Goal: Information Seeking & Learning: Learn about a topic

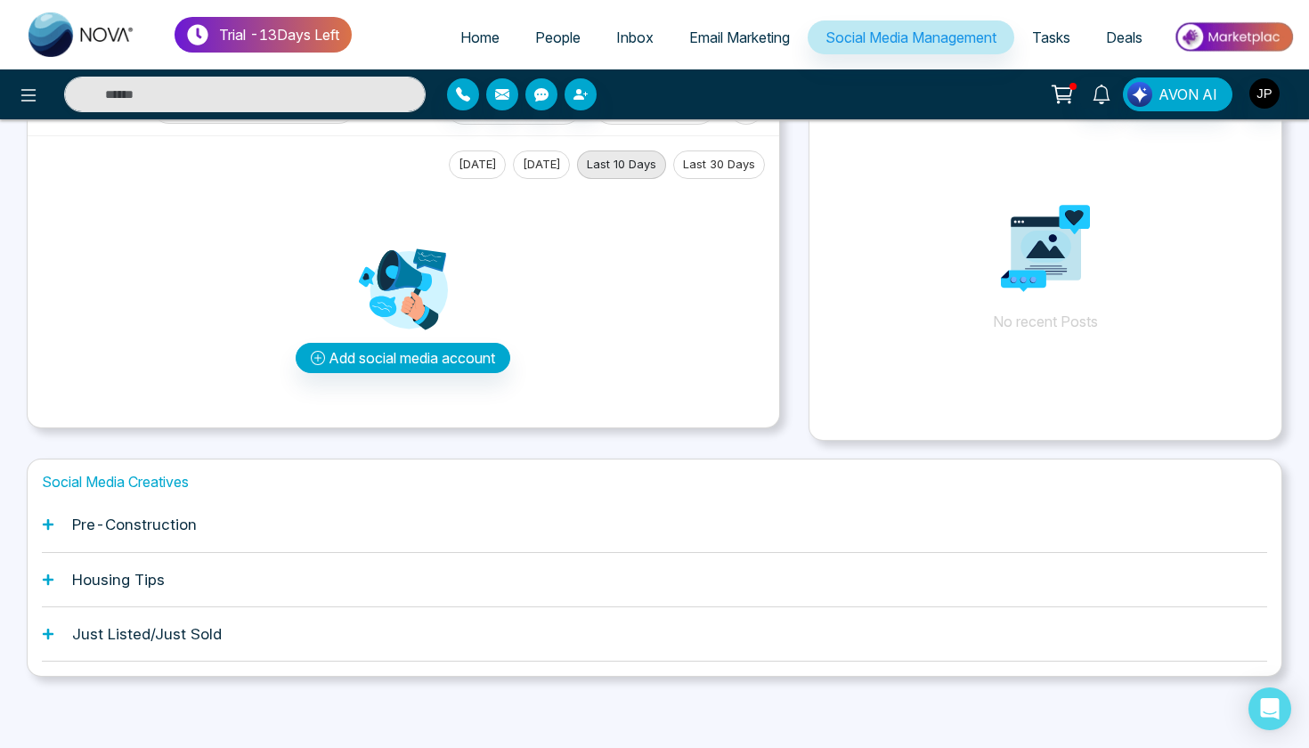
scroll to position [69, 0]
click at [460, 42] on span "Home" at bounding box center [479, 37] width 39 height 18
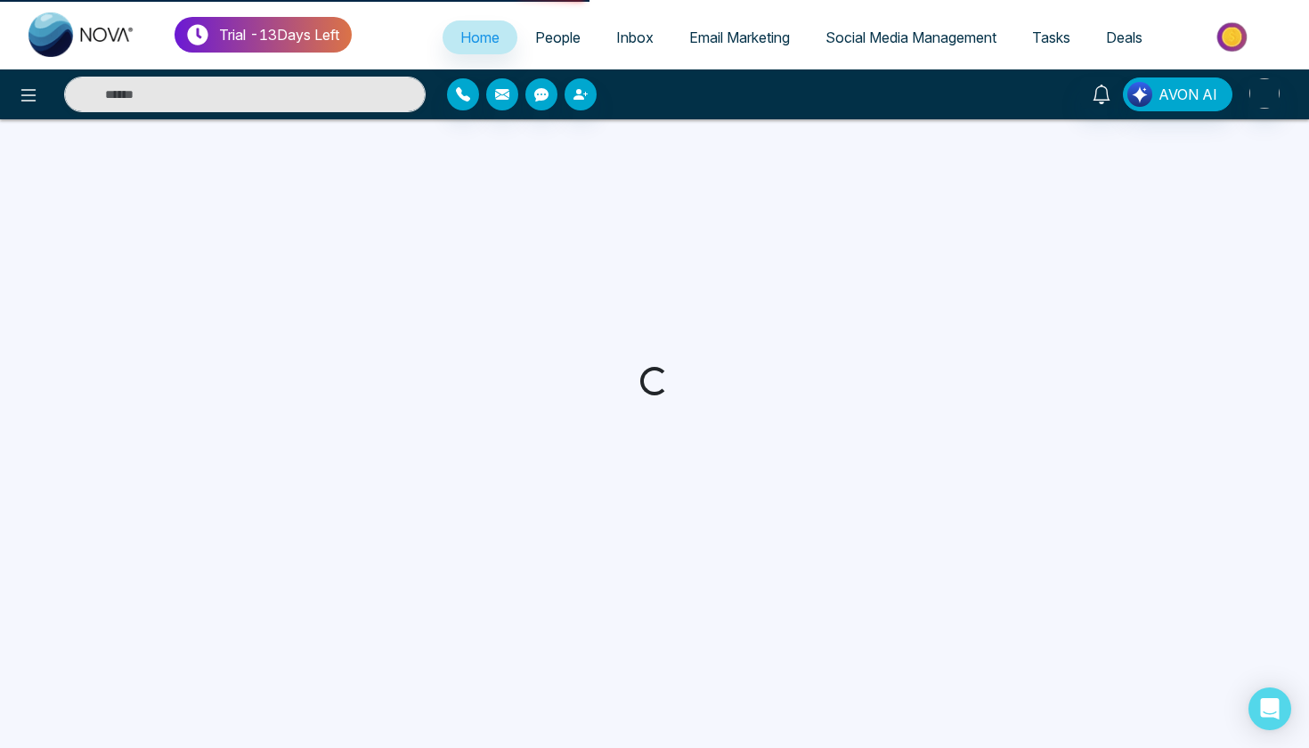
select select "*"
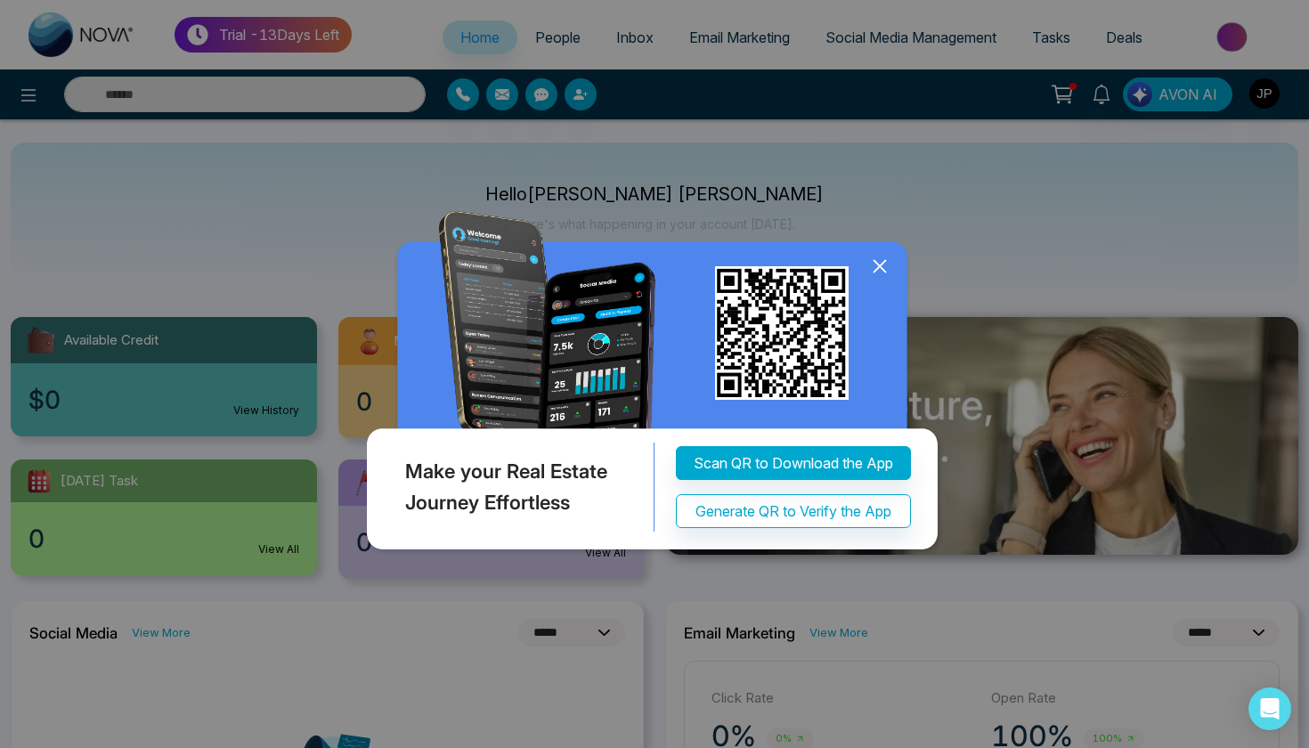
click at [888, 264] on icon at bounding box center [879, 266] width 27 height 27
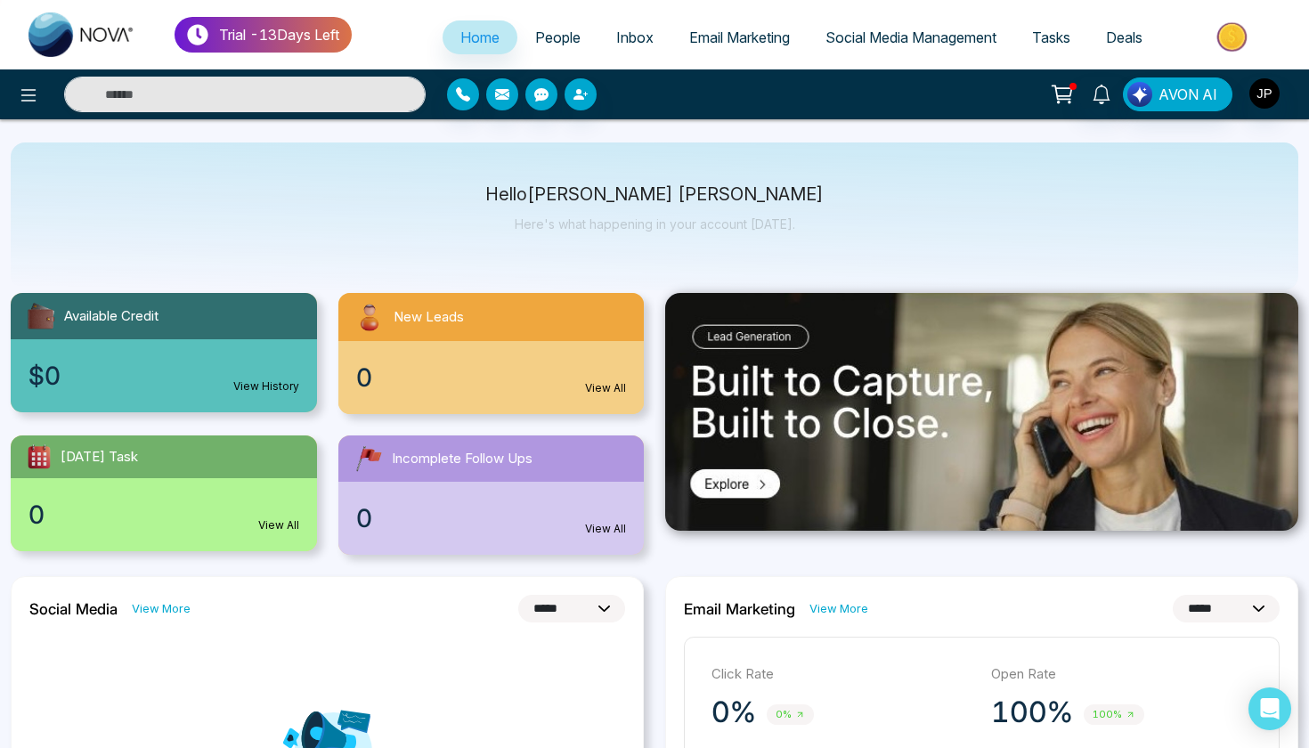
scroll to position [13, 0]
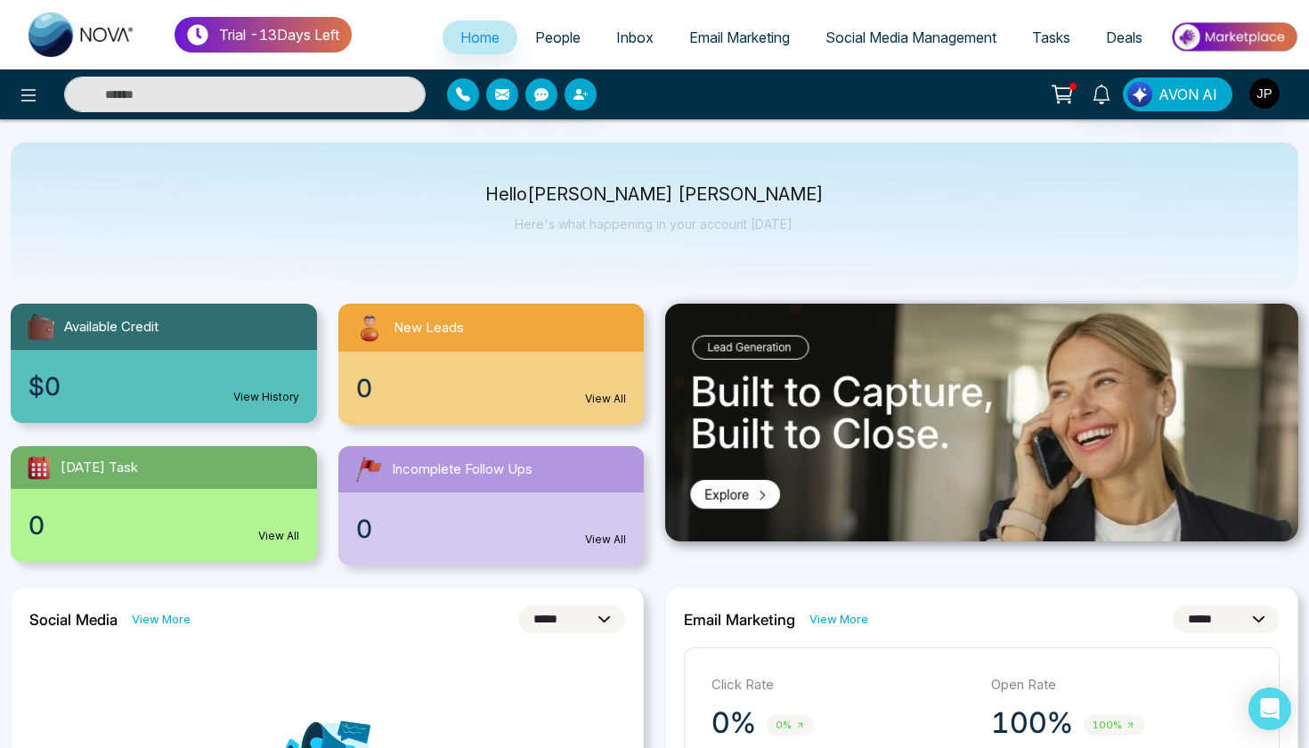
click at [1012, 679] on p "Open Rate" at bounding box center [1122, 685] width 262 height 20
click at [699, 46] on link "Email Marketing" at bounding box center [739, 37] width 136 height 34
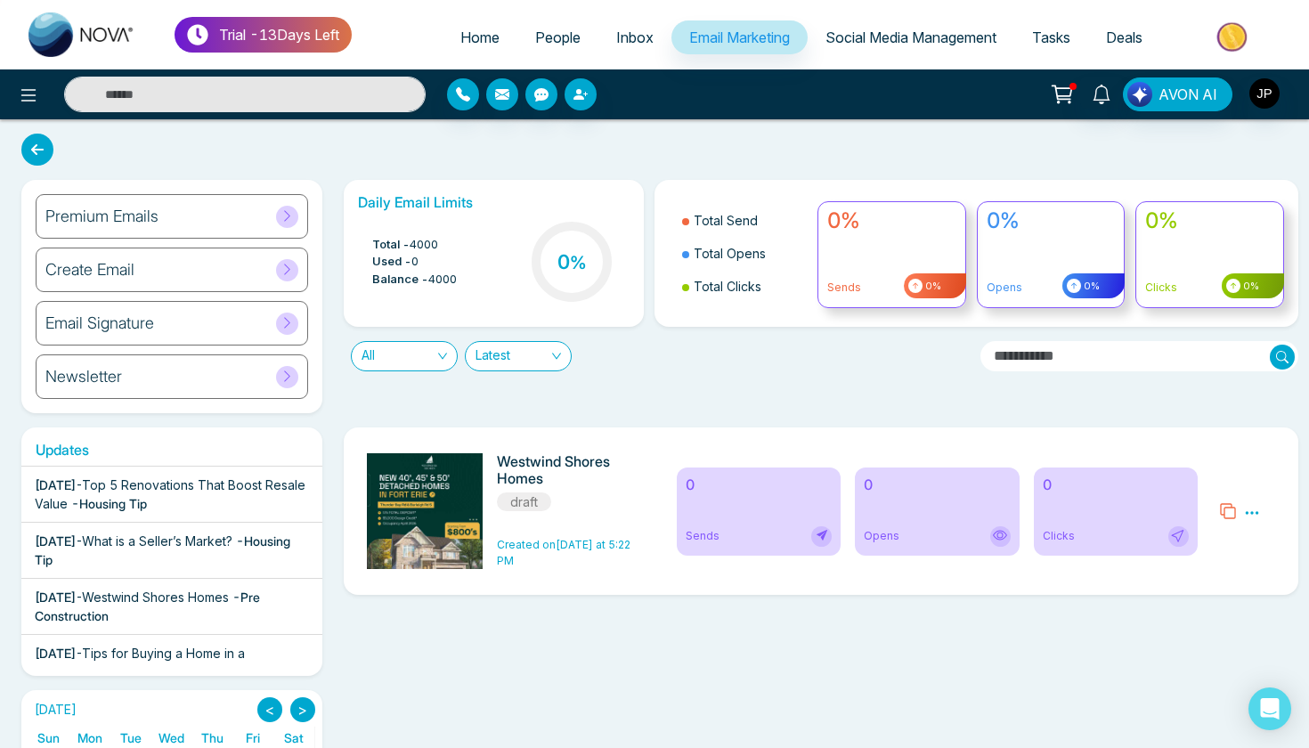
click at [882, 39] on span "Social Media Management" at bounding box center [910, 37] width 171 height 18
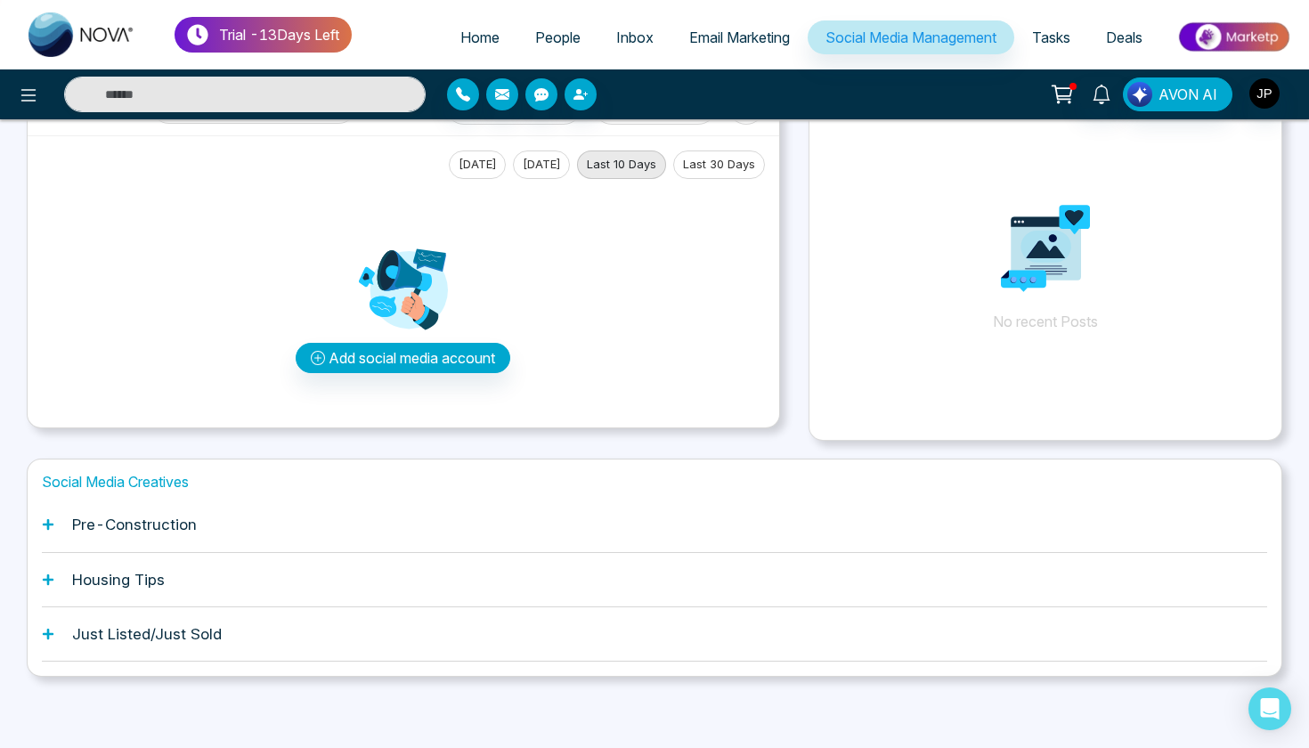
scroll to position [69, 0]
click at [467, 37] on span "Home" at bounding box center [479, 37] width 39 height 18
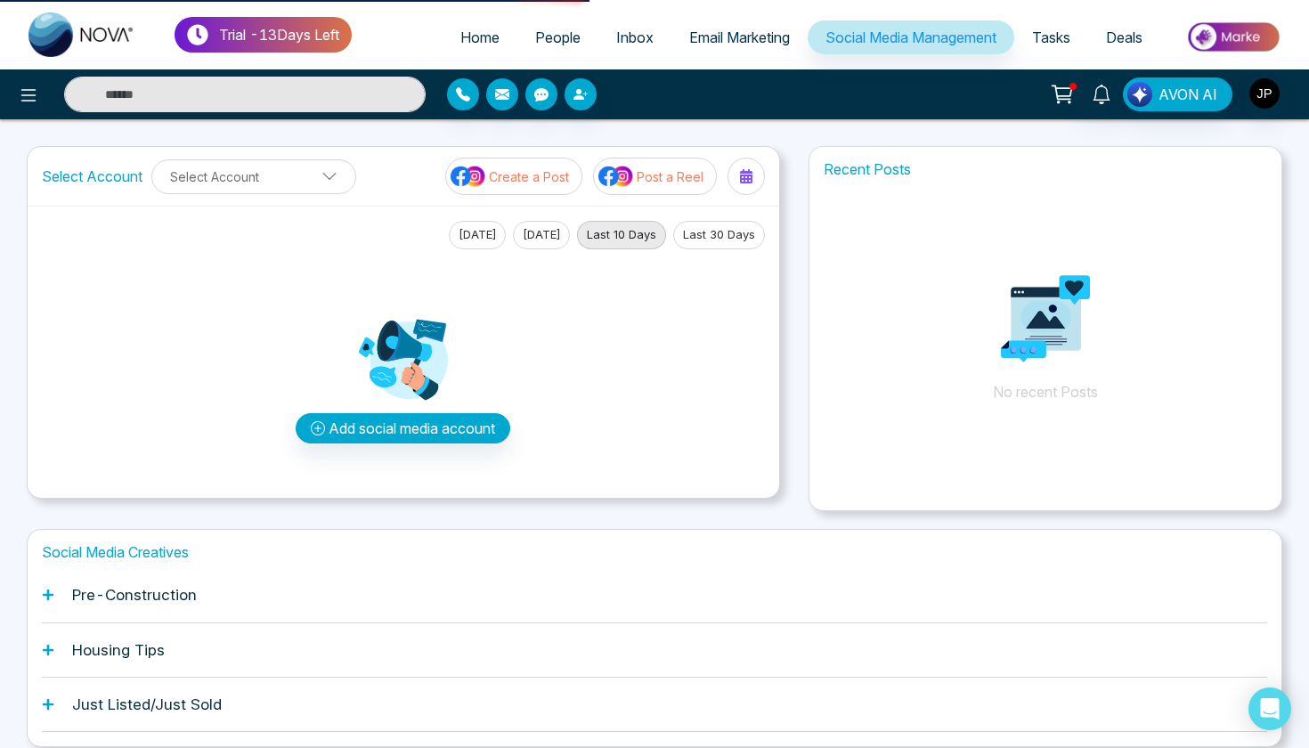
select select "*"
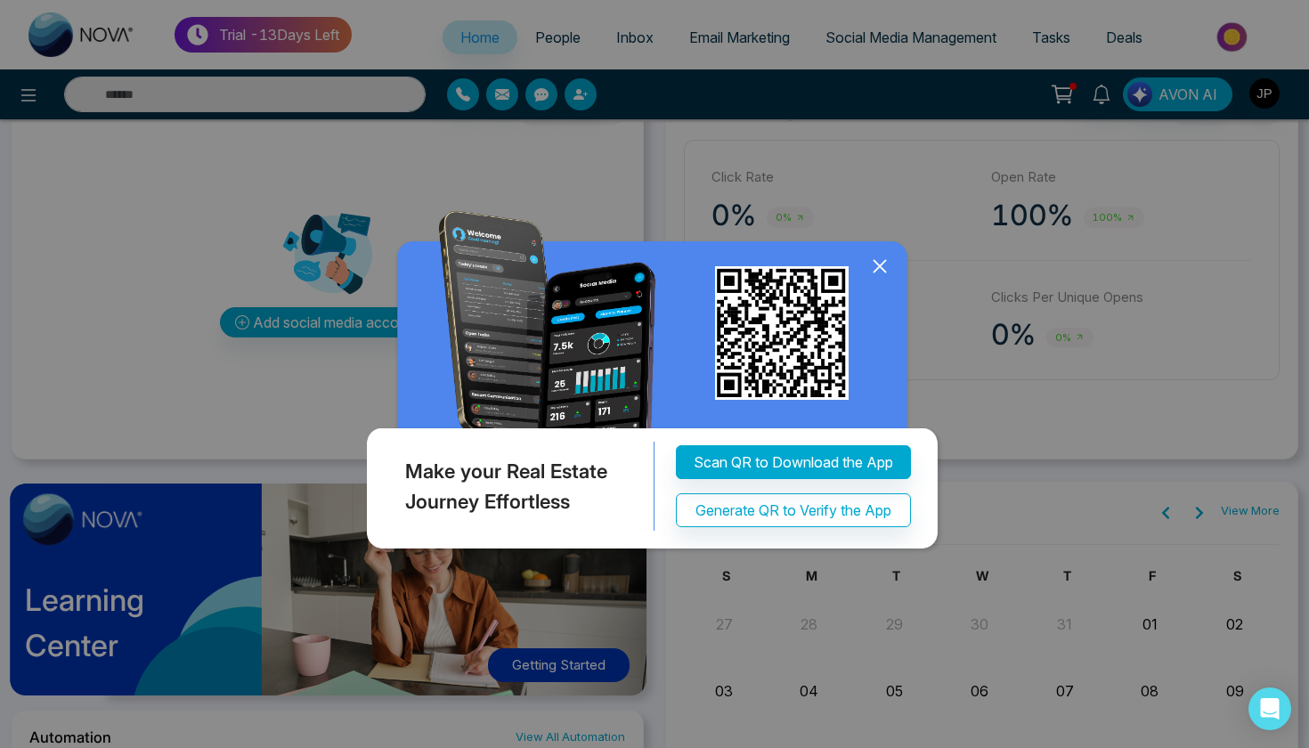
scroll to position [524, 0]
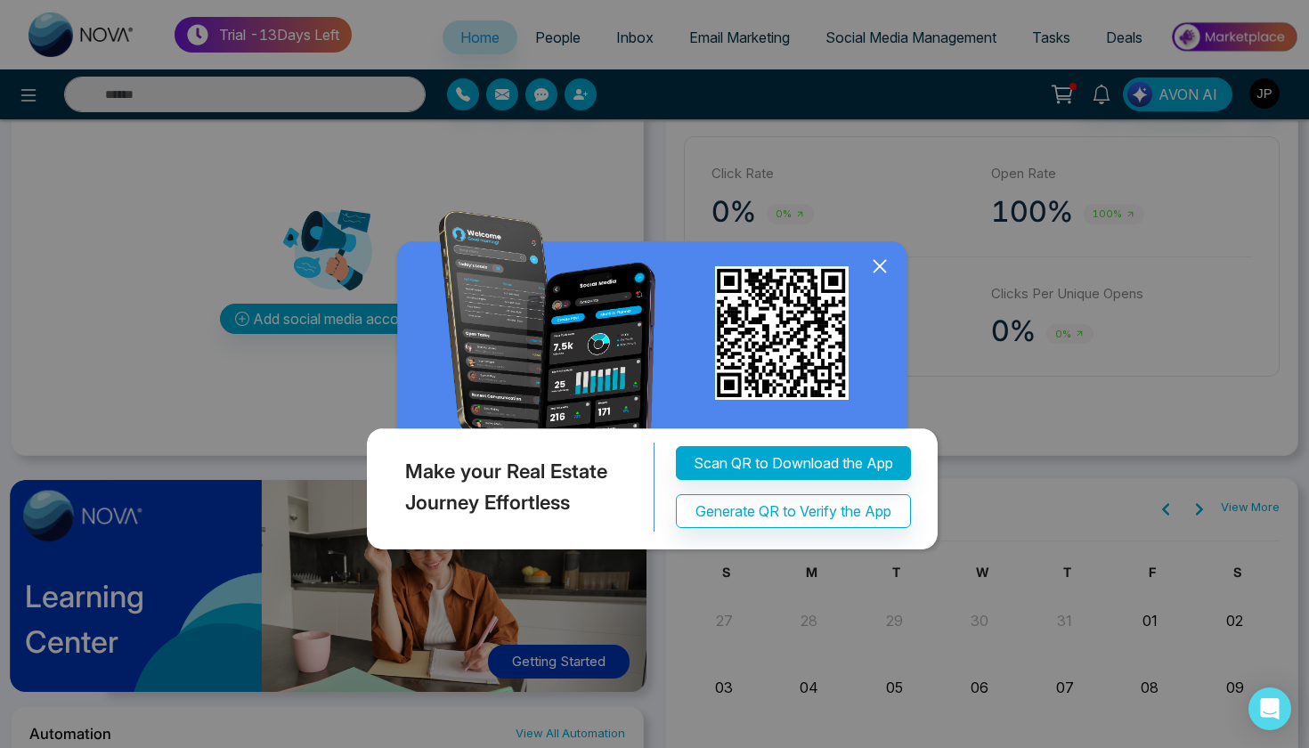
click at [876, 263] on icon at bounding box center [879, 267] width 12 height 12
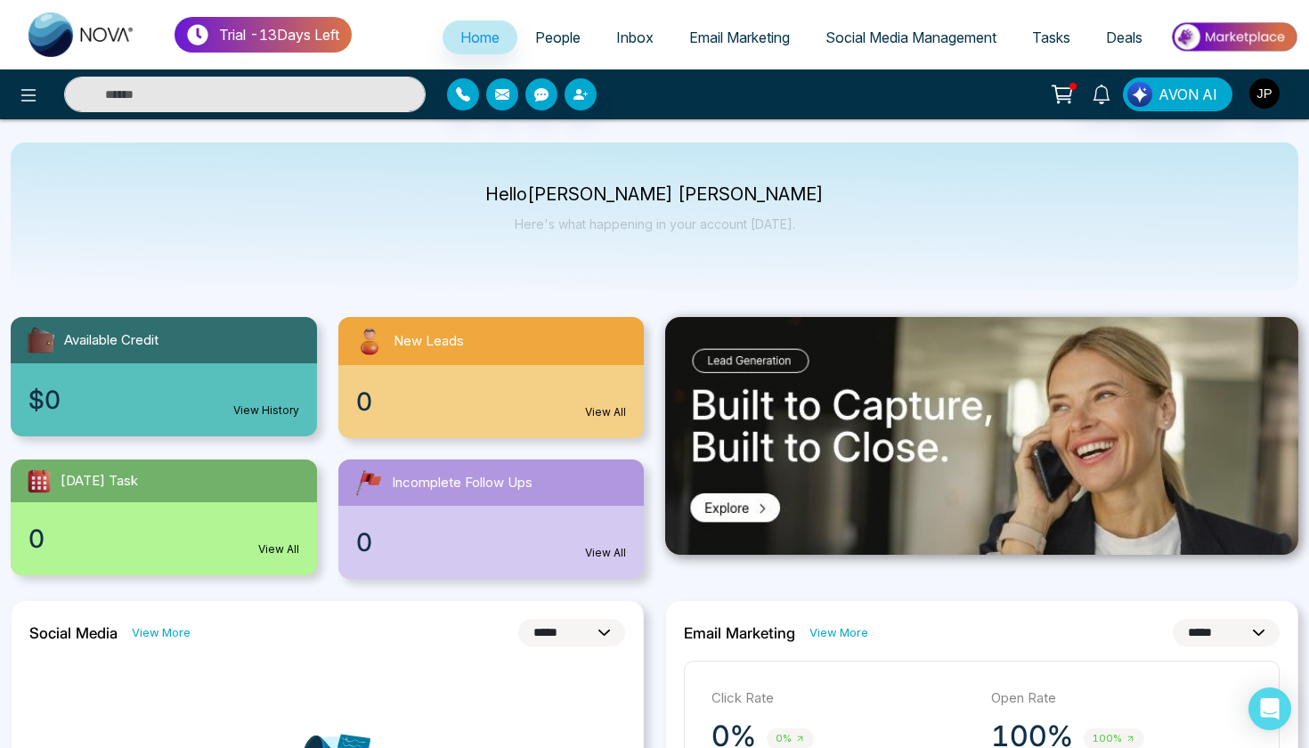
scroll to position [0, 0]
click at [19, 96] on icon at bounding box center [28, 95] width 21 height 21
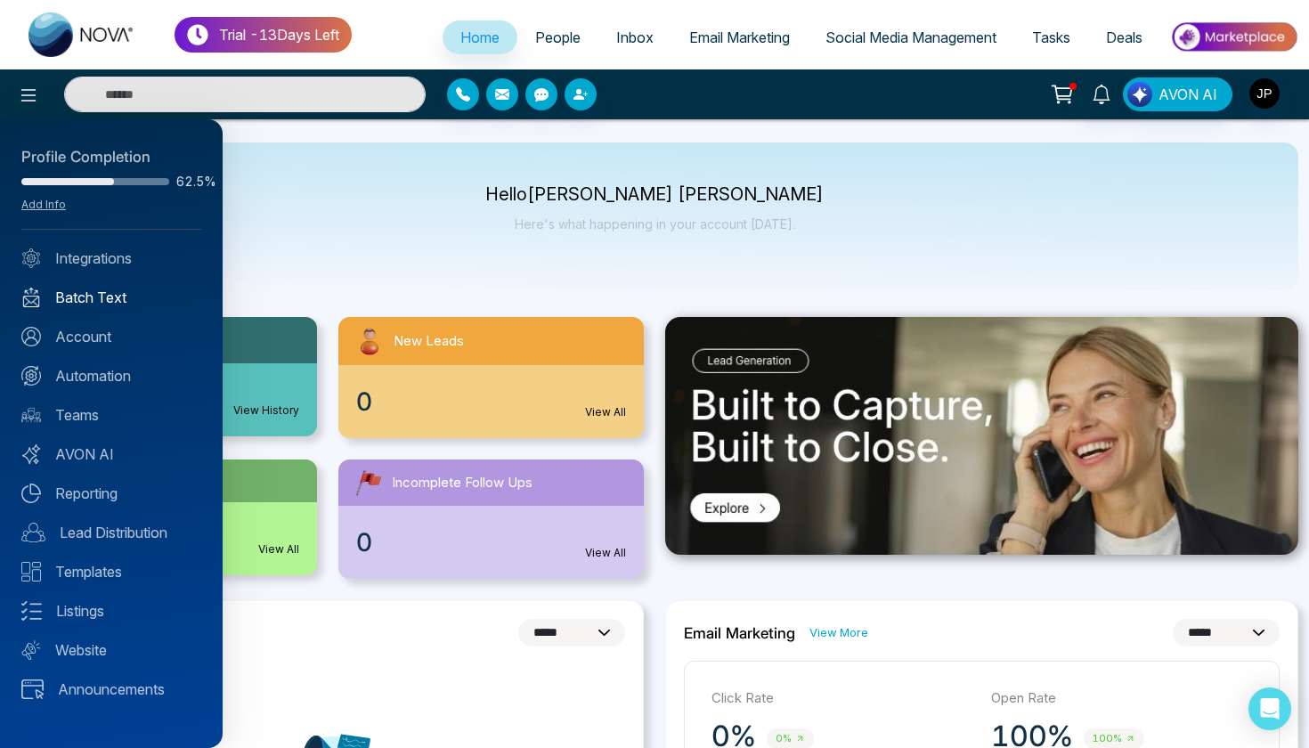
click at [80, 291] on link "Batch Text" at bounding box center [111, 297] width 180 height 21
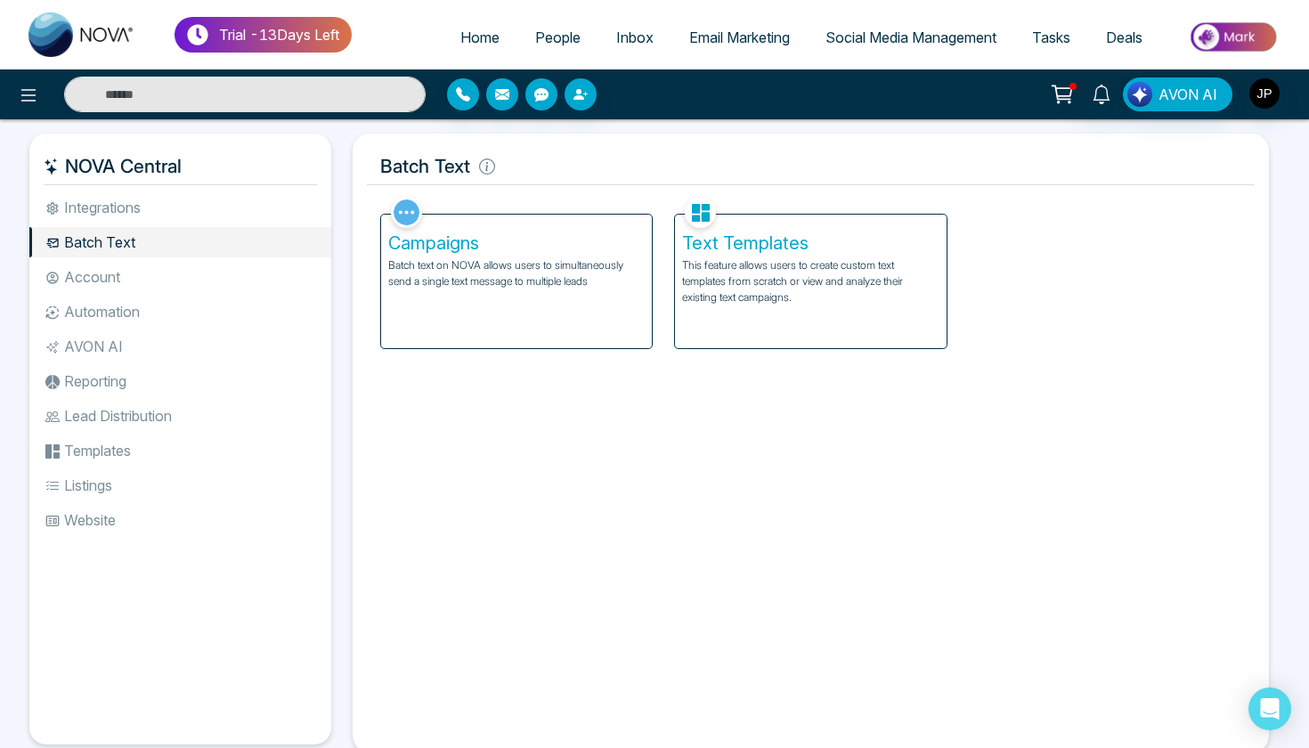
click at [97, 283] on li "Account" at bounding box center [180, 277] width 302 height 30
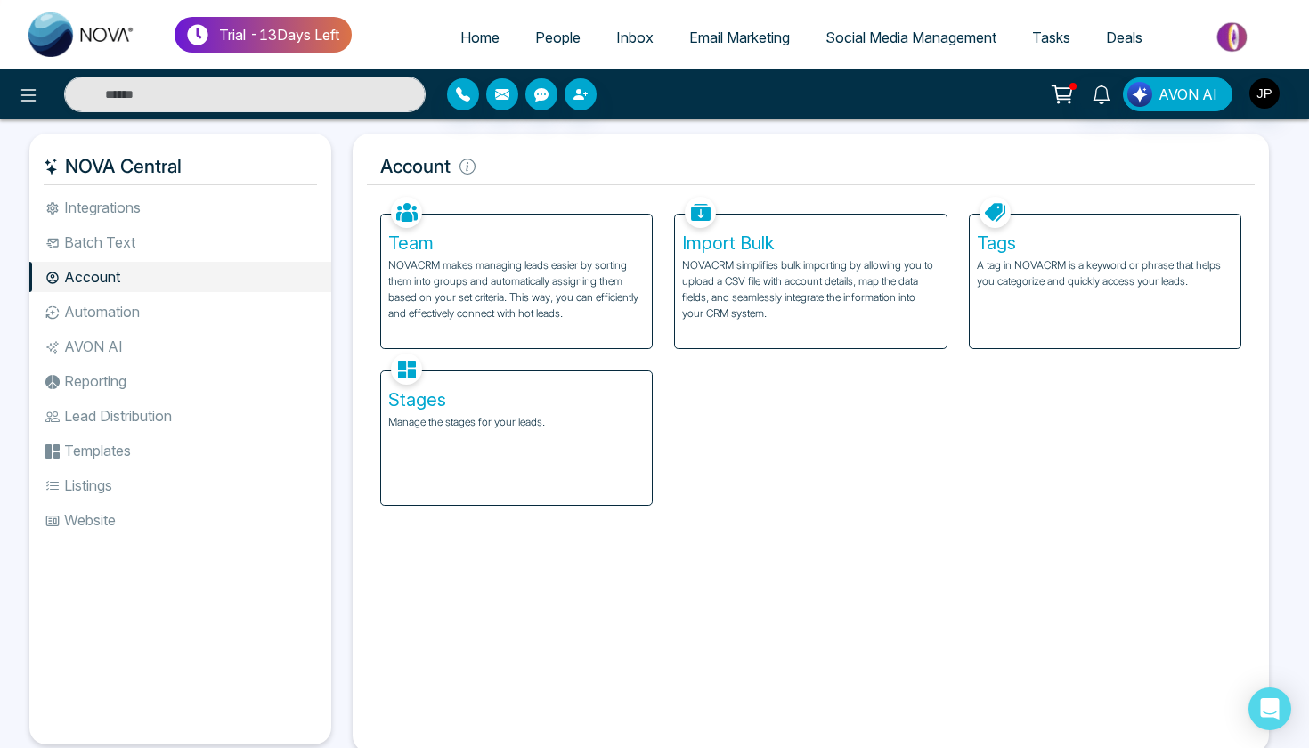
click at [112, 311] on li "Automation" at bounding box center [180, 311] width 302 height 30
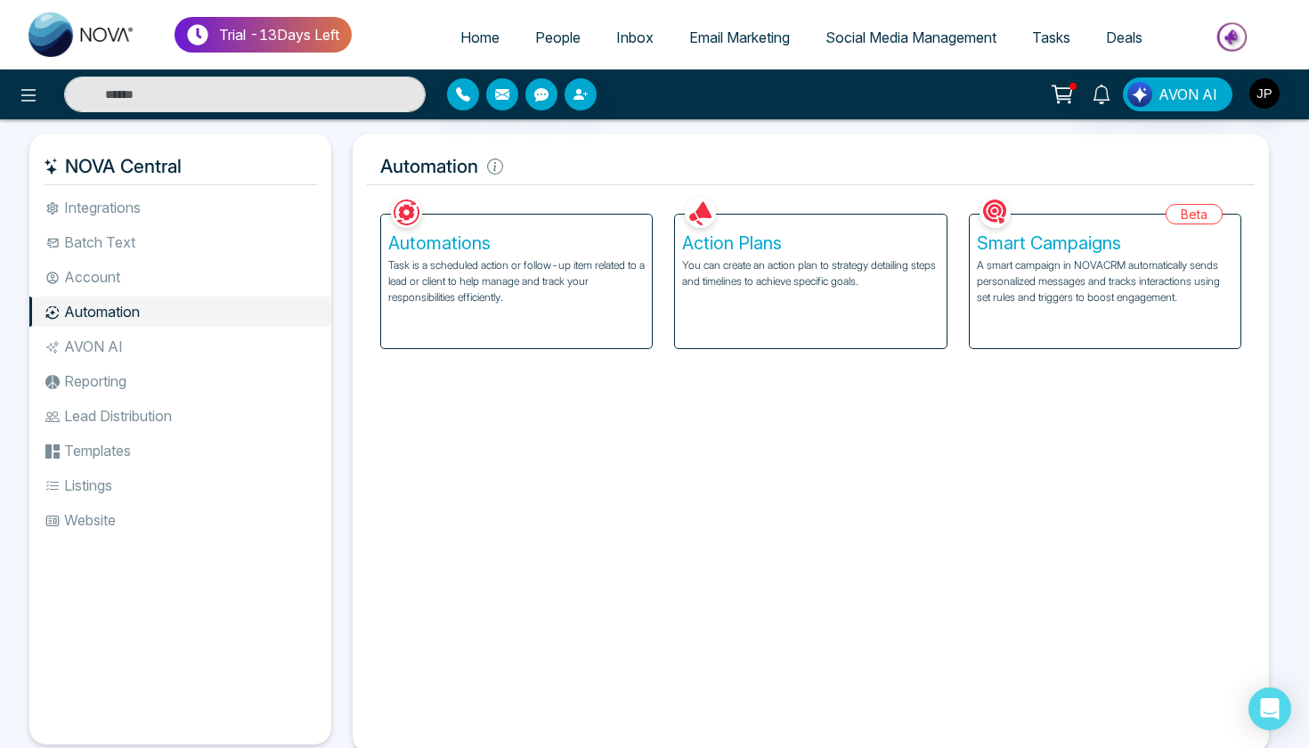
click at [142, 199] on li "Integrations" at bounding box center [180, 207] width 302 height 30
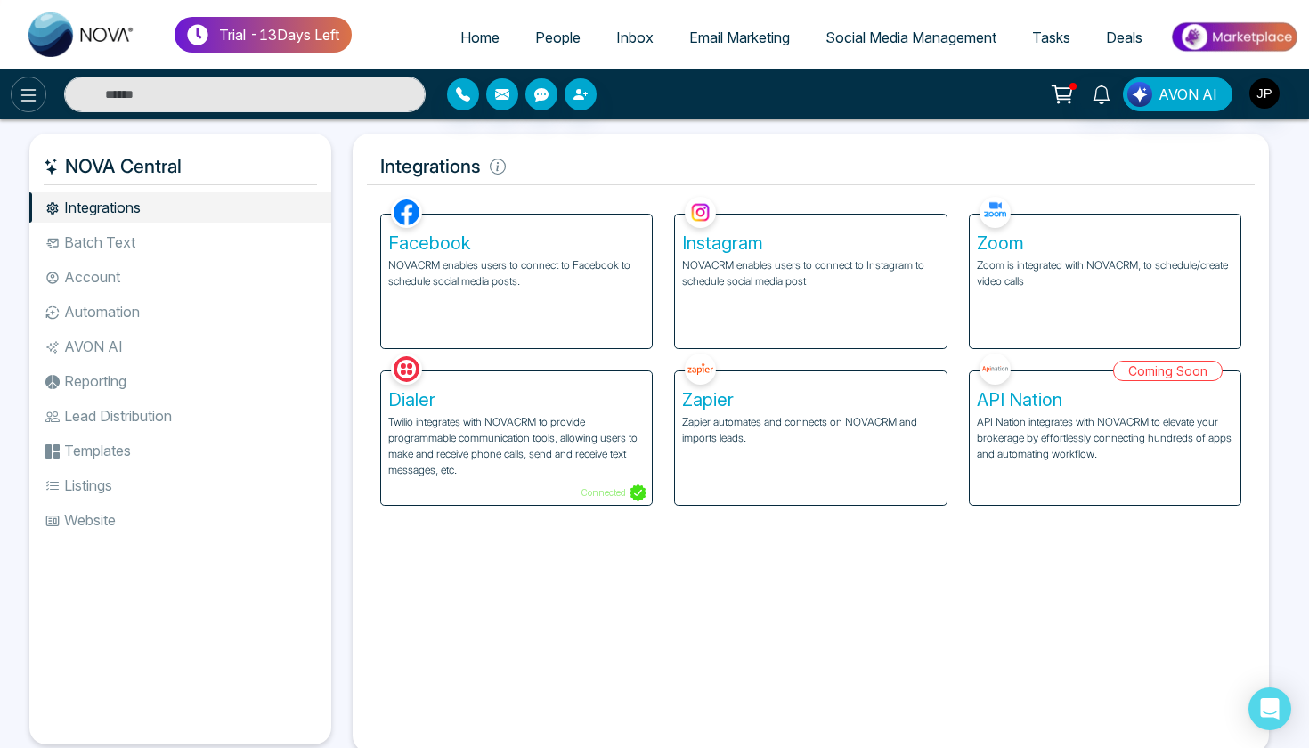
click at [13, 102] on button at bounding box center [29, 95] width 36 height 36
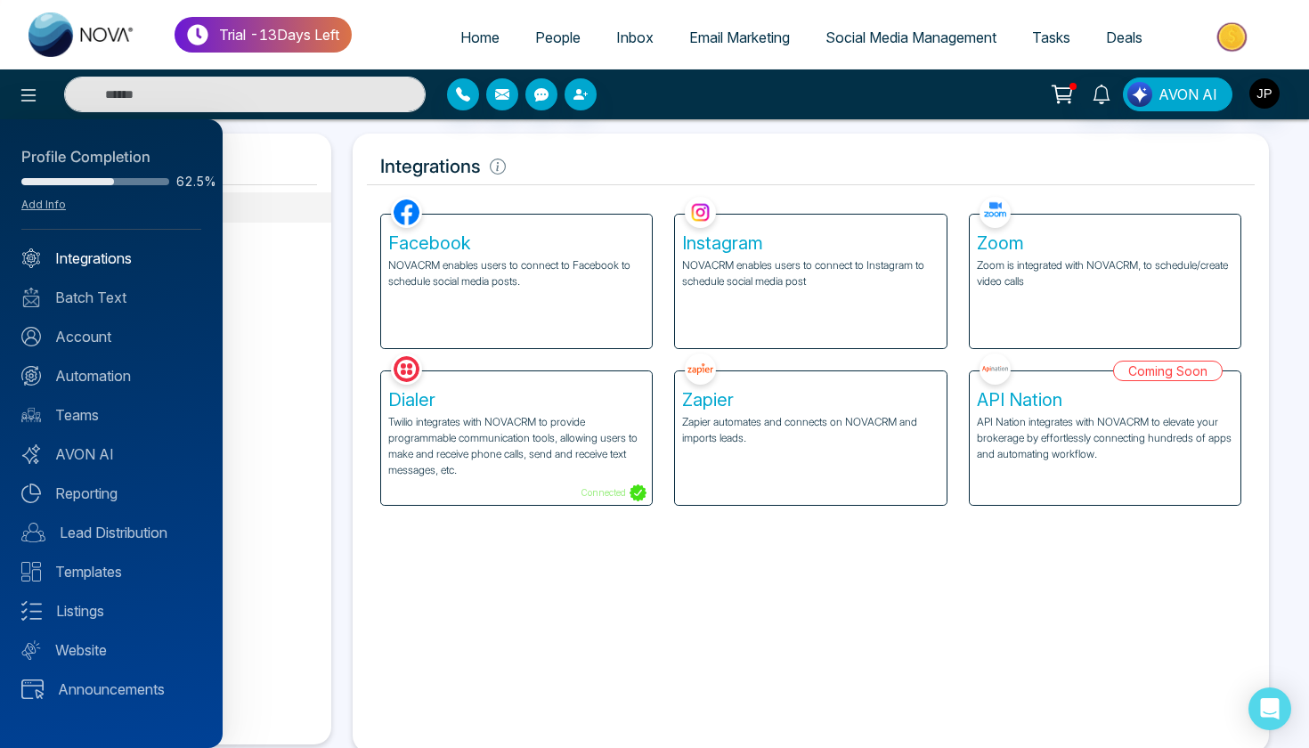
click at [130, 263] on link "Integrations" at bounding box center [111, 258] width 180 height 21
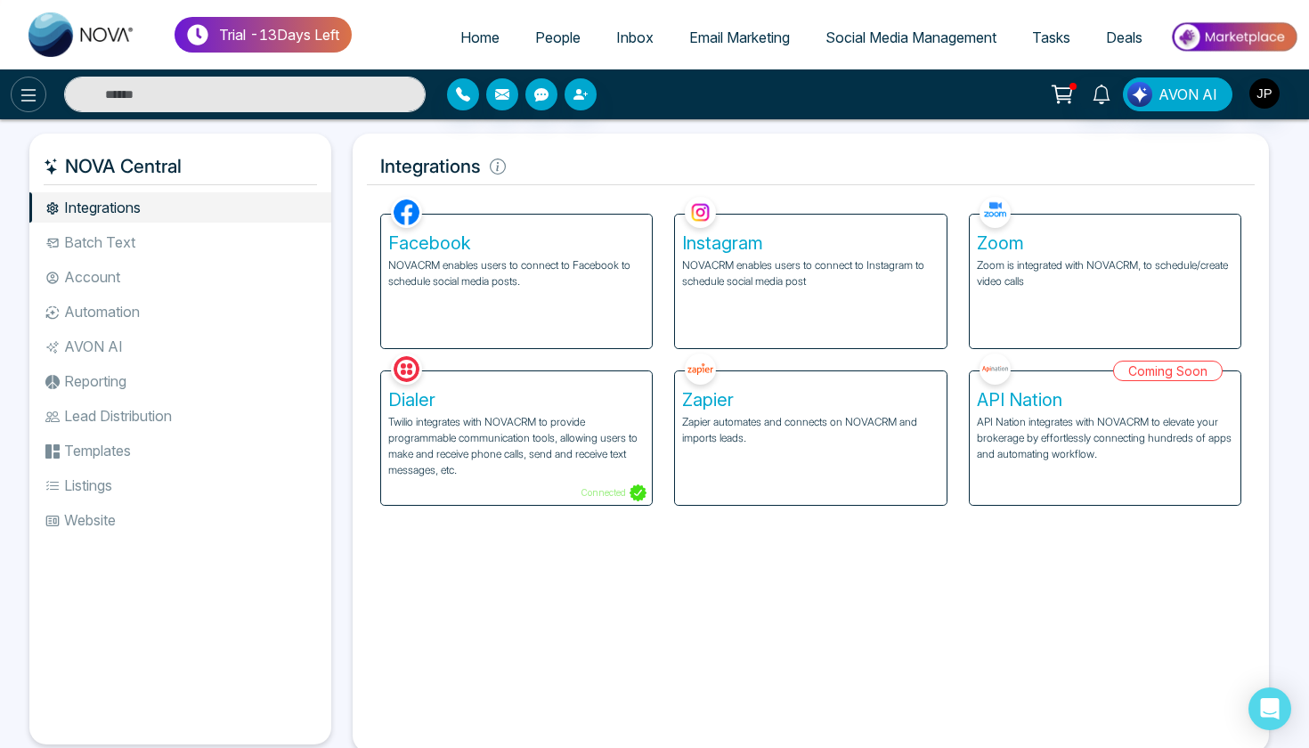
click at [27, 99] on icon at bounding box center [28, 95] width 21 height 21
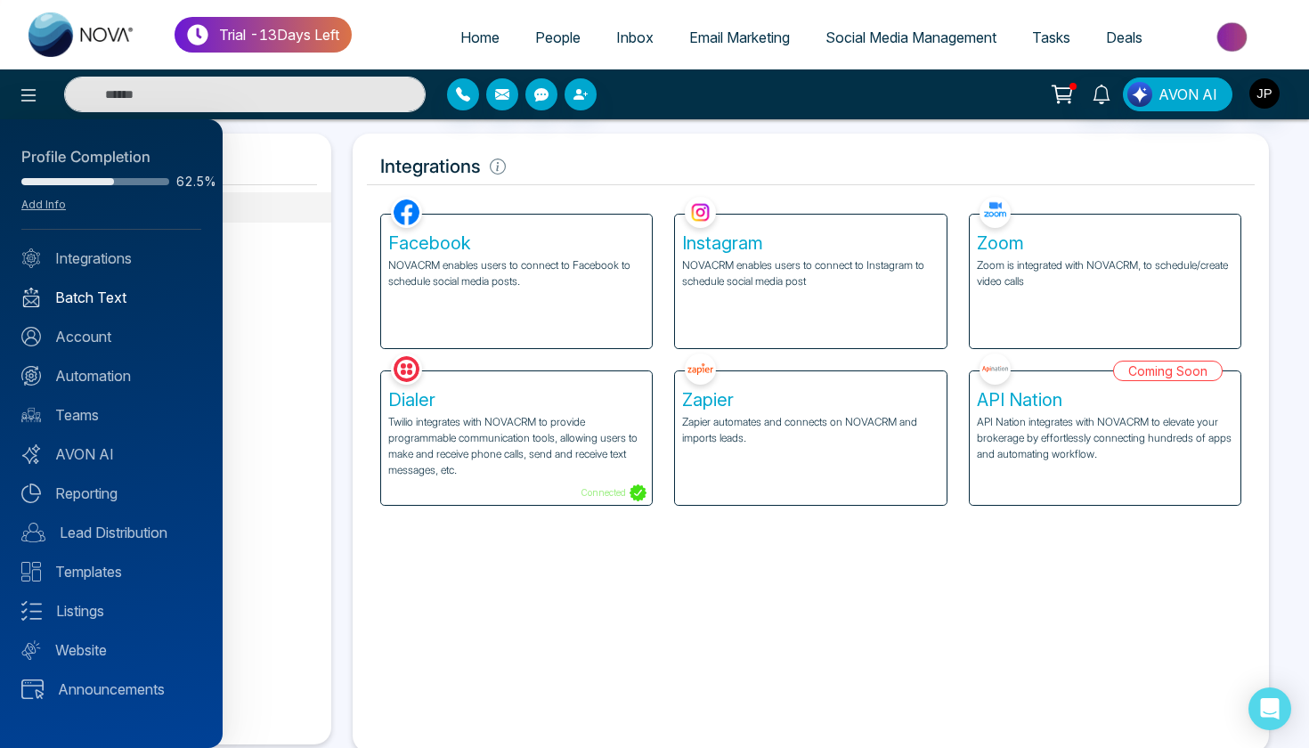
click at [111, 304] on link "Batch Text" at bounding box center [111, 297] width 180 height 21
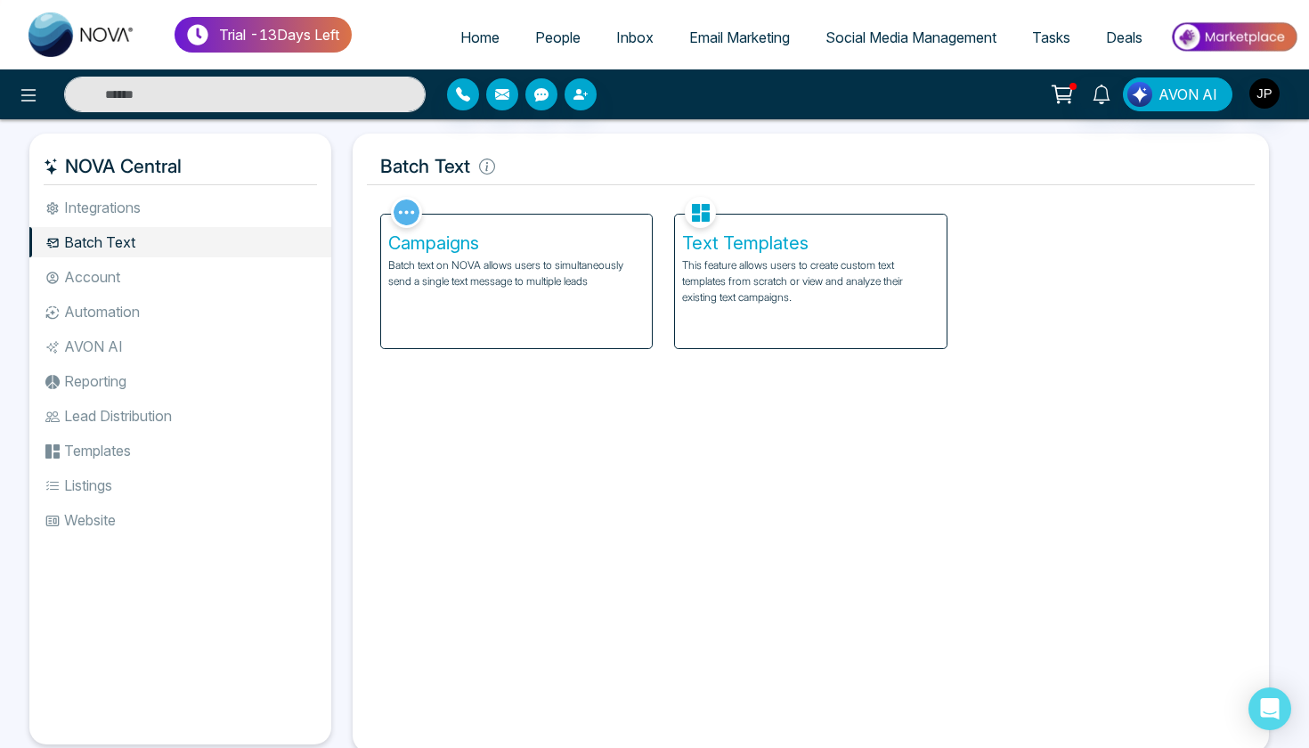
click at [120, 280] on li "Account" at bounding box center [180, 277] width 302 height 30
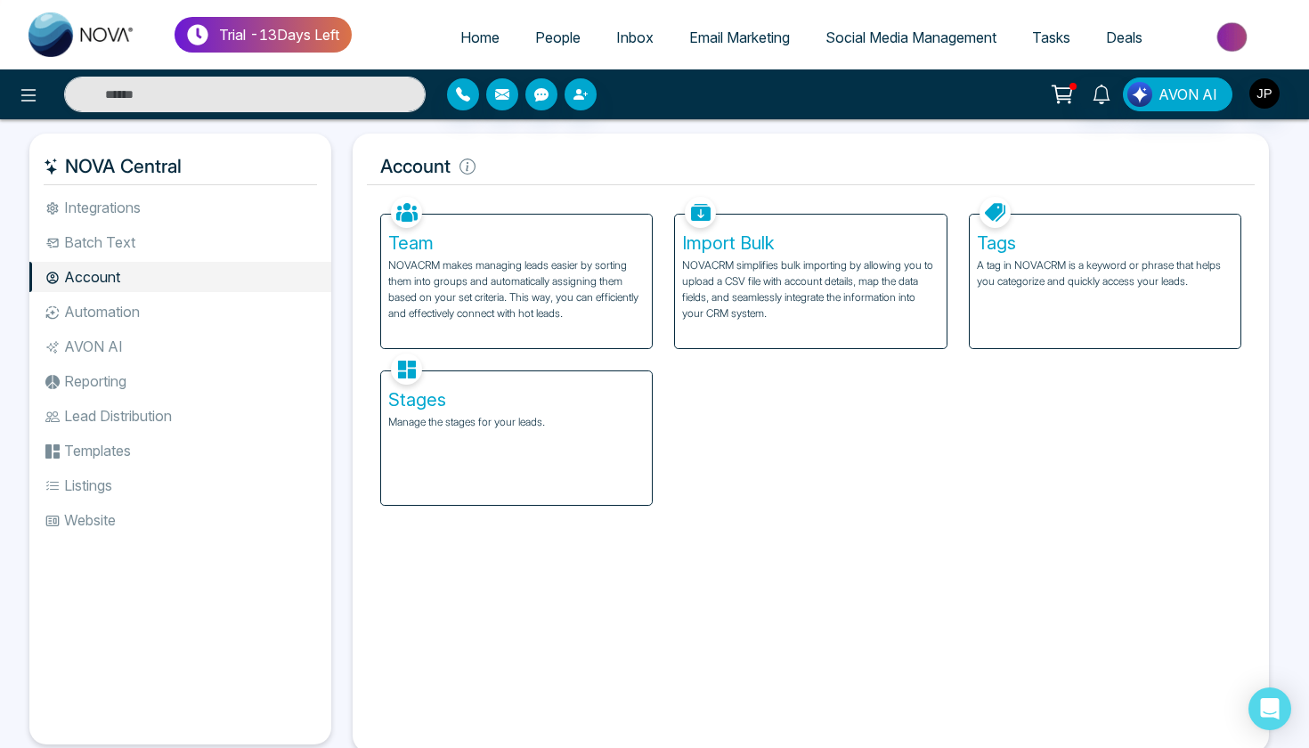
click at [537, 430] on p "Manage the stages for your leads." at bounding box center [516, 422] width 256 height 16
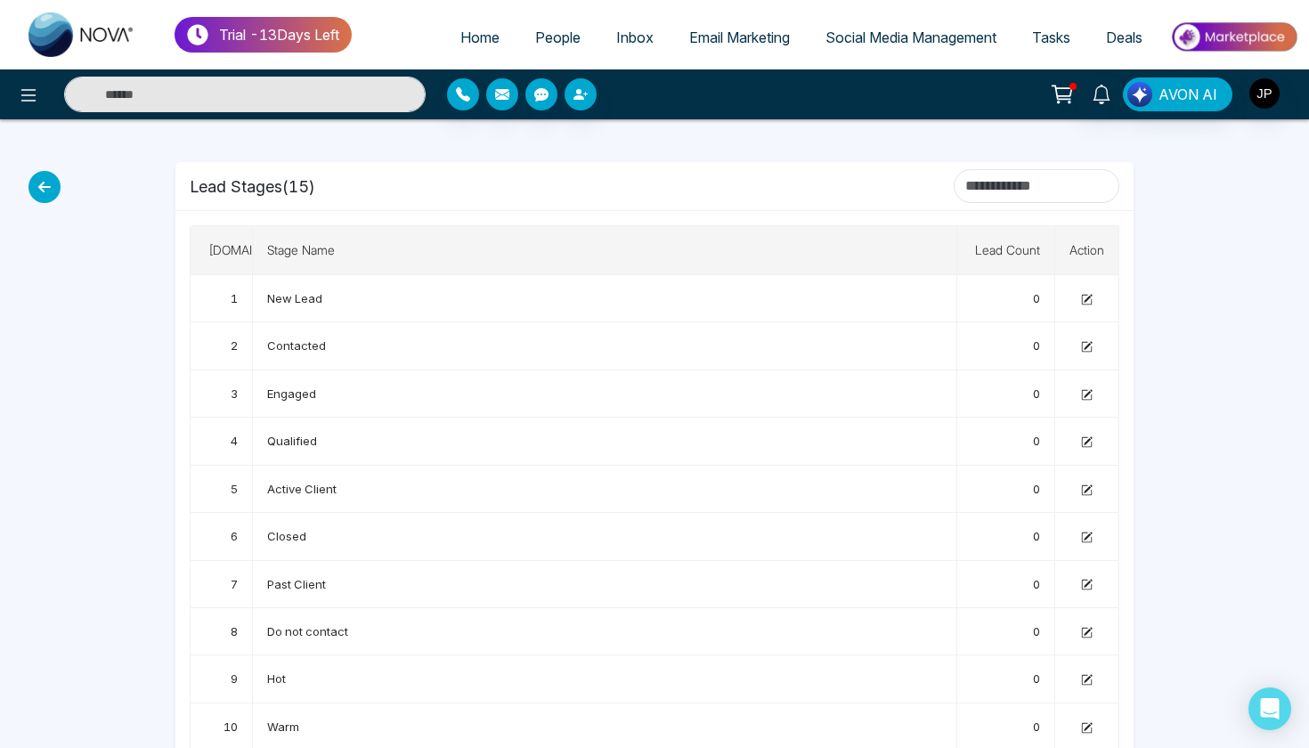
click at [39, 199] on icon at bounding box center [44, 187] width 32 height 32
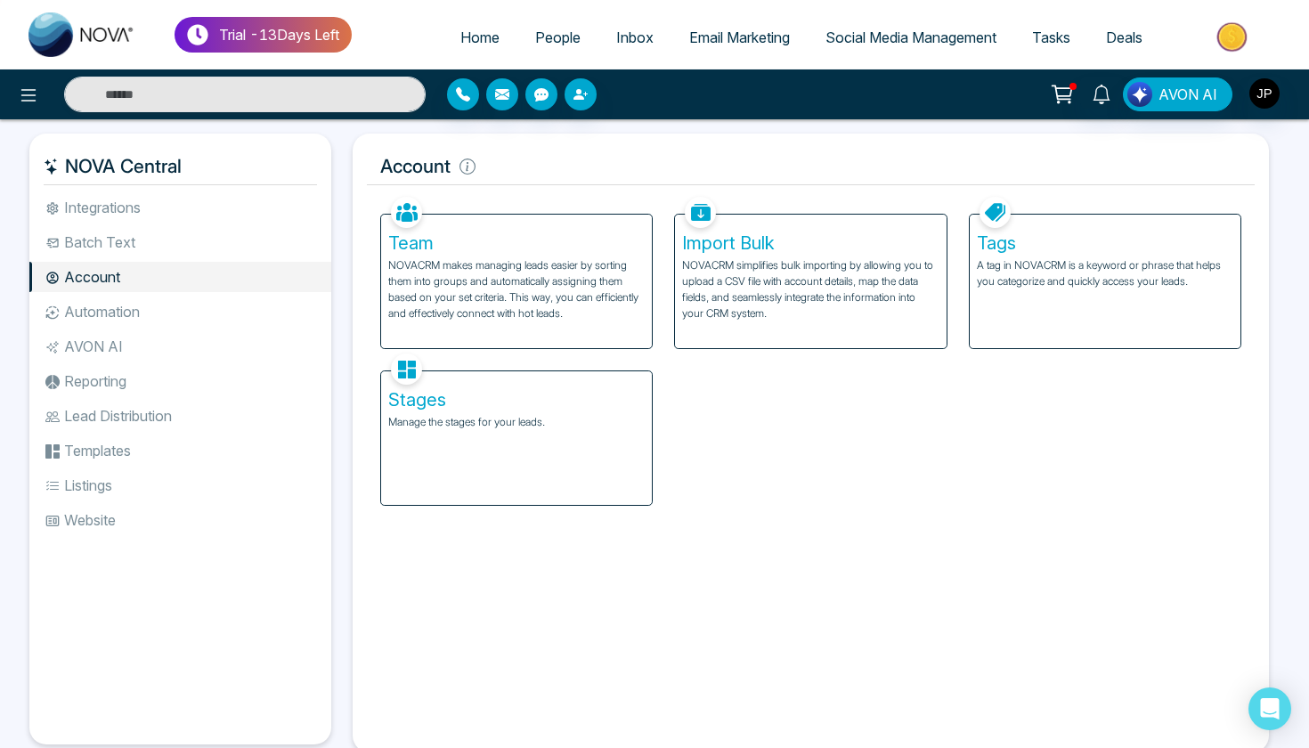
click at [148, 313] on li "Automation" at bounding box center [180, 311] width 302 height 30
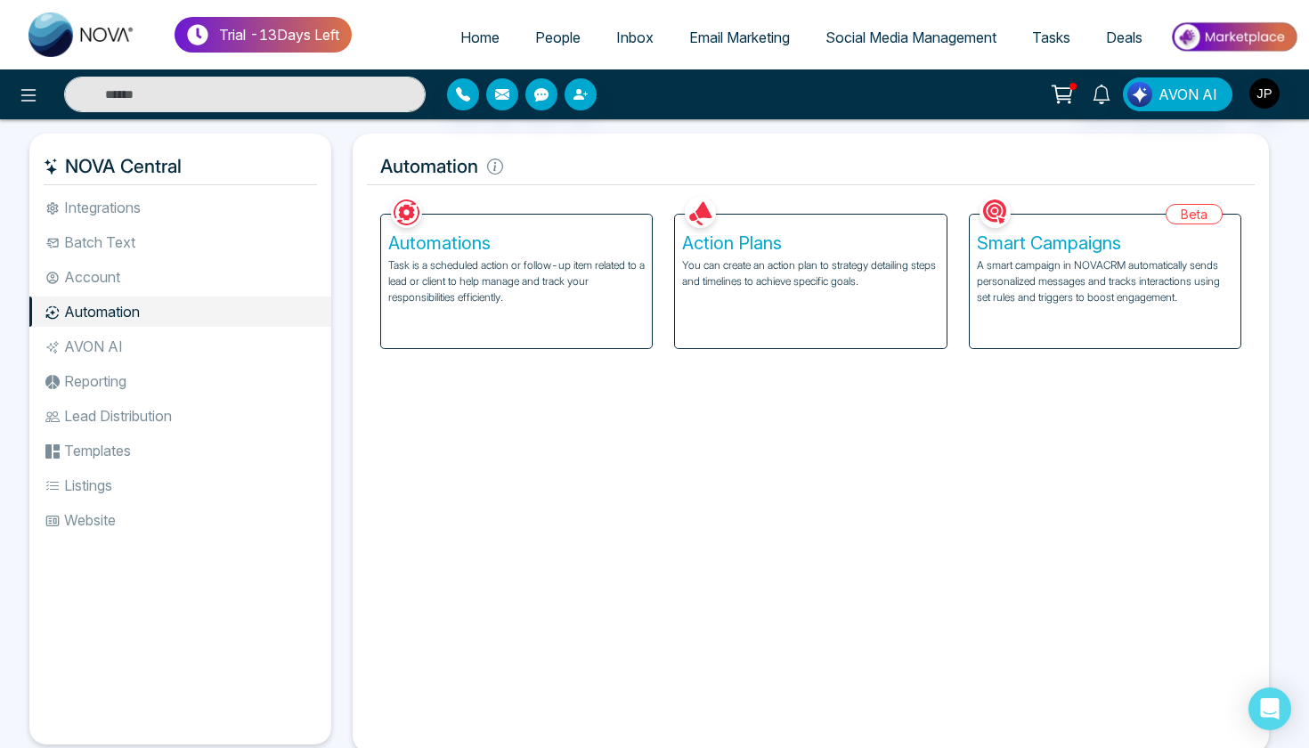
click at [136, 348] on li "AVON AI" at bounding box center [180, 346] width 302 height 30
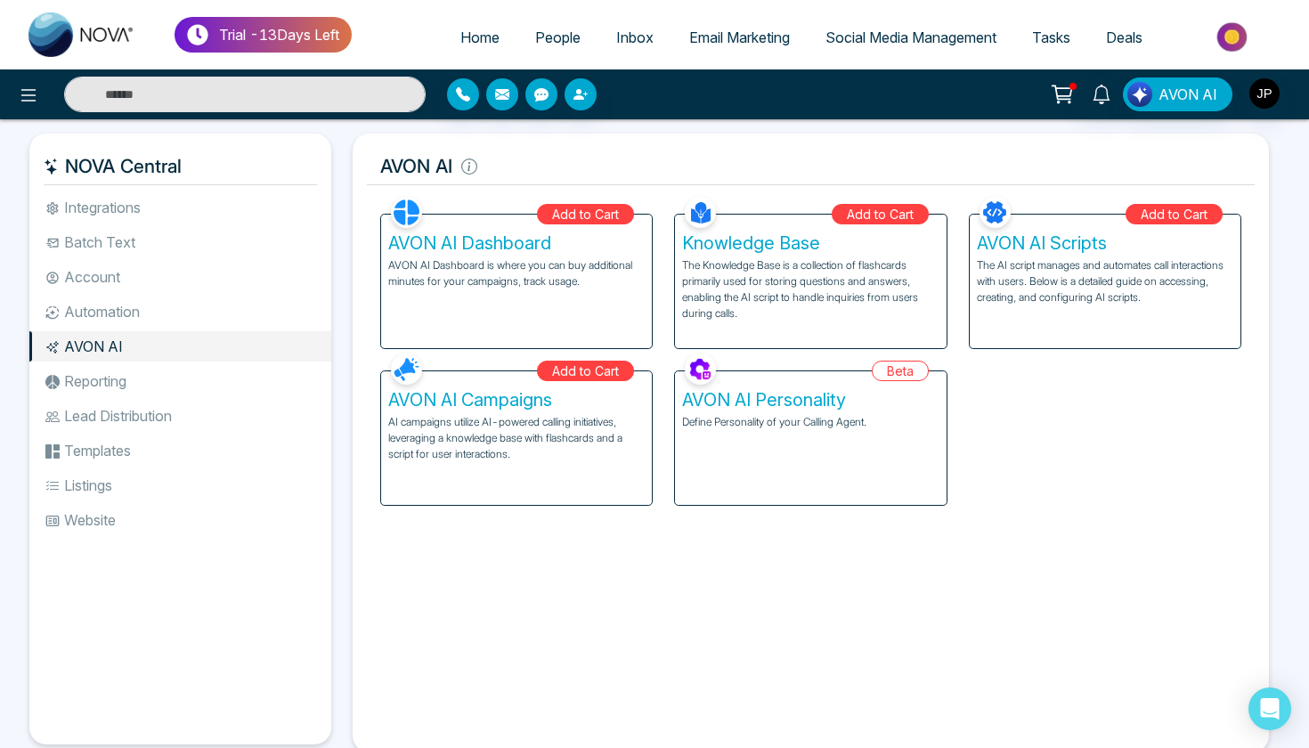
click at [137, 377] on li "Reporting" at bounding box center [180, 381] width 302 height 30
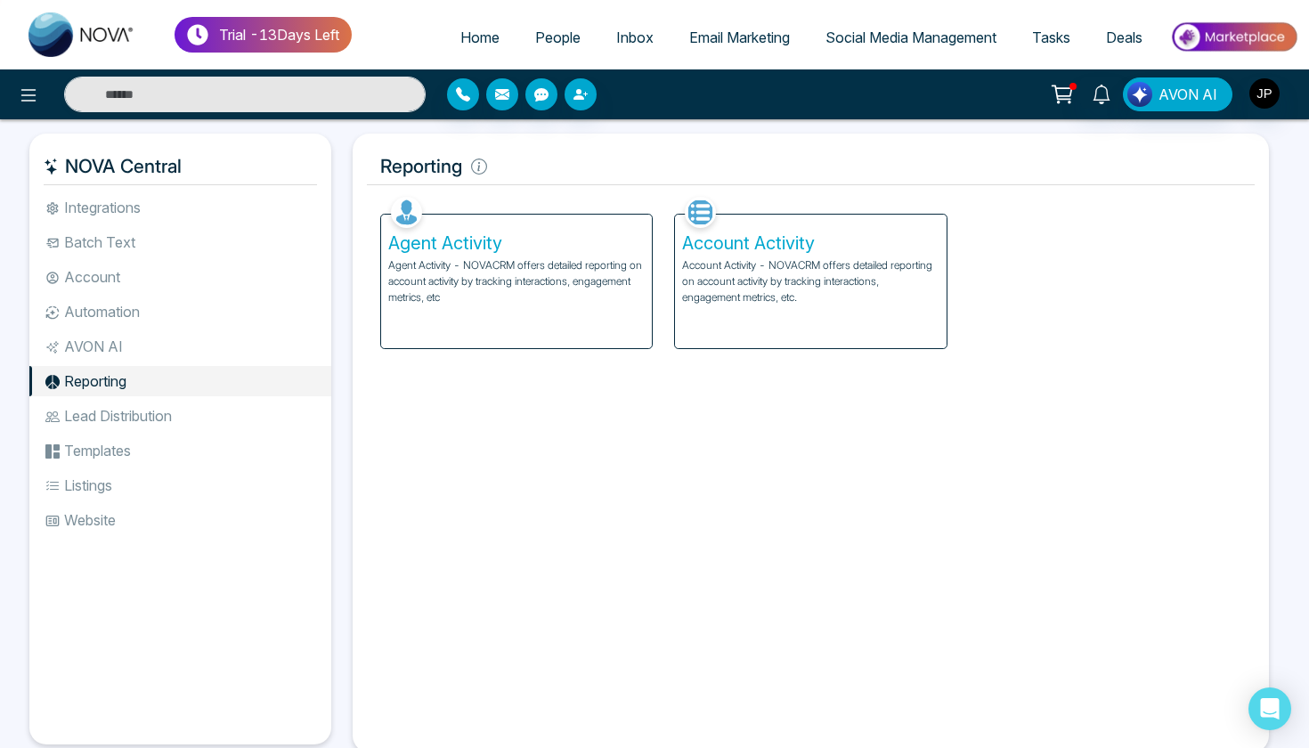
click at [129, 410] on li "Lead Distribution" at bounding box center [180, 416] width 302 height 30
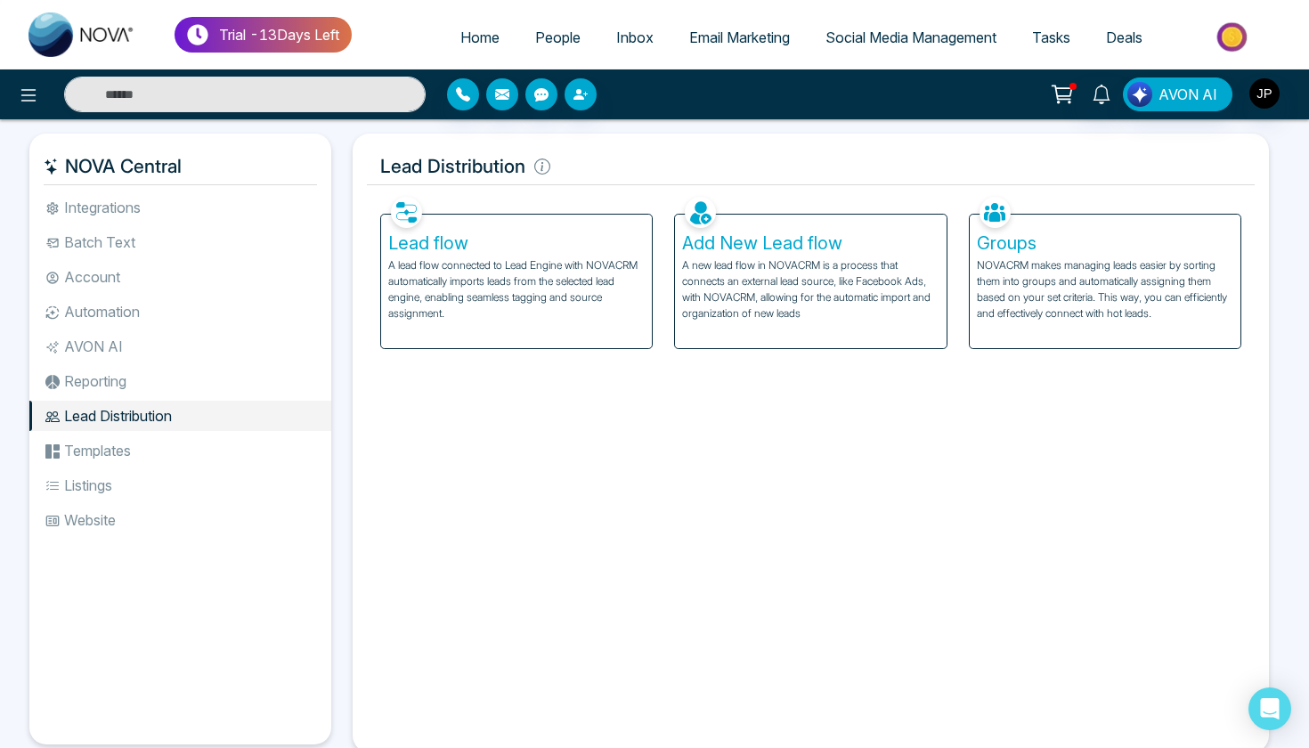
click at [132, 443] on li "Templates" at bounding box center [180, 450] width 302 height 30
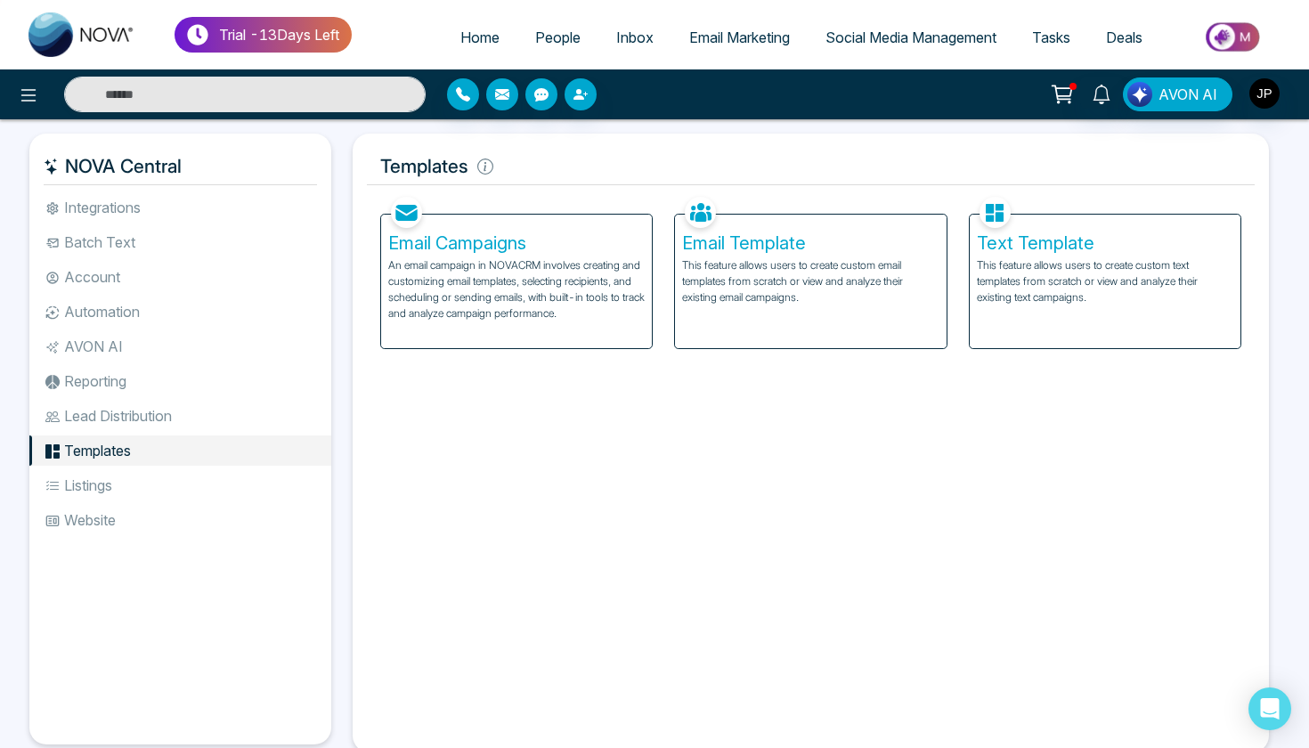
click at [126, 487] on li "Listings" at bounding box center [180, 485] width 302 height 30
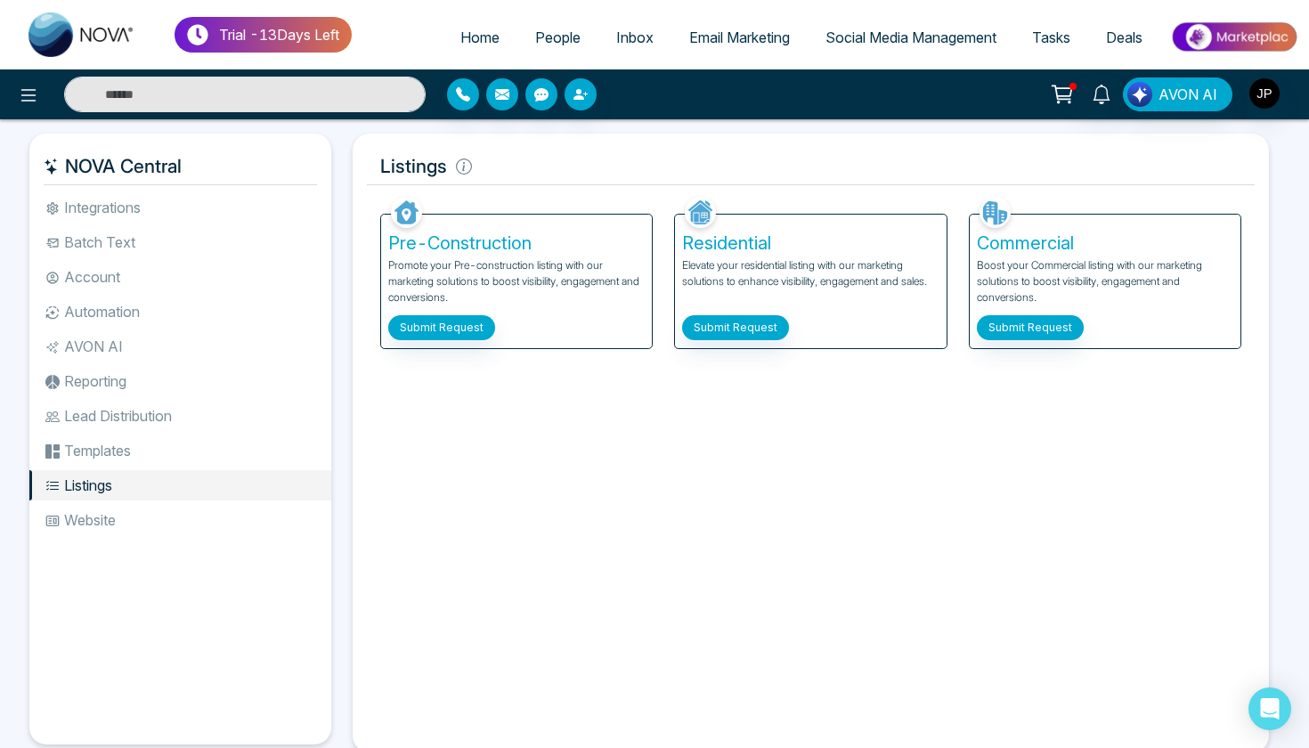
click at [119, 524] on li "Website" at bounding box center [180, 520] width 302 height 30
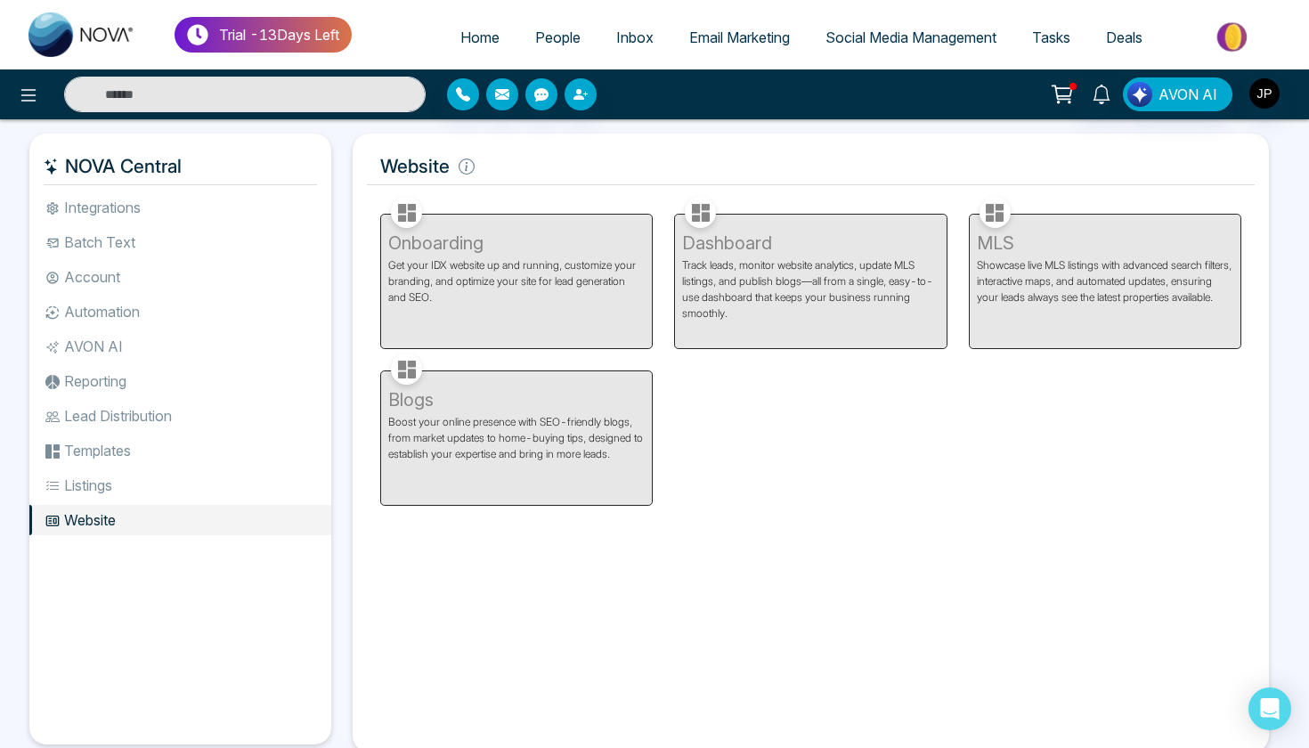
click at [120, 493] on li "Listings" at bounding box center [180, 485] width 302 height 30
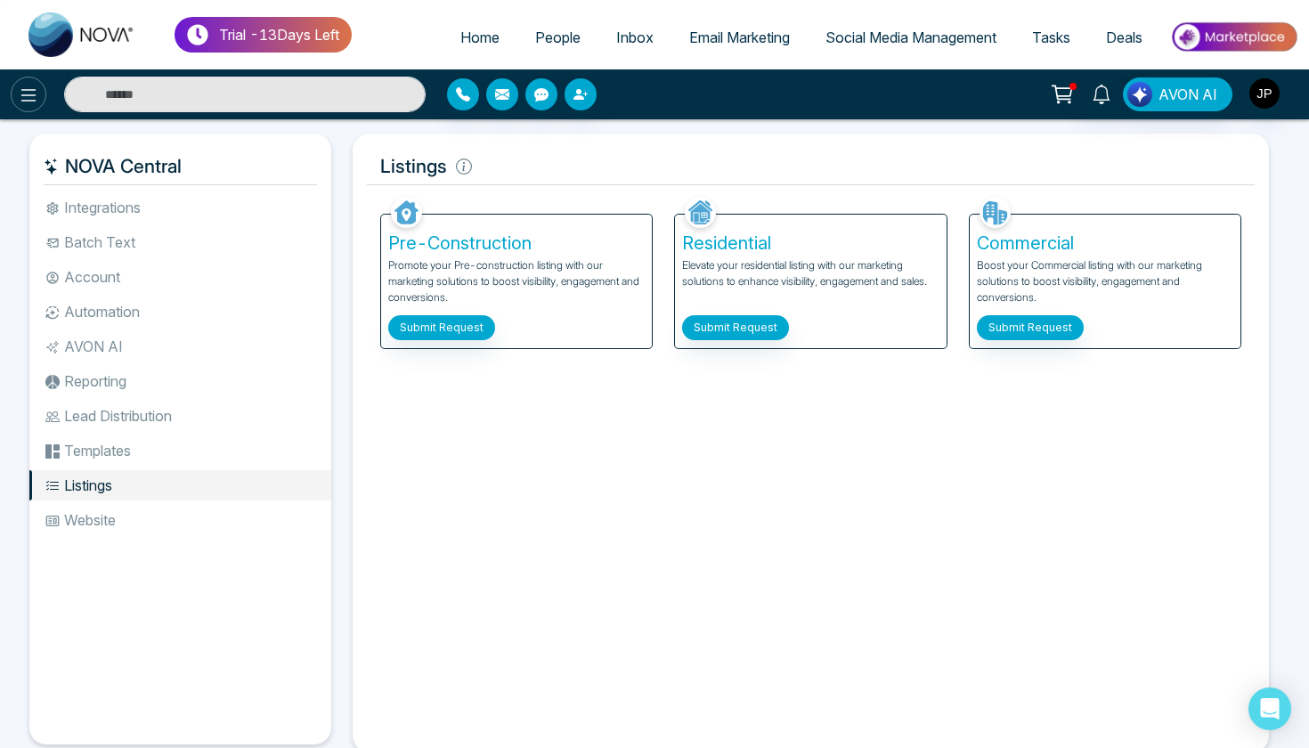
click at [33, 105] on icon at bounding box center [28, 95] width 21 height 21
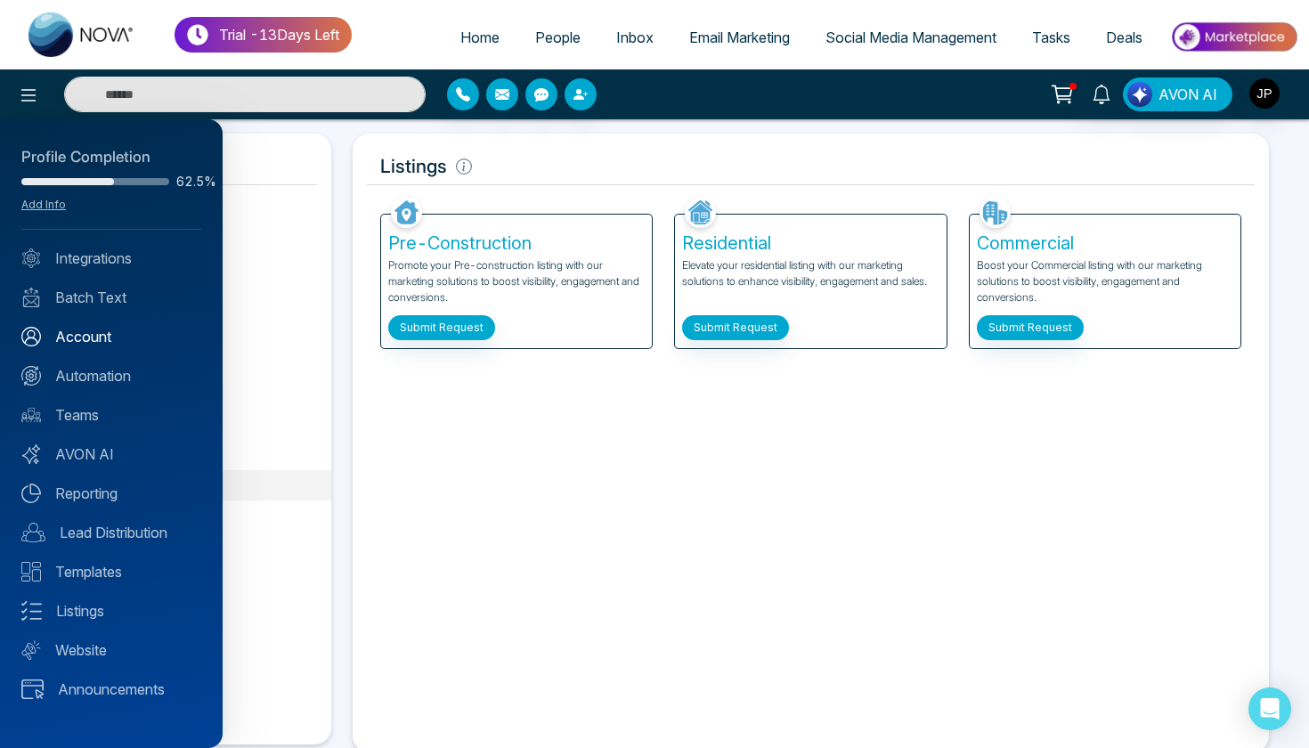
click at [93, 329] on link "Account" at bounding box center [111, 336] width 180 height 21
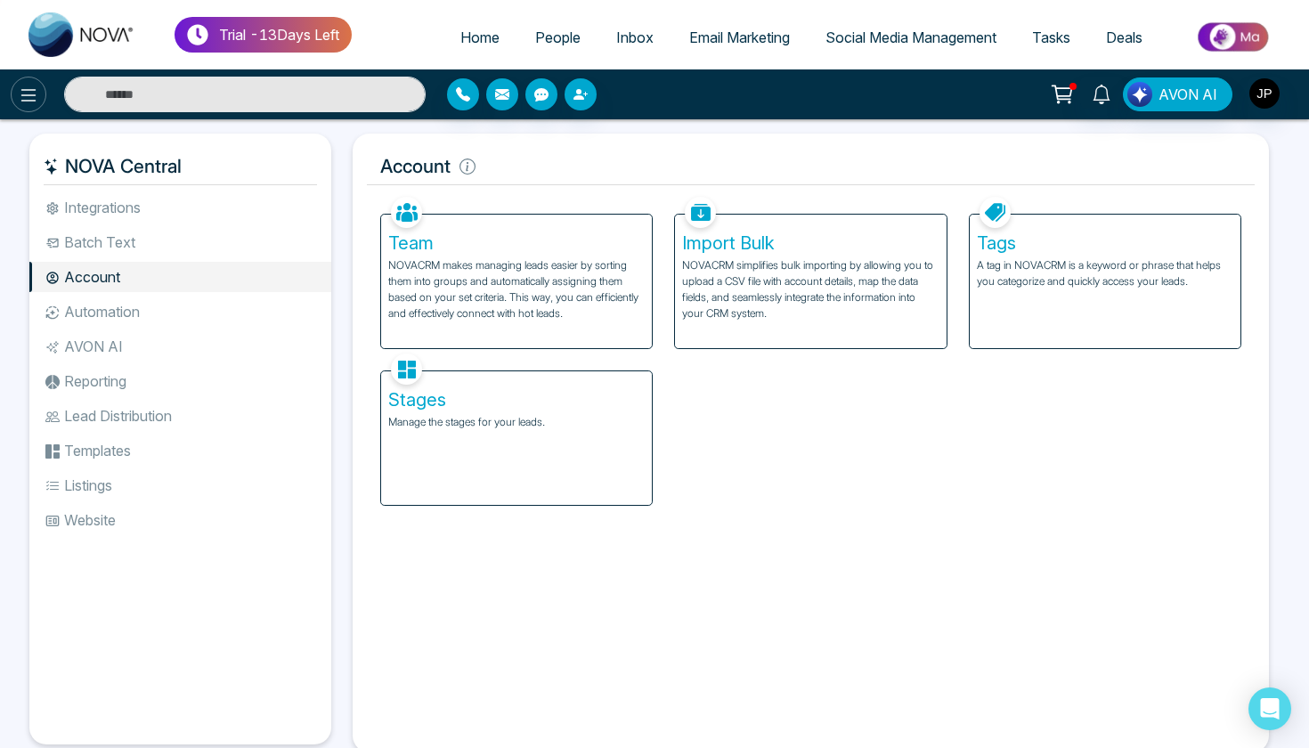
click at [26, 102] on icon at bounding box center [28, 95] width 21 height 21
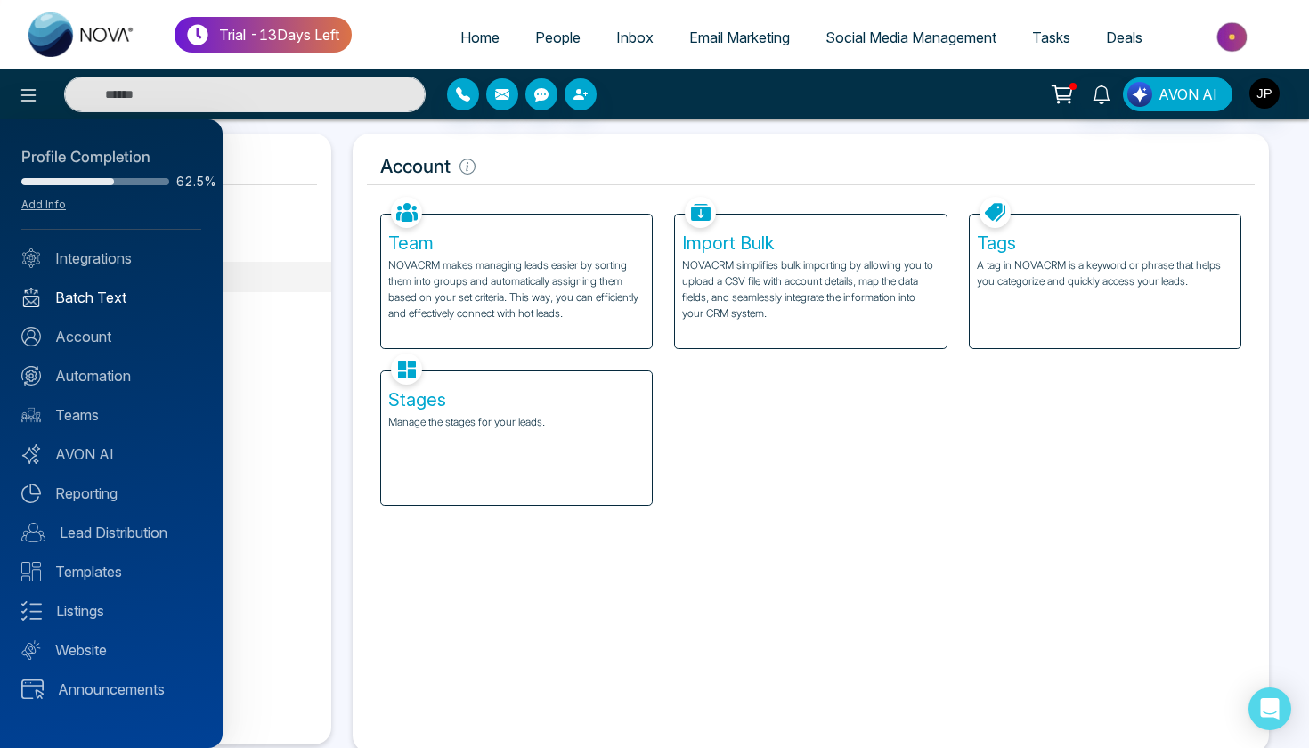
click at [110, 299] on link "Batch Text" at bounding box center [111, 297] width 180 height 21
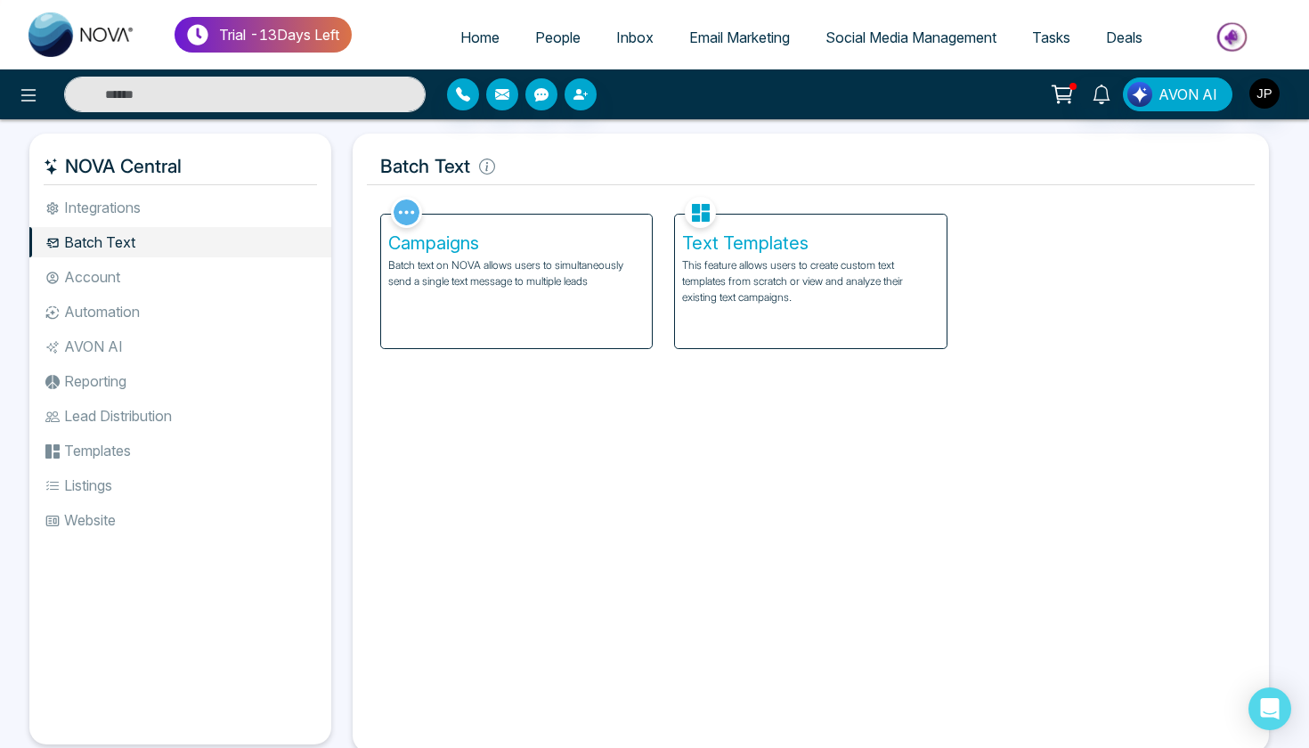
click at [115, 336] on li "AVON AI" at bounding box center [180, 346] width 302 height 30
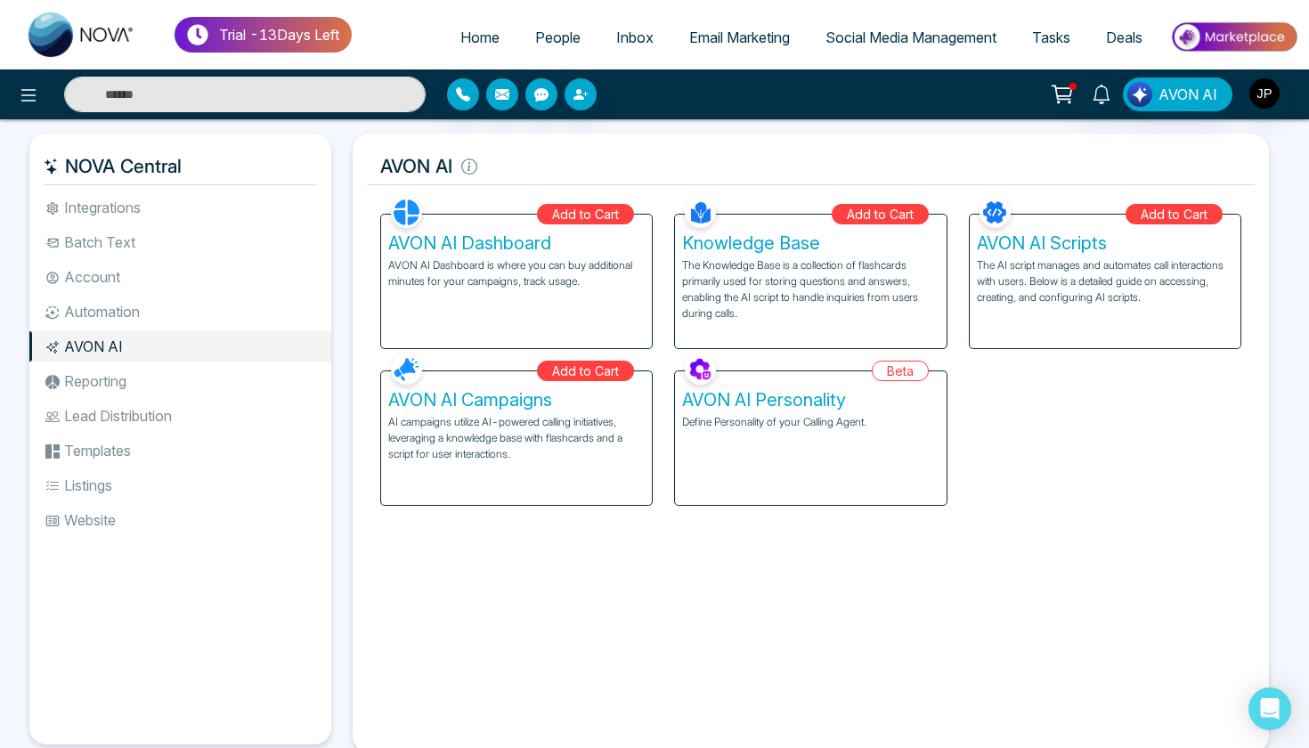
click at [97, 273] on li "Account" at bounding box center [180, 277] width 302 height 30
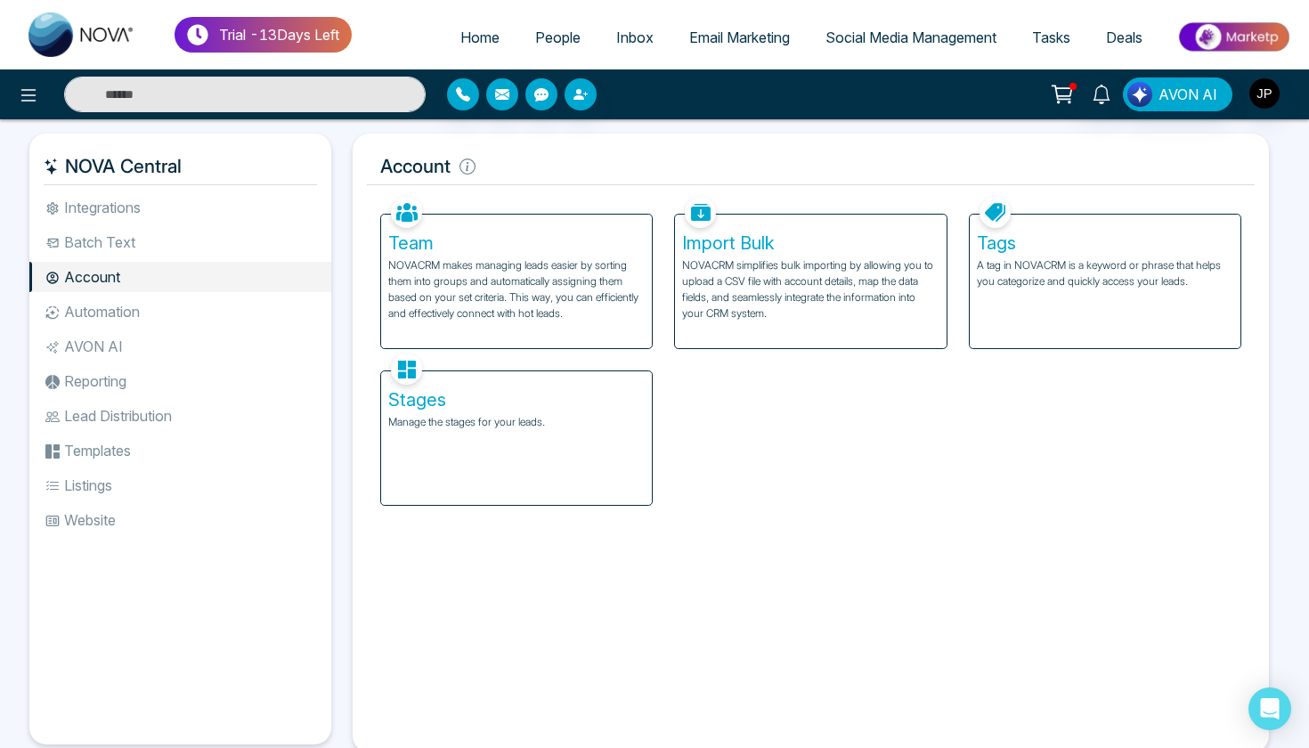
click at [45, 106] on div at bounding box center [218, 95] width 436 height 36
click at [37, 93] on icon at bounding box center [28, 95] width 21 height 21
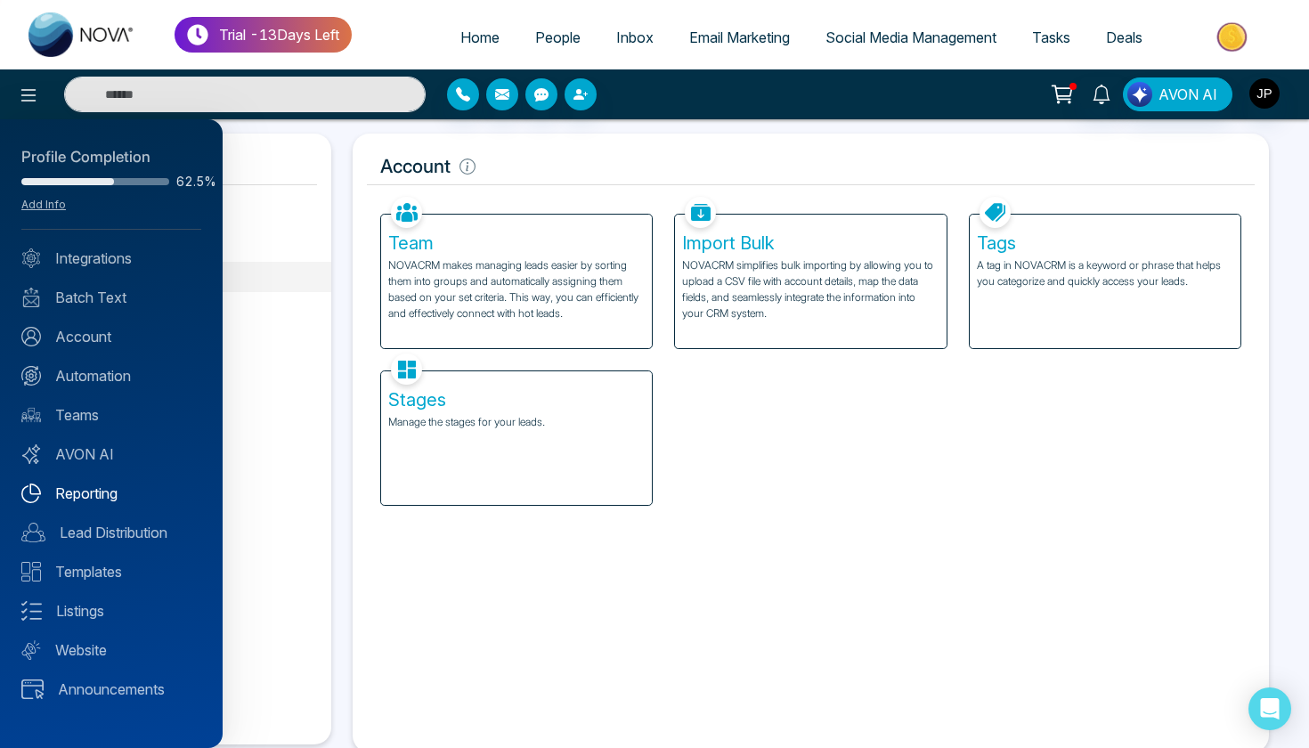
click at [108, 498] on link "Reporting" at bounding box center [111, 493] width 180 height 21
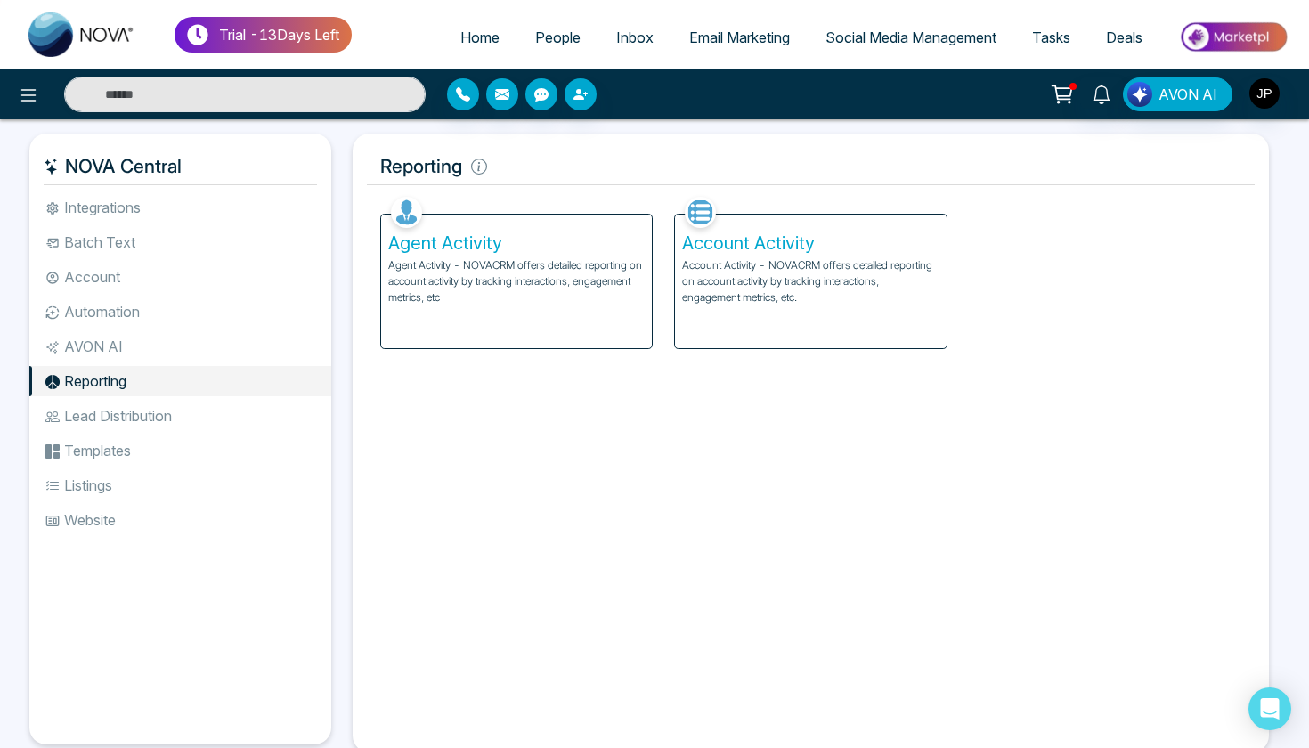
click at [15, 108] on div at bounding box center [218, 95] width 436 height 36
click at [28, 102] on icon at bounding box center [28, 95] width 21 height 21
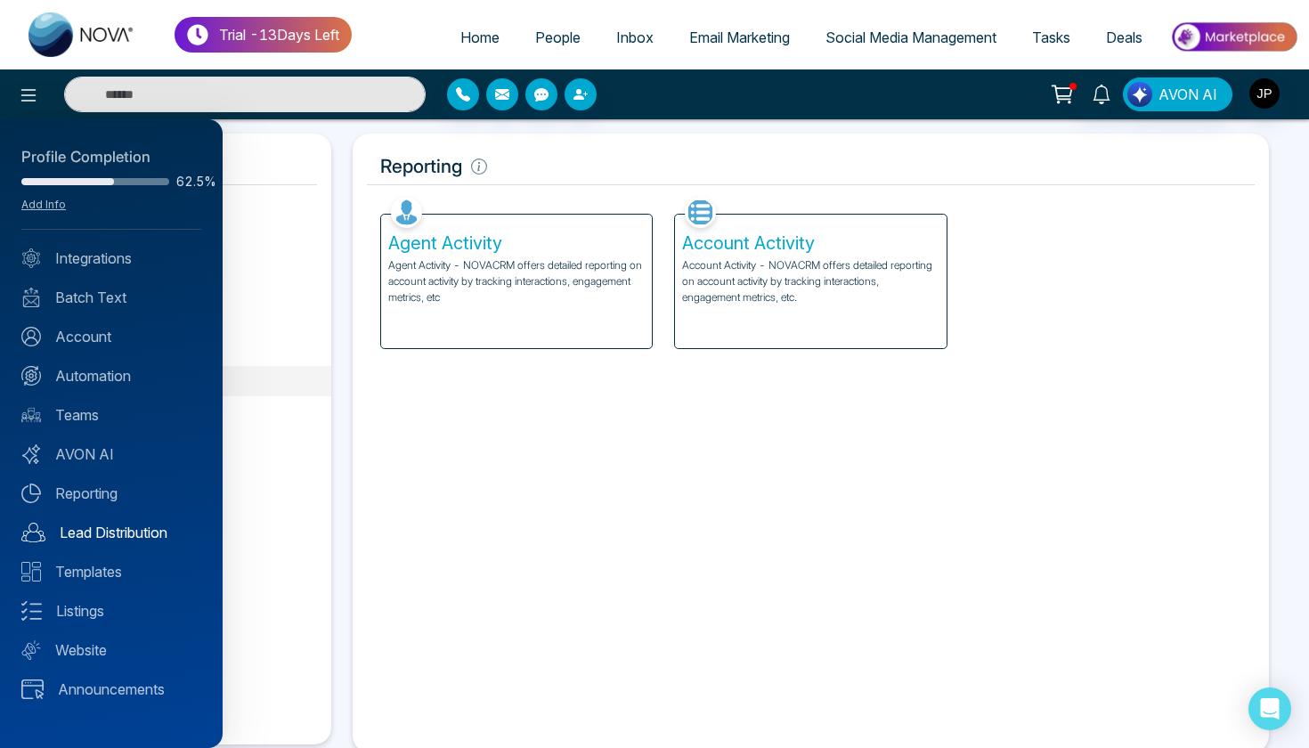
click at [115, 526] on link "Lead Distribution" at bounding box center [111, 532] width 180 height 21
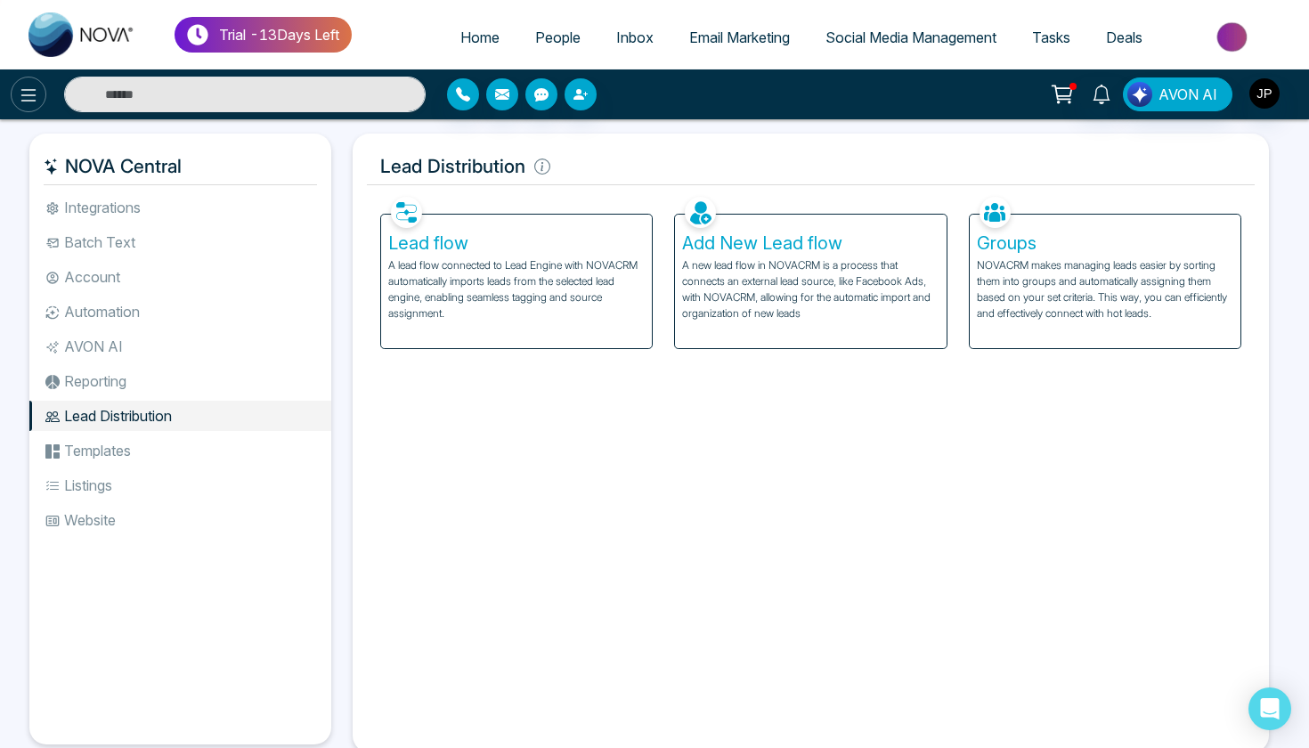
click at [38, 92] on icon at bounding box center [28, 95] width 21 height 21
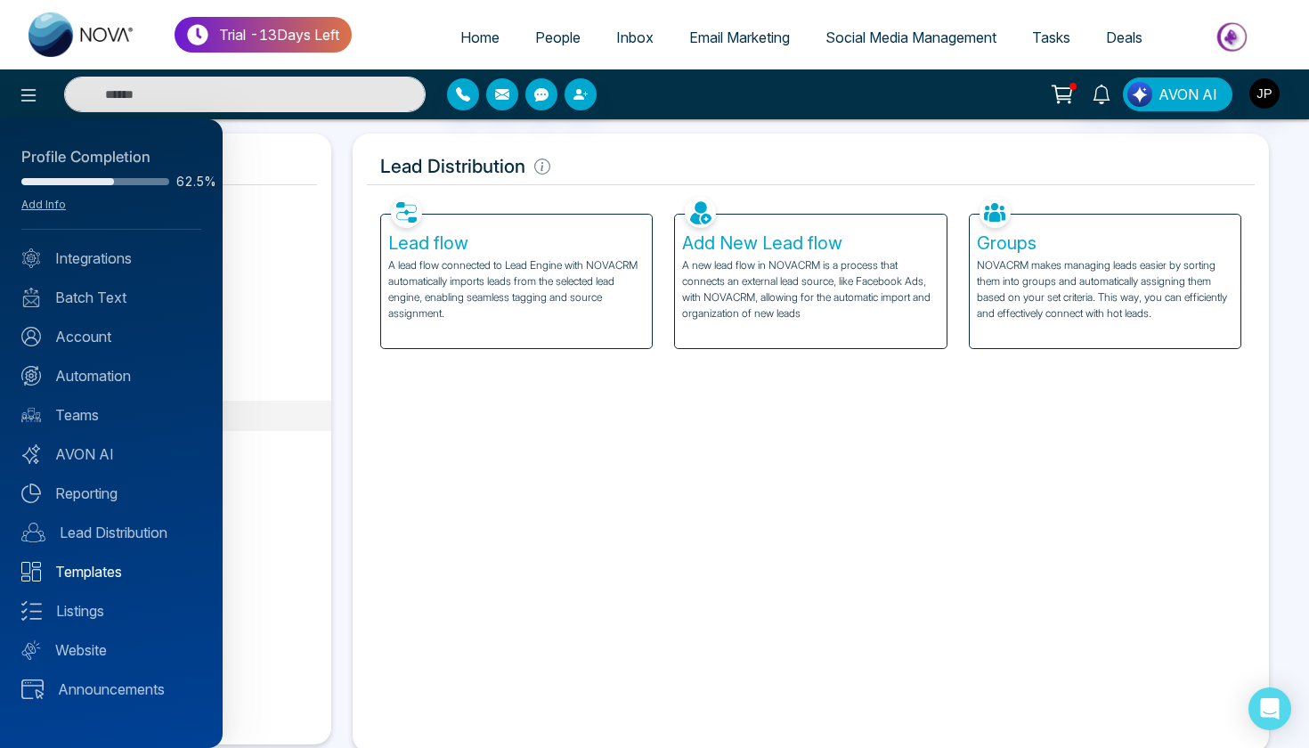
click at [118, 576] on link "Templates" at bounding box center [111, 571] width 180 height 21
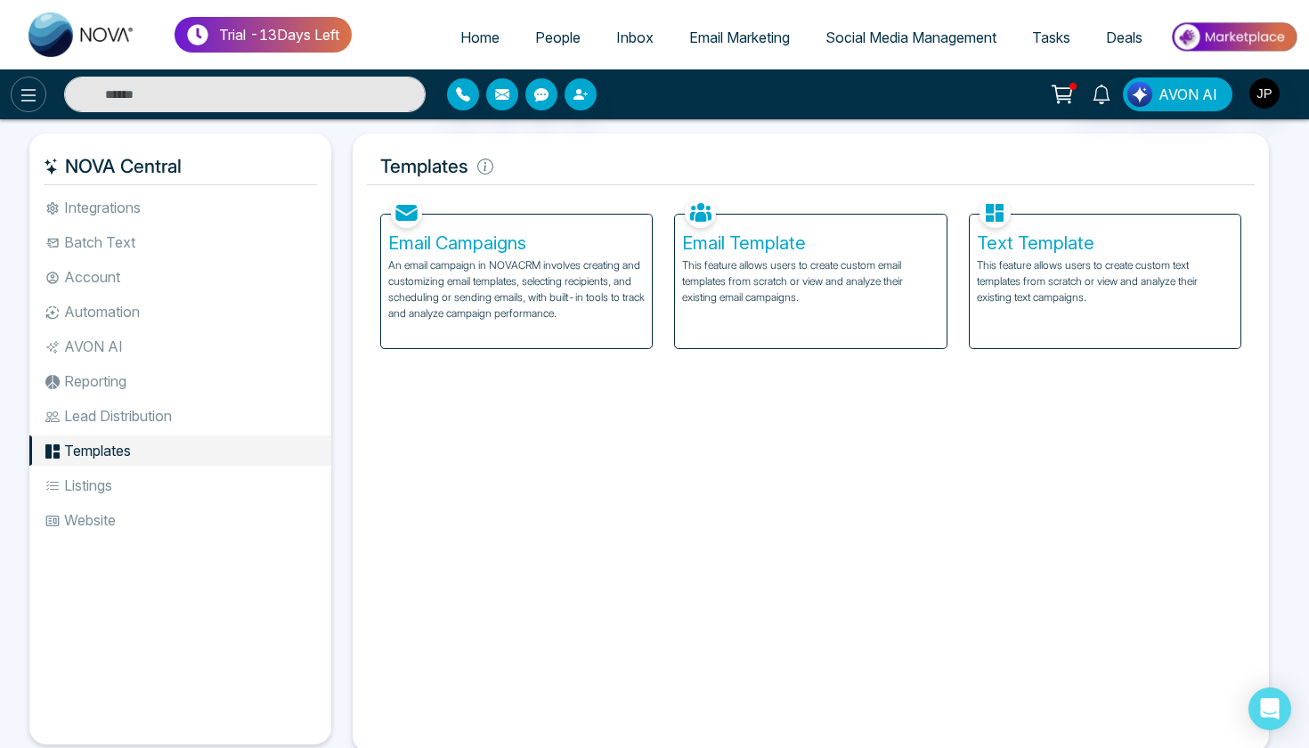
click at [35, 102] on icon at bounding box center [28, 95] width 21 height 21
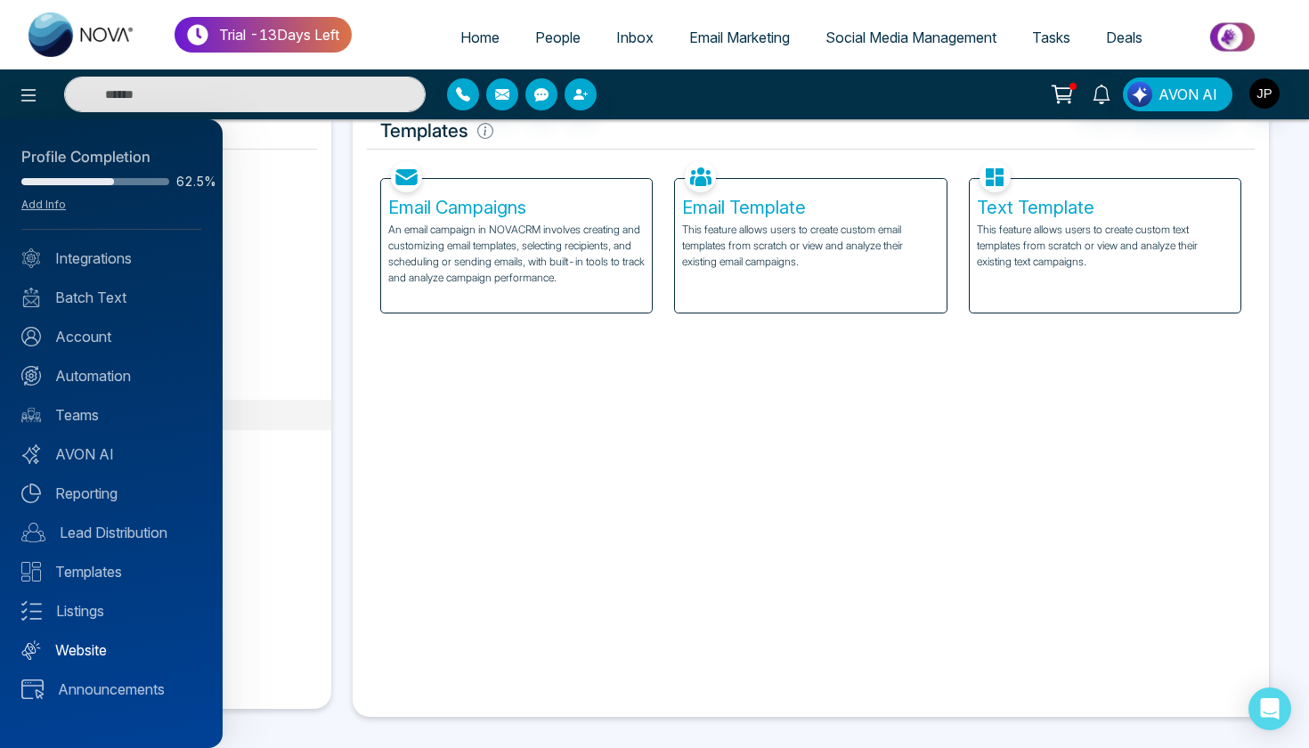
scroll to position [47, 0]
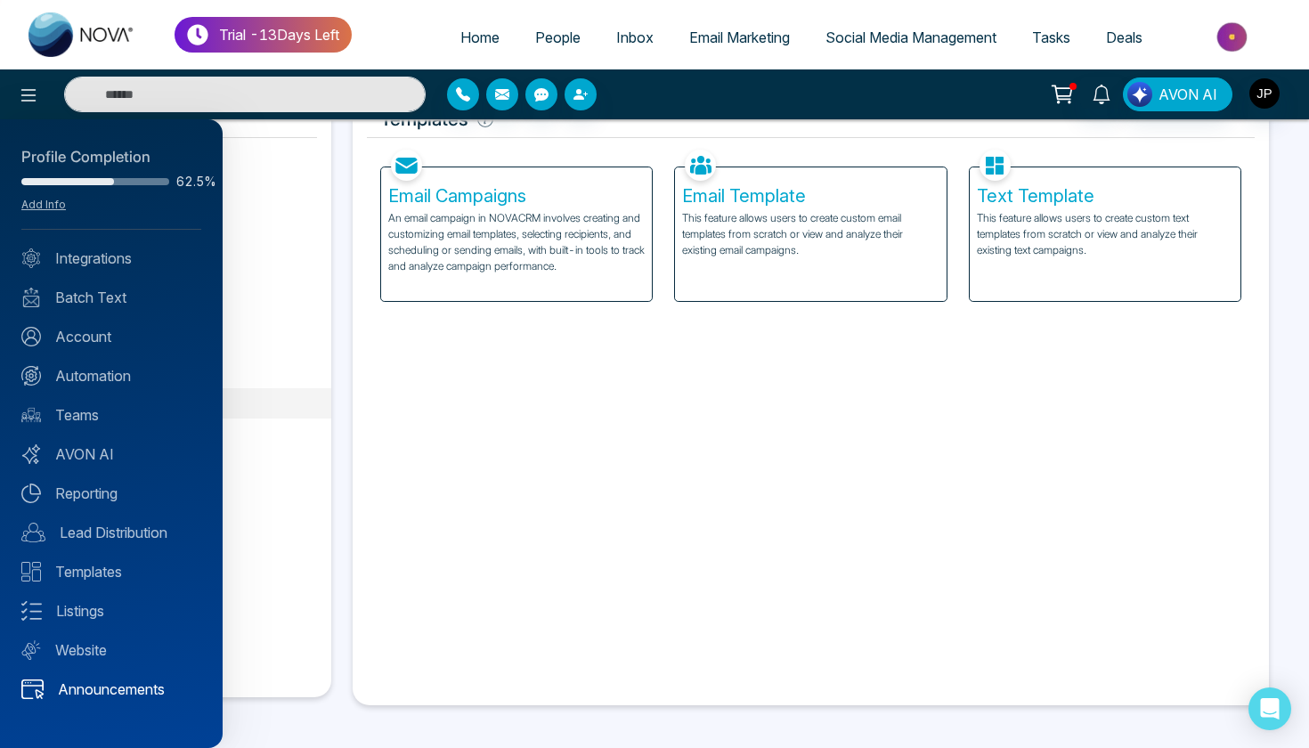
click at [86, 681] on link "Announcements" at bounding box center [111, 688] width 180 height 21
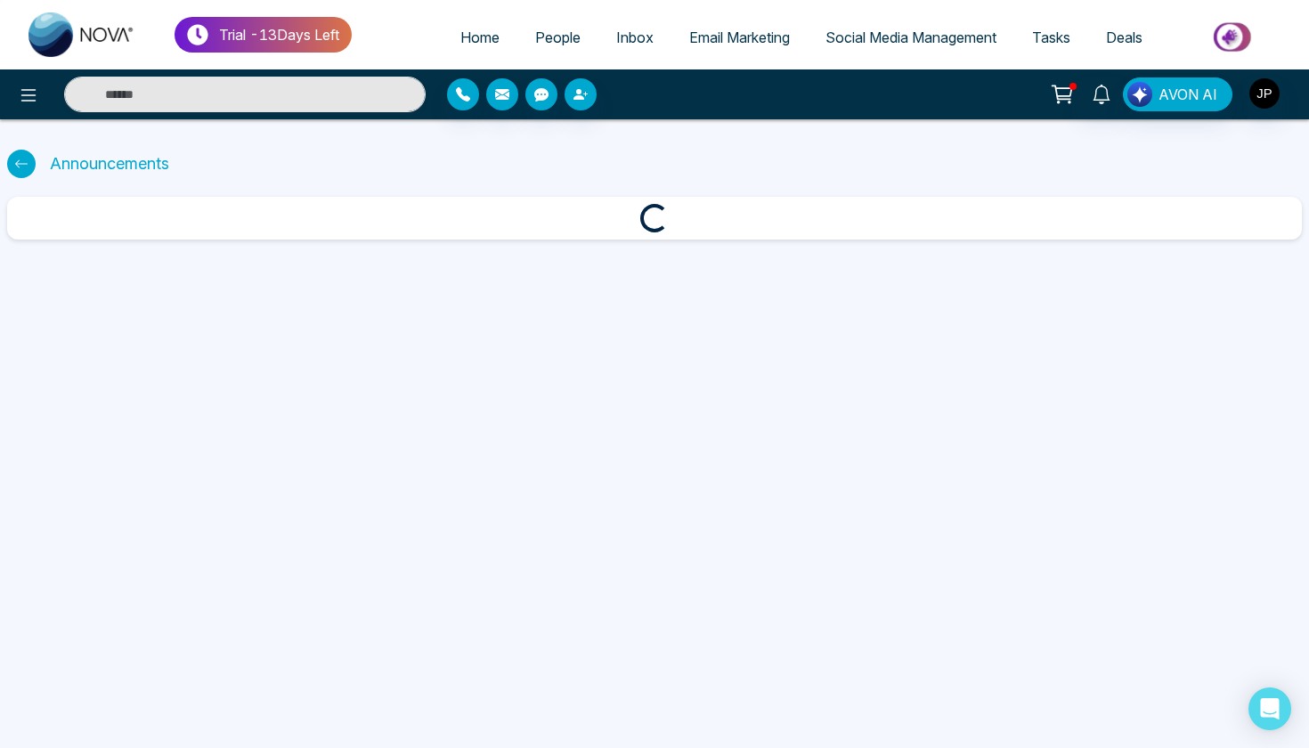
click at [21, 155] on div at bounding box center [21, 164] width 28 height 28
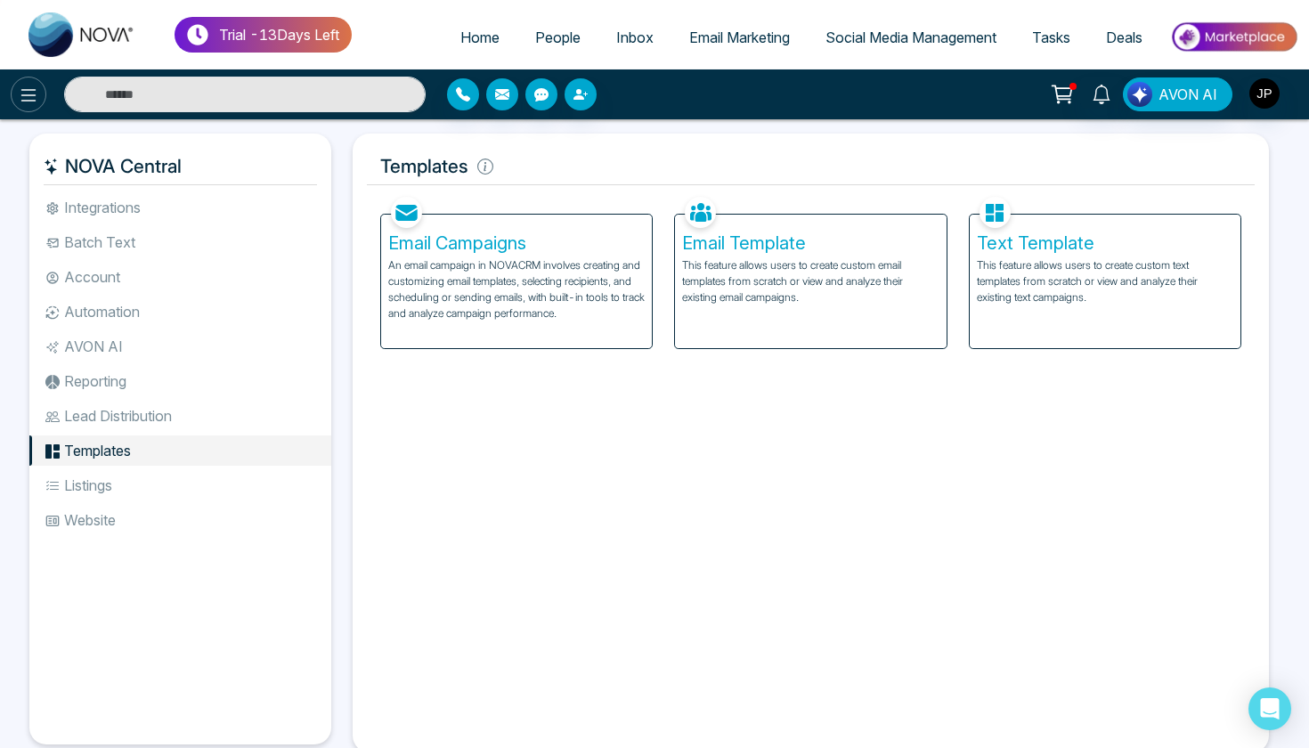
click at [32, 89] on icon at bounding box center [28, 95] width 15 height 12
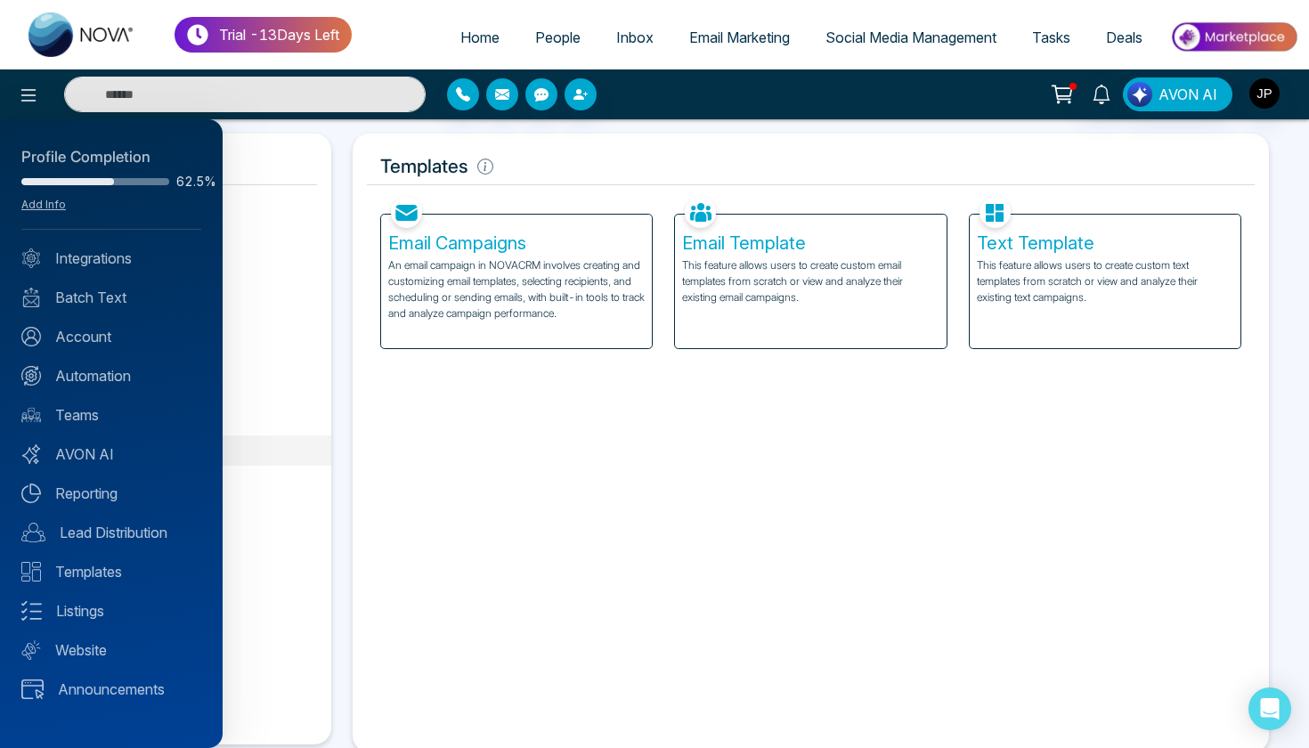
click at [75, 245] on div "Profile Completion 62.5% Add Info Integrations Batch Text Account Automation Te…" at bounding box center [111, 433] width 223 height 629
click at [75, 250] on link "Integrations" at bounding box center [111, 258] width 180 height 21
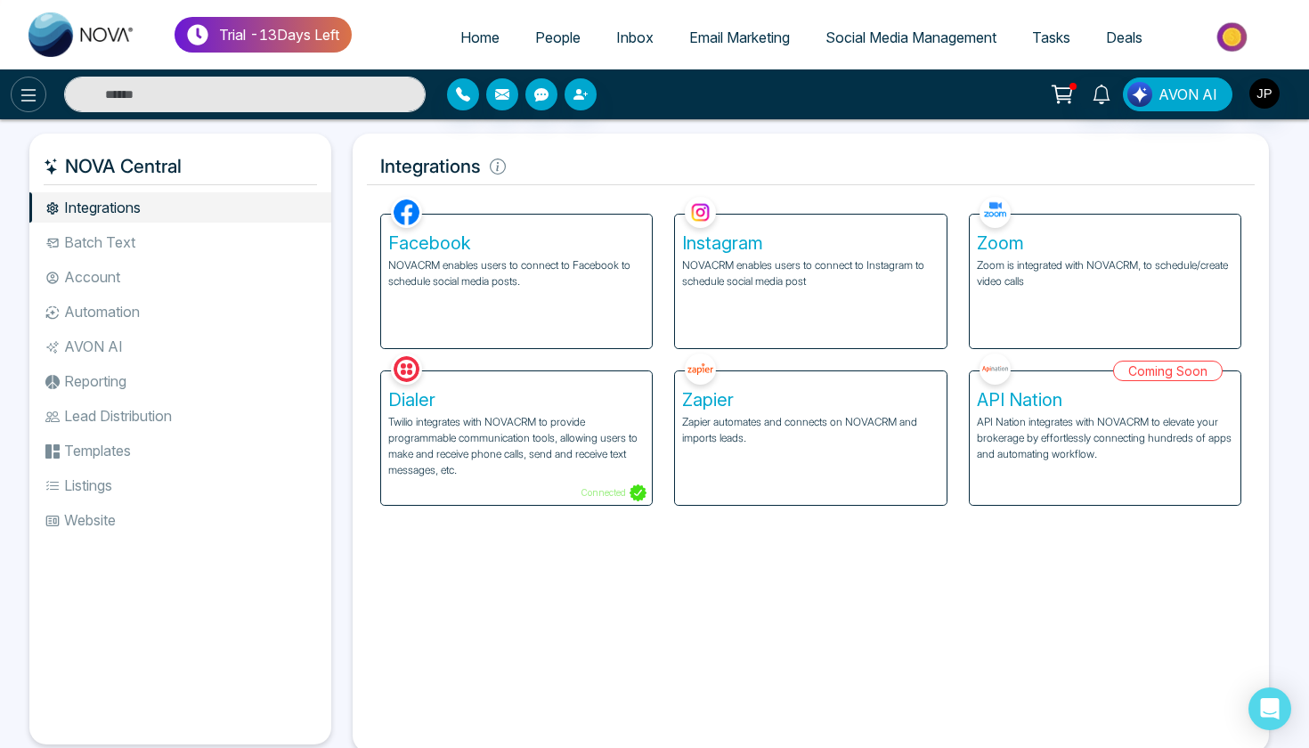
click at [34, 98] on icon at bounding box center [28, 95] width 21 height 21
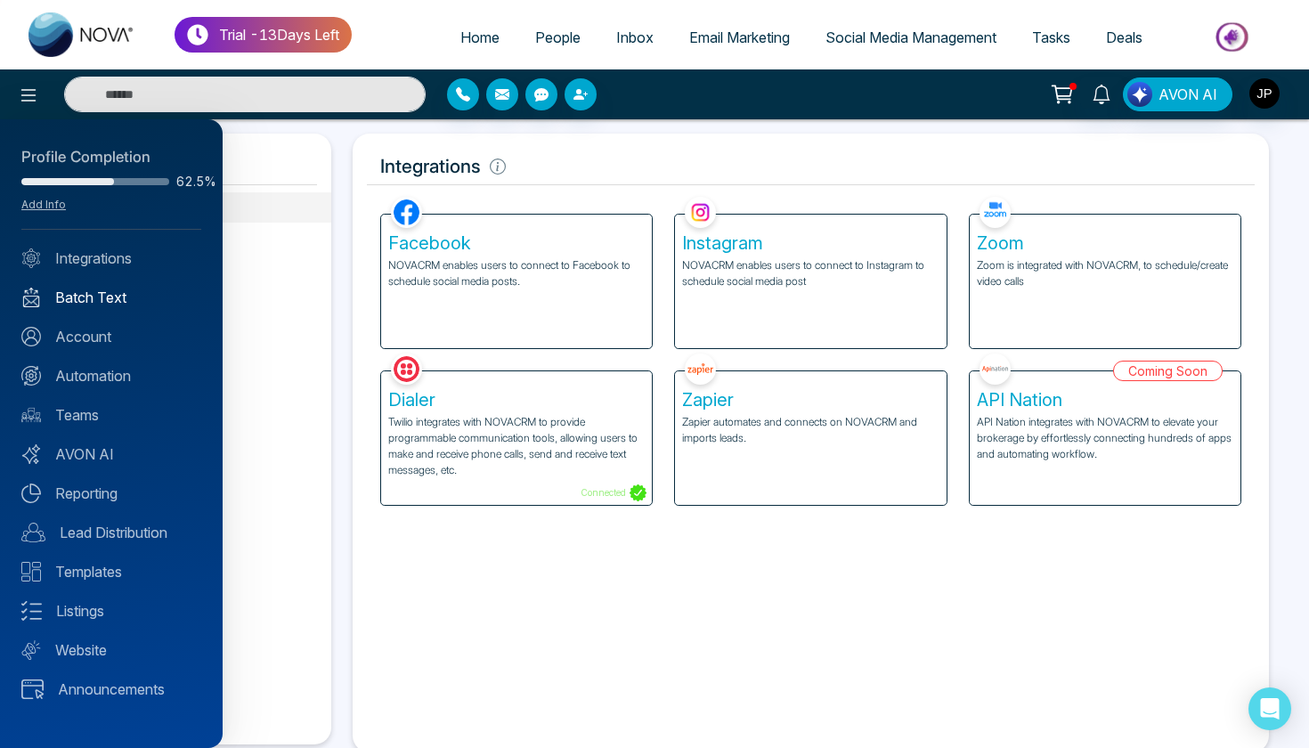
click at [107, 297] on link "Batch Text" at bounding box center [111, 297] width 180 height 21
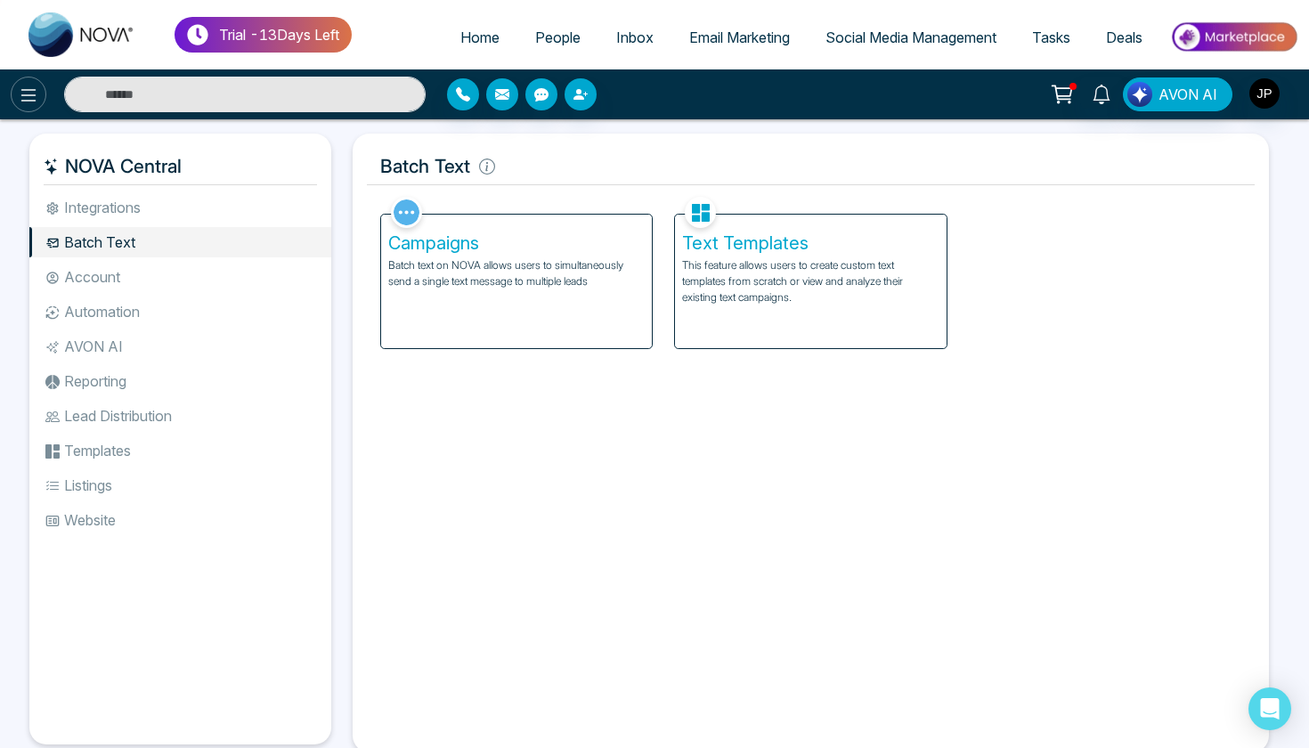
click at [33, 92] on icon at bounding box center [28, 95] width 21 height 21
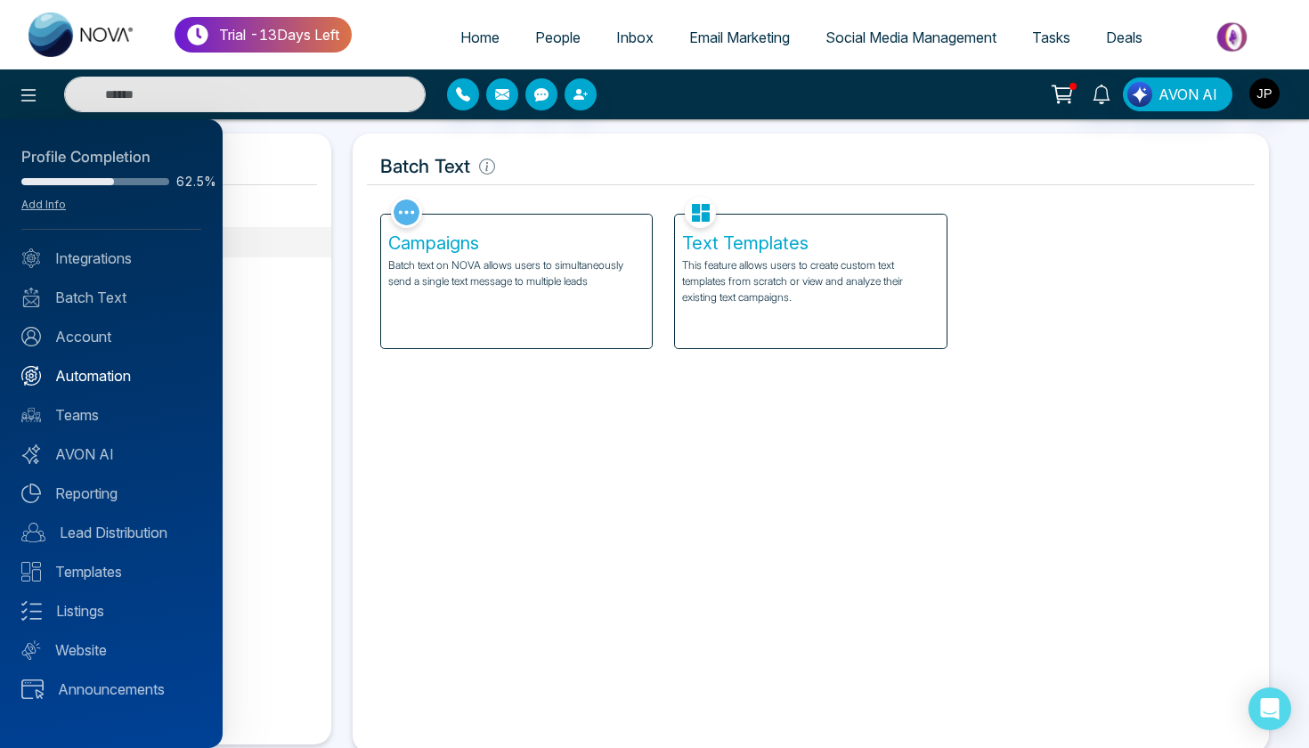
click at [119, 378] on link "Automation" at bounding box center [111, 375] width 180 height 21
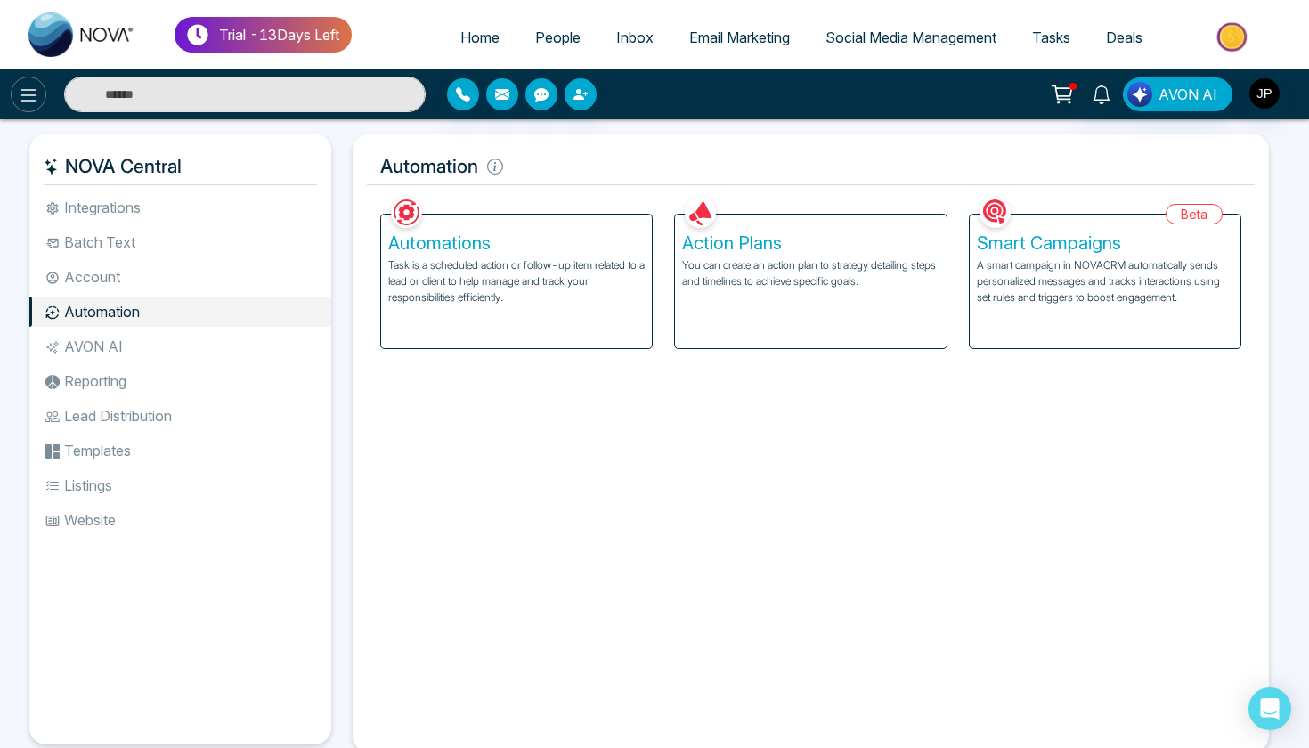
click at [32, 100] on icon at bounding box center [28, 95] width 15 height 12
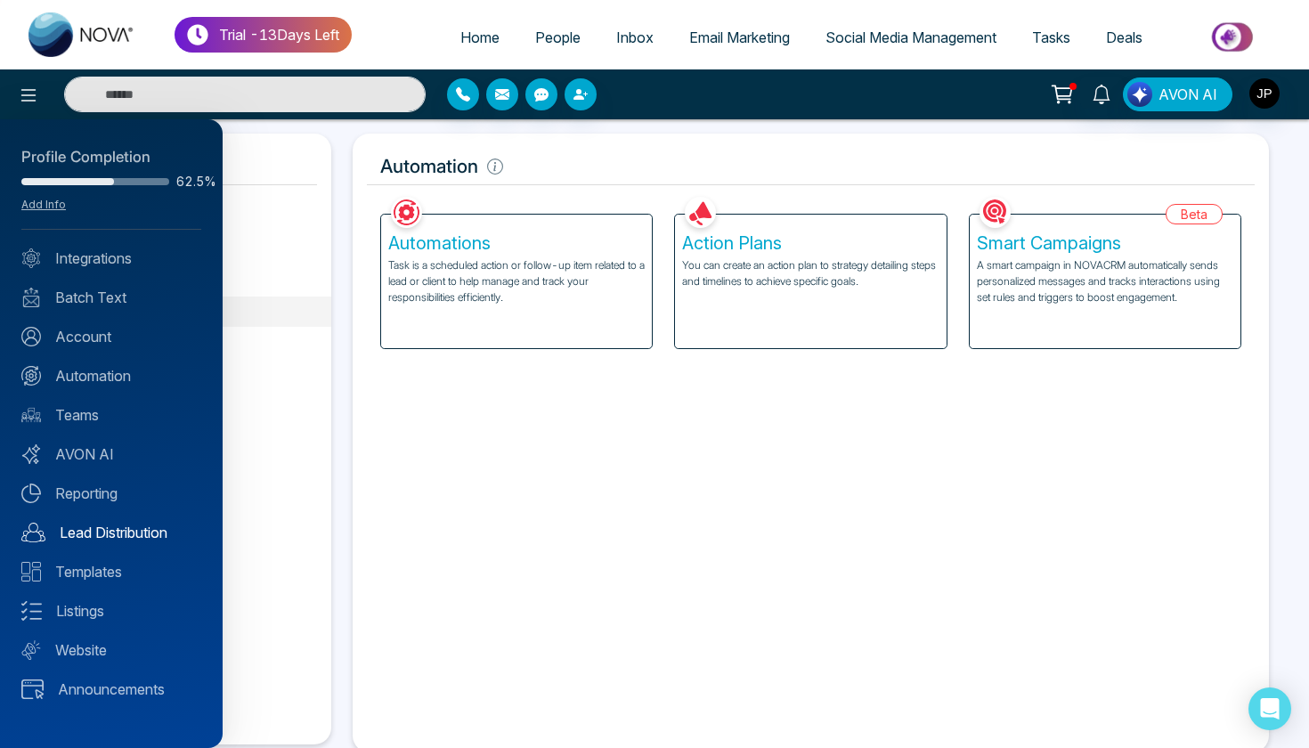
click at [105, 524] on link "Lead Distribution" at bounding box center [111, 532] width 180 height 21
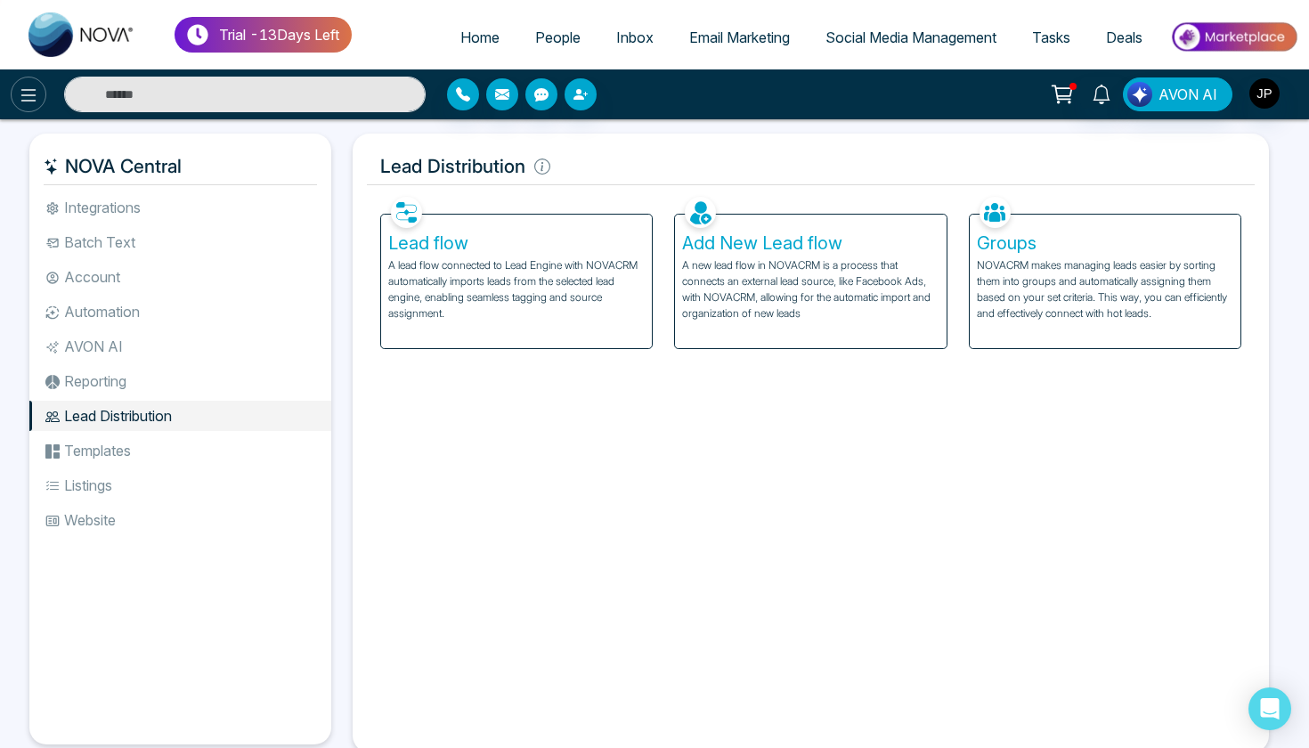
click at [39, 105] on button at bounding box center [29, 95] width 36 height 36
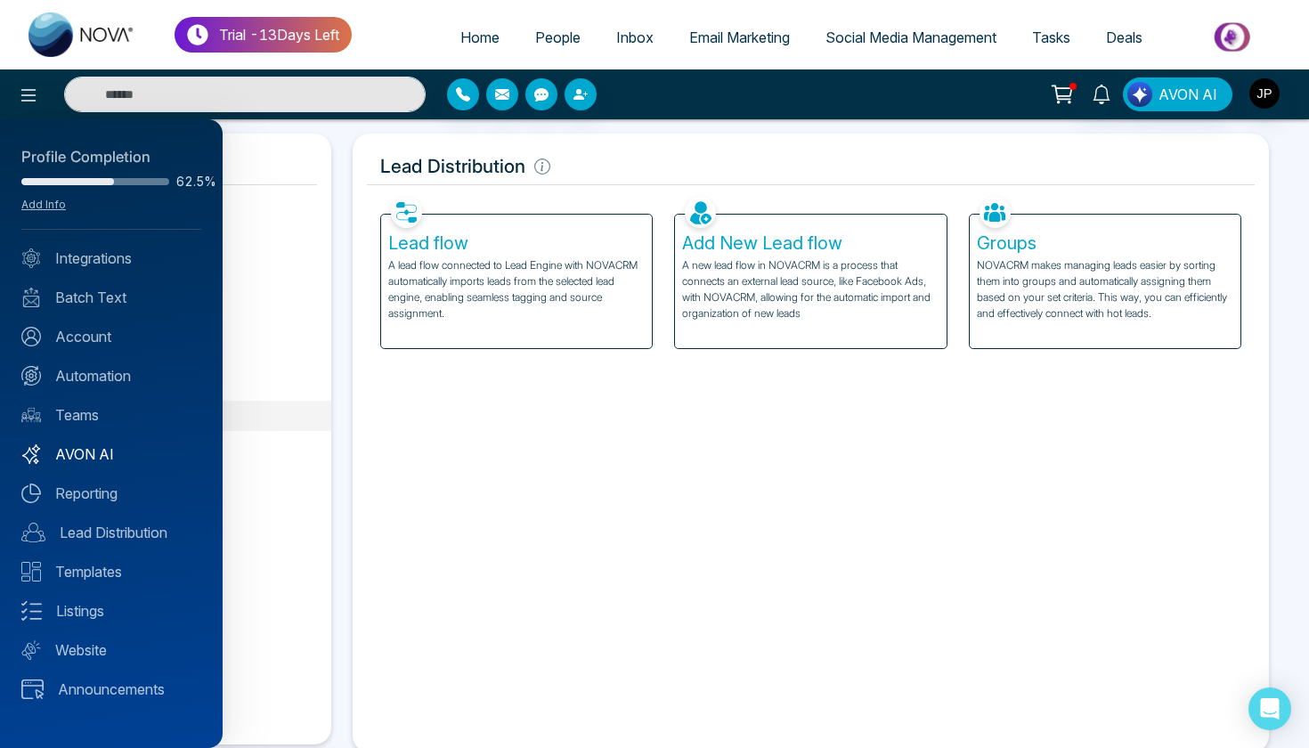
click at [116, 458] on link "AVON AI" at bounding box center [111, 453] width 180 height 21
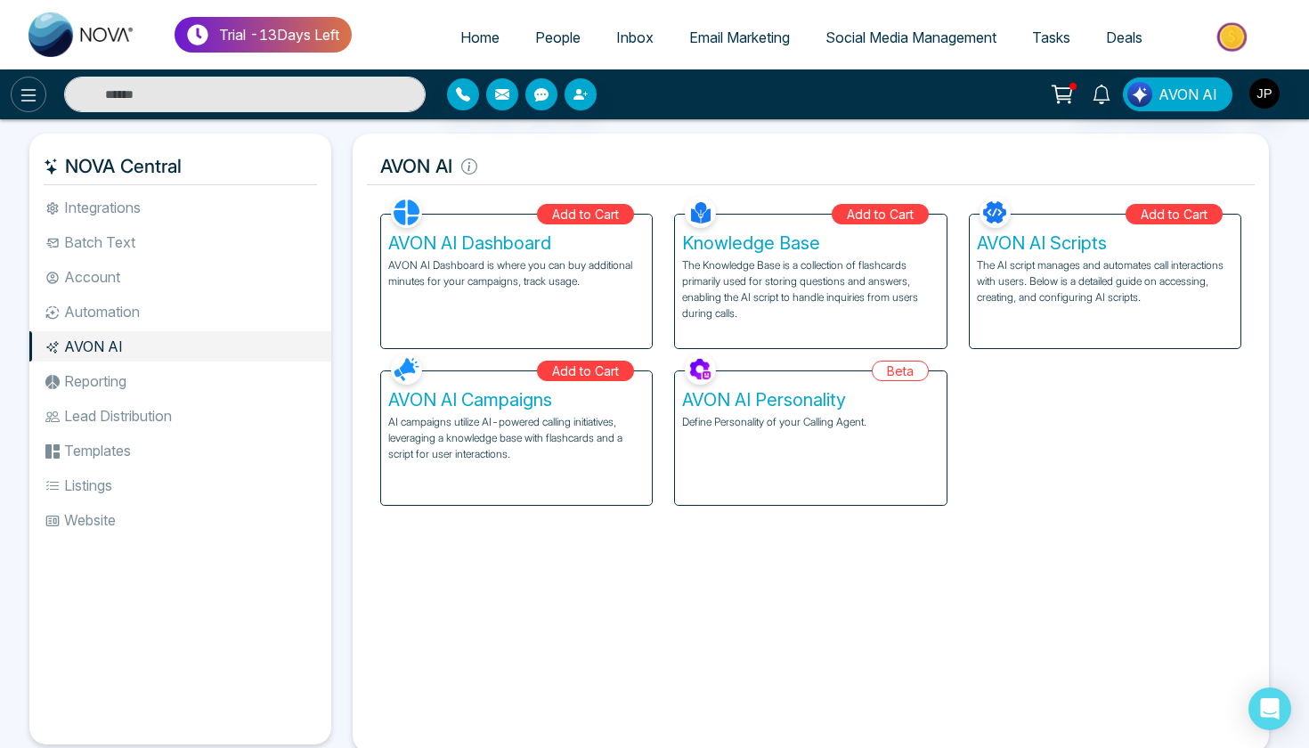
click at [36, 95] on icon at bounding box center [28, 95] width 15 height 12
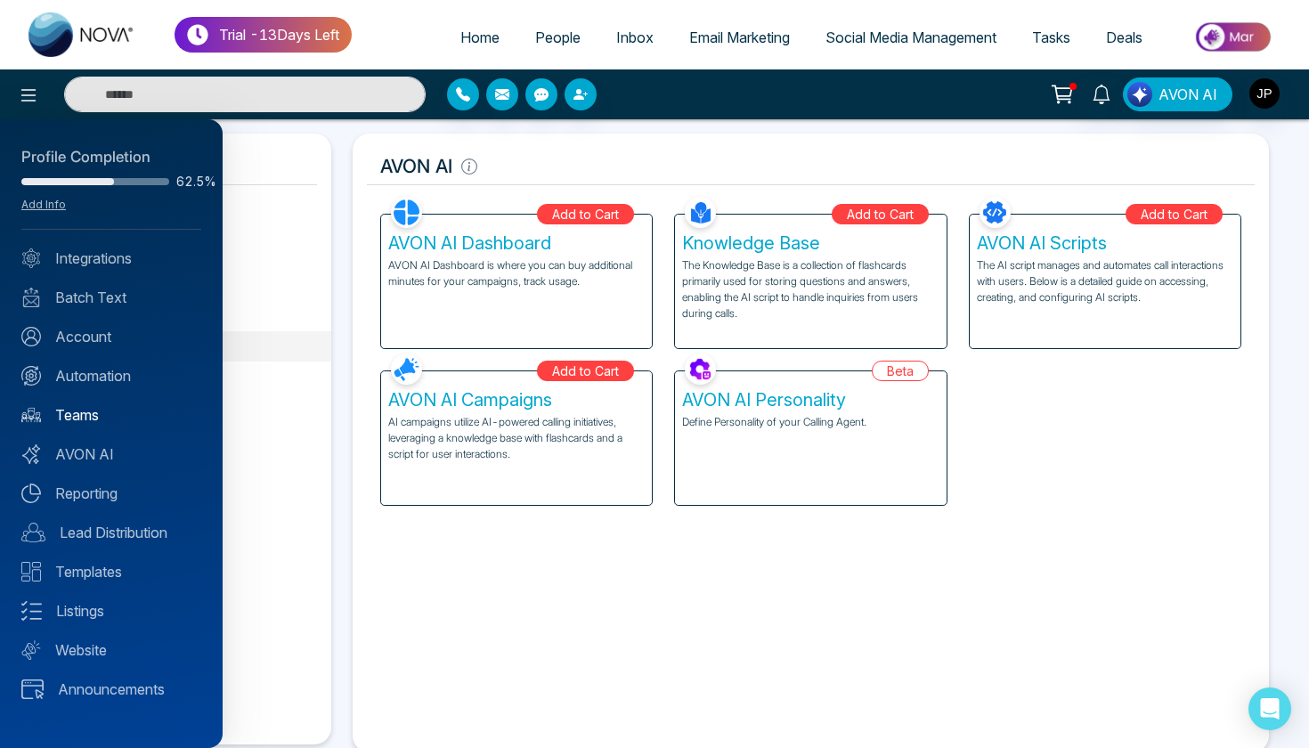
click at [77, 416] on link "Teams" at bounding box center [111, 414] width 180 height 21
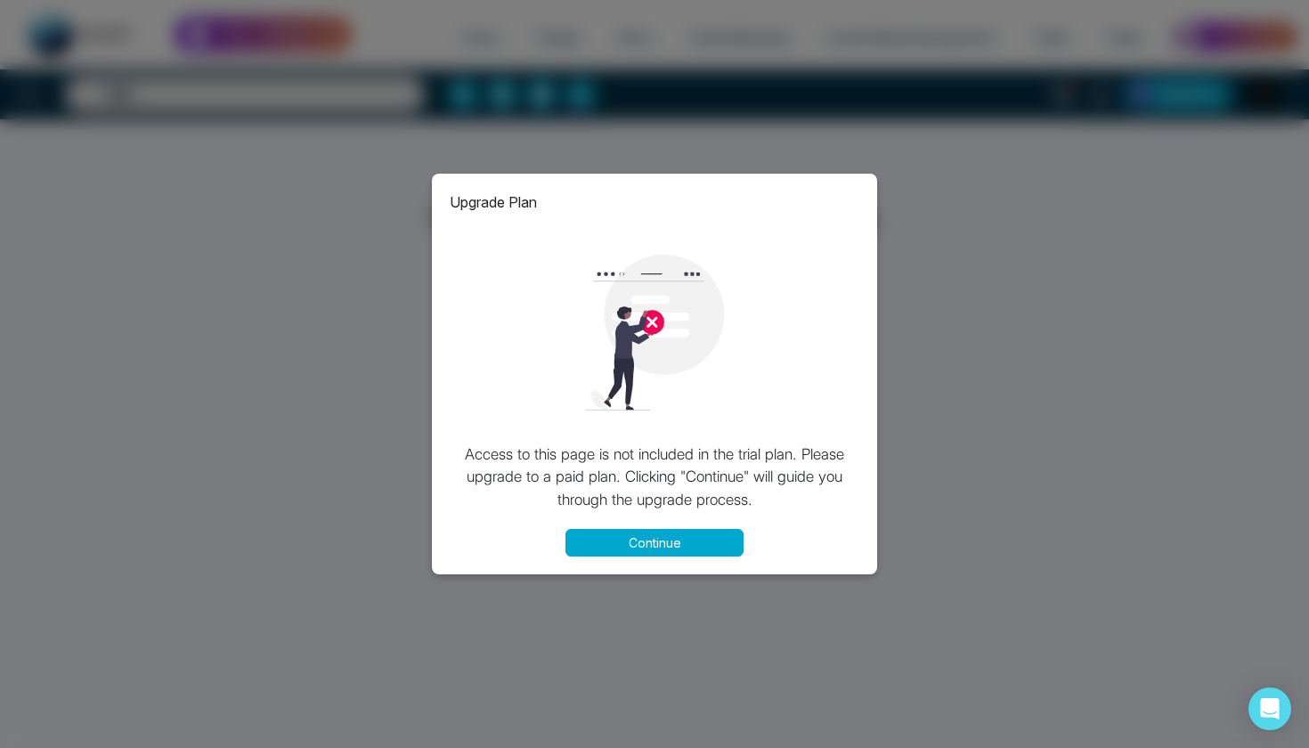
click at [641, 534] on button "Continue" at bounding box center [654, 543] width 178 height 28
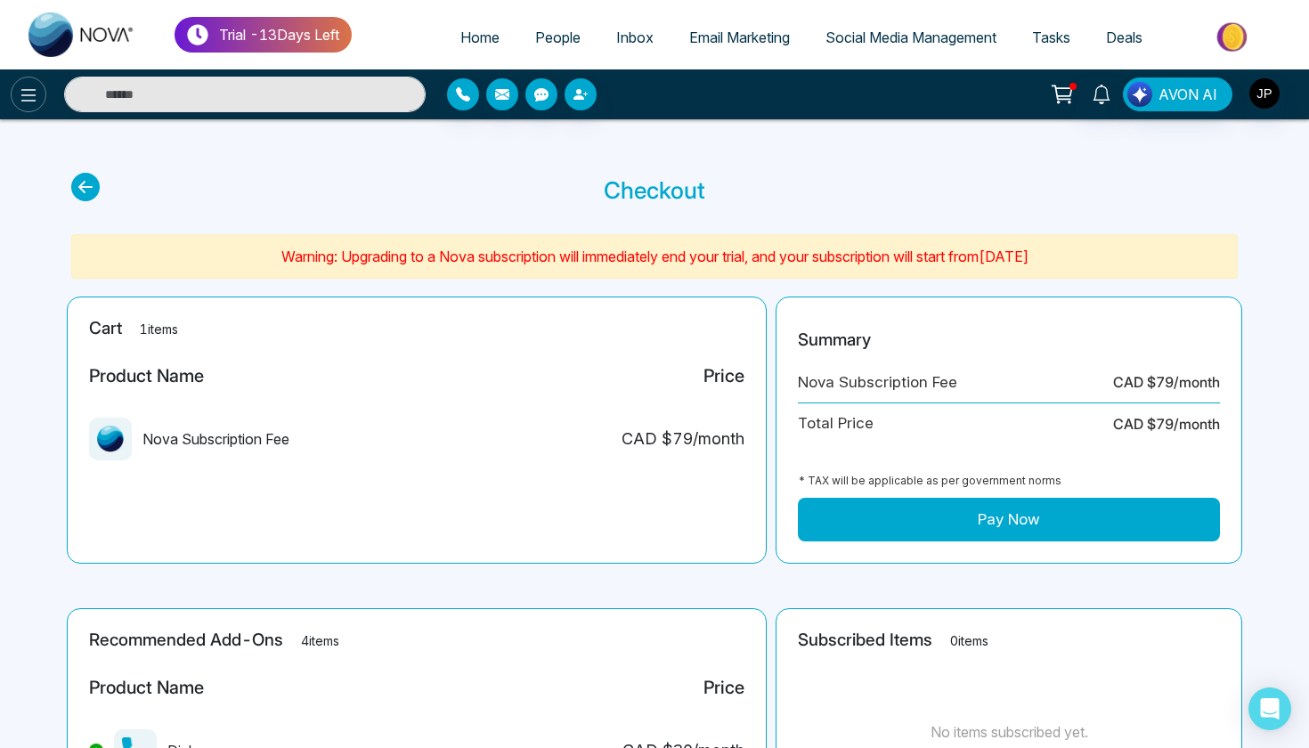
click at [23, 85] on icon at bounding box center [28, 95] width 21 height 21
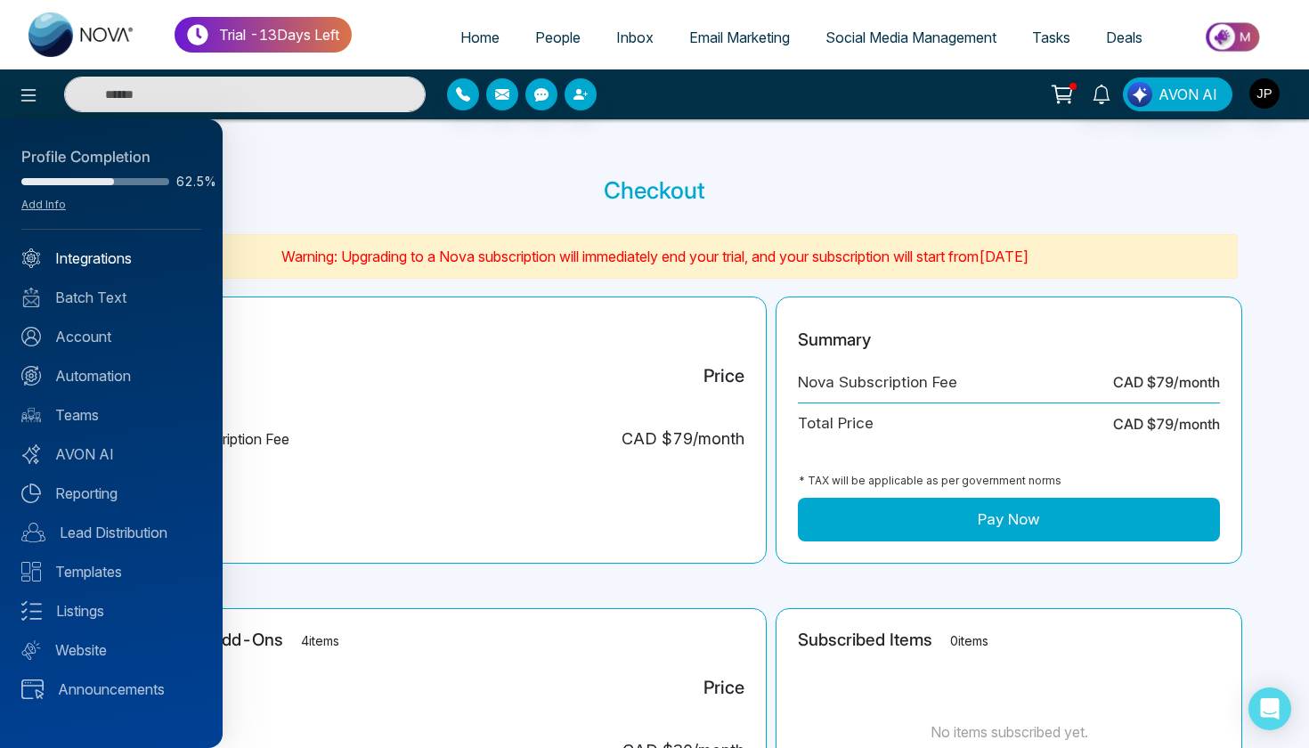
click at [126, 256] on link "Integrations" at bounding box center [111, 258] width 180 height 21
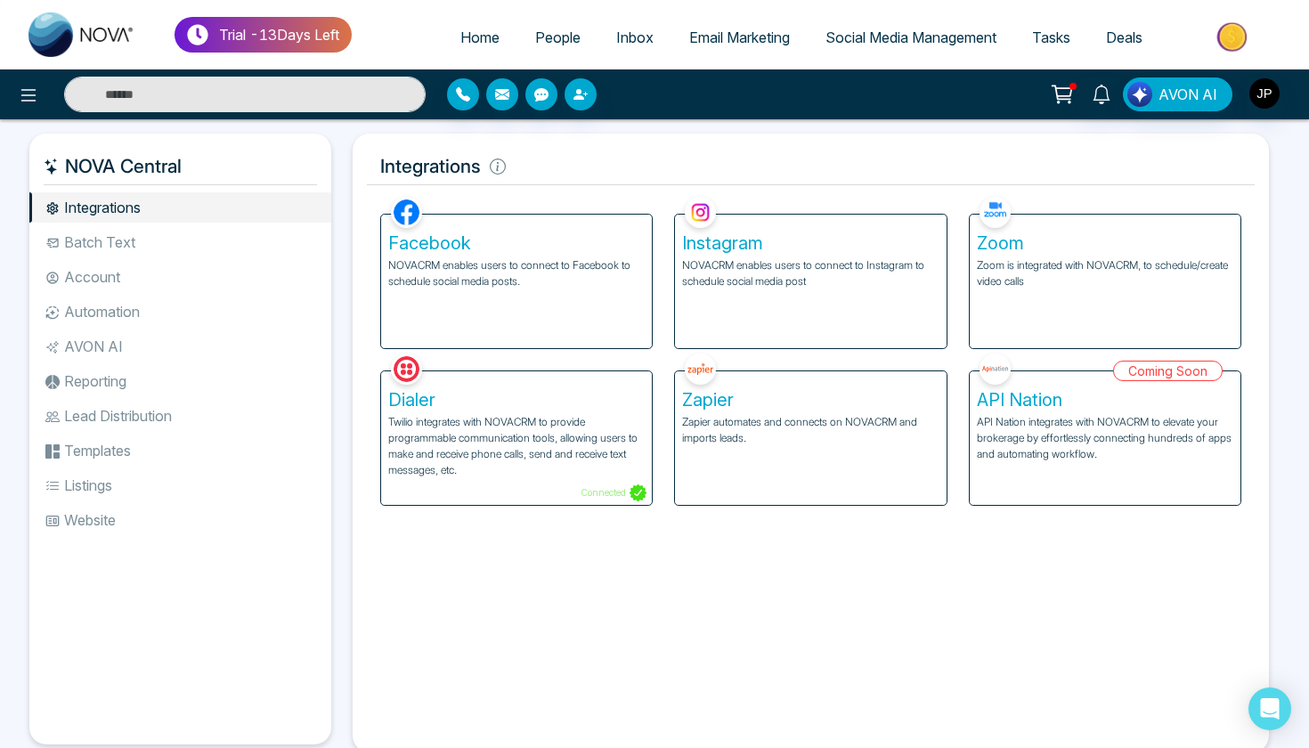
click at [209, 251] on li "Batch Text" at bounding box center [180, 242] width 302 height 30
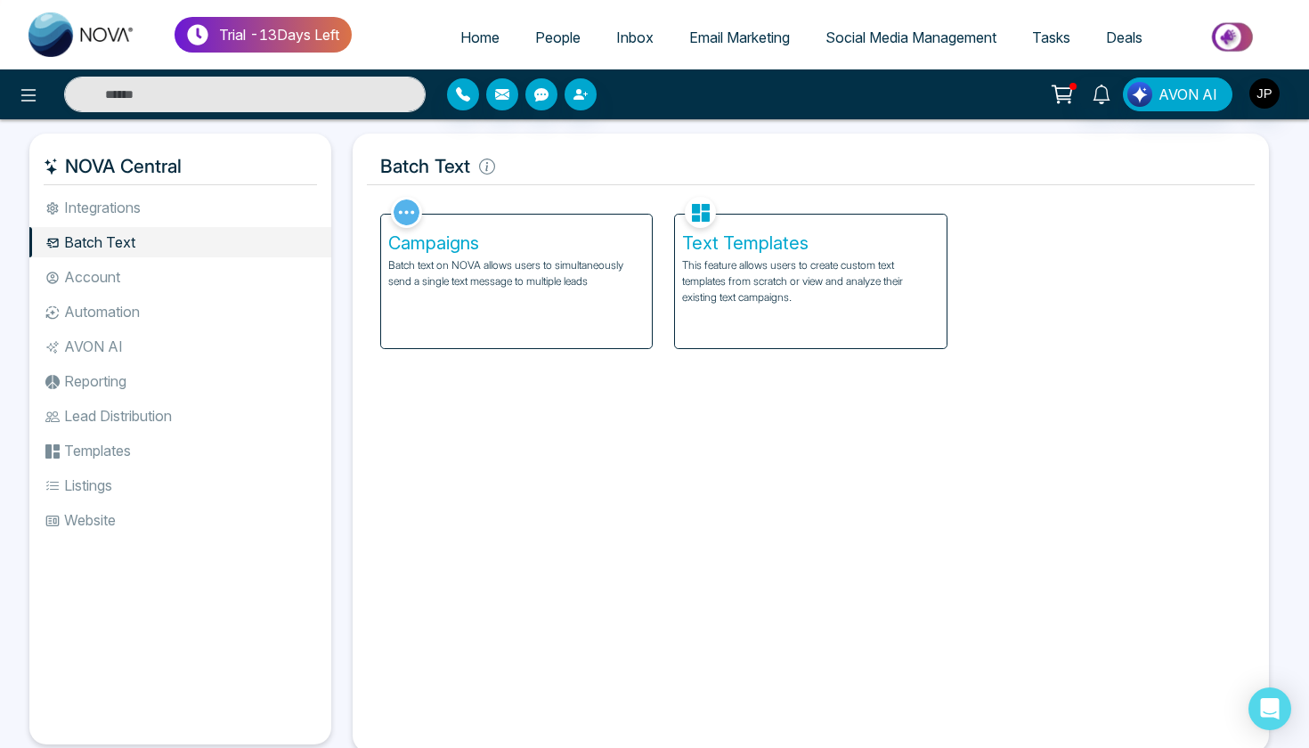
click at [200, 274] on li "Account" at bounding box center [180, 277] width 302 height 30
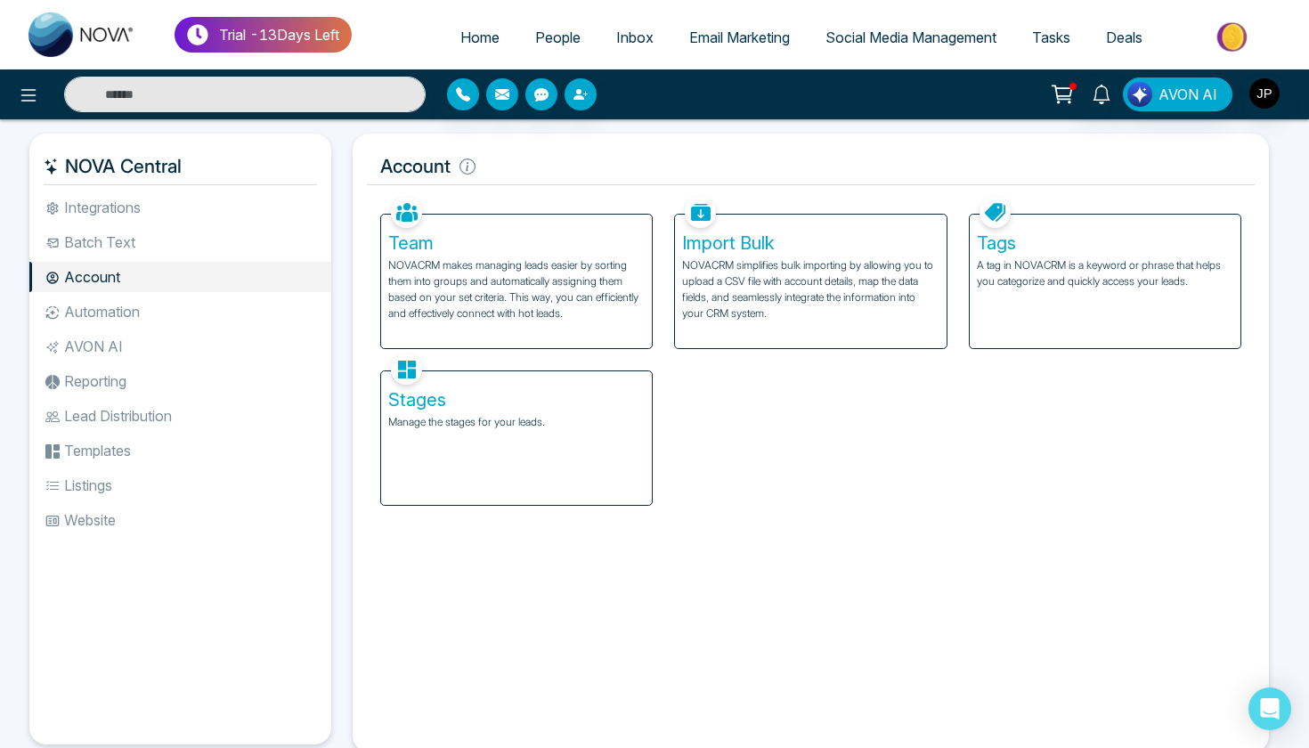
click at [184, 305] on li "Automation" at bounding box center [180, 311] width 302 height 30
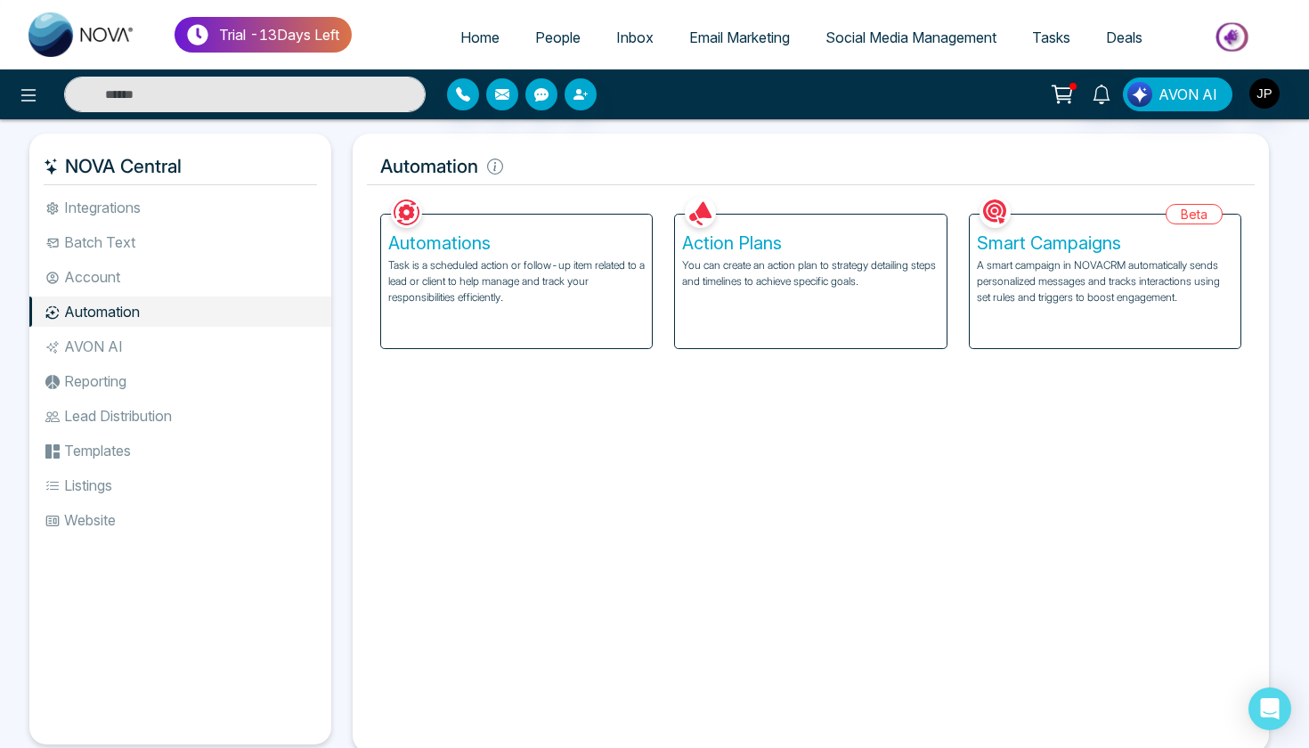
click at [168, 338] on li "AVON AI" at bounding box center [180, 346] width 302 height 30
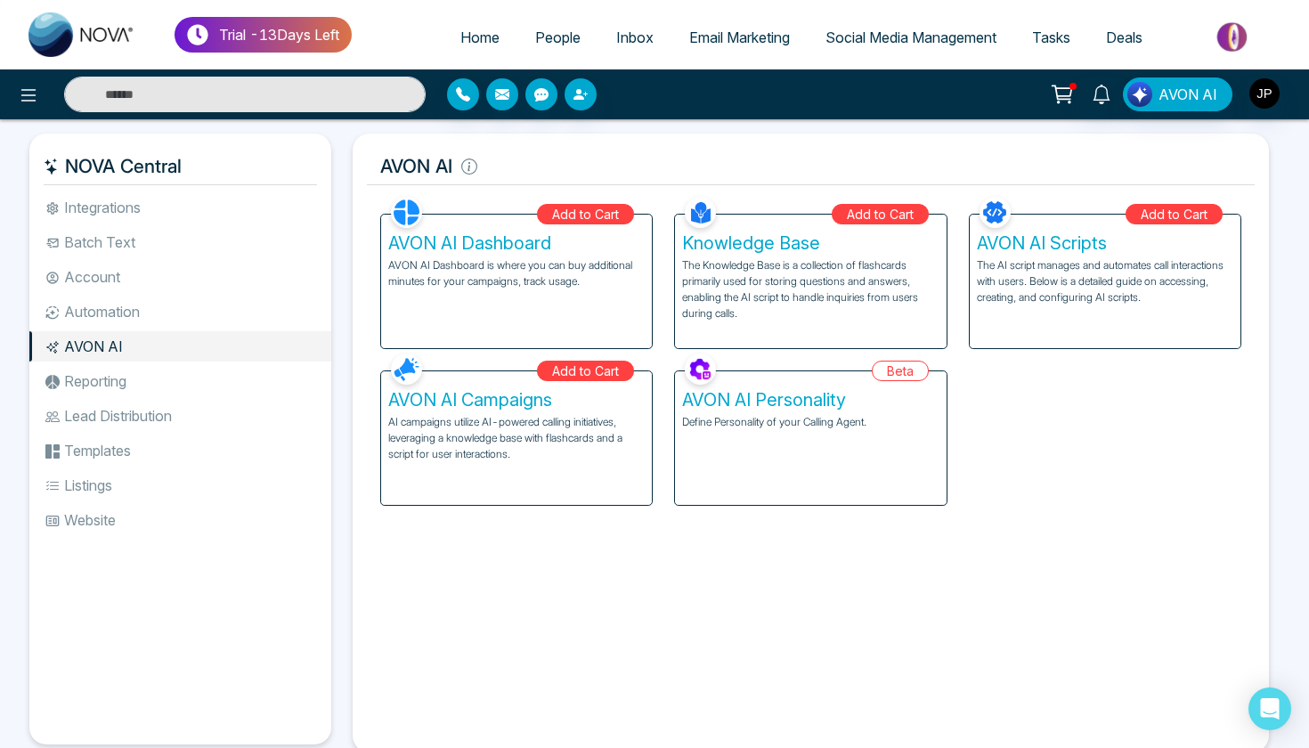
click at [142, 389] on li "Reporting" at bounding box center [180, 381] width 302 height 30
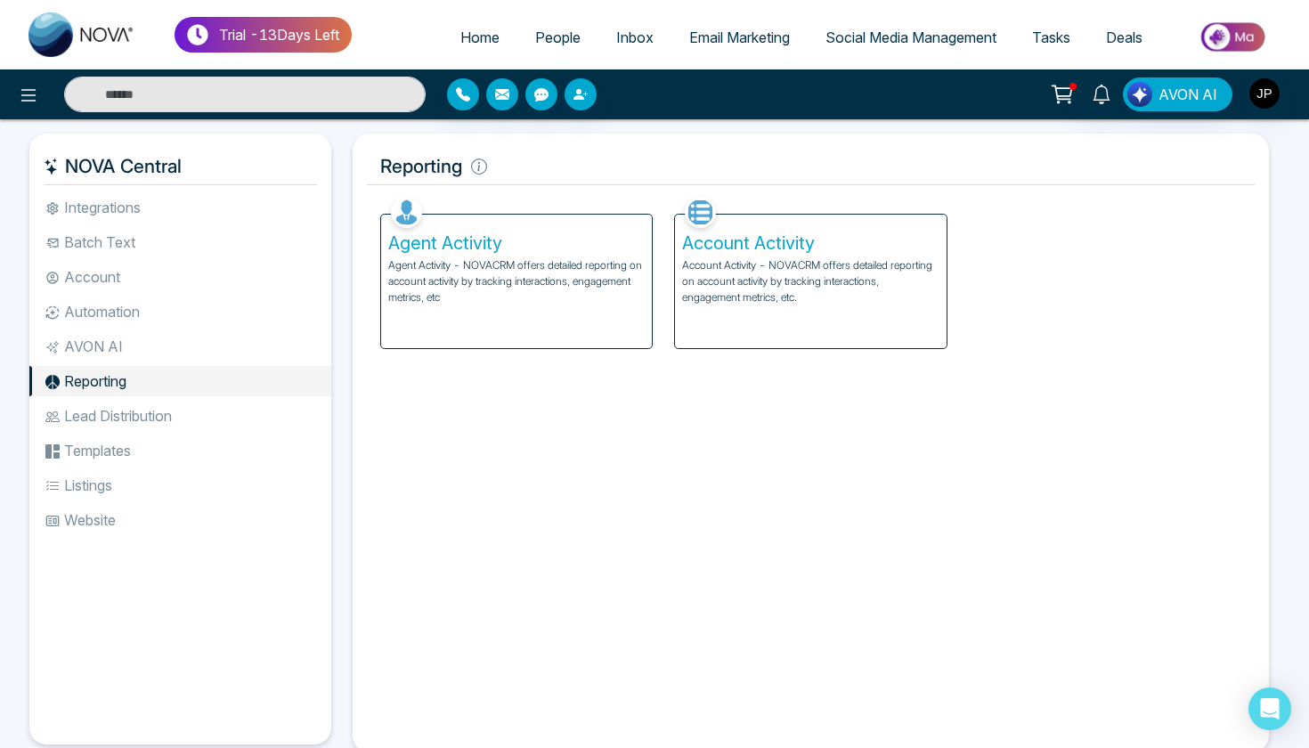
click at [142, 410] on li "Lead Distribution" at bounding box center [180, 416] width 302 height 30
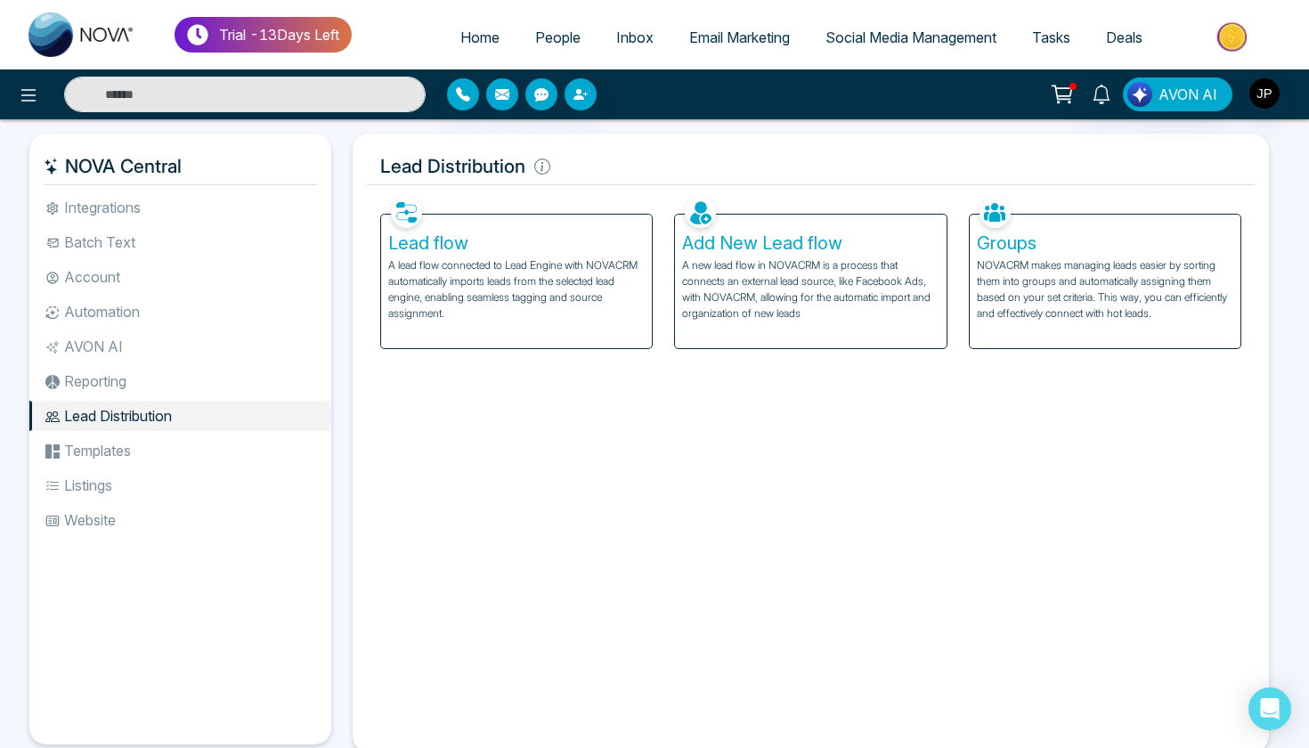
click at [131, 451] on li "Templates" at bounding box center [180, 450] width 302 height 30
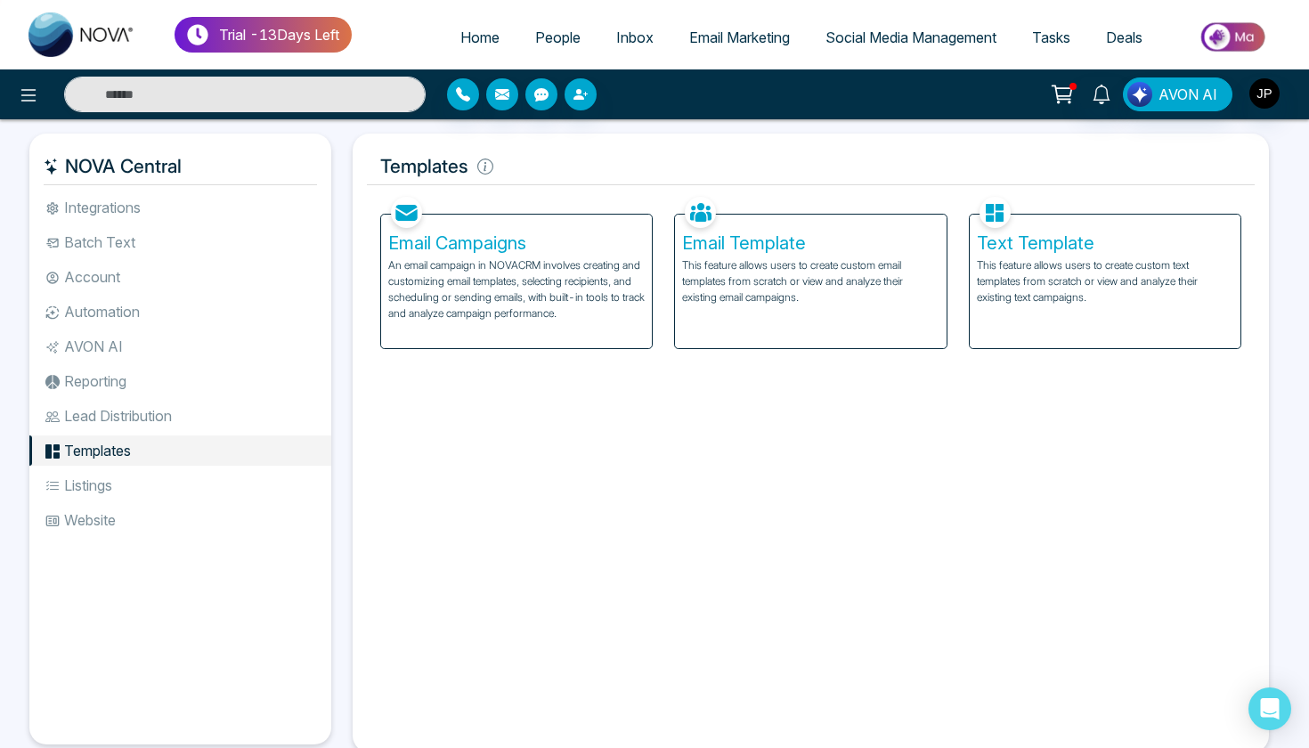
click at [118, 485] on li "Listings" at bounding box center [180, 485] width 302 height 30
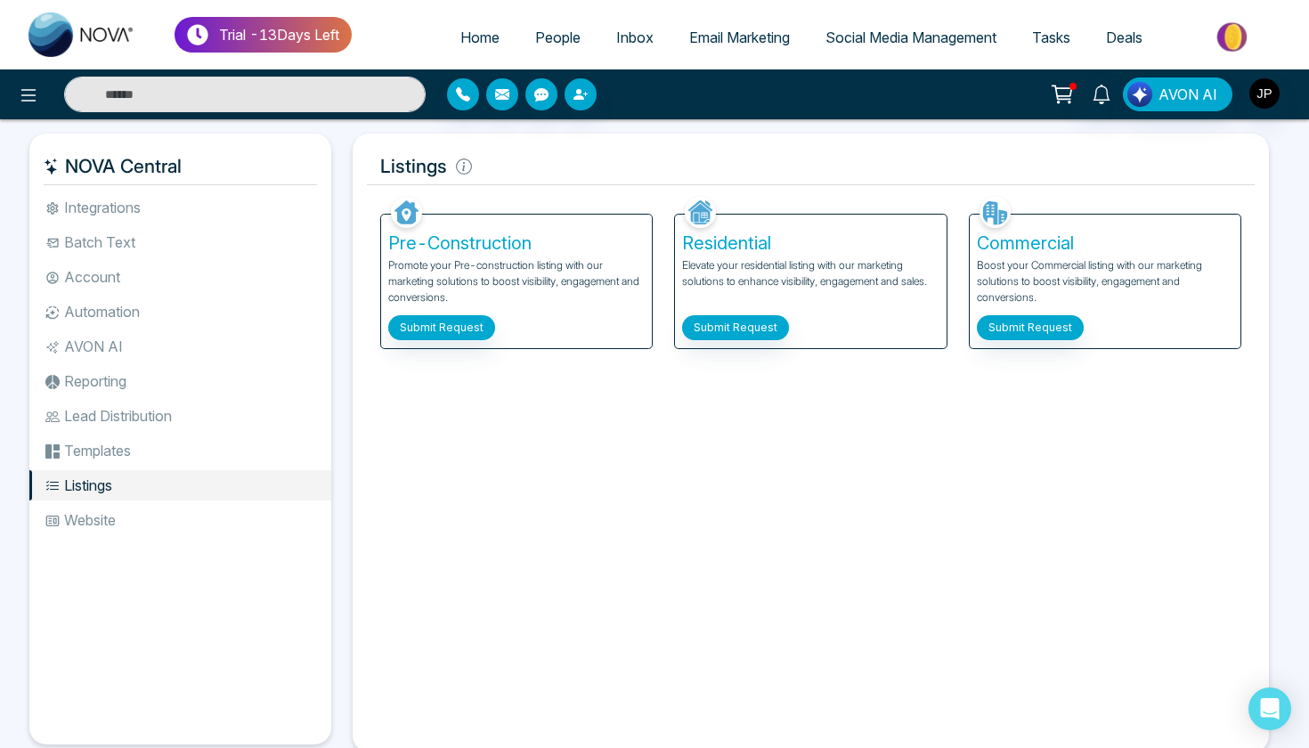
click at [117, 518] on li "Website" at bounding box center [180, 520] width 302 height 30
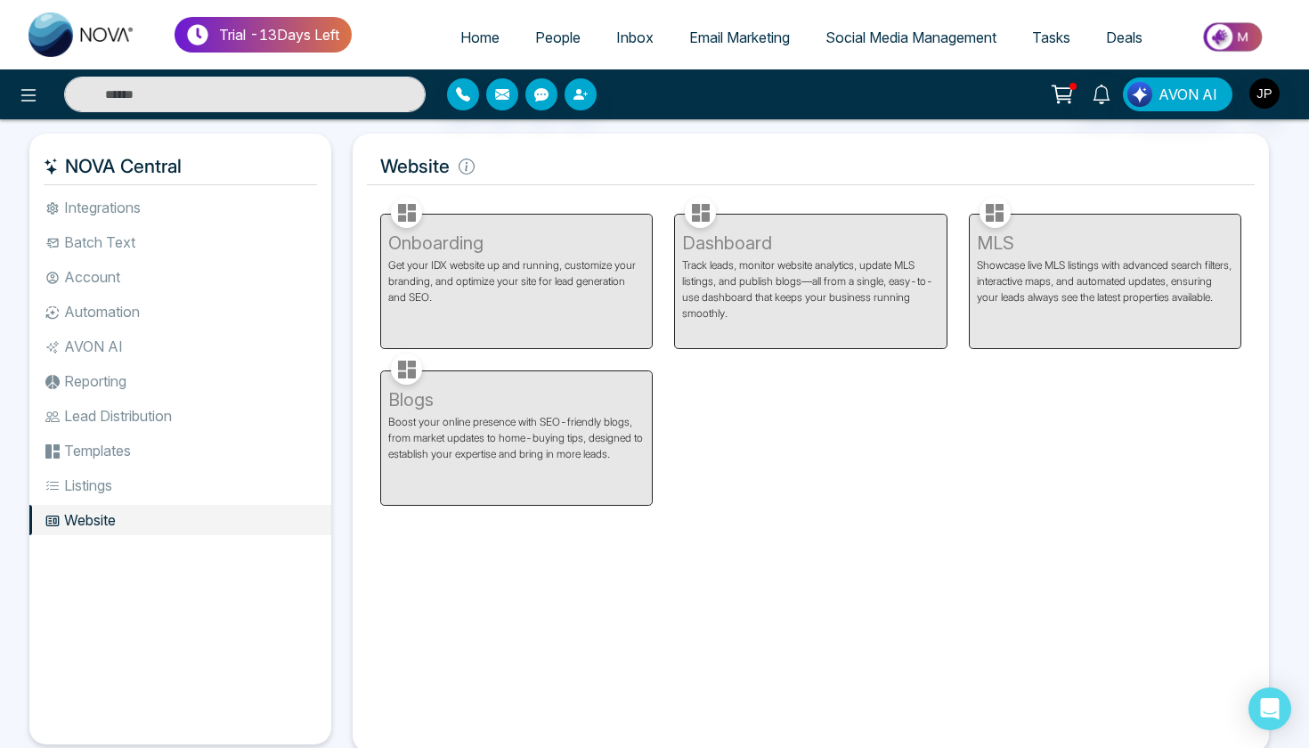
click at [147, 235] on li "Batch Text" at bounding box center [180, 242] width 302 height 30
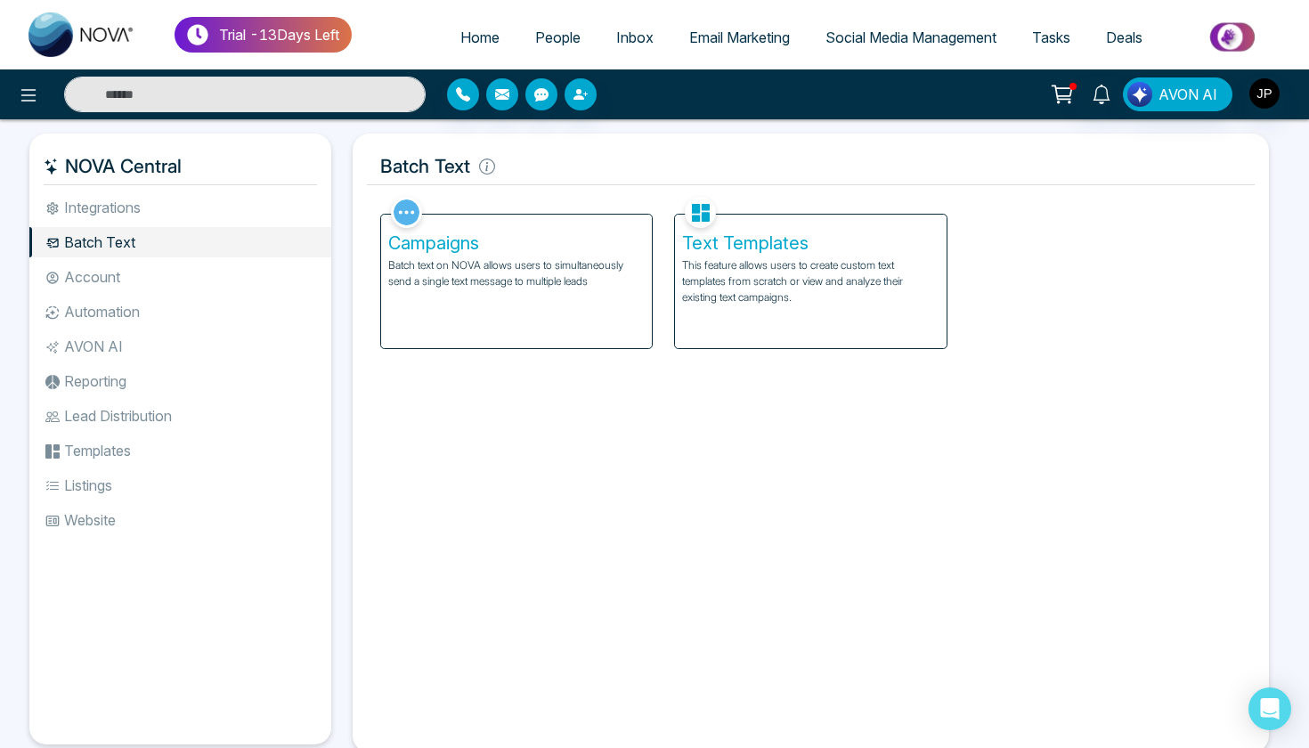
click at [153, 209] on li "Integrations" at bounding box center [180, 207] width 302 height 30
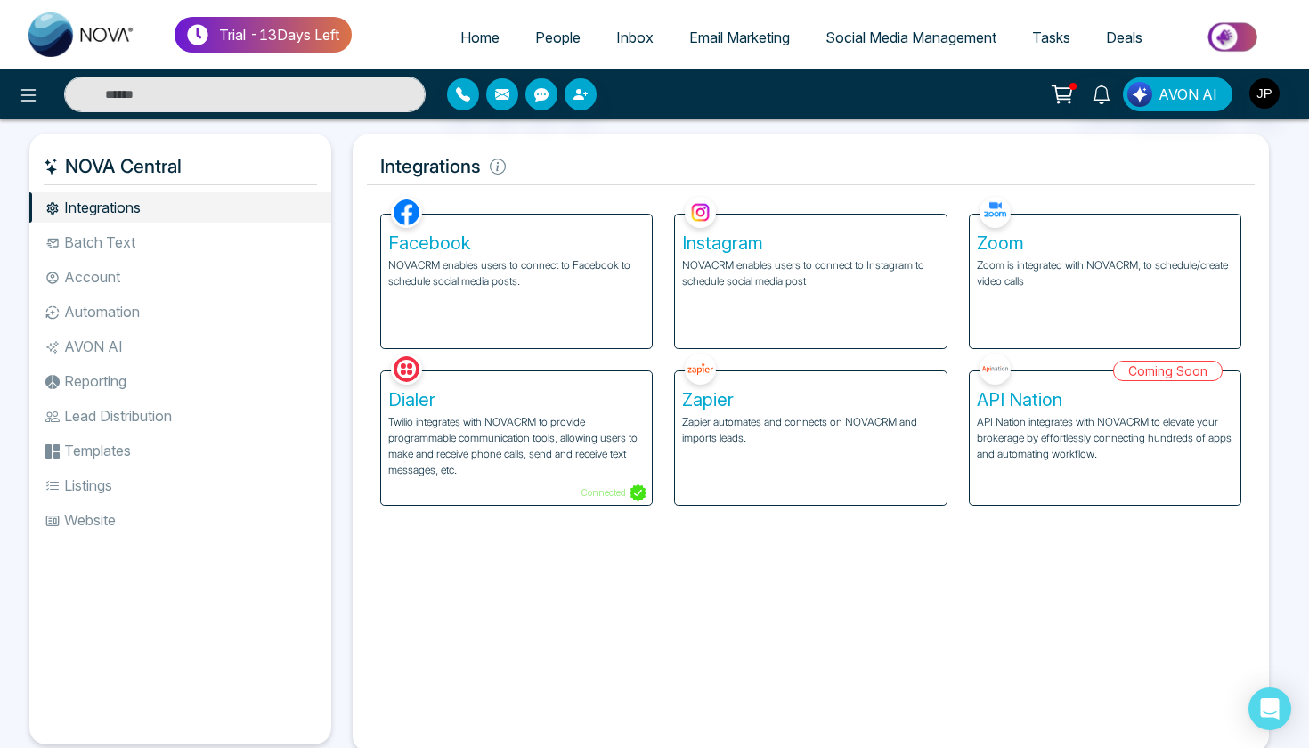
click at [150, 240] on li "Batch Text" at bounding box center [180, 242] width 302 height 30
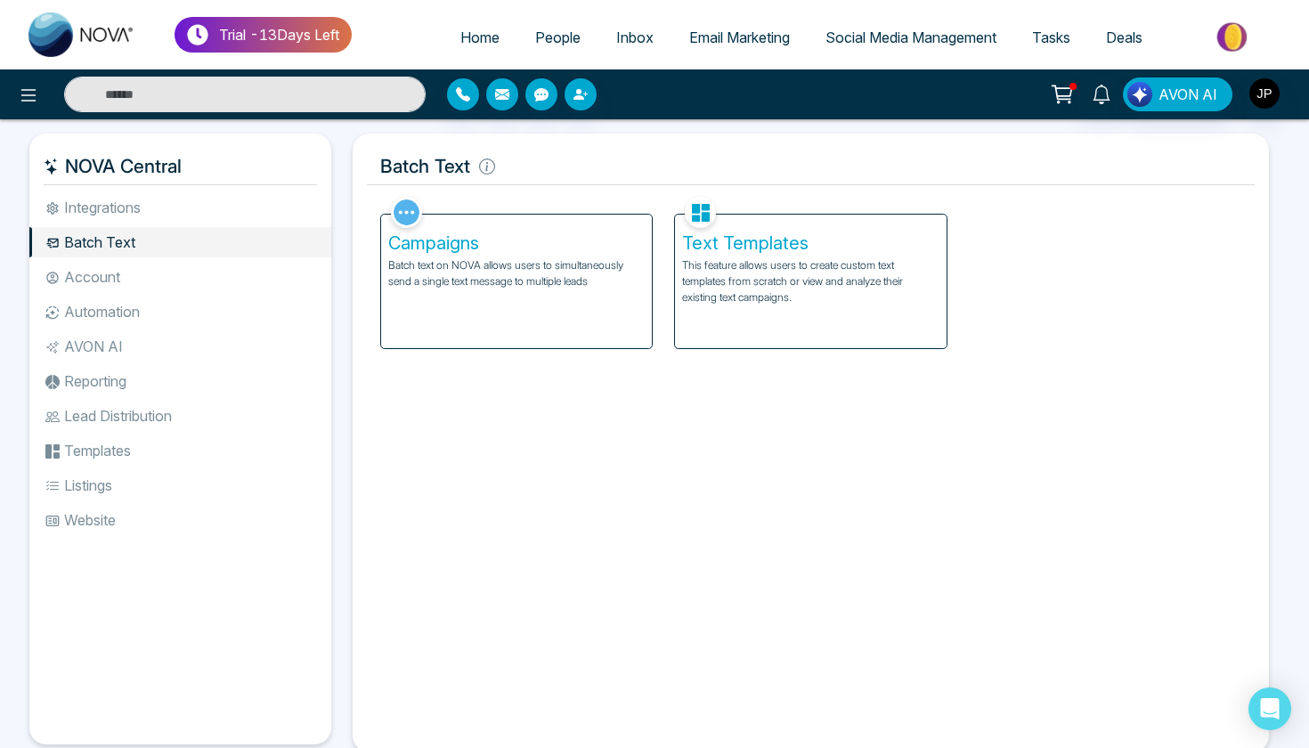
click at [131, 272] on li "Account" at bounding box center [180, 277] width 302 height 30
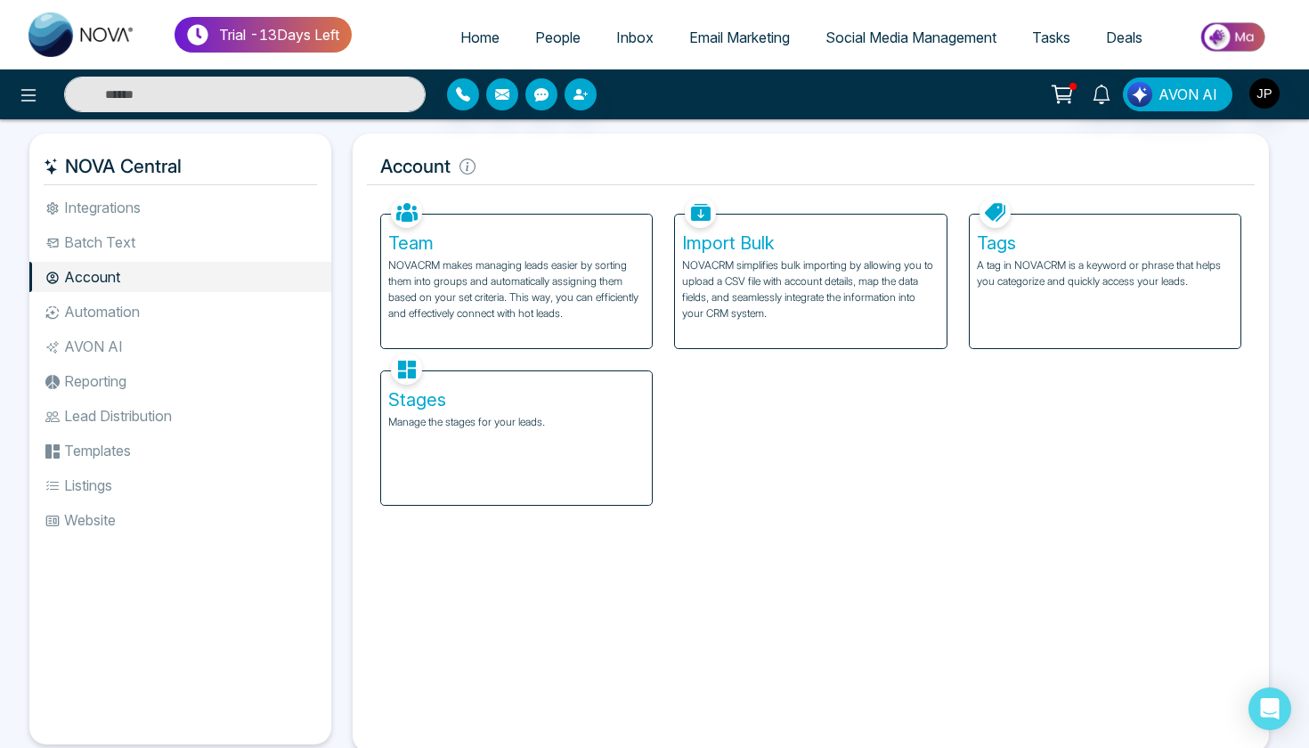
click at [195, 426] on li "Lead Distribution" at bounding box center [180, 416] width 302 height 30
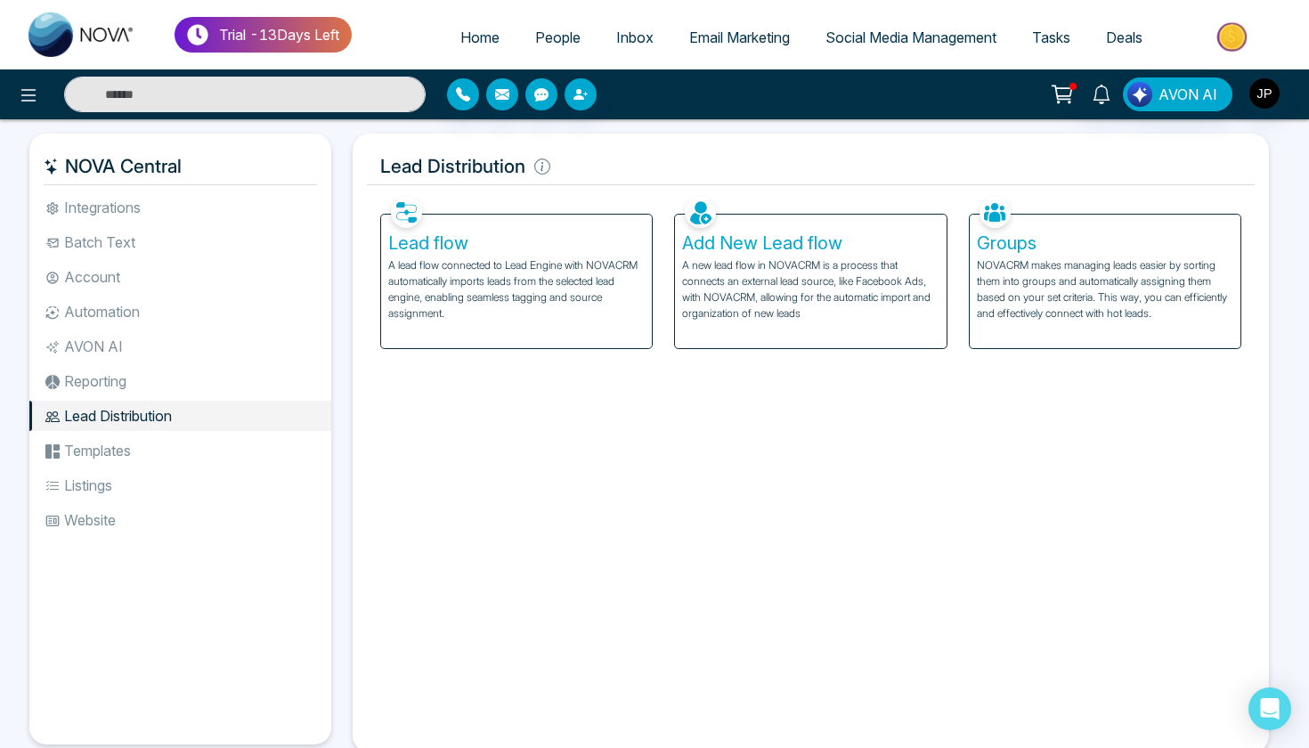
click at [208, 376] on li "Reporting" at bounding box center [180, 381] width 302 height 30
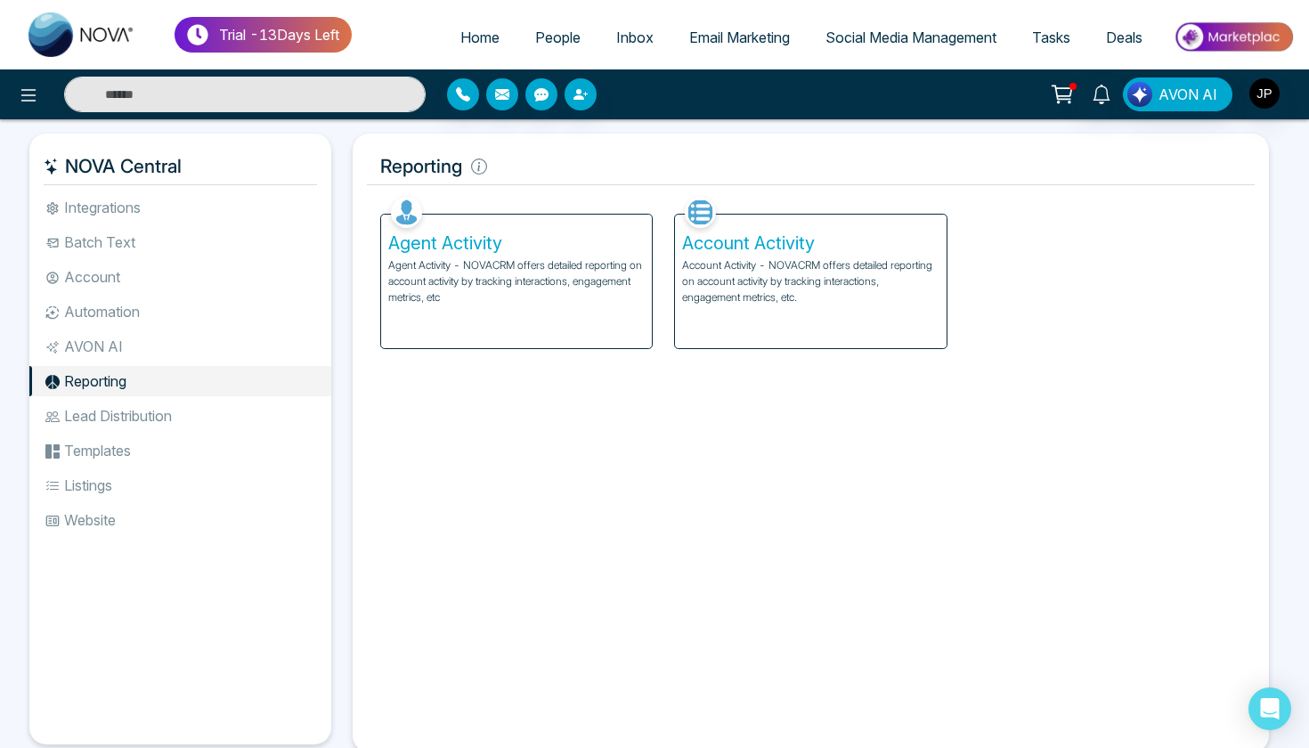
click at [560, 295] on p "Agent Activity - NOVACRM offers detailed reporting on account activity by track…" at bounding box center [516, 281] width 256 height 48
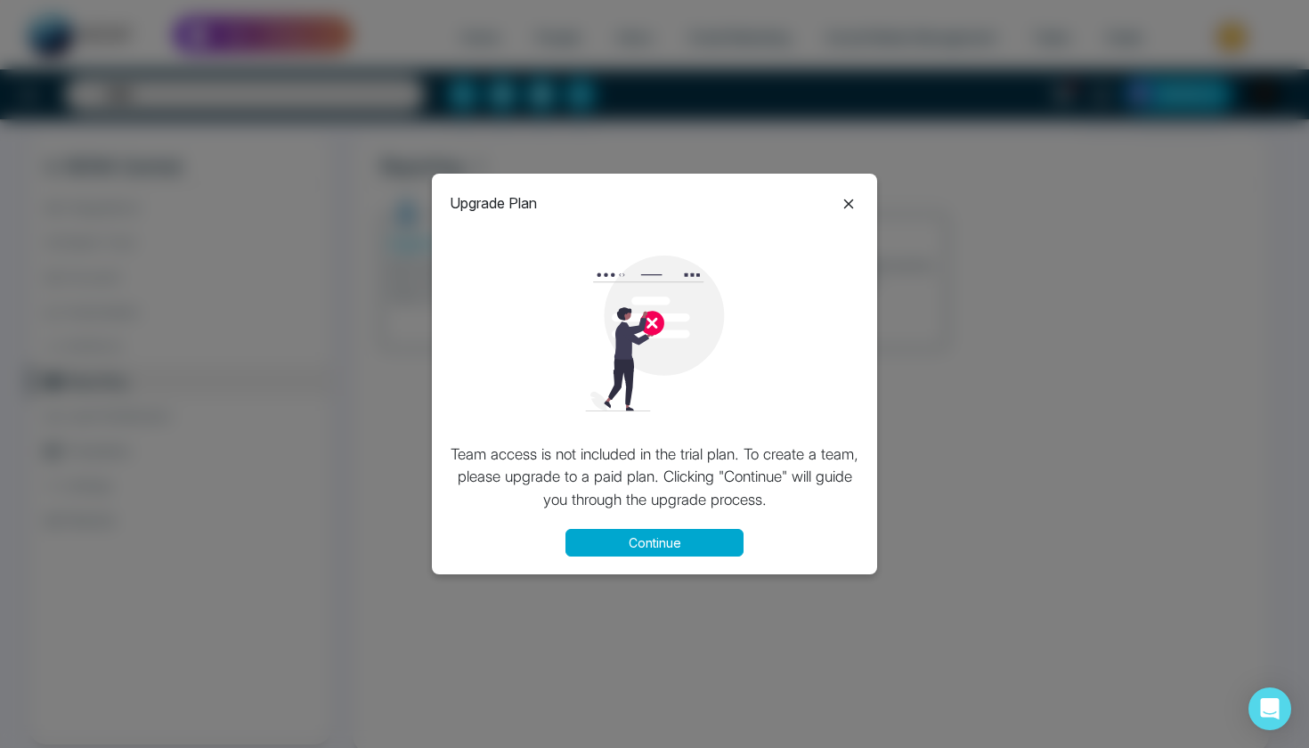
click at [843, 200] on icon at bounding box center [848, 203] width 21 height 21
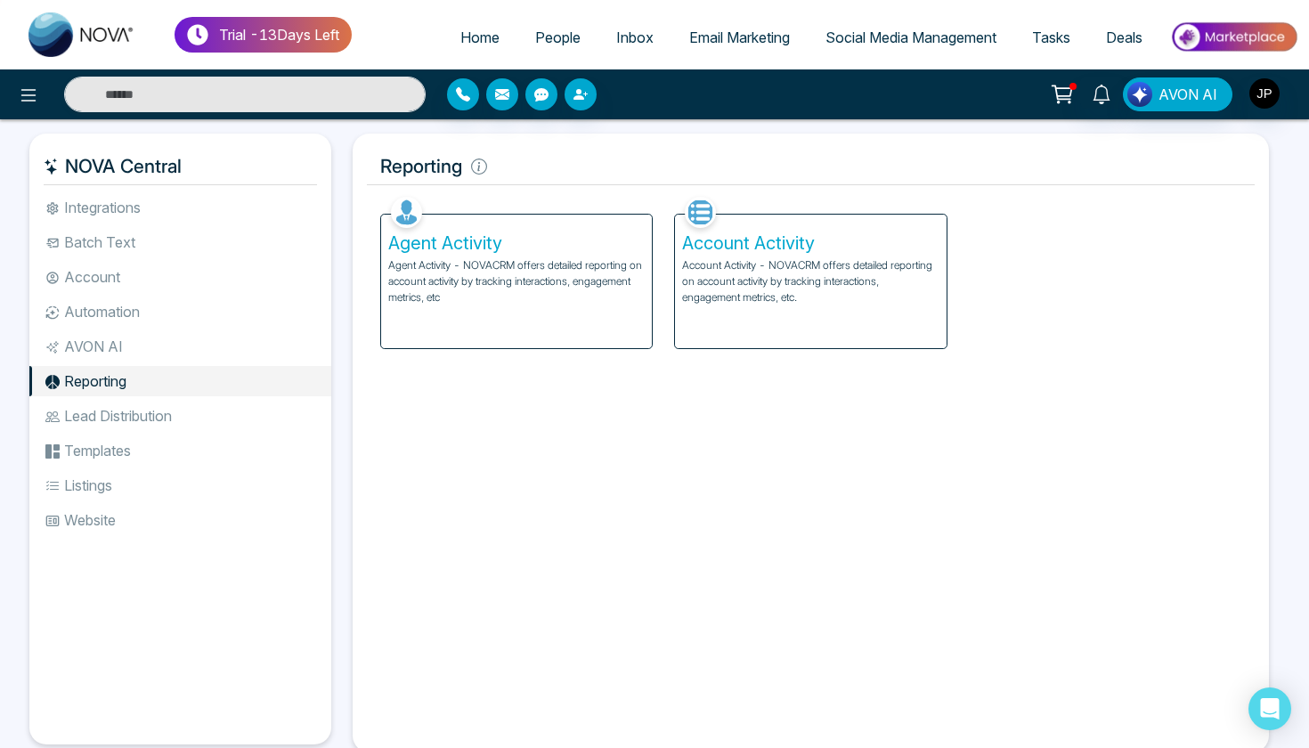
click at [829, 276] on p "Account Activity - NOVACRM offers detailed reporting on account activity by tra…" at bounding box center [810, 281] width 256 height 48
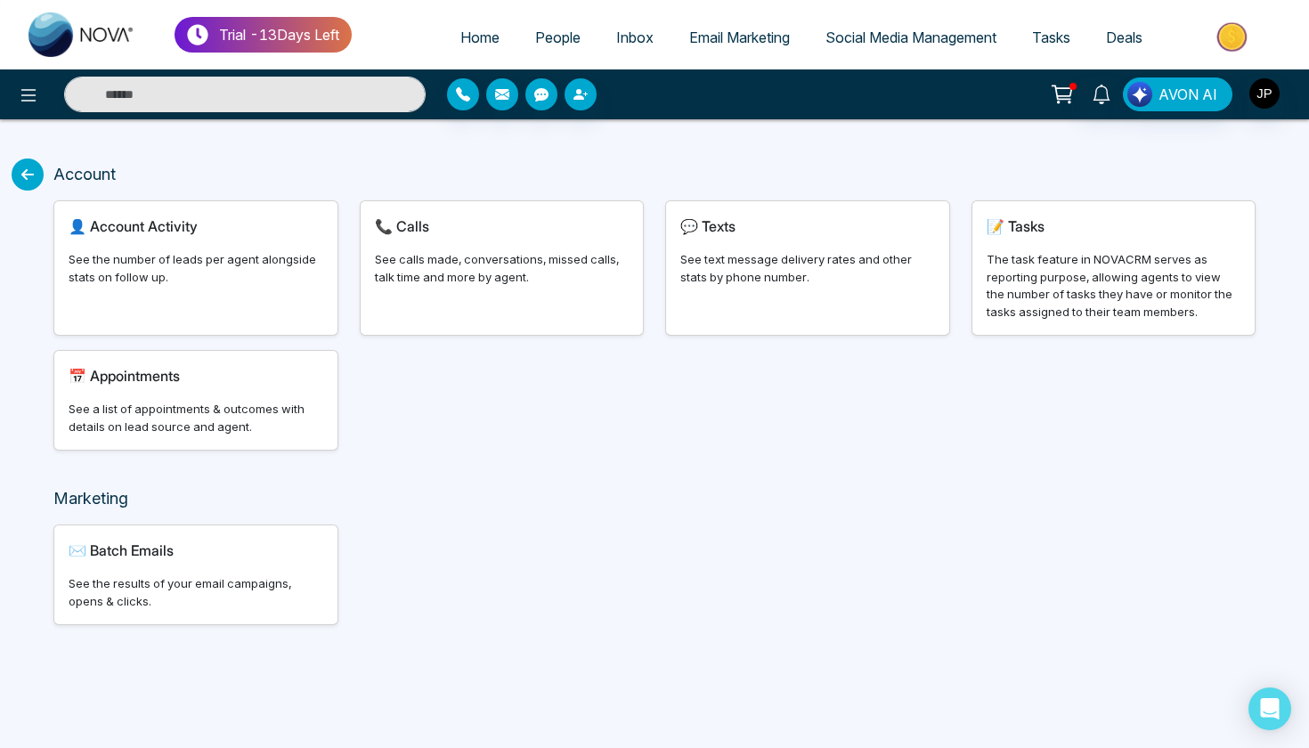
click at [20, 167] on icon at bounding box center [28, 174] width 32 height 32
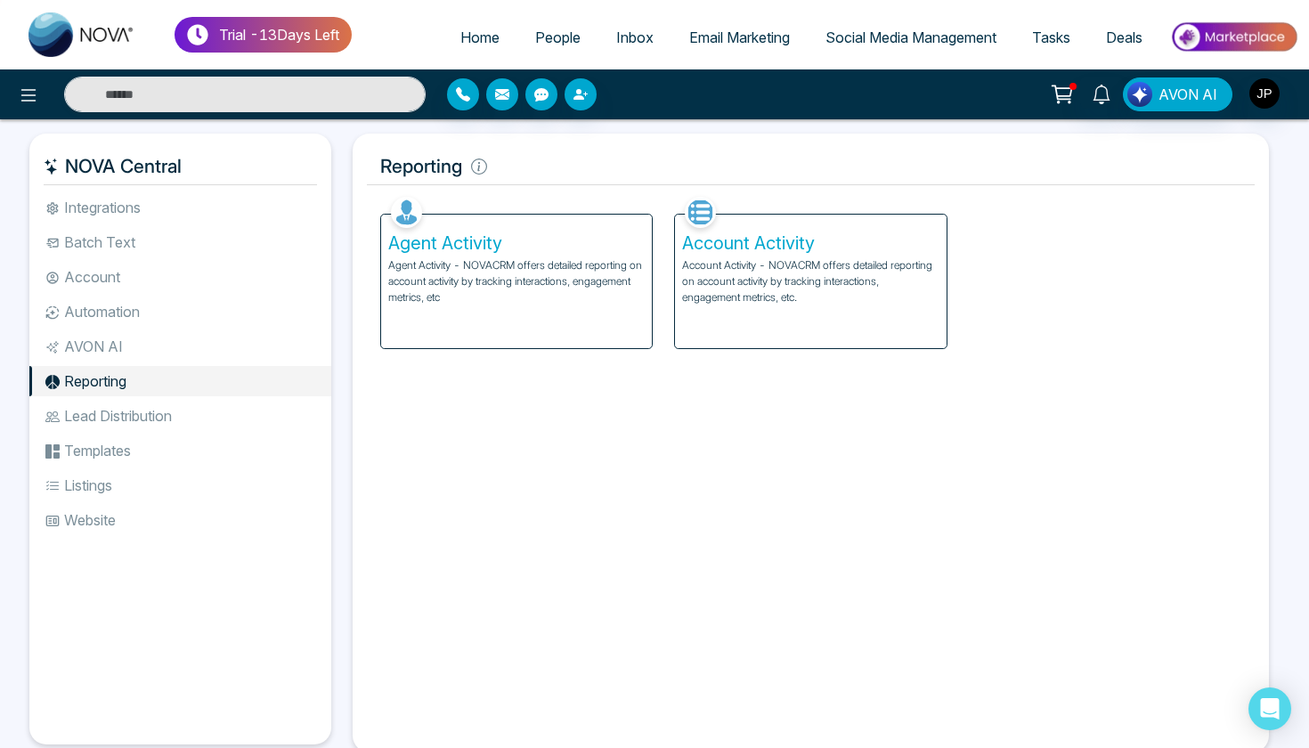
click at [163, 201] on li "Integrations" at bounding box center [180, 207] width 302 height 30
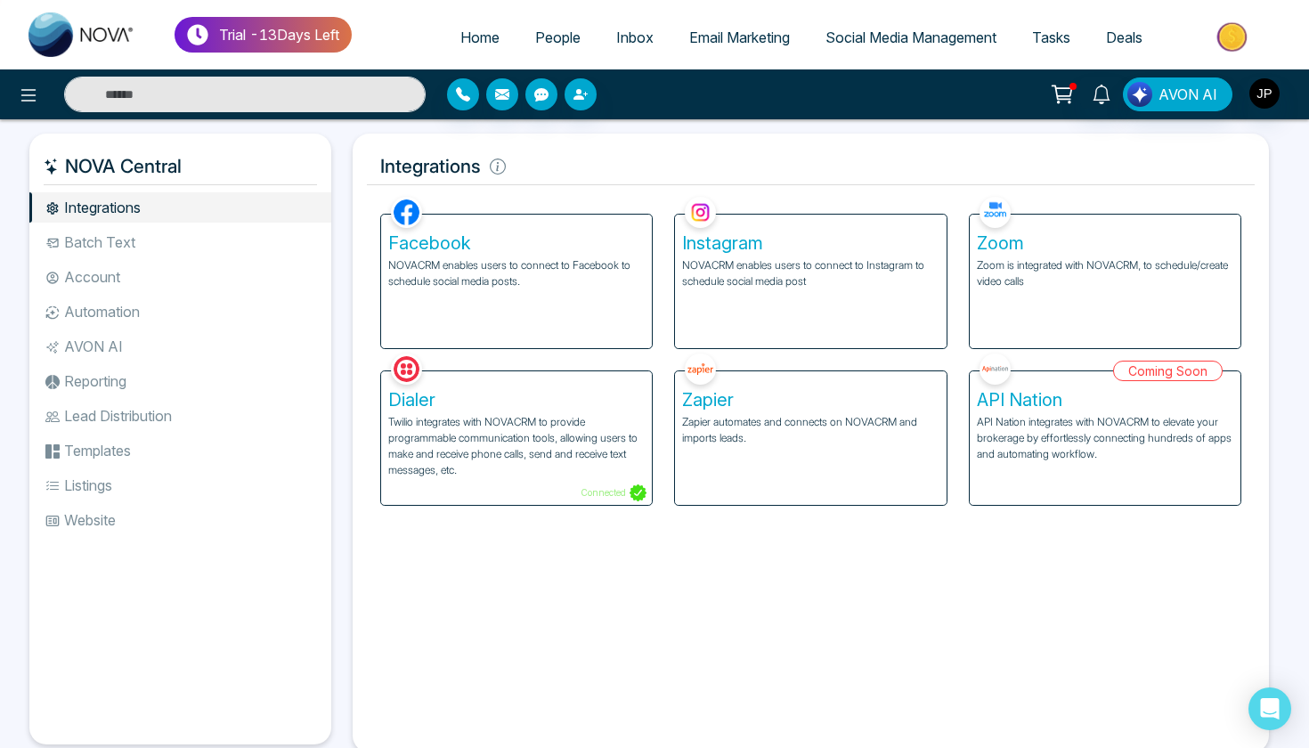
click at [142, 242] on li "Batch Text" at bounding box center [180, 242] width 302 height 30
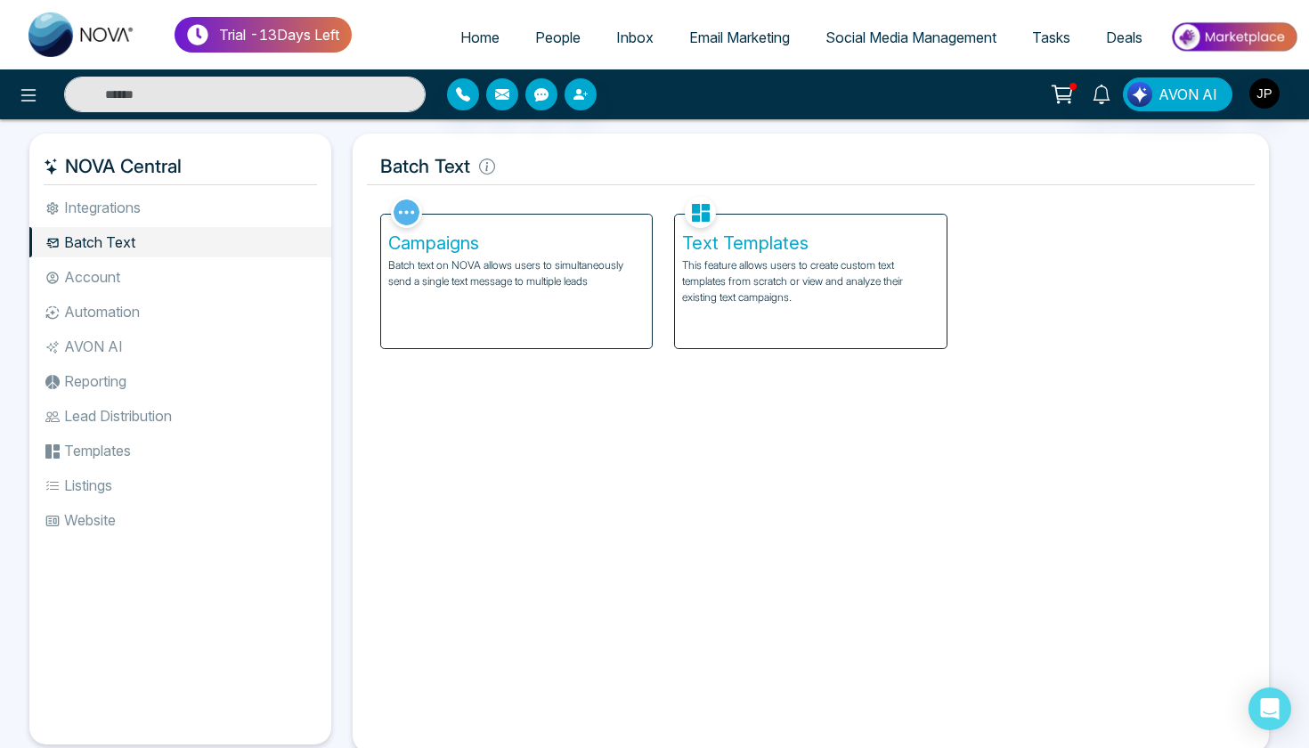
click at [535, 41] on span "People" at bounding box center [557, 37] width 45 height 18
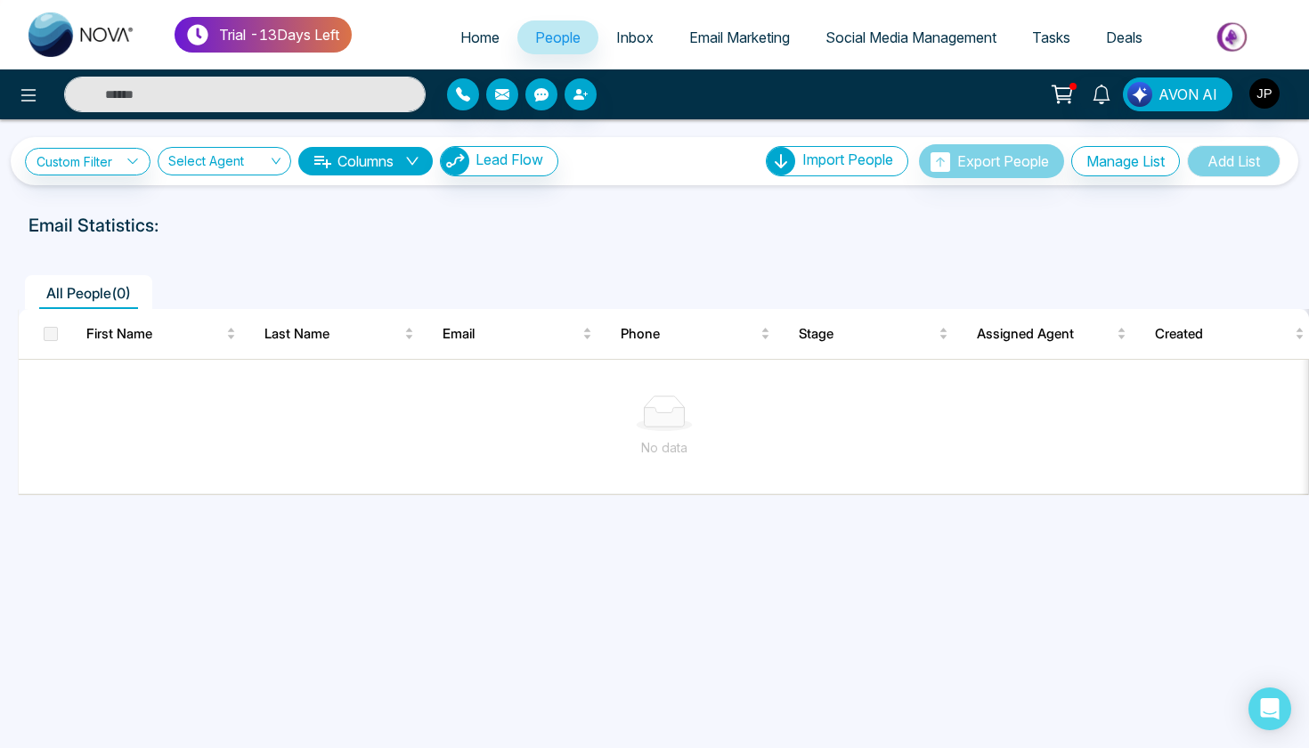
click at [625, 41] on span "Inbox" at bounding box center [634, 37] width 37 height 18
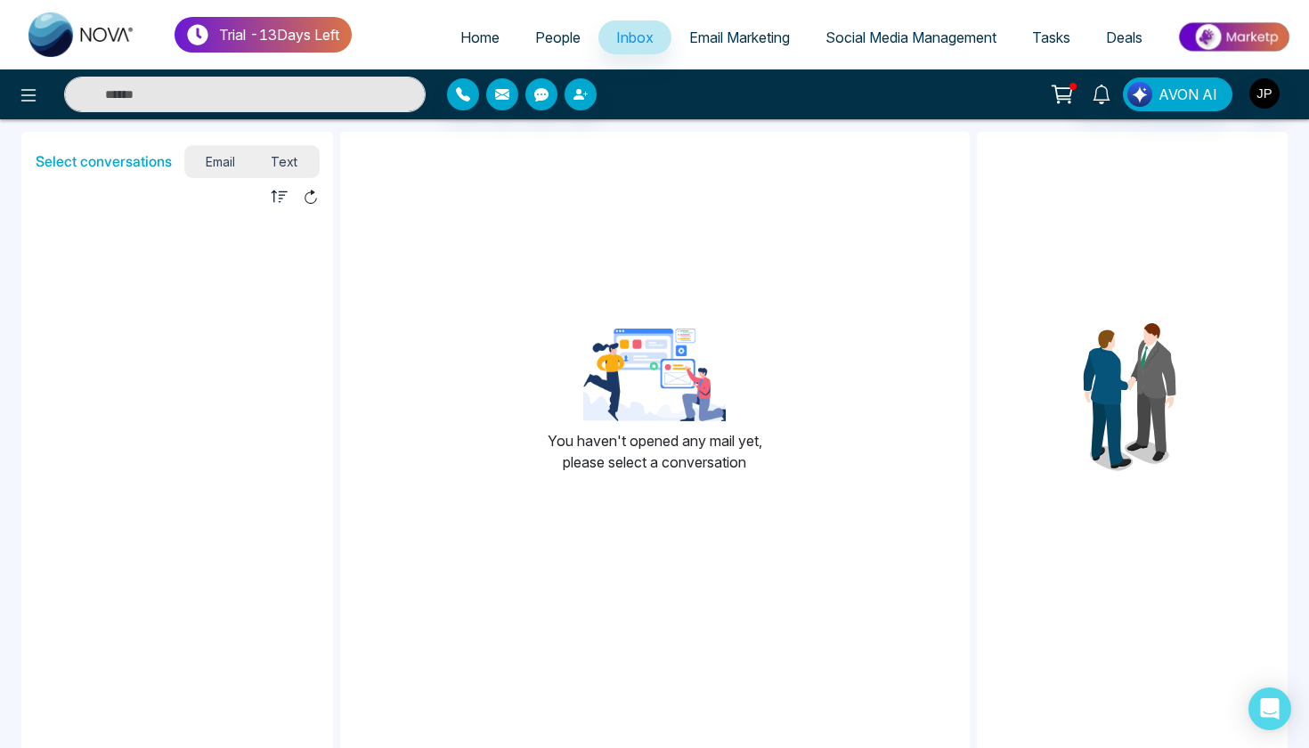
click at [689, 37] on span "Email Marketing" at bounding box center [739, 37] width 101 height 18
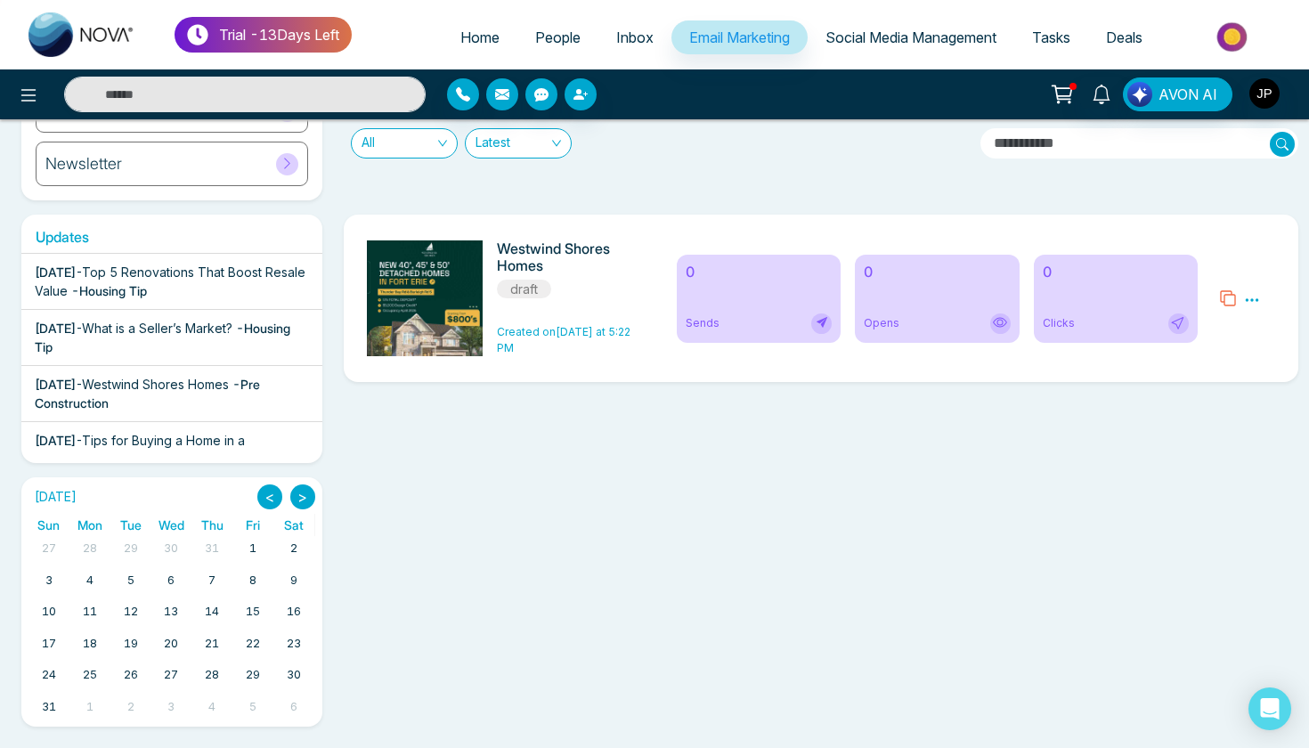
scroll to position [213, 0]
click at [1255, 300] on icon at bounding box center [1252, 300] width 16 height 16
click at [1237, 353] on li "Edit" at bounding box center [1222, 356] width 48 height 26
click at [878, 40] on span "Social Media Management" at bounding box center [910, 37] width 171 height 18
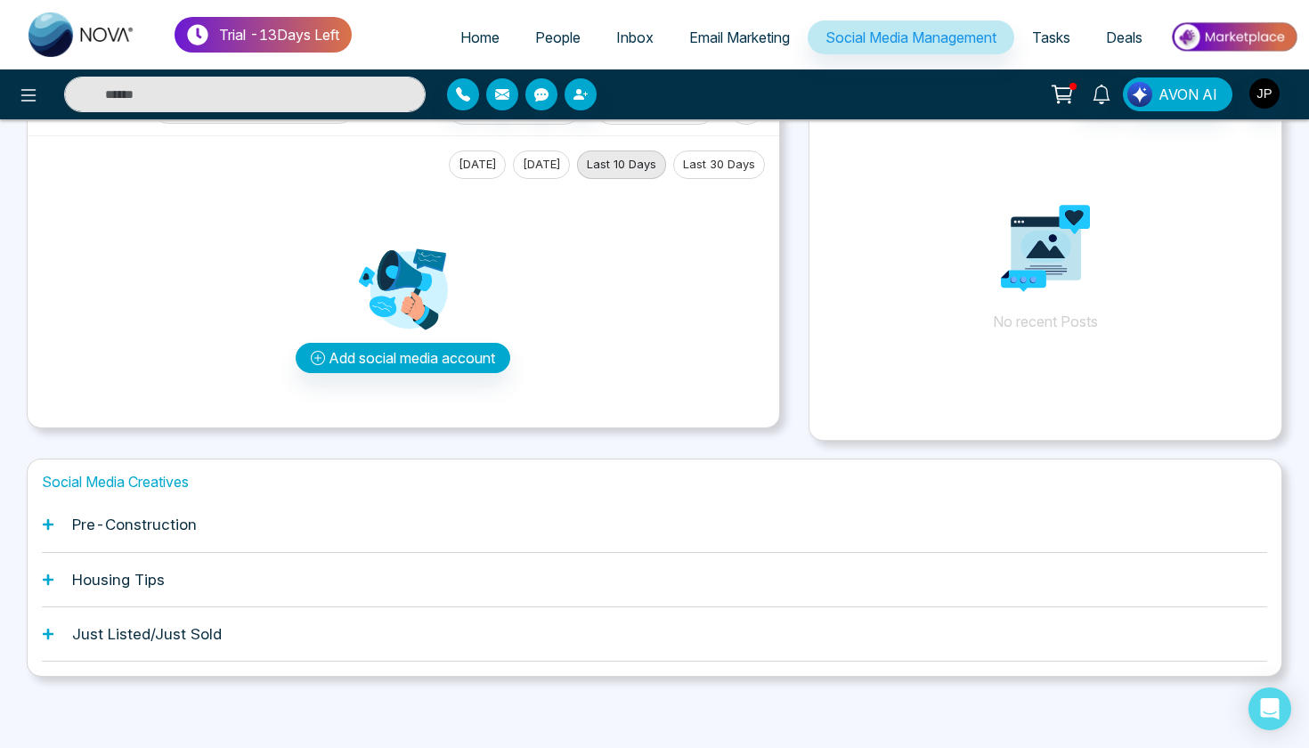
scroll to position [69, 0]
click at [477, 32] on span "Home" at bounding box center [479, 37] width 39 height 18
select select "*"
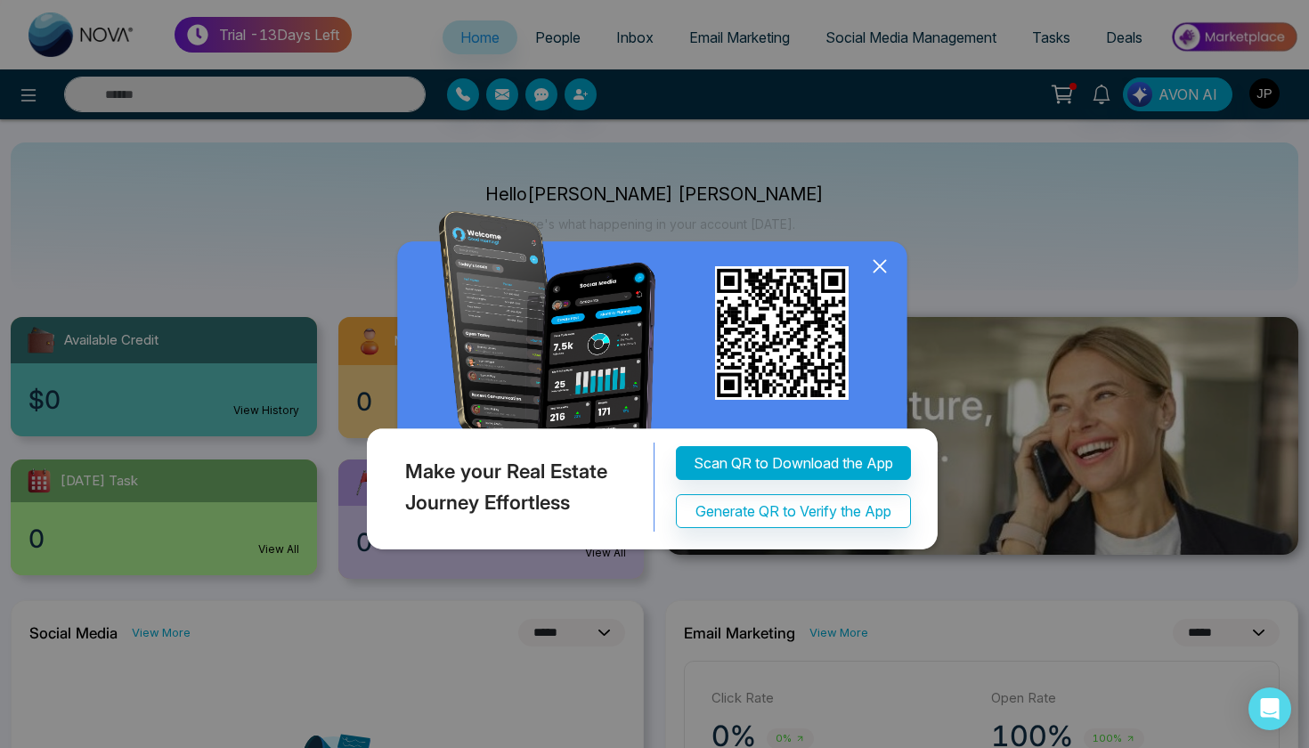
click at [881, 272] on icon at bounding box center [879, 266] width 27 height 27
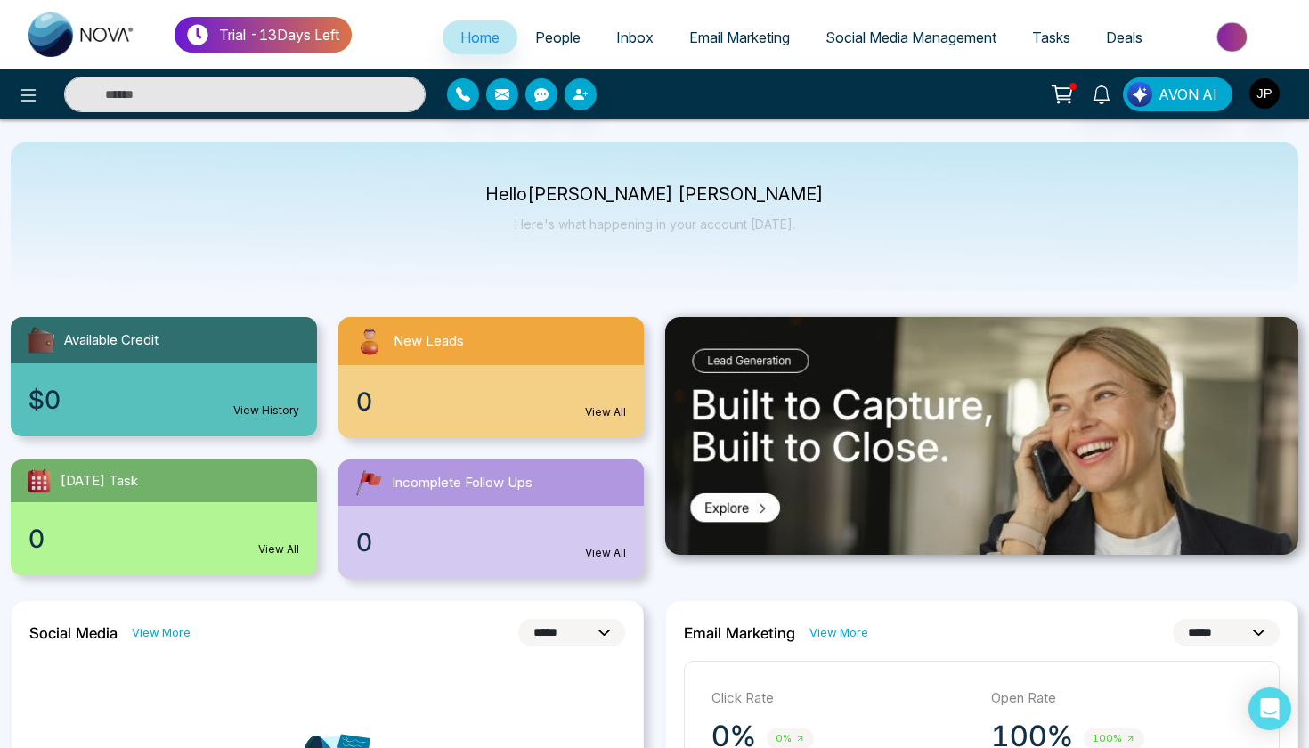
click at [262, 342] on div "Available Credit" at bounding box center [164, 340] width 306 height 46
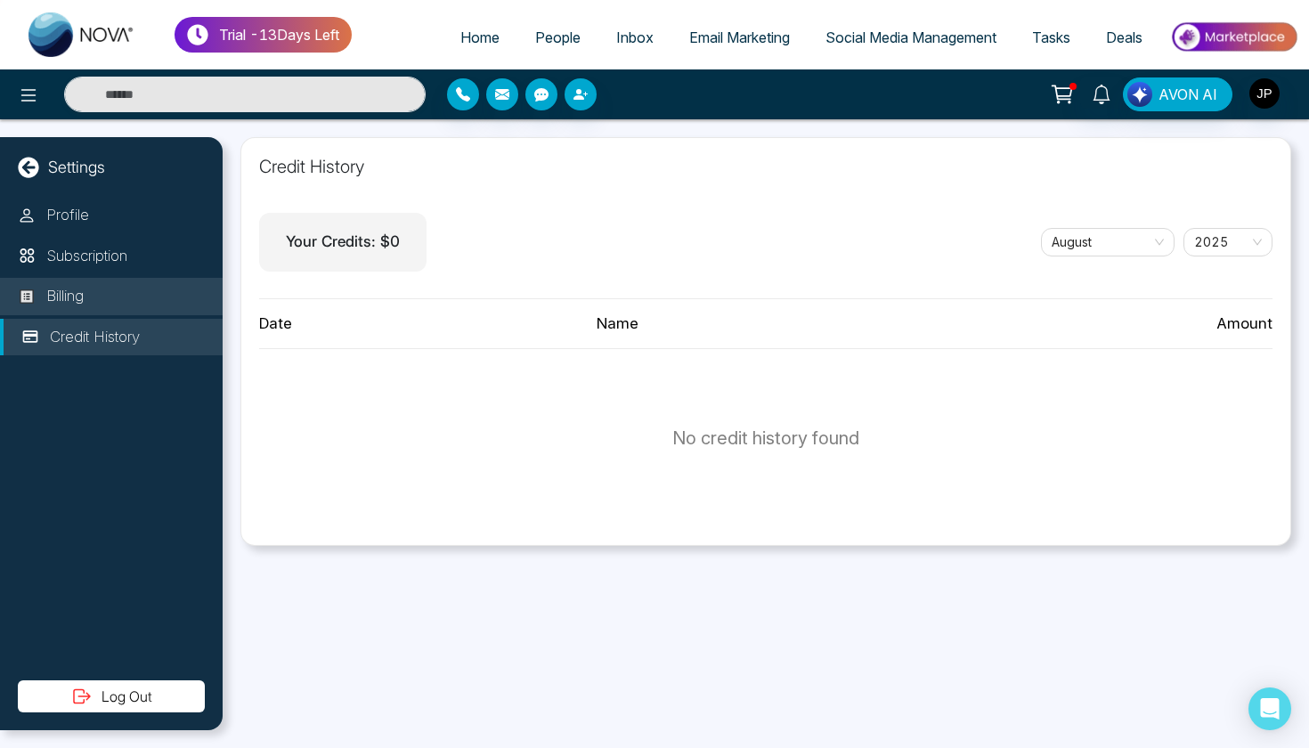
click at [133, 297] on li "Billing" at bounding box center [111, 296] width 223 height 37
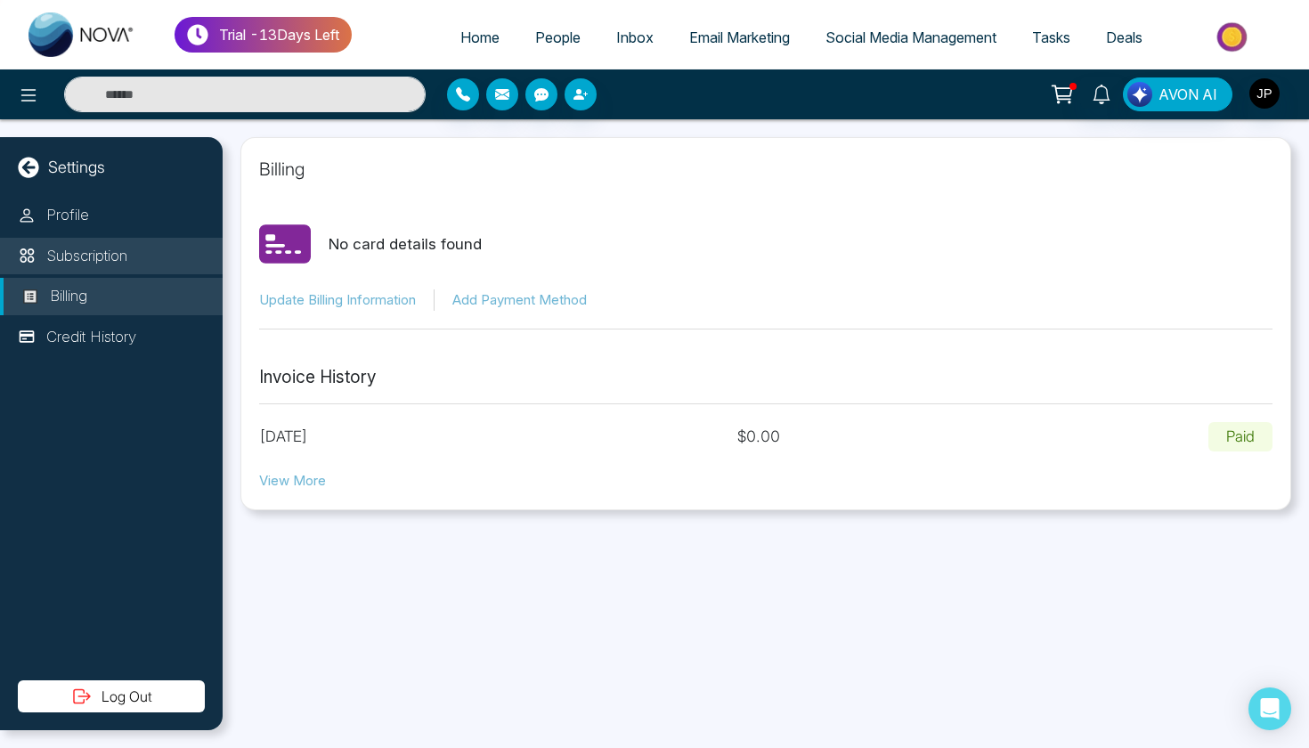
click at [103, 240] on li "Subscription" at bounding box center [111, 256] width 223 height 37
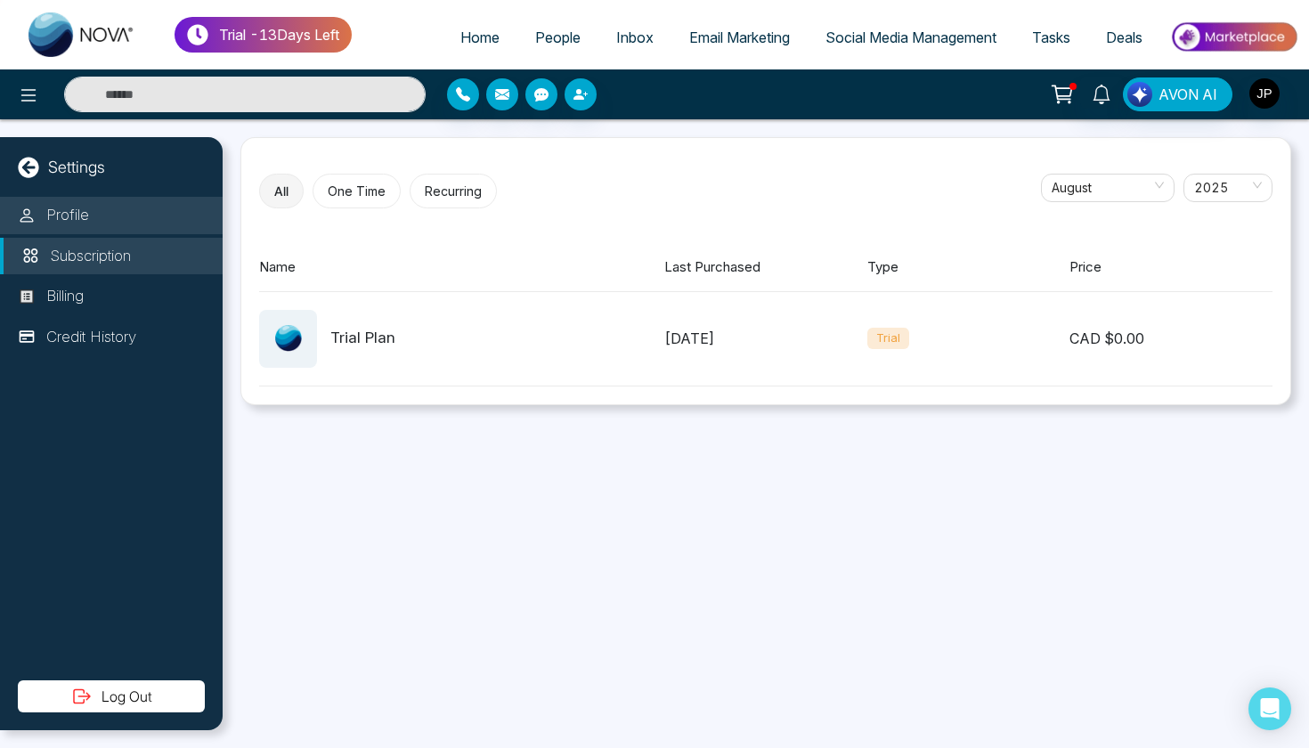
click at [81, 217] on p "Profile" at bounding box center [67, 215] width 43 height 23
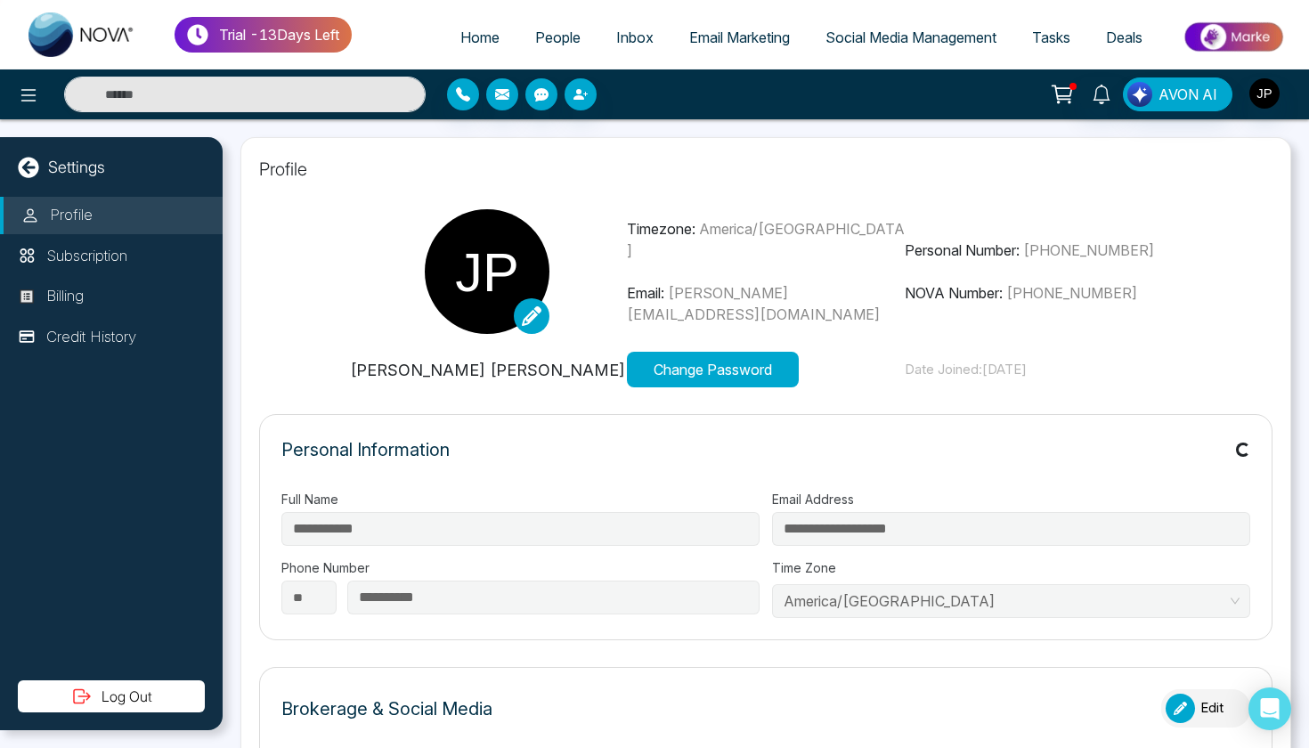
type input "**********"
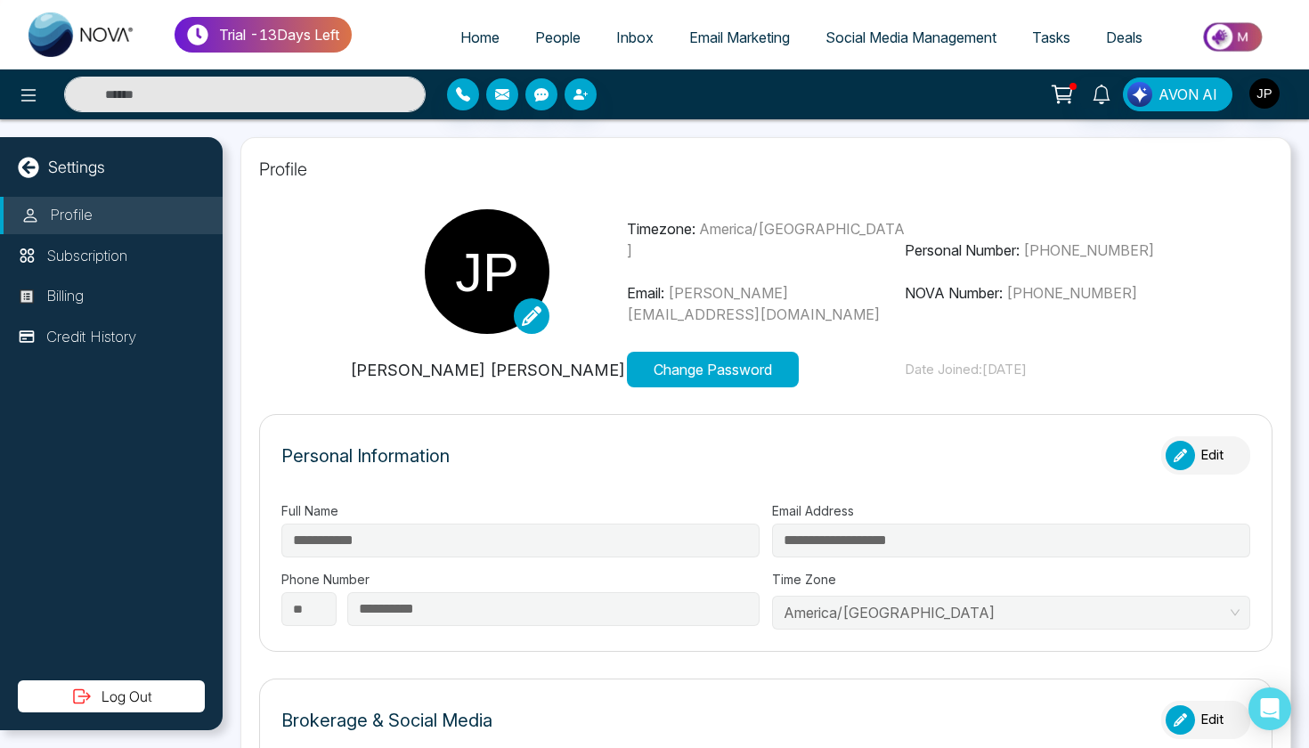
click at [69, 162] on p "Settings" at bounding box center [76, 167] width 57 height 24
click at [29, 167] on icon at bounding box center [28, 167] width 21 height 21
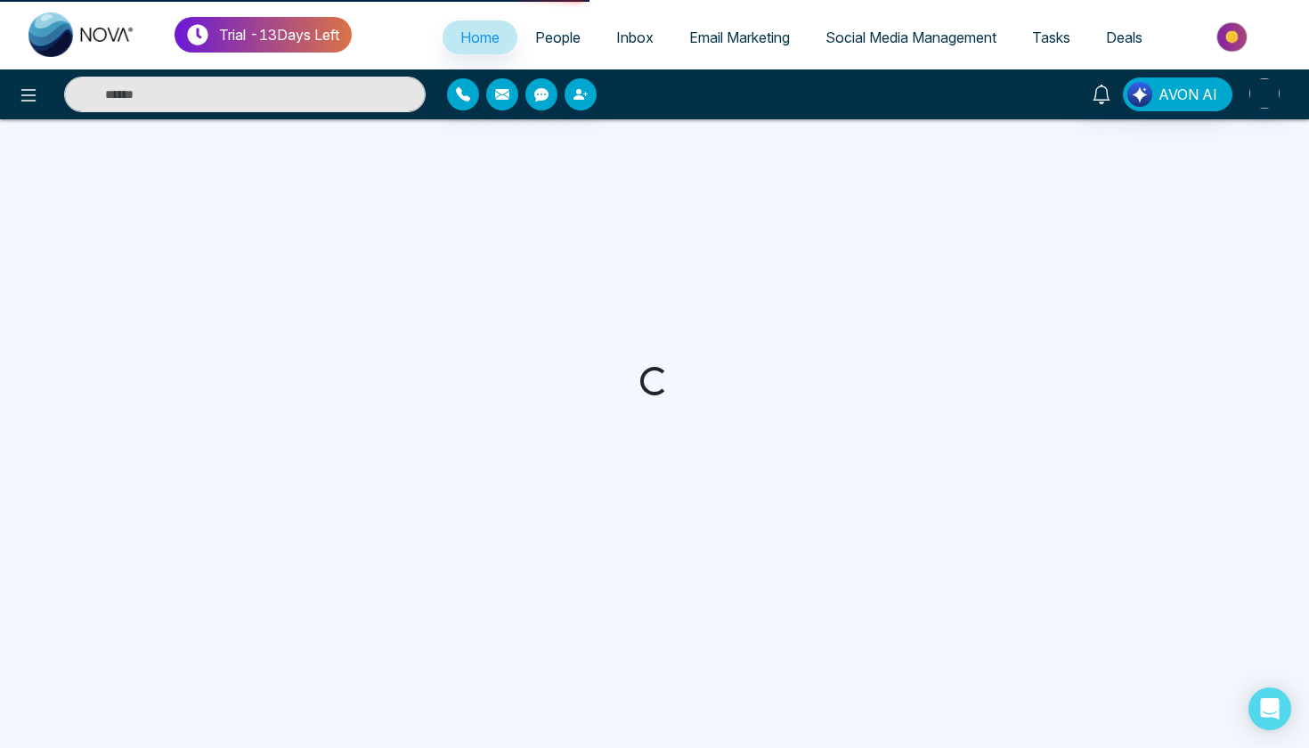
select select "*"
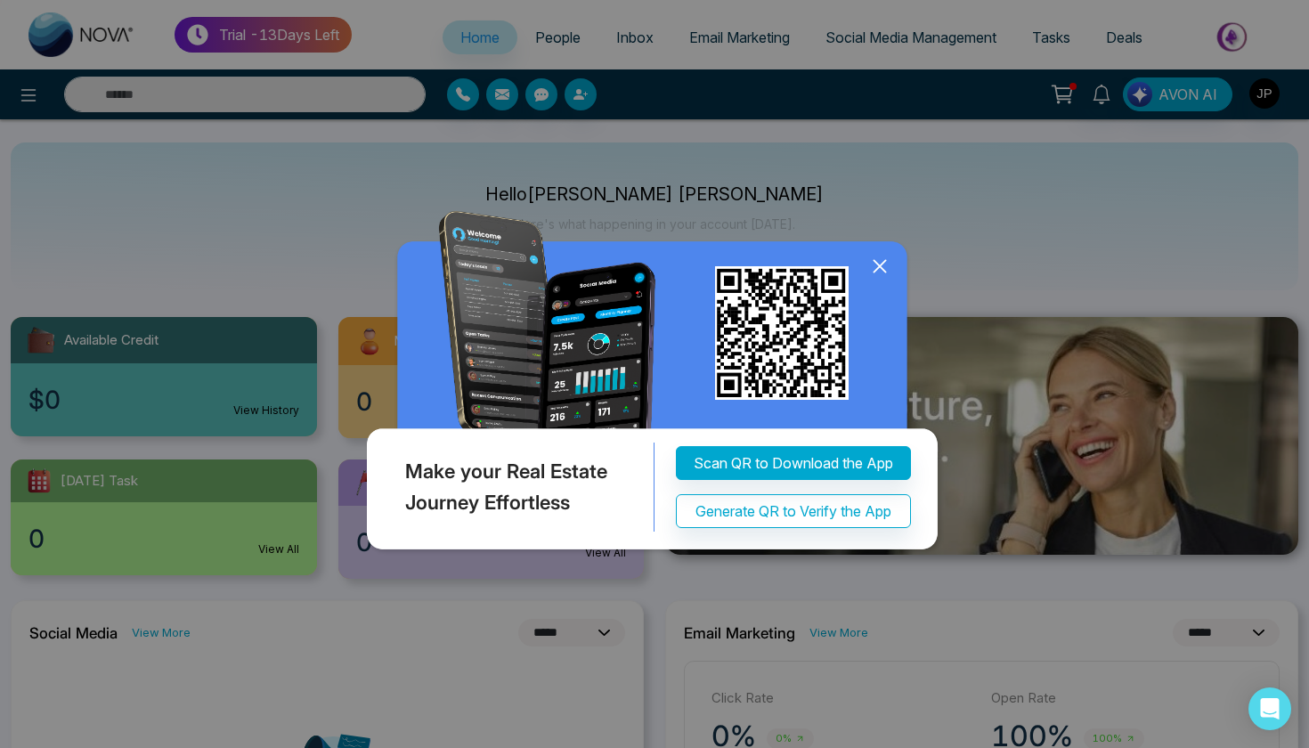
click at [873, 262] on icon at bounding box center [879, 266] width 27 height 27
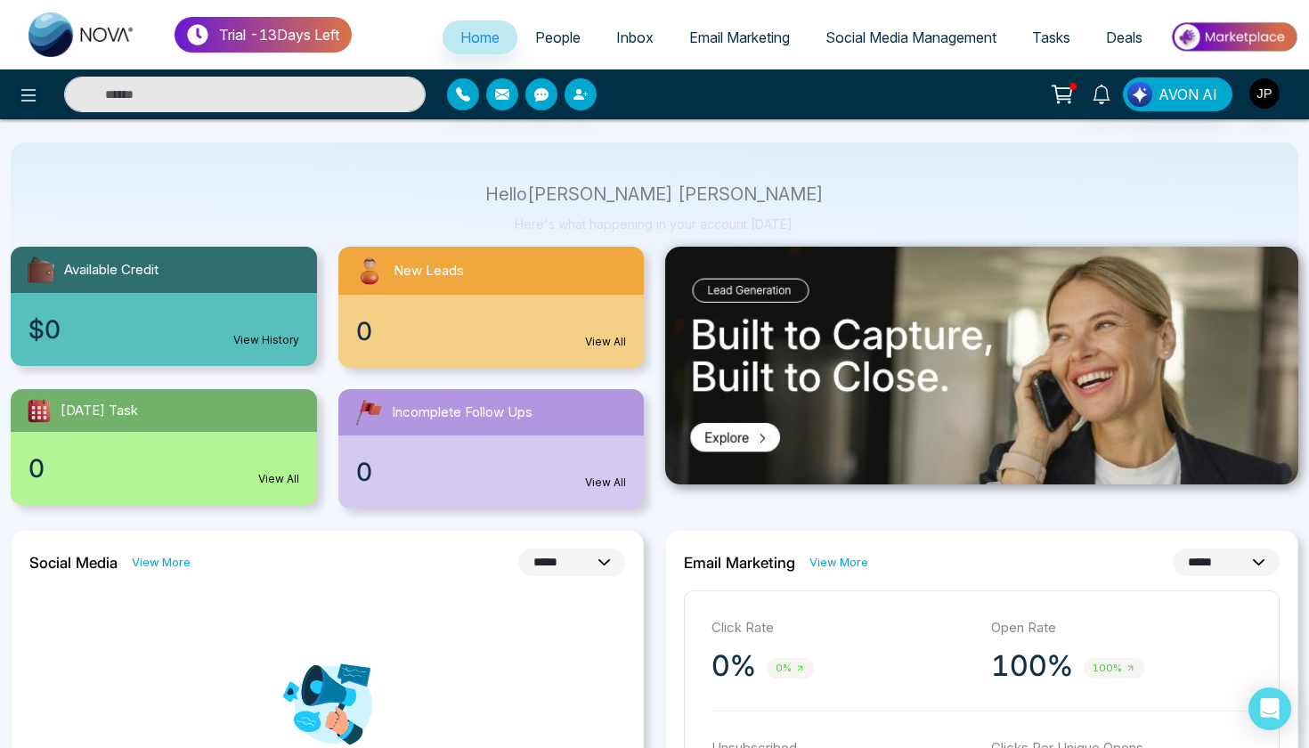
scroll to position [102, 0]
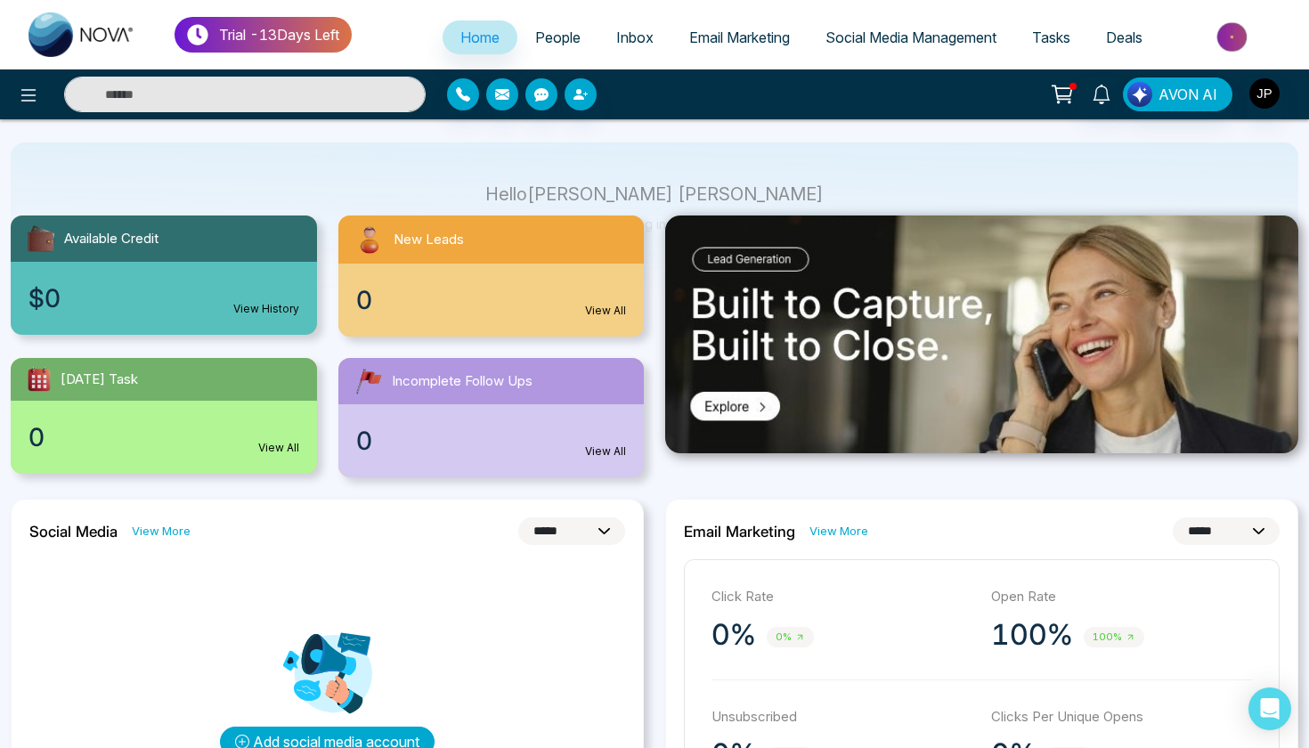
click at [248, 372] on div "[DATE] Task" at bounding box center [164, 379] width 306 height 43
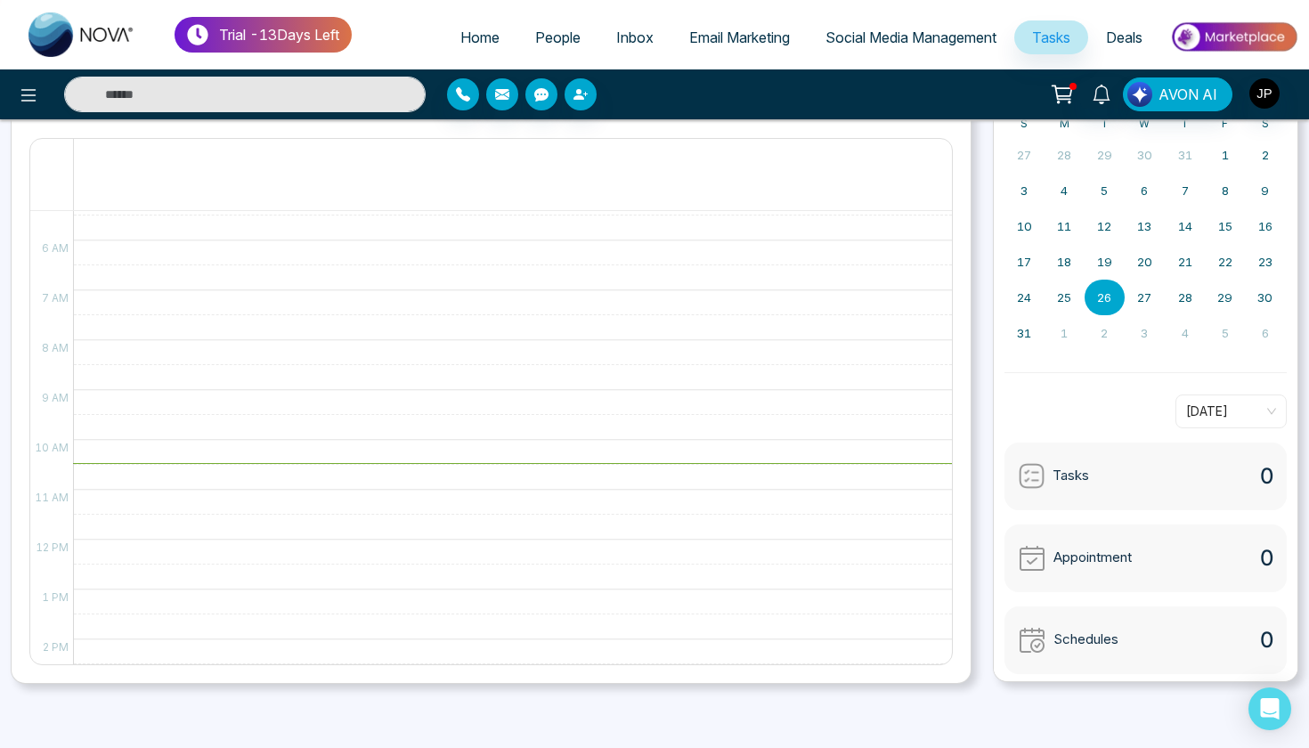
scroll to position [137, 0]
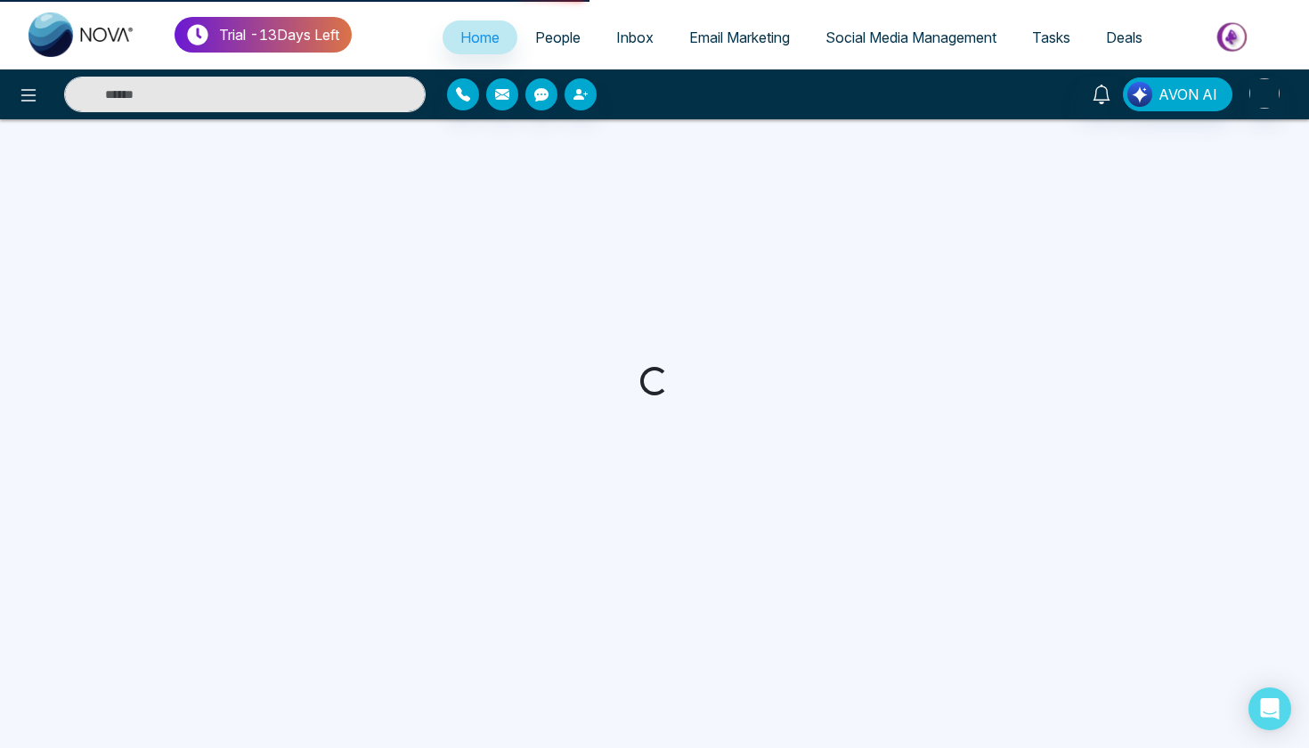
select select "*"
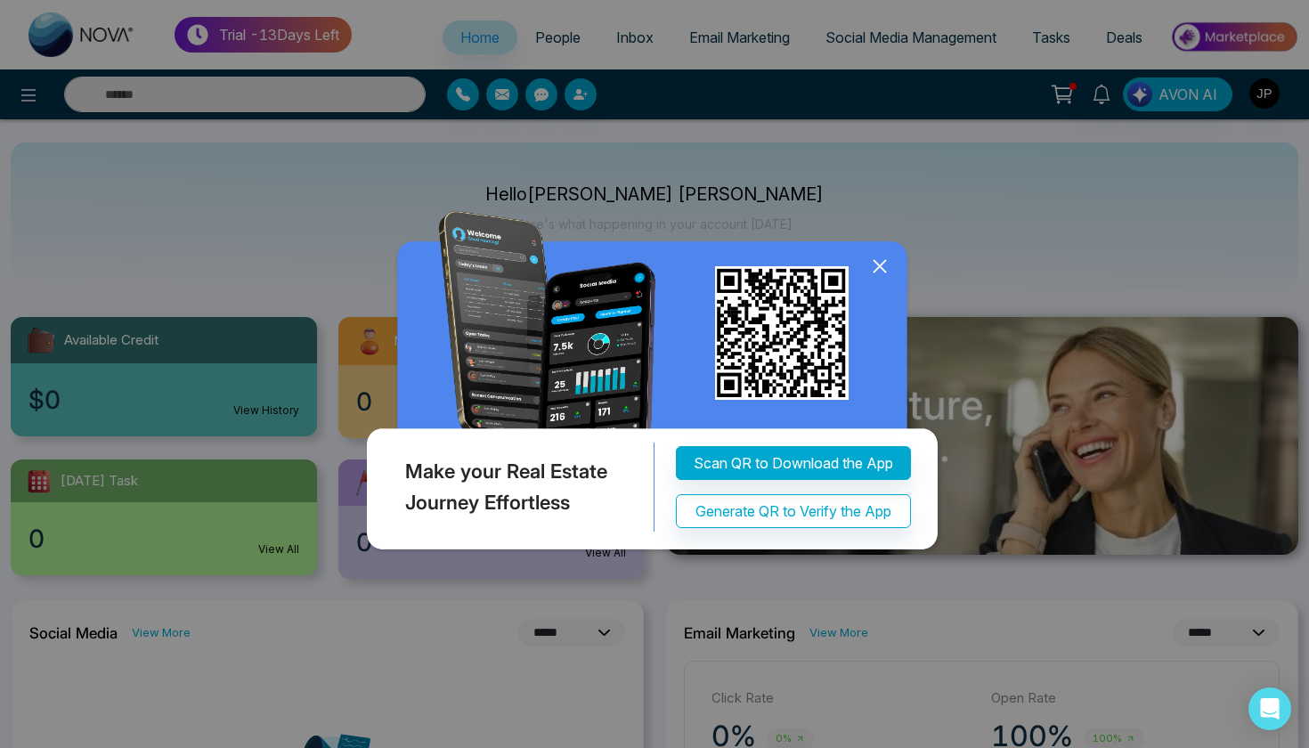
click at [878, 265] on icon at bounding box center [879, 267] width 12 height 12
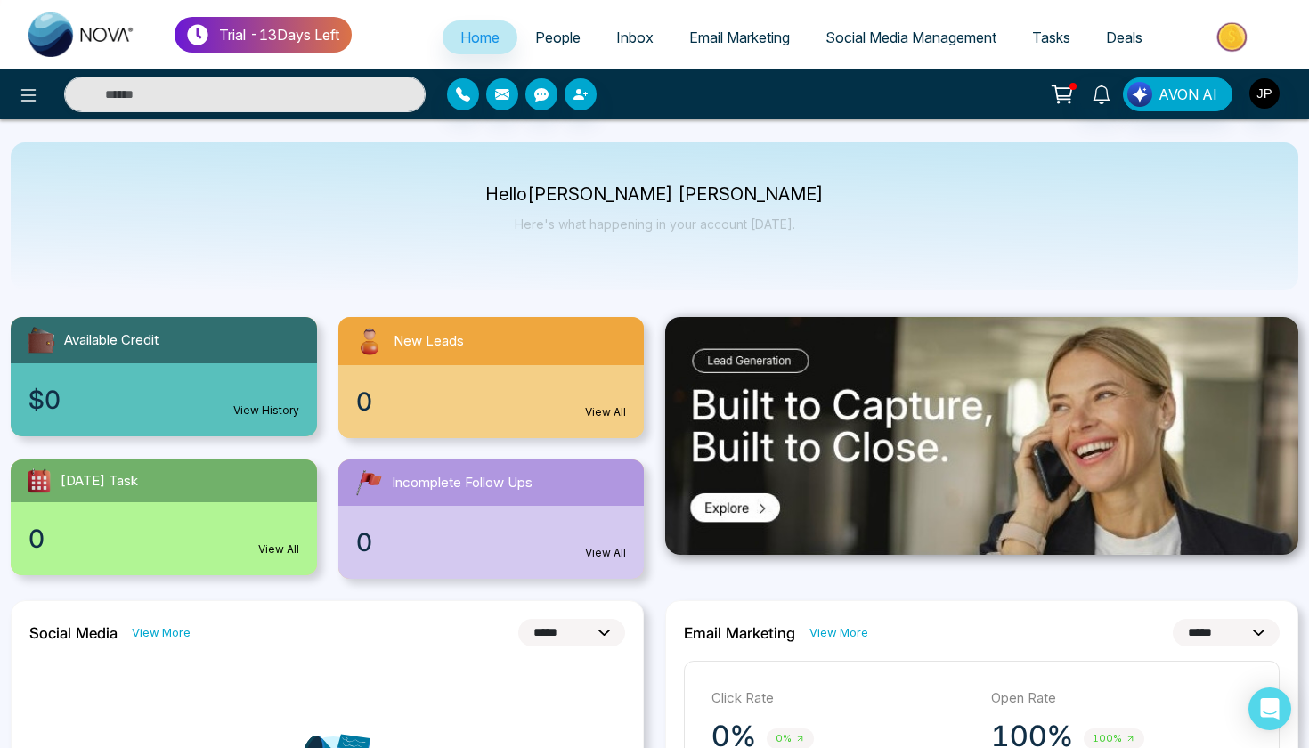
click at [500, 470] on div "Incomplete Follow Ups" at bounding box center [491, 482] width 306 height 46
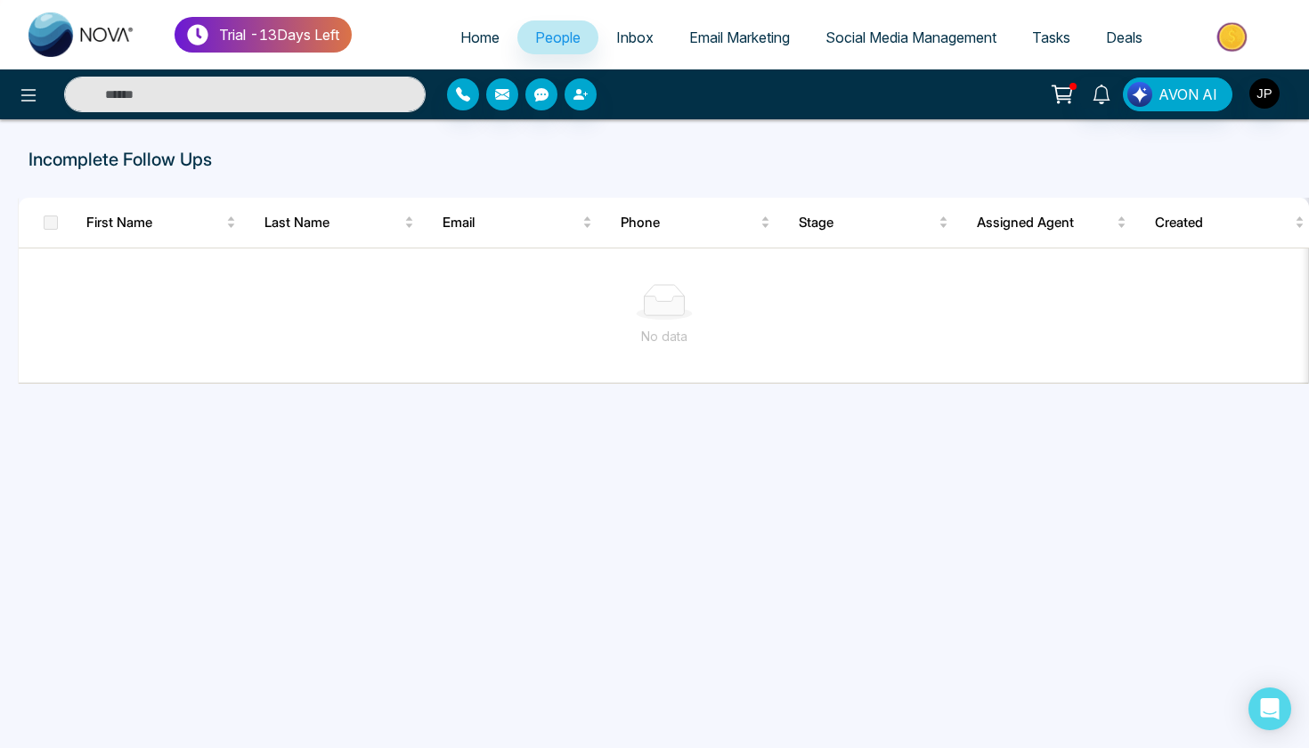
select select "*"
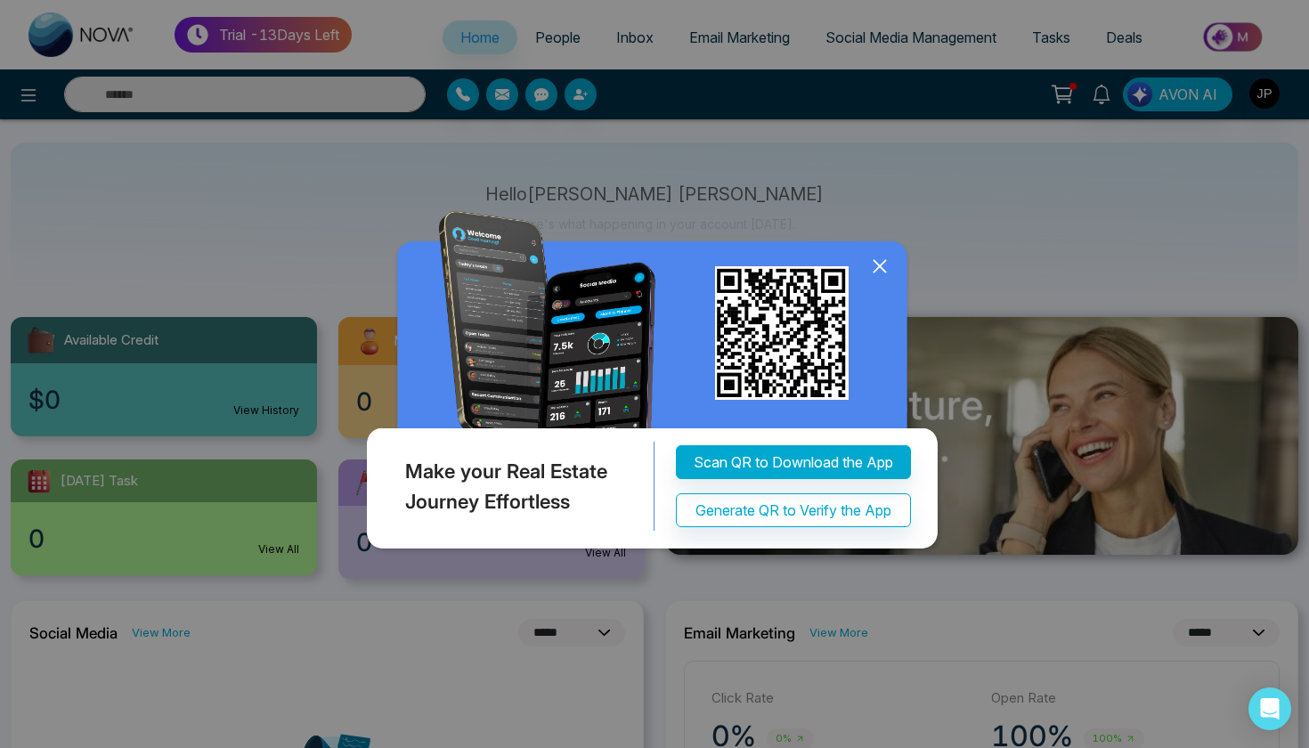
scroll to position [90, 0]
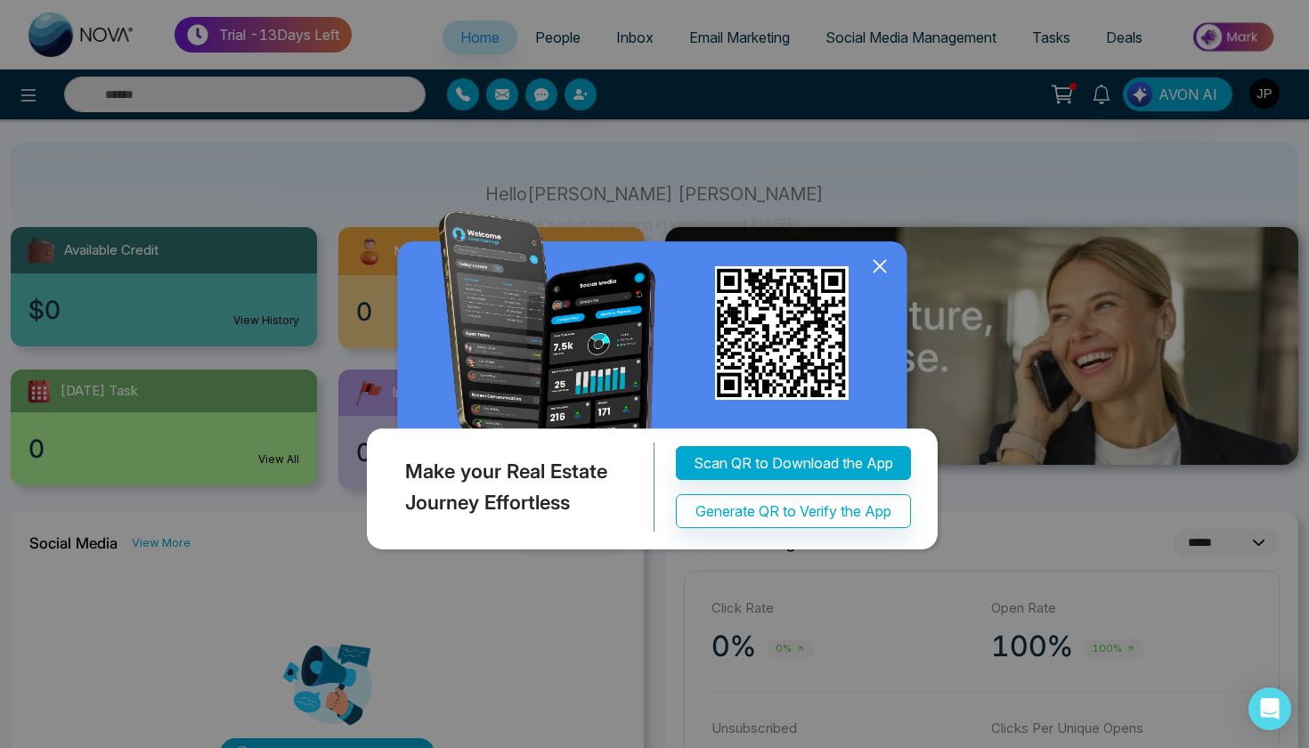
click at [881, 265] on icon at bounding box center [879, 267] width 12 height 12
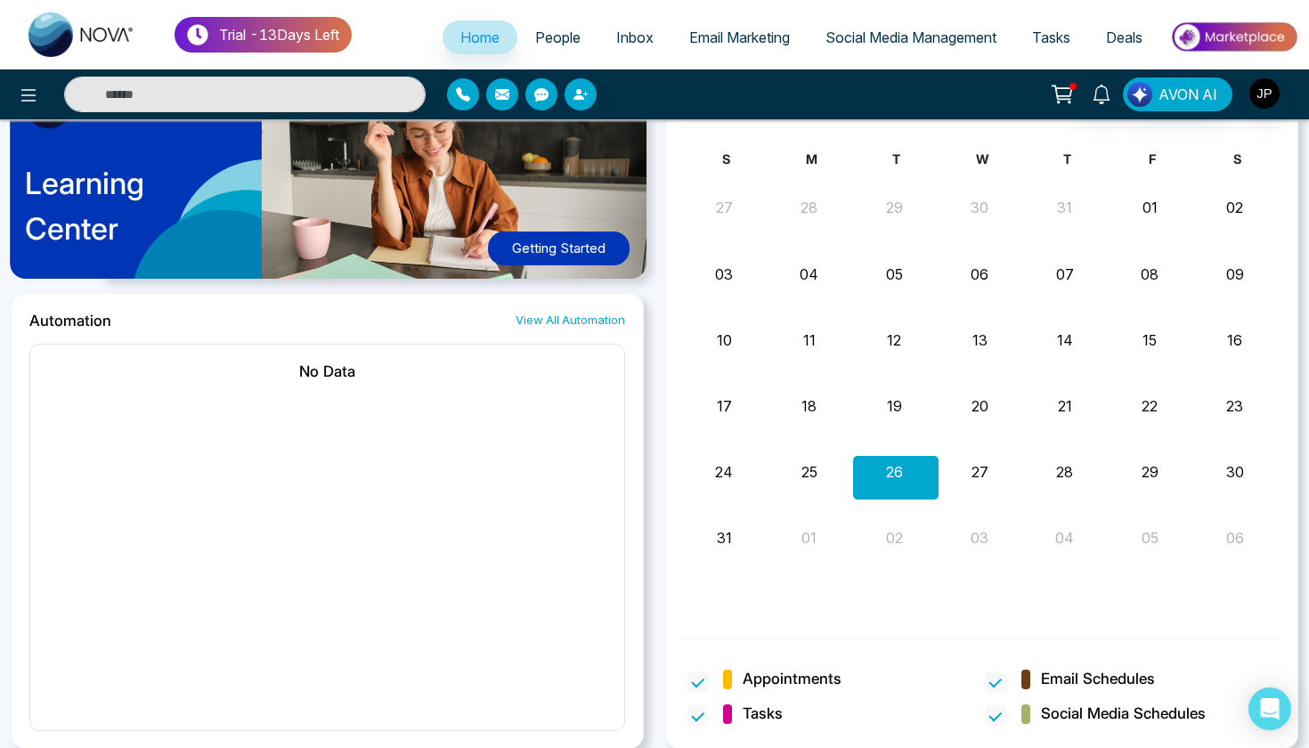
scroll to position [937, 0]
click at [980, 473] on button "27" at bounding box center [979, 472] width 17 height 21
click at [562, 43] on span "People" at bounding box center [557, 37] width 45 height 18
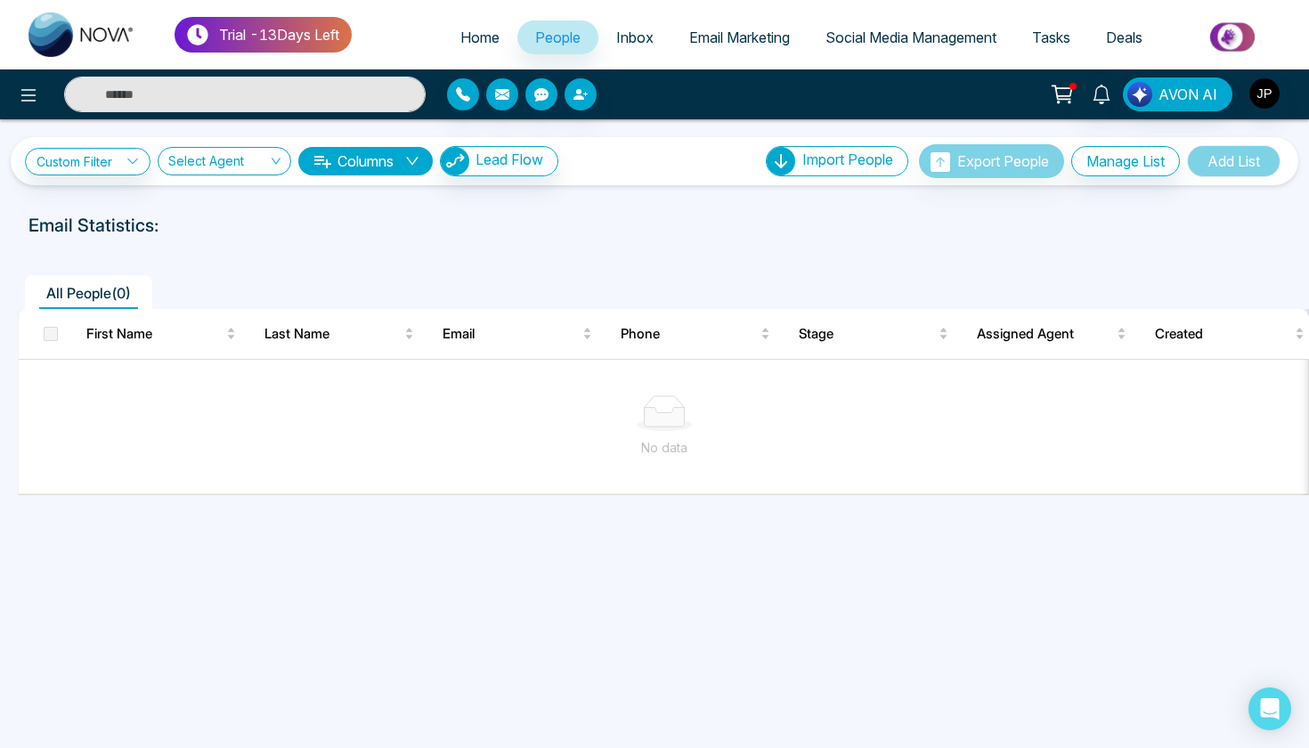
click at [137, 156] on icon at bounding box center [132, 161] width 12 height 12
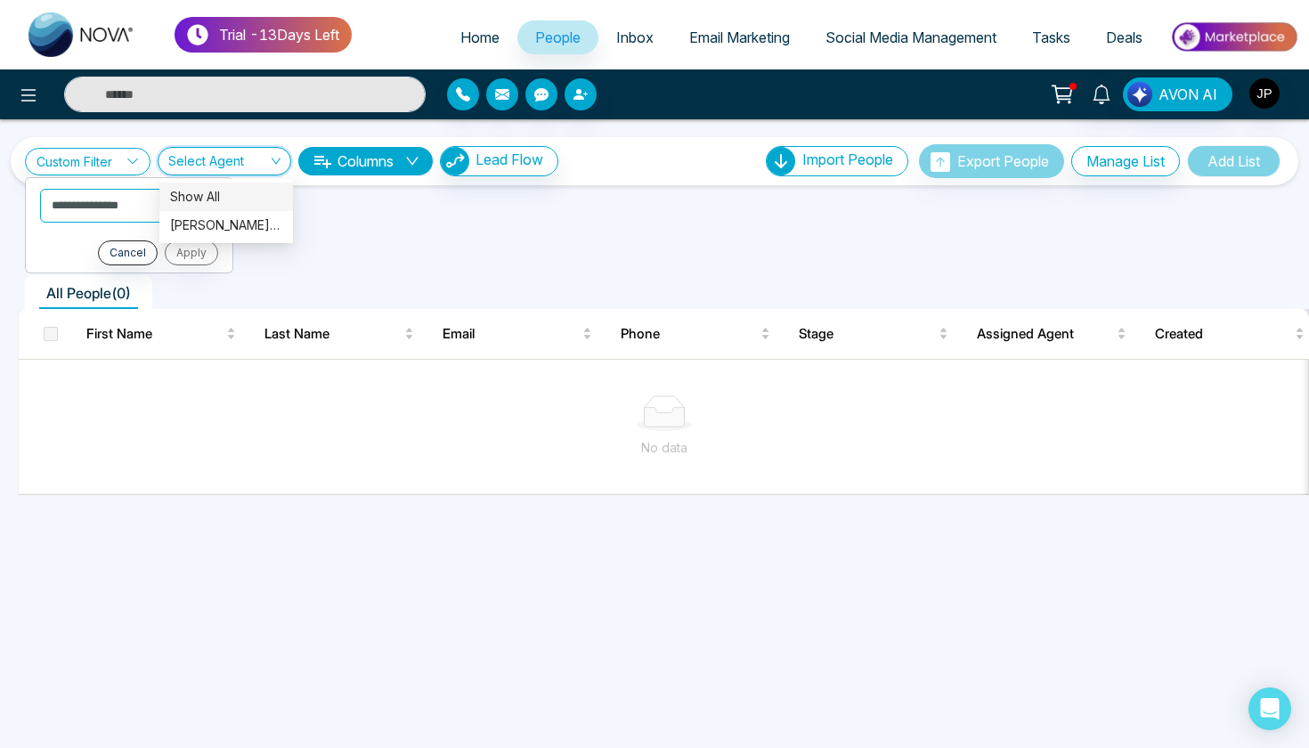
click at [175, 163] on input "search" at bounding box center [218, 165] width 100 height 34
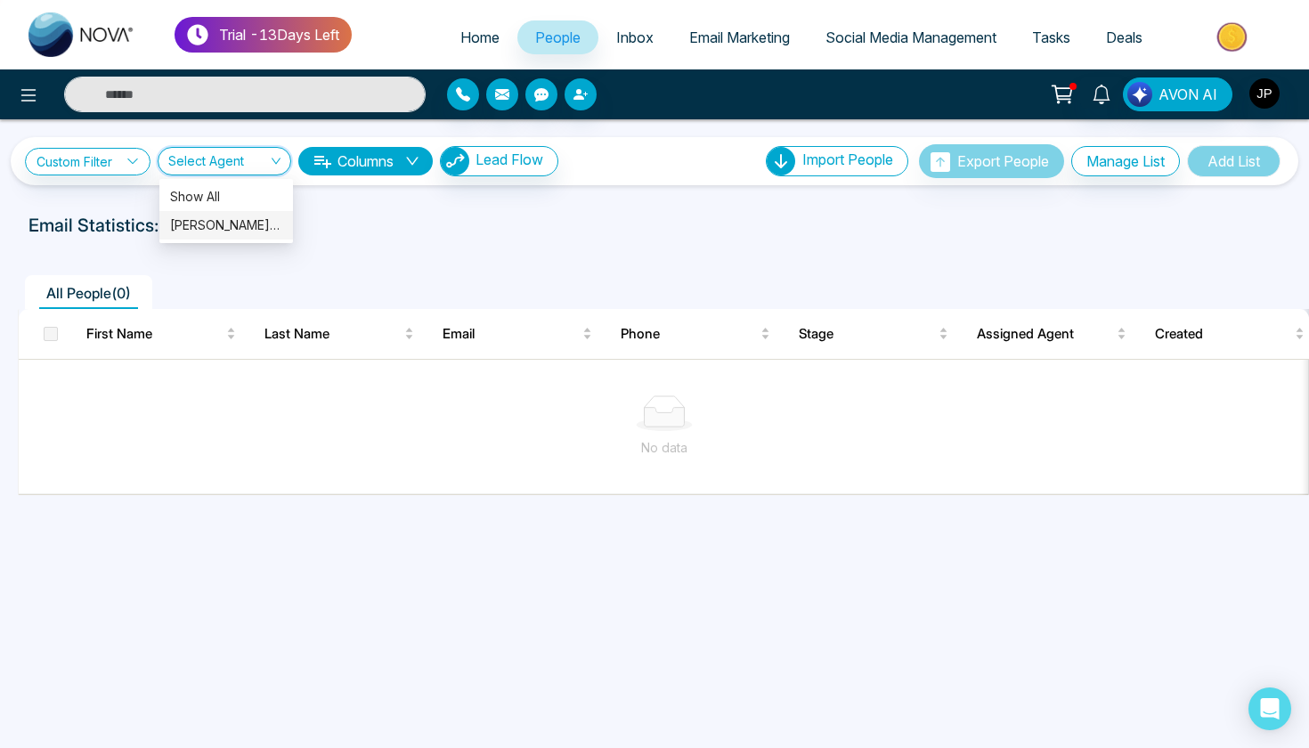
click at [204, 219] on div "Jagr Parmar (me)" at bounding box center [226, 225] width 112 height 20
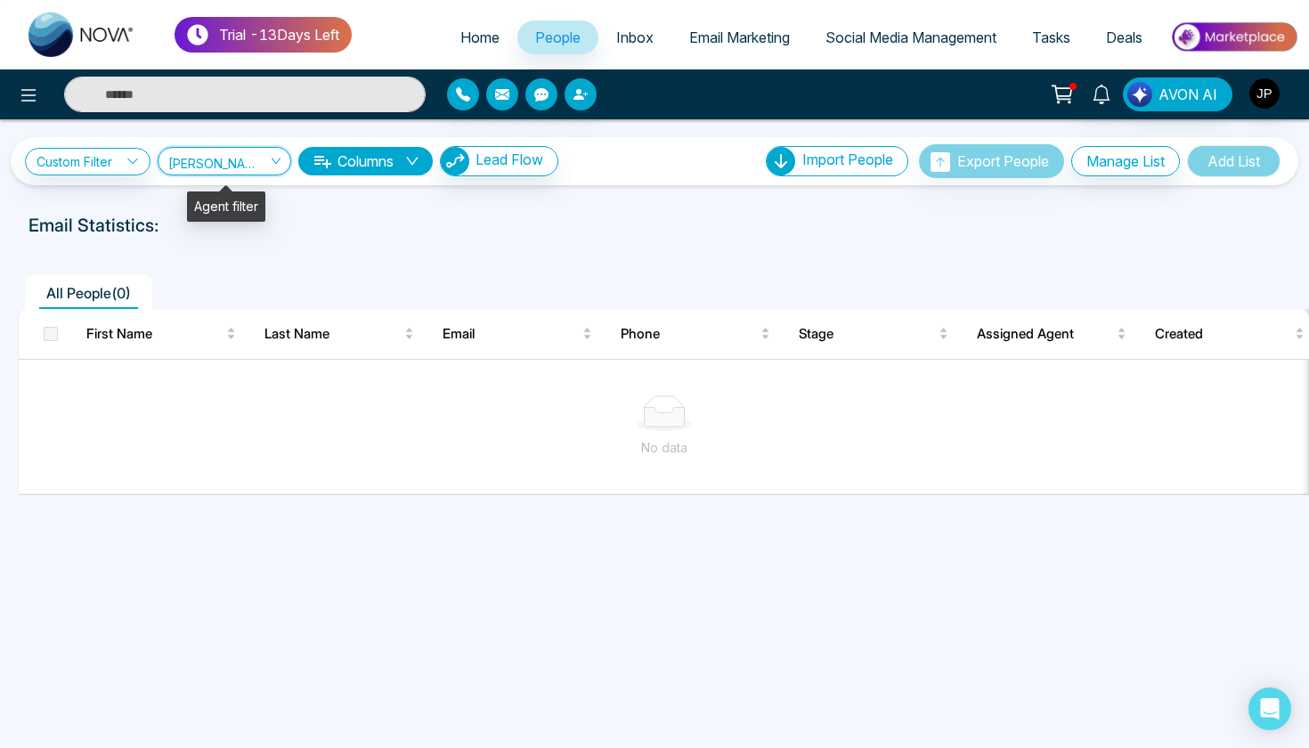
click at [214, 169] on span "Jagr Parmar (me)" at bounding box center [224, 160] width 112 height 17
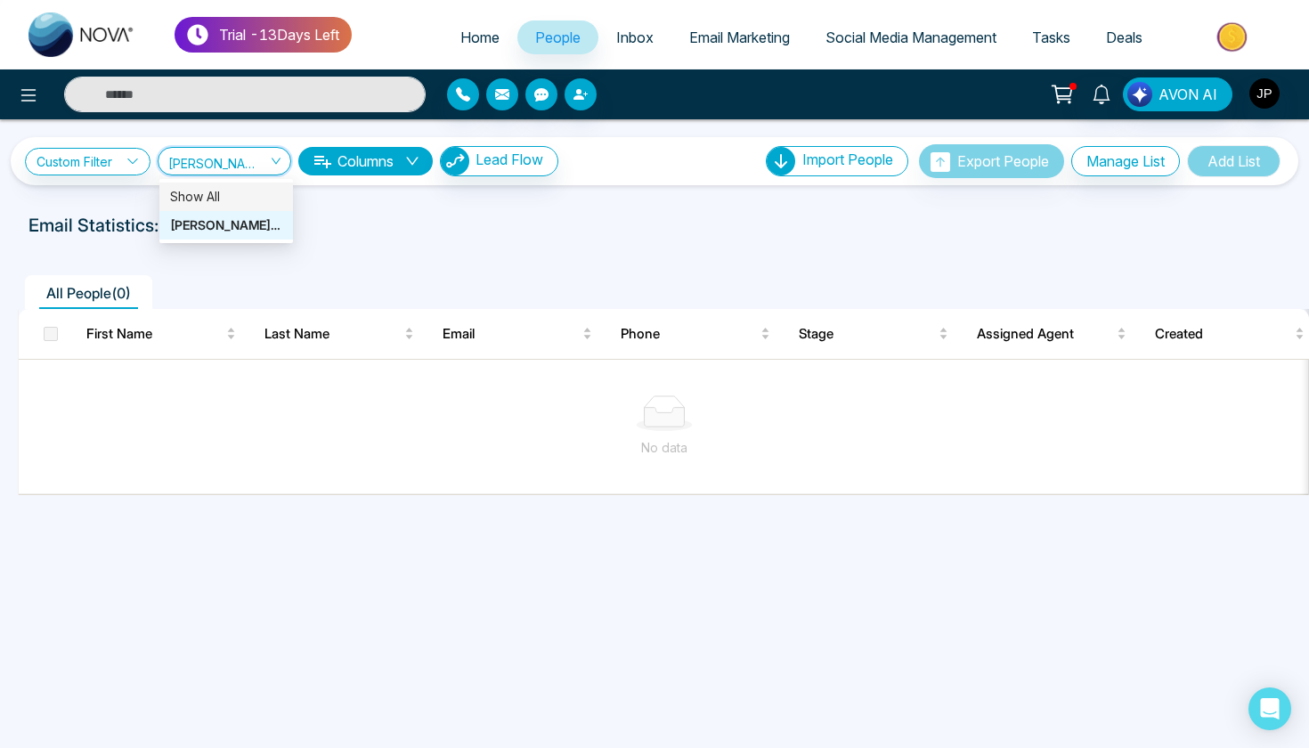
click at [218, 191] on div "Show All" at bounding box center [226, 197] width 112 height 20
click at [82, 154] on link "Custom Filter" at bounding box center [88, 162] width 126 height 28
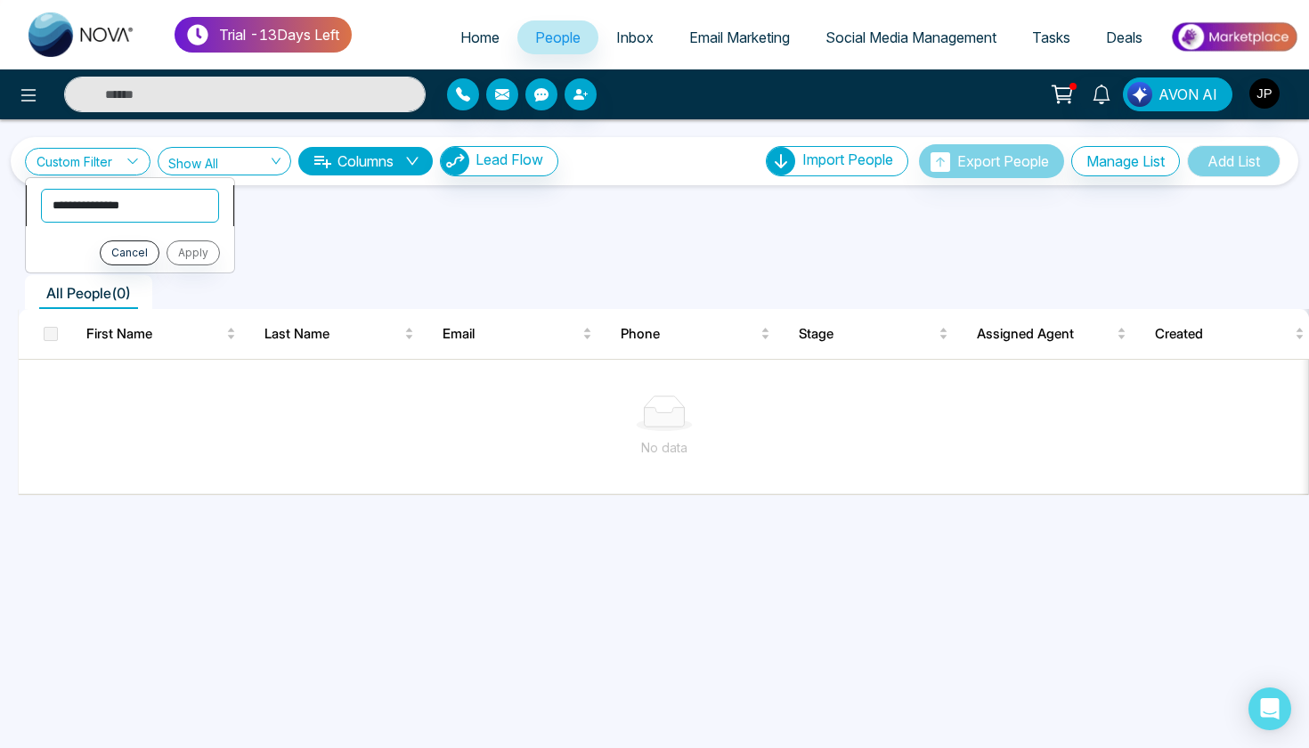
select select "*****"
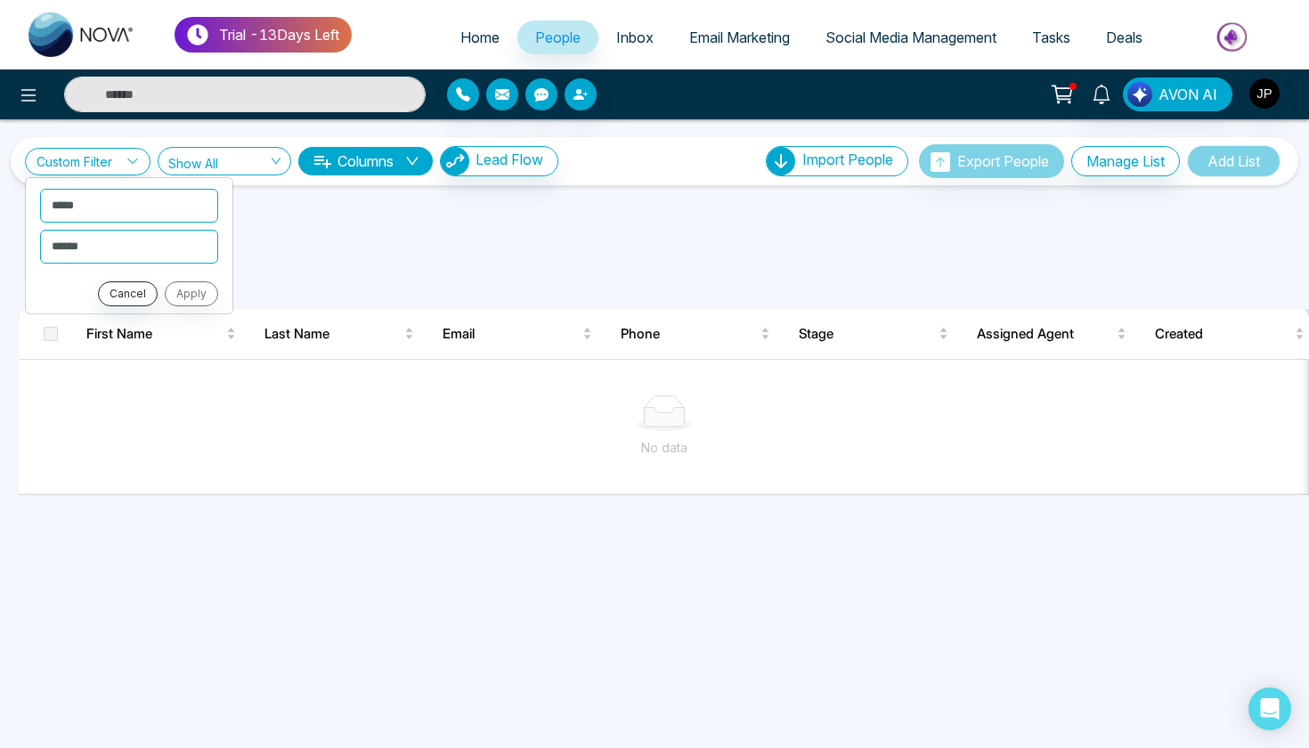
click at [134, 292] on button "Cancel" at bounding box center [128, 293] width 60 height 25
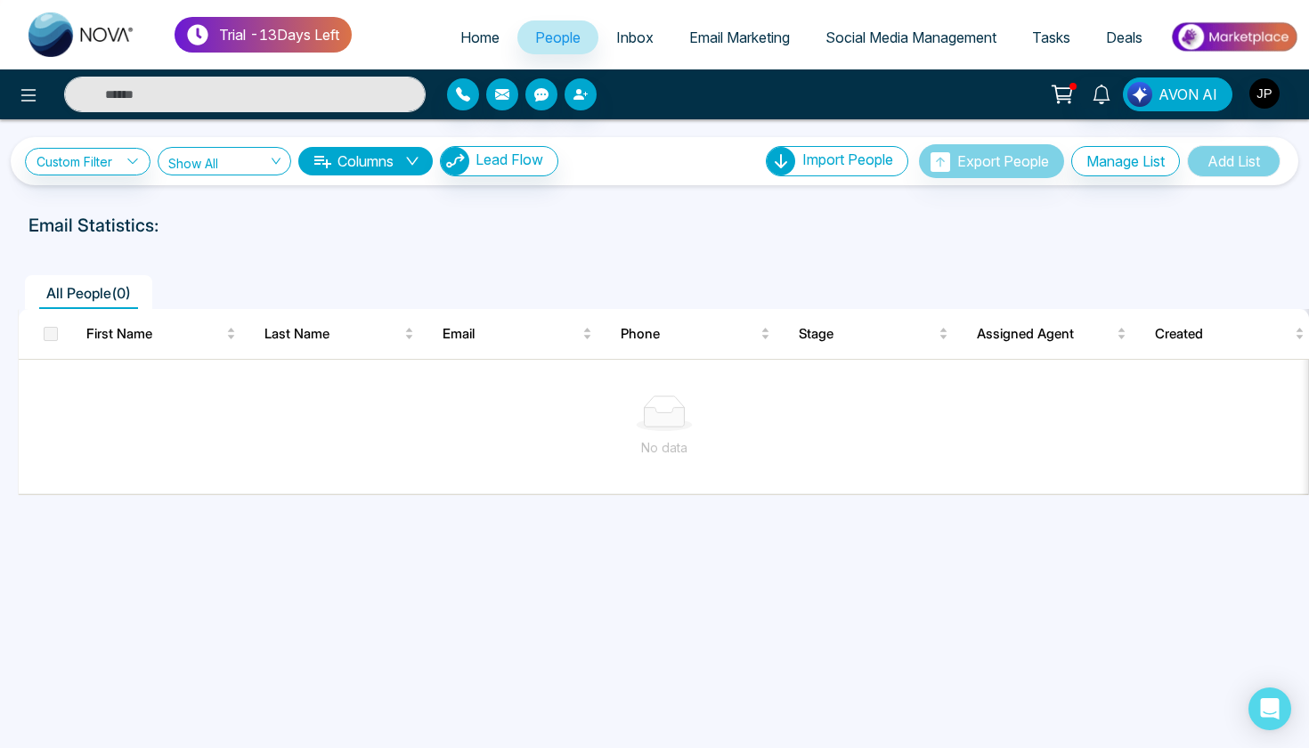
click at [244, 224] on div "Email Statistics:" at bounding box center [654, 225] width 1252 height 27
click at [817, 166] on span "Import People" at bounding box center [847, 159] width 91 height 18
click at [695, 50] on link "Email Marketing" at bounding box center [739, 37] width 136 height 34
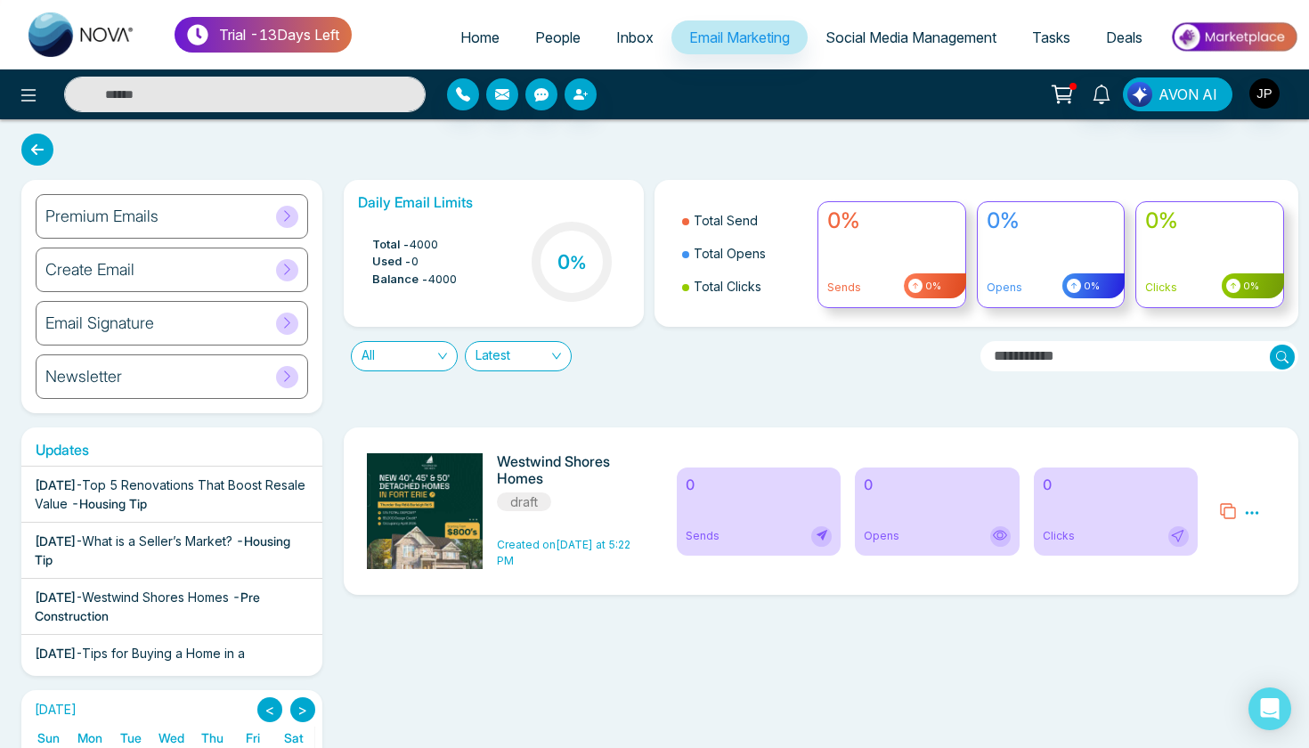
click at [616, 45] on span "Inbox" at bounding box center [634, 37] width 37 height 18
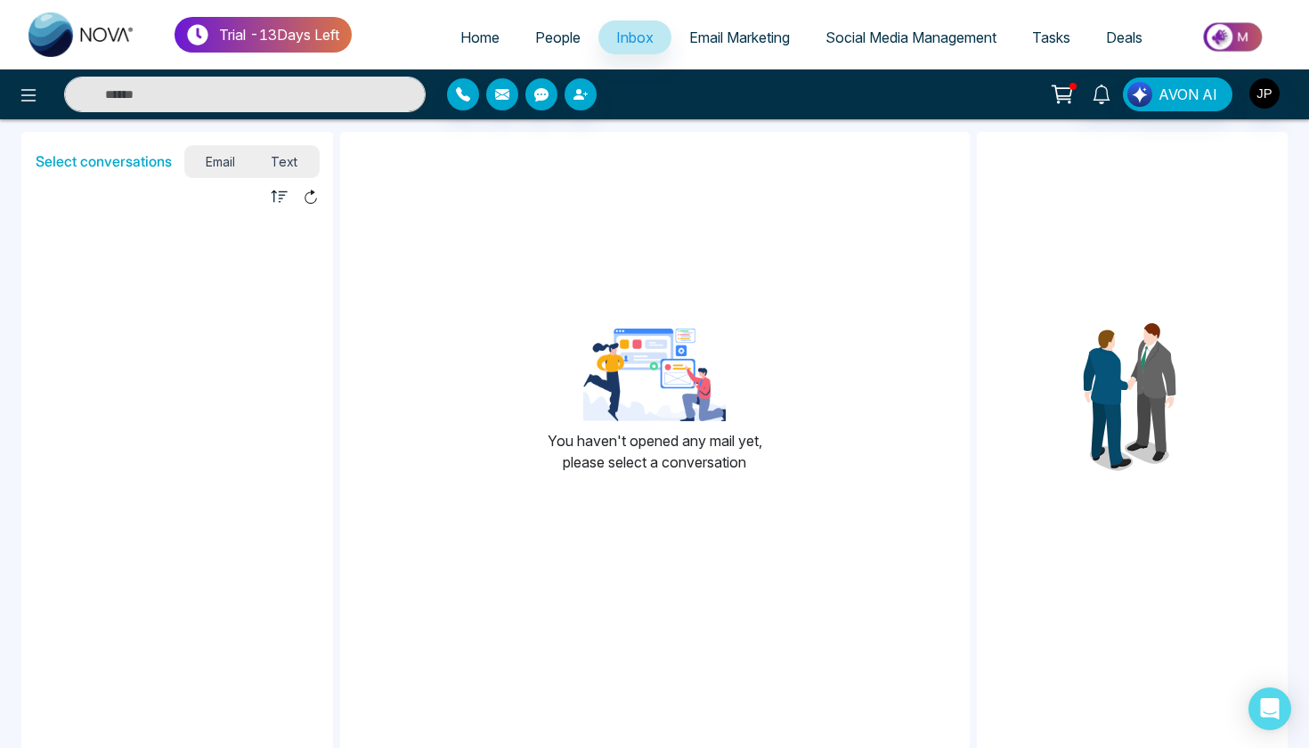
click at [290, 162] on span "Text" at bounding box center [284, 162] width 62 height 24
click at [739, 39] on span "Email Marketing" at bounding box center [739, 37] width 101 height 18
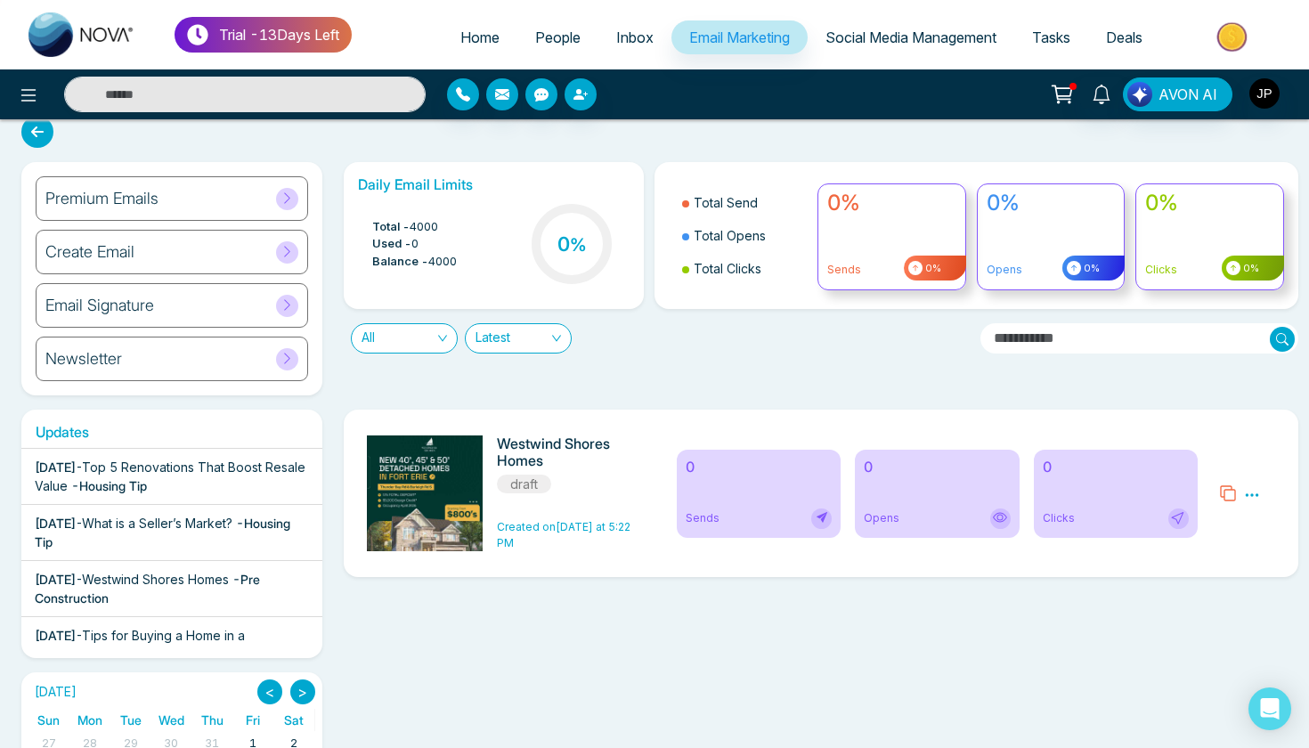
scroll to position [17, 0]
click at [1227, 50] on img at bounding box center [1233, 37] width 129 height 40
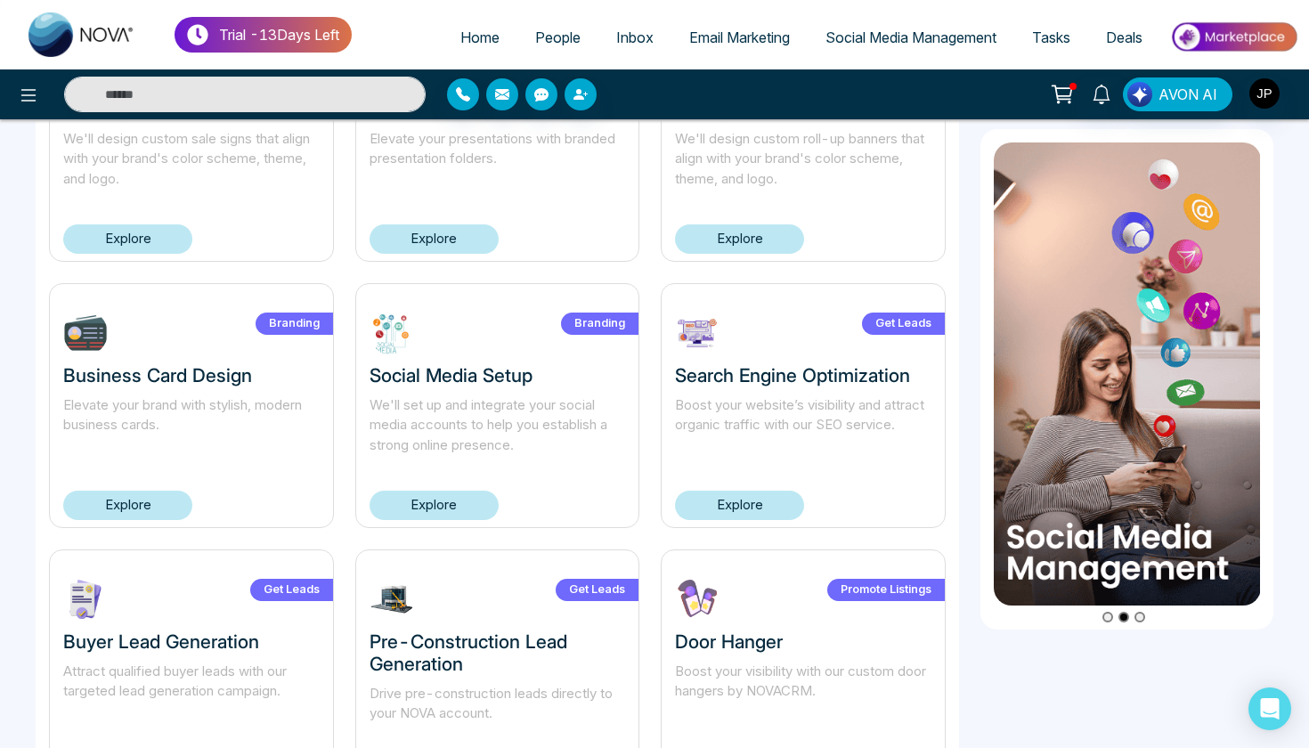
scroll to position [488, 0]
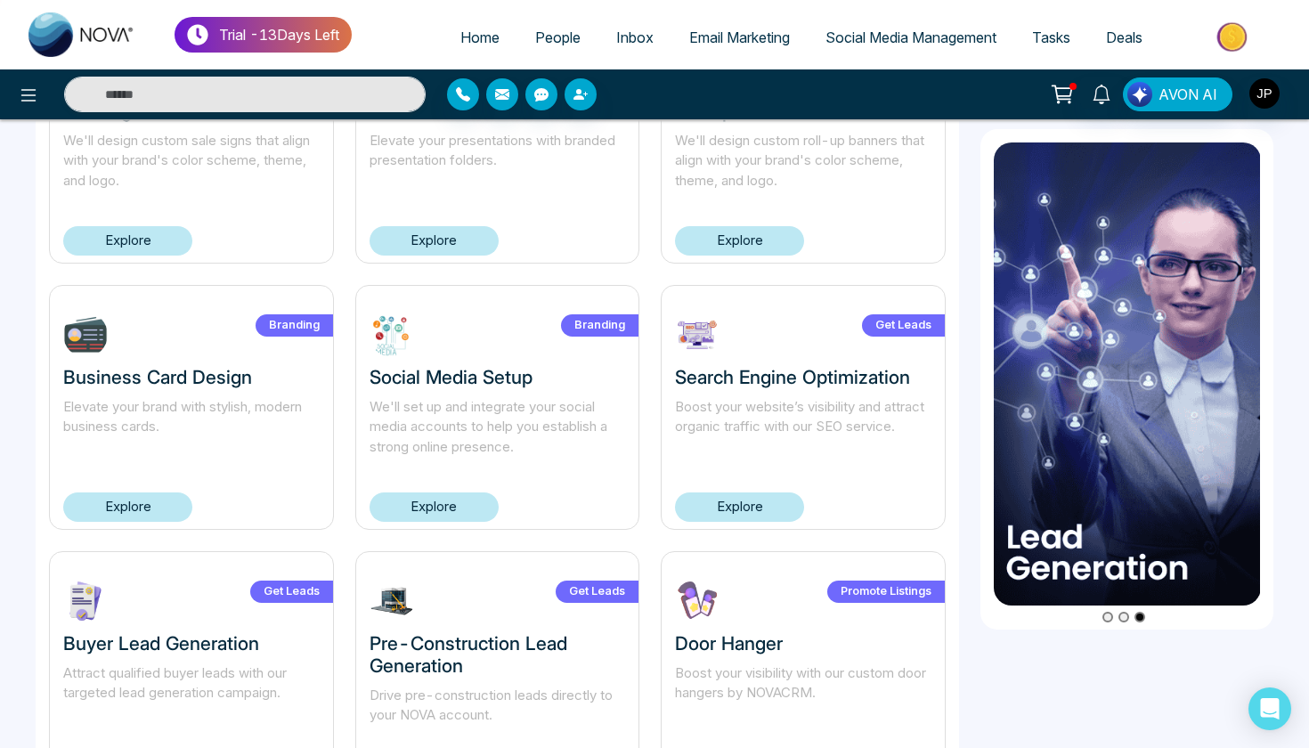
click at [706, 509] on link "Explore" at bounding box center [739, 506] width 129 height 29
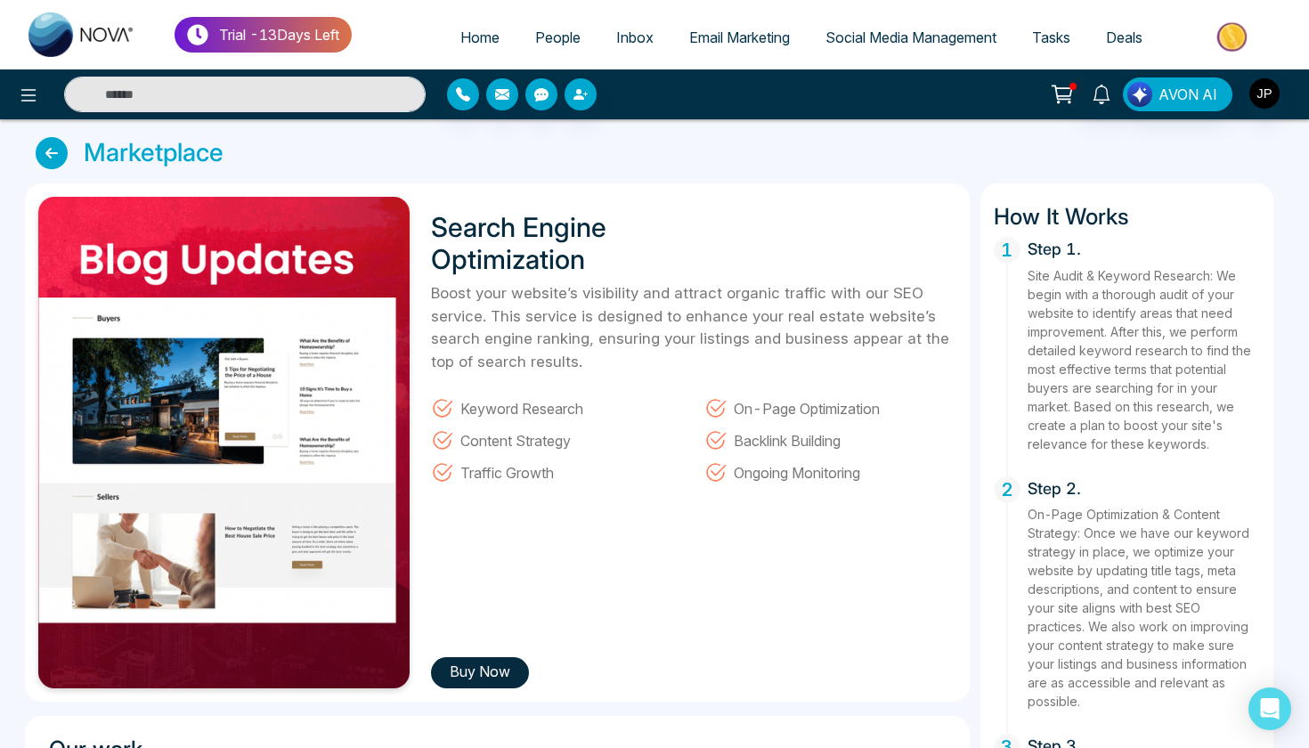
click at [460, 40] on span "Home" at bounding box center [479, 37] width 39 height 18
select select "*"
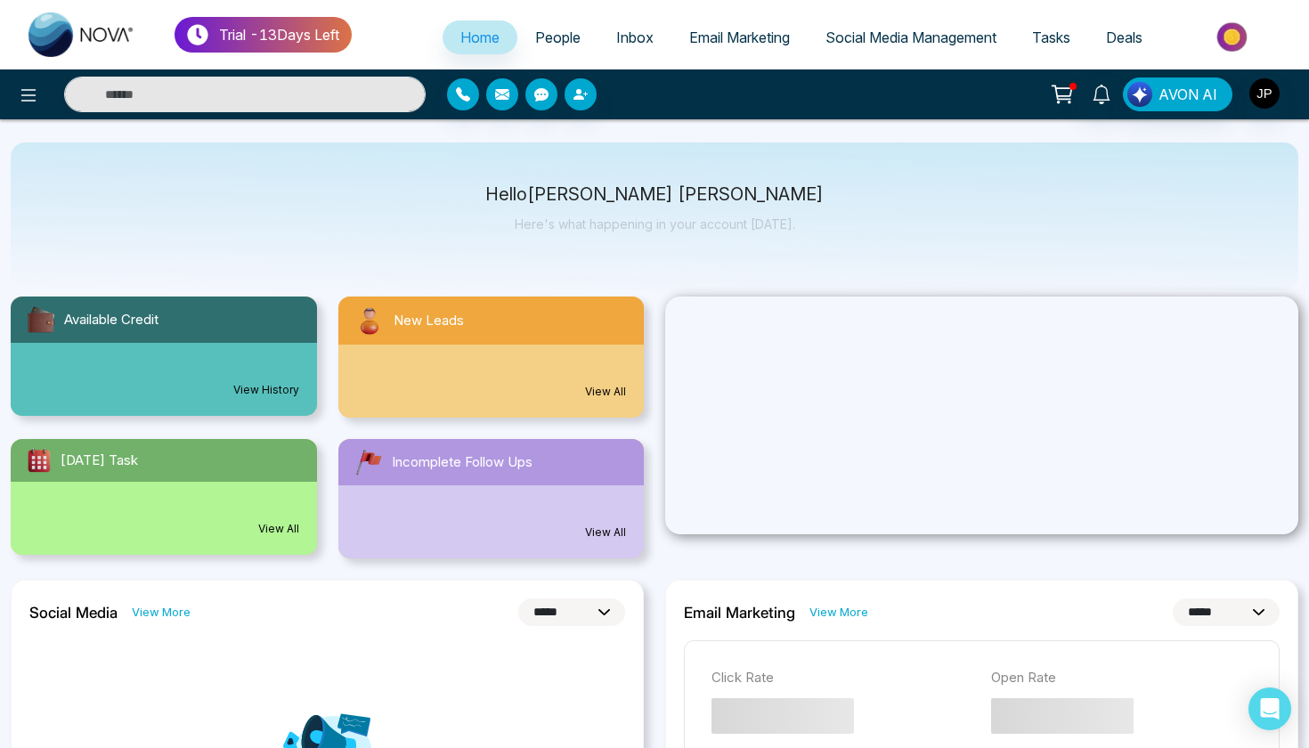
scroll to position [24, 0]
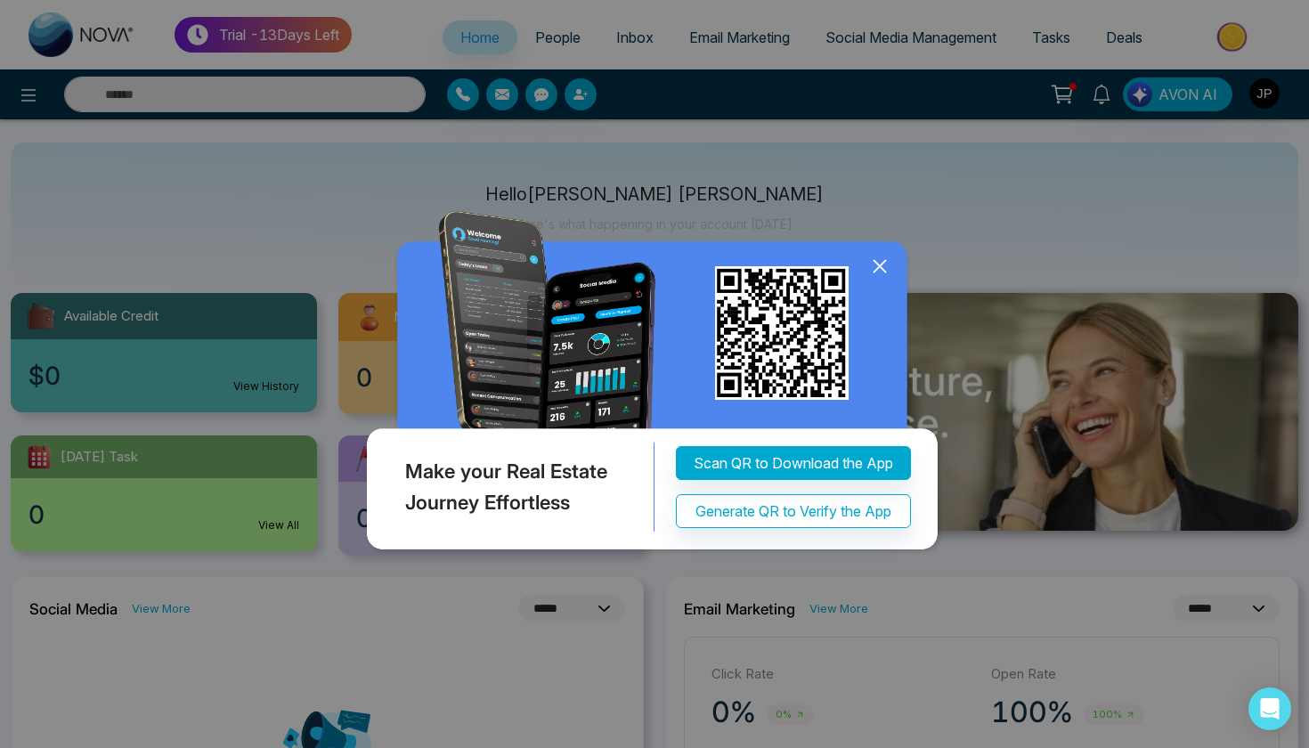
click at [876, 273] on icon at bounding box center [879, 266] width 27 height 27
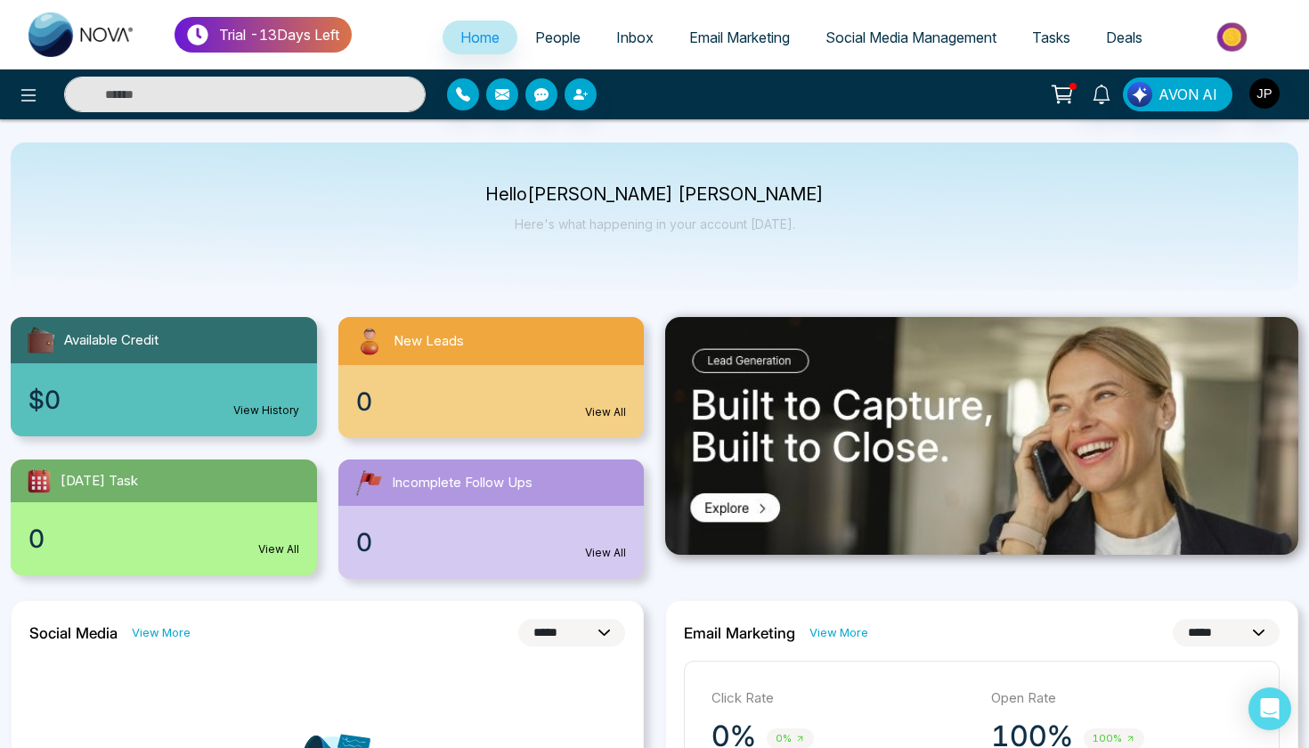
scroll to position [0, 0]
click at [519, 32] on link "People" at bounding box center [557, 37] width 81 height 34
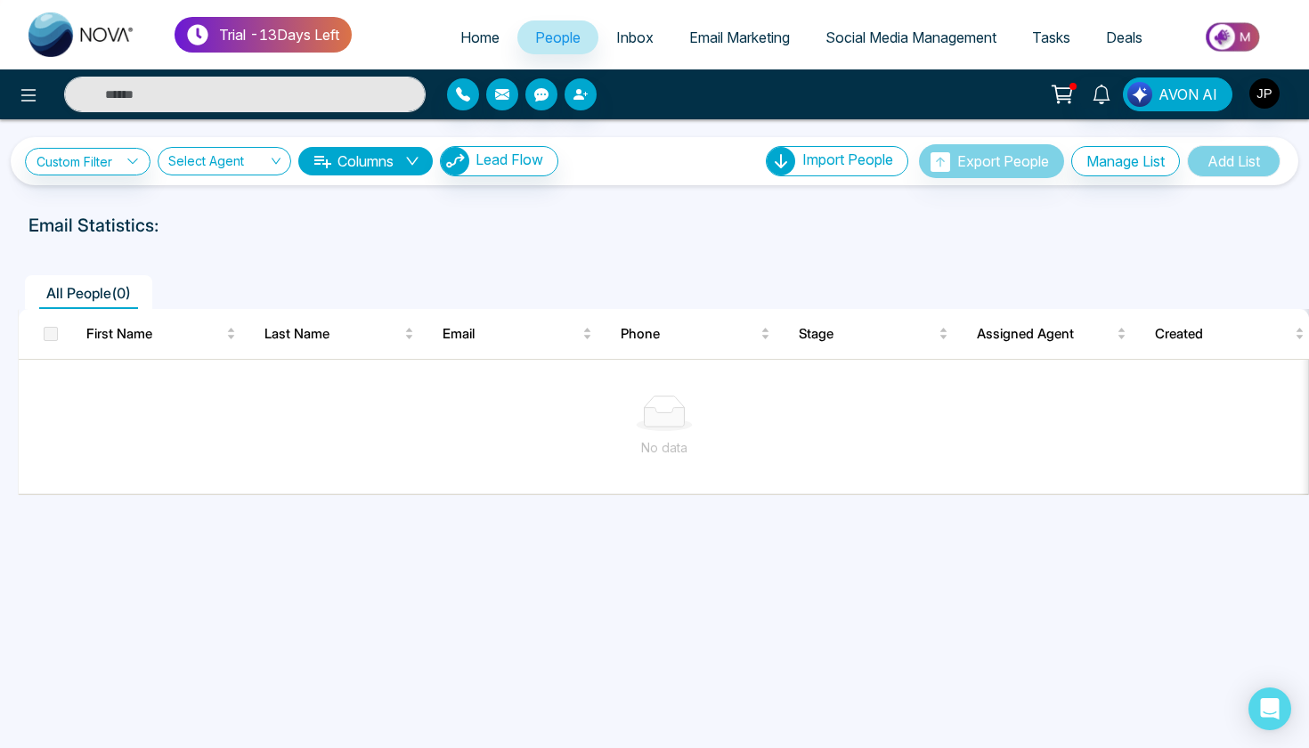
click at [616, 35] on span "Inbox" at bounding box center [634, 37] width 37 height 18
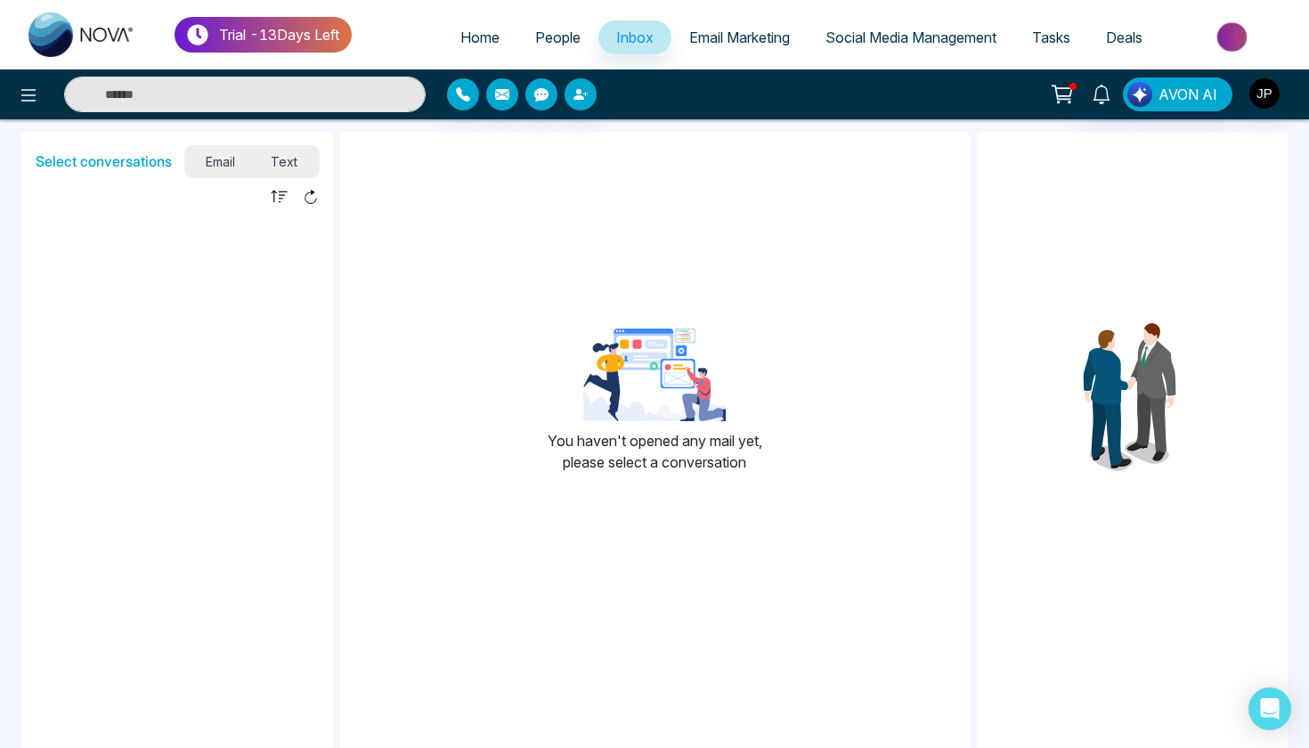
click at [557, 46] on link "People" at bounding box center [557, 37] width 81 height 34
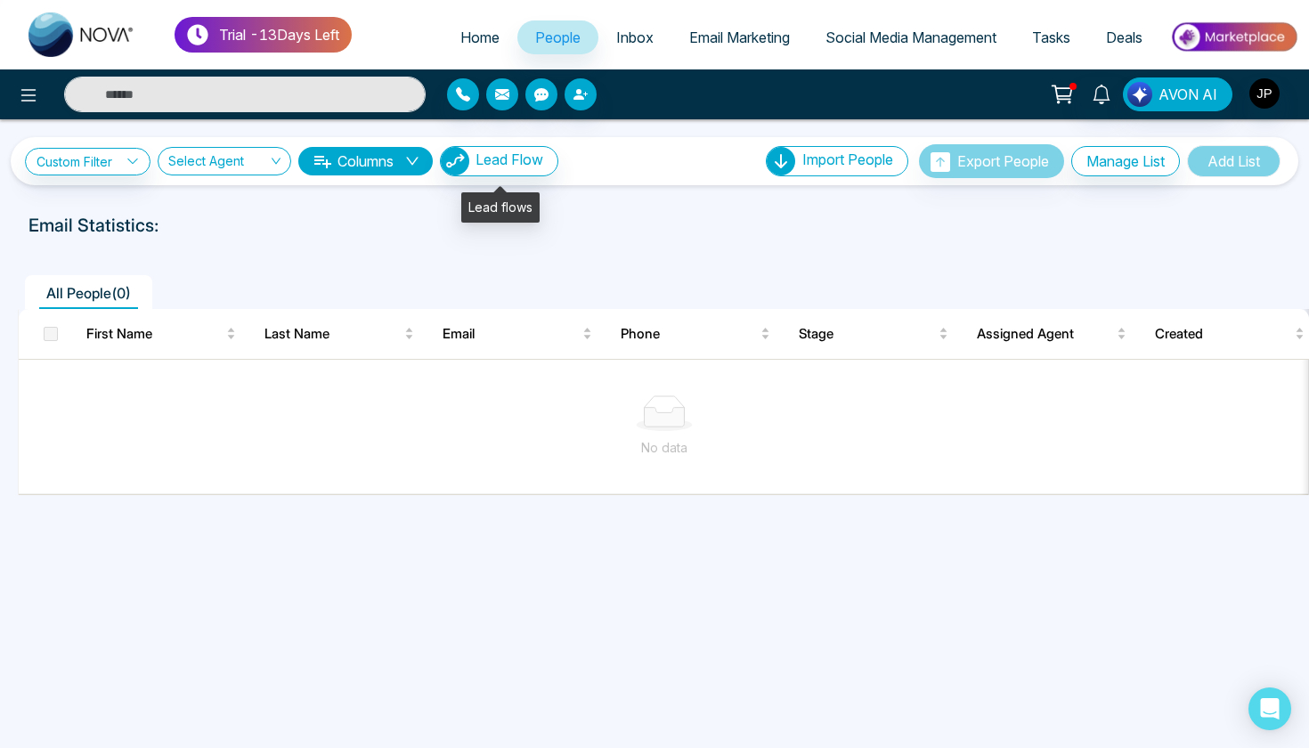
click at [459, 160] on img "button" at bounding box center [455, 161] width 28 height 28
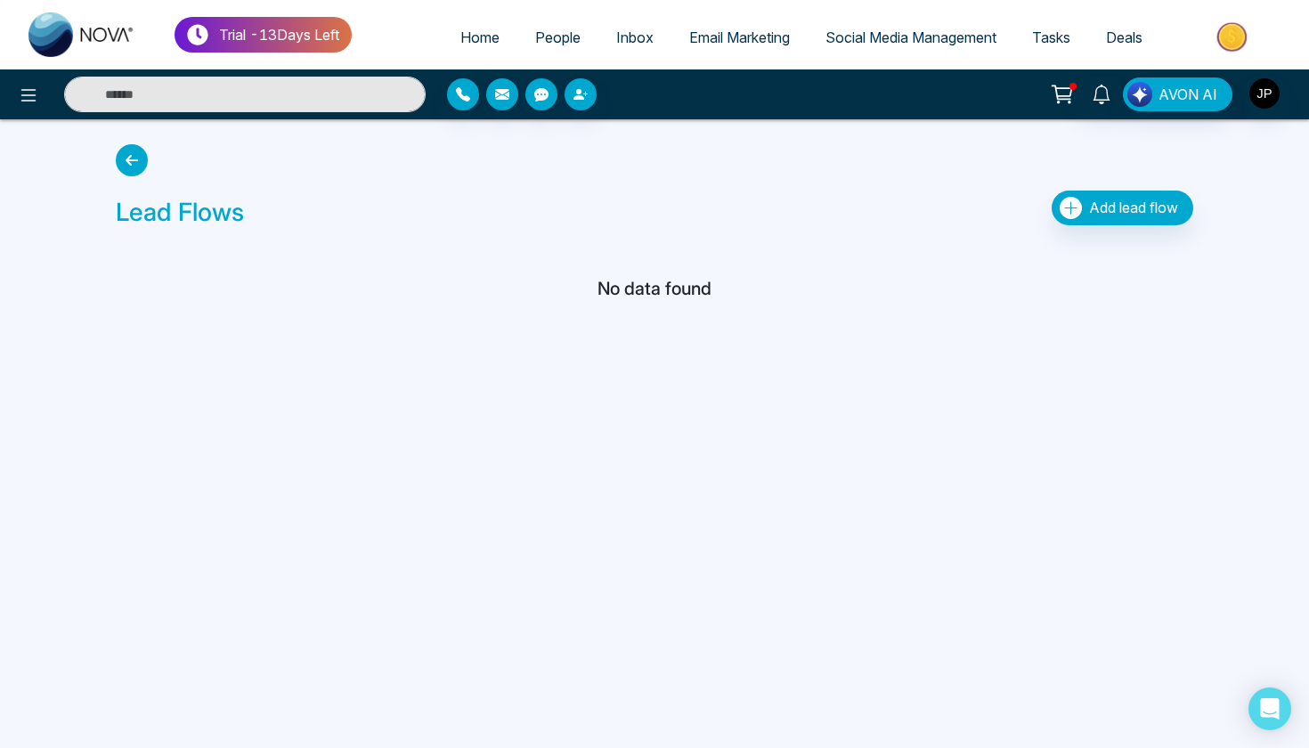
click at [1133, 216] on button "Add lead flow" at bounding box center [1123, 208] width 142 height 35
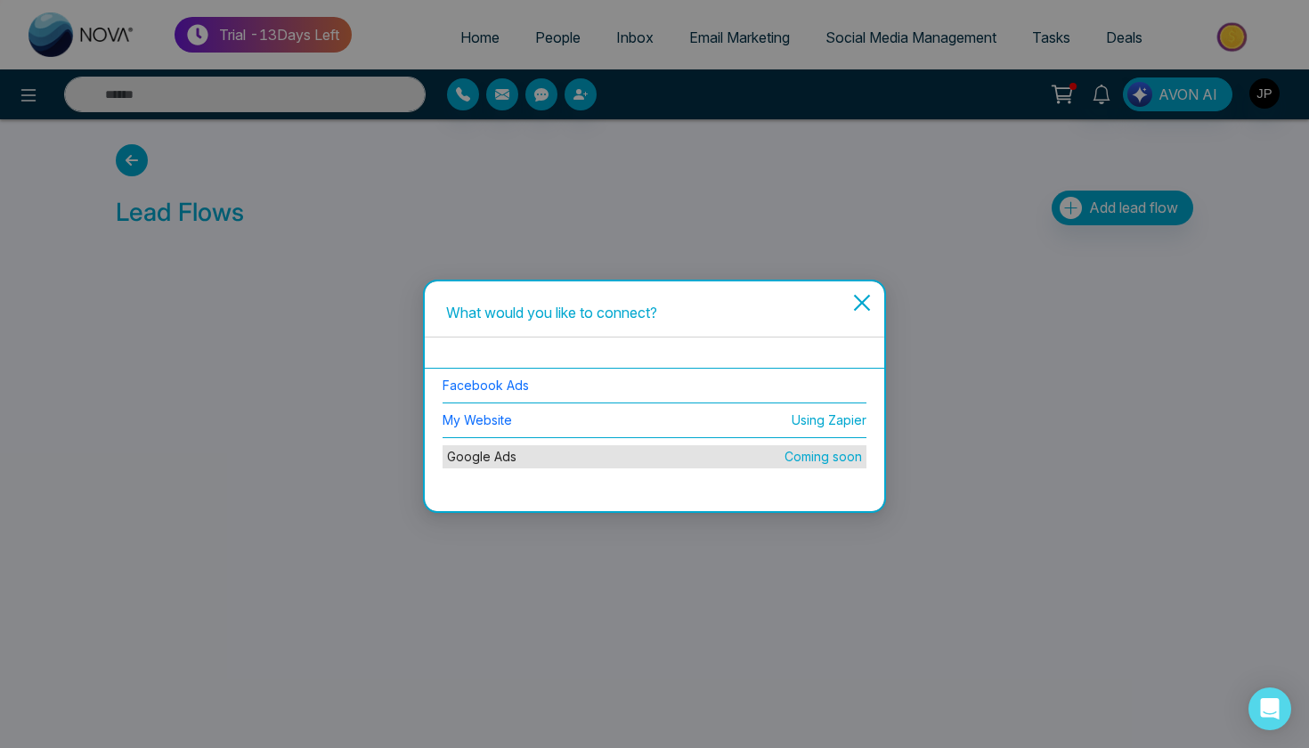
click at [452, 394] on li "Facebook Ads" at bounding box center [655, 386] width 424 height 35
click at [459, 382] on link "Facebook Ads" at bounding box center [486, 385] width 86 height 15
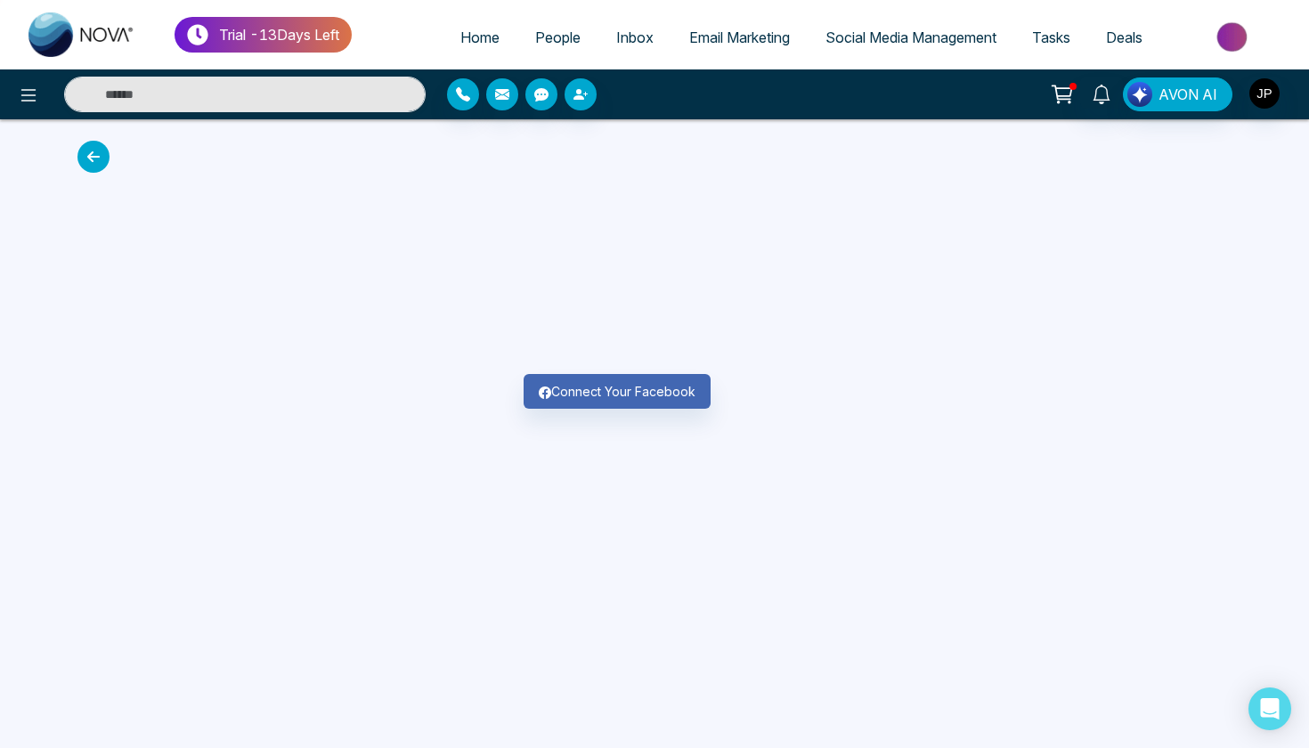
click at [541, 399] on icon "button" at bounding box center [545, 392] width 12 height 12
click at [98, 161] on icon at bounding box center [93, 157] width 32 height 32
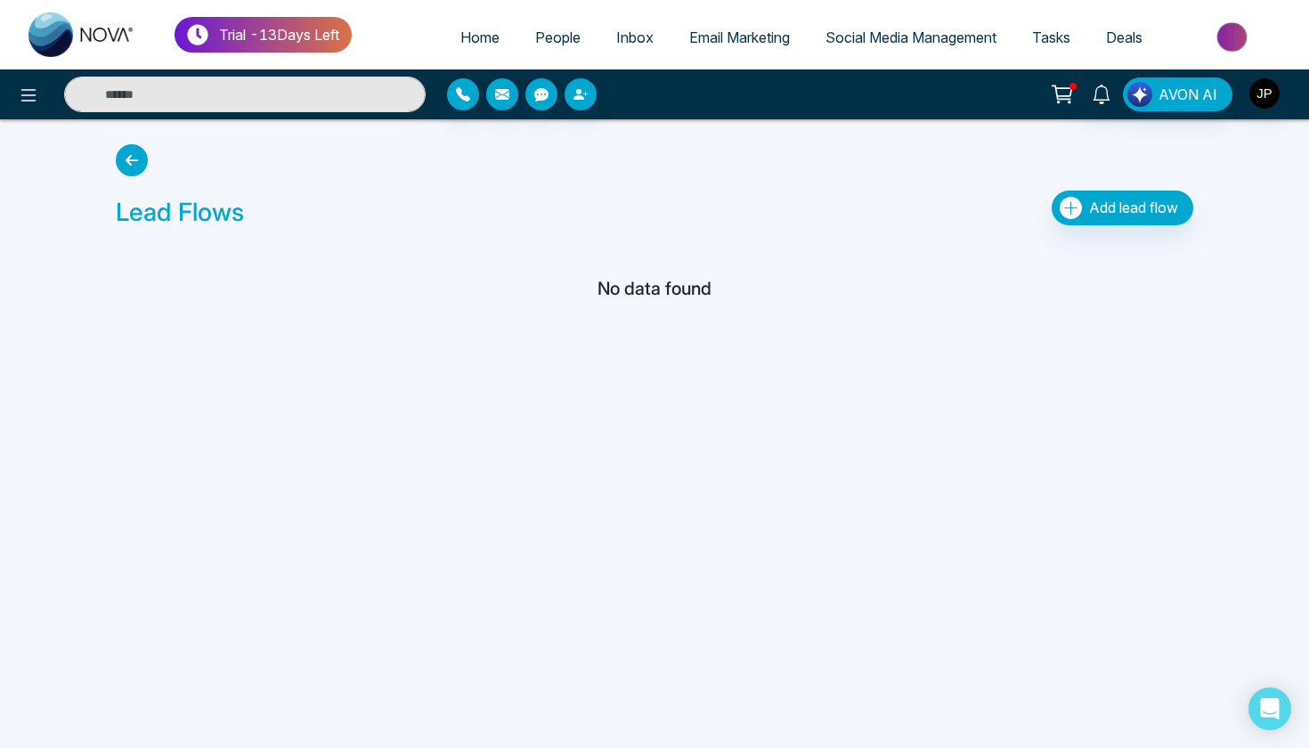
click at [131, 173] on icon at bounding box center [132, 160] width 32 height 32
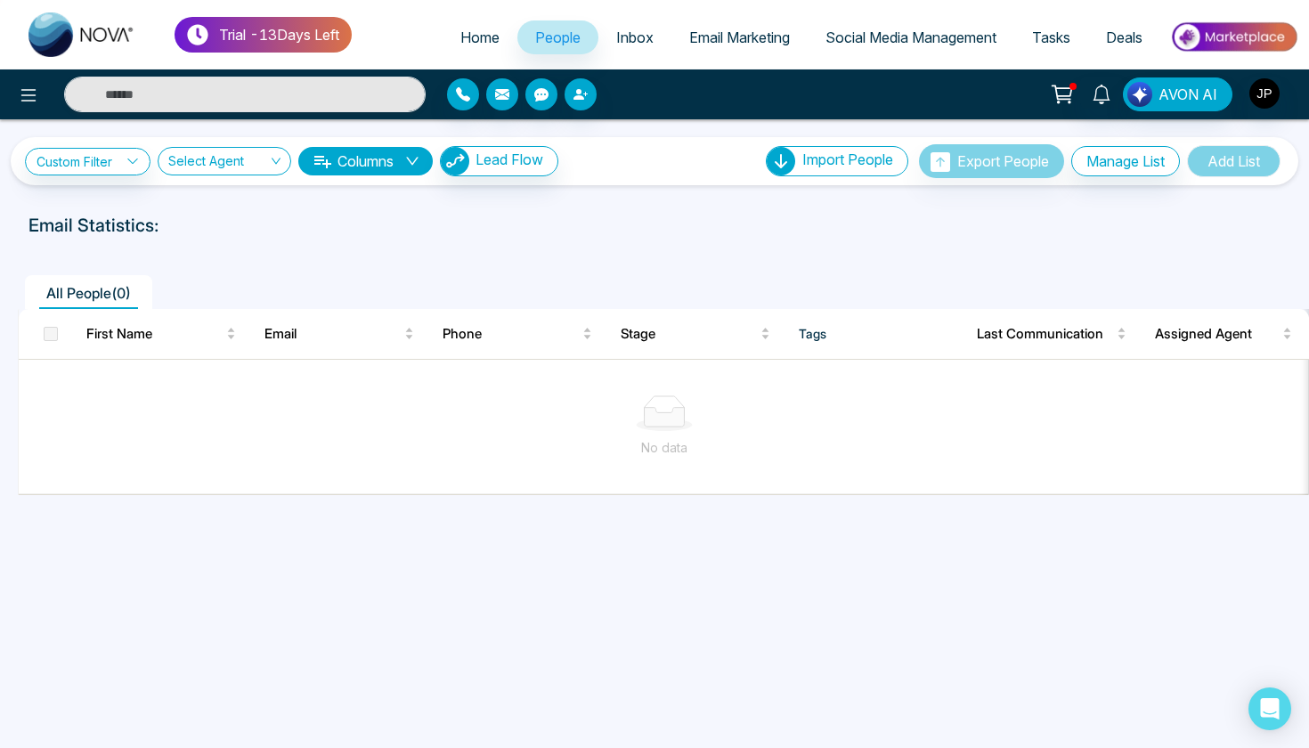
click at [742, 41] on span "Email Marketing" at bounding box center [739, 37] width 101 height 18
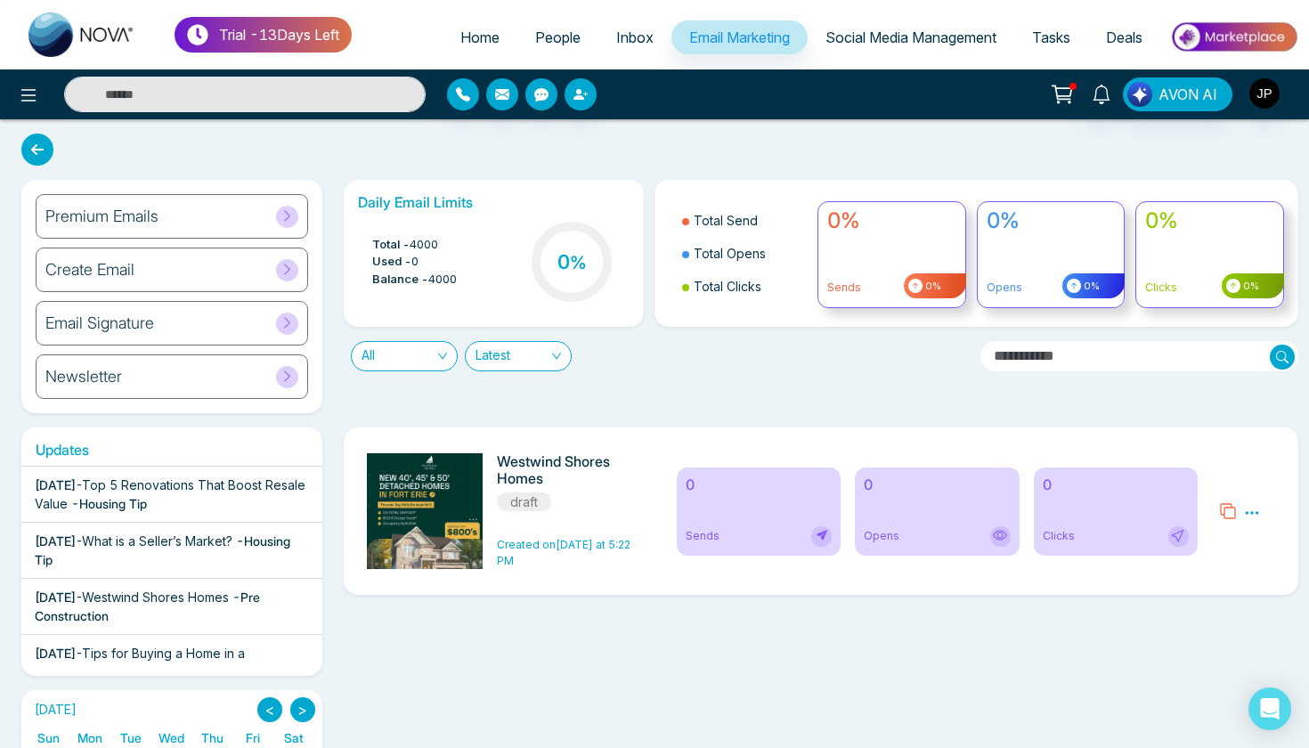
click at [1250, 516] on icon at bounding box center [1252, 513] width 16 height 16
click at [1250, 515] on icon at bounding box center [1252, 513] width 16 height 16
click at [46, 144] on icon at bounding box center [37, 150] width 32 height 32
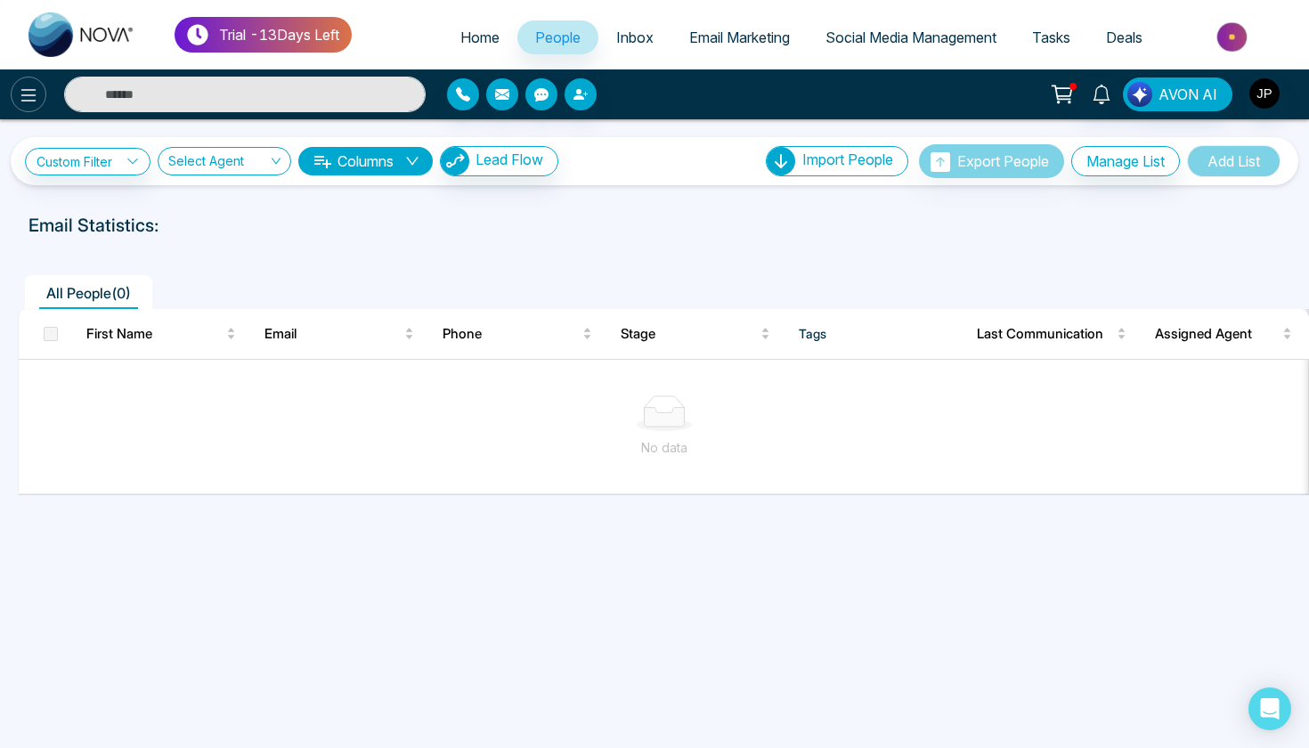
click at [33, 95] on icon at bounding box center [28, 95] width 15 height 12
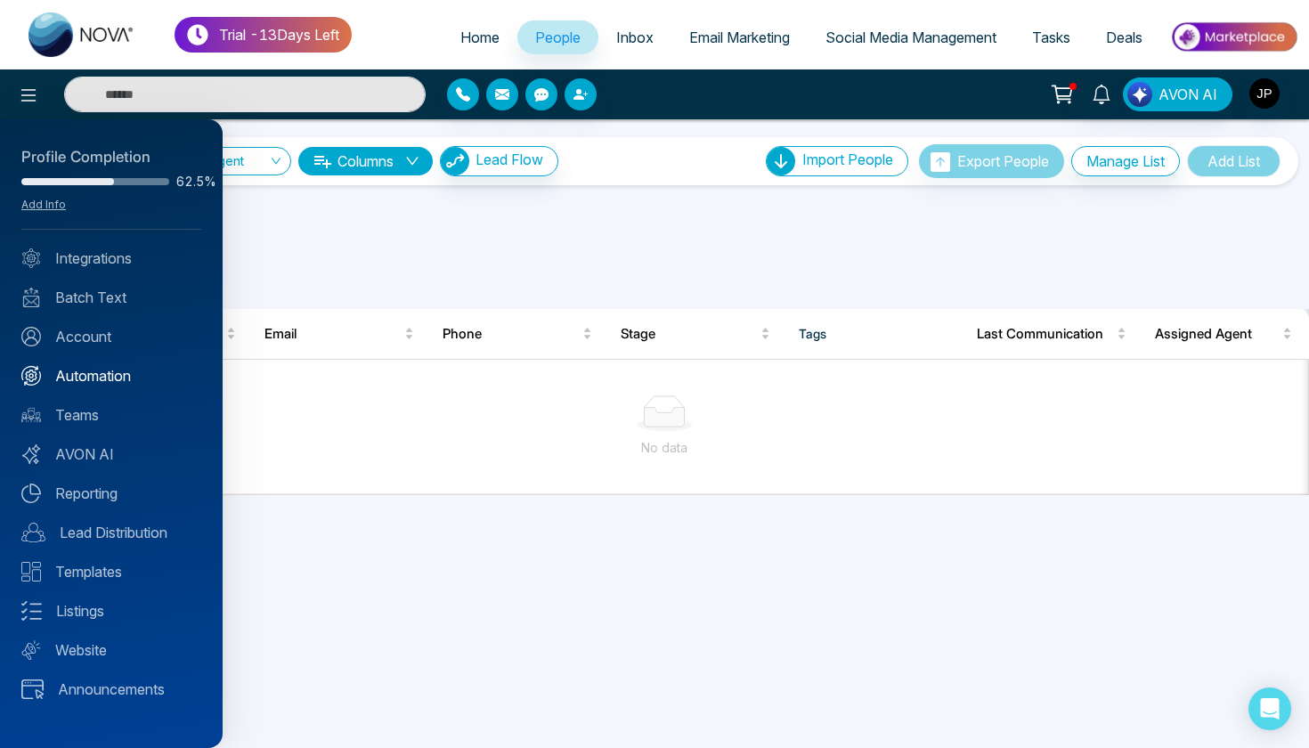
click at [109, 370] on link "Automation" at bounding box center [111, 375] width 180 height 21
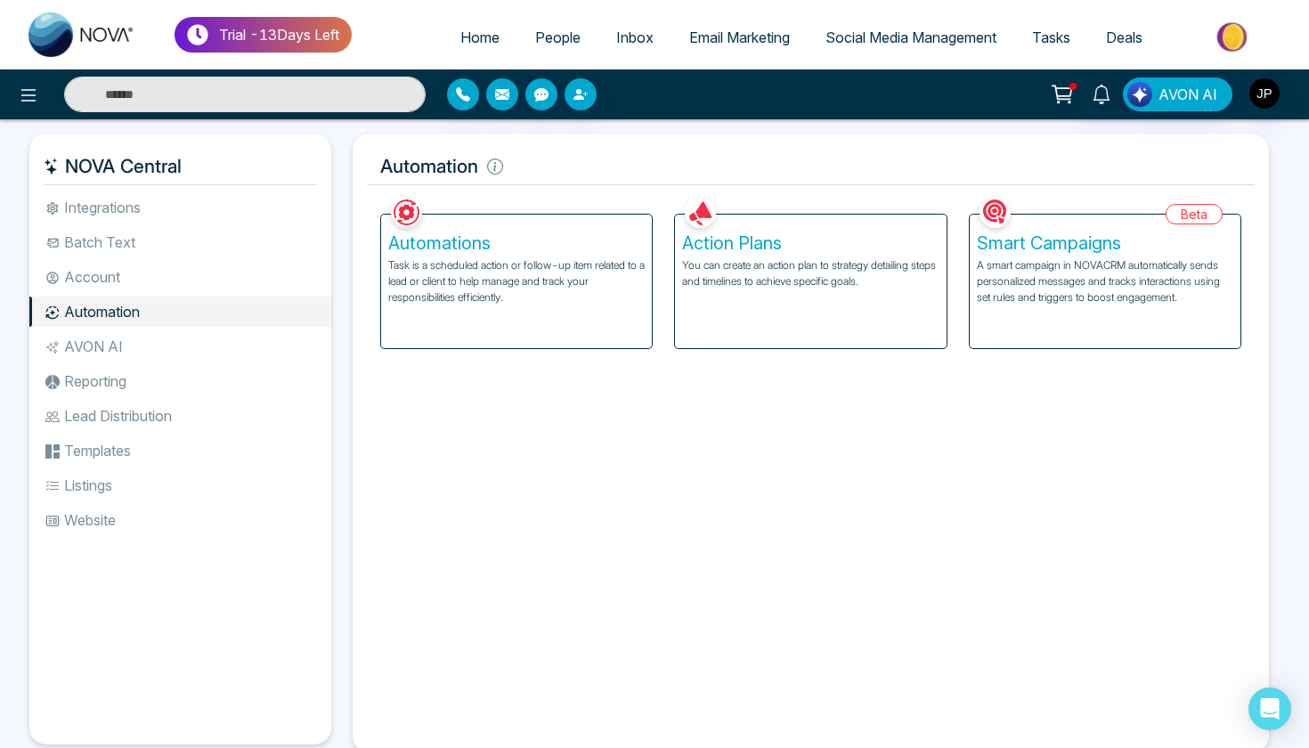
click at [736, 281] on p "You can create an action plan to strategy detailing steps and timelines to achi…" at bounding box center [810, 273] width 256 height 32
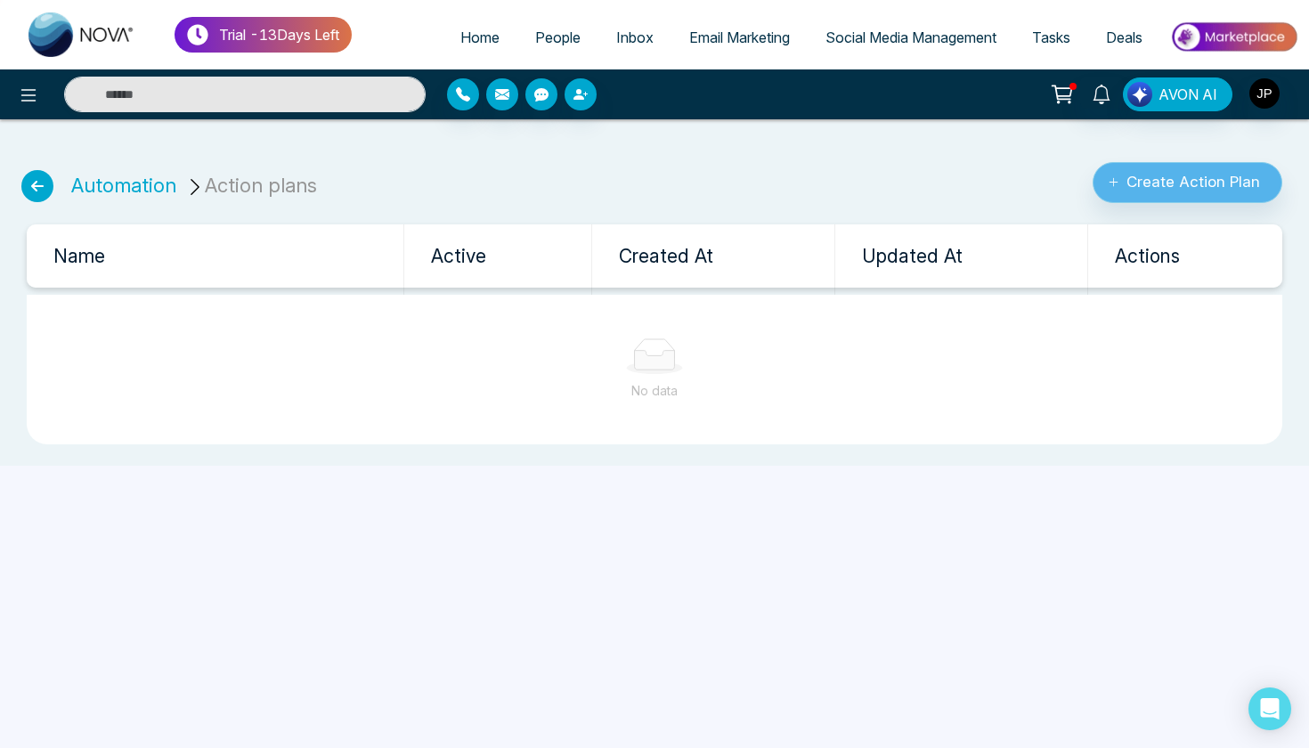
click at [1125, 188] on button "Create Action Plan" at bounding box center [1187, 182] width 190 height 41
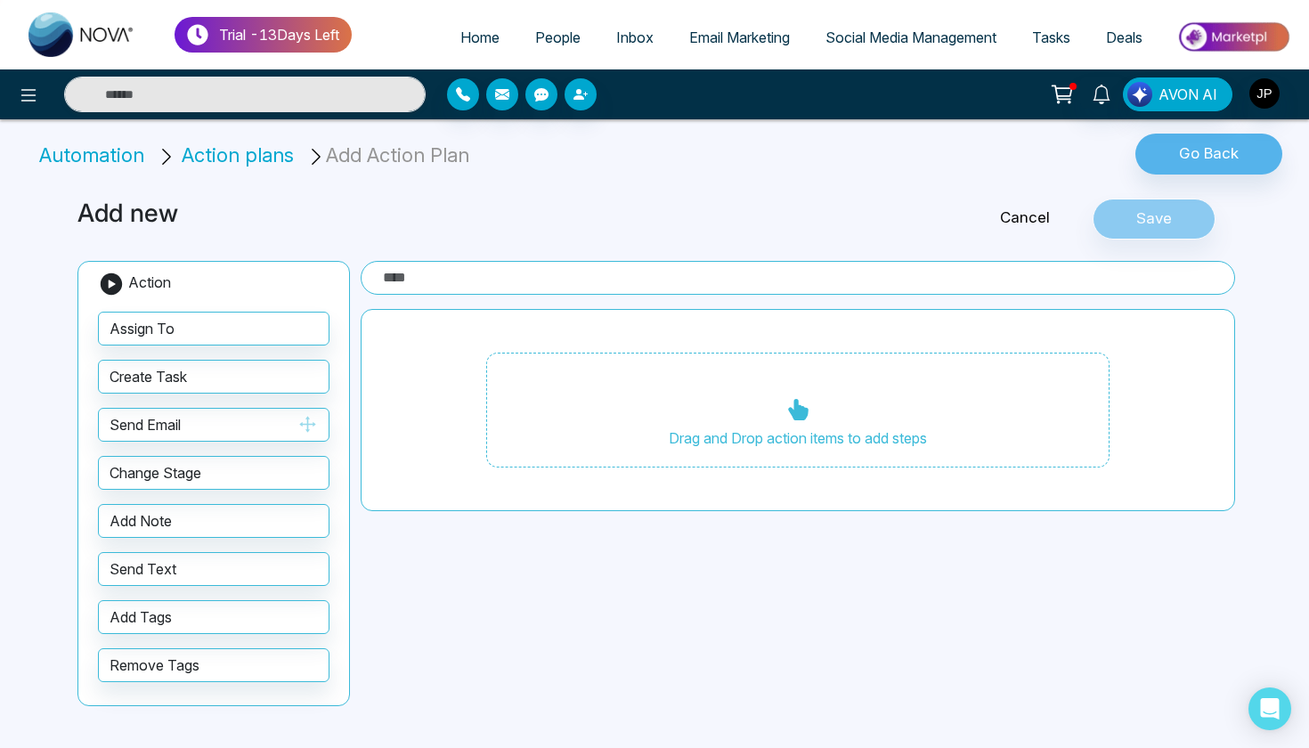
click at [207, 429] on button "Send Email" at bounding box center [213, 425] width 231 height 34
click at [780, 404] on div "Drag and Drop action items to add steps" at bounding box center [797, 411] width 623 height 116
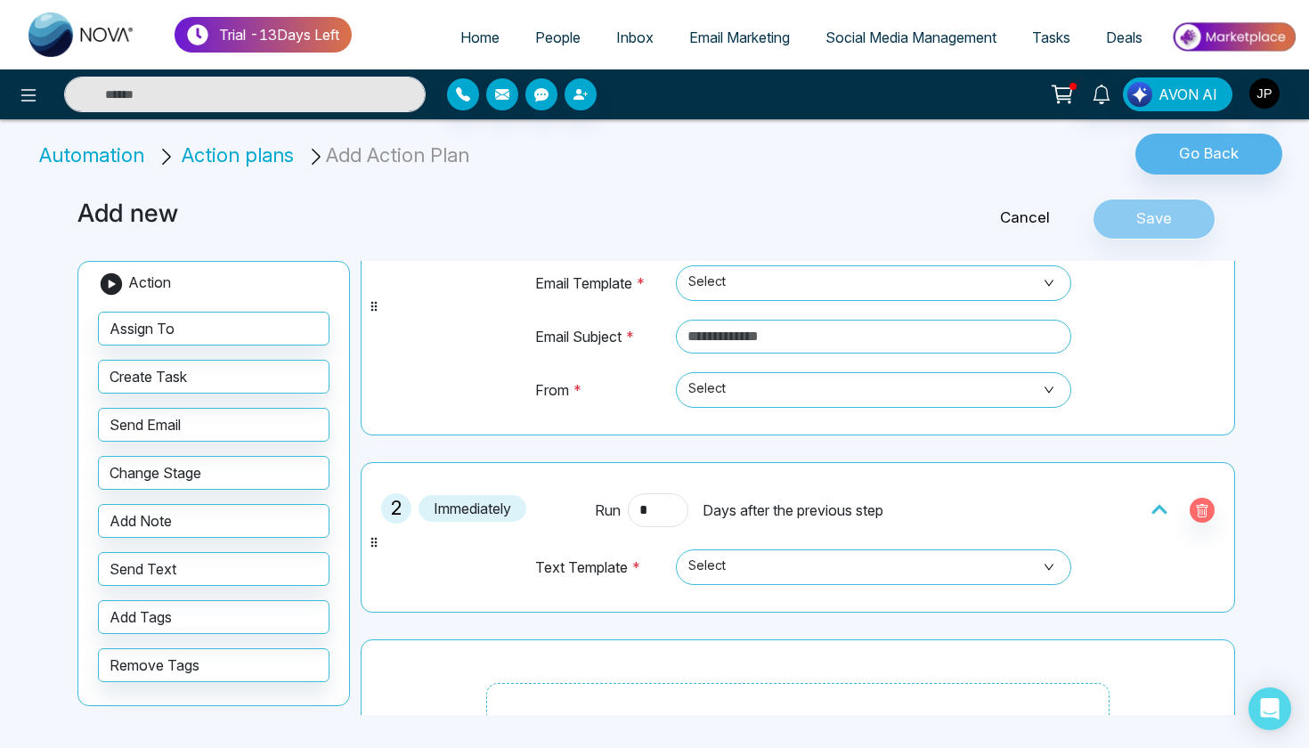
scroll to position [128, 0]
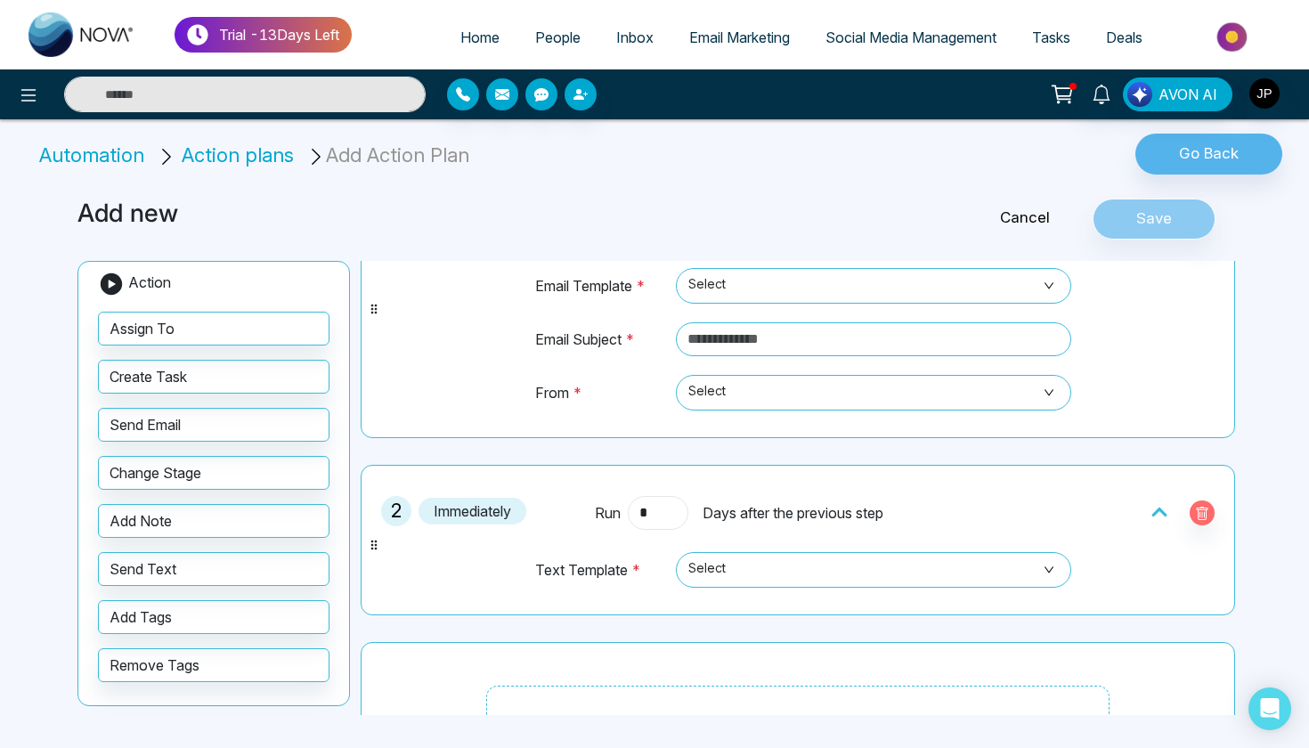
click at [641, 520] on input "*" at bounding box center [658, 513] width 61 height 34
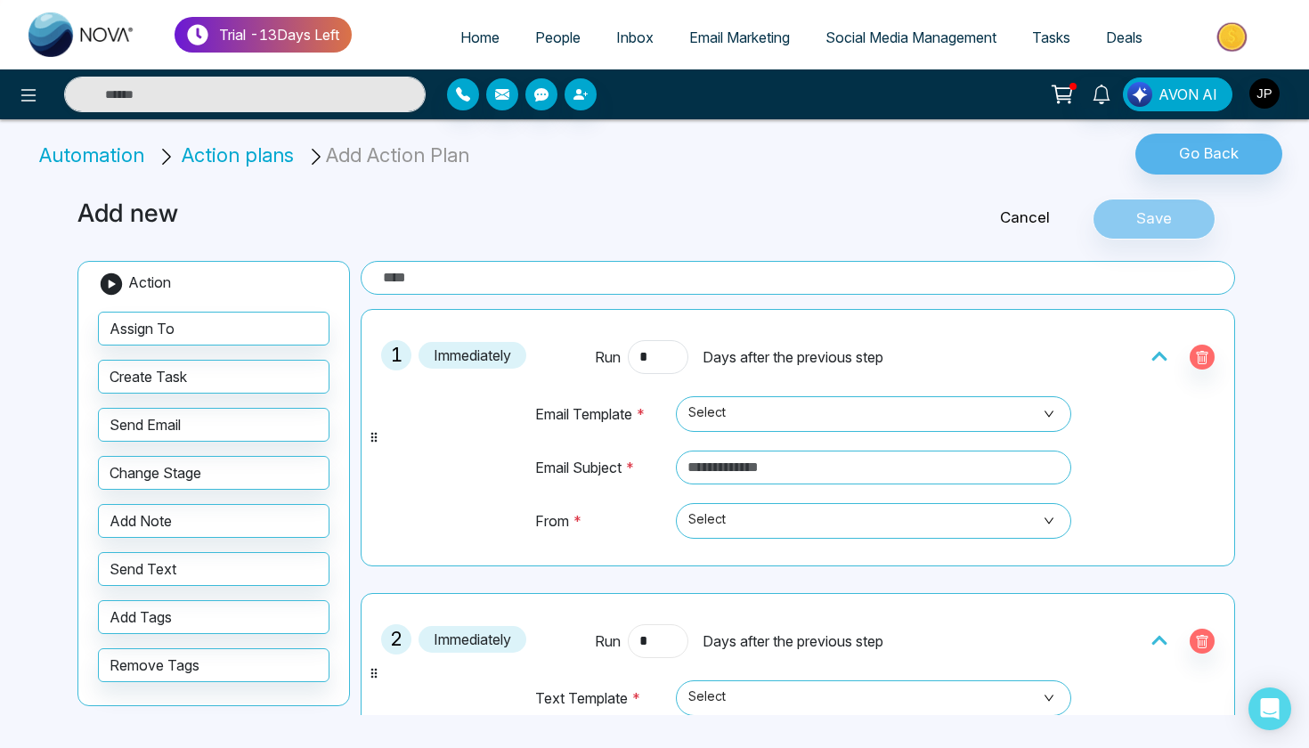
scroll to position [0, 0]
click at [768, 416] on span "Select" at bounding box center [873, 414] width 370 height 30
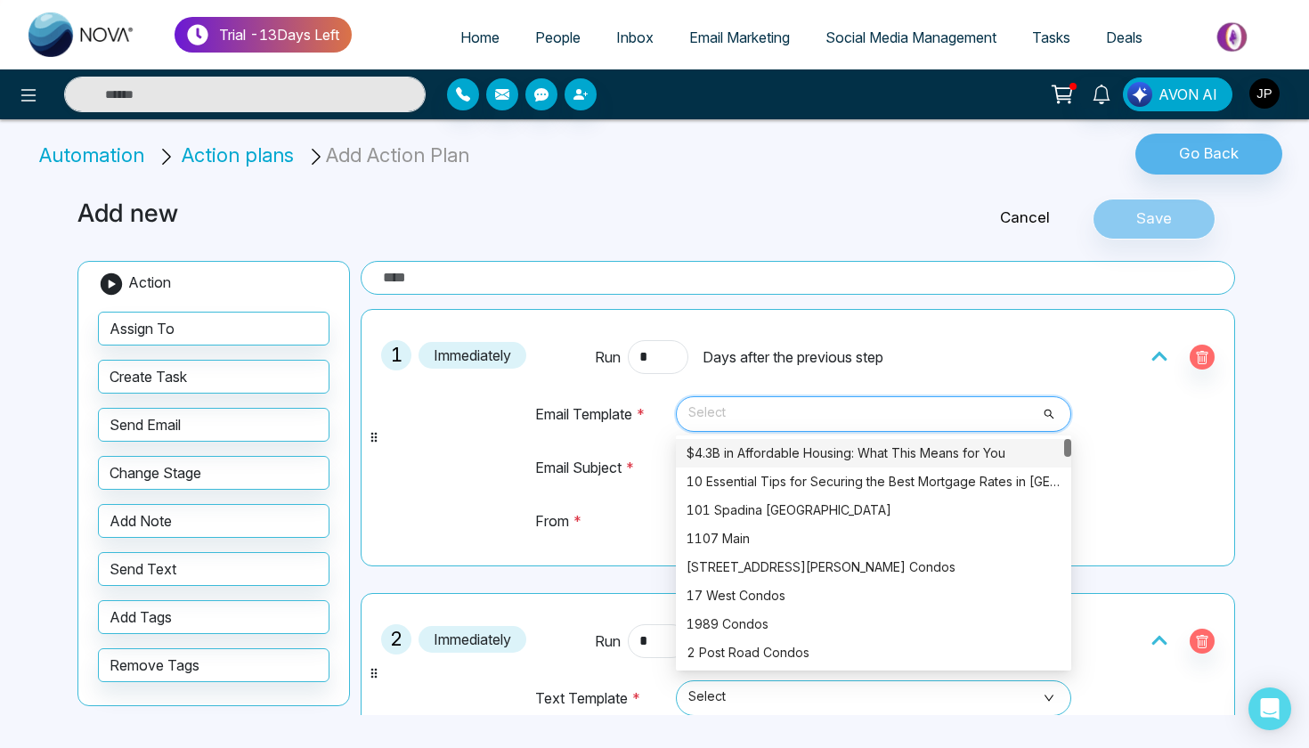
click at [774, 457] on div "$4.3B in Affordable Housing: What This Means for You" at bounding box center [873, 453] width 374 height 20
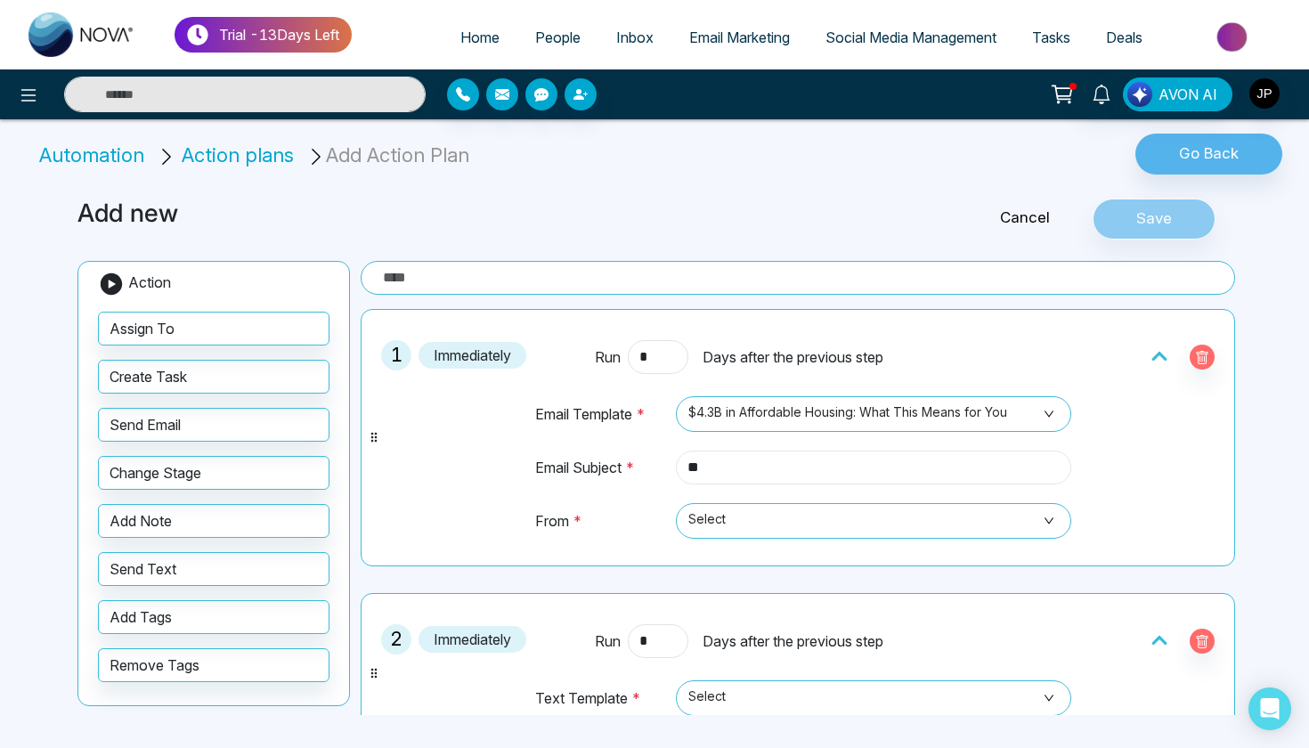
type input "*"
click at [760, 531] on span "Select" at bounding box center [873, 521] width 370 height 30
type input "****"
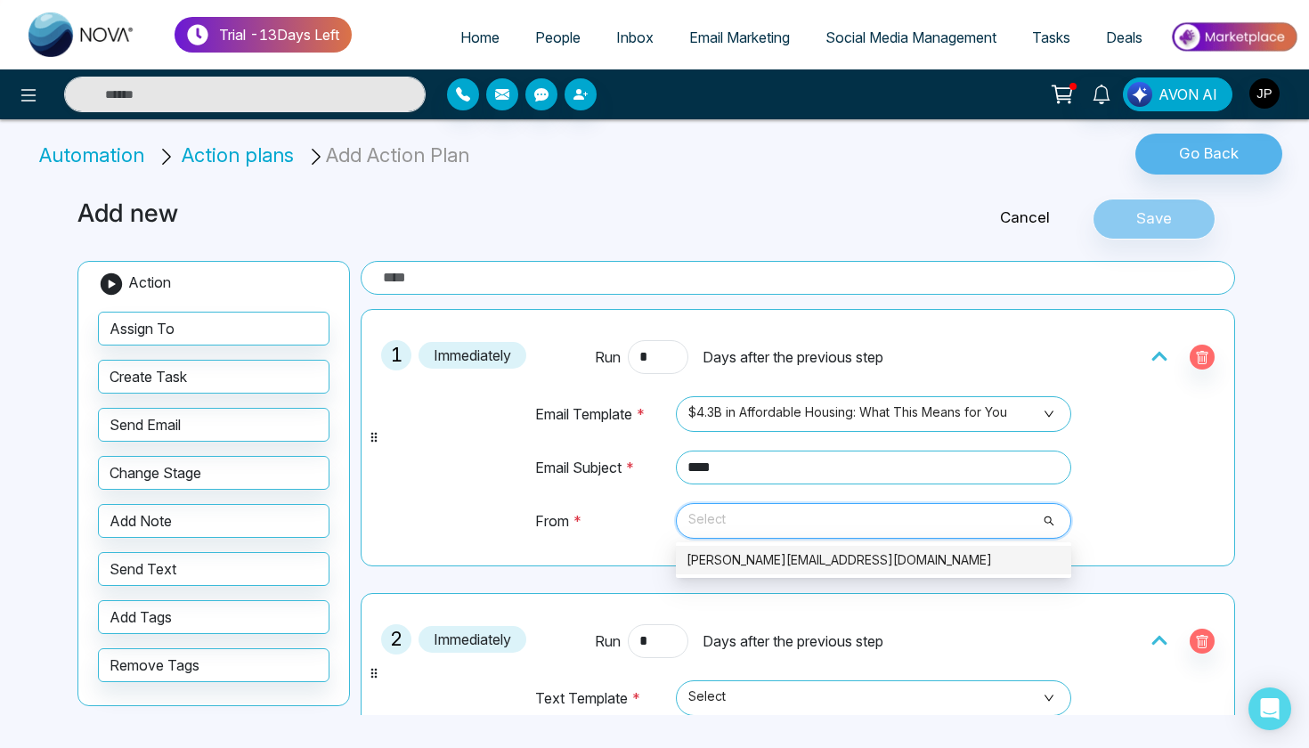
click at [756, 552] on div "jagr@mmnovatech.com" at bounding box center [873, 560] width 374 height 20
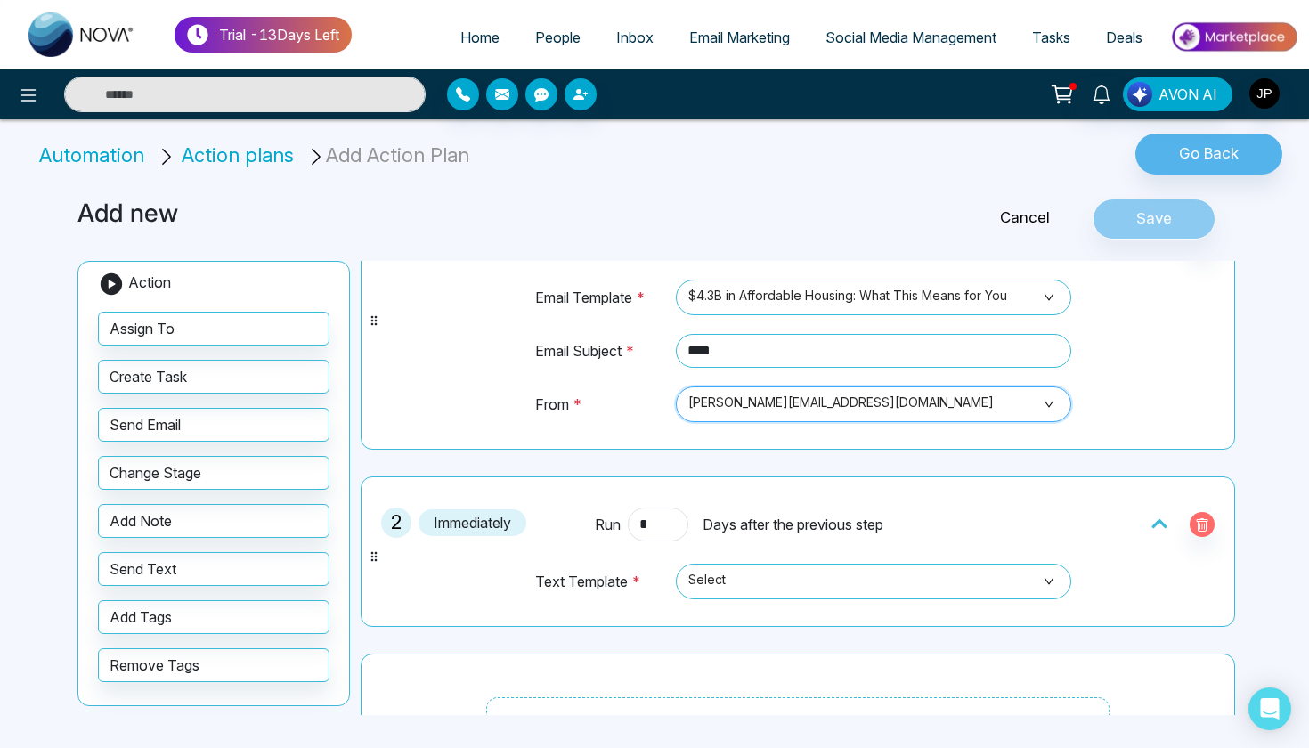
scroll to position [122, 0]
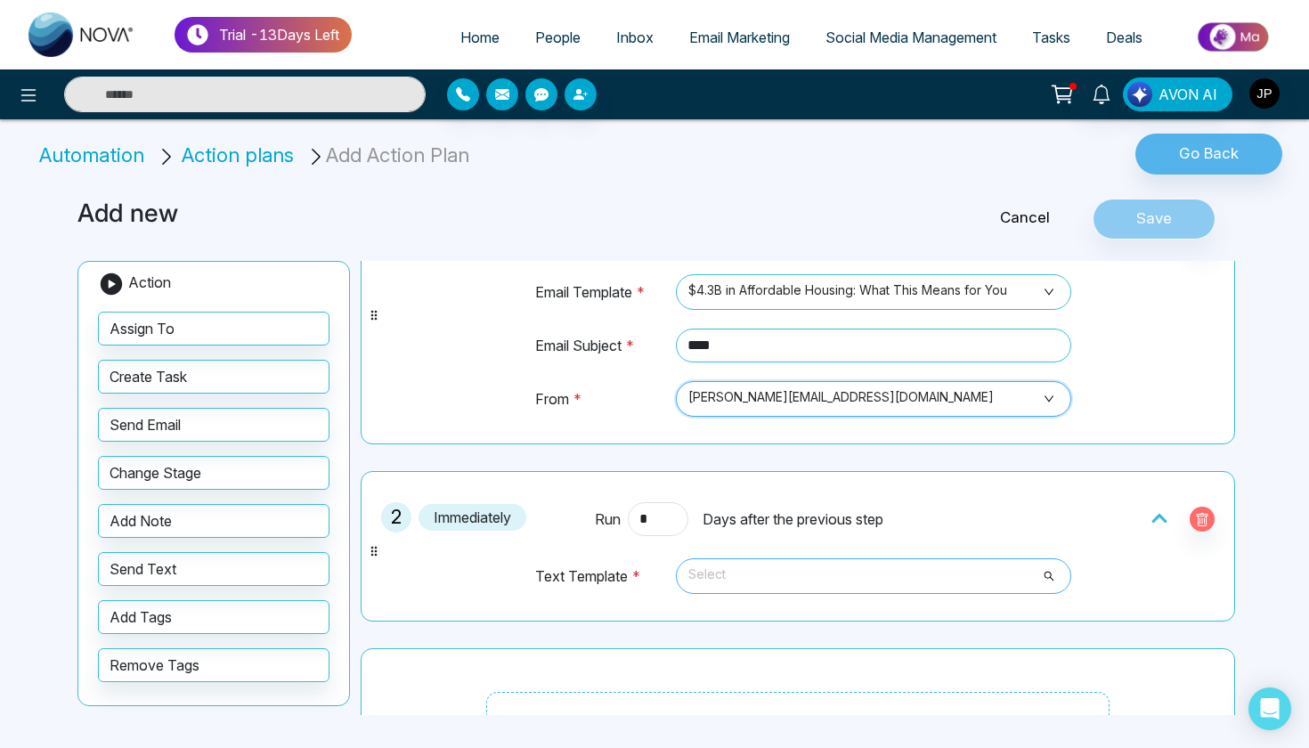
click at [756, 577] on span "Select" at bounding box center [873, 576] width 370 height 30
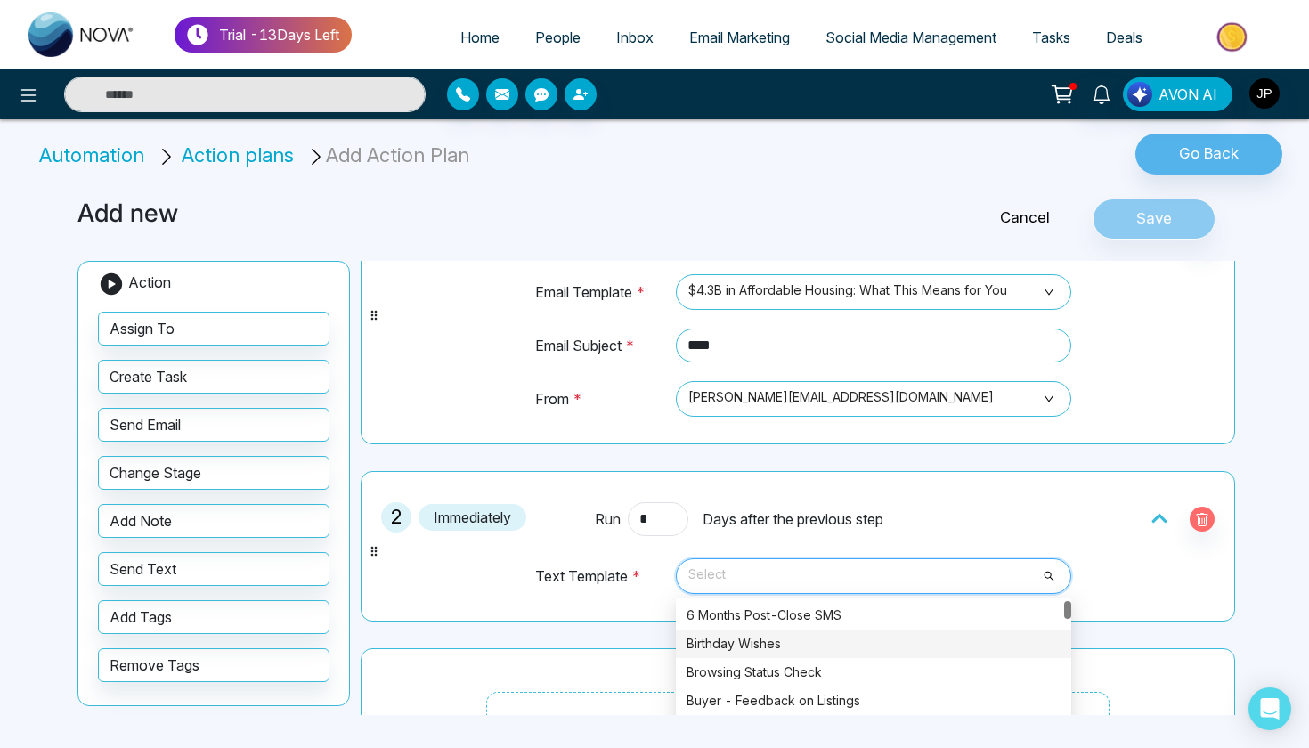
click at [755, 648] on div "Birthday Wishes" at bounding box center [873, 644] width 374 height 20
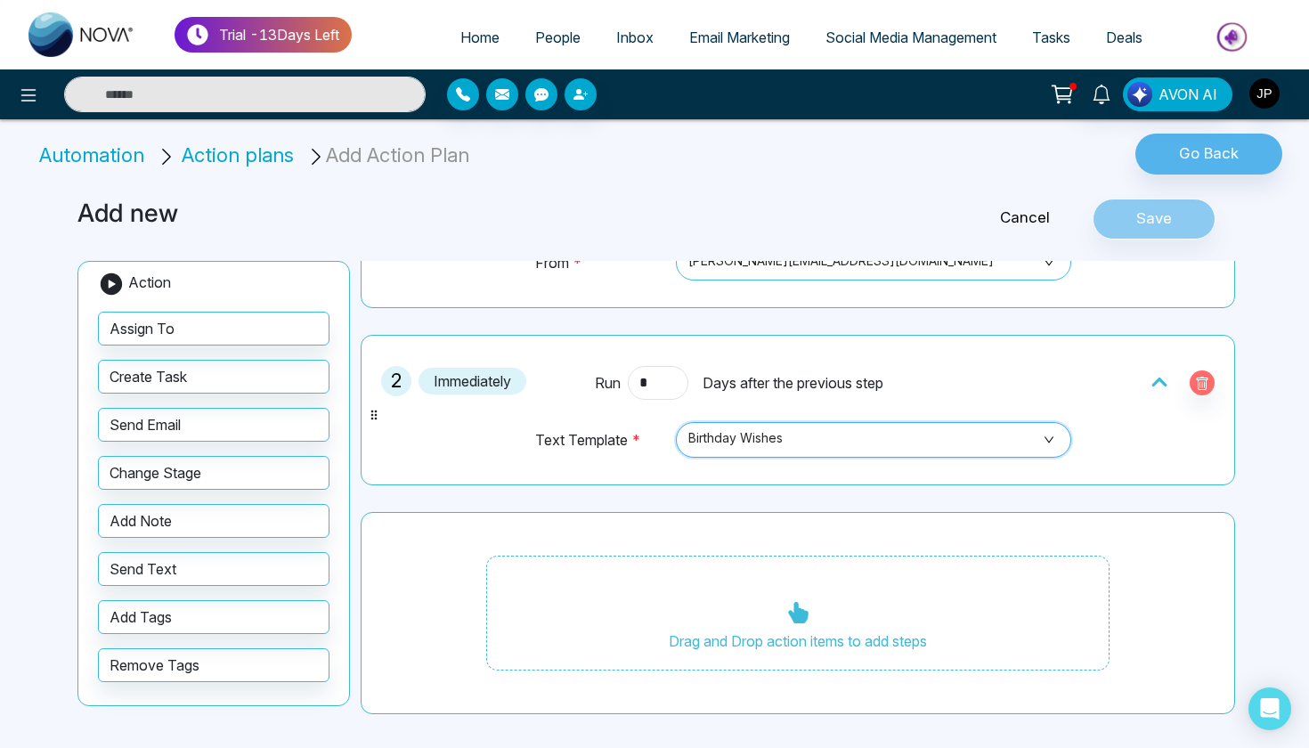
scroll to position [258, 0]
click at [1155, 215] on div "Cancel Save" at bounding box center [1046, 219] width 392 height 41
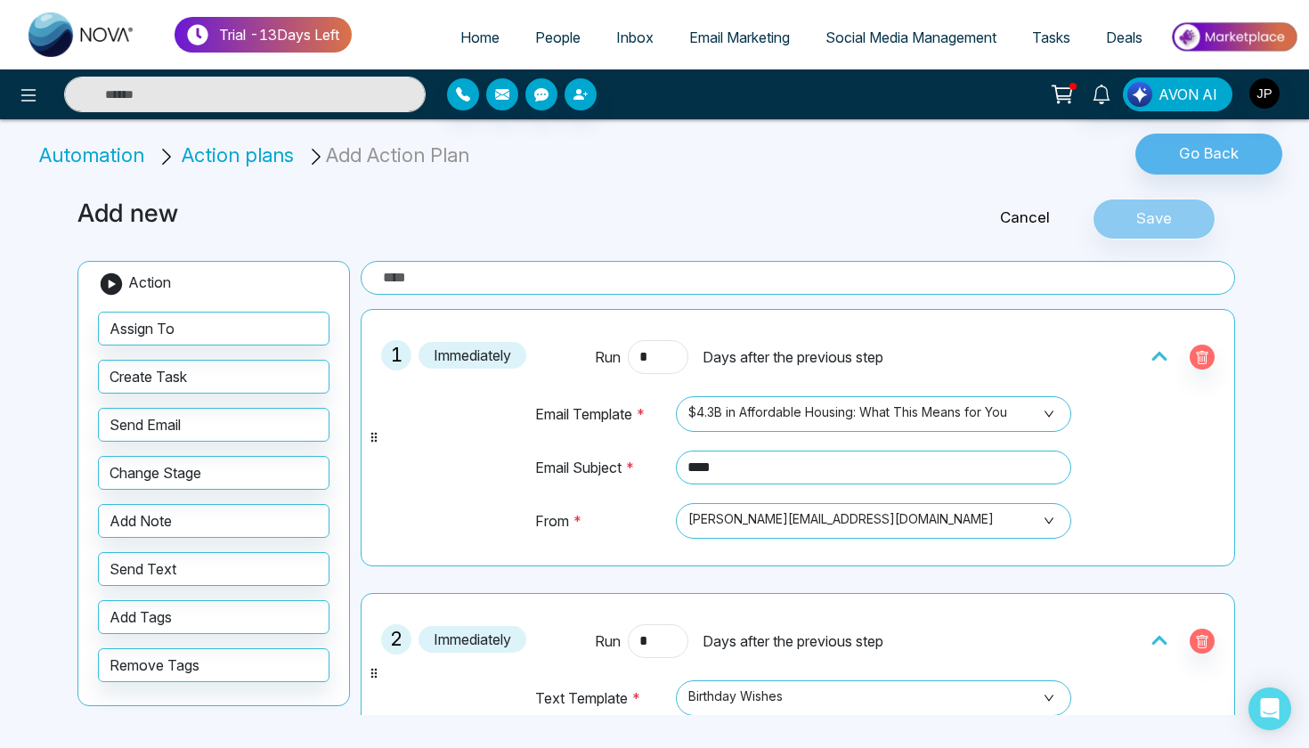
scroll to position [0, 0]
click at [743, 287] on input "text" at bounding box center [798, 278] width 874 height 34
type input "****"
click at [1139, 209] on button "Save" at bounding box center [1153, 219] width 123 height 41
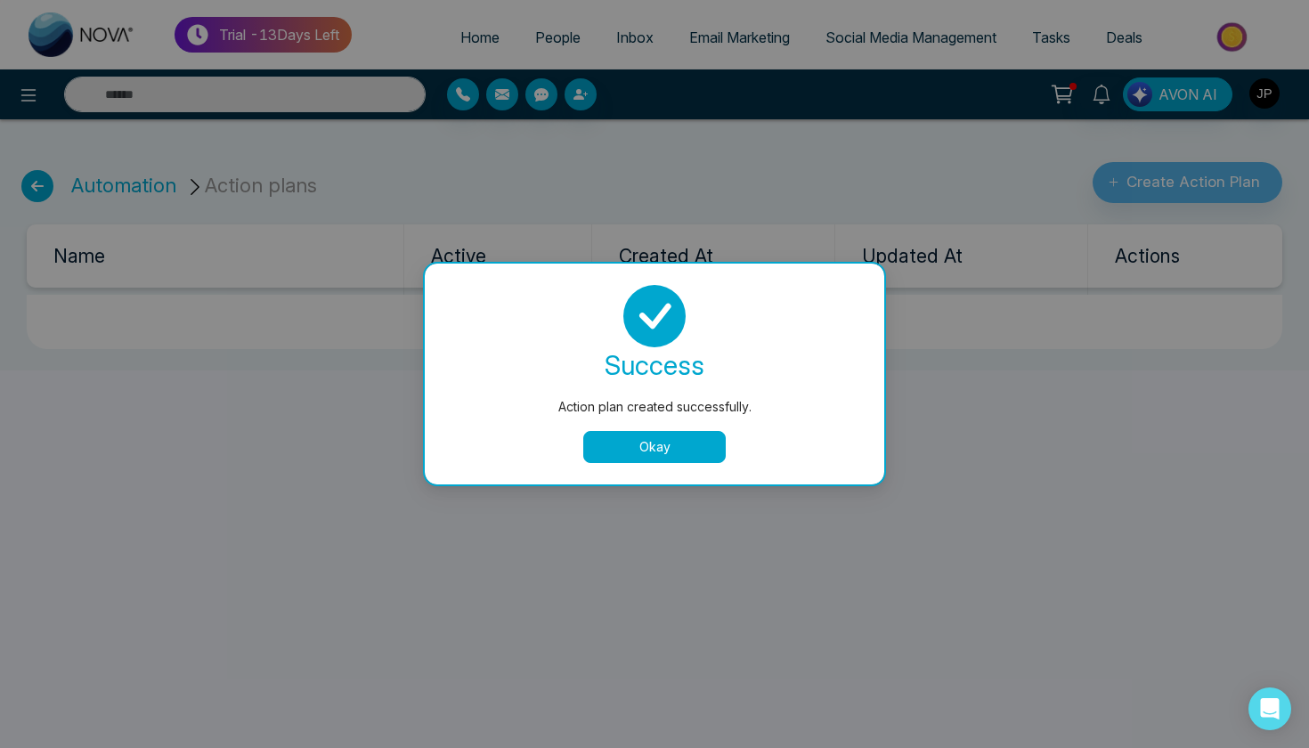
click at [711, 442] on button "Okay" at bounding box center [654, 447] width 142 height 32
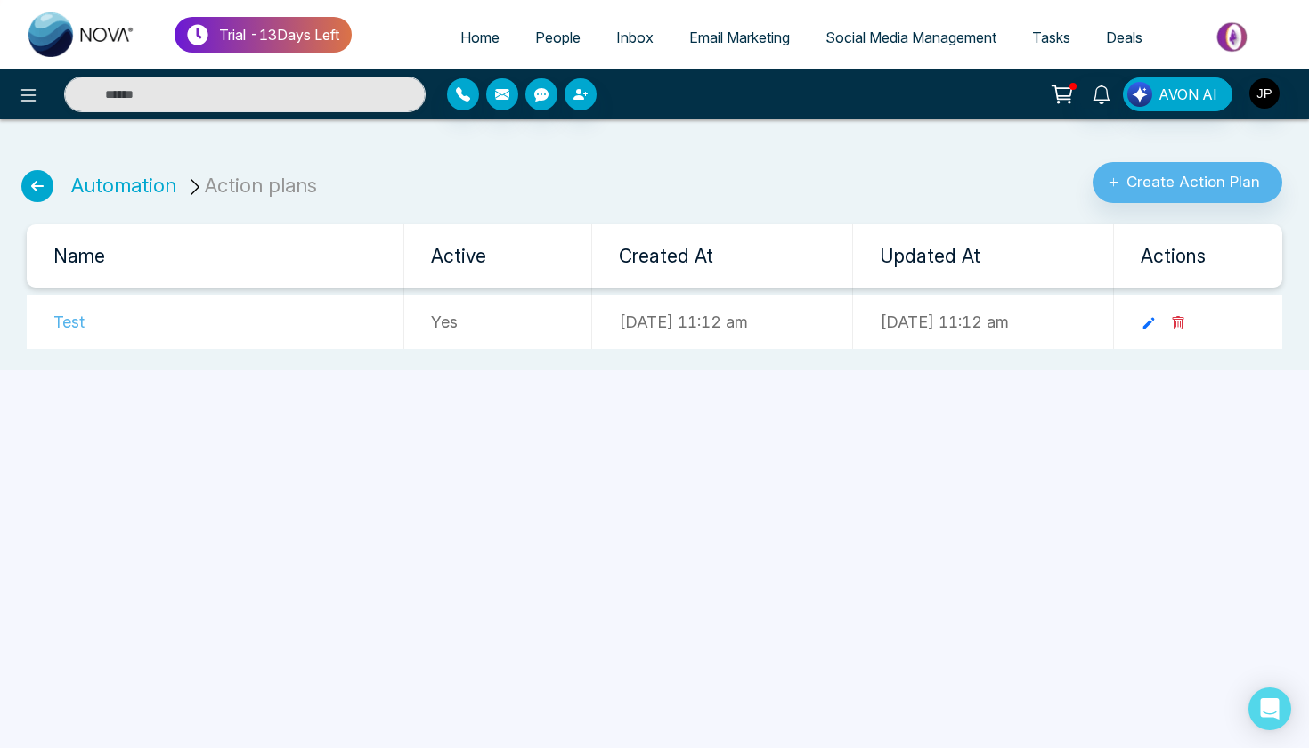
click at [42, 191] on icon at bounding box center [37, 186] width 32 height 32
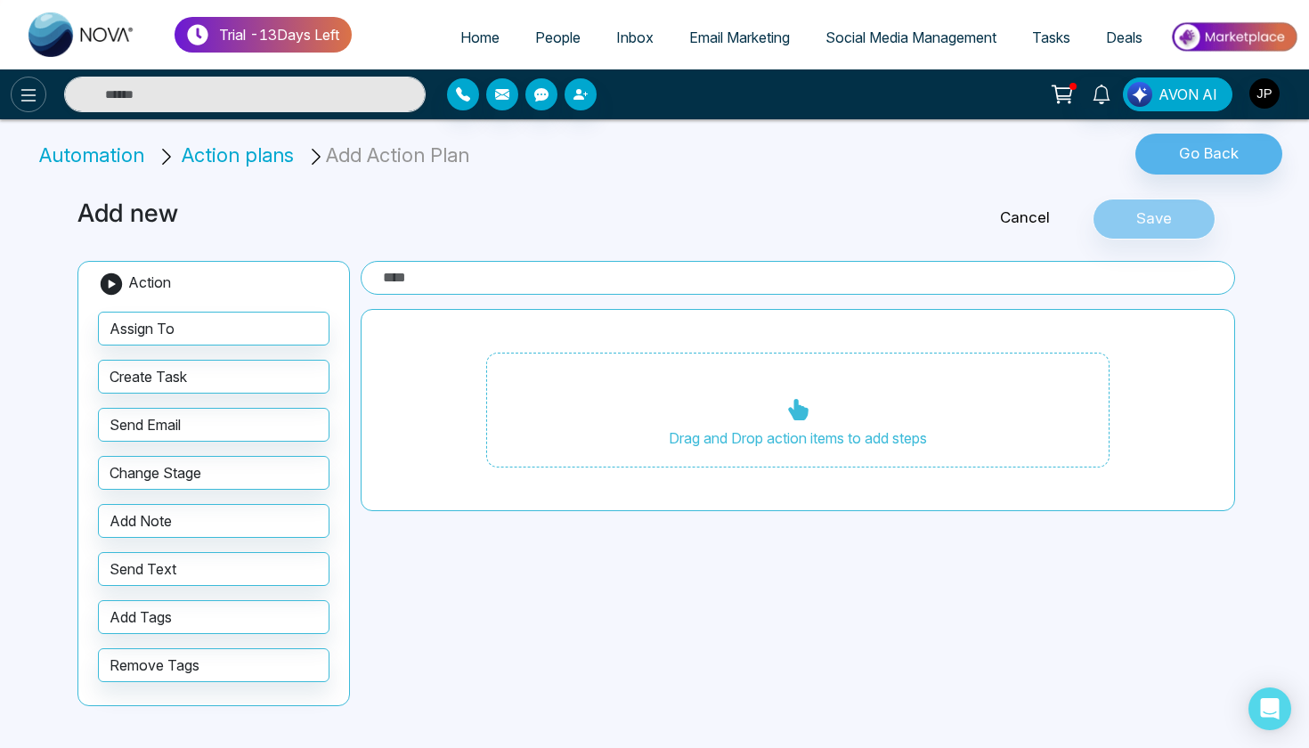
click at [30, 99] on icon at bounding box center [28, 95] width 21 height 21
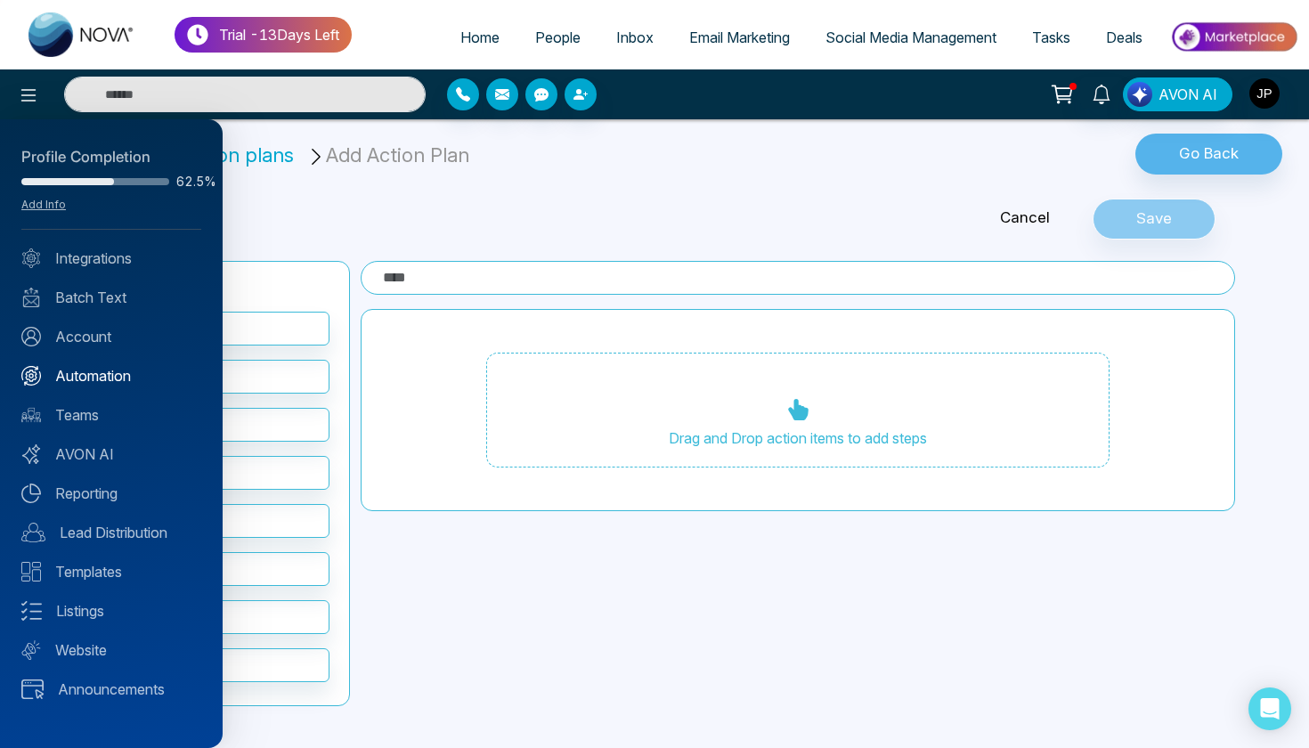
click at [124, 367] on link "Automation" at bounding box center [111, 375] width 180 height 21
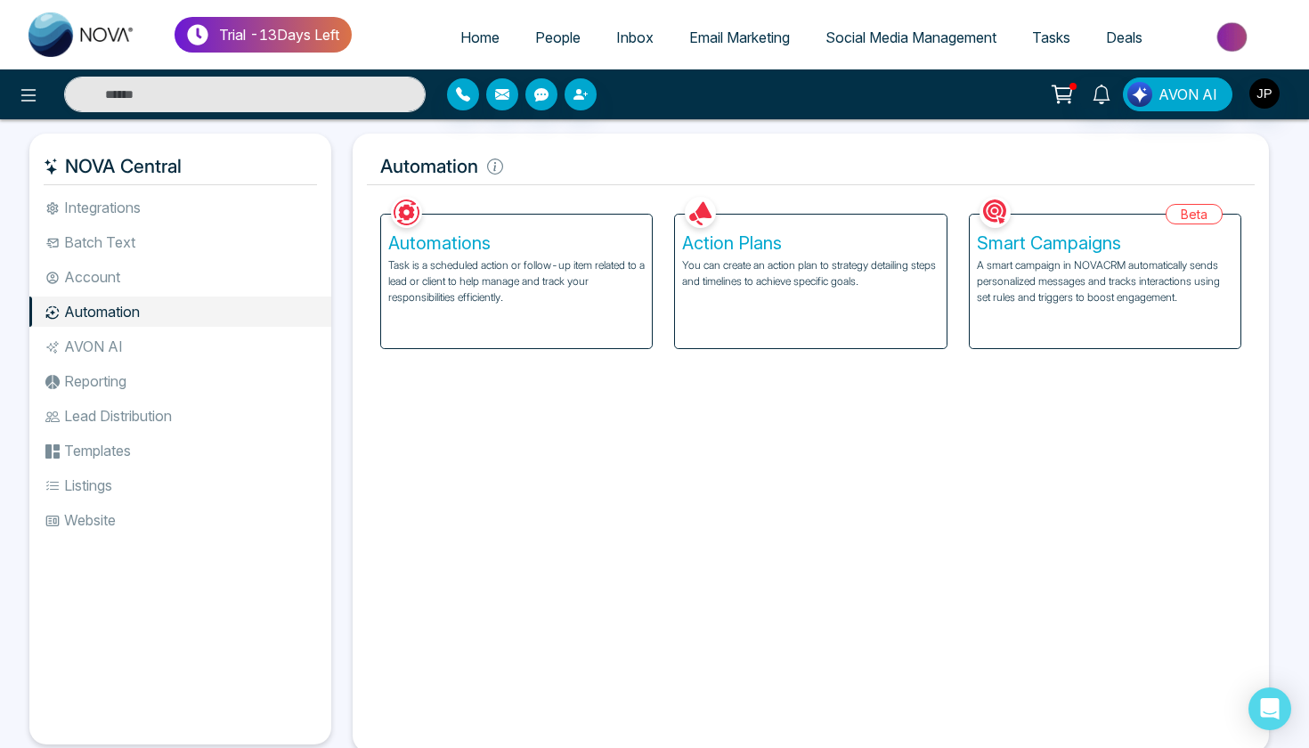
click at [513, 266] on p "Task is a scheduled action or follow-up item related to a lead or client to hel…" at bounding box center [516, 281] width 256 height 48
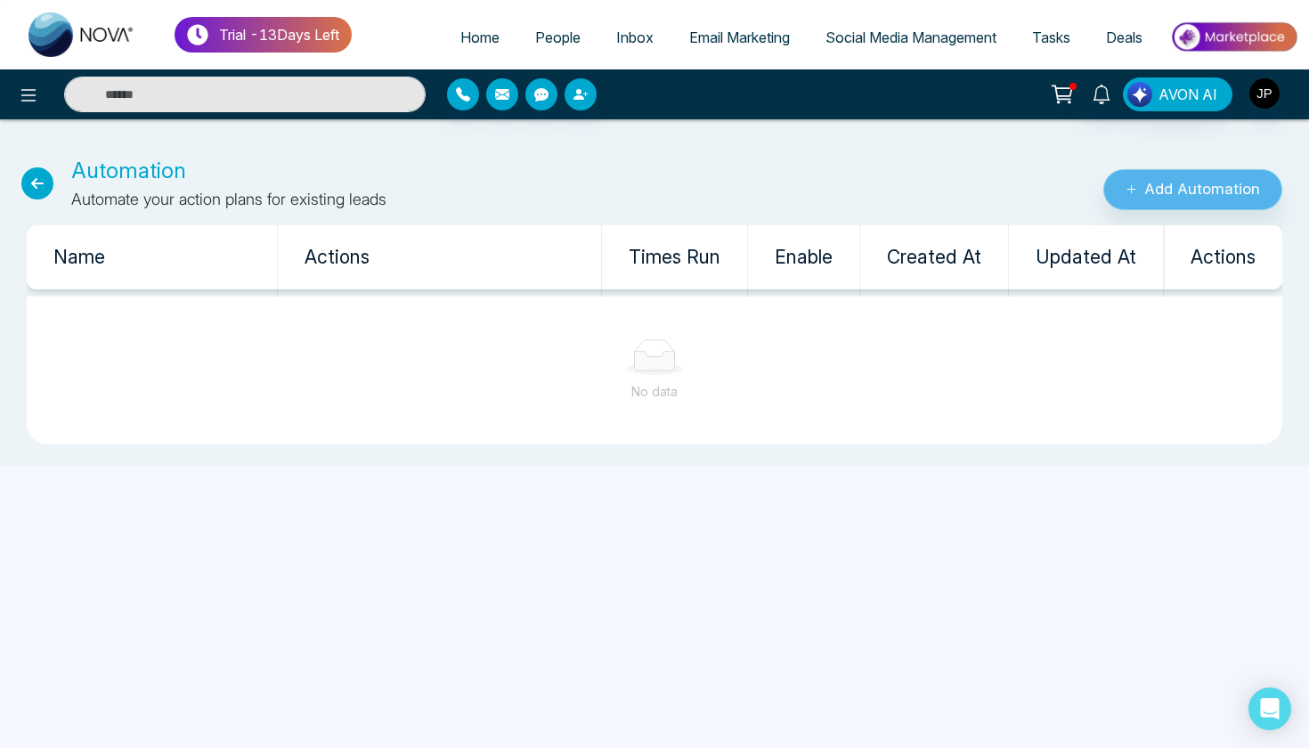
click at [1219, 201] on button "Add Automation" at bounding box center [1192, 189] width 179 height 41
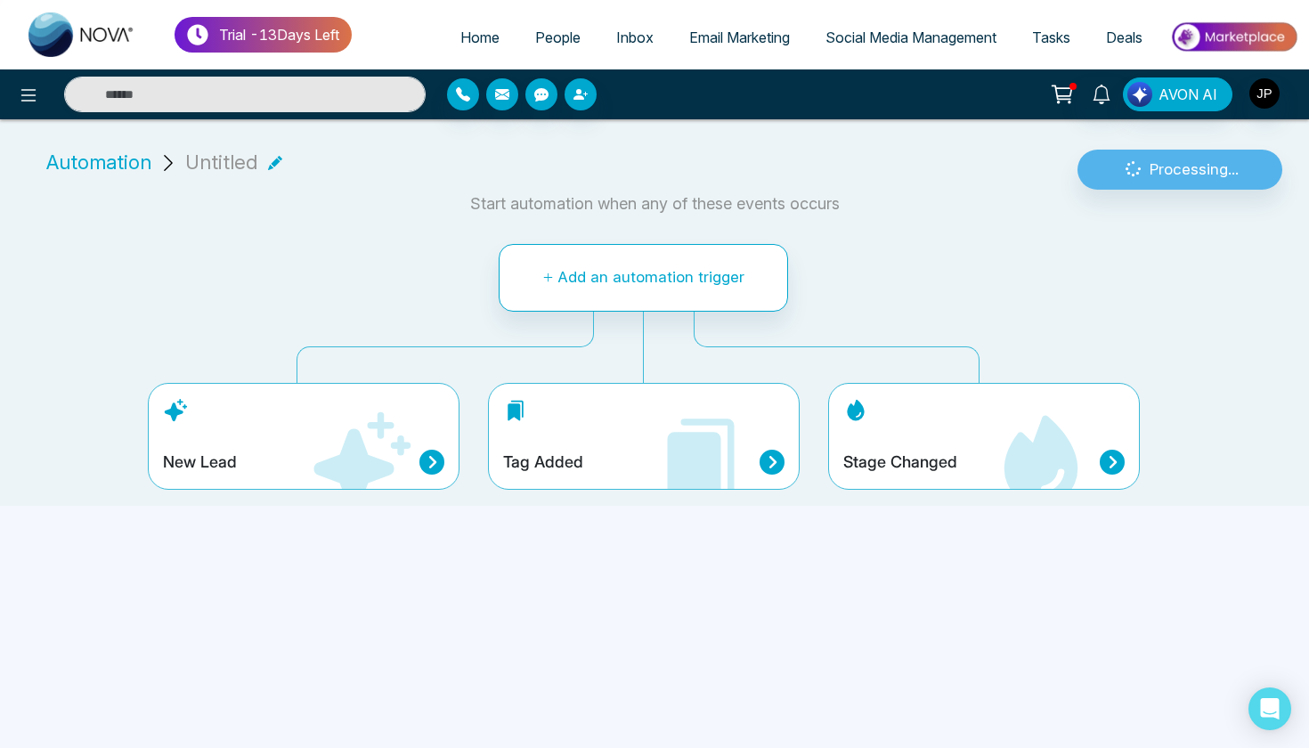
click at [297, 456] on div "New Lead" at bounding box center [303, 462] width 281 height 25
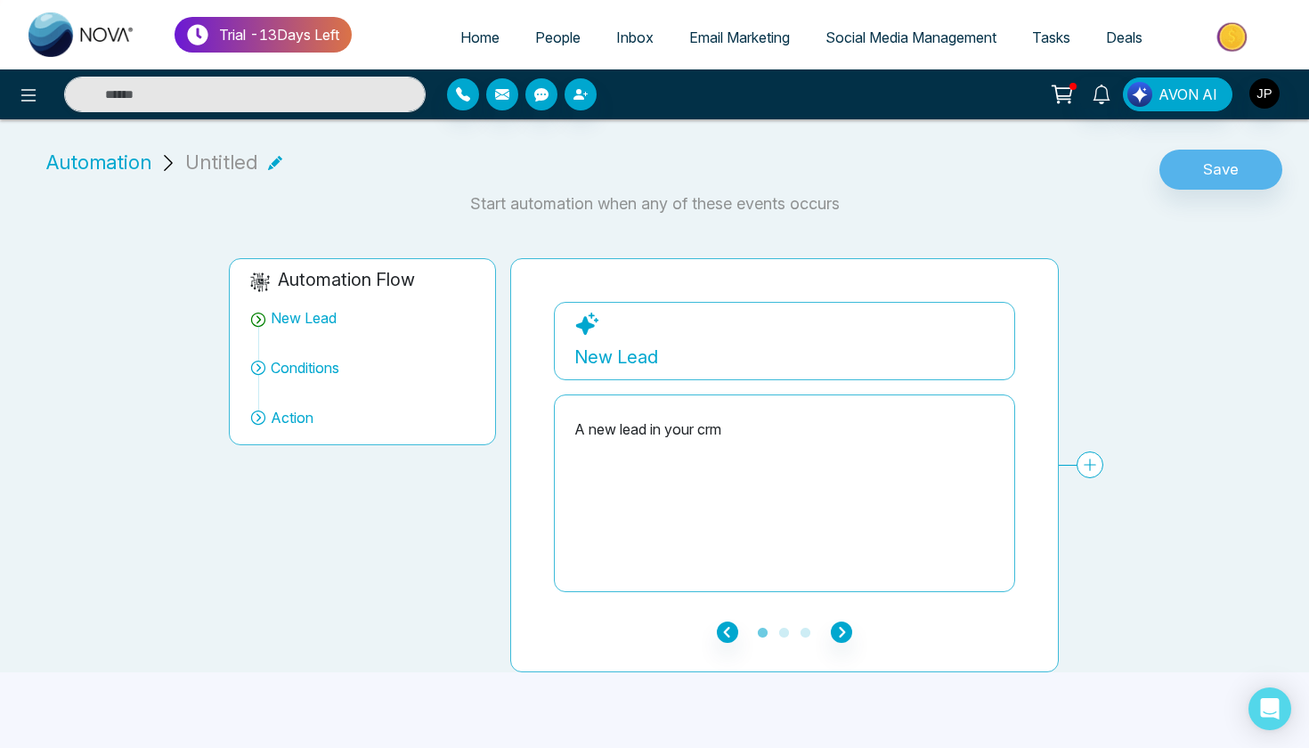
click at [847, 628] on icon "button" at bounding box center [841, 631] width 21 height 21
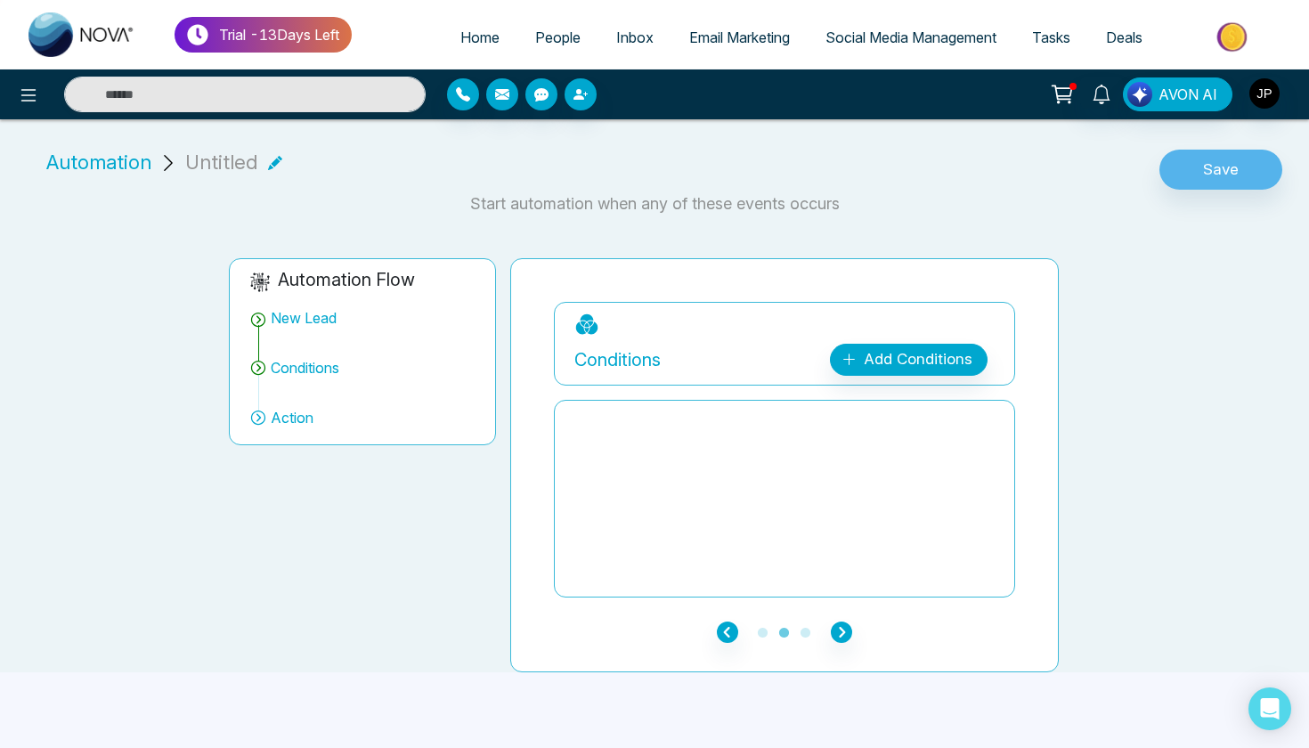
click at [861, 355] on link "Add Conditions" at bounding box center [909, 360] width 158 height 32
click at [861, 459] on div "Cancel Apply" at bounding box center [905, 459] width 120 height 25
click at [911, 369] on link "Add Conditions" at bounding box center [909, 360] width 158 height 32
click at [360, 510] on div "Automation Flow New Lead Conditions Action" at bounding box center [362, 465] width 281 height 414
click at [298, 426] on span "Action" at bounding box center [292, 417] width 43 height 21
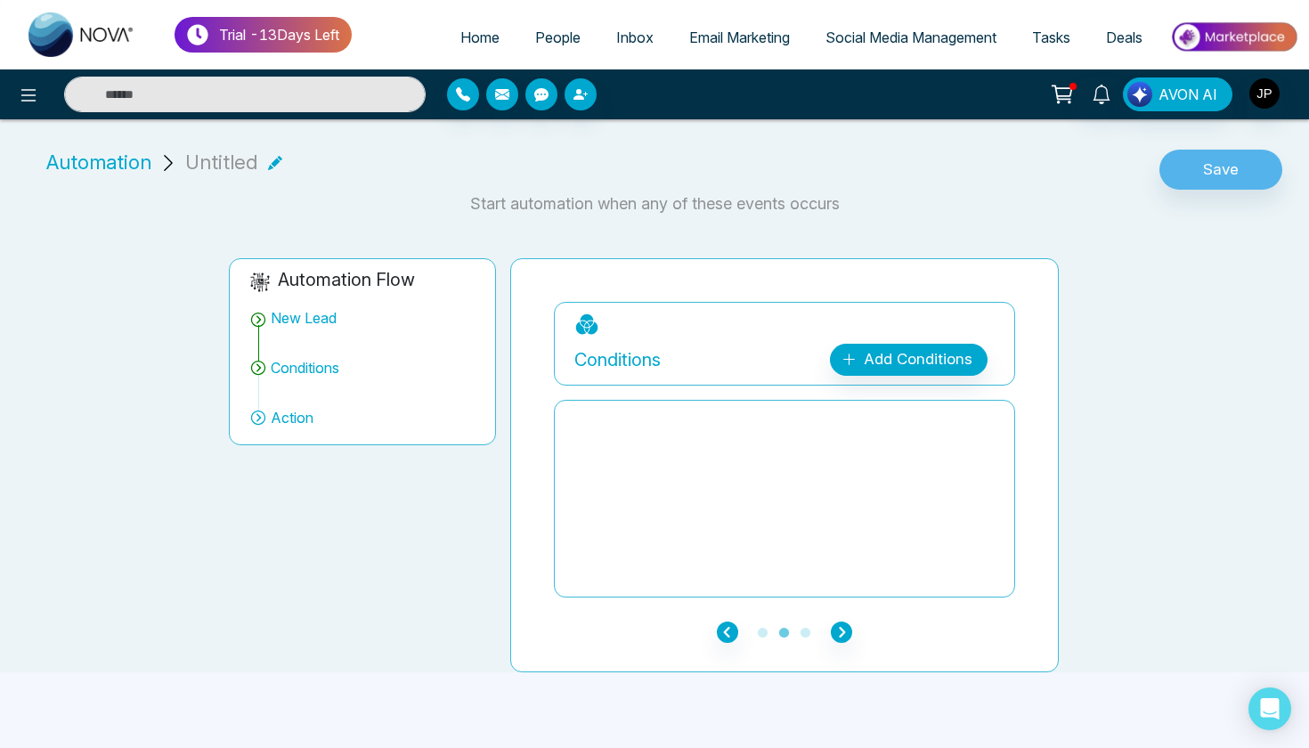
click at [843, 629] on icon "button" at bounding box center [841, 631] width 21 height 21
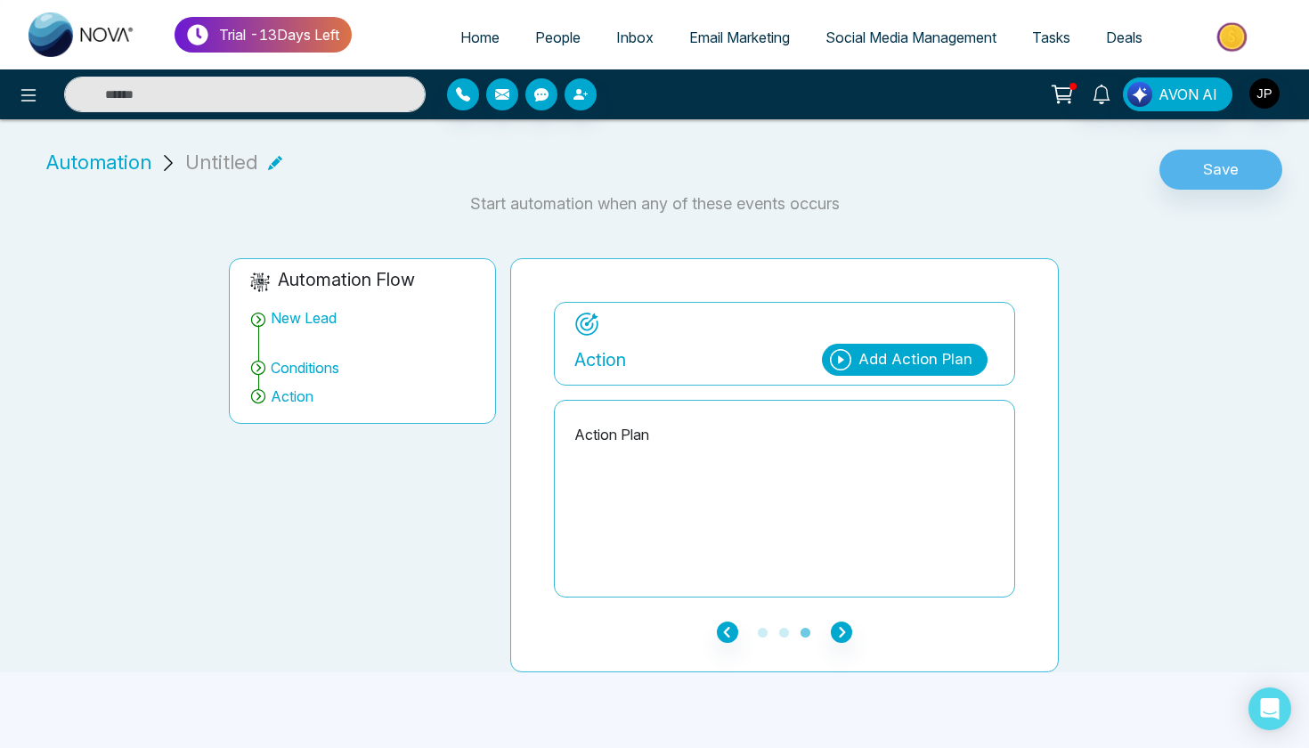
click at [966, 353] on div "Add Action Plan" at bounding box center [915, 359] width 114 height 23
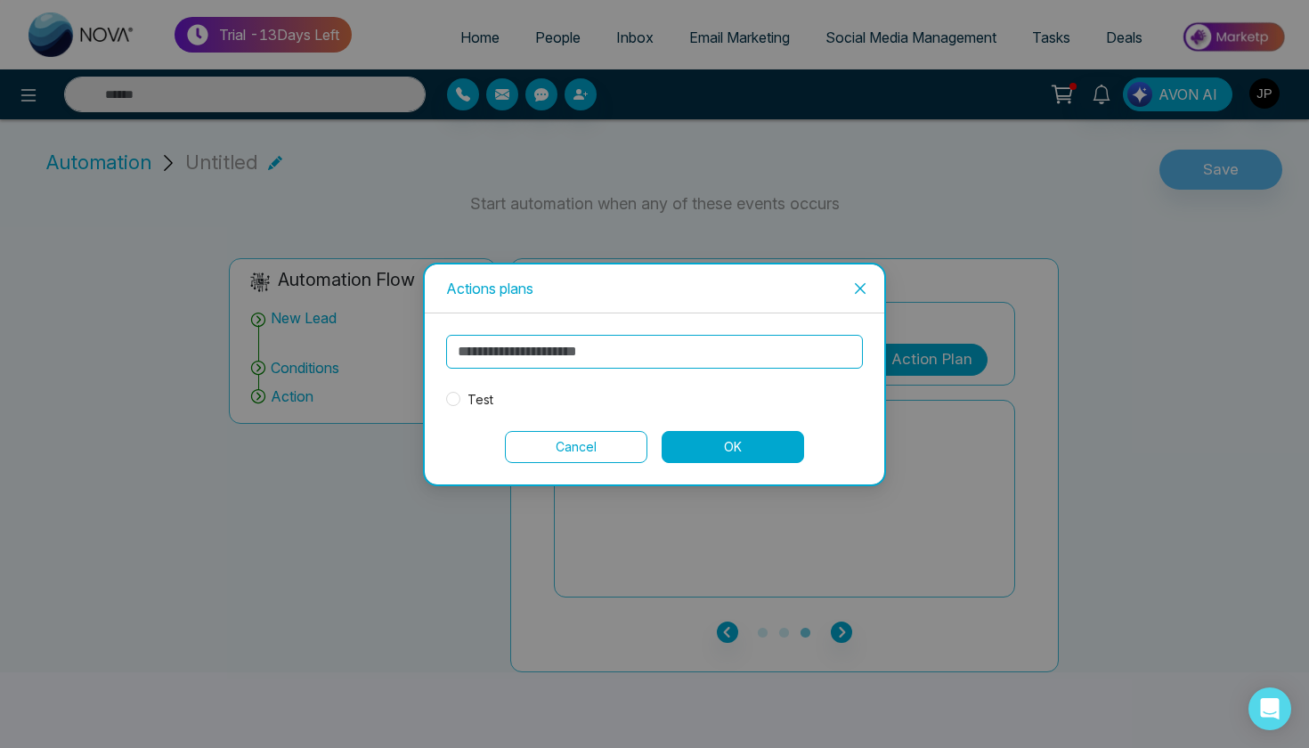
click at [475, 404] on span "Test" at bounding box center [480, 400] width 40 height 20
click at [746, 445] on button "OK" at bounding box center [733, 447] width 142 height 32
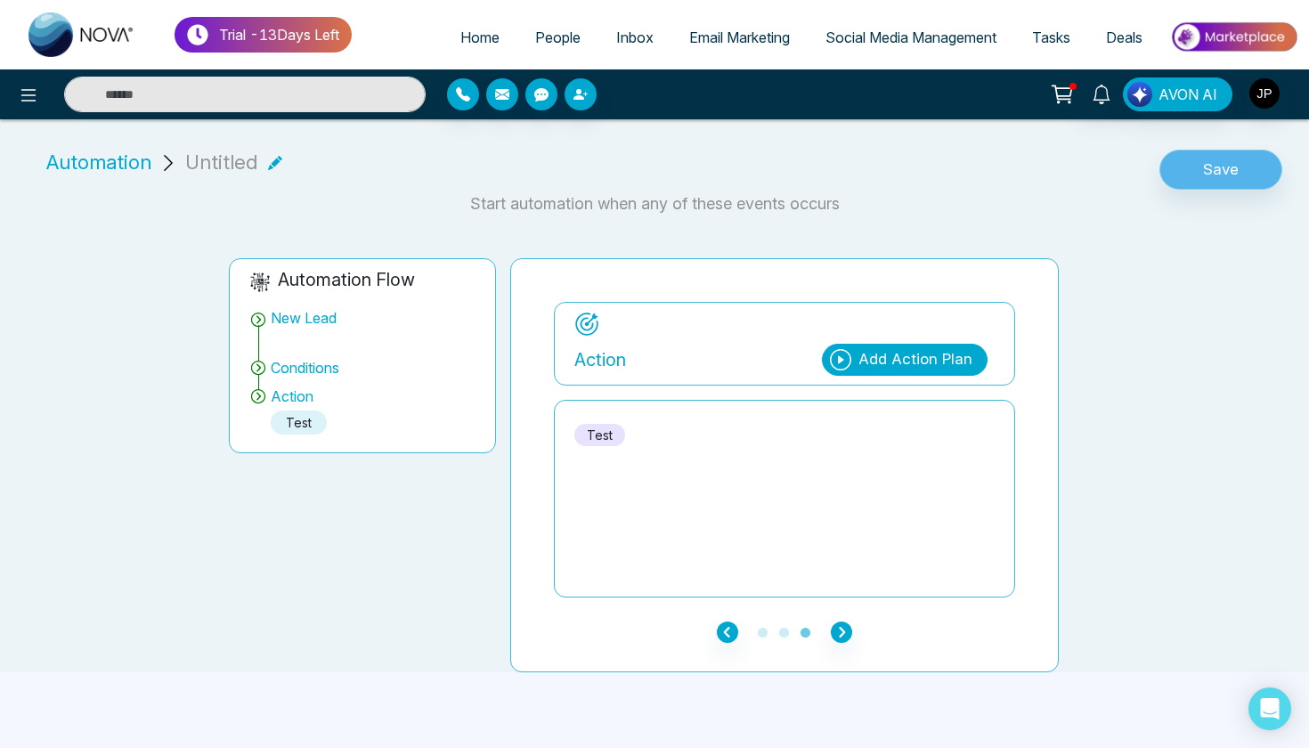
click at [1200, 177] on button "Save" at bounding box center [1220, 170] width 123 height 41
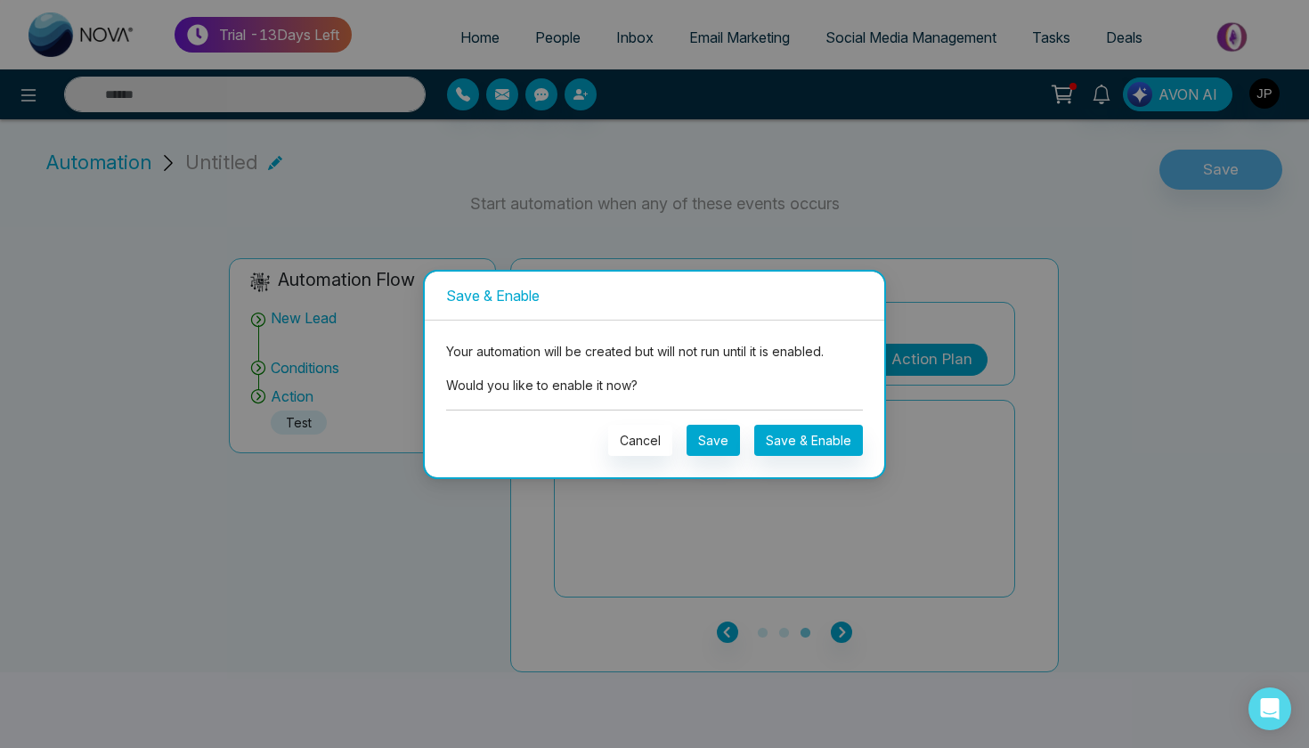
click at [634, 450] on button "Cancel" at bounding box center [640, 440] width 64 height 31
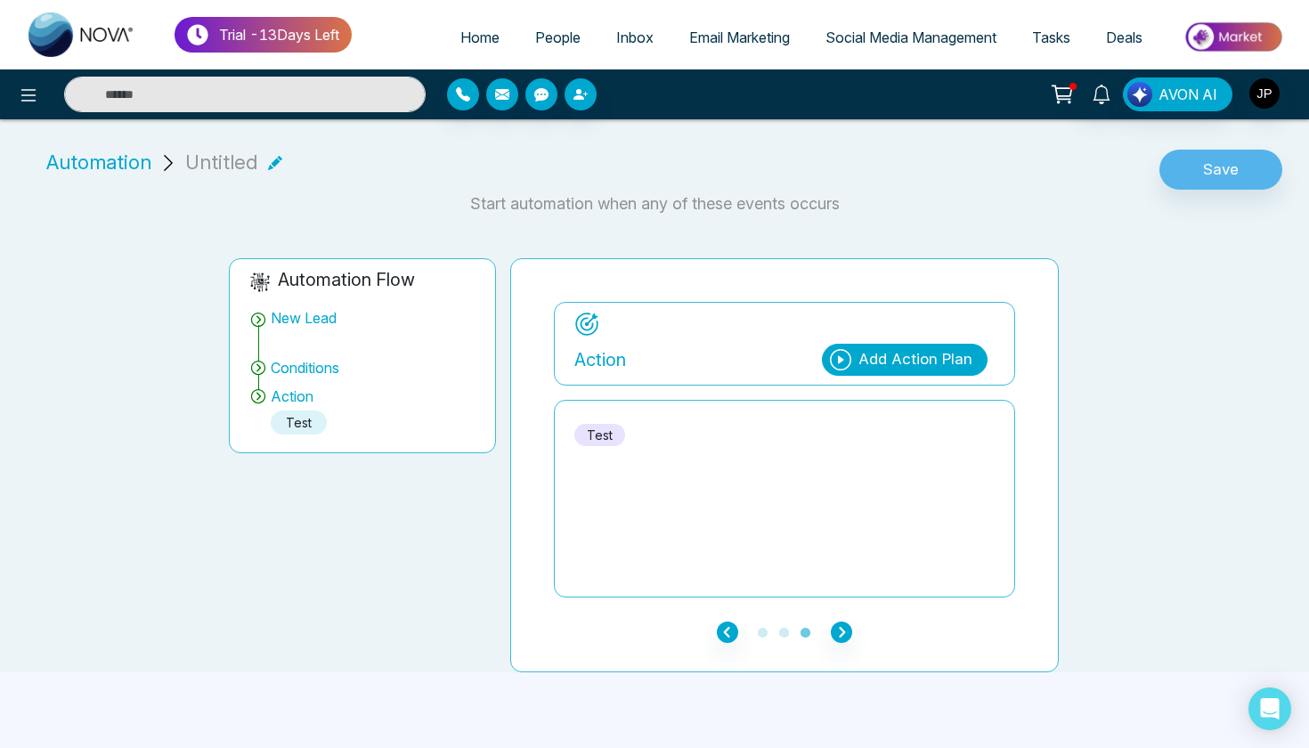
click at [296, 318] on div "New Lead" at bounding box center [304, 317] width 66 height 21
click at [724, 636] on icon "button" at bounding box center [727, 631] width 21 height 21
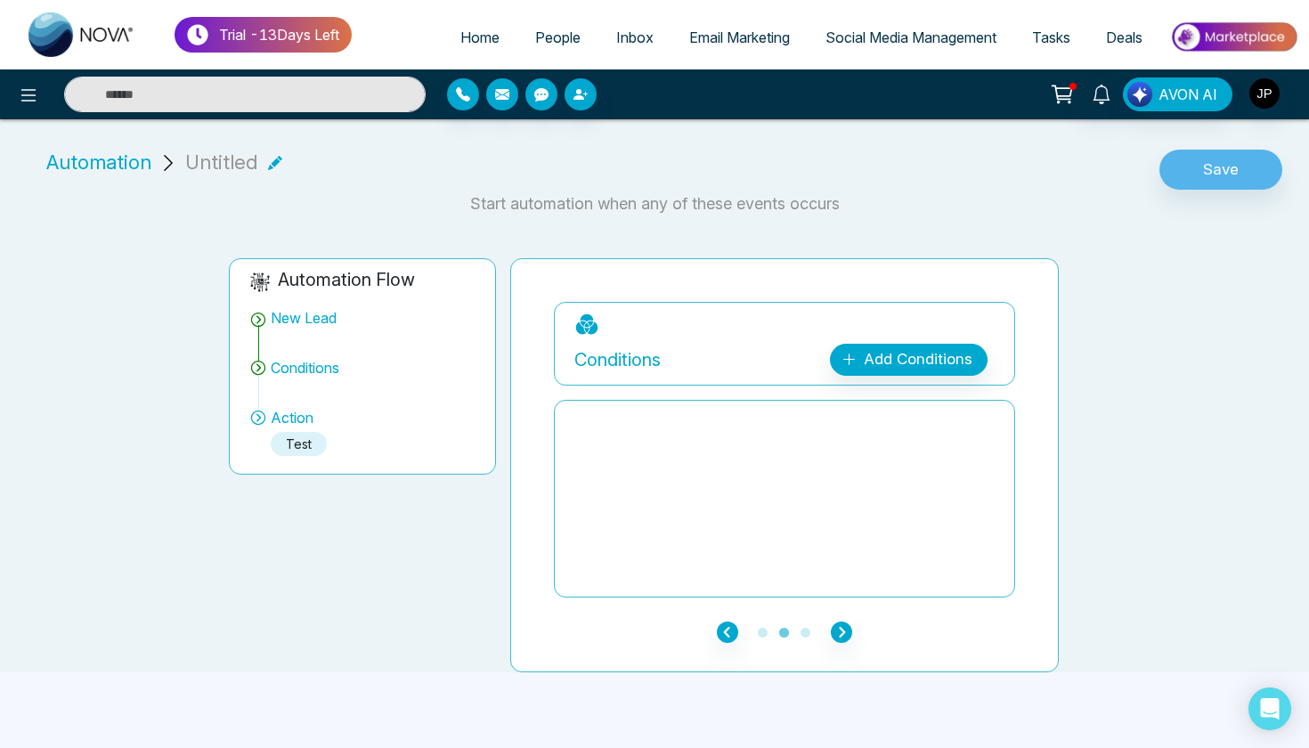
click at [724, 636] on icon "button" at bounding box center [727, 631] width 21 height 21
click at [724, 634] on icon "button" at bounding box center [727, 631] width 21 height 21
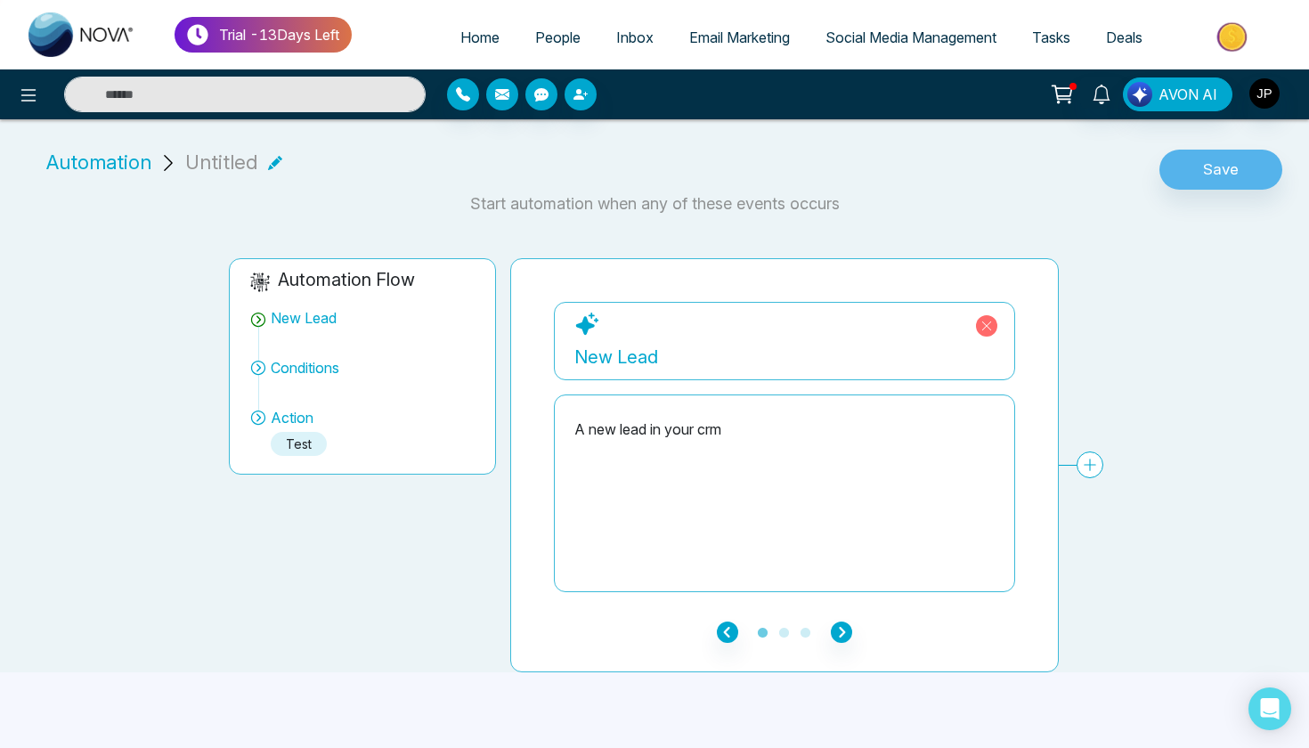
click at [648, 359] on div "New Lead" at bounding box center [784, 357] width 420 height 27
click at [678, 422] on div "A new lead in your crm" at bounding box center [784, 428] width 420 height 21
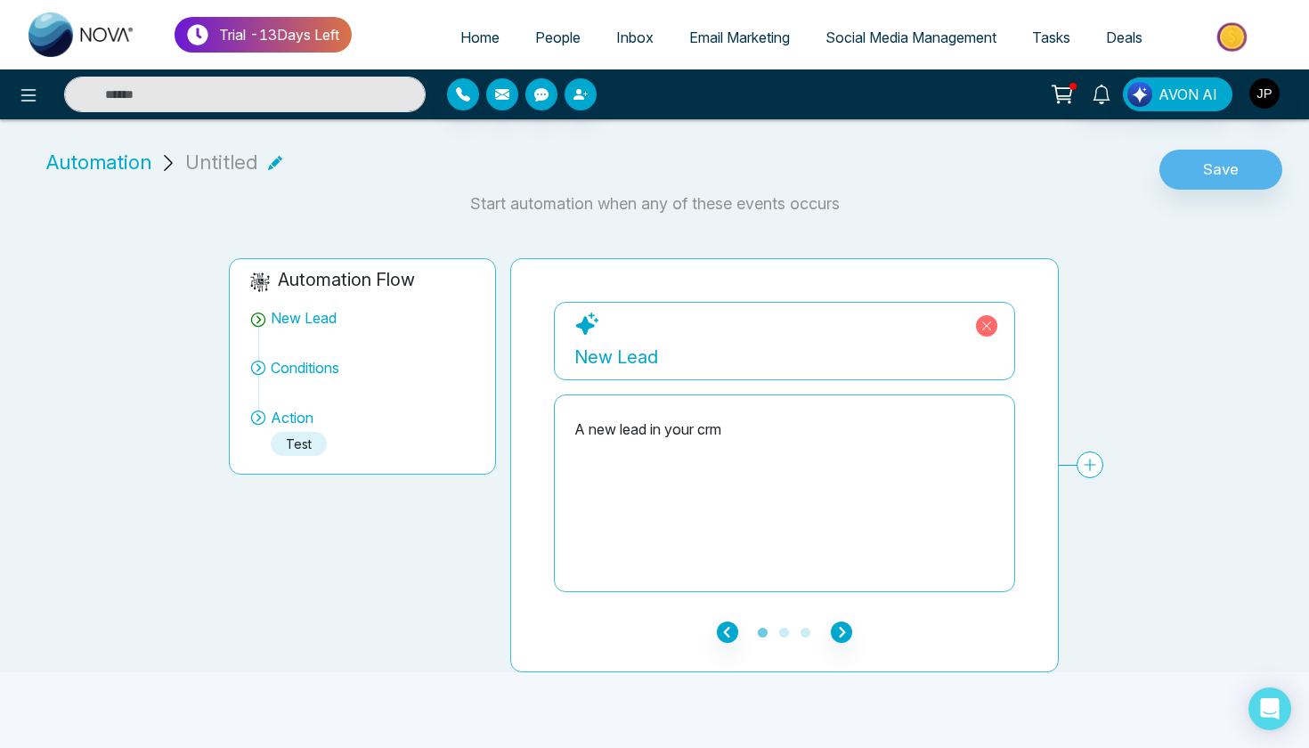
click at [678, 422] on div "A new lead in your crm" at bounding box center [784, 428] width 420 height 21
click at [837, 623] on icon "button" at bounding box center [841, 631] width 21 height 21
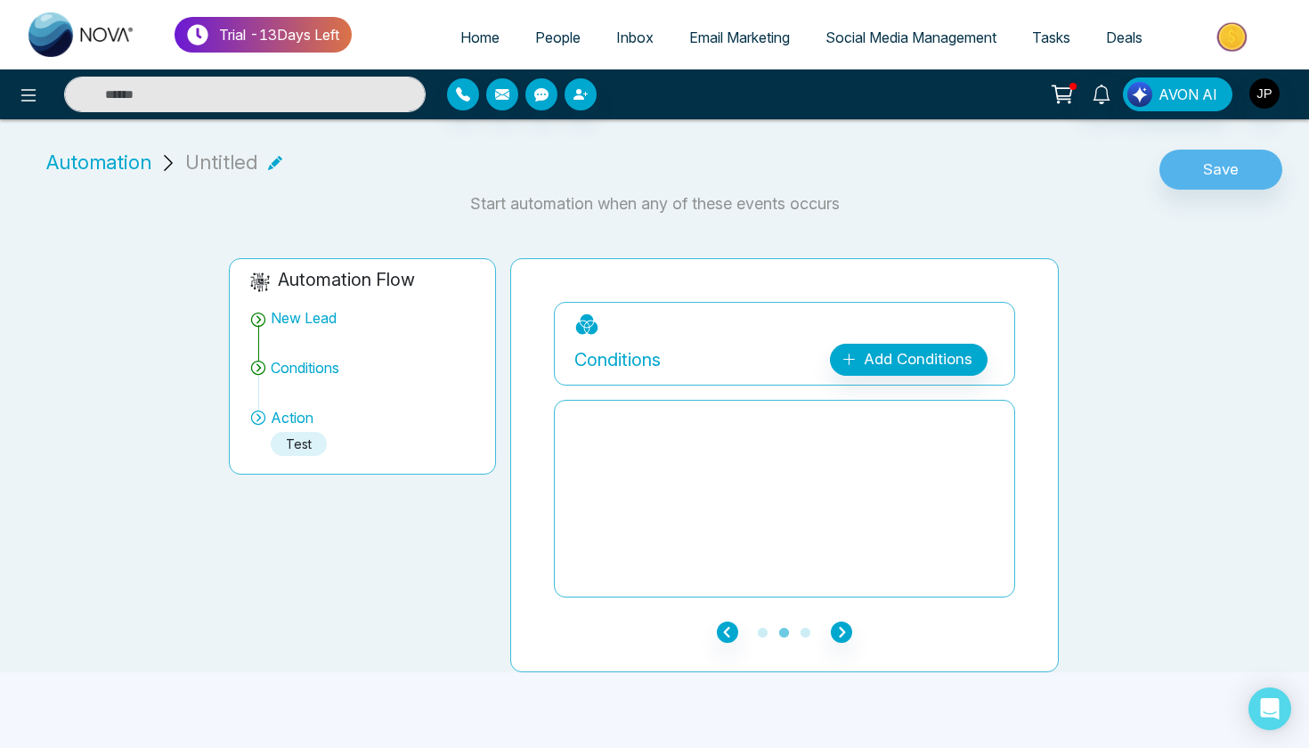
click at [837, 623] on icon "button" at bounding box center [841, 631] width 21 height 21
click at [838, 629] on icon "button" at bounding box center [841, 631] width 21 height 21
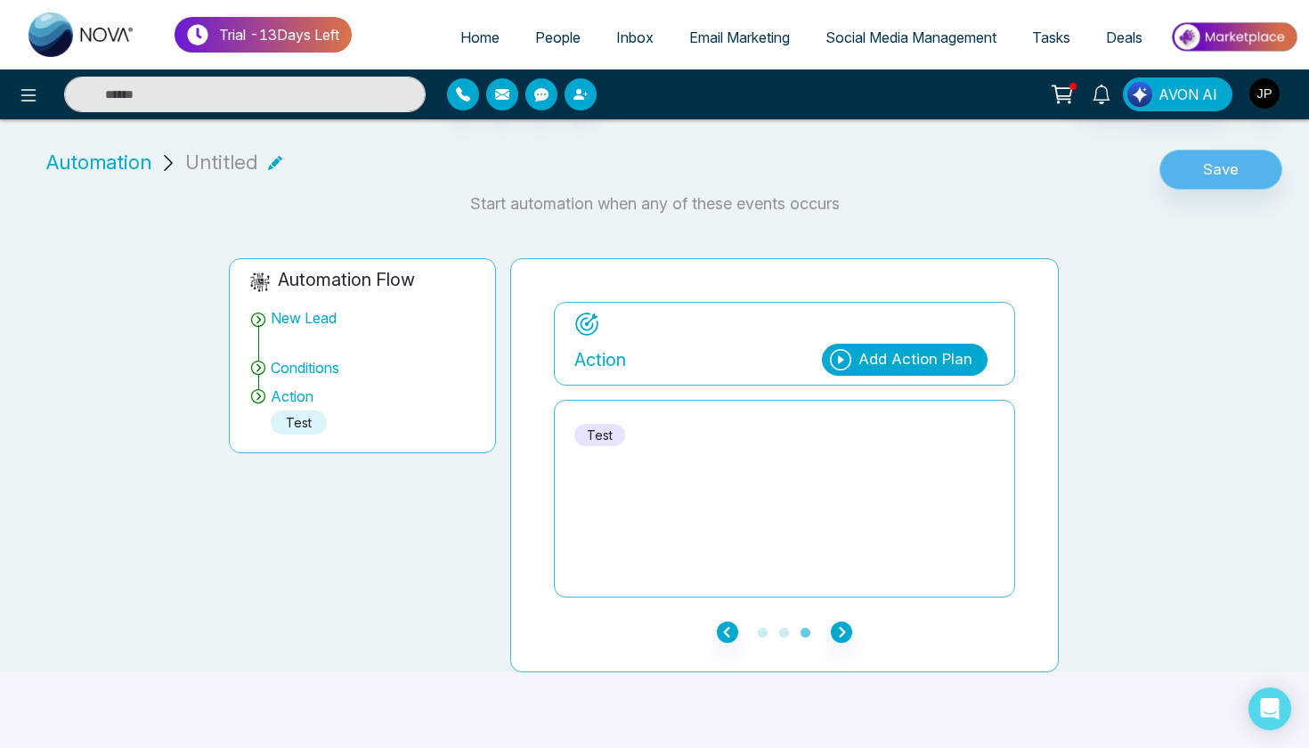
click at [1182, 180] on button "Save" at bounding box center [1220, 170] width 123 height 41
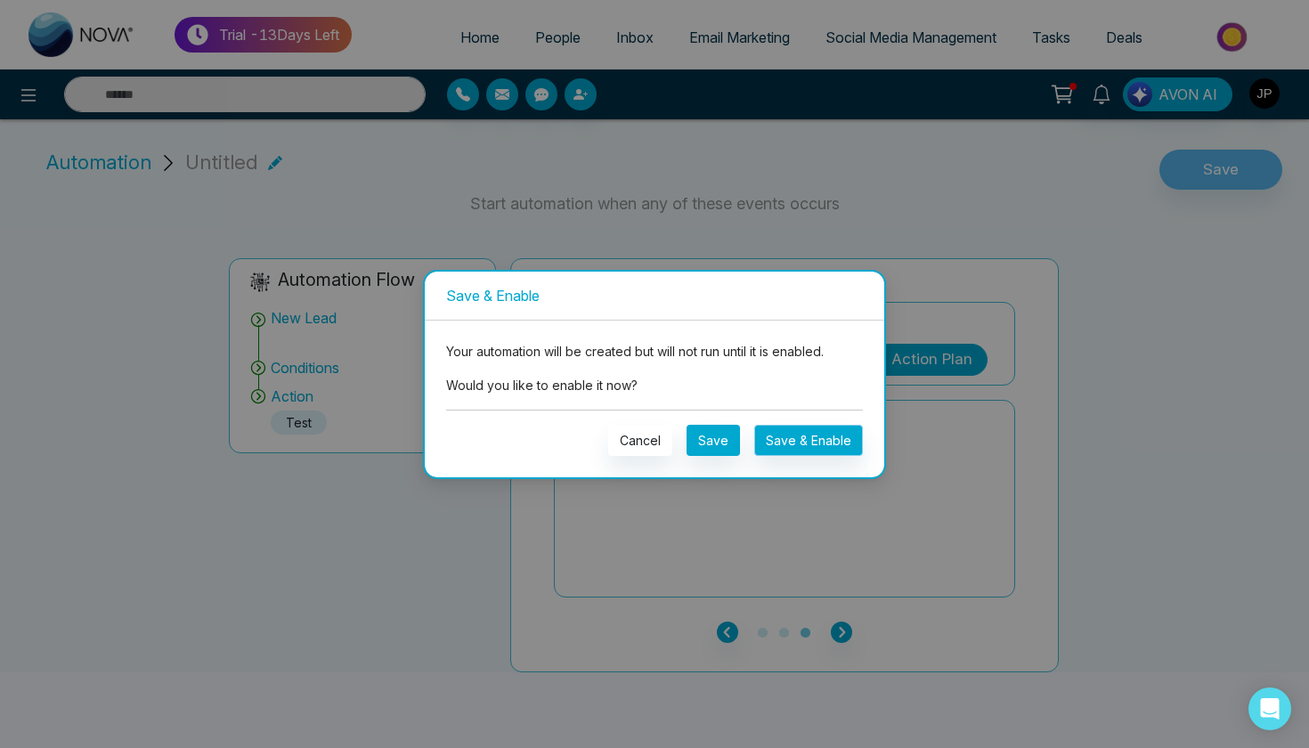
click at [793, 441] on button "Save & Enable" at bounding box center [808, 440] width 109 height 31
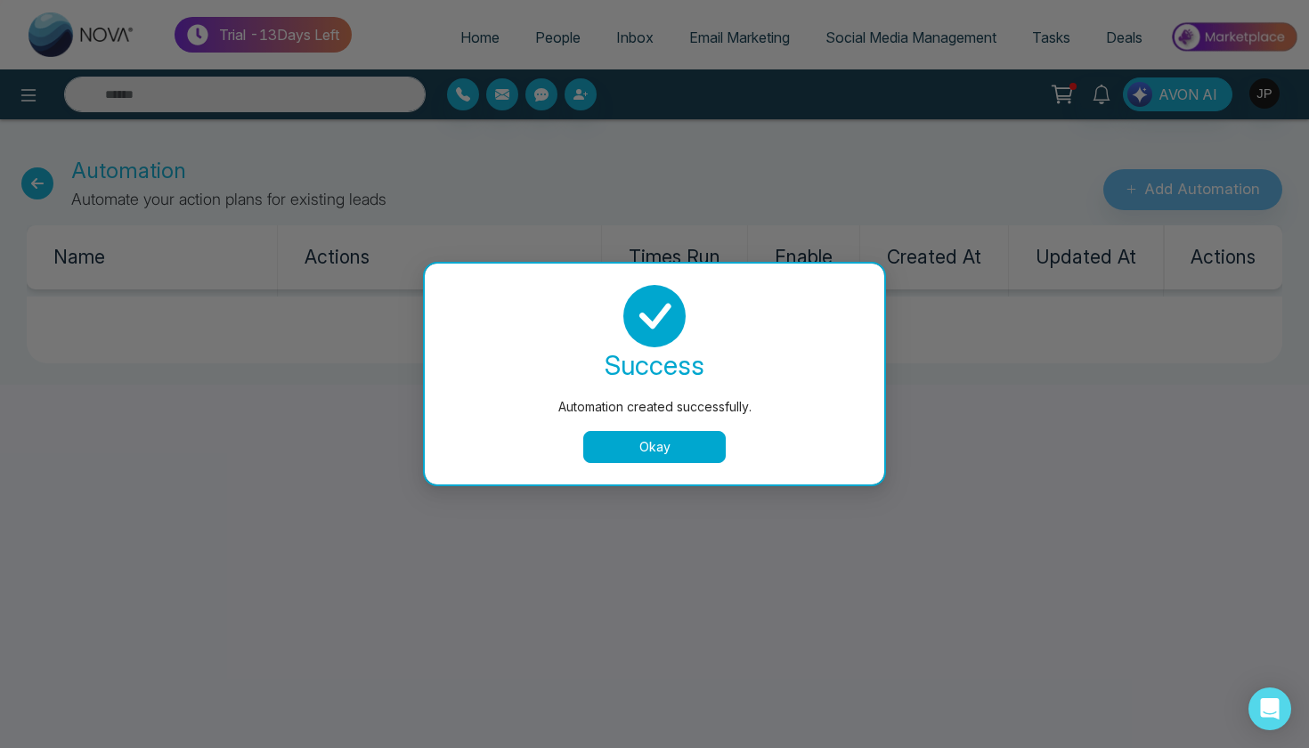
click at [670, 453] on button "Okay" at bounding box center [654, 447] width 142 height 32
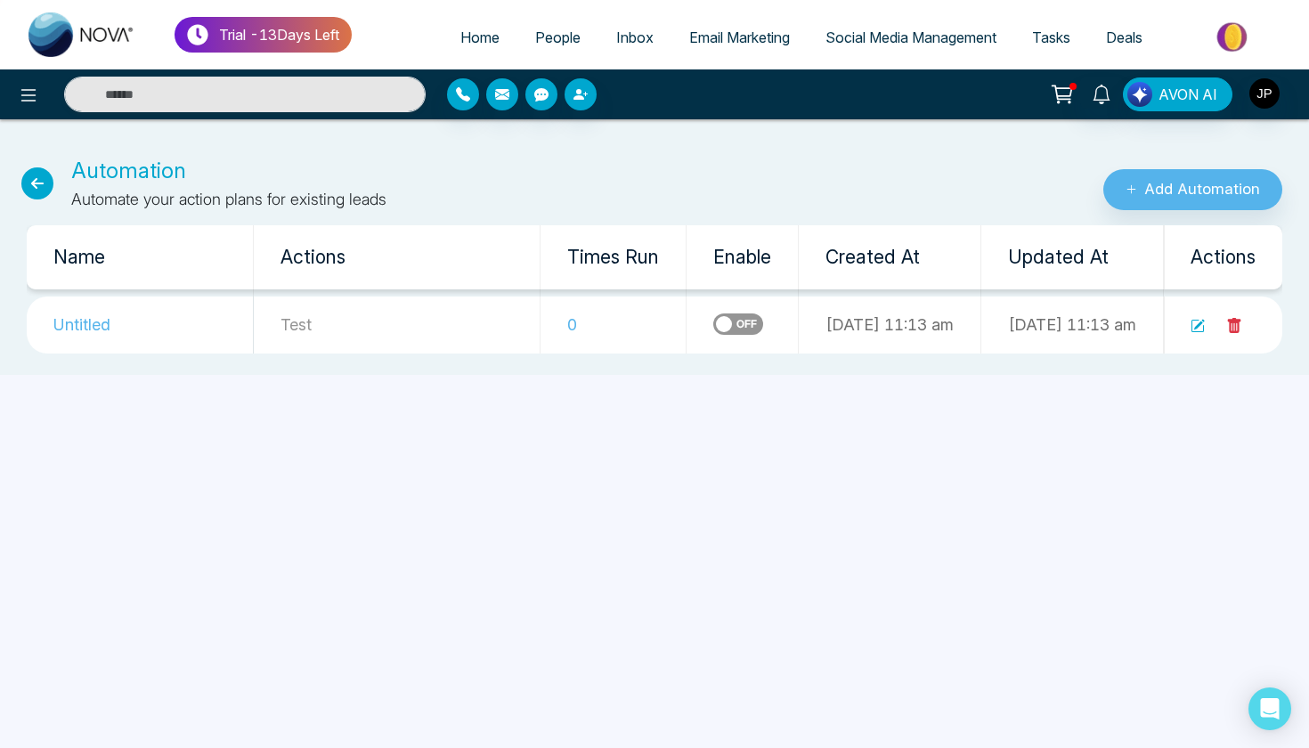
click at [44, 184] on icon at bounding box center [37, 183] width 32 height 32
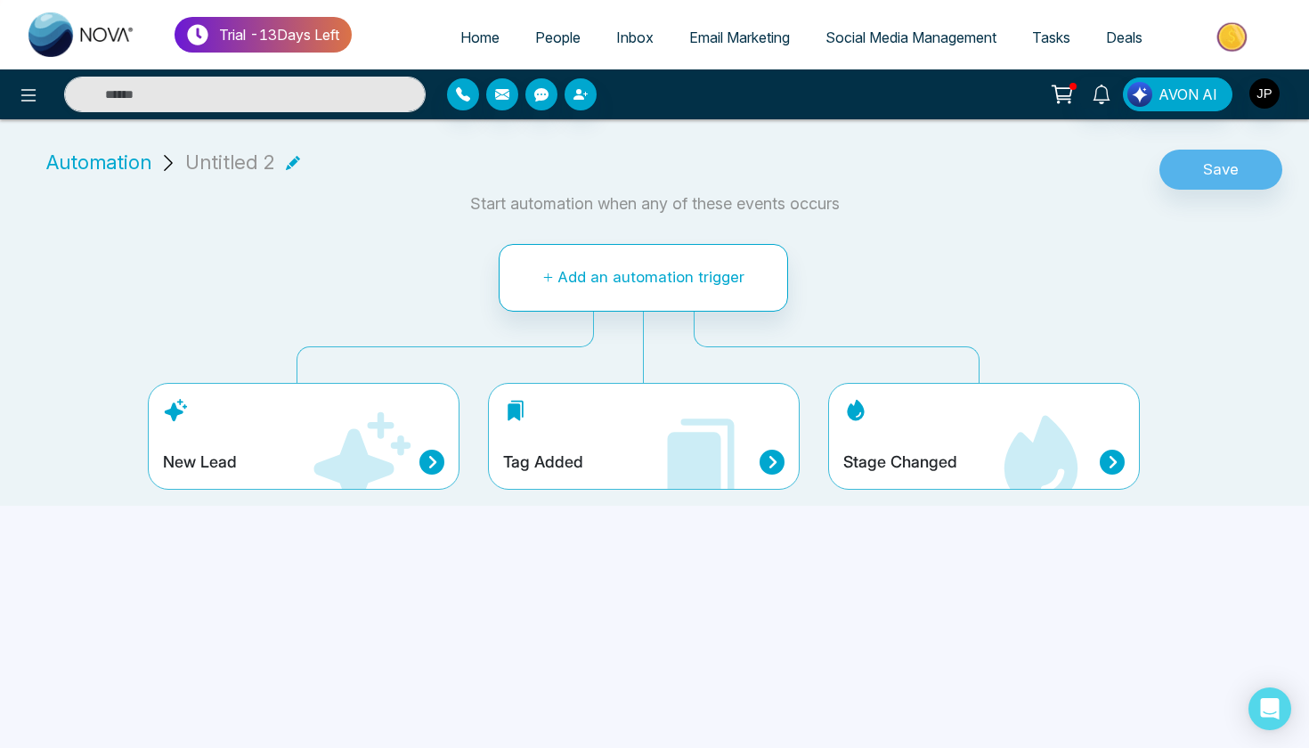
click at [904, 463] on h4 "Stage Changed" at bounding box center [900, 462] width 114 height 20
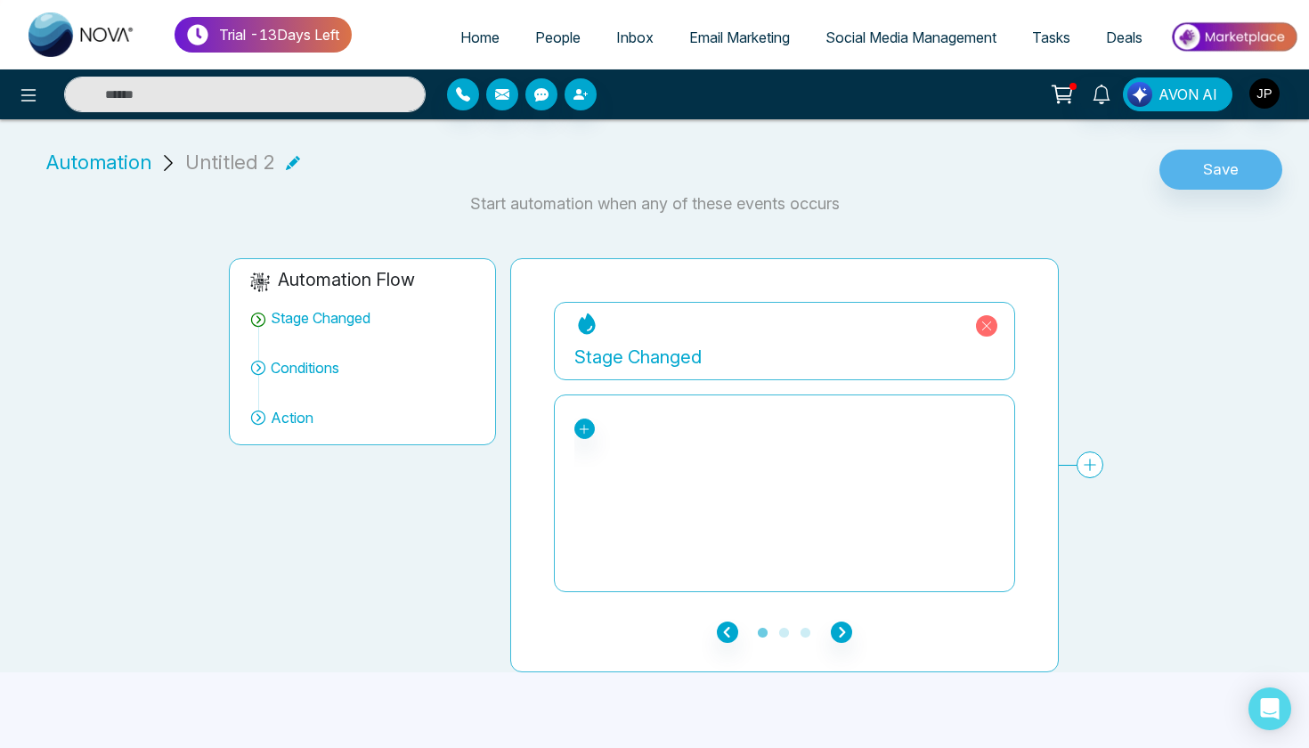
click at [588, 426] on icon at bounding box center [584, 429] width 12 height 12
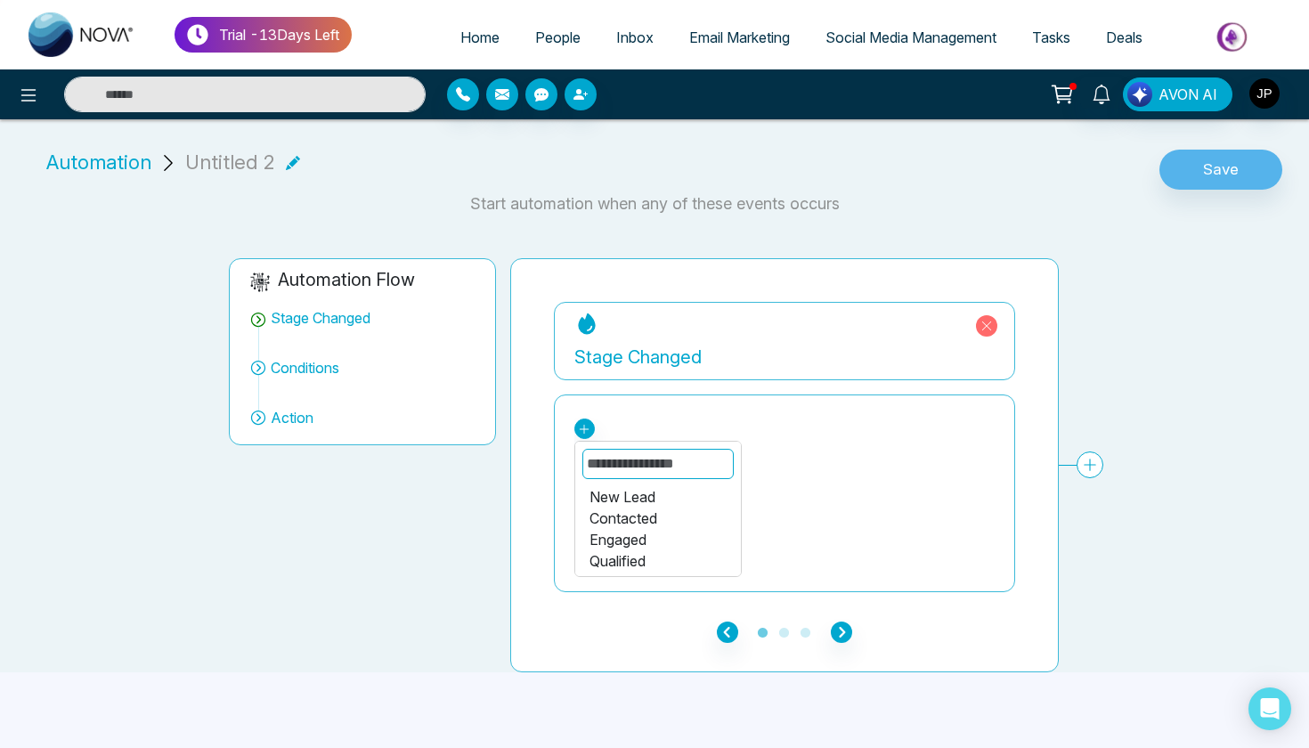
click at [674, 414] on div "New Lead Contacted Engaged Qualified Active Client Closed Past Client Do not co…" at bounding box center [784, 493] width 420 height 178
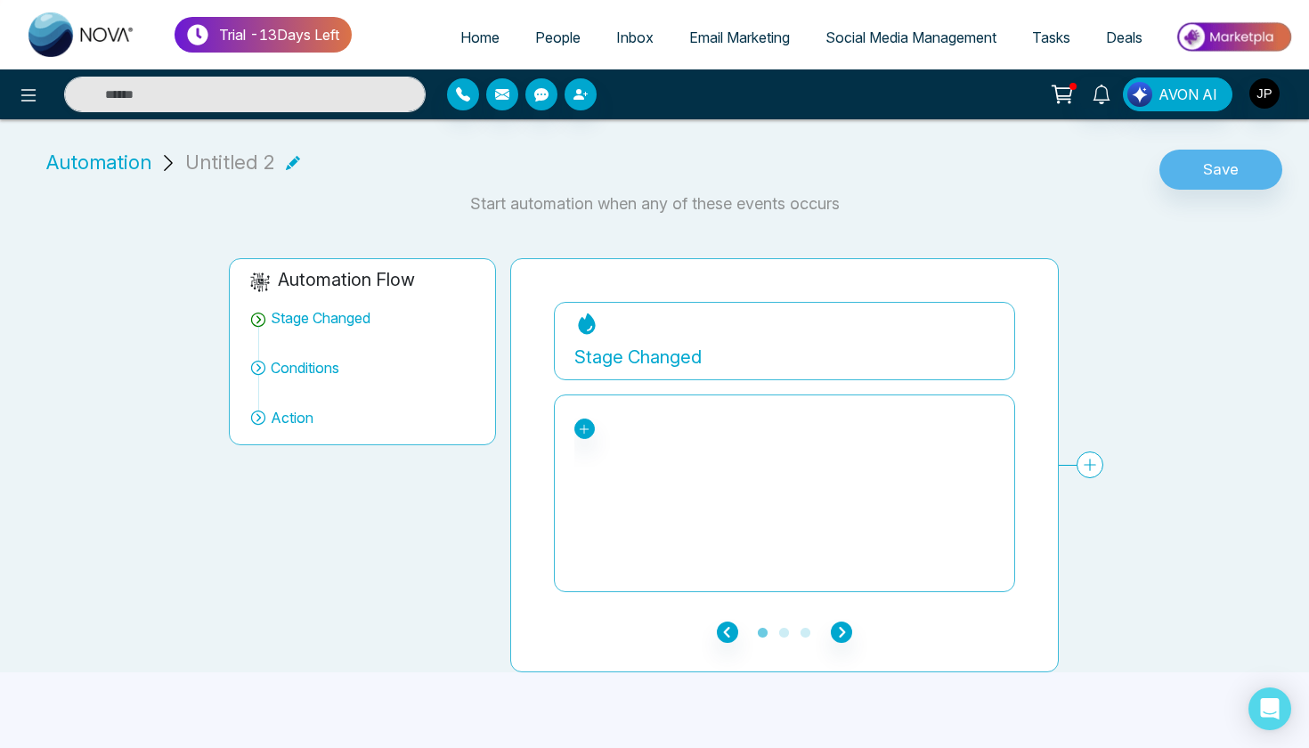
click at [6, 95] on div at bounding box center [218, 95] width 436 height 36
click at [21, 94] on icon at bounding box center [28, 95] width 21 height 21
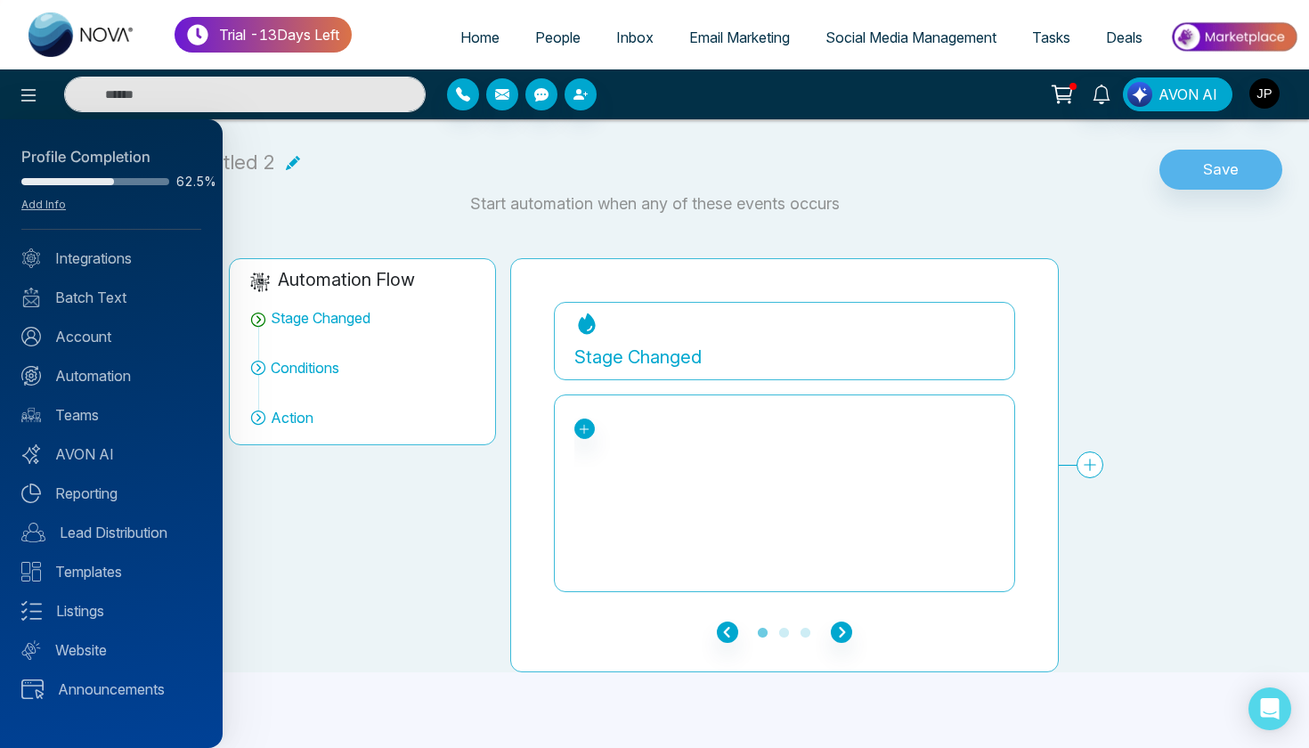
click at [129, 269] on div "Profile Completion 62.5% Add Info Integrations Batch Text Account Automation Te…" at bounding box center [111, 433] width 223 height 629
click at [89, 340] on link "Account" at bounding box center [111, 336] width 180 height 21
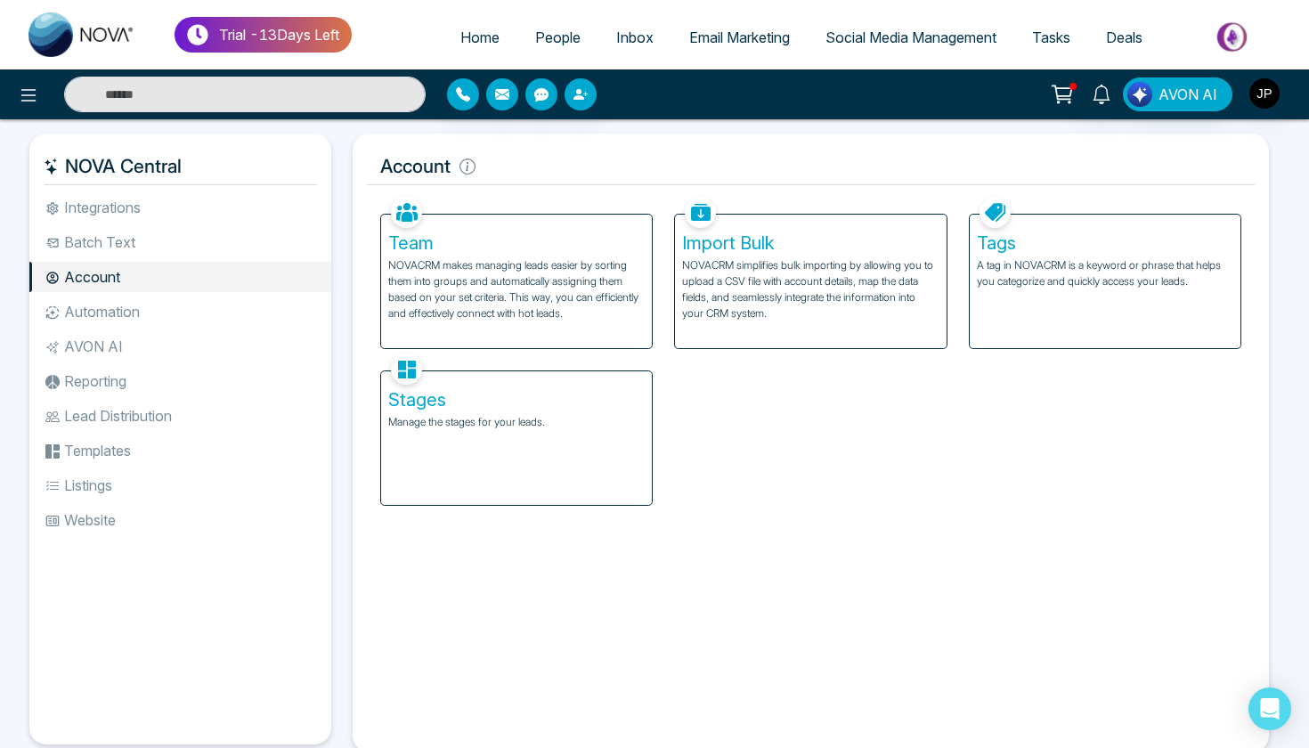
click at [561, 38] on span "People" at bounding box center [557, 37] width 45 height 18
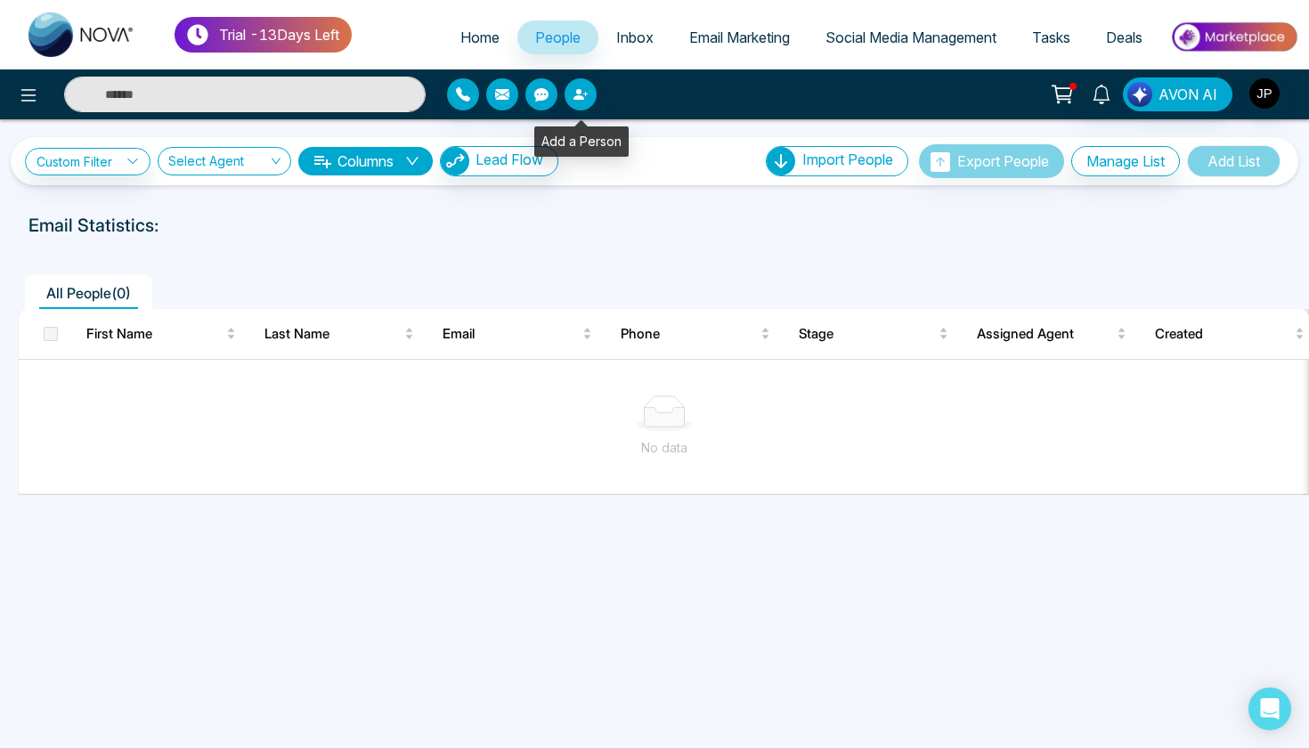
click at [586, 100] on icon "button" at bounding box center [580, 94] width 14 height 14
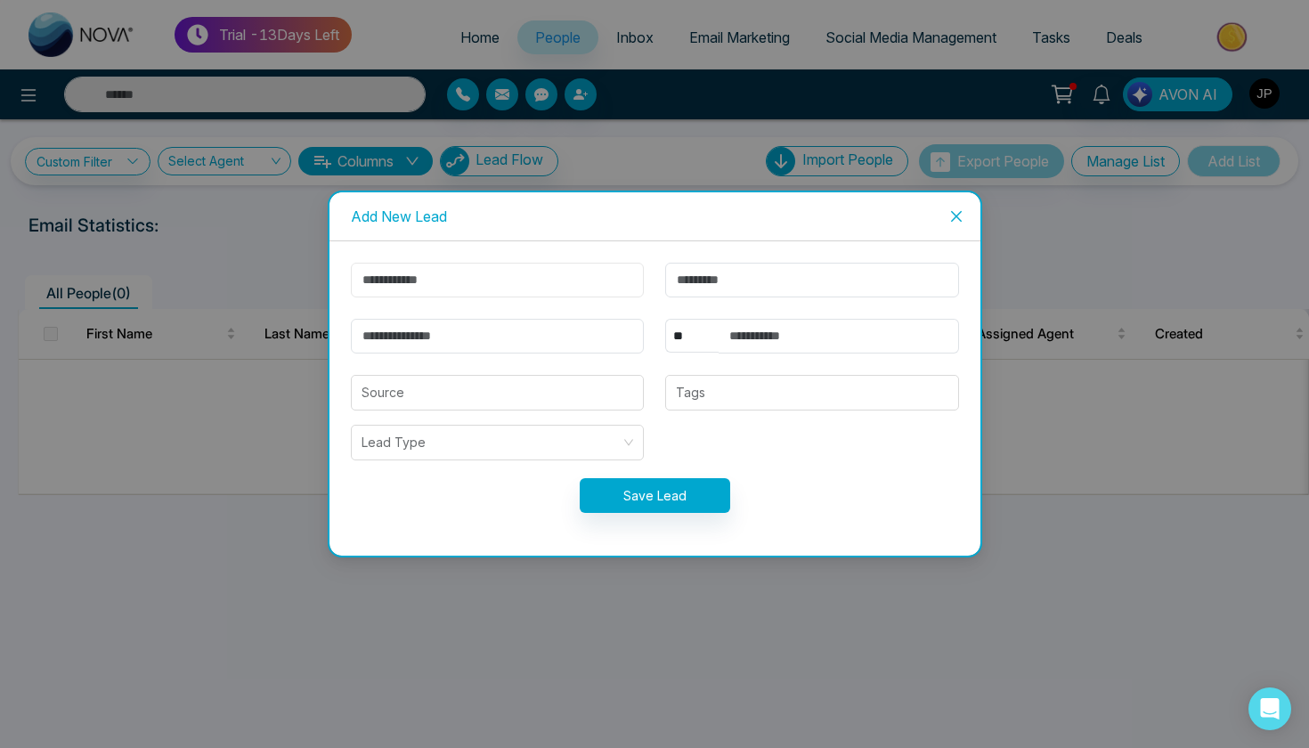
type input "*"
type input "****"
type input "******"
type input "**********"
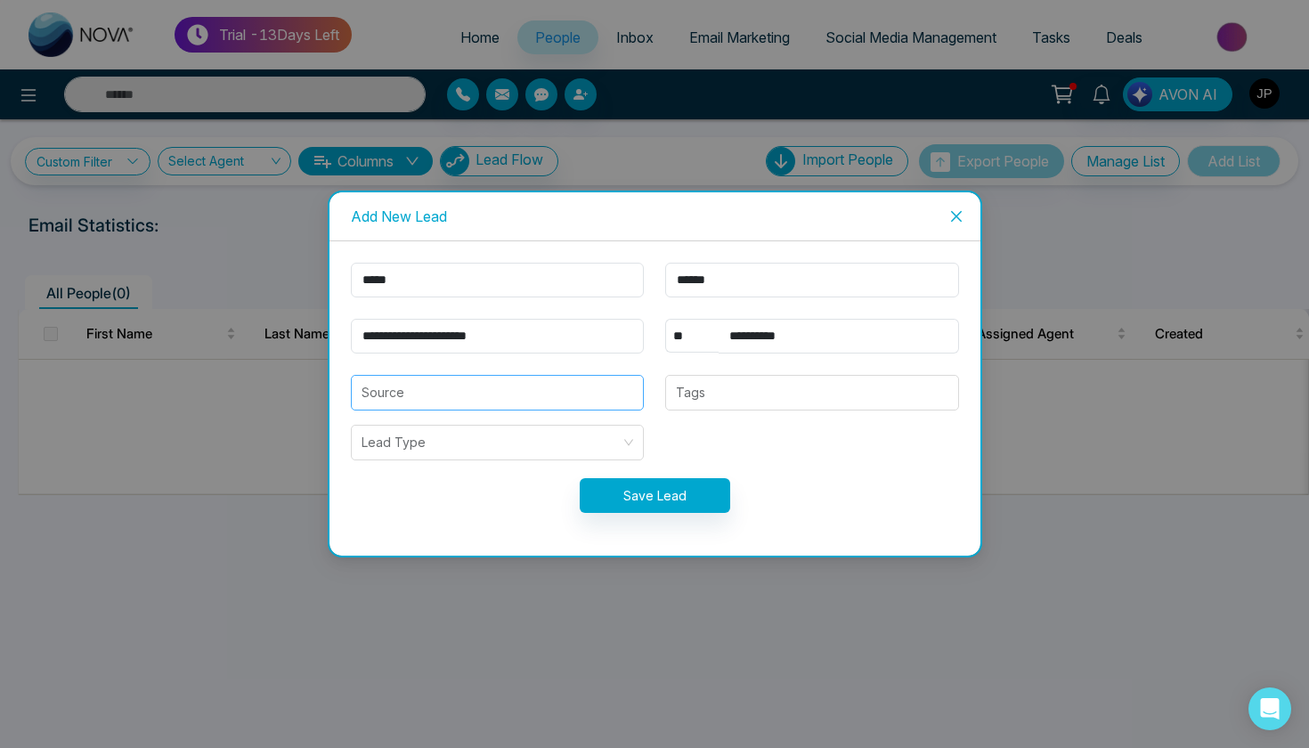
click at [581, 386] on input "search" at bounding box center [497, 393] width 272 height 34
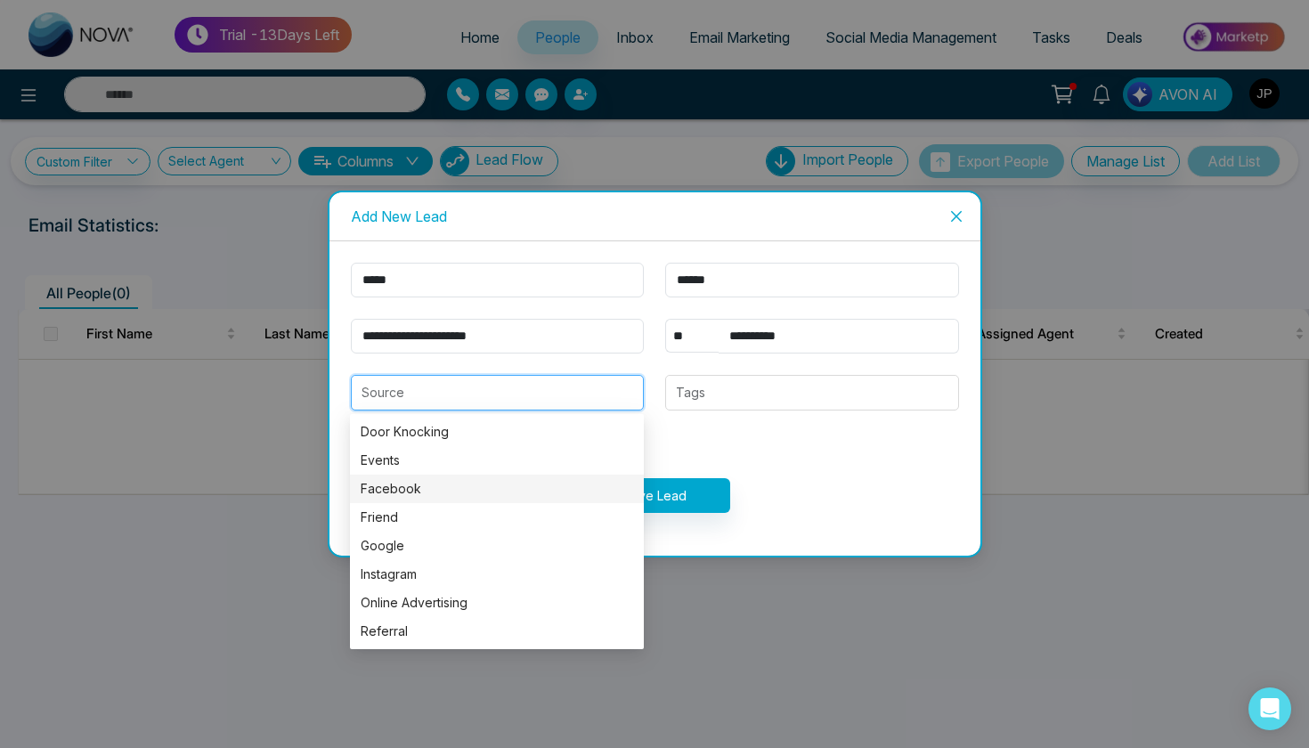
click at [451, 493] on div "Facebook" at bounding box center [497, 489] width 272 height 20
type input "********"
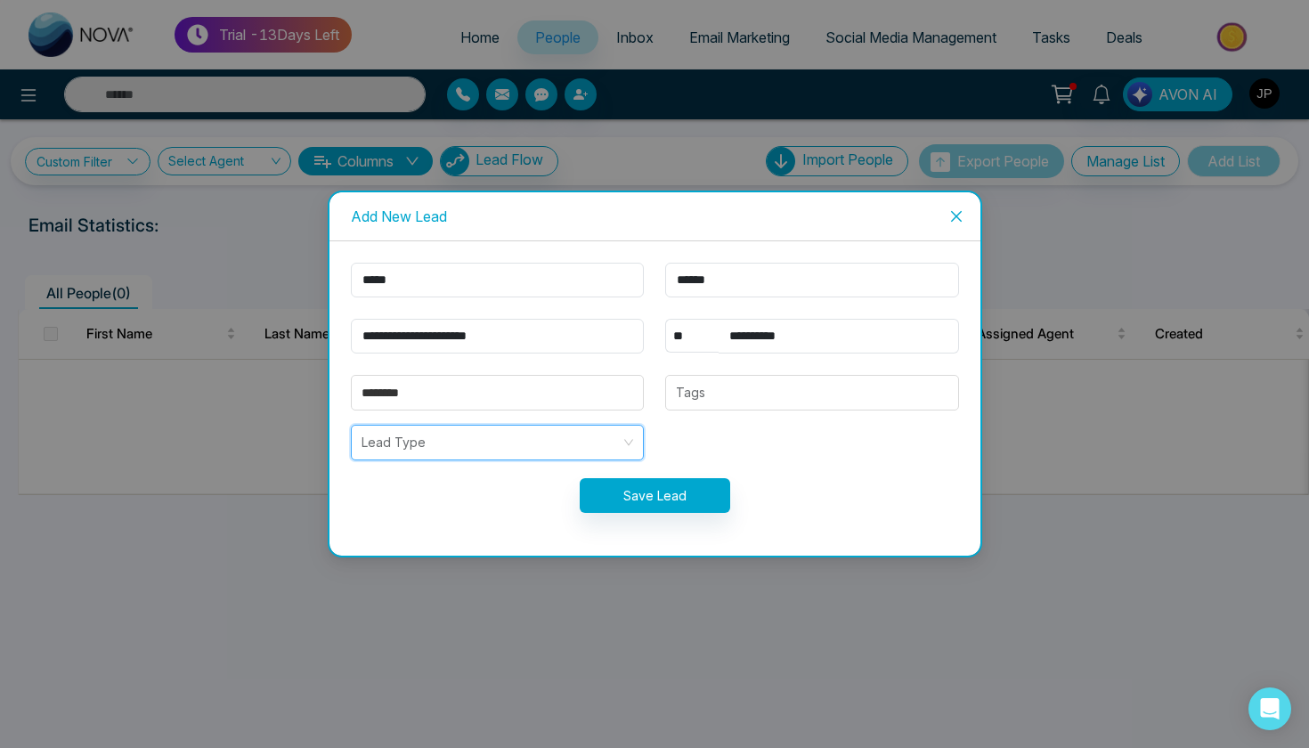
click at [544, 438] on input "search" at bounding box center [491, 443] width 260 height 34
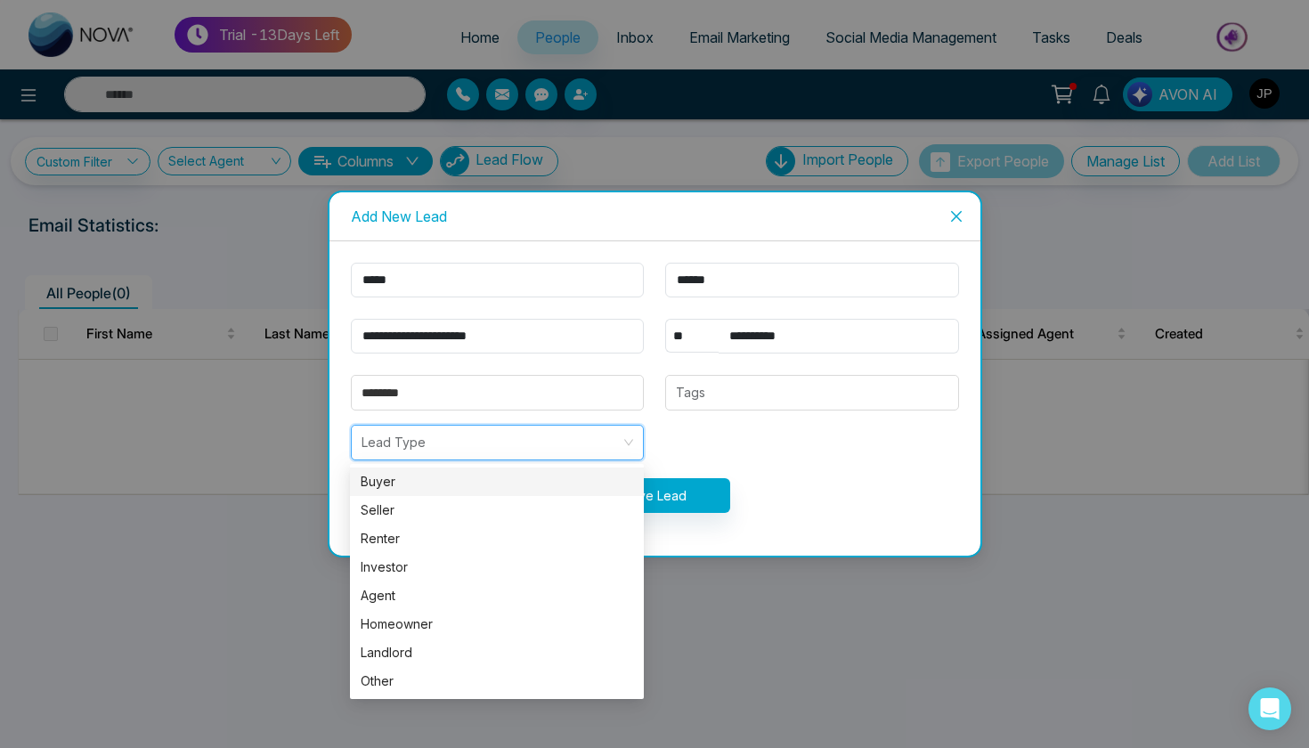
click at [482, 487] on div "Buyer" at bounding box center [497, 482] width 272 height 20
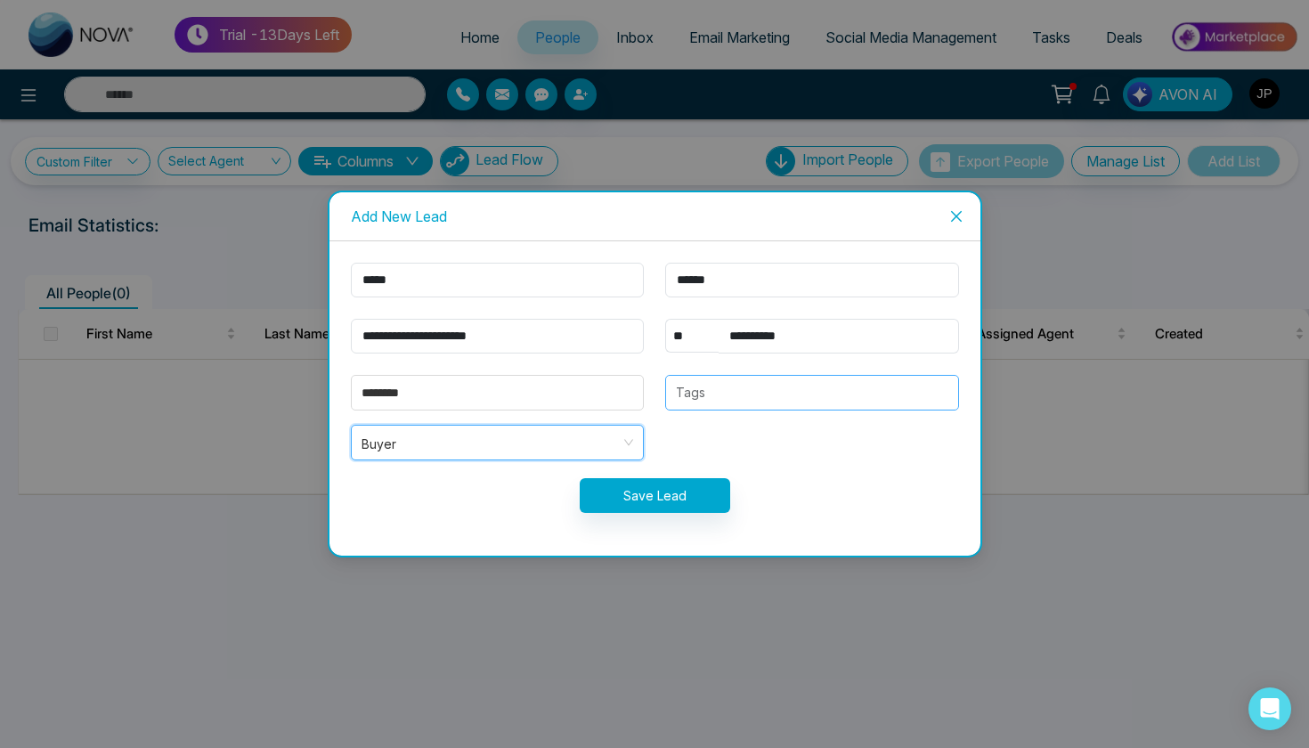
click at [673, 400] on div at bounding box center [673, 392] width 6 height 21
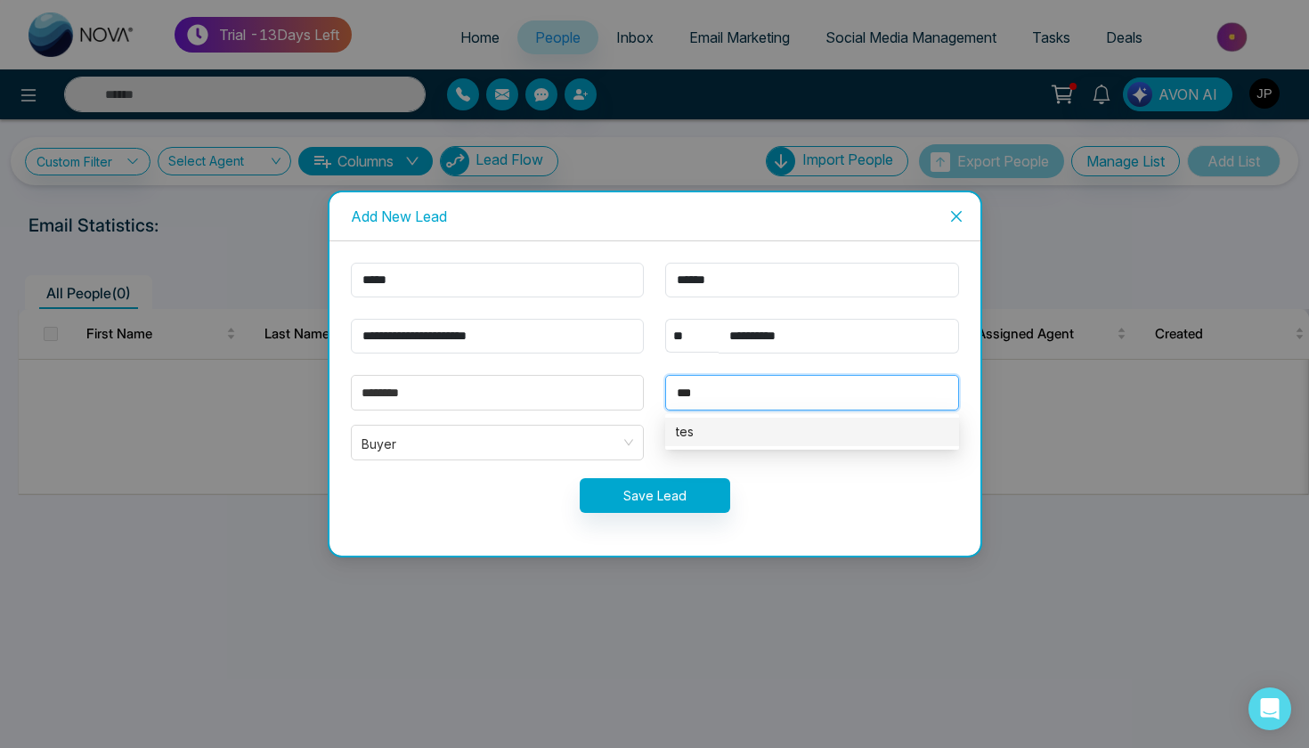
type input "****"
click at [735, 423] on div "test" at bounding box center [812, 432] width 272 height 20
click at [812, 474] on form "**********" at bounding box center [654, 399] width 629 height 272
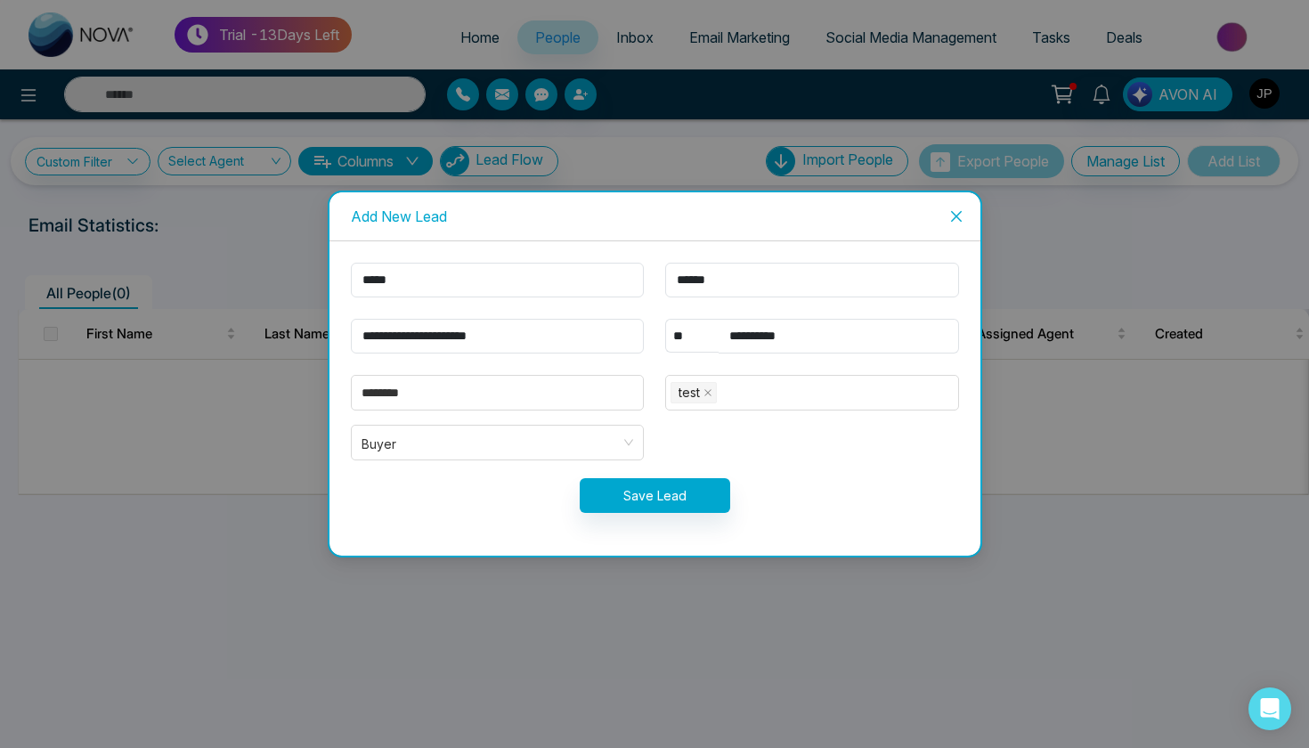
click at [708, 501] on button "Save Lead" at bounding box center [655, 495] width 150 height 35
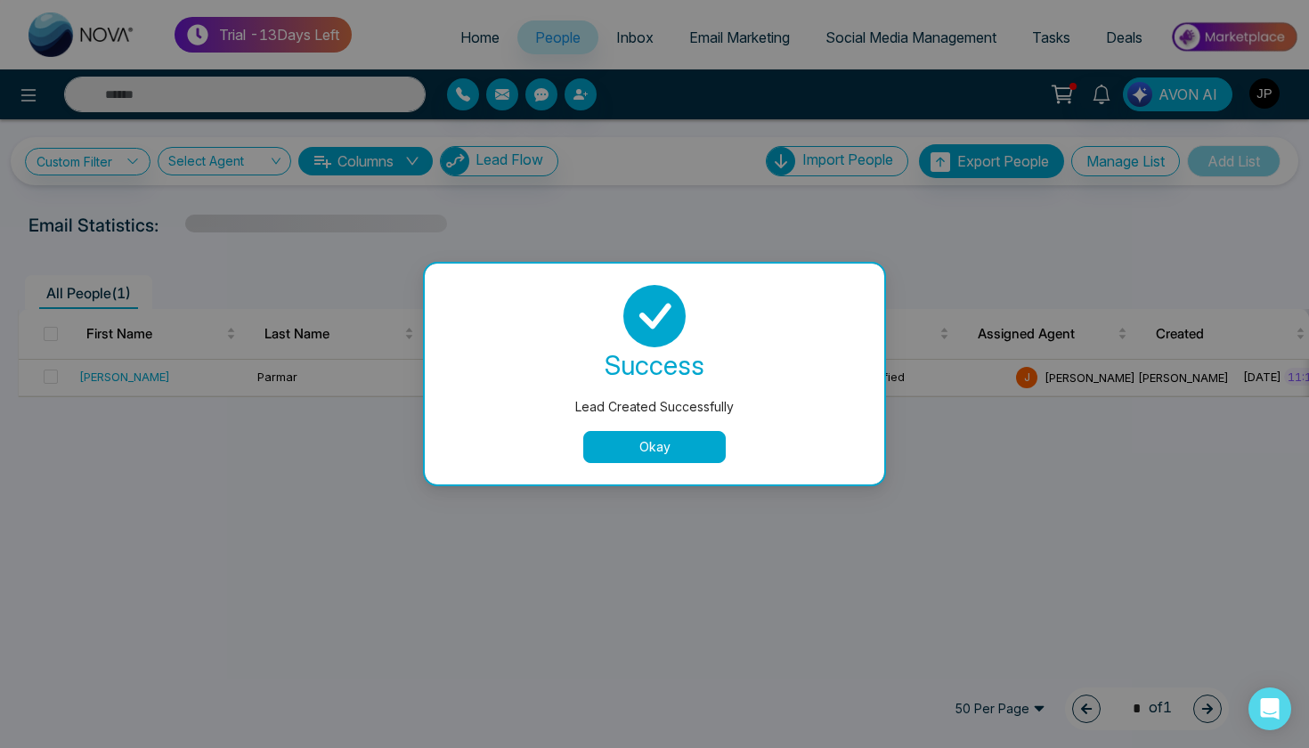
click at [689, 452] on button "Okay" at bounding box center [654, 447] width 142 height 32
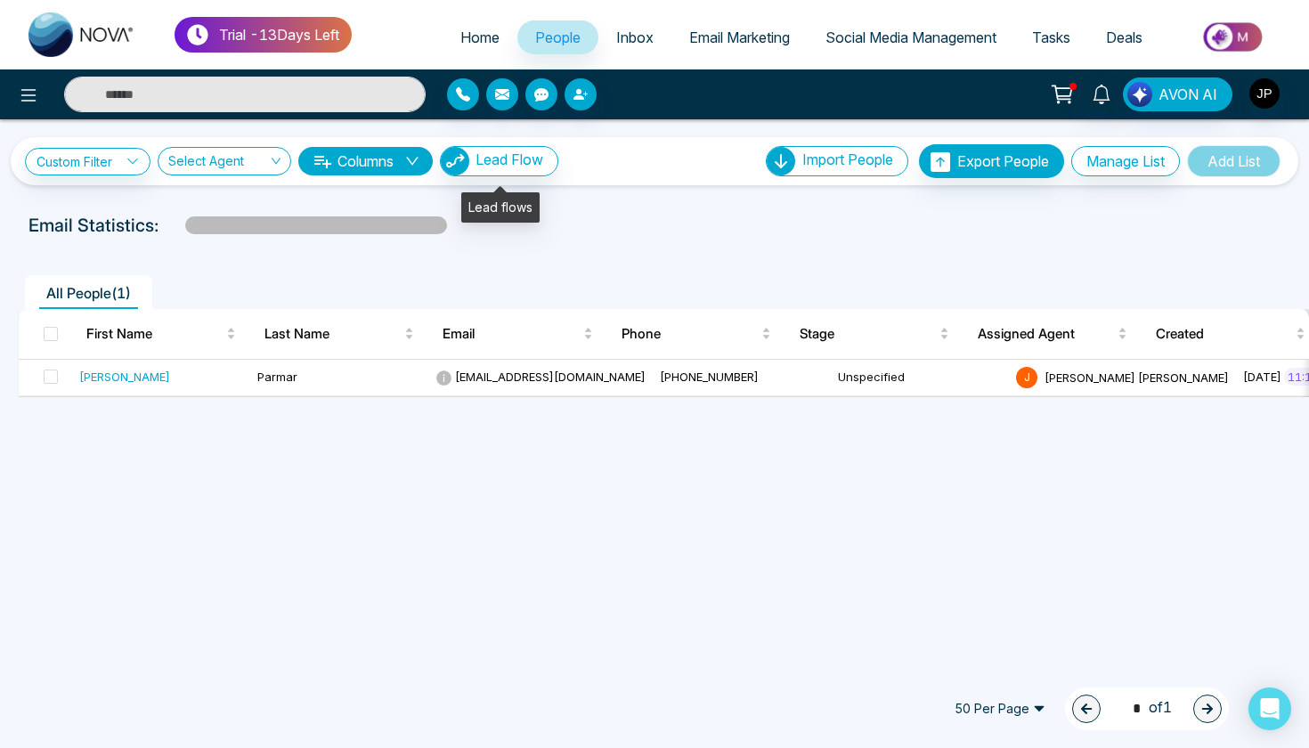
click at [533, 166] on span "Lead Flow" at bounding box center [509, 159] width 68 height 18
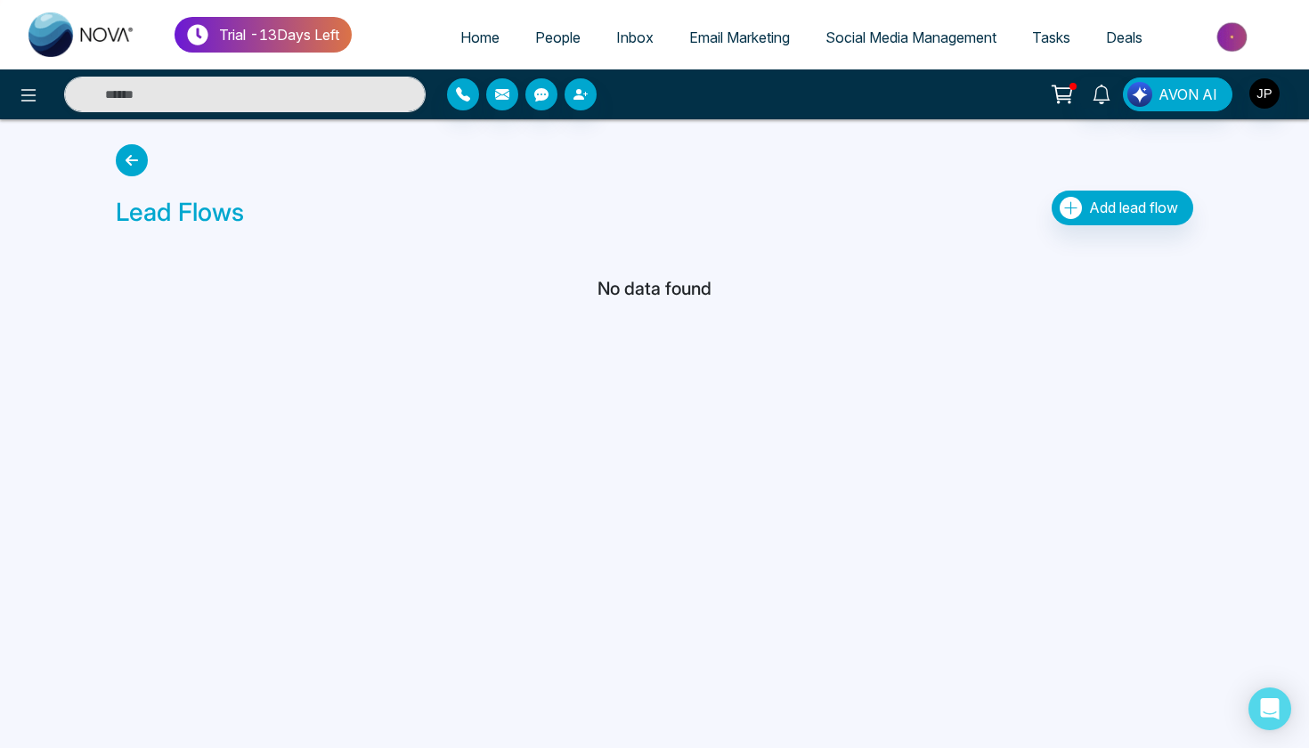
click at [133, 149] on icon at bounding box center [132, 160] width 32 height 32
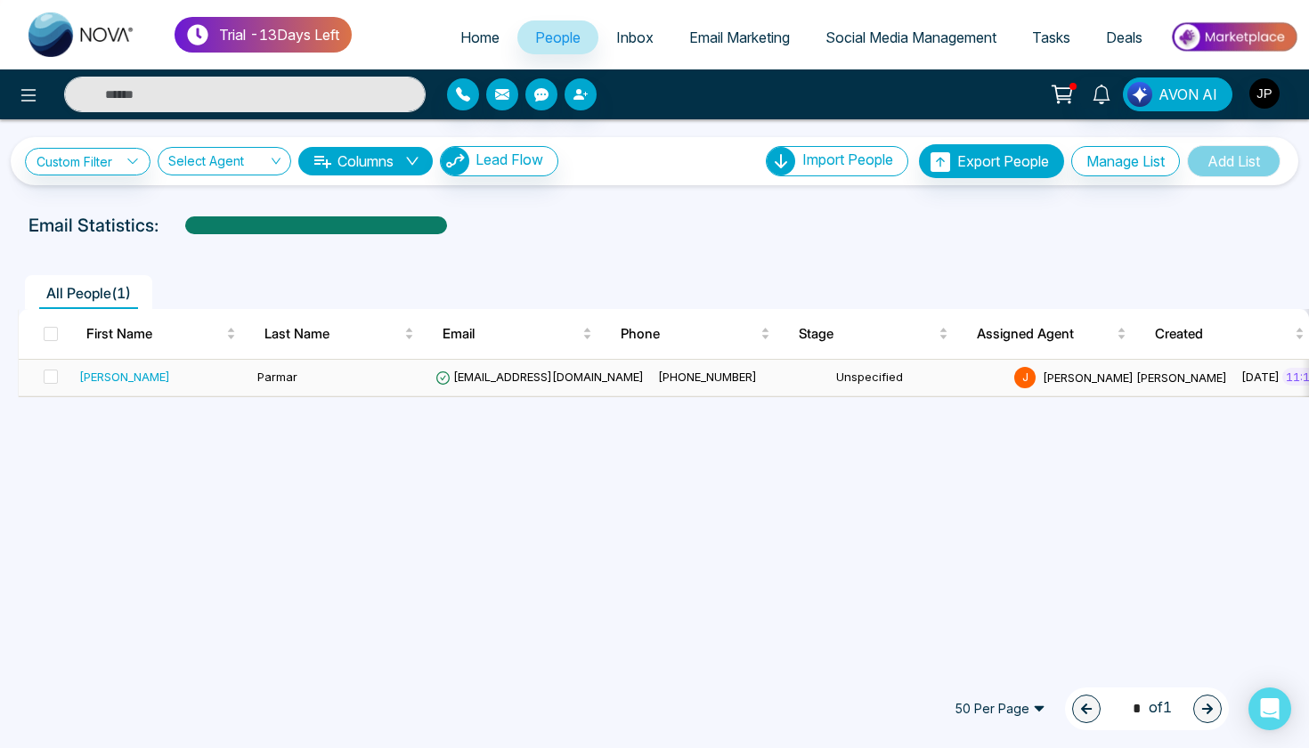
click at [107, 378] on div "[PERSON_NAME]" at bounding box center [161, 377] width 164 height 18
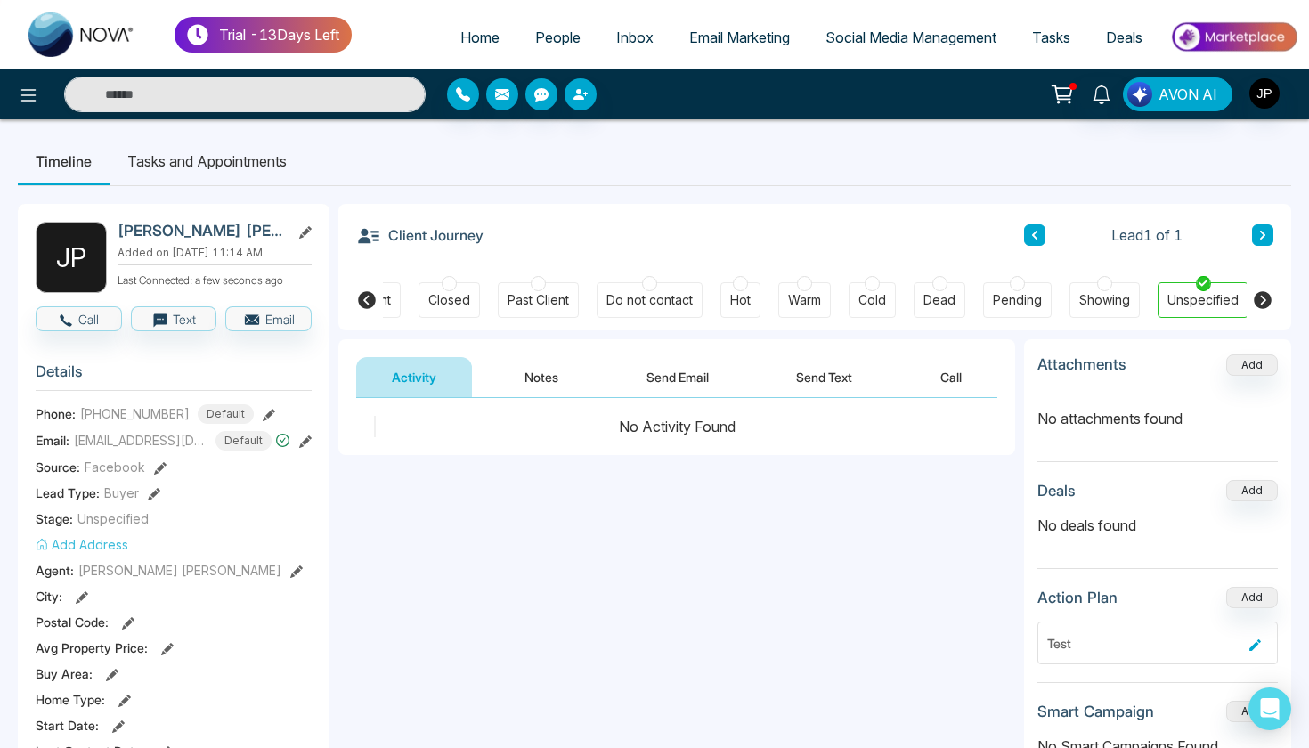
click at [717, 372] on button "Send Email" at bounding box center [678, 377] width 134 height 40
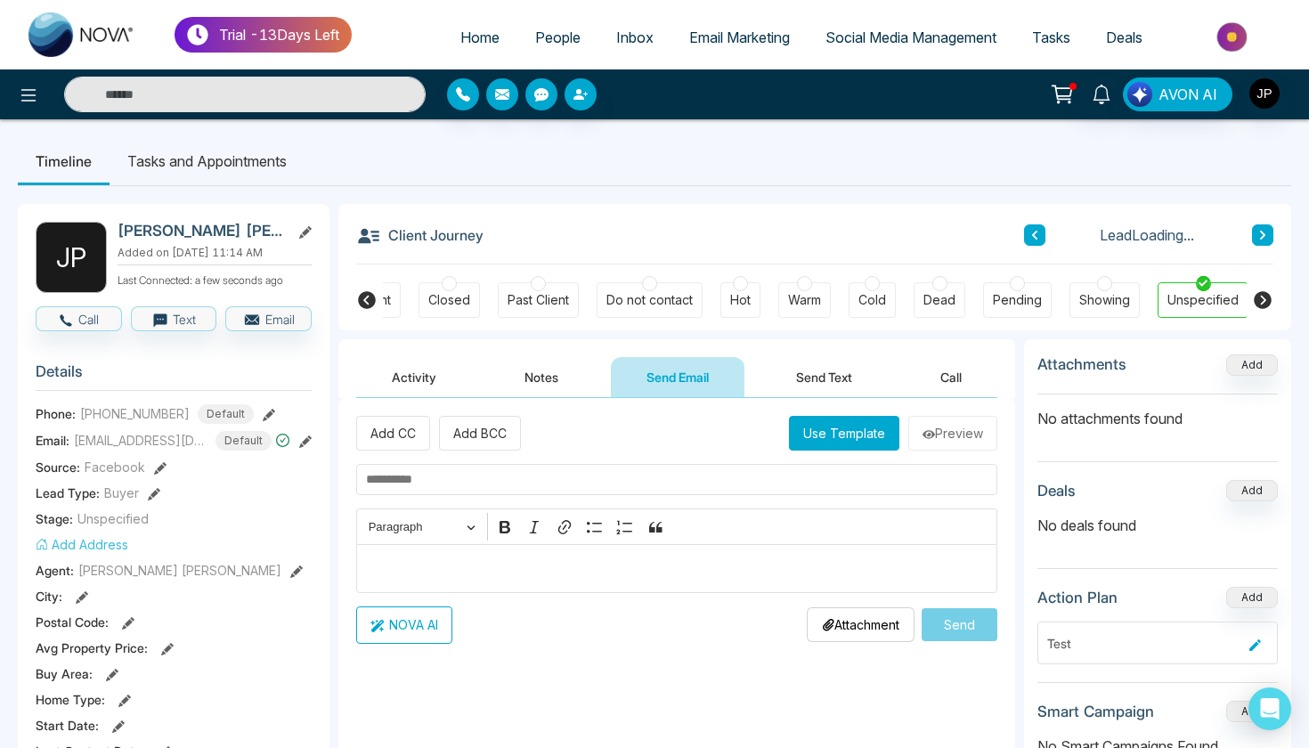
click at [814, 378] on button "Send Text" at bounding box center [823, 377] width 127 height 40
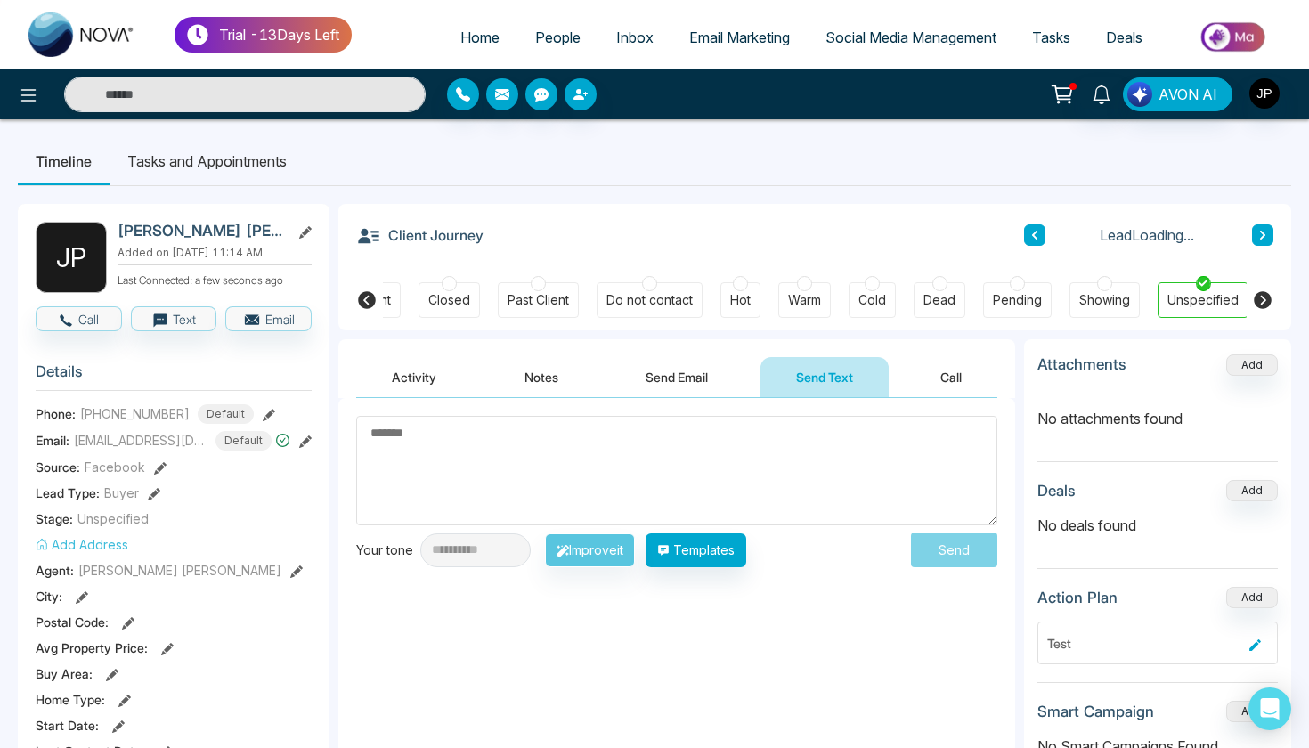
click at [545, 378] on button "Notes" at bounding box center [541, 377] width 105 height 40
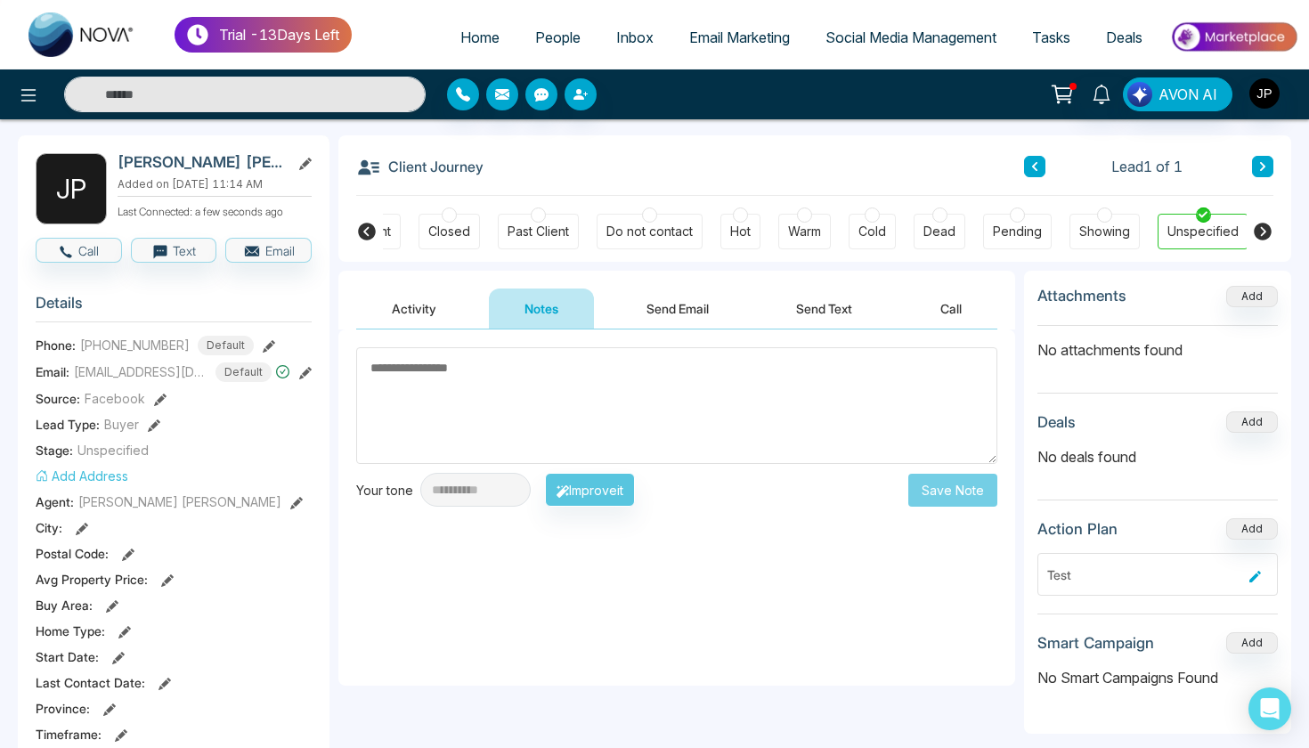
scroll to position [69, 0]
click at [616, 42] on span "Inbox" at bounding box center [634, 37] width 37 height 18
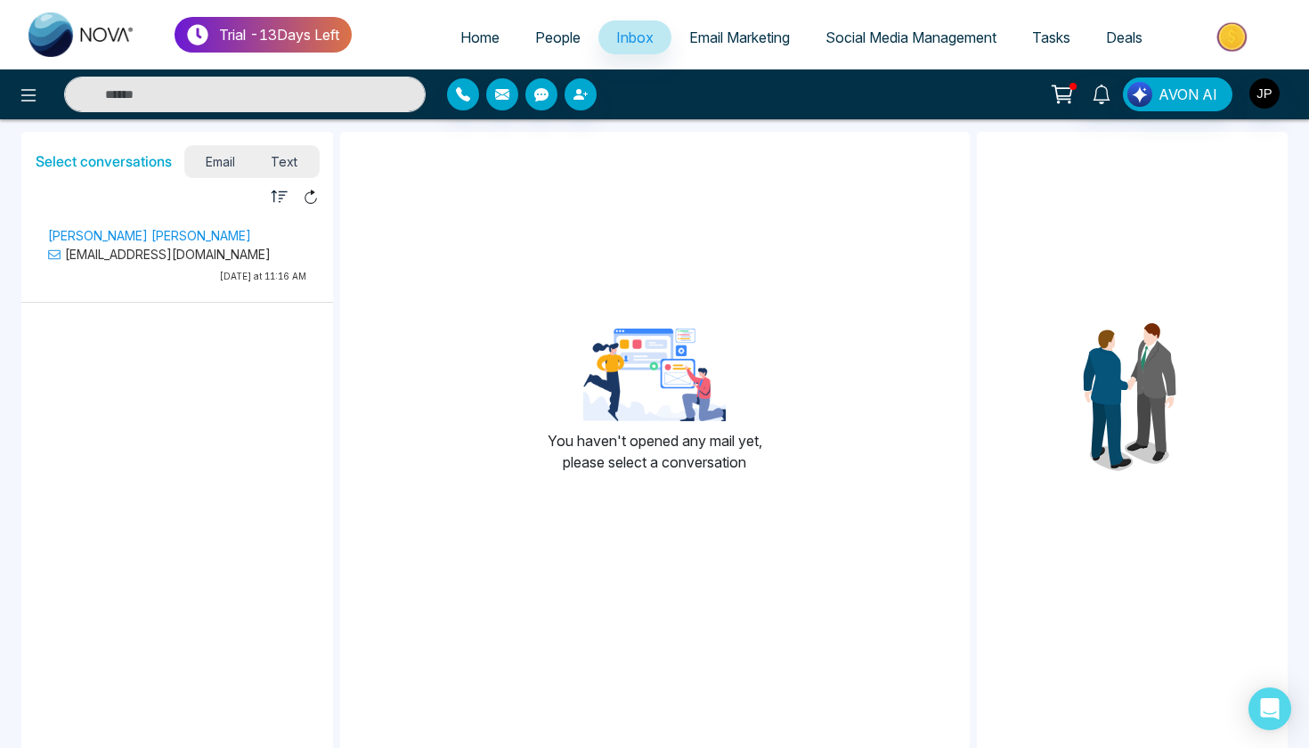
click at [191, 269] on div "Jagr Parmar jagr_parmar@outlook.com Today at 11:16 AM" at bounding box center [177, 257] width 276 height 67
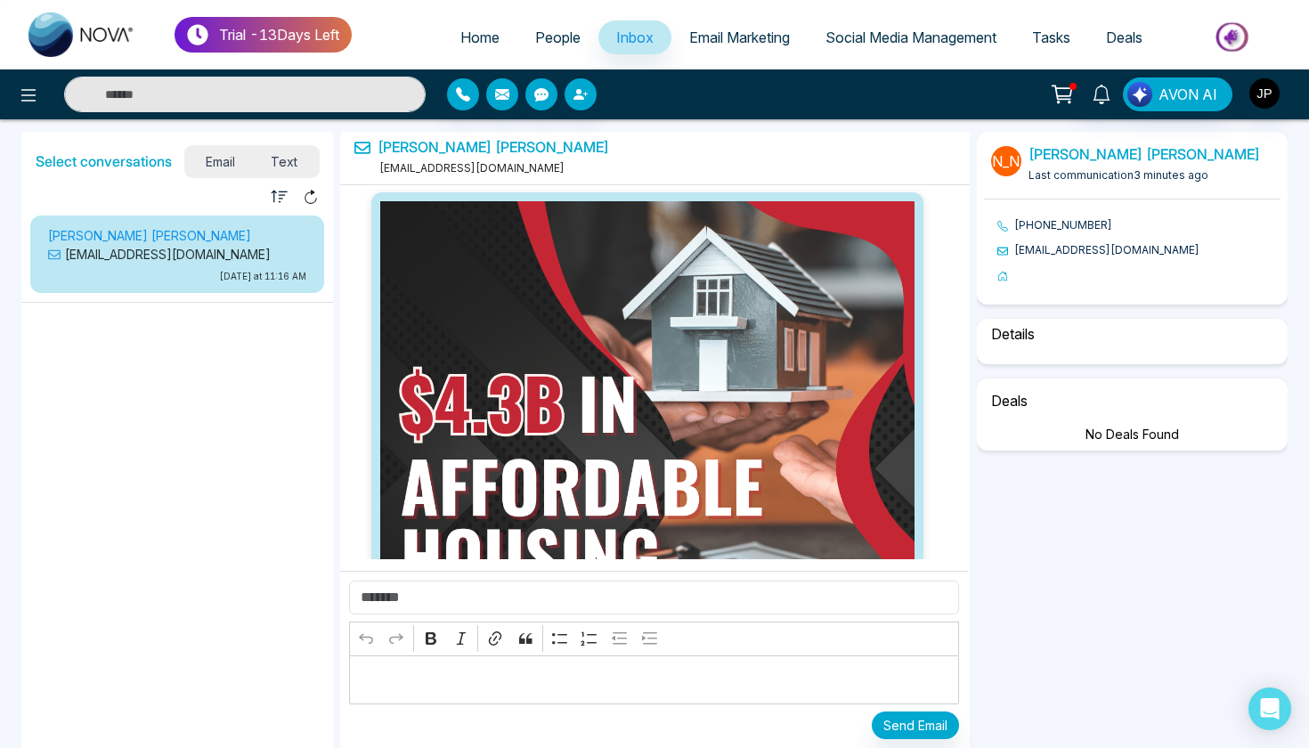
select select "*"
select select "********"
select select "*****"
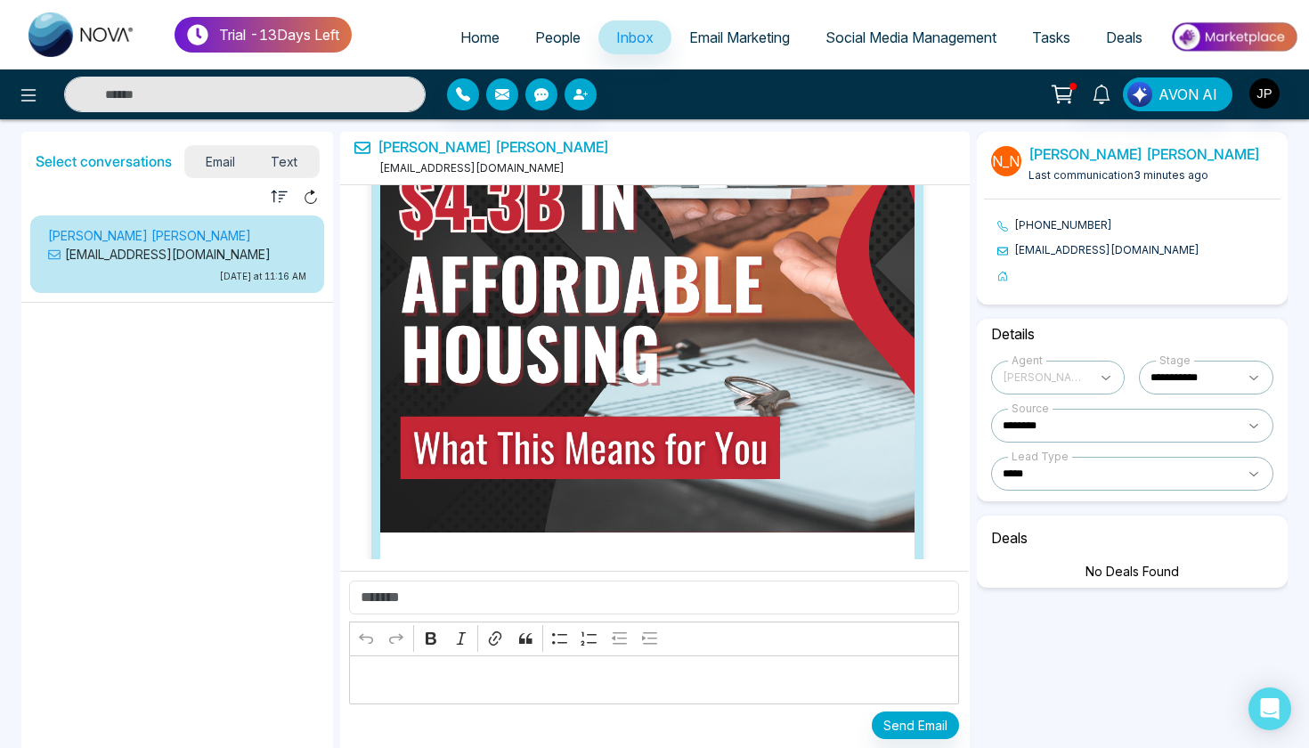
scroll to position [112, 0]
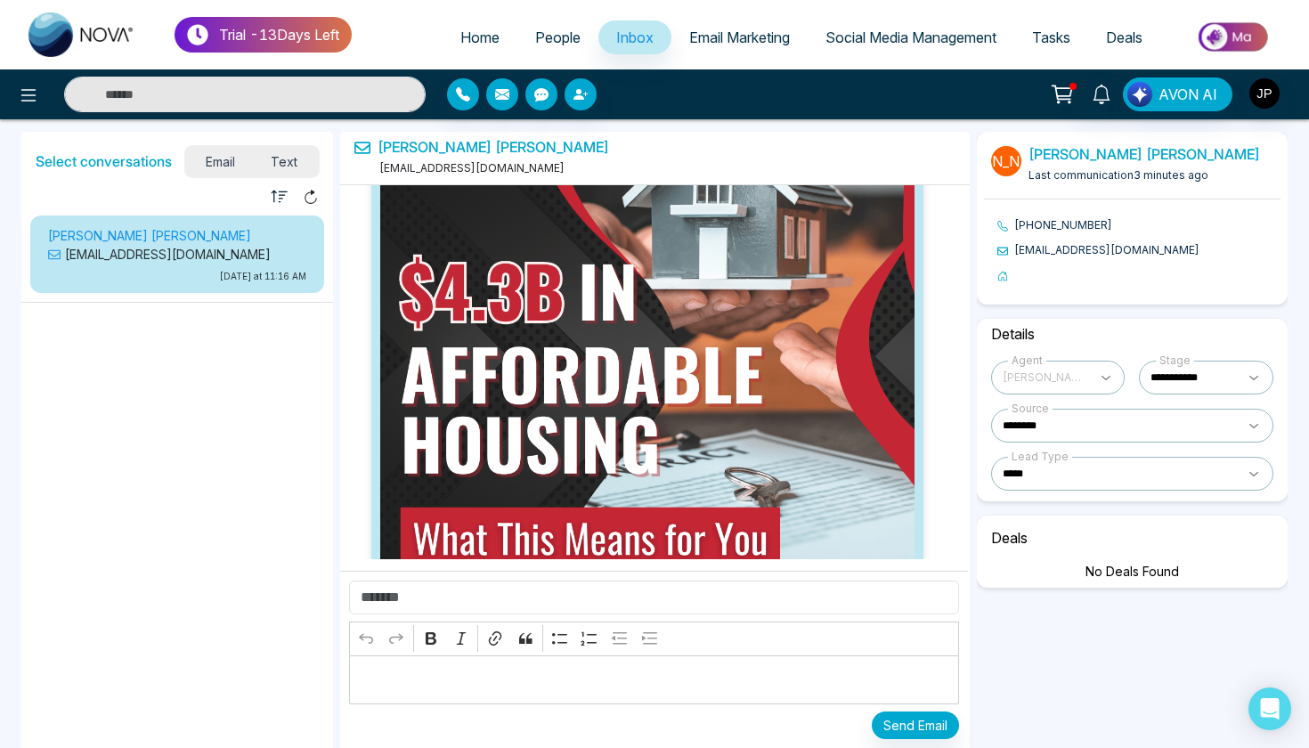
click at [297, 165] on span "Text" at bounding box center [284, 162] width 62 height 24
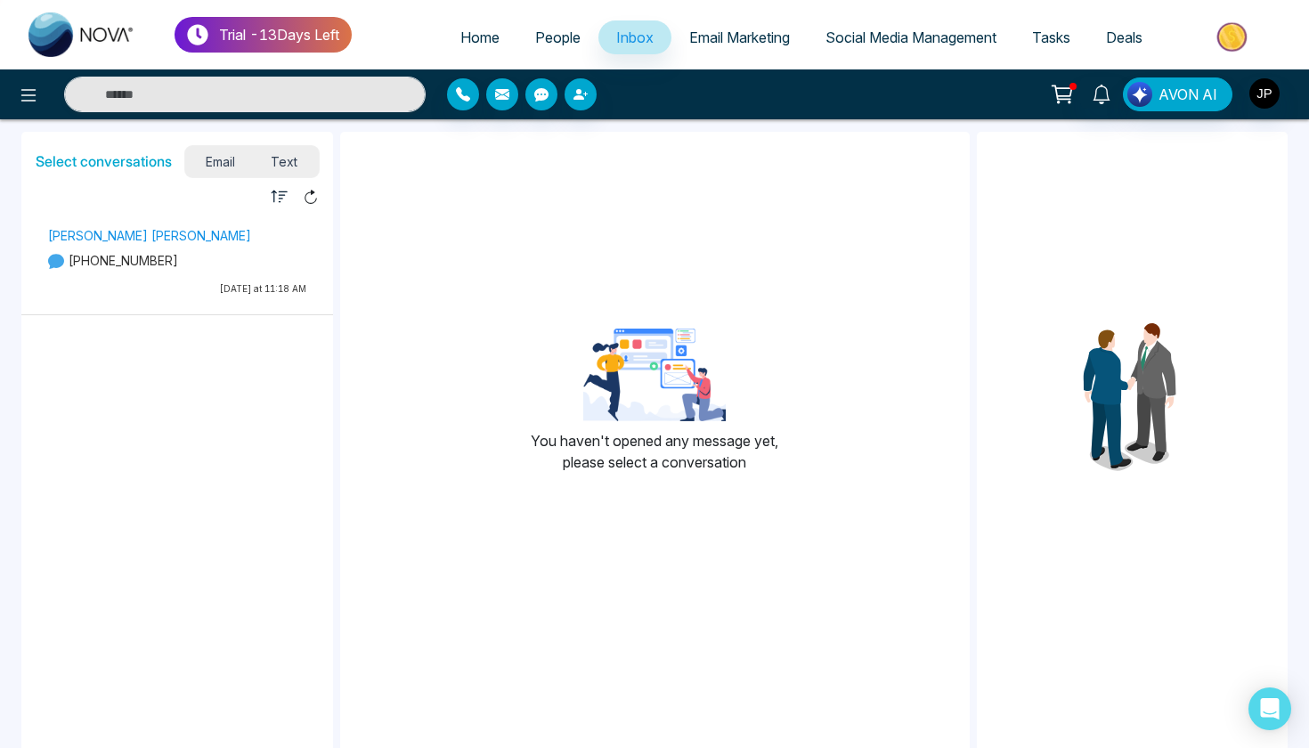
click at [219, 157] on span "Email" at bounding box center [221, 162] width 65 height 24
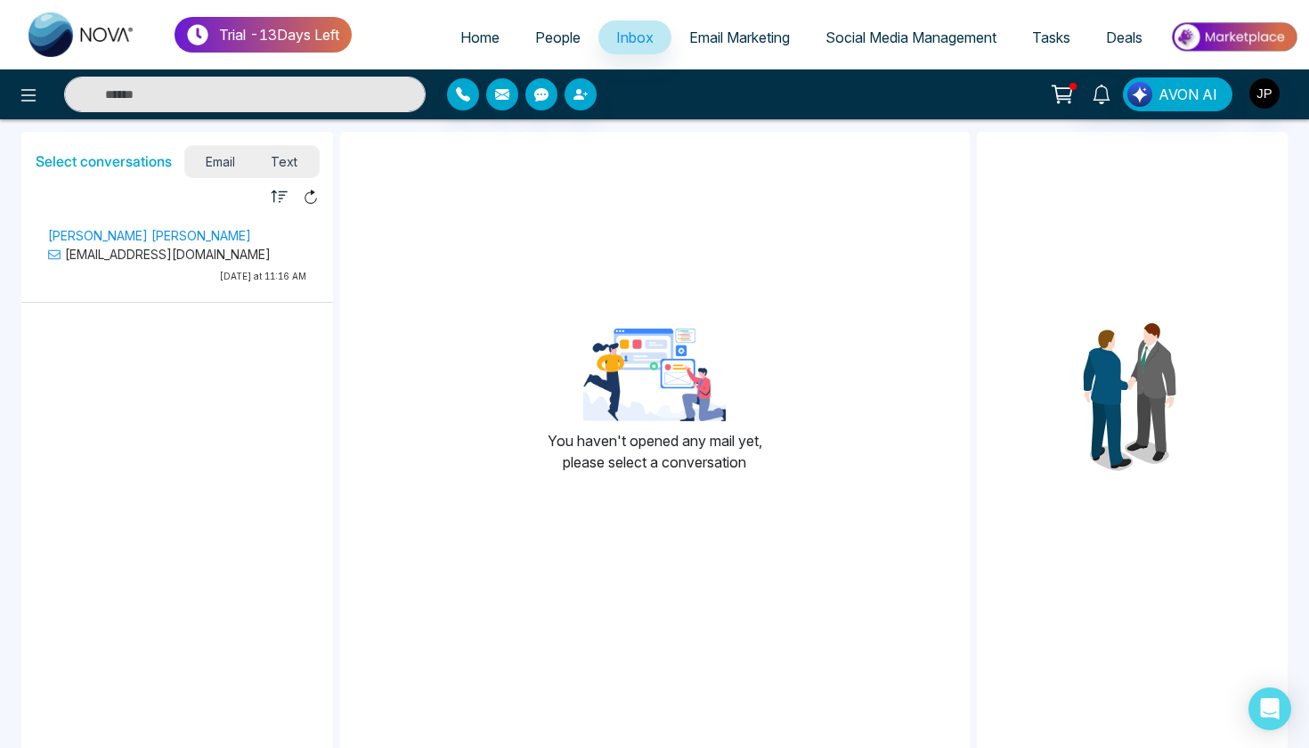
click at [224, 247] on p "[EMAIL_ADDRESS][DOMAIN_NAME]" at bounding box center [177, 254] width 258 height 19
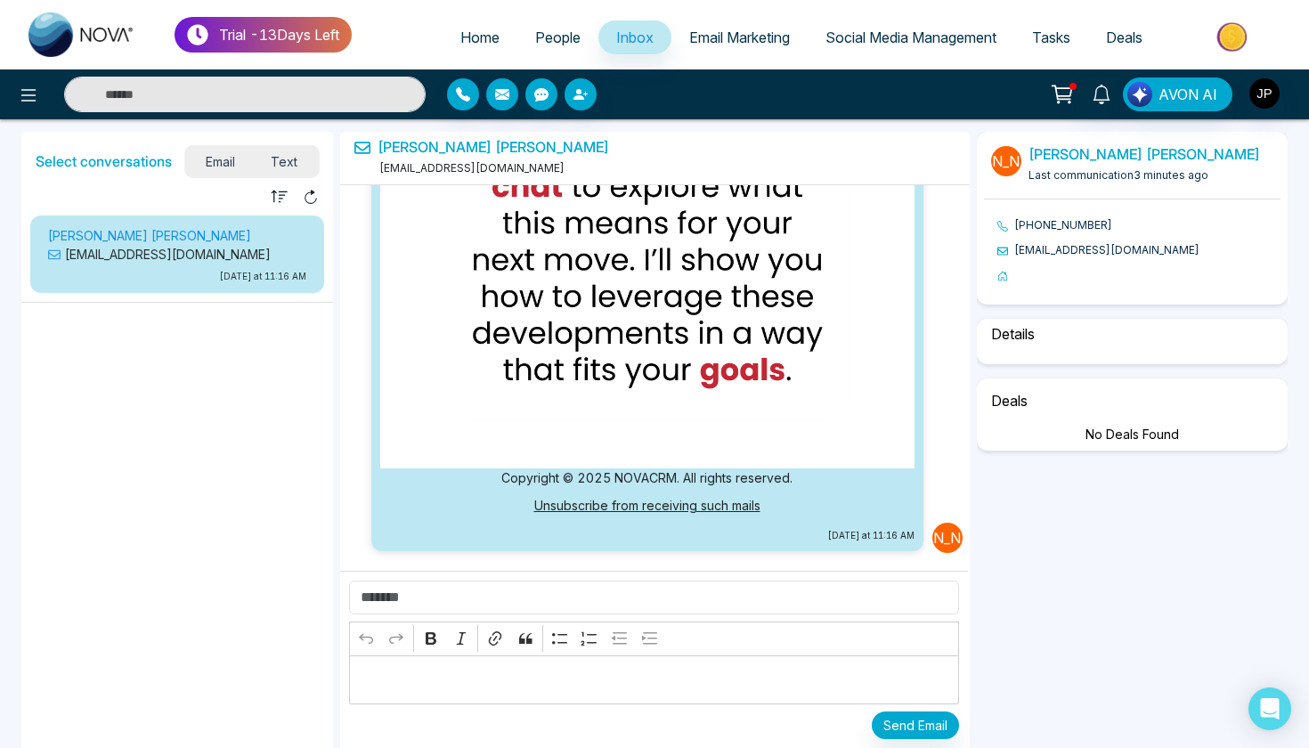
select select "*"
select select "********"
select select "*****"
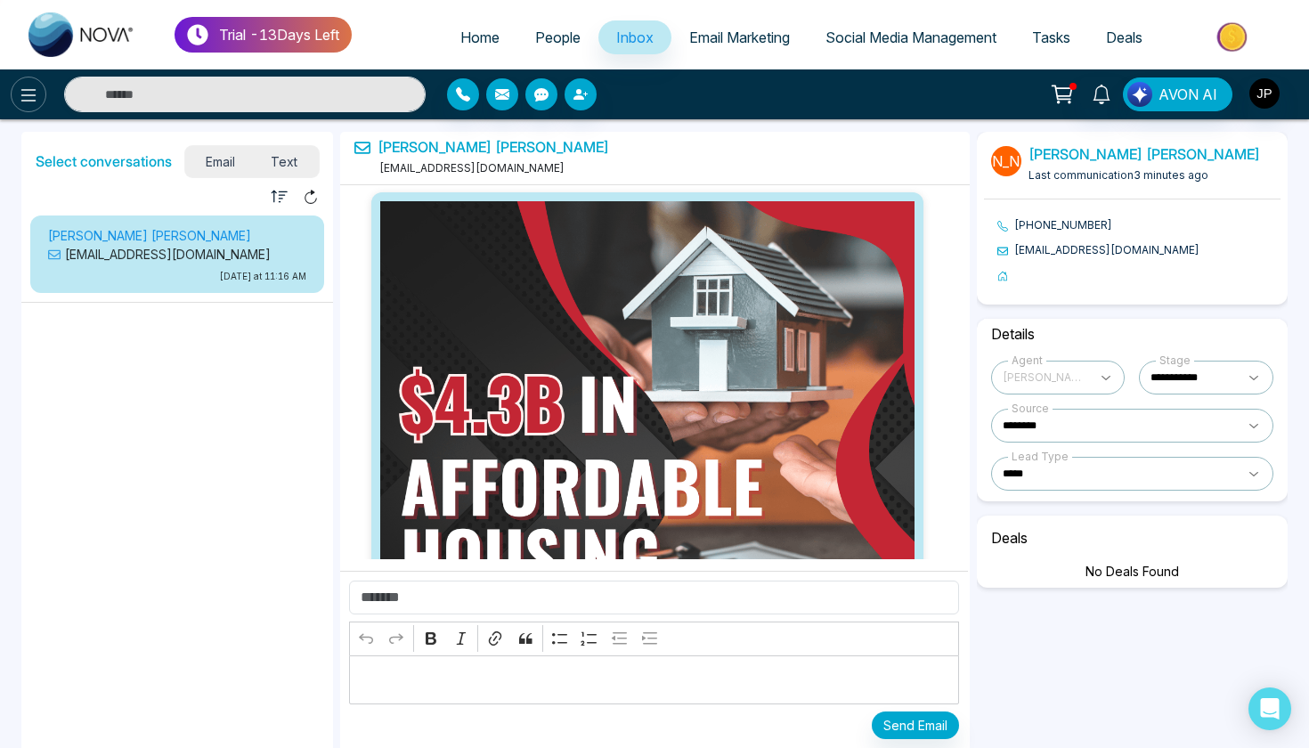
click at [37, 104] on icon at bounding box center [28, 95] width 21 height 21
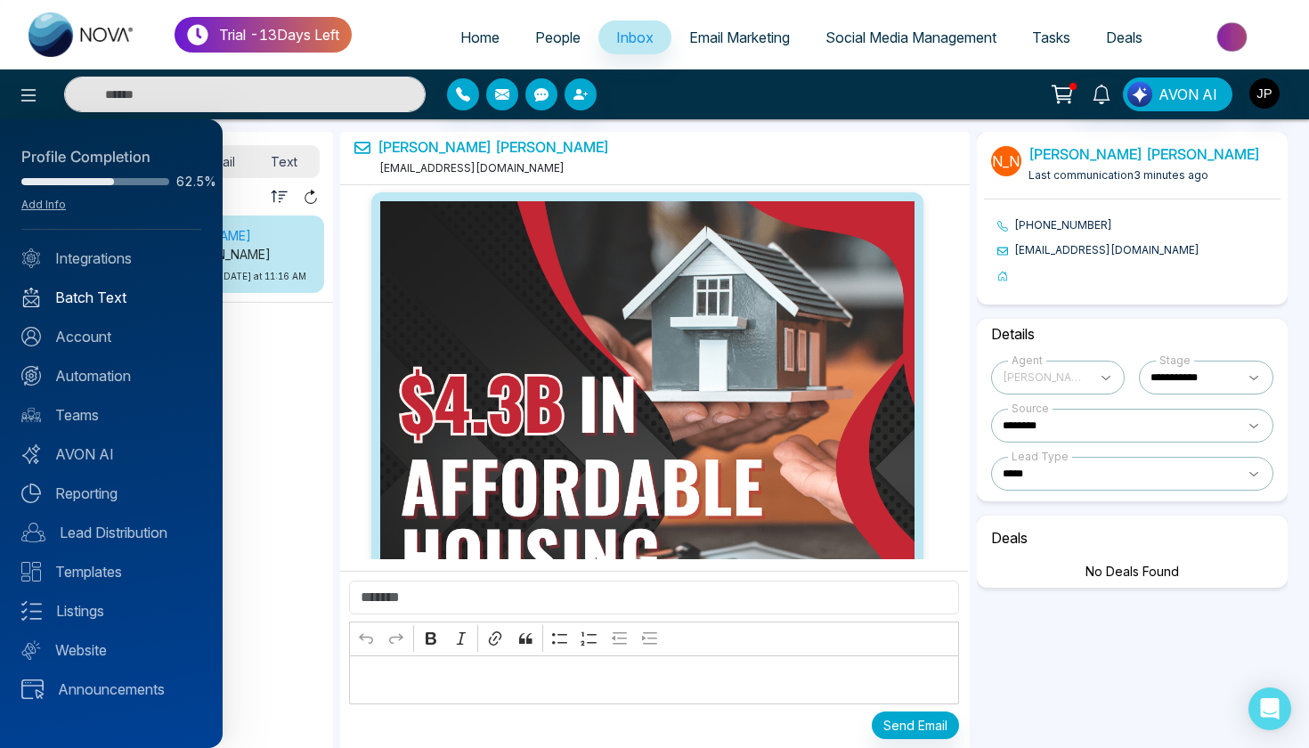
click at [115, 304] on link "Batch Text" at bounding box center [111, 297] width 180 height 21
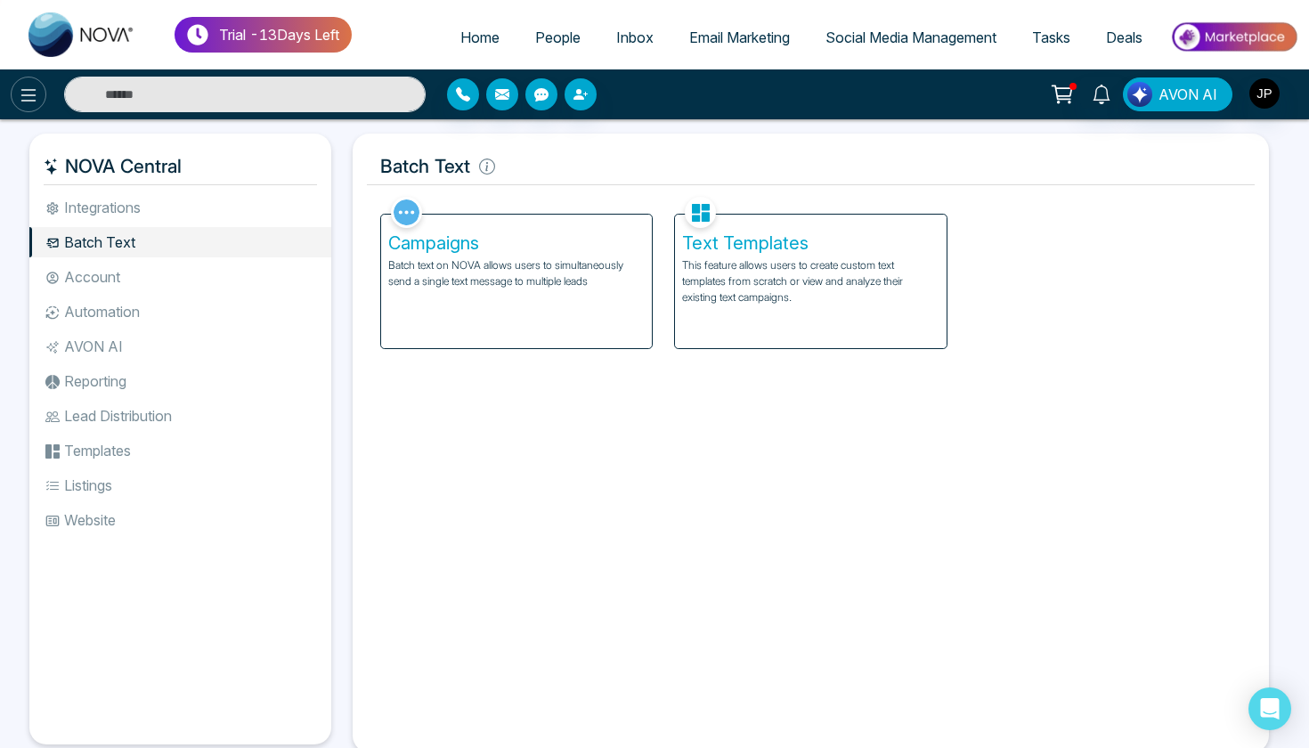
click at [37, 96] on icon at bounding box center [28, 95] width 21 height 21
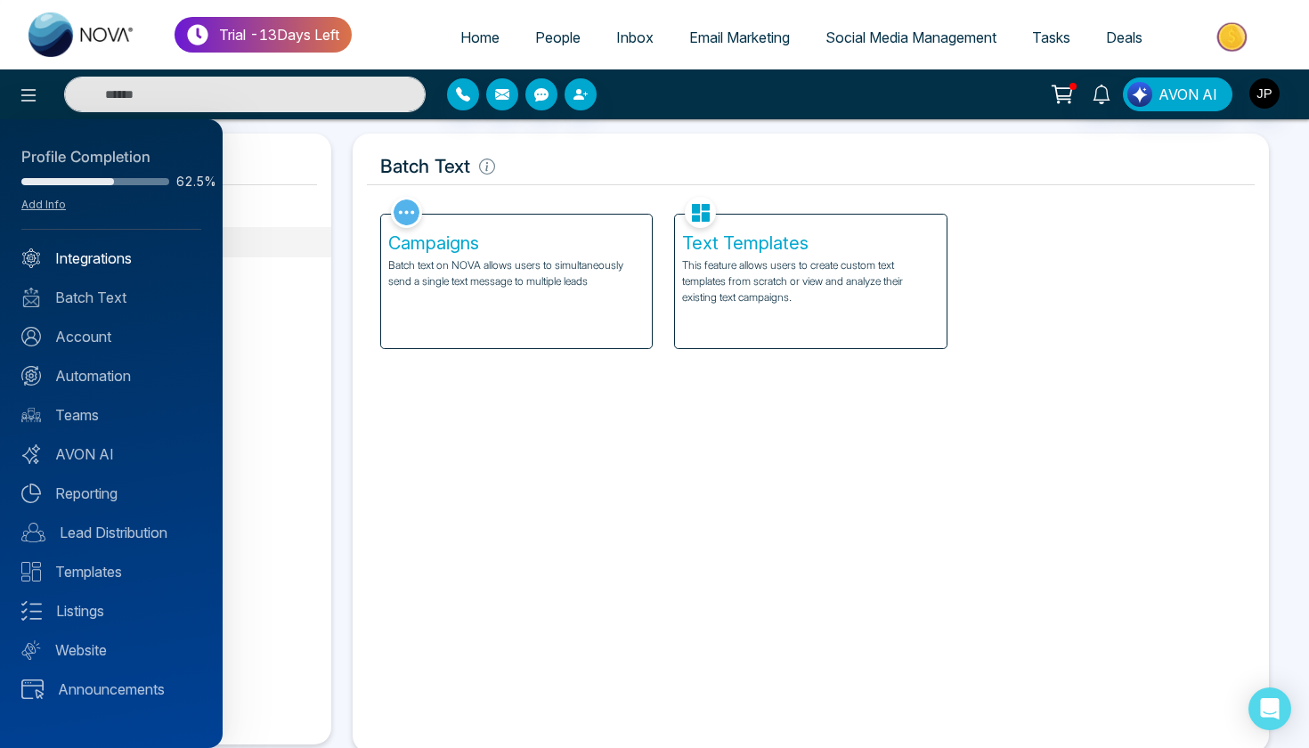
click at [137, 255] on link "Integrations" at bounding box center [111, 258] width 180 height 21
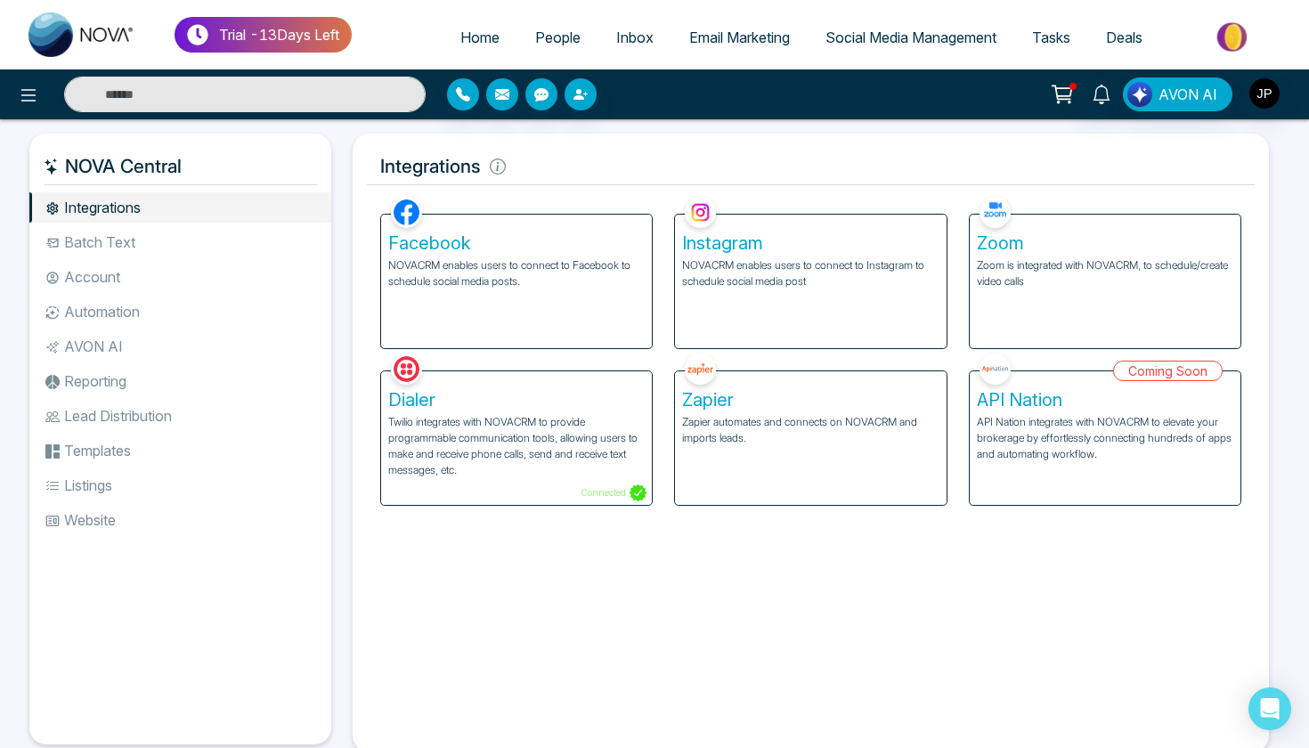
click at [540, 32] on span "People" at bounding box center [557, 37] width 45 height 18
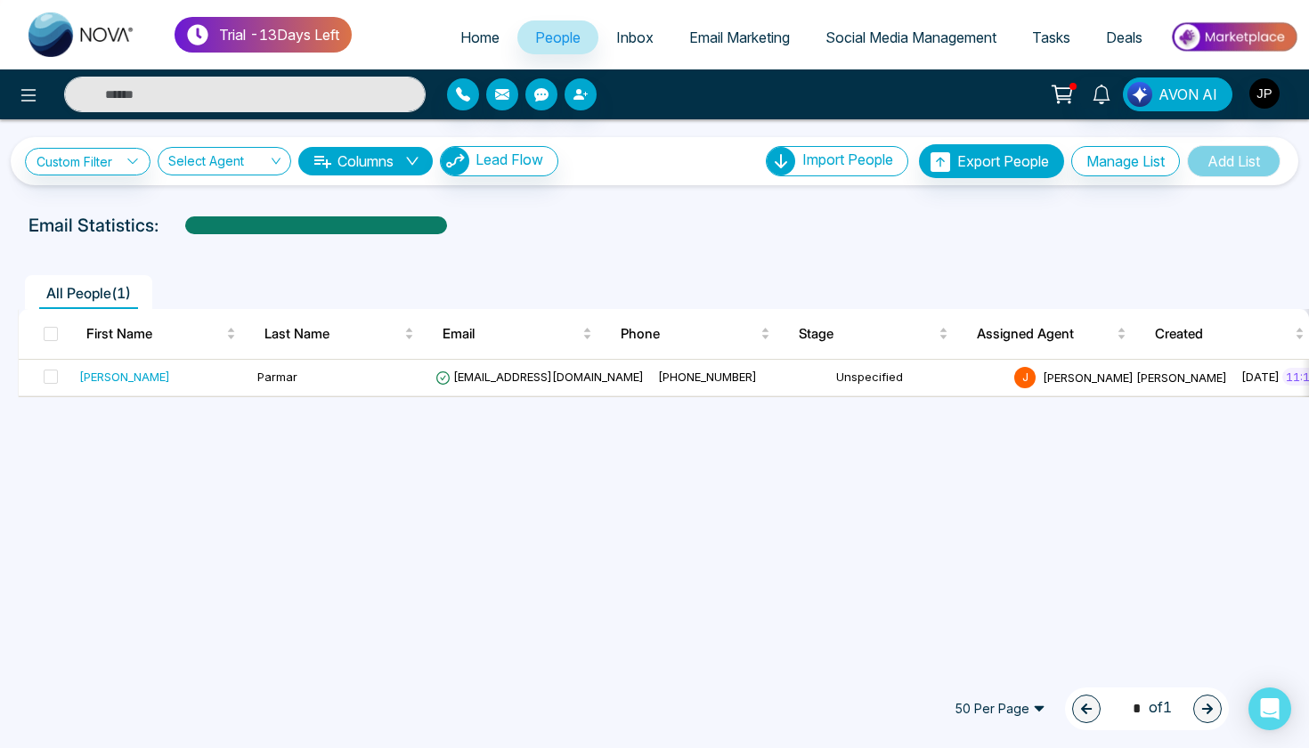
click at [85, 45] on img at bounding box center [81, 34] width 107 height 45
select select "*"
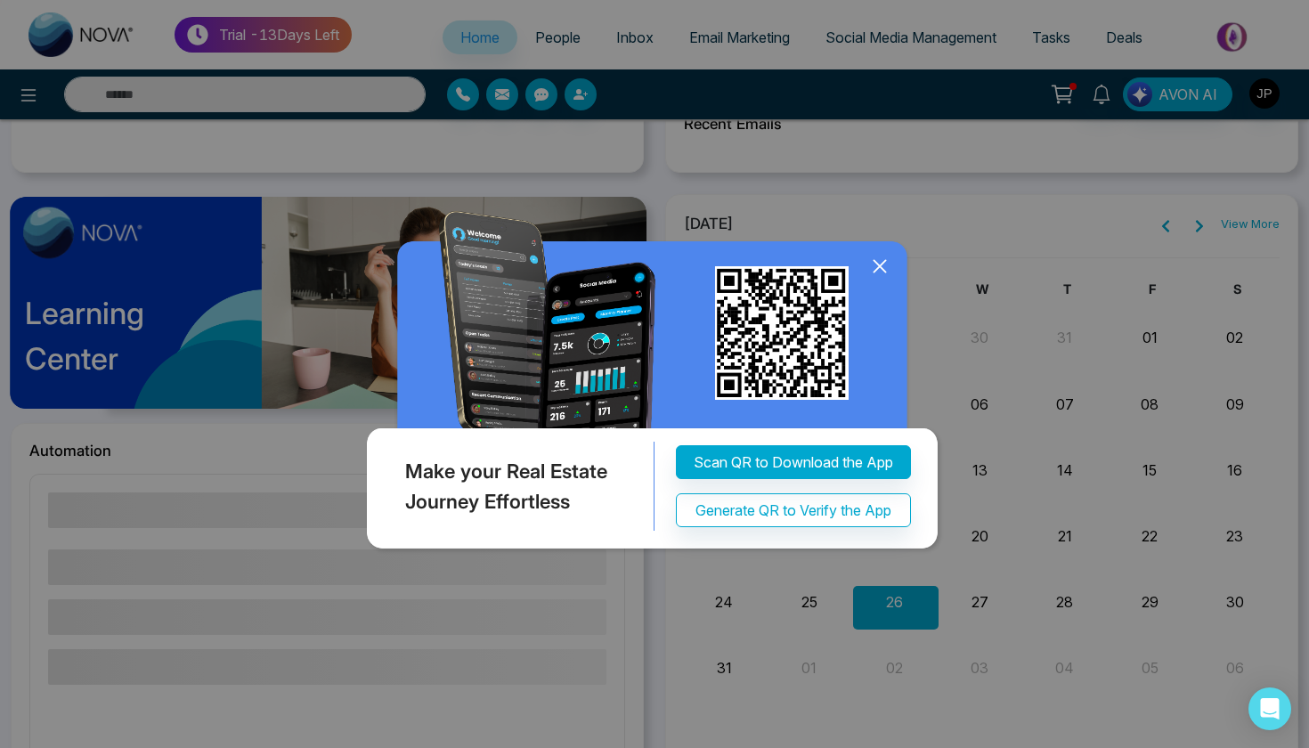
scroll to position [789, 0]
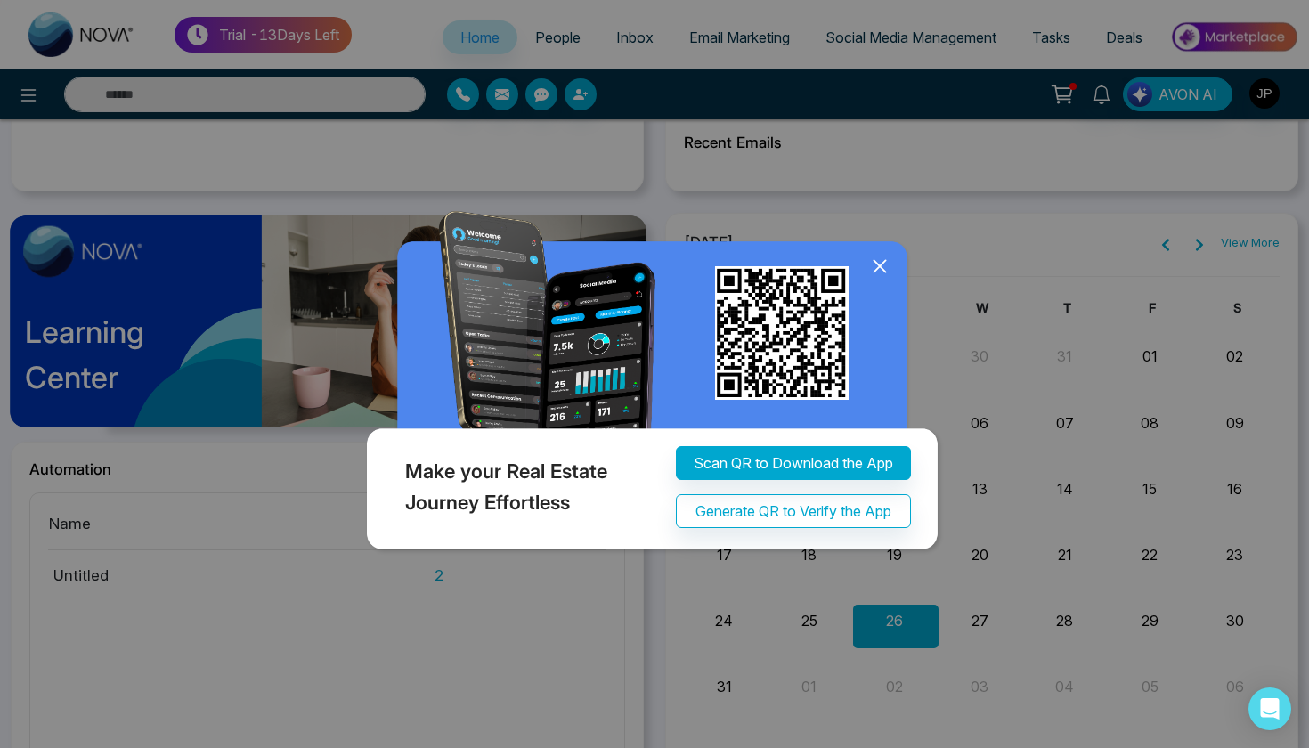
click at [888, 261] on icon at bounding box center [879, 266] width 27 height 27
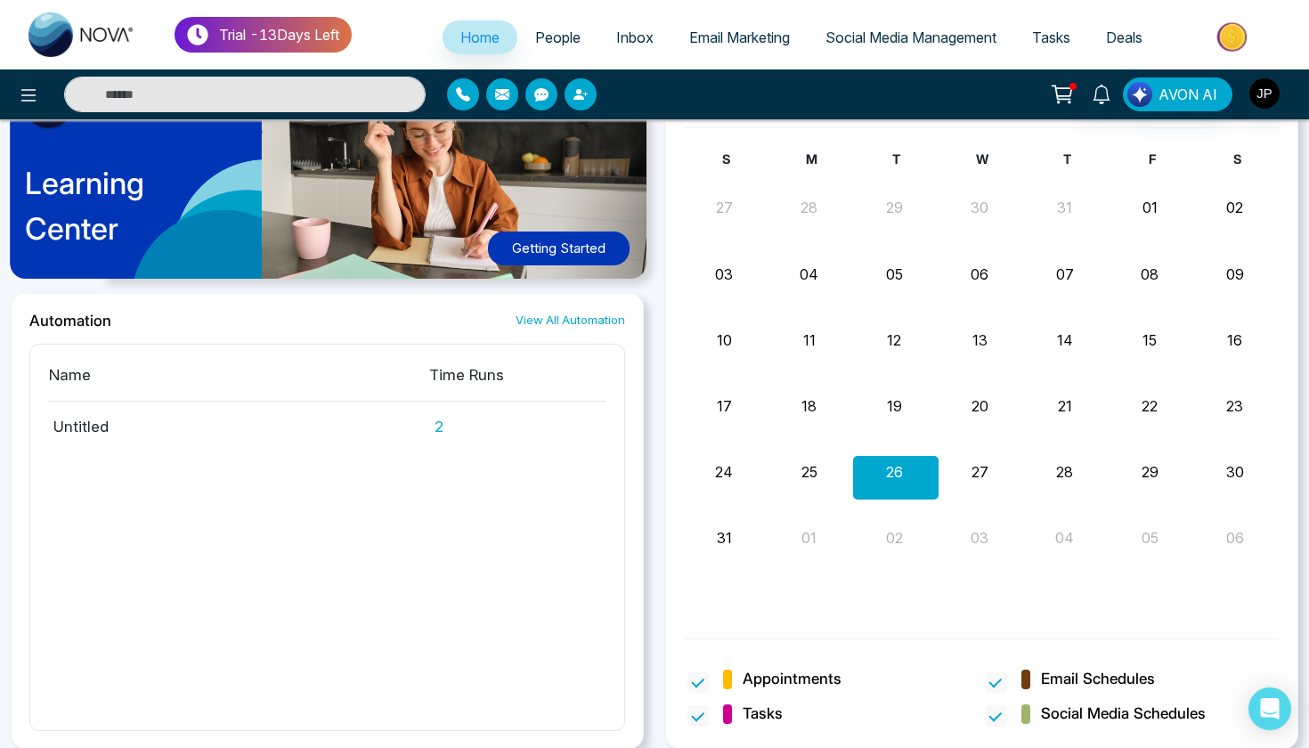
scroll to position [937, 0]
click at [442, 427] on td "2" at bounding box center [517, 420] width 178 height 37
click at [170, 436] on td "Untitled" at bounding box center [238, 420] width 380 height 37
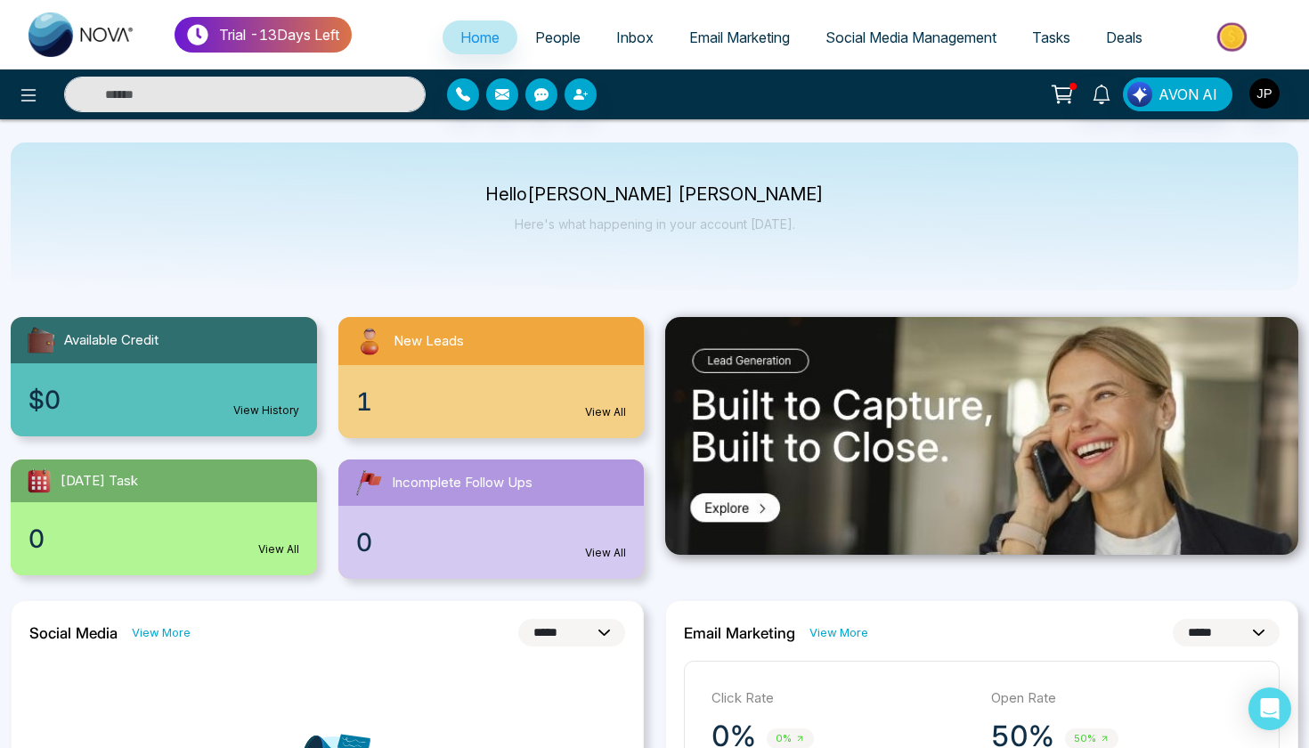
scroll to position [0, 0]
click at [567, 47] on link "People" at bounding box center [557, 37] width 81 height 34
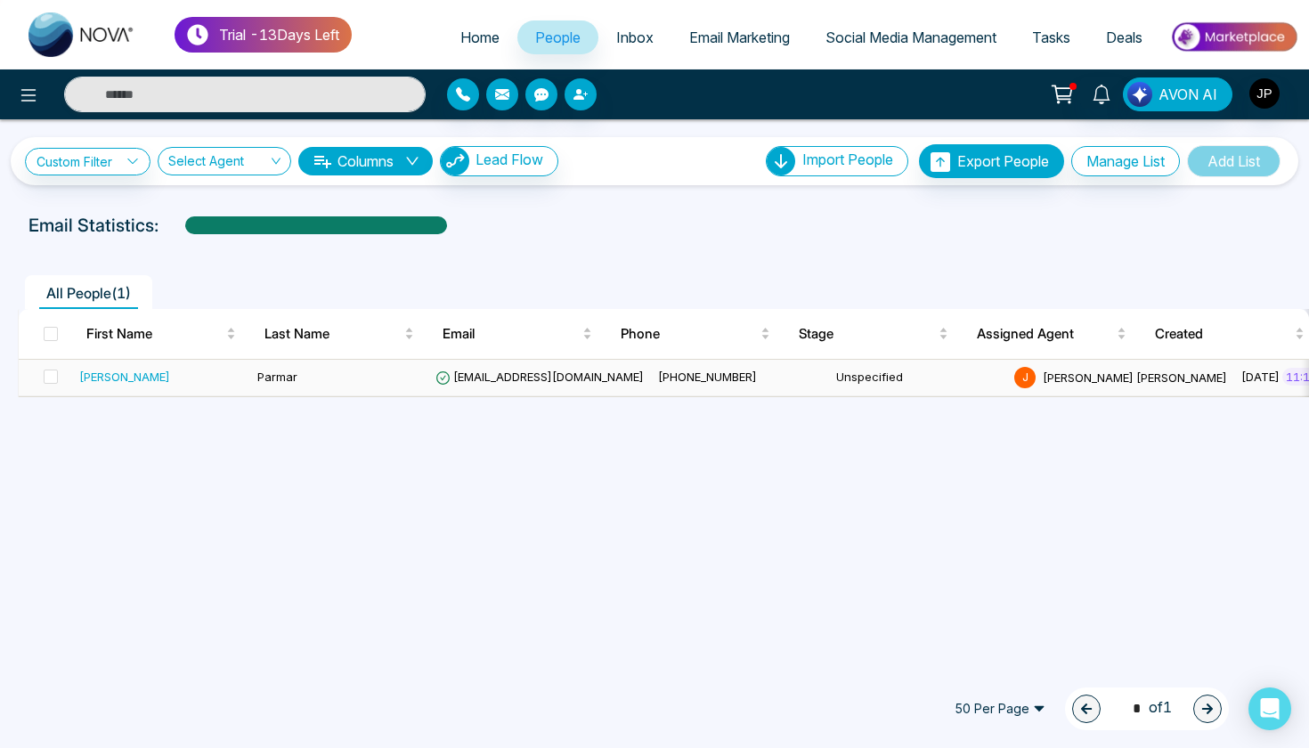
click at [99, 379] on div "[PERSON_NAME]" at bounding box center [124, 377] width 91 height 18
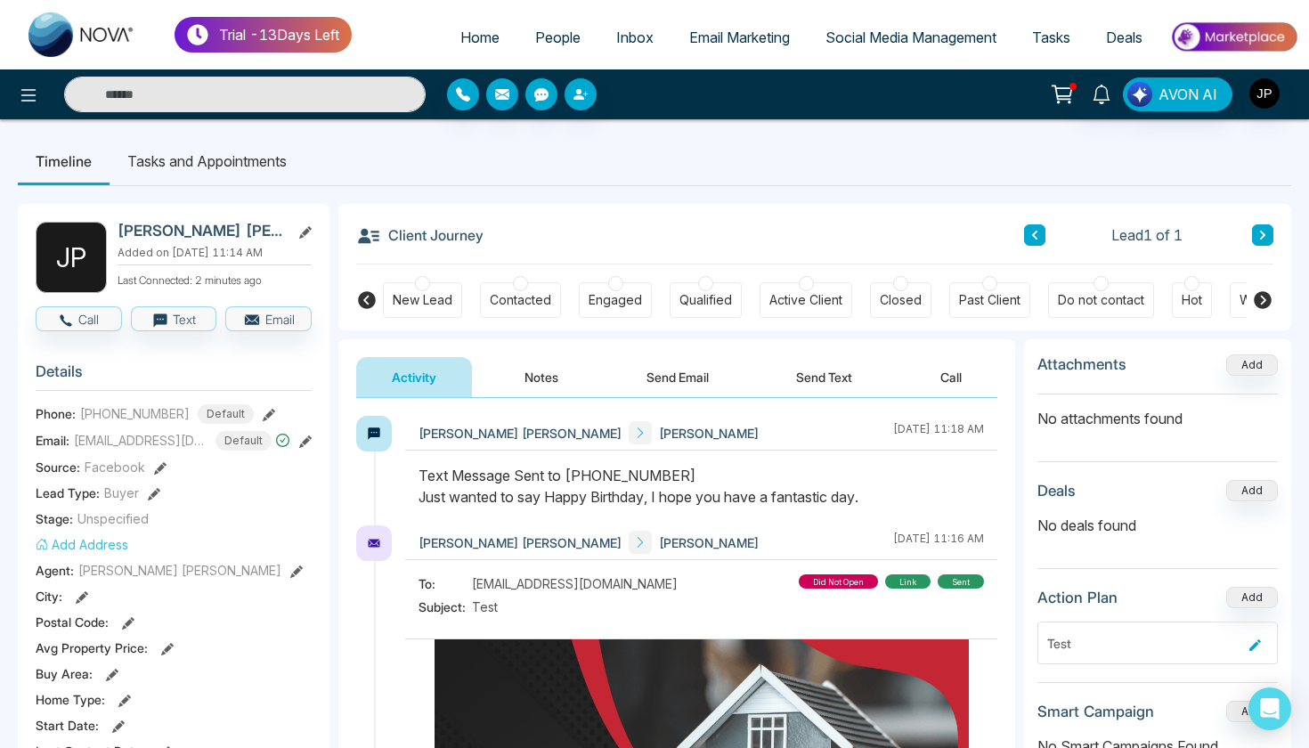
click at [615, 50] on link "Inbox" at bounding box center [634, 37] width 73 height 34
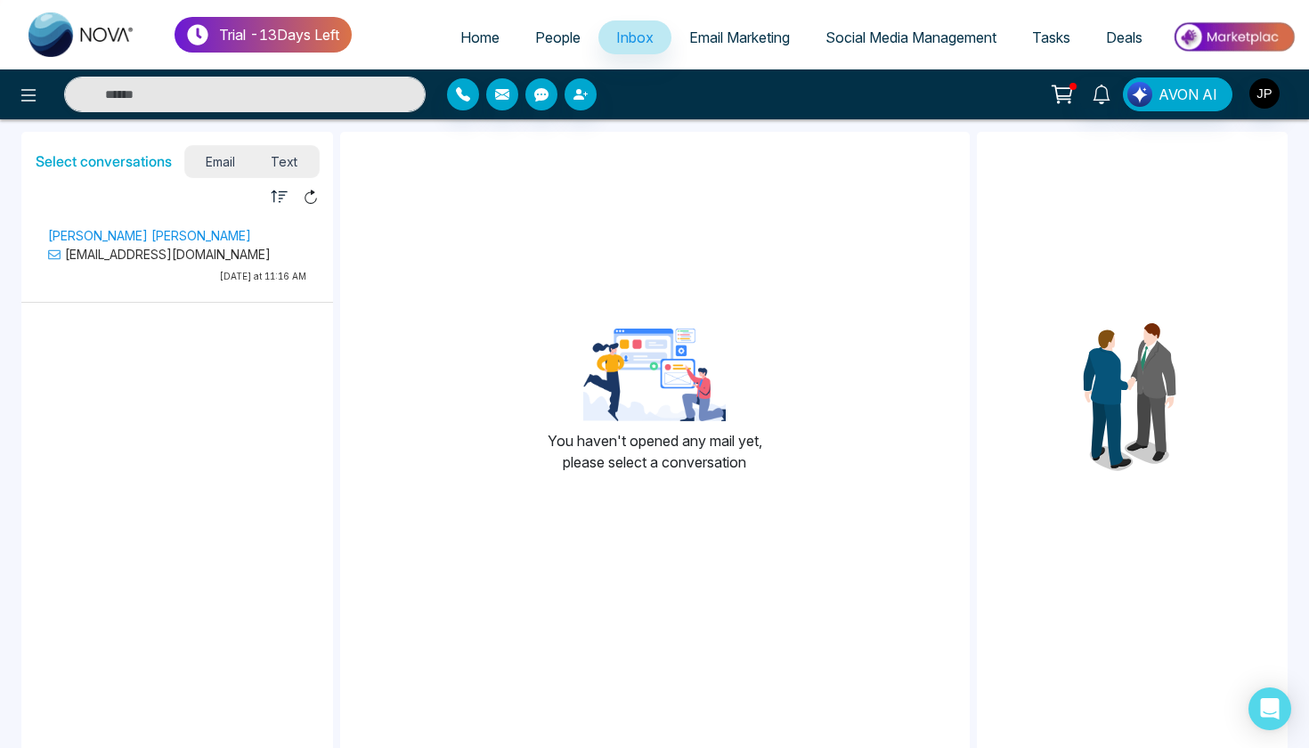
click at [161, 237] on p "[PERSON_NAME] [PERSON_NAME]" at bounding box center [177, 235] width 258 height 19
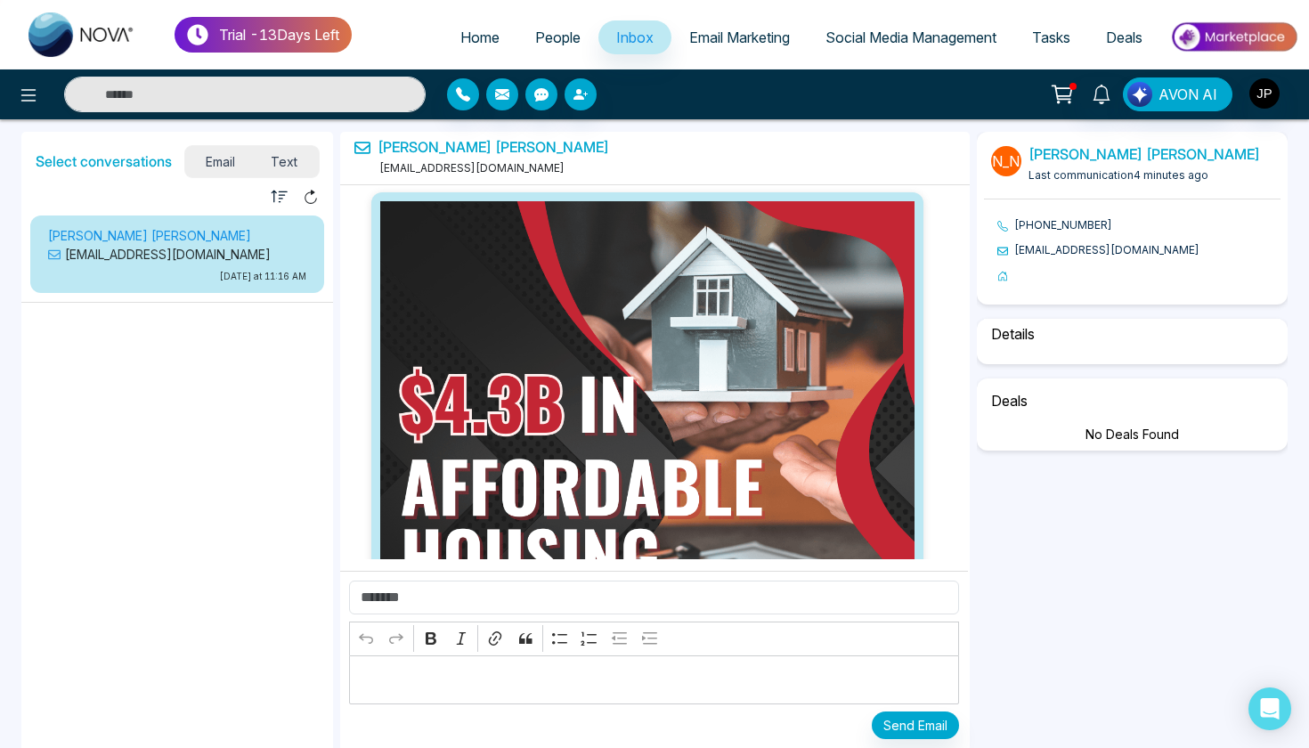
scroll to position [1984, 0]
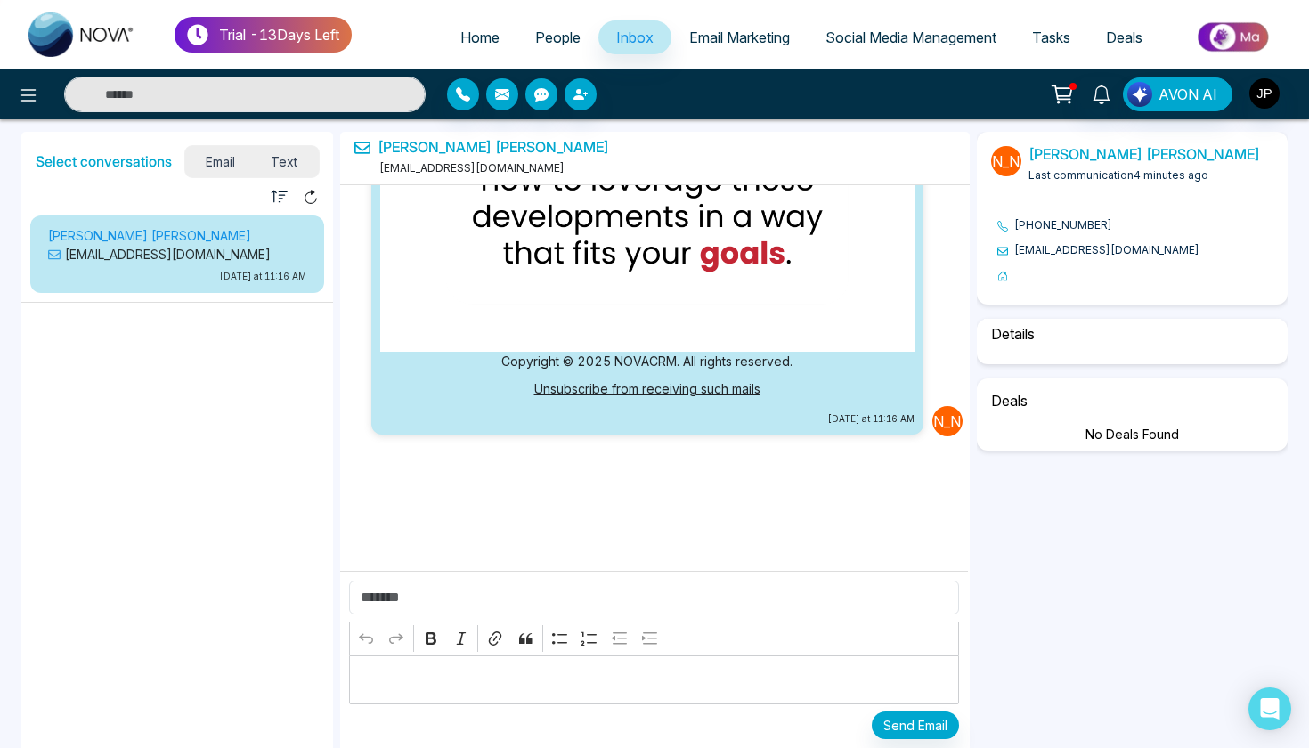
select select "*"
select select "********"
select select "*****"
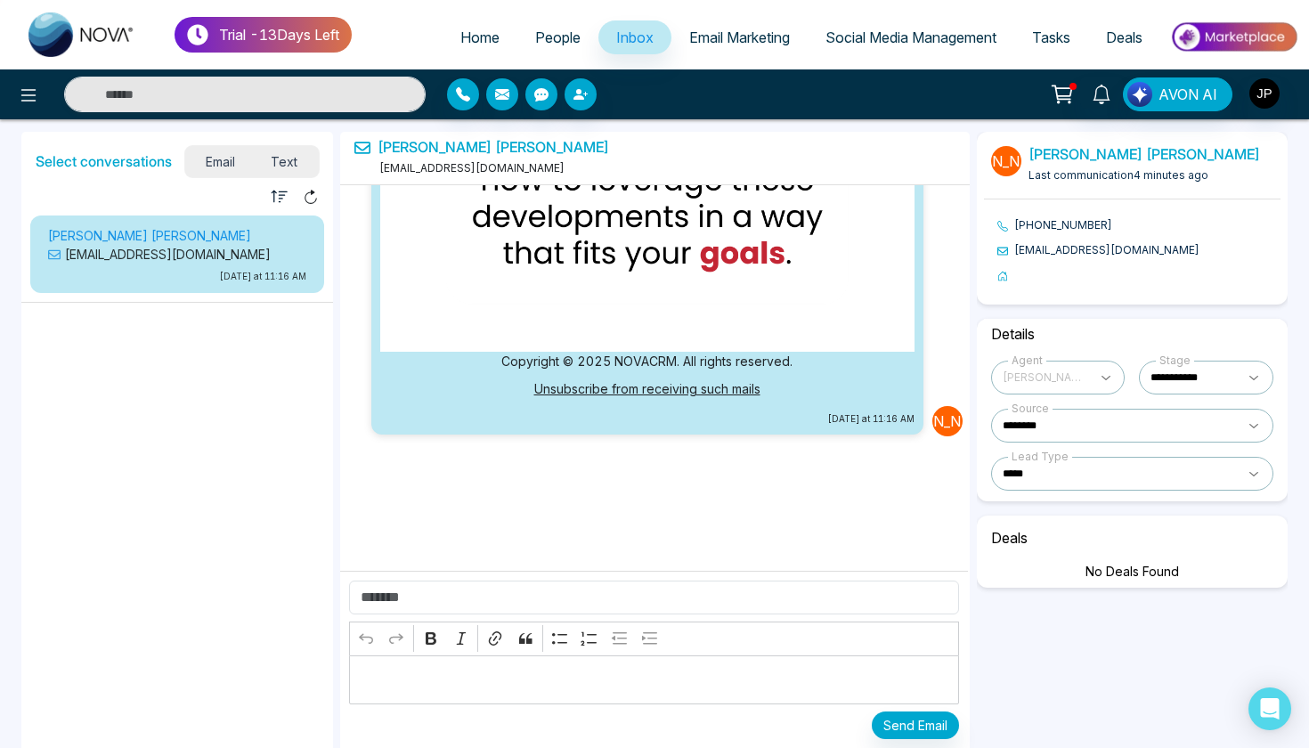
click at [706, 46] on link "Email Marketing" at bounding box center [739, 37] width 136 height 34
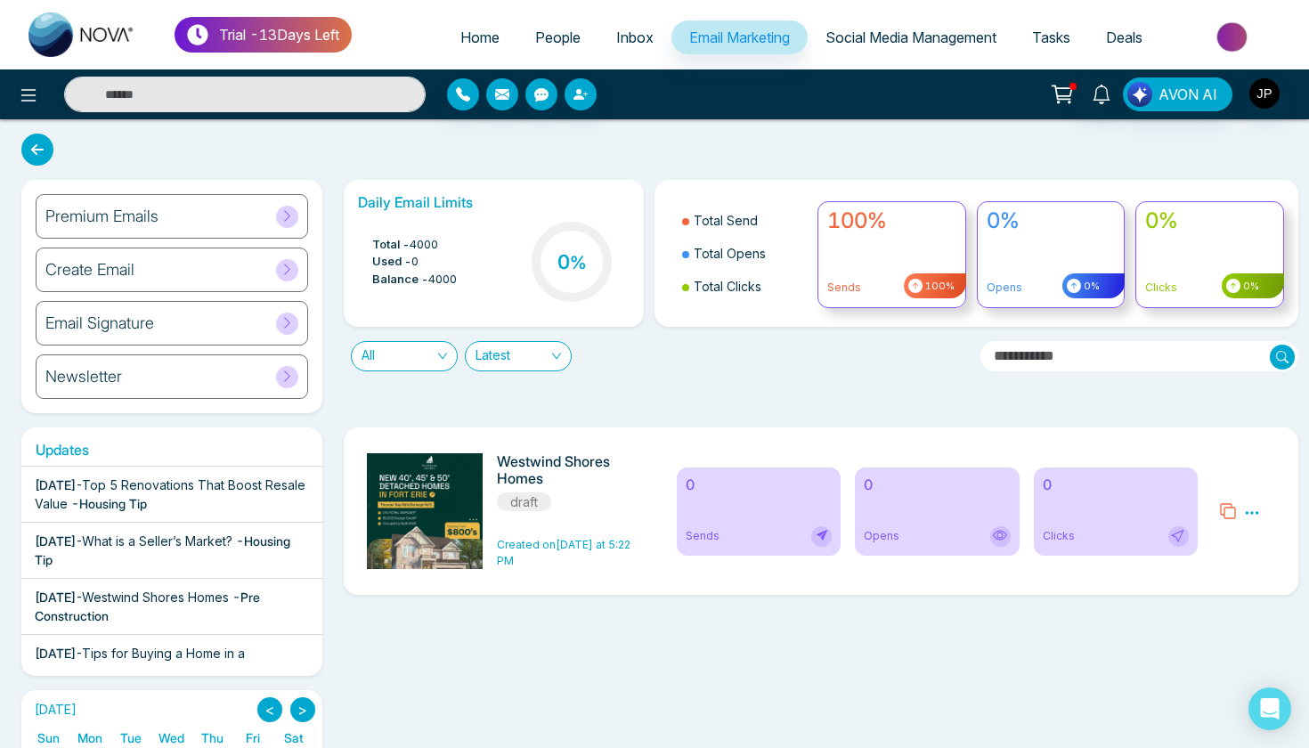
click at [219, 217] on div "Premium Emails" at bounding box center [172, 216] width 272 height 45
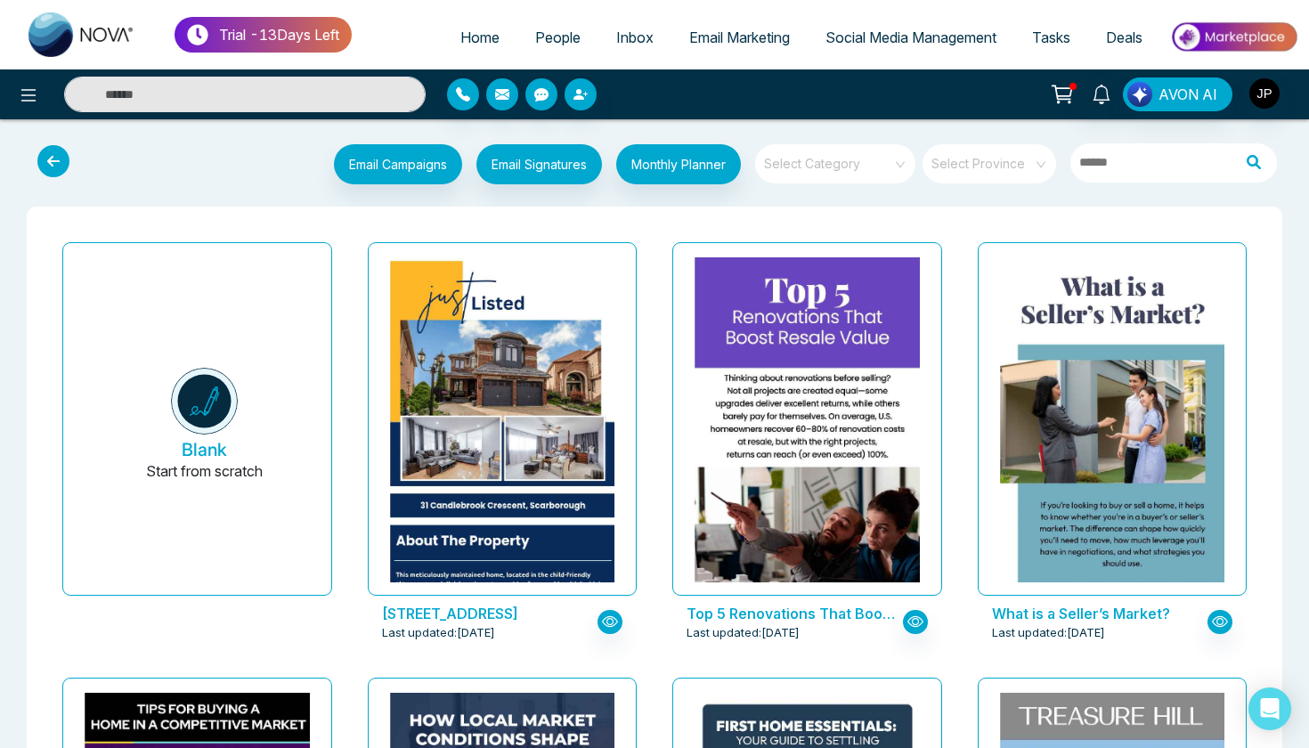
click at [61, 163] on icon at bounding box center [53, 161] width 32 height 32
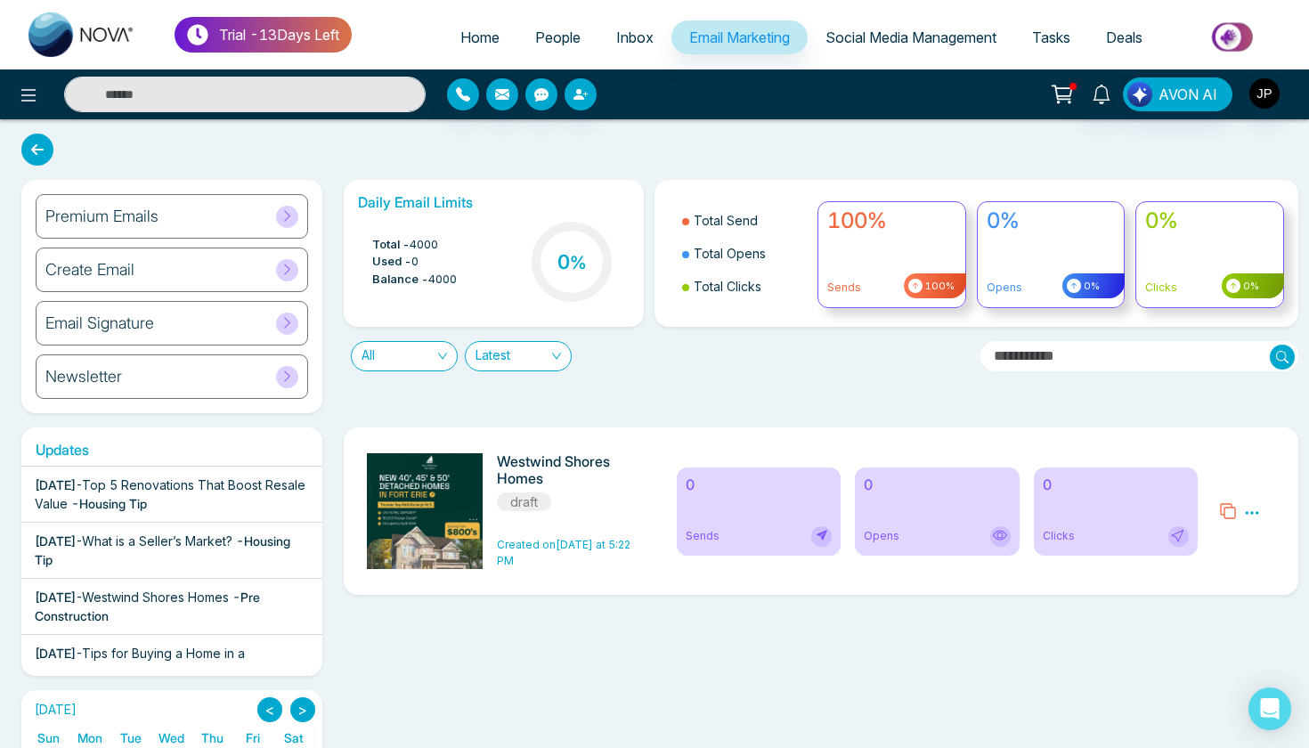
click at [699, 356] on div "All Latest" at bounding box center [655, 349] width 644 height 45
click at [830, 40] on span "Social Media Management" at bounding box center [910, 37] width 171 height 18
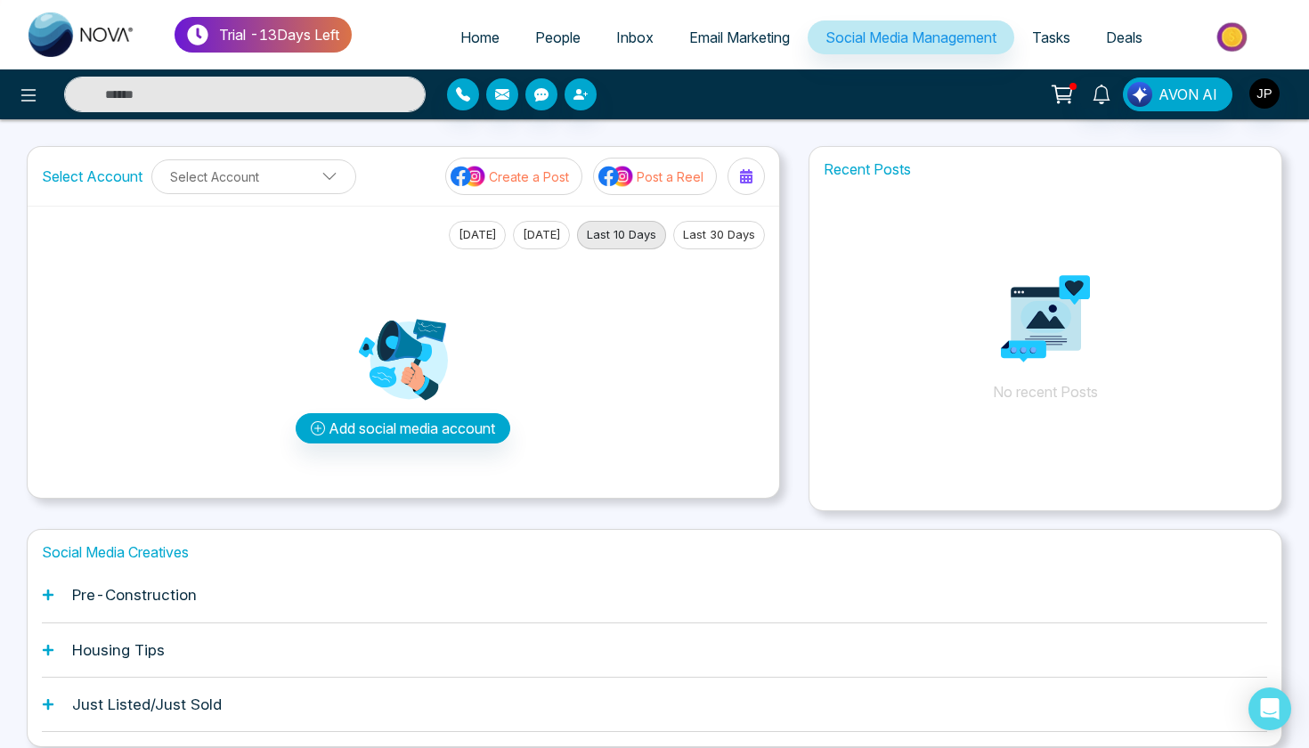
click at [649, 370] on div "Add social media account" at bounding box center [403, 366] width 723 height 235
click at [671, 378] on div "Add social media account" at bounding box center [403, 366] width 723 height 235
click at [779, 418] on div "Select Account Select Account Create a Post Post a Reel Today Yesterday Last 10…" at bounding box center [403, 322] width 753 height 353
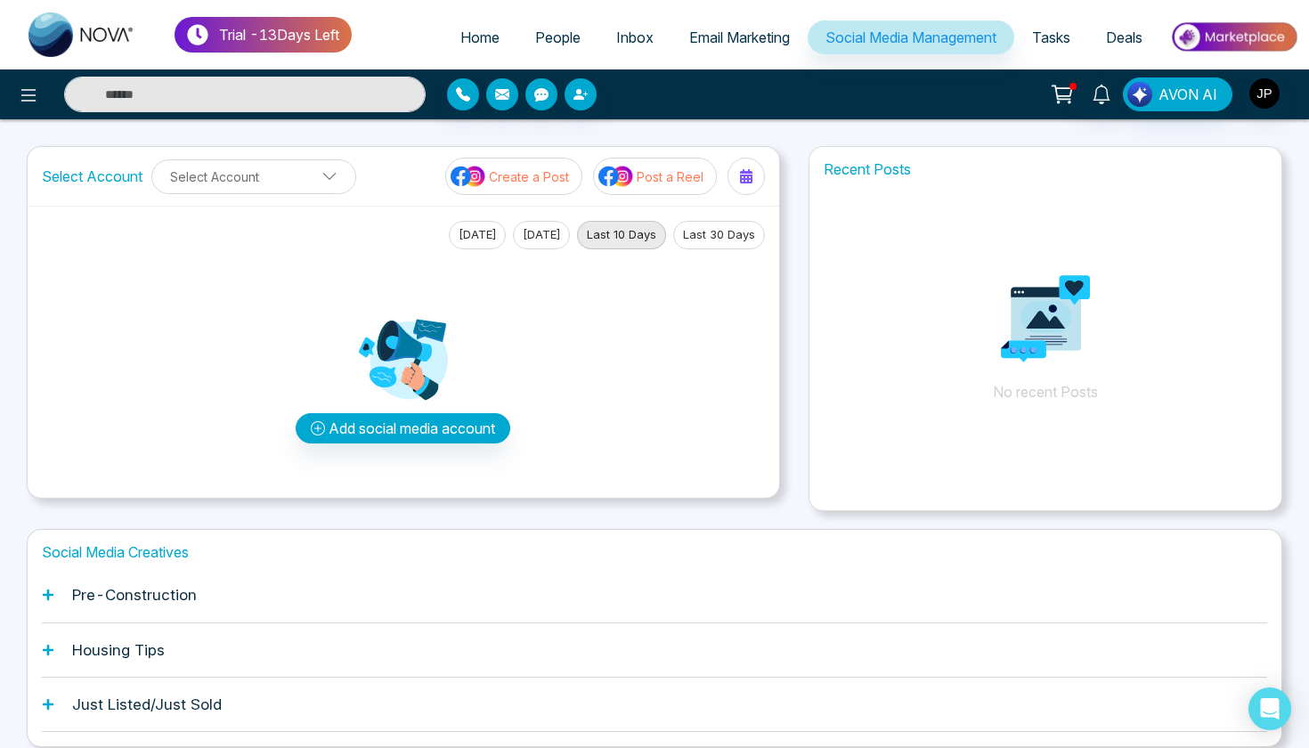
click at [1049, 32] on span "Tasks" at bounding box center [1051, 37] width 38 height 18
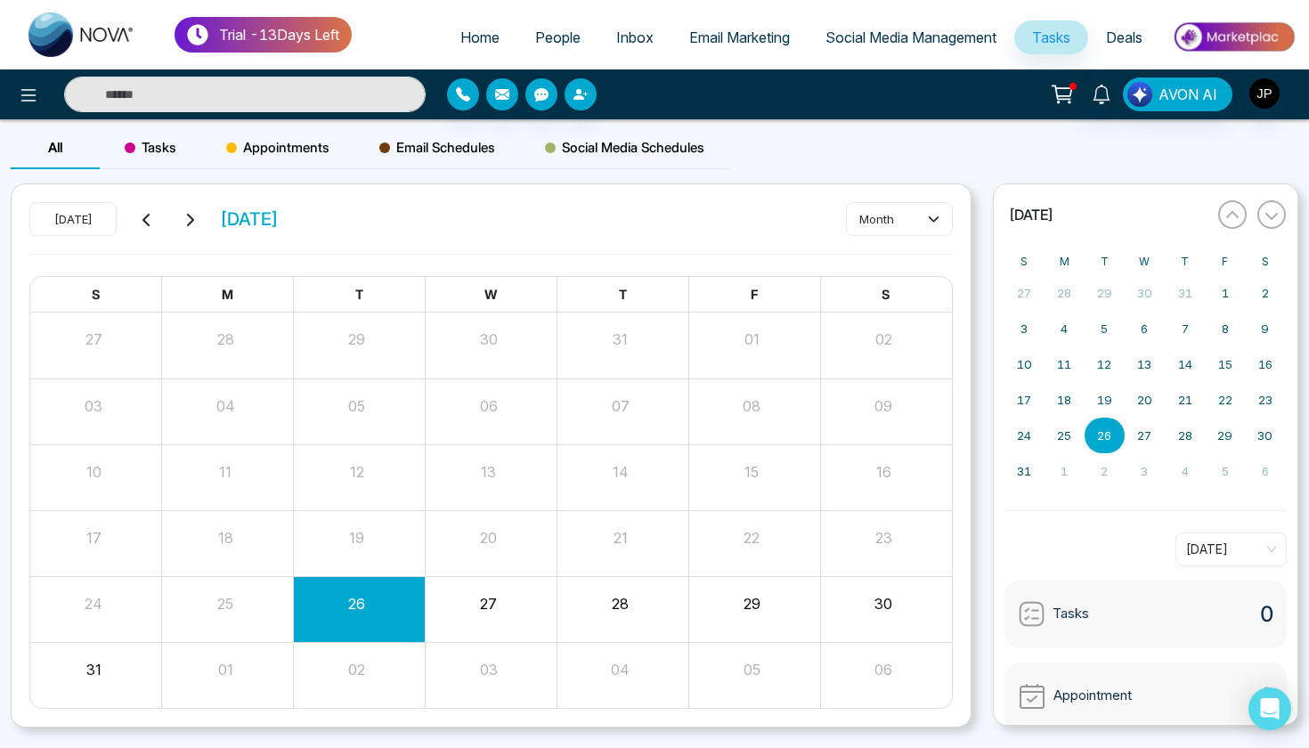
click at [176, 148] on span "Tasks" at bounding box center [151, 147] width 52 height 21
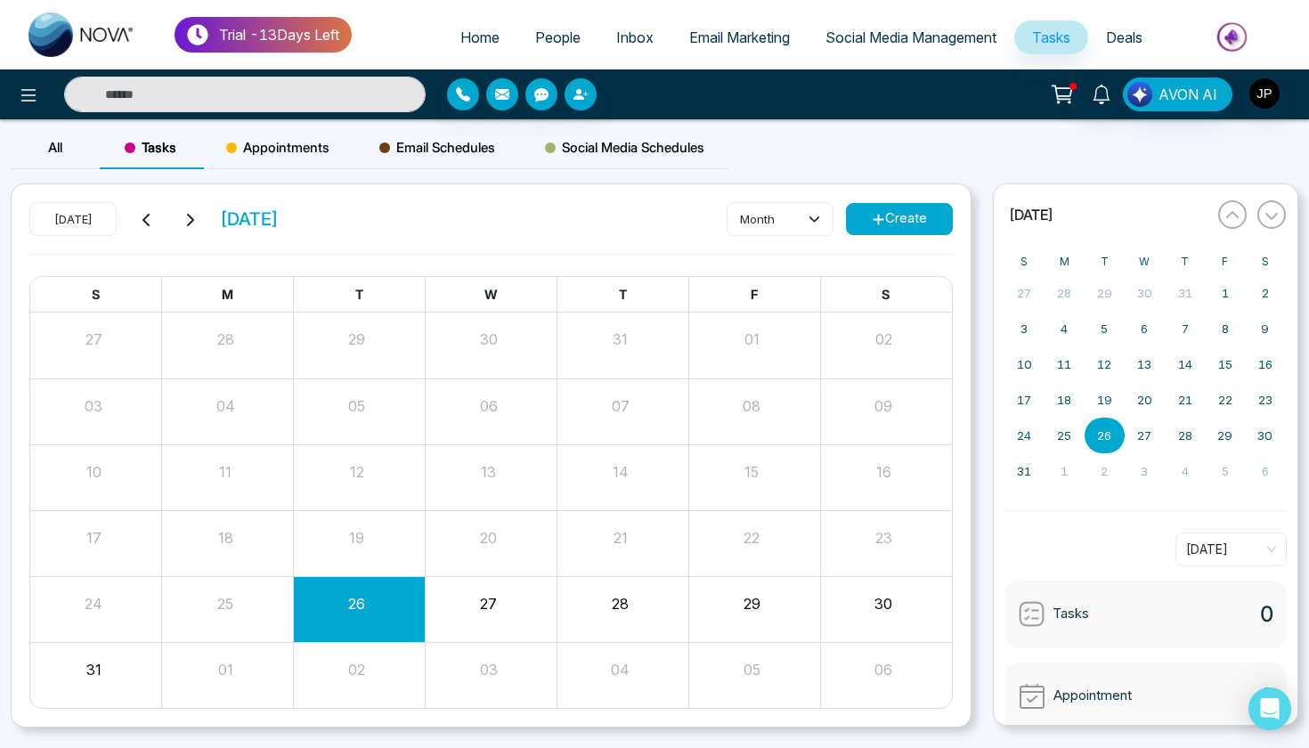
click at [291, 142] on span "Appointments" at bounding box center [277, 147] width 103 height 21
click at [416, 142] on span "Email Schedules" at bounding box center [437, 147] width 116 height 21
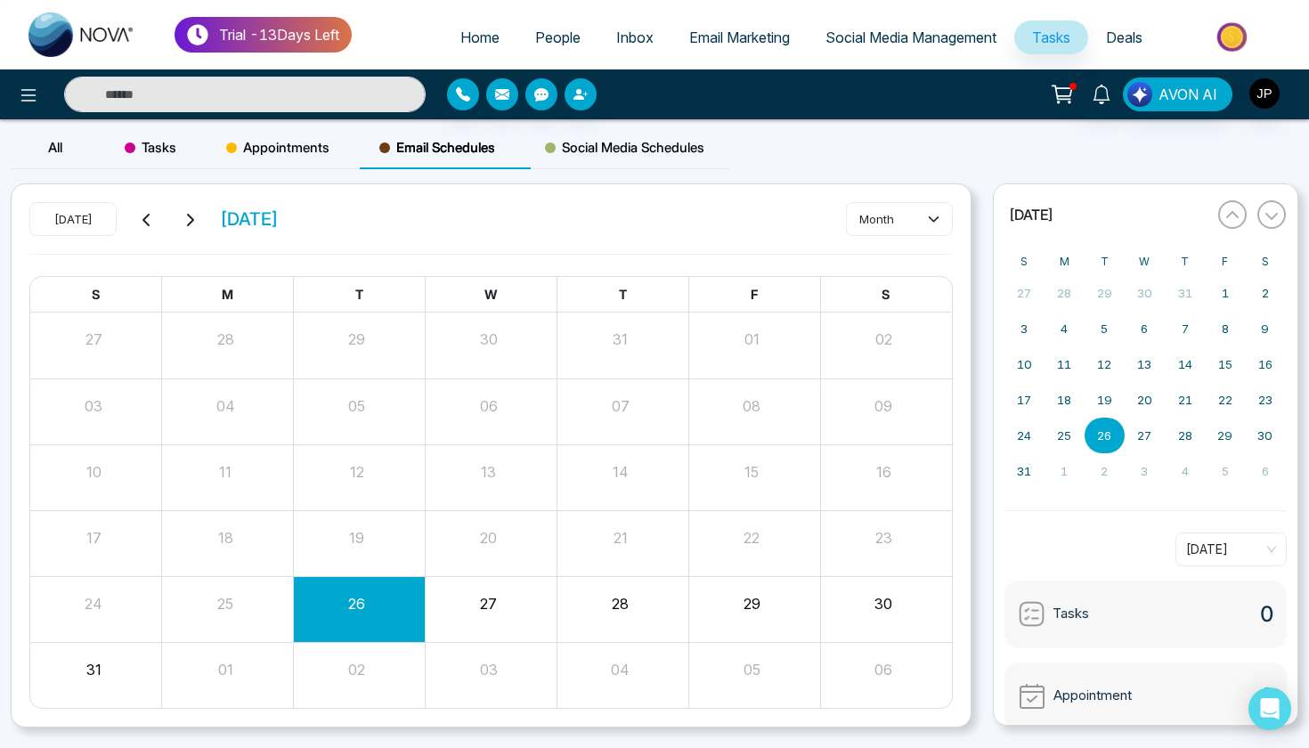
click at [686, 145] on span "Social Media Schedules" at bounding box center [624, 147] width 159 height 21
click at [150, 155] on span "Tasks" at bounding box center [151, 147] width 52 height 21
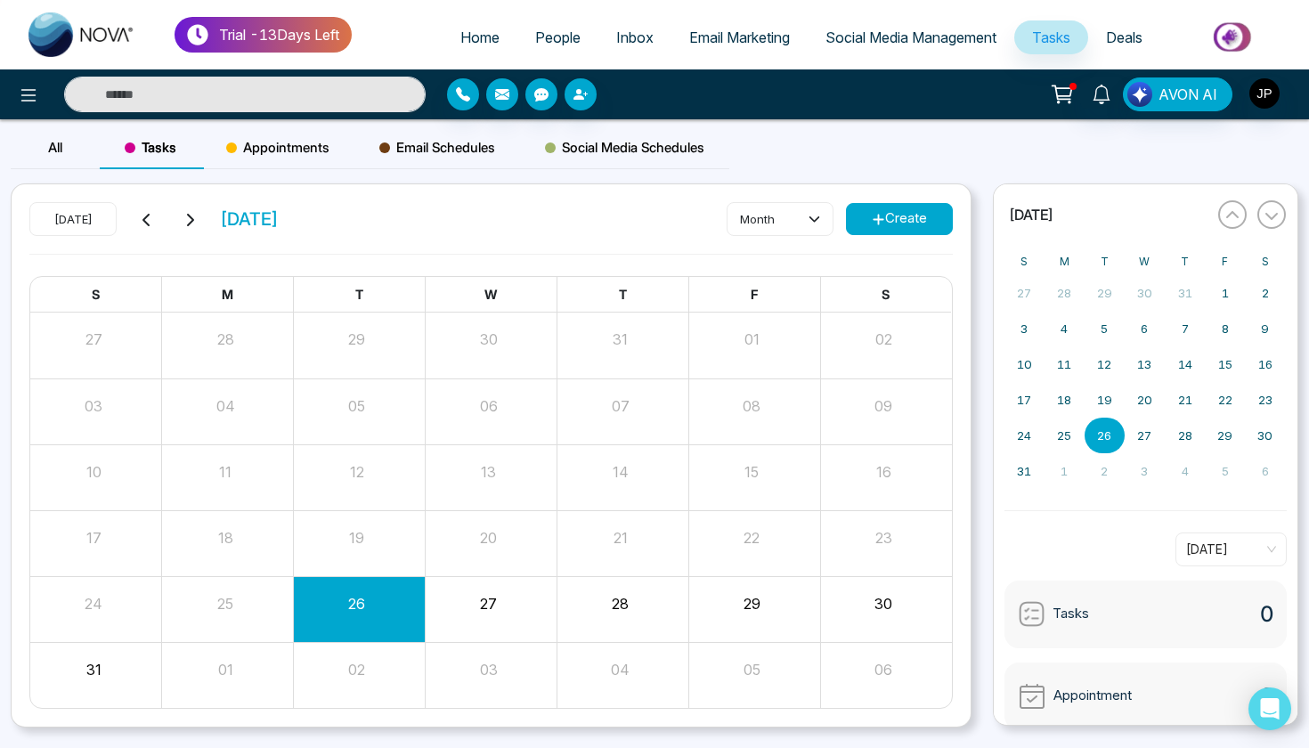
click at [281, 146] on span "Appointments" at bounding box center [277, 147] width 103 height 21
click at [857, 229] on button "Create" at bounding box center [899, 219] width 107 height 32
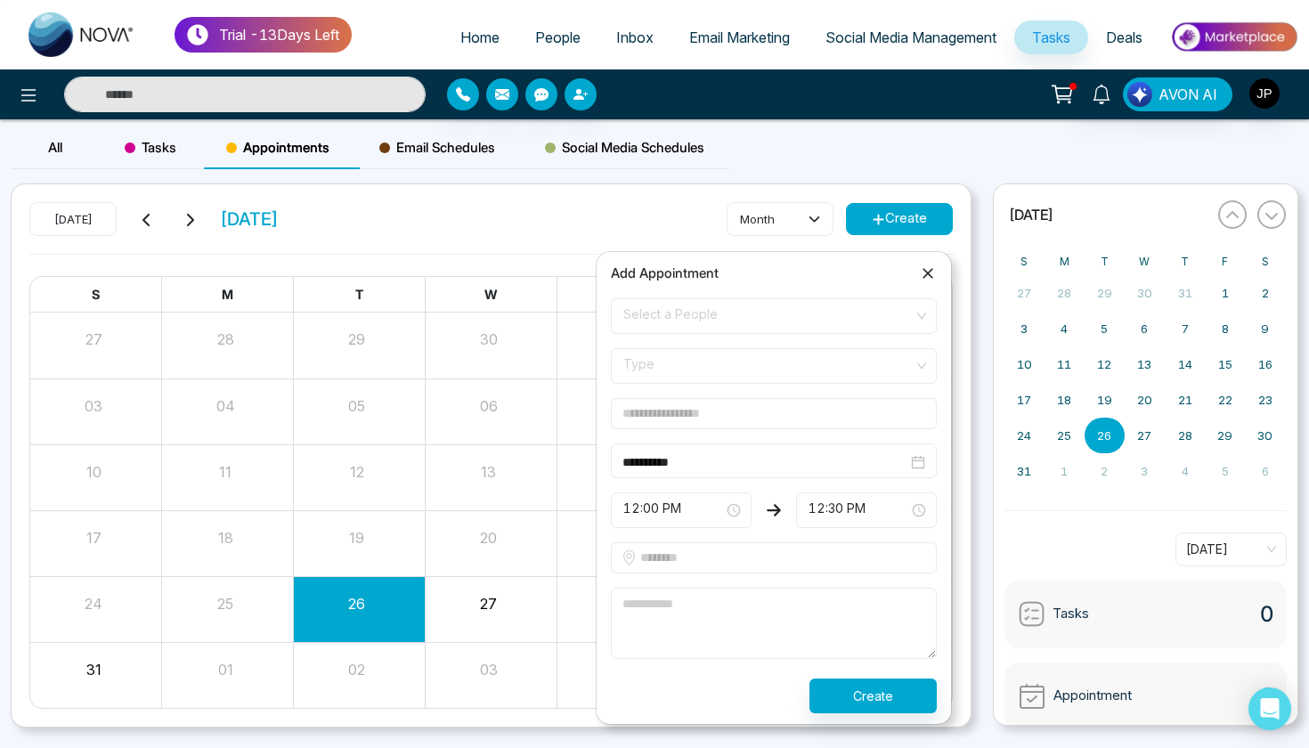
click at [704, 210] on div "Today August 2025 month Create" at bounding box center [490, 228] width 923 height 52
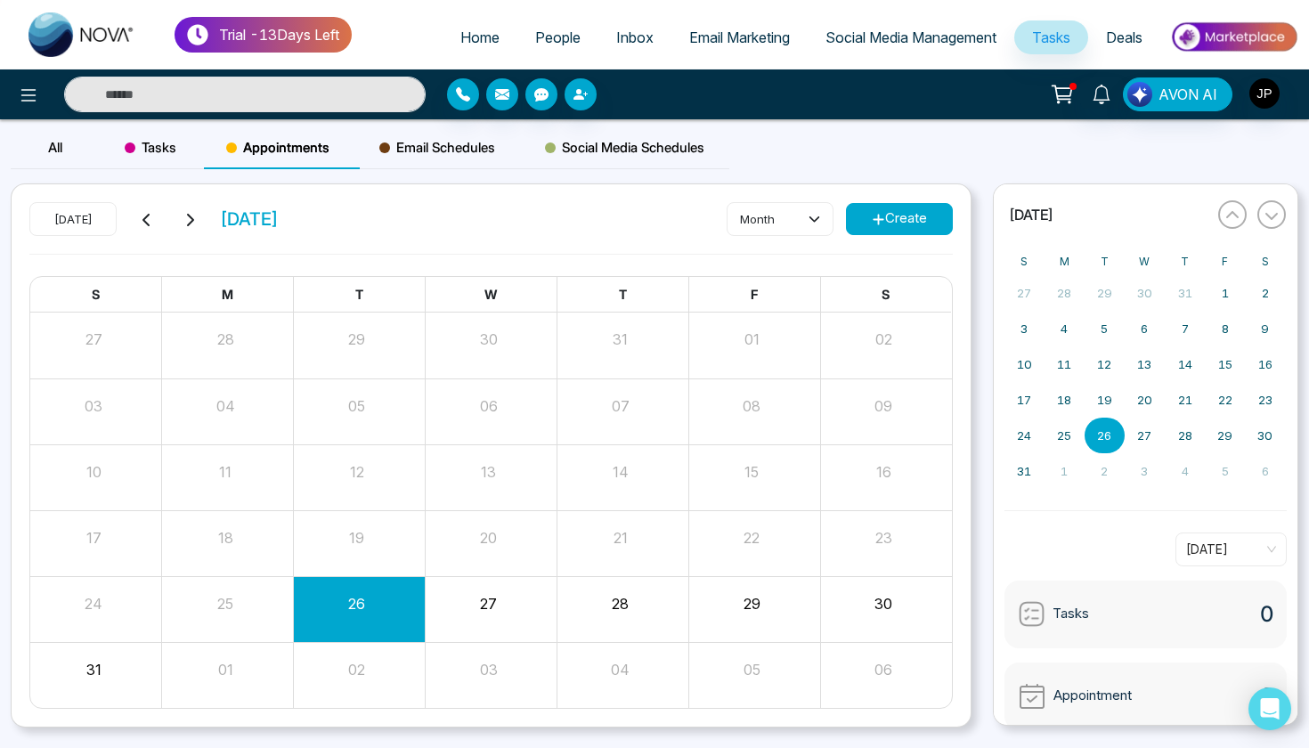
click at [172, 151] on span "Tasks" at bounding box center [151, 147] width 52 height 21
click at [309, 147] on span "Appointments" at bounding box center [277, 147] width 103 height 21
click at [451, 147] on span "Email Schedules" at bounding box center [437, 147] width 116 height 21
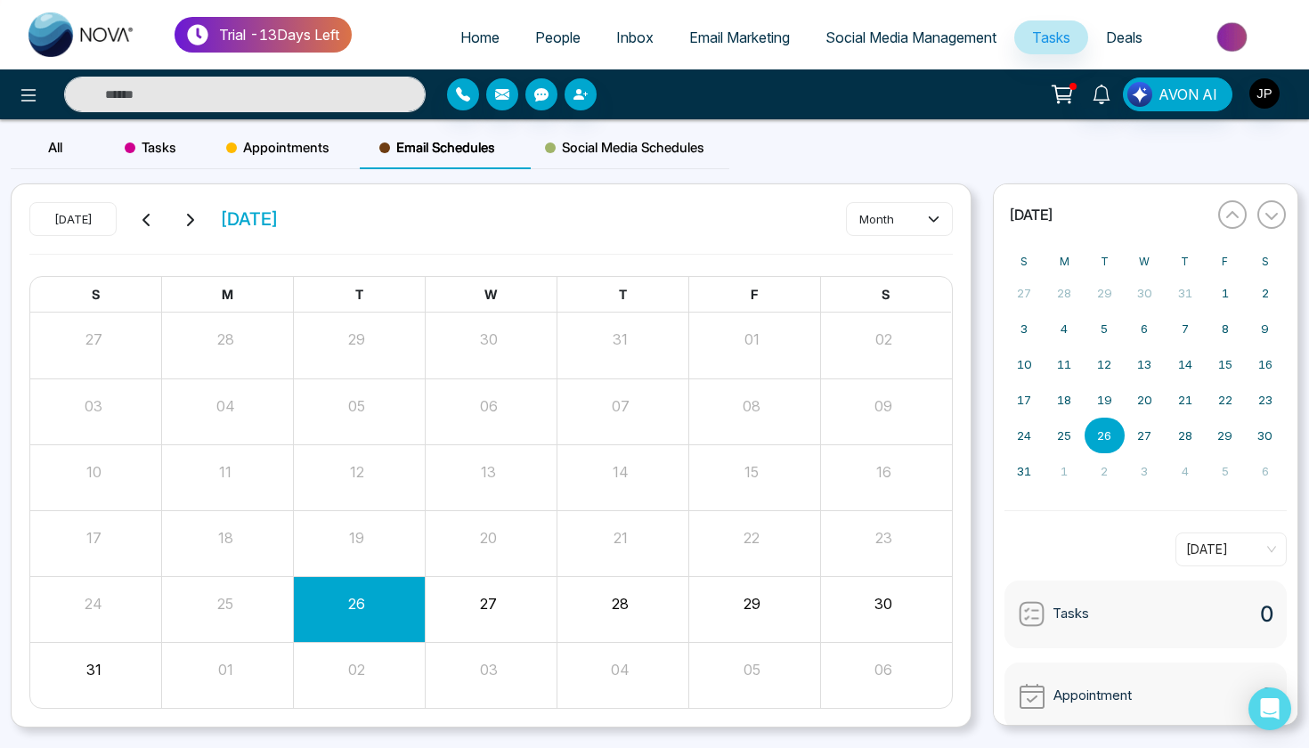
click at [588, 147] on span "Social Media Schedules" at bounding box center [624, 147] width 159 height 21
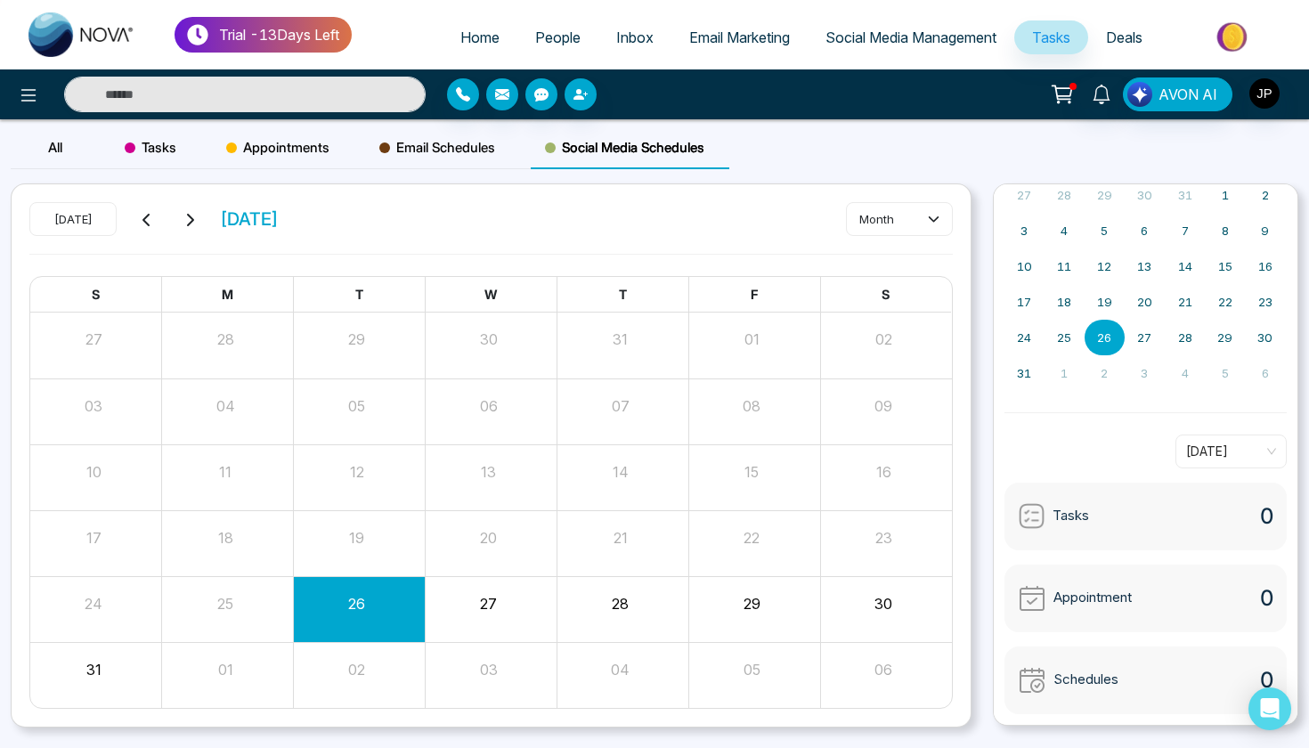
scroll to position [98, 0]
click at [1135, 37] on span "Deals" at bounding box center [1124, 37] width 37 height 18
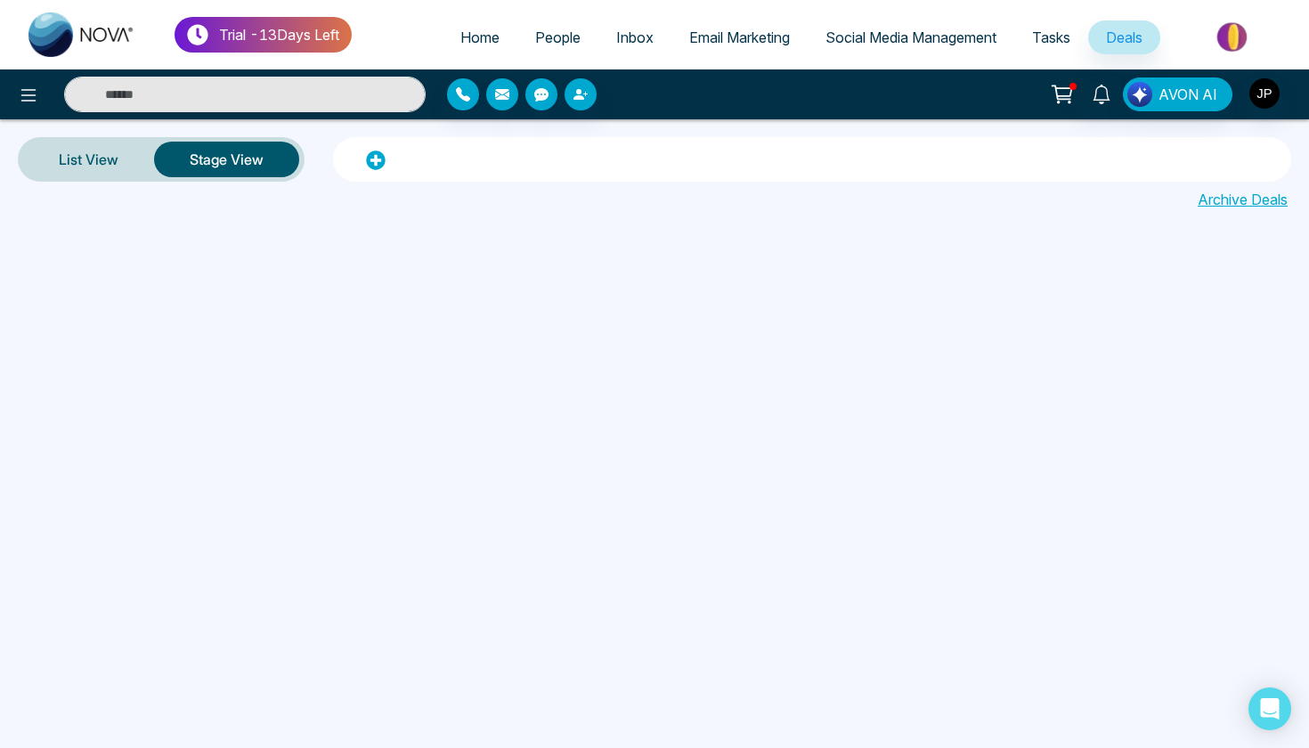
click at [1203, 35] on img at bounding box center [1233, 37] width 129 height 40
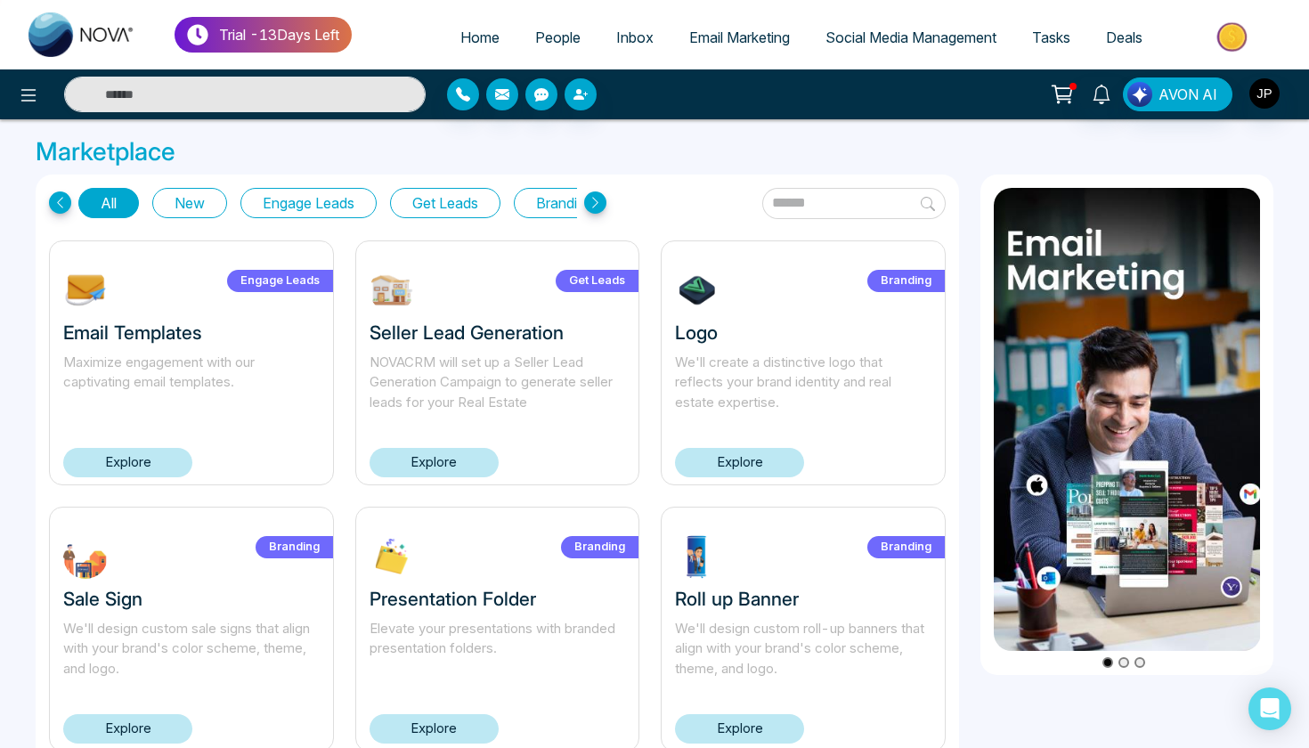
click at [601, 207] on icon at bounding box center [595, 202] width 22 height 22
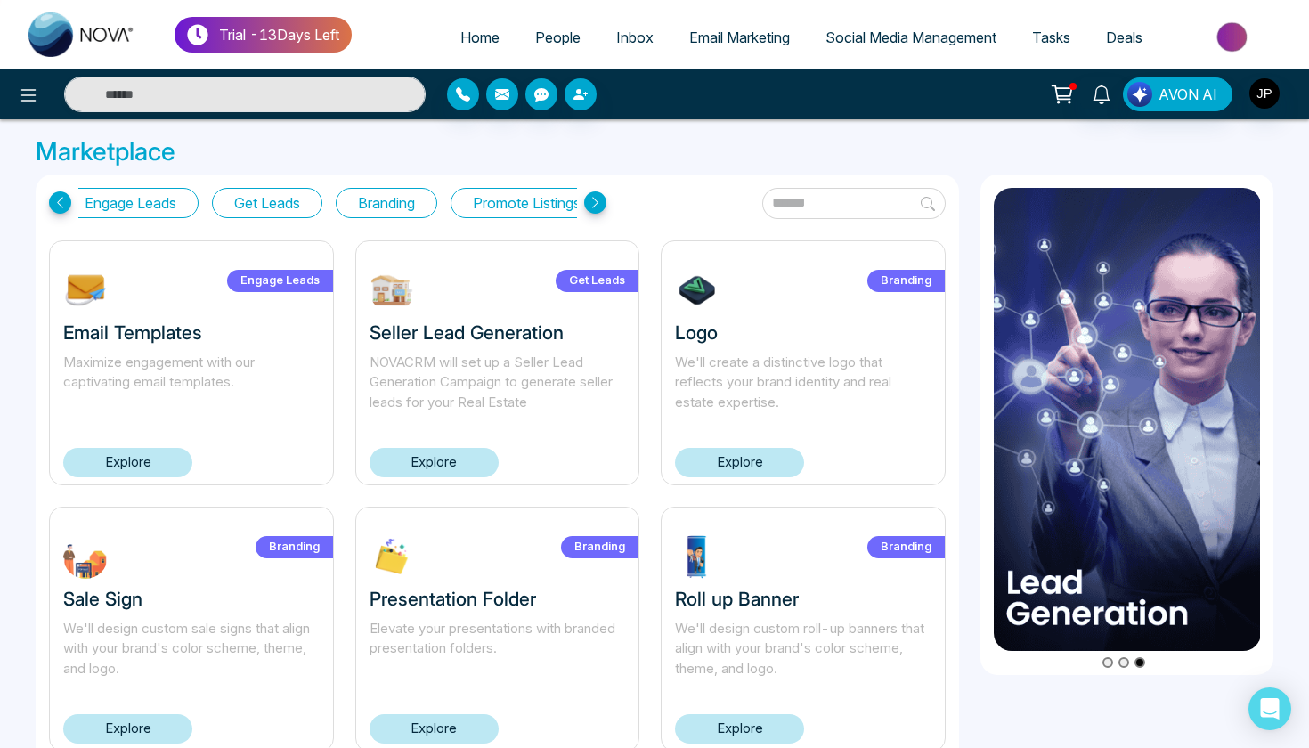
click at [597, 207] on icon at bounding box center [595, 202] width 22 height 22
click at [588, 199] on icon at bounding box center [595, 202] width 22 height 22
click at [61, 204] on icon at bounding box center [60, 202] width 22 height 22
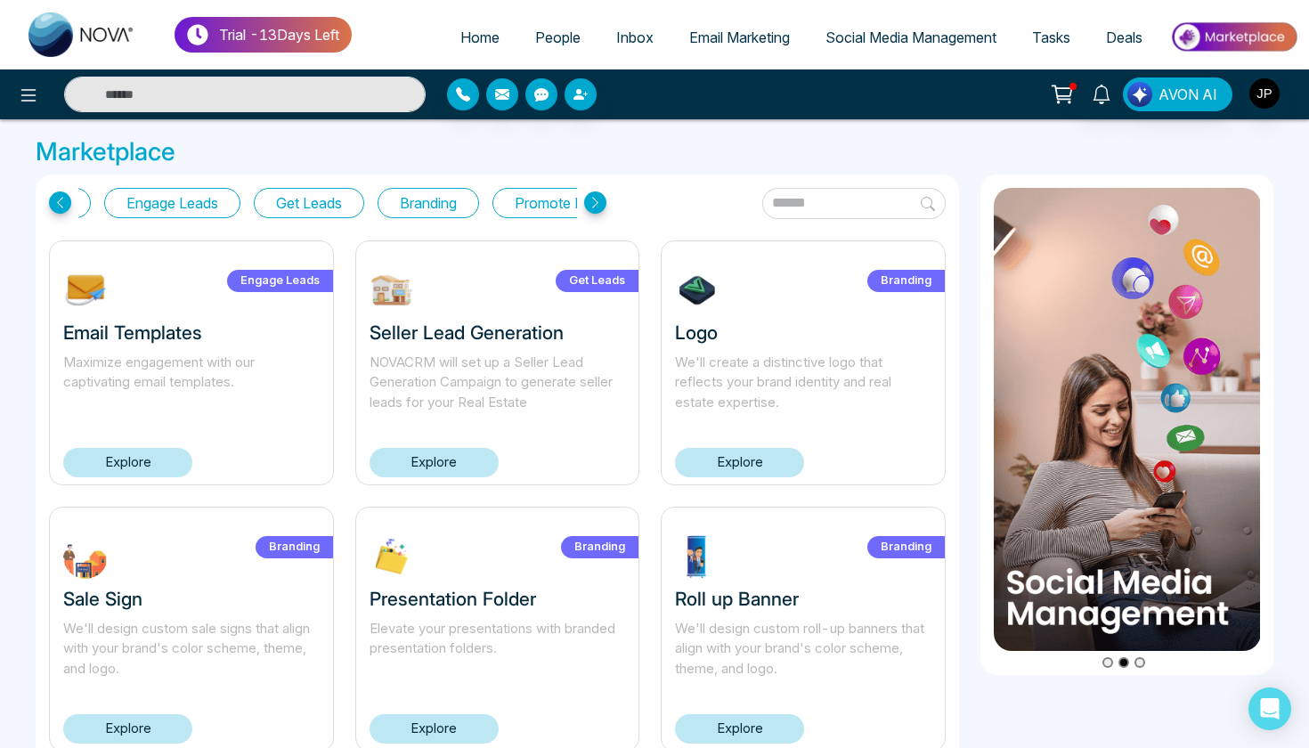
click at [587, 199] on icon at bounding box center [595, 202] width 22 height 22
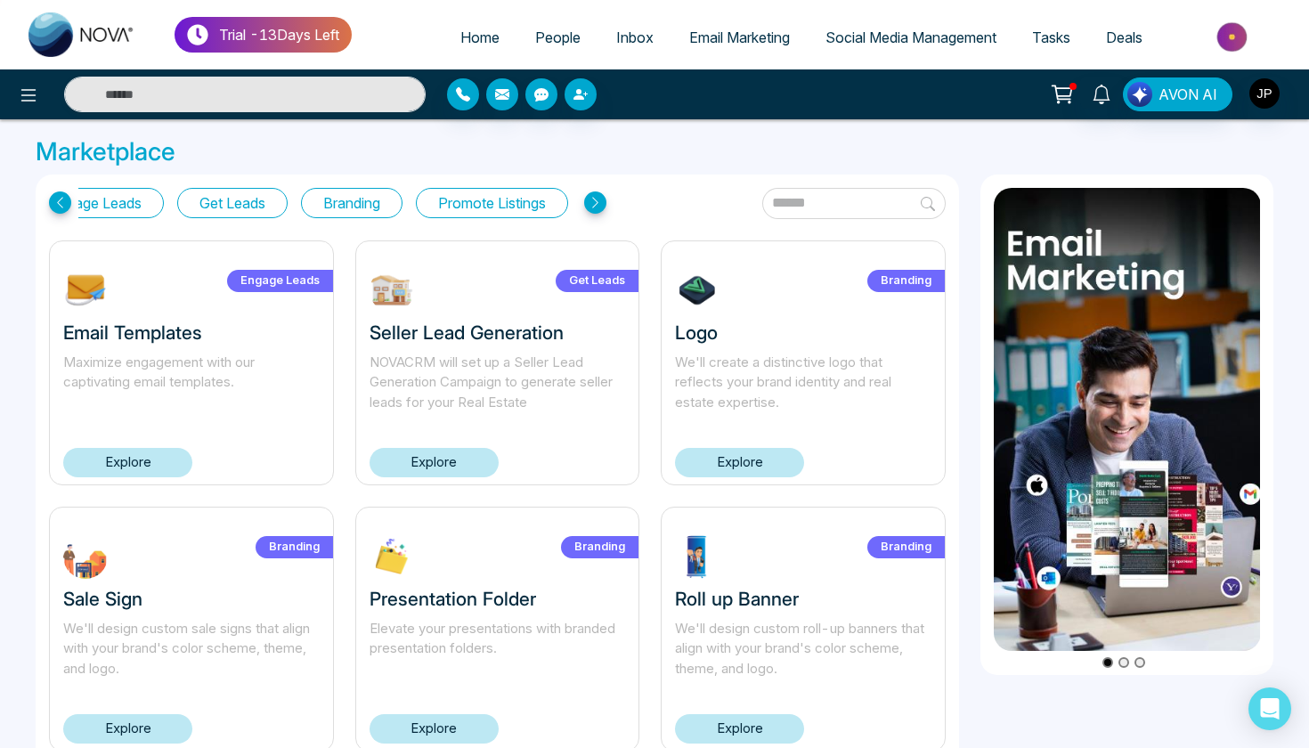
scroll to position [0, 0]
click at [177, 446] on div "Engage Leads Email Templates Maximize engagement with our captivating email tem…" at bounding box center [191, 362] width 285 height 245
click at [178, 458] on link "Explore" at bounding box center [127, 462] width 129 height 29
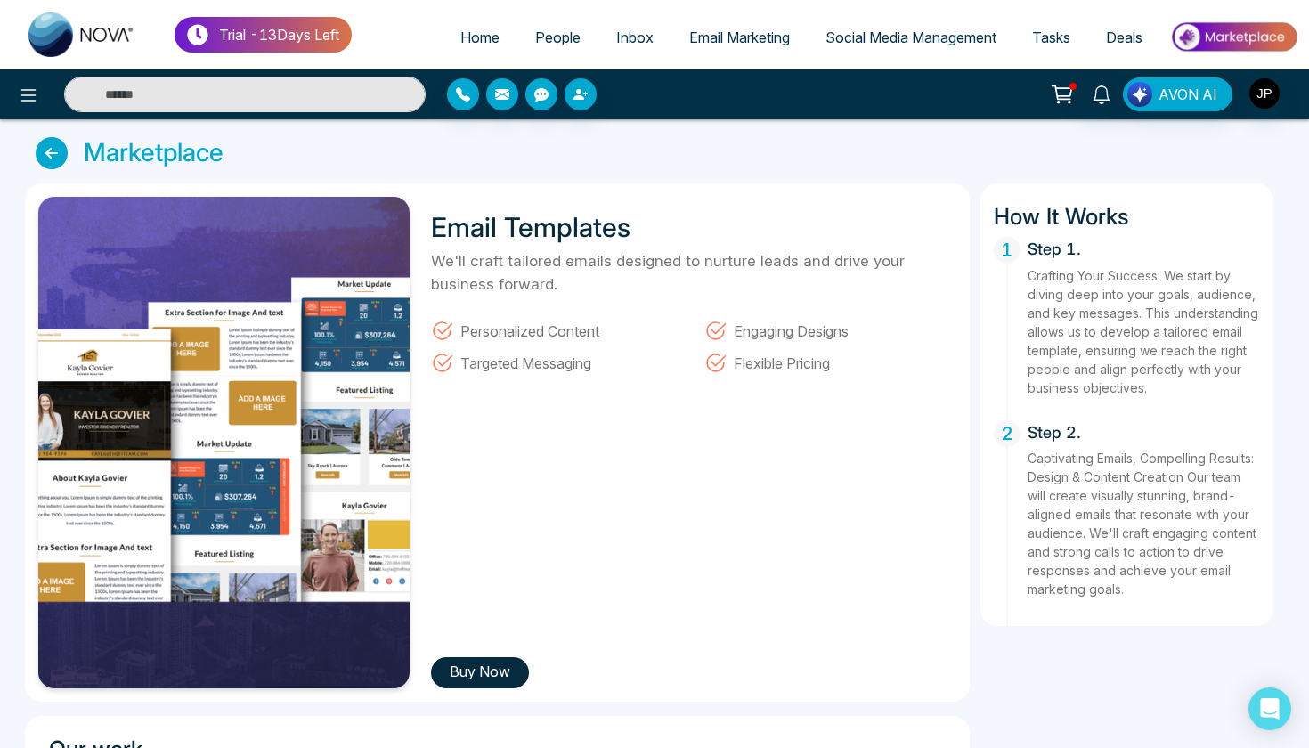
click at [467, 678] on button "Buy Now" at bounding box center [480, 672] width 98 height 31
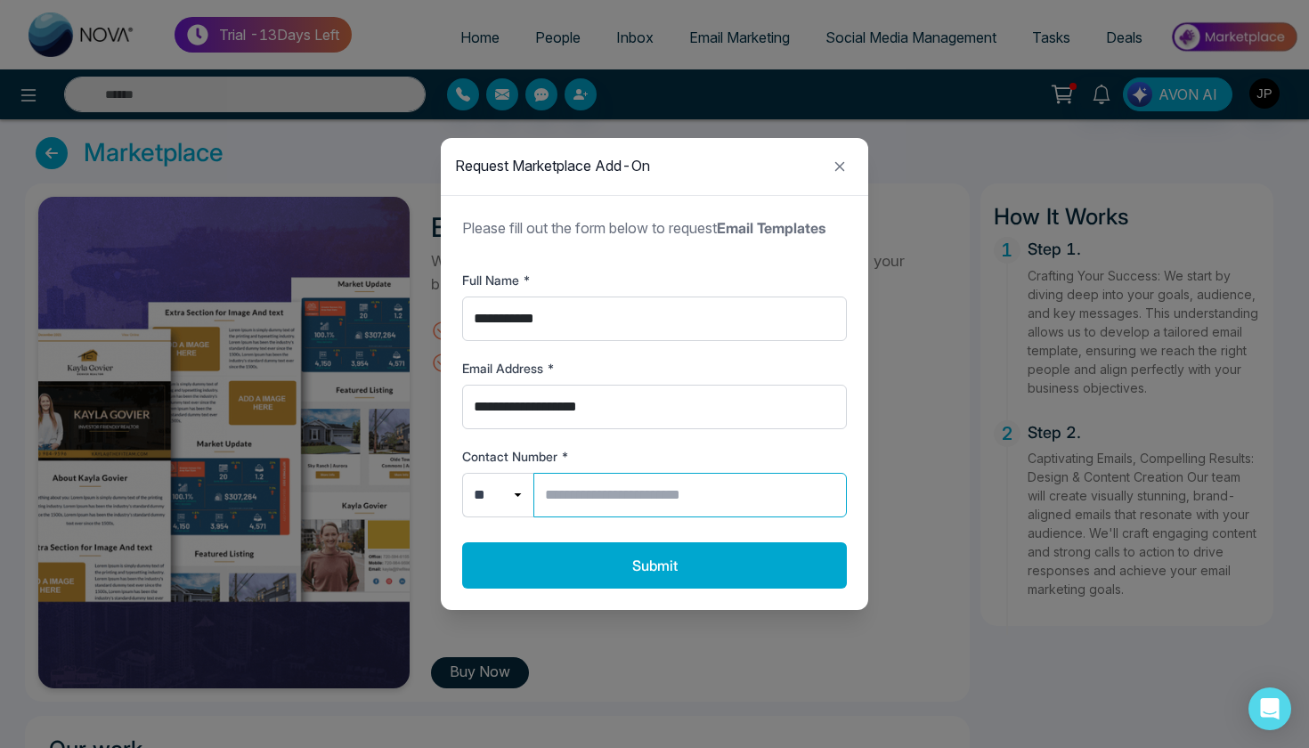
click at [709, 490] on input "Contact Number *" at bounding box center [689, 495] width 313 height 45
click at [835, 168] on icon "Close modal" at bounding box center [839, 166] width 21 height 21
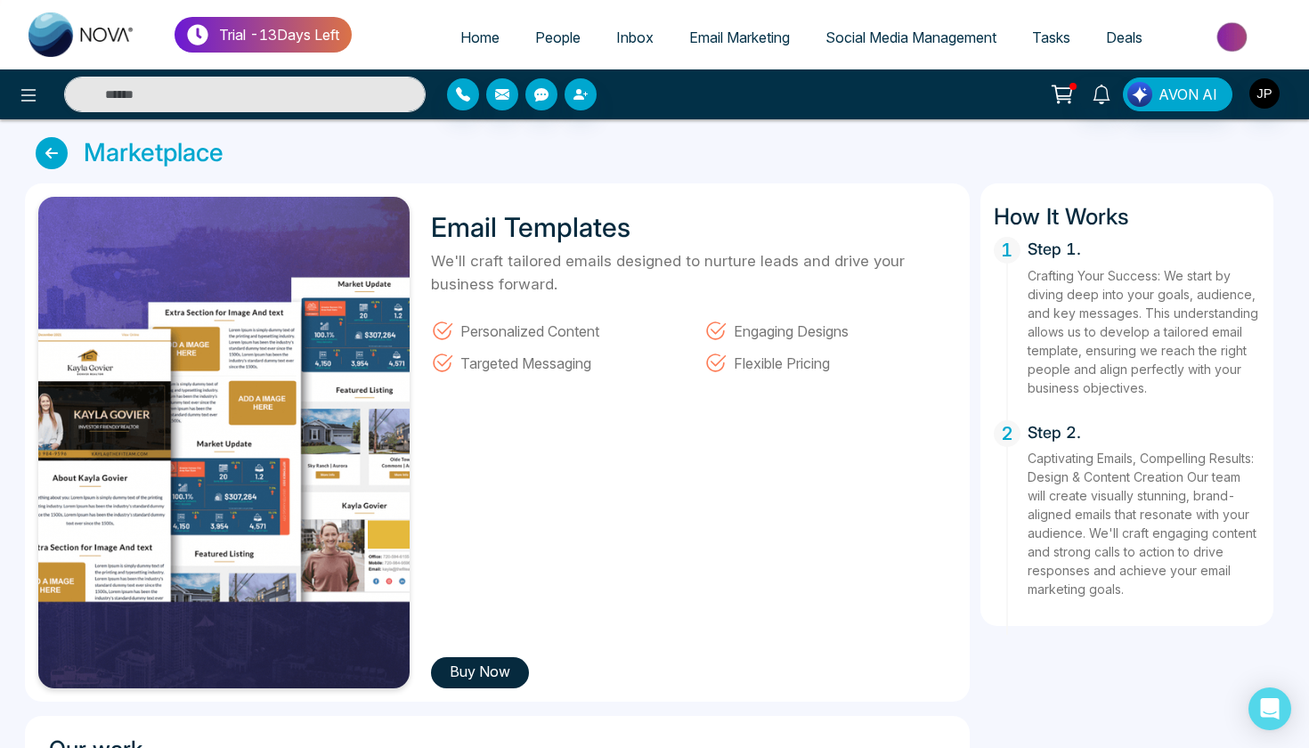
click at [56, 142] on icon at bounding box center [52, 153] width 32 height 32
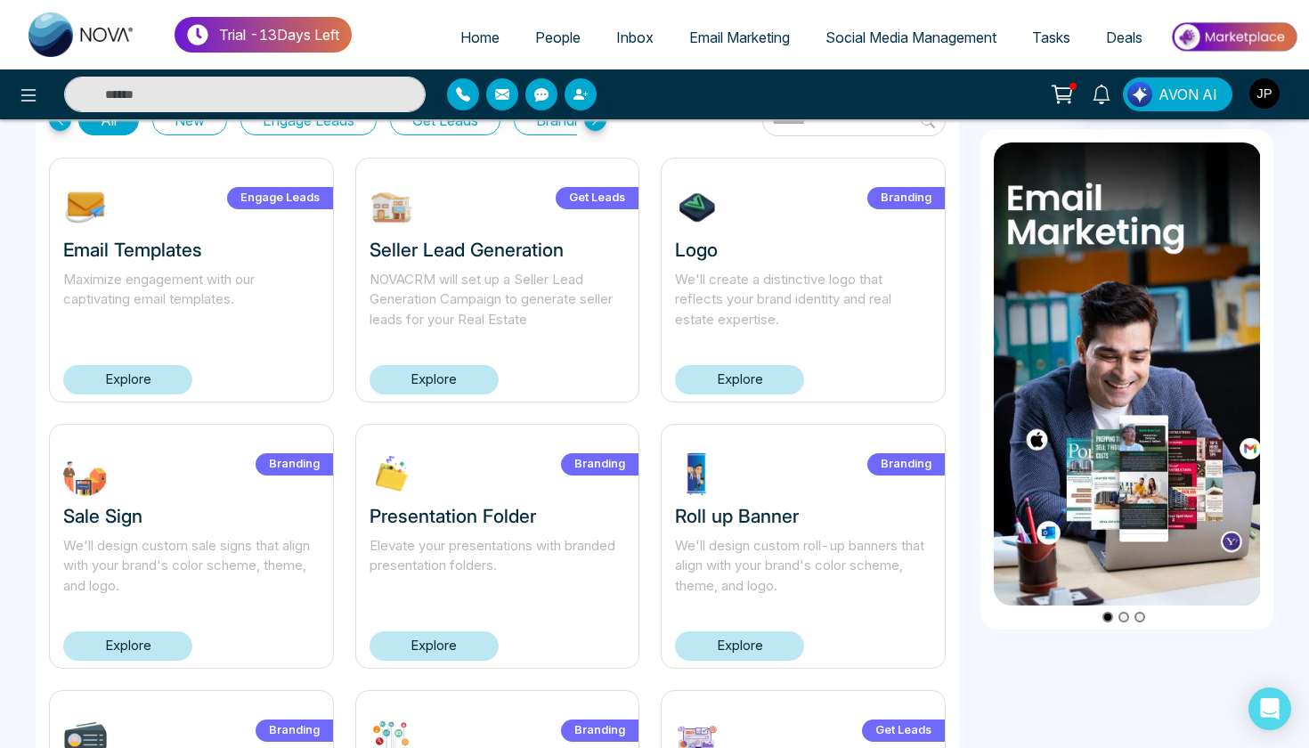
scroll to position [95, 0]
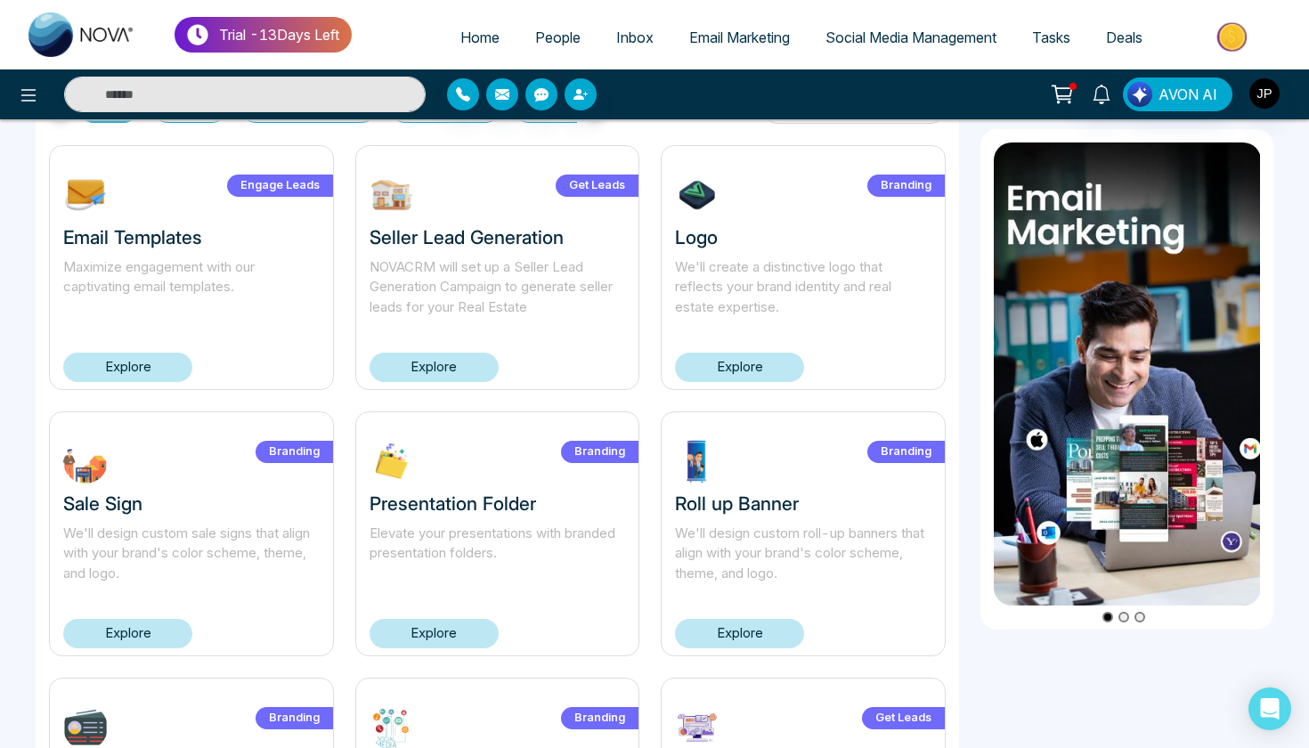
click at [475, 357] on link "Explore" at bounding box center [434, 367] width 129 height 29
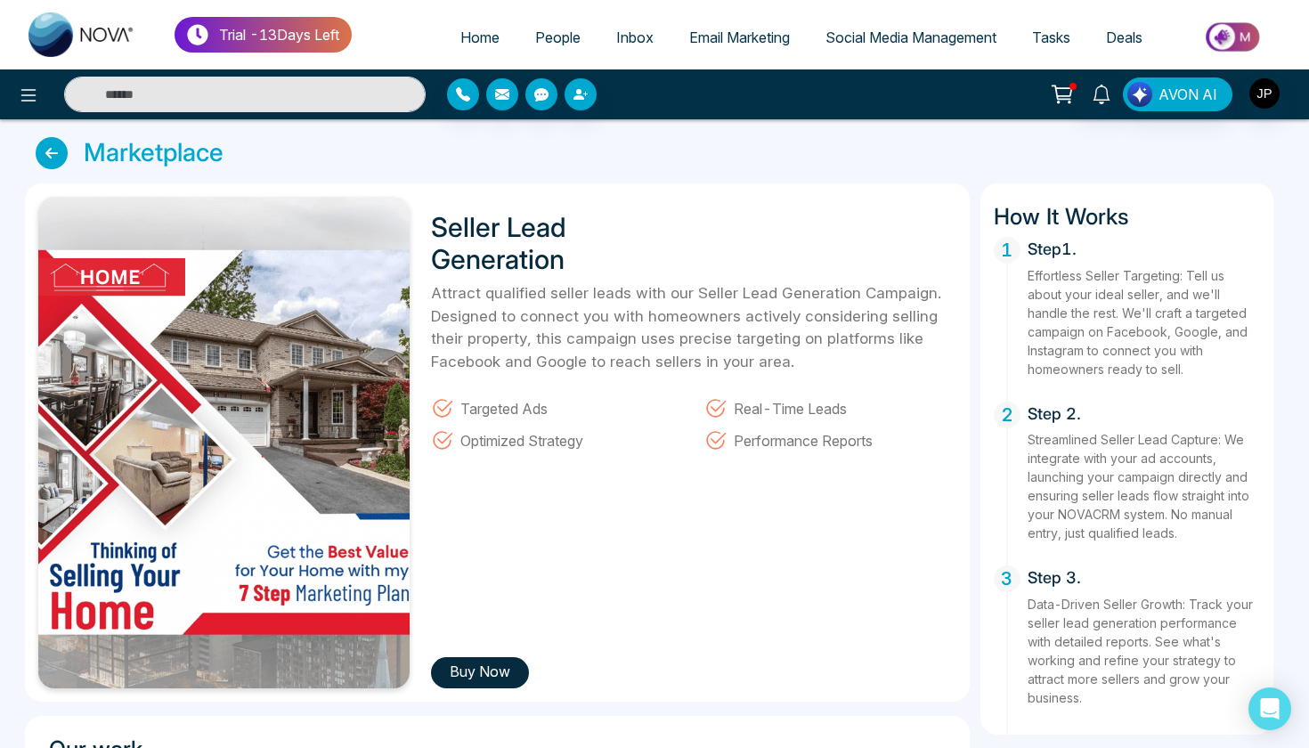
click at [480, 681] on button "Buy Now" at bounding box center [480, 672] width 98 height 31
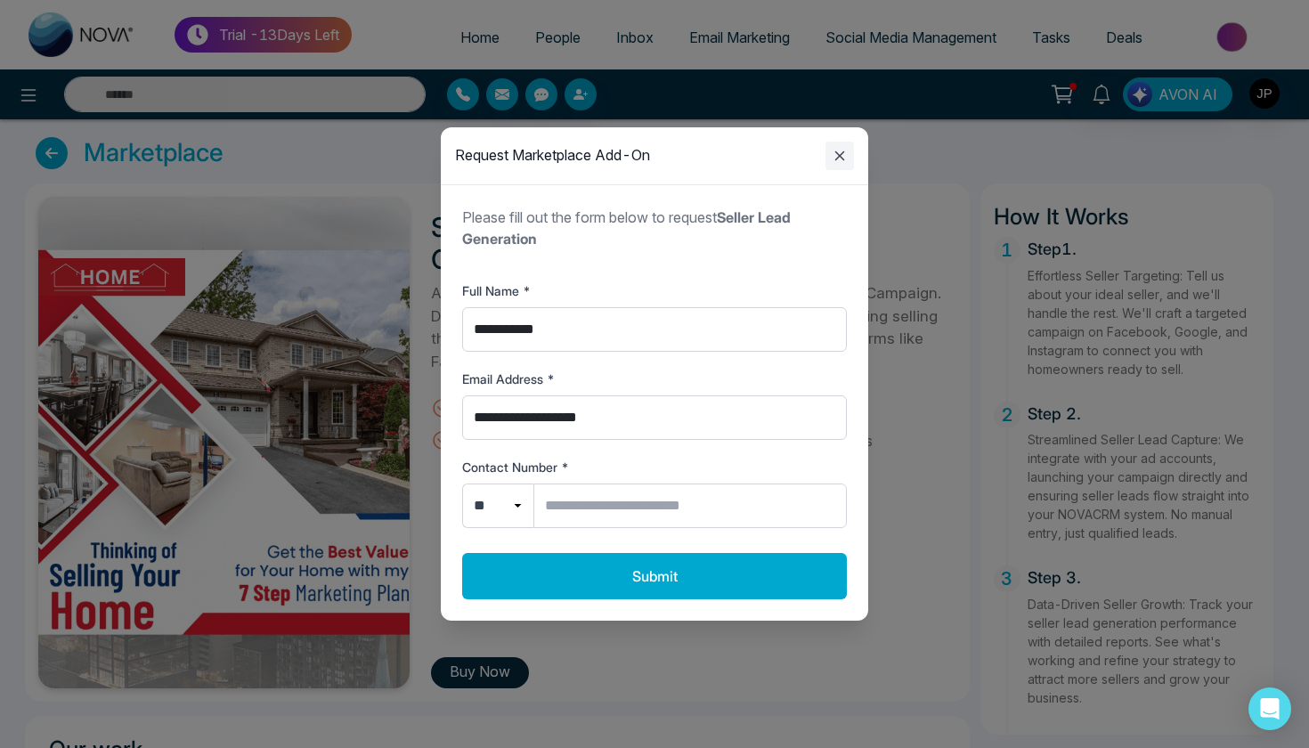
click at [834, 156] on icon "Close modal" at bounding box center [839, 155] width 21 height 21
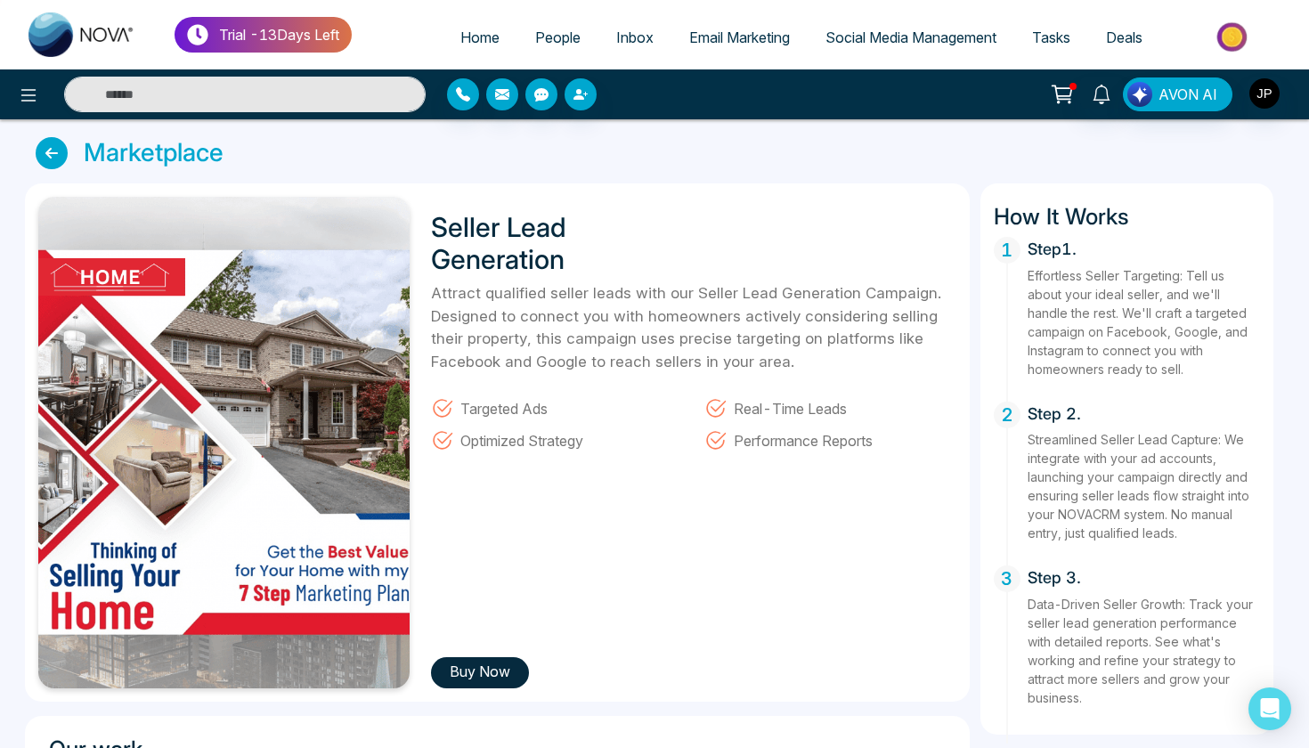
click at [491, 667] on button "Buy Now" at bounding box center [480, 672] width 98 height 31
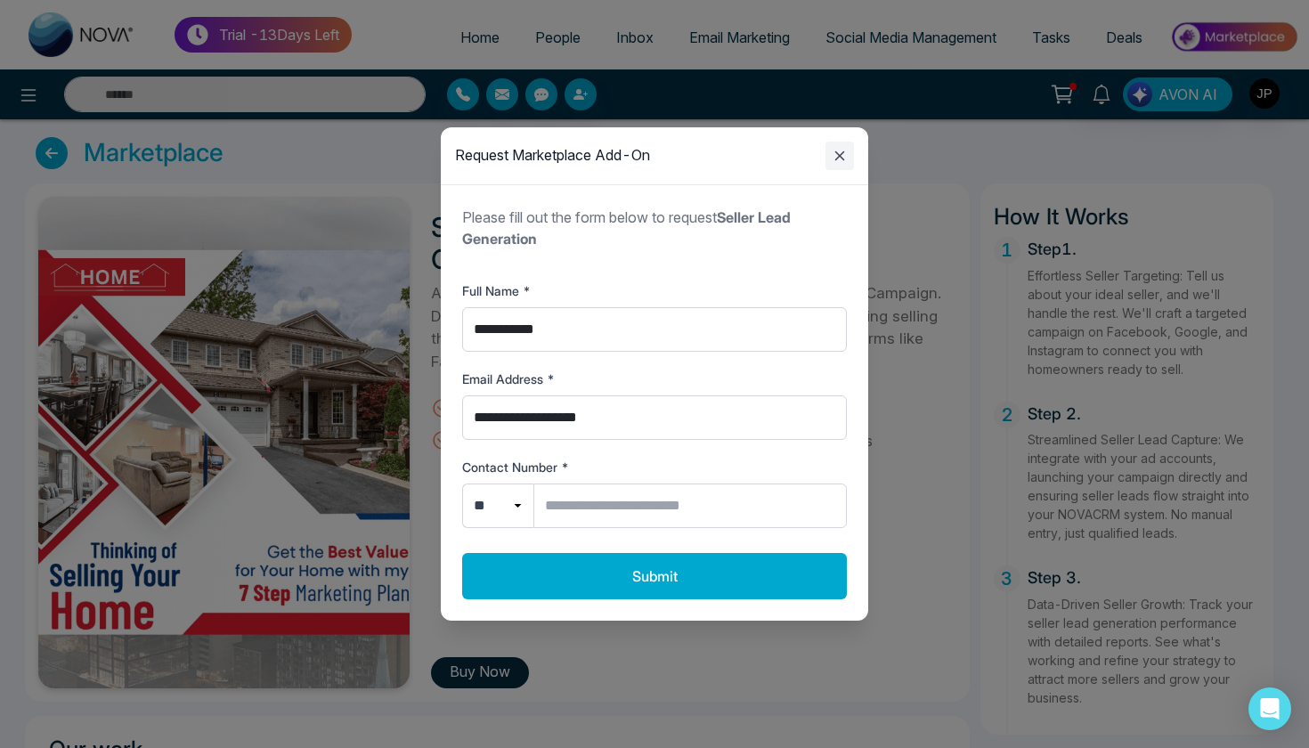
click at [832, 159] on icon "Close modal" at bounding box center [839, 155] width 21 height 21
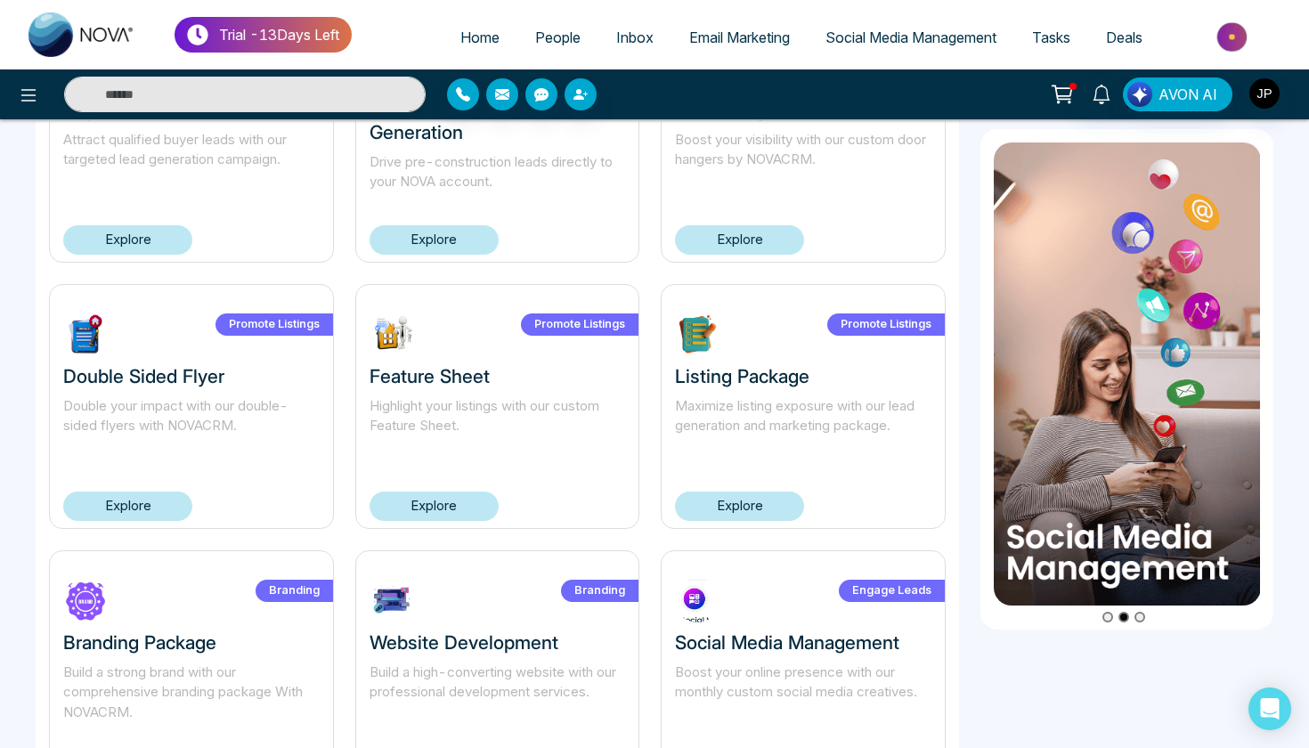
scroll to position [1035, 0]
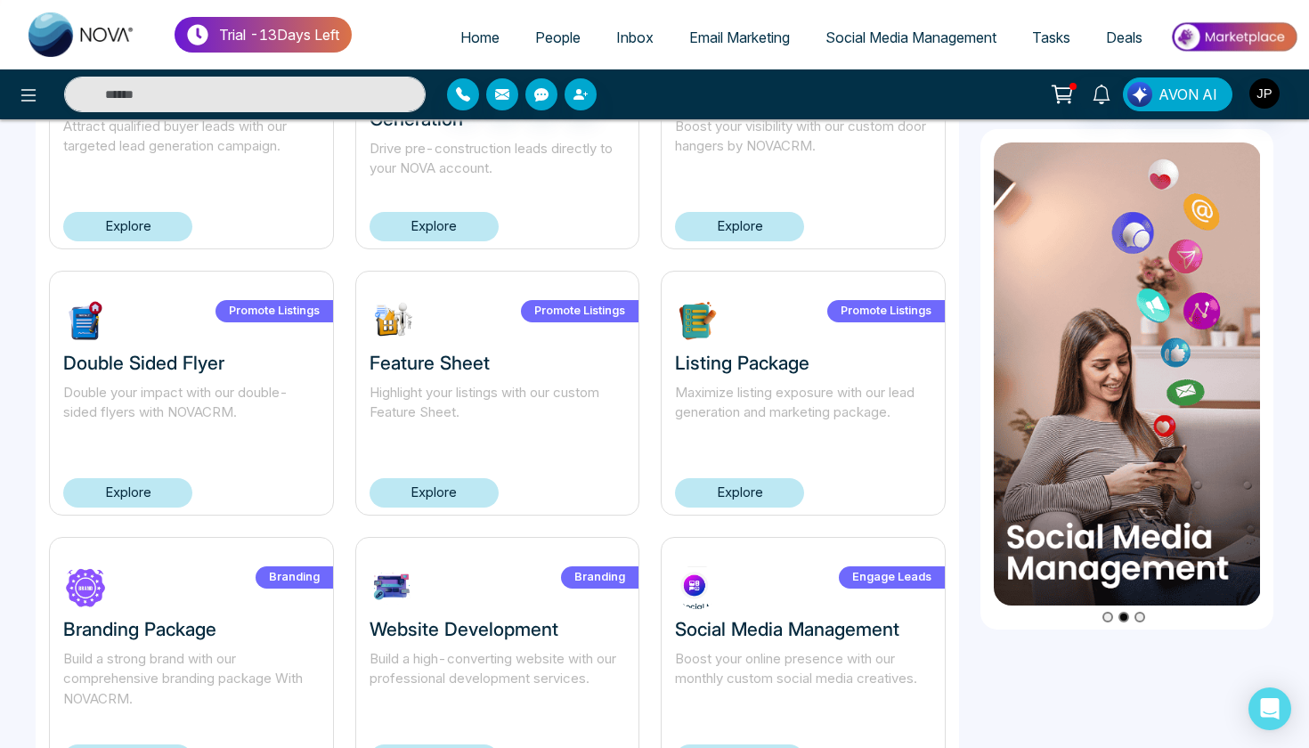
click at [768, 491] on link "Explore" at bounding box center [739, 492] width 129 height 29
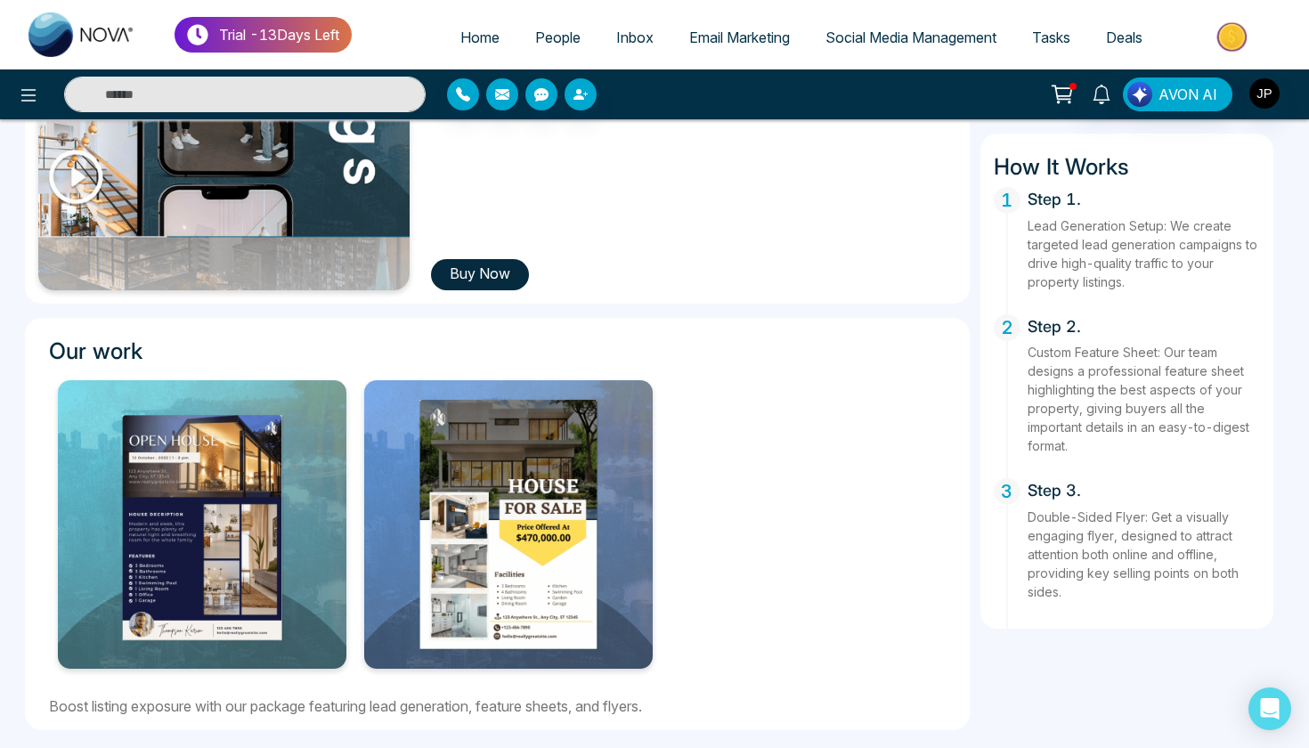
scroll to position [398, 0]
click at [450, 282] on button "Buy Now" at bounding box center [480, 274] width 98 height 31
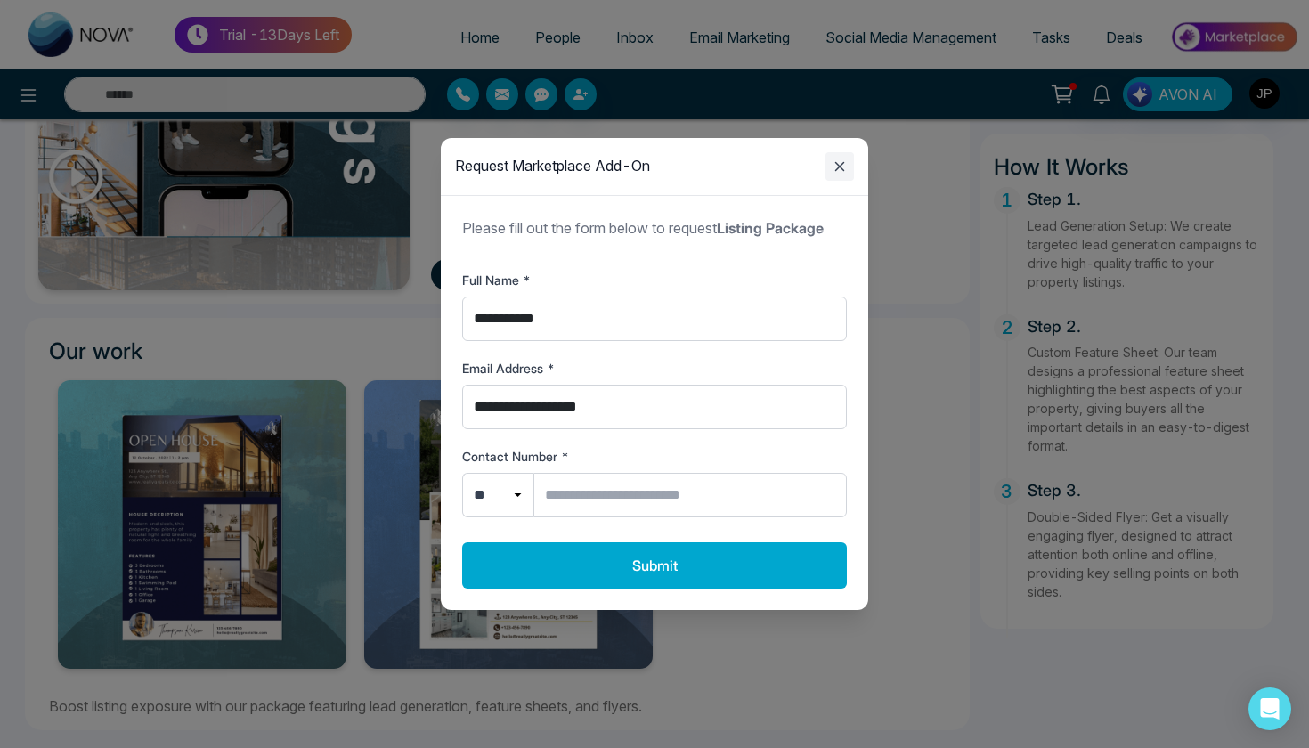
click at [831, 164] on icon "Close modal" at bounding box center [839, 166] width 21 height 21
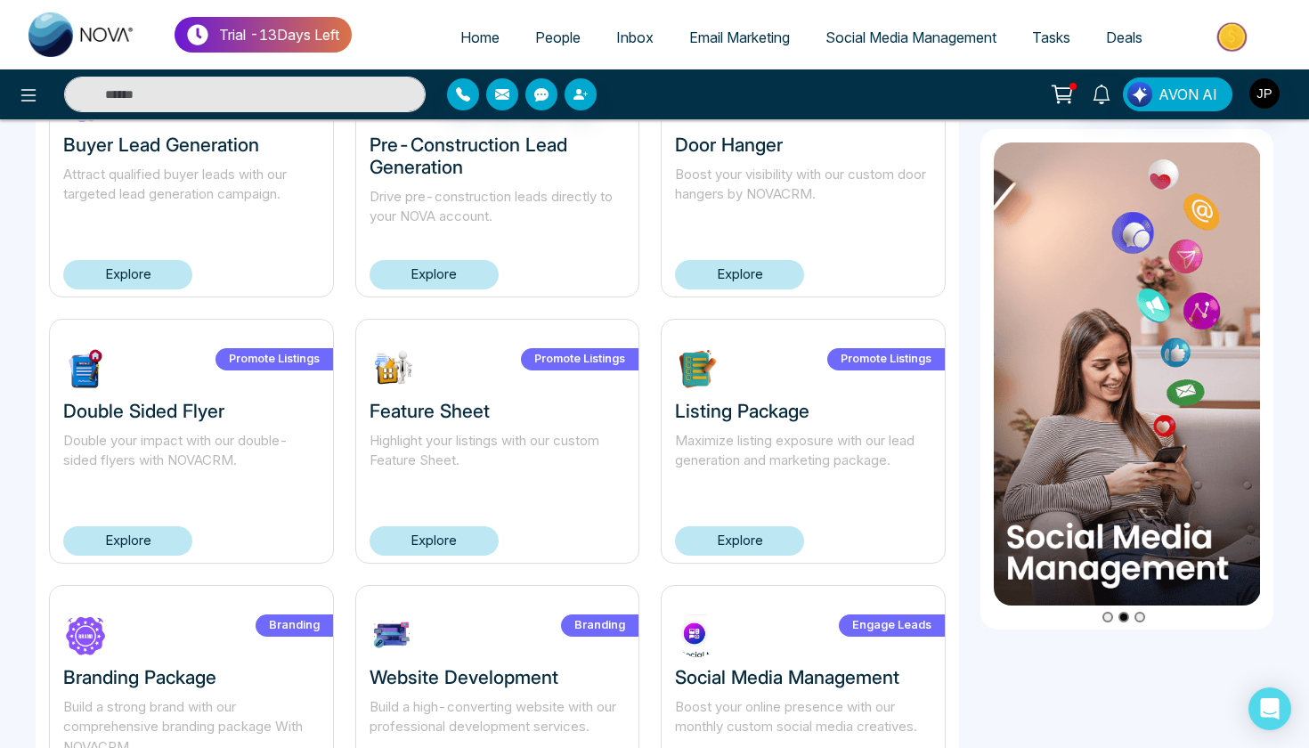
scroll to position [886, 0]
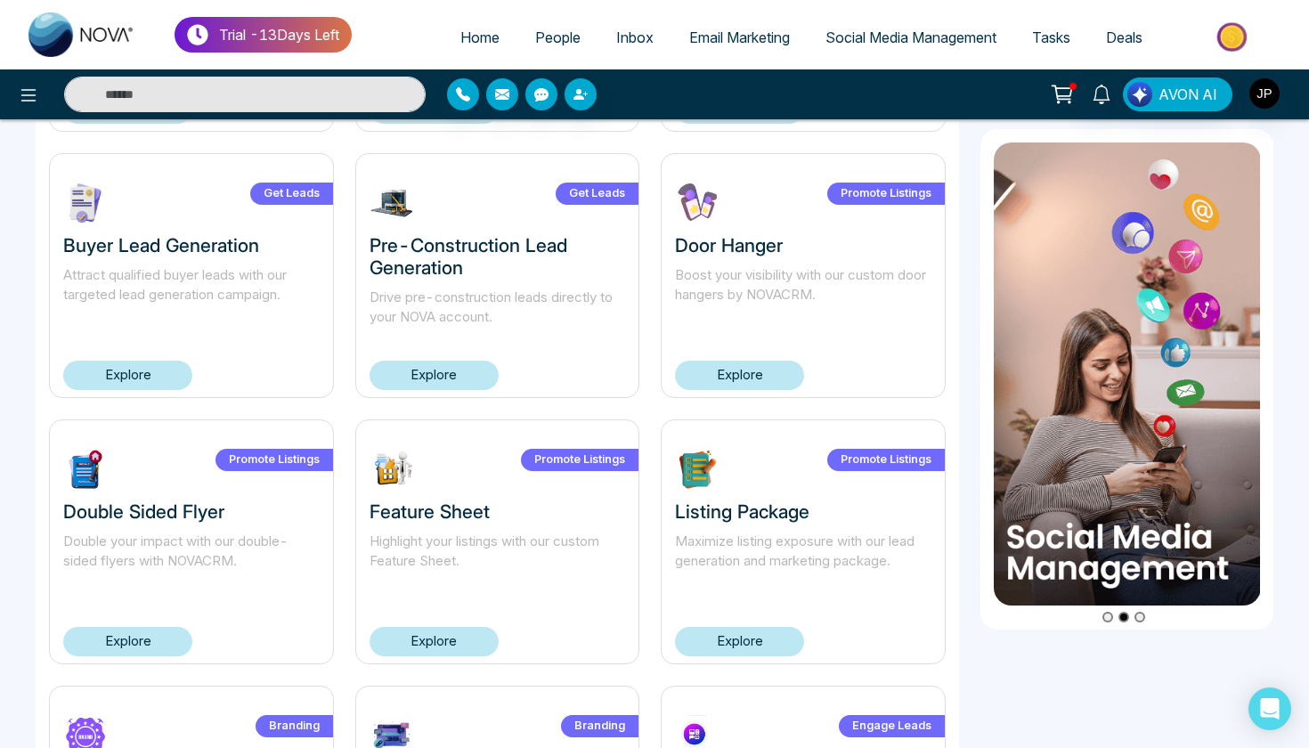
click at [420, 376] on link "Explore" at bounding box center [434, 375] width 129 height 29
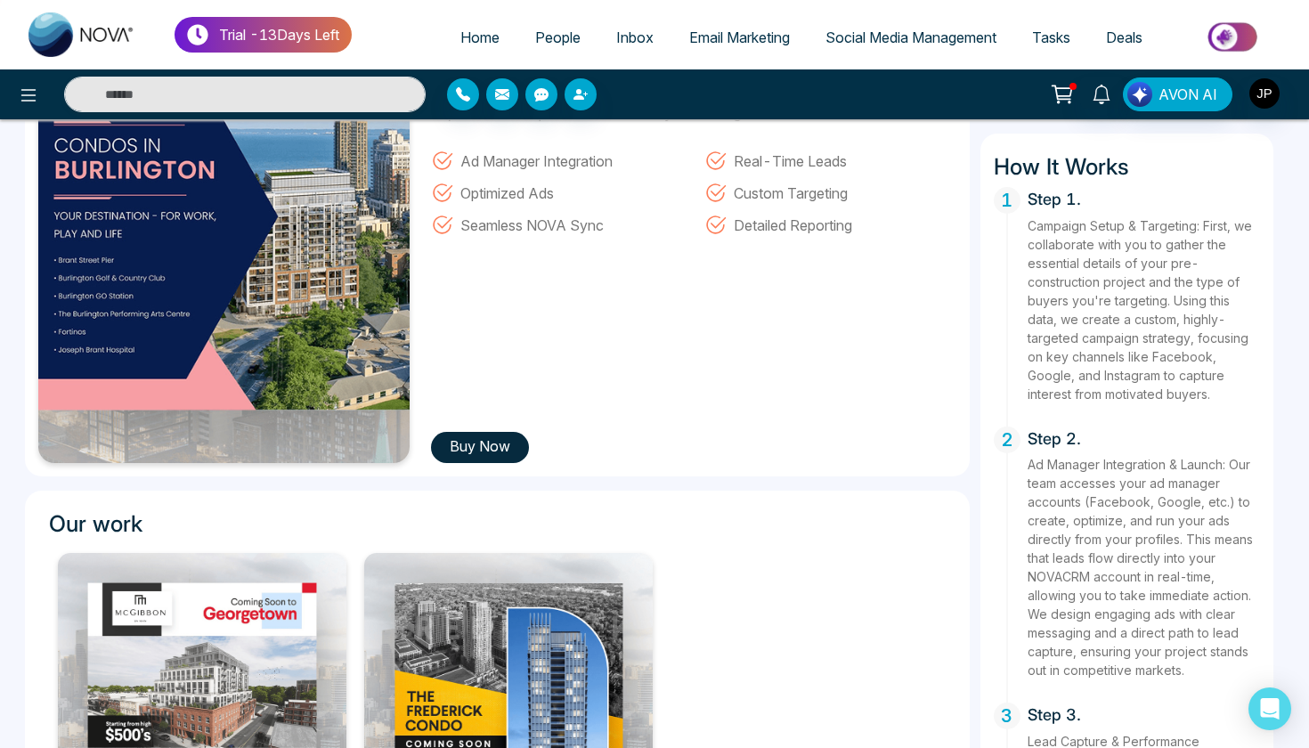
scroll to position [227, 0]
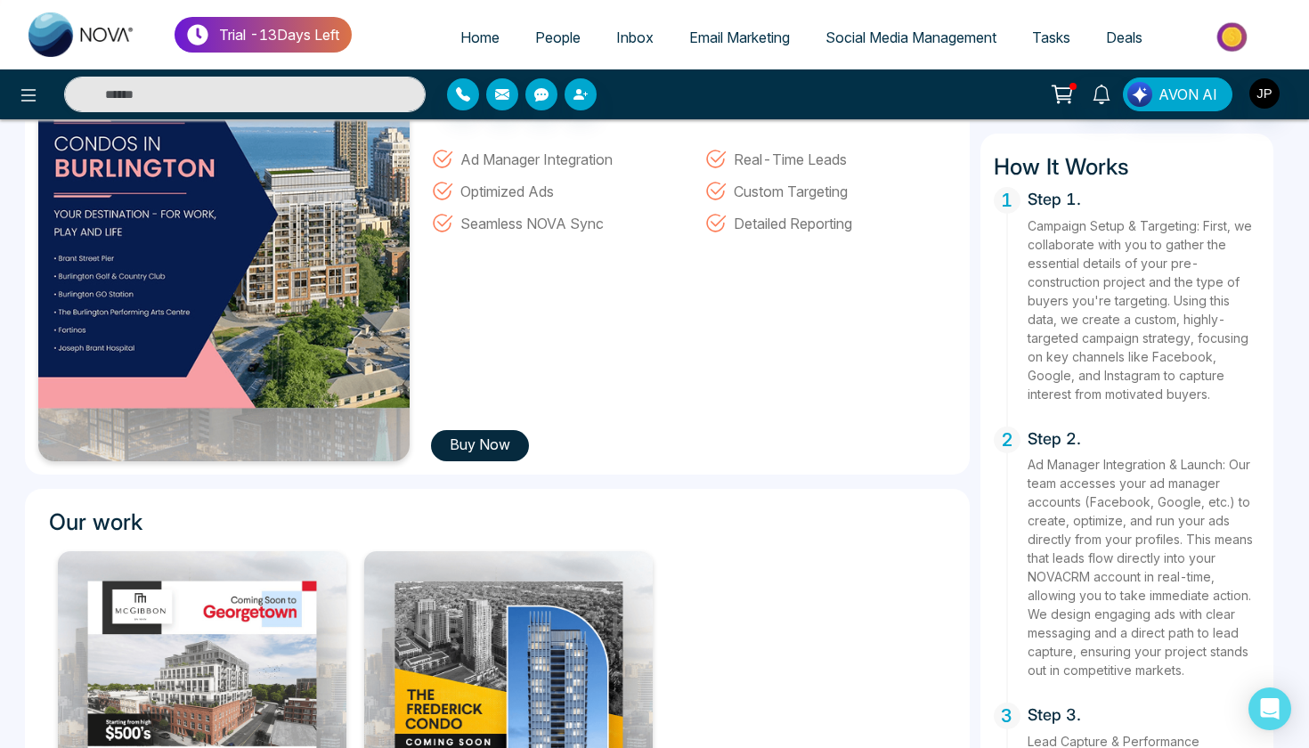
click at [472, 439] on button "Buy Now" at bounding box center [480, 445] width 98 height 31
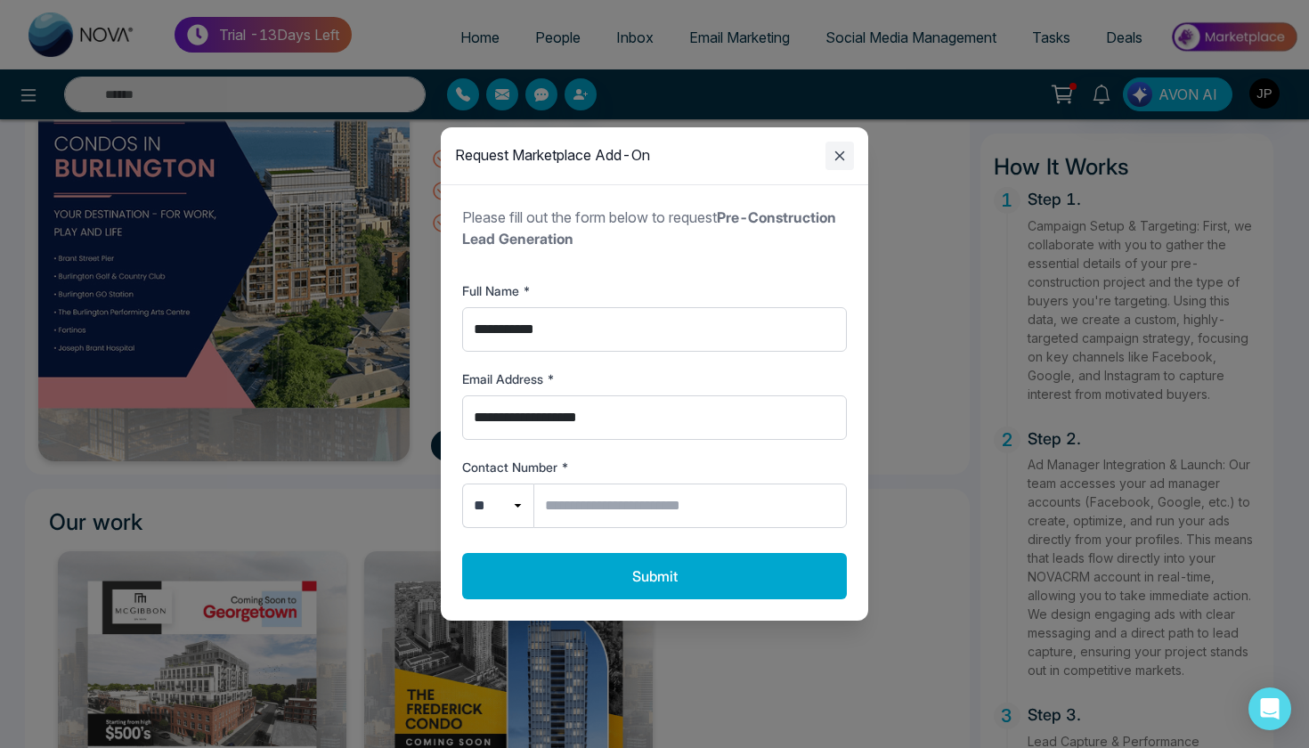
click at [835, 158] on icon "Close modal" at bounding box center [839, 155] width 21 height 21
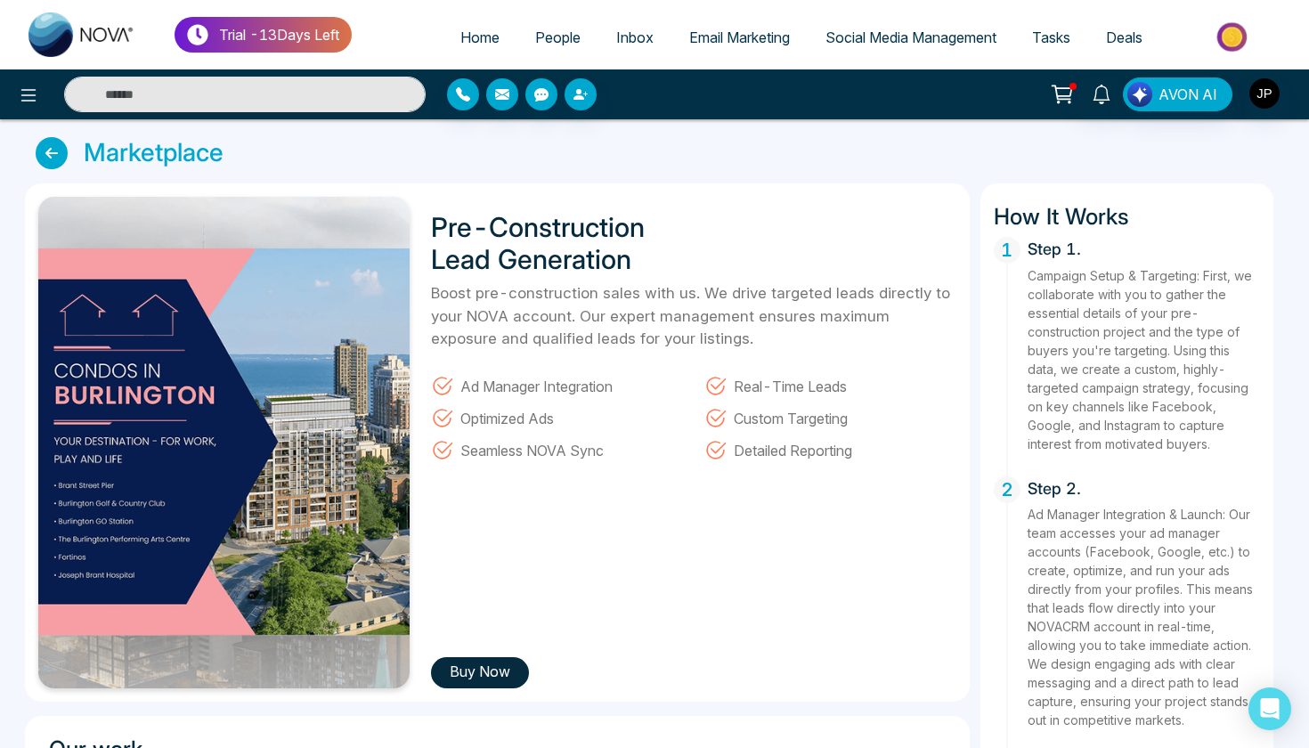
scroll to position [0, 0]
click at [63, 154] on icon at bounding box center [52, 153] width 32 height 32
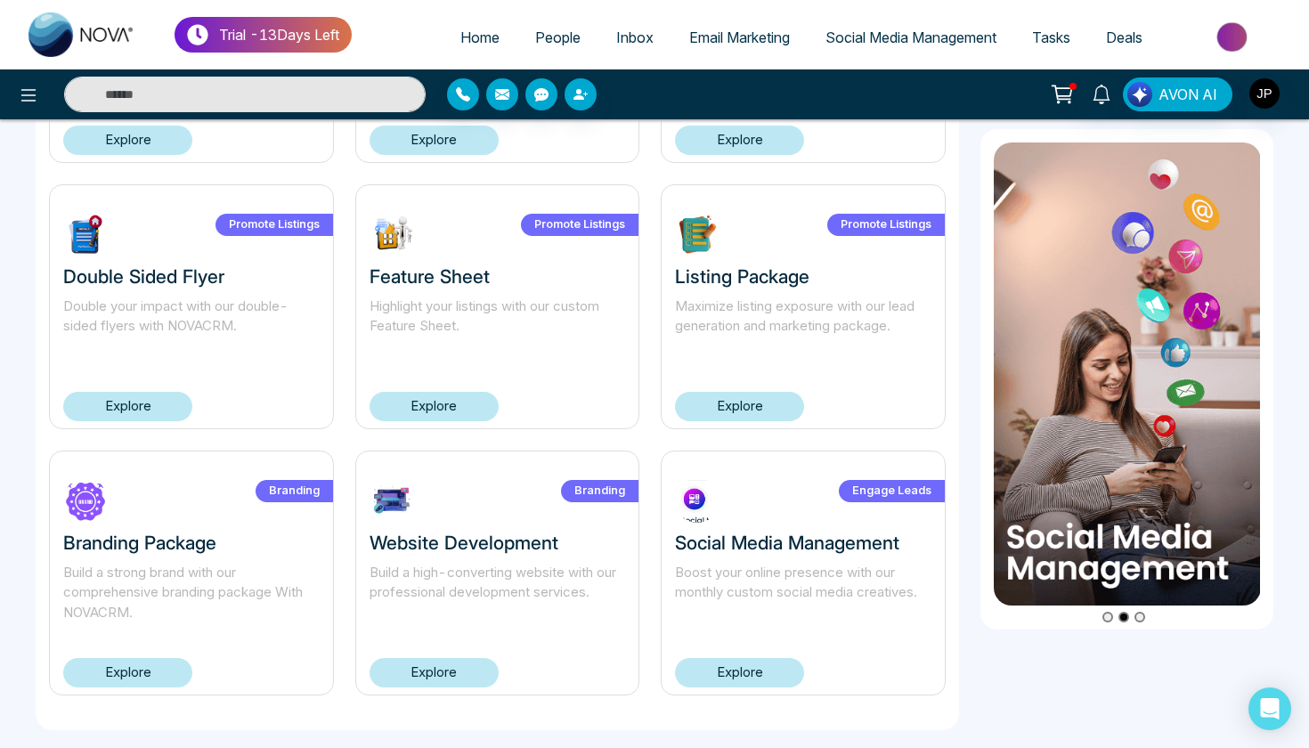
scroll to position [1120, 0]
click at [426, 579] on p "Build a high-converting website with our professional development services." at bounding box center [498, 594] width 256 height 61
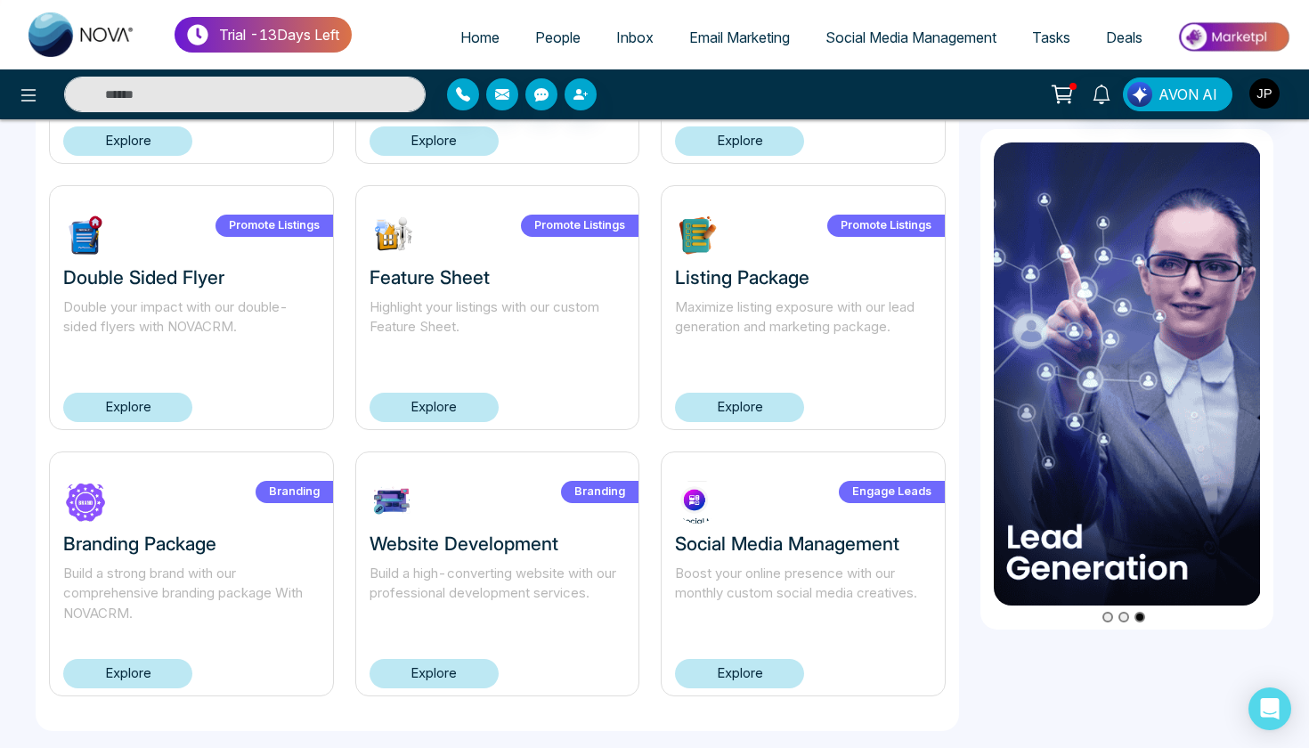
click at [433, 660] on link "Explore" at bounding box center [434, 673] width 129 height 29
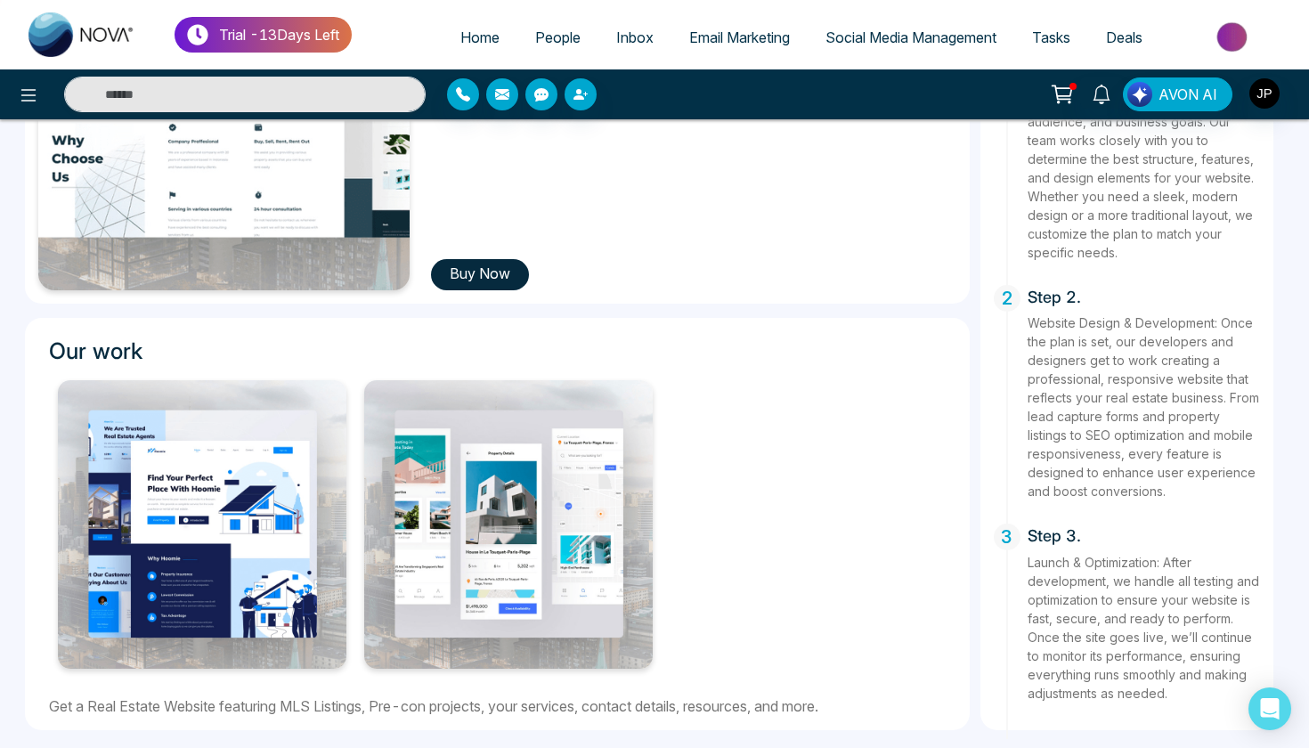
scroll to position [398, 0]
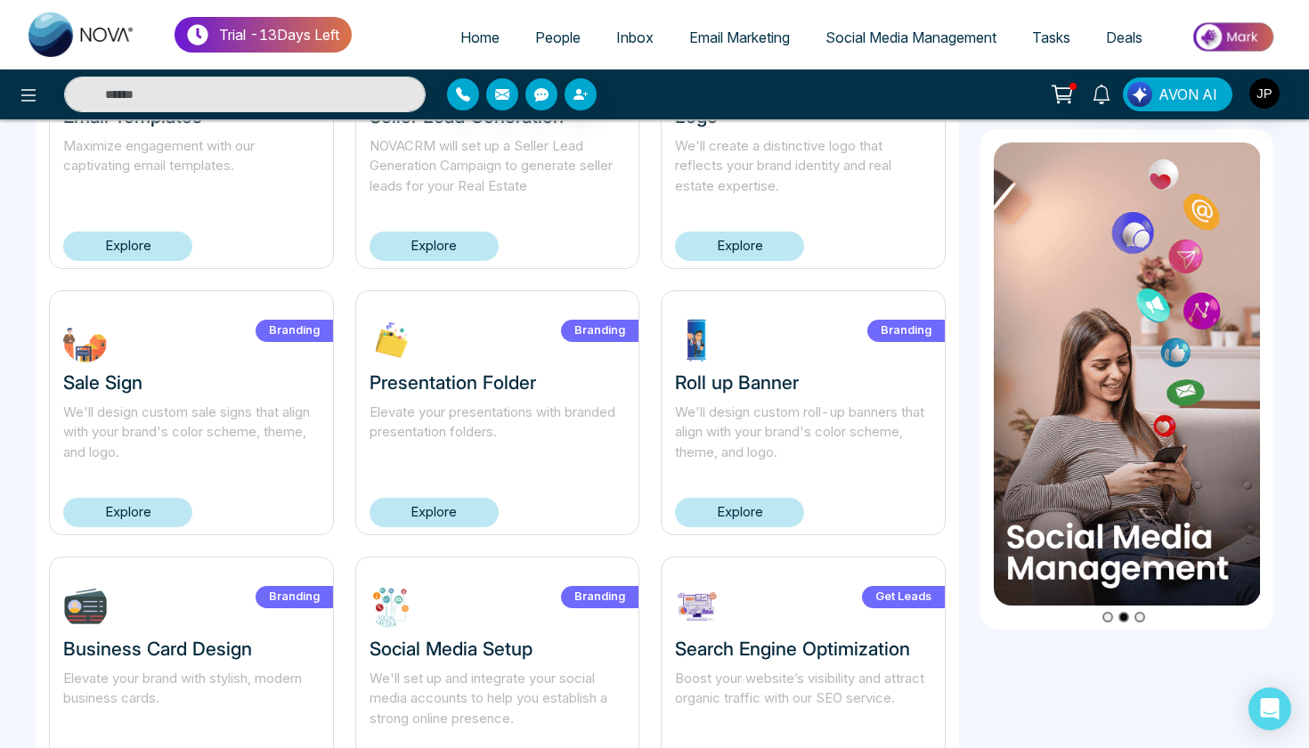
scroll to position [217, 0]
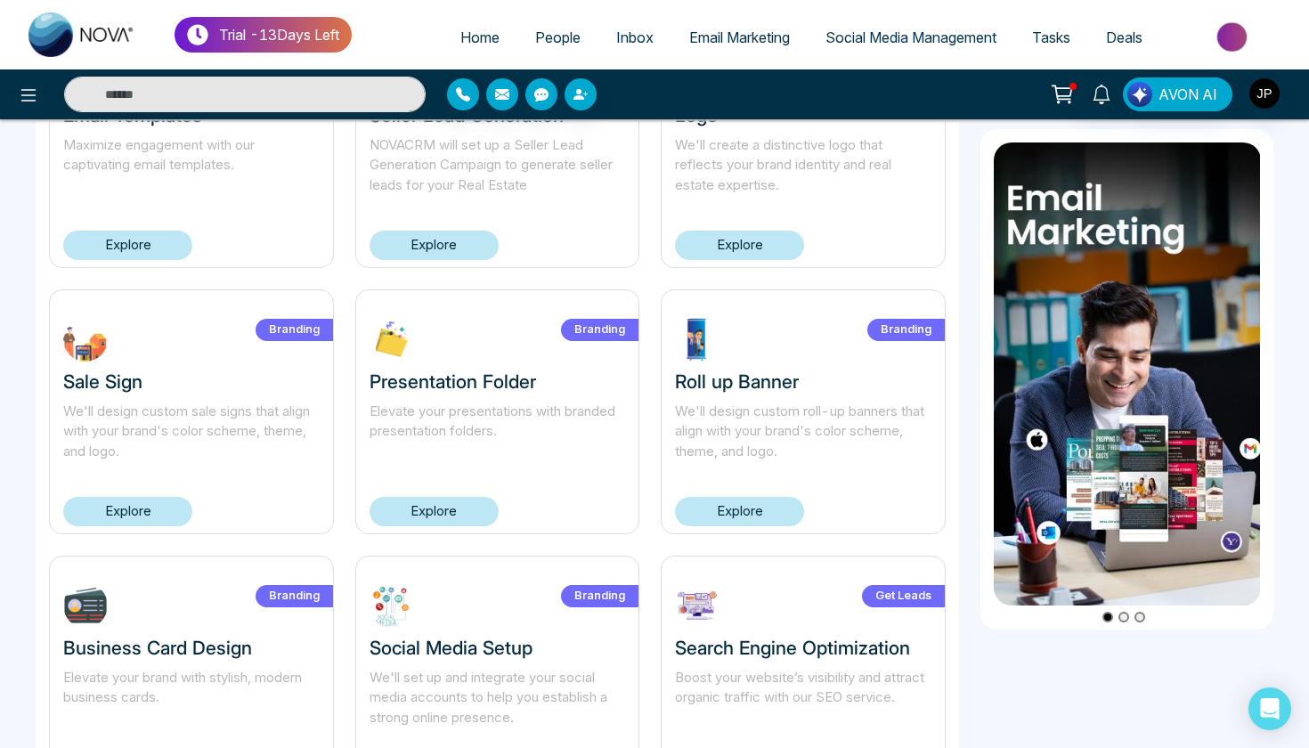
click at [712, 498] on link "Explore" at bounding box center [739, 511] width 129 height 29
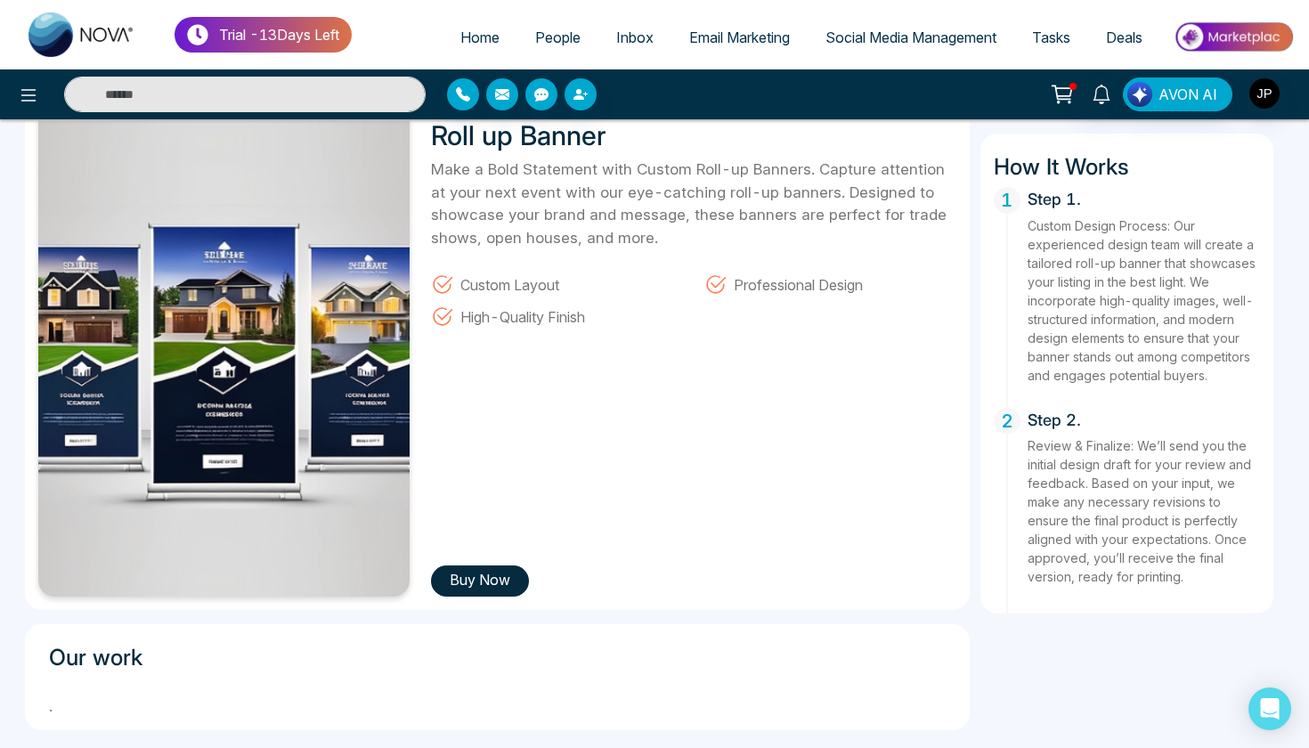
scroll to position [92, 0]
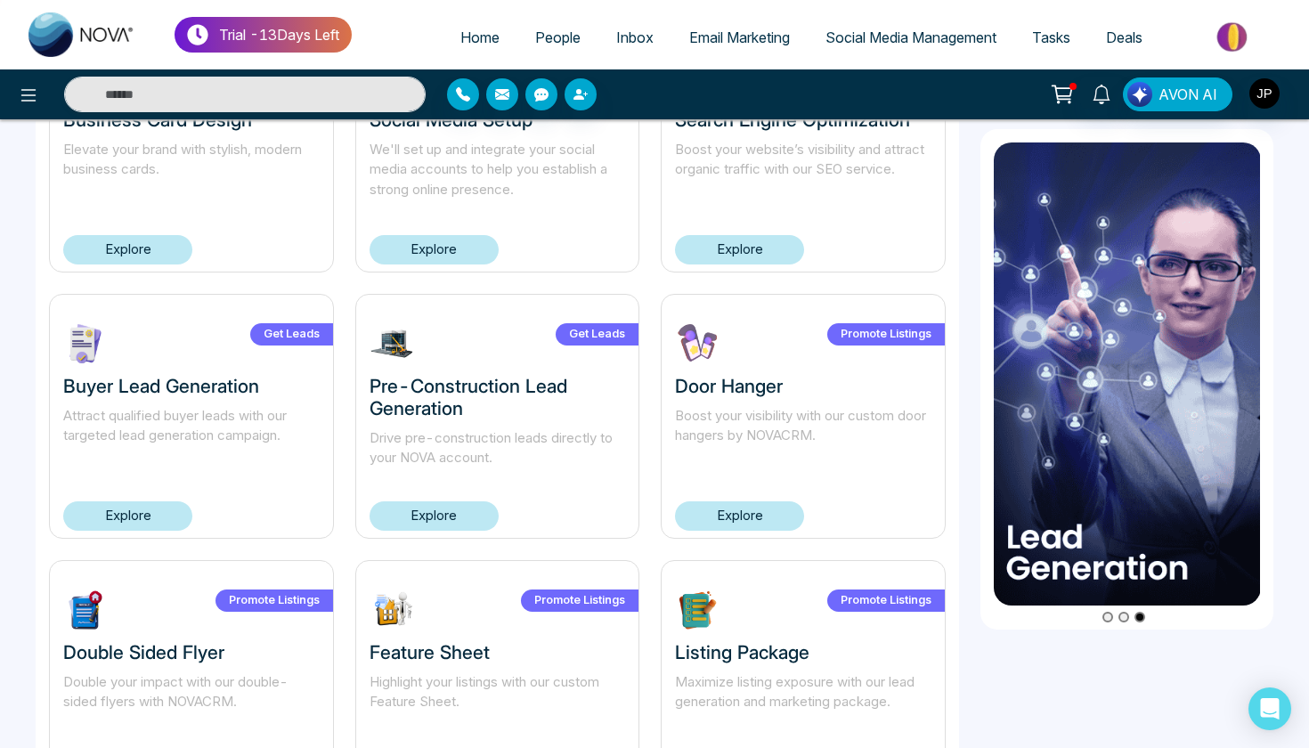
scroll to position [780, 0]
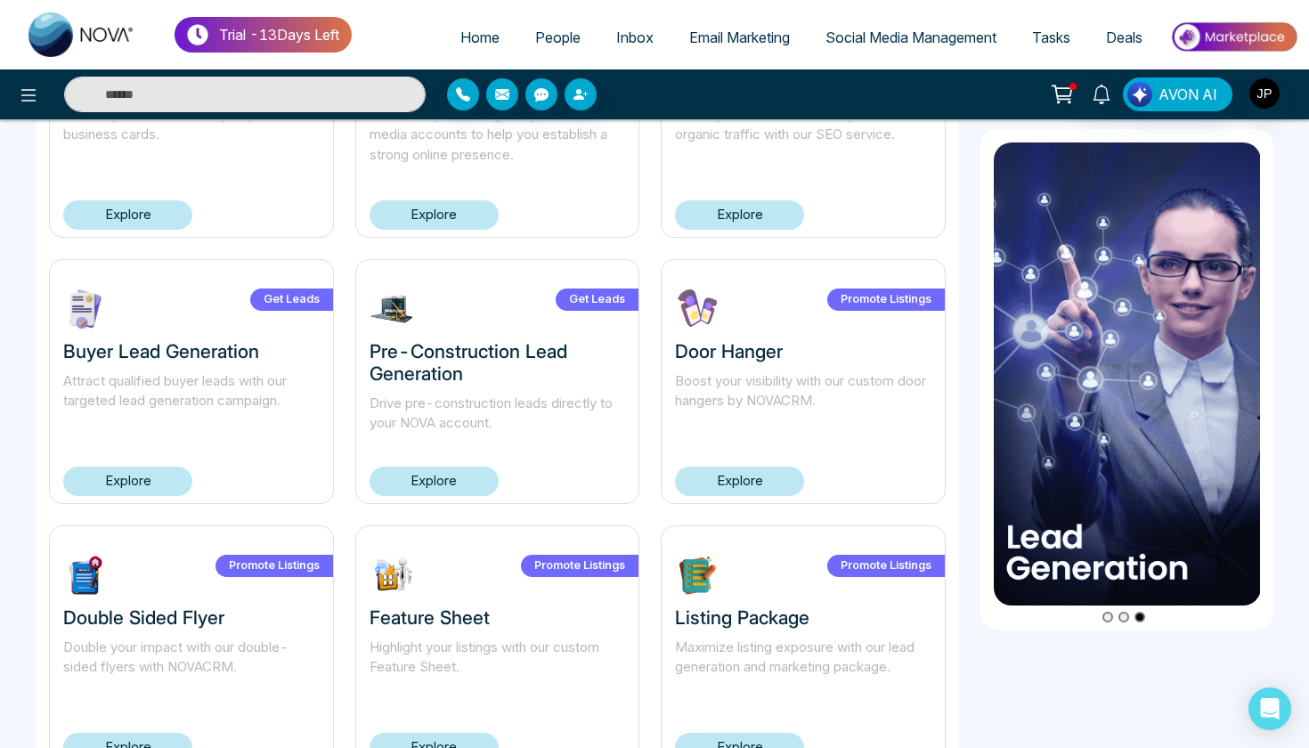
click at [1155, 93] on button "AVON AI" at bounding box center [1178, 94] width 110 height 34
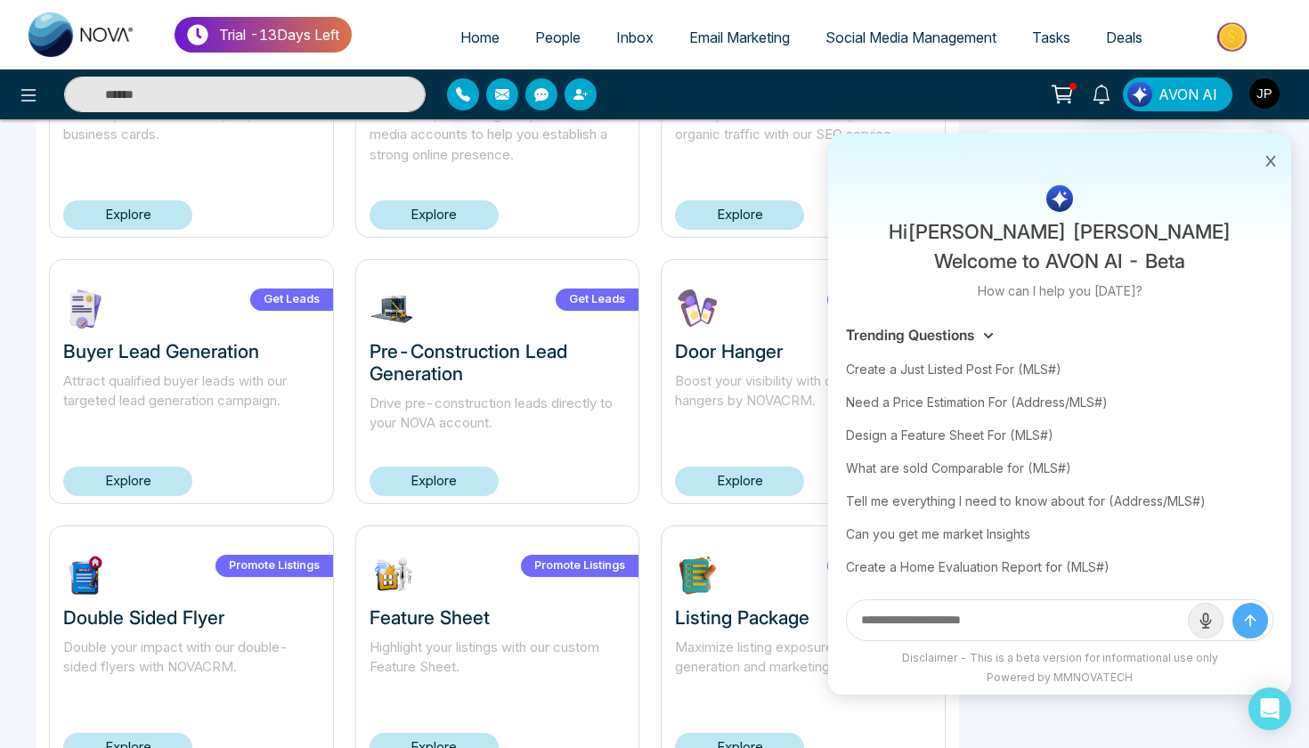
click at [1146, 93] on img "button" at bounding box center [1139, 94] width 25 height 25
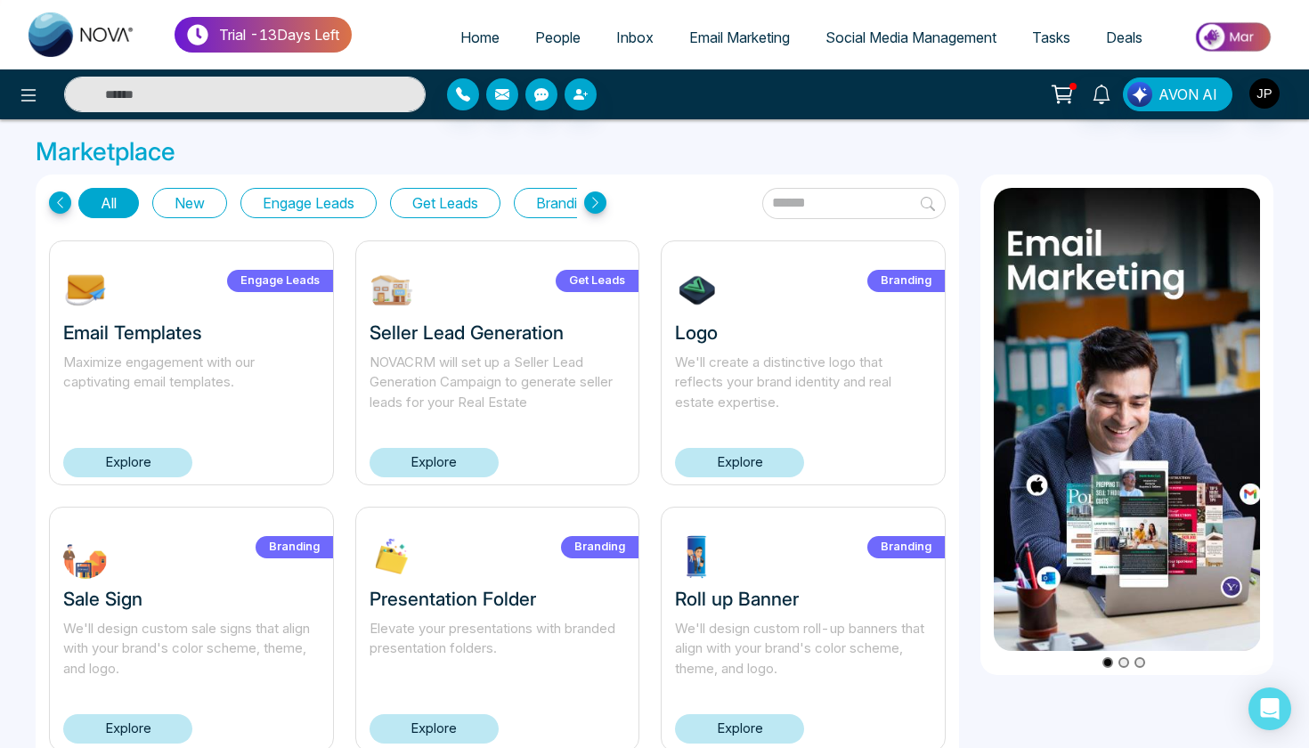
scroll to position [0, 0]
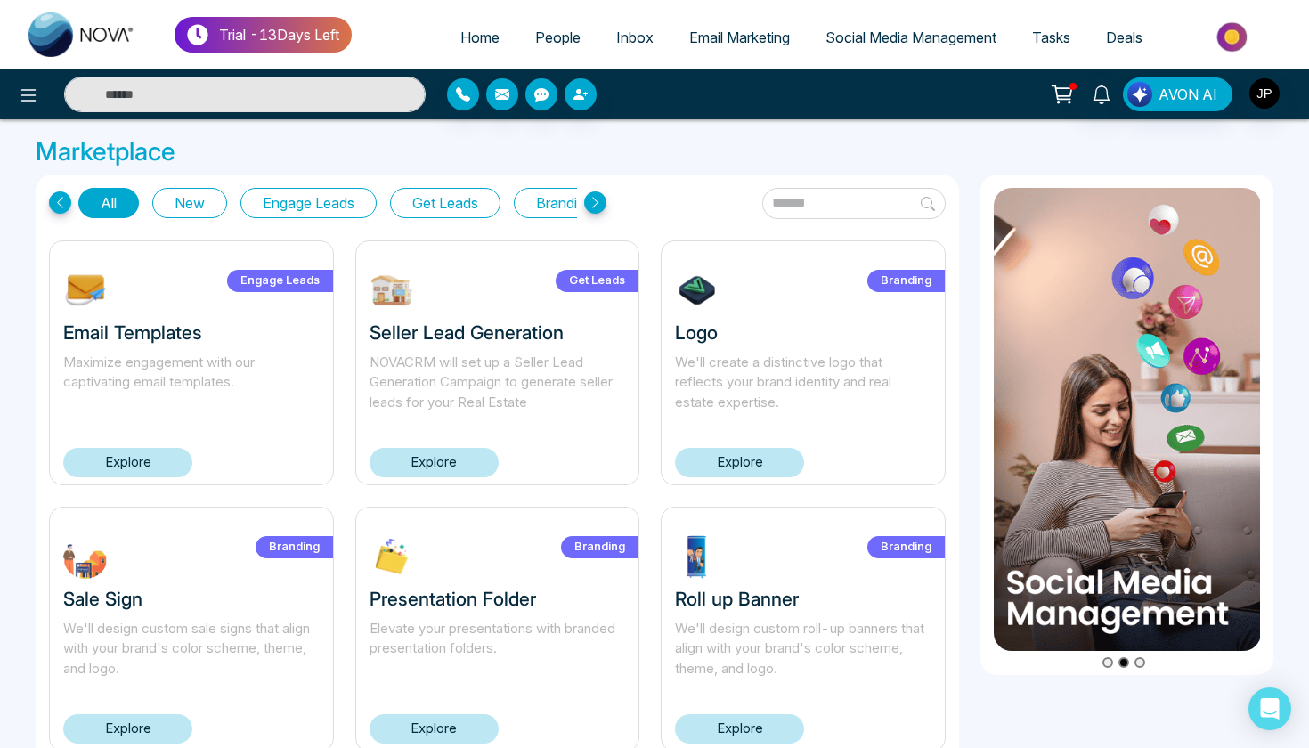
click at [1100, 38] on link "Deals" at bounding box center [1124, 37] width 72 height 34
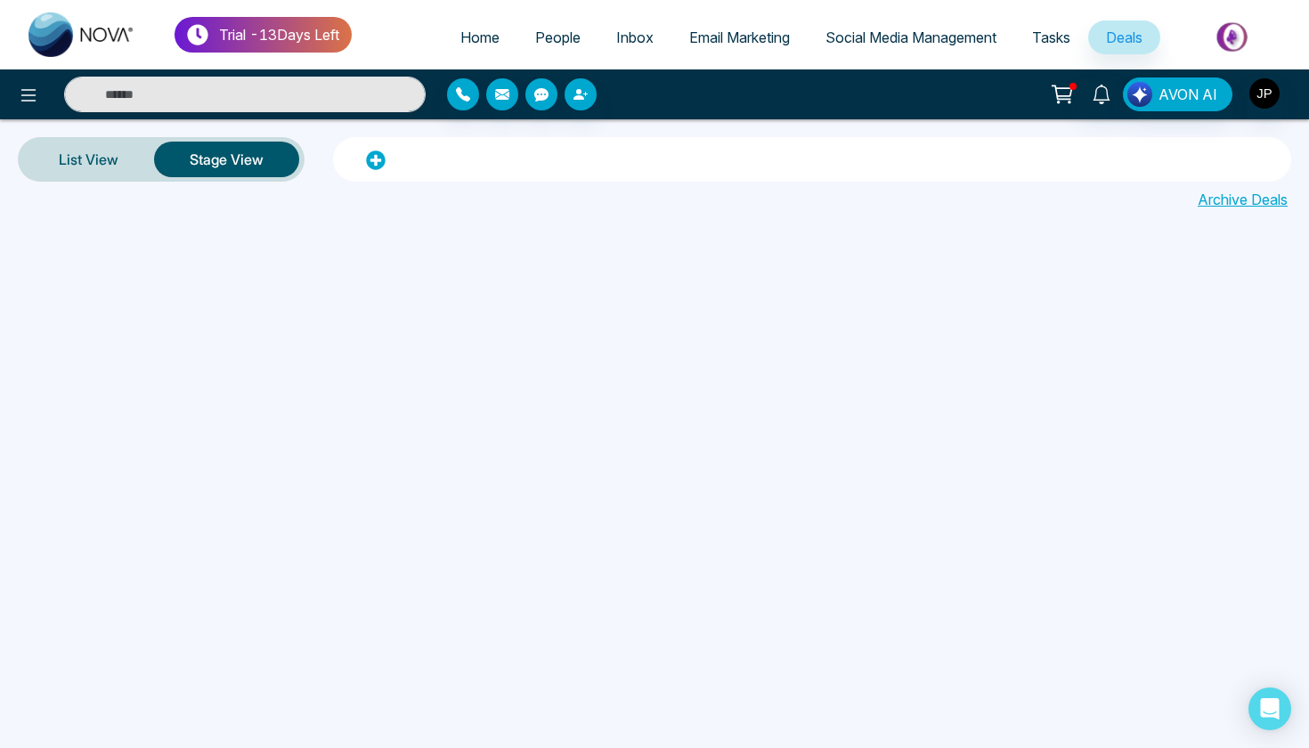
click at [1036, 47] on link "Tasks" at bounding box center [1051, 37] width 74 height 34
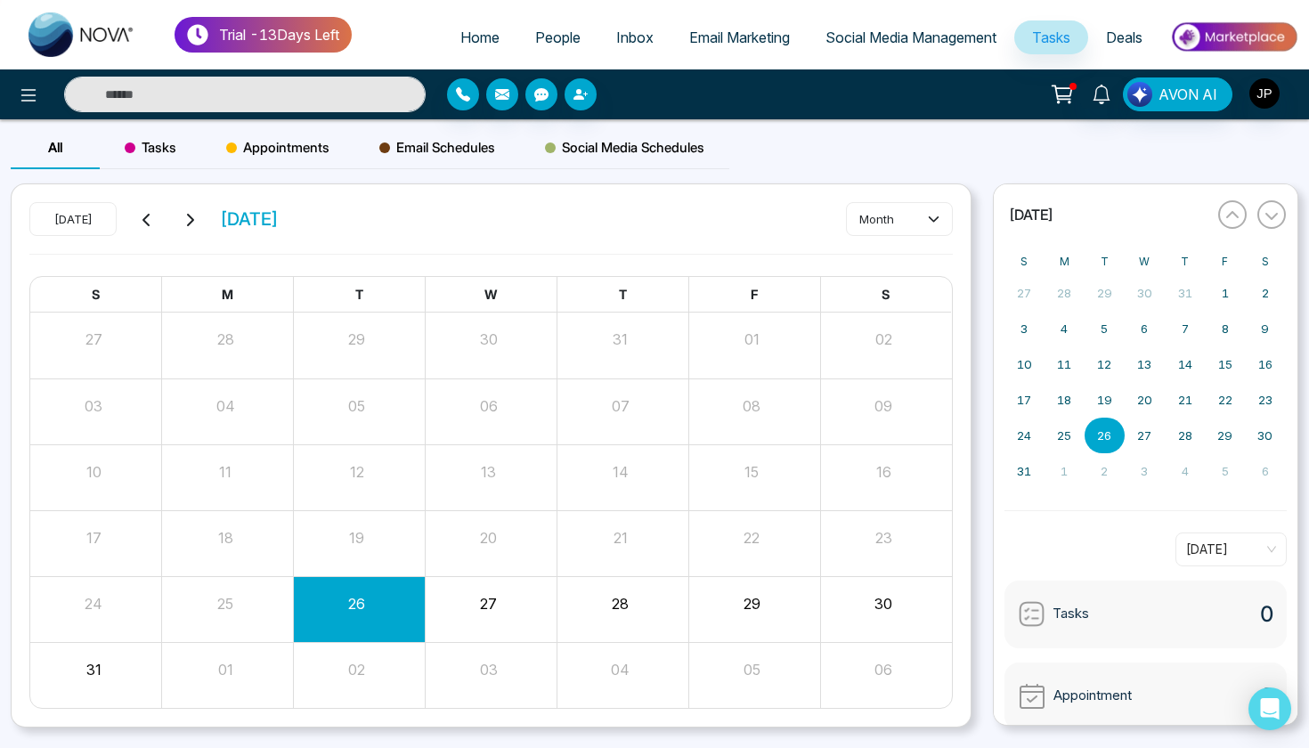
click at [735, 43] on span "Email Marketing" at bounding box center [739, 37] width 101 height 18
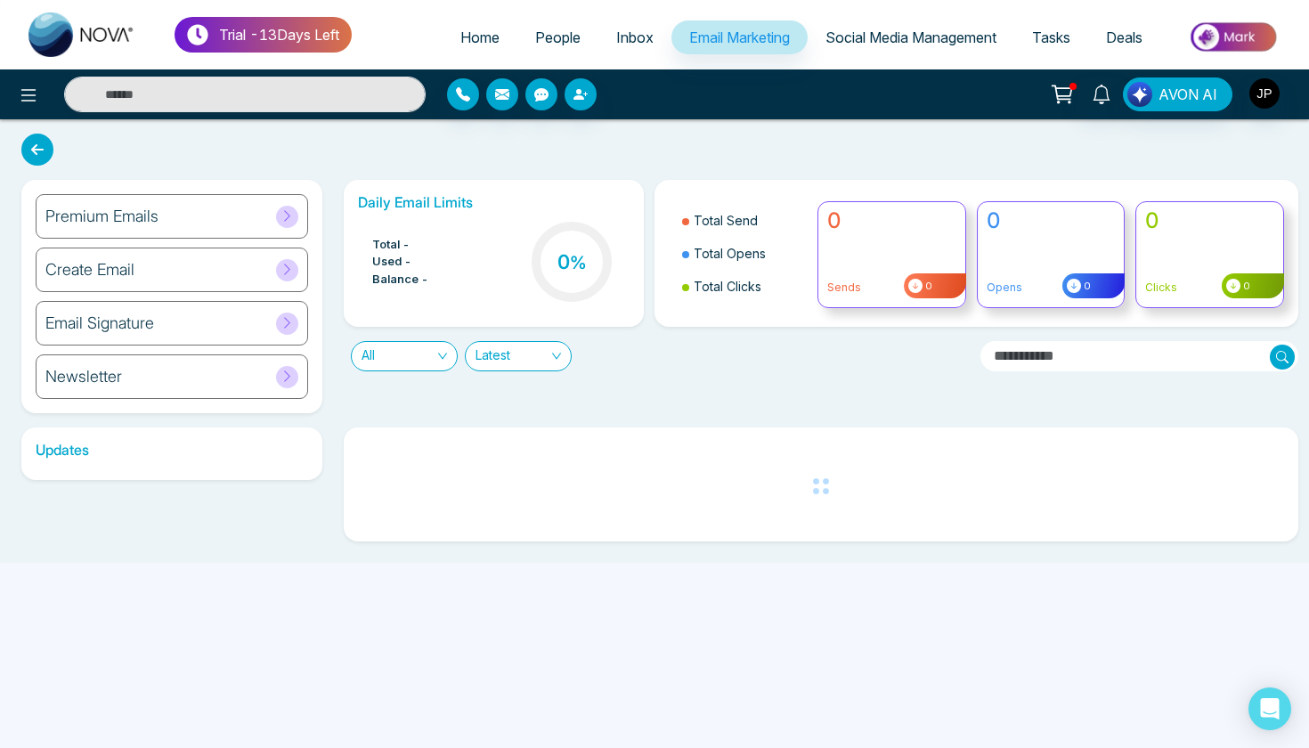
click at [616, 44] on span "Inbox" at bounding box center [634, 37] width 37 height 18
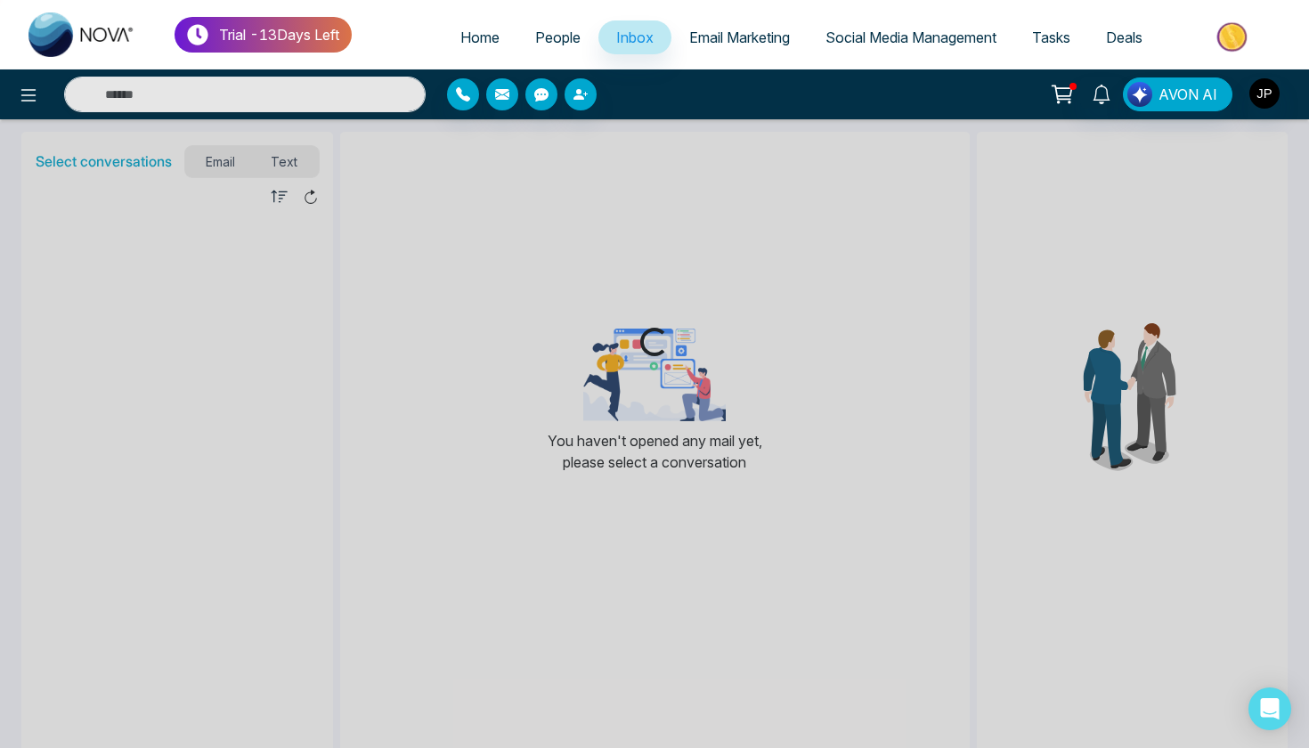
click at [529, 49] on link "People" at bounding box center [557, 37] width 81 height 34
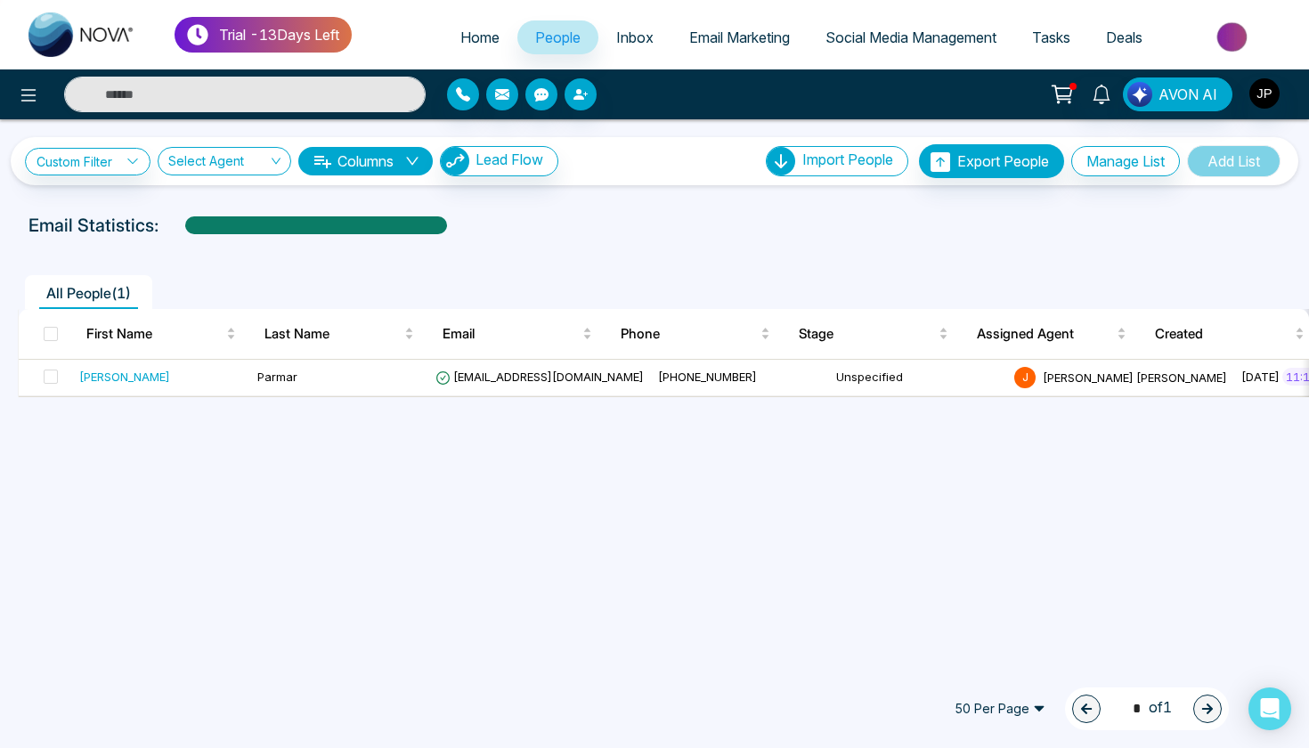
click at [476, 42] on span "Home" at bounding box center [479, 37] width 39 height 18
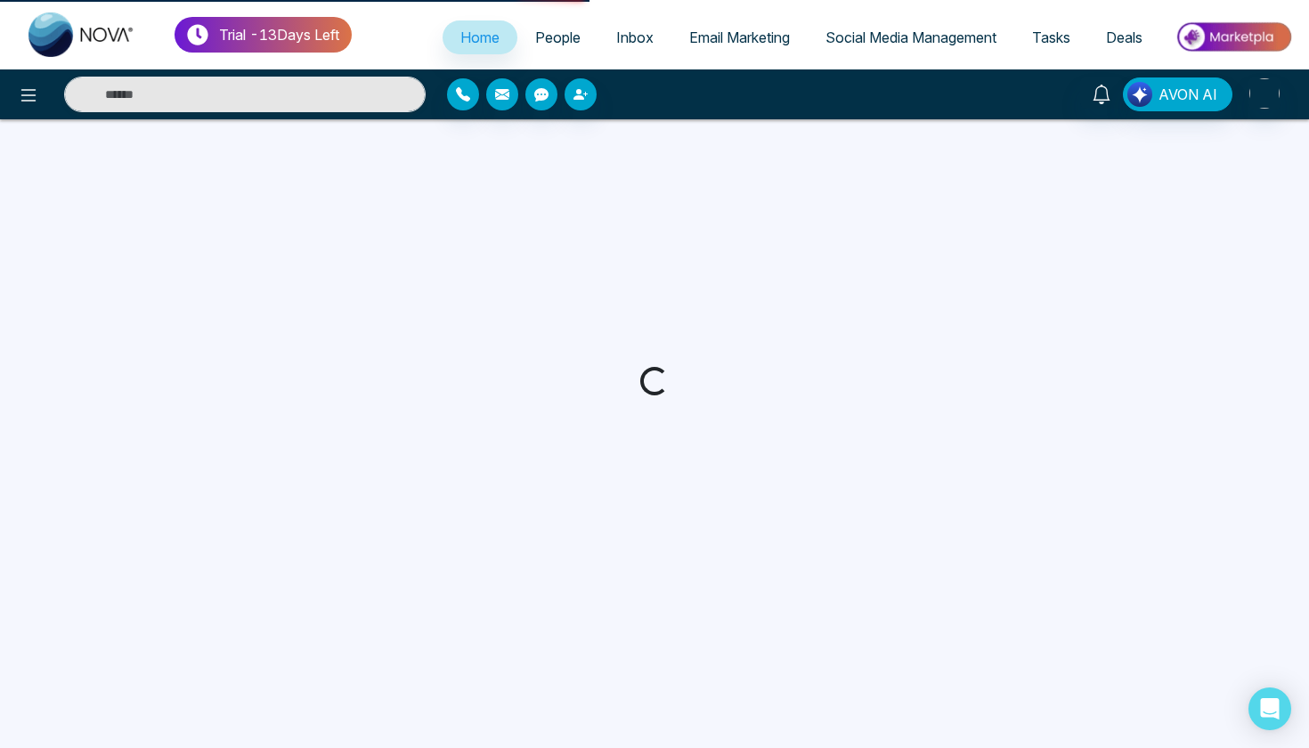
select select "*"
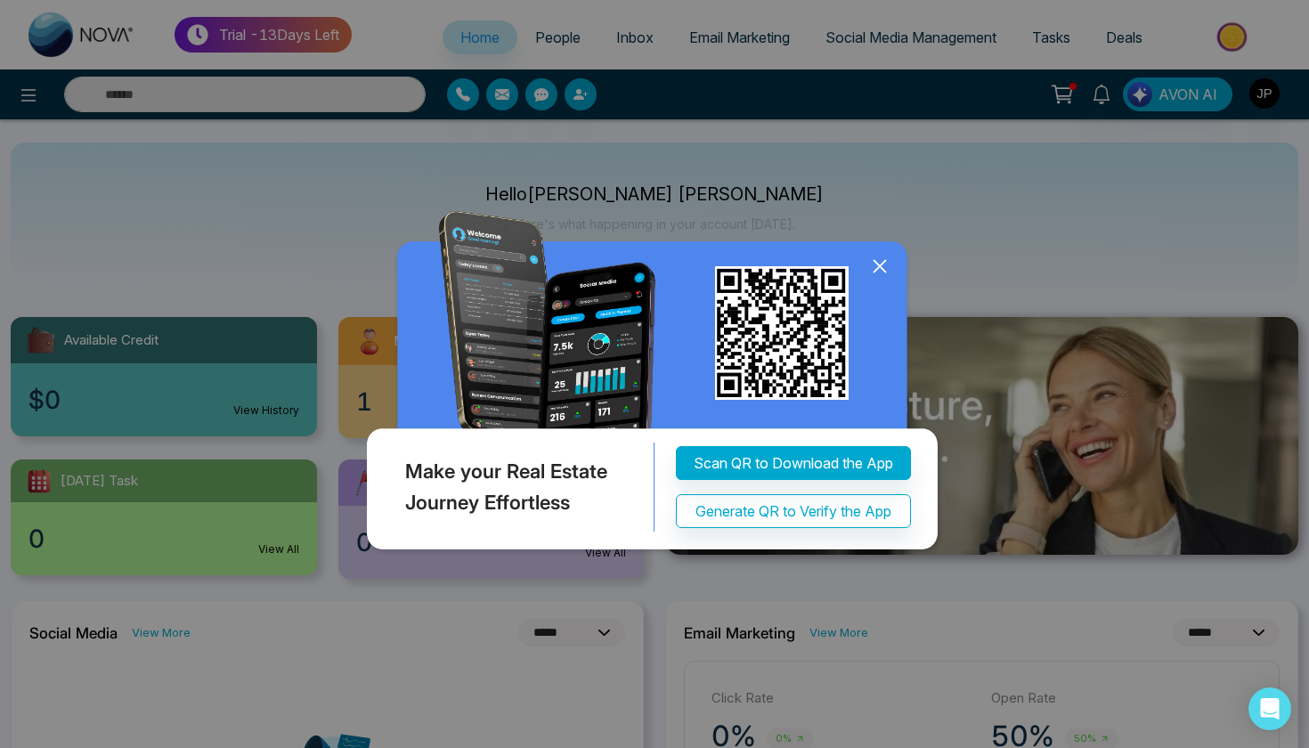
click at [870, 270] on icon at bounding box center [879, 266] width 27 height 27
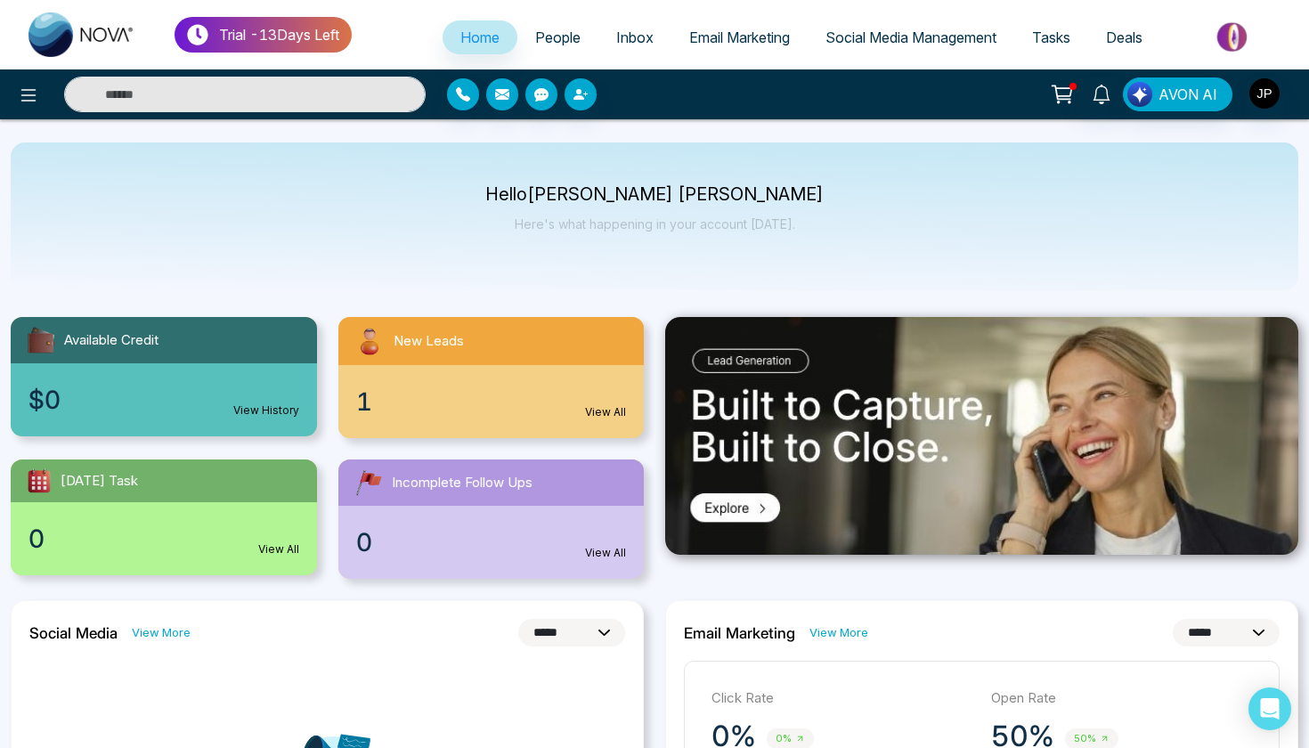
click at [828, 178] on div "Hello Jagr Parmar Here's what happening in your account today." at bounding box center [654, 216] width 1287 height 148
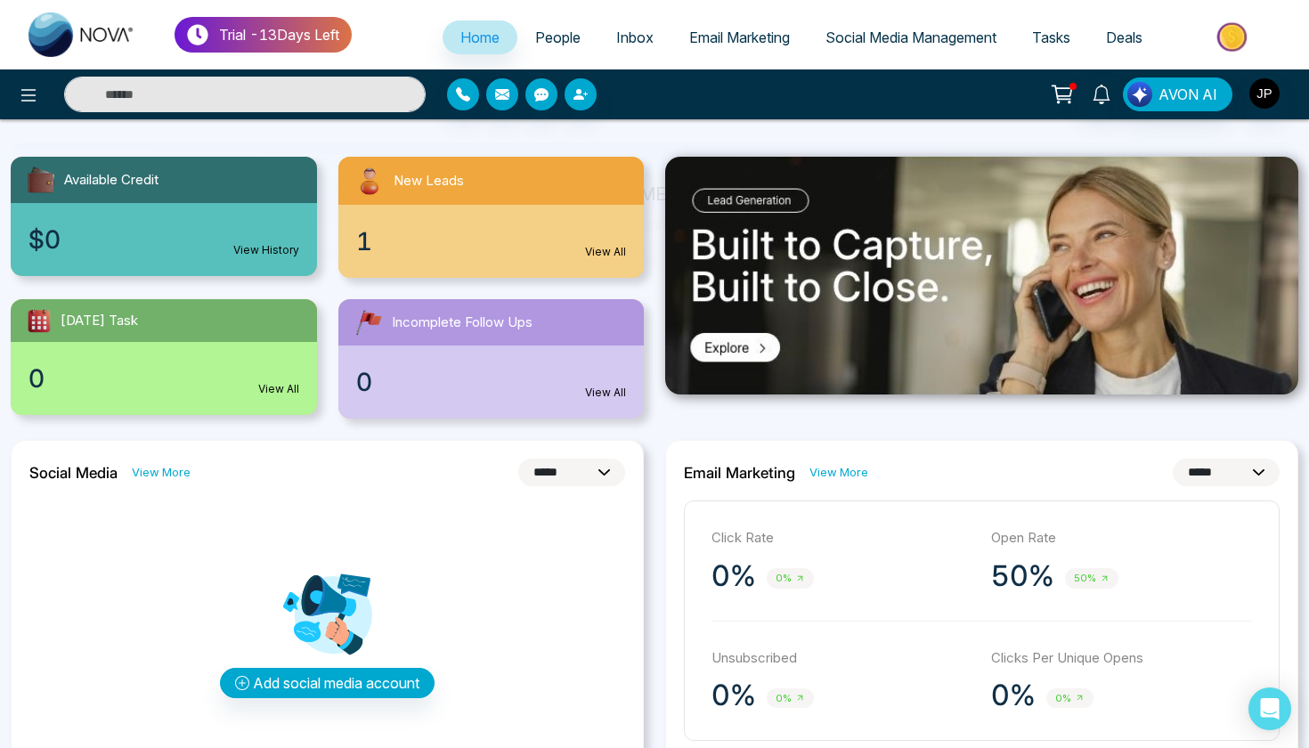
scroll to position [158, 0]
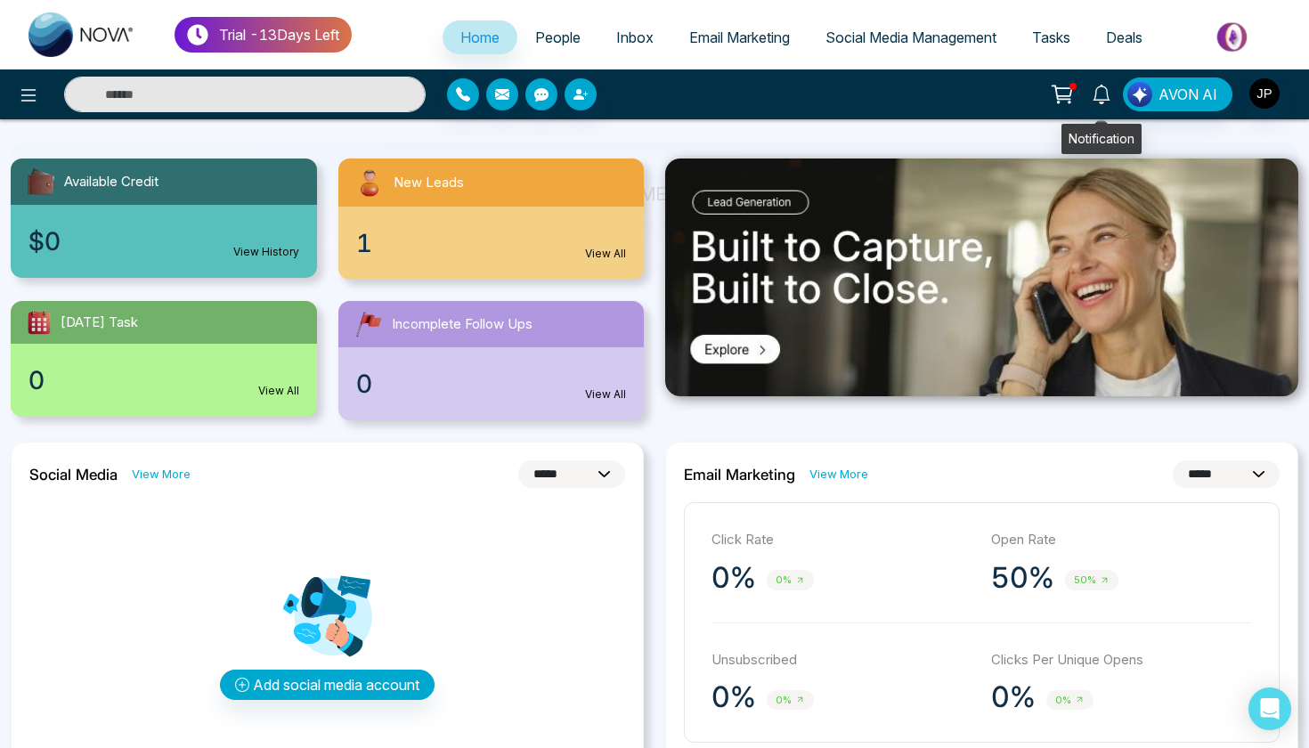
click at [1107, 108] on link at bounding box center [1101, 92] width 43 height 31
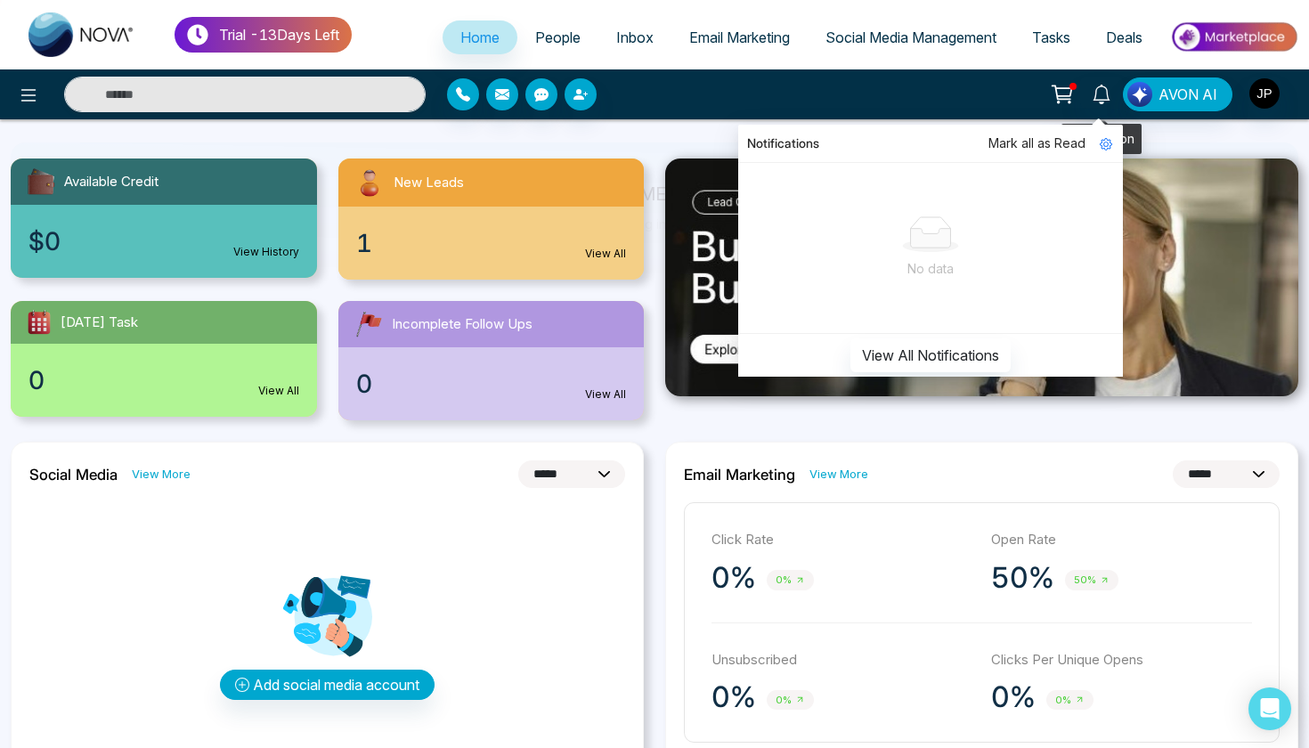
click at [1107, 108] on link at bounding box center [1101, 92] width 43 height 31
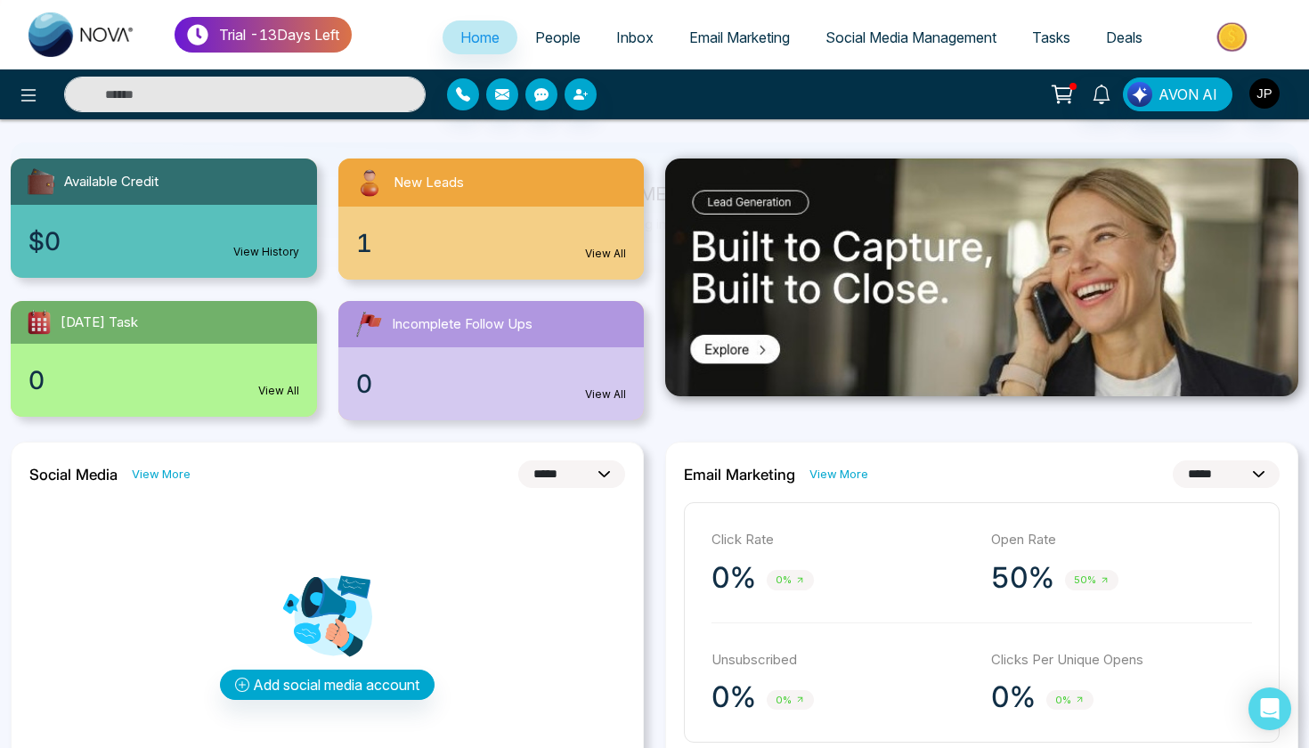
click at [1202, 98] on span "AVON AI" at bounding box center [1187, 94] width 59 height 21
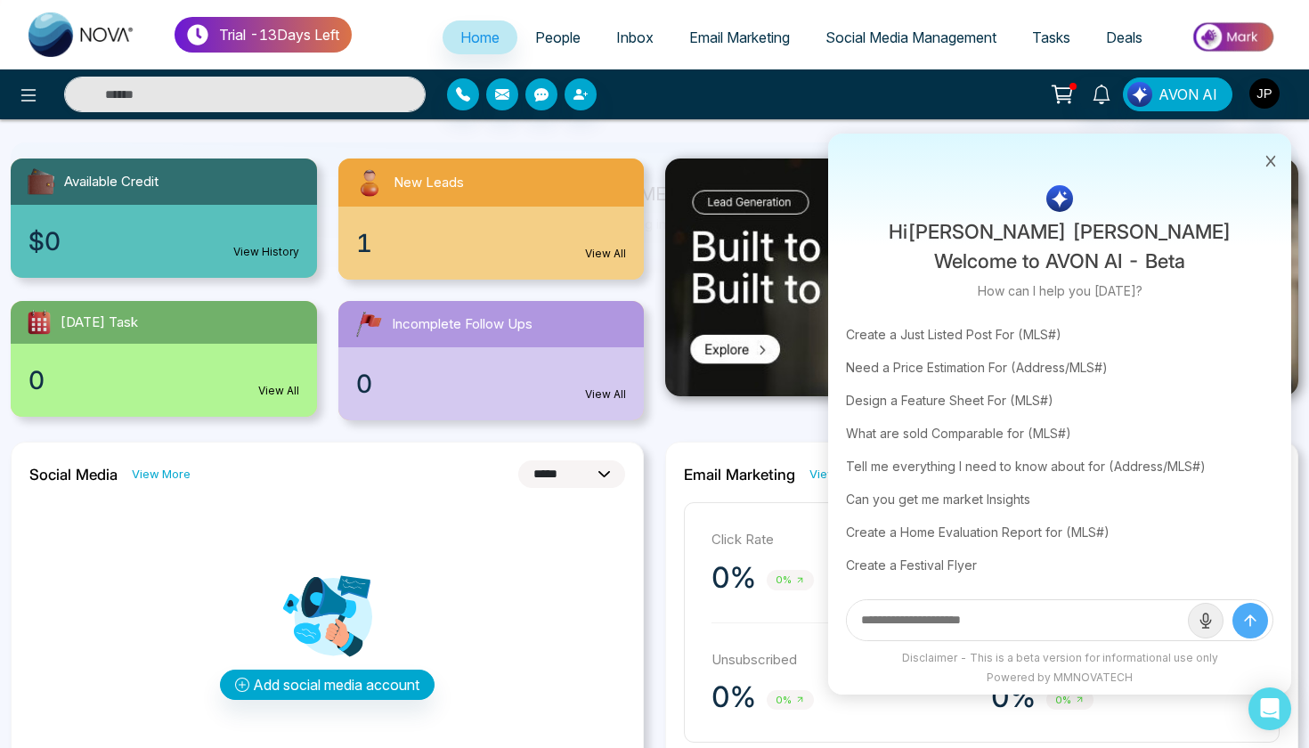
scroll to position [37, 0]
click at [1036, 495] on div "Can you get me market Insights" at bounding box center [1059, 499] width 427 height 33
type input "**********"
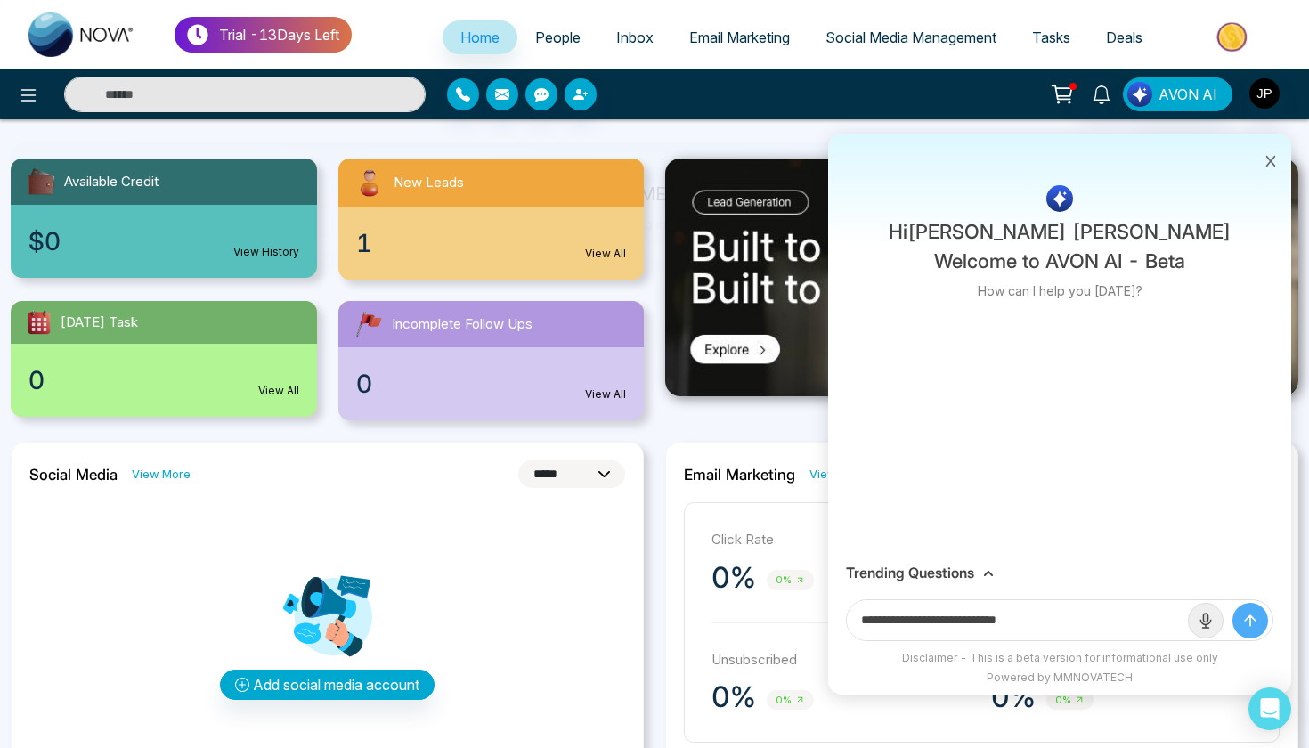
click at [1251, 610] on button "submit" at bounding box center [1250, 621] width 36 height 36
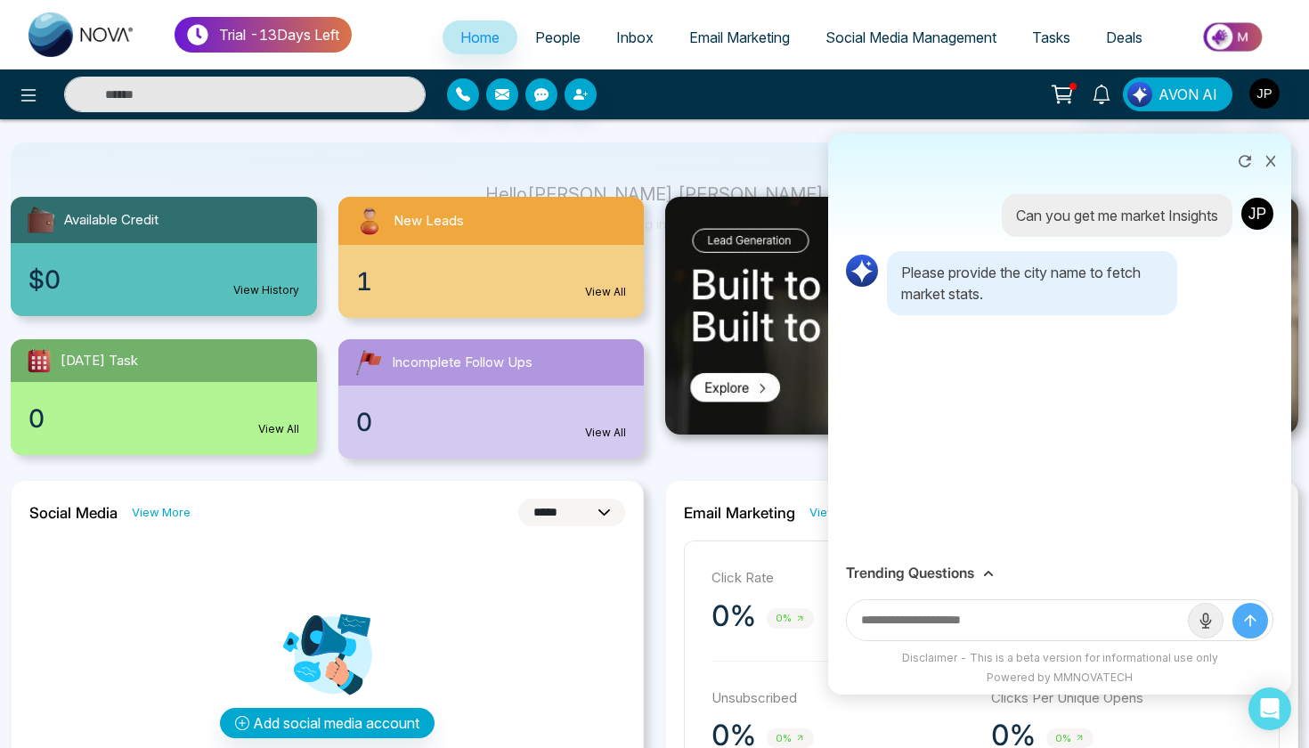
scroll to position [125, 0]
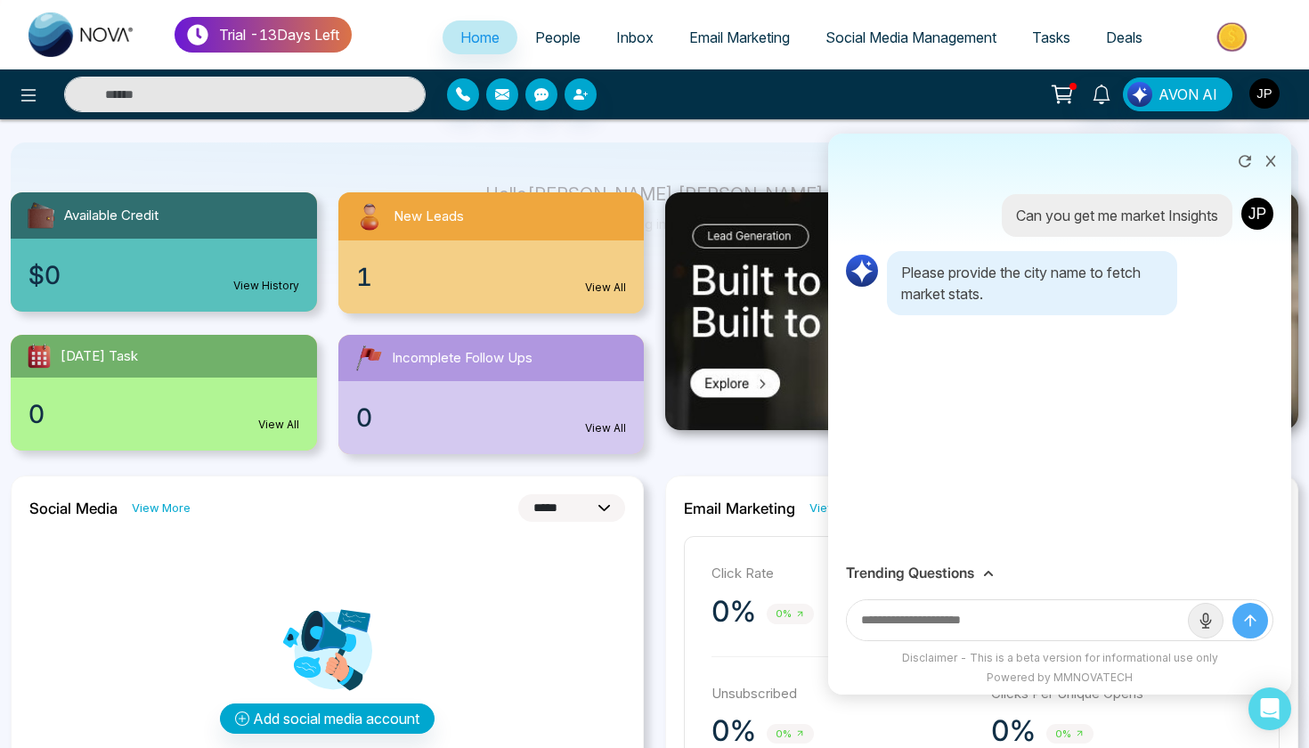
click at [1074, 616] on input "text" at bounding box center [1017, 620] width 341 height 40
type input "********"
click at [1250, 620] on button "submit" at bounding box center [1250, 621] width 36 height 36
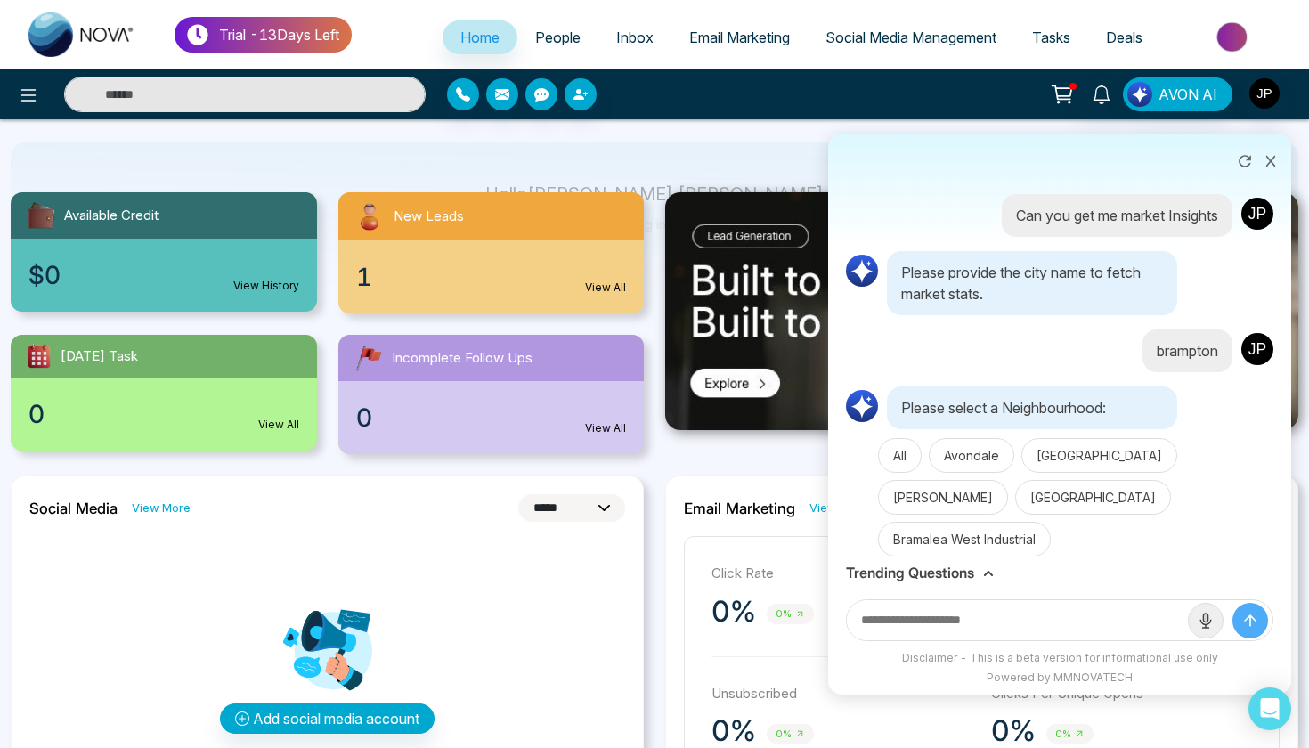
scroll to position [1315, 0]
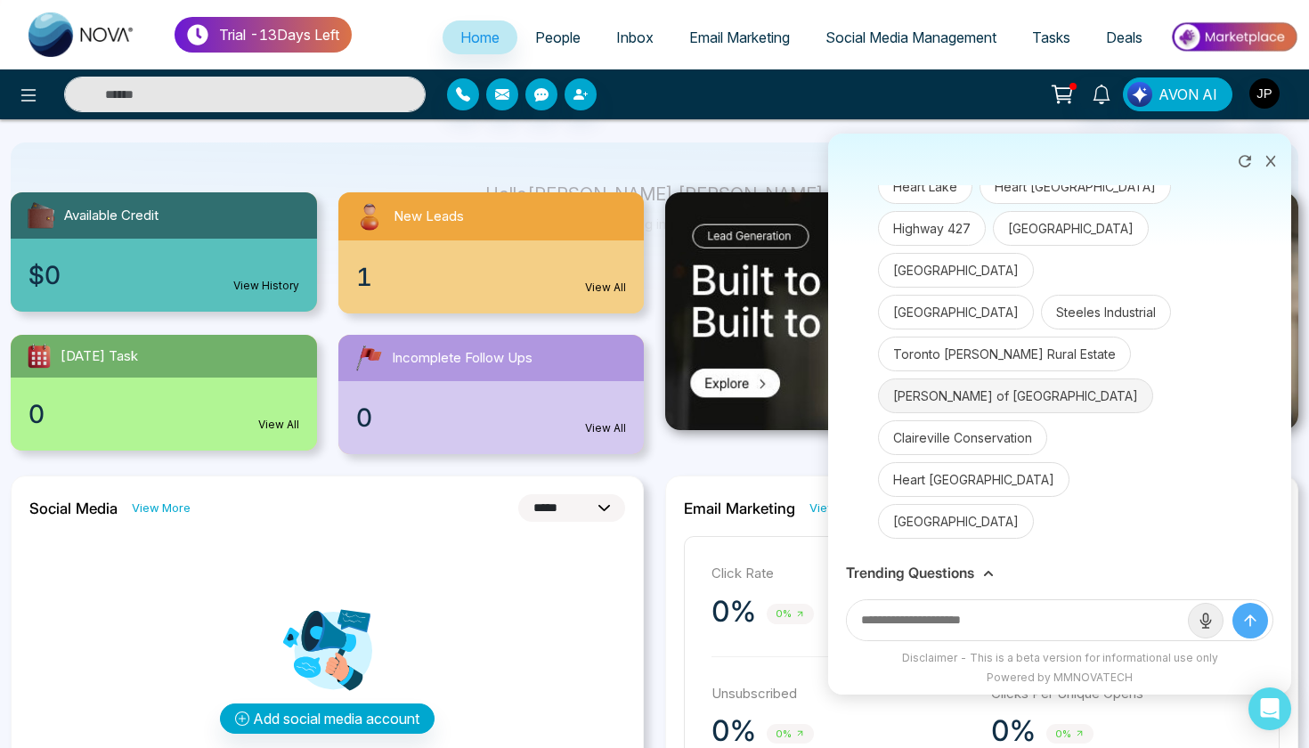
click at [966, 413] on button "Vales of Castlemore North" at bounding box center [1015, 395] width 275 height 35
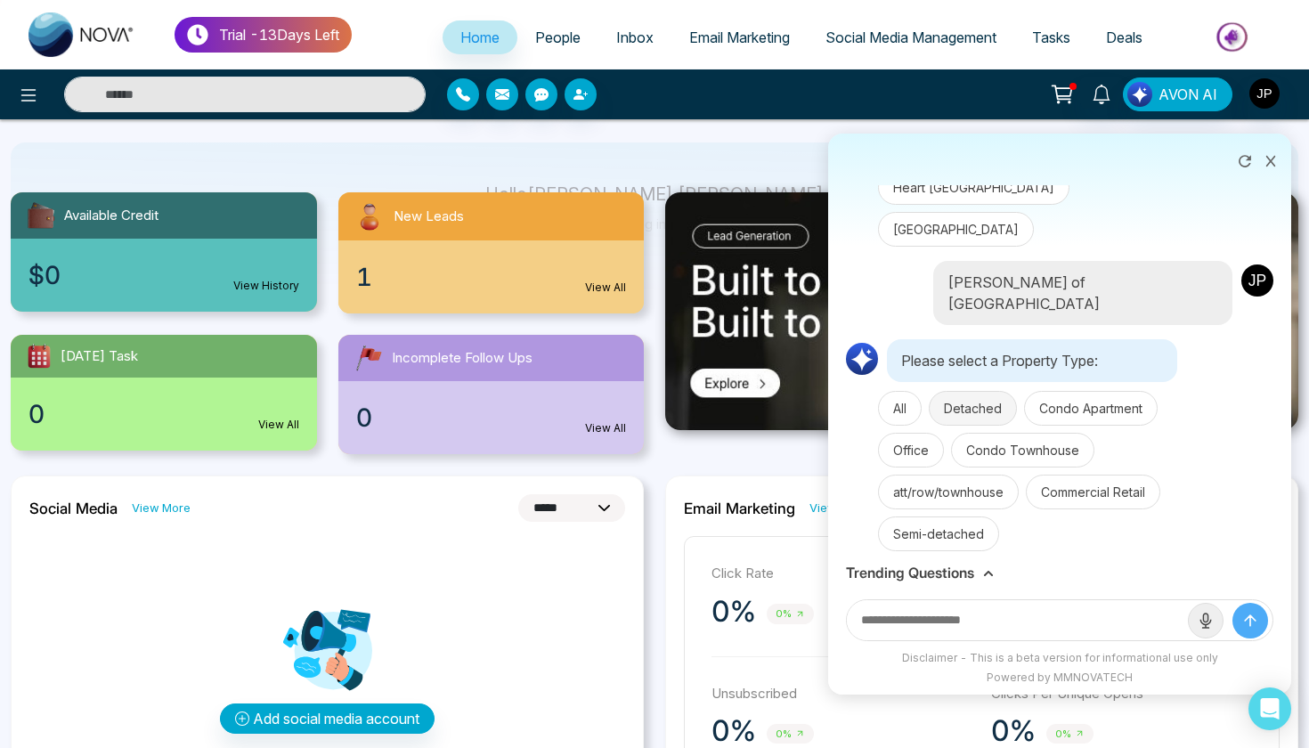
click at [971, 391] on button "Detached" at bounding box center [973, 408] width 88 height 35
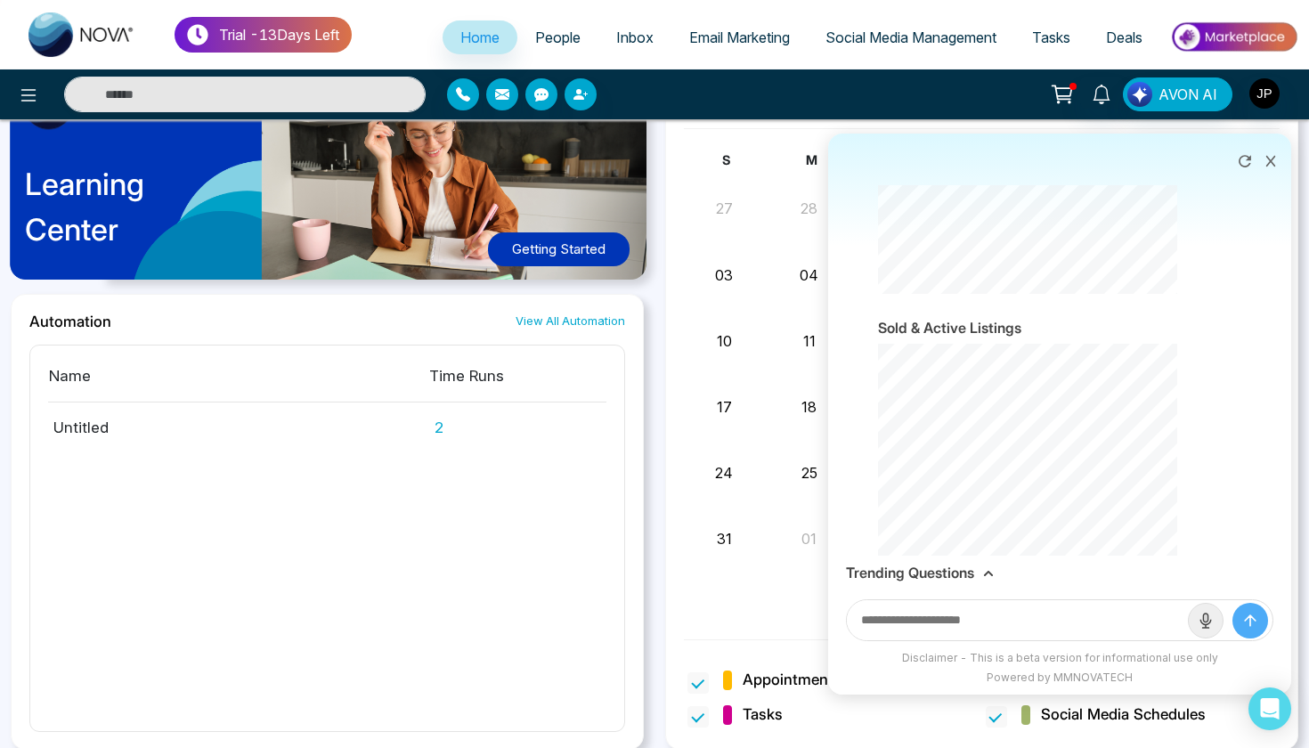
scroll to position [3768, 0]
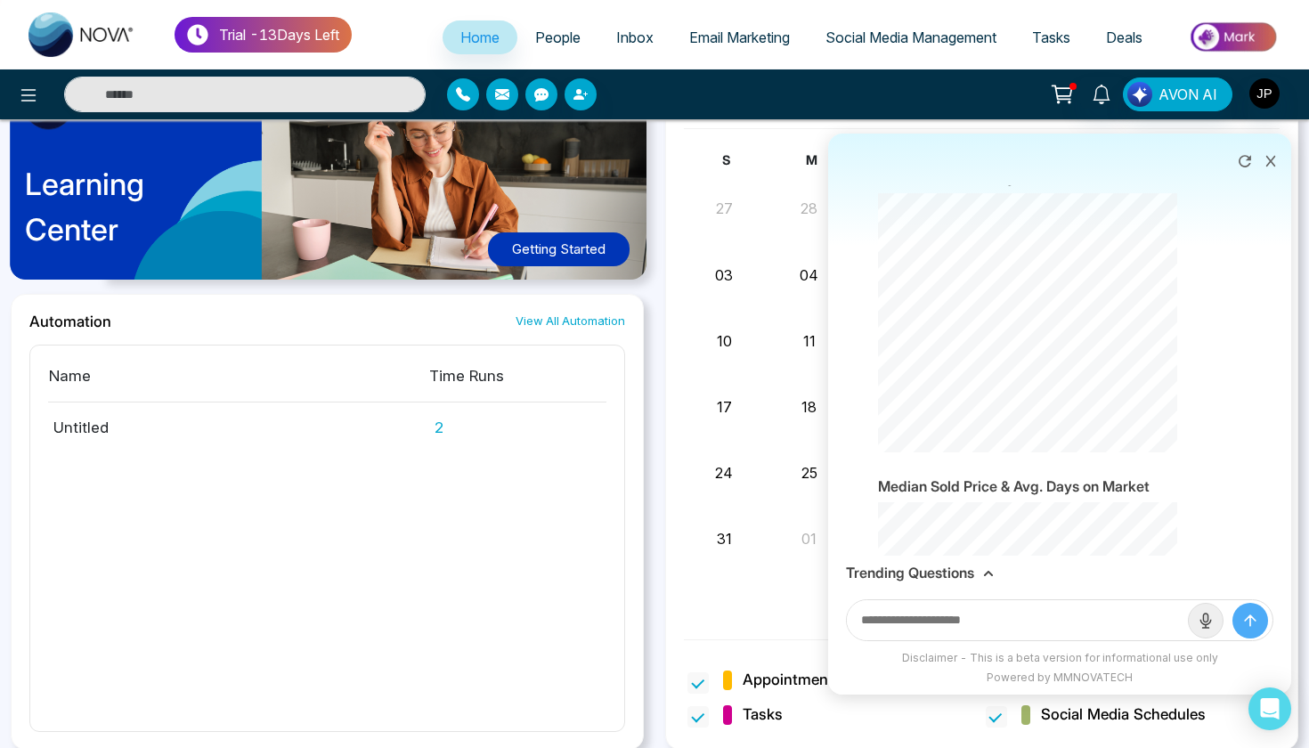
click at [1270, 159] on icon at bounding box center [1270, 161] width 12 height 12
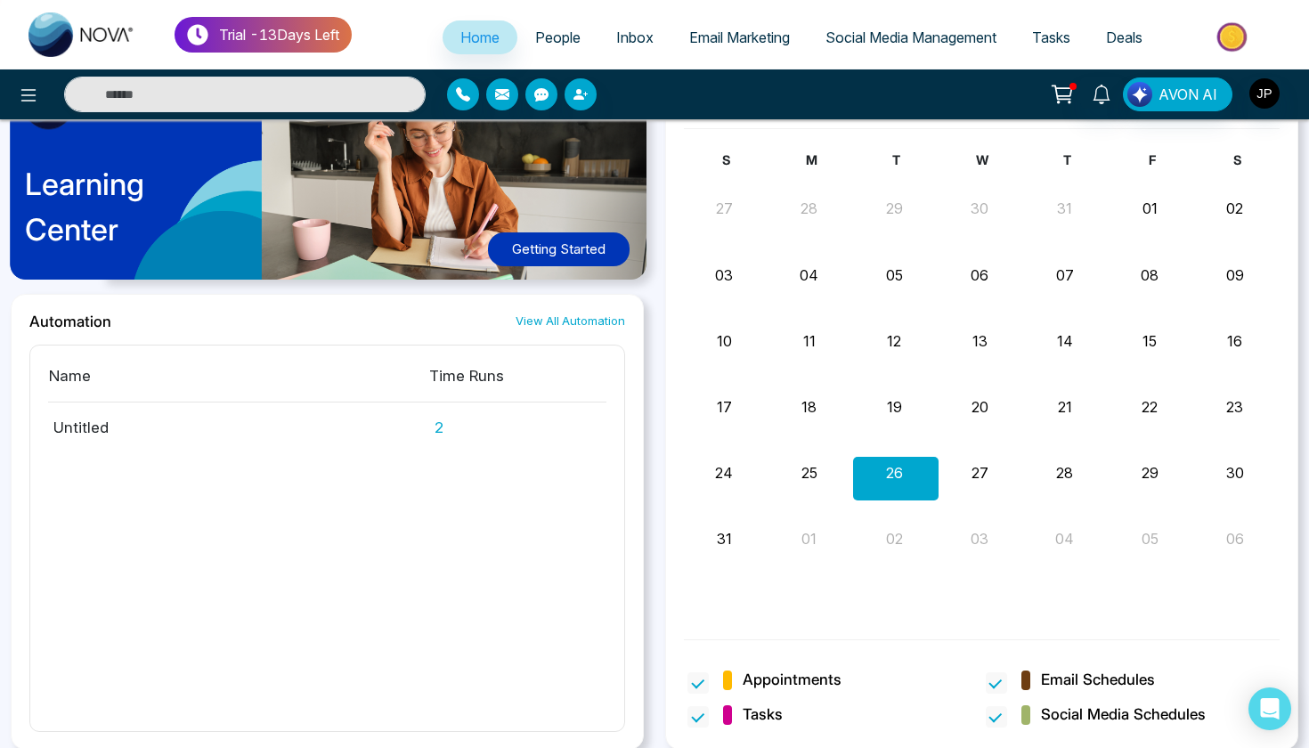
click at [2, 84] on div at bounding box center [218, 95] width 436 height 36
click at [12, 88] on button at bounding box center [29, 95] width 36 height 36
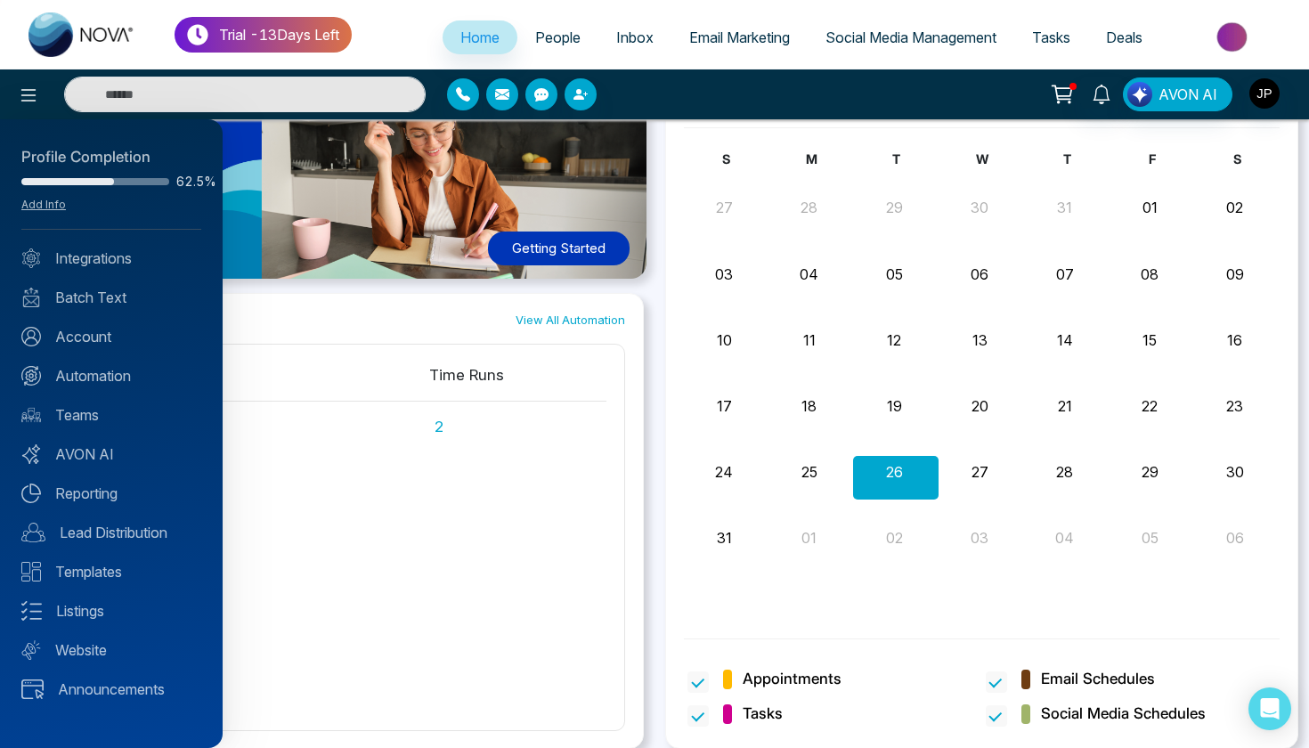
scroll to position [937, 0]
click at [100, 395] on div "Profile Completion 62.5% Add Info Integrations Batch Text Account Automation Te…" at bounding box center [111, 433] width 223 height 629
click at [94, 366] on link "Automation" at bounding box center [111, 375] width 180 height 21
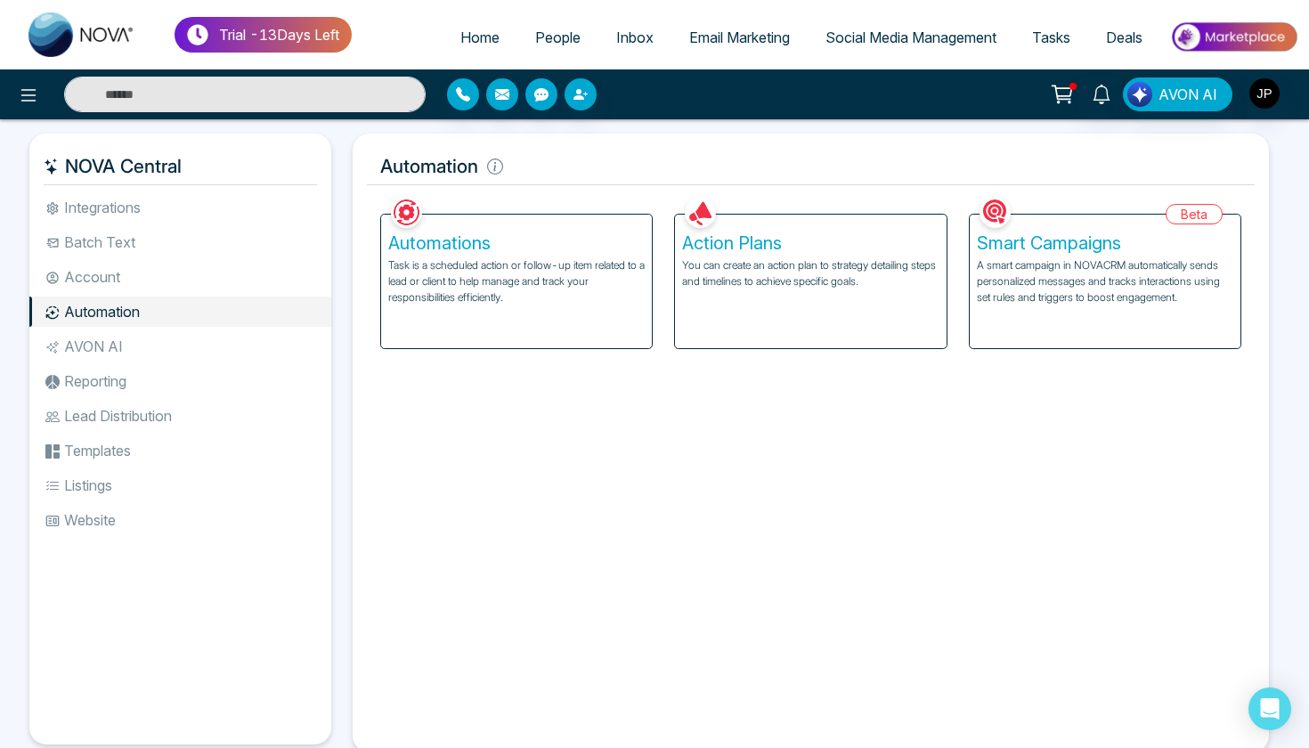
click at [71, 345] on li "AVON AI" at bounding box center [180, 346] width 302 height 30
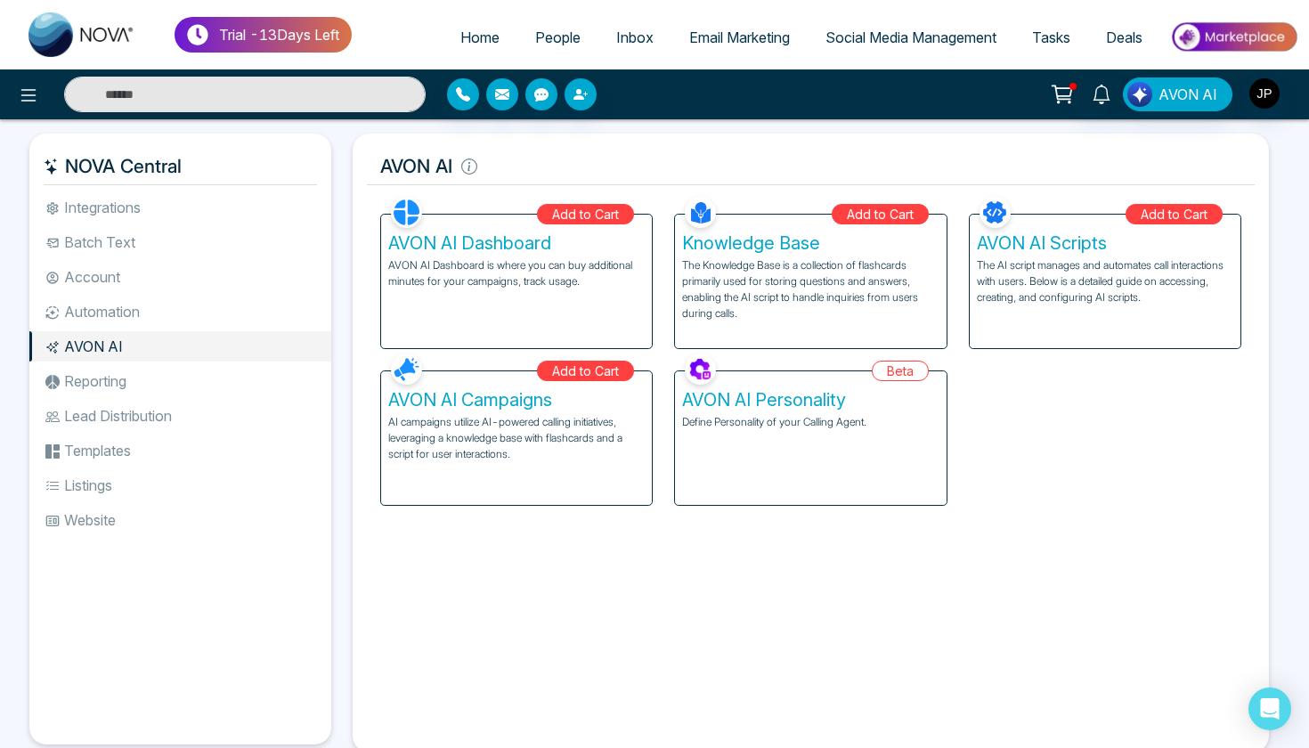
click at [1078, 320] on div "AVON AI Scripts The AI script manages and automates call interactions with user…" at bounding box center [1105, 282] width 271 height 134
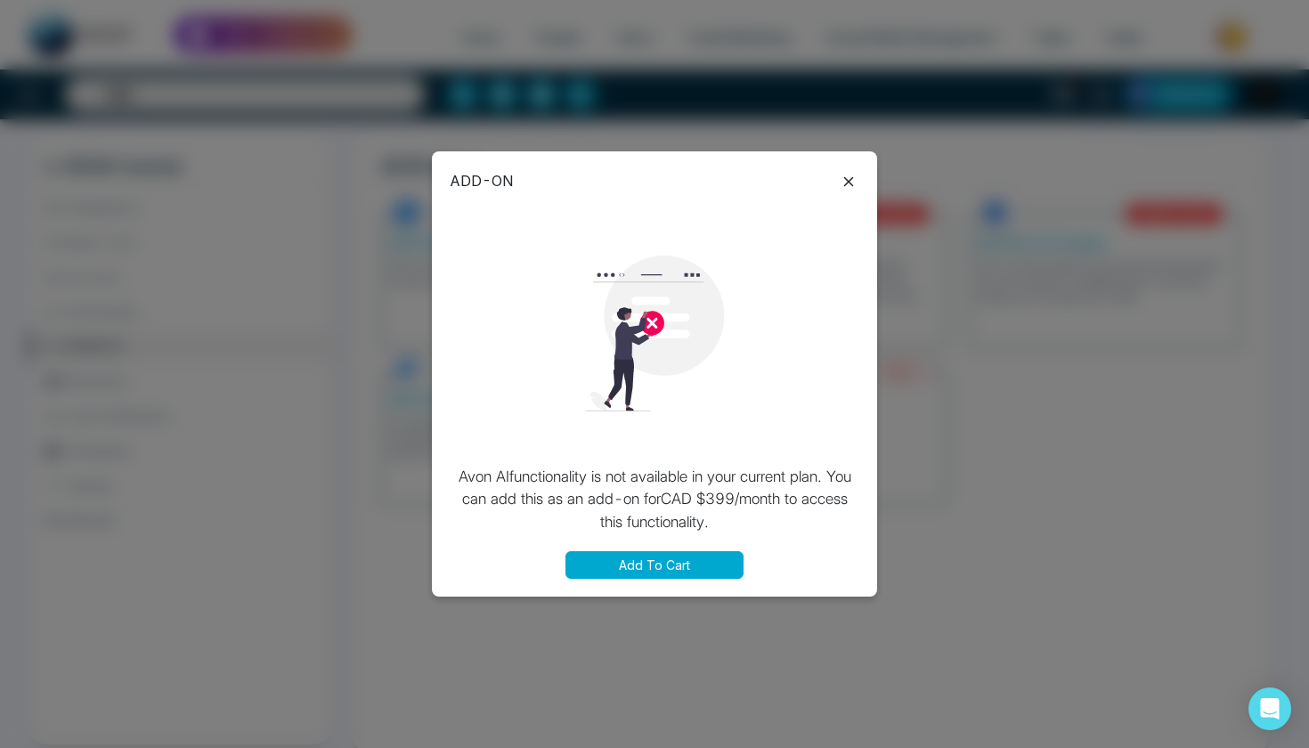
click at [850, 185] on icon at bounding box center [848, 181] width 21 height 21
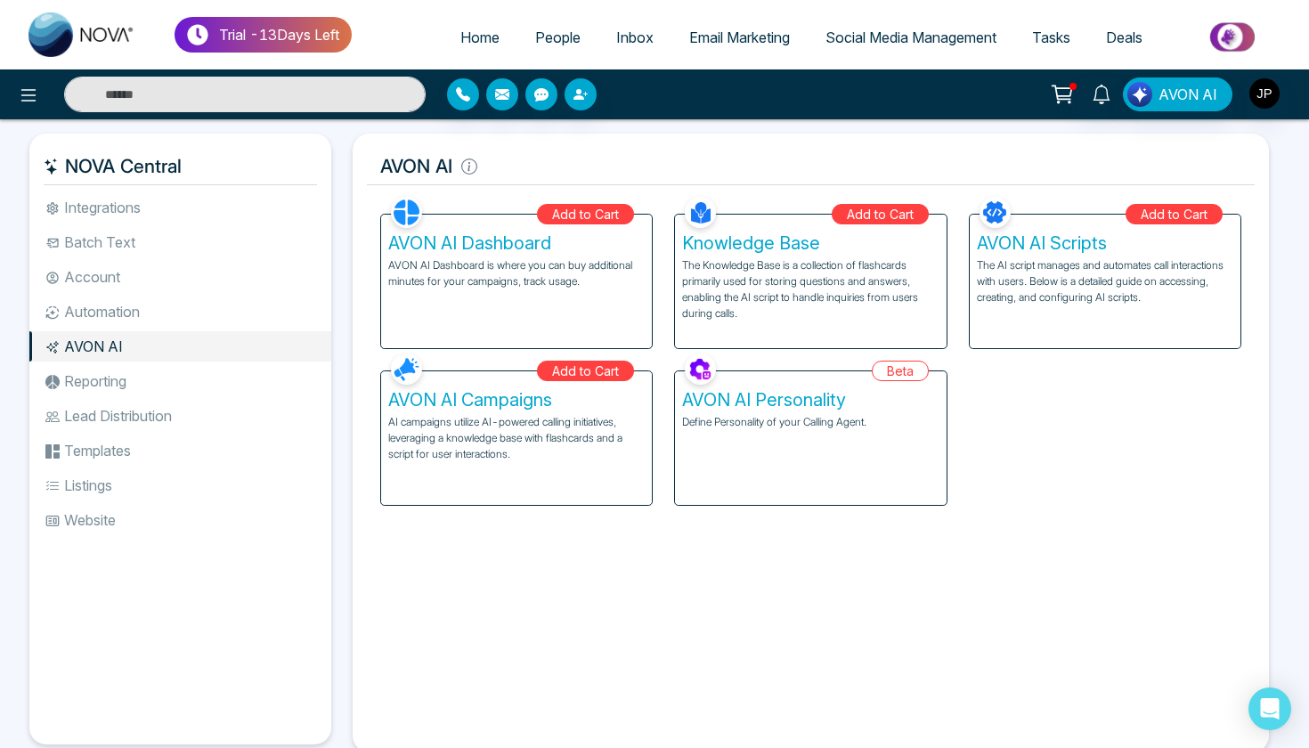
click at [768, 489] on div "AVON AI Personality Define Personality of your Calling Agent." at bounding box center [810, 438] width 271 height 134
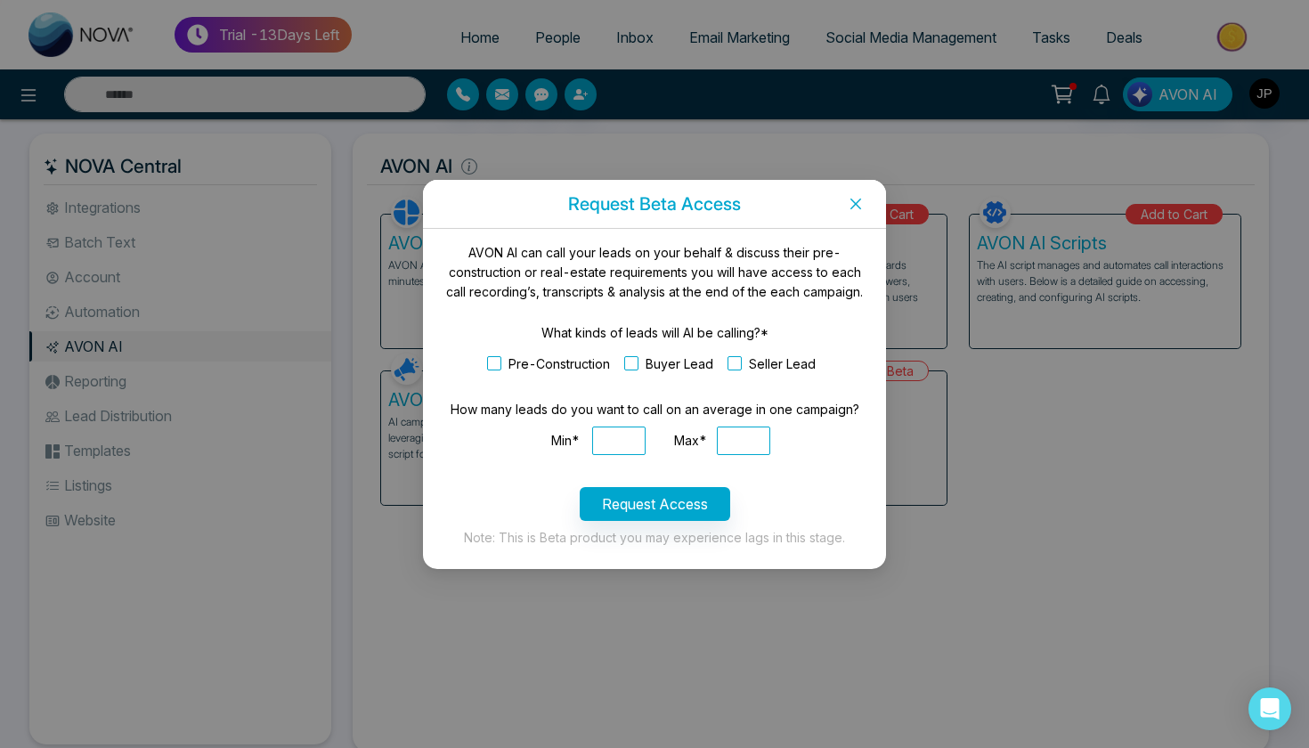
click at [869, 198] on span "Close" at bounding box center [855, 204] width 61 height 48
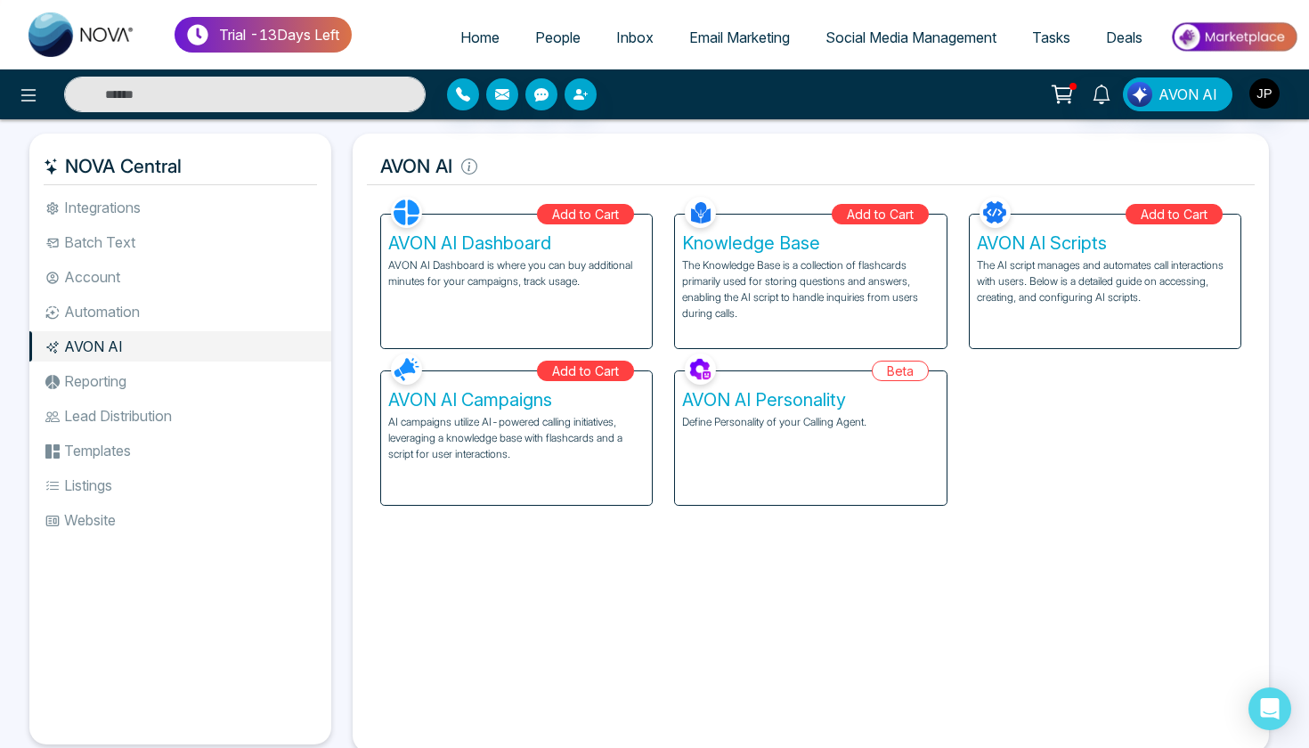
click at [218, 413] on li "Lead Distribution" at bounding box center [180, 416] width 302 height 30
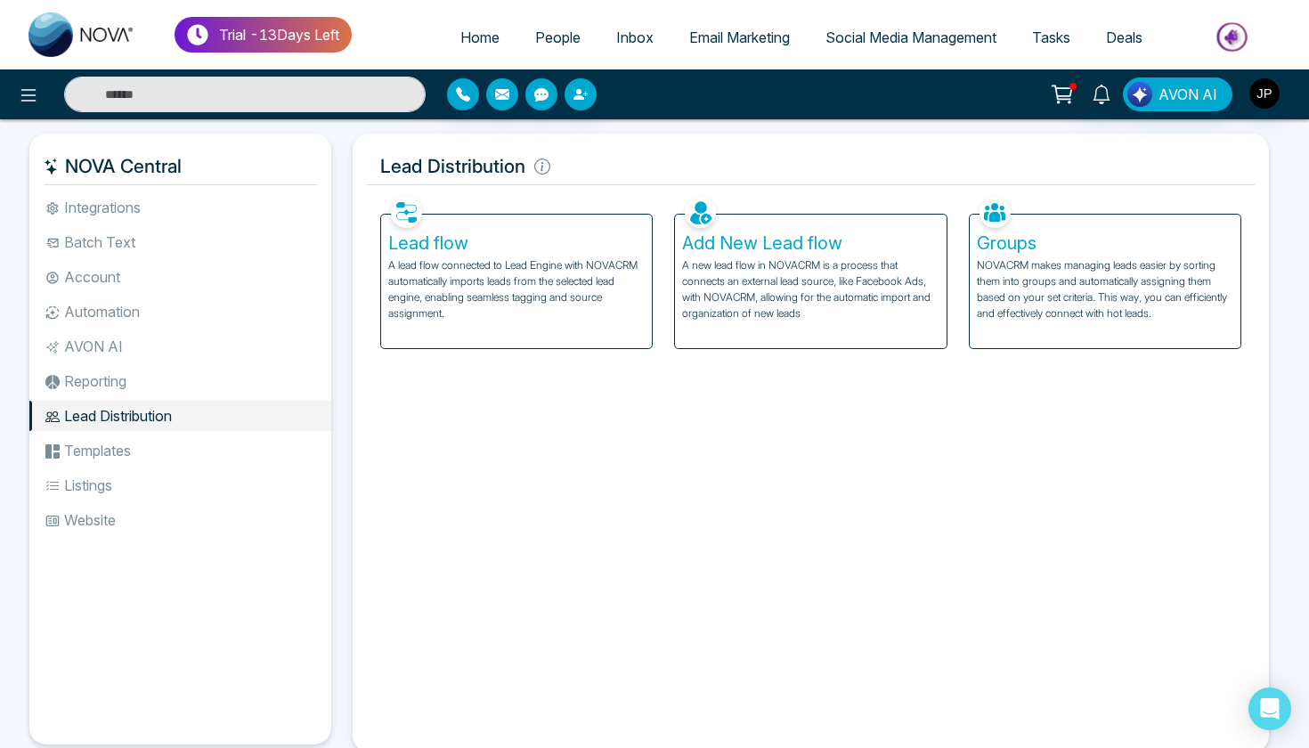
click at [599, 309] on p "A lead flow connected to Lead Engine with NOVACRM automatically imports leads f…" at bounding box center [516, 289] width 256 height 64
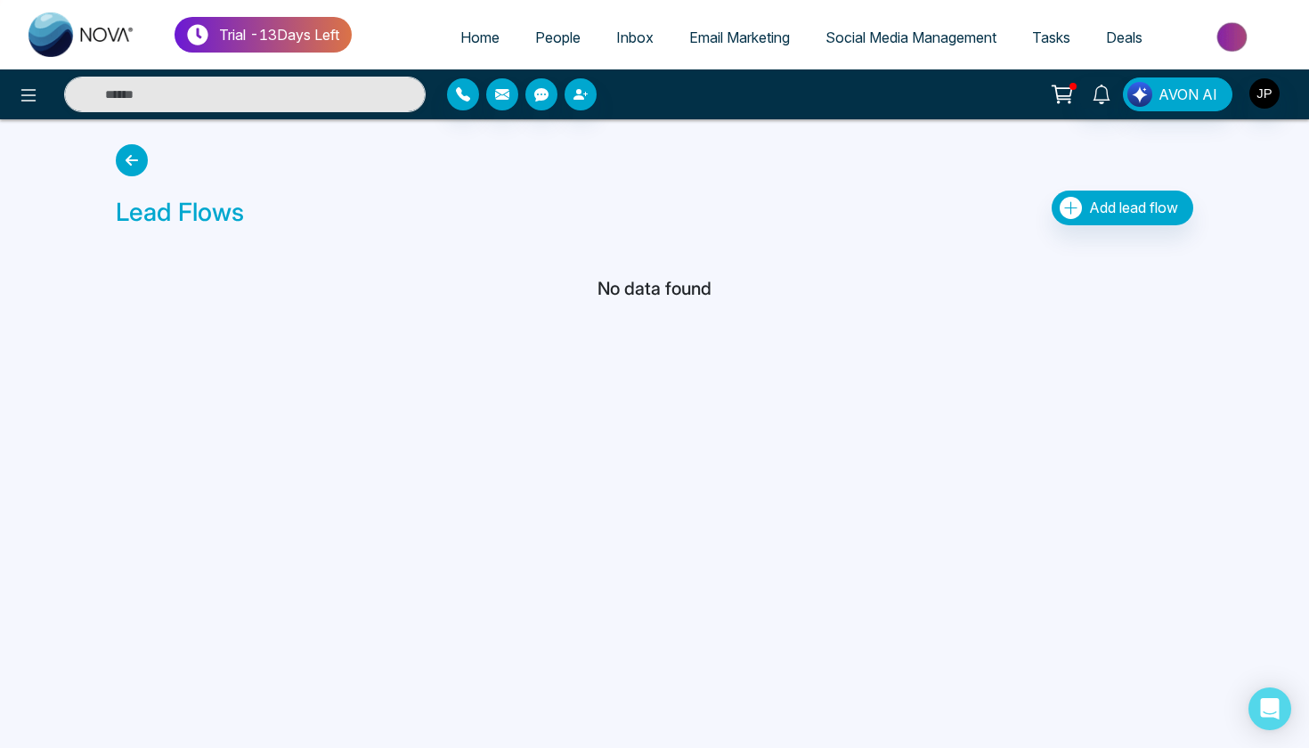
click at [1055, 214] on button "Add lead flow" at bounding box center [1123, 208] width 142 height 35
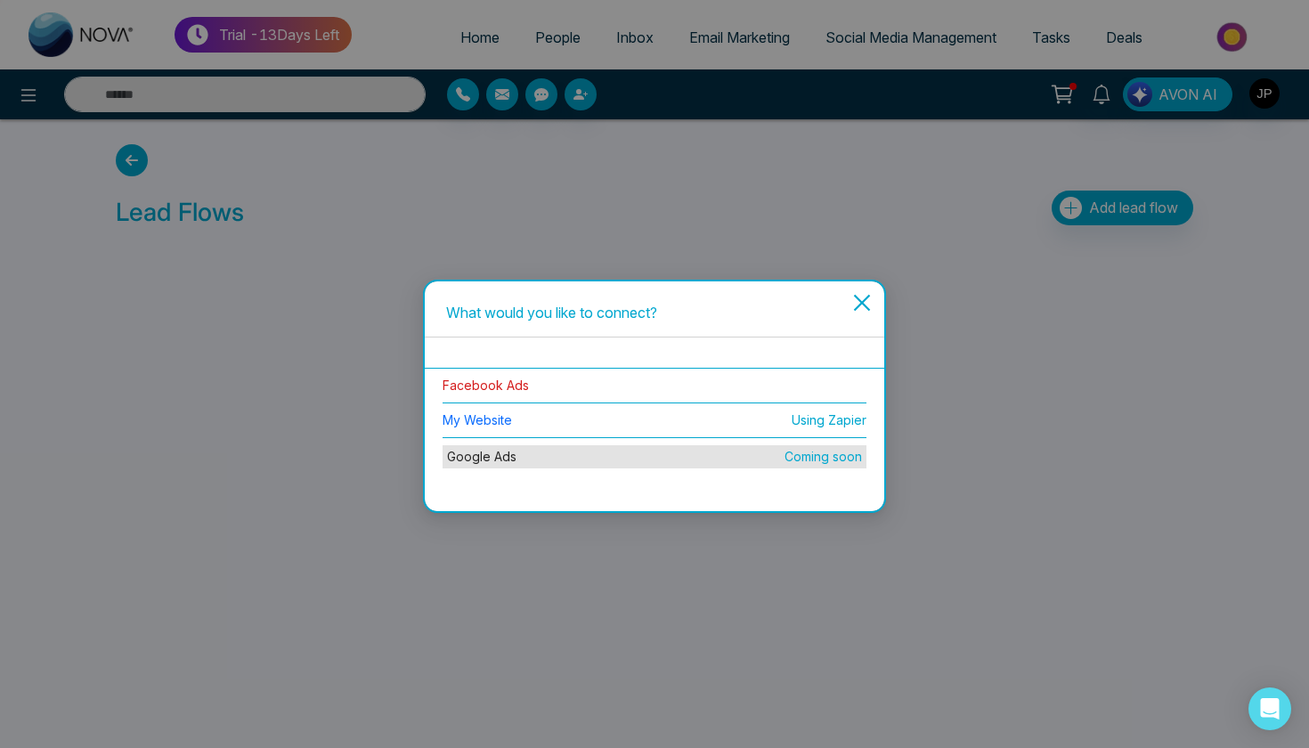
click at [501, 387] on link "Facebook Ads" at bounding box center [486, 385] width 86 height 15
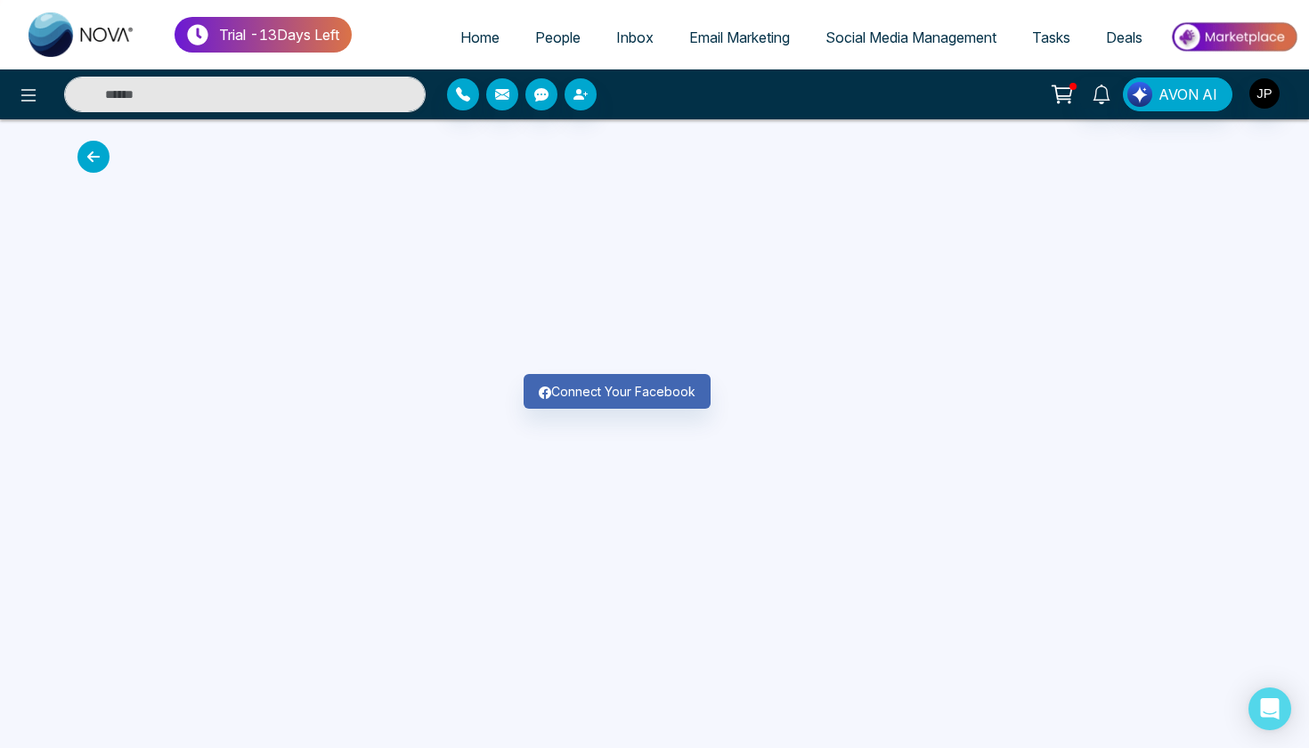
drag, startPoint x: 571, startPoint y: 397, endPoint x: 440, endPoint y: 436, distance: 136.6
click at [438, 442] on div "Trial - 13 Days Left Home People Inbox Email Marketing Social Media Management …" at bounding box center [654, 374] width 1309 height 748
click at [96, 168] on icon at bounding box center [93, 157] width 32 height 32
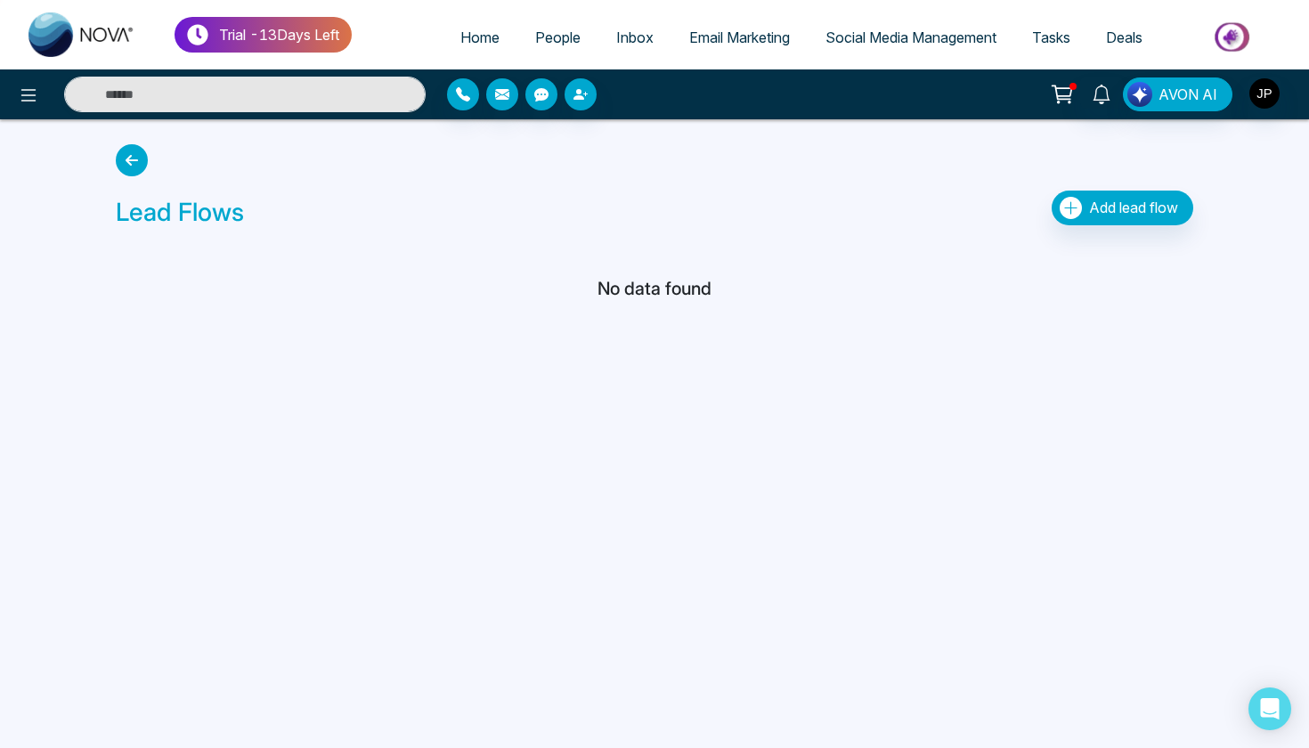
click at [132, 155] on icon at bounding box center [132, 160] width 32 height 32
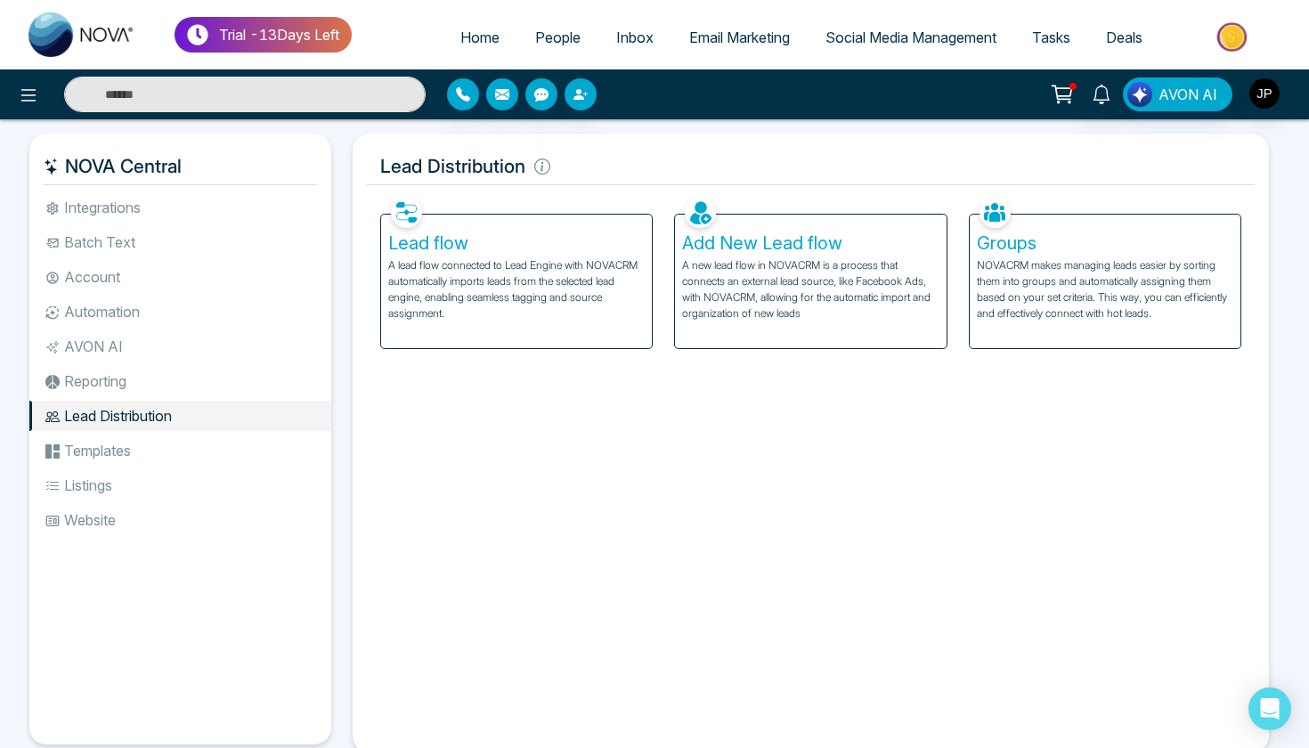
click at [135, 231] on li "Batch Text" at bounding box center [180, 242] width 302 height 30
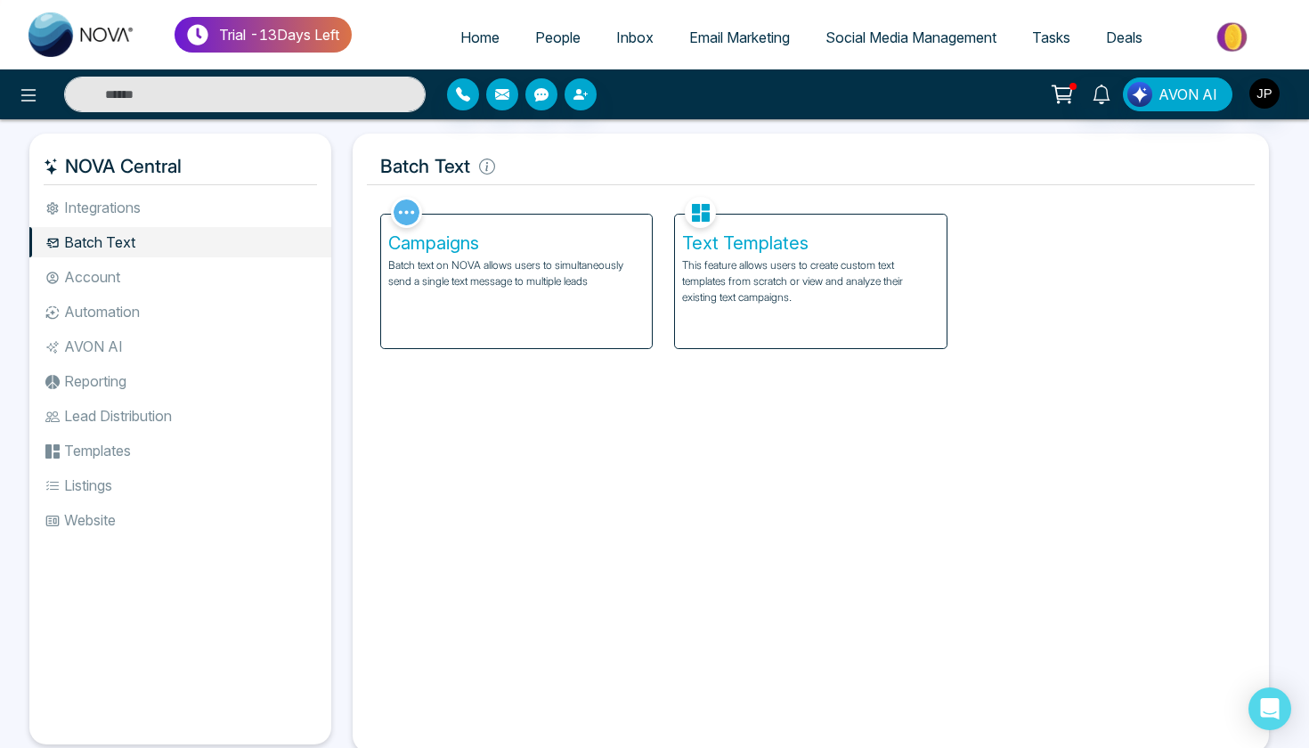
click at [139, 208] on li "Integrations" at bounding box center [180, 207] width 302 height 30
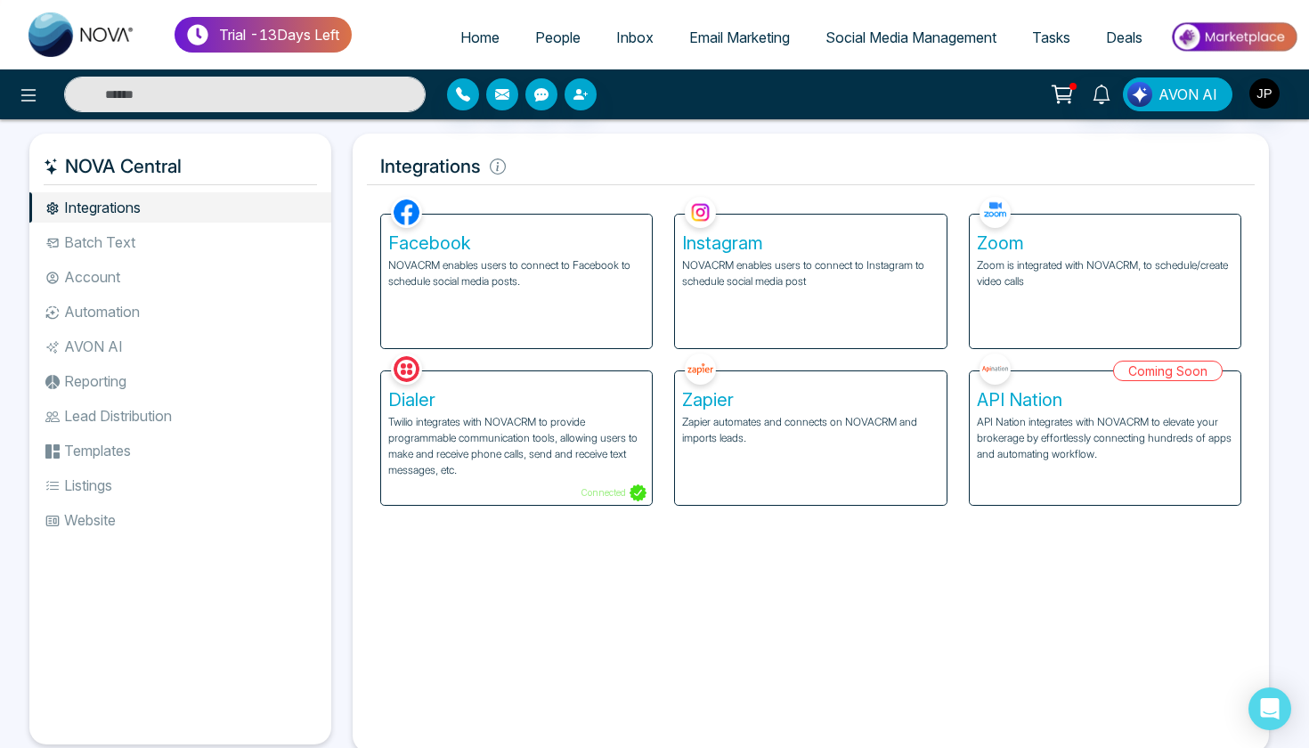
click at [170, 426] on li "Lead Distribution" at bounding box center [180, 416] width 302 height 30
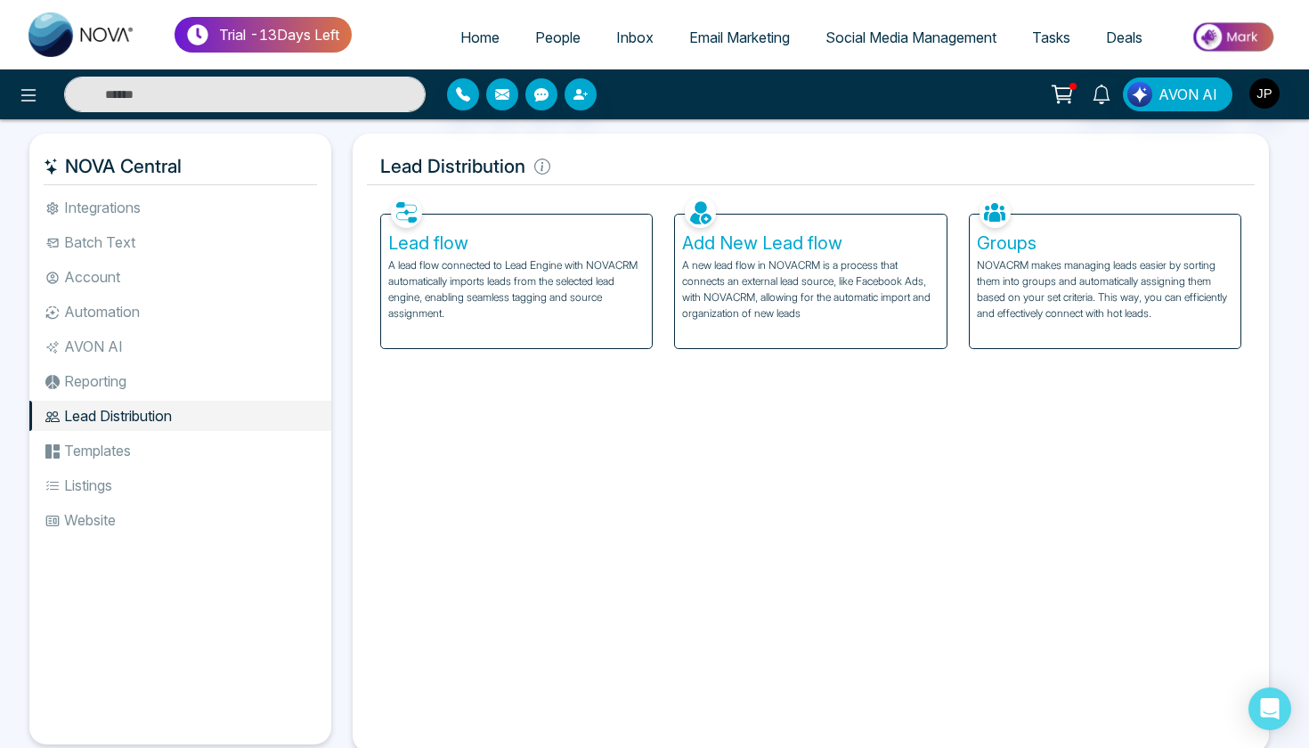
click at [179, 463] on li "Templates" at bounding box center [180, 450] width 302 height 30
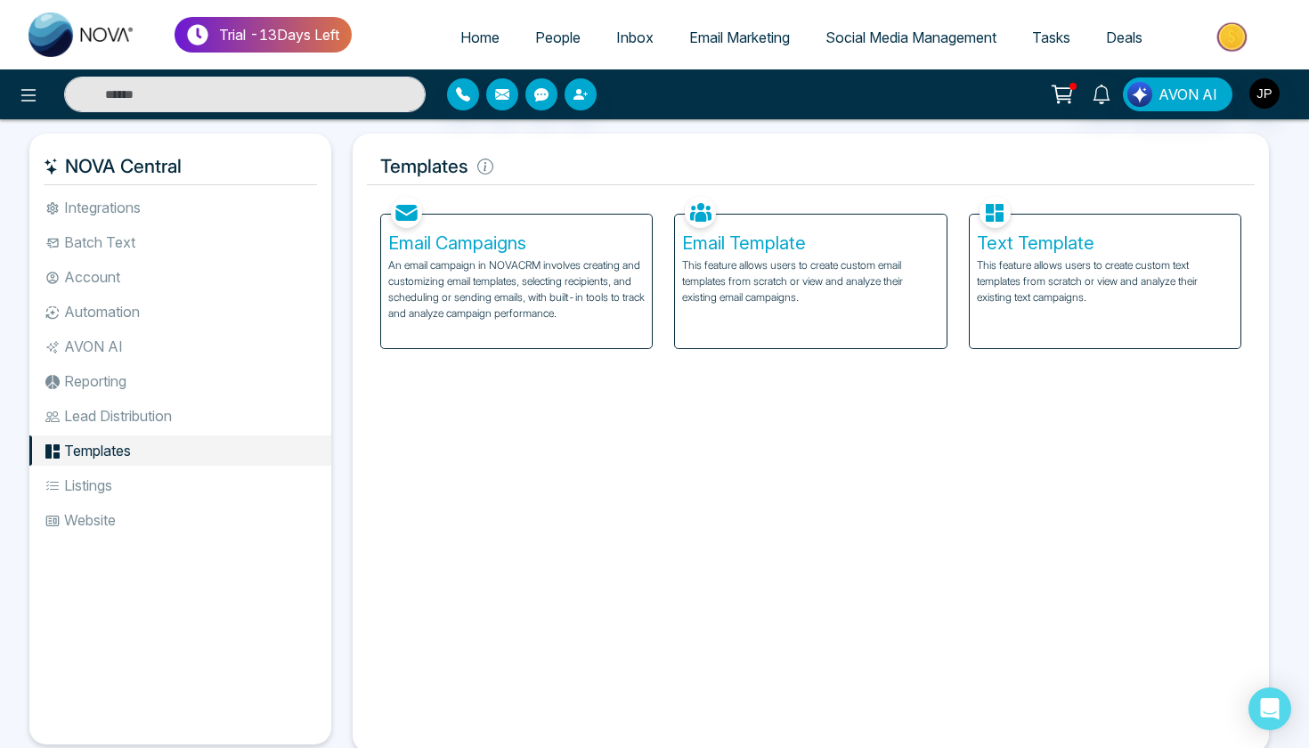
click at [77, 378] on li "Reporting" at bounding box center [180, 381] width 302 height 30
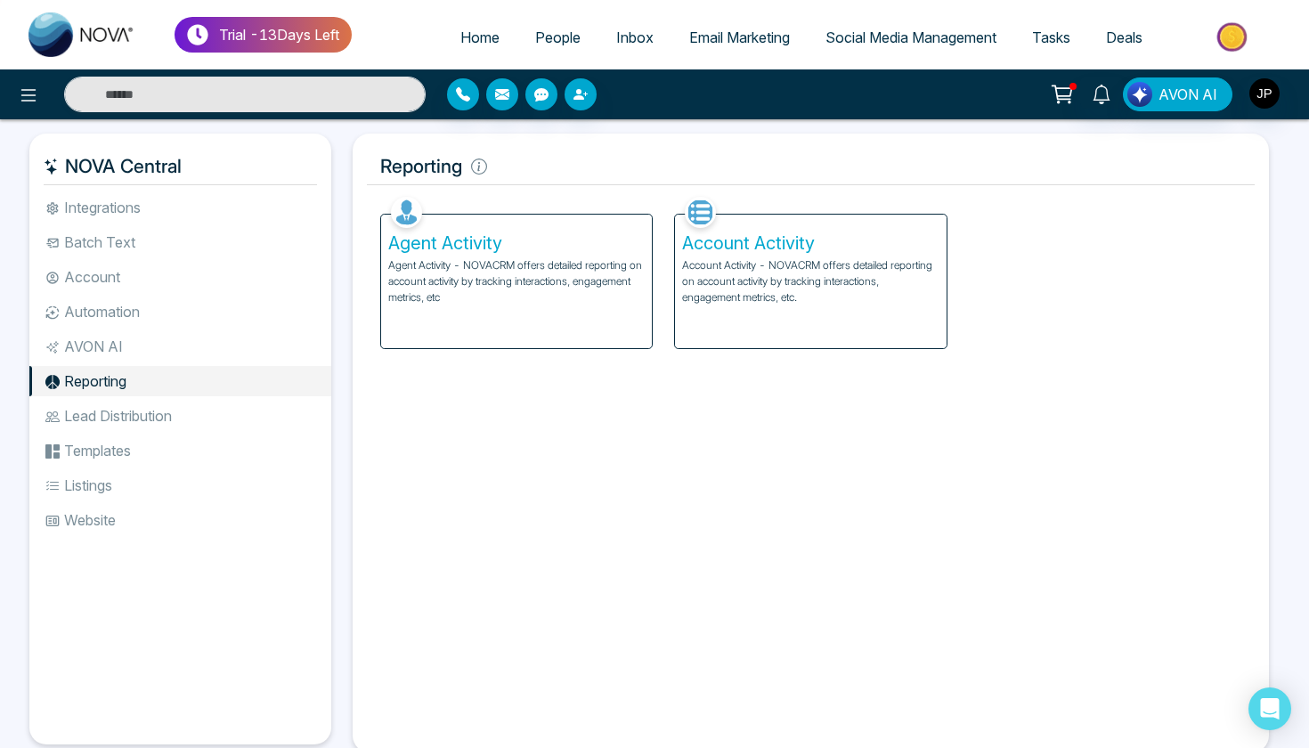
click at [118, 418] on li "Lead Distribution" at bounding box center [180, 416] width 302 height 30
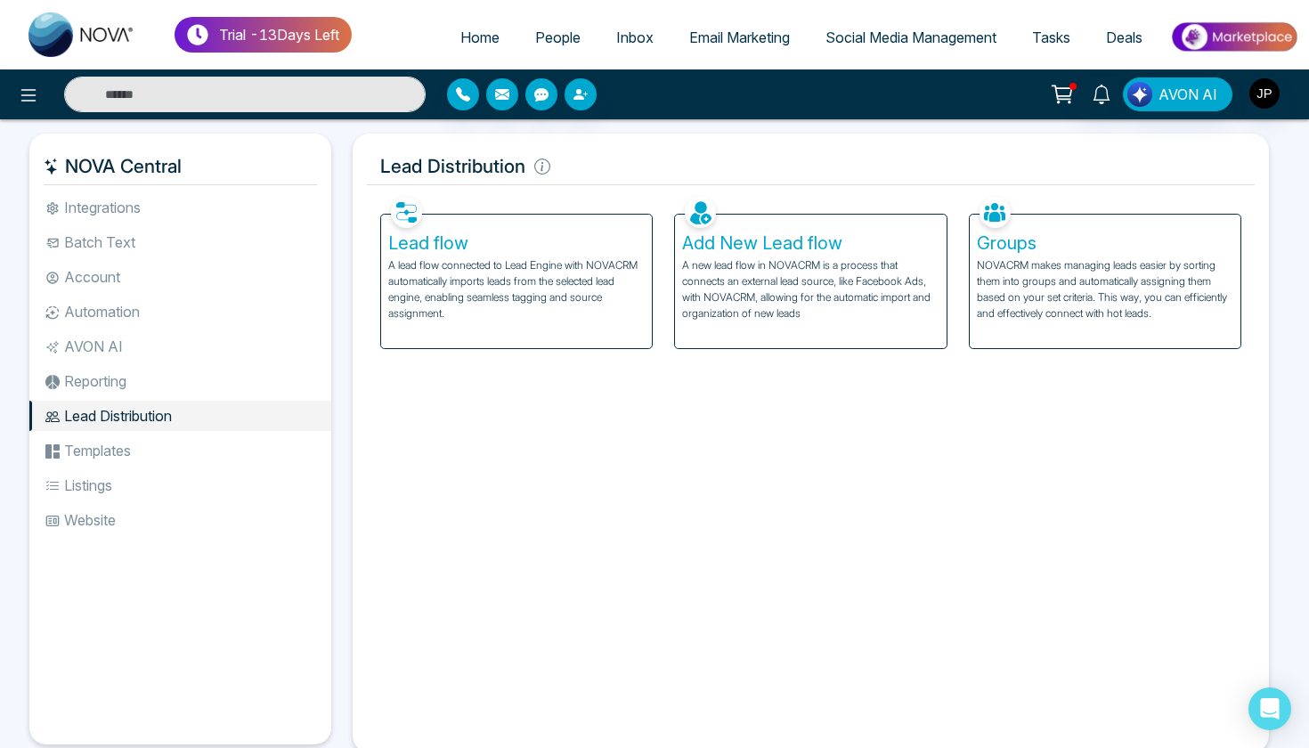
click at [118, 312] on li "Automation" at bounding box center [180, 311] width 302 height 30
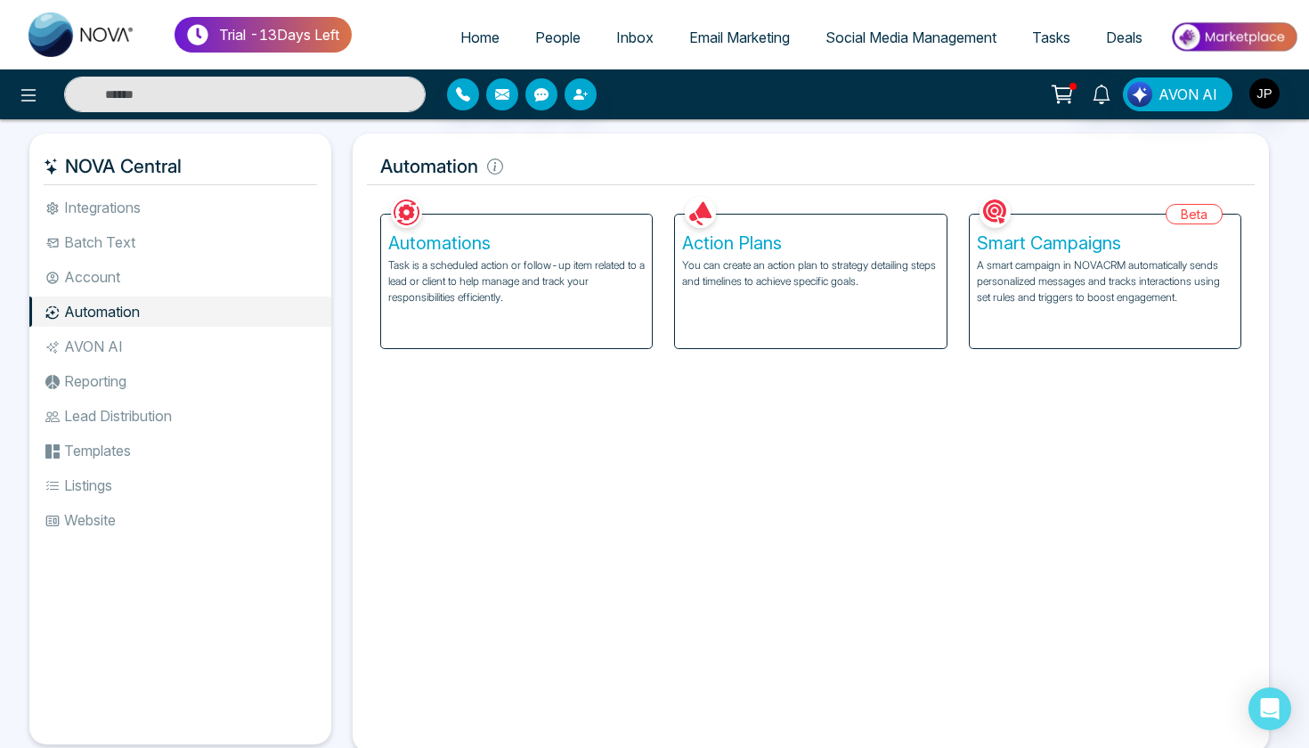
click at [126, 273] on li "Account" at bounding box center [180, 277] width 302 height 30
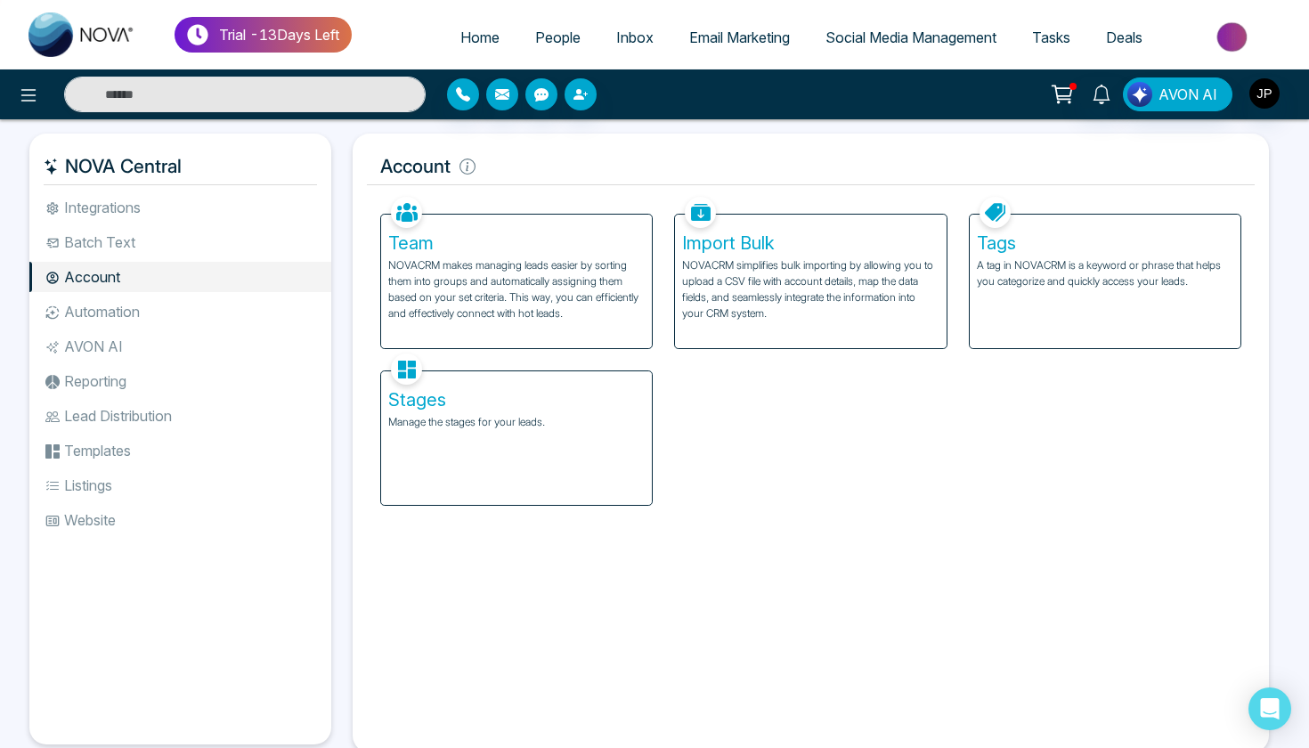
click at [145, 247] on li "Batch Text" at bounding box center [180, 242] width 302 height 30
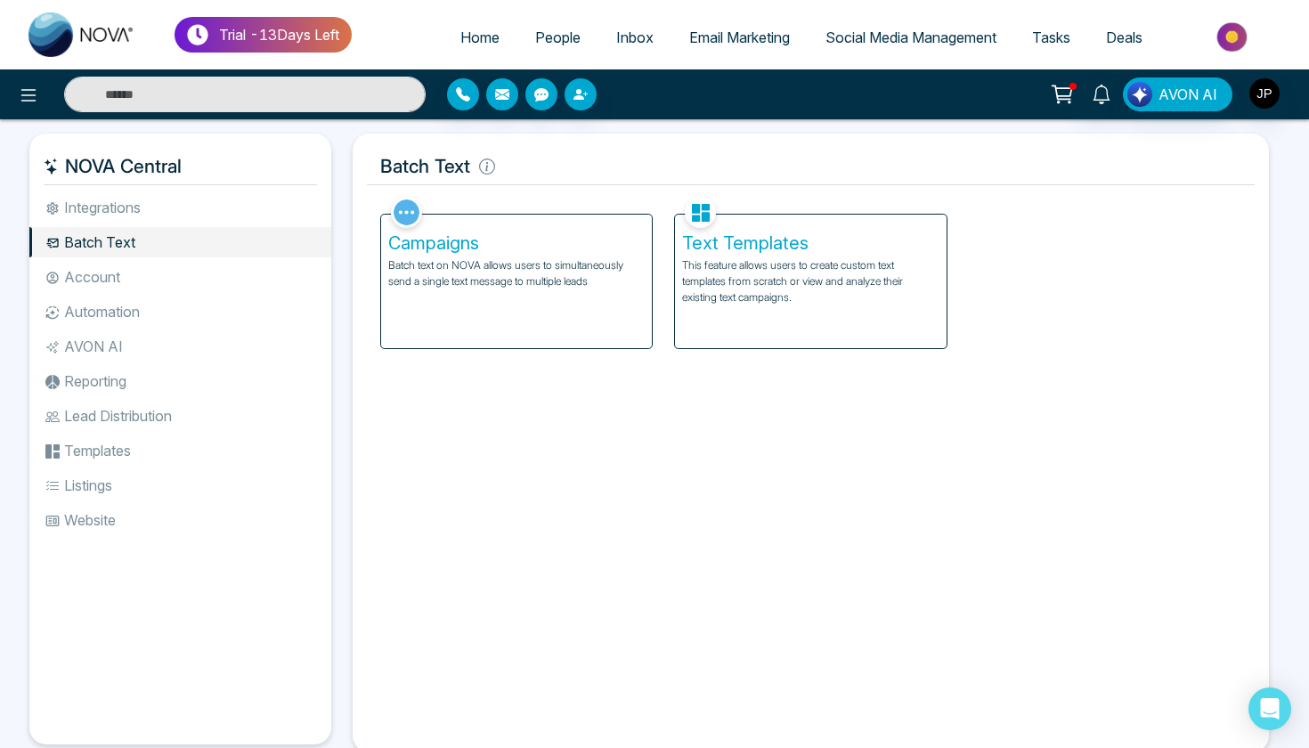
click at [98, 476] on li "Listings" at bounding box center [180, 485] width 302 height 30
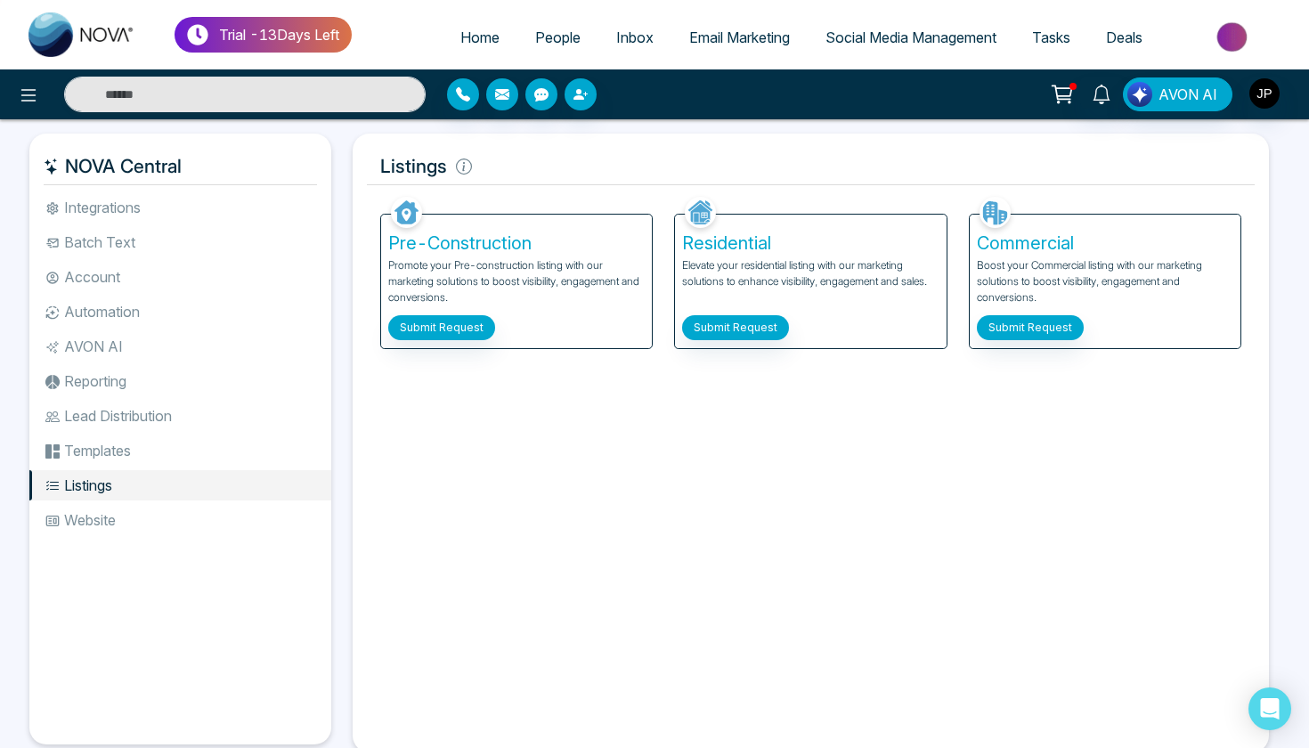
click at [454, 325] on button "Submit Request" at bounding box center [441, 327] width 107 height 25
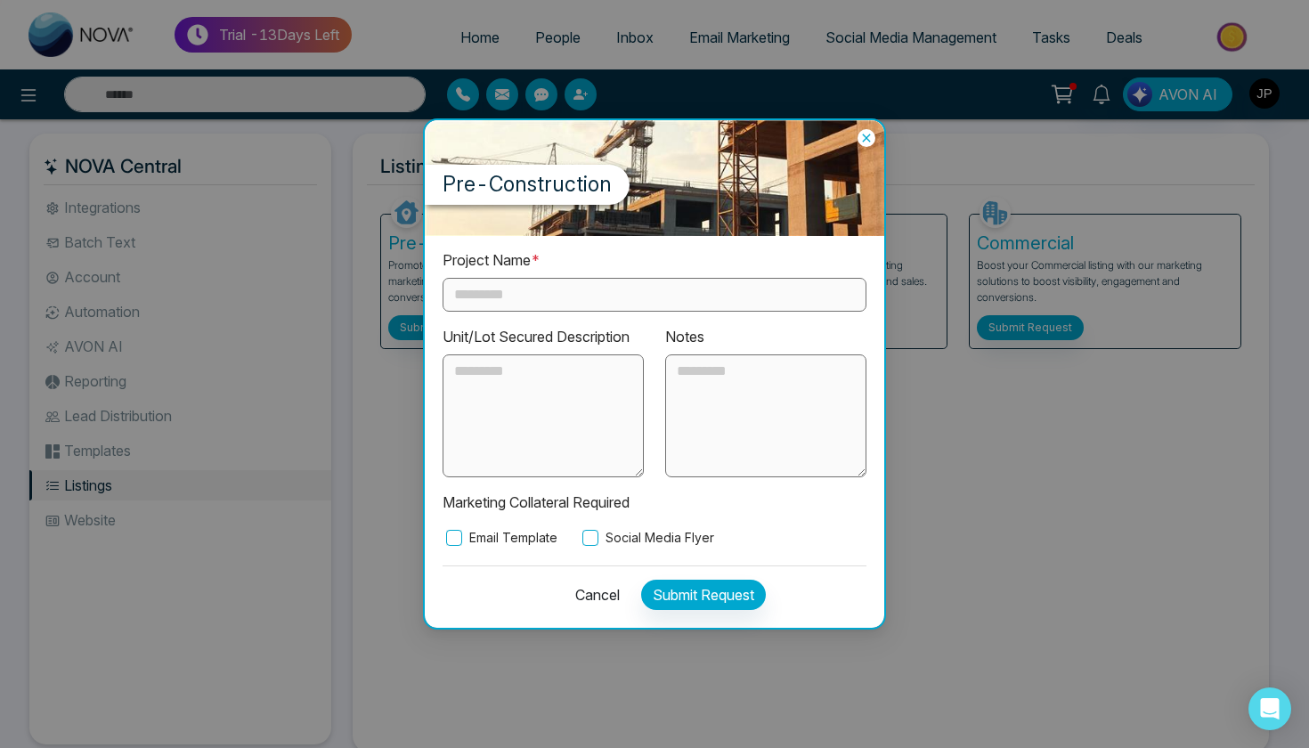
click at [865, 139] on icon at bounding box center [866, 138] width 8 height 8
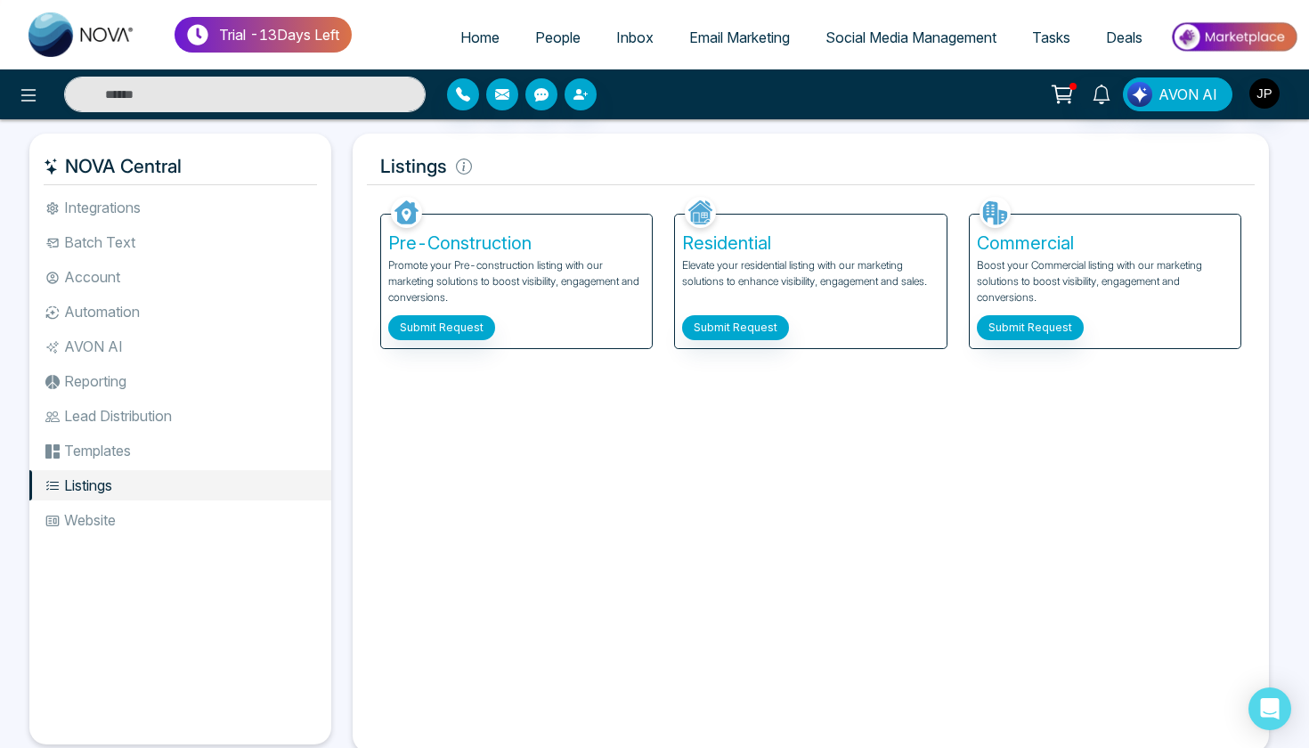
click at [441, 325] on button "Submit Request" at bounding box center [441, 327] width 107 height 25
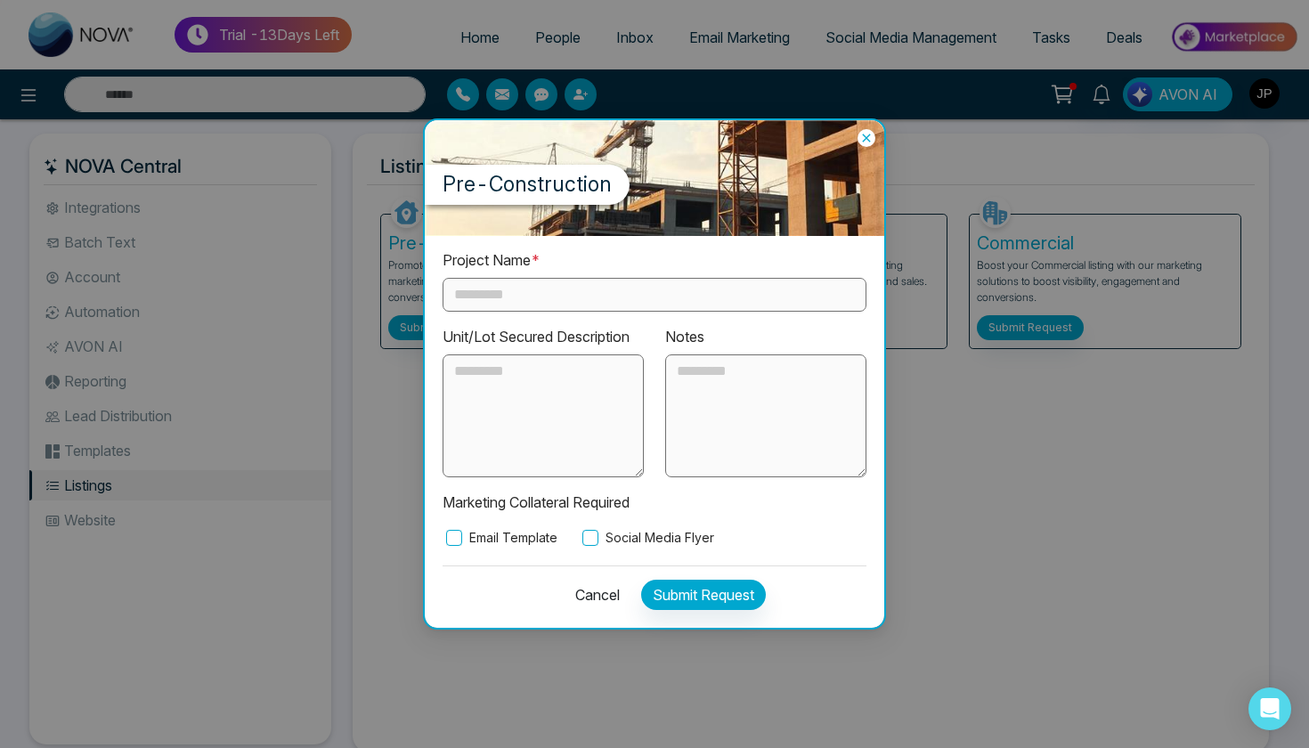
click at [874, 140] on icon at bounding box center [866, 138] width 18 height 18
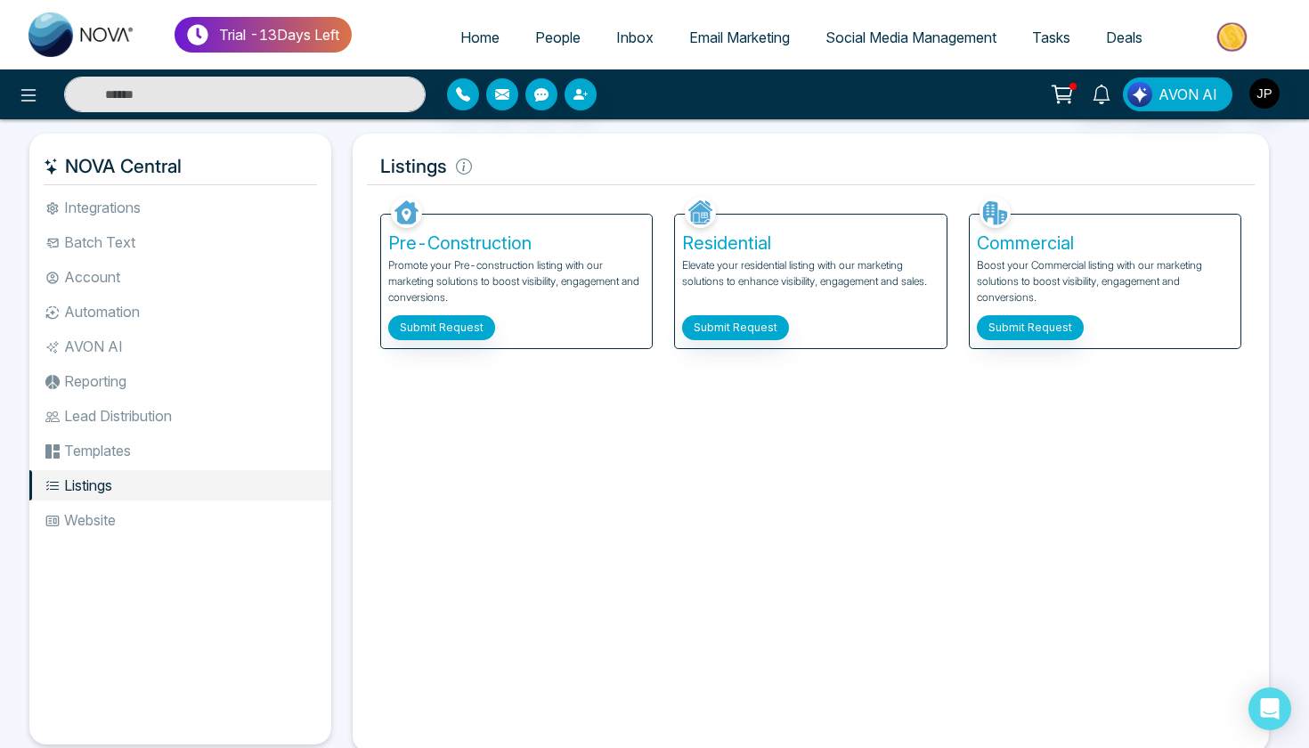
click at [109, 418] on li "Lead Distribution" at bounding box center [180, 416] width 302 height 30
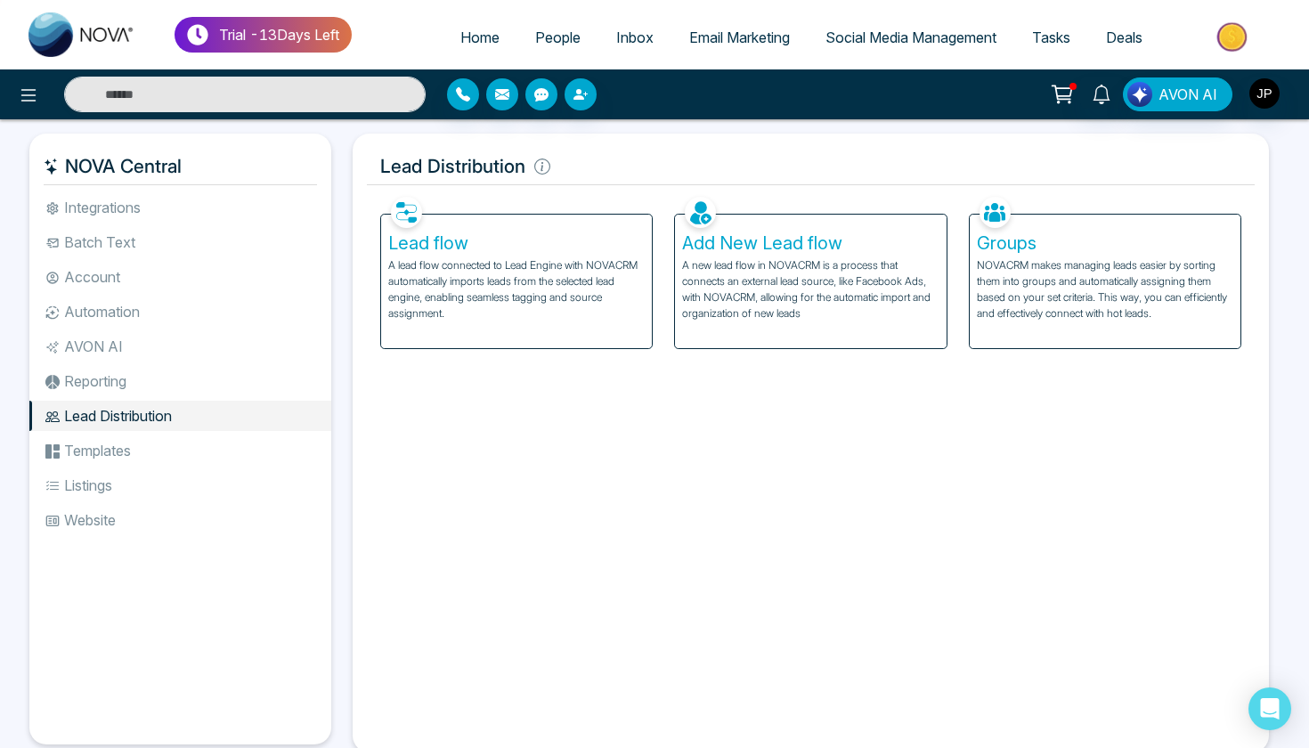
click at [112, 447] on li "Templates" at bounding box center [180, 450] width 302 height 30
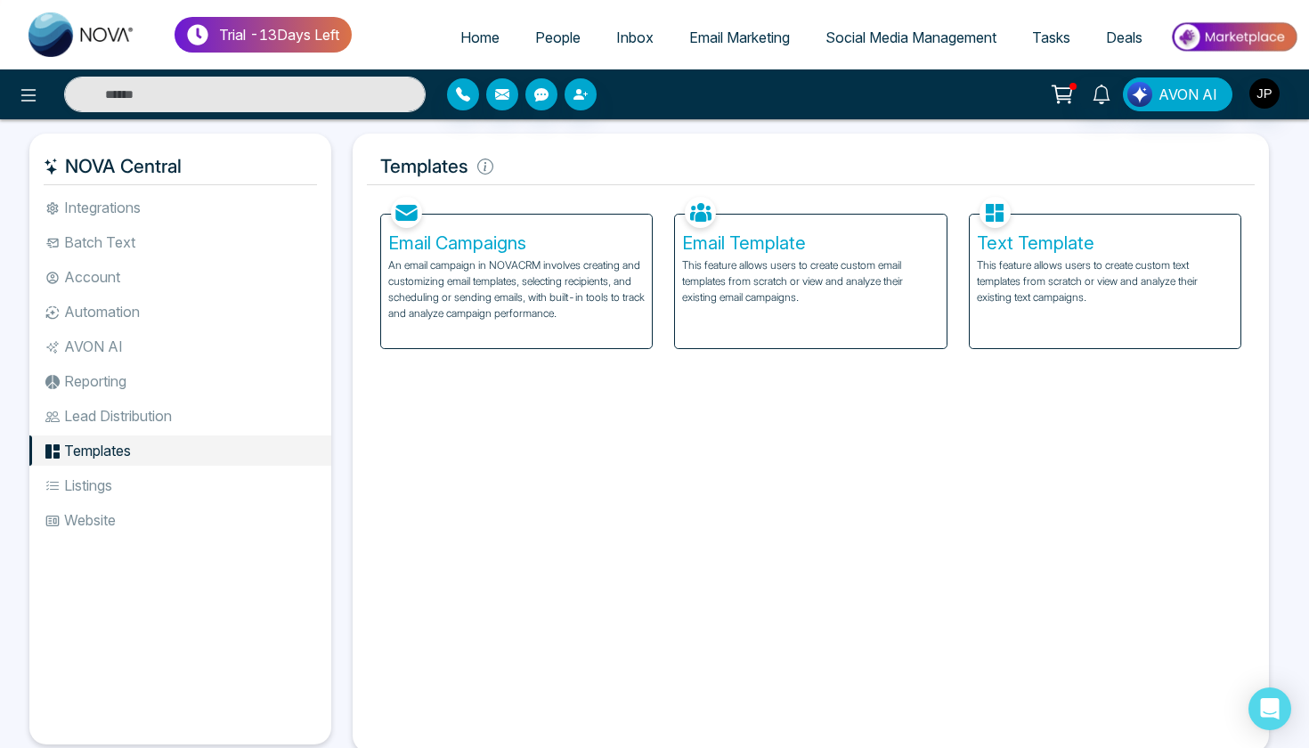
click at [103, 418] on li "Lead Distribution" at bounding box center [180, 416] width 302 height 30
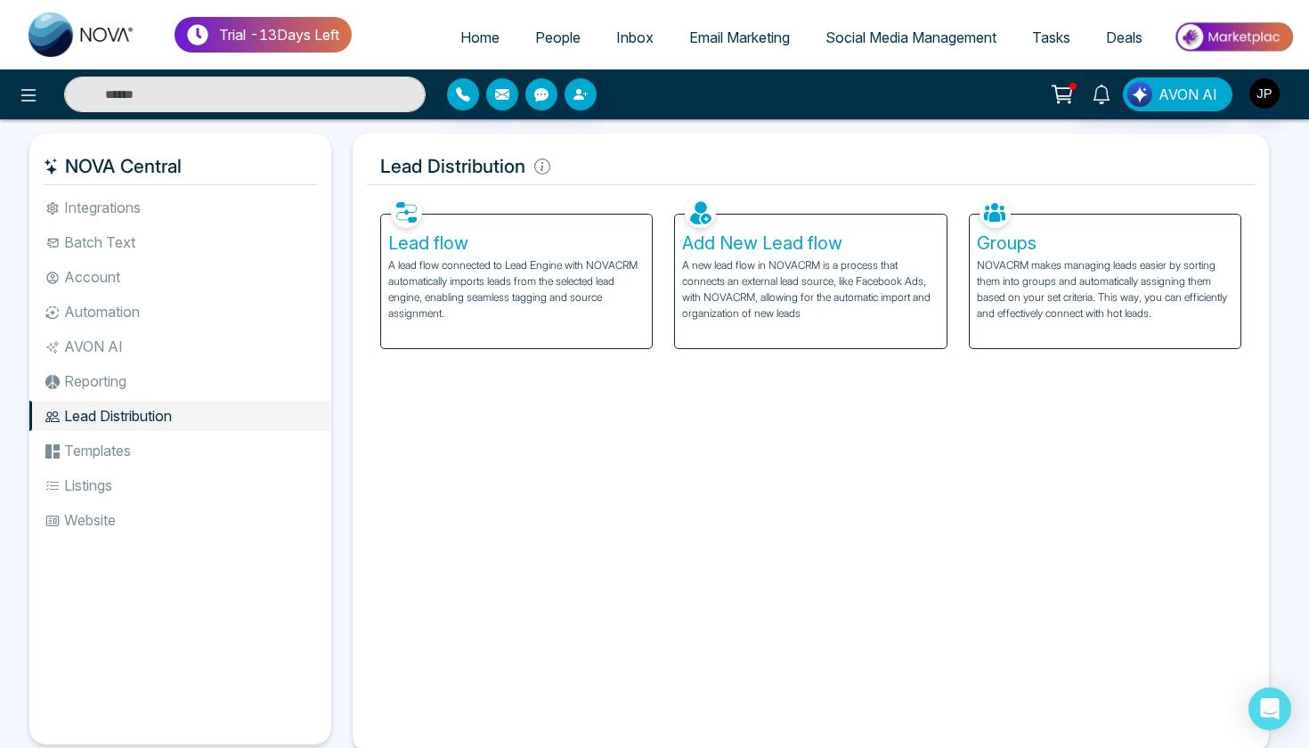
click at [83, 459] on li "Templates" at bounding box center [180, 450] width 302 height 30
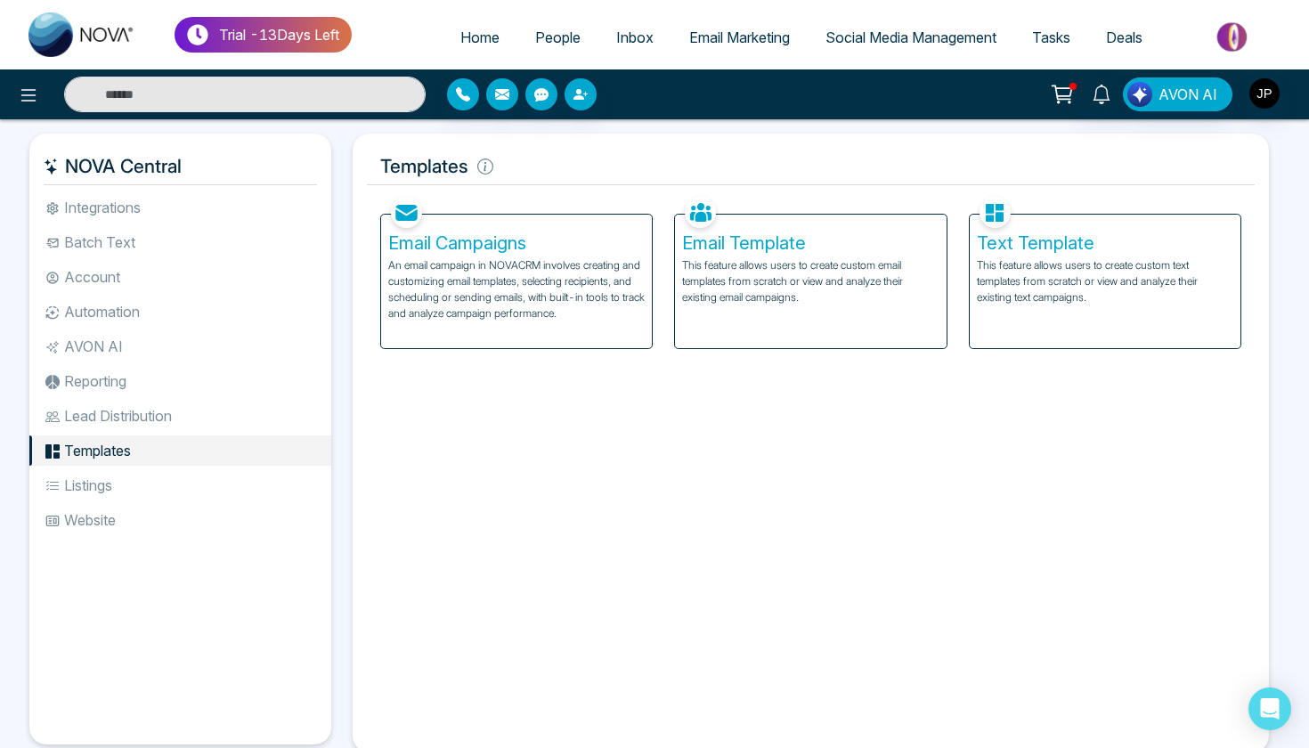
click at [128, 426] on li "Lead Distribution" at bounding box center [180, 416] width 302 height 30
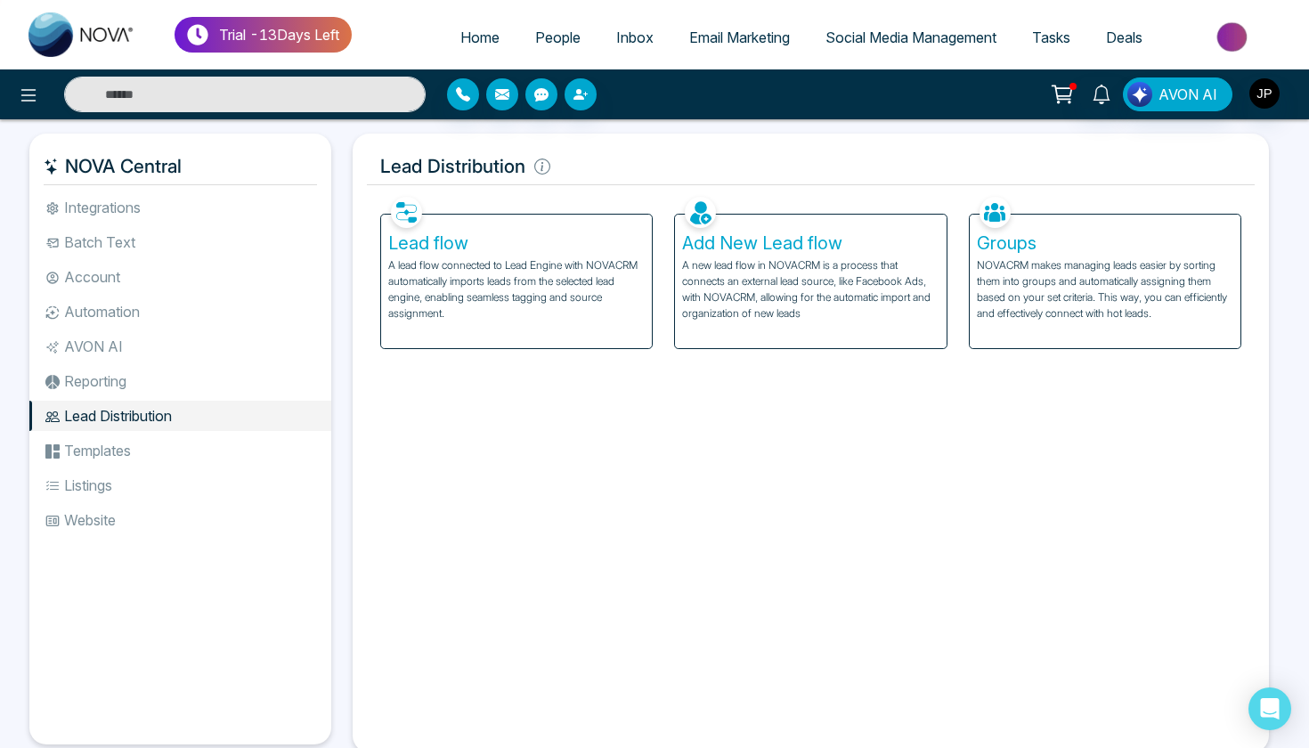
click at [177, 456] on li "Templates" at bounding box center [180, 450] width 302 height 30
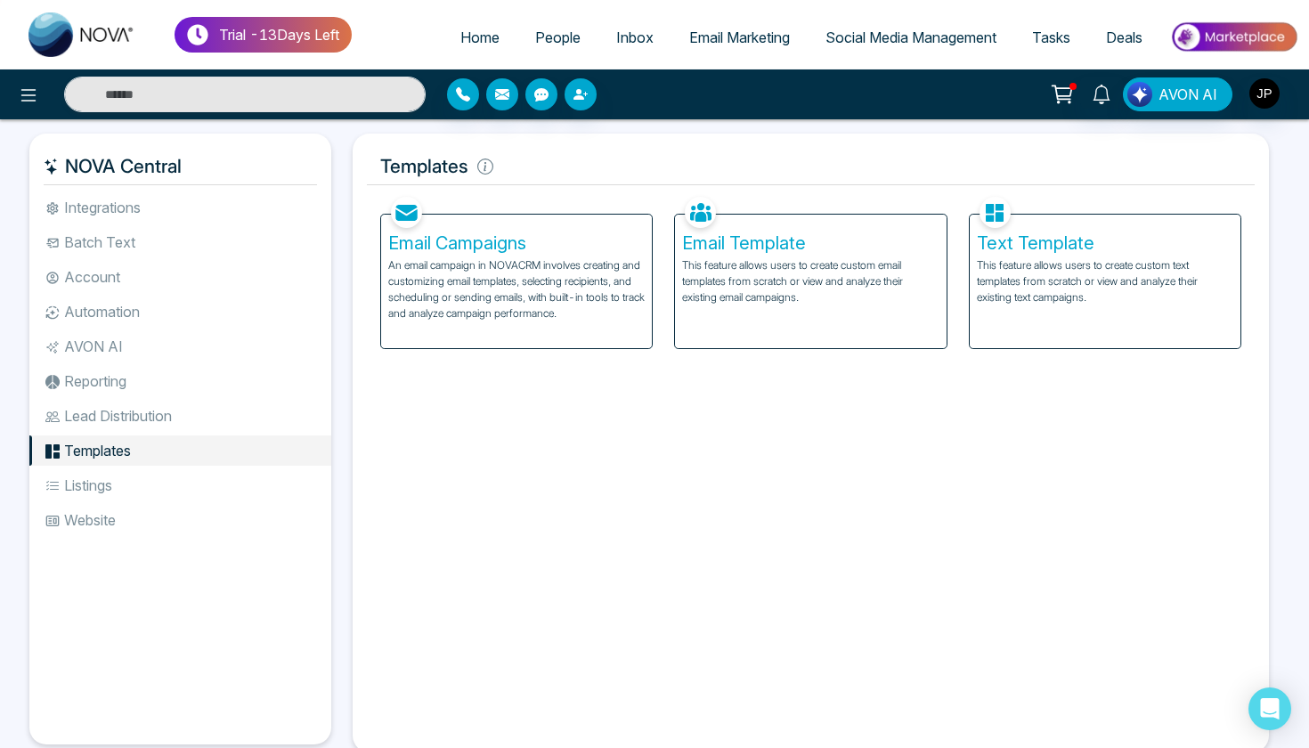
click at [123, 493] on li "Listings" at bounding box center [180, 485] width 302 height 30
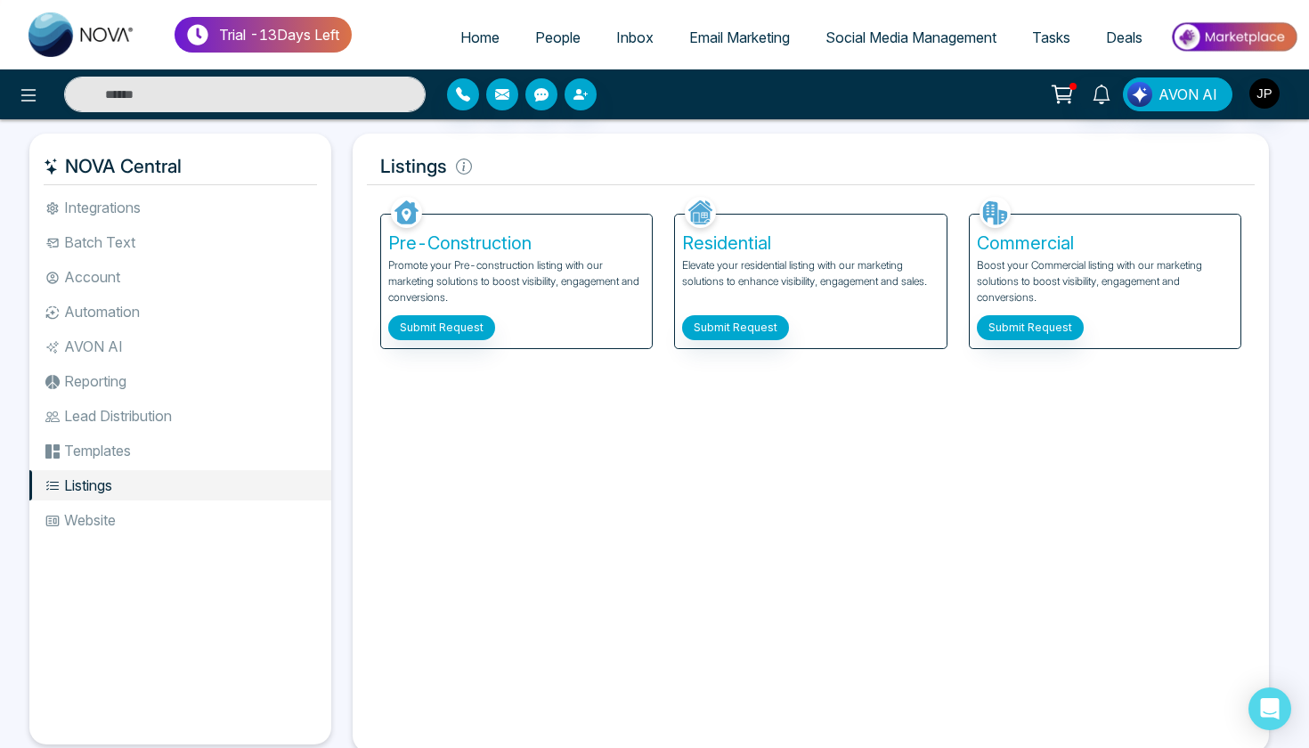
click at [114, 524] on li "Website" at bounding box center [180, 520] width 302 height 30
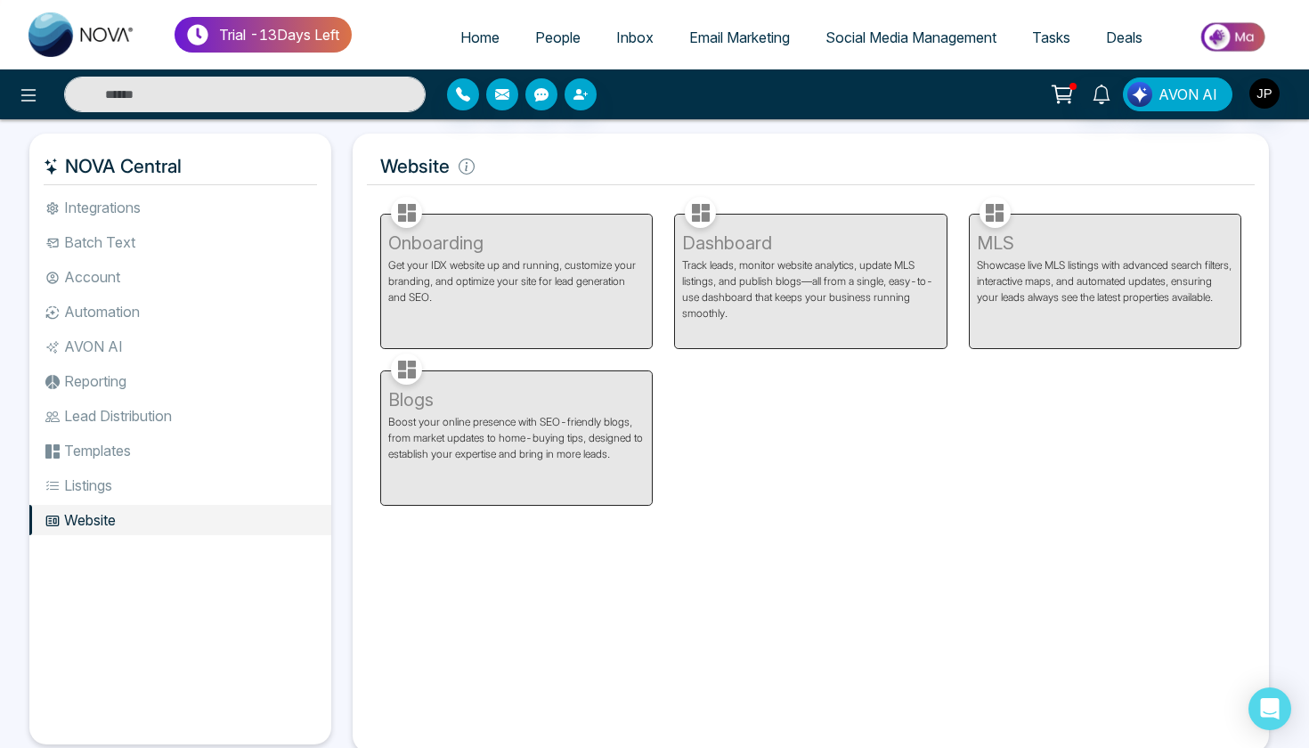
click at [113, 493] on li "Listings" at bounding box center [180, 485] width 302 height 30
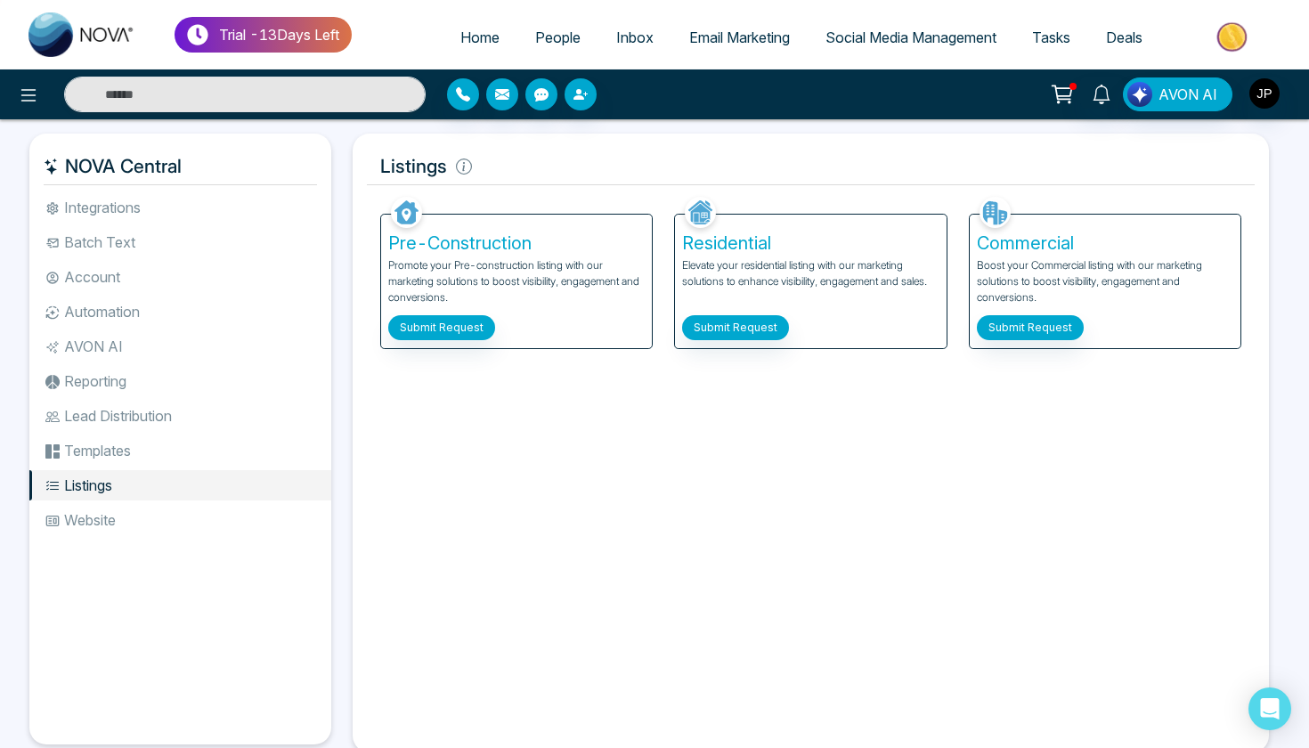
click at [119, 347] on li "AVON AI" at bounding box center [180, 346] width 302 height 30
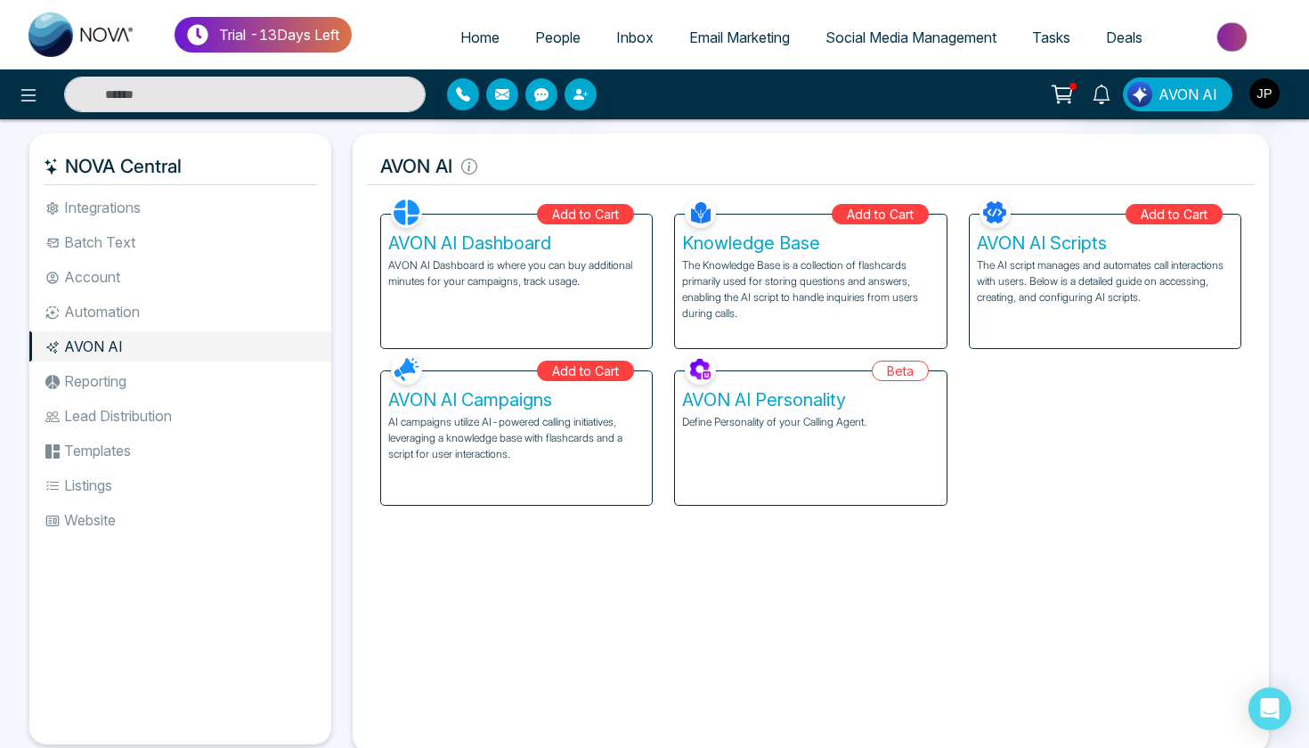
click at [116, 376] on li "Reporting" at bounding box center [180, 381] width 302 height 30
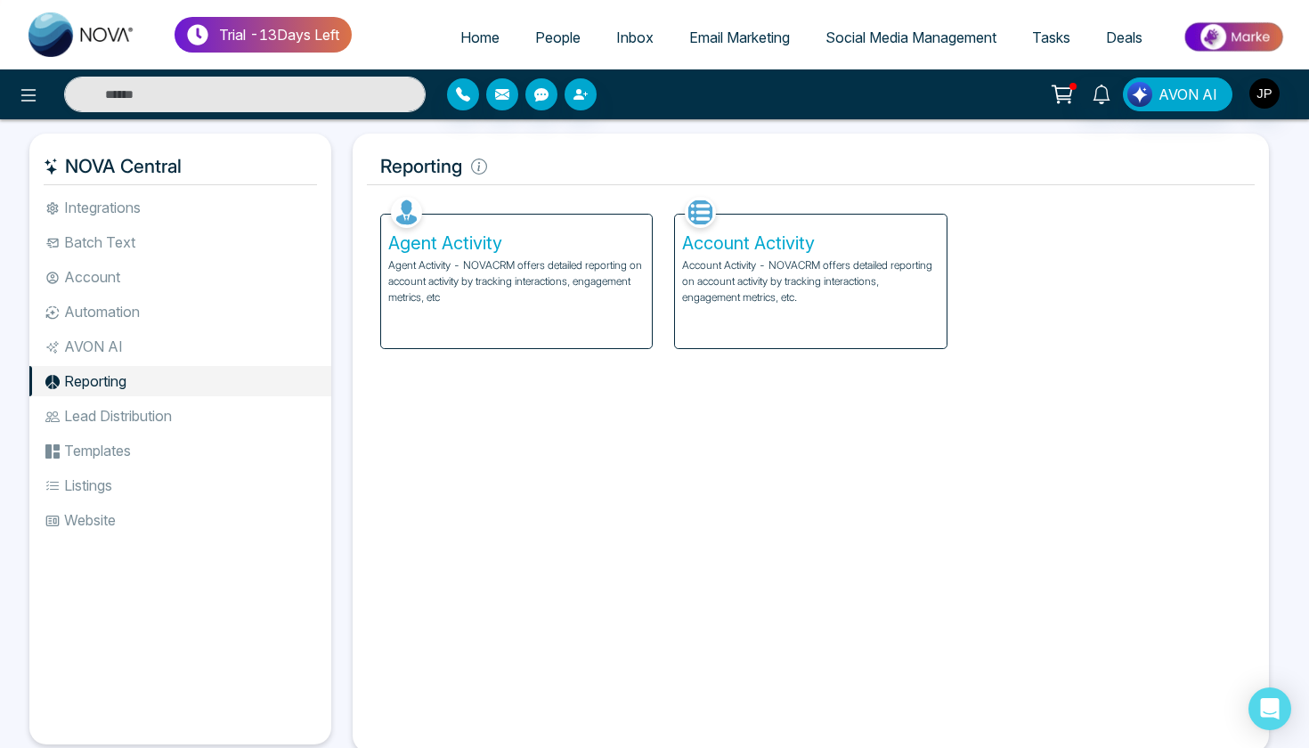
click at [197, 407] on li "Lead Distribution" at bounding box center [180, 416] width 302 height 30
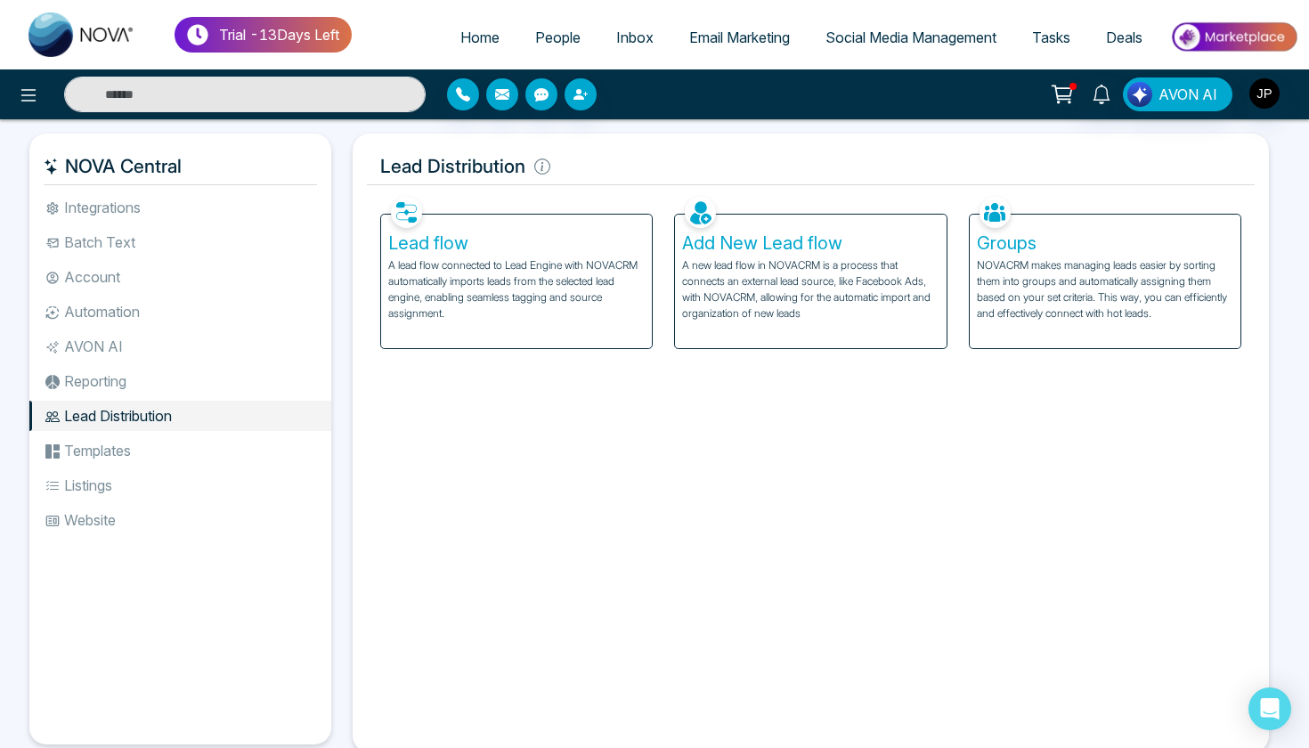
click at [729, 32] on span "Email Marketing" at bounding box center [739, 37] width 101 height 18
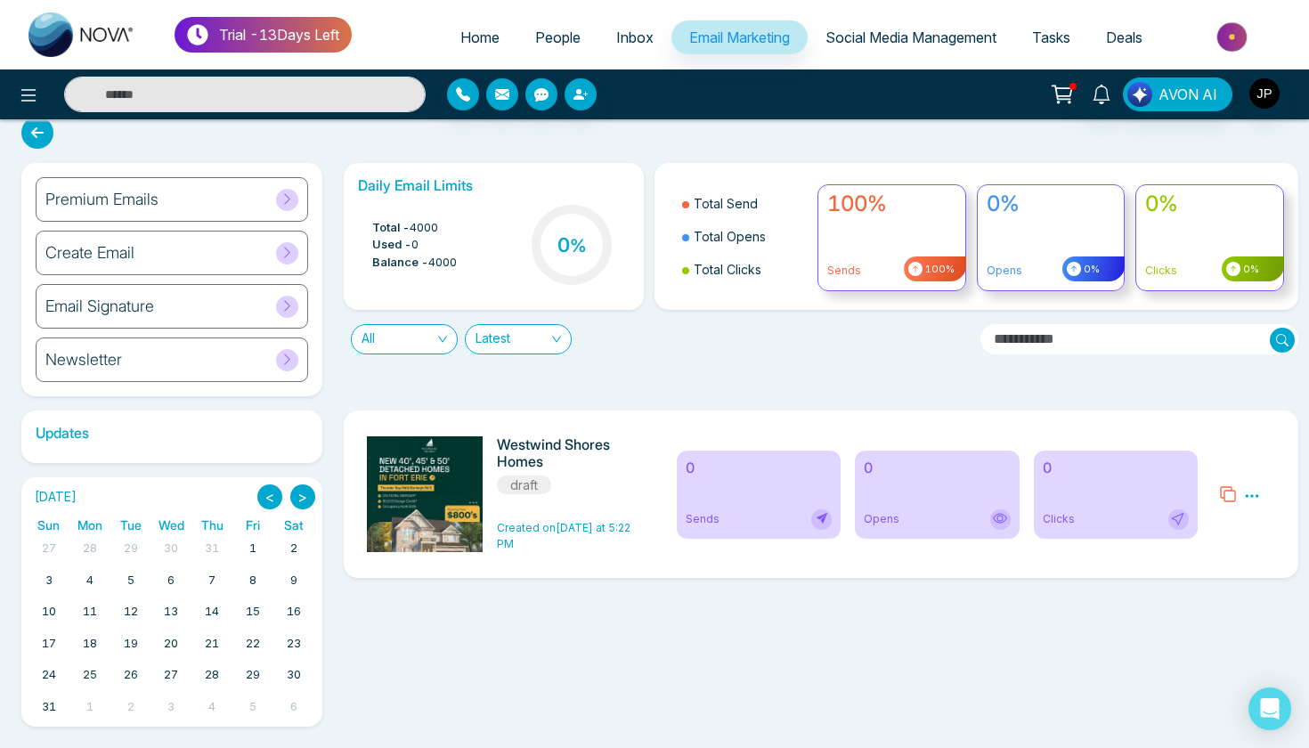
scroll to position [17, 0]
click at [908, 44] on span "Social Media Management" at bounding box center [910, 37] width 171 height 18
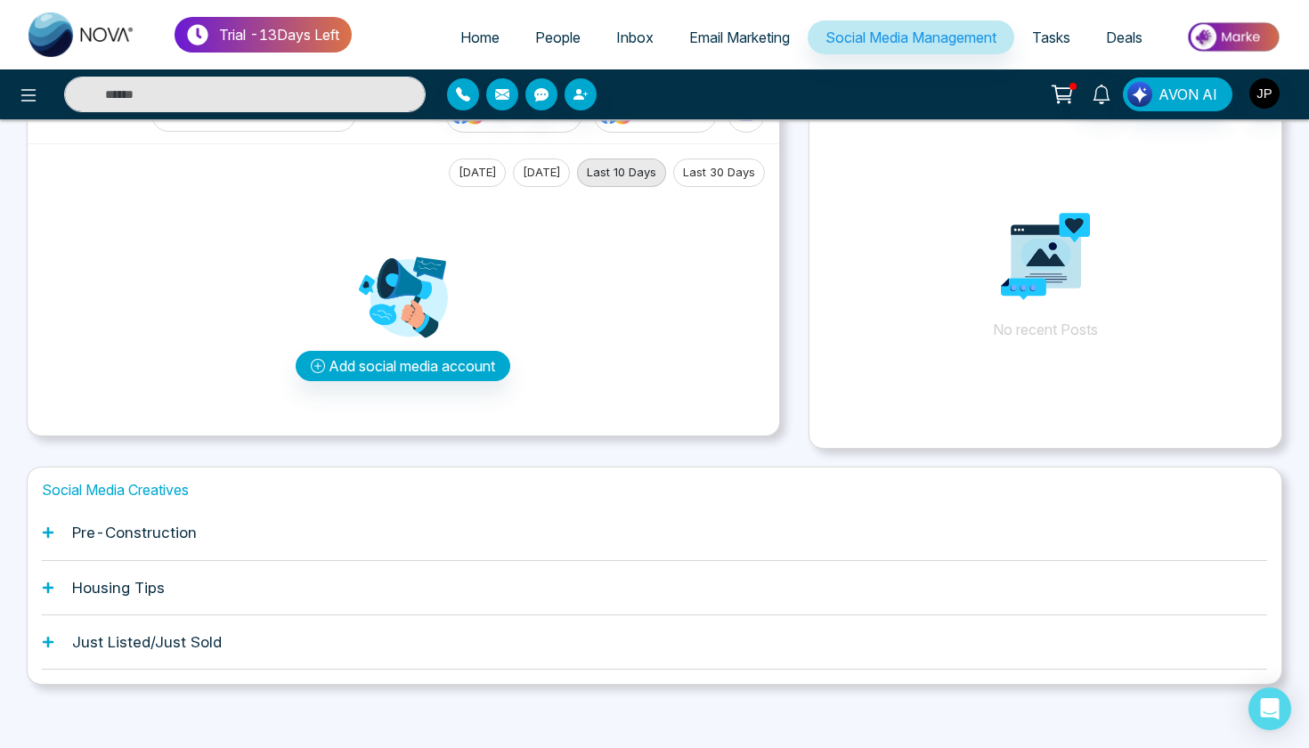
scroll to position [64, 0]
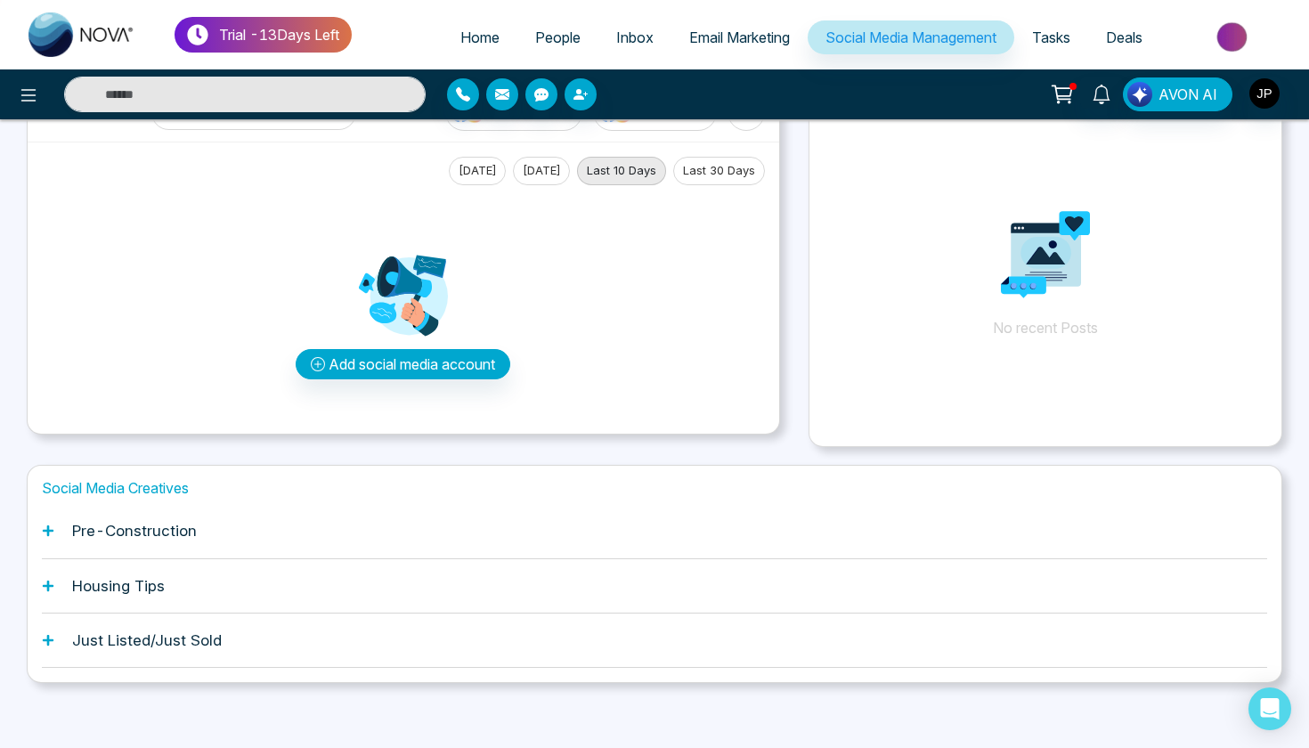
click at [1061, 42] on span "Tasks" at bounding box center [1051, 37] width 38 height 18
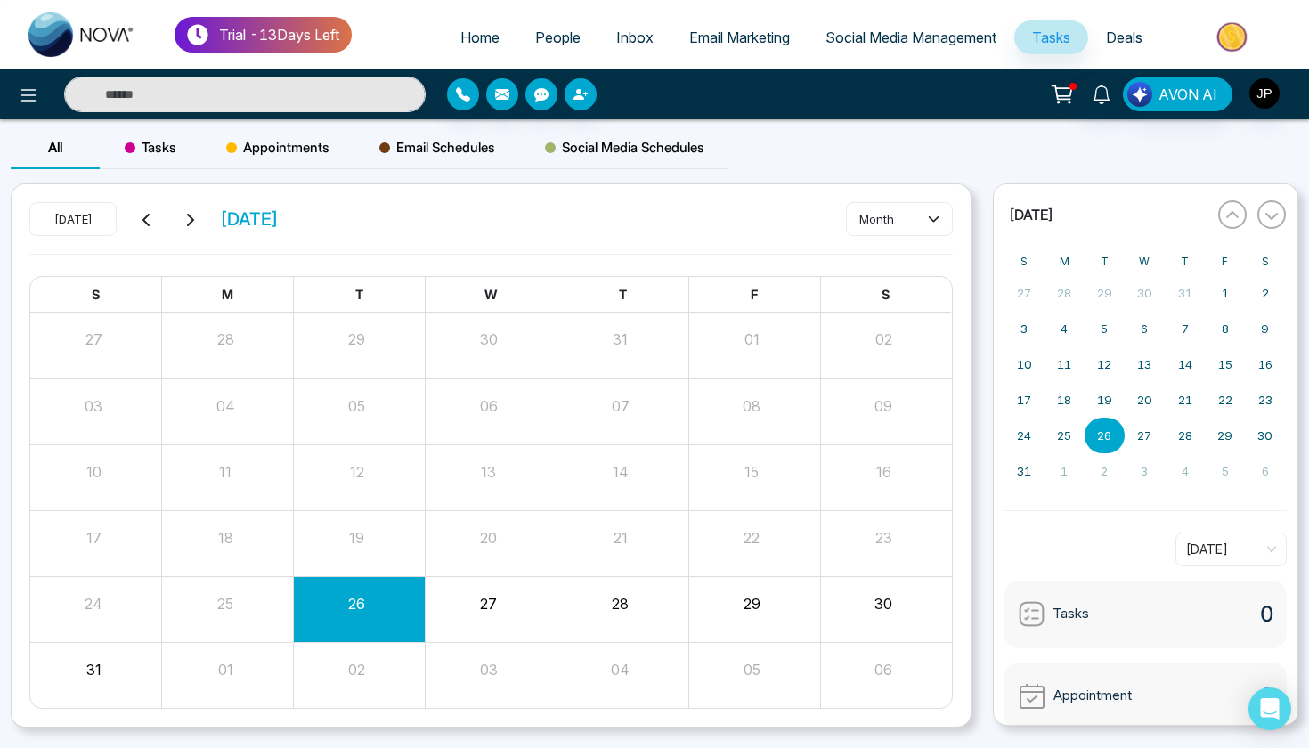
click at [1117, 46] on link "Deals" at bounding box center [1124, 37] width 72 height 34
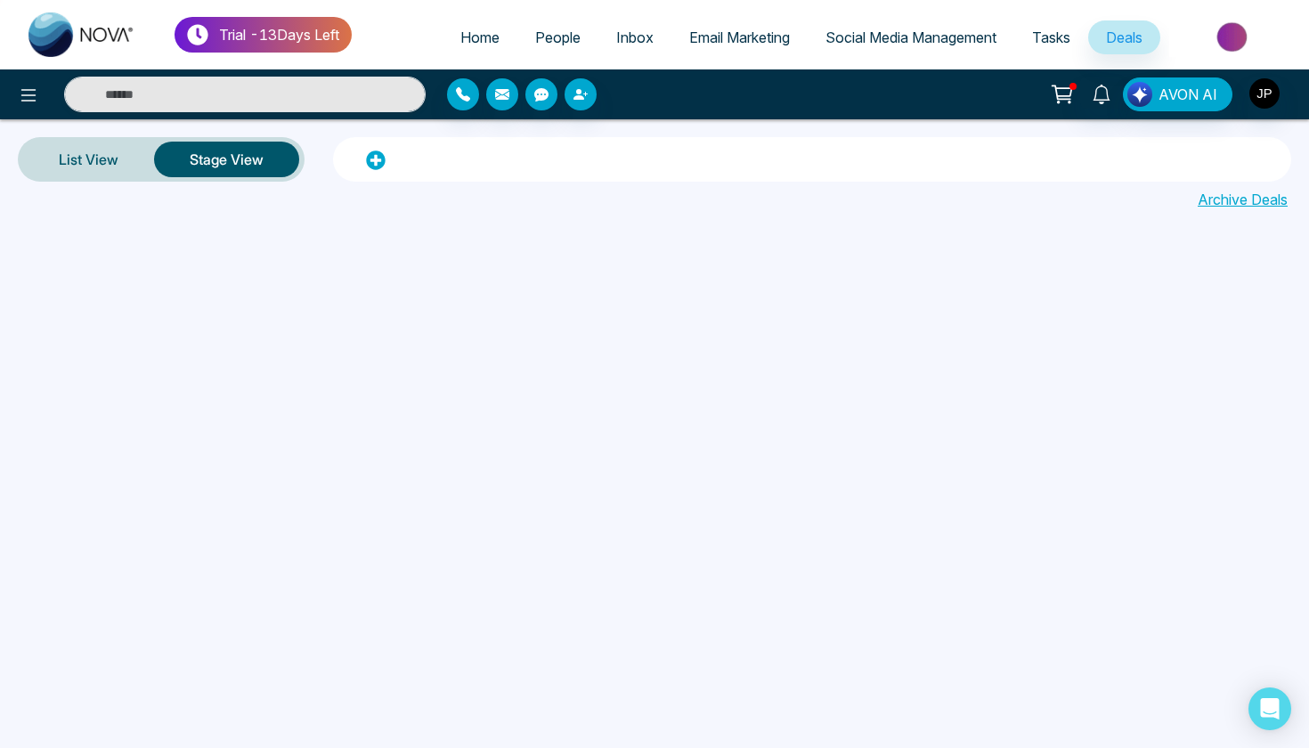
click at [1064, 48] on link "Tasks" at bounding box center [1051, 37] width 74 height 34
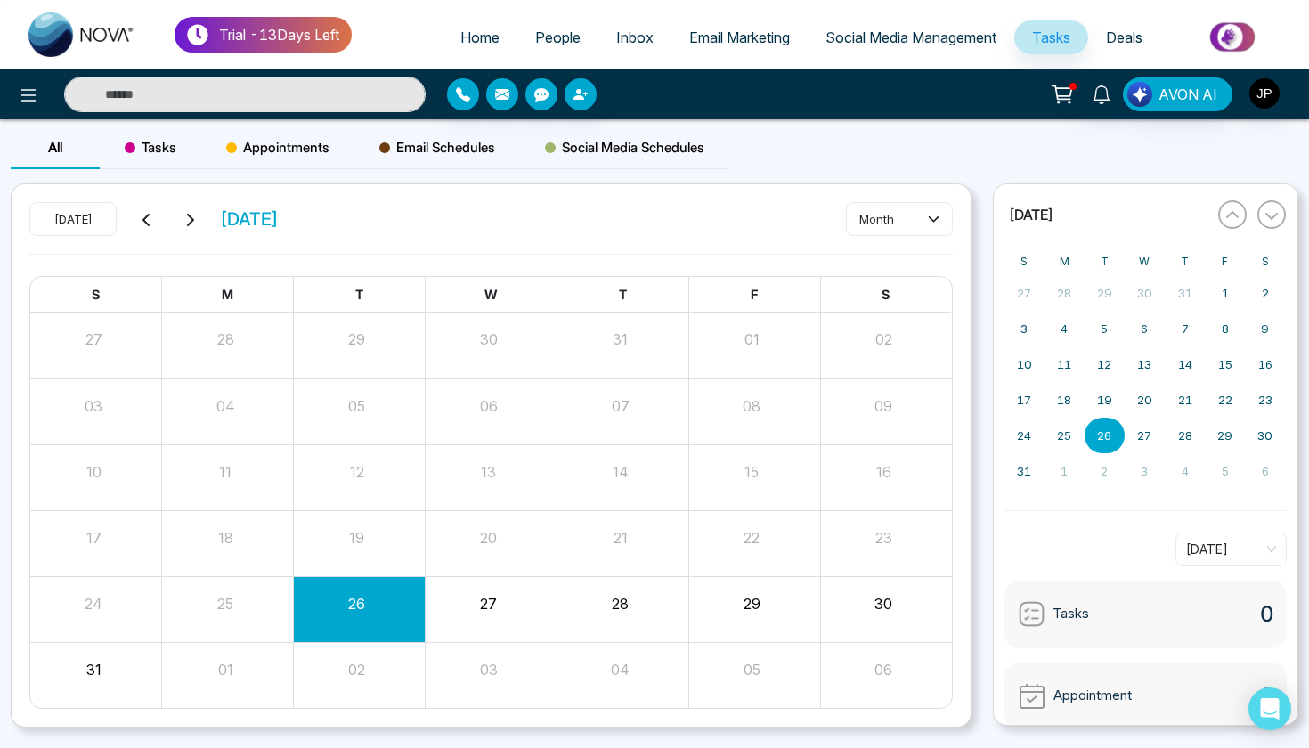
click at [1127, 28] on link "Deals" at bounding box center [1124, 37] width 72 height 34
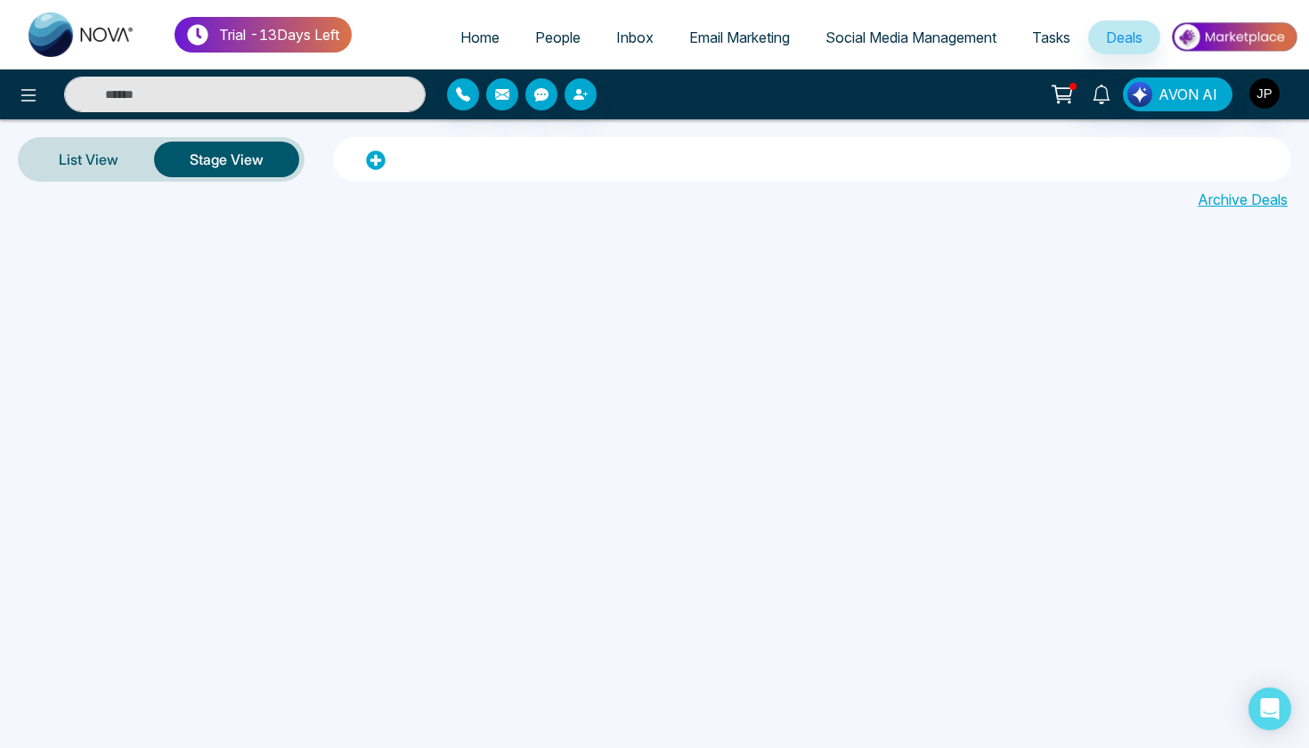
click at [483, 53] on link "Home" at bounding box center [480, 37] width 75 height 34
select select "*"
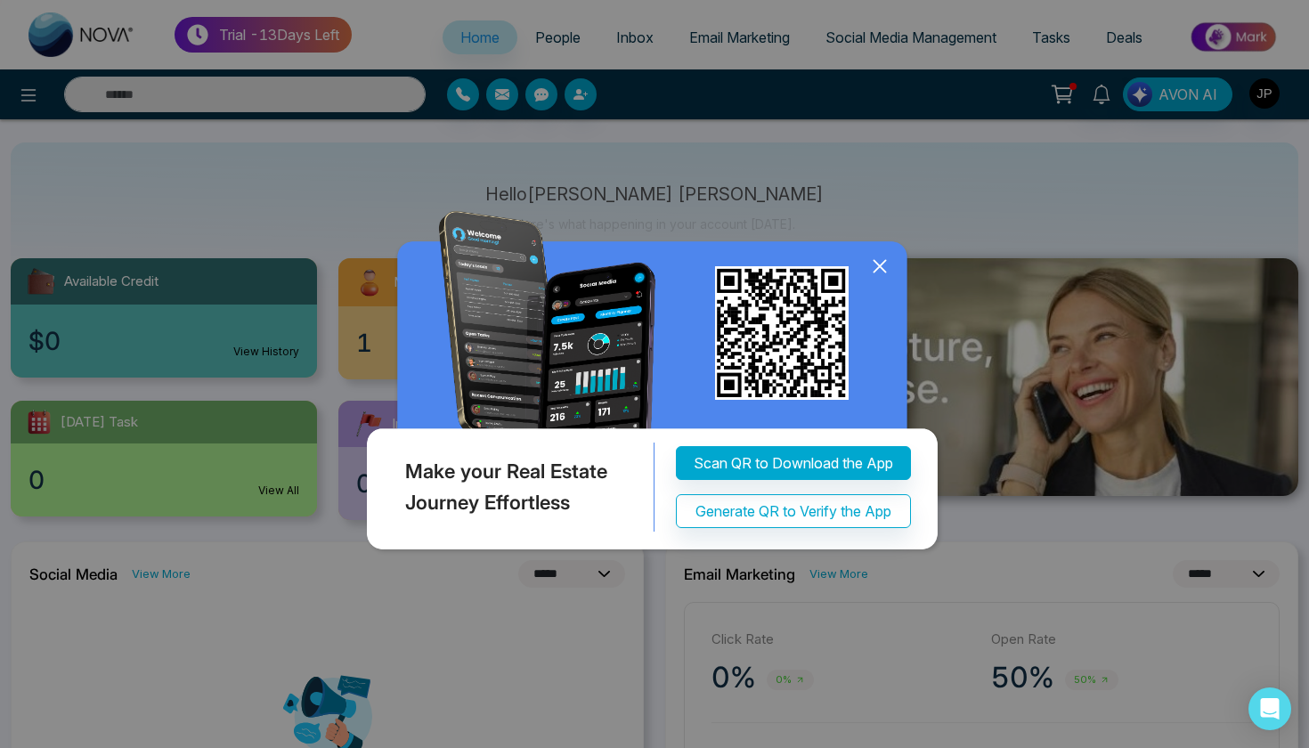
scroll to position [71, 0]
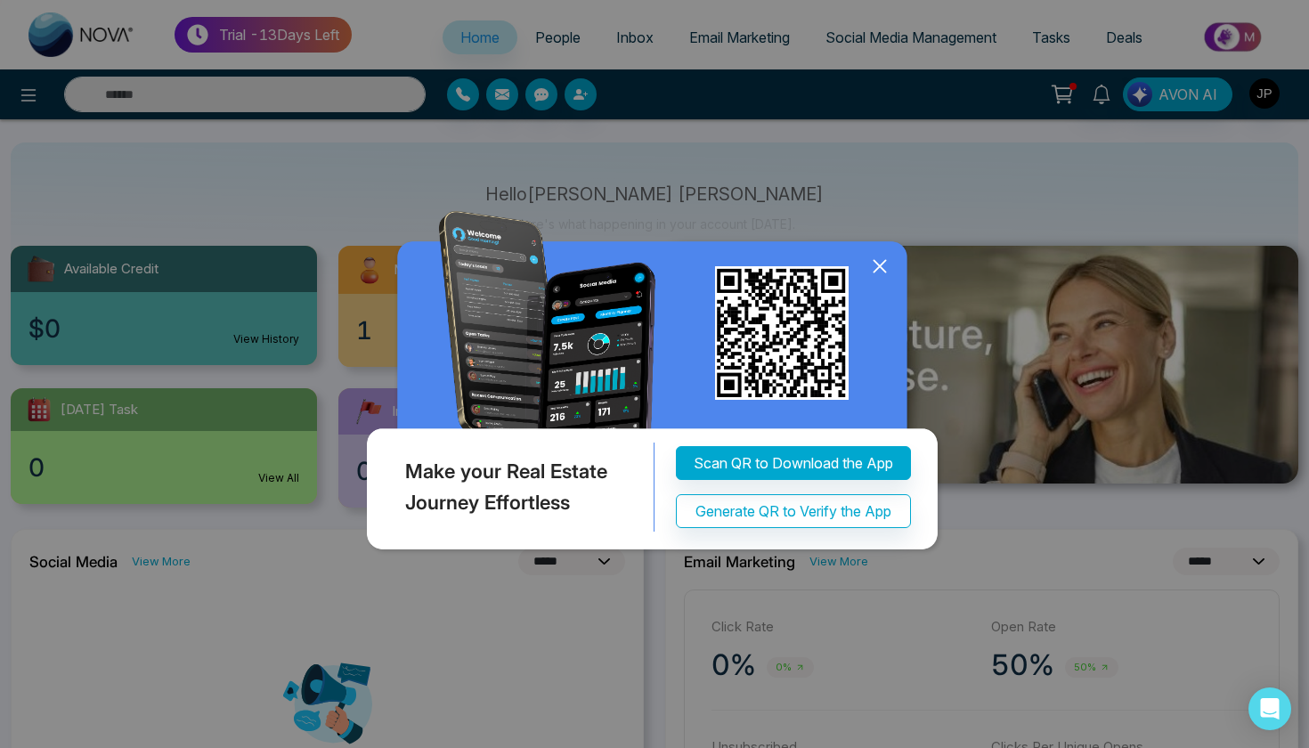
click at [882, 272] on icon at bounding box center [879, 266] width 27 height 27
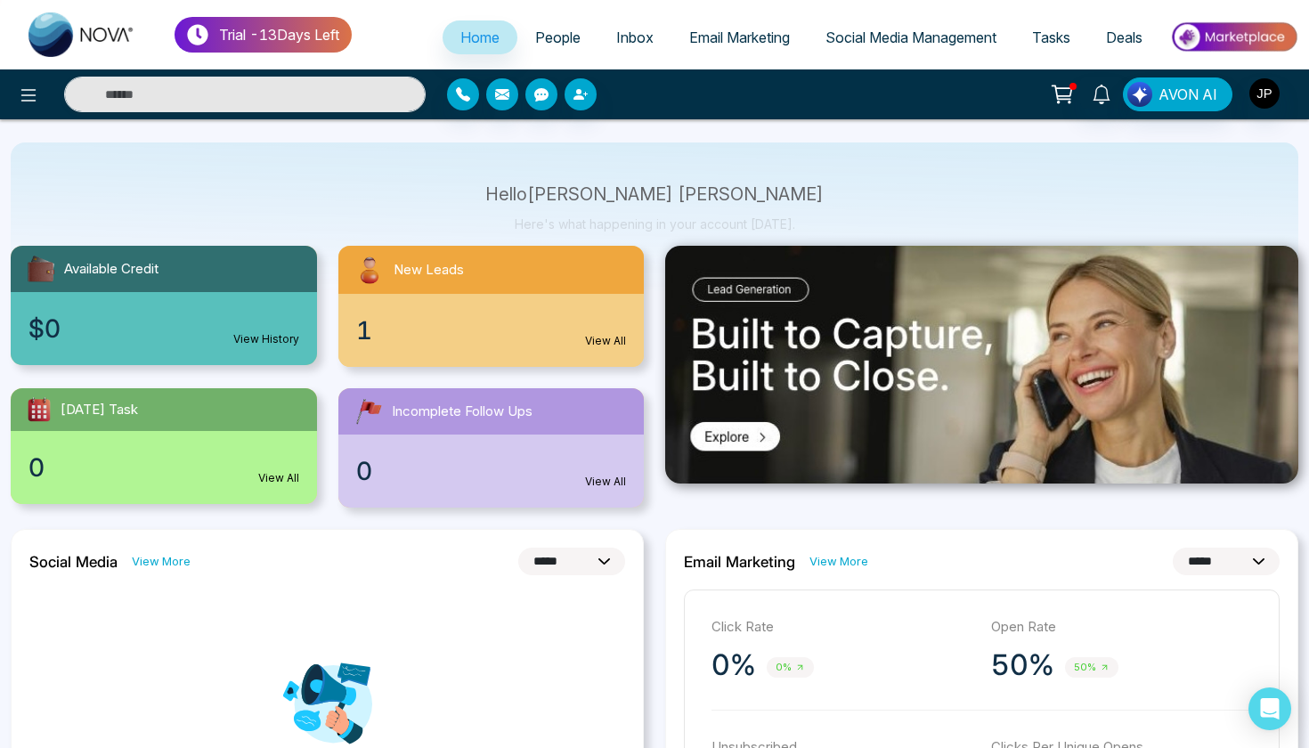
click at [102, 310] on div "$0 View History" at bounding box center [164, 328] width 306 height 73
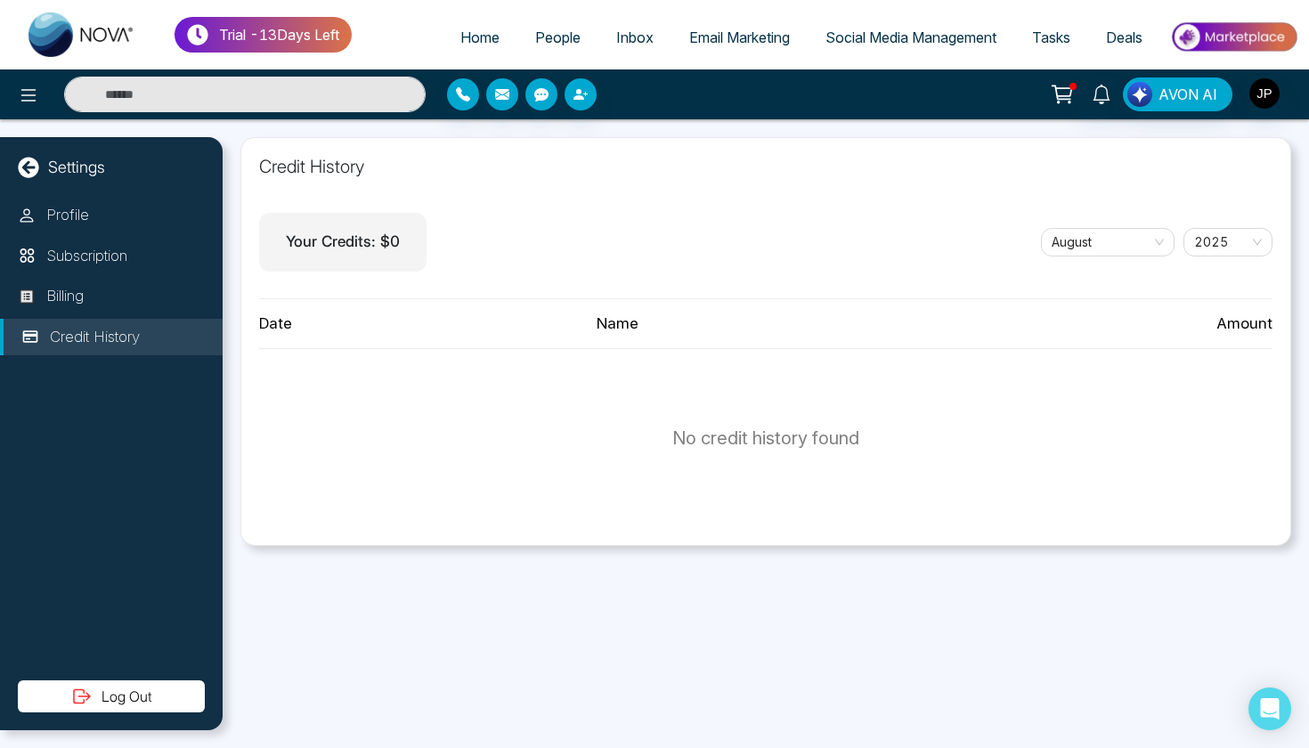
click at [342, 254] on div "Your Credits: $ 0" at bounding box center [342, 242] width 167 height 59
select select "*"
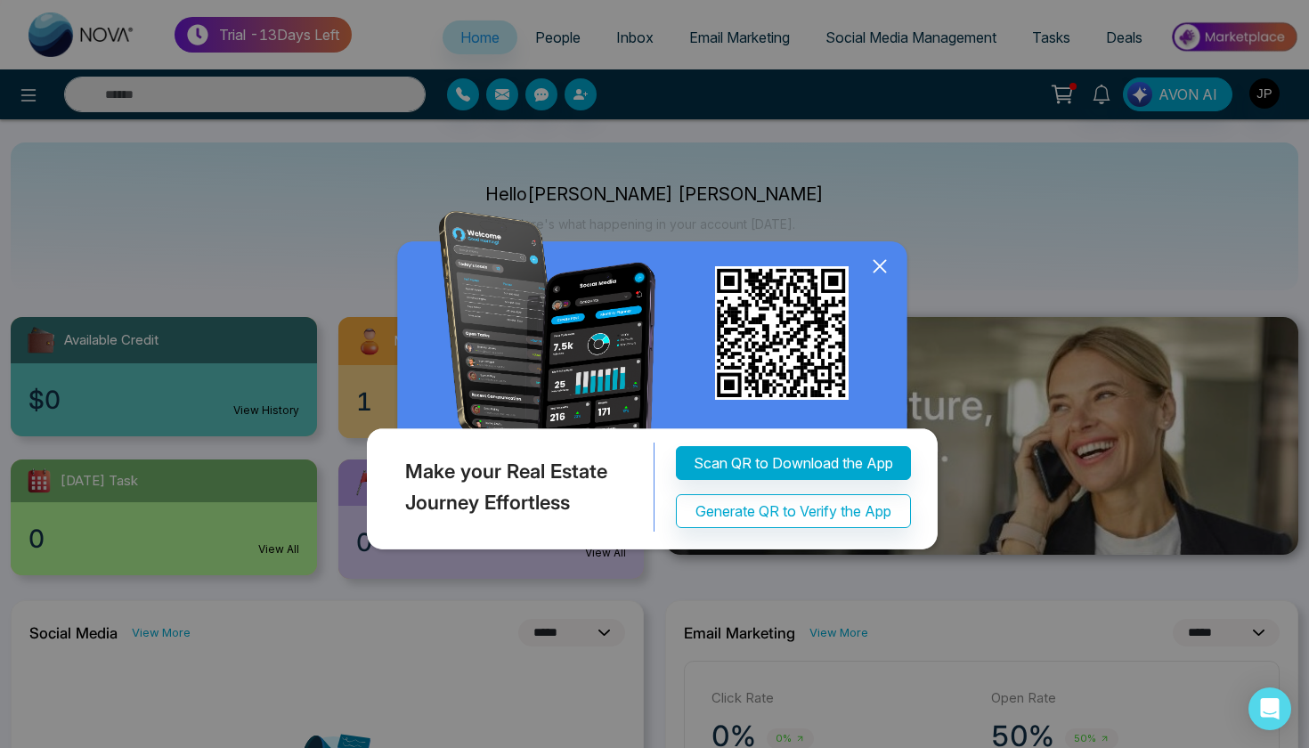
click at [877, 268] on icon at bounding box center [879, 266] width 27 height 27
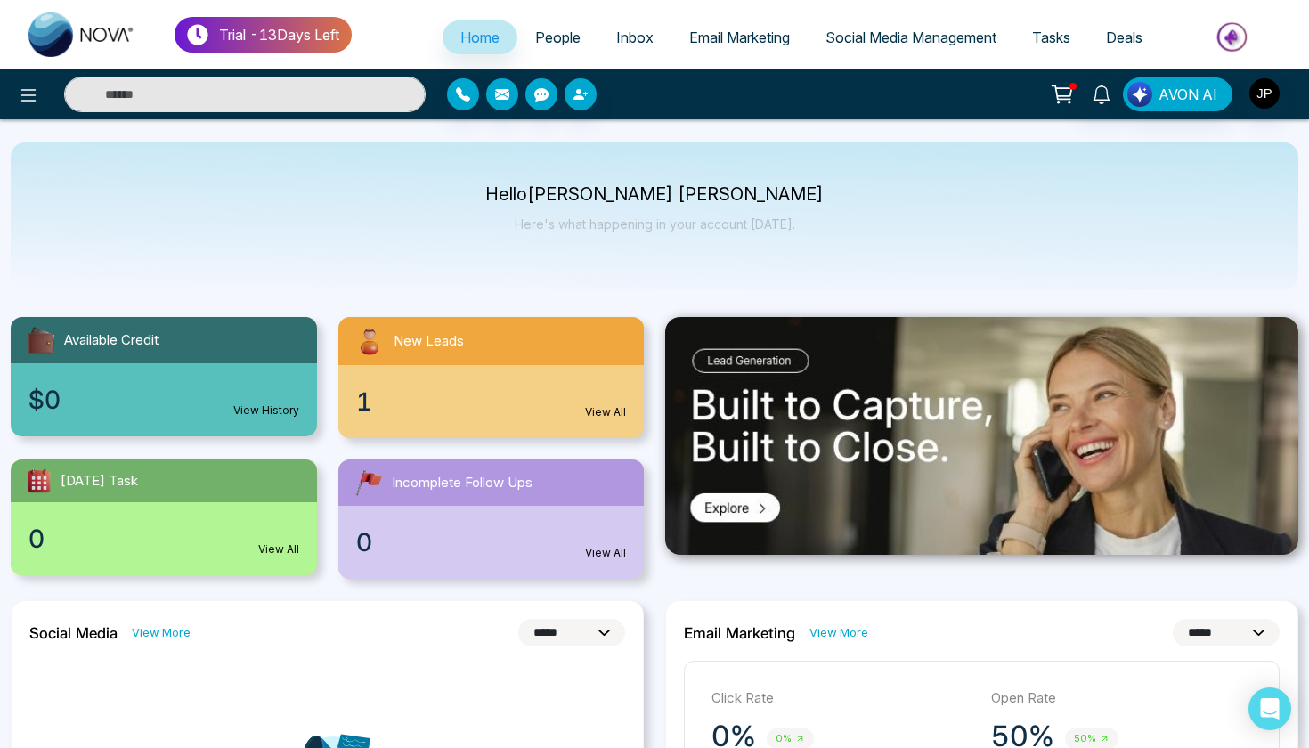
click at [769, 23] on link "Email Marketing" at bounding box center [739, 37] width 136 height 34
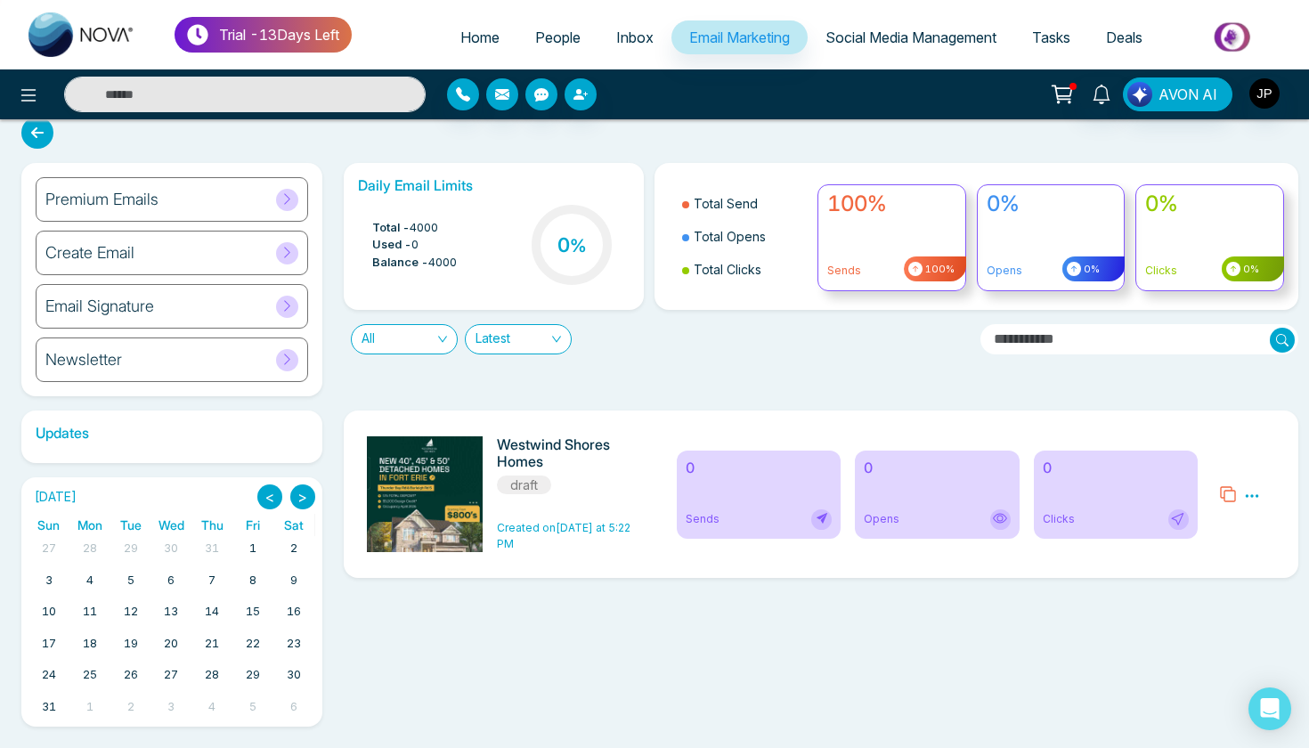
scroll to position [17, 0]
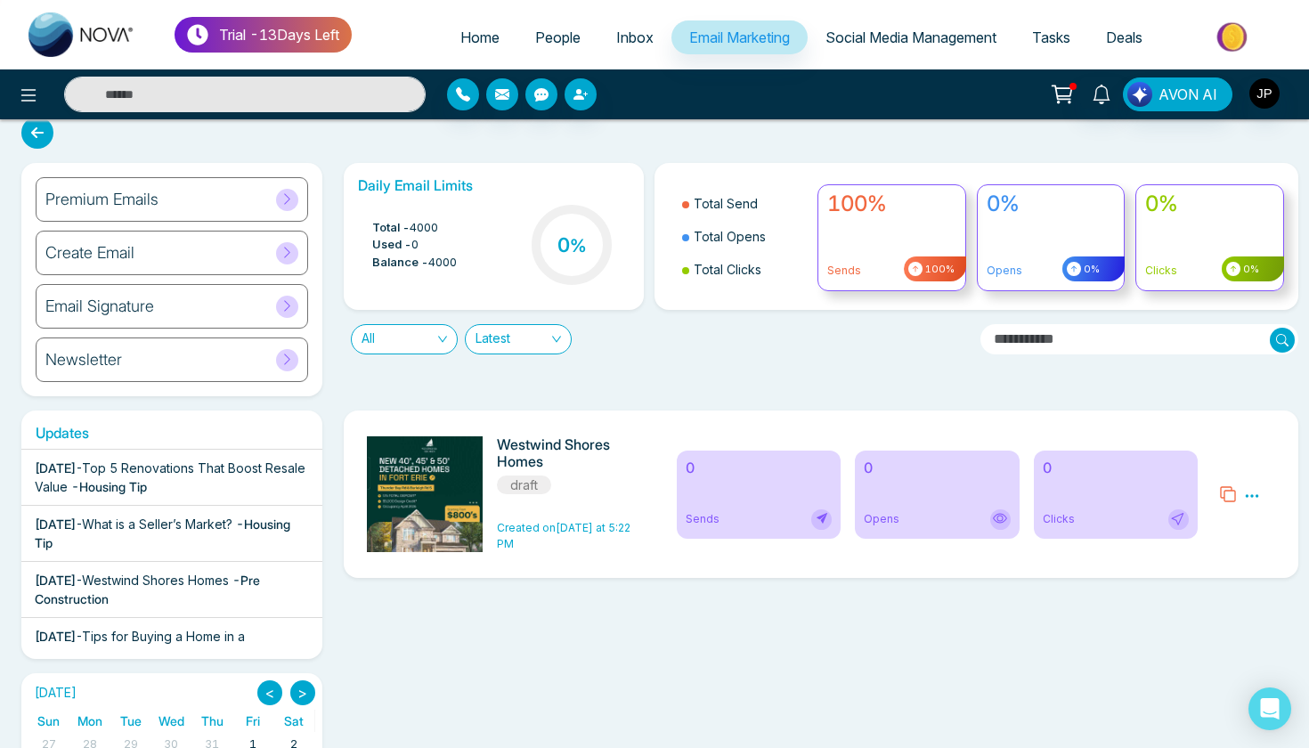
click at [1255, 493] on icon at bounding box center [1252, 496] width 16 height 16
click at [623, 508] on div "Westwind Shores Homes draft Created on Yesterday at 5:22 PM" at bounding box center [569, 494] width 144 height 116
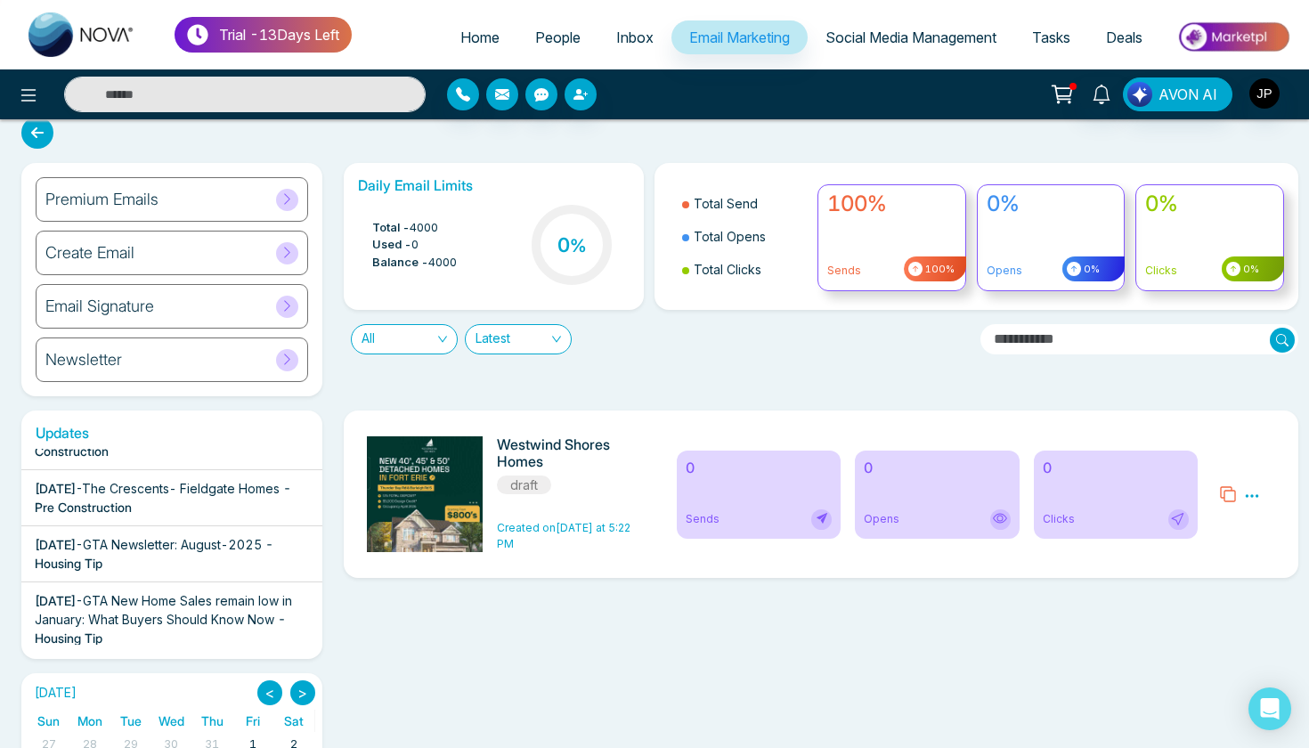
scroll to position [814, 0]
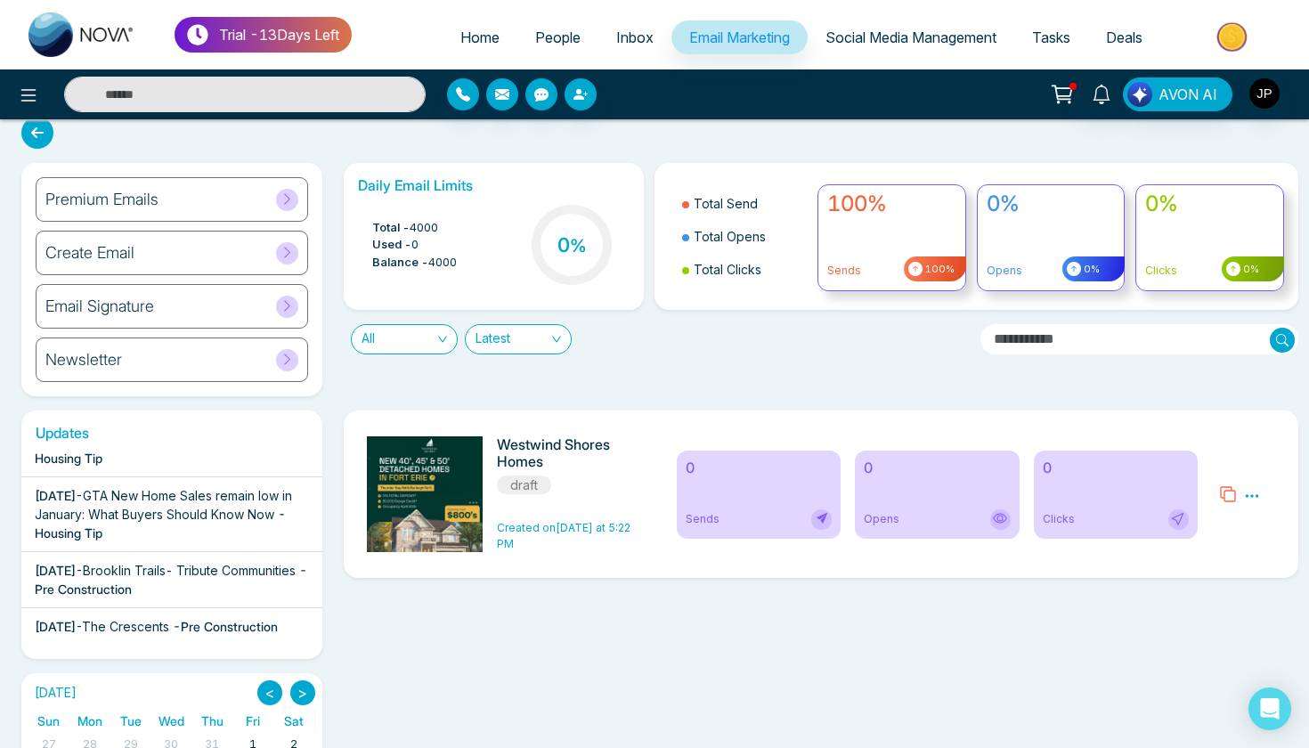
select select "*"
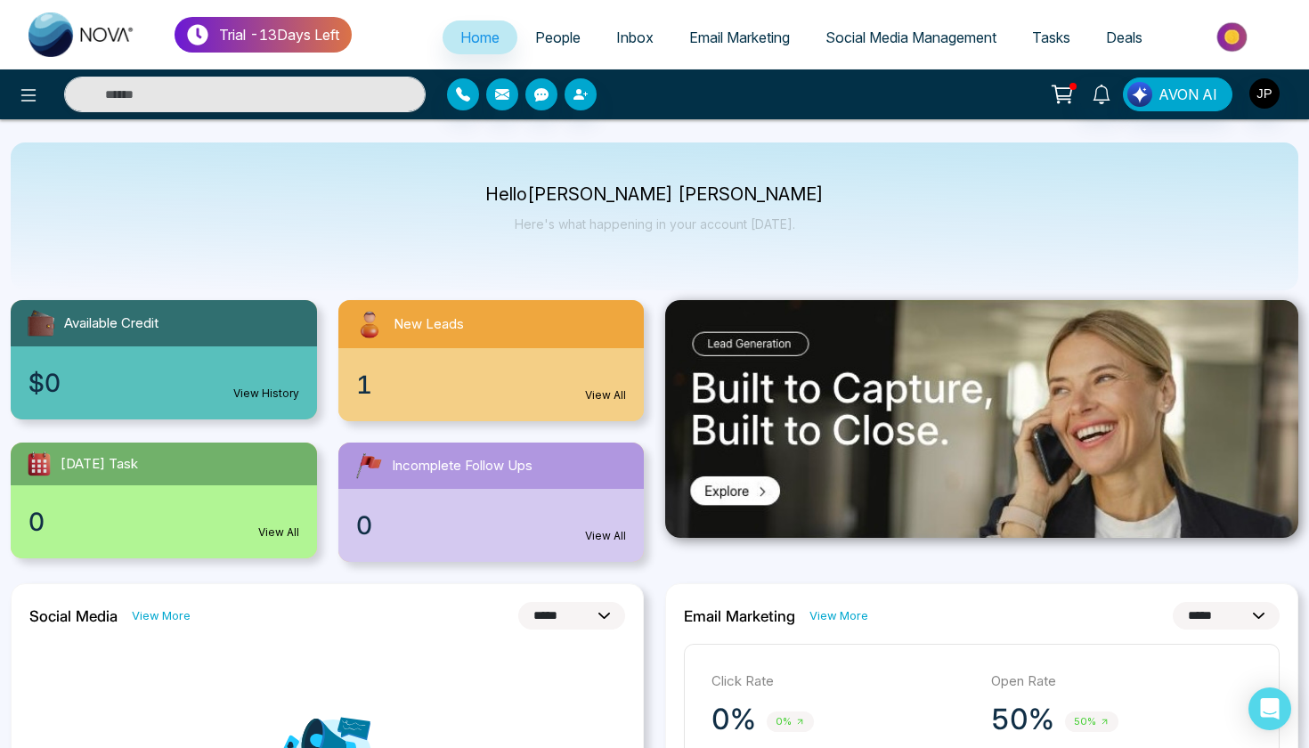
scroll to position [1, 0]
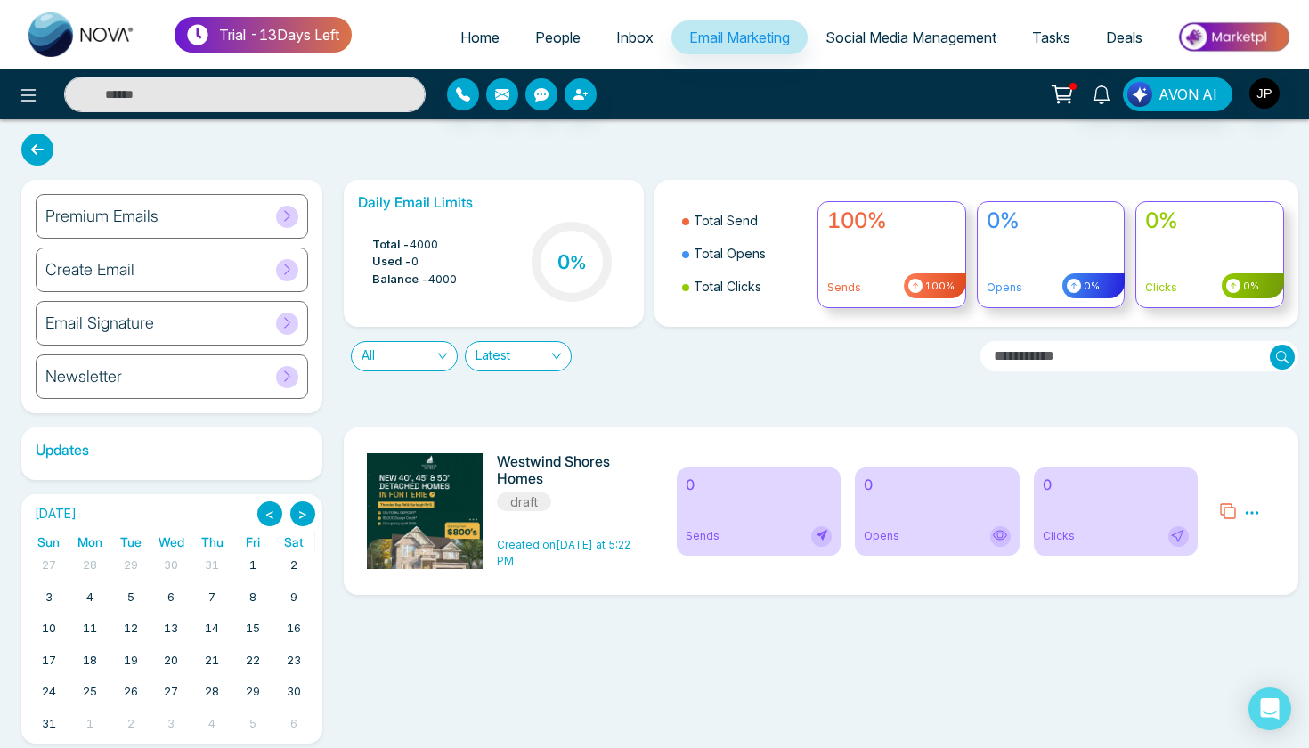
click at [543, 463] on h6 "Westwind Shores Homes" at bounding box center [569, 470] width 144 height 34
click at [896, 498] on div "0 Opens" at bounding box center [937, 511] width 164 height 88
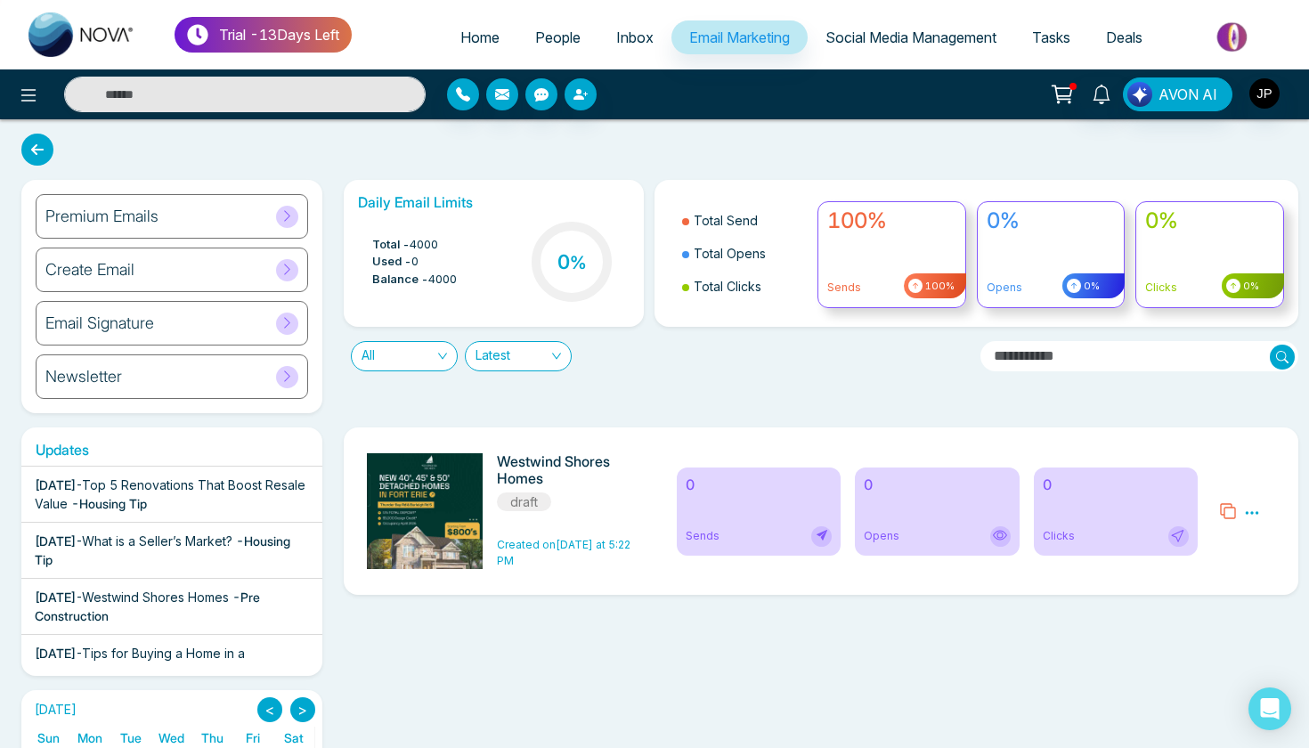
click at [1147, 503] on div "0 Clicks" at bounding box center [1116, 511] width 164 height 88
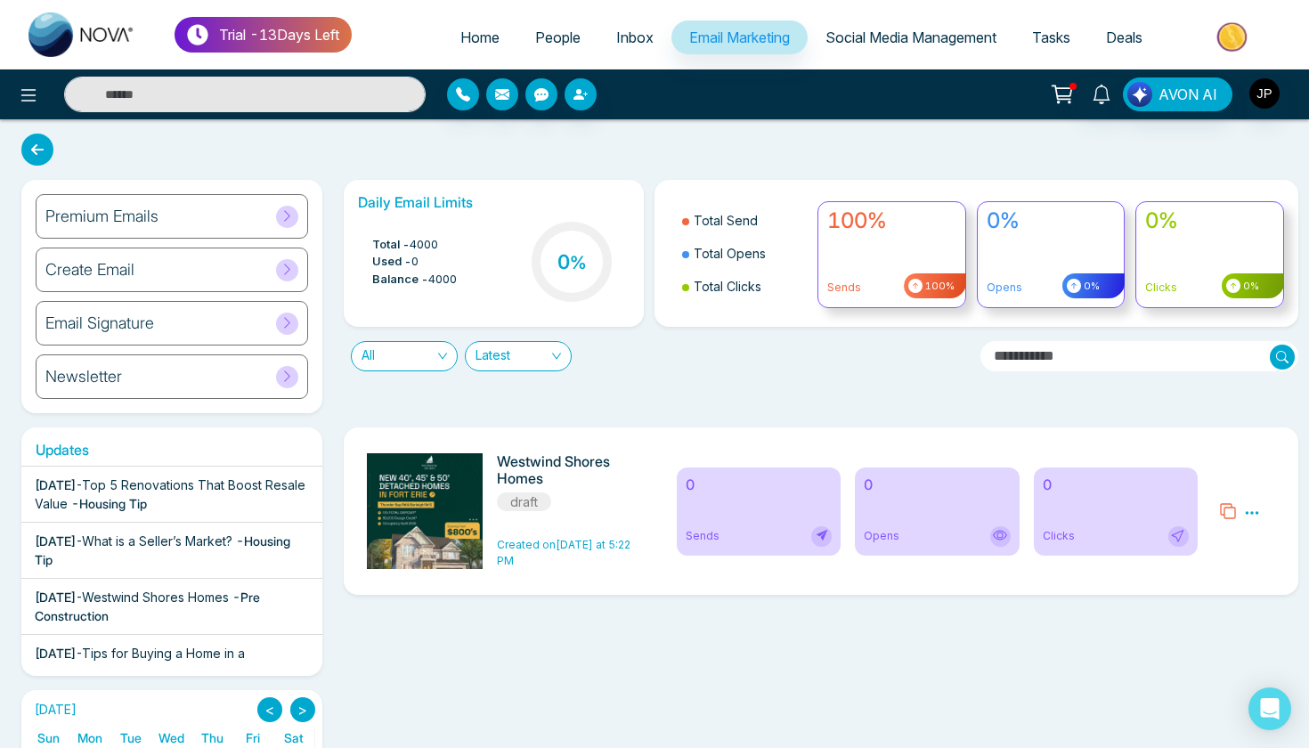
click at [502, 102] on button "button" at bounding box center [502, 94] width 32 height 32
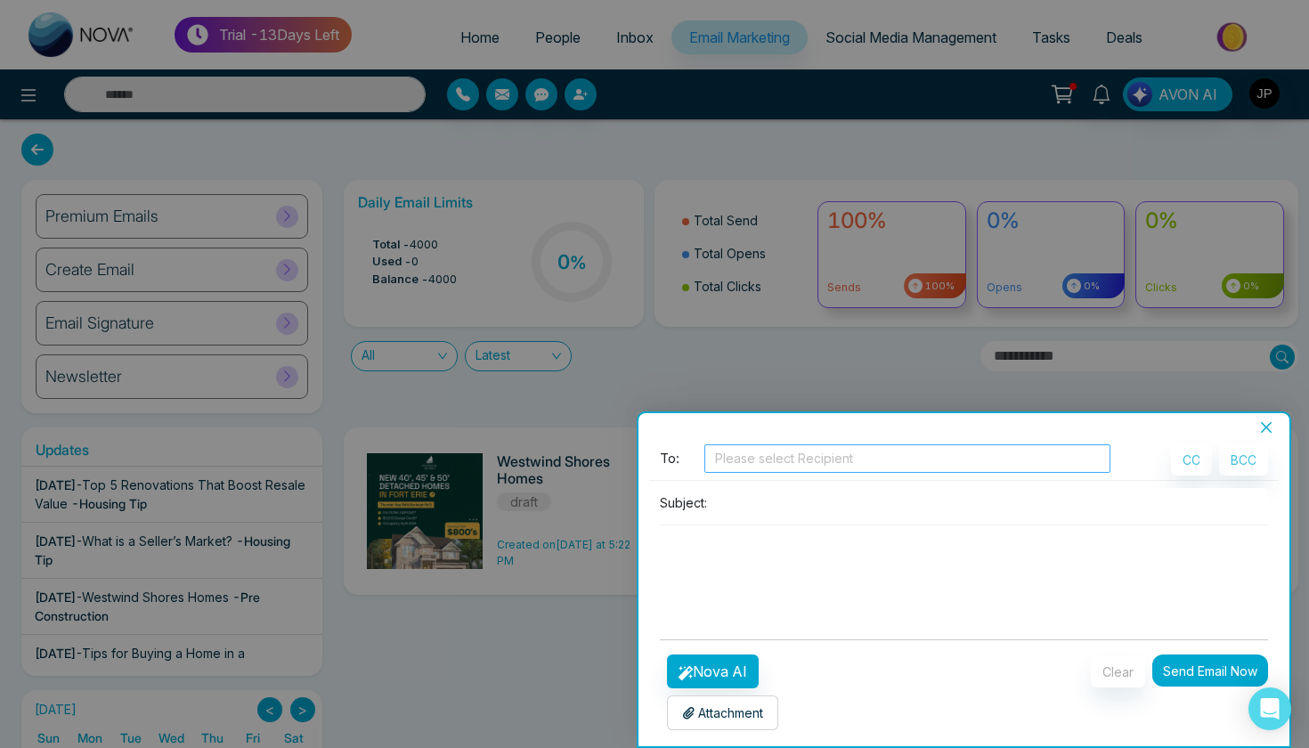
click at [780, 460] on div at bounding box center [907, 458] width 397 height 21
click at [510, 442] on div at bounding box center [654, 374] width 1309 height 748
click at [1270, 440] on div "**********" at bounding box center [963, 590] width 651 height 311
click at [1266, 428] on icon "close" at bounding box center [1266, 427] width 11 height 11
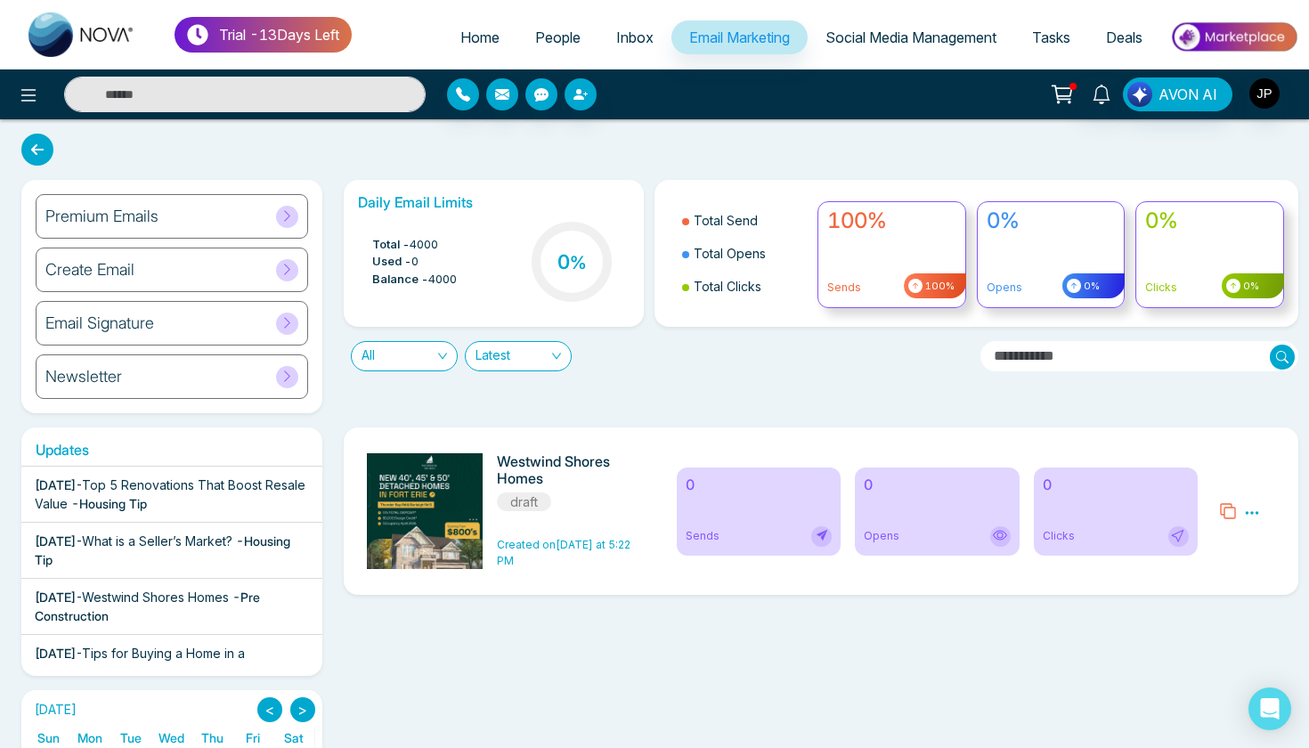
click at [240, 260] on div "Create Email" at bounding box center [172, 270] width 272 height 45
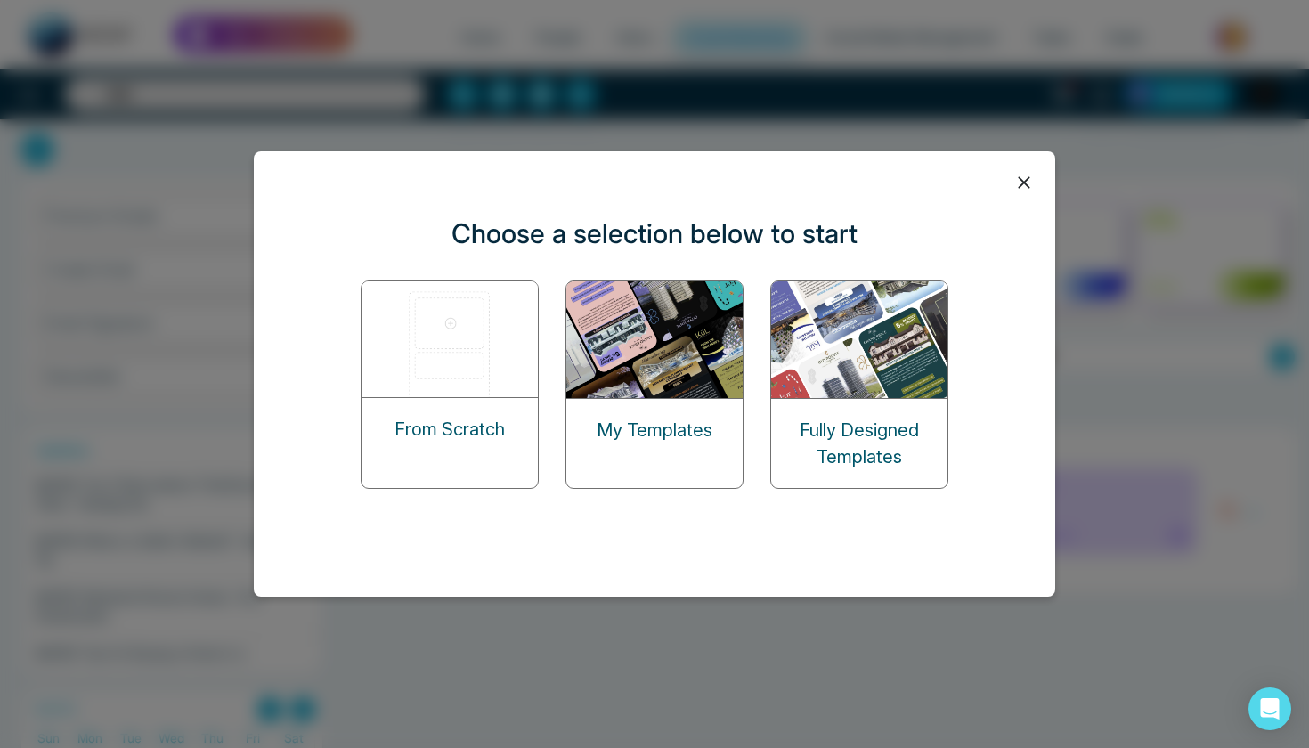
click at [677, 421] on p "My Templates" at bounding box center [655, 430] width 116 height 27
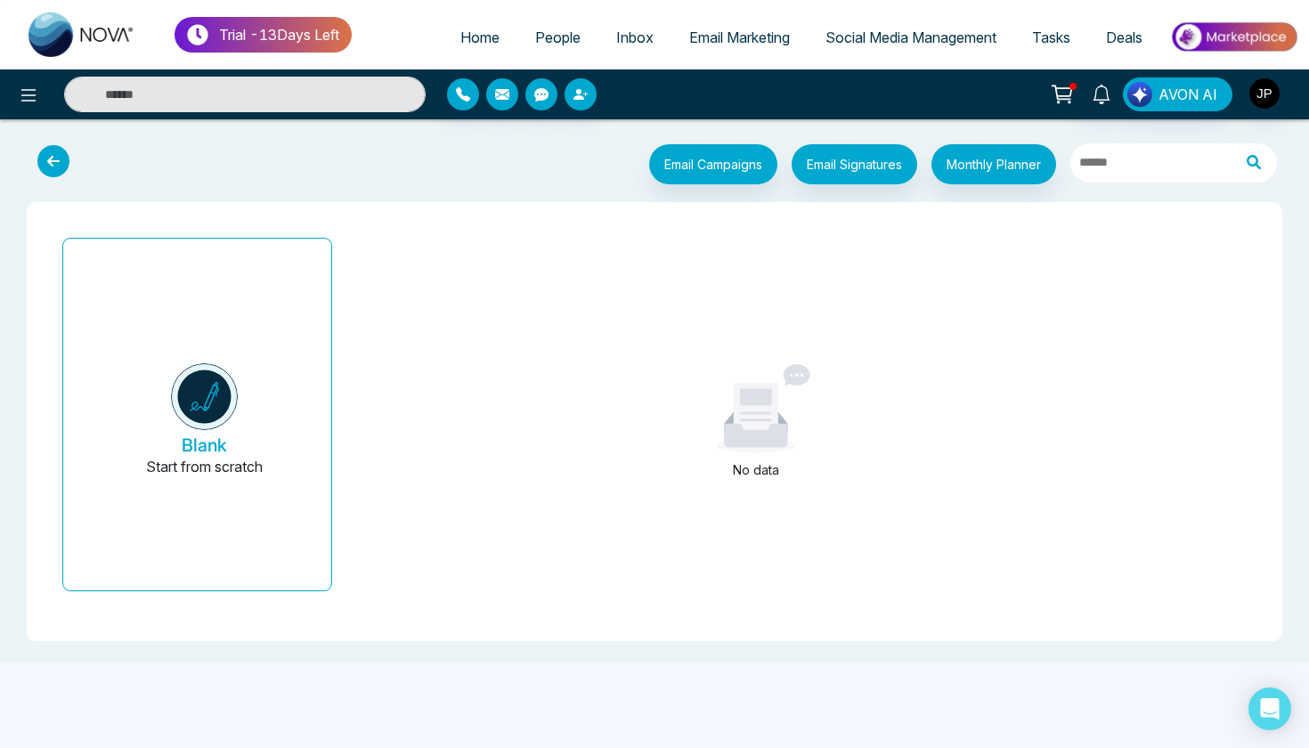
click at [52, 158] on icon at bounding box center [53, 161] width 32 height 32
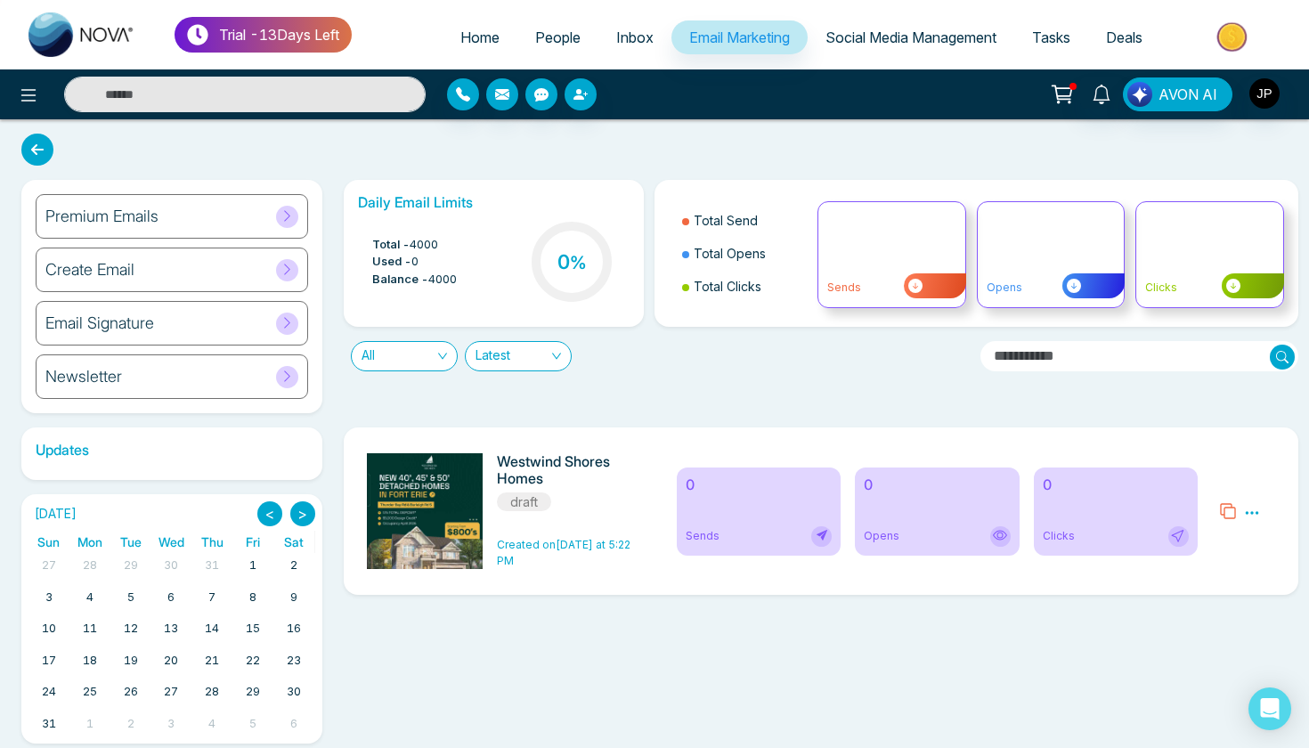
click at [155, 259] on div "Create Email" at bounding box center [172, 270] width 272 height 45
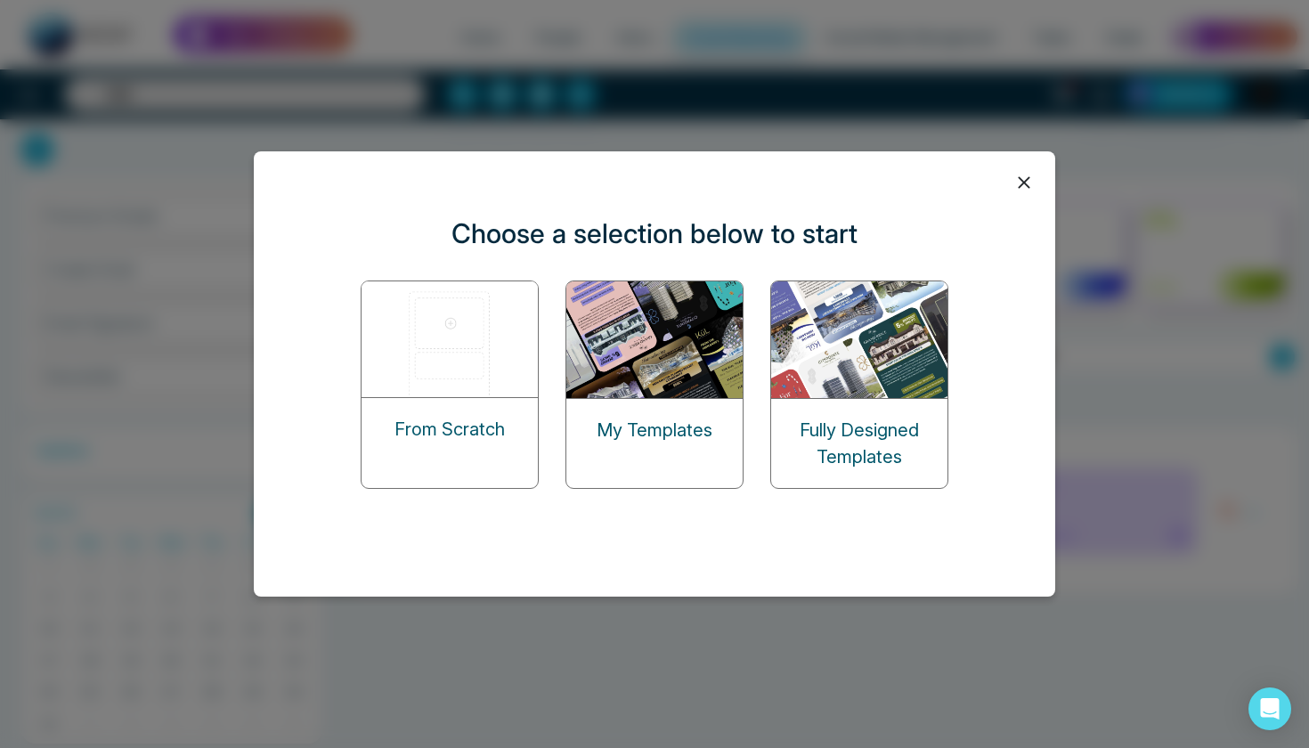
click at [883, 376] on img at bounding box center [860, 339] width 178 height 117
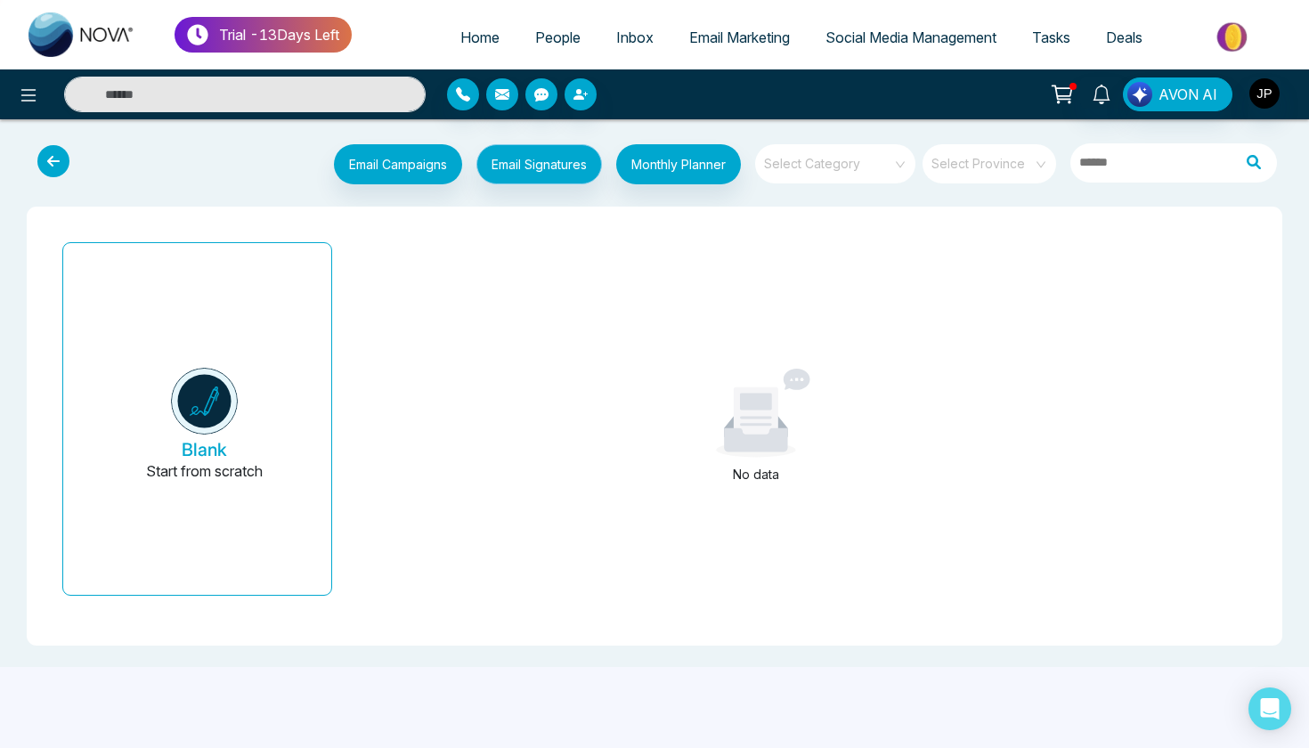
click at [525, 176] on button "Email Signatures" at bounding box center [539, 164] width 126 height 40
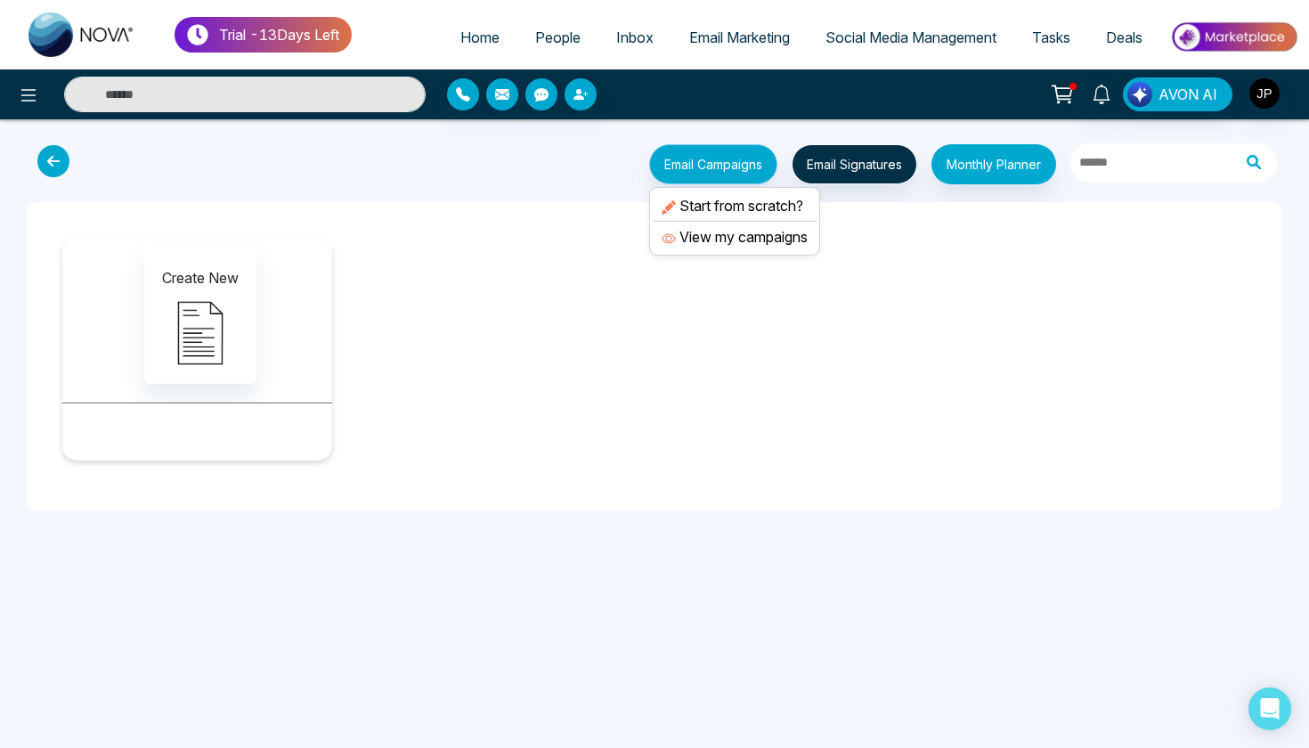
click at [715, 160] on button "Email Campaigns" at bounding box center [713, 164] width 128 height 40
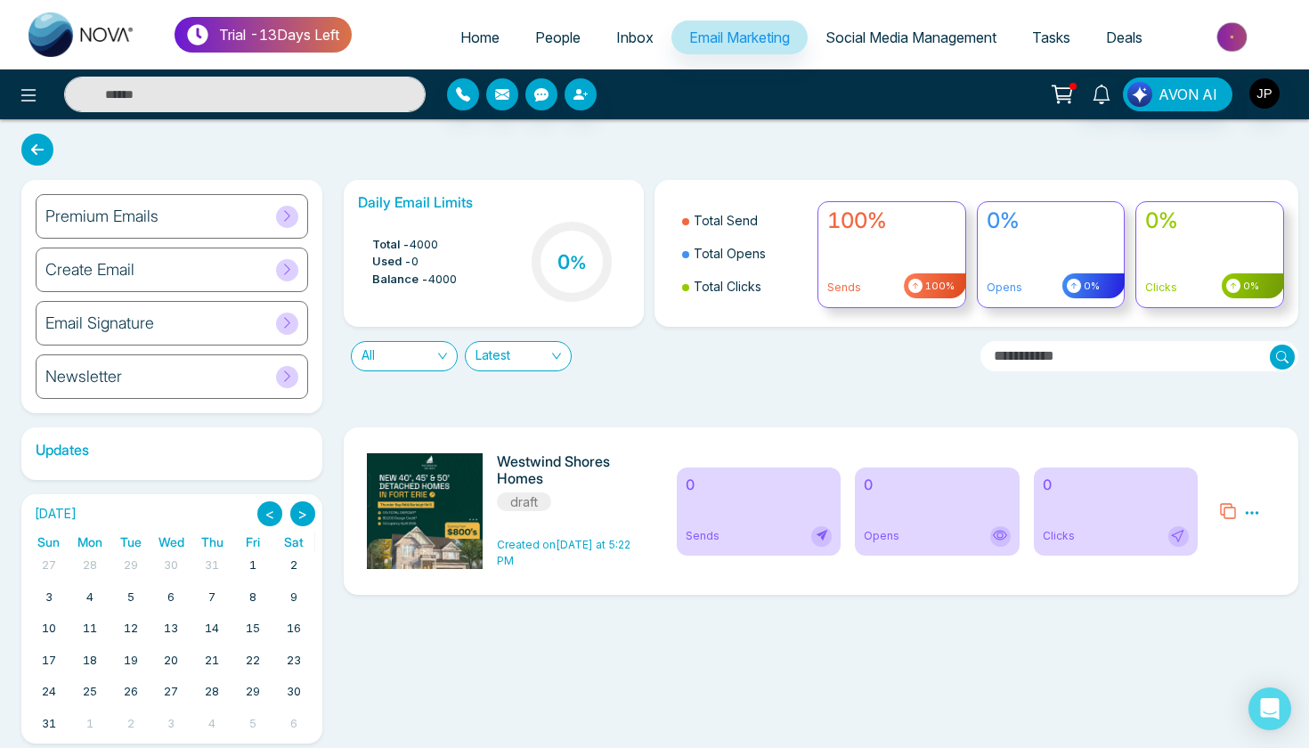
click at [519, 474] on h6 "Westwind Shores Homes" at bounding box center [569, 470] width 144 height 34
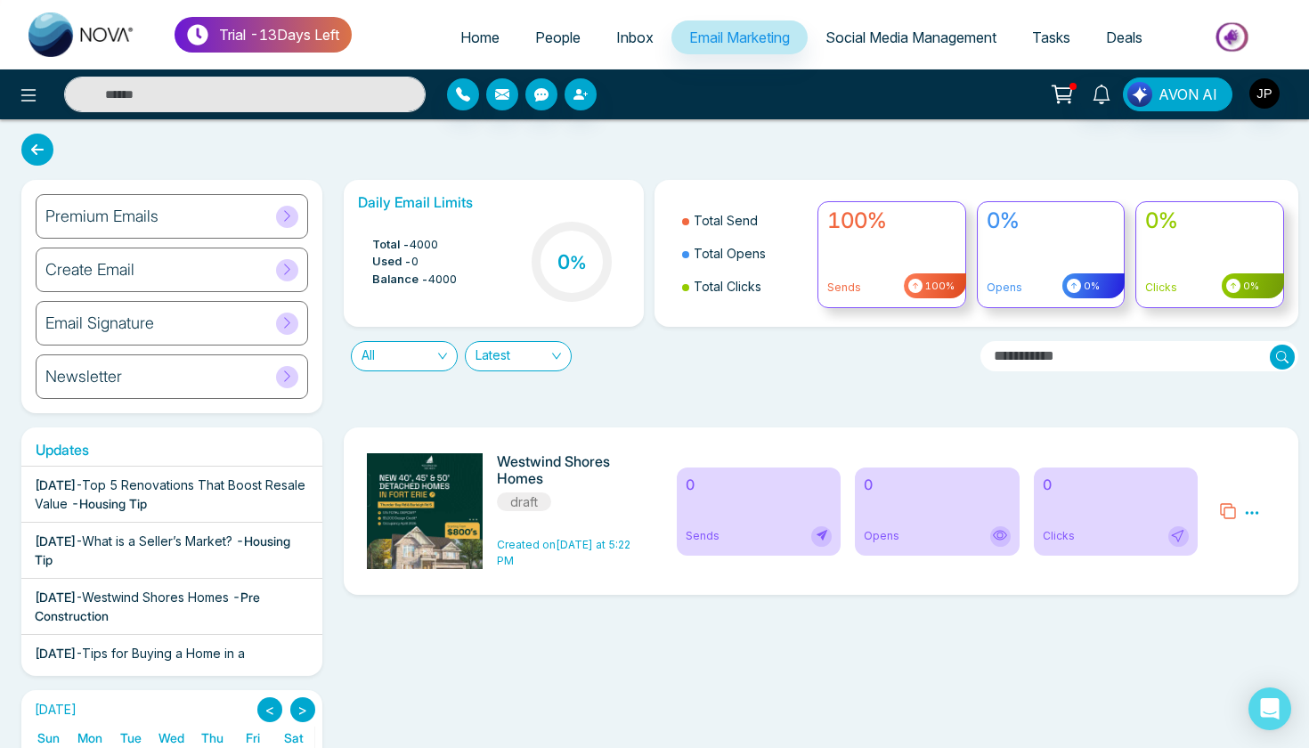
click at [142, 212] on h6 "Premium Emails" at bounding box center [101, 217] width 113 height 20
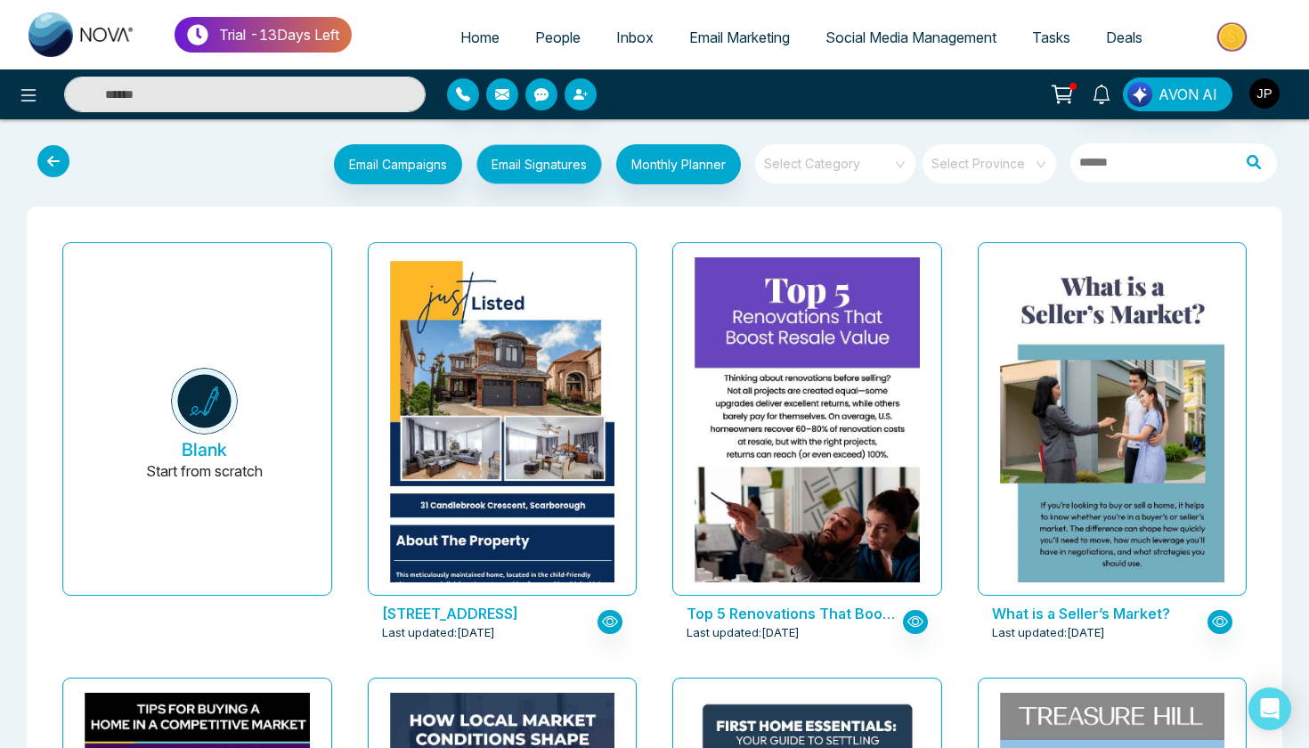
click at [545, 170] on button "Email Signatures" at bounding box center [539, 164] width 126 height 40
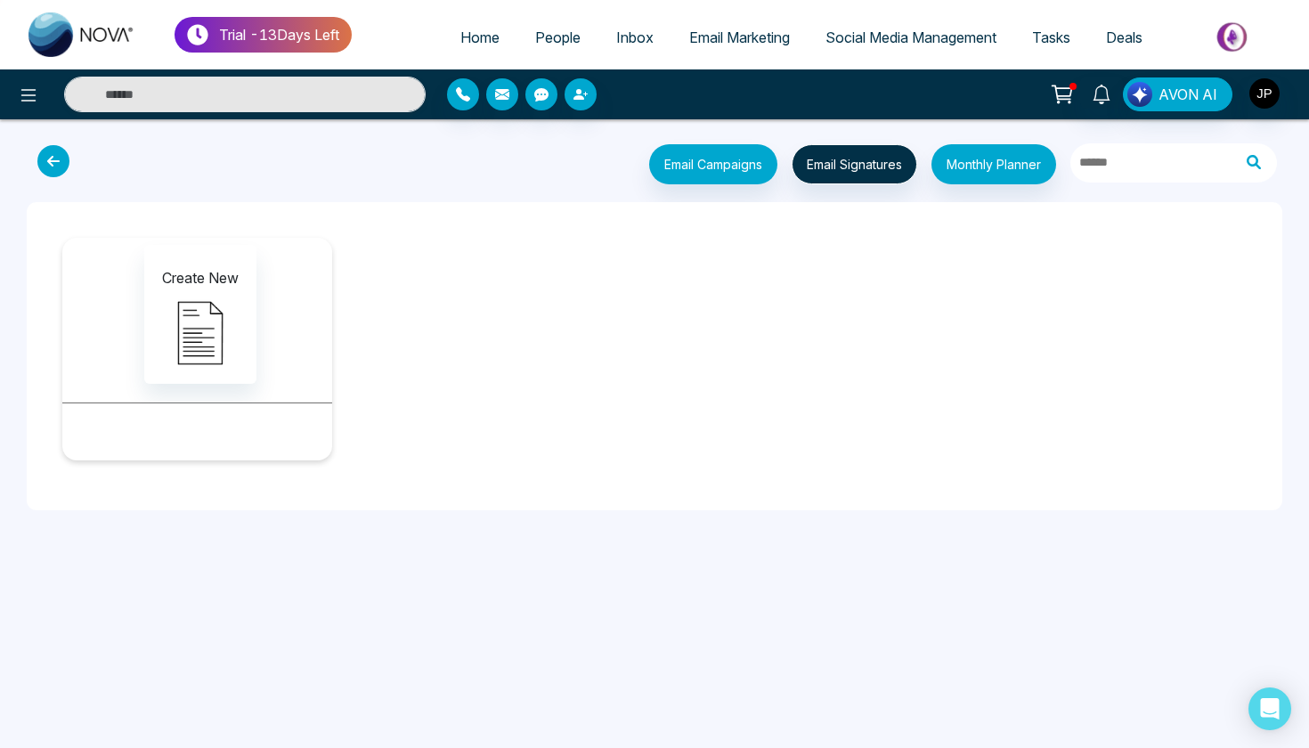
click at [46, 162] on icon at bounding box center [53, 161] width 32 height 32
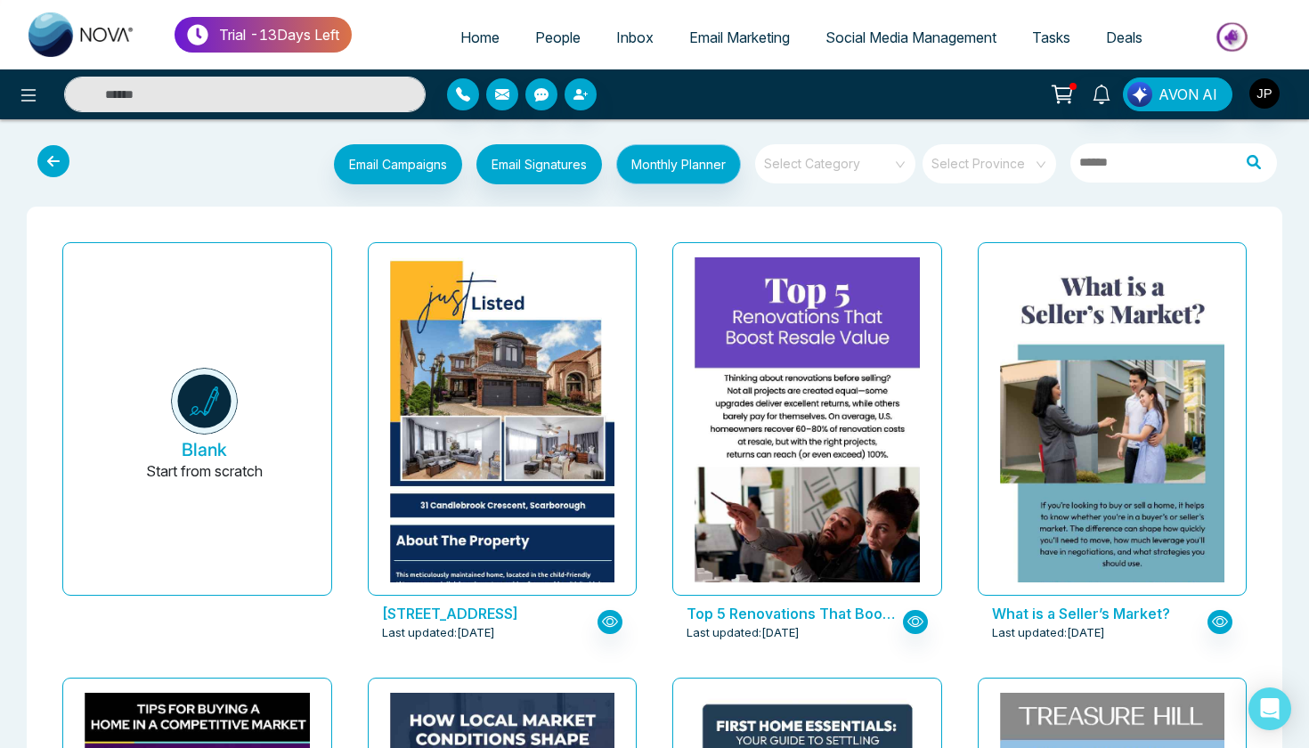
click at [664, 172] on button "Monthly Planner" at bounding box center [678, 164] width 125 height 40
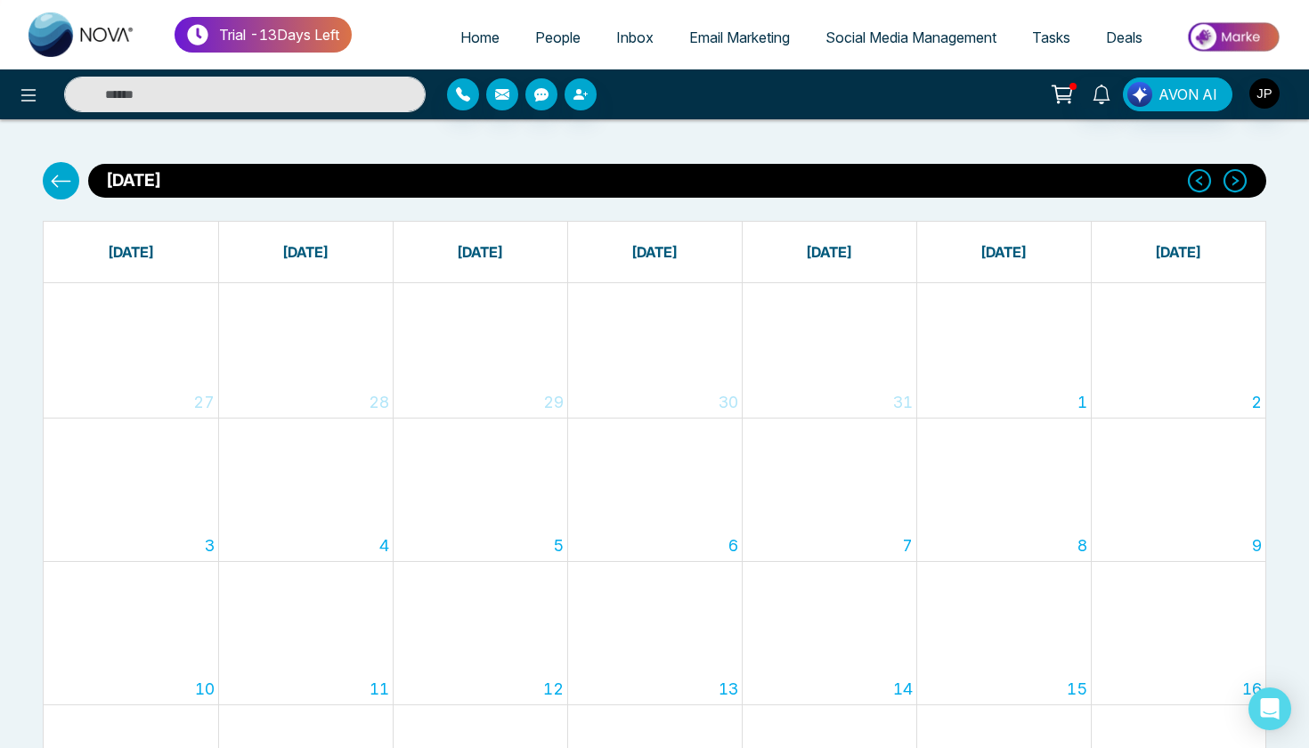
click at [47, 195] on div "[DATE]" at bounding box center [654, 180] width 1245 height 37
click at [50, 194] on button at bounding box center [61, 180] width 37 height 37
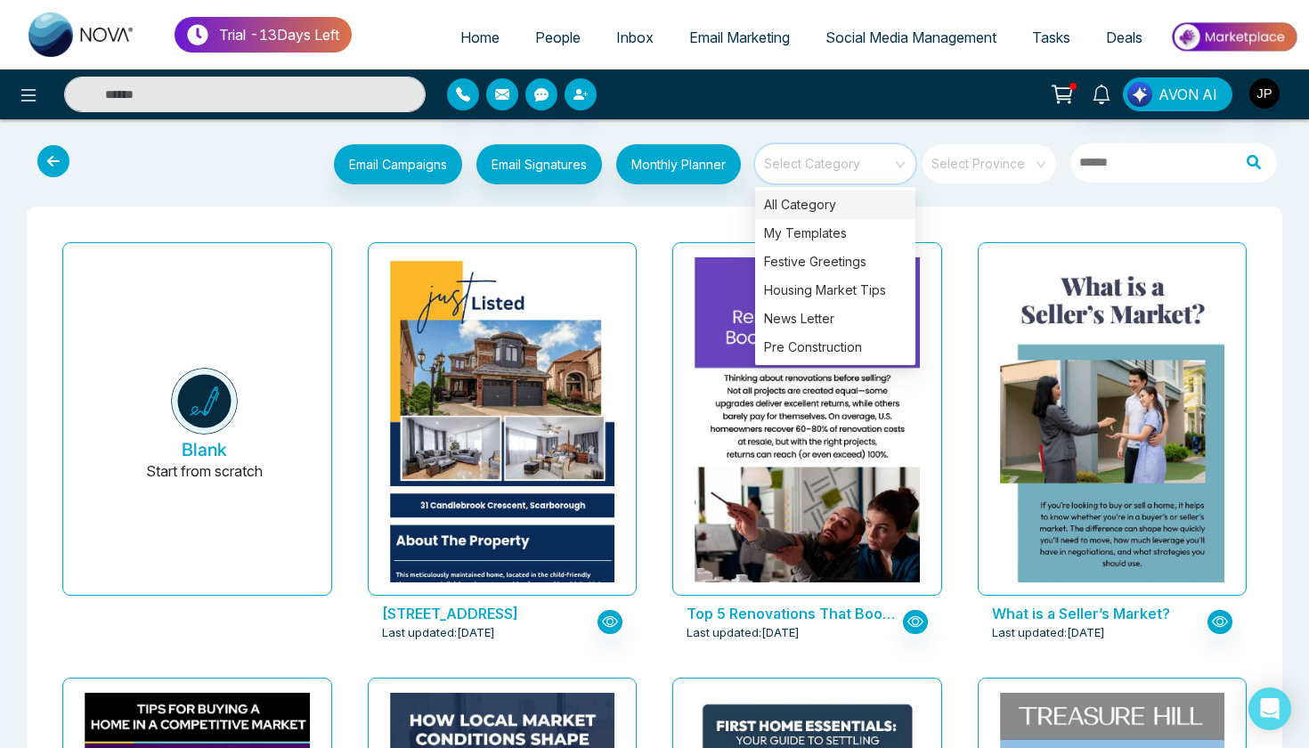
click at [848, 166] on input "search" at bounding box center [829, 157] width 128 height 27
click at [849, 343] on div "Pre Construction" at bounding box center [835, 347] width 160 height 28
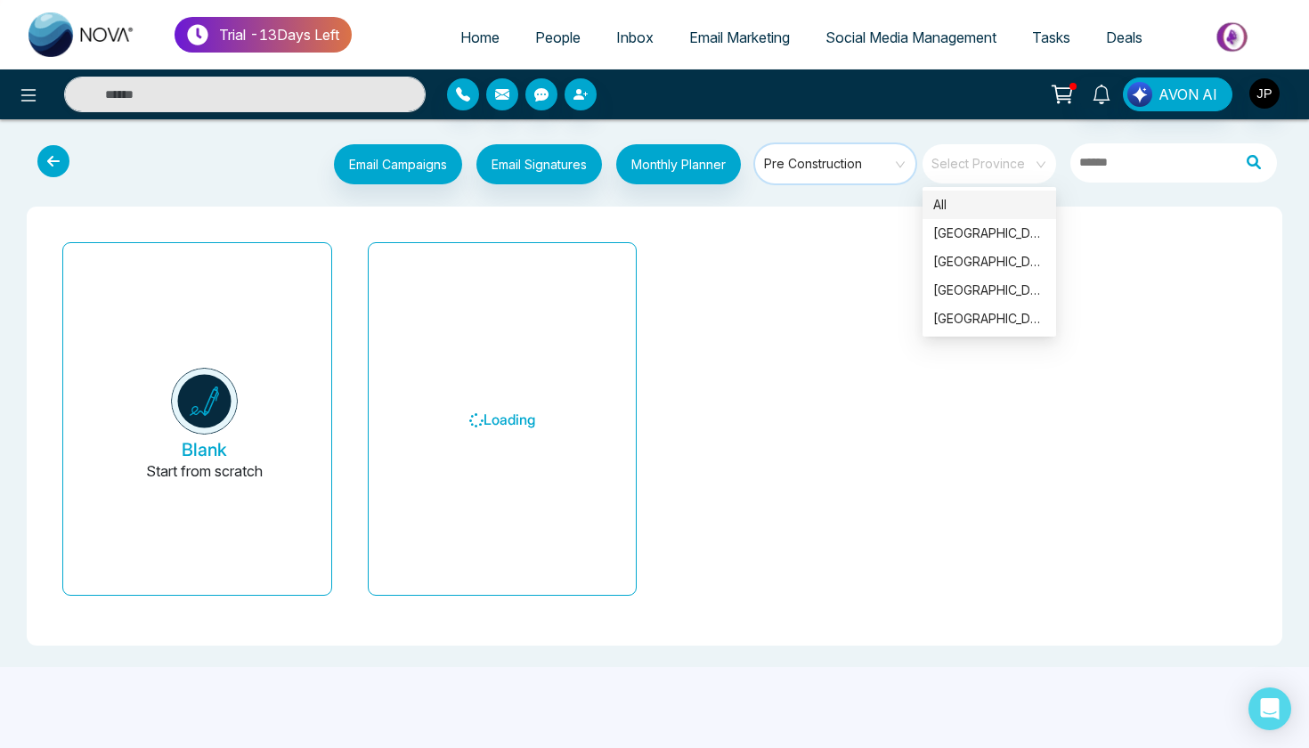
click at [976, 177] on span at bounding box center [983, 163] width 102 height 39
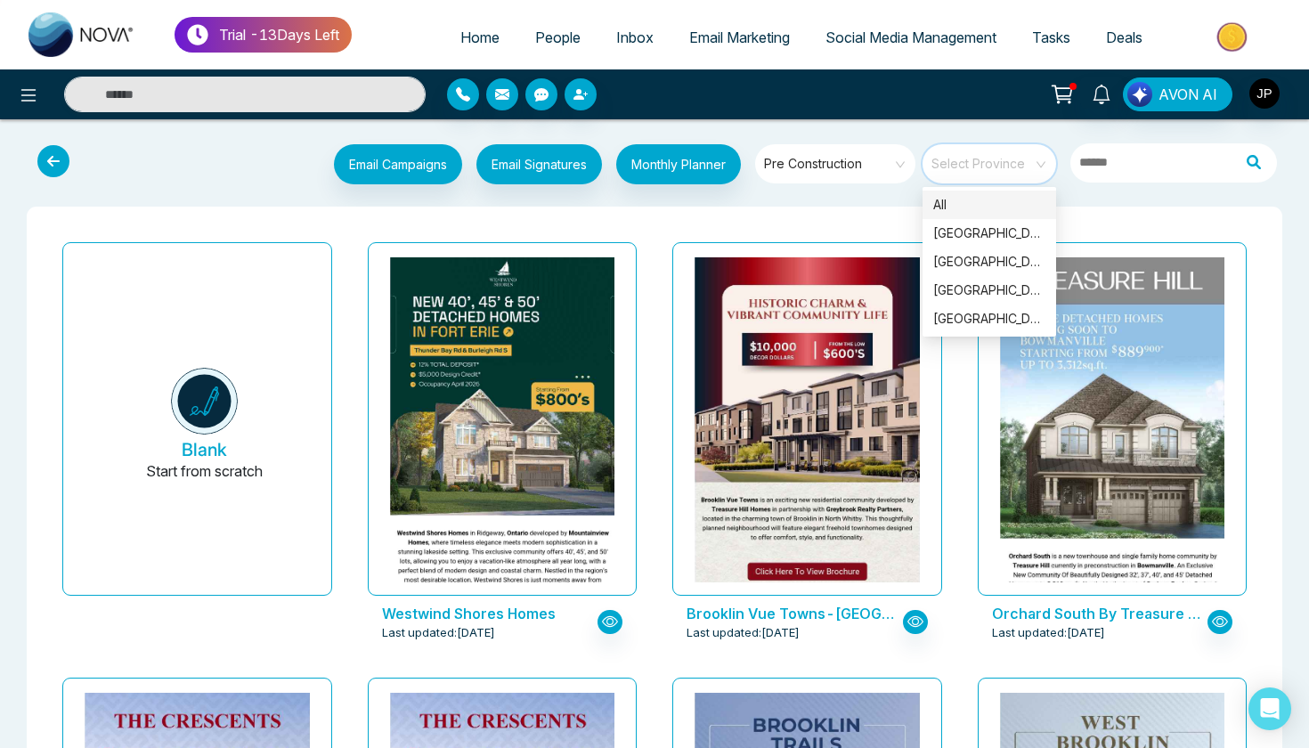
click at [976, 177] on span at bounding box center [983, 163] width 102 height 39
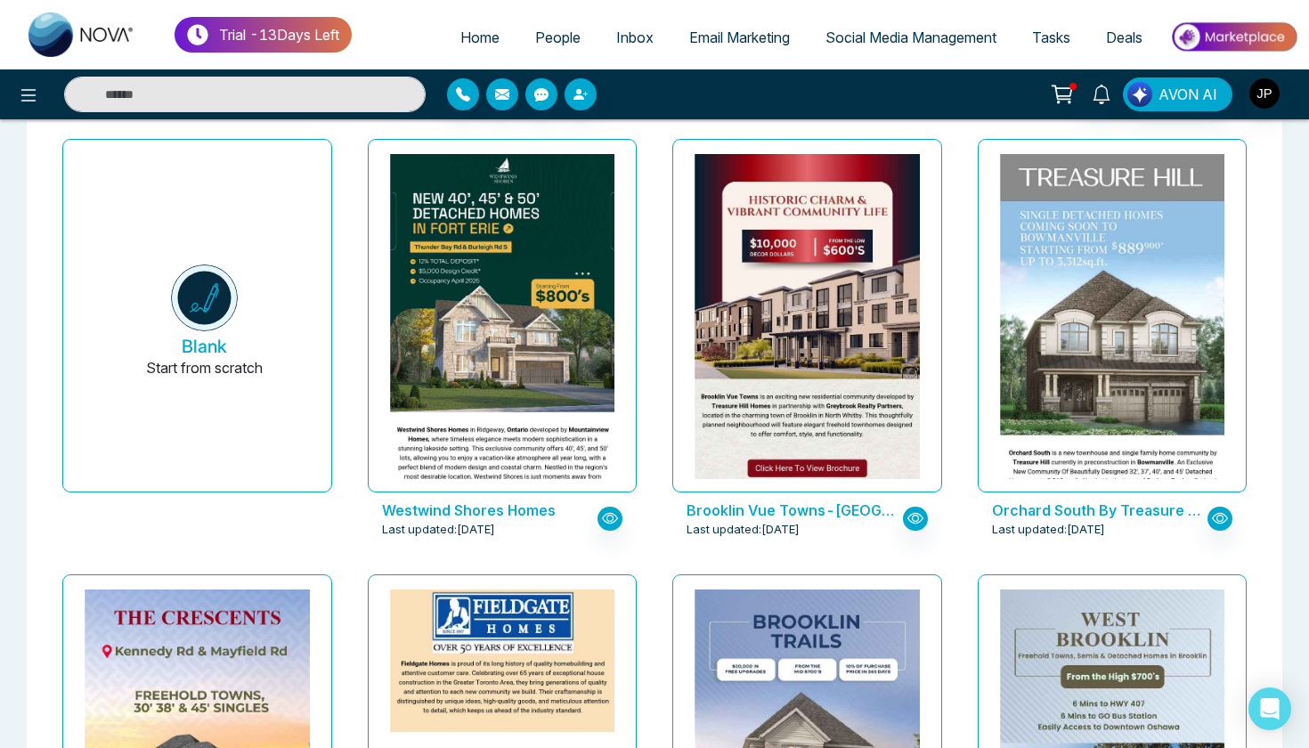
scroll to position [107, 0]
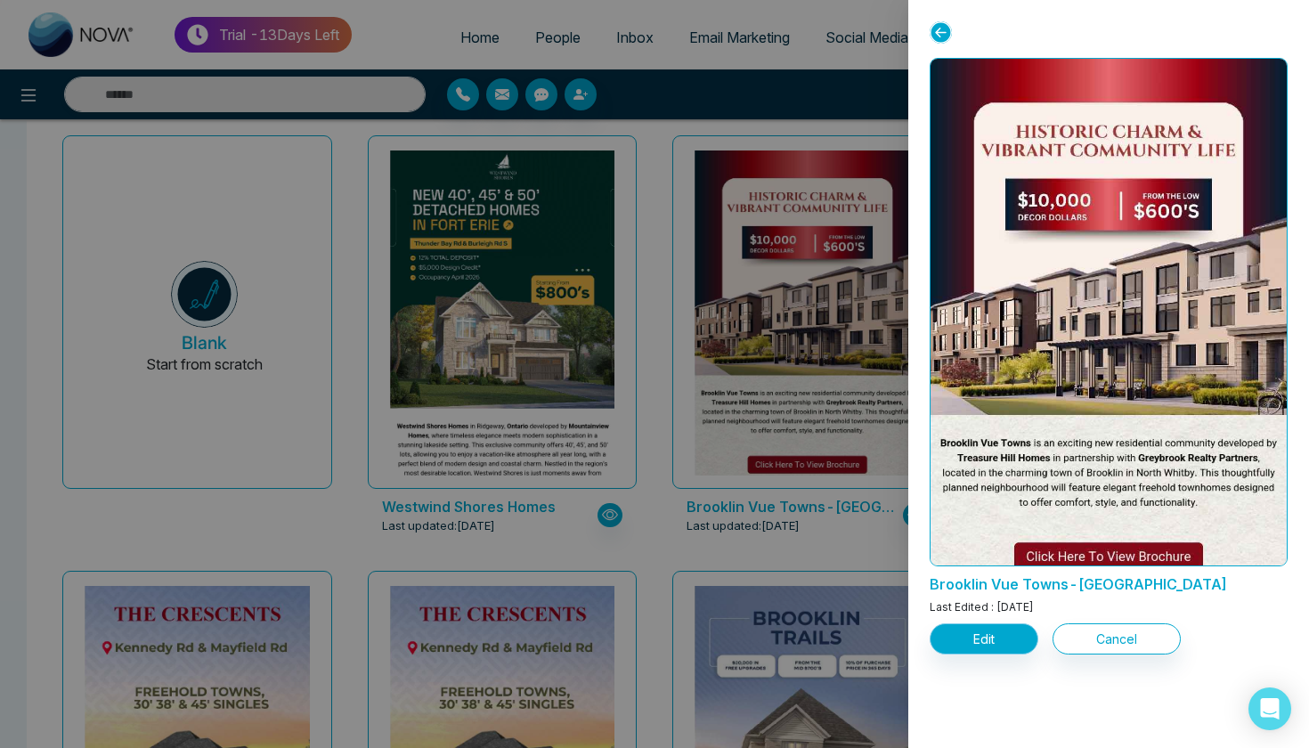
click at [985, 633] on button "Edit" at bounding box center [984, 638] width 109 height 31
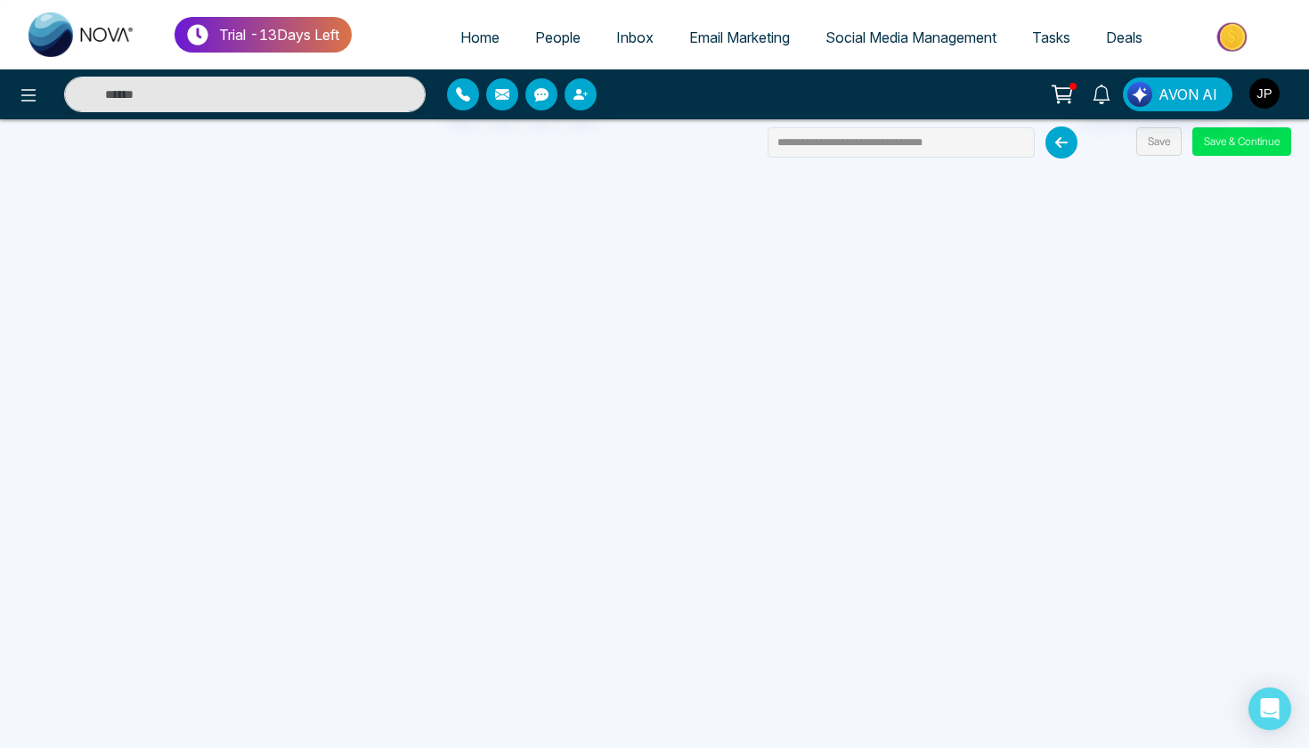
click at [1073, 145] on icon at bounding box center [1061, 142] width 32 height 32
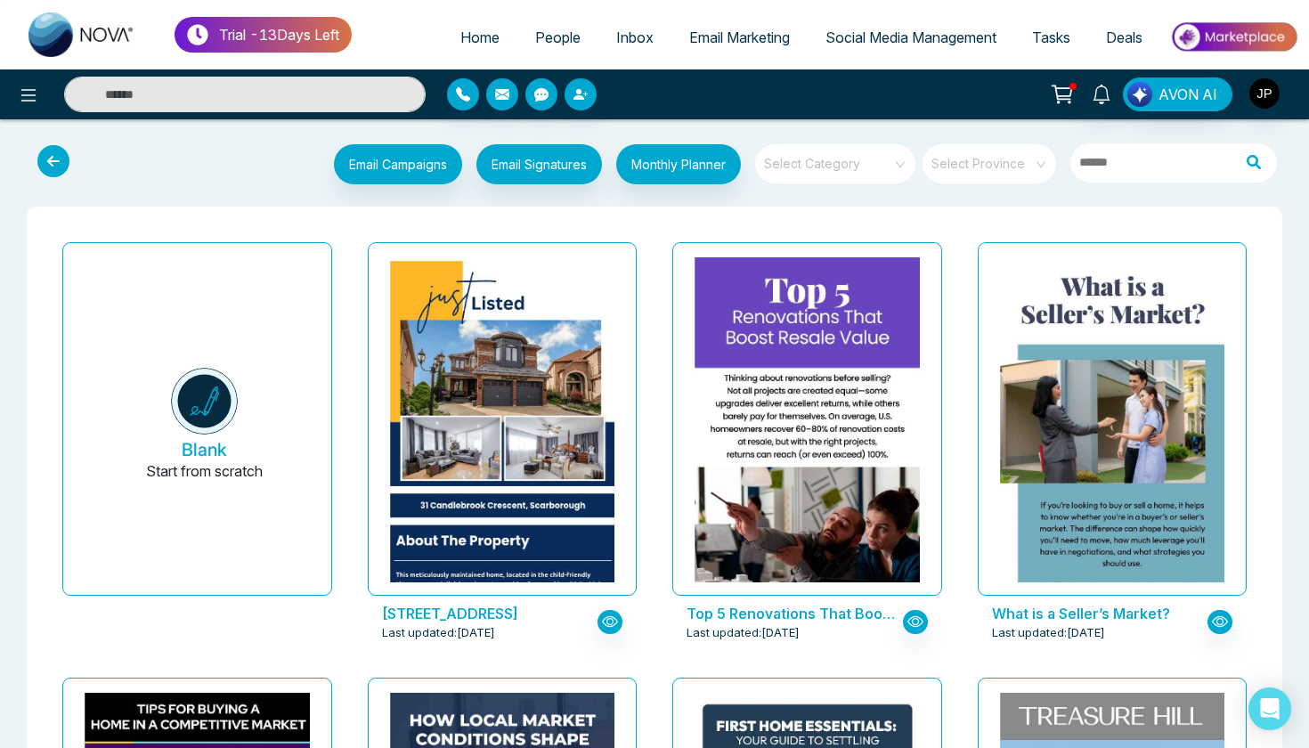
click at [66, 161] on icon at bounding box center [53, 161] width 32 height 32
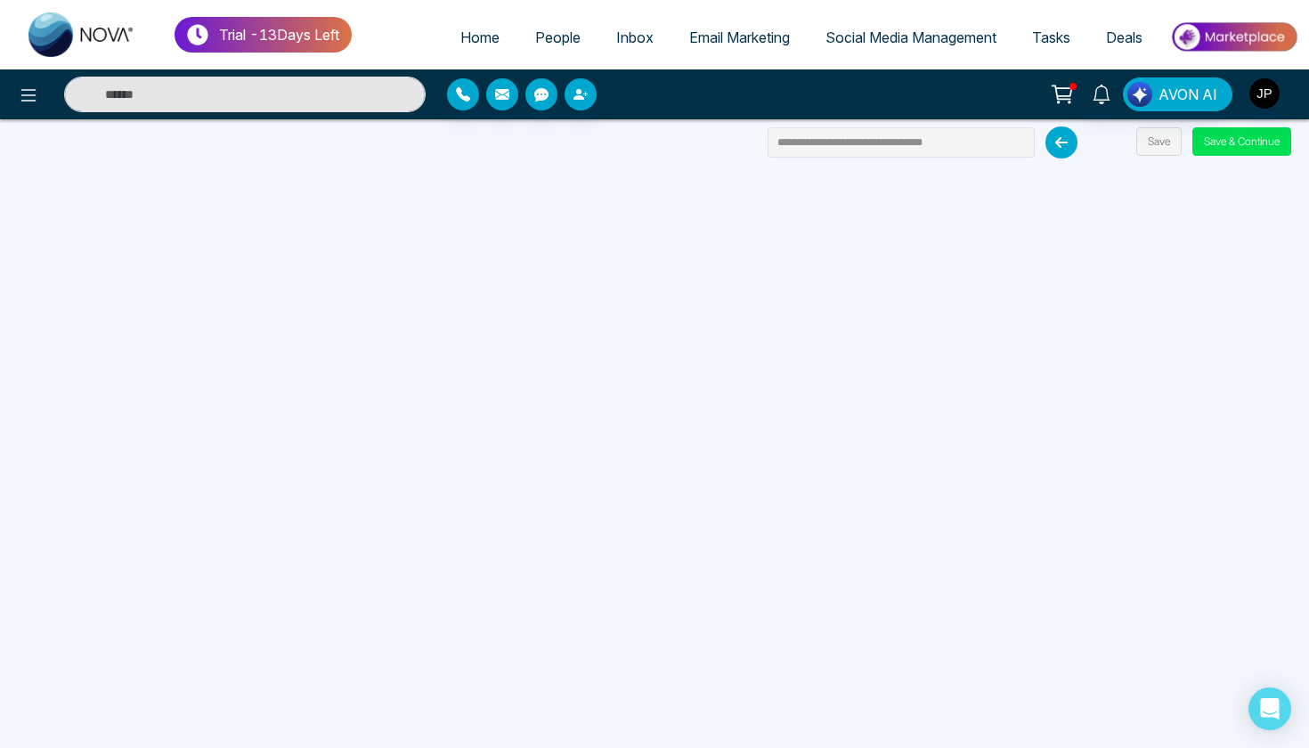
click at [693, 37] on span "Email Marketing" at bounding box center [739, 37] width 101 height 18
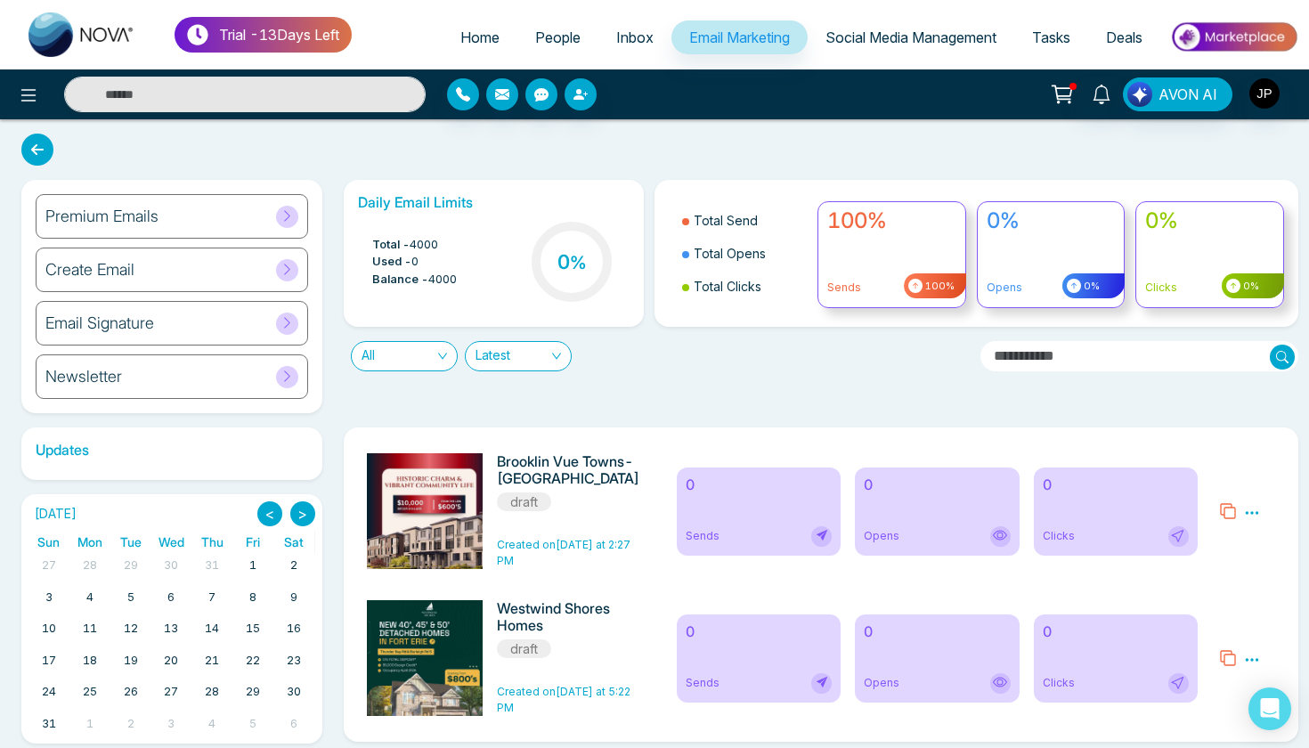
click at [28, 155] on icon at bounding box center [37, 150] width 32 height 32
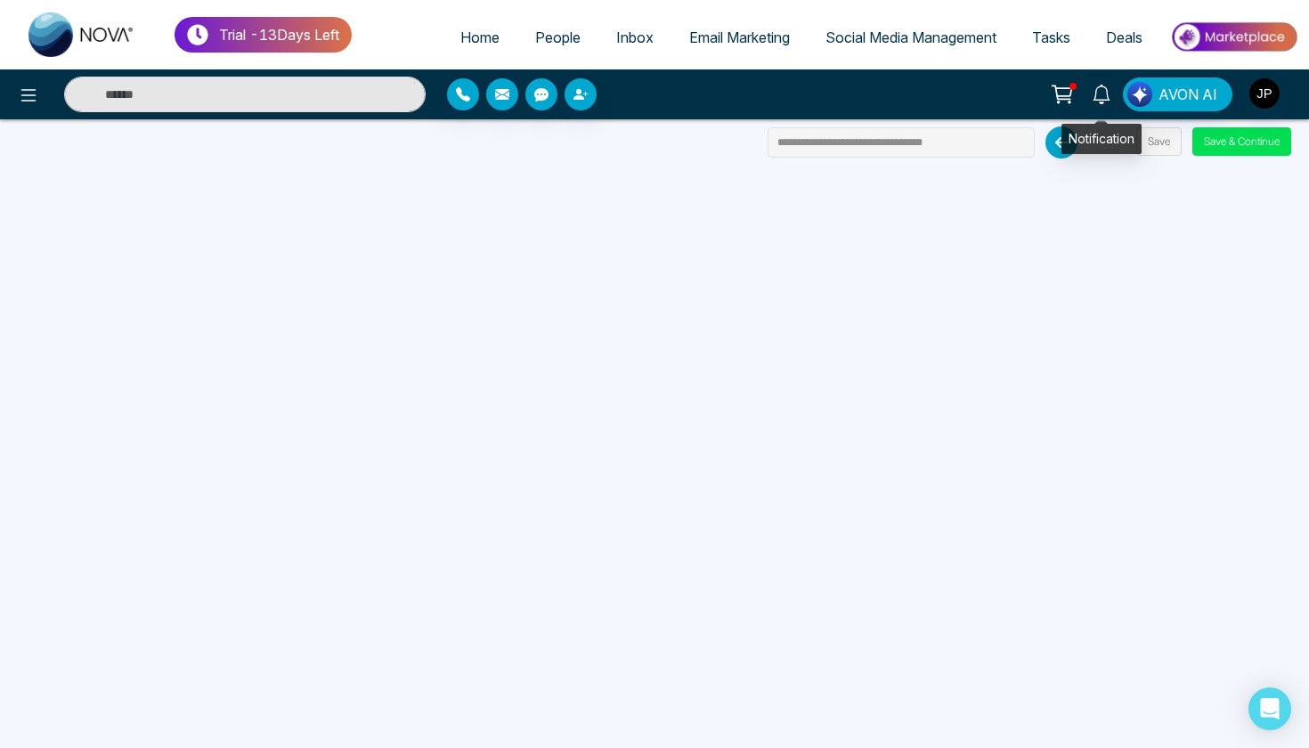
click at [1141, 149] on div "Notification" at bounding box center [1101, 139] width 80 height 30
click at [1163, 148] on button "Save" at bounding box center [1158, 141] width 45 height 28
click at [1136, 139] on button "Save" at bounding box center [1158, 141] width 45 height 28
click at [25, 101] on body "**********" at bounding box center [654, 374] width 1309 height 748
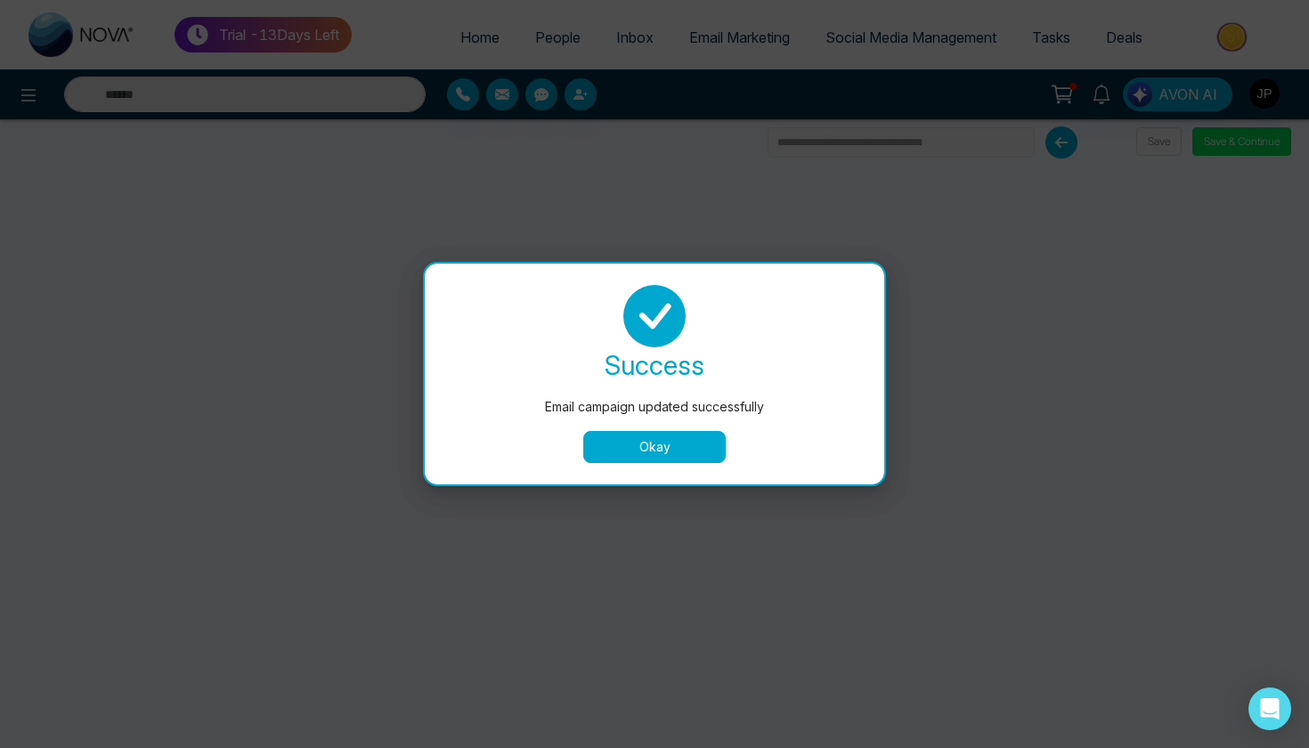
click at [629, 459] on div "success Email campaign updated successfully Okay" at bounding box center [654, 374] width 459 height 221
click at [628, 453] on button "Okay" at bounding box center [654, 447] width 142 height 32
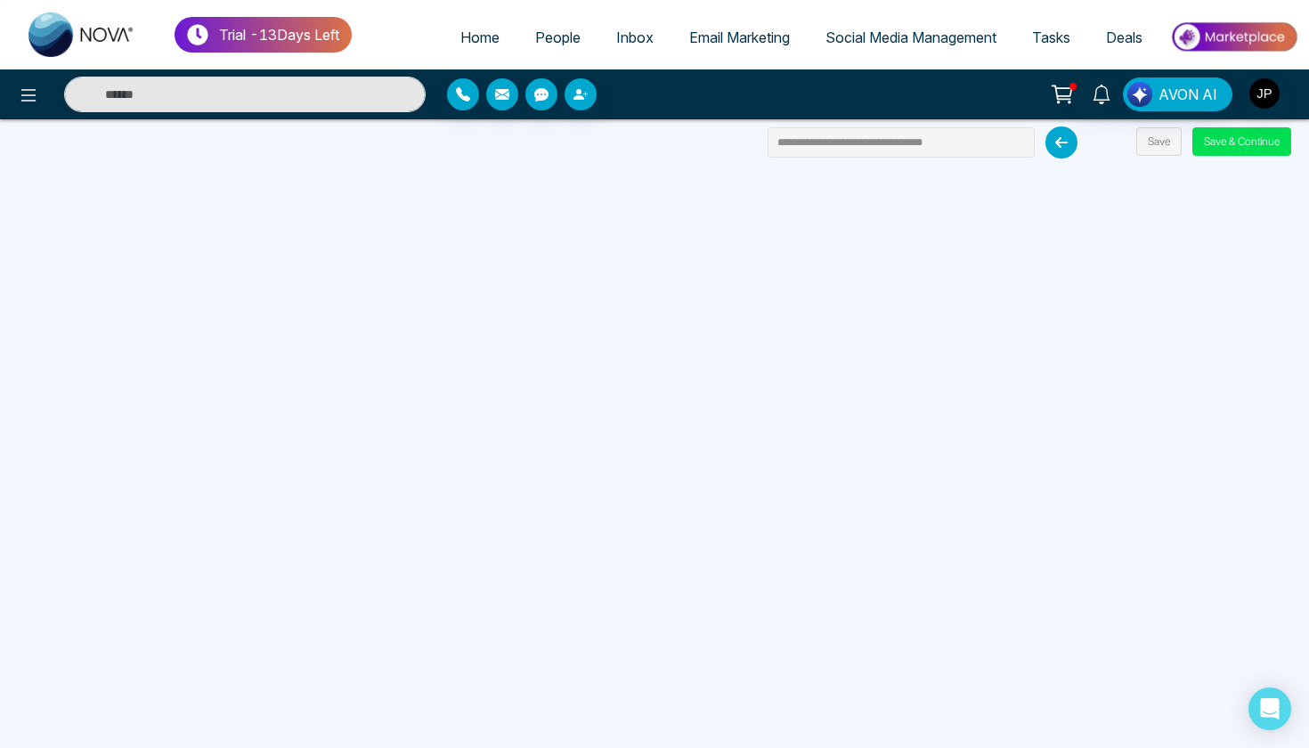
click at [468, 43] on span "Home" at bounding box center [479, 37] width 39 height 18
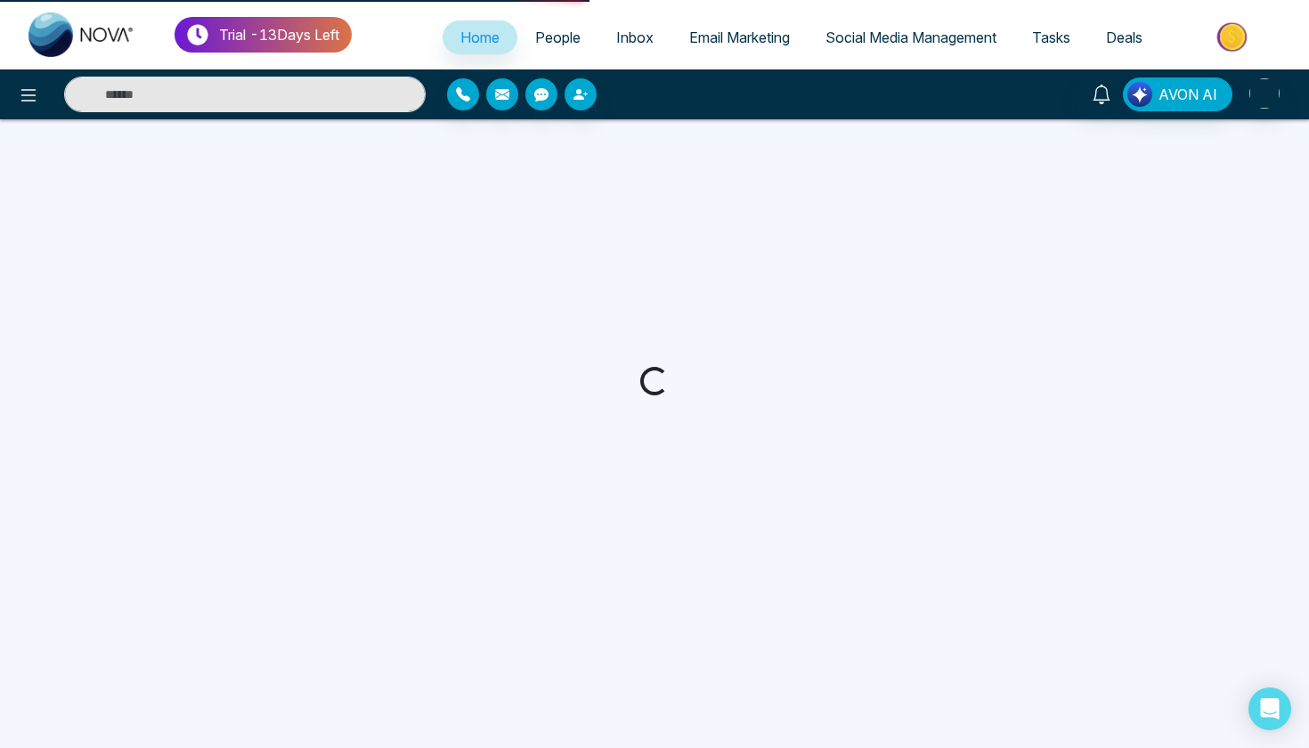
select select "*"
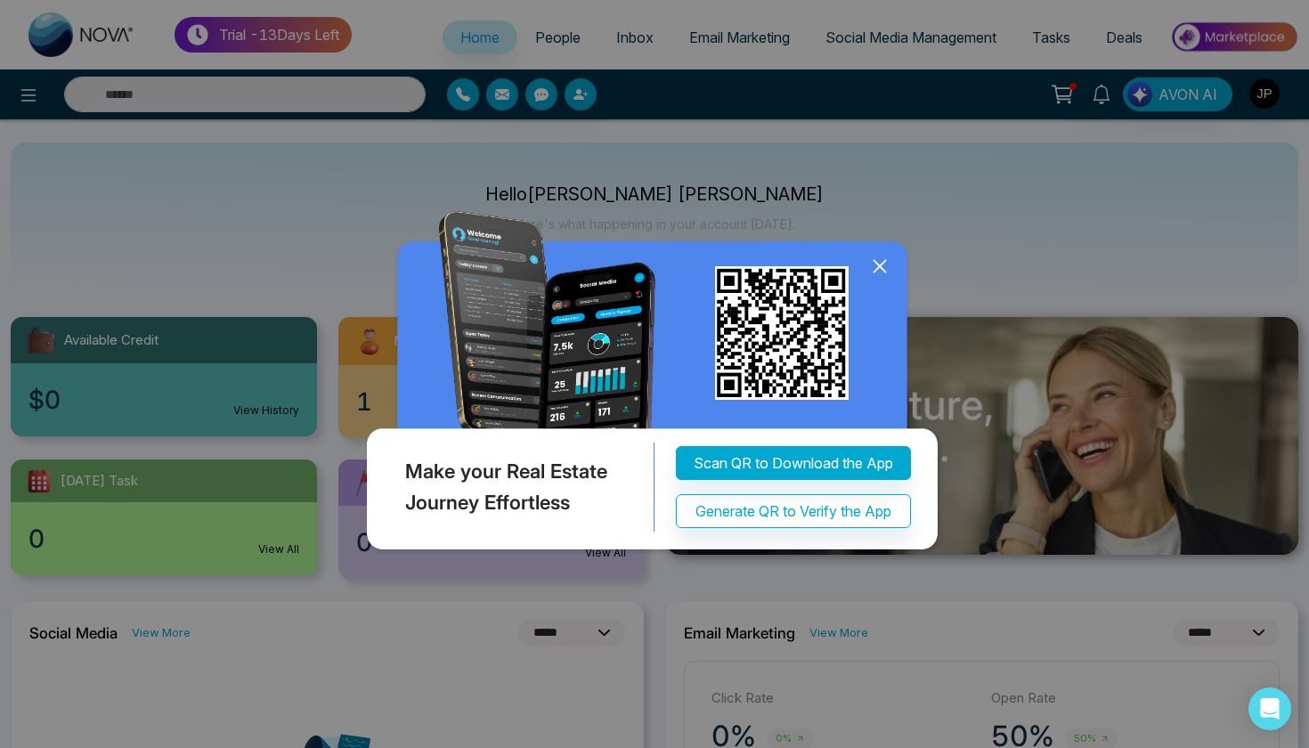
click at [877, 272] on icon at bounding box center [879, 266] width 27 height 27
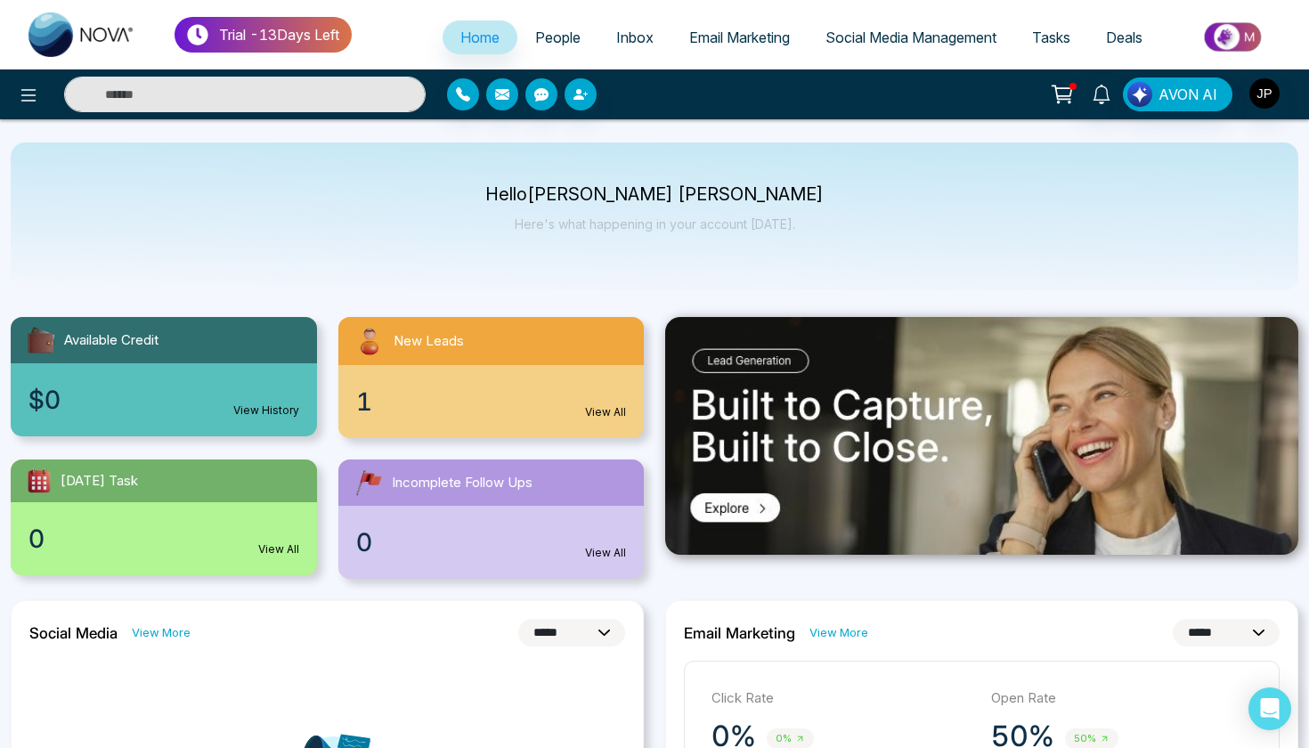
click at [736, 46] on link "Email Marketing" at bounding box center [739, 37] width 136 height 34
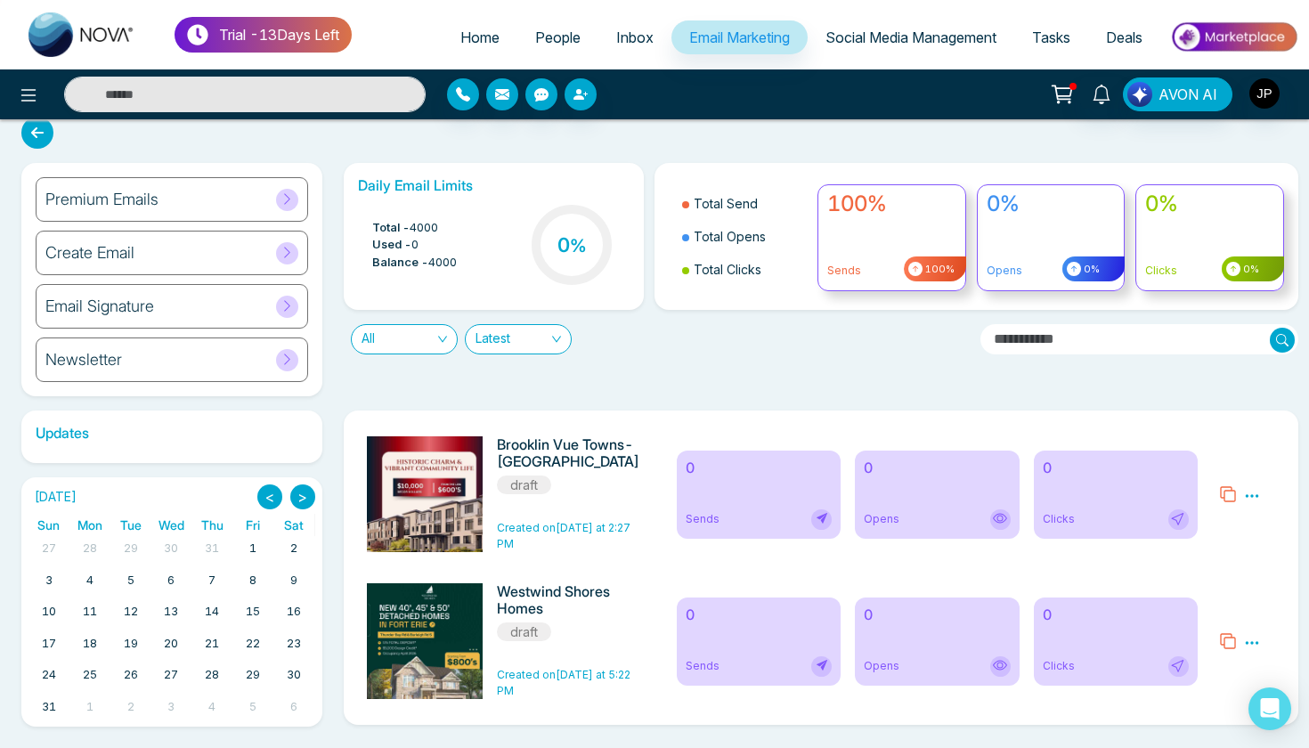
scroll to position [17, 0]
click at [1248, 499] on icon at bounding box center [1252, 496] width 16 height 16
click at [1021, 388] on div "Daily Email Limits Total - 4000 Used - 0 Balance - 4000 0 % Total Send Total Op…" at bounding box center [816, 279] width 966 height 233
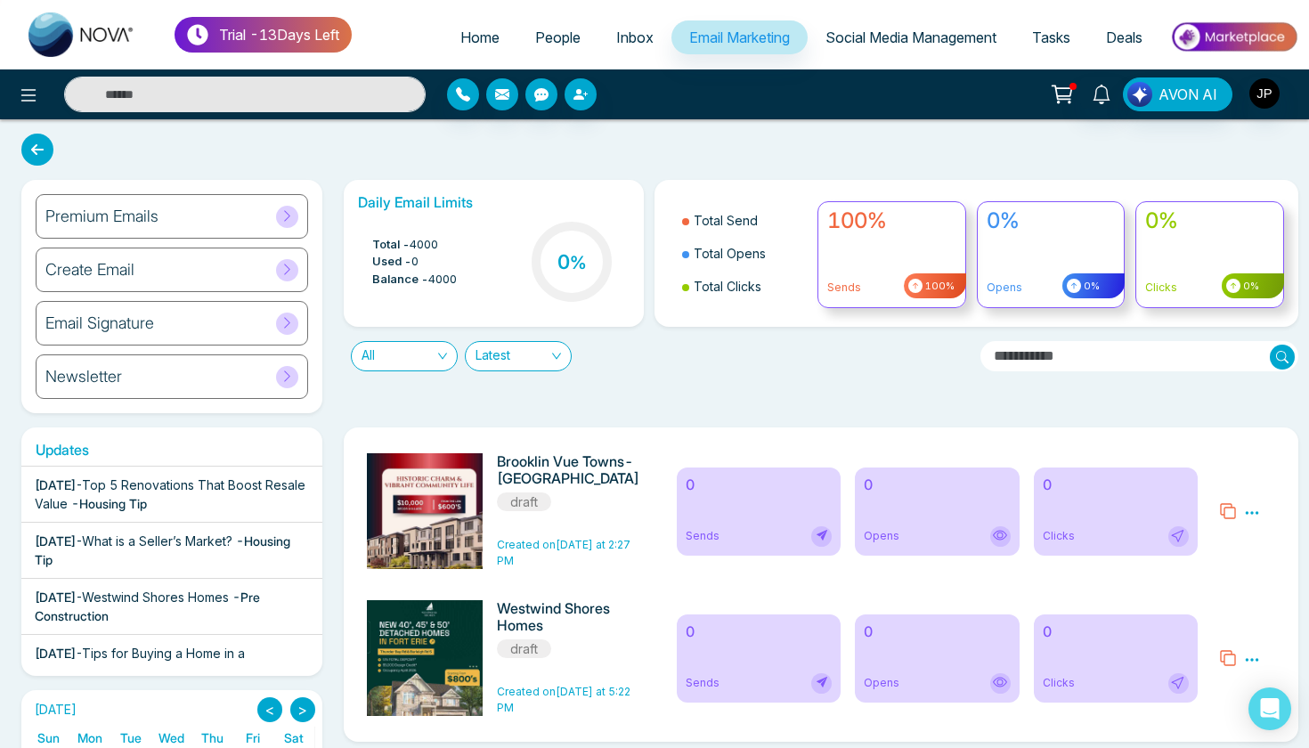
scroll to position [0, 0]
click at [876, 46] on link "Social Media Management" at bounding box center [911, 37] width 207 height 34
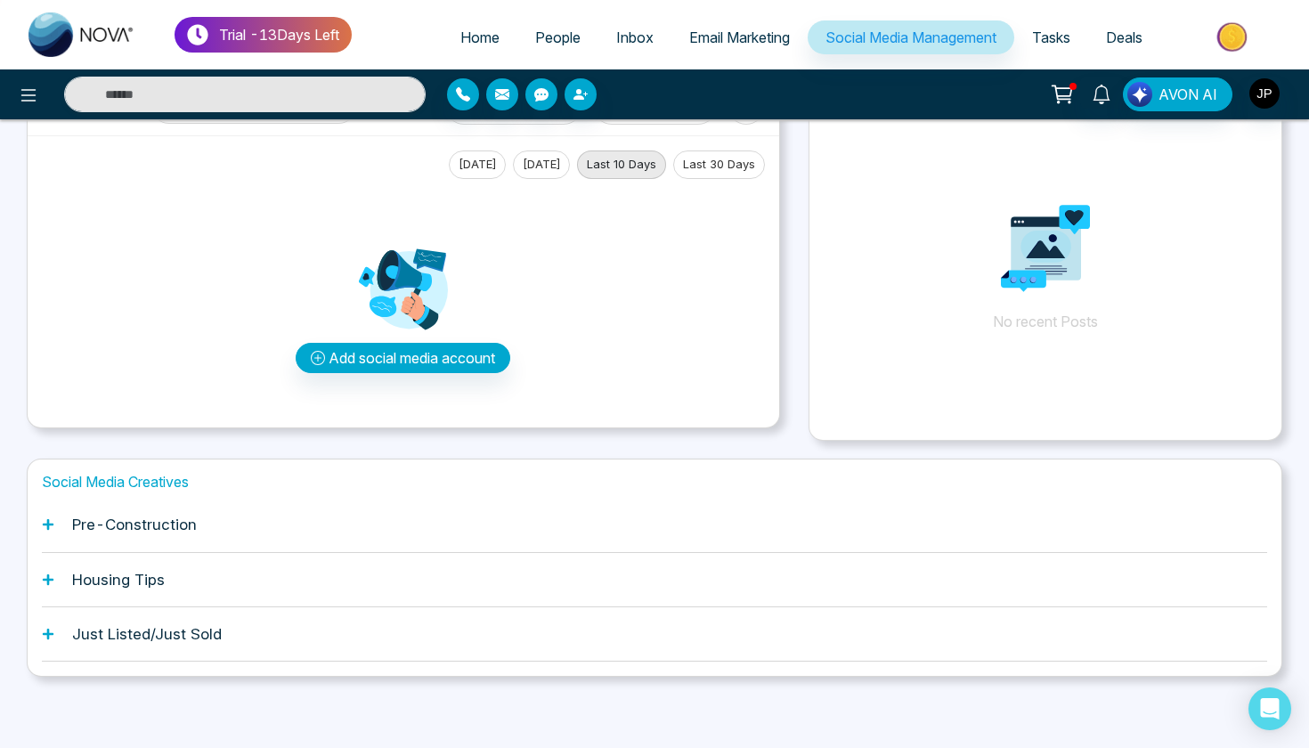
scroll to position [69, 0]
click at [179, 652] on div "Just Listed/Just Sold" at bounding box center [654, 635] width 1225 height 54
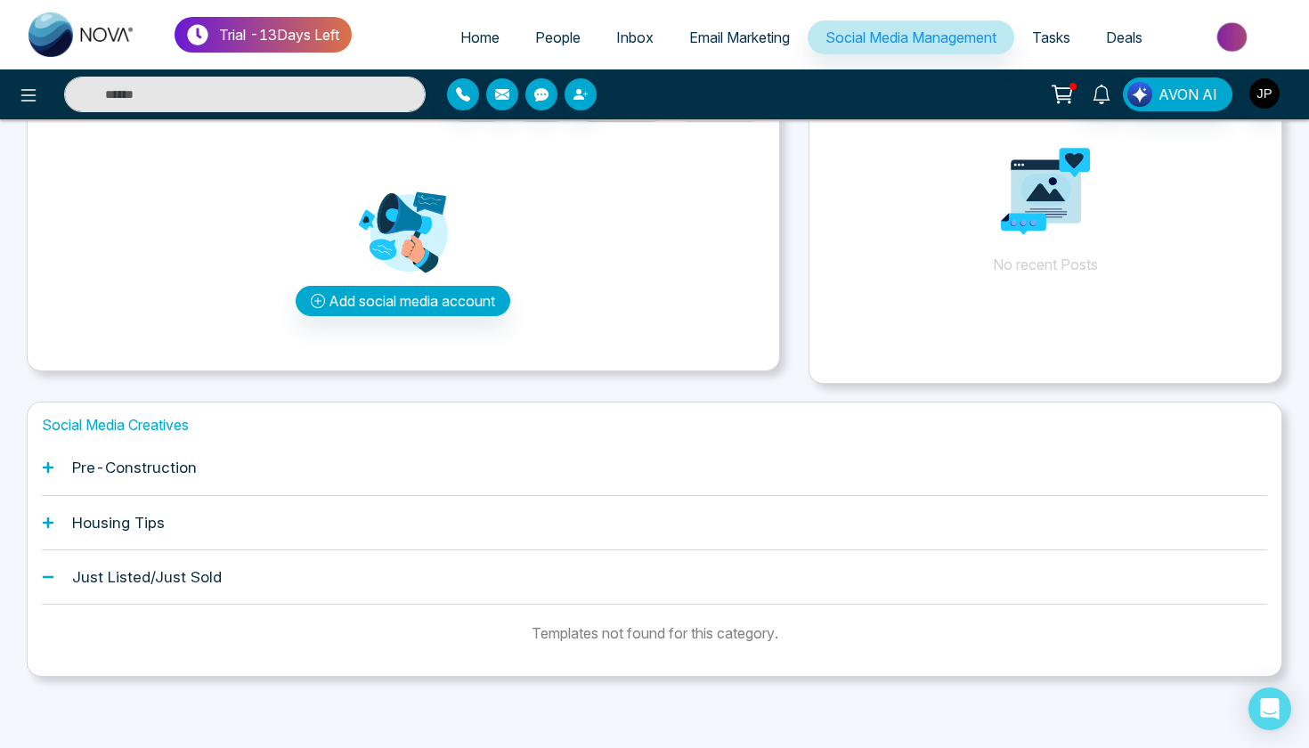
scroll to position [126, 0]
click at [166, 522] on div "Housing Tips" at bounding box center [654, 524] width 1225 height 54
click at [79, 535] on div "Housing Tips" at bounding box center [654, 524] width 1225 height 54
click at [95, 478] on div "Pre-Construction" at bounding box center [654, 469] width 1225 height 54
click at [1041, 30] on span "Tasks" at bounding box center [1051, 37] width 38 height 18
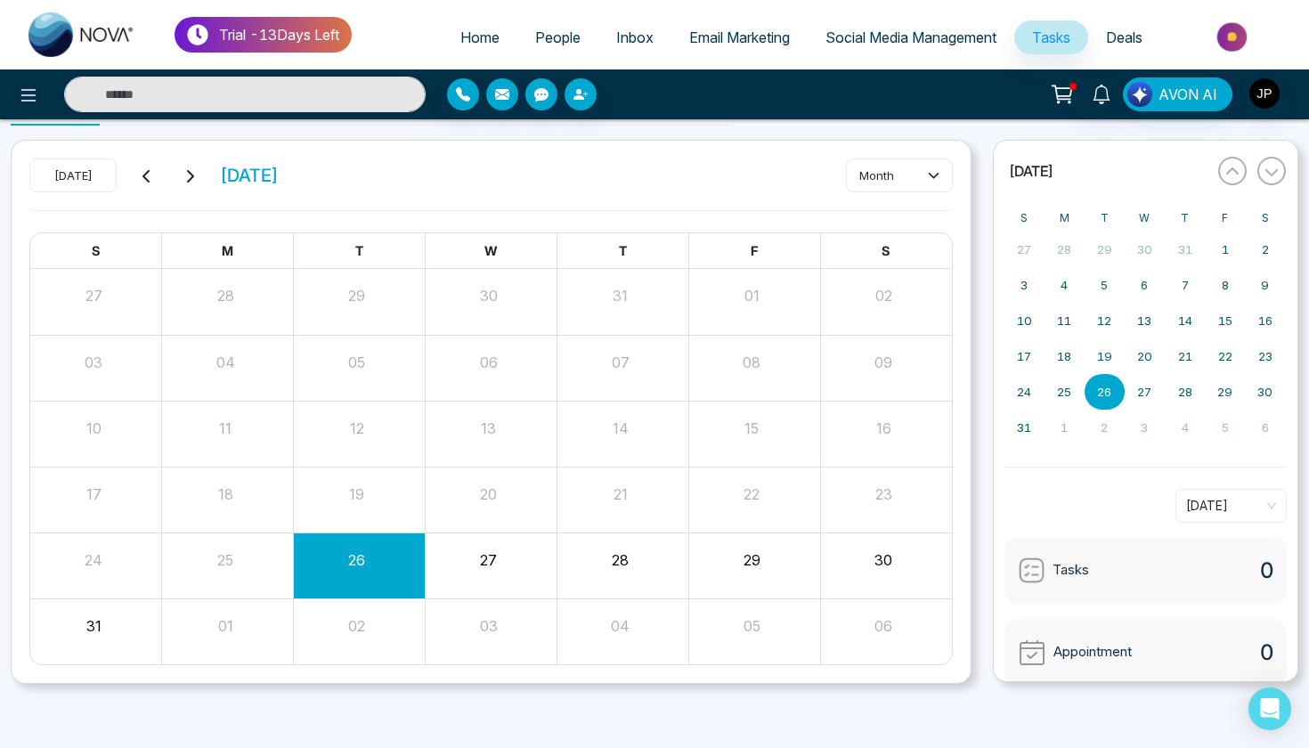
scroll to position [43, 0]
click at [1106, 45] on span "Deals" at bounding box center [1124, 37] width 37 height 18
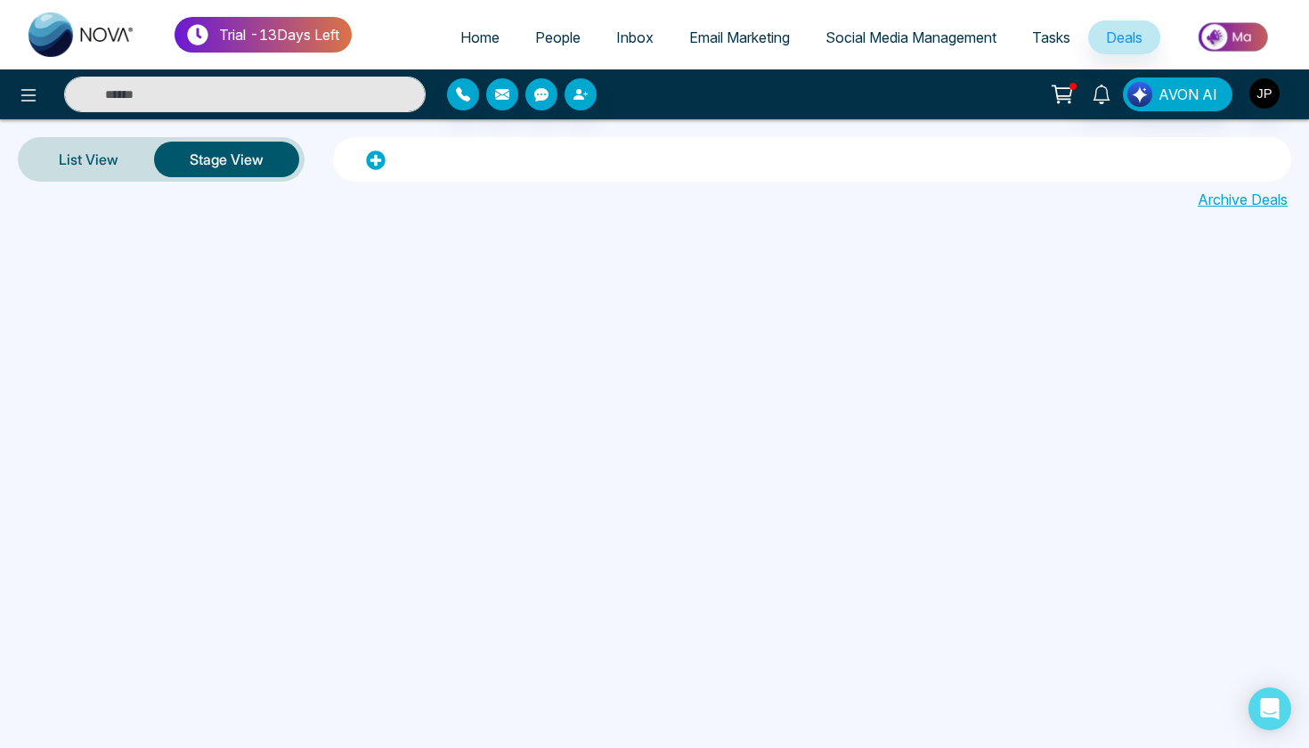
click at [1047, 32] on span "Tasks" at bounding box center [1051, 37] width 38 height 18
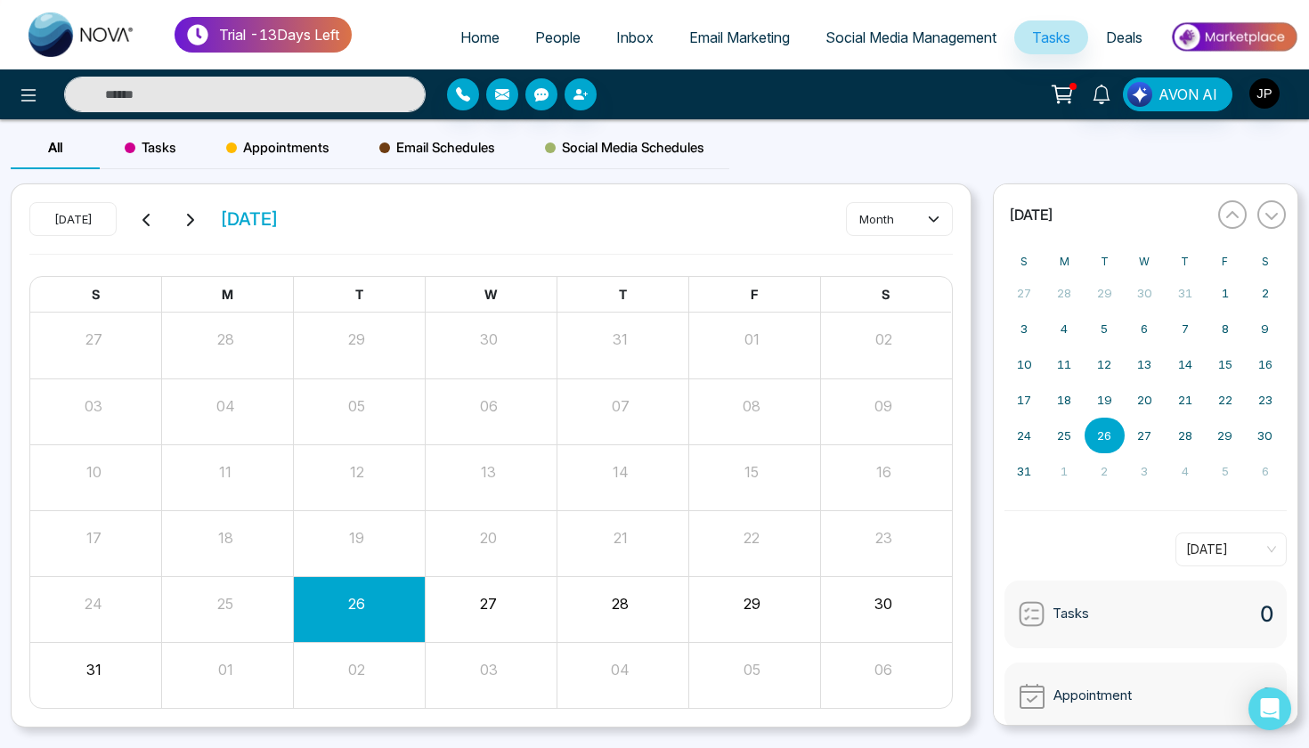
click at [732, 45] on span "Email Marketing" at bounding box center [739, 37] width 101 height 18
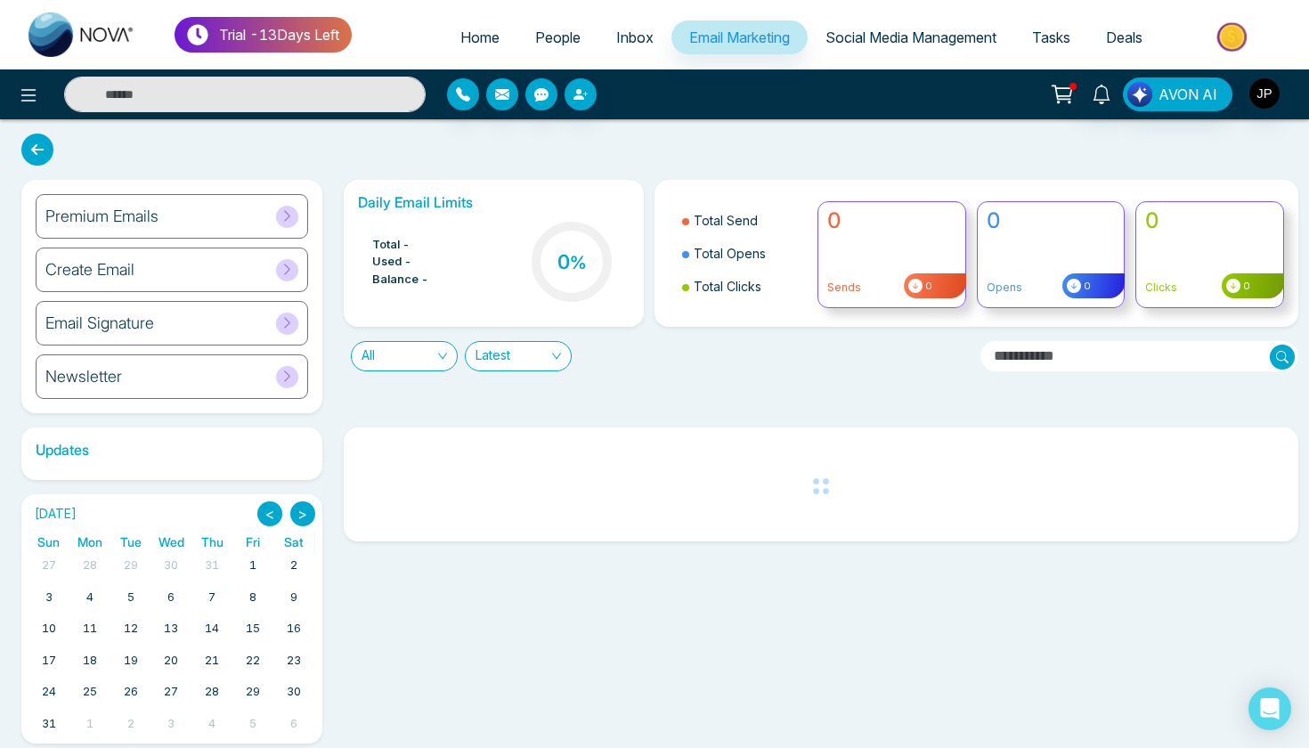
click at [616, 41] on span "Inbox" at bounding box center [634, 37] width 37 height 18
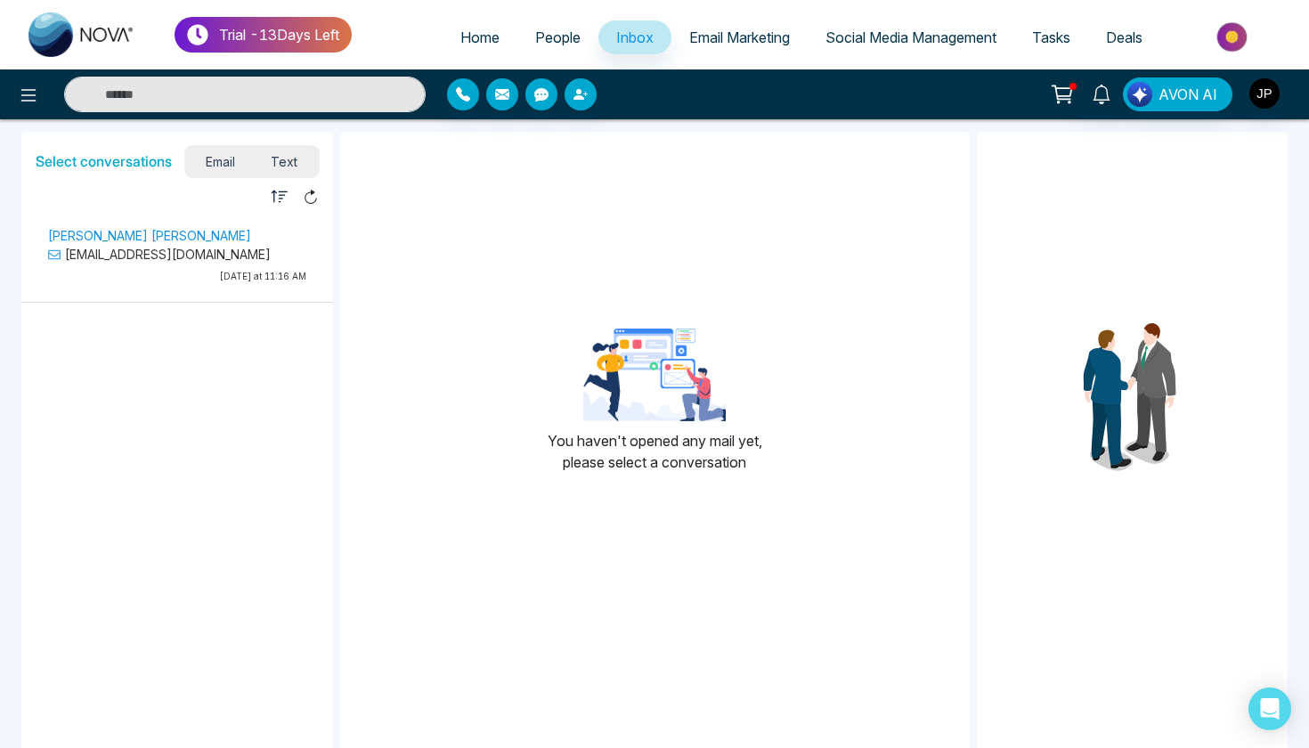
click at [212, 284] on div "Jagr Parmar jagr_parmar@outlook.com Today at 11:16 AM" at bounding box center [177, 257] width 276 height 67
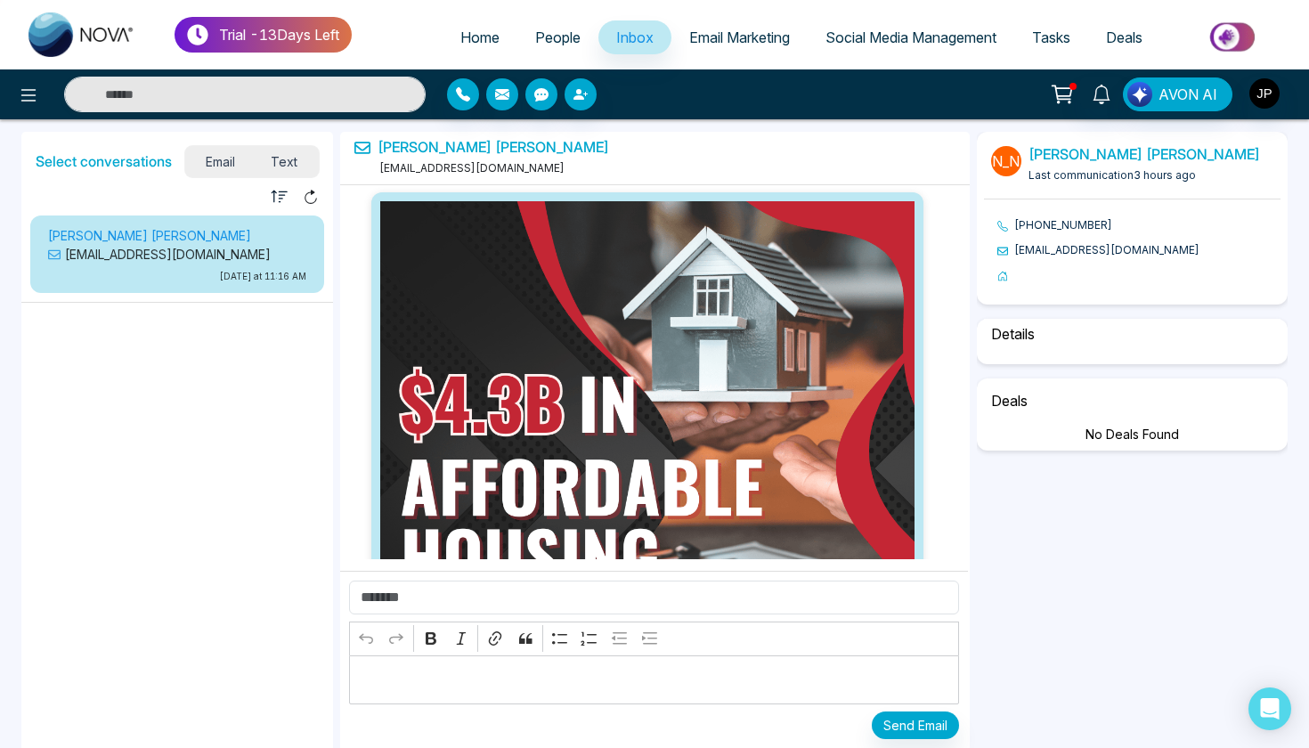
scroll to position [1984, 0]
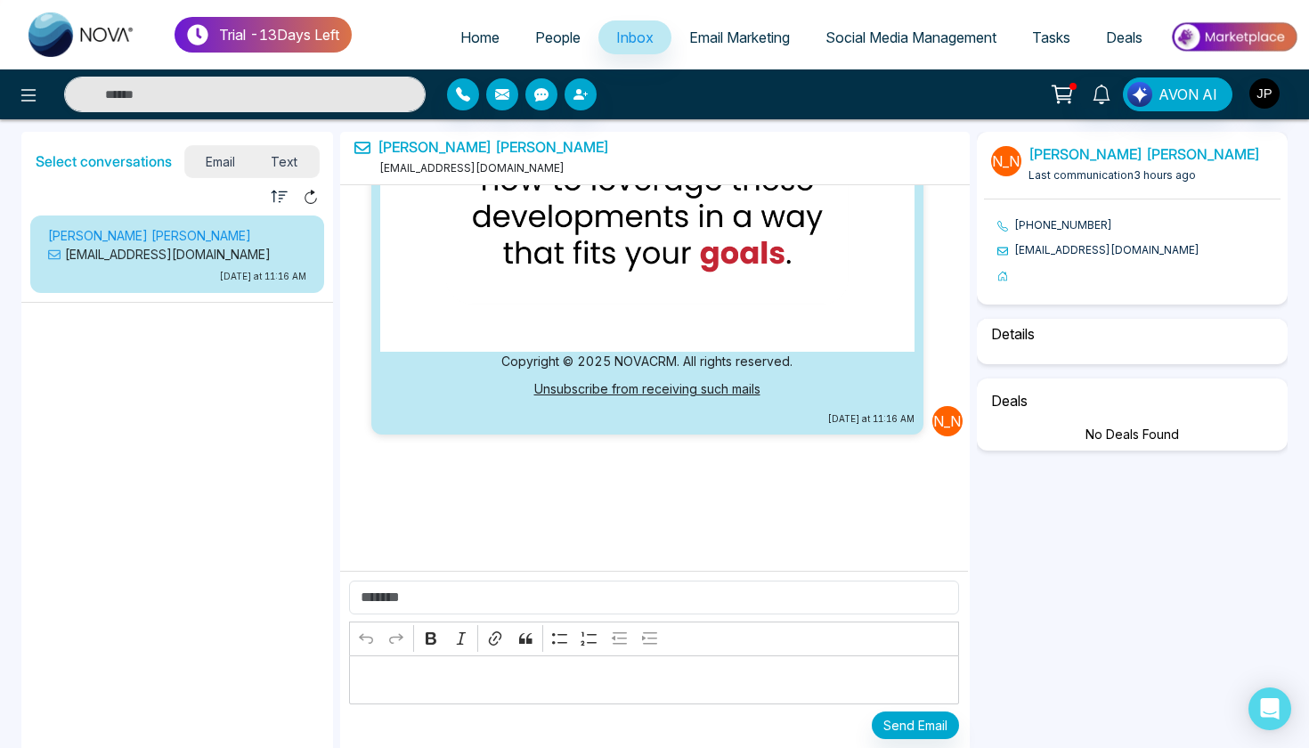
select select "*"
select select "********"
select select "*****"
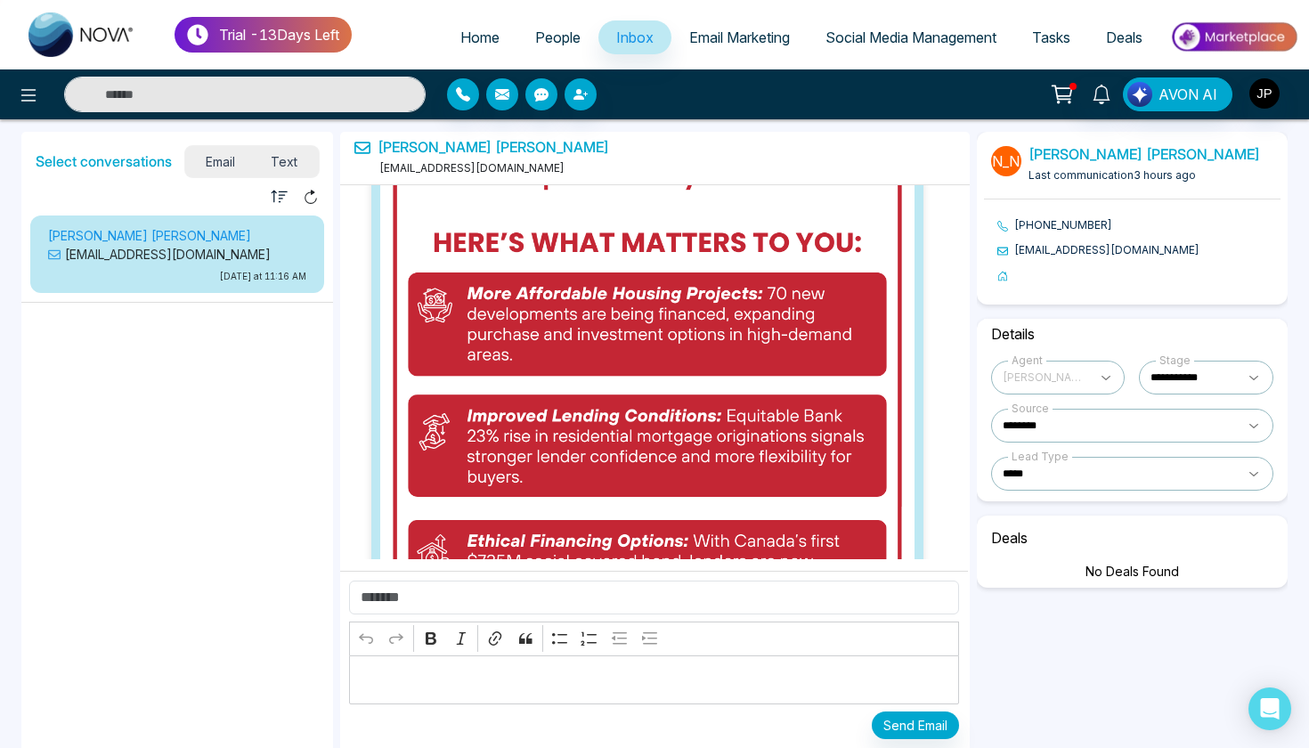
scroll to position [1116, 0]
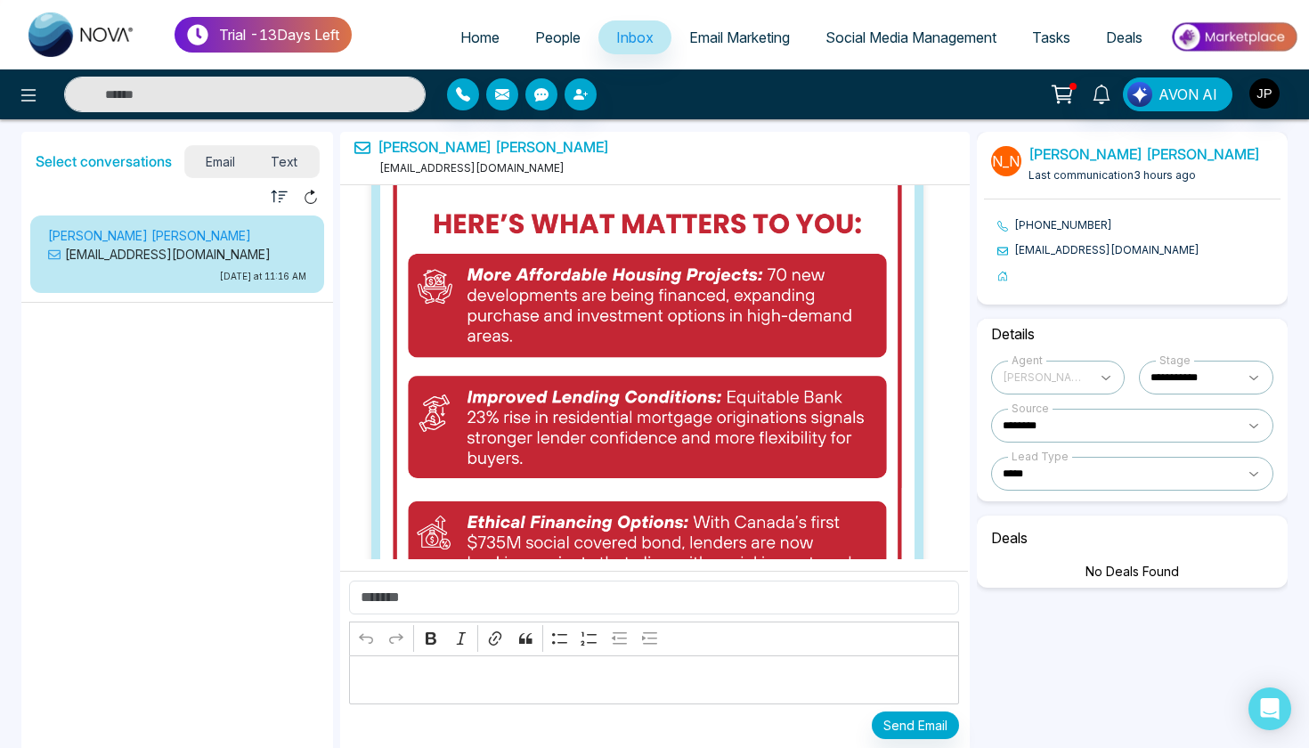
click at [704, 37] on span "Email Marketing" at bounding box center [739, 37] width 101 height 18
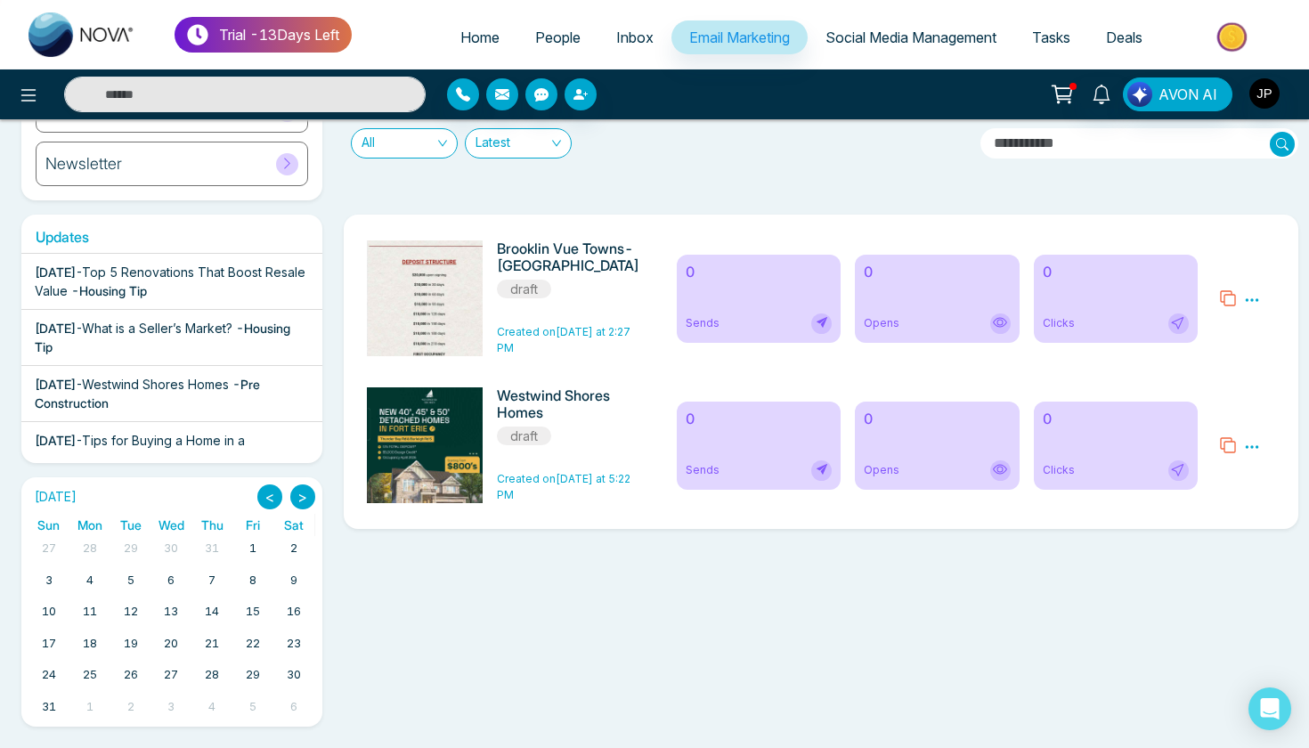
scroll to position [213, 0]
click at [1252, 299] on icon at bounding box center [1252, 299] width 13 height 3
click at [726, 186] on div "Daily Email Limits Total - 4000 Used - 0 Balance - 4000 0 % Total Send Total Op…" at bounding box center [816, 83] width 966 height 233
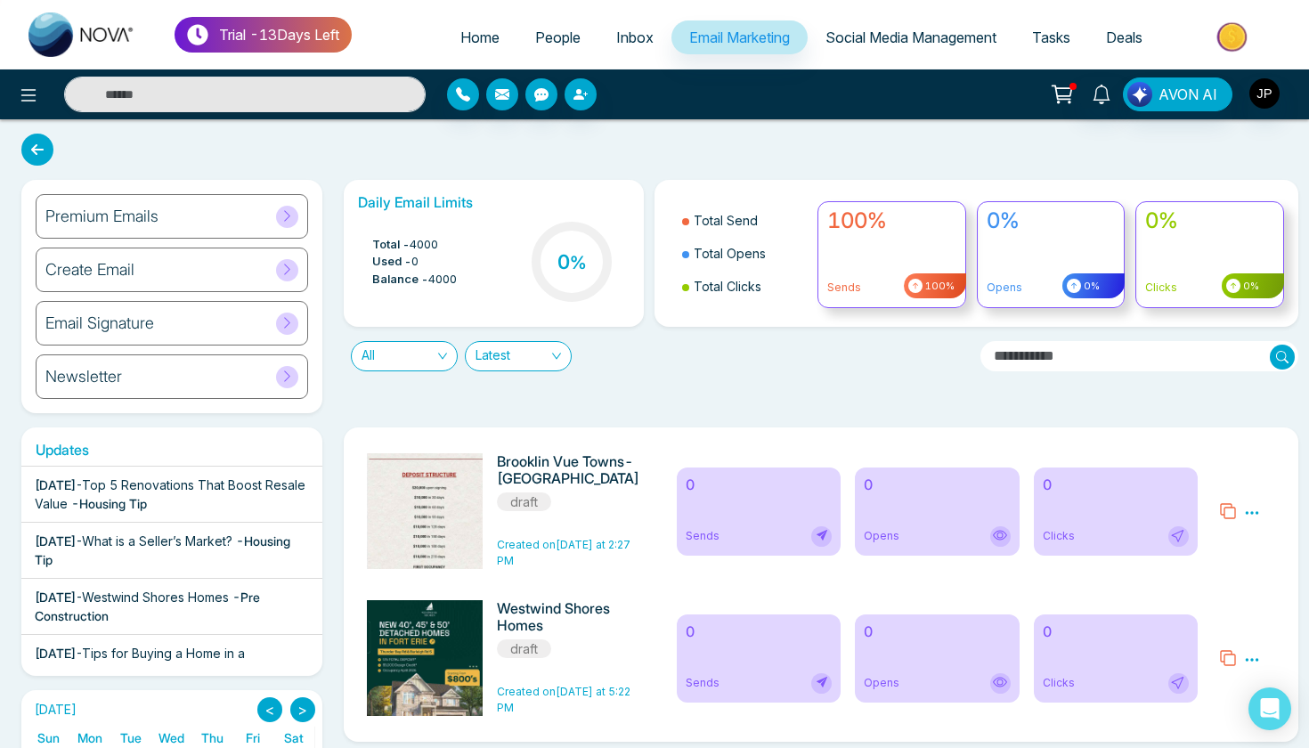
scroll to position [0, 0]
click at [1220, 28] on img at bounding box center [1233, 37] width 129 height 40
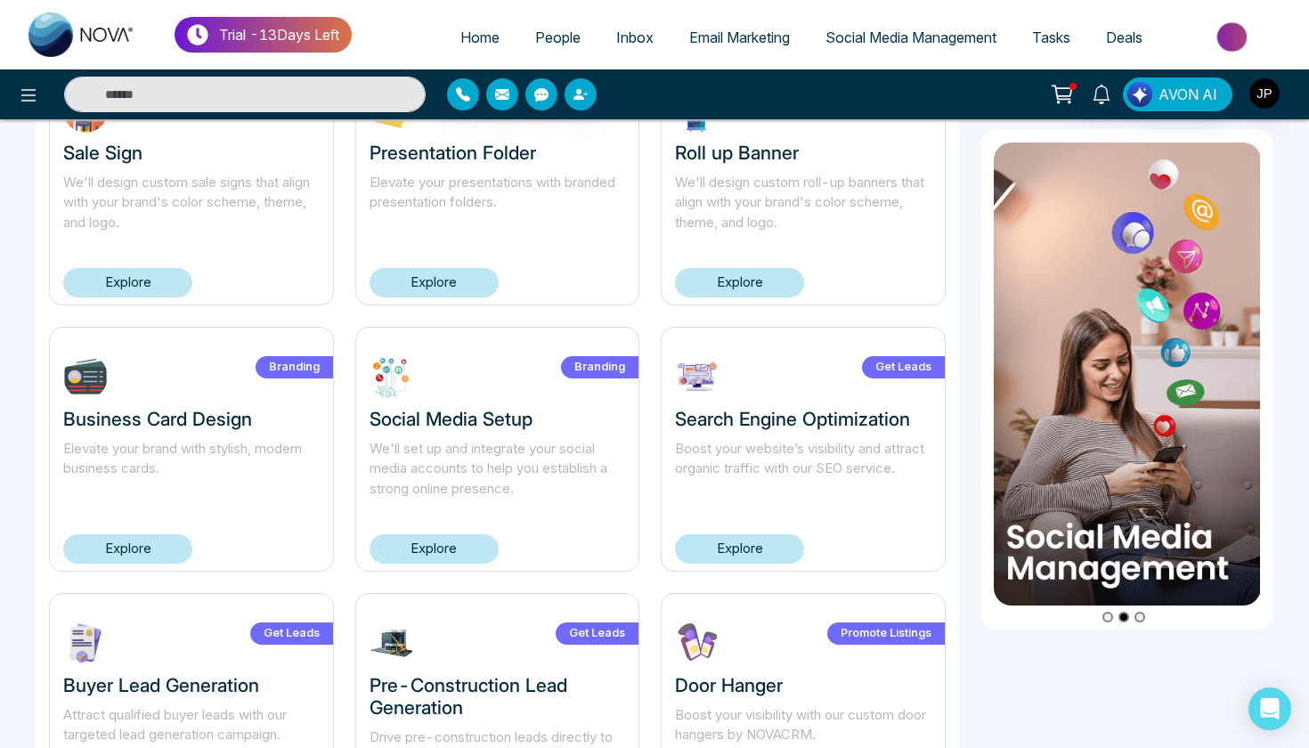
scroll to position [543, 0]
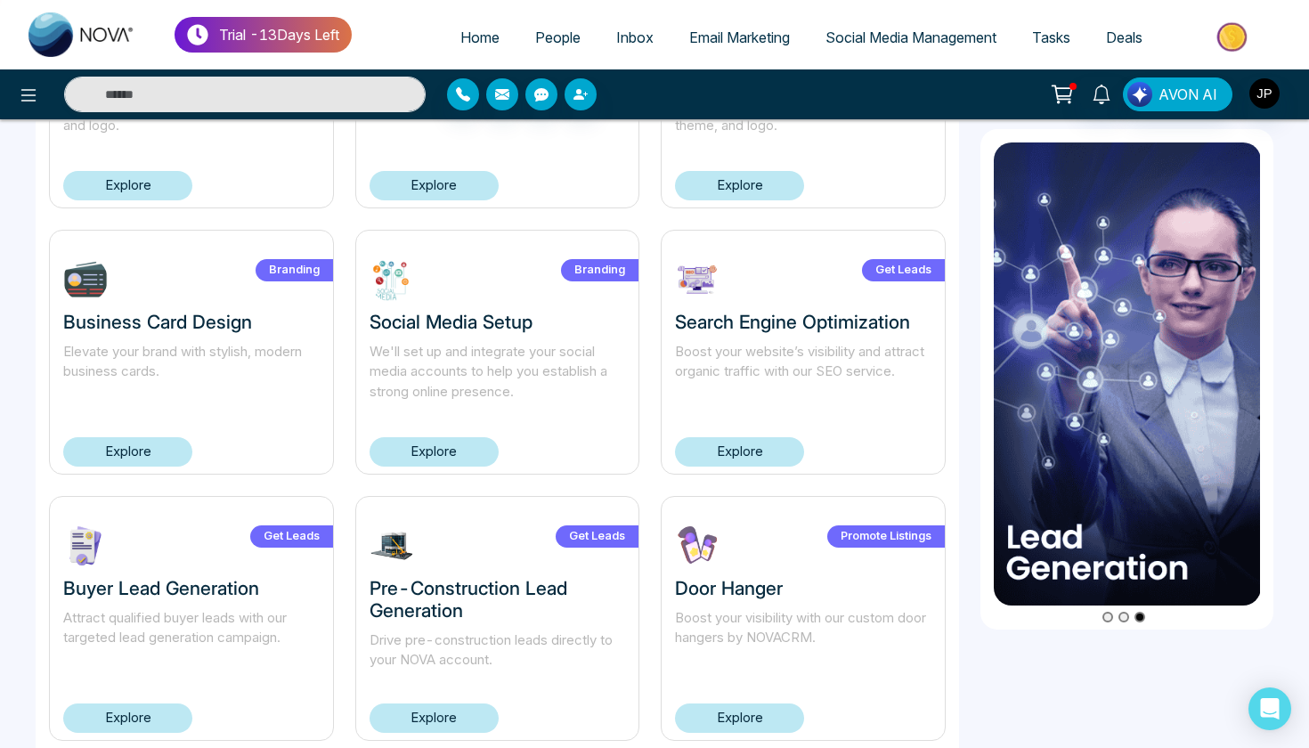
click at [481, 460] on link "Explore" at bounding box center [434, 451] width 129 height 29
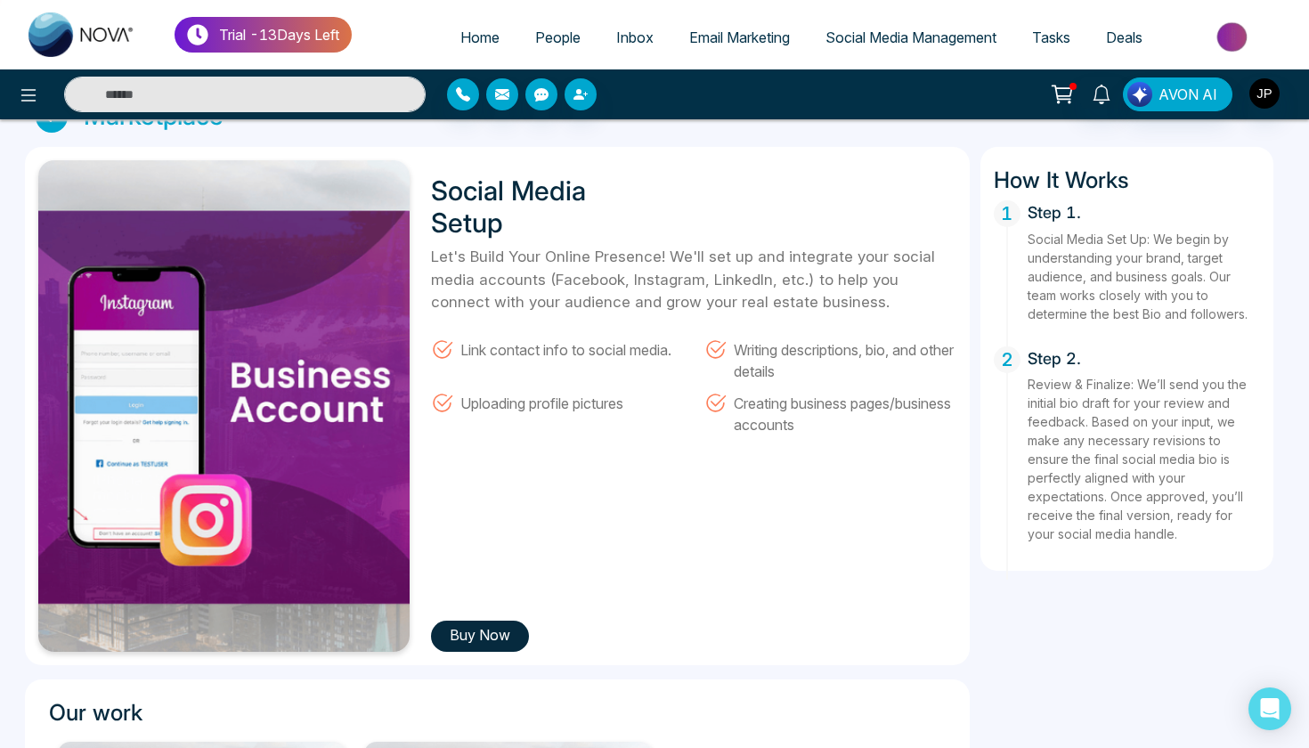
scroll to position [37, 0]
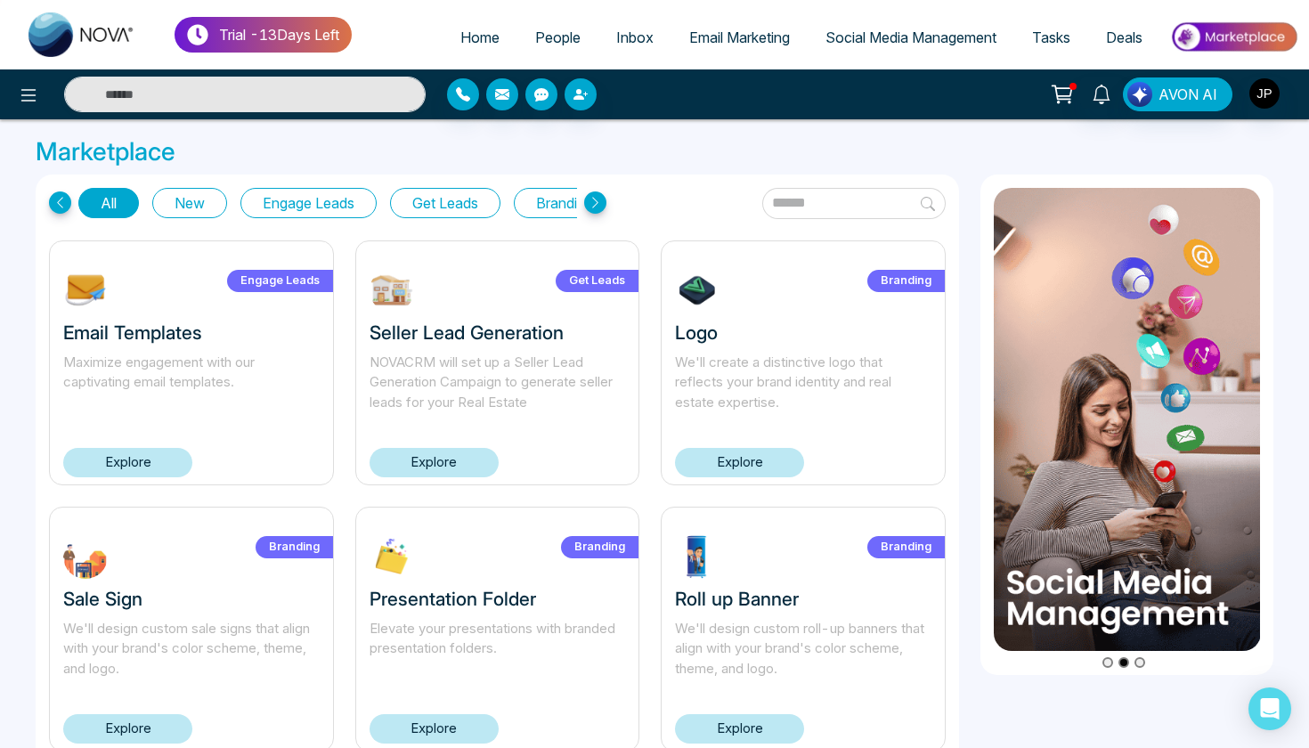
click at [165, 468] on link "Explore" at bounding box center [127, 462] width 129 height 29
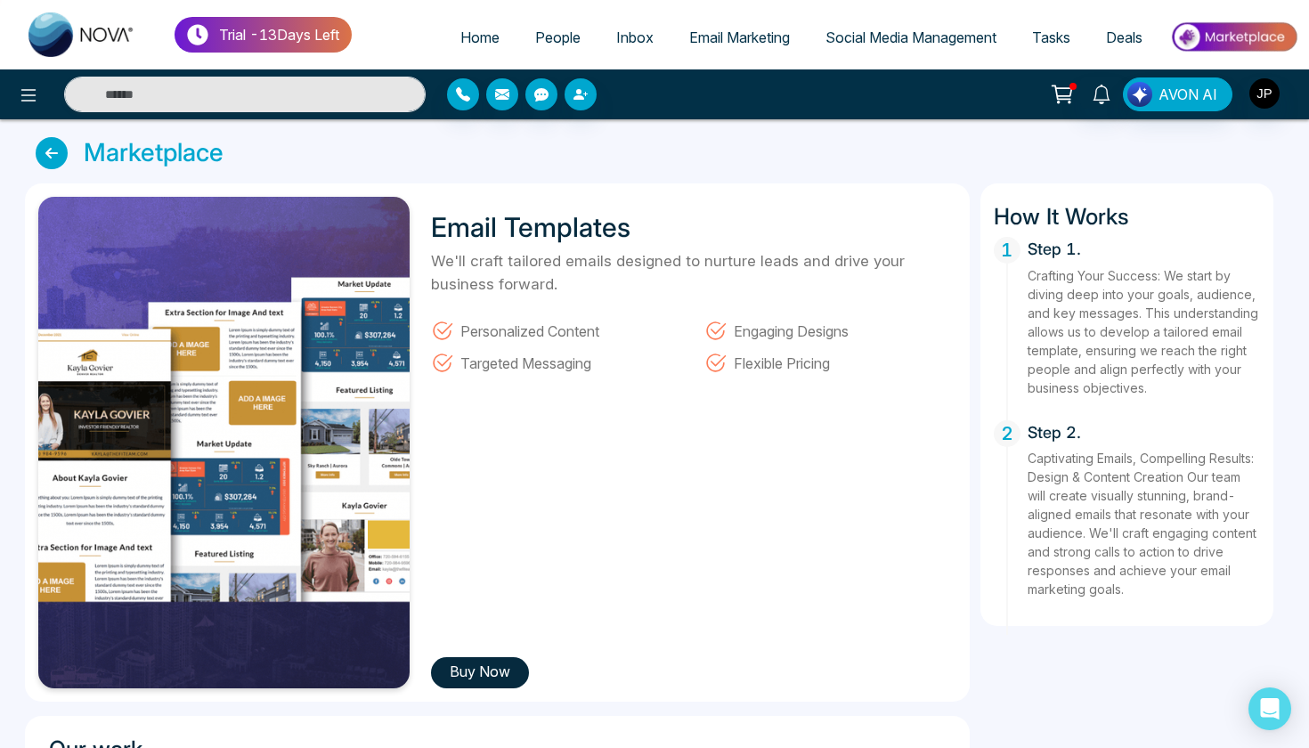
click at [51, 158] on icon at bounding box center [52, 153] width 32 height 32
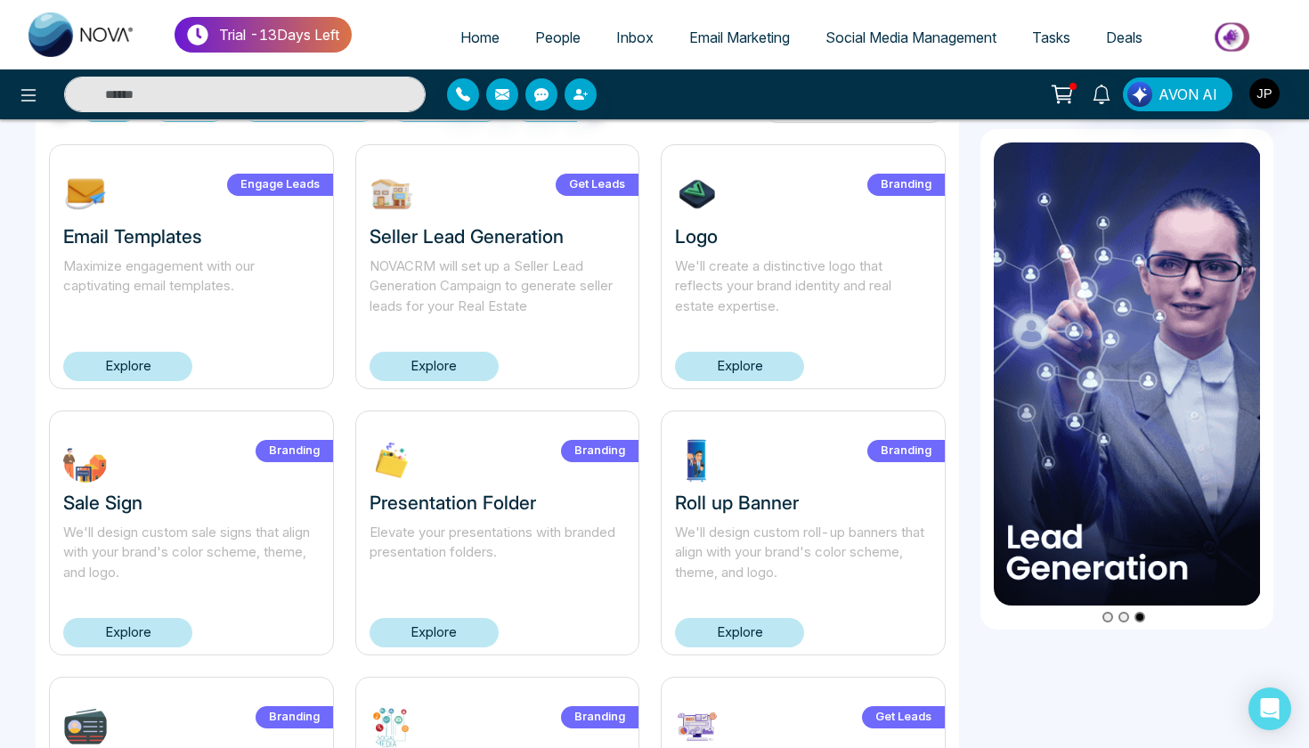
scroll to position [96, 0]
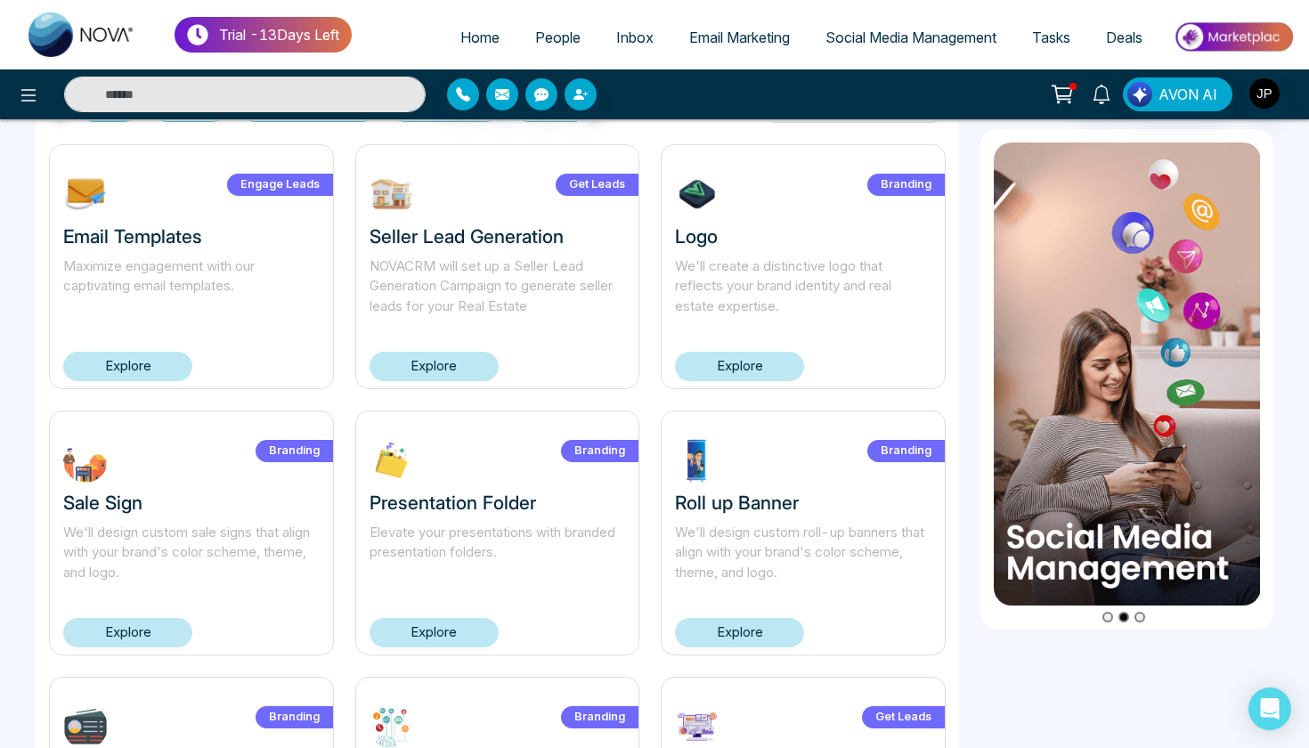
click at [99, 377] on link "Explore" at bounding box center [127, 366] width 129 height 29
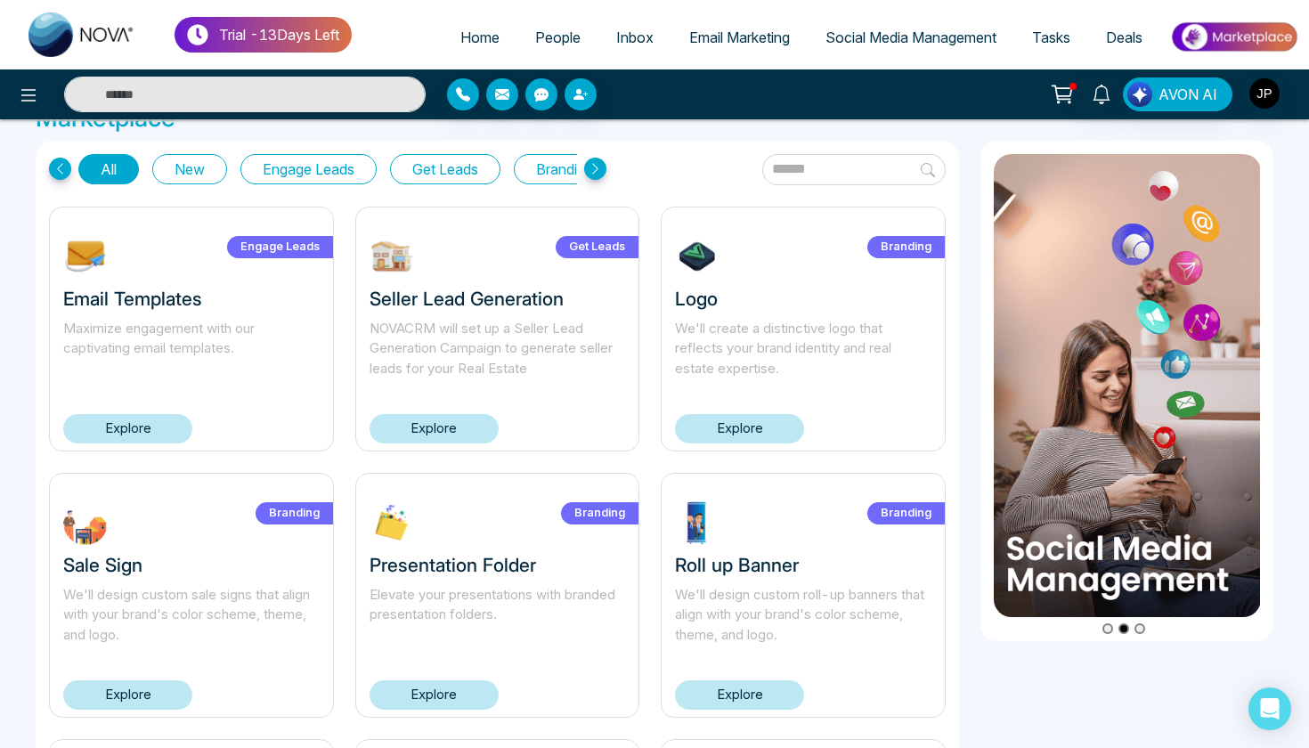
scroll to position [31, 0]
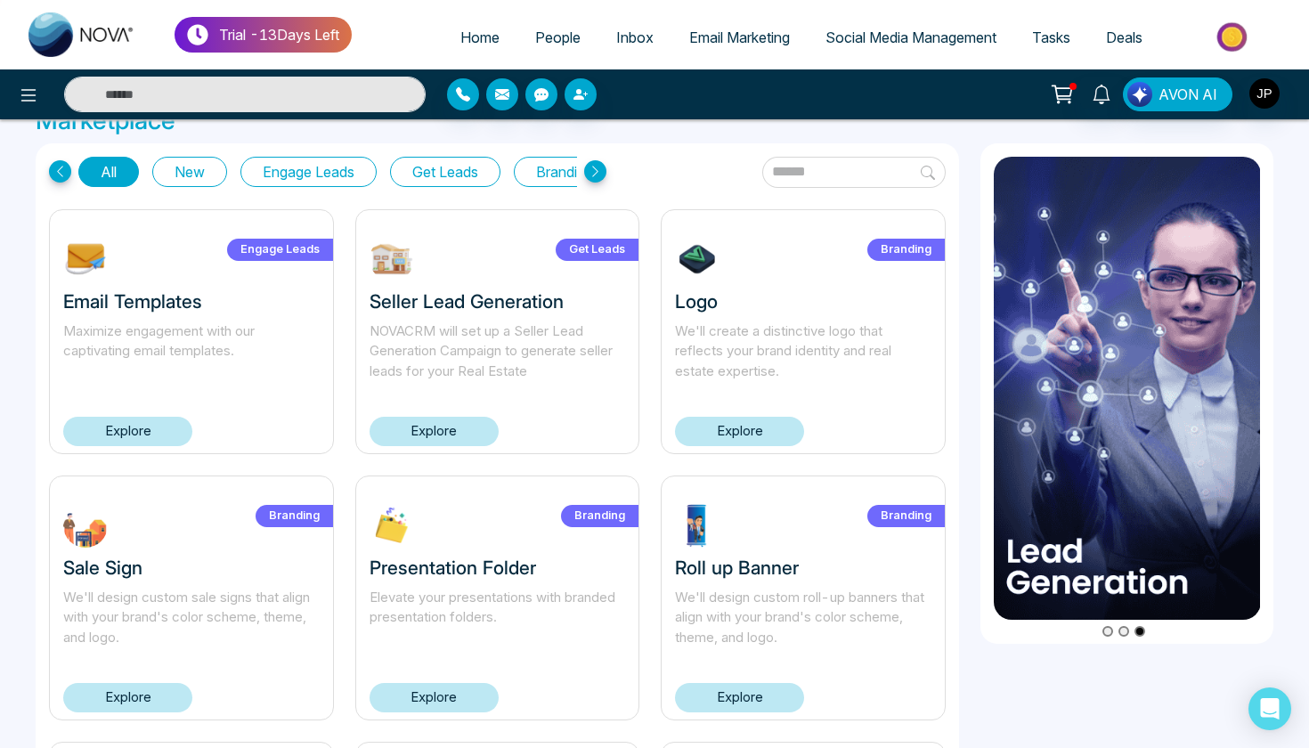
click at [451, 430] on link "Explore" at bounding box center [434, 431] width 129 height 29
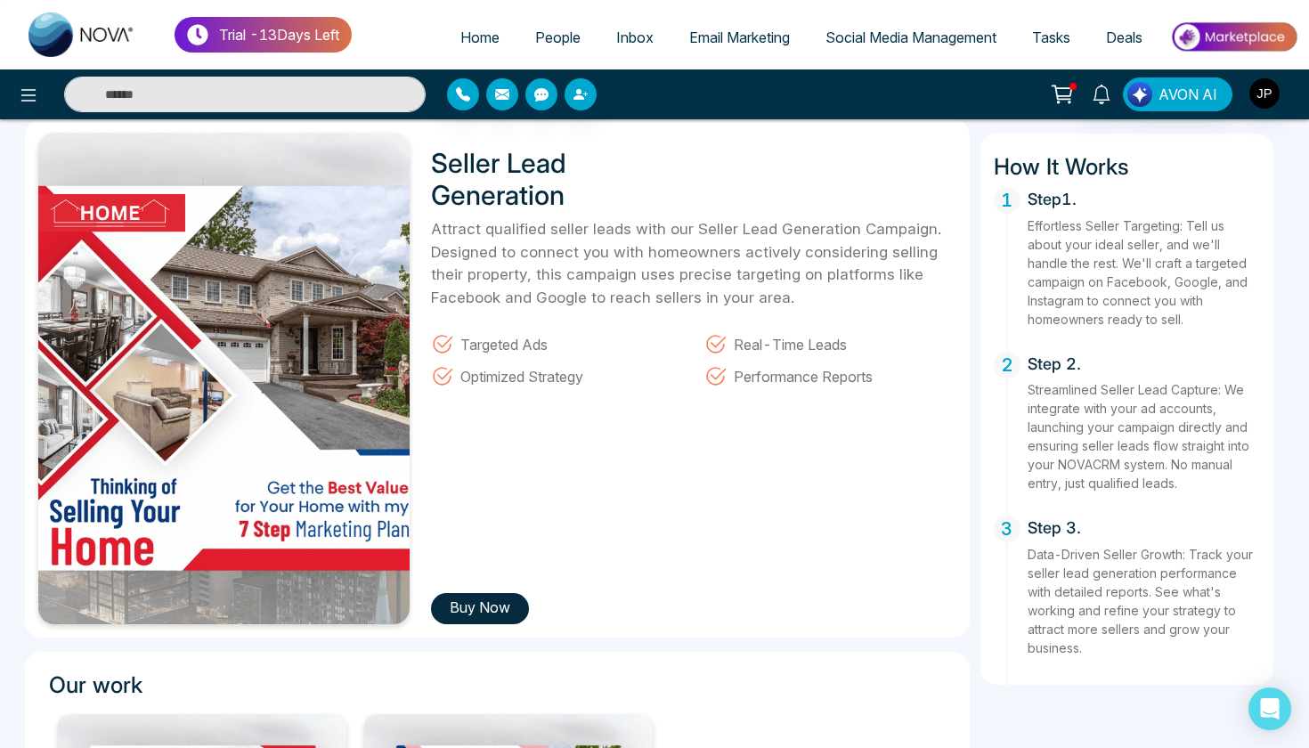
scroll to position [61, 0]
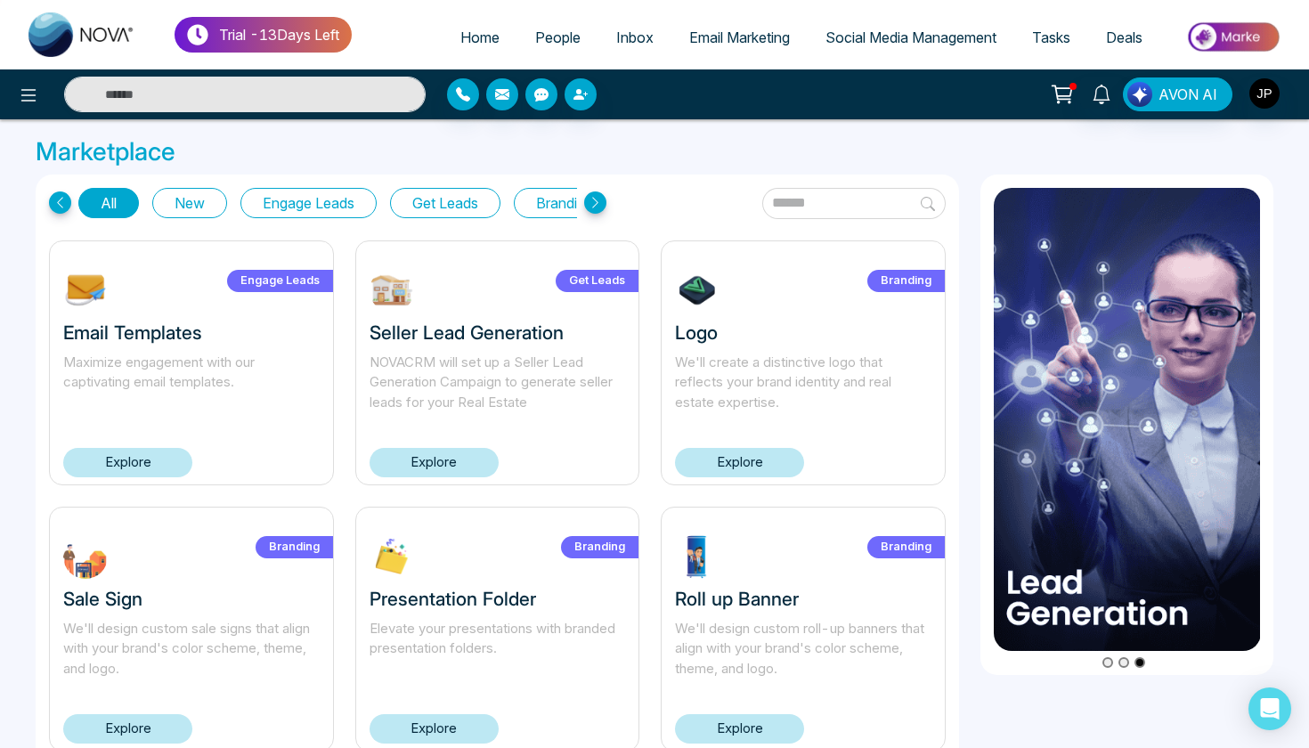
click at [752, 461] on link "Explore" at bounding box center [739, 462] width 129 height 29
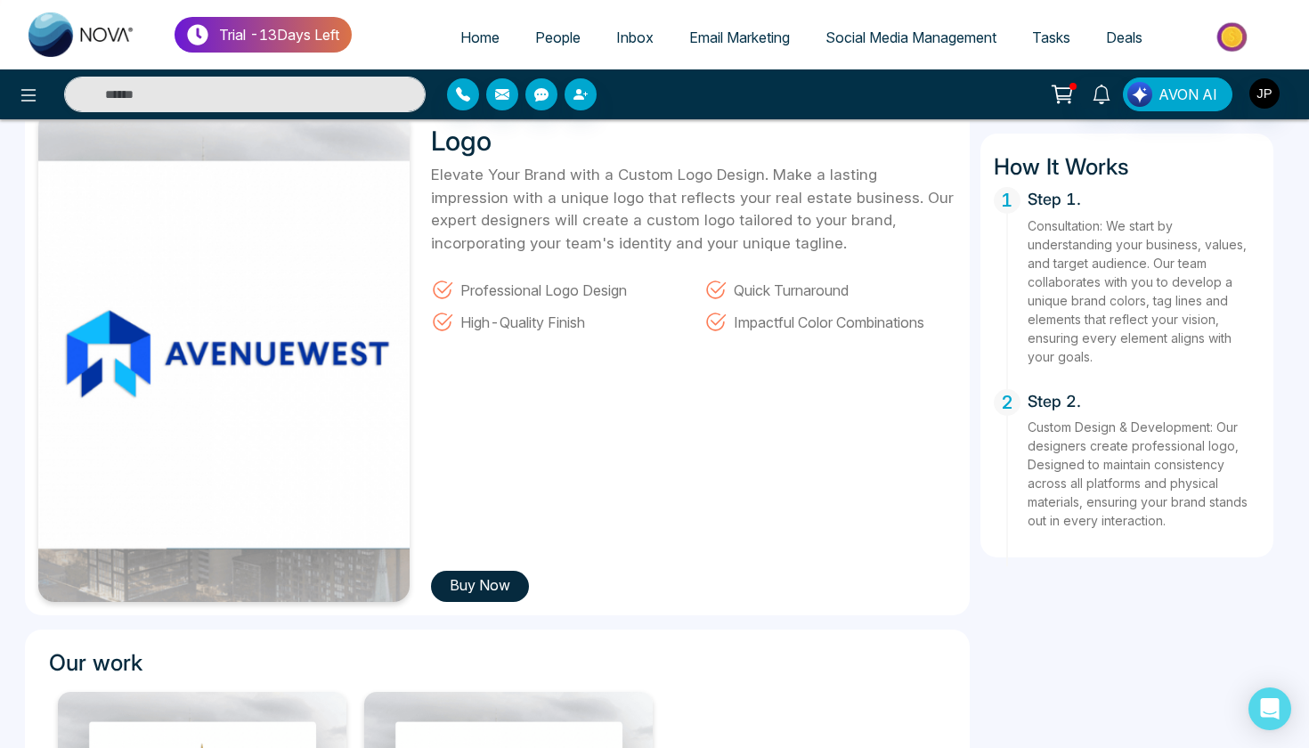
scroll to position [85, 0]
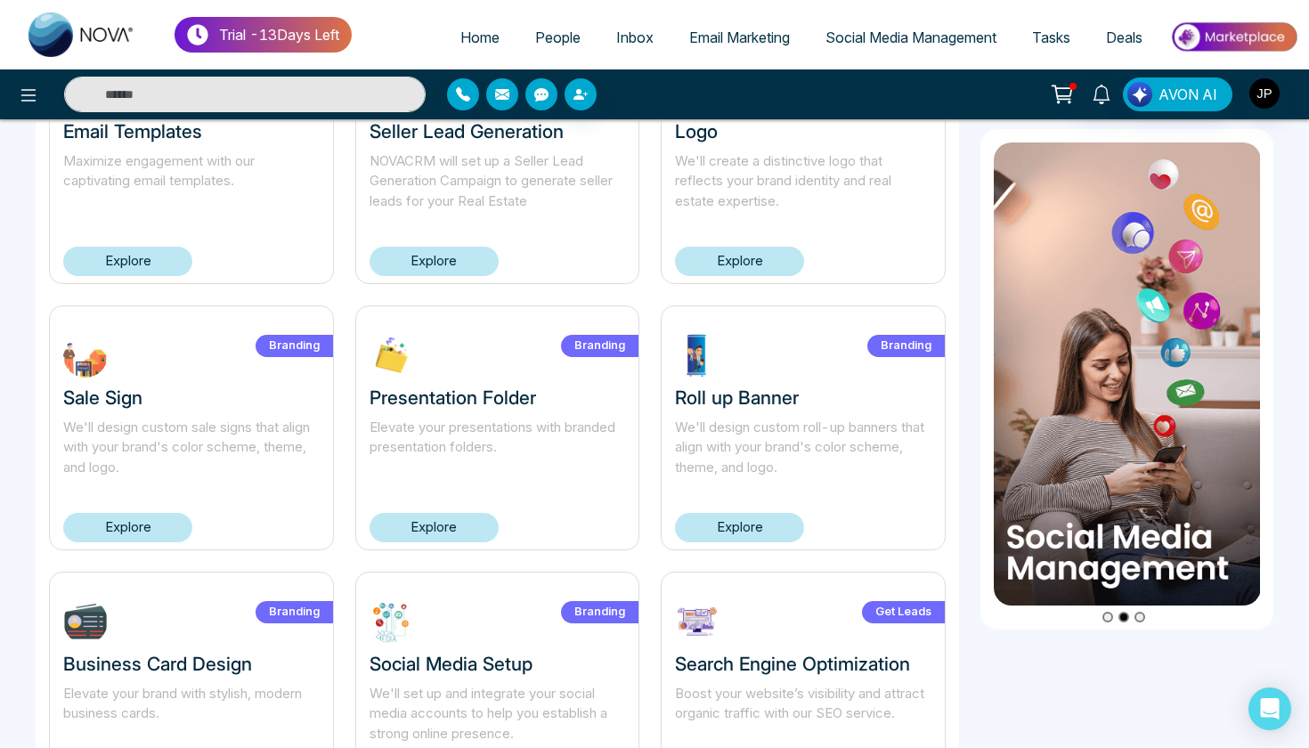
scroll to position [253, 0]
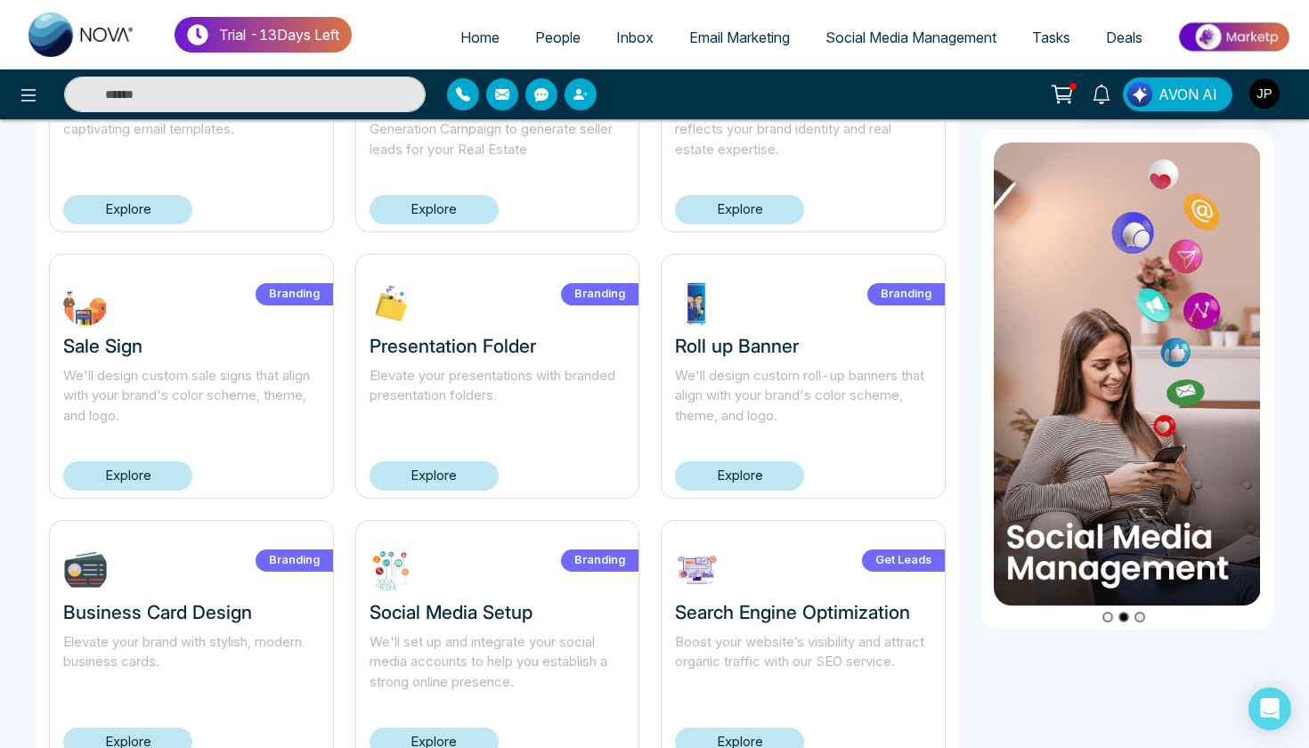
click at [127, 479] on link "Explore" at bounding box center [127, 475] width 129 height 29
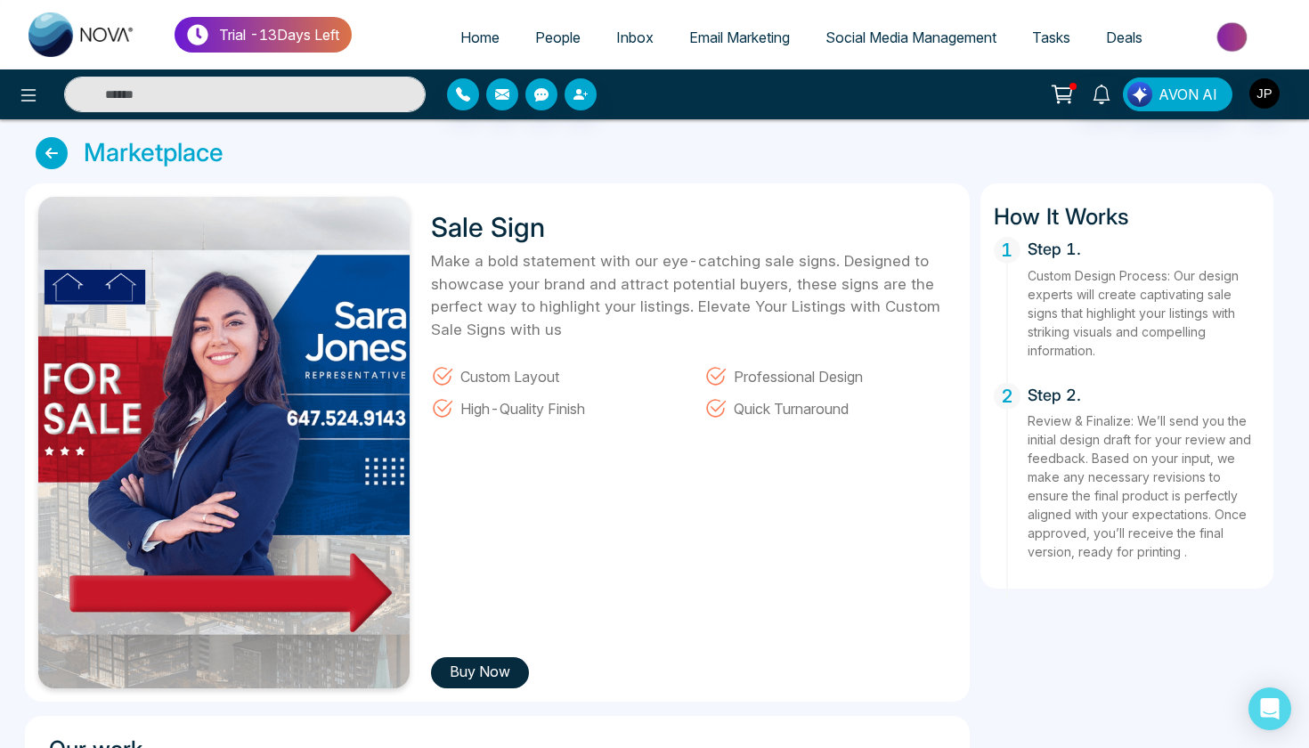
click at [53, 145] on icon at bounding box center [52, 153] width 32 height 32
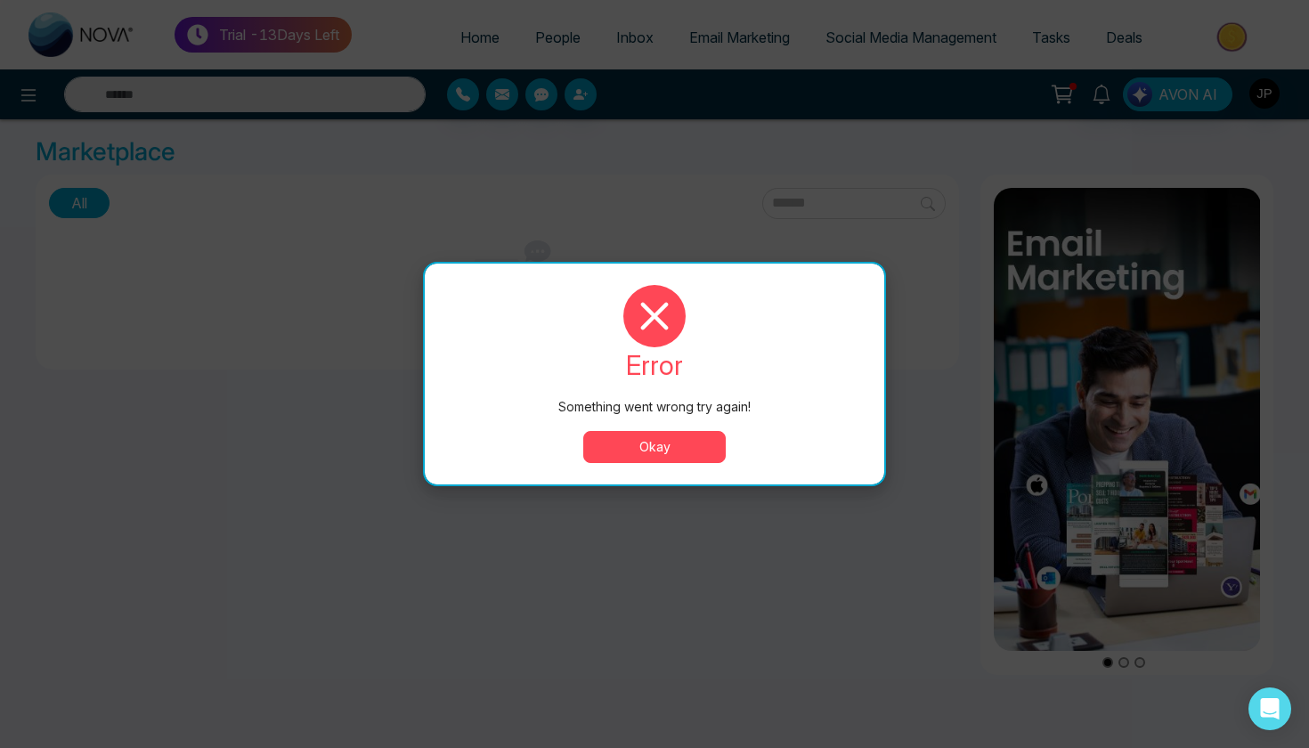
click at [646, 430] on div "error Something went wrong try again! Okay" at bounding box center [654, 374] width 417 height 178
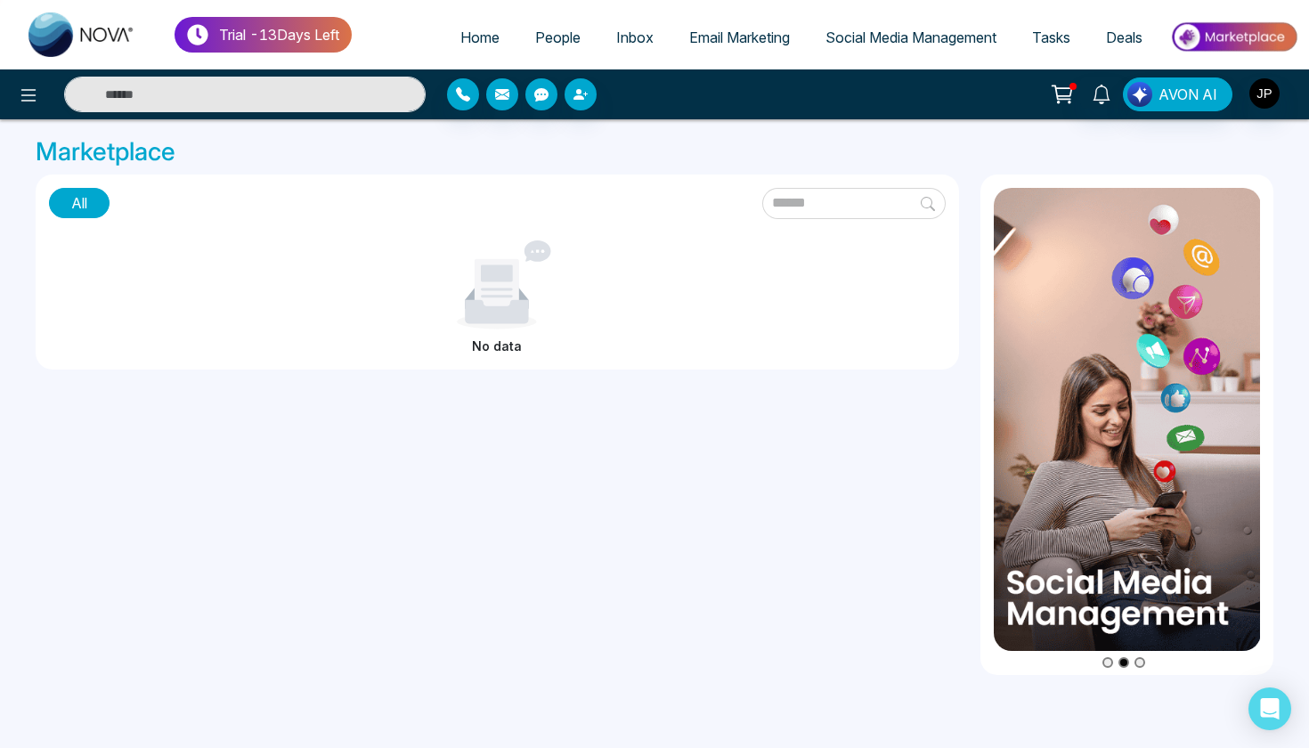
click at [104, 203] on button "All" at bounding box center [79, 203] width 61 height 30
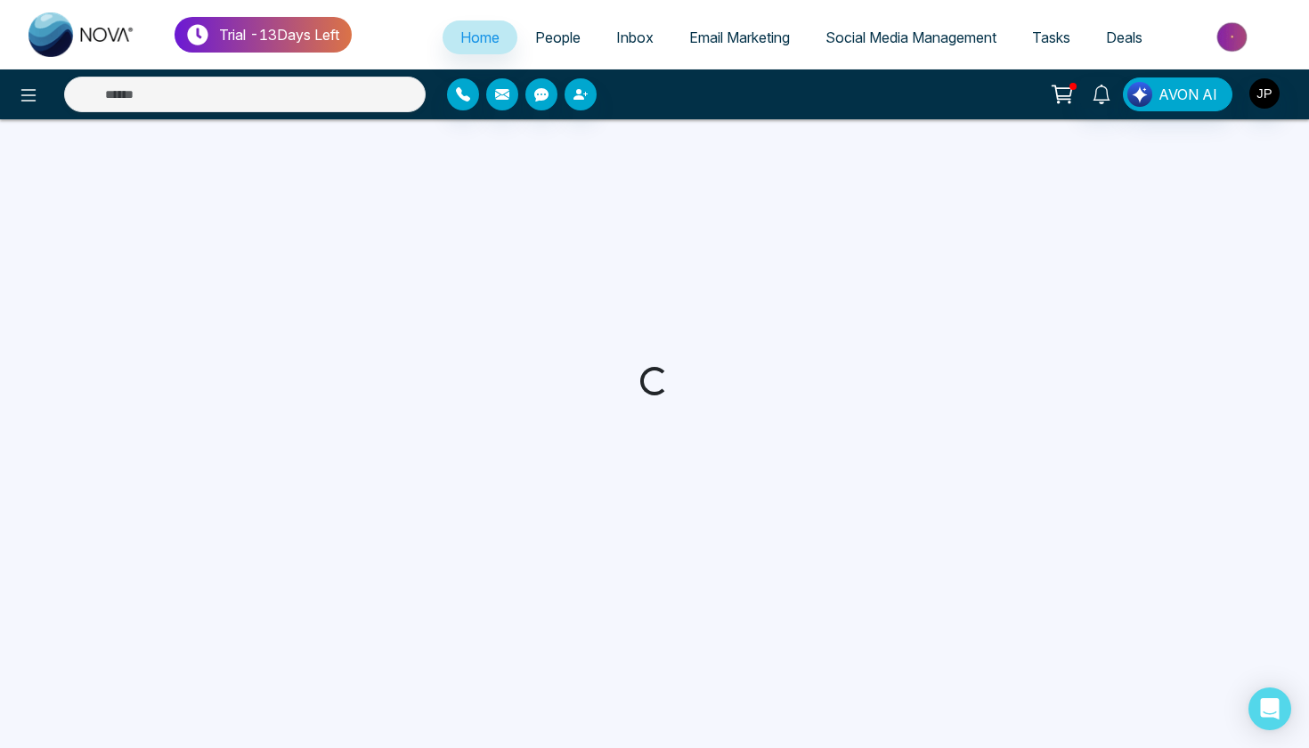
select select "*"
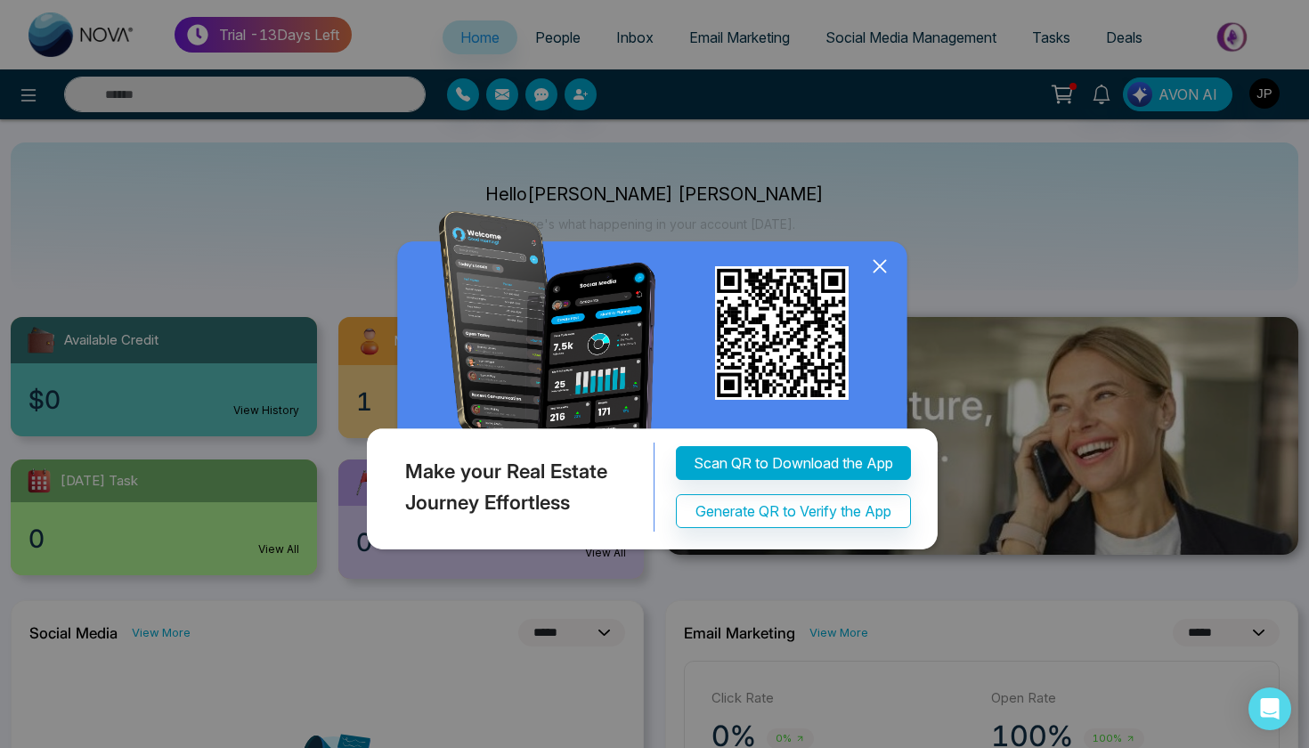
click at [874, 261] on icon at bounding box center [879, 267] width 12 height 12
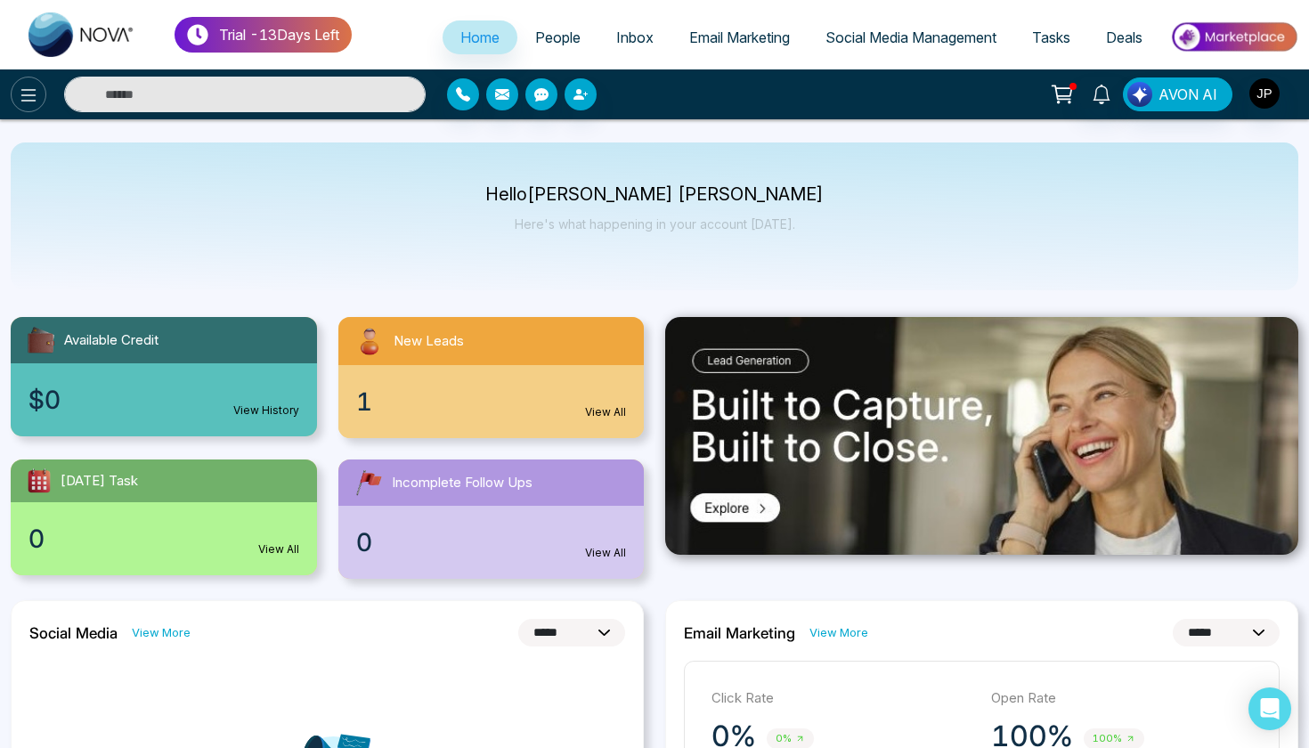
click at [28, 95] on icon at bounding box center [28, 95] width 15 height 12
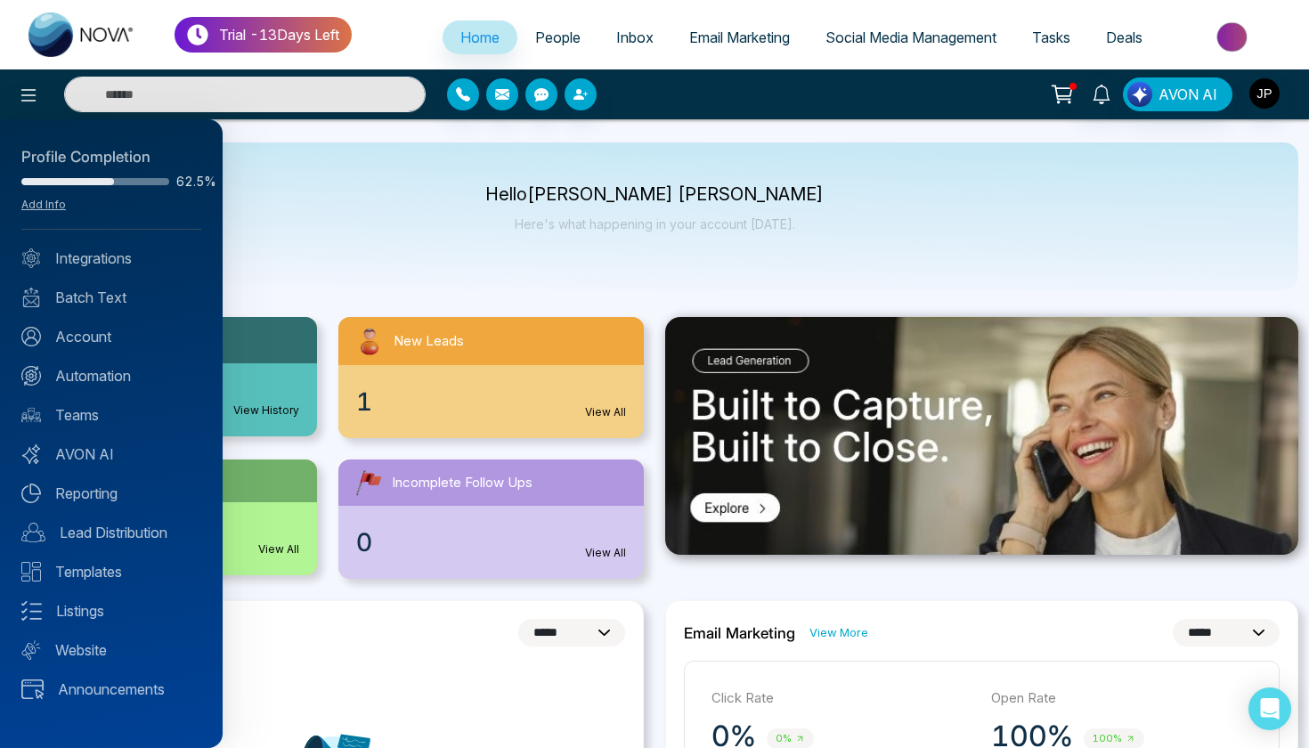
click at [534, 34] on div at bounding box center [654, 374] width 1309 height 748
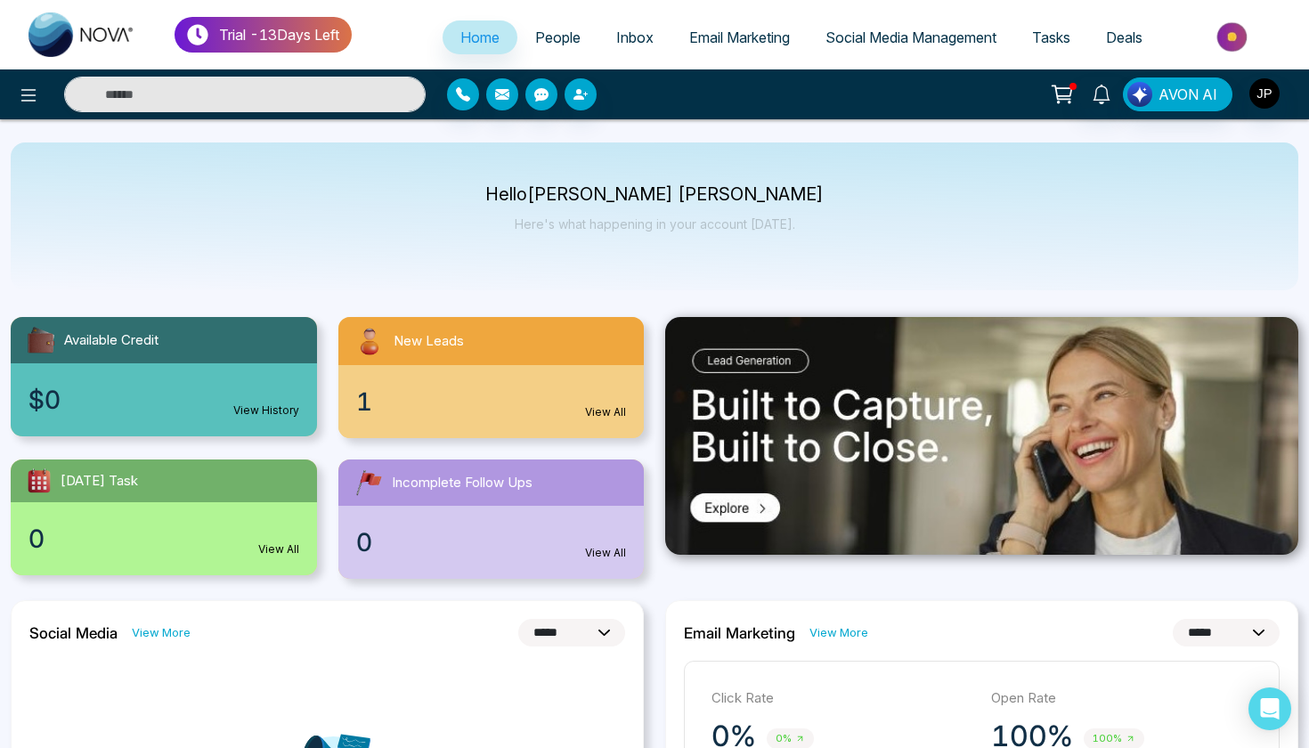
click at [535, 34] on span "People" at bounding box center [557, 37] width 45 height 18
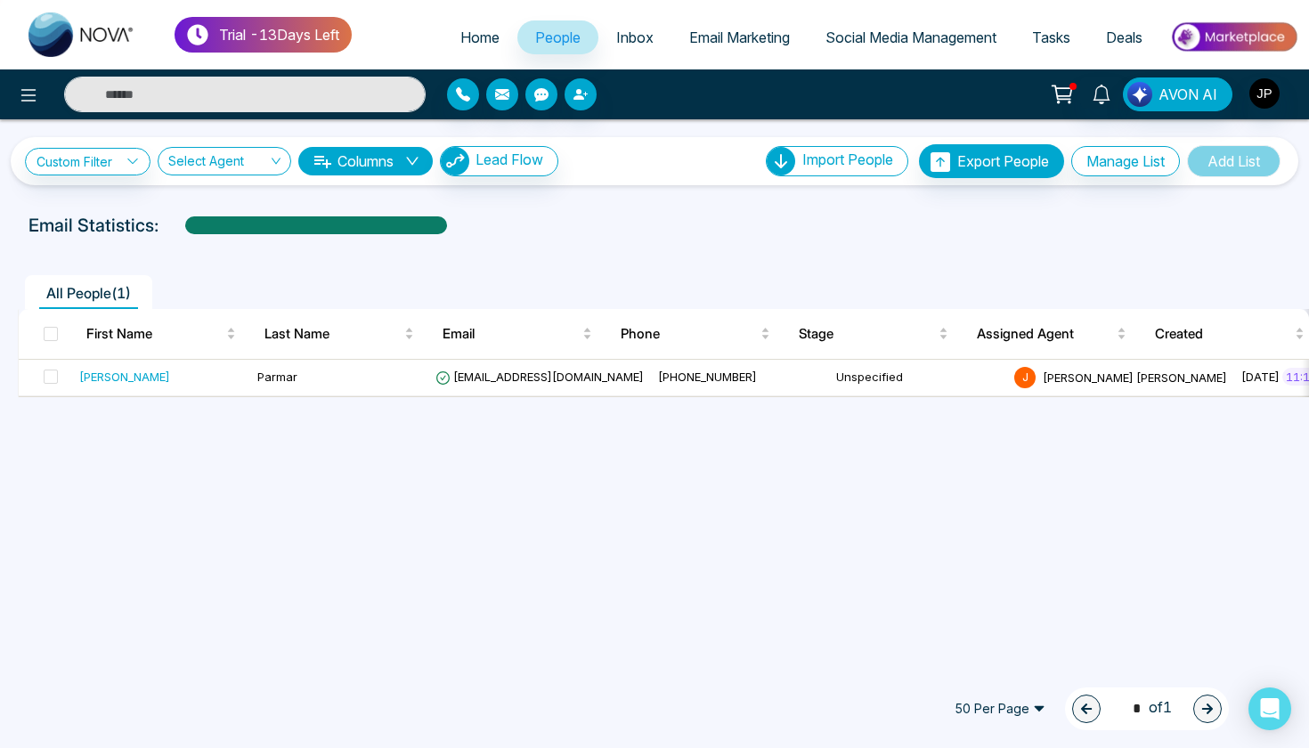
click at [1241, 39] on img at bounding box center [1233, 37] width 129 height 40
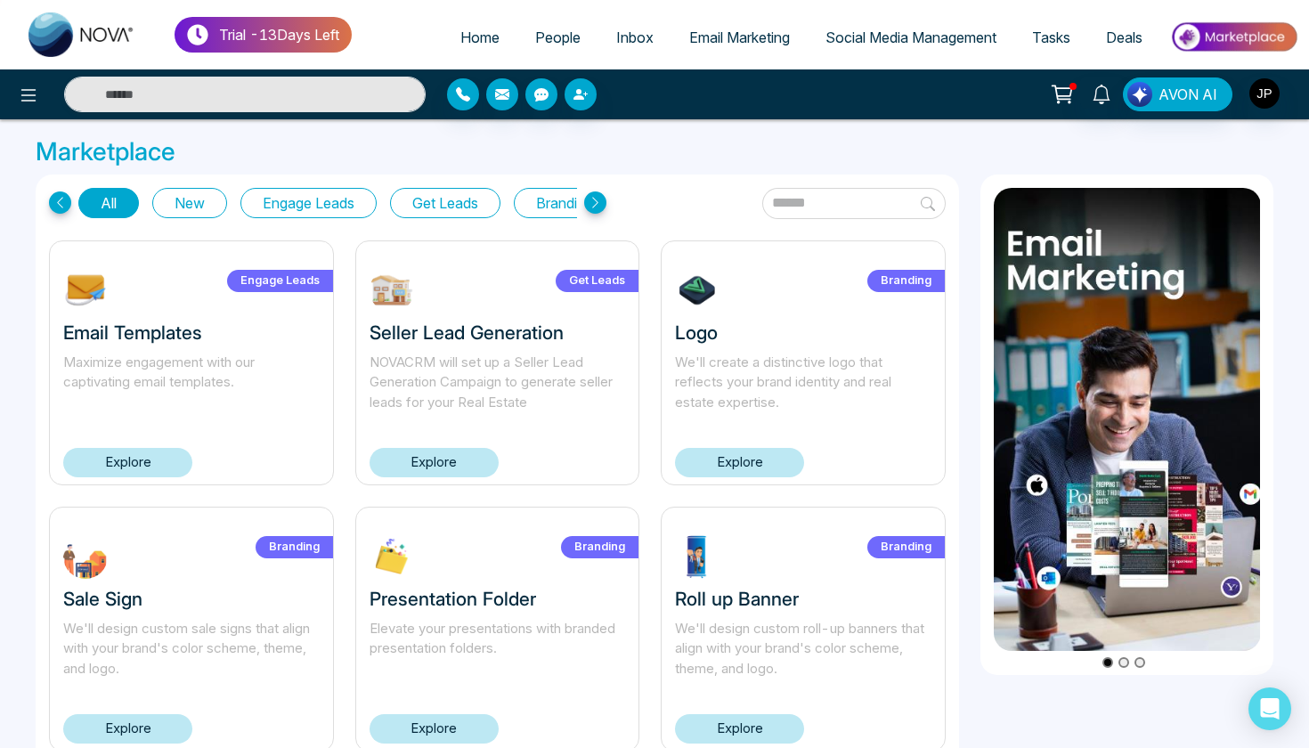
click at [462, 162] on h3 "Marketplace" at bounding box center [655, 152] width 1238 height 30
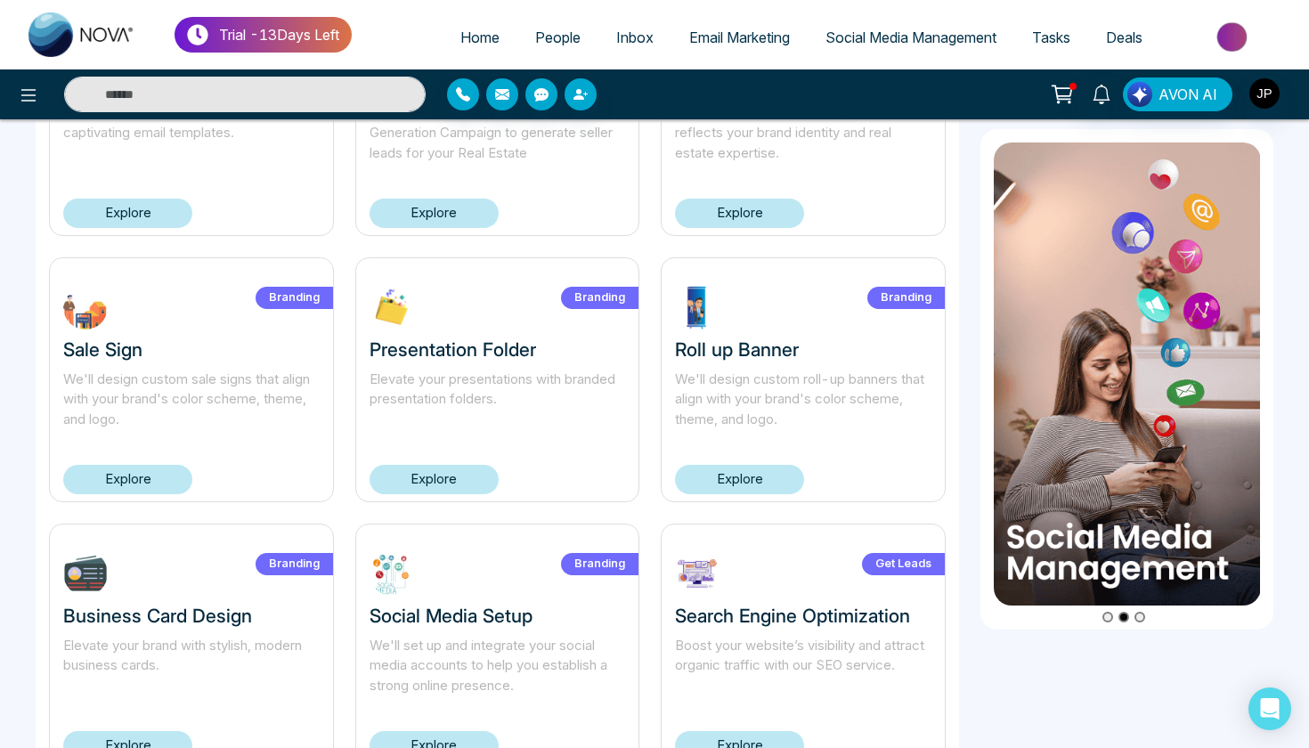
scroll to position [249, 0]
click at [412, 481] on link "Explore" at bounding box center [434, 479] width 129 height 29
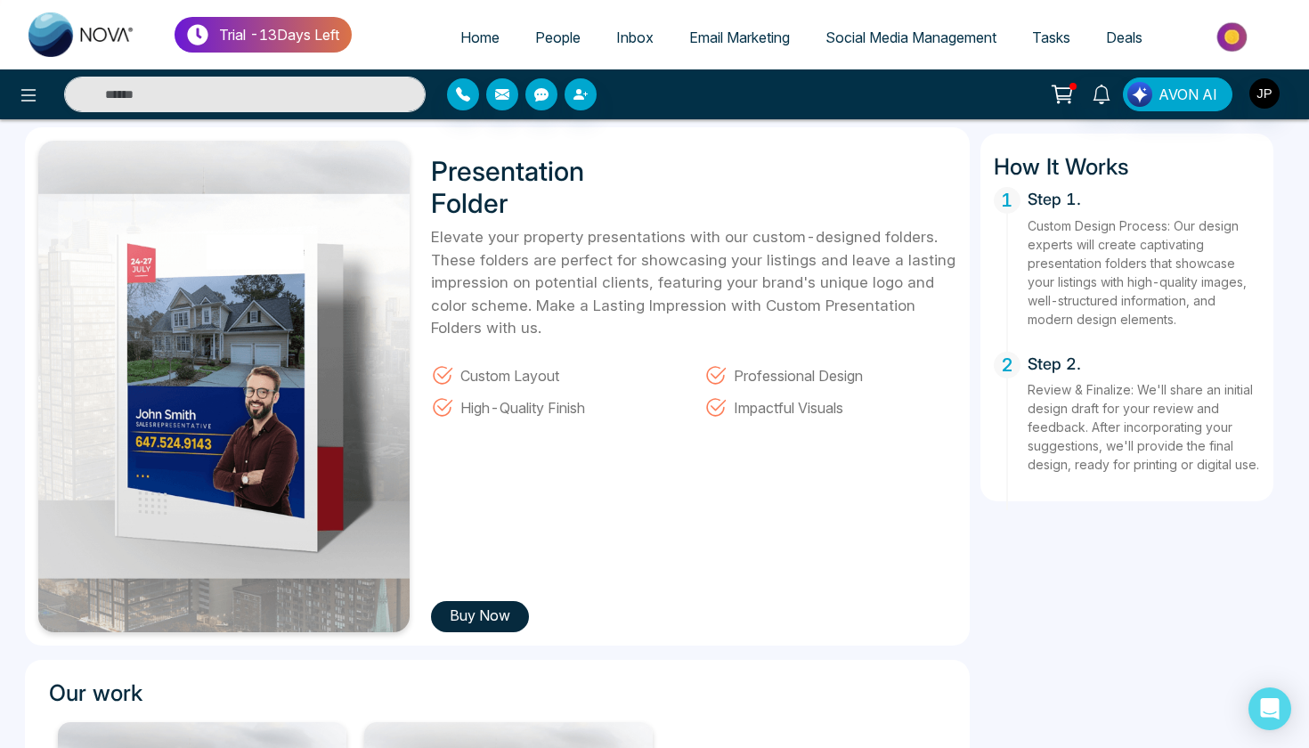
scroll to position [59, 0]
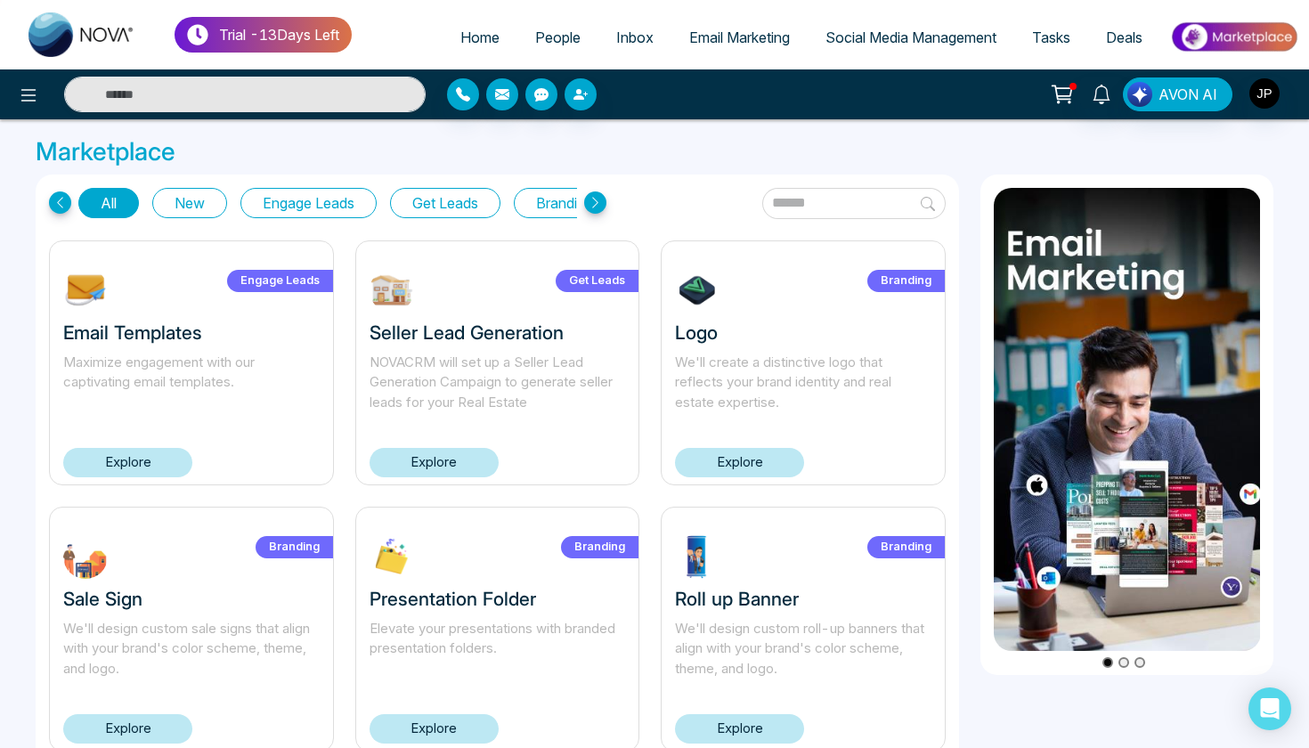
click at [38, 418] on div "Engage Leads Email Templates Maximize engagement with our captivating email tem…" at bounding box center [191, 362] width 306 height 245
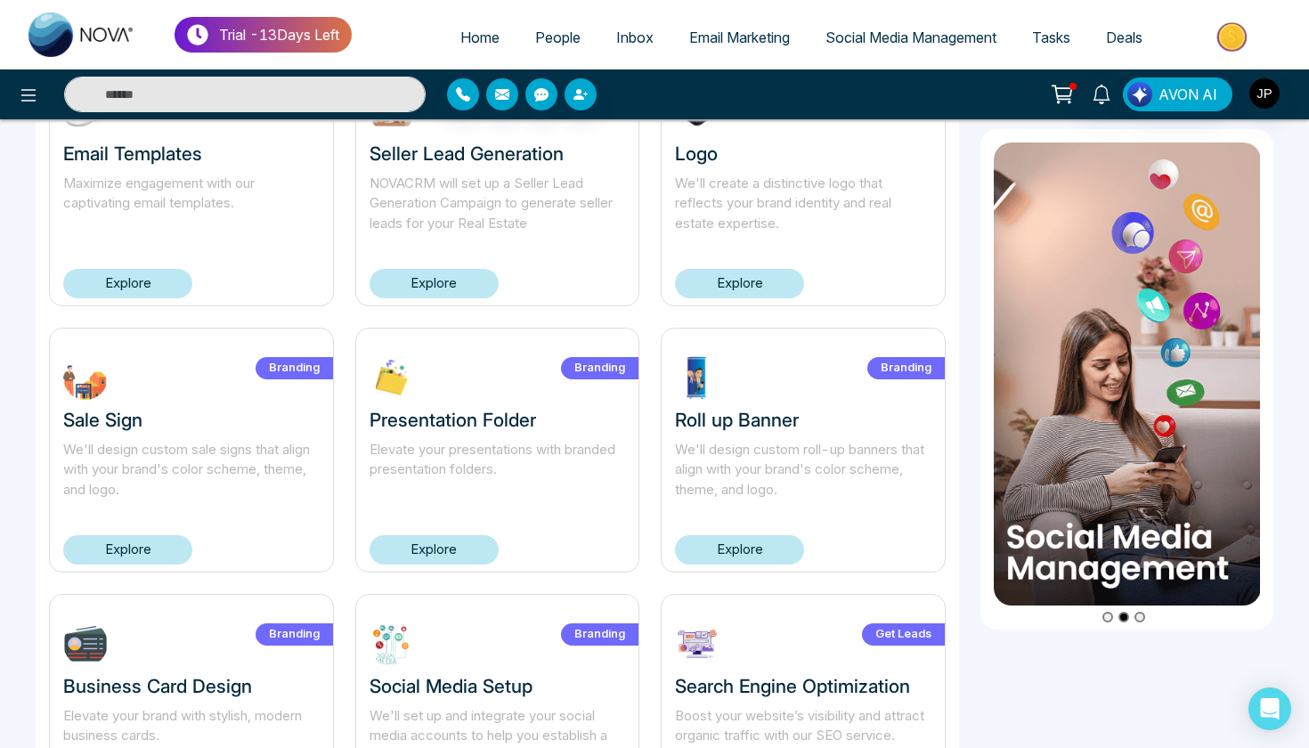
scroll to position [193, 0]
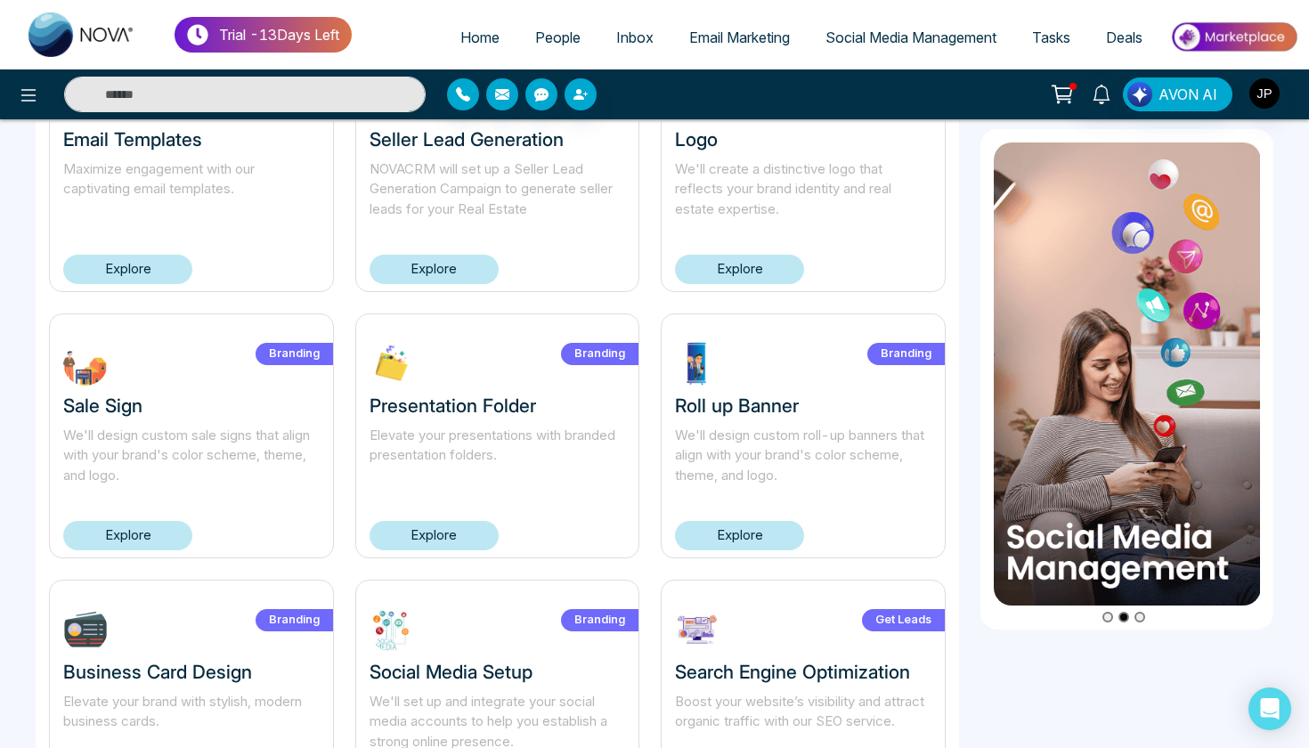
click at [744, 534] on link "Explore" at bounding box center [739, 535] width 129 height 29
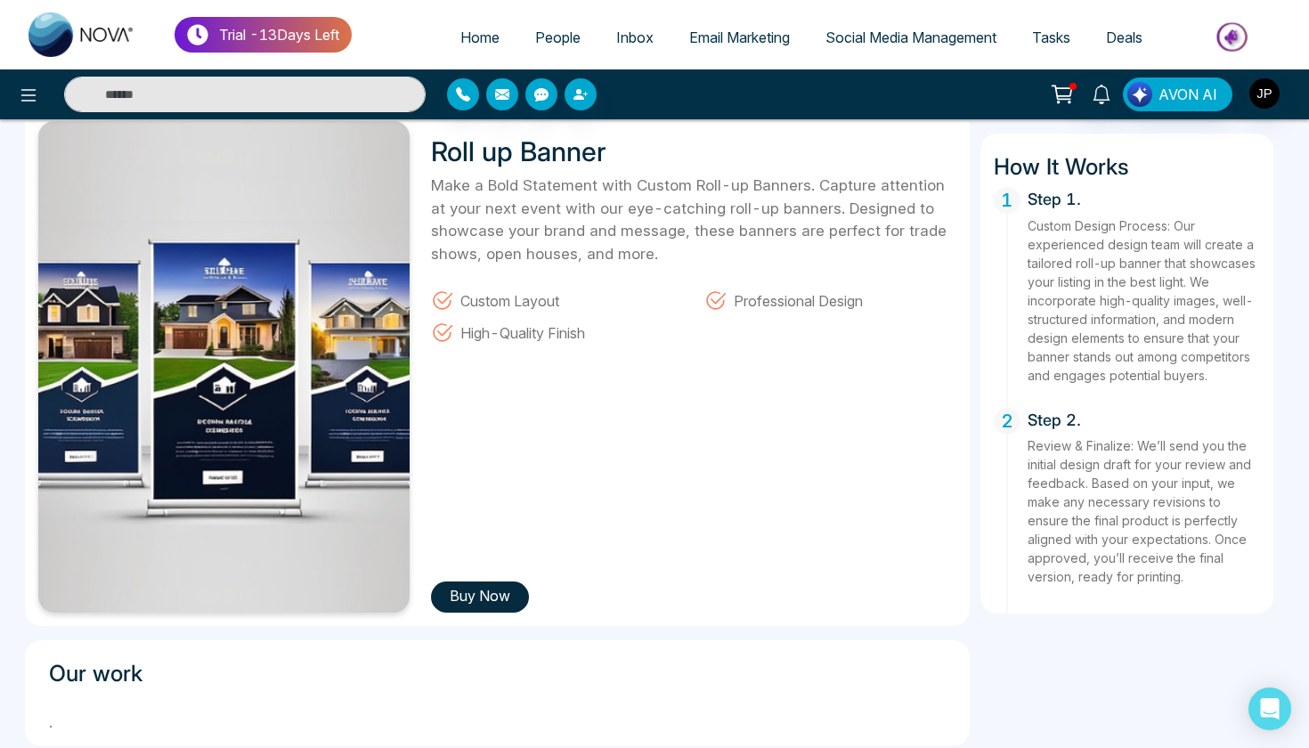
scroll to position [60, 0]
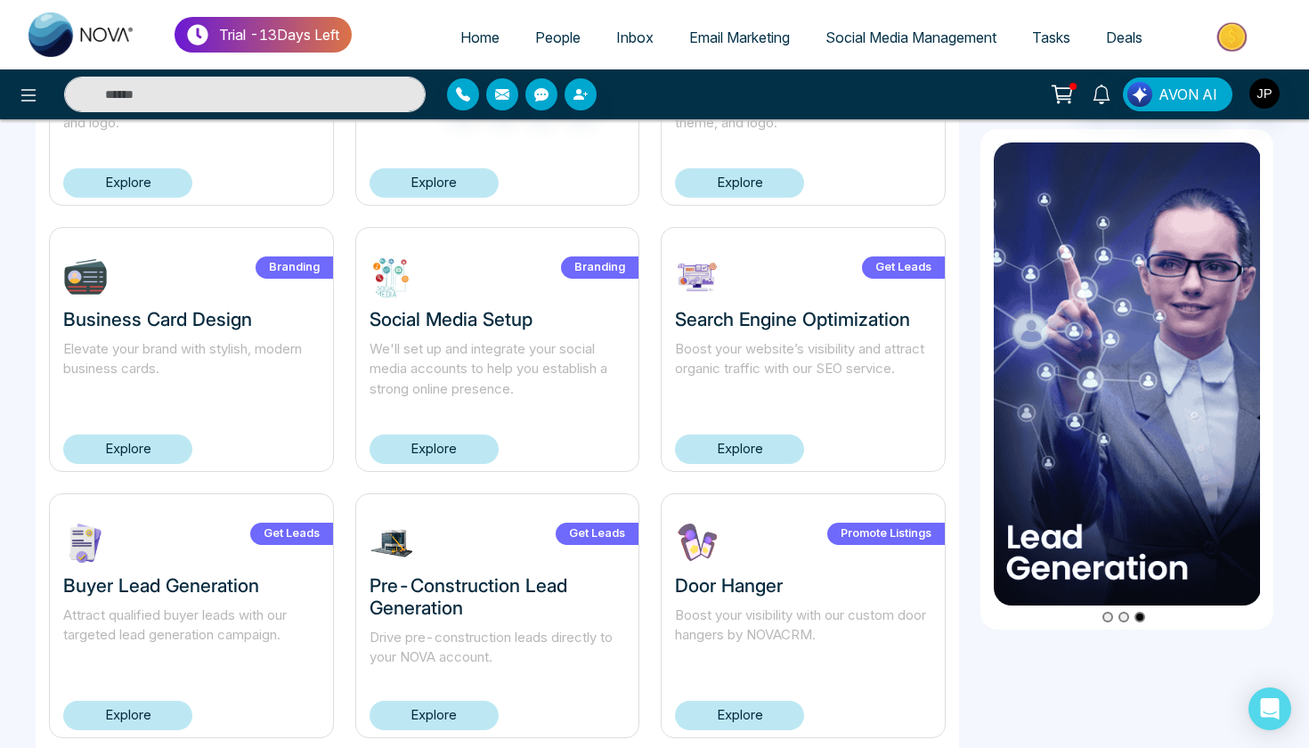
scroll to position [547, 0]
click at [154, 448] on link "Explore" at bounding box center [127, 448] width 129 height 29
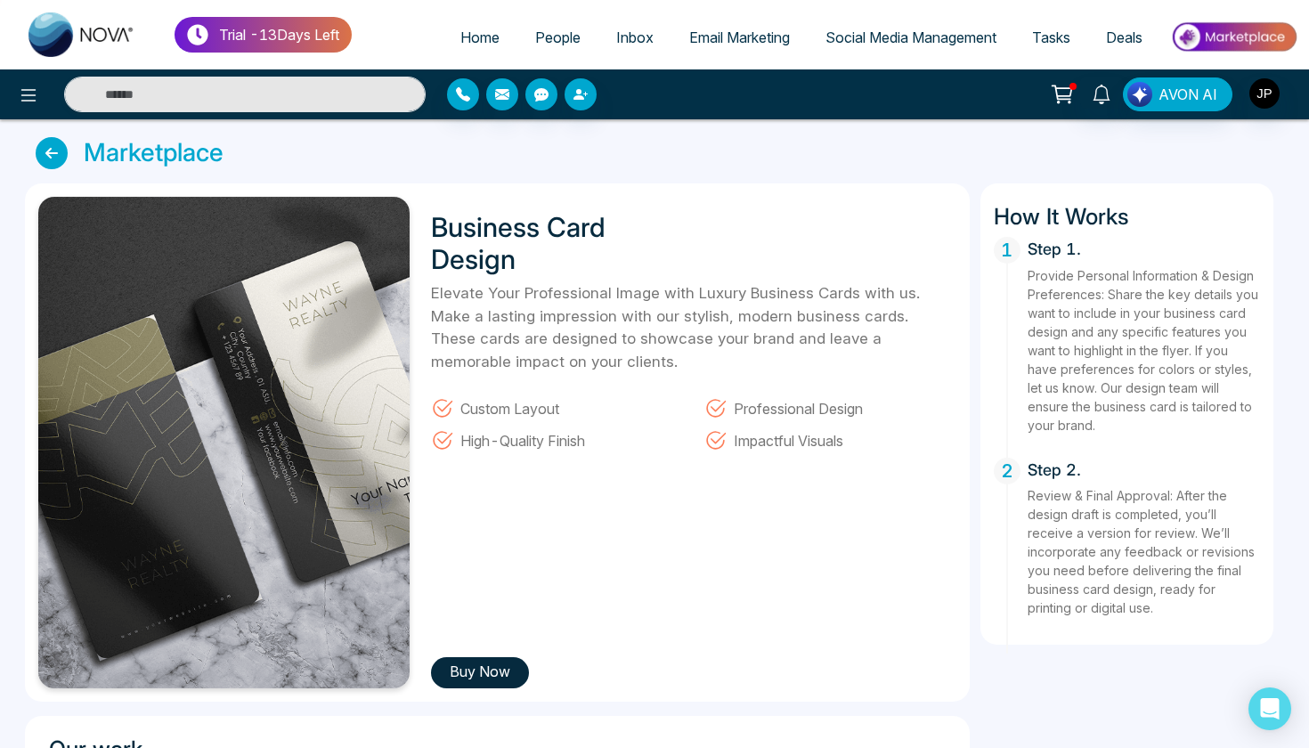
click at [43, 166] on icon at bounding box center [52, 153] width 32 height 32
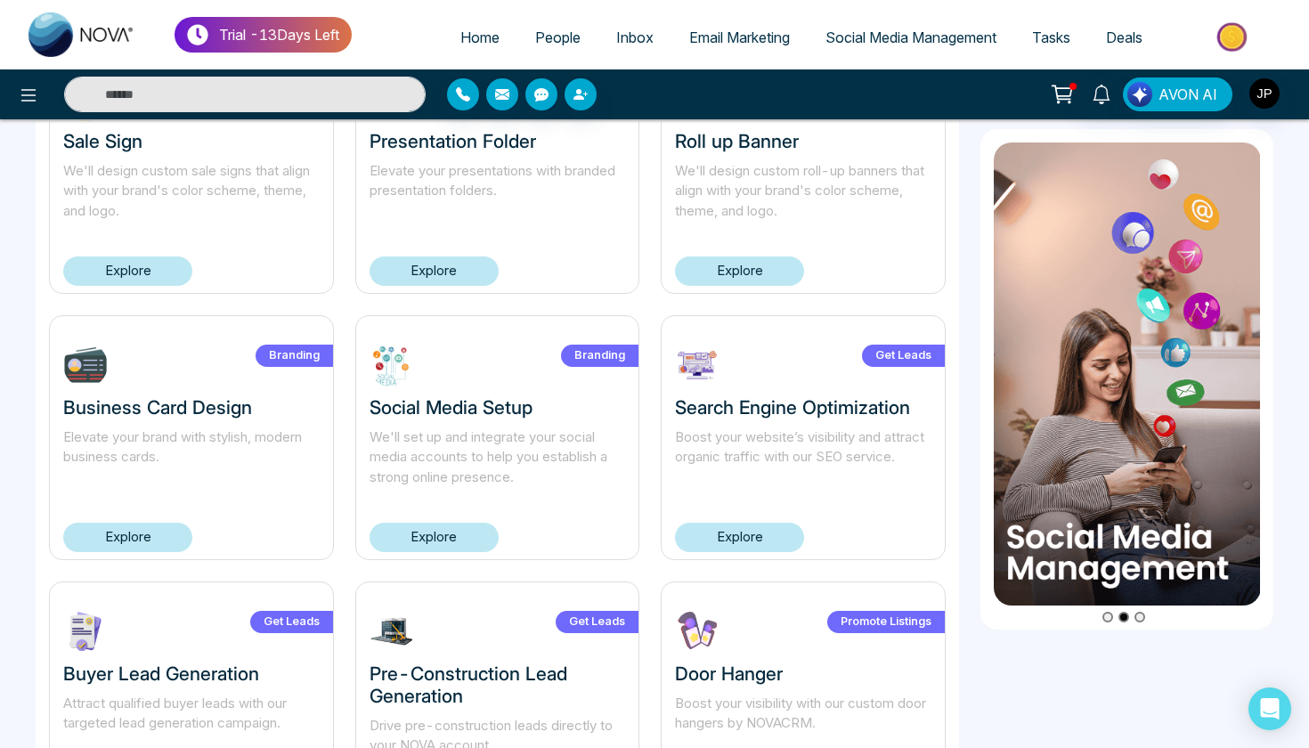
scroll to position [459, 0]
click at [416, 531] on link "Explore" at bounding box center [434, 536] width 129 height 29
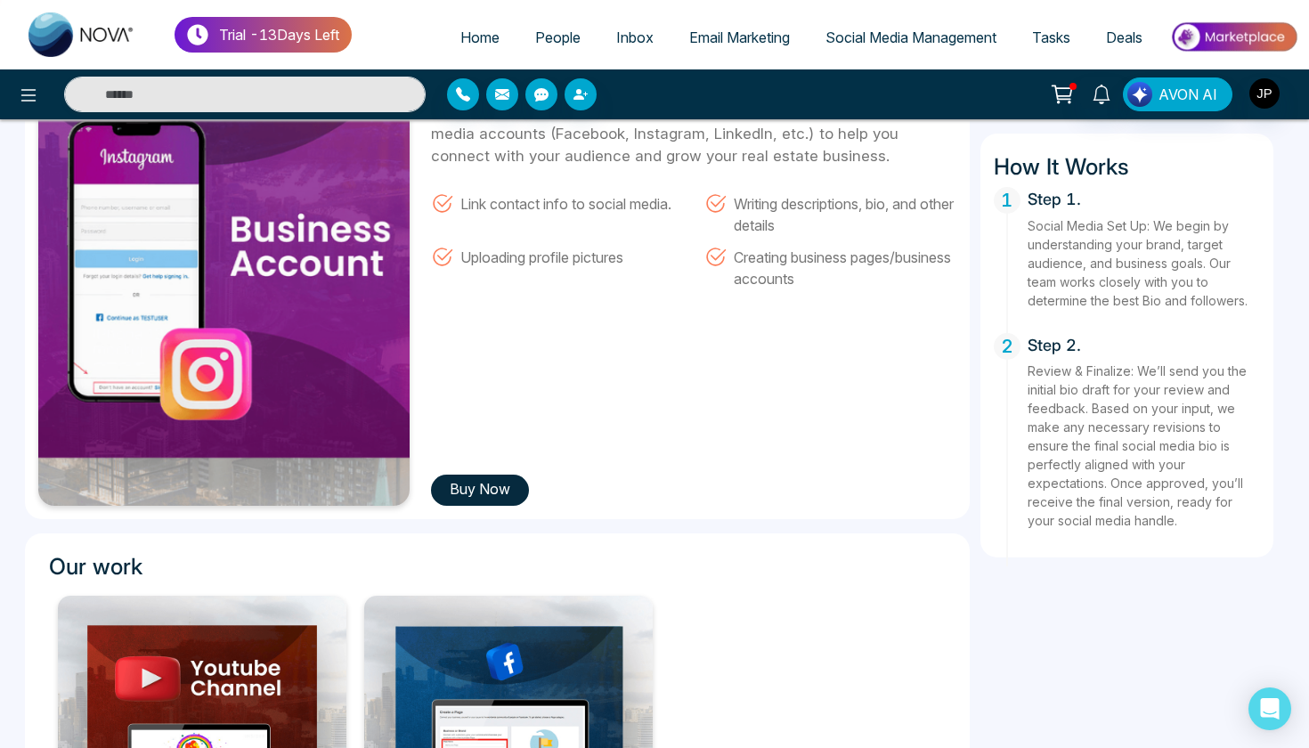
scroll to position [165, 0]
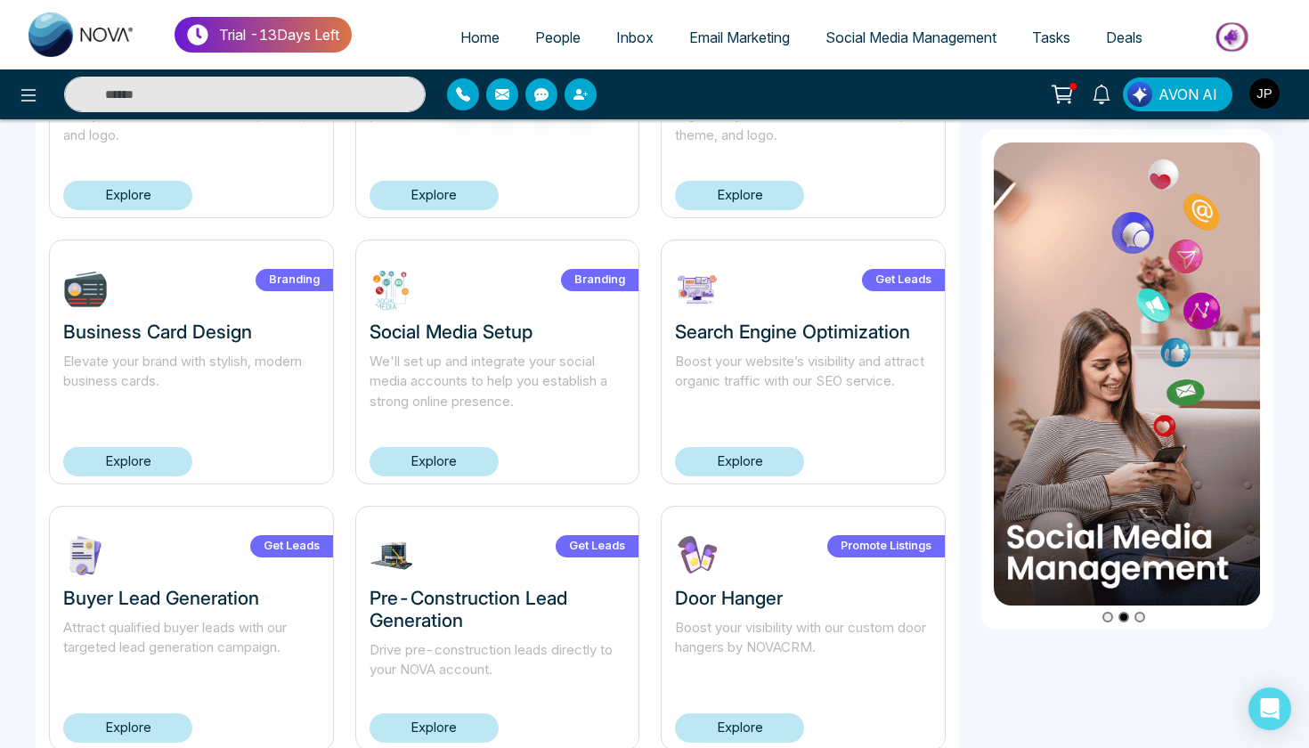
scroll to position [532, 0]
click at [763, 432] on div "Get Leads Search Engine Optimization Boost your website’s visibility and attrac…" at bounding box center [803, 362] width 285 height 245
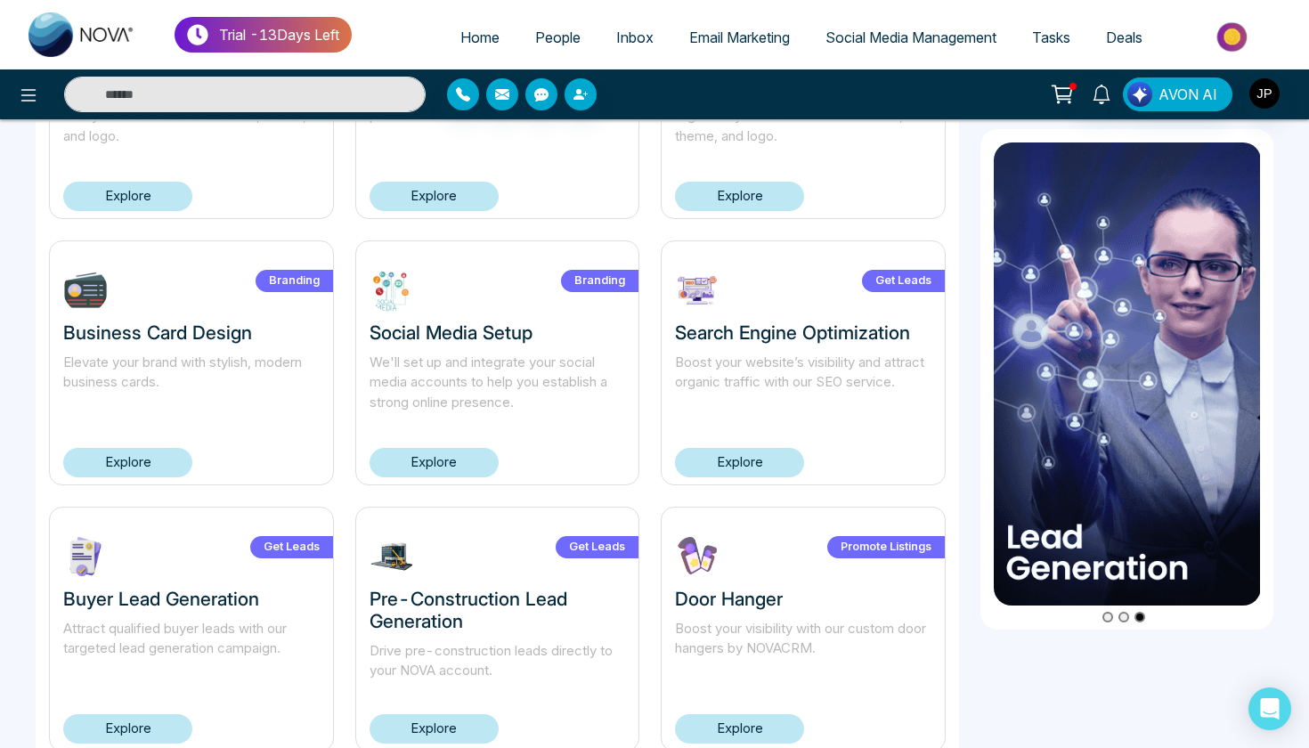
click at [762, 459] on link "Explore" at bounding box center [739, 462] width 129 height 29
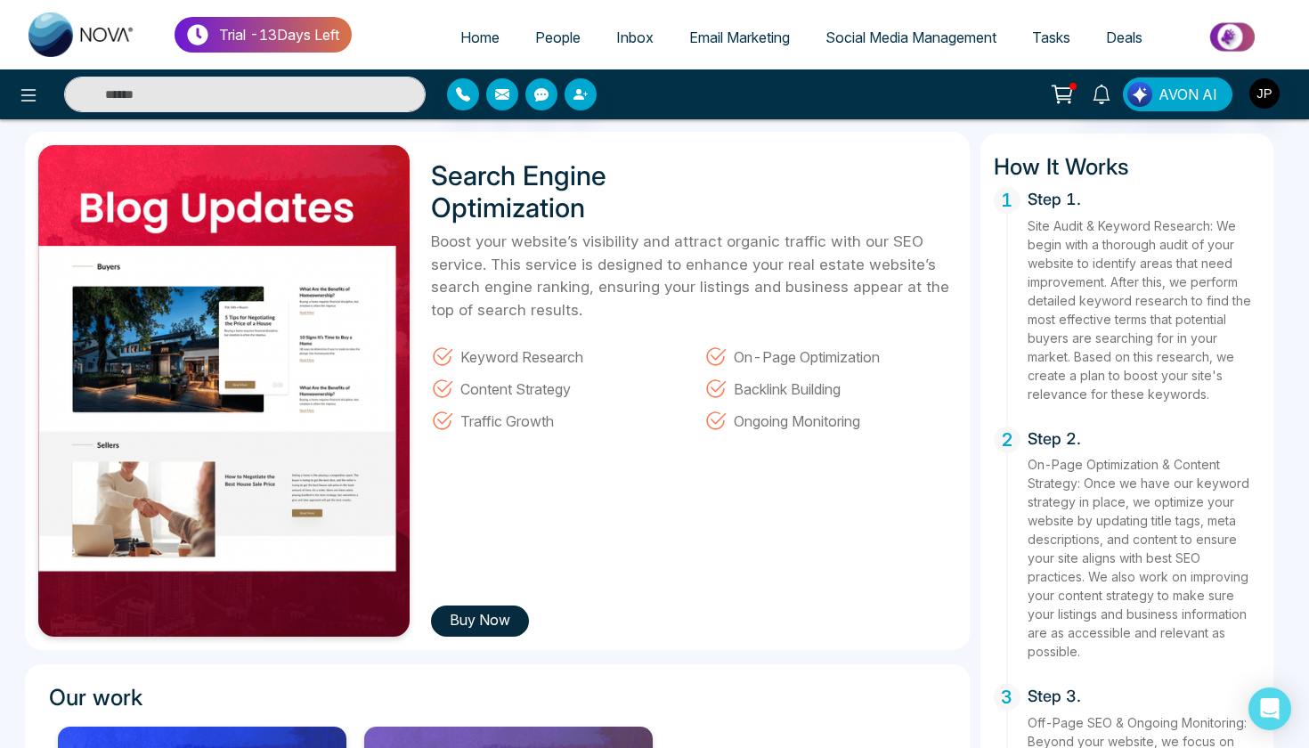
scroll to position [50, 0]
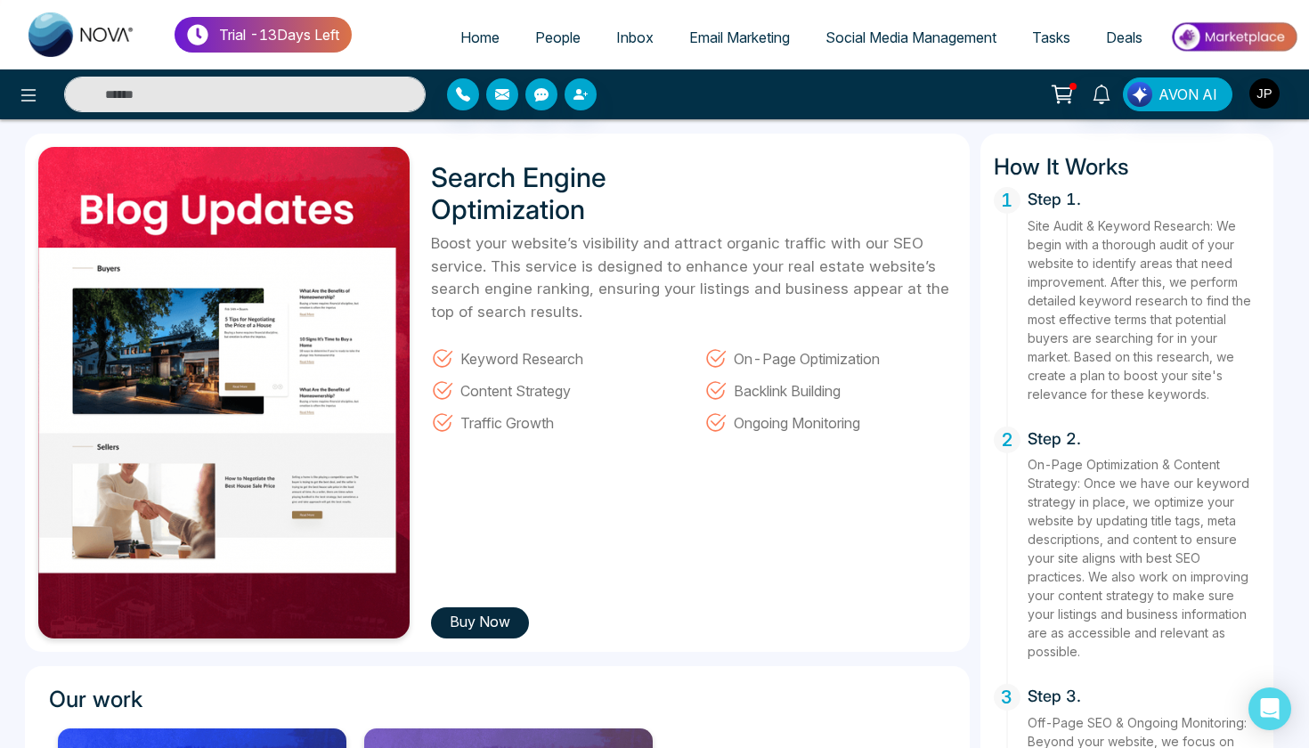
click at [515, 617] on button "Buy Now" at bounding box center [480, 622] width 98 height 31
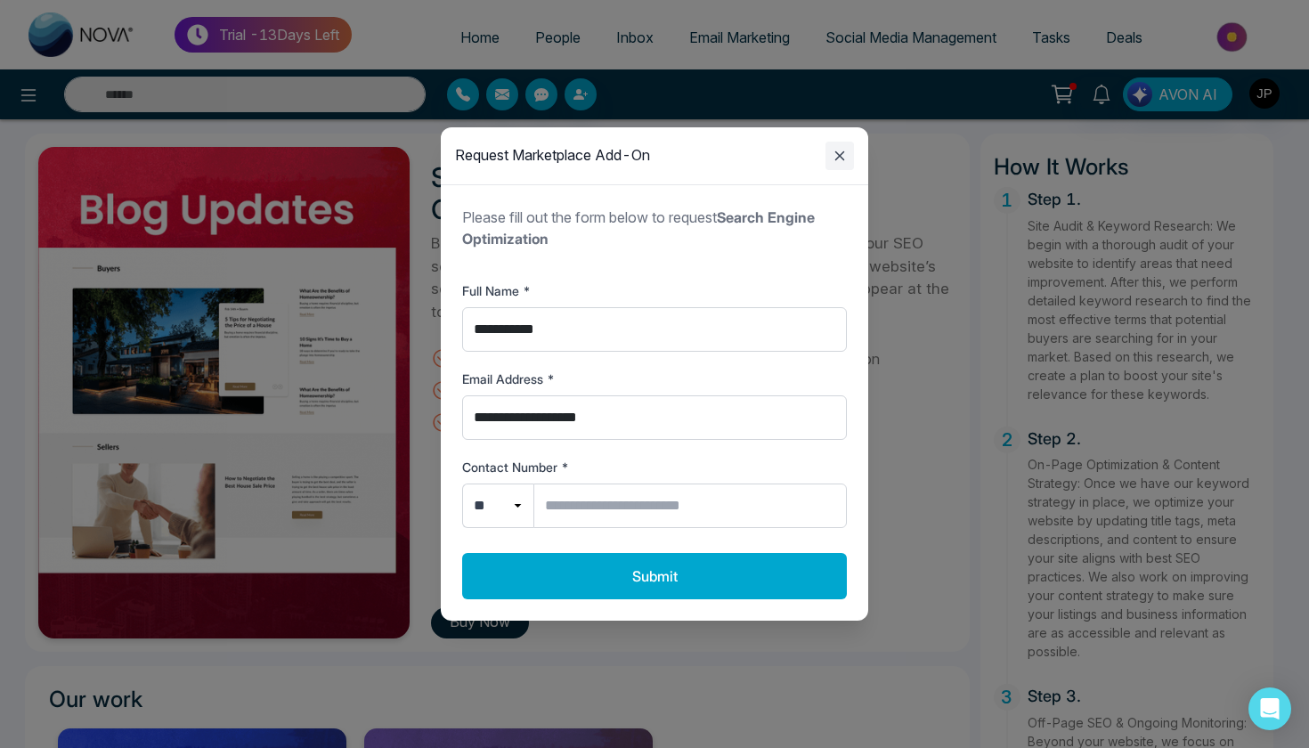
click at [846, 160] on icon "Close modal" at bounding box center [839, 155] width 21 height 21
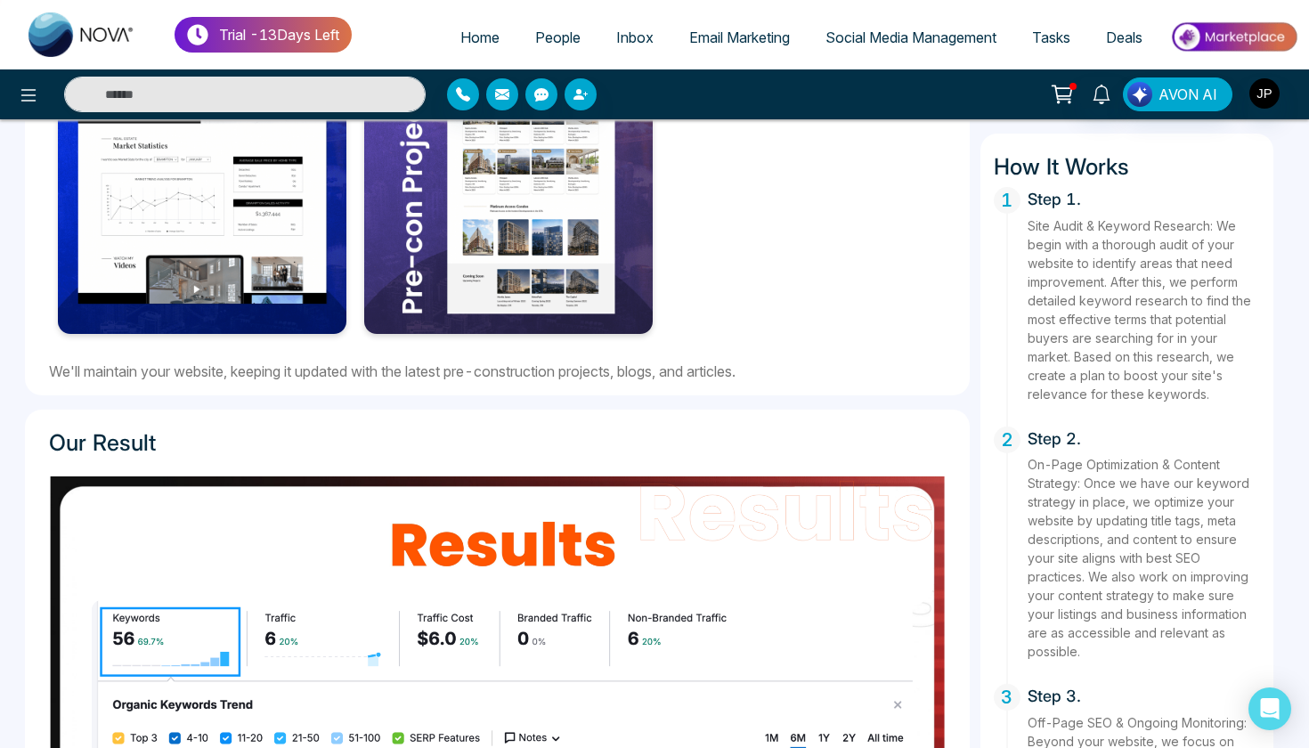
scroll to position [772, 0]
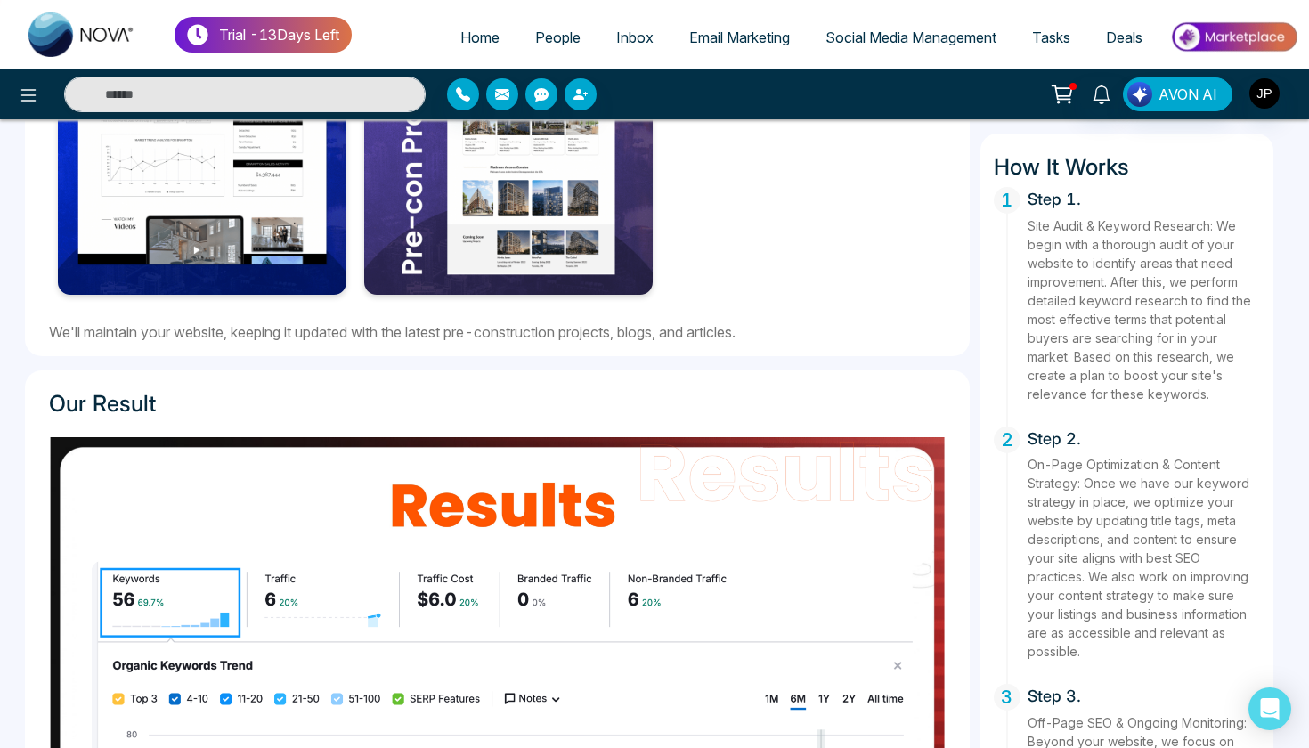
click at [149, 488] on img at bounding box center [497, 689] width 897 height 504
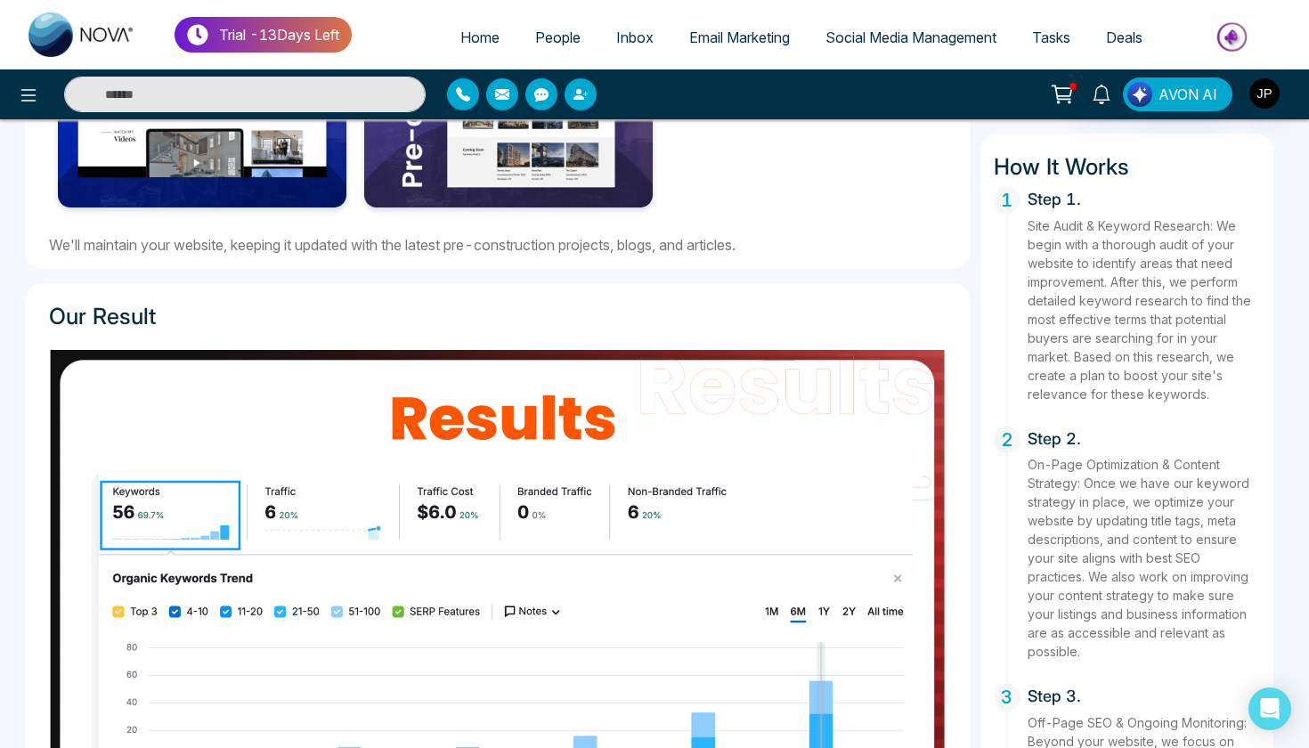
click at [149, 488] on img at bounding box center [497, 602] width 897 height 504
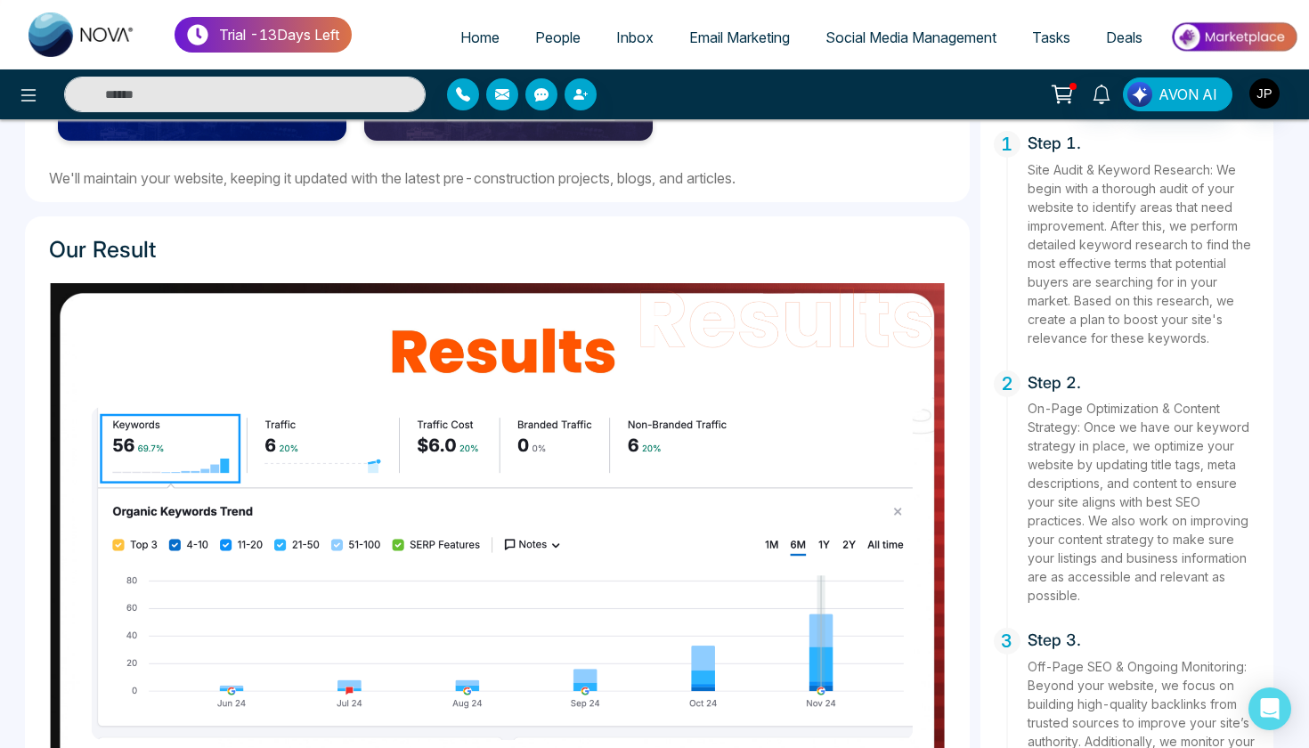
scroll to position [925, 0]
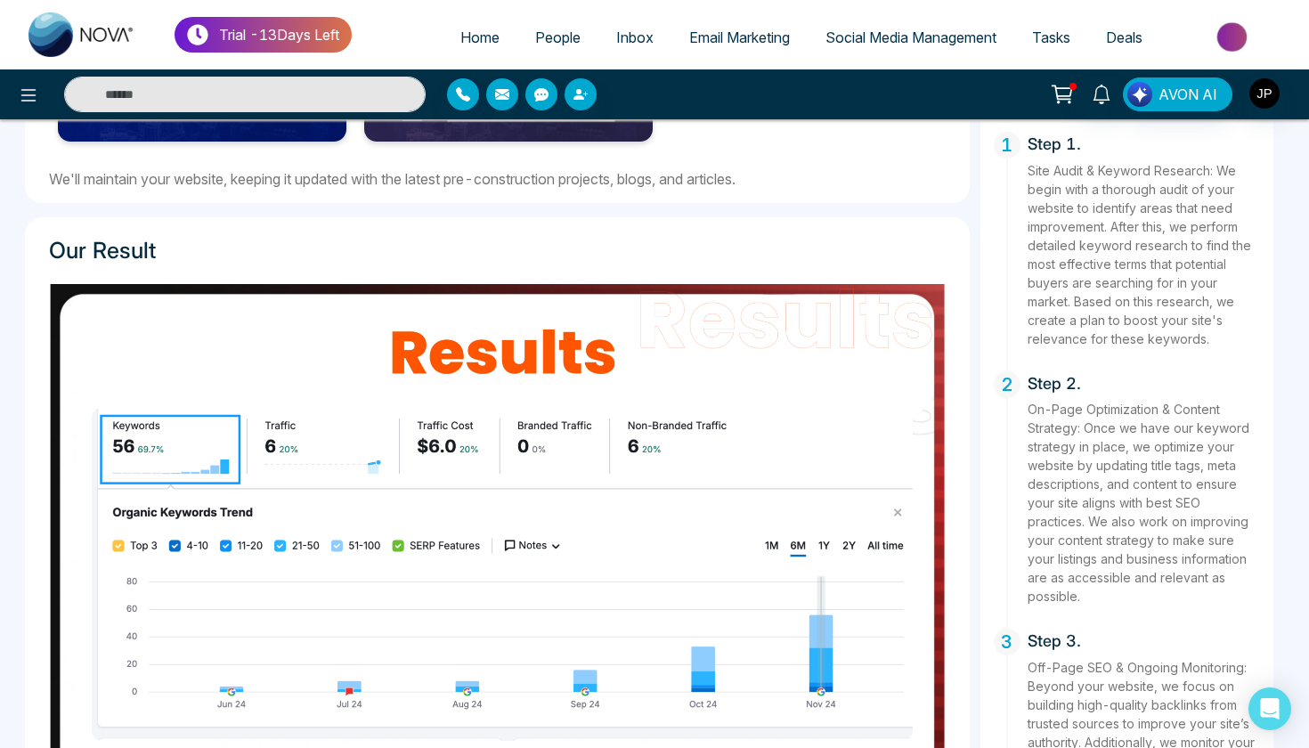
click at [149, 488] on img at bounding box center [497, 536] width 897 height 504
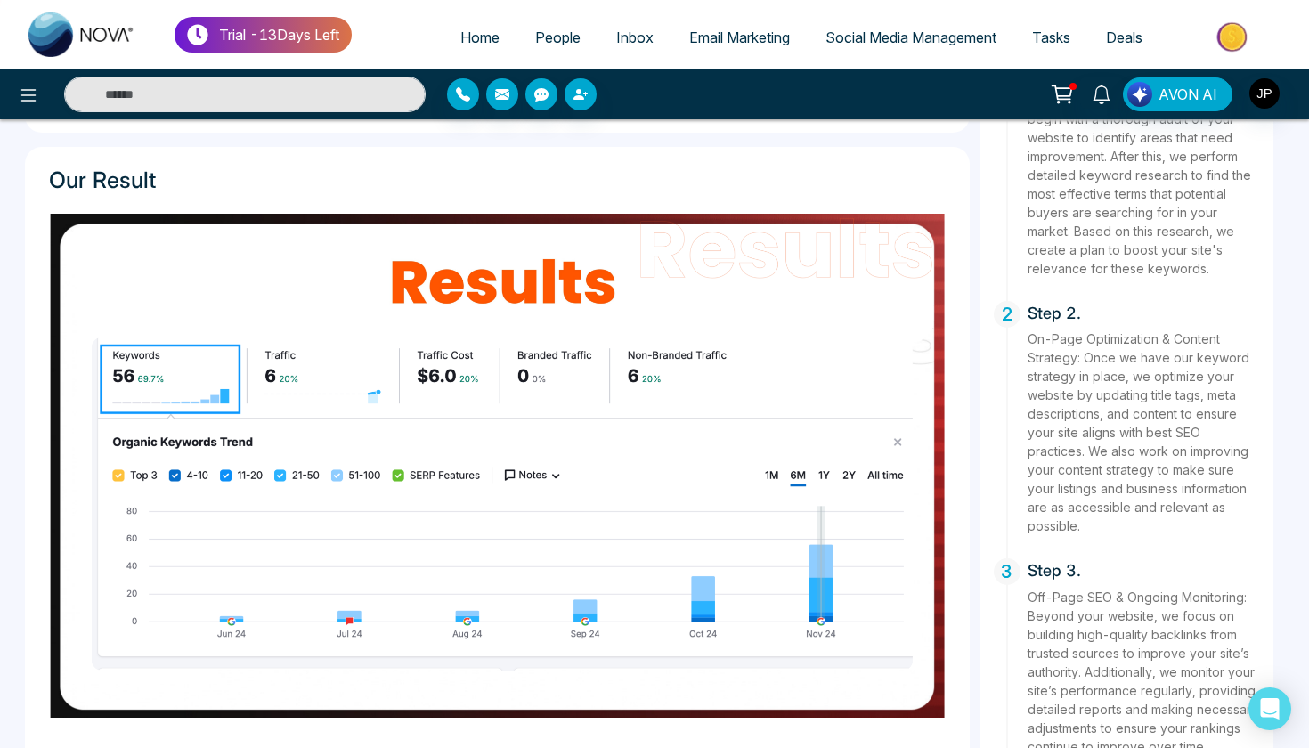
scroll to position [995, 0]
click at [149, 487] on img at bounding box center [497, 467] width 897 height 504
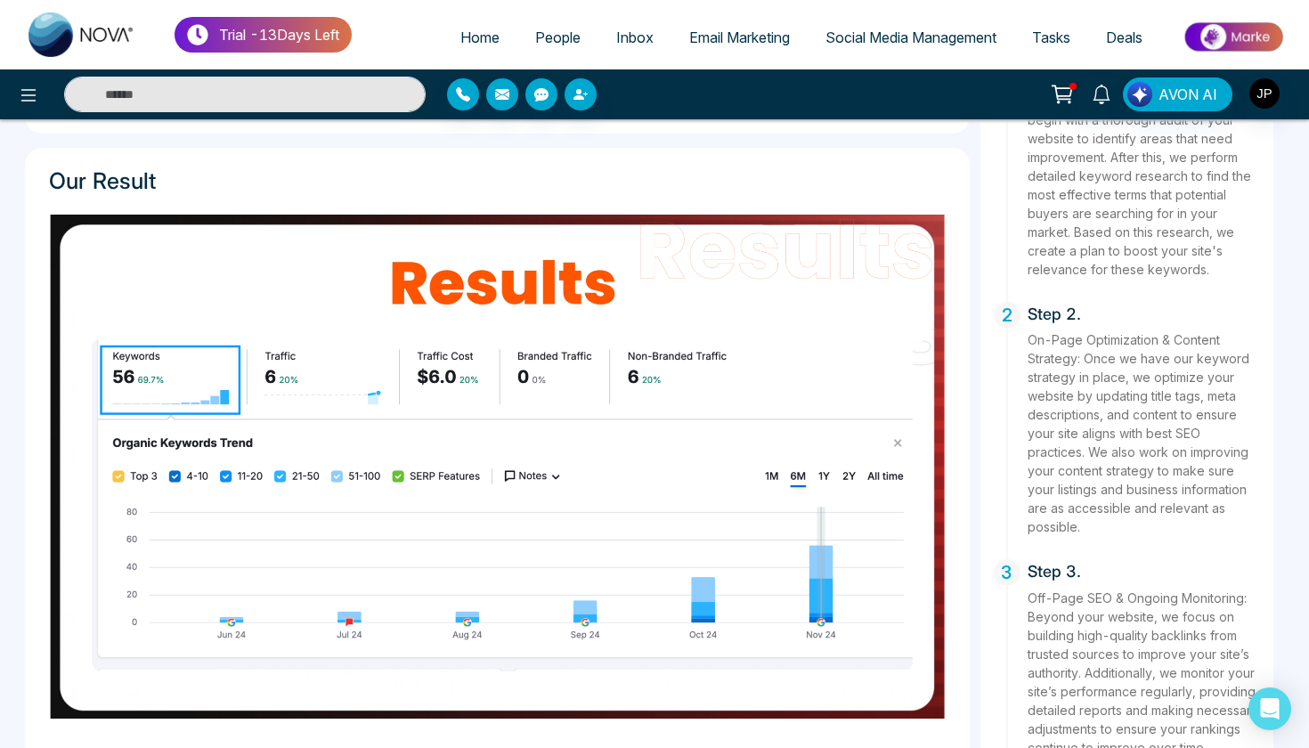
click at [149, 488] on img at bounding box center [497, 467] width 897 height 504
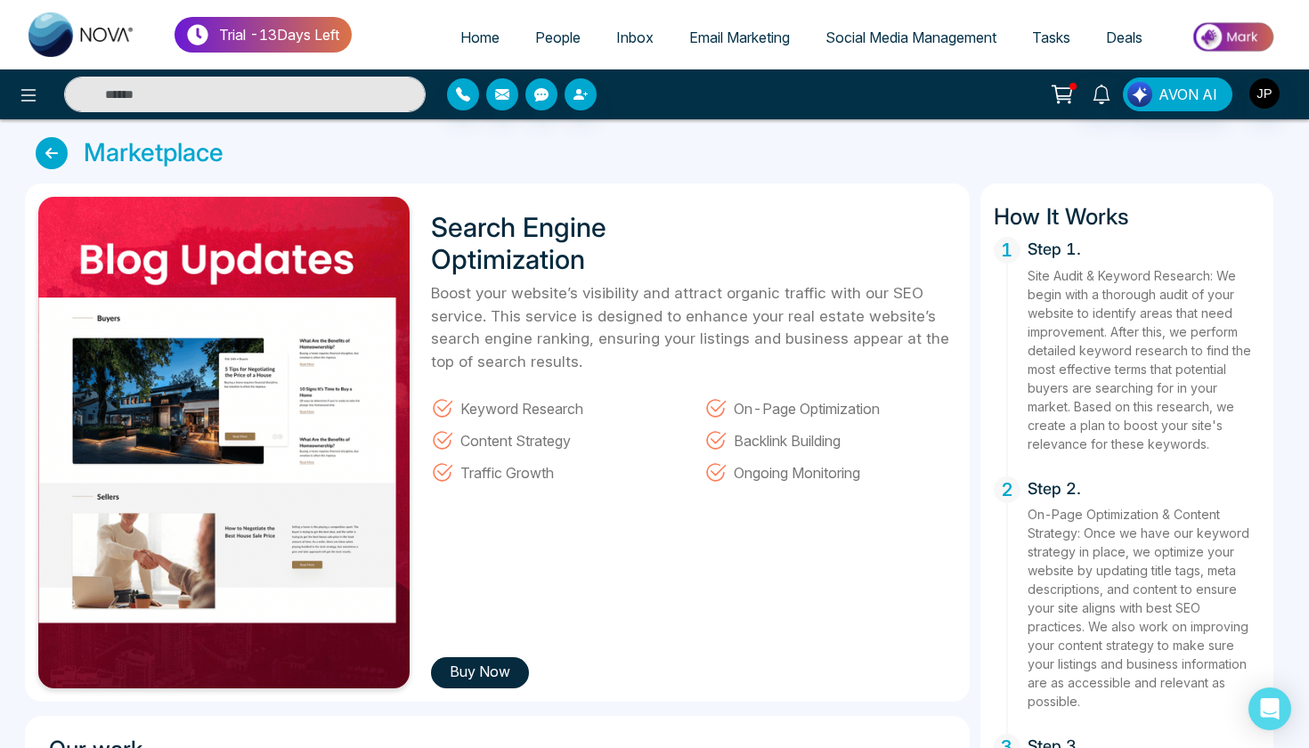
scroll to position [0, 0]
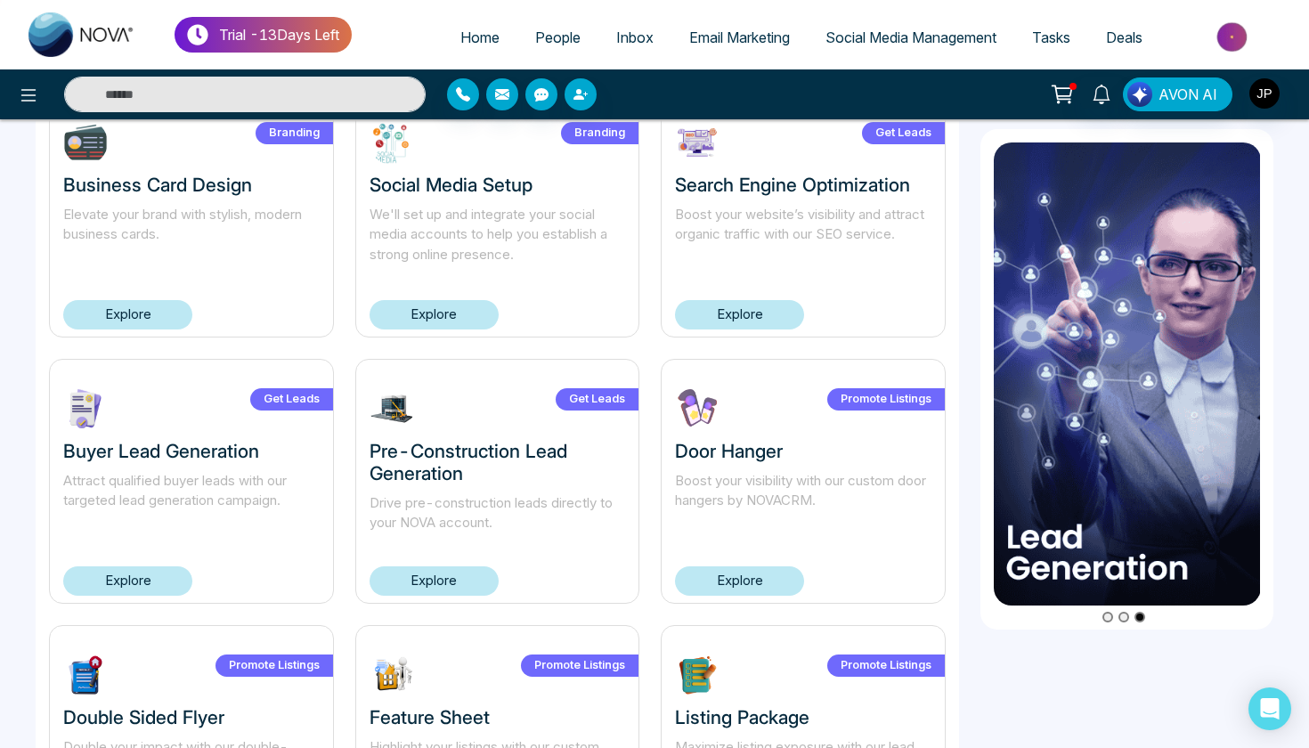
scroll to position [701, 0]
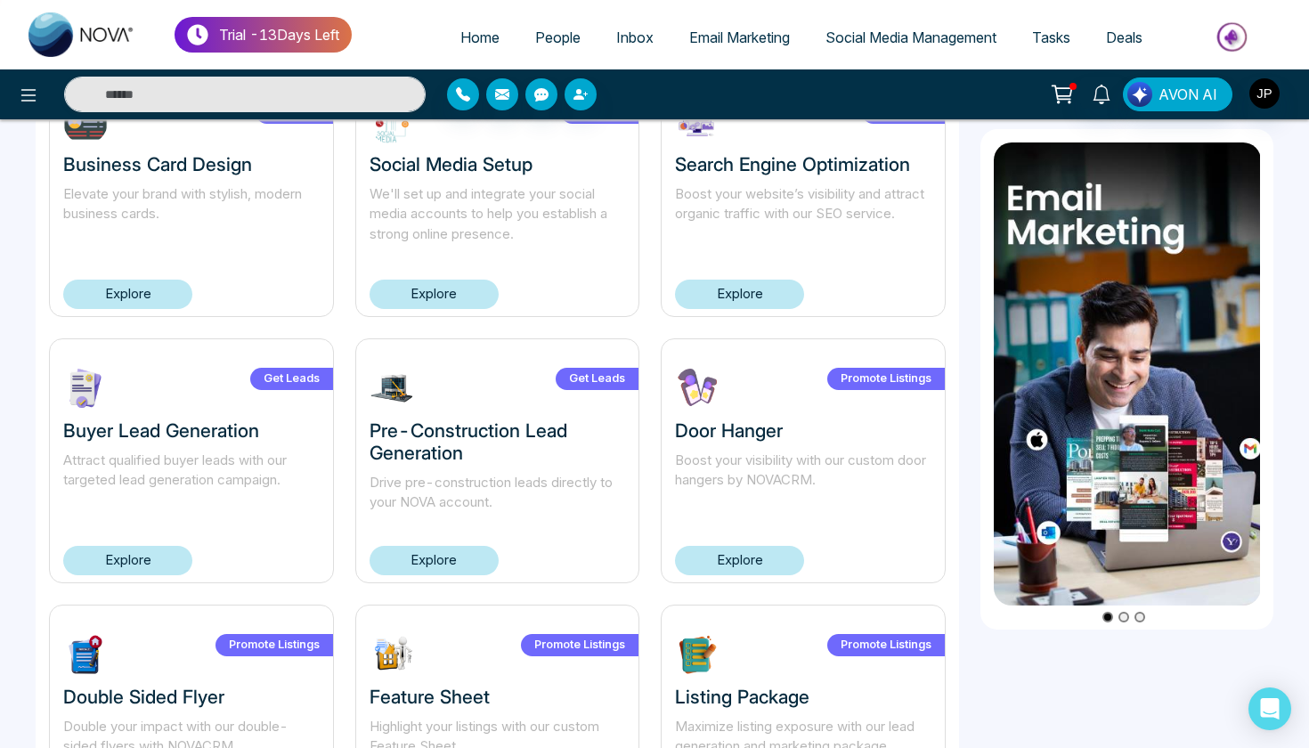
click at [140, 573] on link "Explore" at bounding box center [127, 560] width 129 height 29
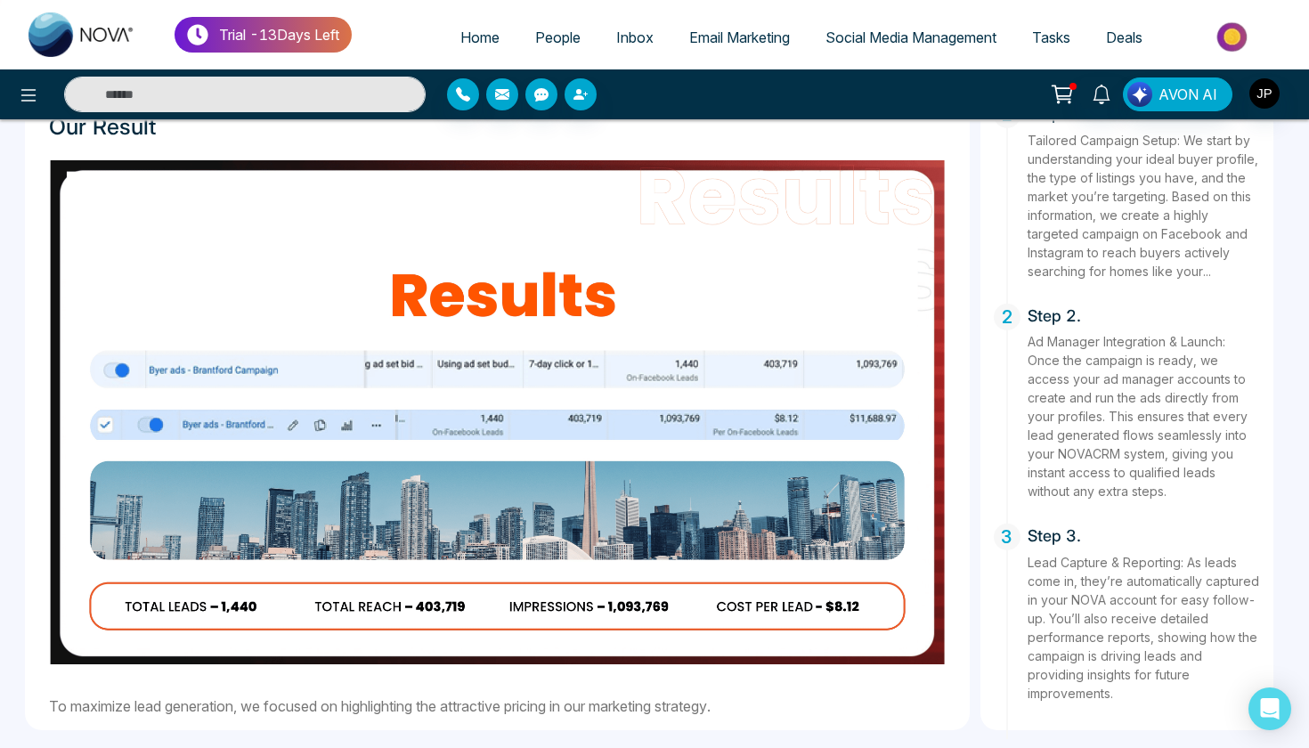
scroll to position [1049, 0]
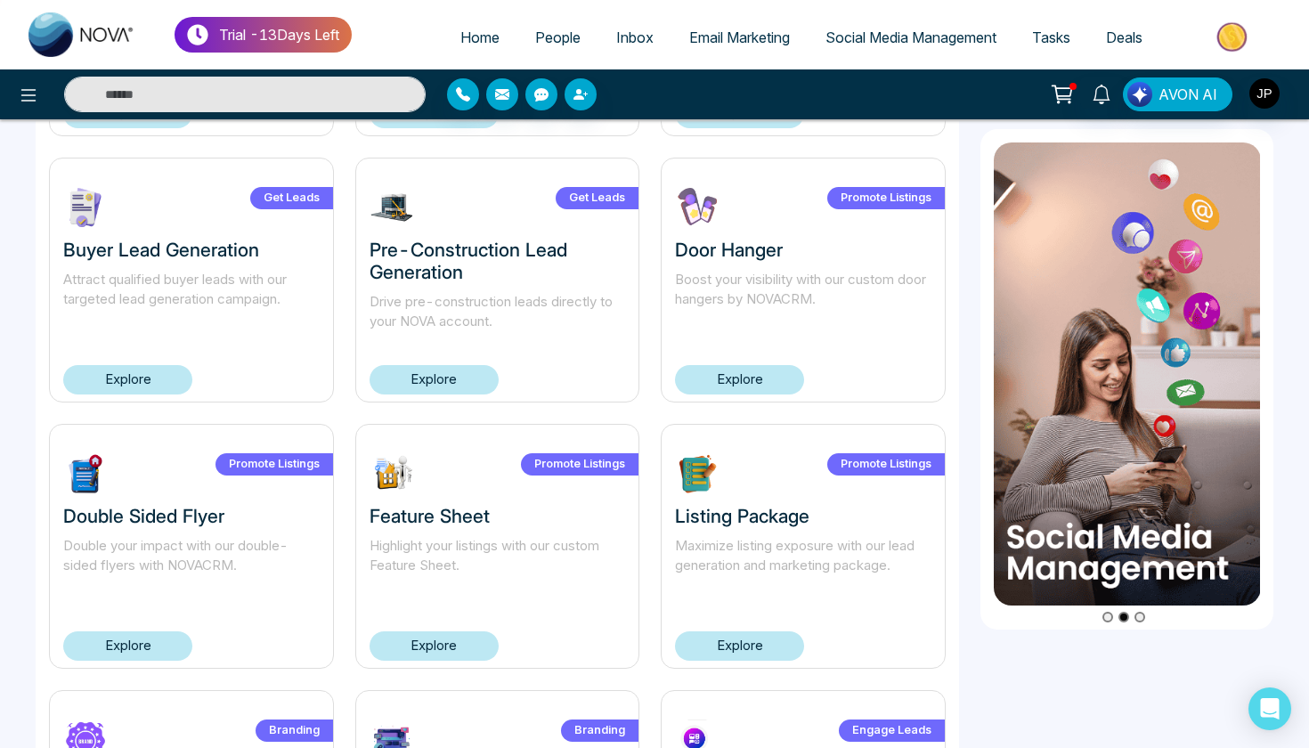
scroll to position [891, 0]
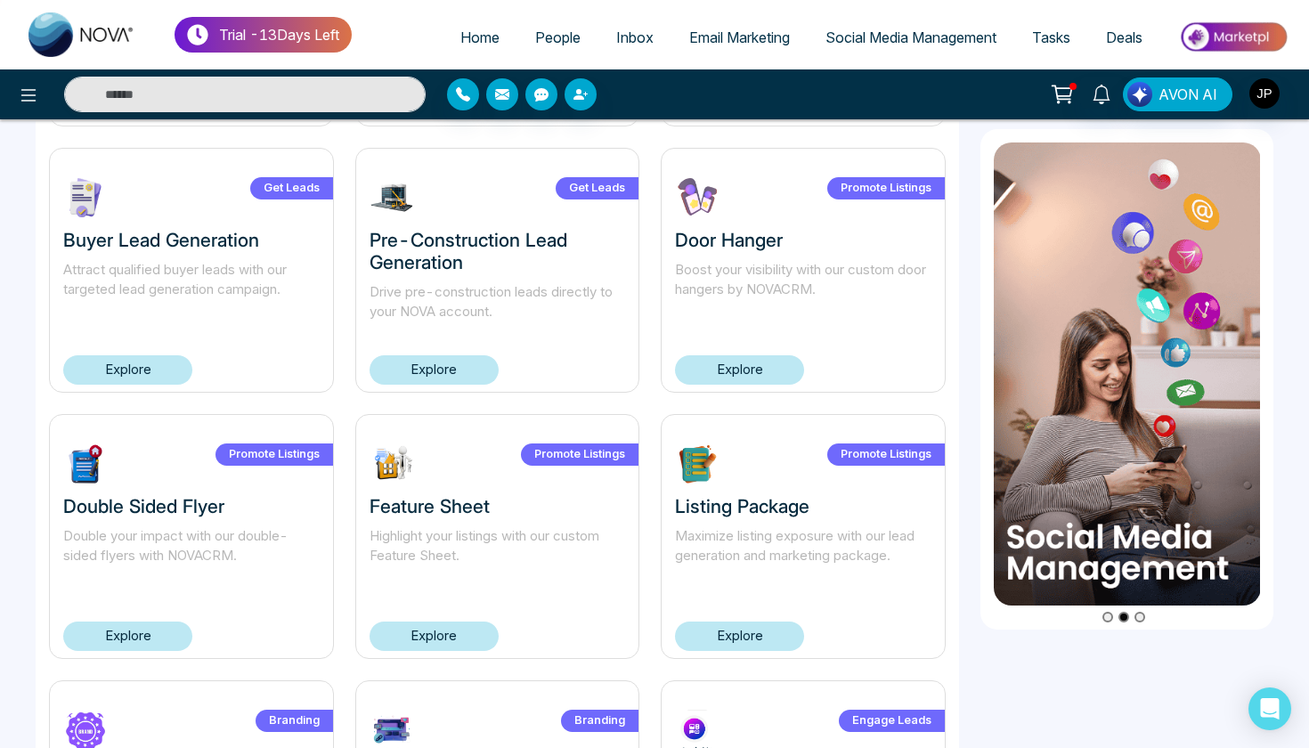
click at [477, 368] on link "Explore" at bounding box center [434, 369] width 129 height 29
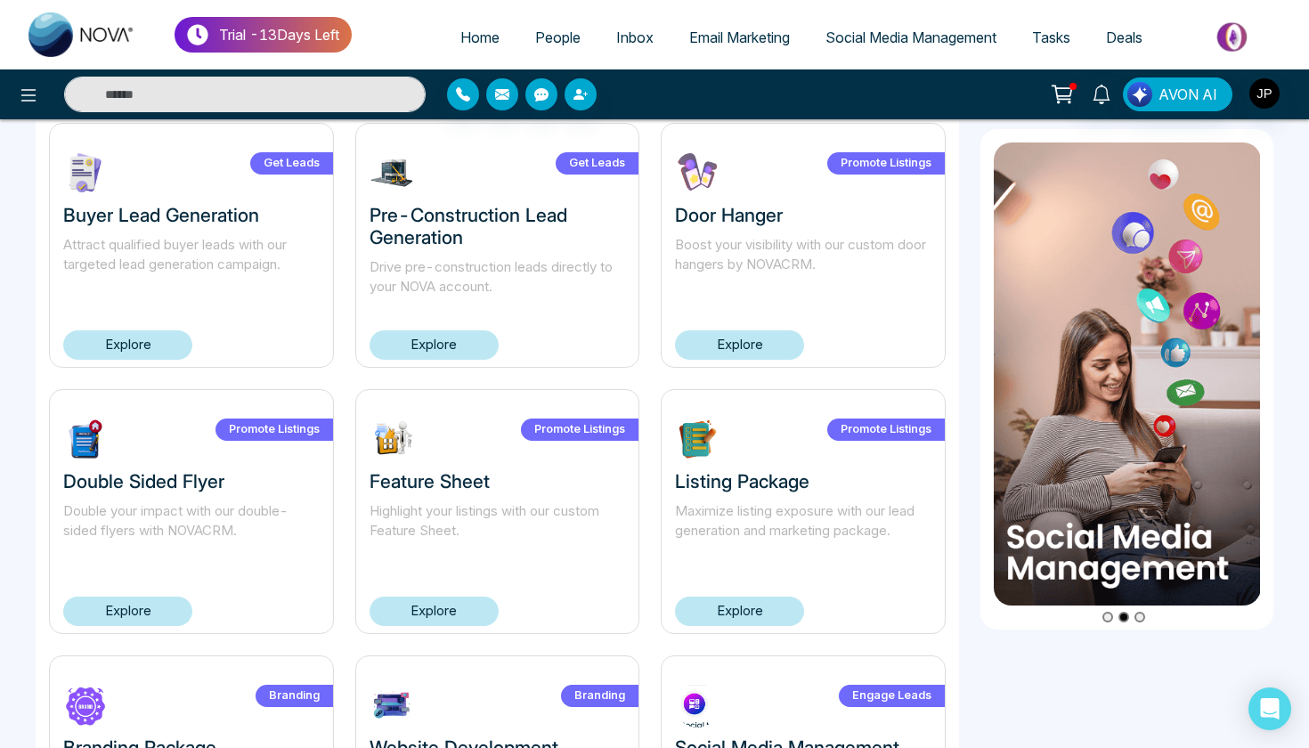
scroll to position [907, 0]
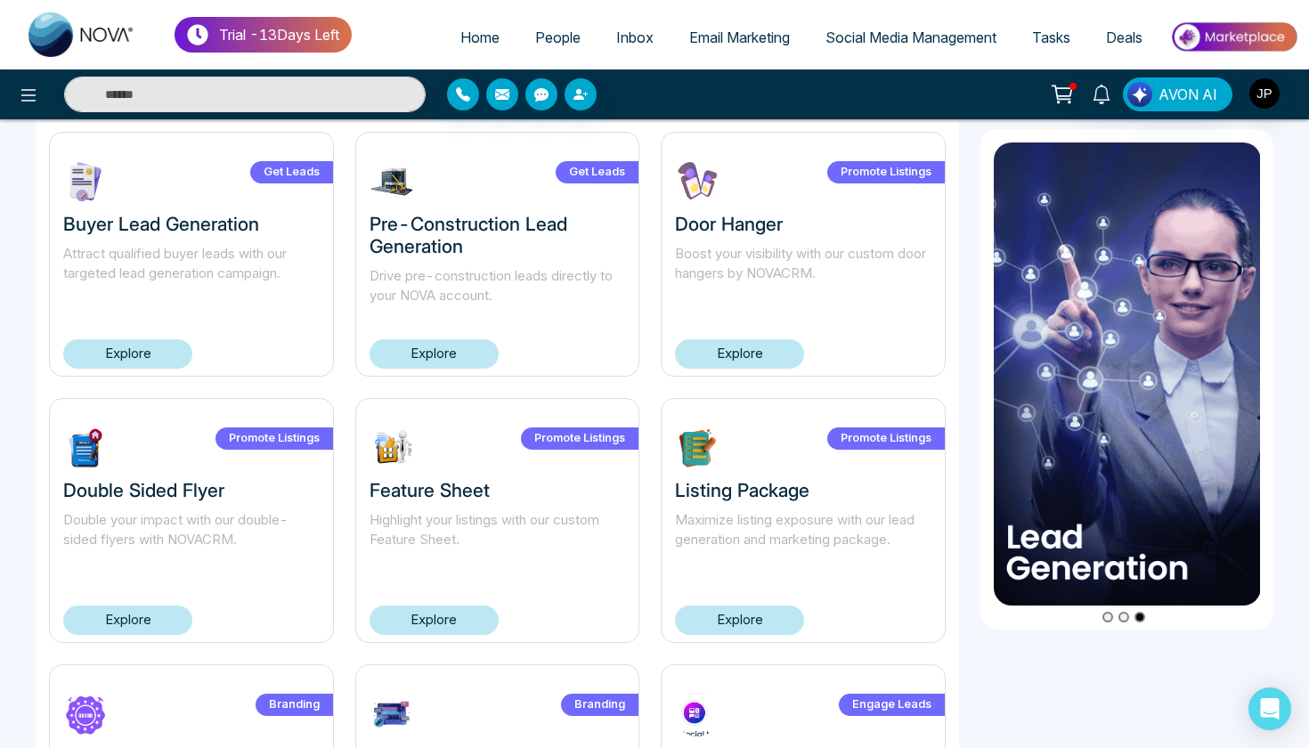
click at [783, 344] on link "Explore" at bounding box center [739, 353] width 129 height 29
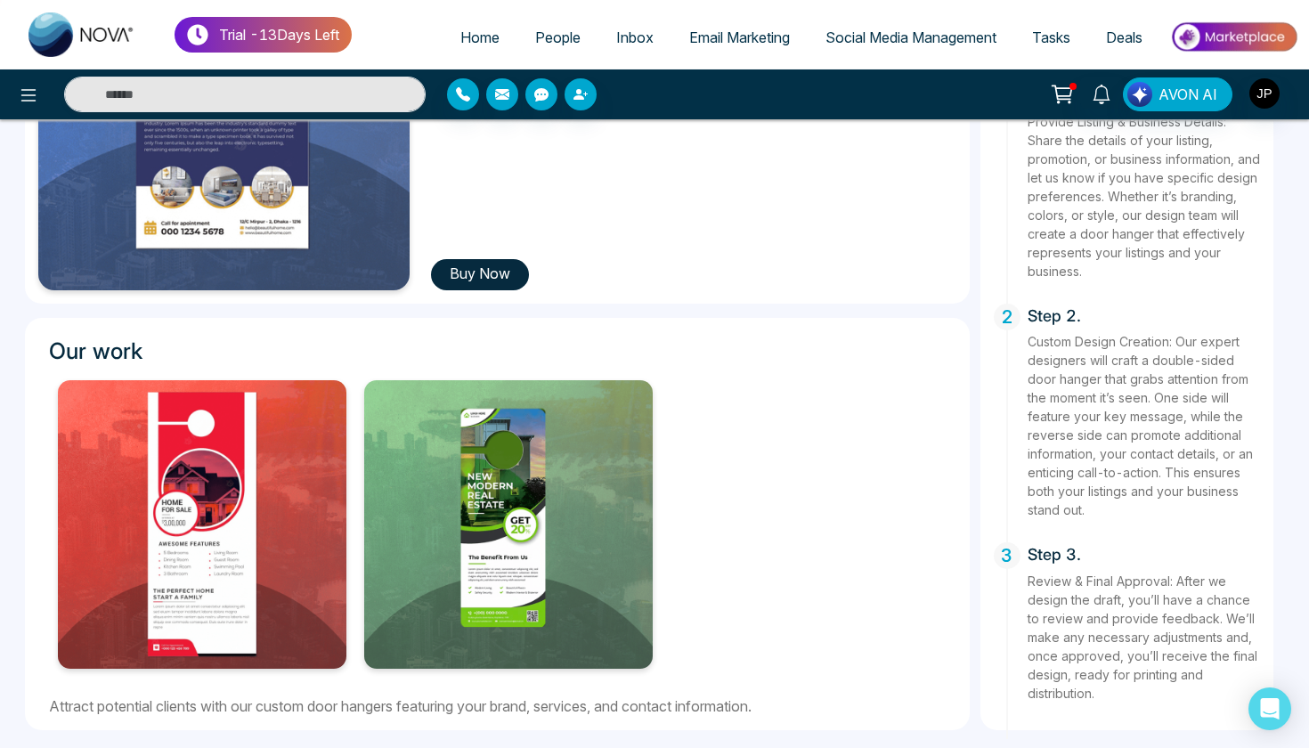
scroll to position [398, 0]
click at [1057, 692] on p "Review & Final Approval: After we design the draft, you’ll have a chance to rev…" at bounding box center [1143, 637] width 233 height 131
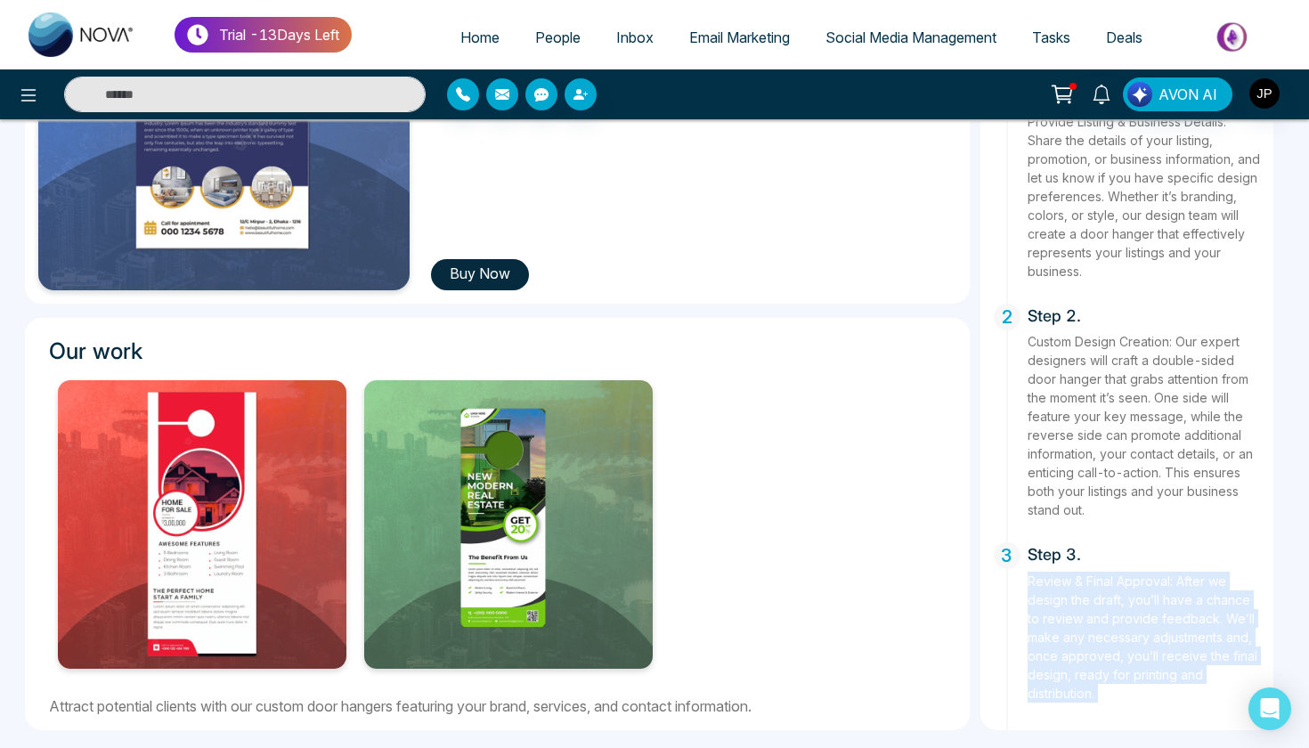
click at [1057, 692] on p "Review & Final Approval: After we design the draft, you’ll have a chance to rev…" at bounding box center [1143, 637] width 233 height 131
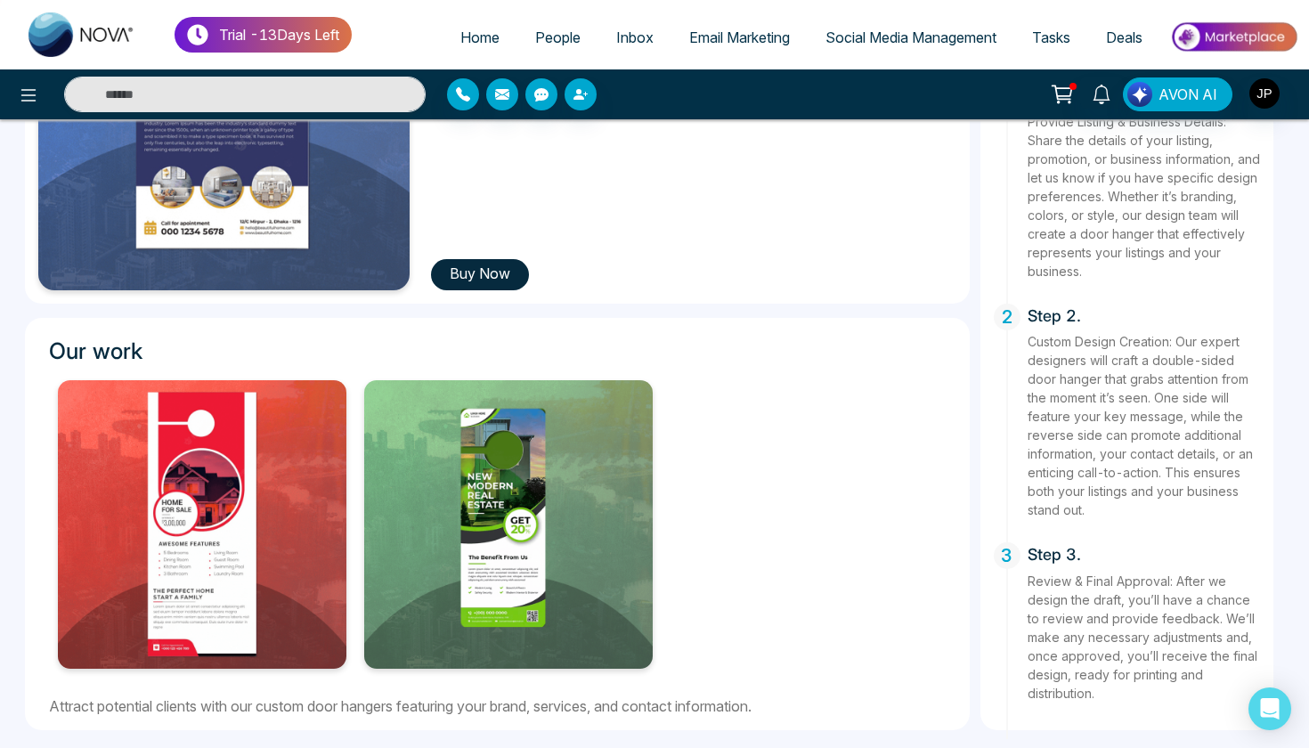
click at [984, 646] on div "How It Works 1 Step 1. Provide Listing & Business Details: Share the details of…" at bounding box center [1127, 379] width 294 height 701
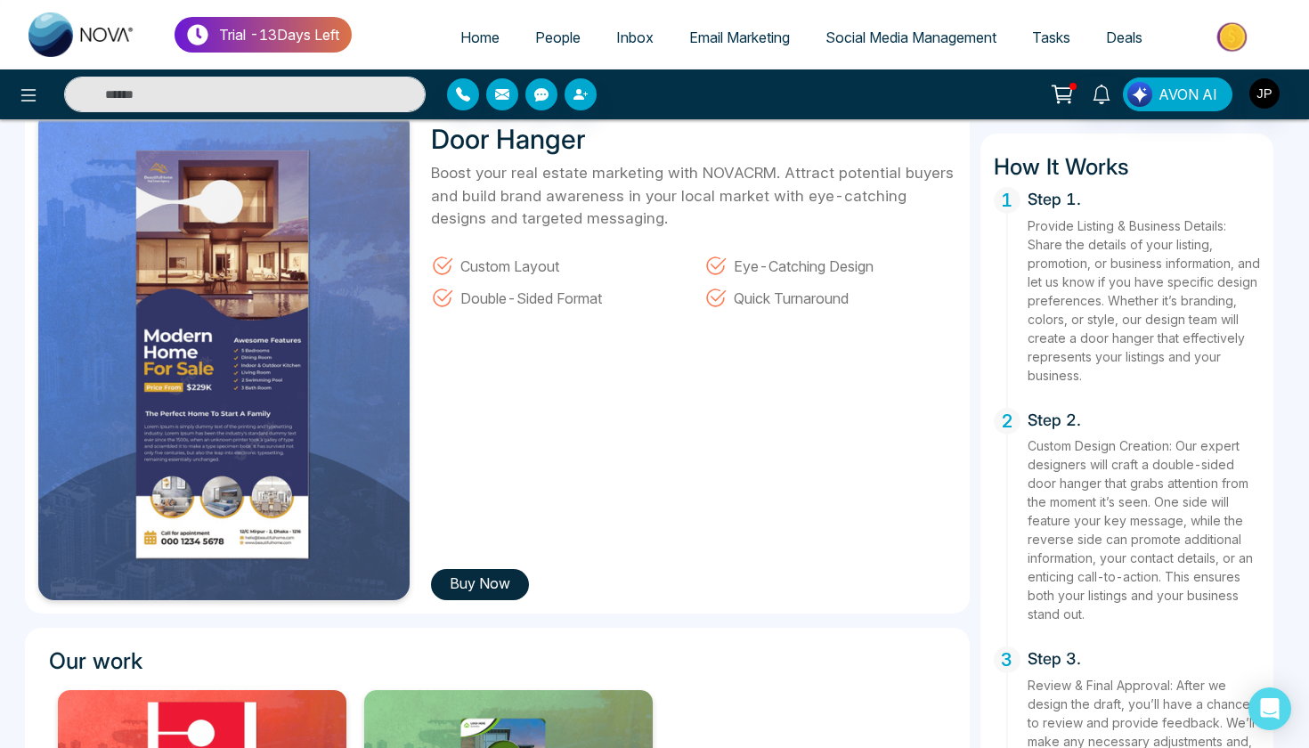
scroll to position [88, 0]
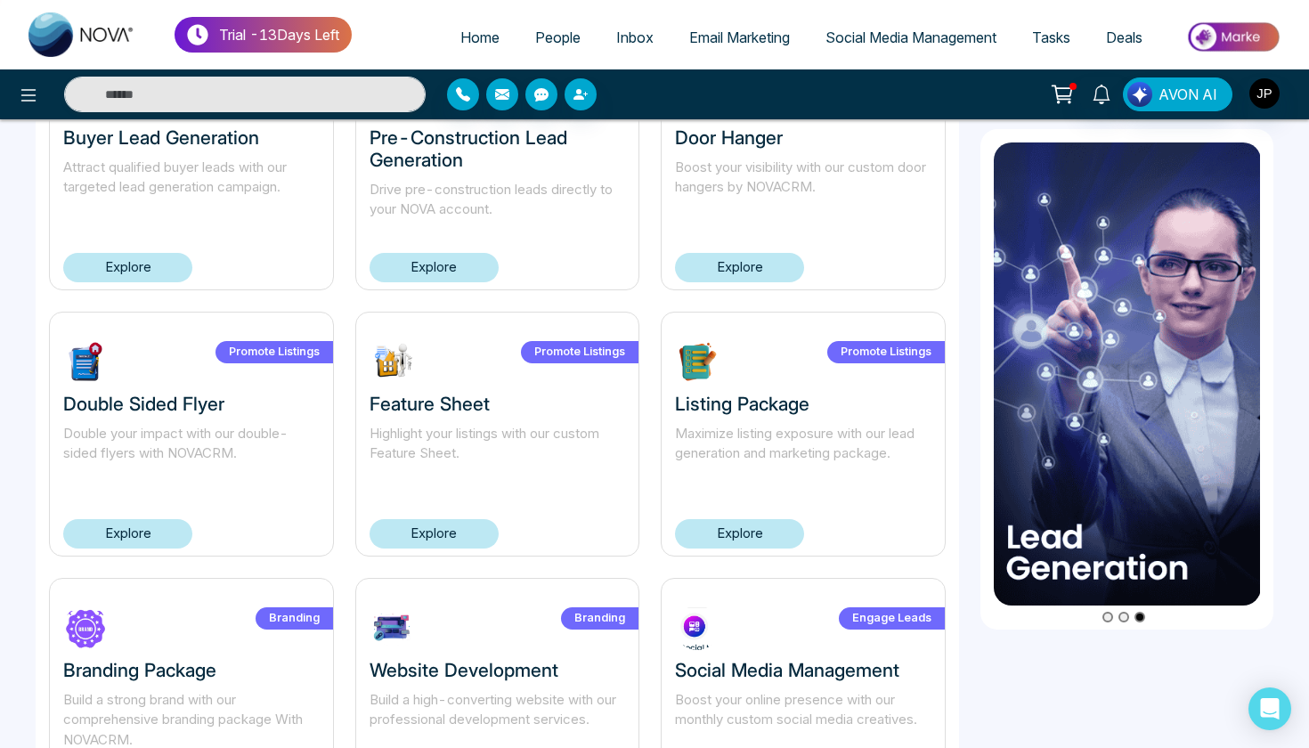
scroll to position [987, 0]
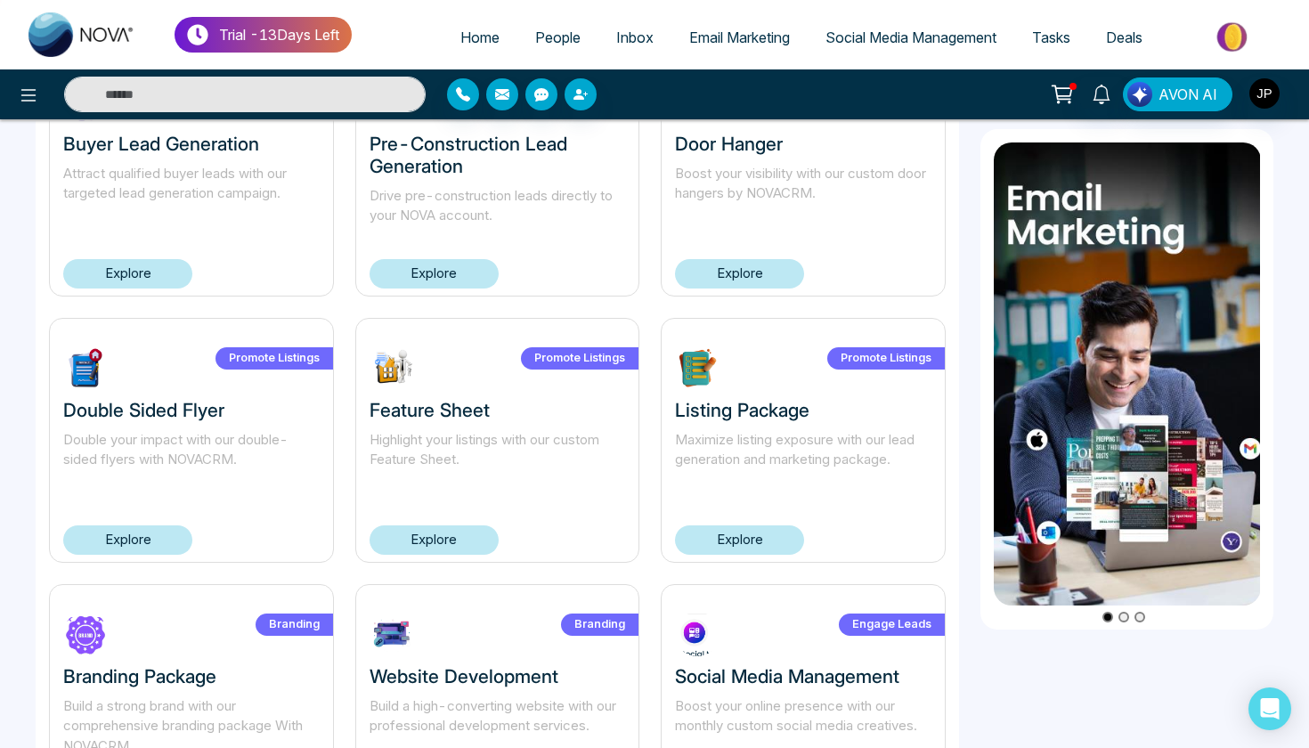
click at [150, 532] on link "Explore" at bounding box center [127, 539] width 129 height 29
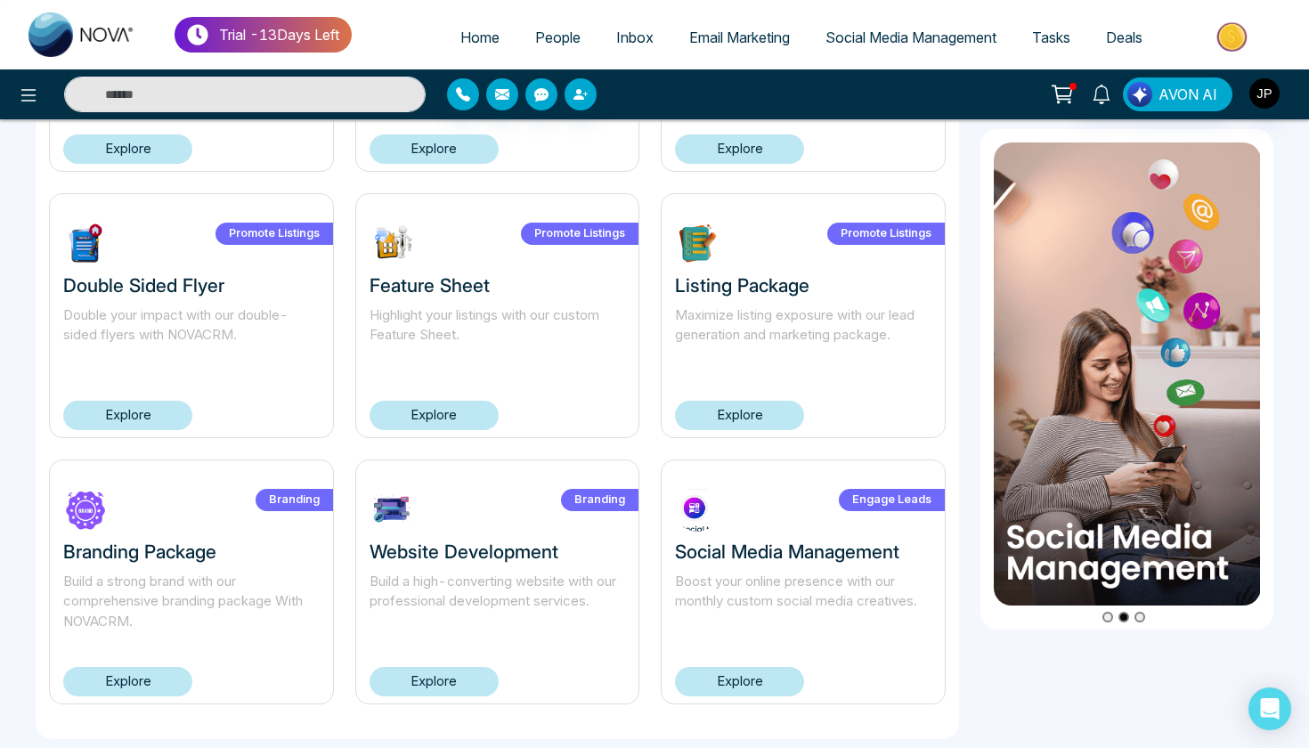
scroll to position [1109, 0]
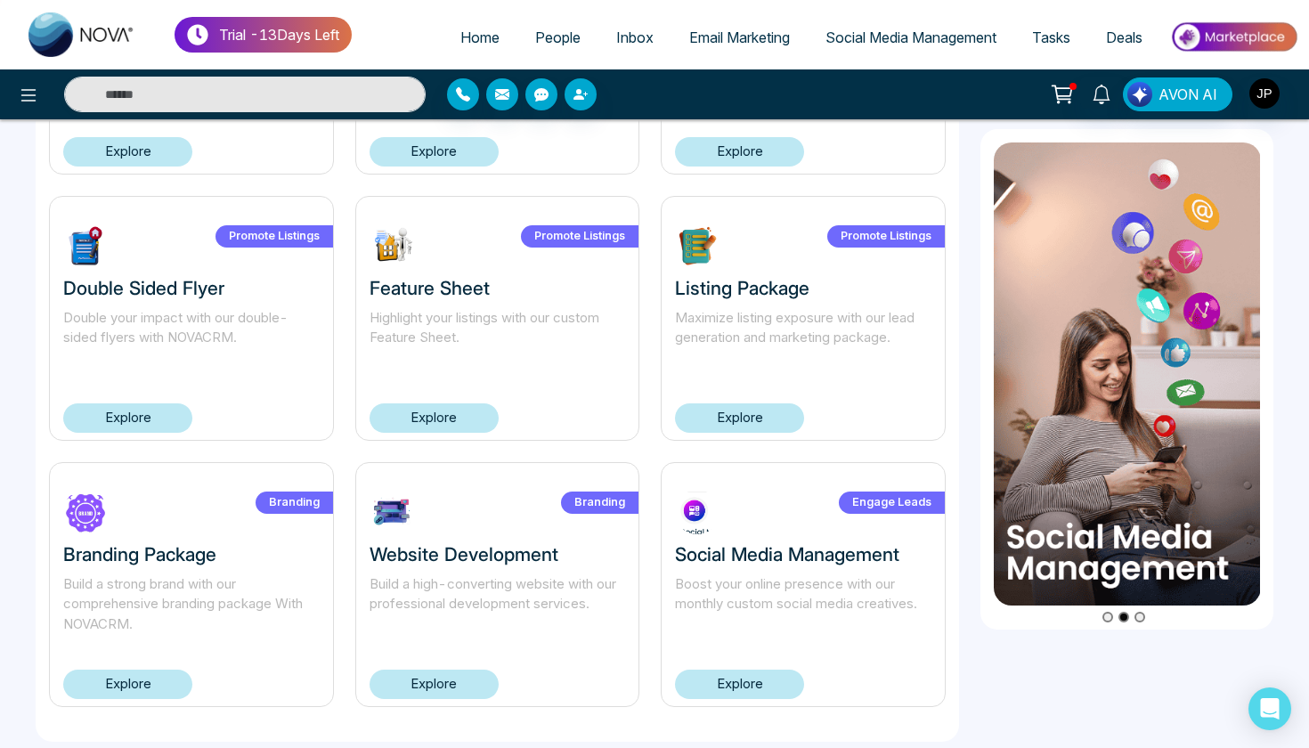
click at [426, 416] on link "Explore" at bounding box center [434, 417] width 129 height 29
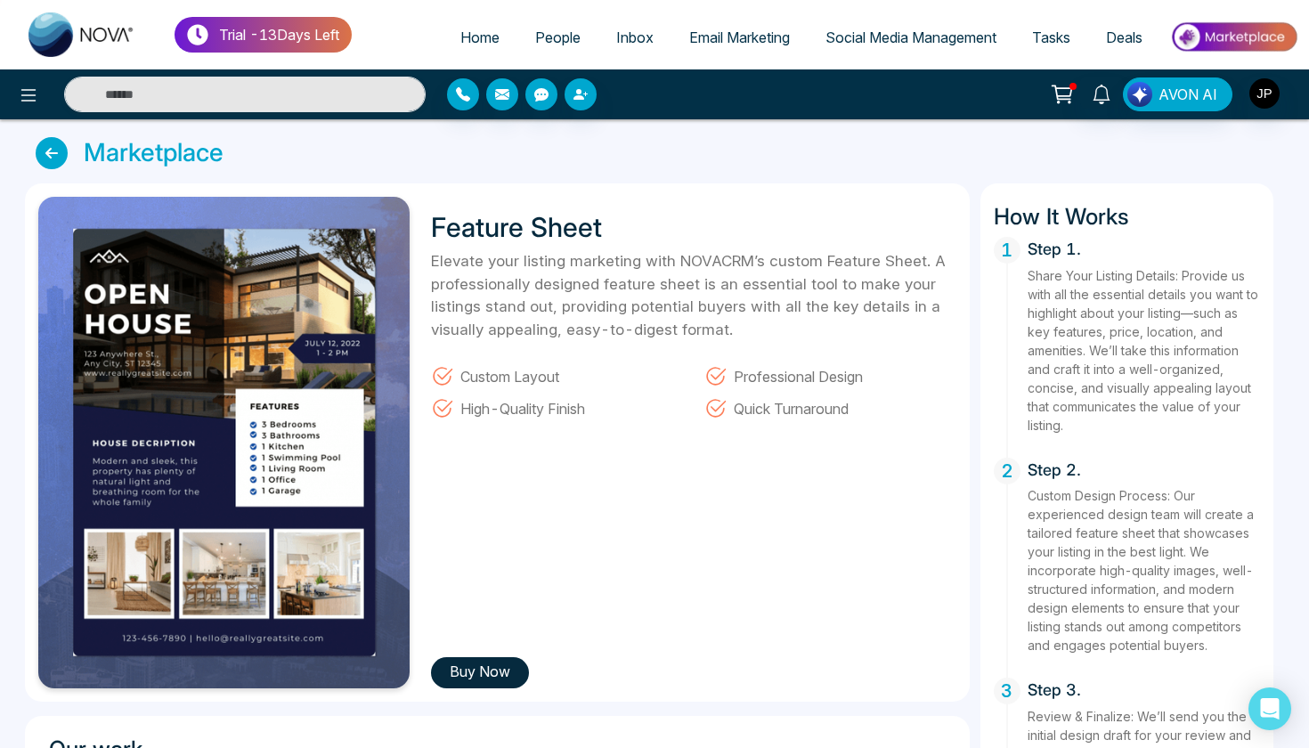
click at [56, 144] on icon at bounding box center [52, 153] width 32 height 32
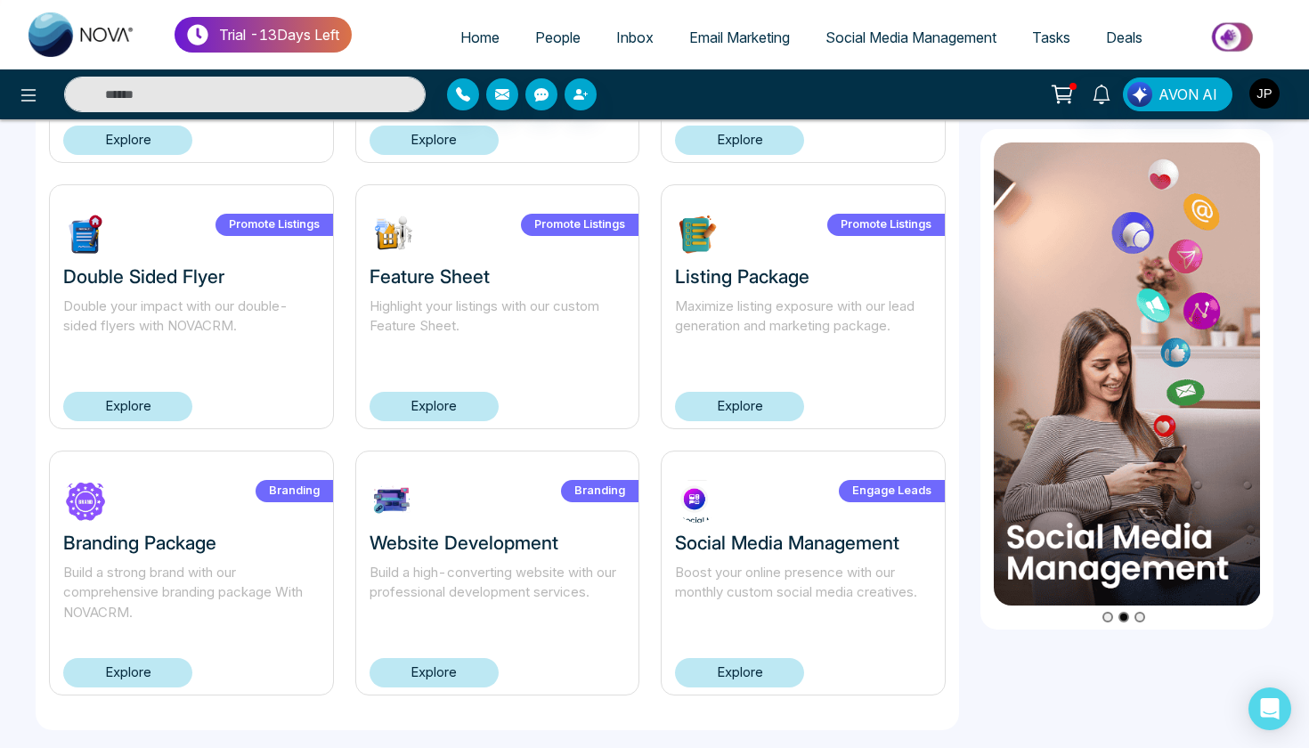
scroll to position [1120, 0]
click at [730, 400] on link "Explore" at bounding box center [739, 407] width 129 height 29
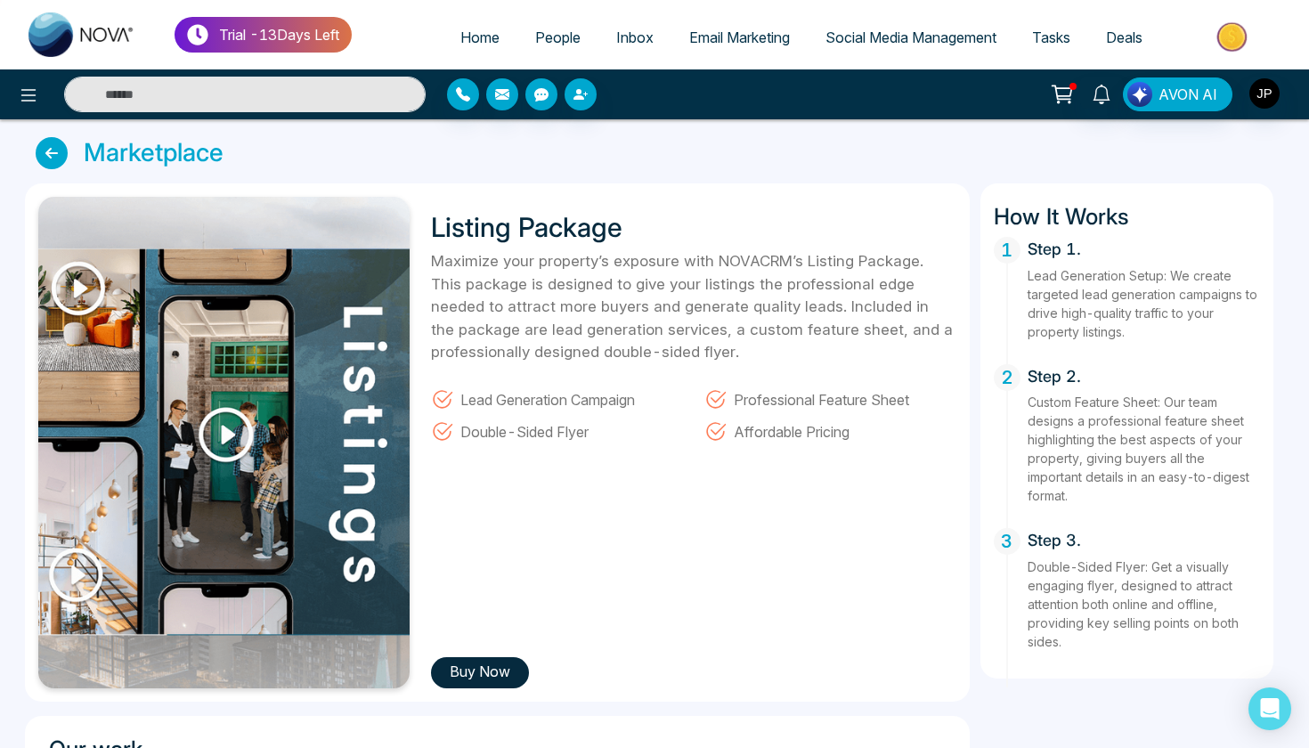
click at [58, 149] on icon at bounding box center [52, 153] width 32 height 32
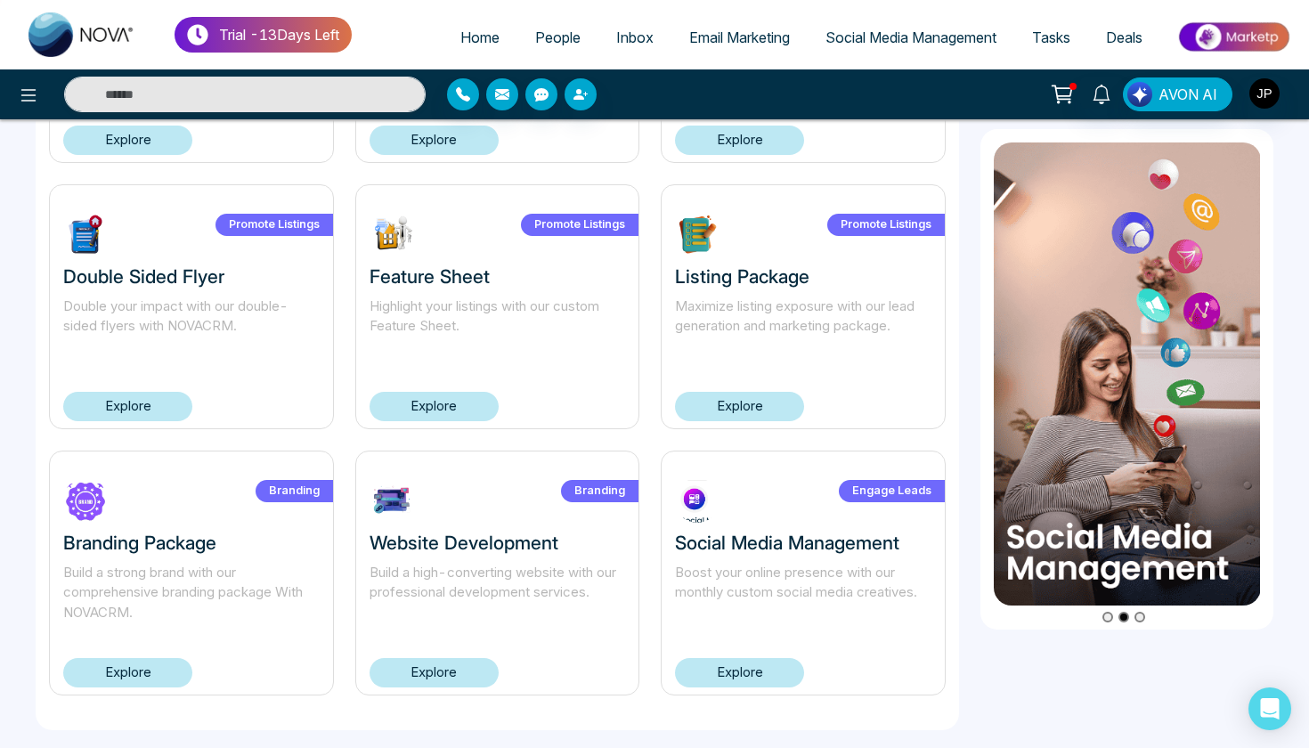
scroll to position [1120, 0]
click at [727, 413] on link "Explore" at bounding box center [739, 407] width 129 height 29
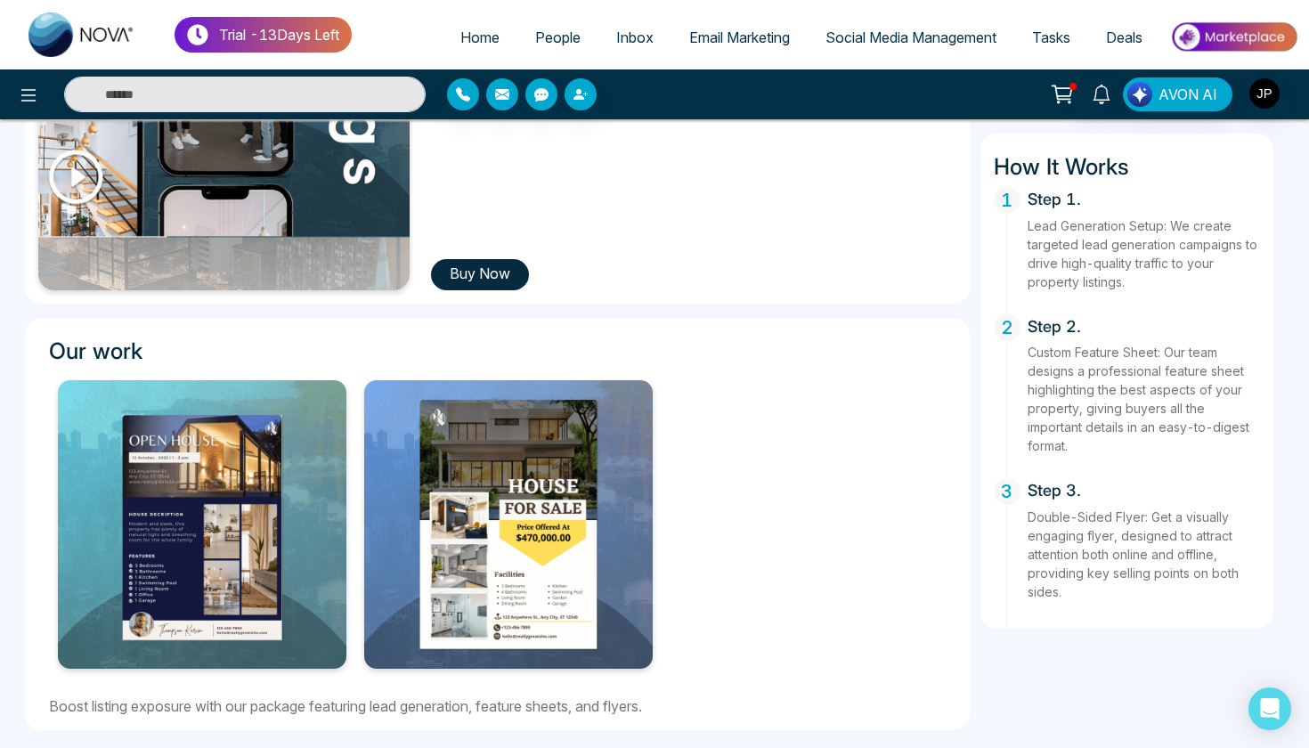
scroll to position [398, 0]
click at [687, 485] on div at bounding box center [497, 524] width 918 height 306
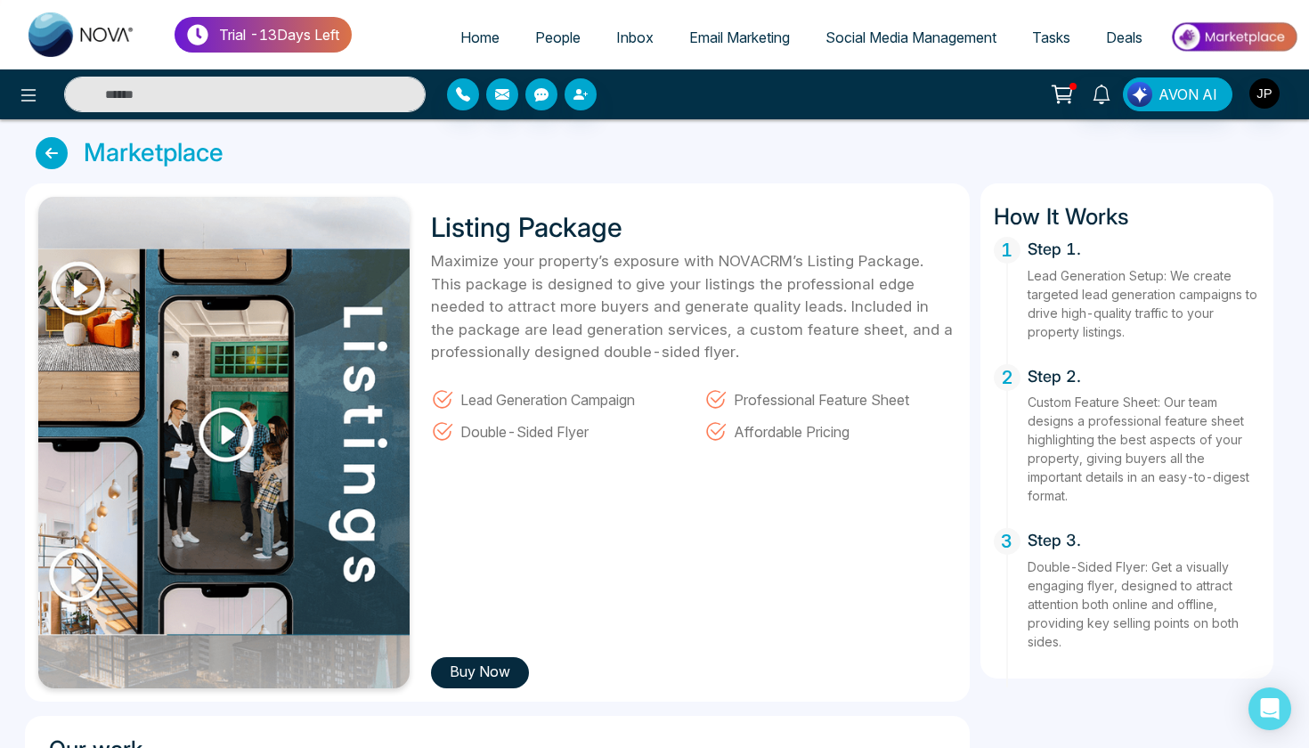
scroll to position [-1, 0]
click at [687, 485] on div "Listing Package Maximize your property’s exposure with NOVACRM’s Listing Packag…" at bounding box center [687, 442] width 535 height 491
click at [45, 154] on icon at bounding box center [52, 153] width 32 height 32
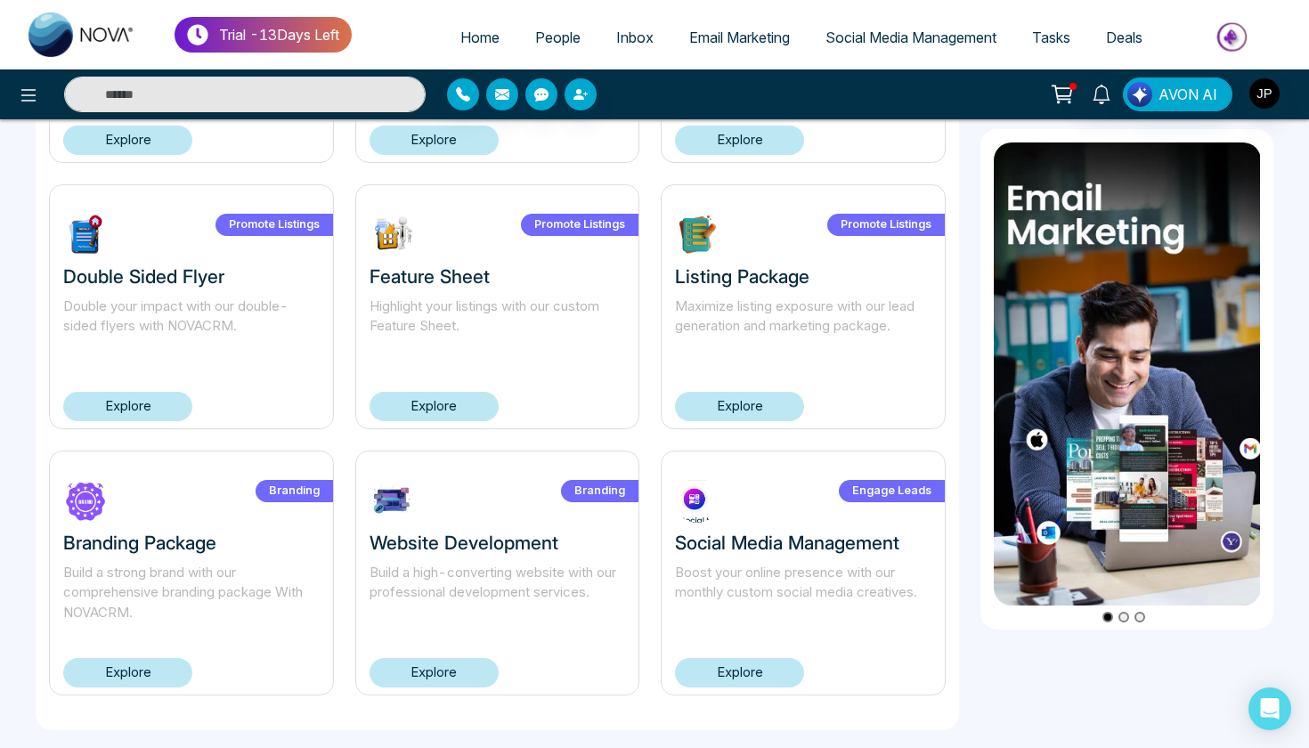
scroll to position [1120, 0]
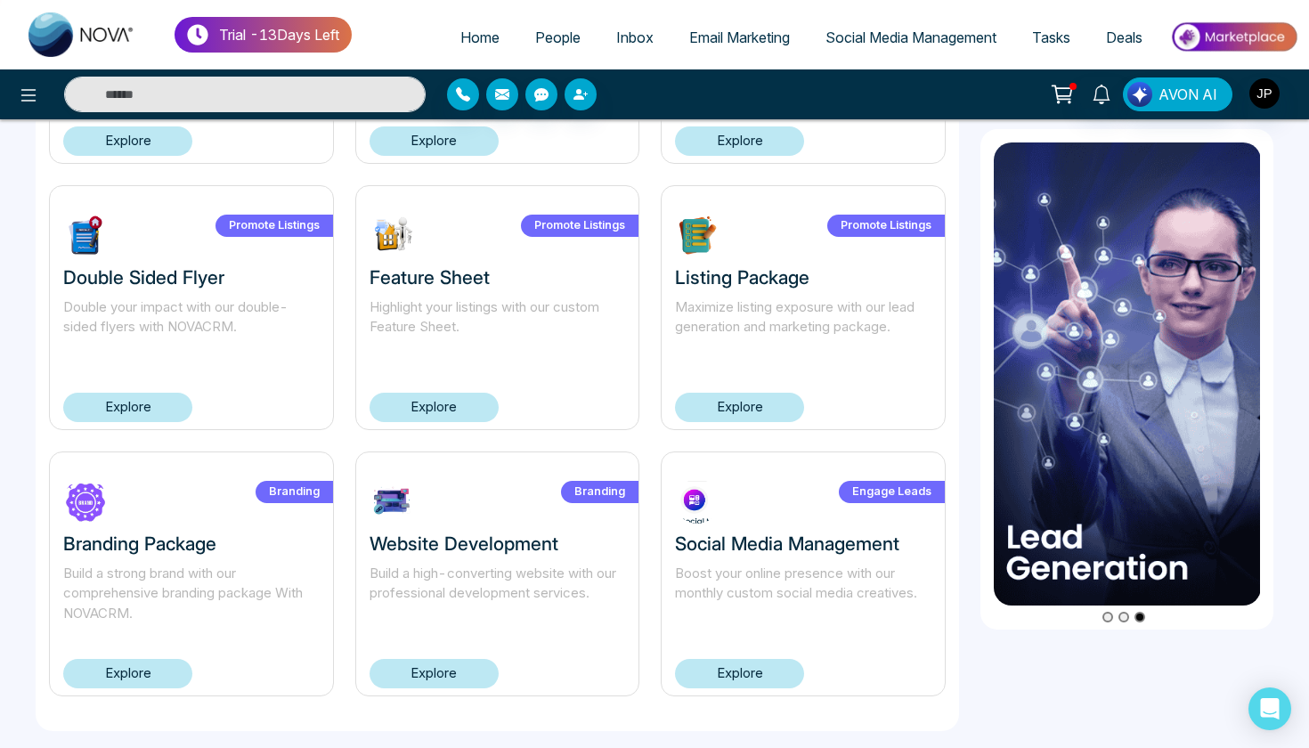
click at [180, 612] on p "Build a strong brand with our comprehensive branding package With NOVACRM." at bounding box center [191, 594] width 256 height 61
click at [151, 680] on link "Explore" at bounding box center [127, 673] width 129 height 29
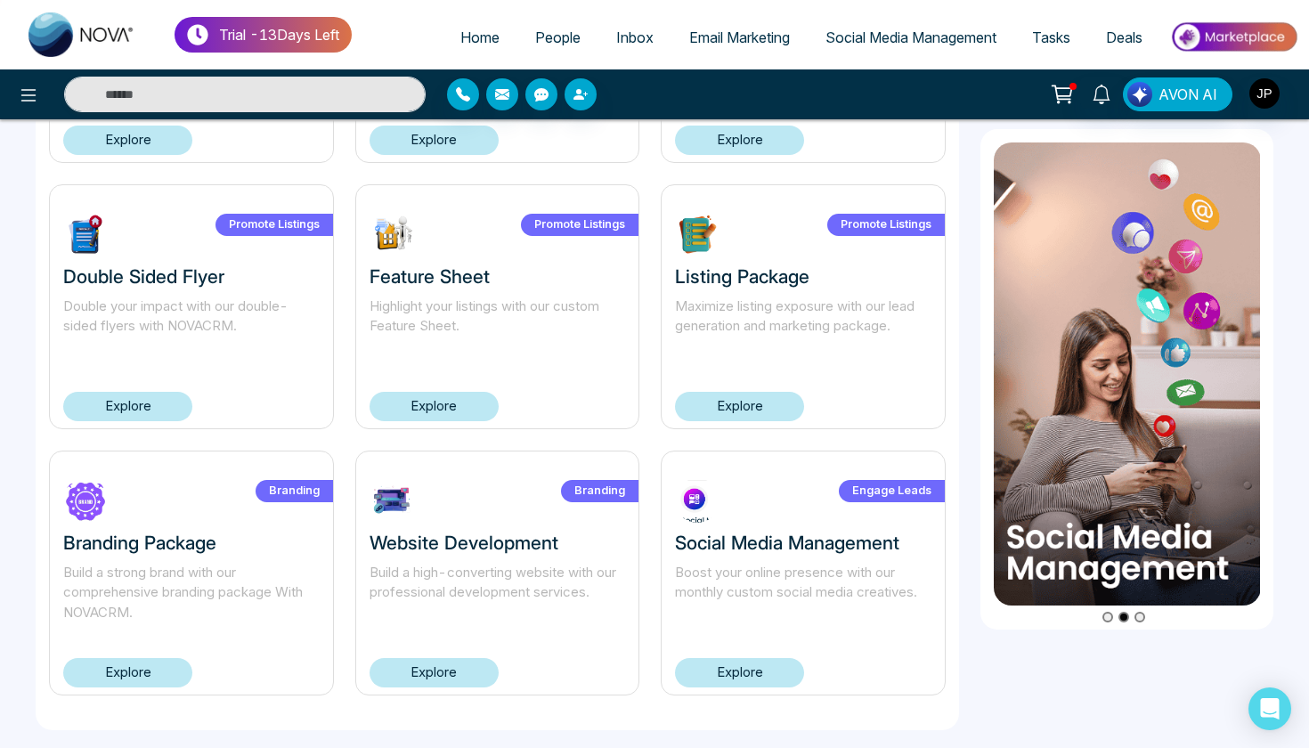
scroll to position [1120, 0]
click at [454, 675] on link "Explore" at bounding box center [434, 673] width 129 height 29
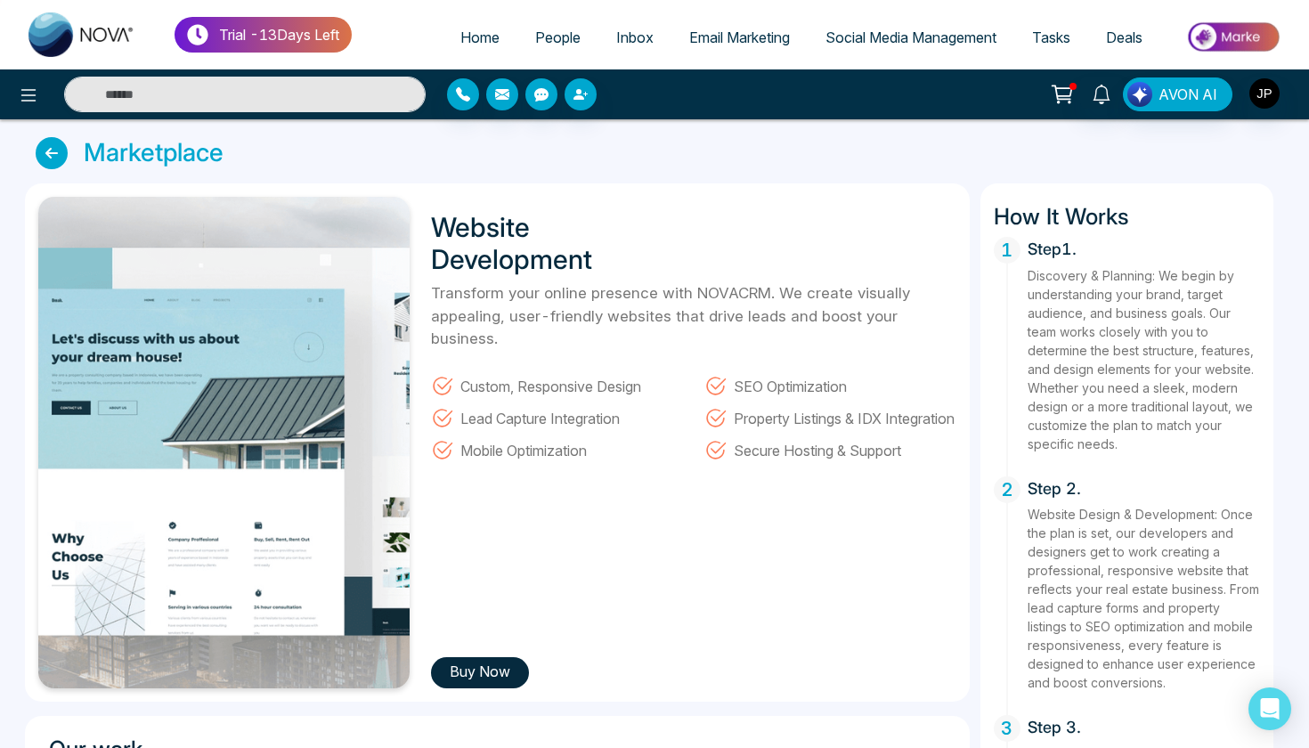
click at [311, 473] on img at bounding box center [223, 442] width 371 height 491
click at [513, 344] on p "Transform your online presence with NOVACRM. We create visually appealing, user…" at bounding box center [693, 316] width 524 height 69
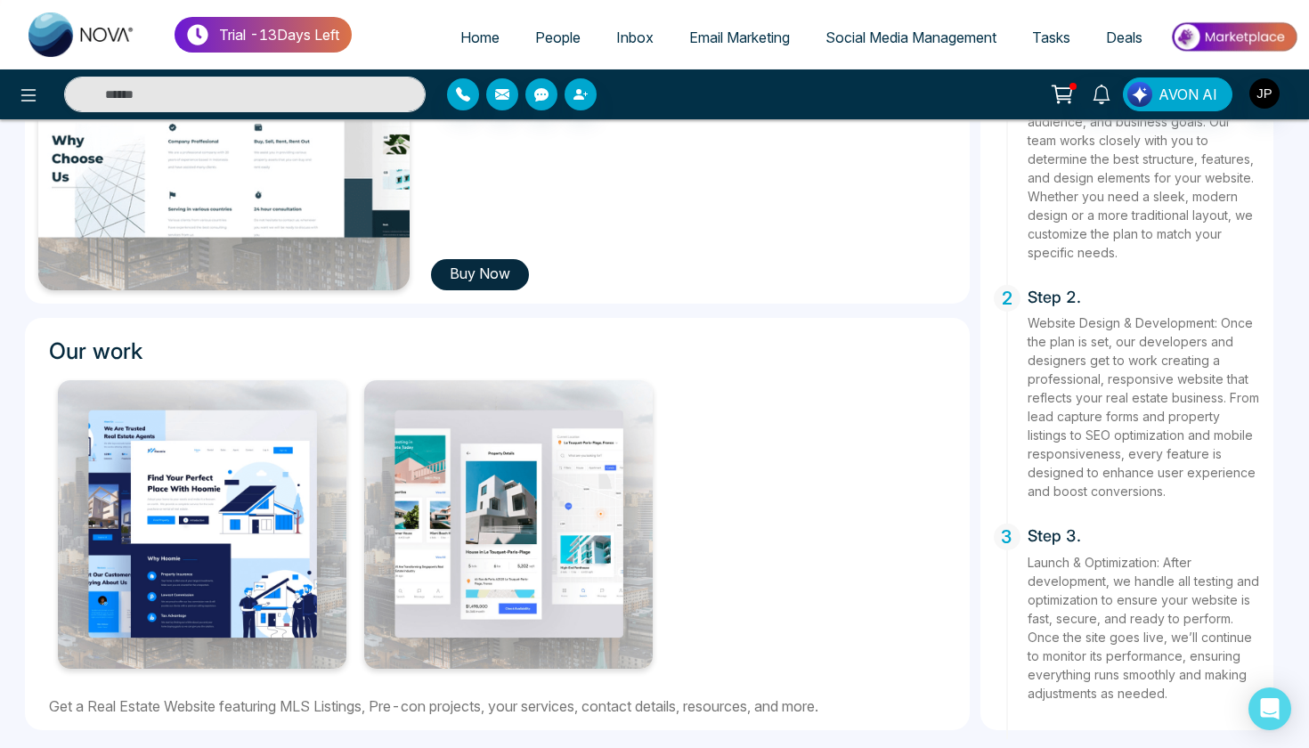
scroll to position [398, 0]
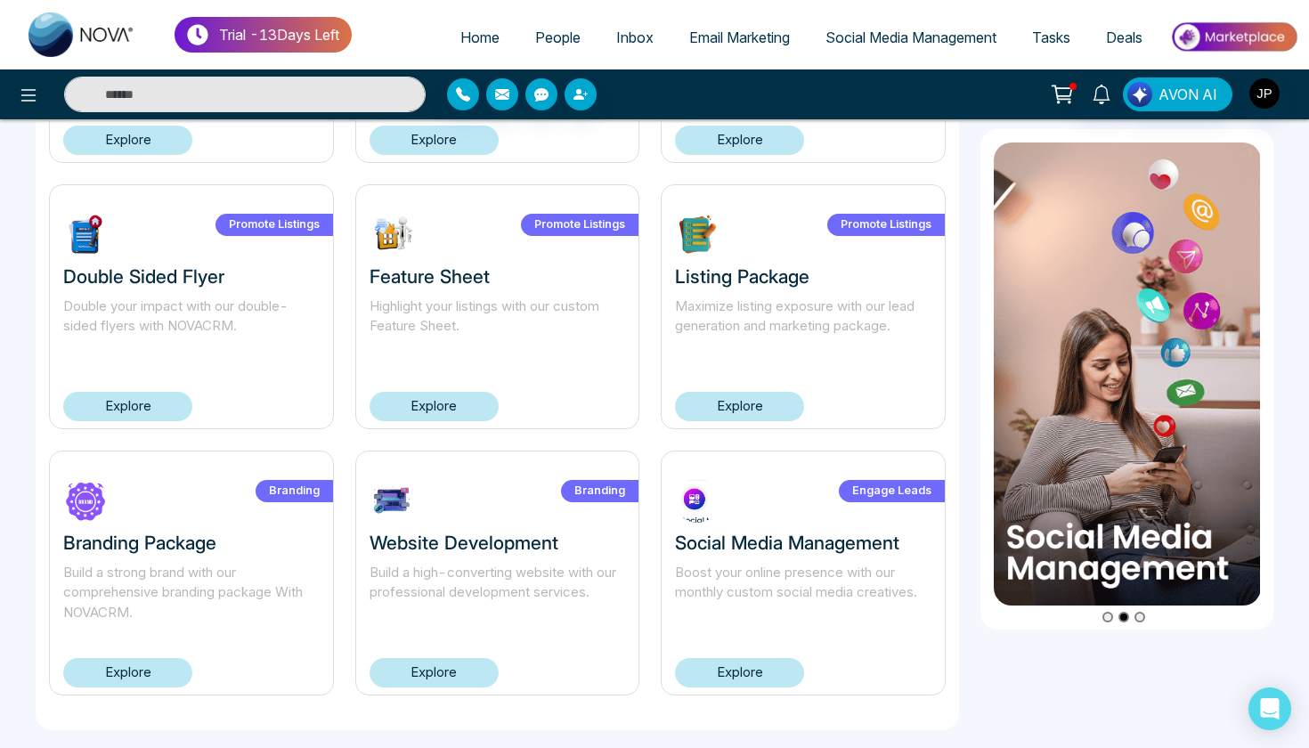
scroll to position [1120, 0]
click at [718, 664] on link "Explore" at bounding box center [739, 673] width 129 height 29
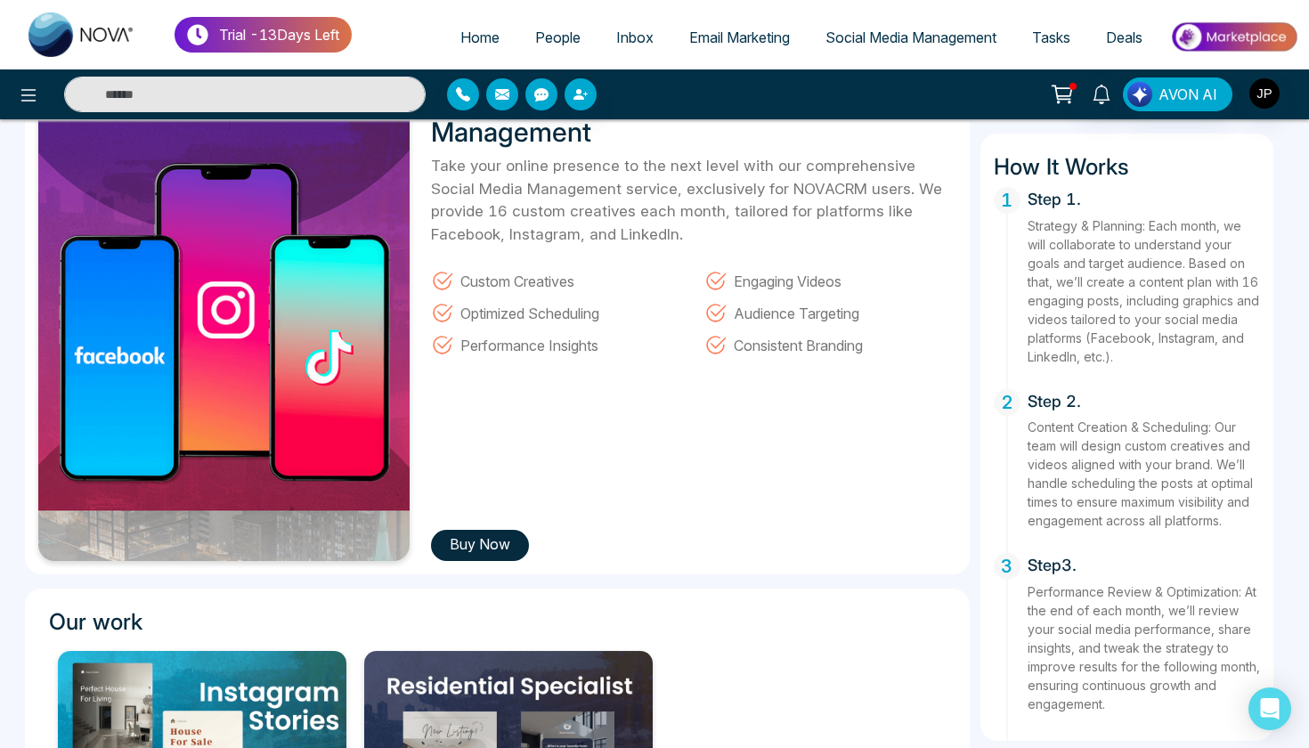
scroll to position [124, 0]
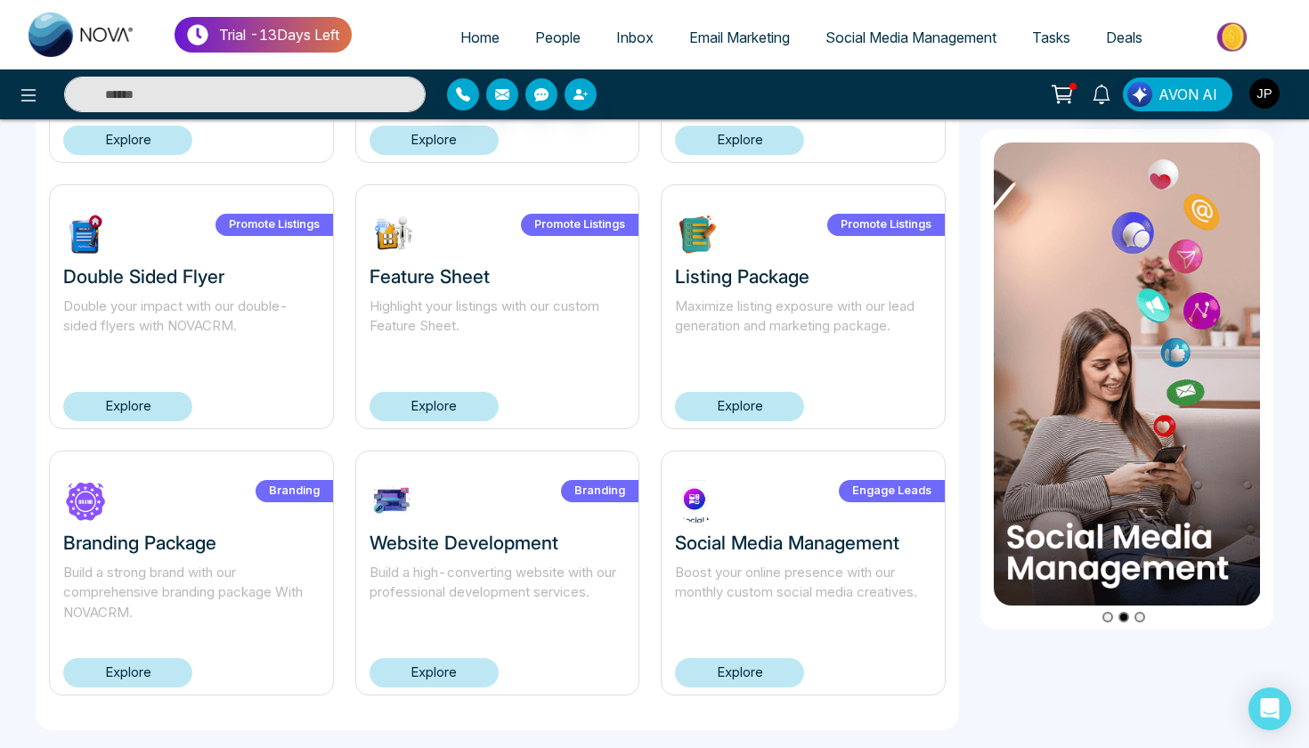
scroll to position [1120, 0]
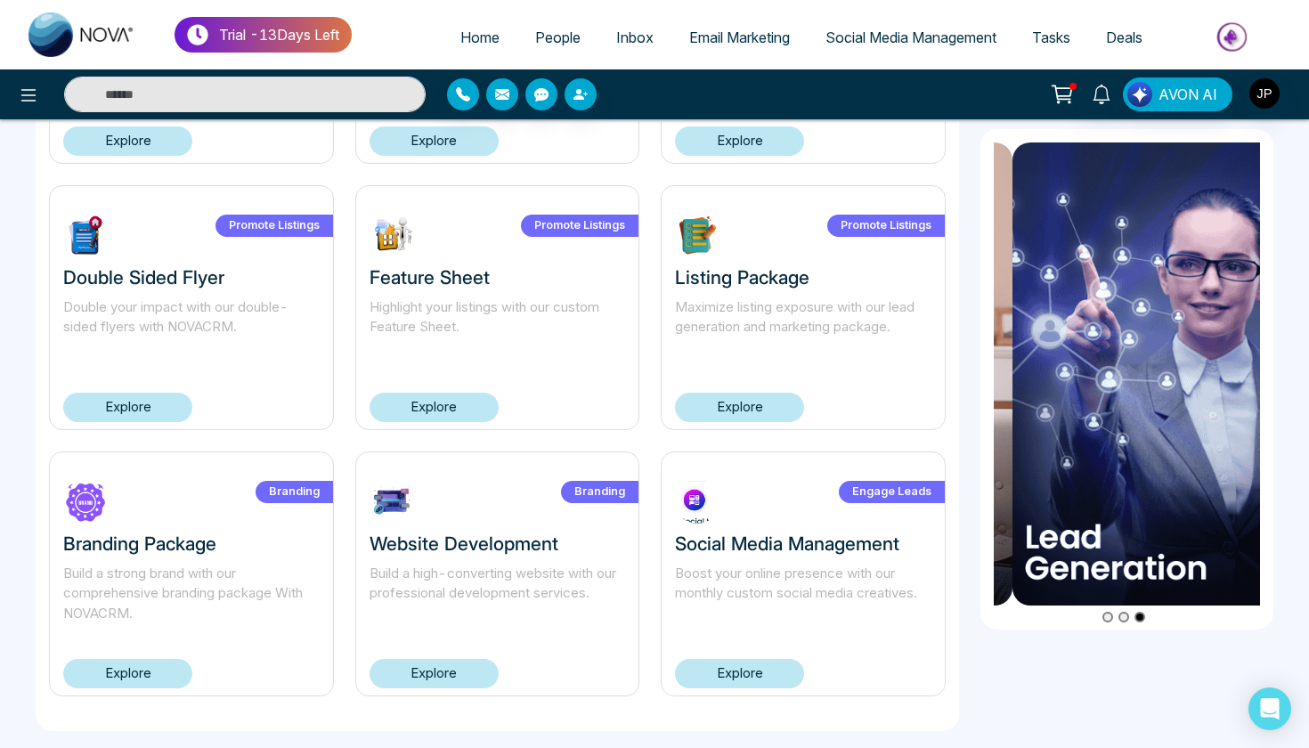
click at [1130, 415] on img at bounding box center [1145, 373] width 267 height 463
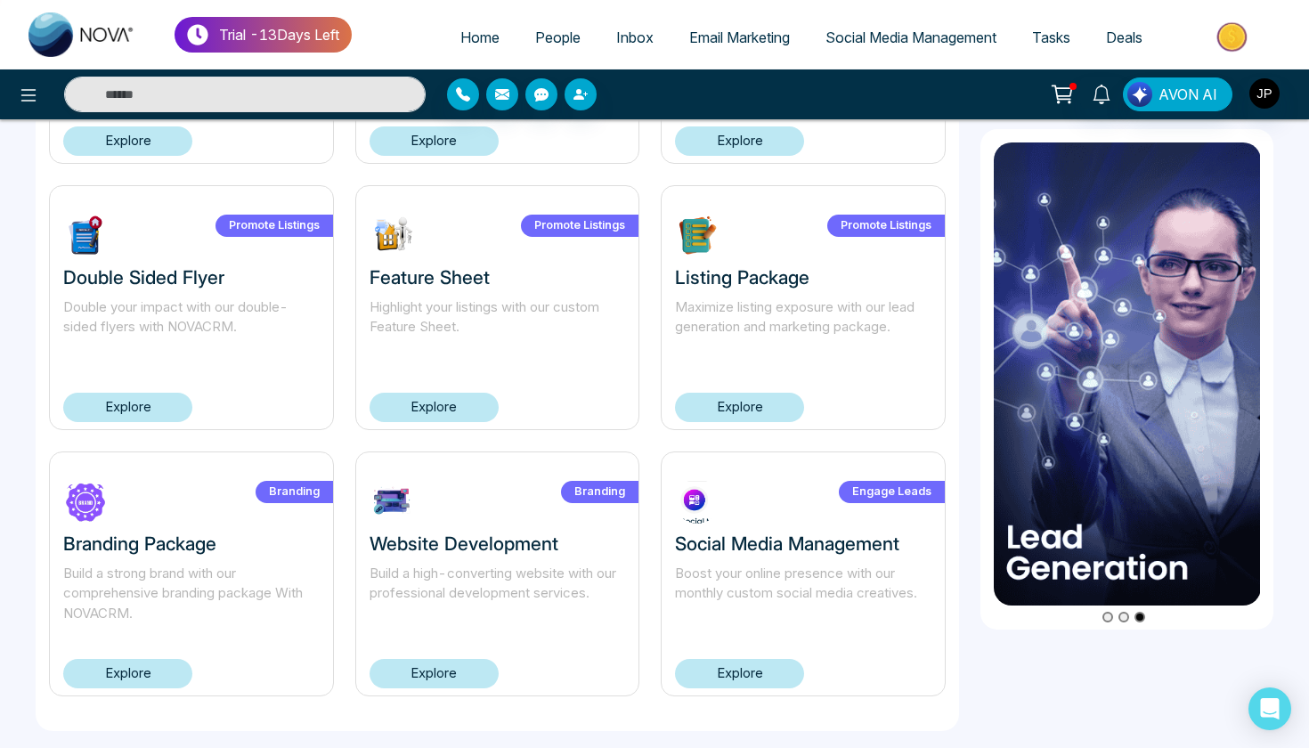
click at [1130, 415] on img at bounding box center [1127, 373] width 267 height 463
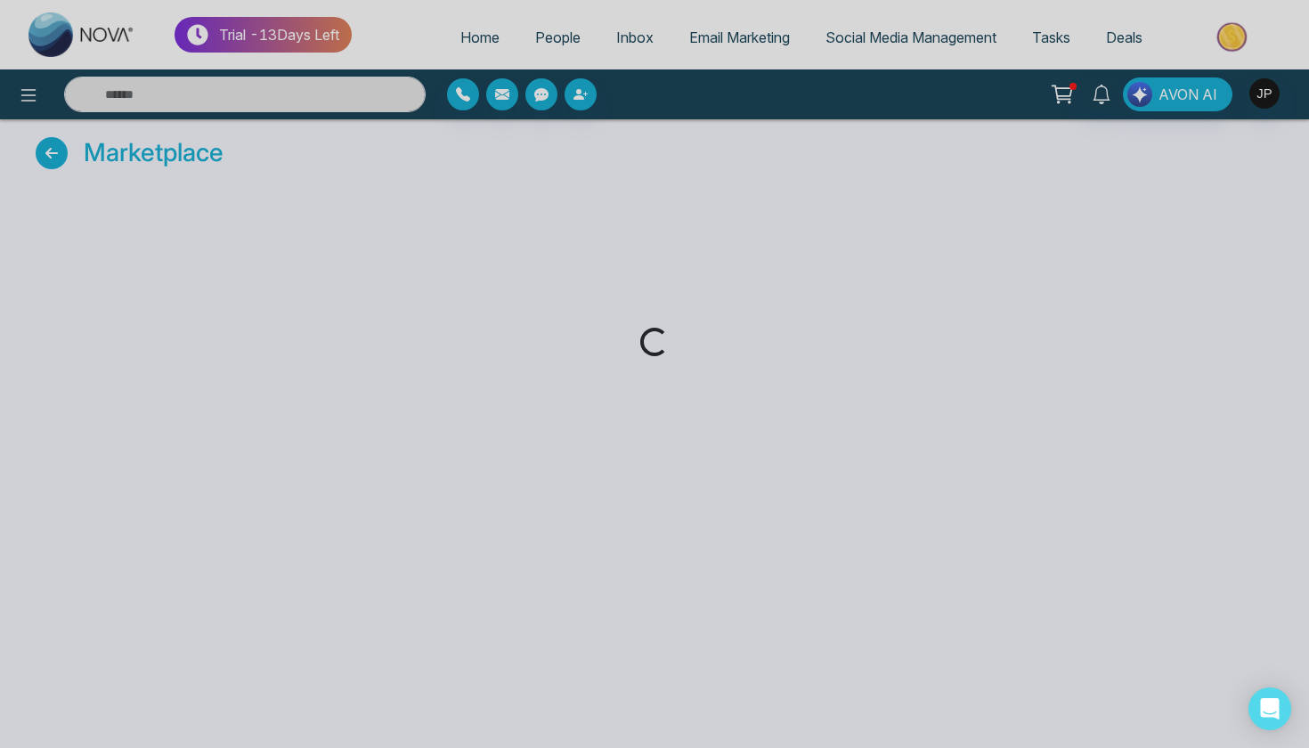
scroll to position [1, 0]
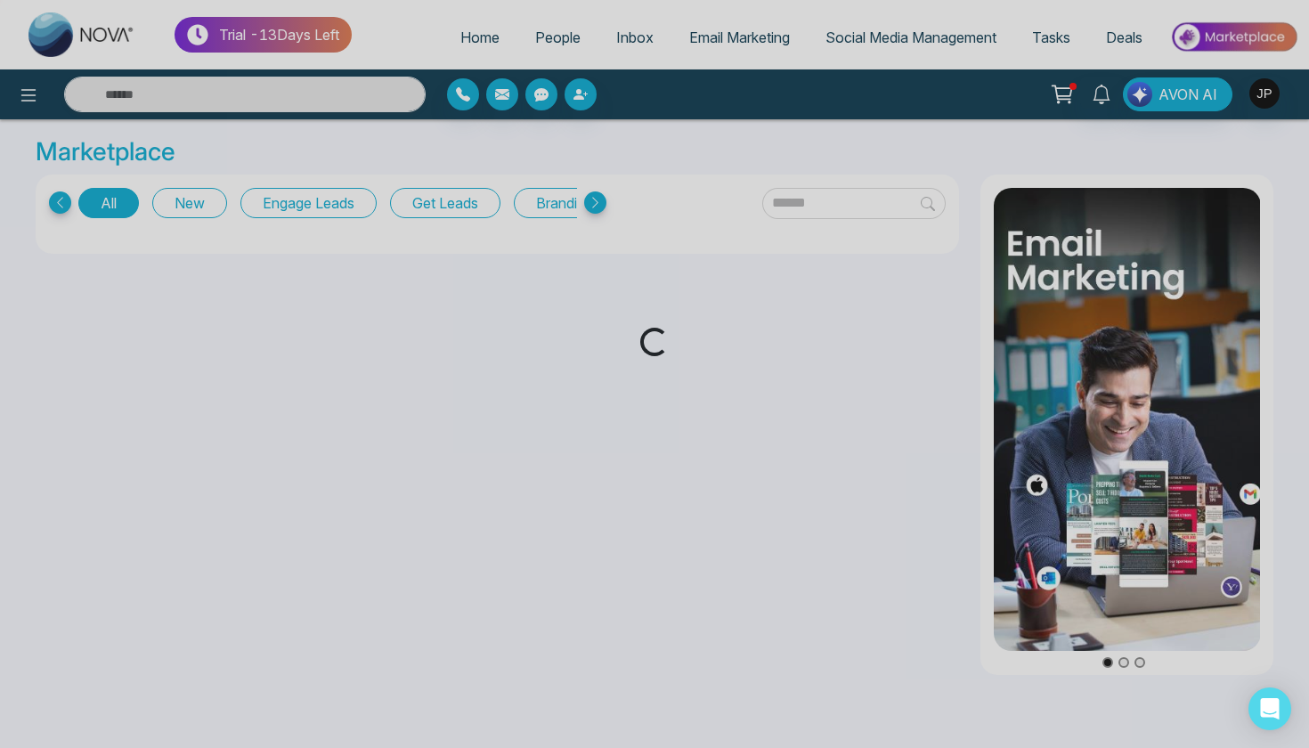
click at [1141, 437] on div "Loading..." at bounding box center [654, 374] width 1309 height 748
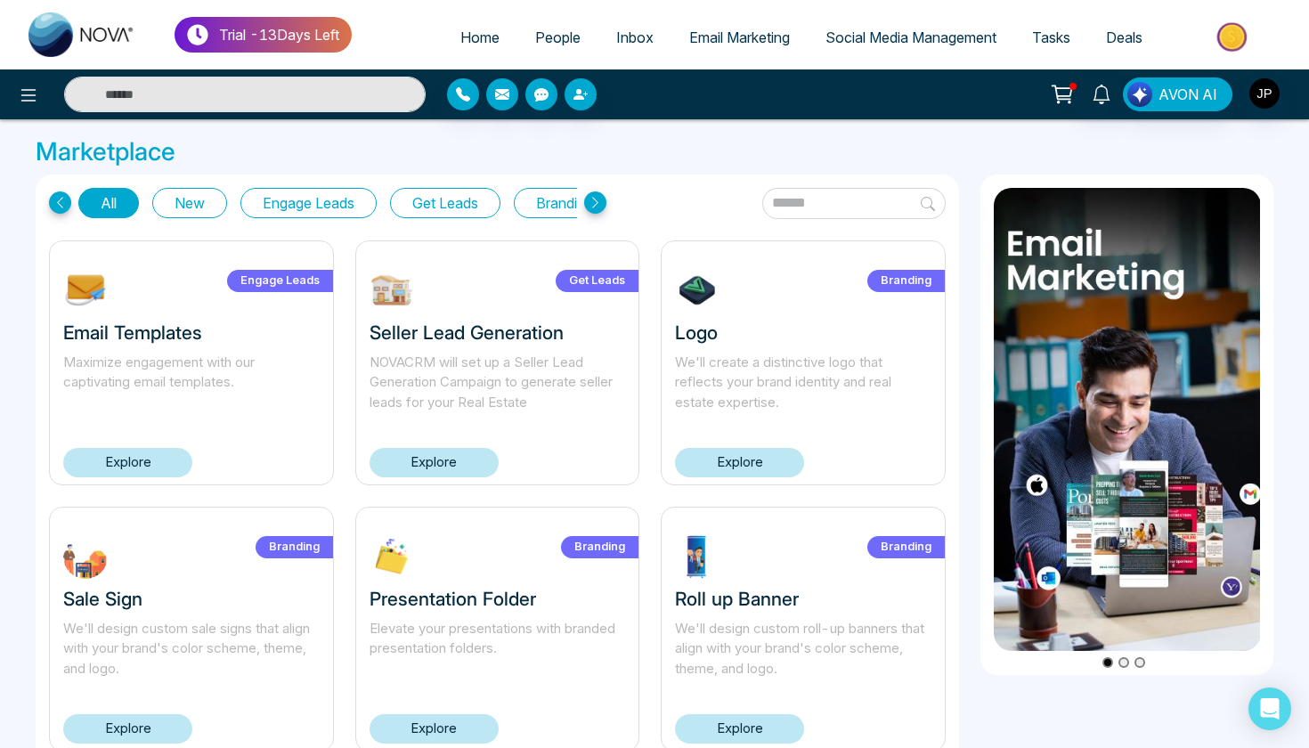
click at [1125, 439] on img at bounding box center [1127, 419] width 267 height 463
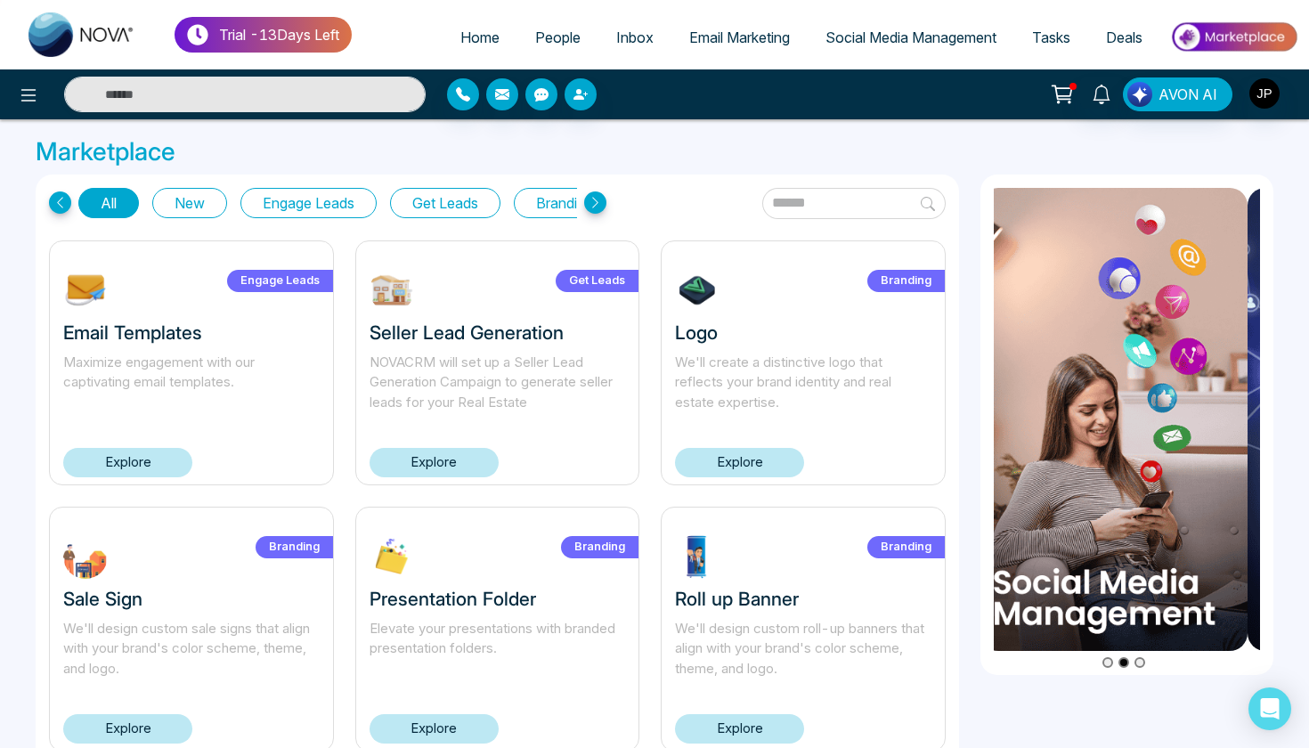
drag, startPoint x: 1130, startPoint y: 499, endPoint x: 1117, endPoint y: 499, distance: 12.5
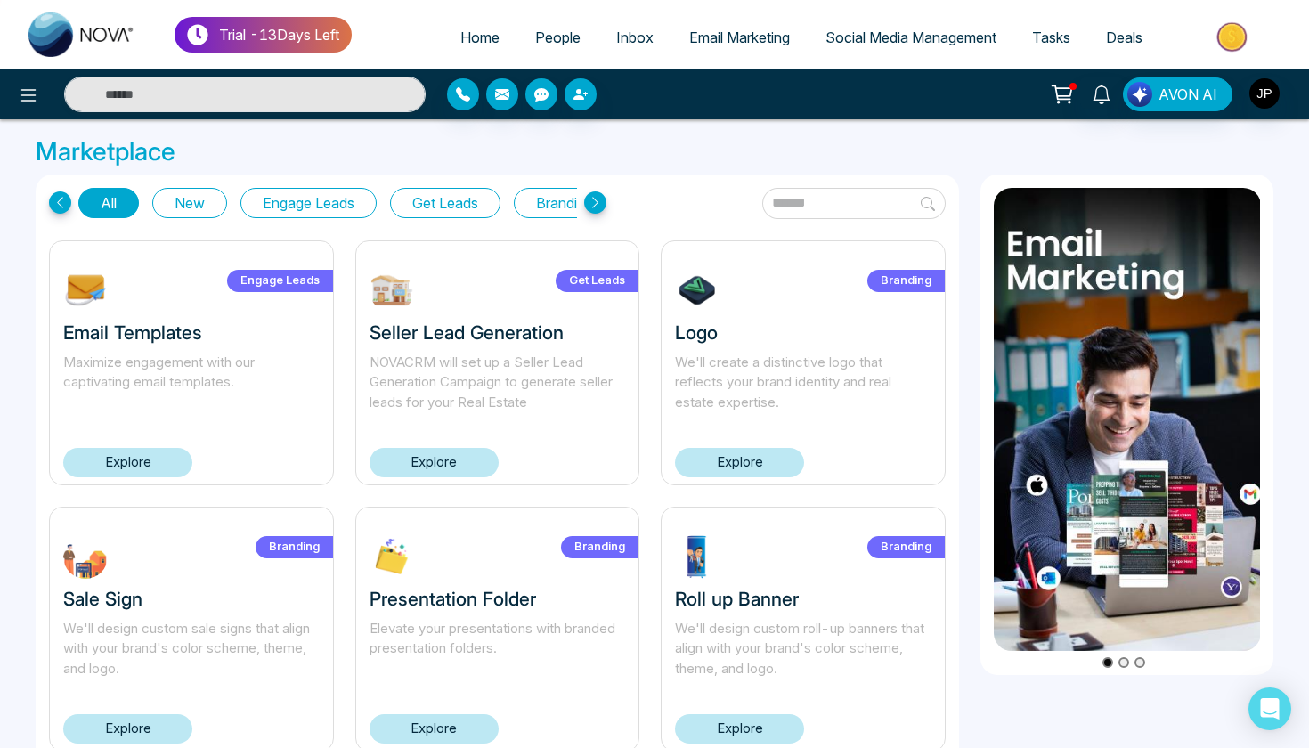
click at [714, 141] on h3 "Marketplace" at bounding box center [655, 152] width 1238 height 30
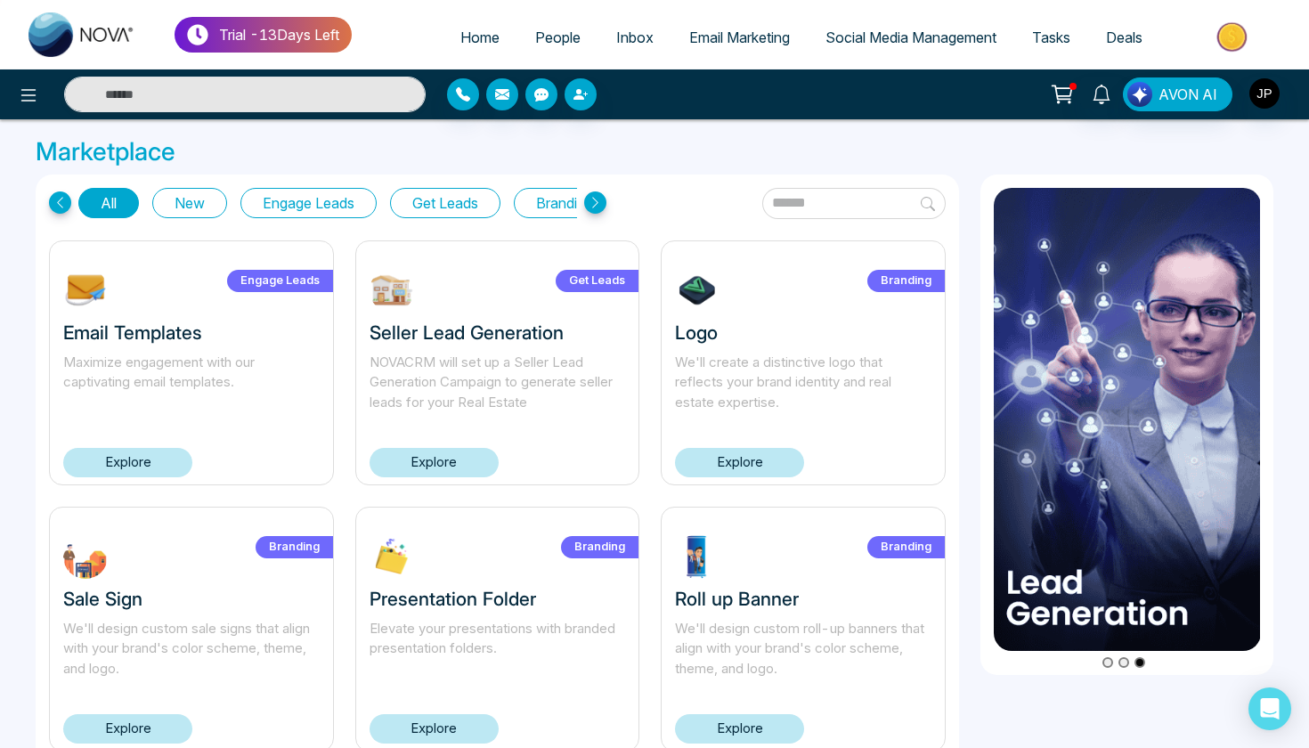
click at [621, 43] on span "Inbox" at bounding box center [634, 37] width 37 height 18
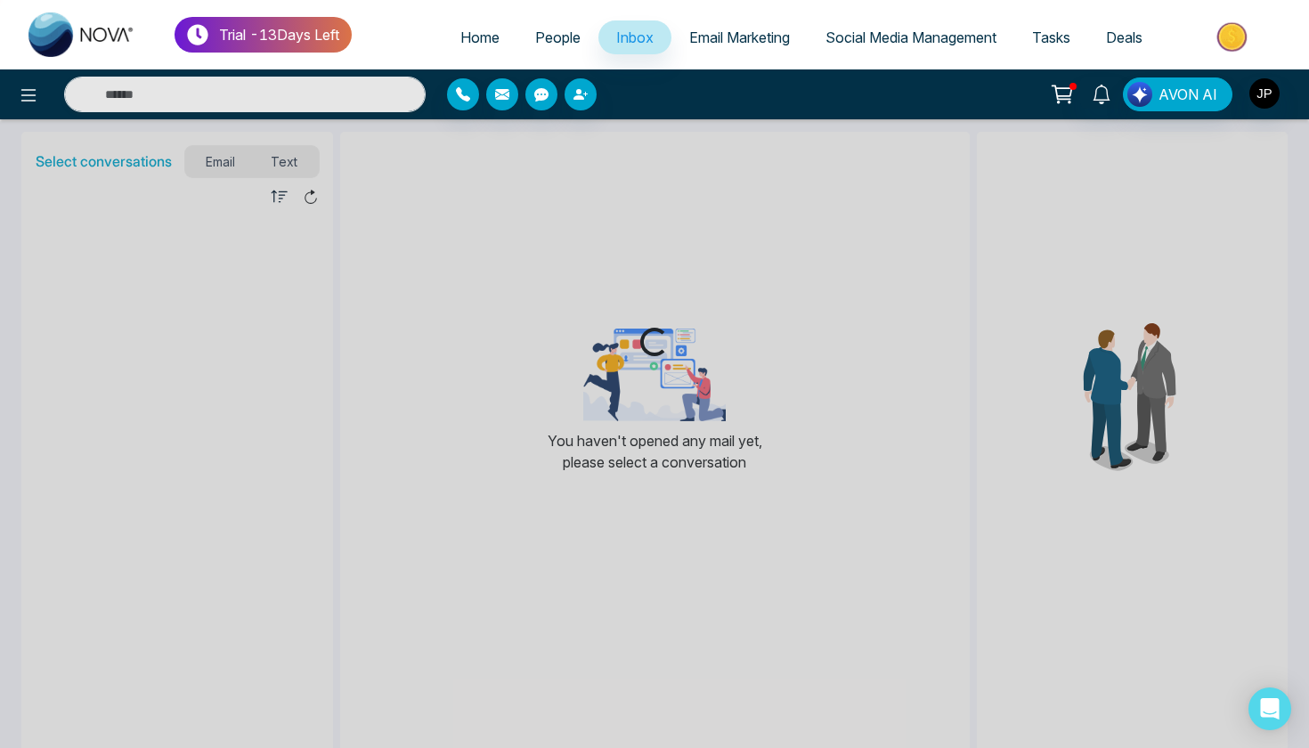
click at [534, 24] on link "People" at bounding box center [557, 37] width 81 height 34
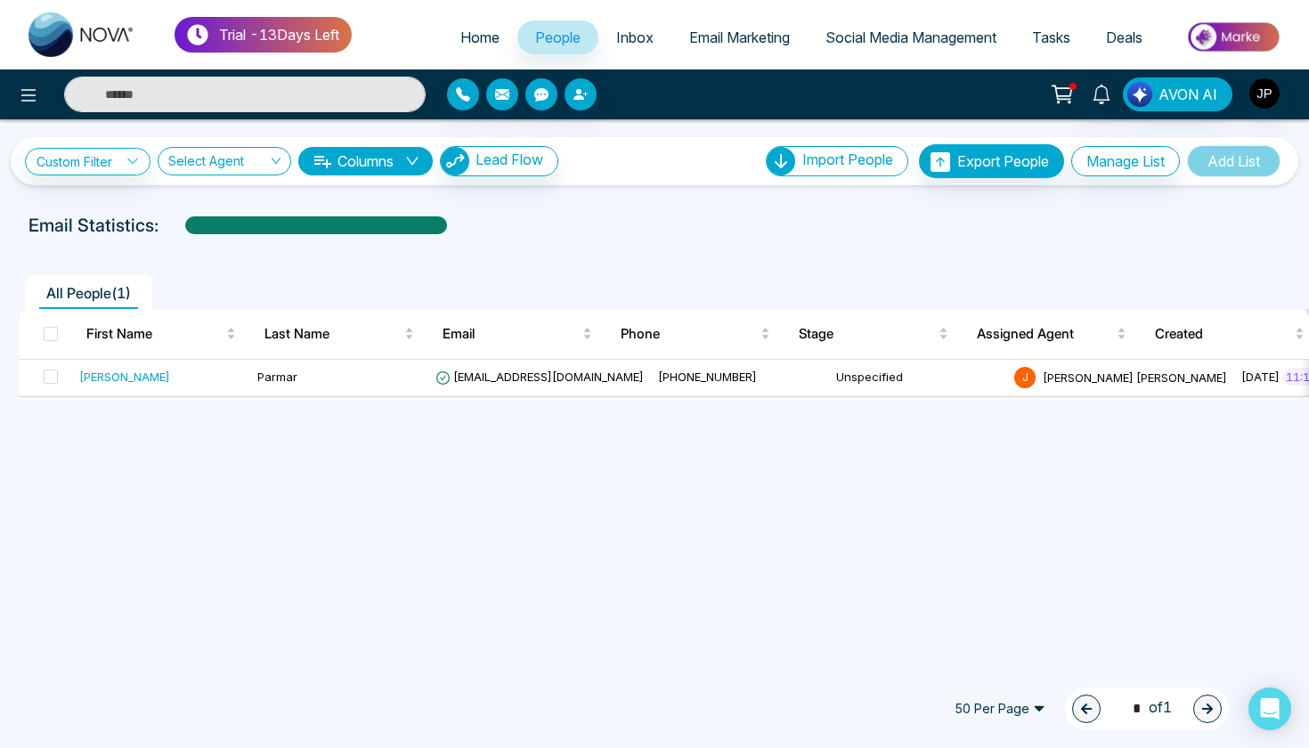
click at [443, 37] on link "Home" at bounding box center [480, 37] width 75 height 34
select select "*"
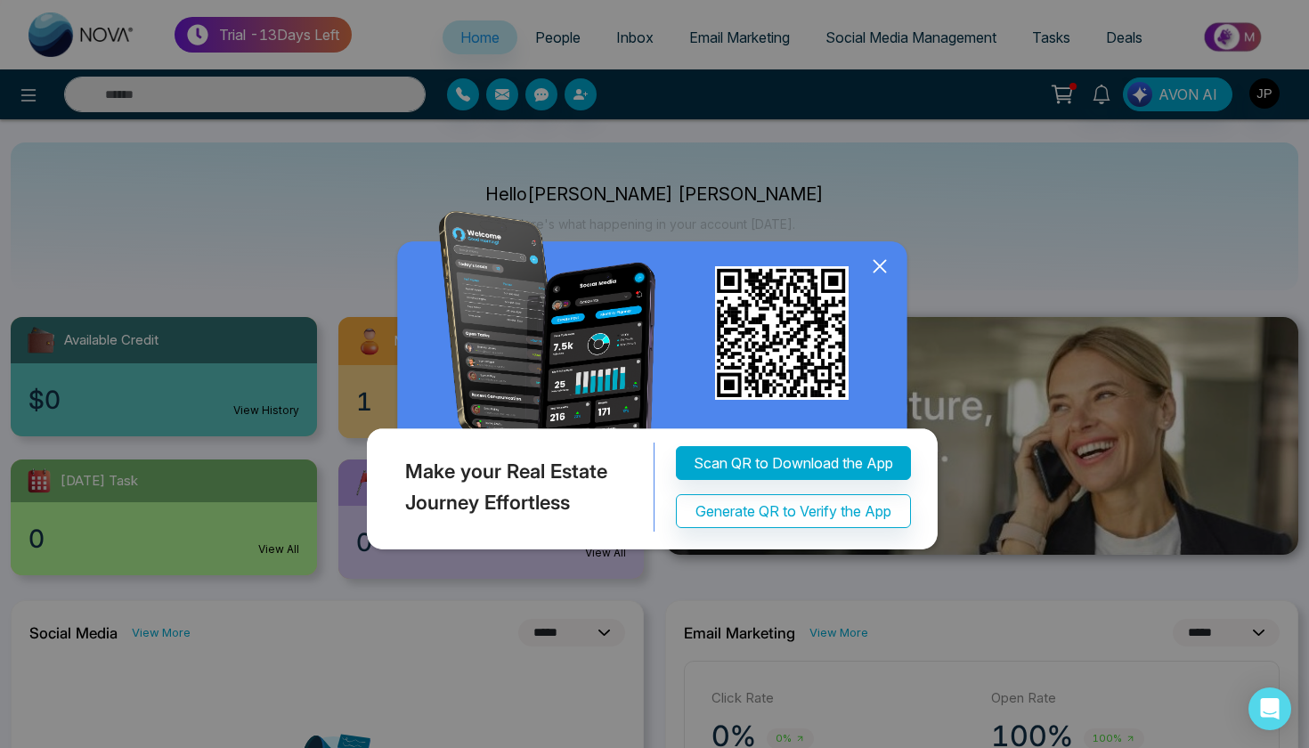
click at [873, 256] on icon at bounding box center [879, 266] width 27 height 27
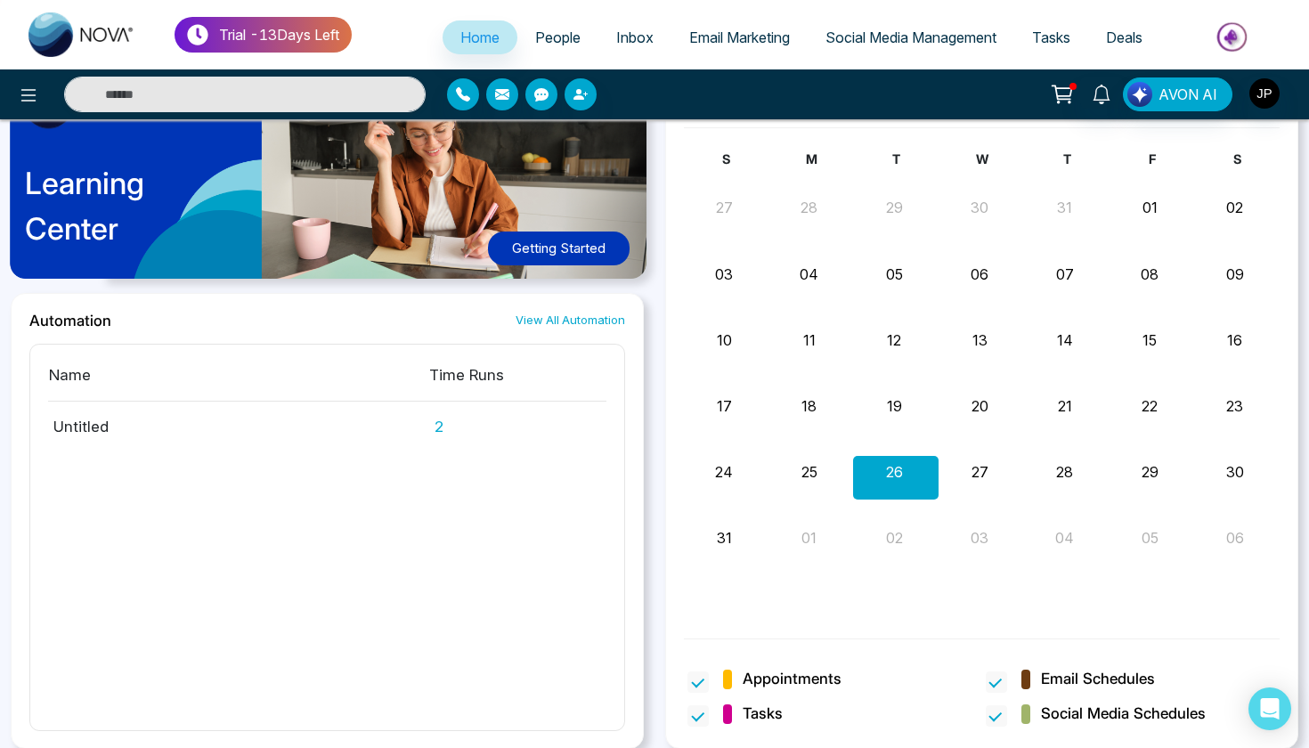
scroll to position [937, 0]
click at [975, 478] on button "27" at bounding box center [979, 472] width 17 height 21
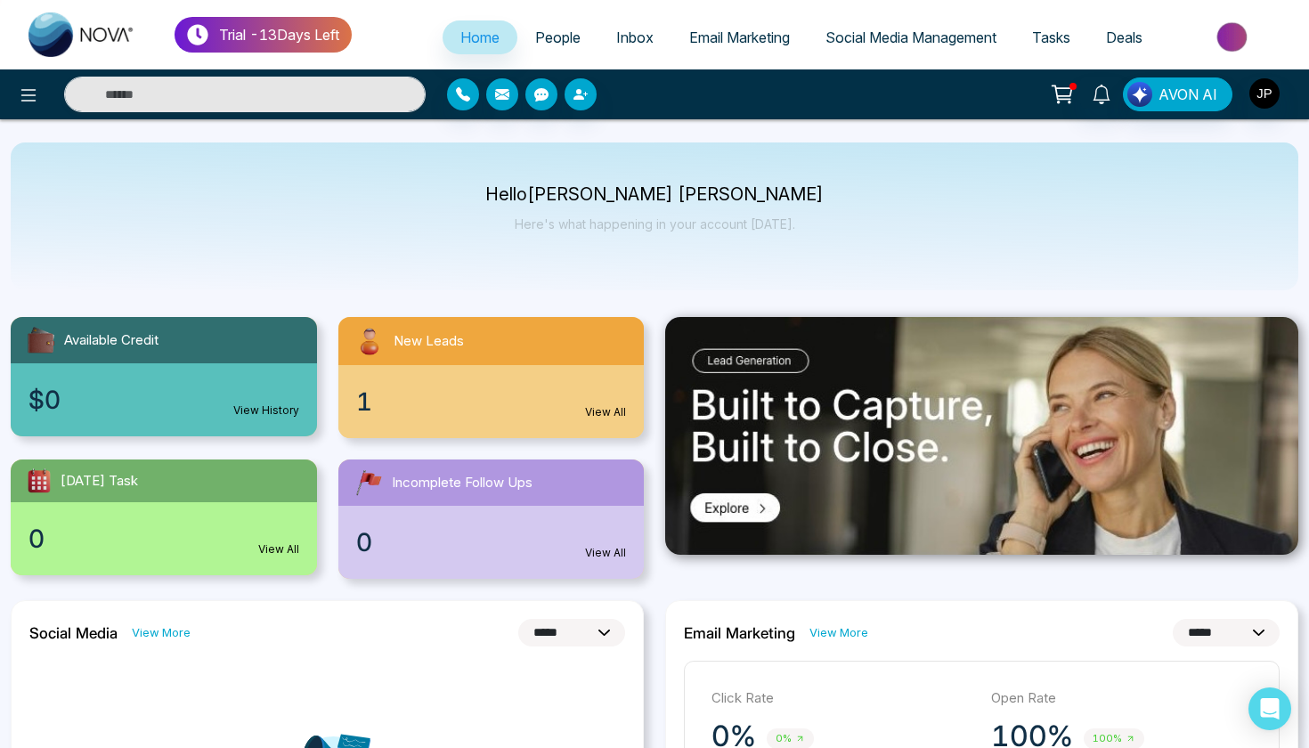
scroll to position [0, 0]
click at [28, 97] on icon at bounding box center [28, 95] width 21 height 21
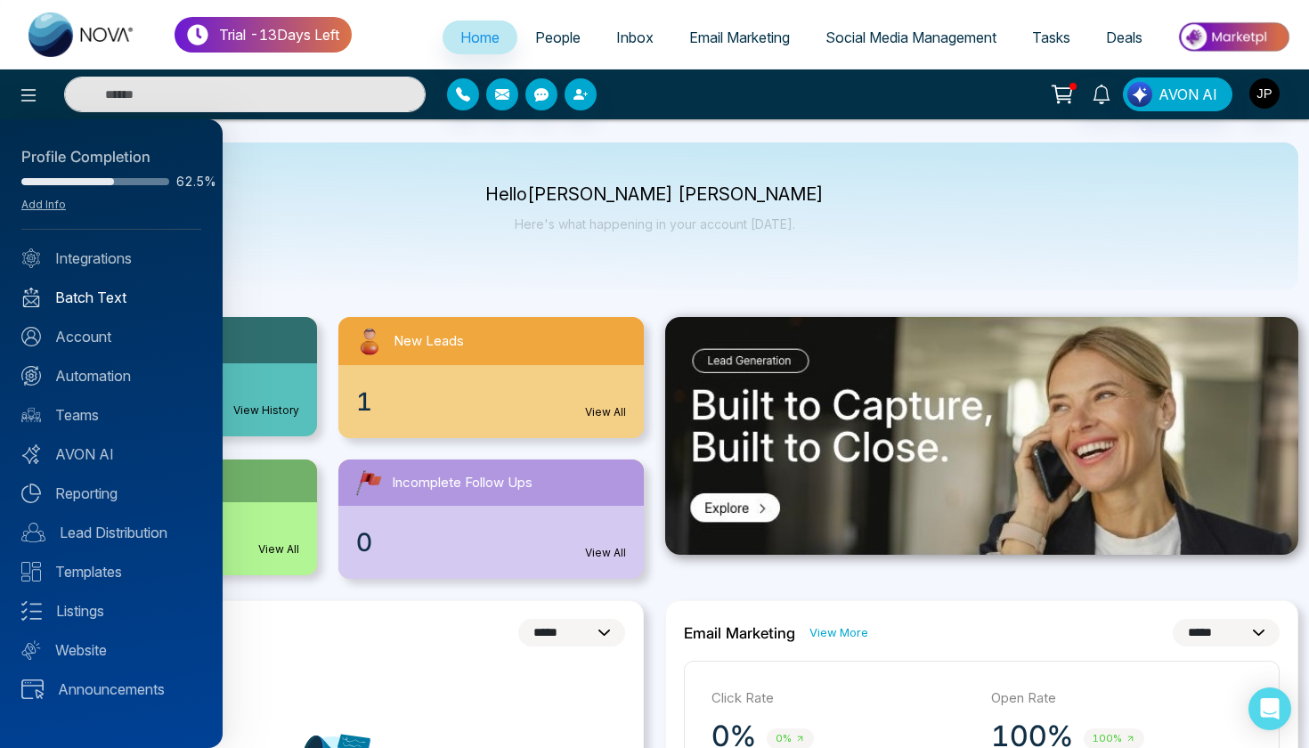
click at [108, 301] on link "Batch Text" at bounding box center [111, 297] width 180 height 21
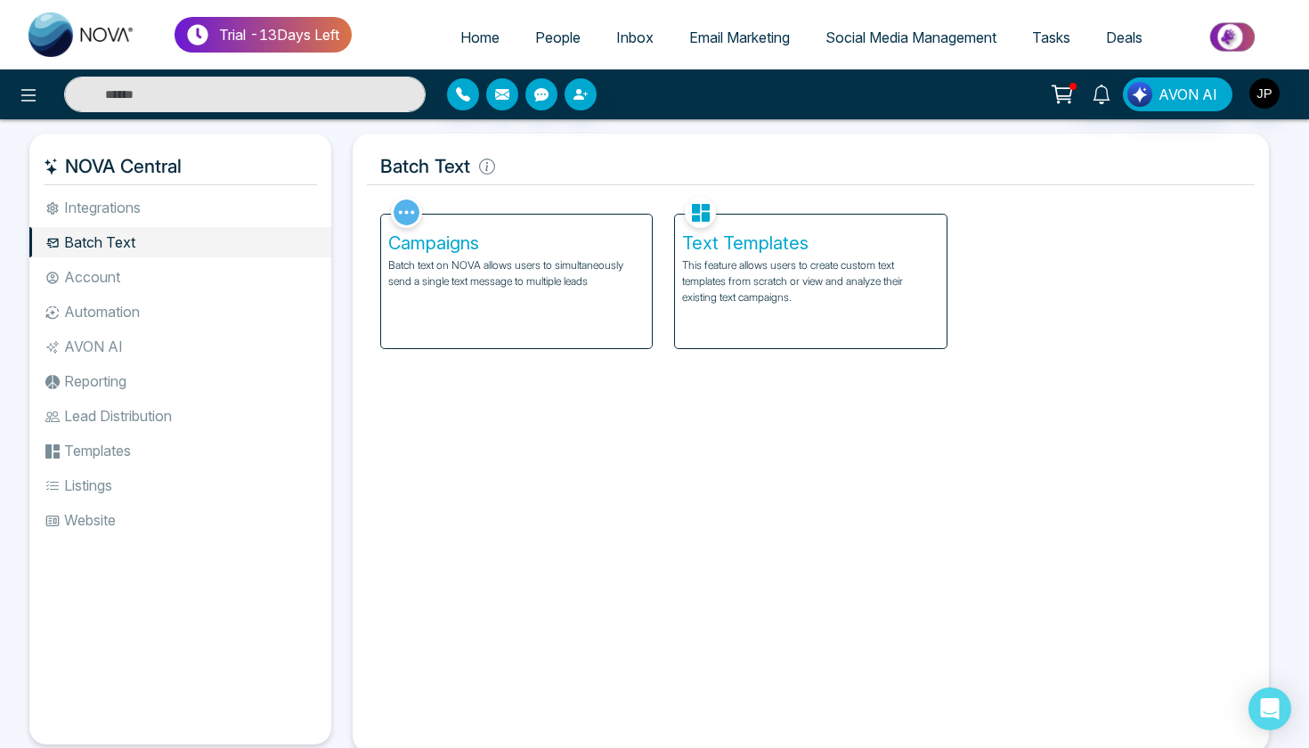
click at [133, 309] on li "Automation" at bounding box center [180, 311] width 302 height 30
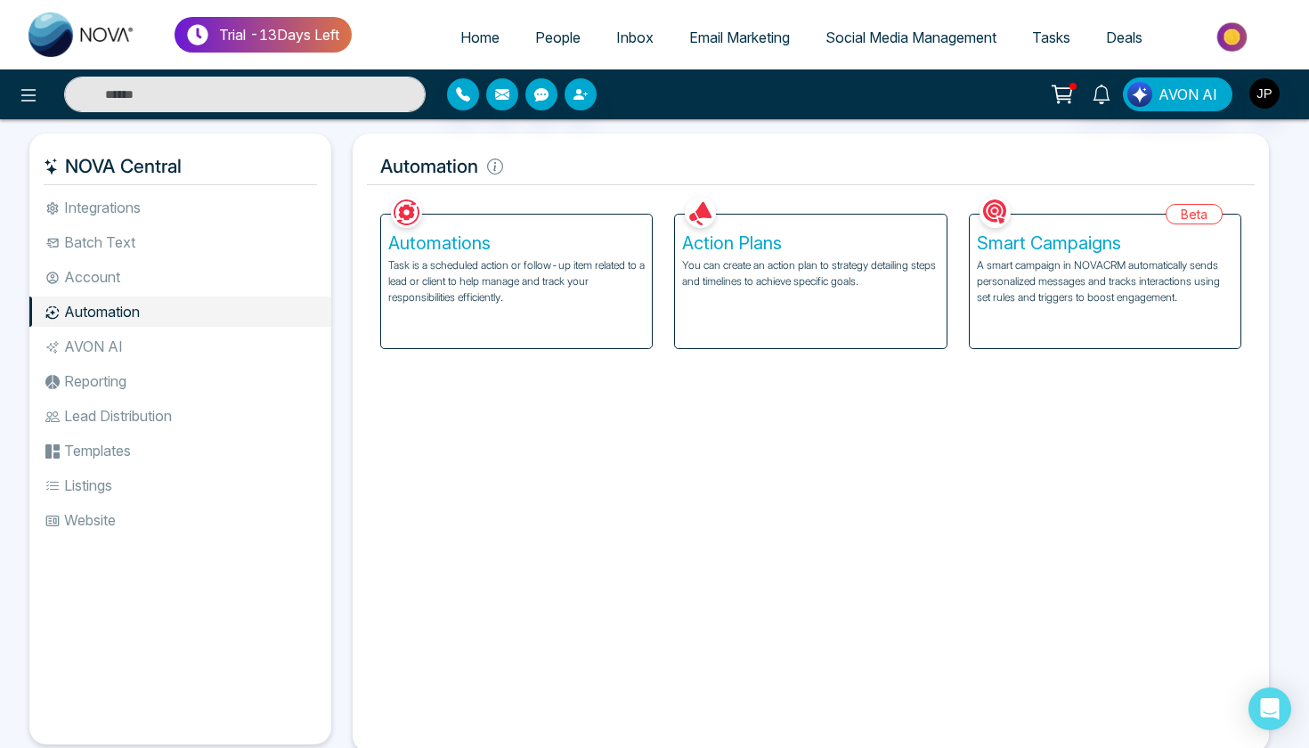
click at [156, 361] on ul "Integrations Batch Text Account Automation AVON AI Reporting Lead Distribution …" at bounding box center [180, 454] width 302 height 524
click at [153, 353] on li "AVON AI" at bounding box center [180, 346] width 302 height 30
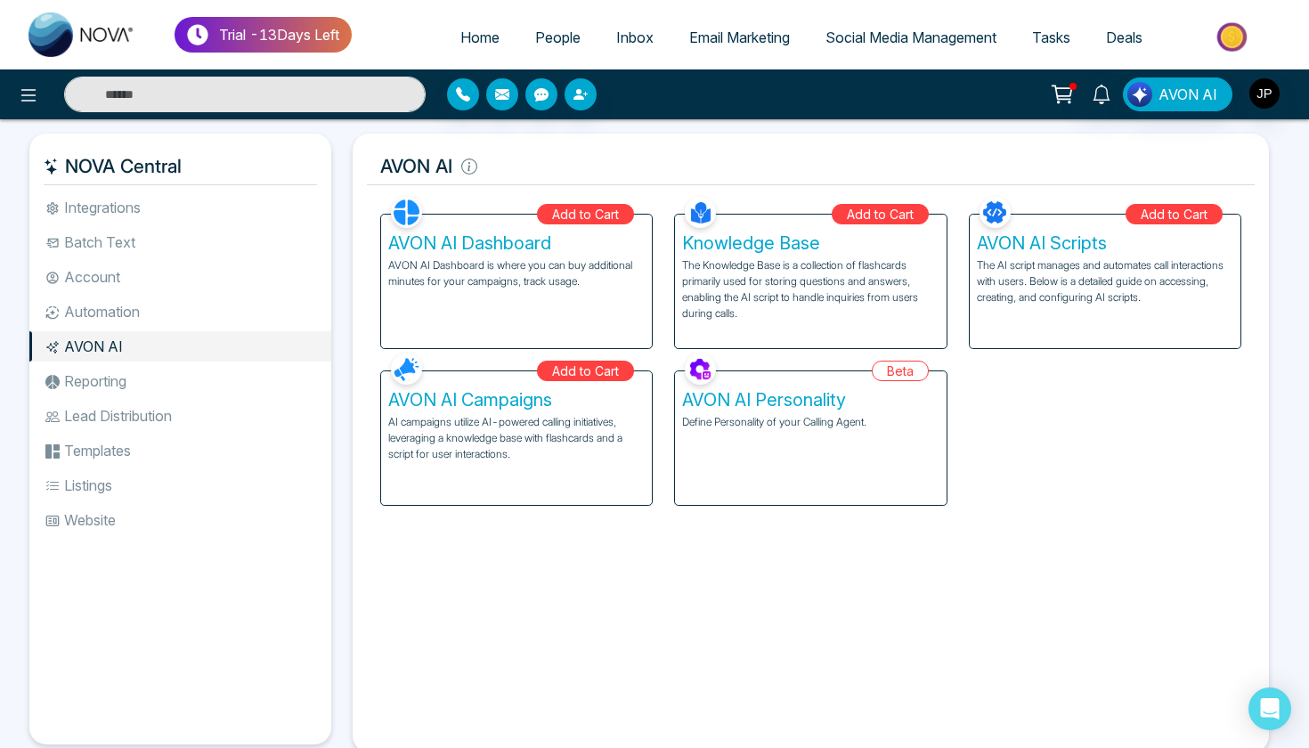
click at [175, 406] on li "Lead Distribution" at bounding box center [180, 416] width 302 height 30
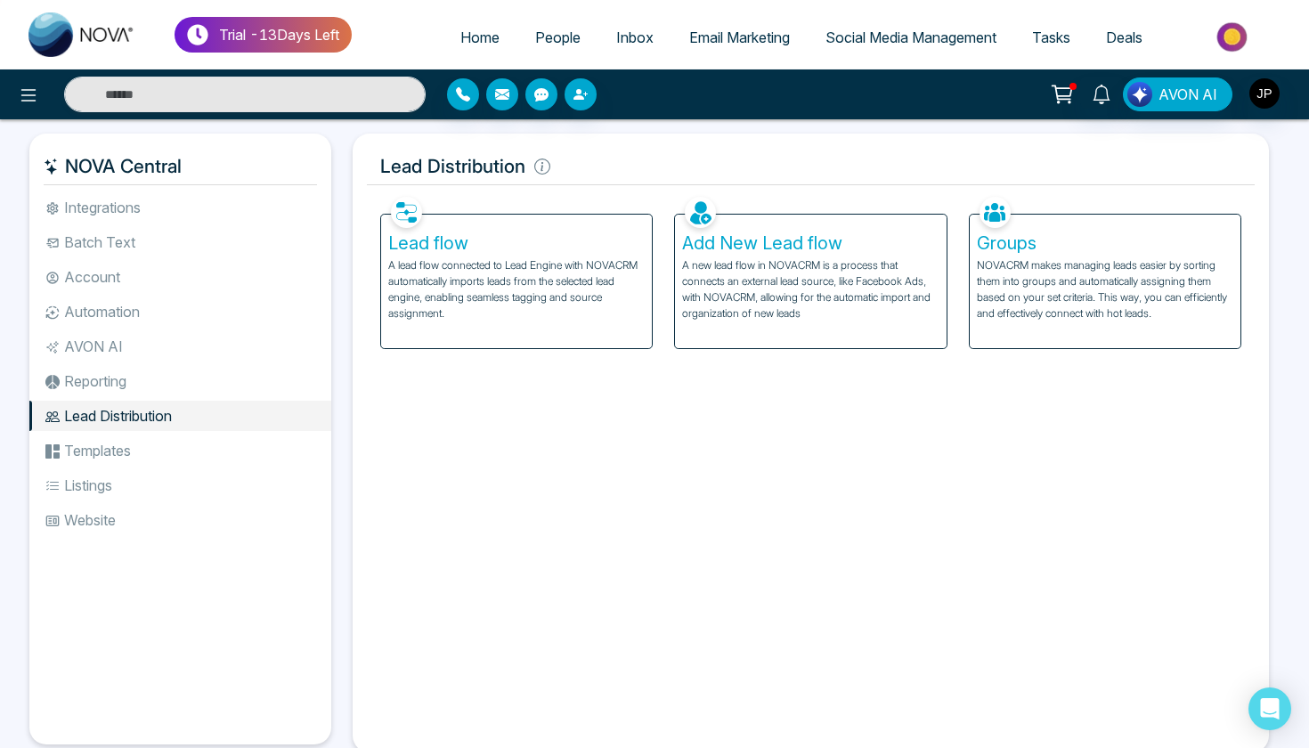
click at [150, 386] on li "Reporting" at bounding box center [180, 381] width 302 height 30
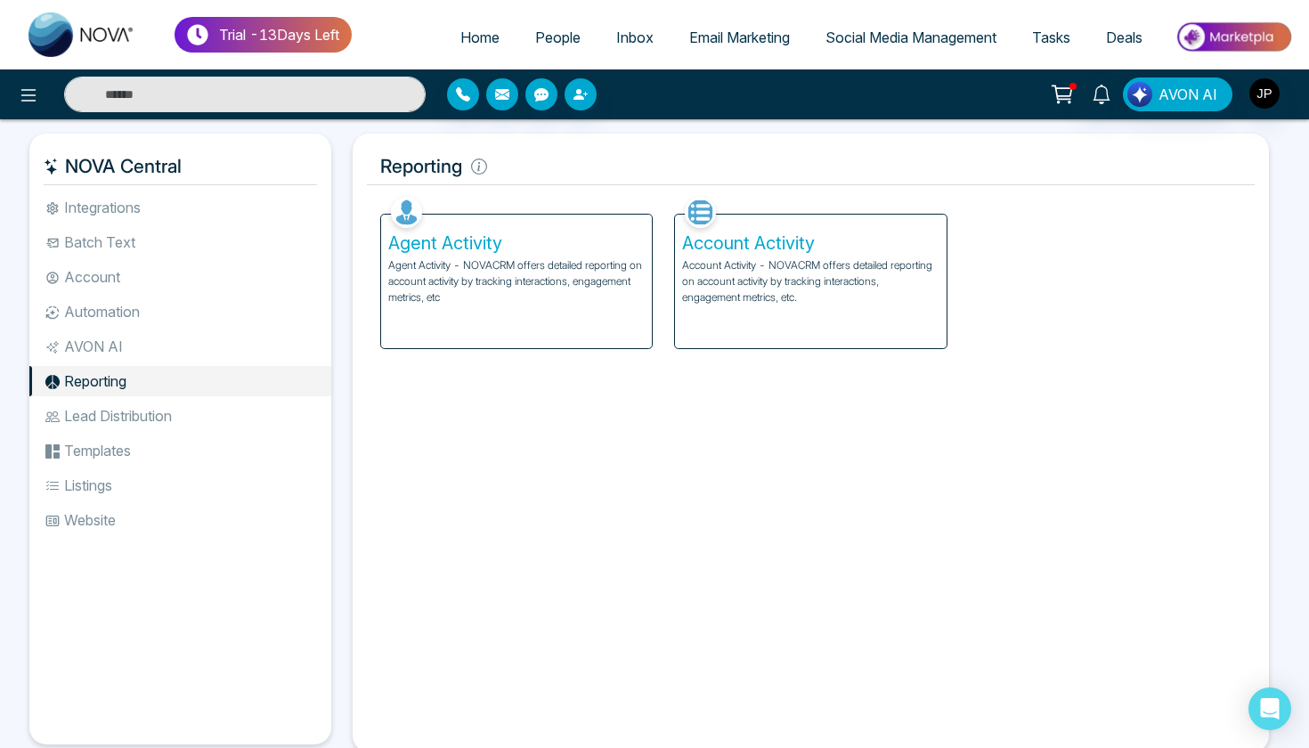
click at [148, 337] on li "AVON AI" at bounding box center [180, 346] width 302 height 30
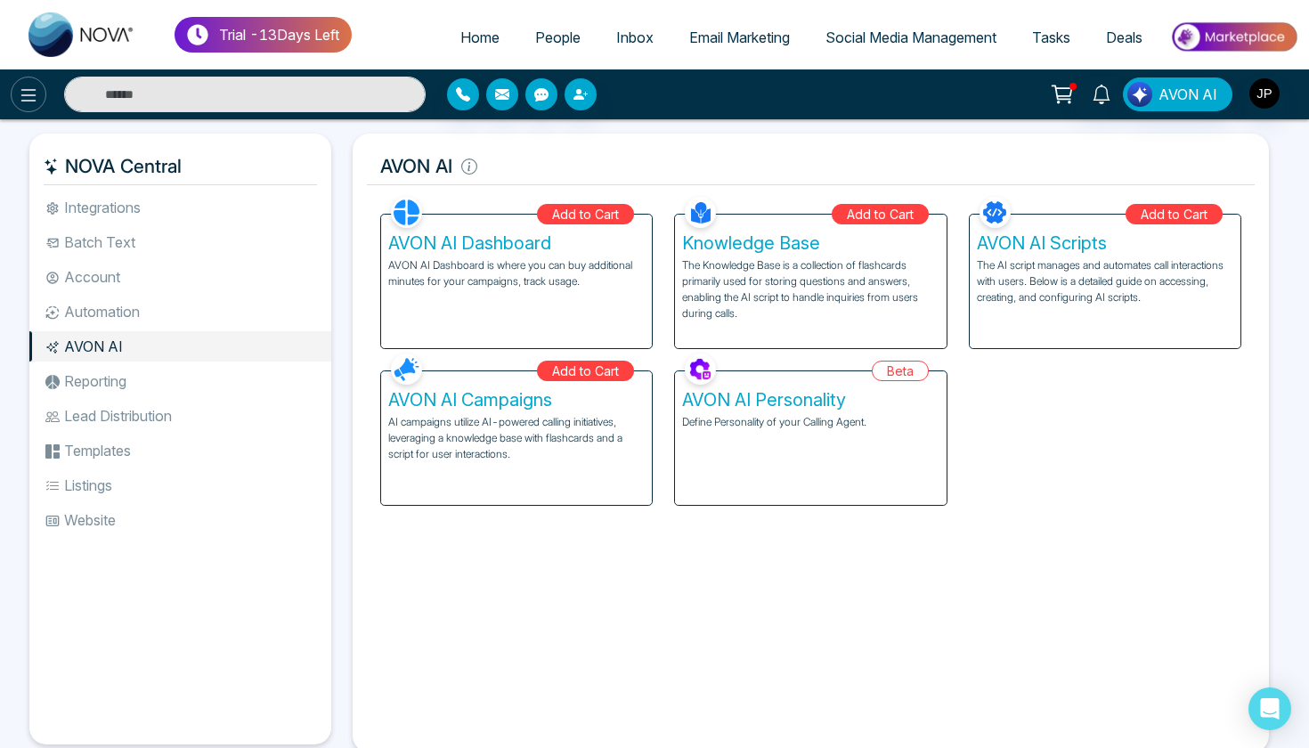
click at [20, 93] on icon at bounding box center [28, 95] width 21 height 21
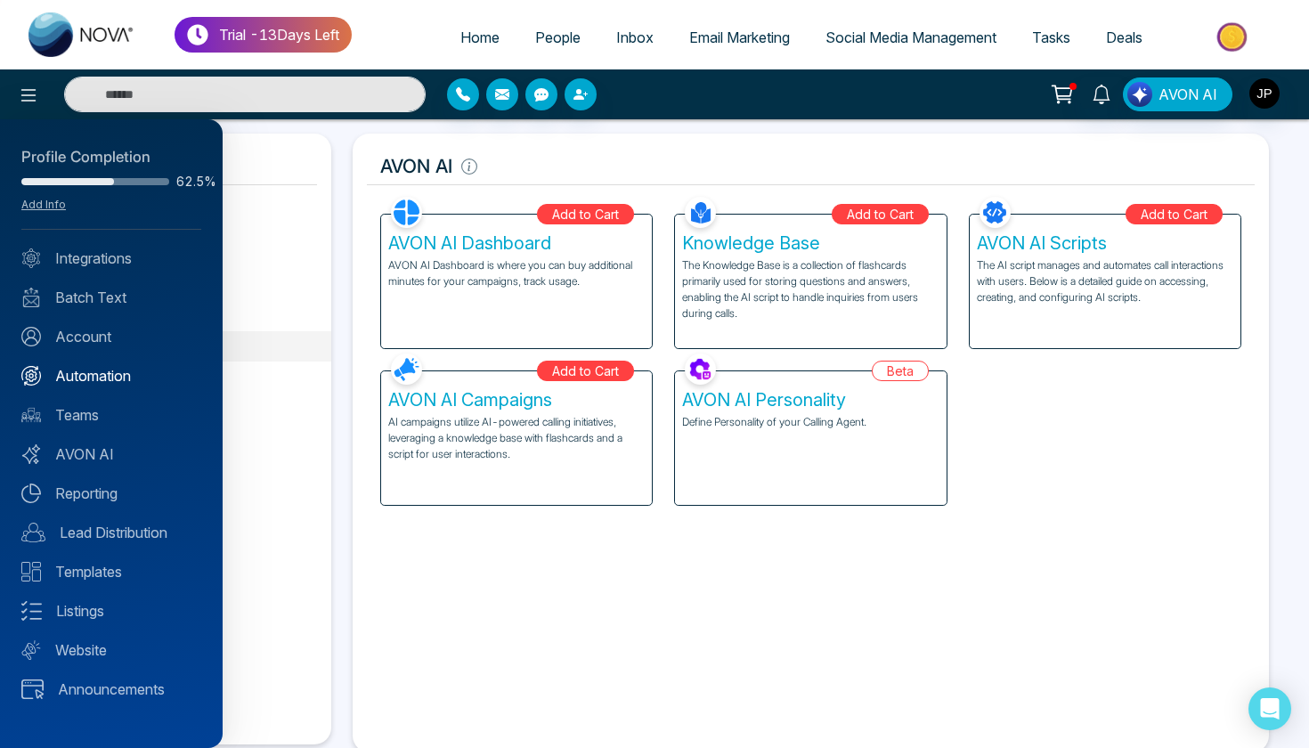
click at [121, 380] on link "Automation" at bounding box center [111, 375] width 180 height 21
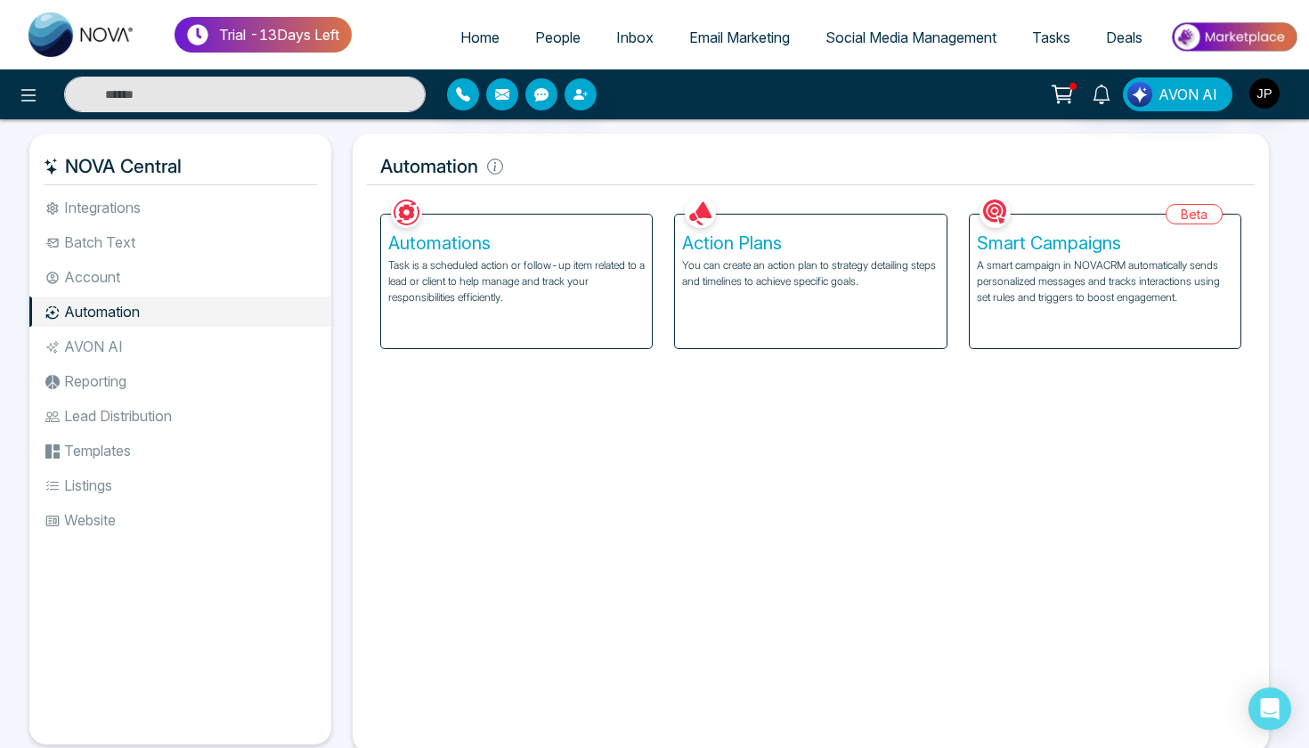
click at [128, 213] on li "Integrations" at bounding box center [180, 207] width 302 height 30
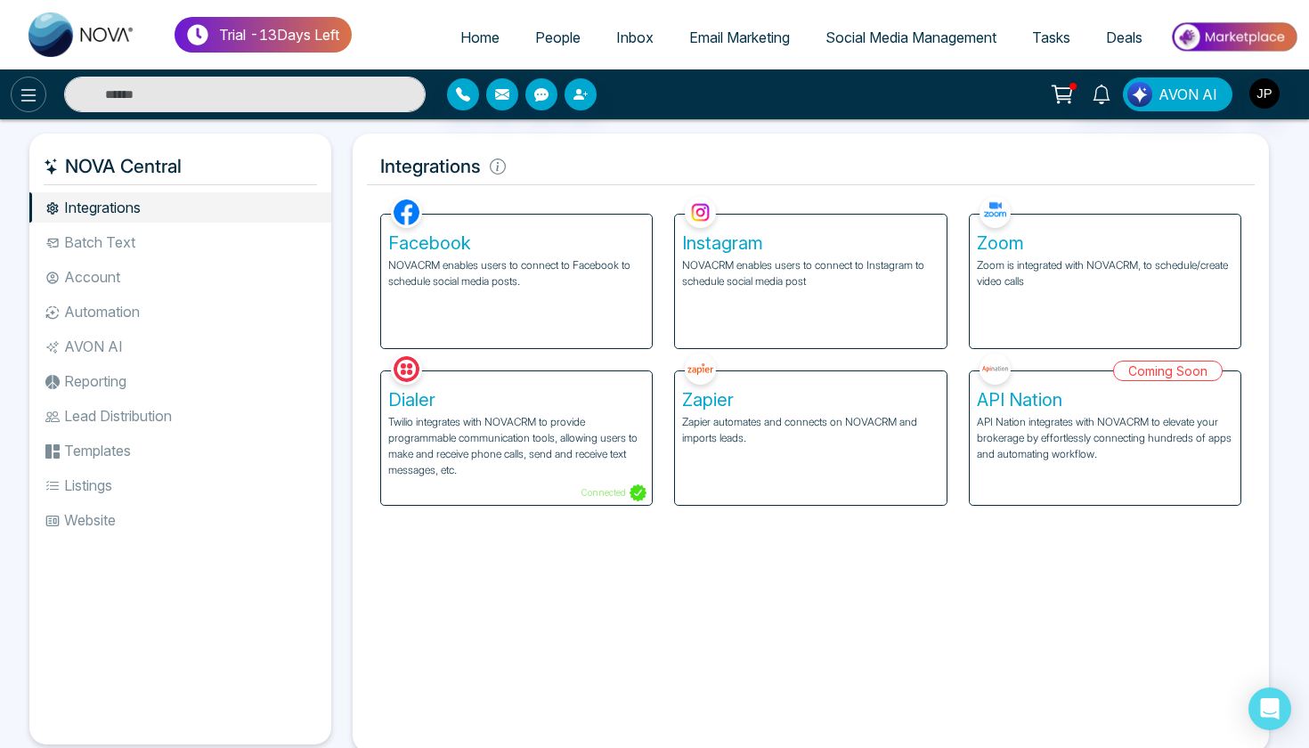
click at [45, 95] on button at bounding box center [29, 95] width 36 height 36
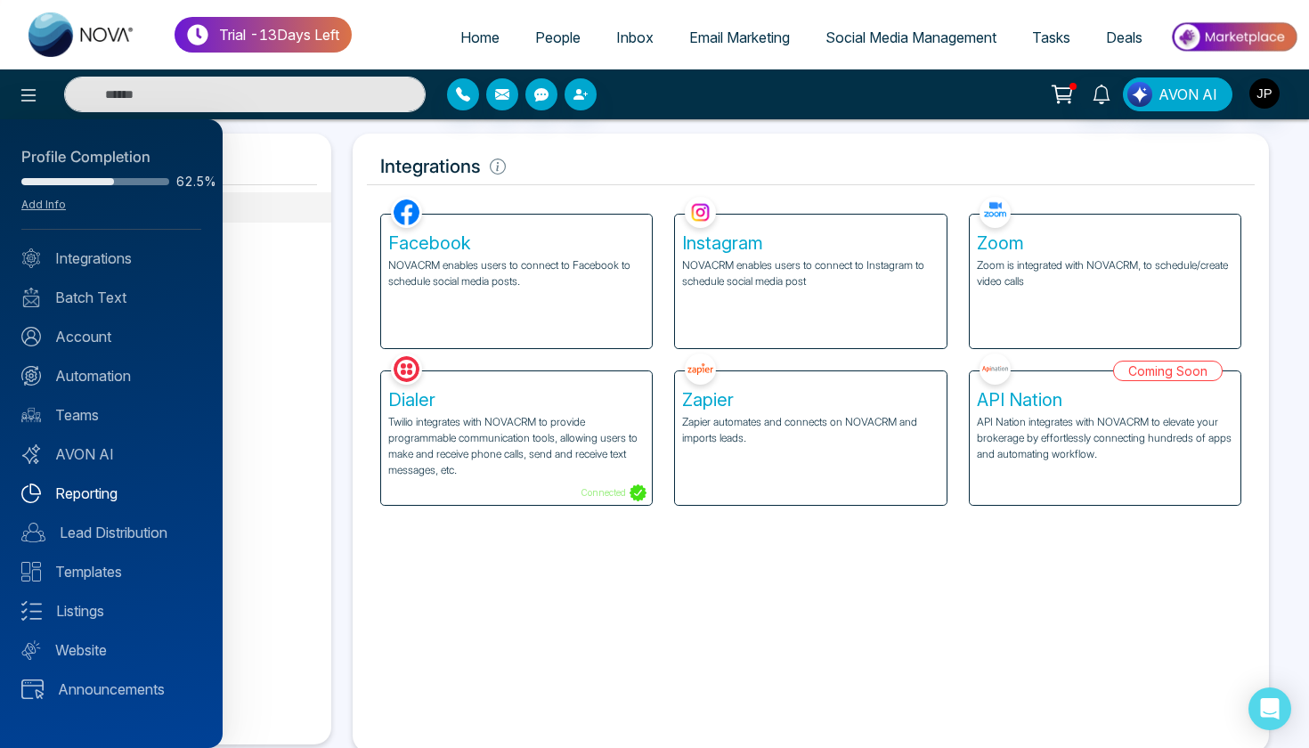
click at [102, 494] on link "Reporting" at bounding box center [111, 493] width 180 height 21
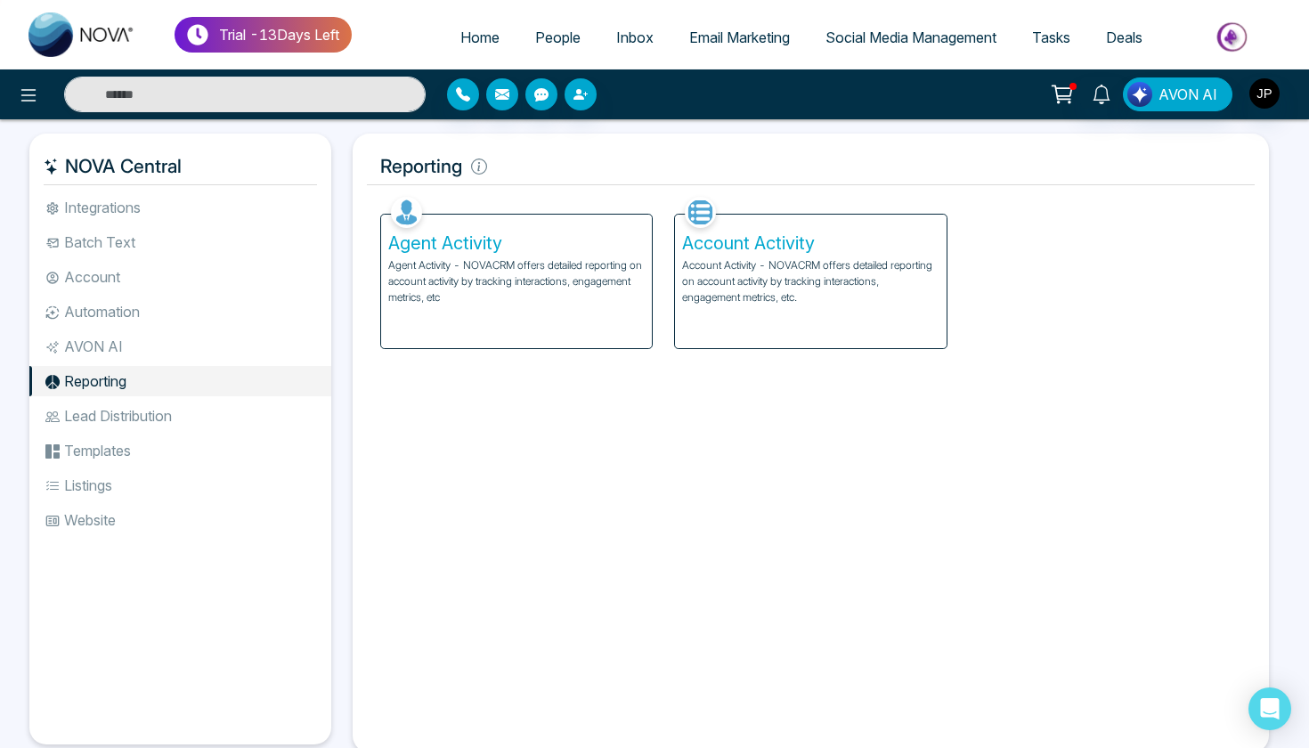
click at [207, 248] on li "Batch Text" at bounding box center [180, 242] width 302 height 30
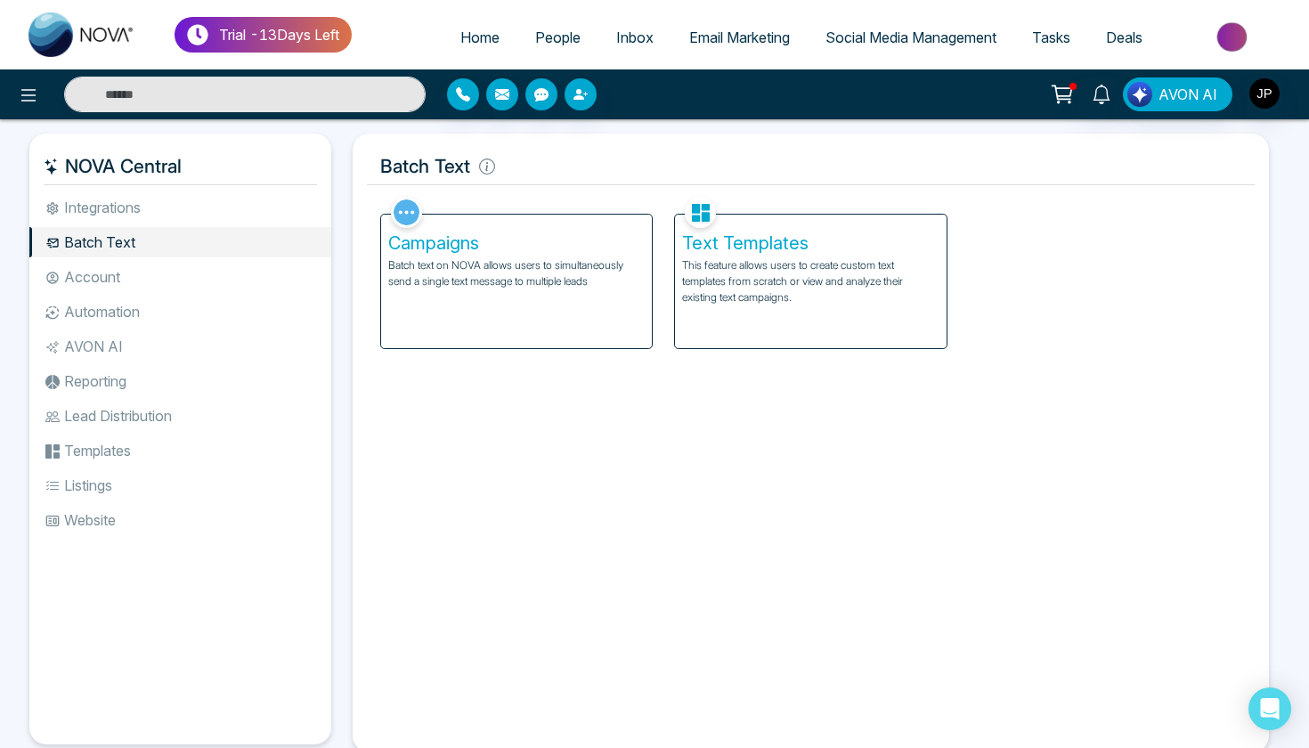
click at [162, 208] on li "Integrations" at bounding box center [180, 207] width 302 height 30
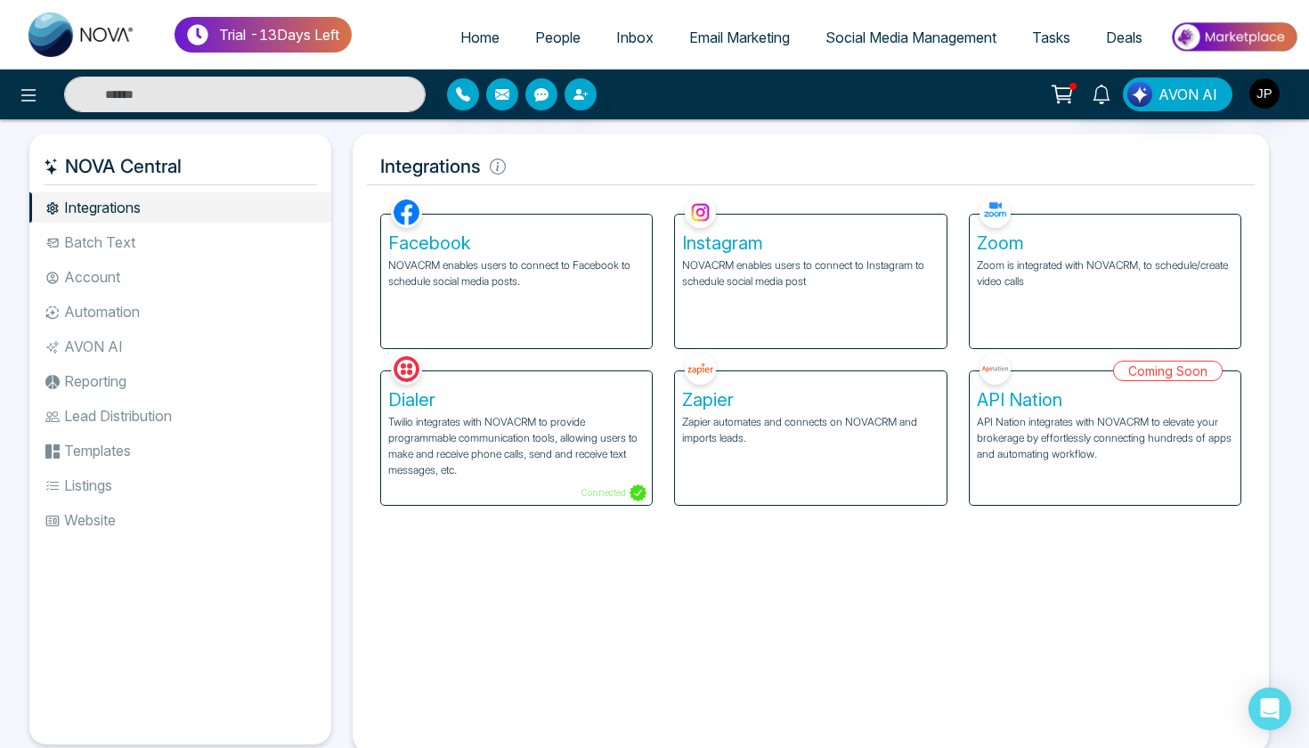
click at [559, 50] on link "People" at bounding box center [557, 37] width 81 height 34
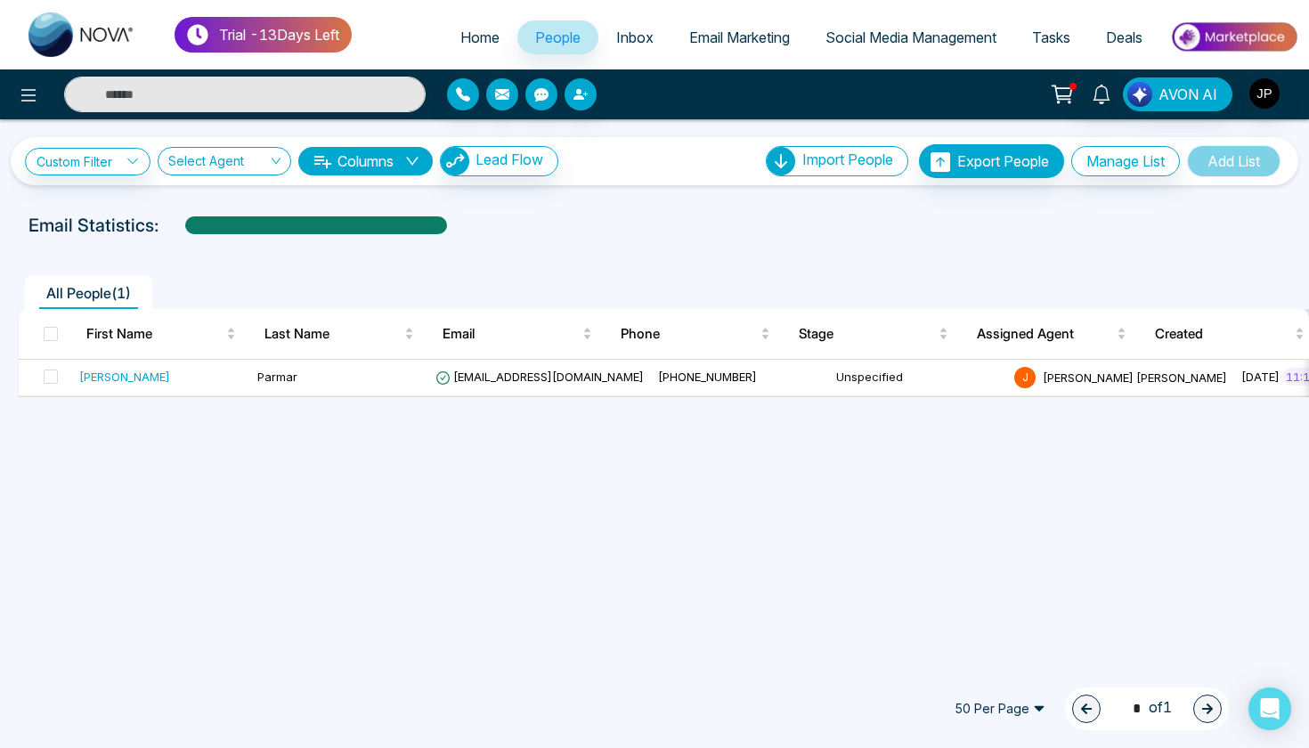
click at [643, 42] on link "Inbox" at bounding box center [634, 37] width 73 height 34
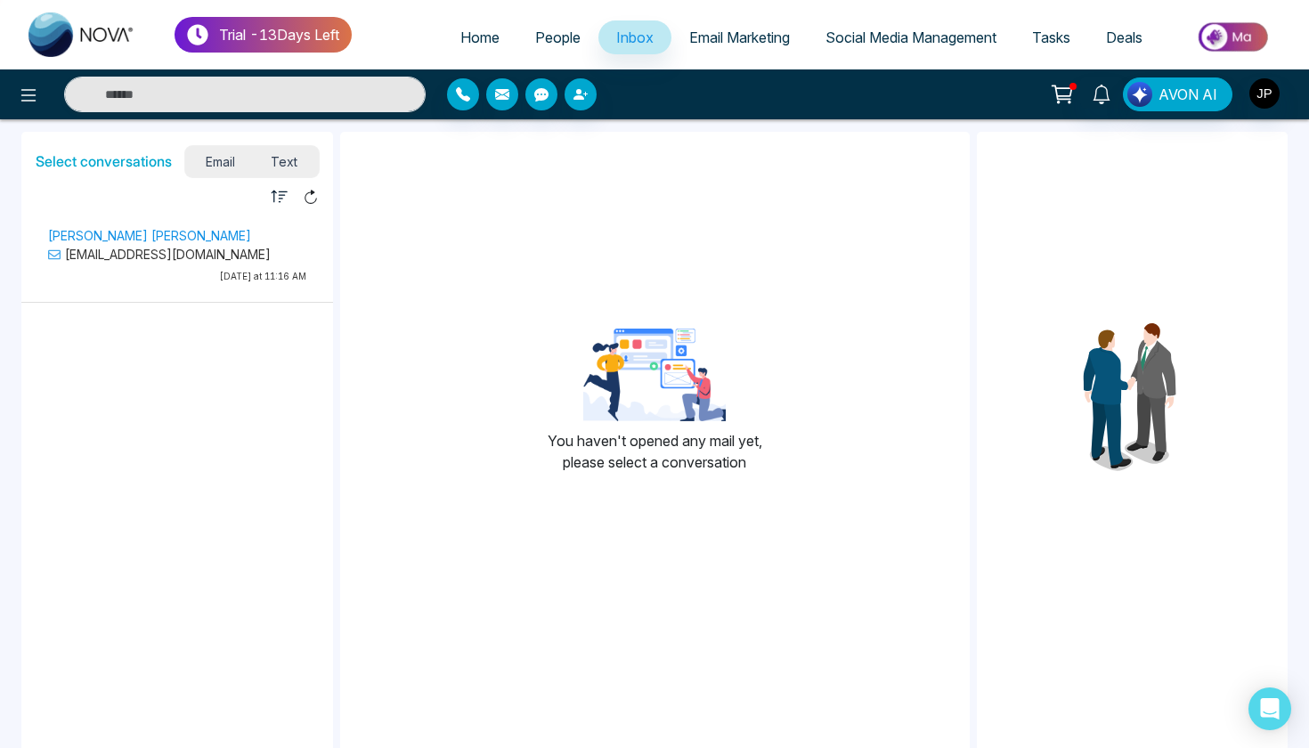
click at [483, 30] on span "Home" at bounding box center [479, 37] width 39 height 18
select select "*"
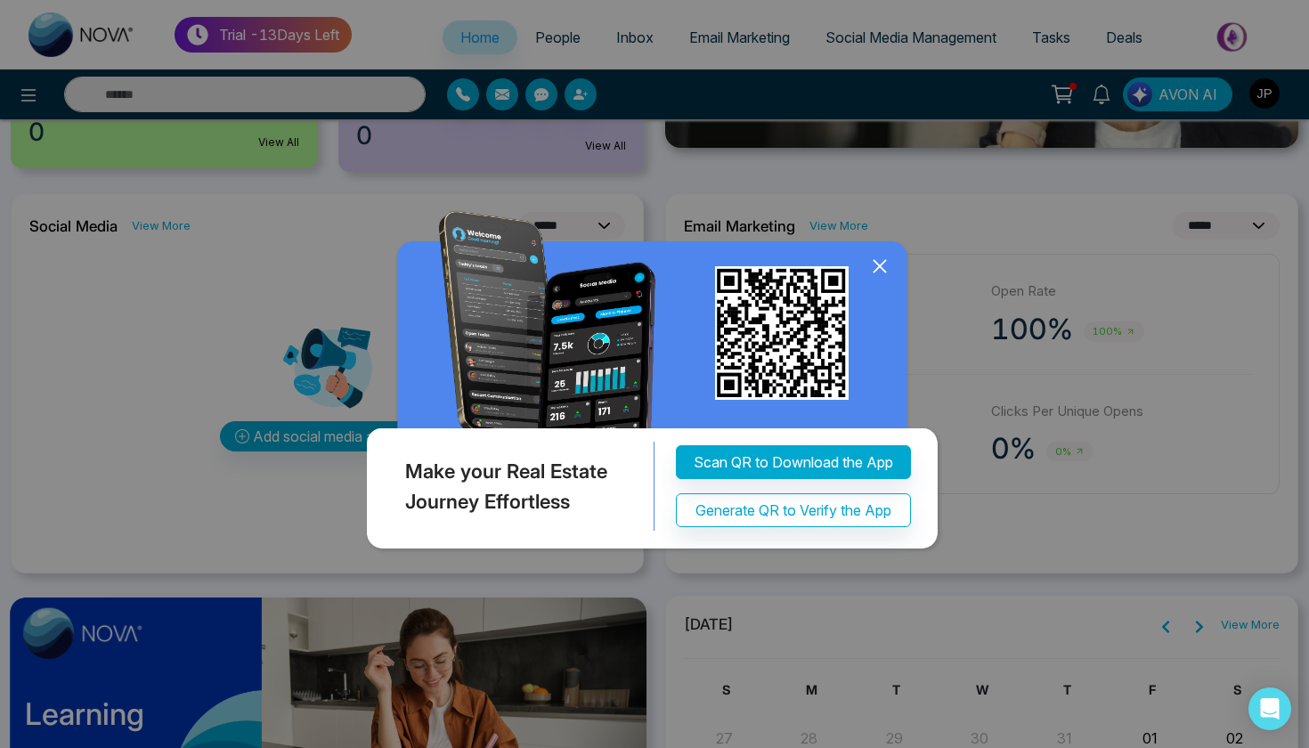
scroll to position [417, 0]
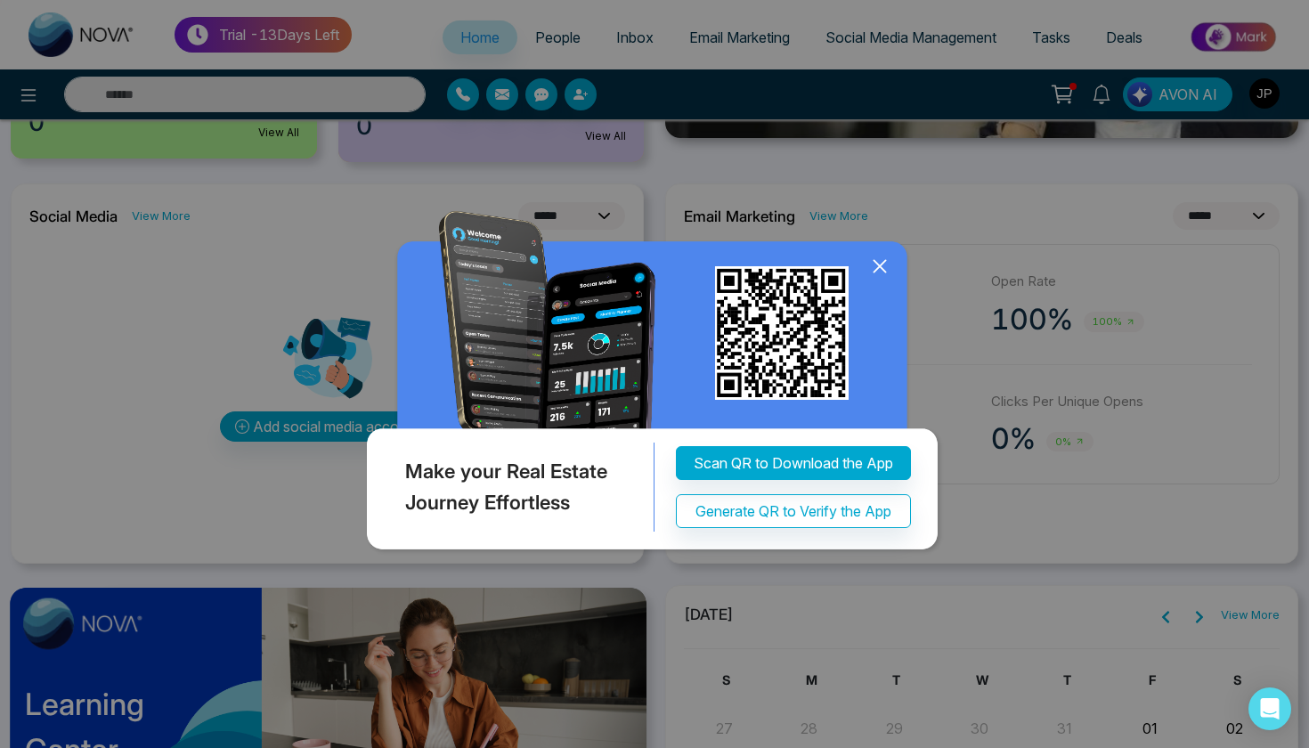
click at [882, 266] on icon at bounding box center [879, 266] width 27 height 27
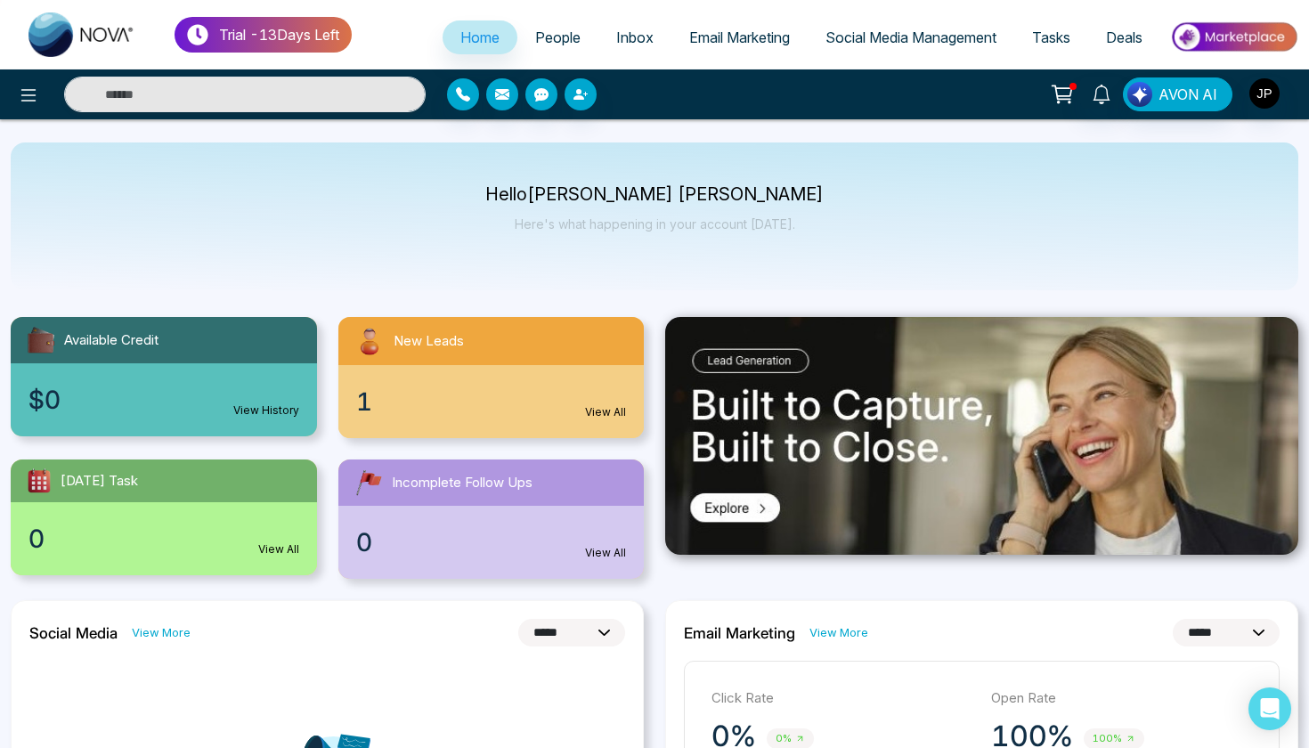
scroll to position [0, 0]
click at [598, 44] on link "Inbox" at bounding box center [634, 37] width 73 height 34
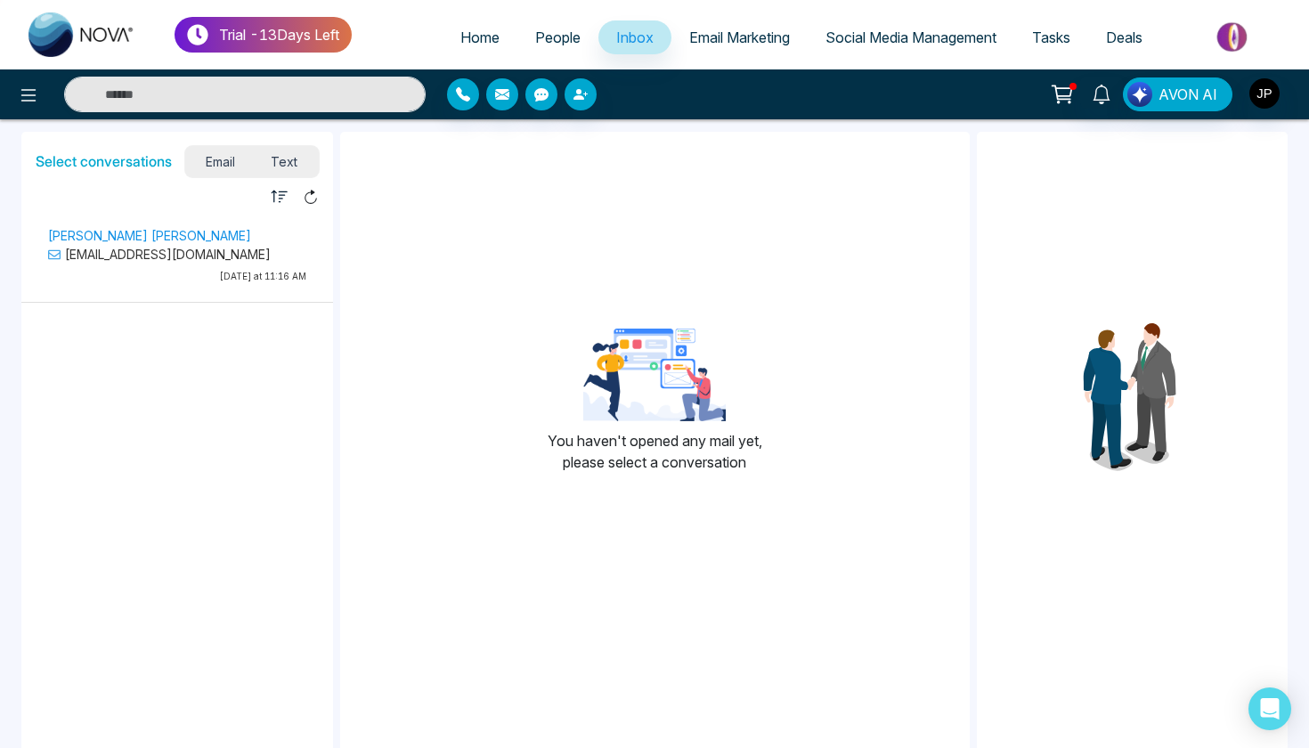
click at [689, 51] on link "Email Marketing" at bounding box center [739, 37] width 136 height 34
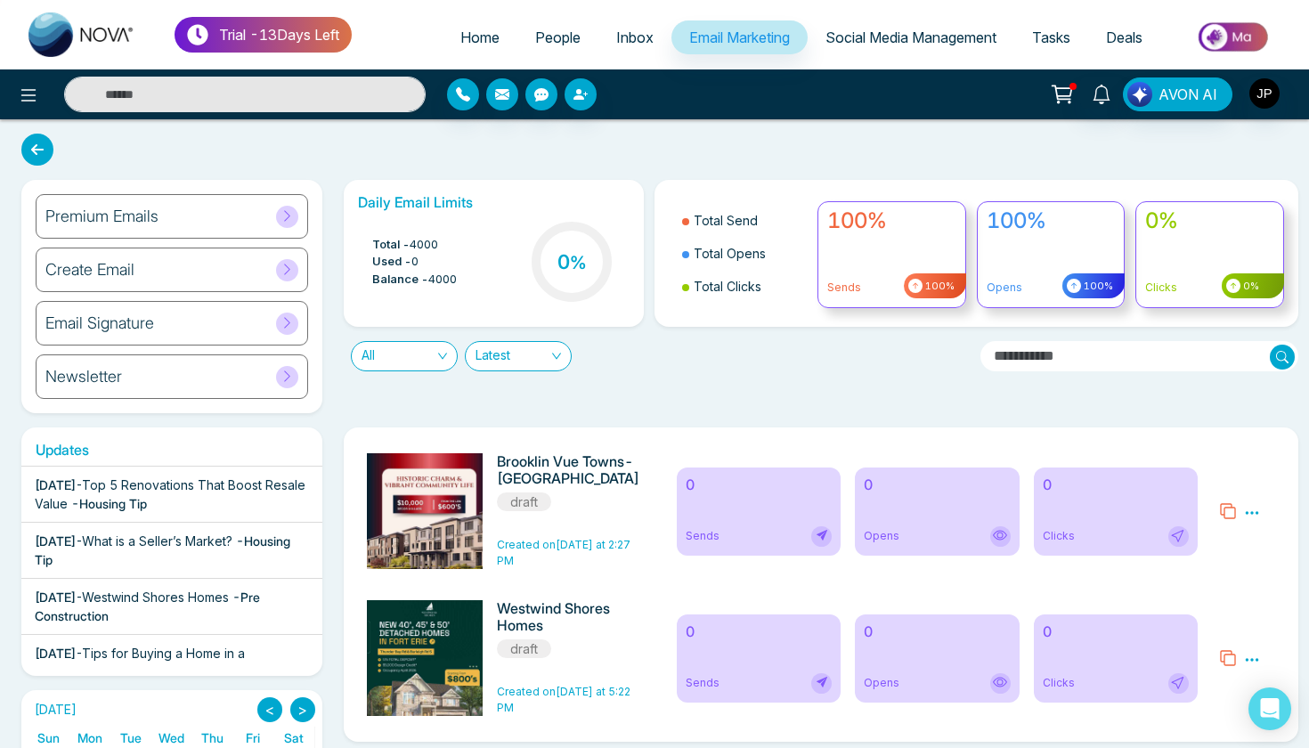
click at [882, 48] on link "Social Media Management" at bounding box center [911, 37] width 207 height 34
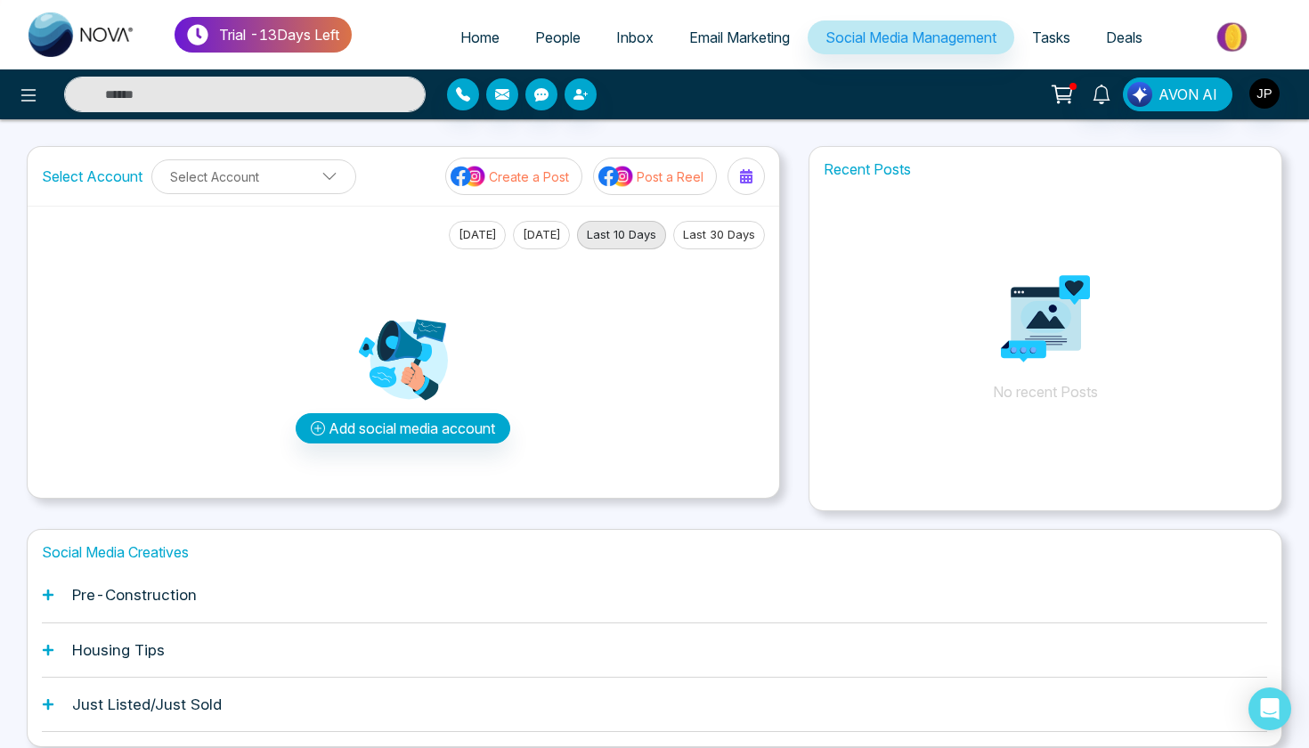
click at [1042, 43] on span "Tasks" at bounding box center [1051, 37] width 38 height 18
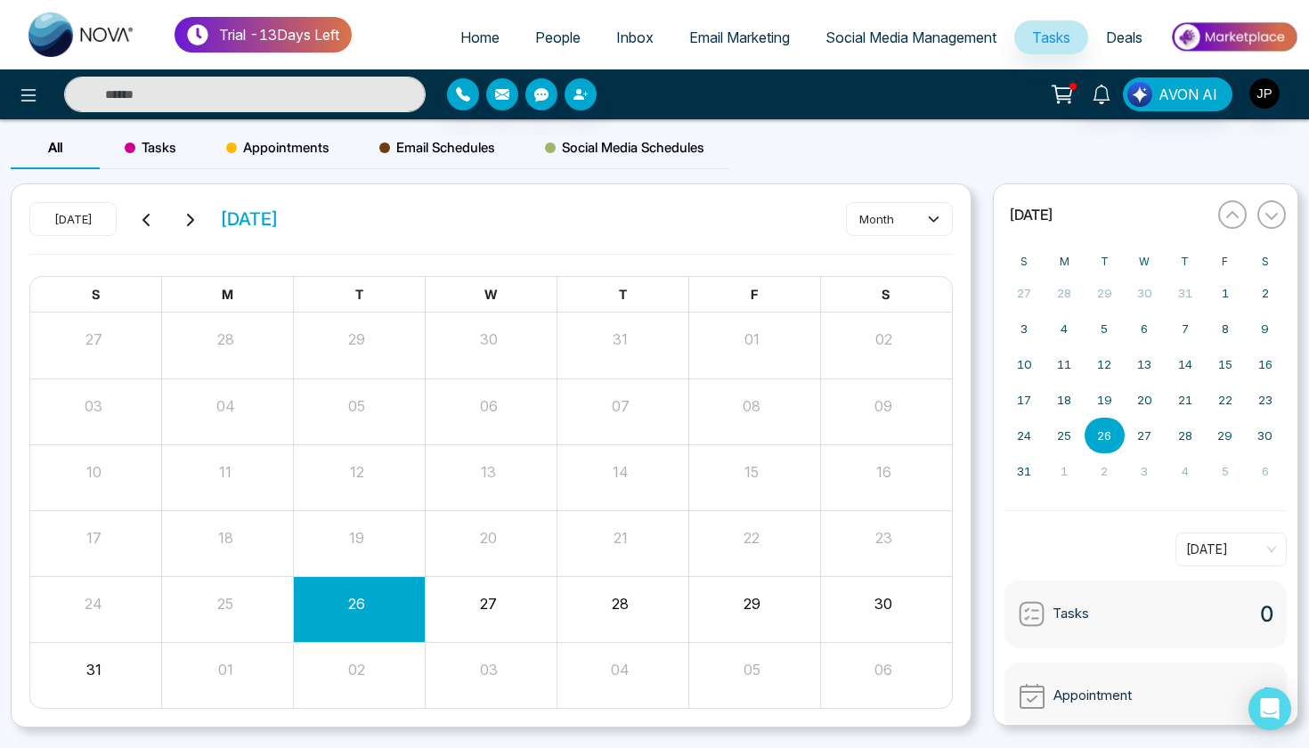
click at [1106, 43] on span "Deals" at bounding box center [1124, 37] width 37 height 18
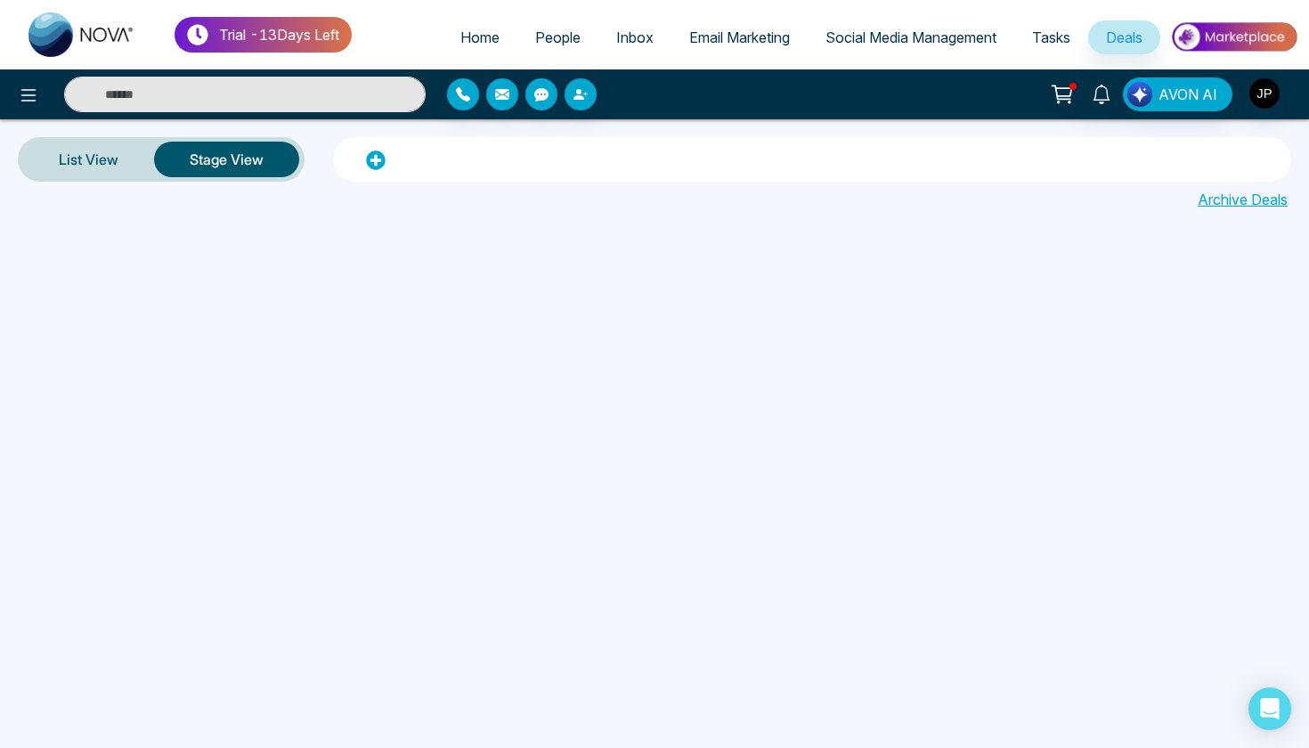
click at [1062, 34] on span "Tasks" at bounding box center [1051, 37] width 38 height 18
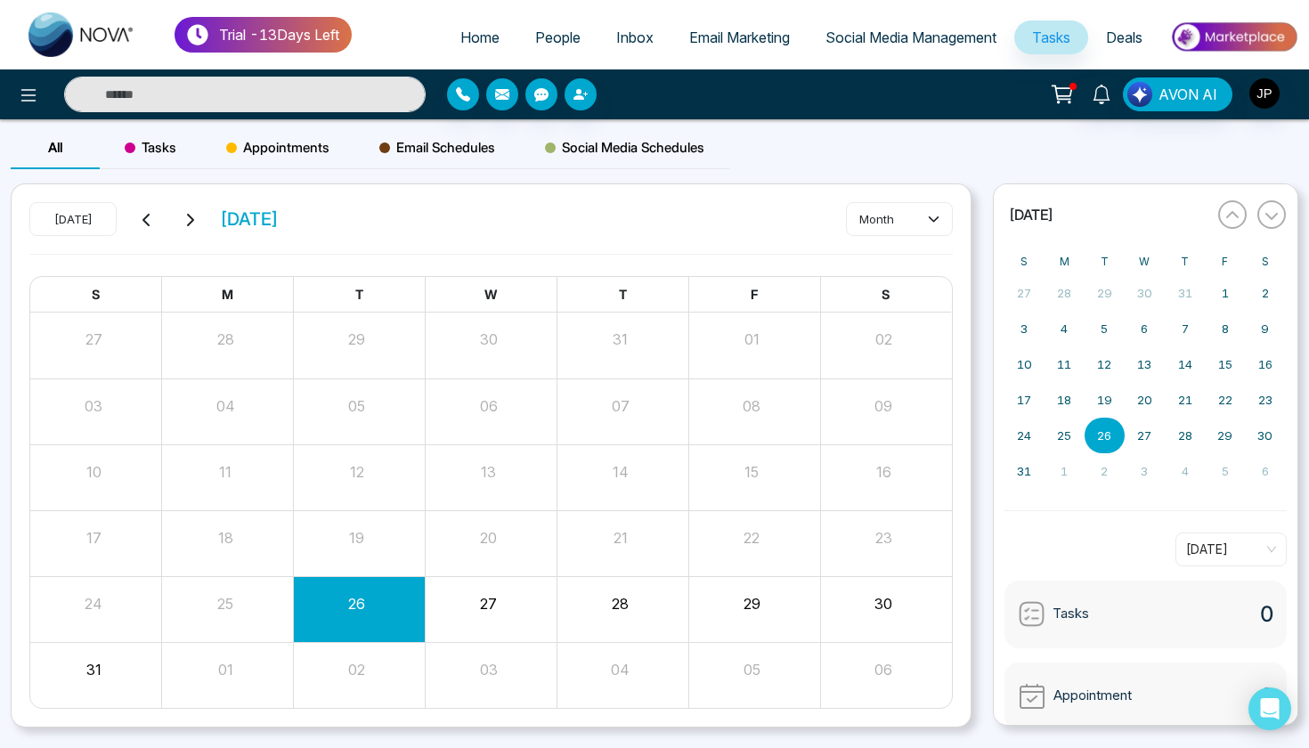
click at [857, 37] on span "Social Media Management" at bounding box center [910, 37] width 171 height 18
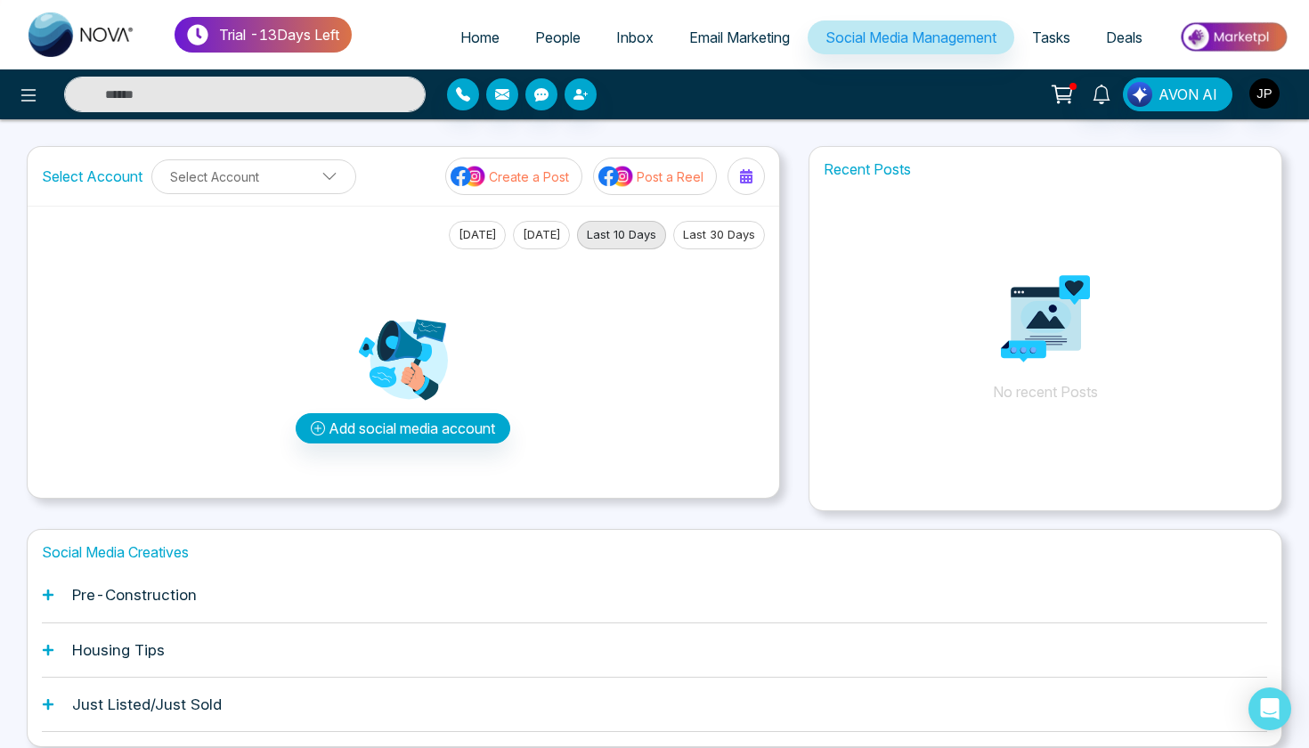
click at [737, 51] on link "Email Marketing" at bounding box center [739, 37] width 136 height 34
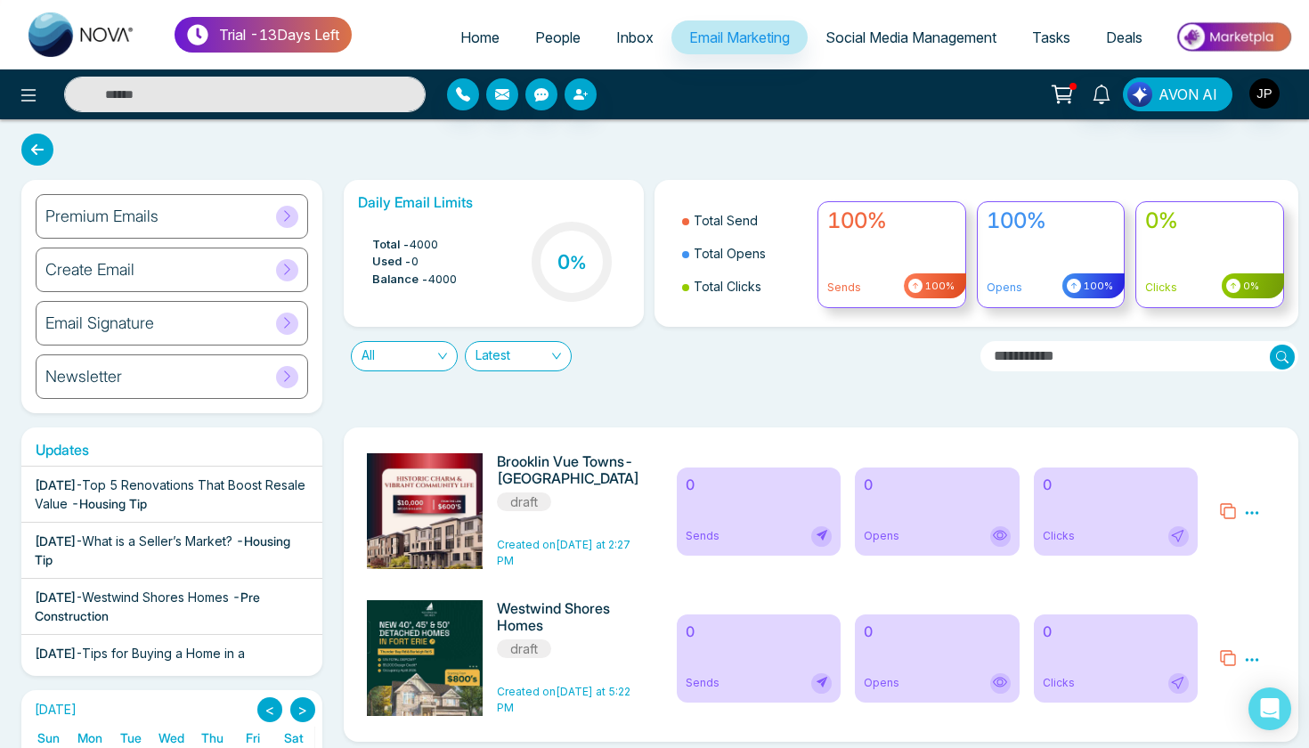
click at [40, 162] on icon at bounding box center [37, 150] width 32 height 32
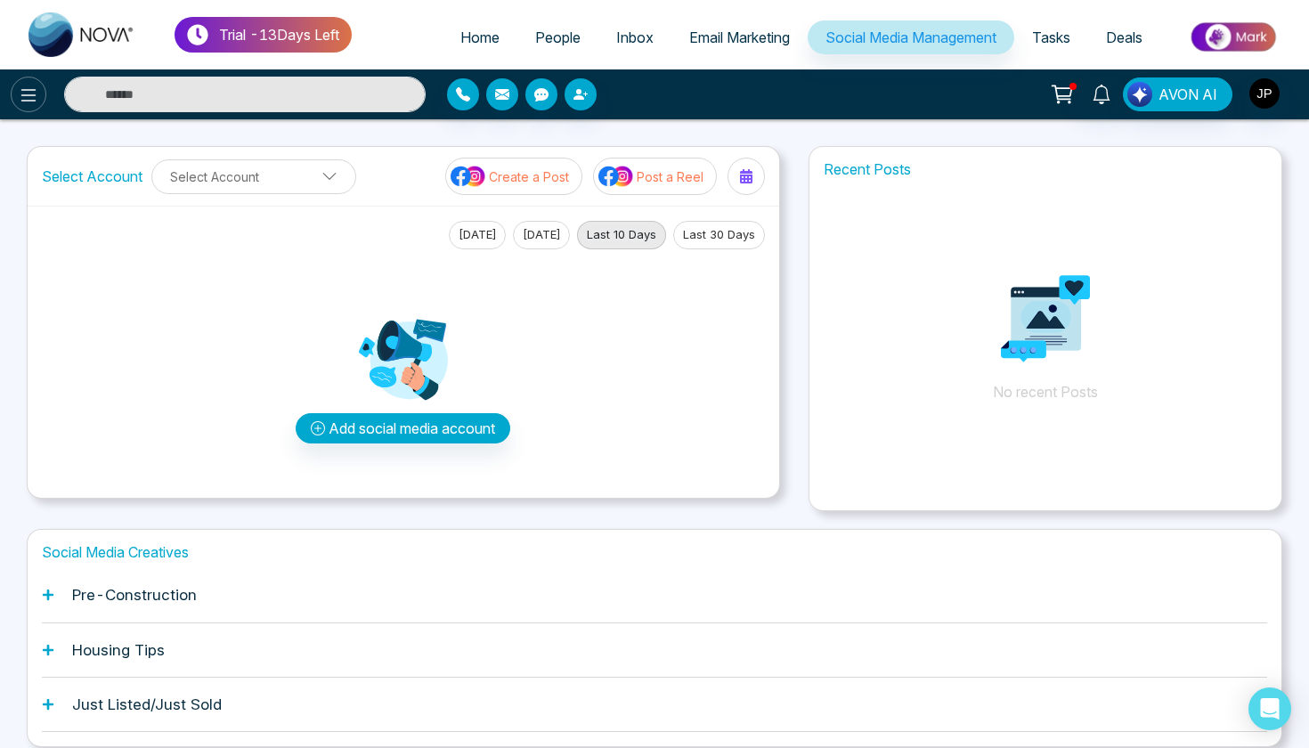
click at [35, 98] on icon at bounding box center [28, 95] width 21 height 21
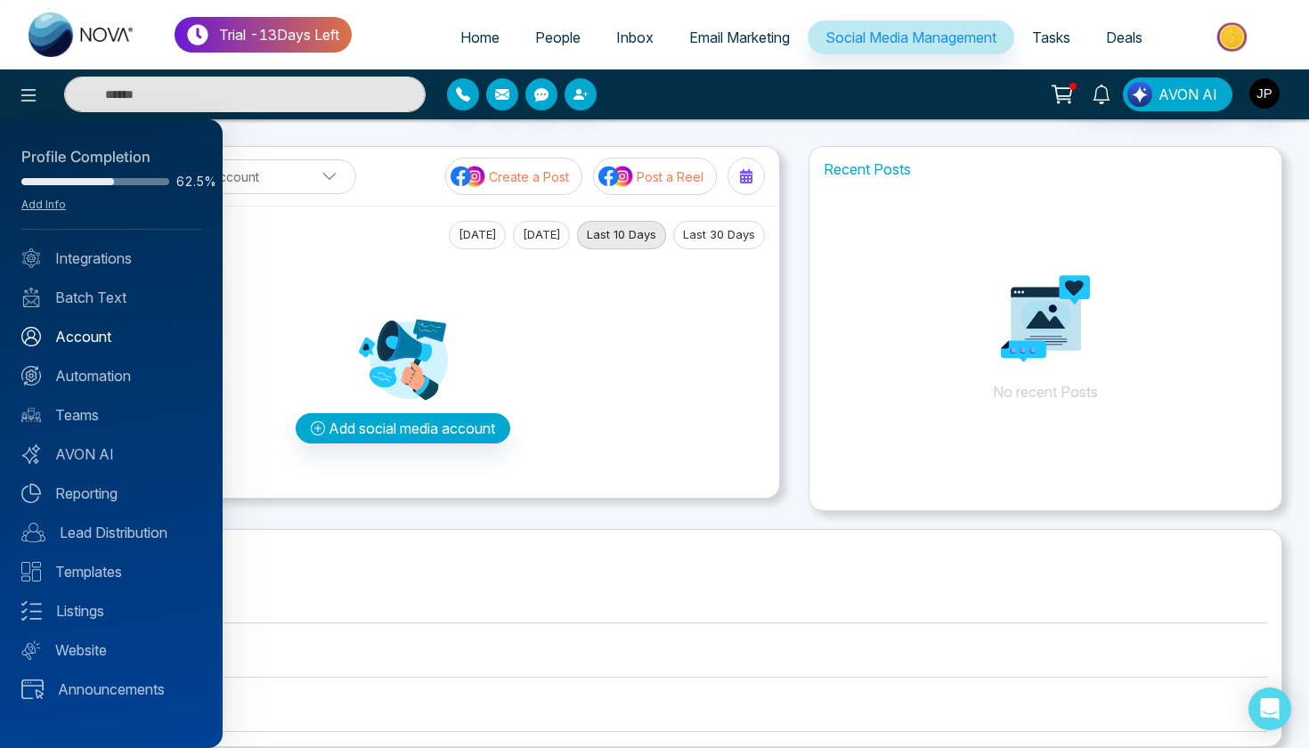
click at [105, 339] on link "Account" at bounding box center [111, 336] width 180 height 21
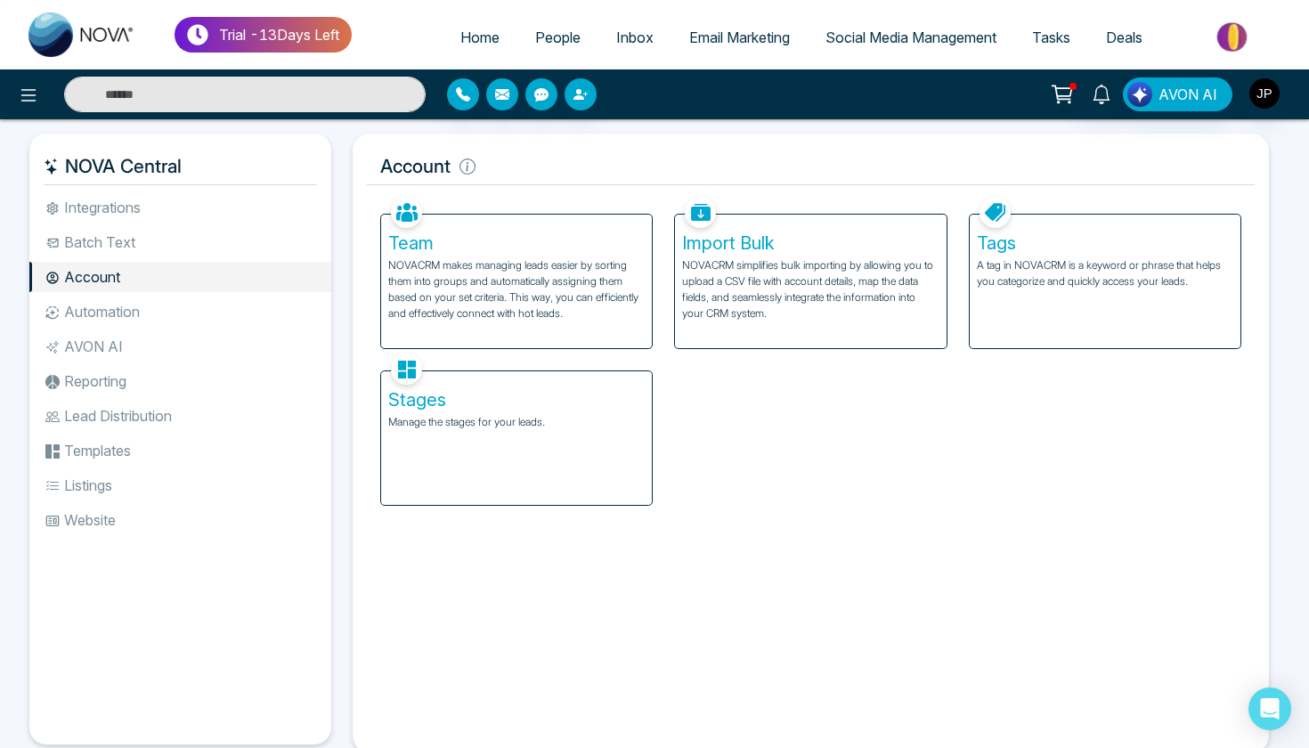
click at [483, 40] on span "Home" at bounding box center [479, 37] width 39 height 18
select select "*"
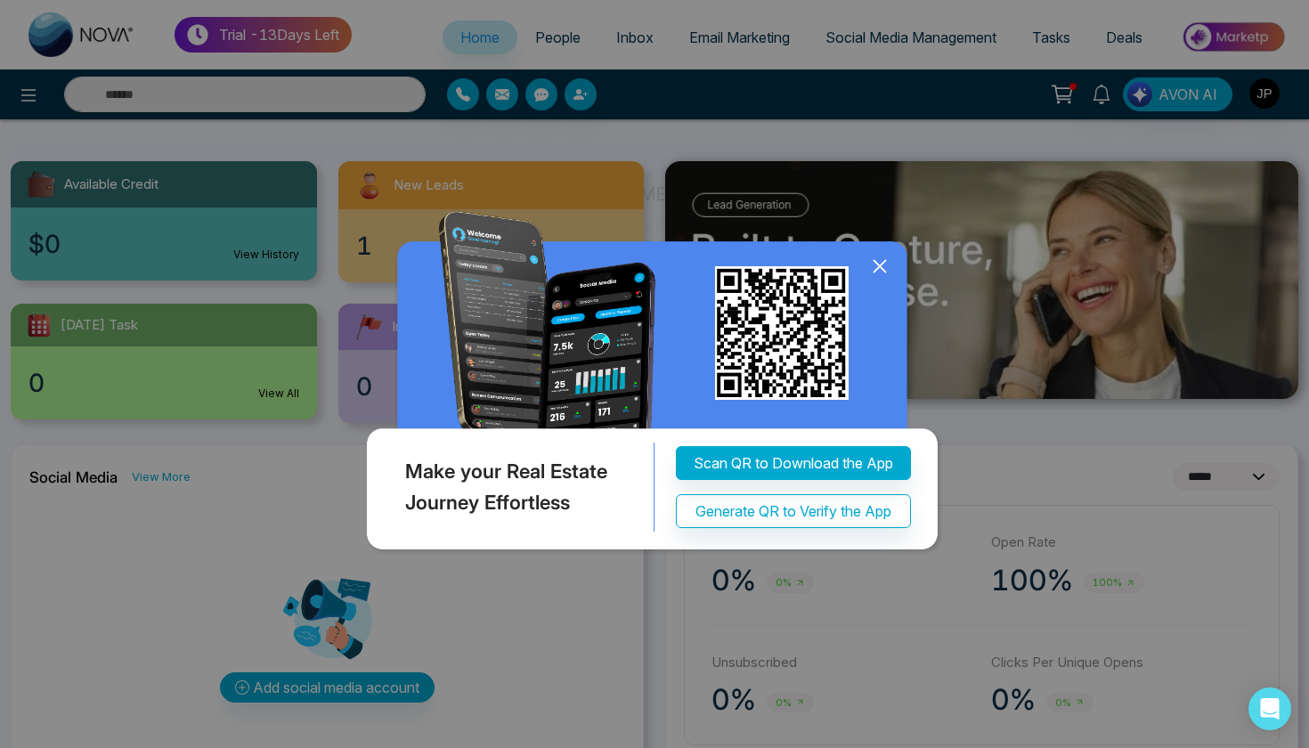
scroll to position [175, 0]
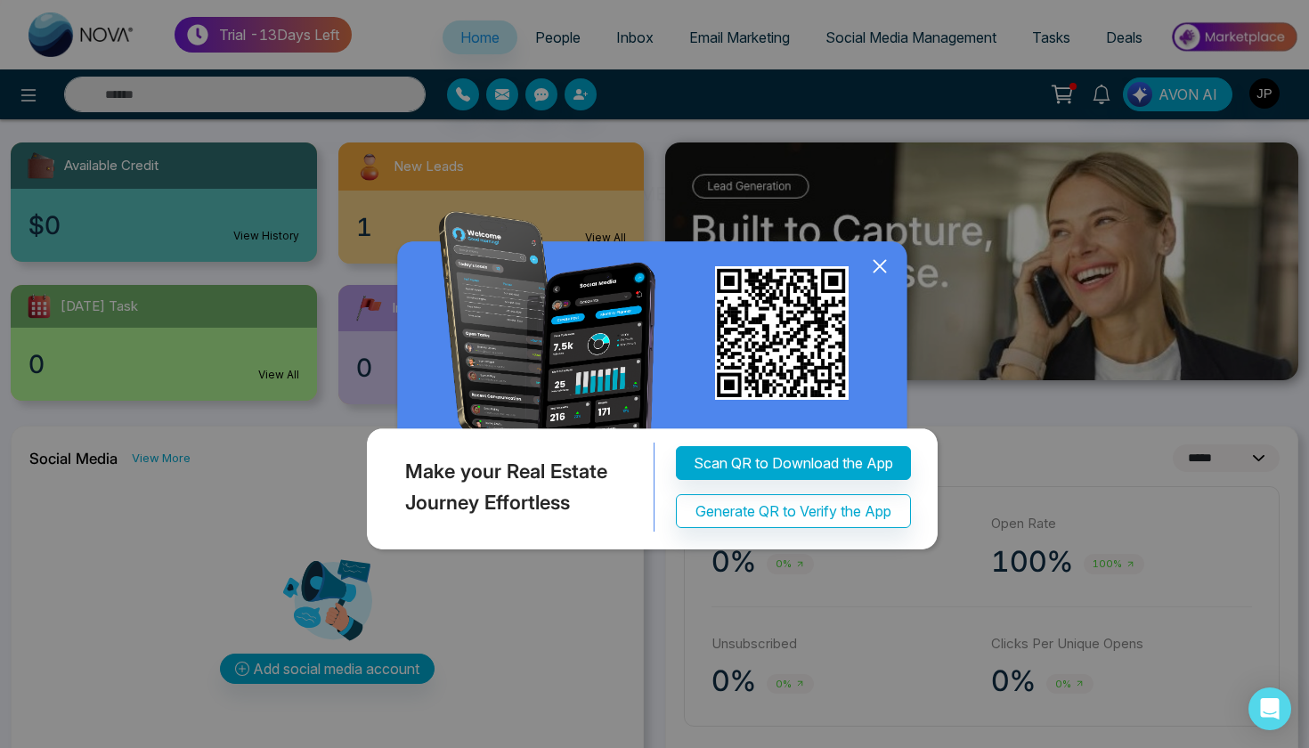
click at [881, 264] on icon at bounding box center [879, 266] width 27 height 27
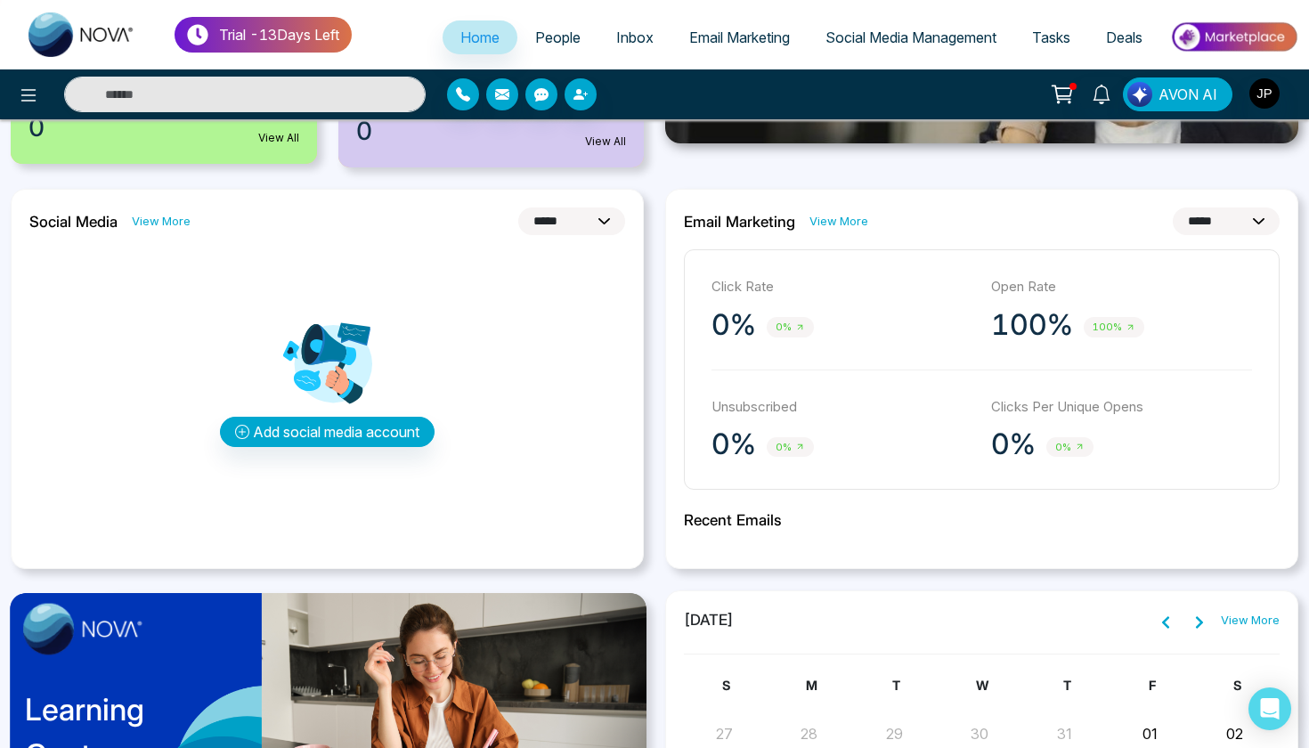
scroll to position [388, 0]
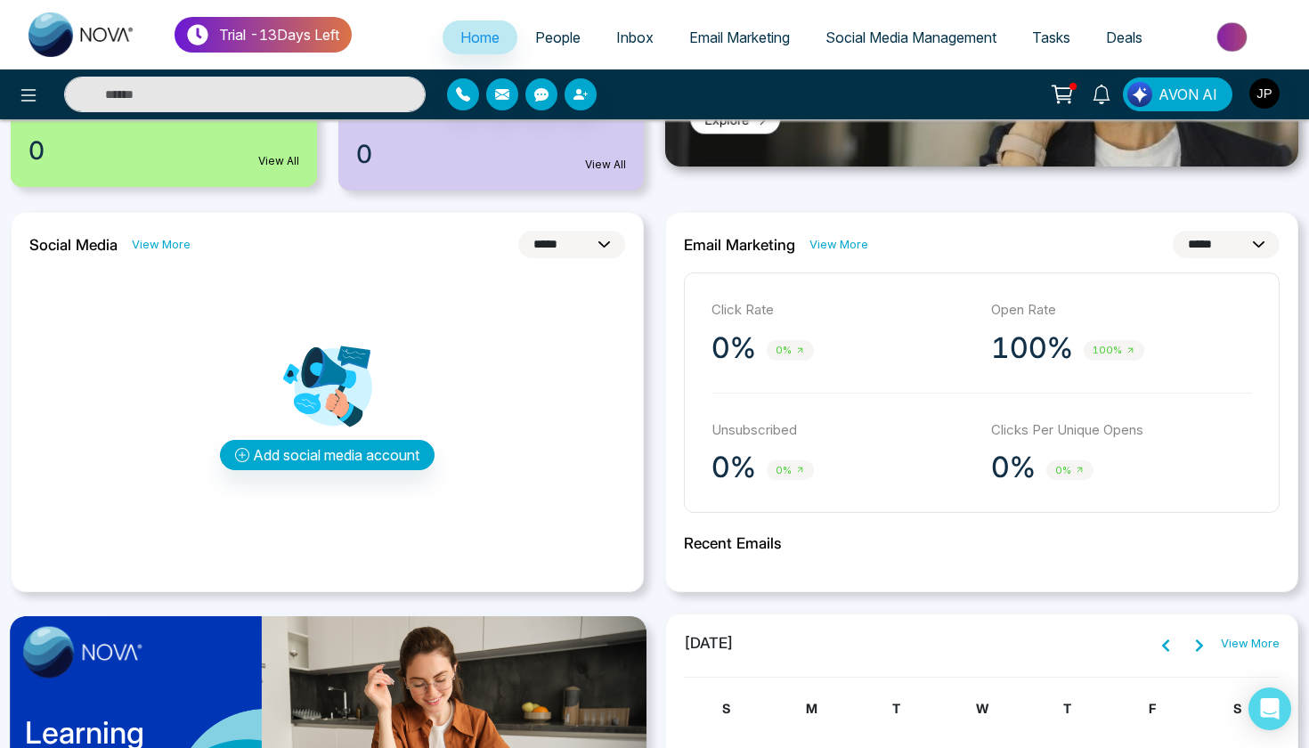
click at [1025, 331] on p "100%" at bounding box center [1032, 348] width 82 height 36
click at [713, 48] on link "Email Marketing" at bounding box center [739, 37] width 136 height 34
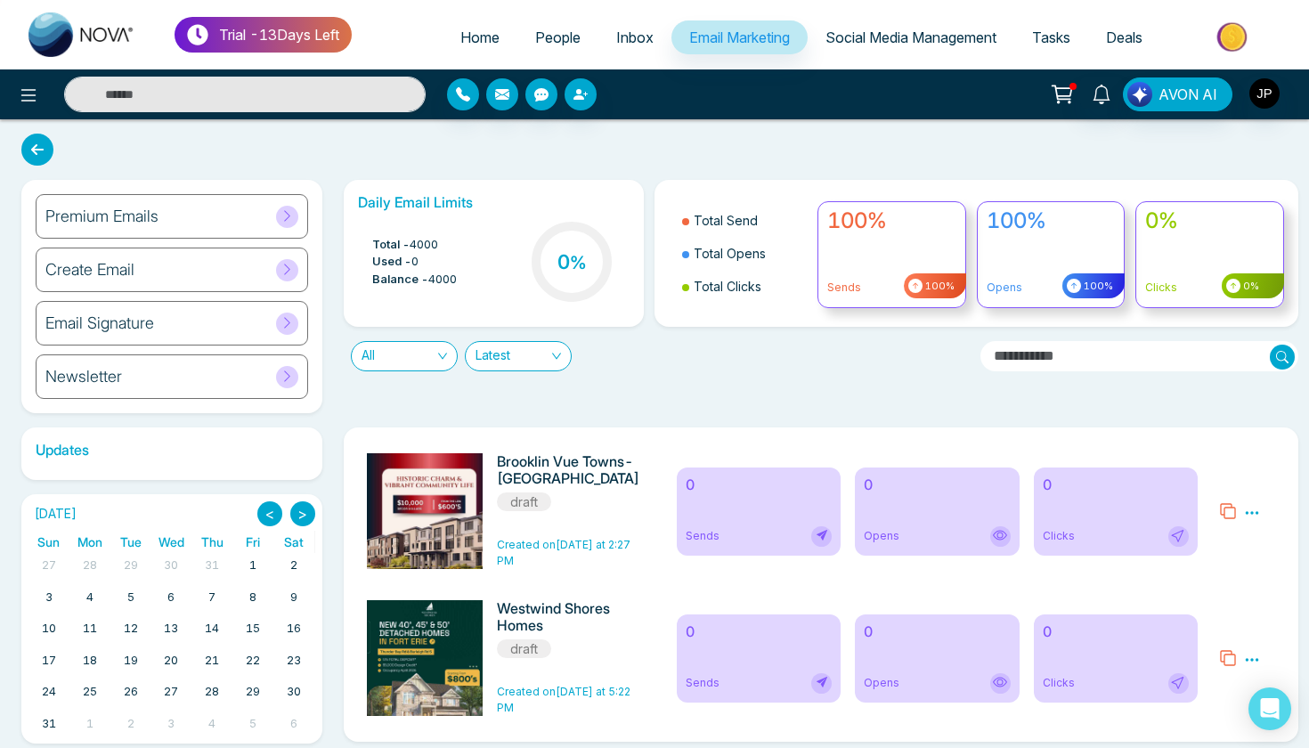
click at [1081, 288] on icon at bounding box center [1074, 286] width 14 height 14
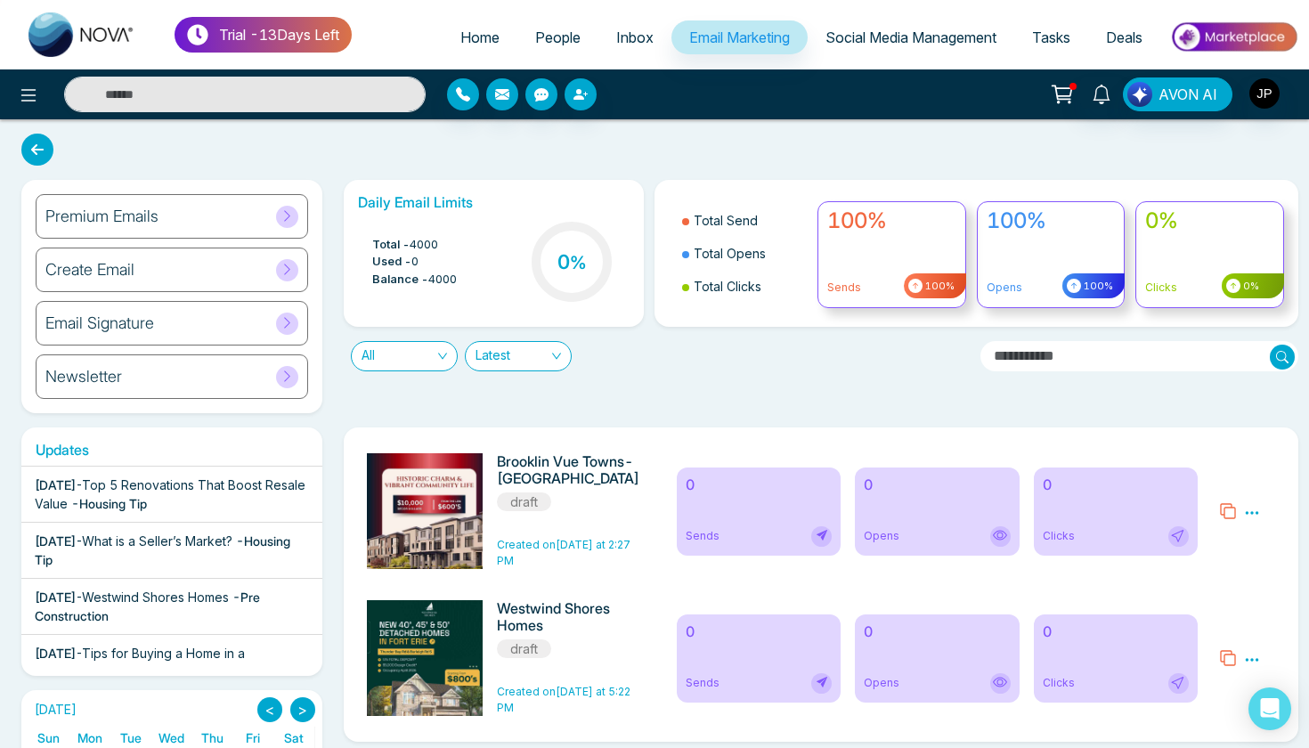
click at [816, 391] on div "Daily Email Limits Total - 4000 Used - 0 Balance - 4000 0 % Total Send Total Op…" at bounding box center [816, 296] width 966 height 233
click at [1003, 685] on icon at bounding box center [1000, 682] width 14 height 14
click at [1255, 517] on icon at bounding box center [1252, 513] width 16 height 16
click at [1225, 396] on div "Daily Email Limits Total - 4000 Used - 0 Balance - 4000 0 % Total Send Total Op…" at bounding box center [816, 296] width 966 height 233
click at [825, 31] on span "Social Media Management" at bounding box center [910, 37] width 171 height 18
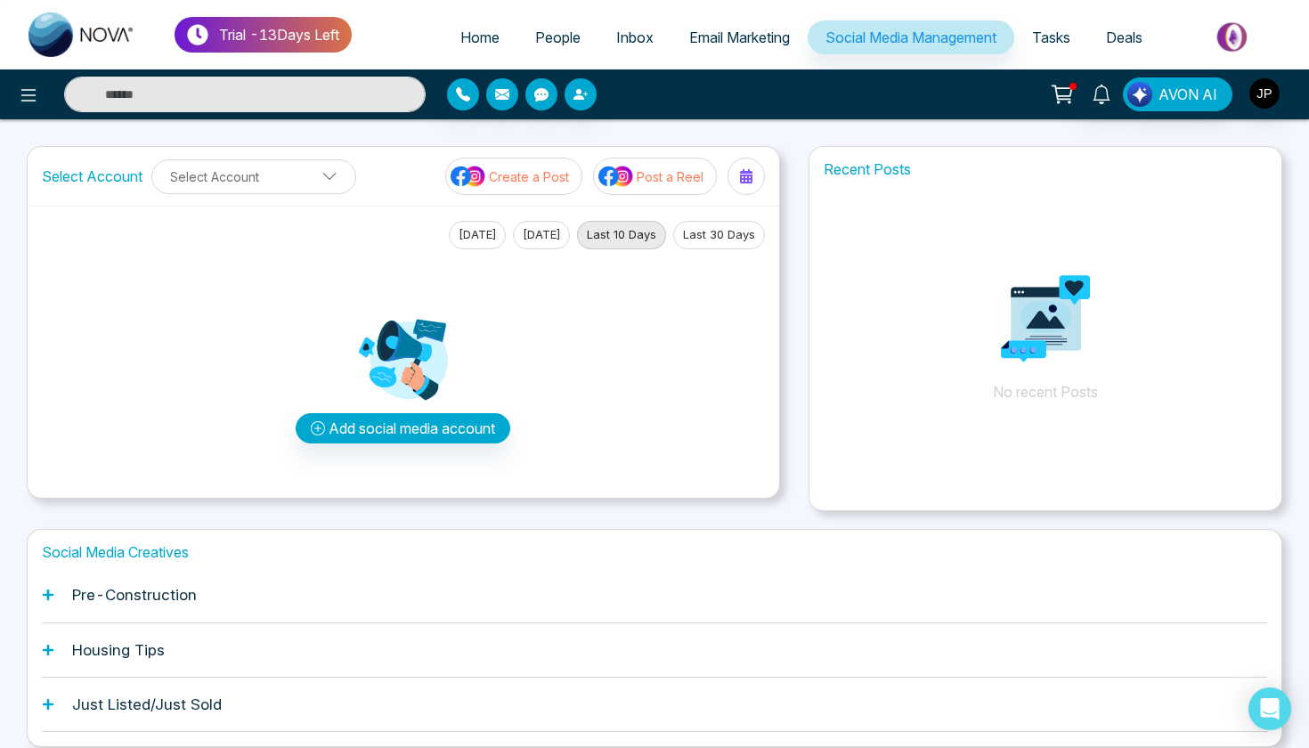
click at [1062, 28] on span "Tasks" at bounding box center [1051, 37] width 38 height 18
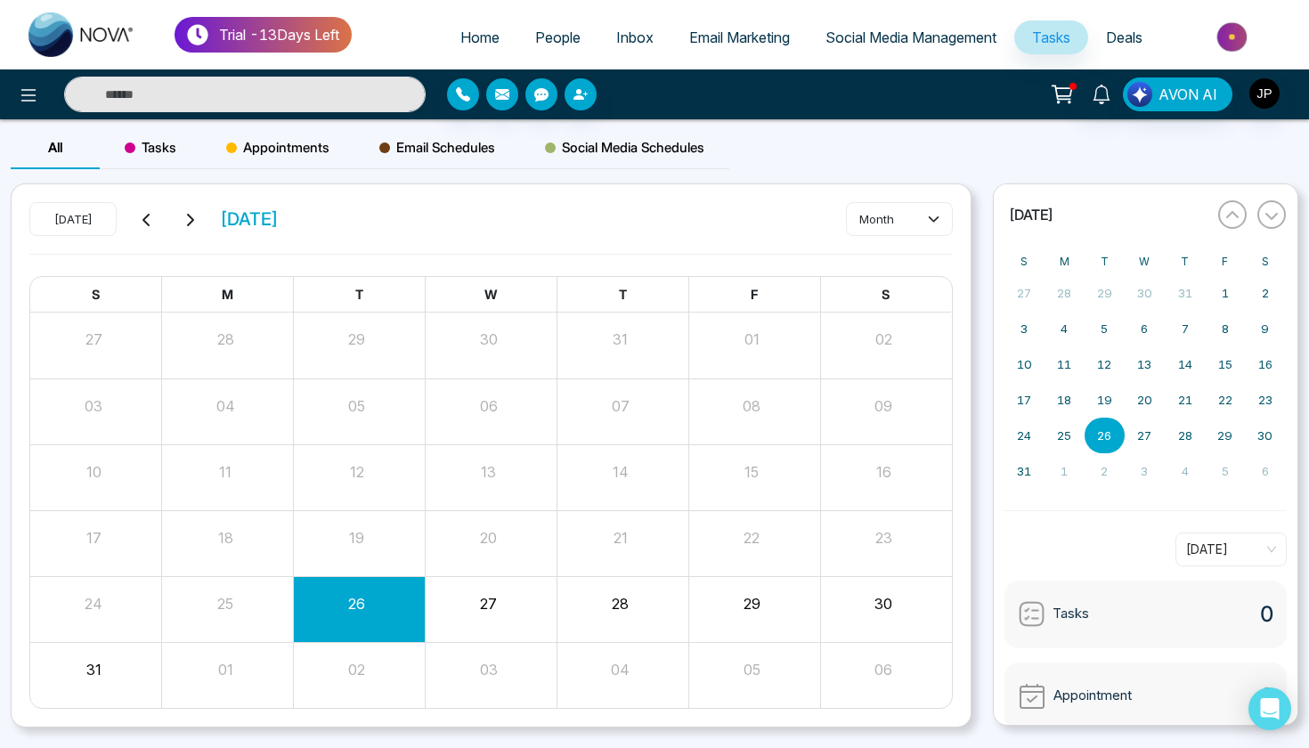
click at [1117, 28] on link "Deals" at bounding box center [1124, 37] width 72 height 34
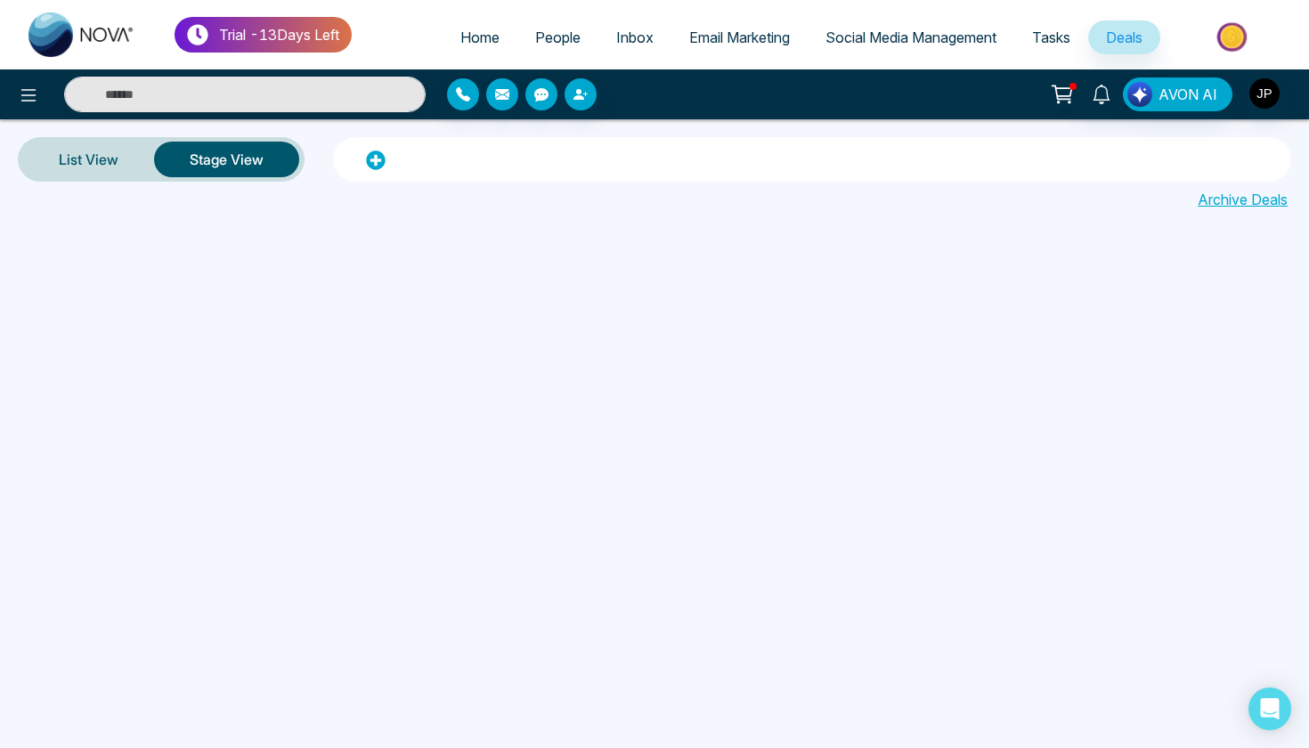
click at [838, 25] on link "Social Media Management" at bounding box center [911, 37] width 207 height 34
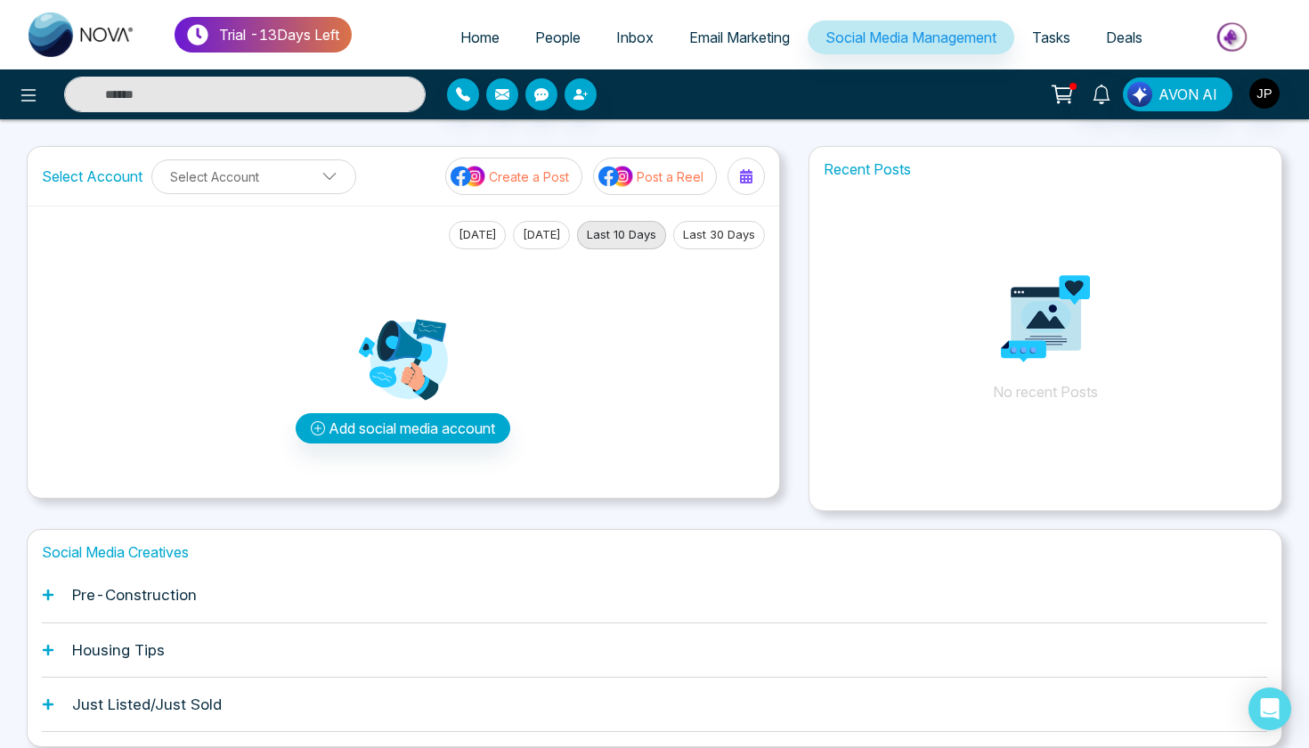
click at [674, 49] on link "Email Marketing" at bounding box center [739, 37] width 136 height 34
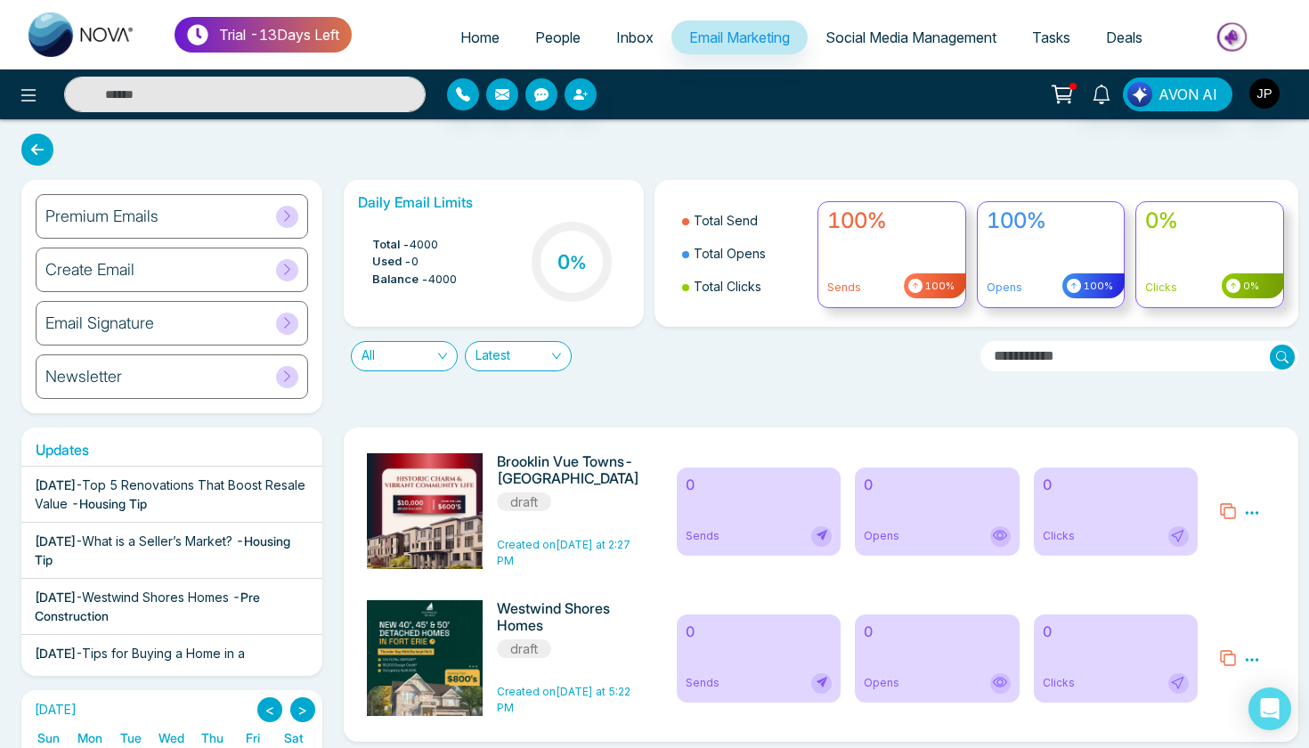
click at [458, 52] on link "Home" at bounding box center [480, 37] width 75 height 34
select select "*"
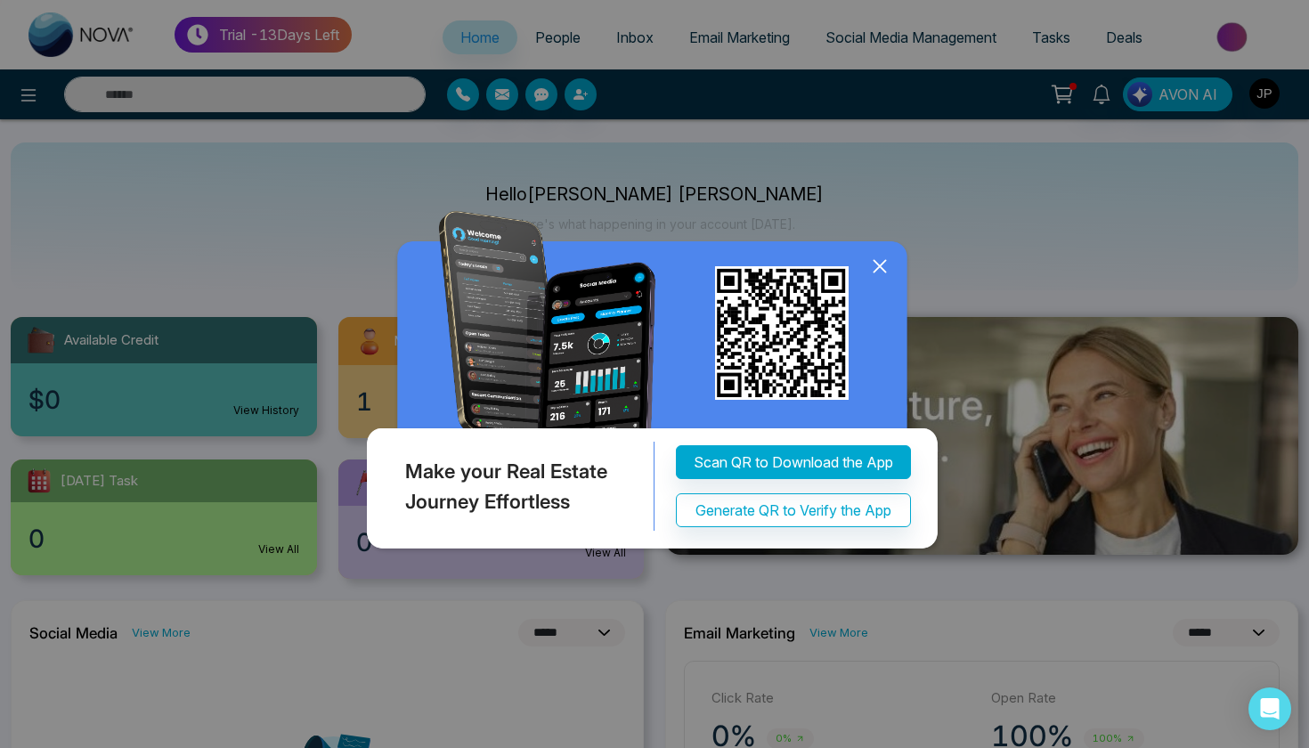
click at [561, 38] on div "Make your Real Estate Journey Effortless Scan QR to Download the App Generate Q…" at bounding box center [654, 374] width 1309 height 748
click at [876, 275] on icon at bounding box center [879, 266] width 27 height 27
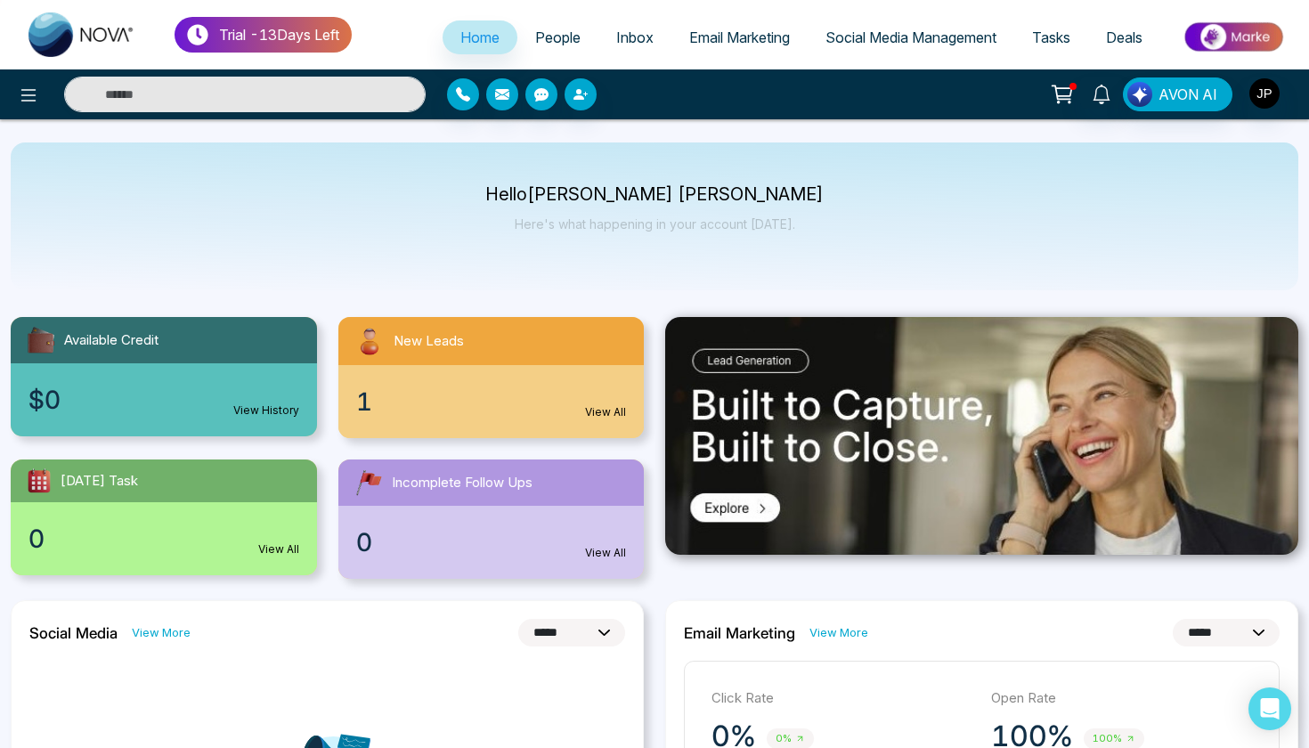
click at [1027, 36] on link "Tasks" at bounding box center [1051, 37] width 74 height 34
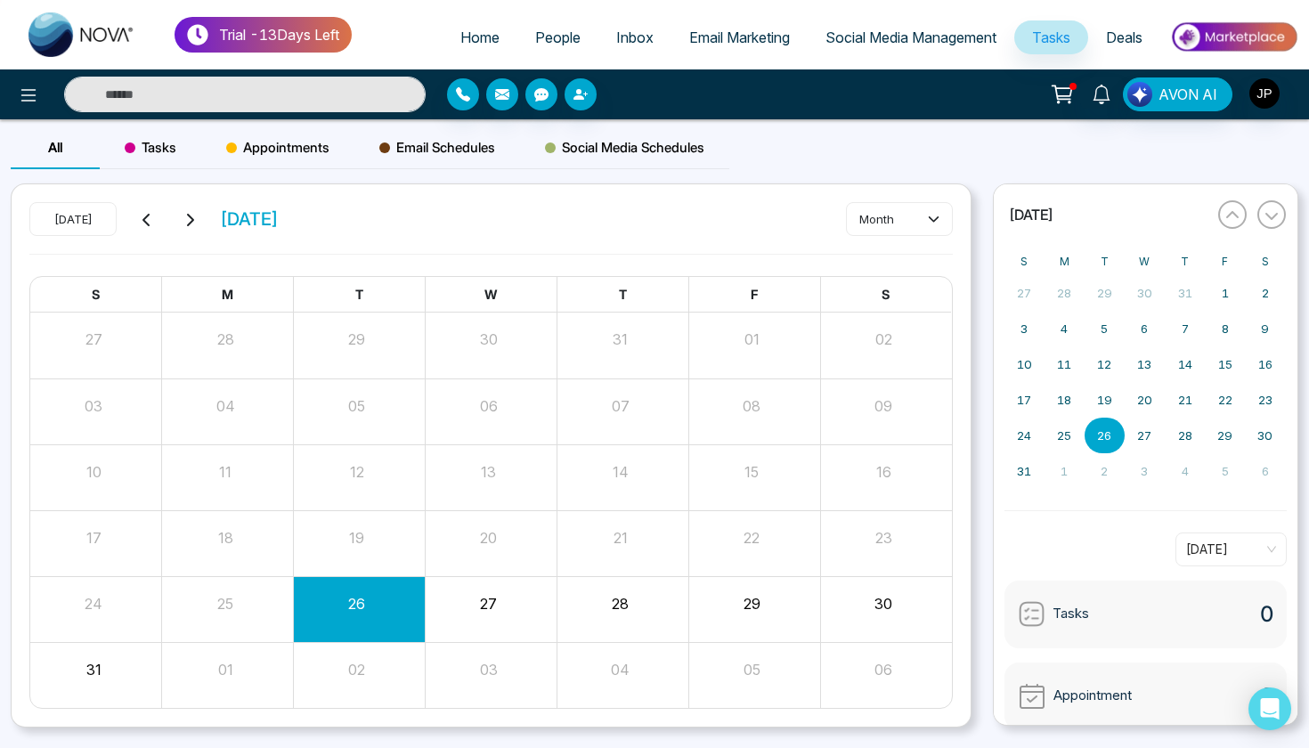
click at [164, 147] on span "Tasks" at bounding box center [151, 147] width 52 height 21
click at [314, 159] on div "Appointments" at bounding box center [277, 147] width 153 height 43
click at [437, 158] on div "Email Schedules" at bounding box center [437, 147] width 166 height 43
click at [629, 156] on span "Social Media Schedules" at bounding box center [624, 147] width 159 height 21
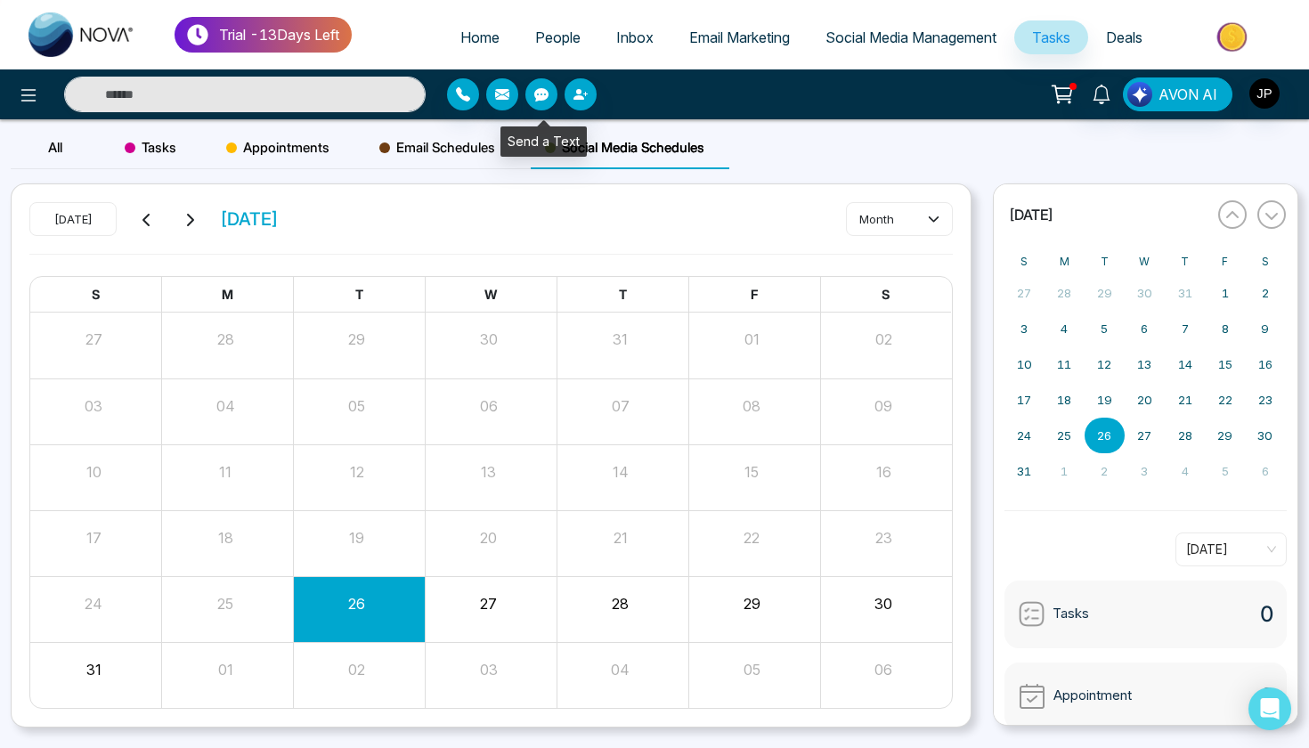
click at [552, 93] on button "button" at bounding box center [541, 94] width 32 height 32
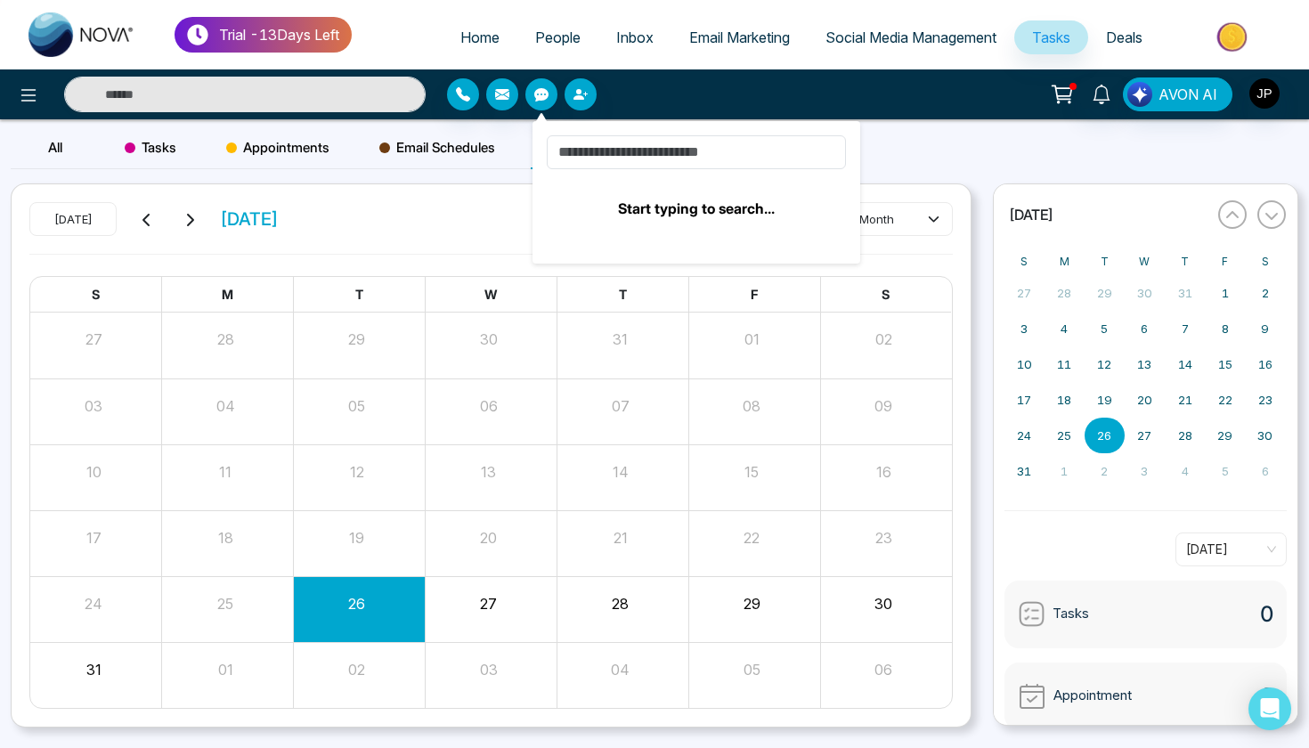
click at [415, 60] on ul "Home People Inbox Email Marketing Social Media Management Tasks Deals" at bounding box center [825, 38] width 946 height 49
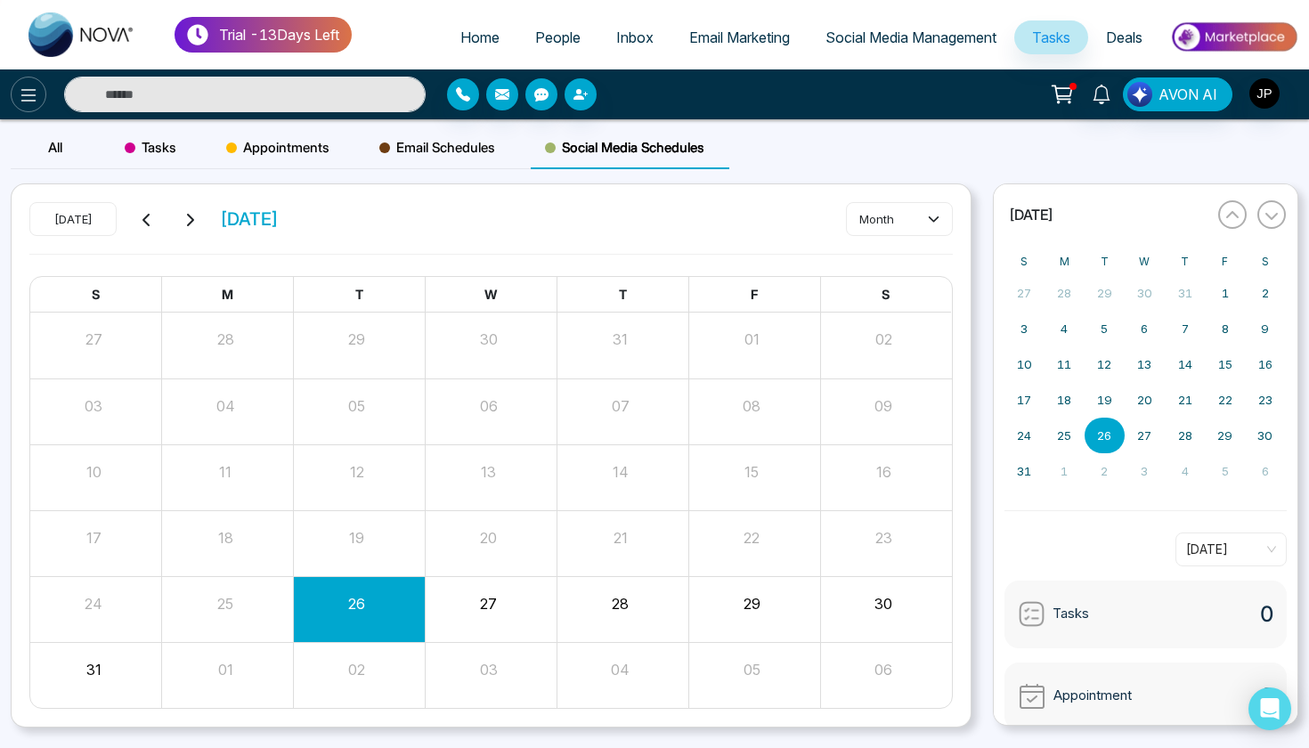
click at [12, 93] on button at bounding box center [29, 95] width 36 height 36
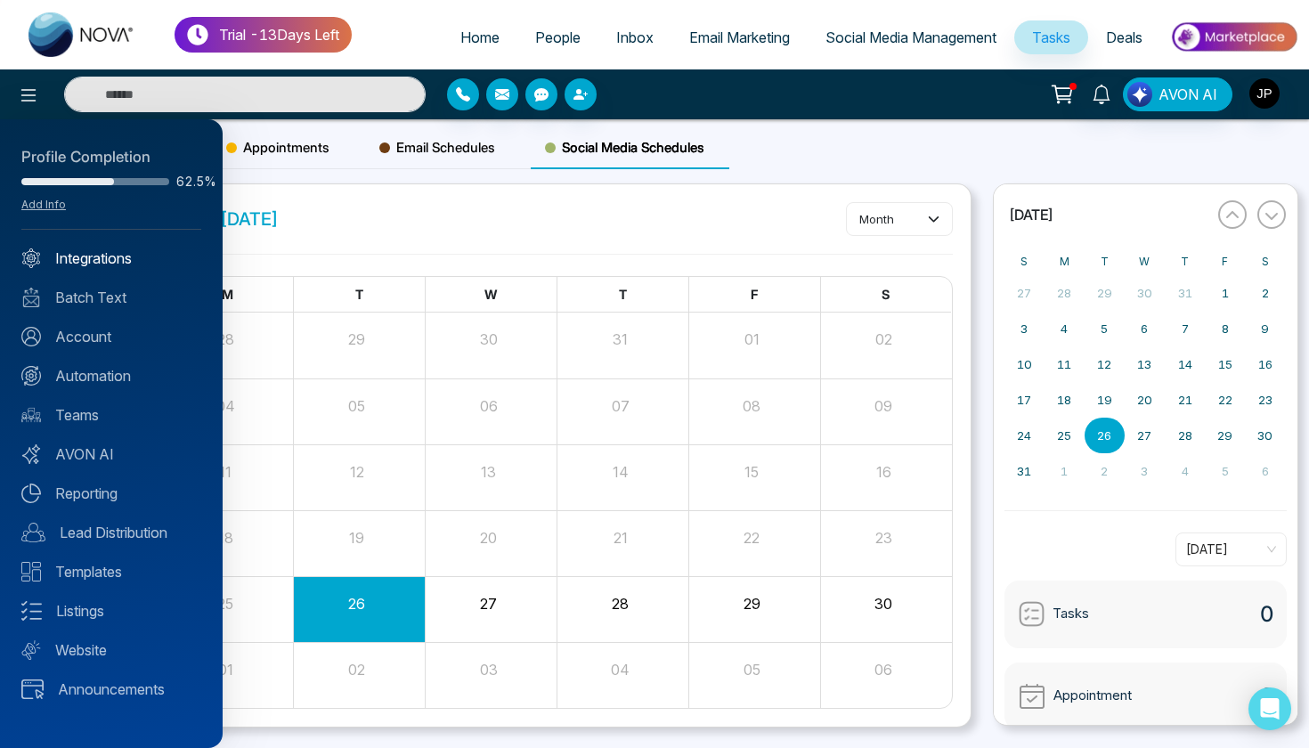
click at [110, 249] on link "Integrations" at bounding box center [111, 258] width 180 height 21
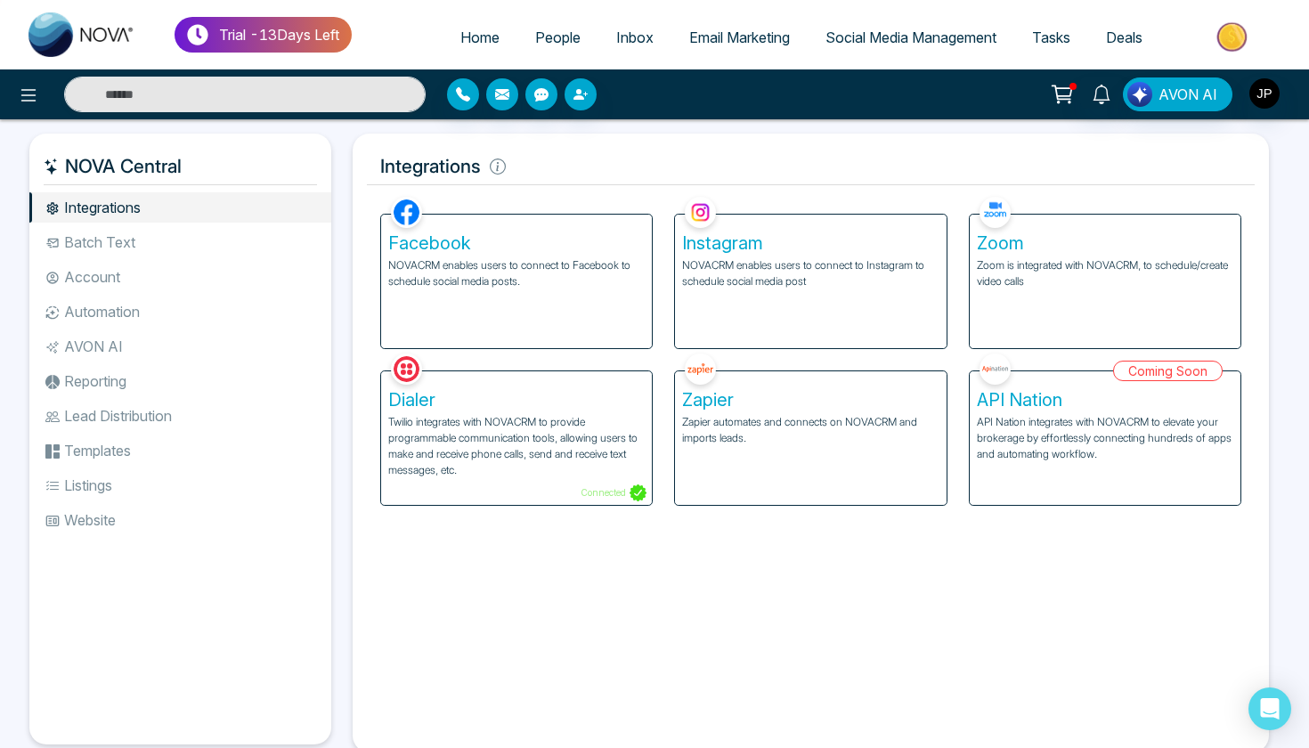
click at [106, 278] on li "Account" at bounding box center [180, 277] width 302 height 30
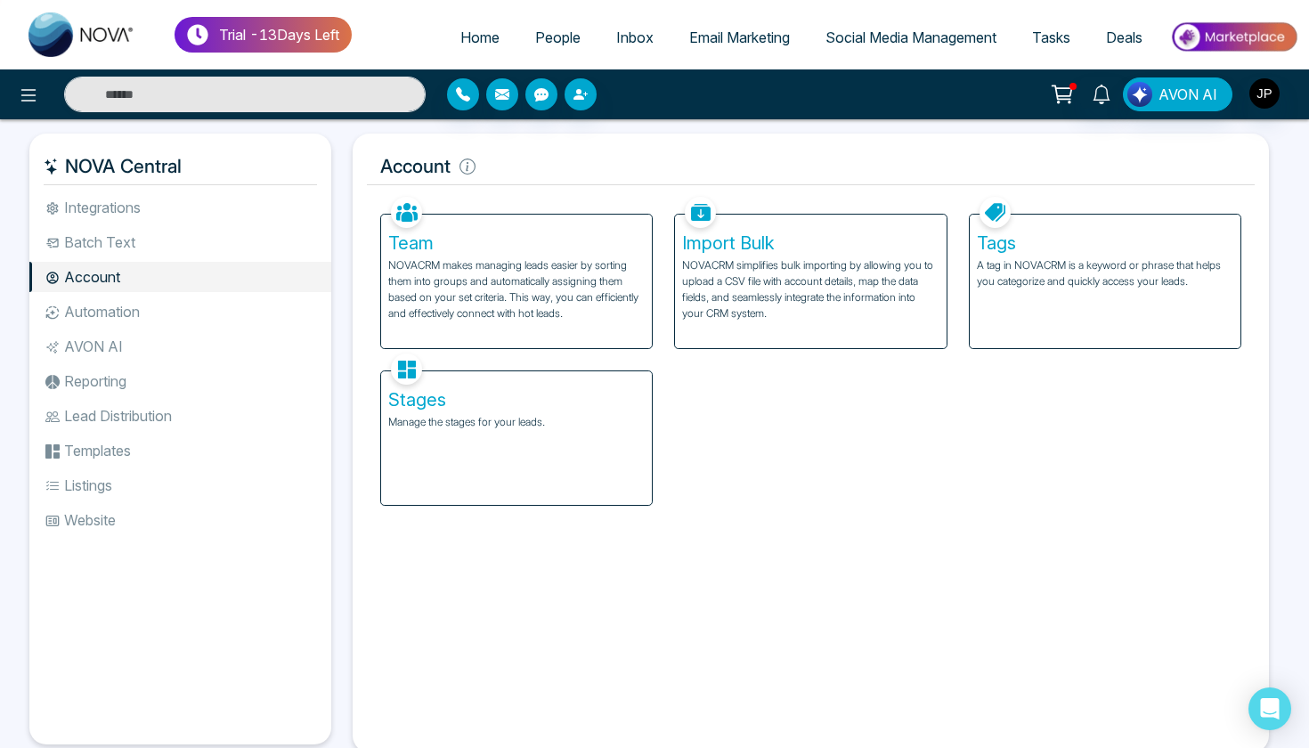
click at [102, 304] on li "Automation" at bounding box center [180, 311] width 302 height 30
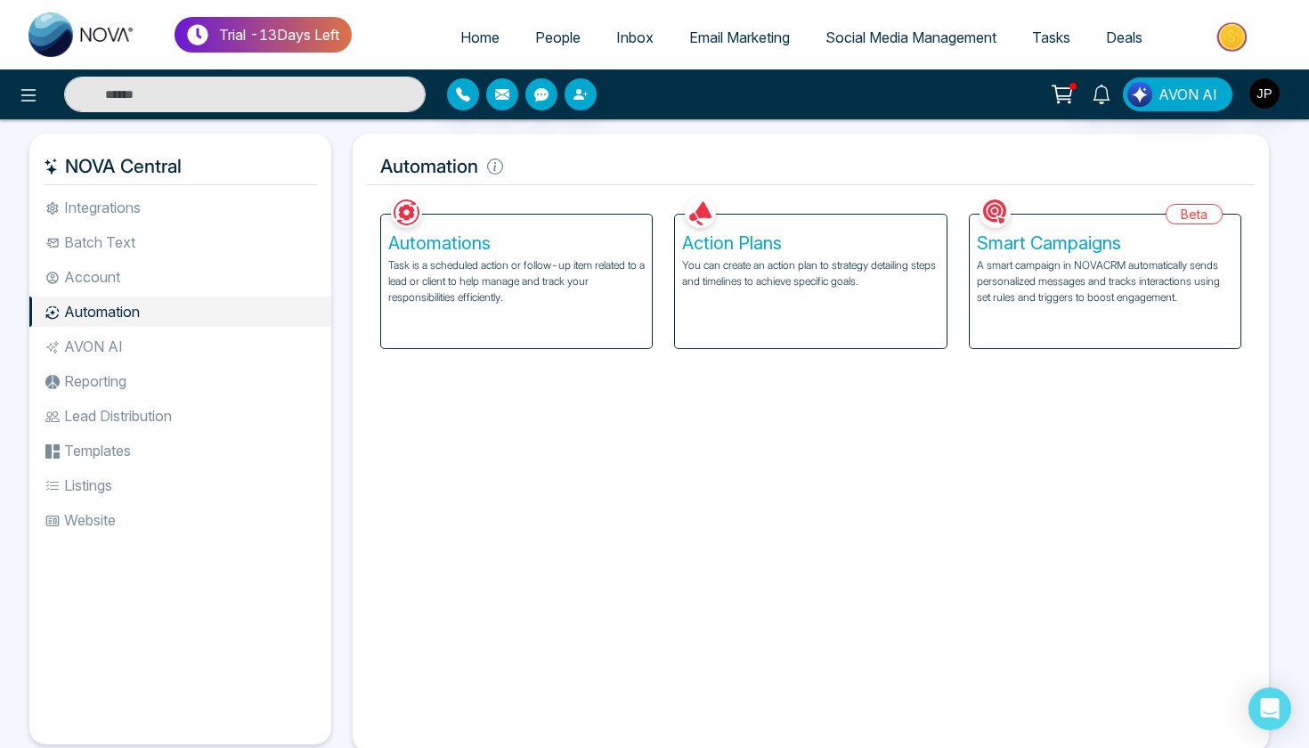
click at [93, 335] on li "AVON AI" at bounding box center [180, 346] width 302 height 30
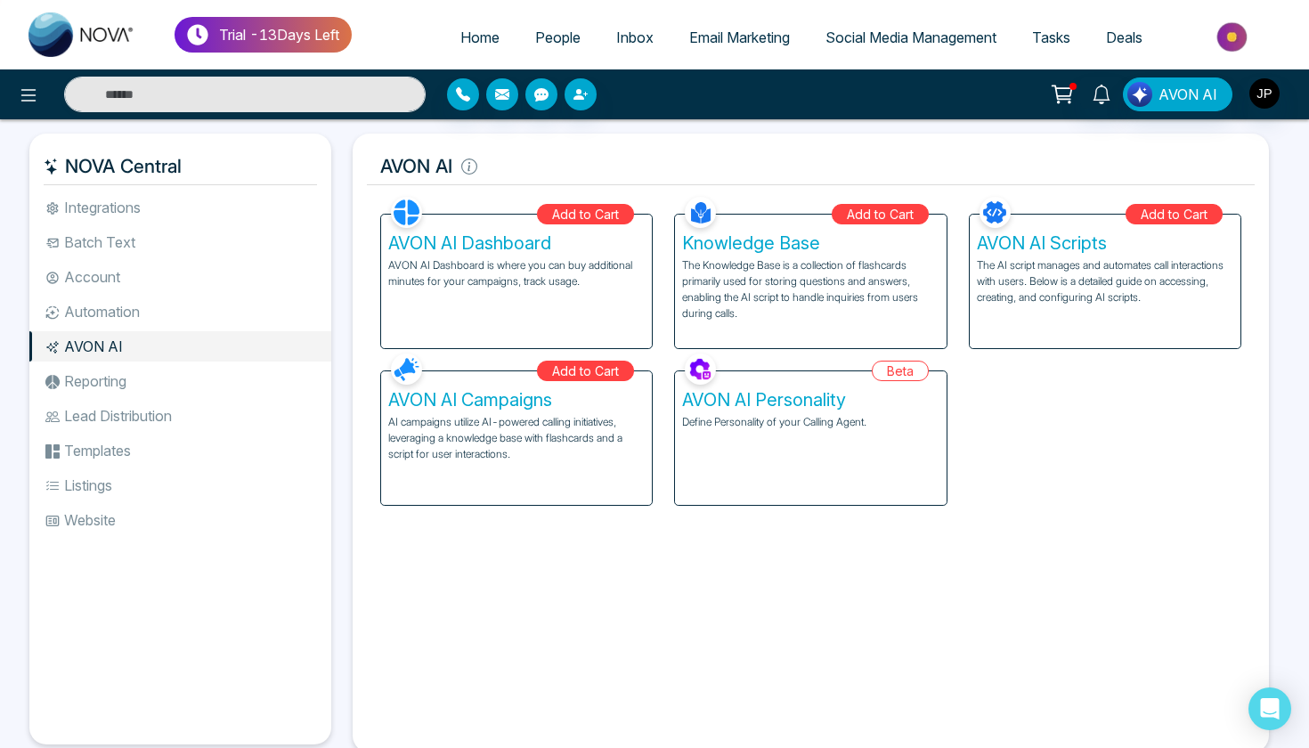
click at [114, 373] on li "Reporting" at bounding box center [180, 381] width 302 height 30
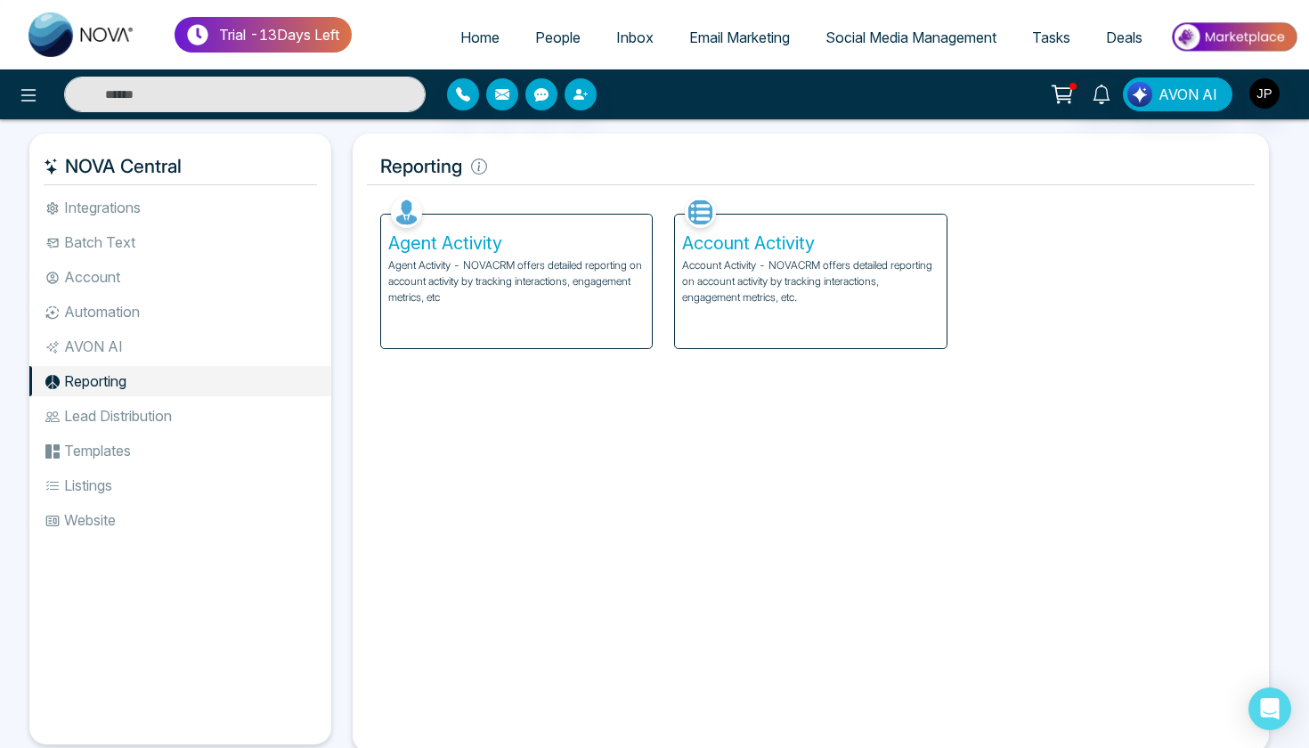
click at [114, 373] on li "Reporting" at bounding box center [180, 381] width 302 height 30
click at [110, 422] on li "Lead Distribution" at bounding box center [180, 416] width 302 height 30
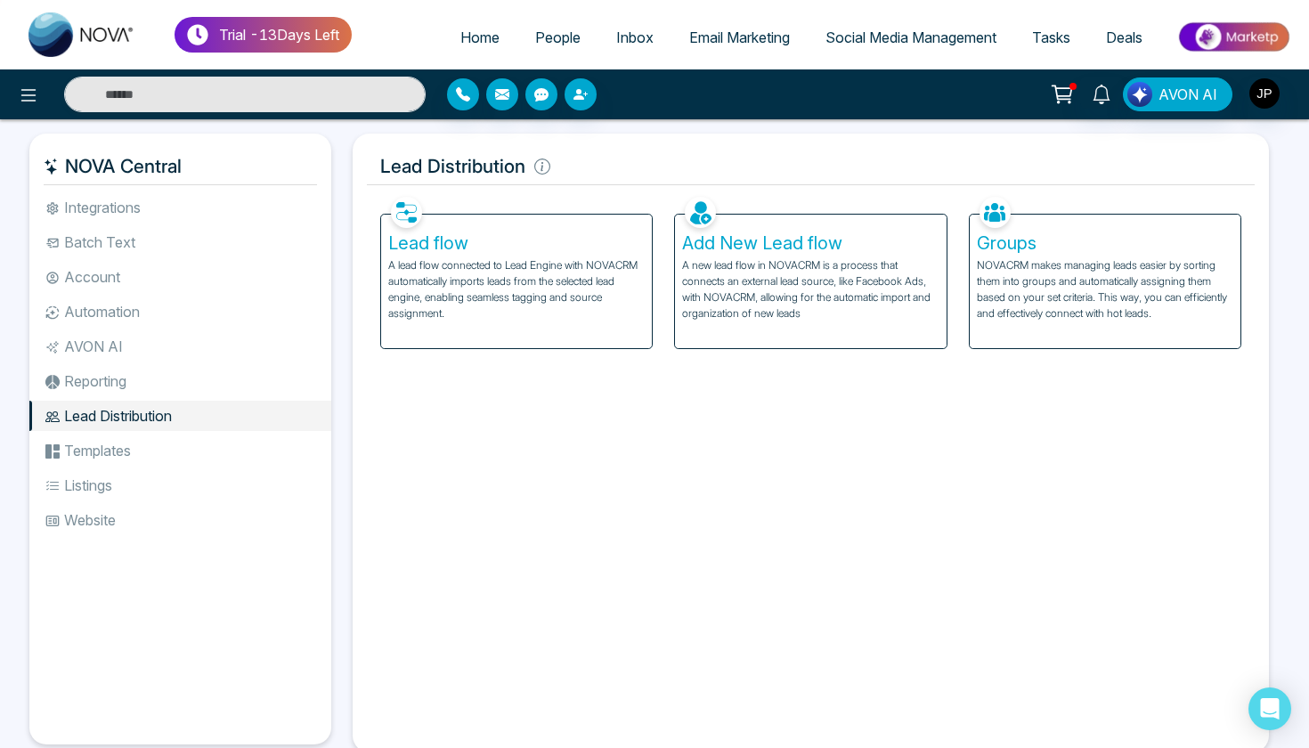
click at [160, 346] on li "AVON AI" at bounding box center [180, 346] width 302 height 30
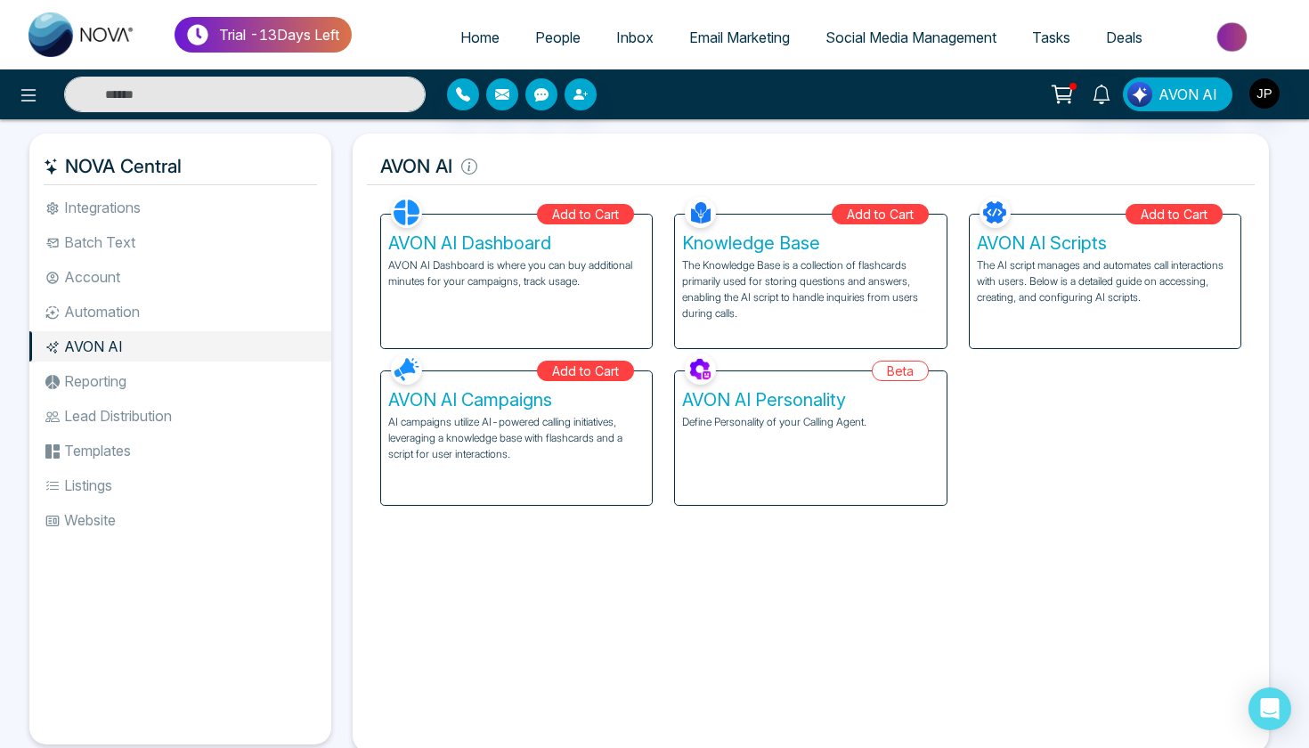
click at [136, 383] on li "Reporting" at bounding box center [180, 381] width 302 height 30
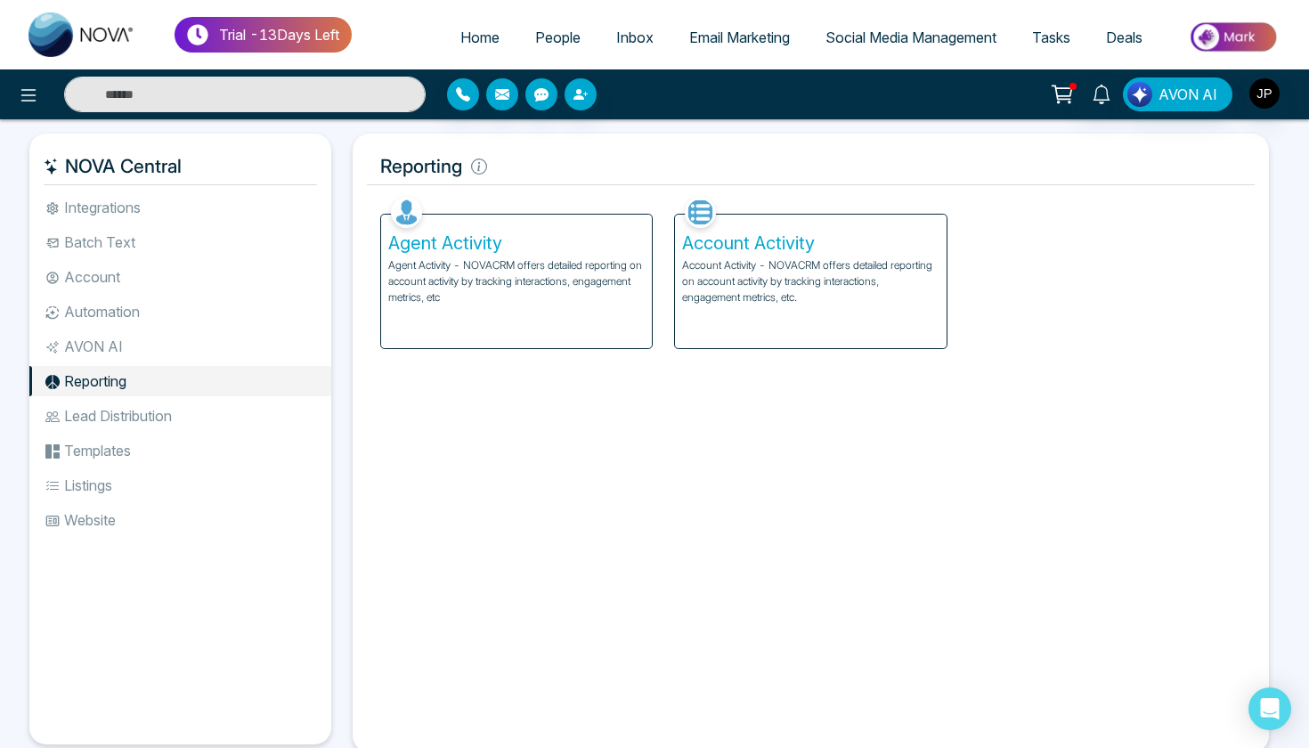
click at [195, 280] on li "Account" at bounding box center [180, 277] width 302 height 30
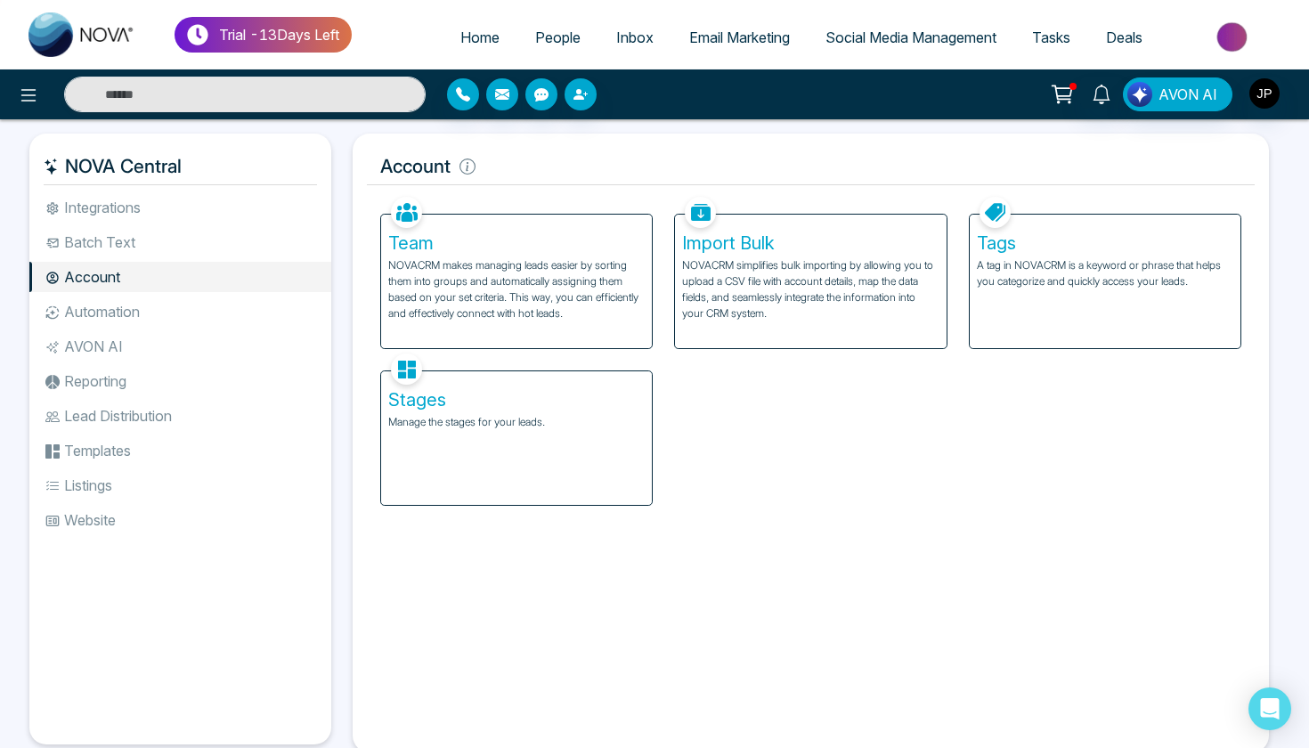
click at [439, 261] on p "NOVACRM makes managing leads easier by sorting them into groups and automatical…" at bounding box center [516, 289] width 256 height 64
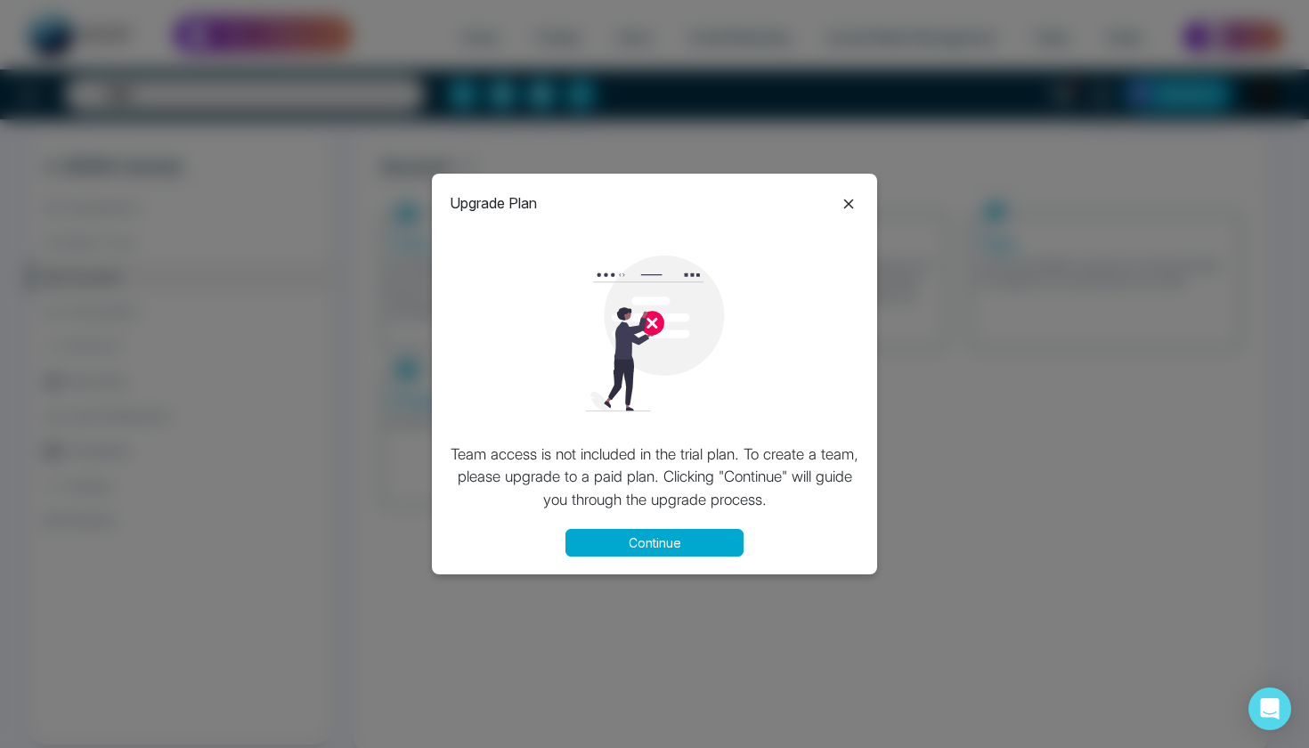
click at [853, 198] on icon at bounding box center [848, 203] width 21 height 21
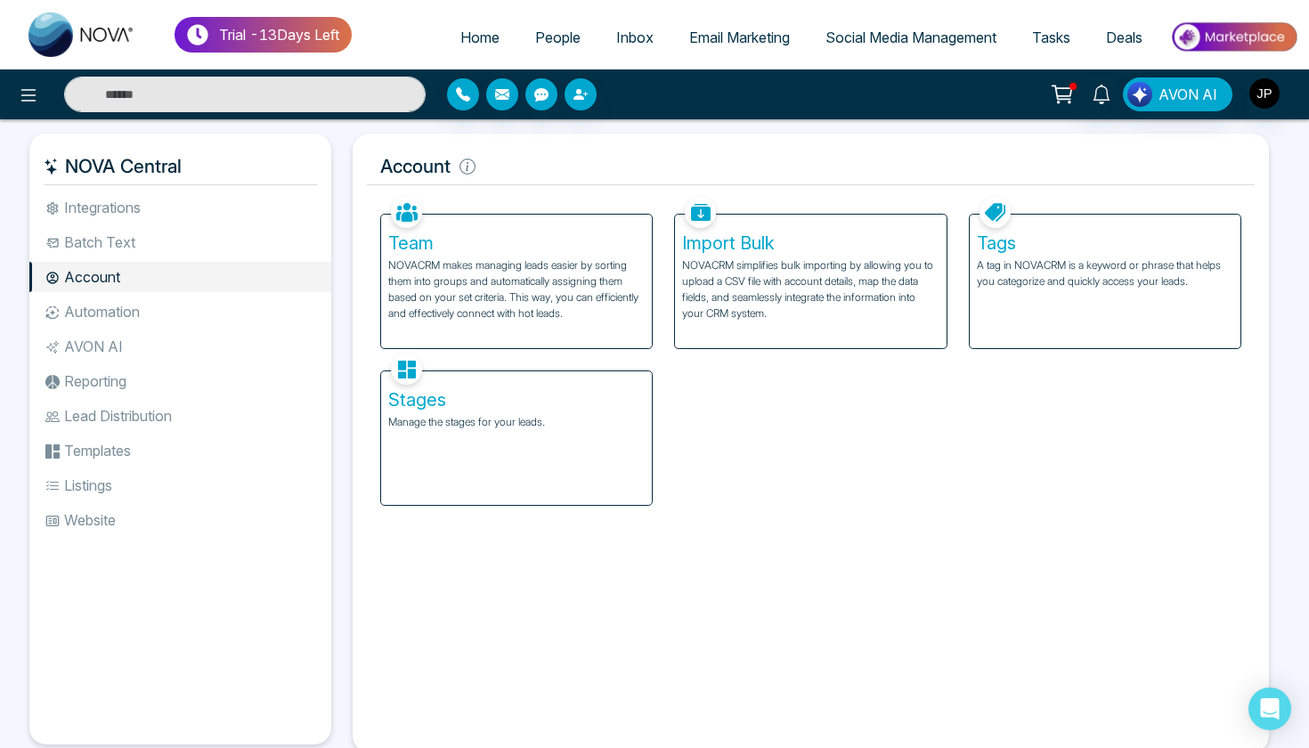
click at [141, 196] on li "Integrations" at bounding box center [180, 207] width 302 height 30
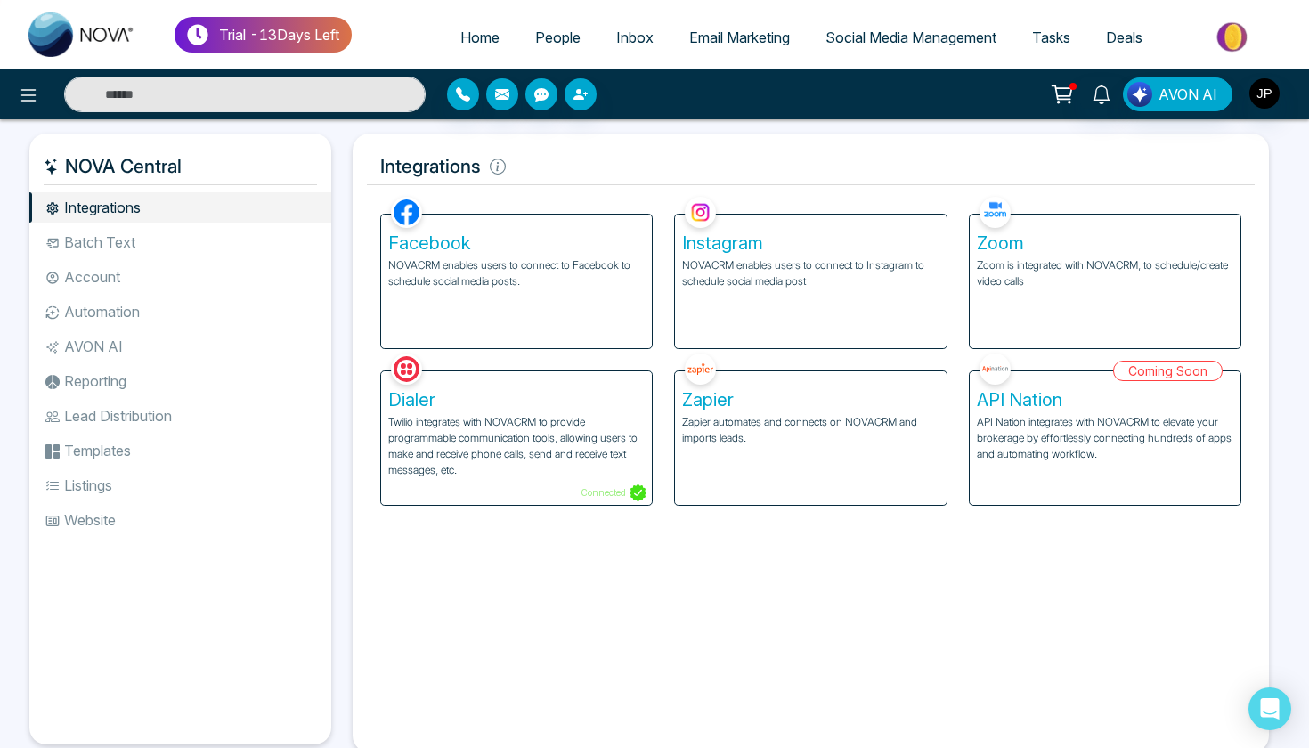
click at [38, 116] on div "AVON AI" at bounding box center [654, 94] width 1309 height 50
click at [27, 104] on icon at bounding box center [28, 95] width 21 height 21
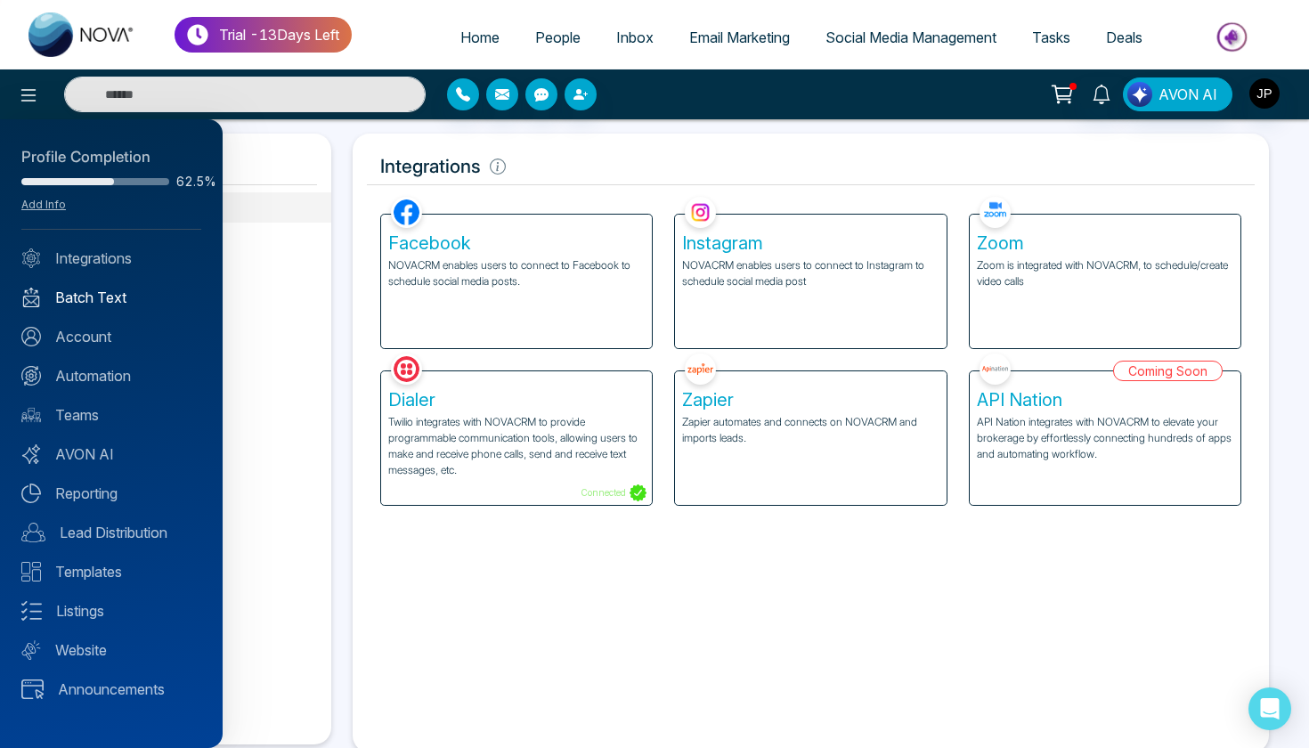
click at [70, 292] on link "Batch Text" at bounding box center [111, 297] width 180 height 21
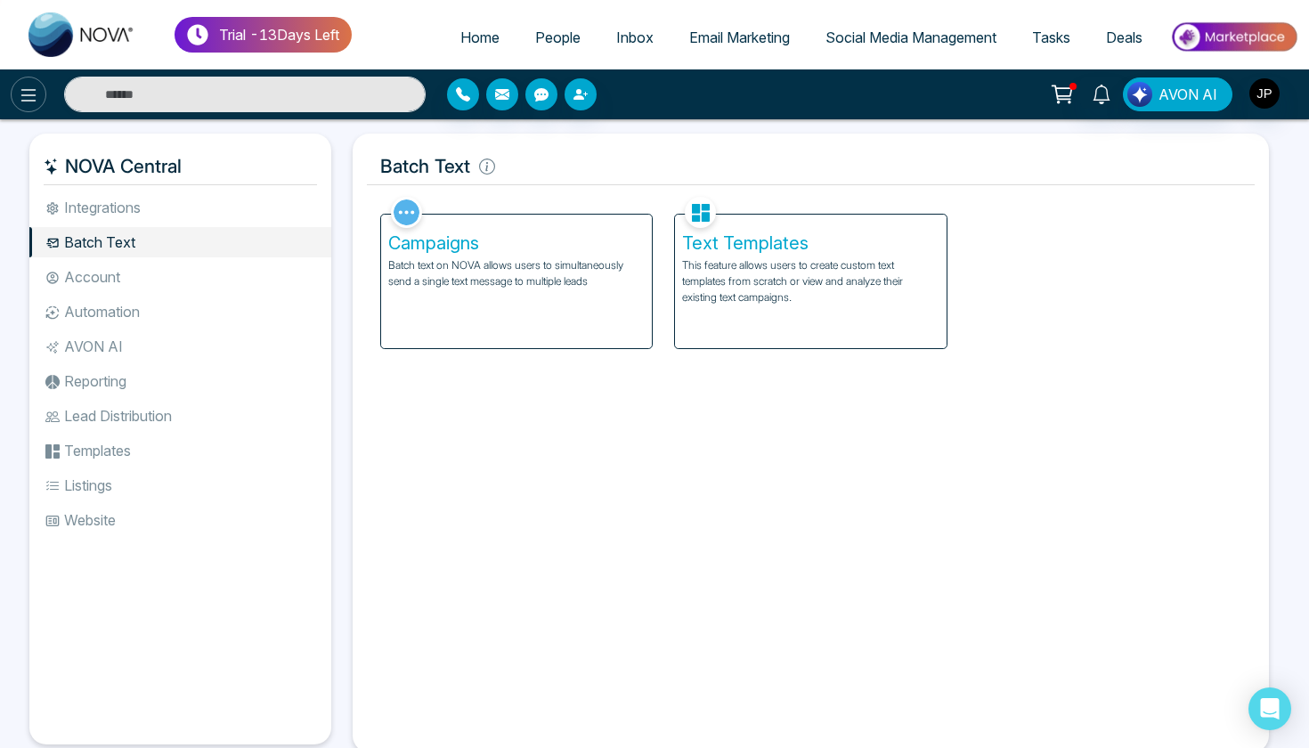
click at [37, 97] on icon at bounding box center [28, 95] width 21 height 21
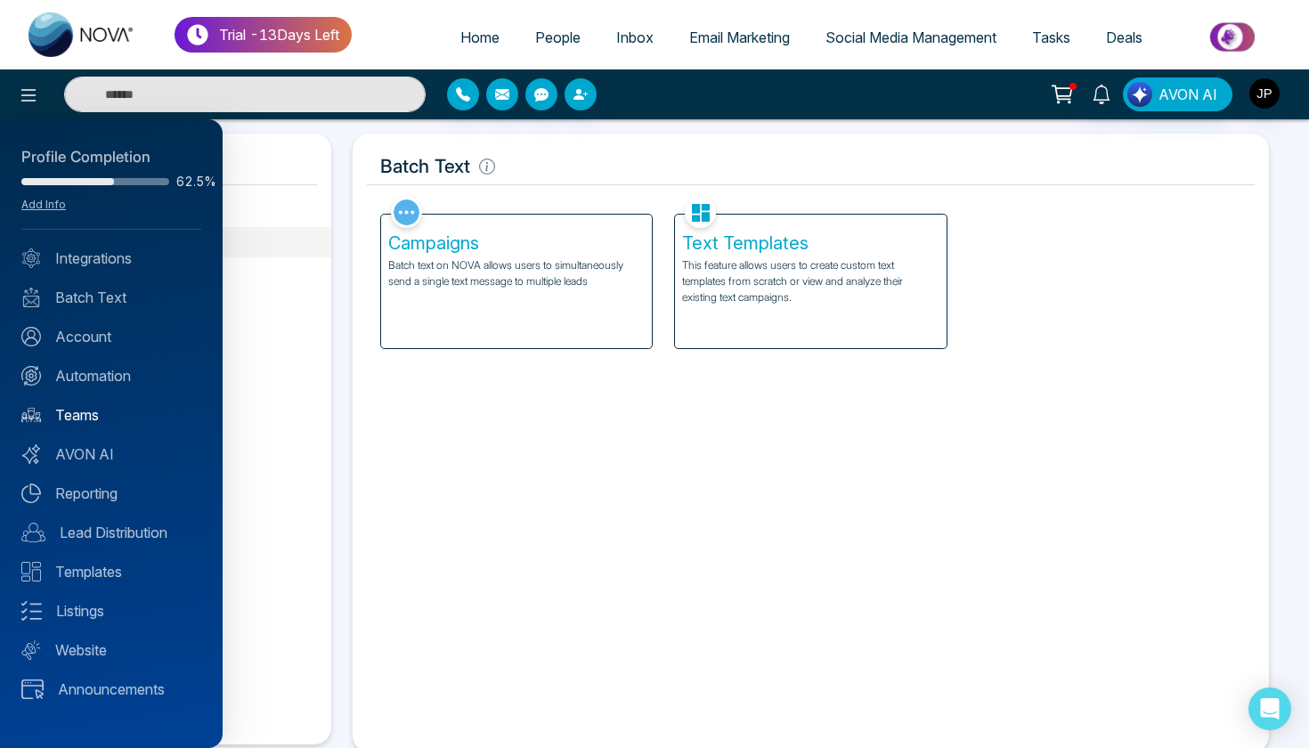
click at [108, 422] on link "Teams" at bounding box center [111, 414] width 180 height 21
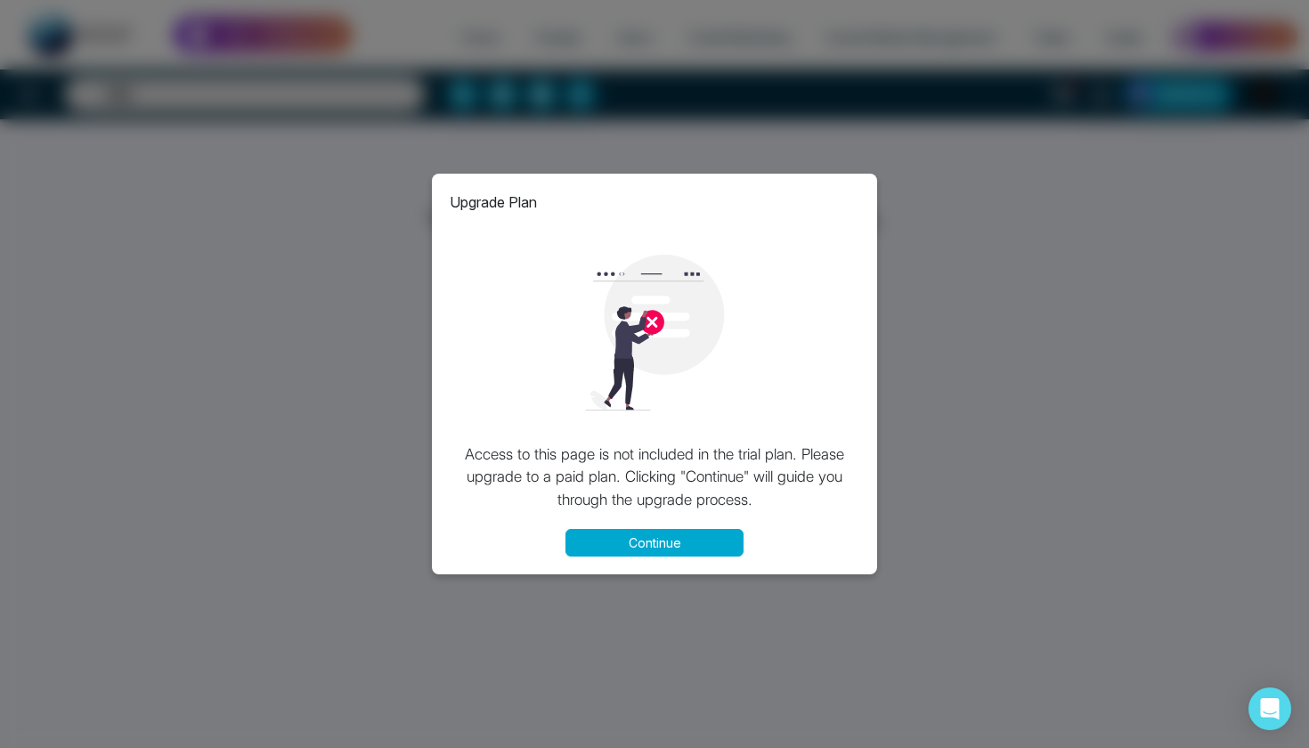
click at [689, 537] on button "Continue" at bounding box center [654, 543] width 178 height 28
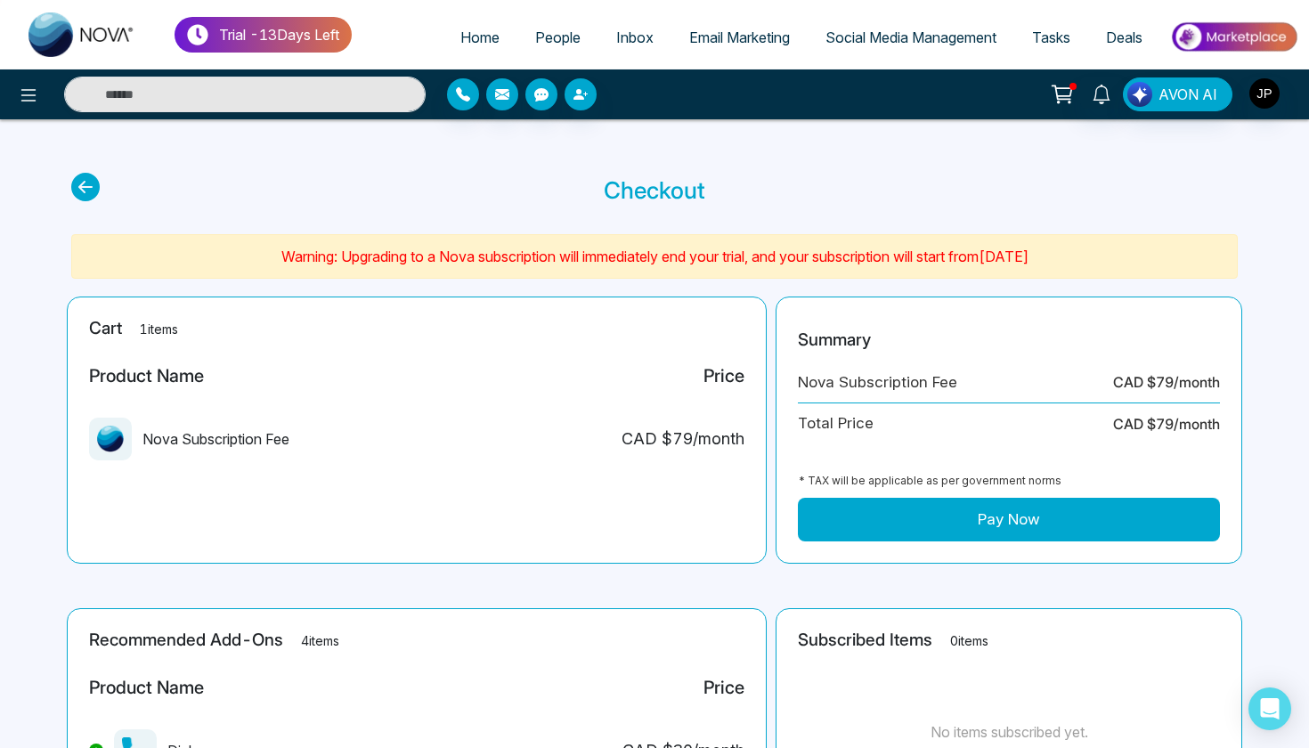
click at [82, 188] on icon at bounding box center [85, 187] width 28 height 28
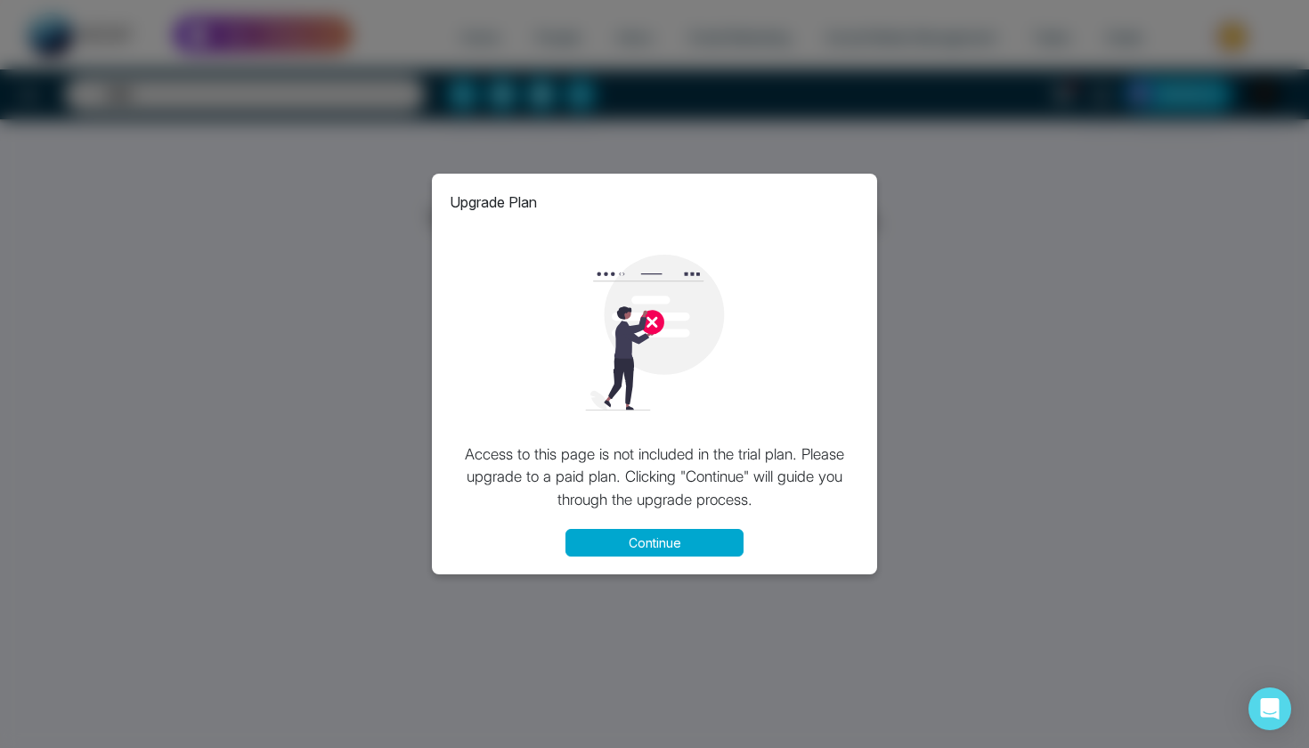
click at [394, 237] on div "Upgrade Plan Access to this page is not included in the trial plan. Please upgr…" at bounding box center [654, 374] width 1309 height 748
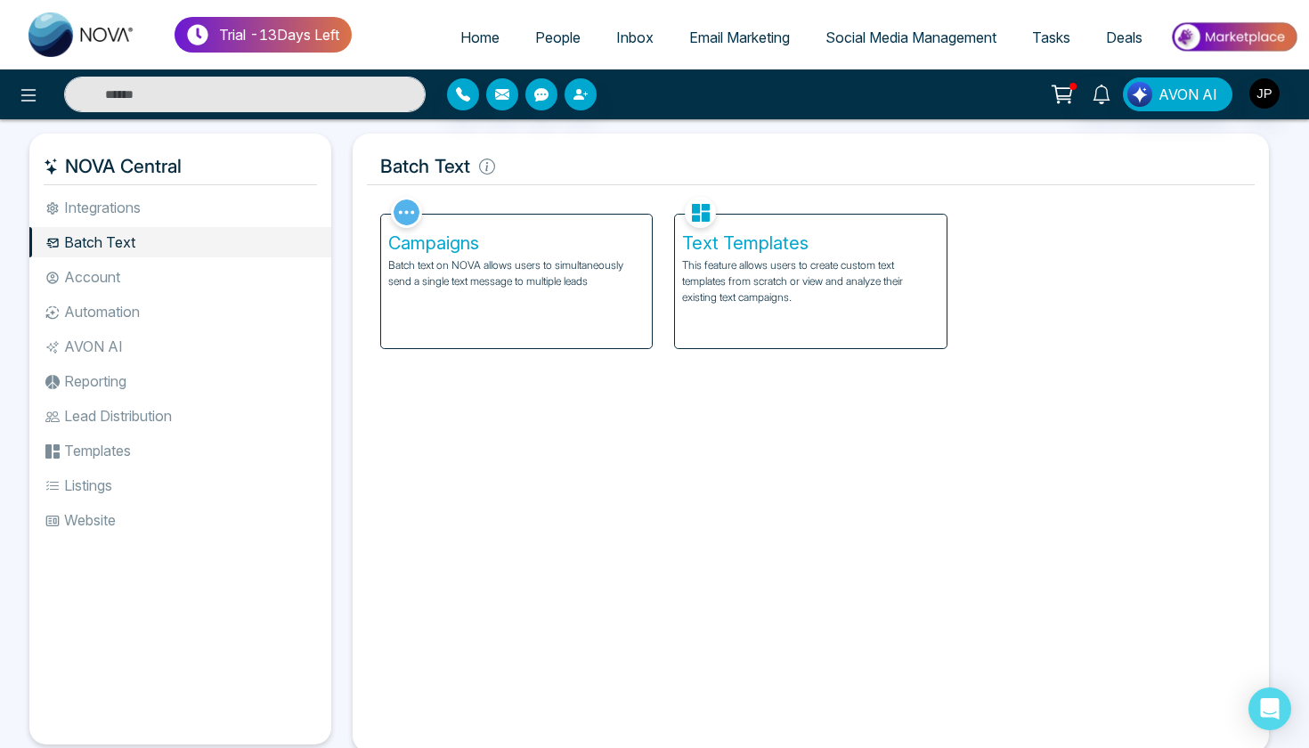
click at [169, 214] on li "Integrations" at bounding box center [180, 207] width 302 height 30
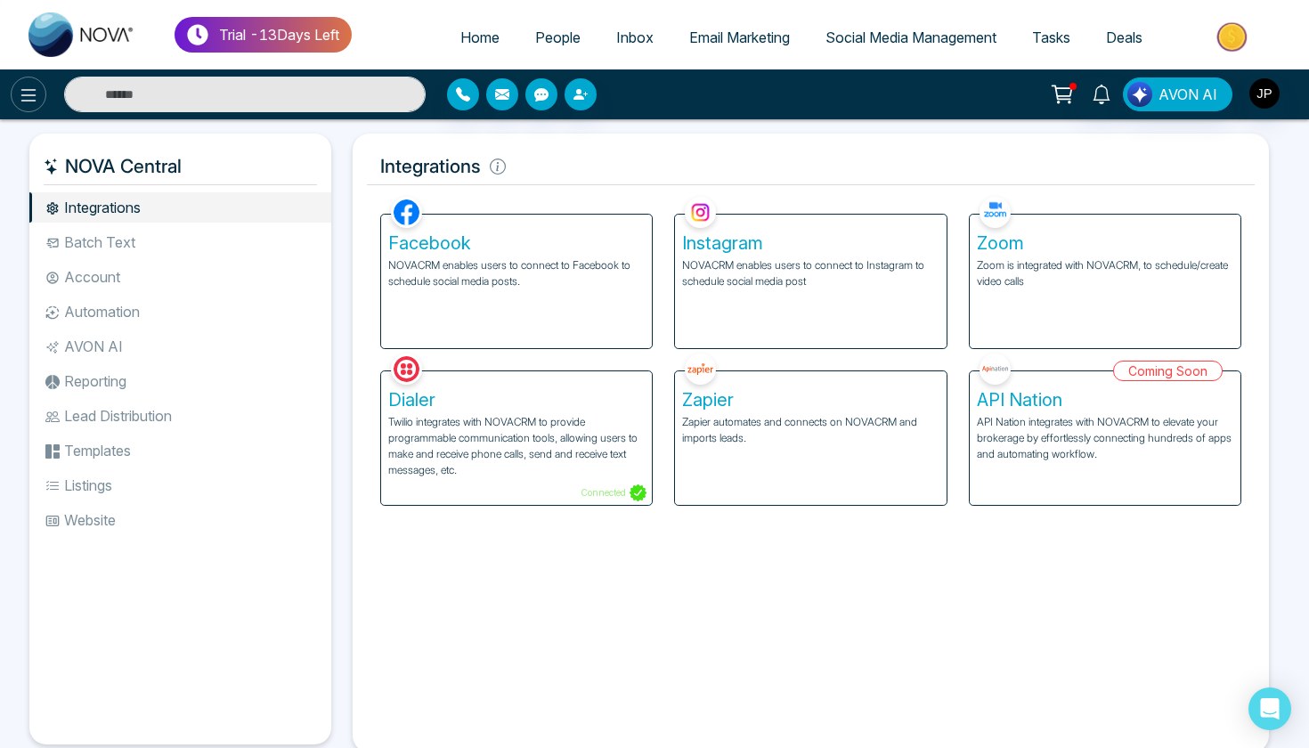
click at [20, 105] on icon at bounding box center [28, 95] width 21 height 21
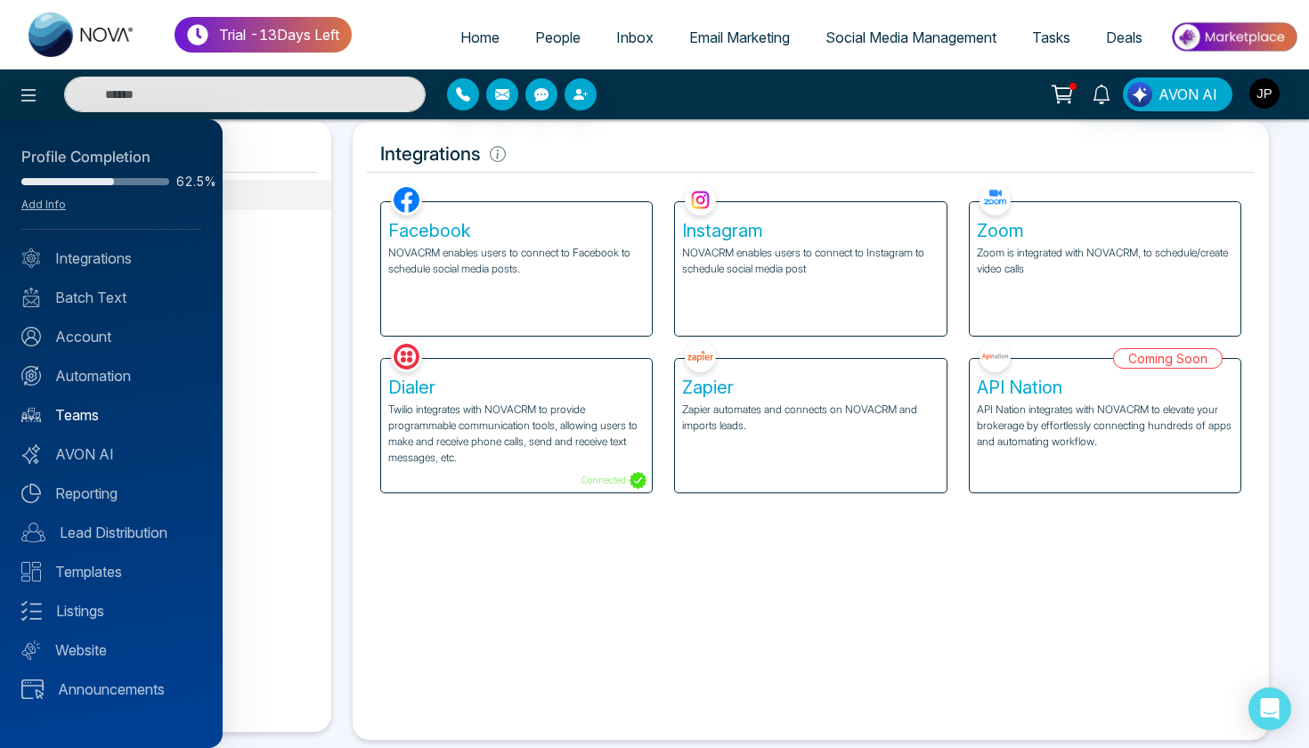
scroll to position [29, 0]
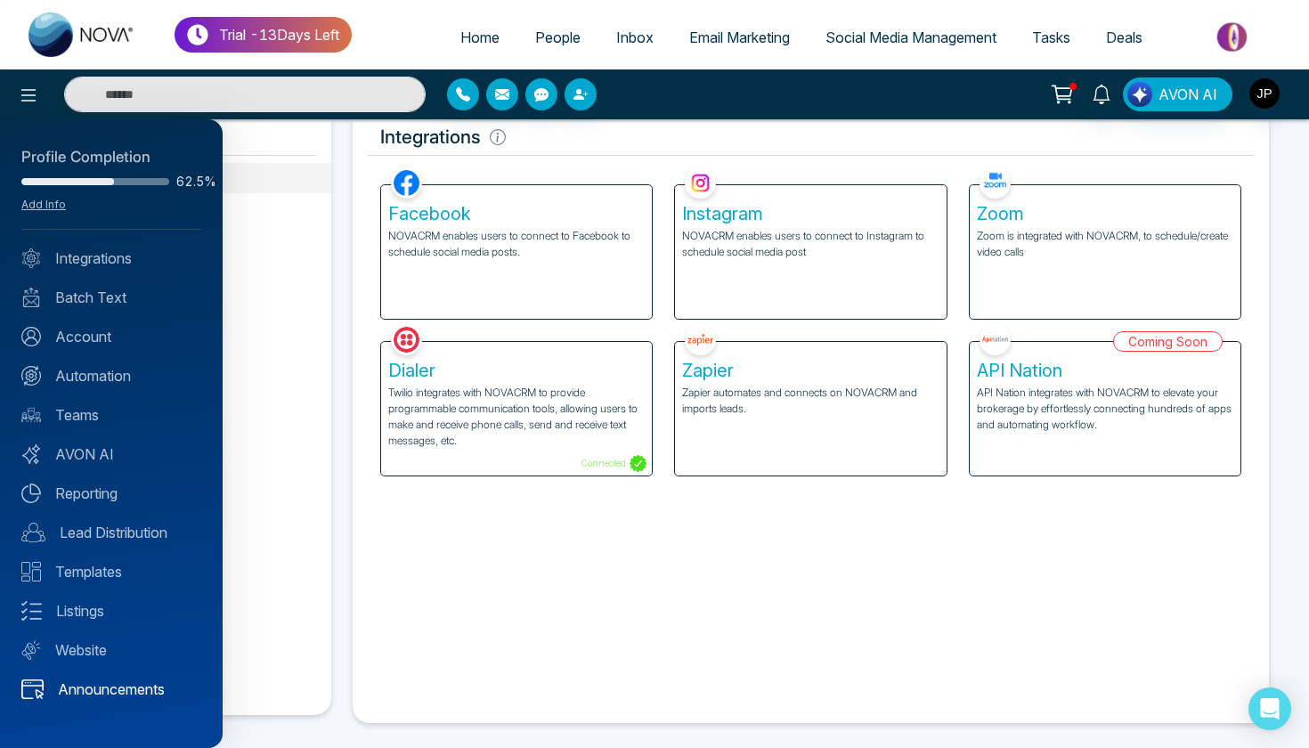
click at [102, 684] on link "Announcements" at bounding box center [111, 688] width 180 height 21
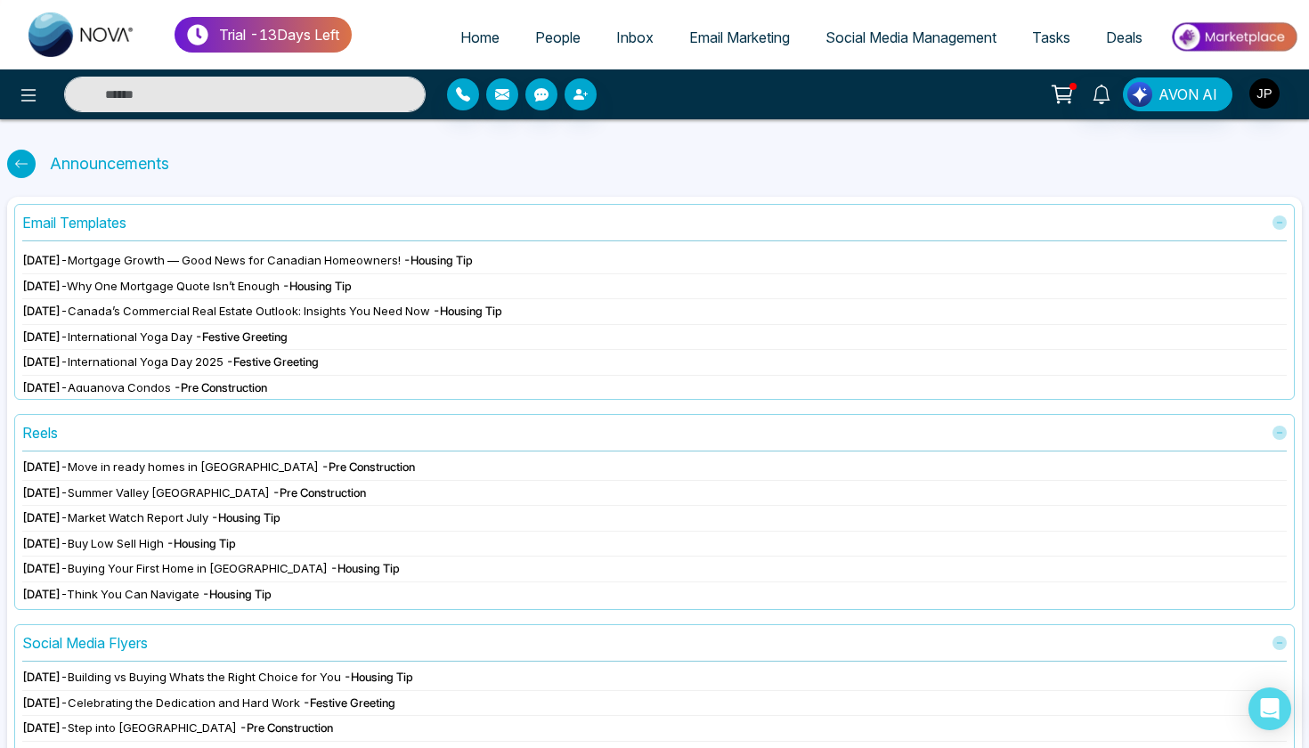
scroll to position [1019, 0]
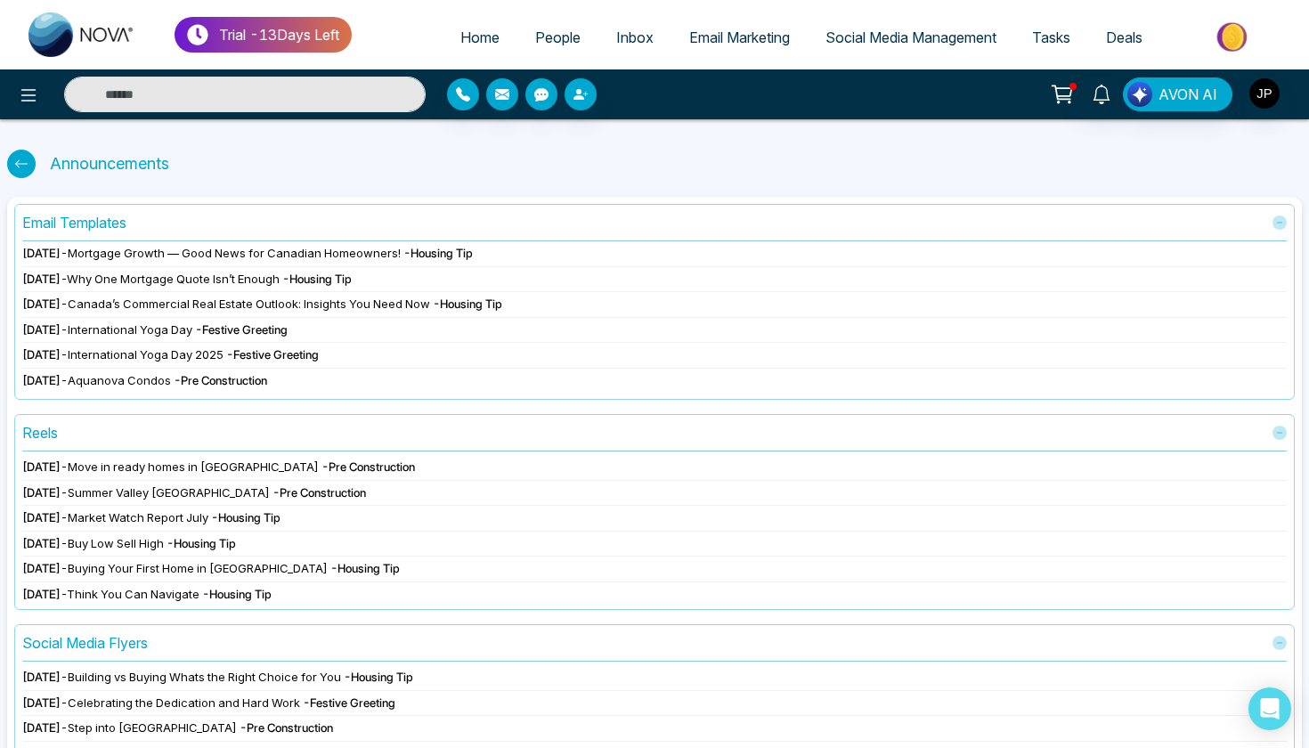
click at [117, 472] on span "Move in ready homes in [GEOGRAPHIC_DATA]" at bounding box center [193, 466] width 251 height 14
click at [251, 433] on div "Reels" at bounding box center [654, 432] width 1264 height 21
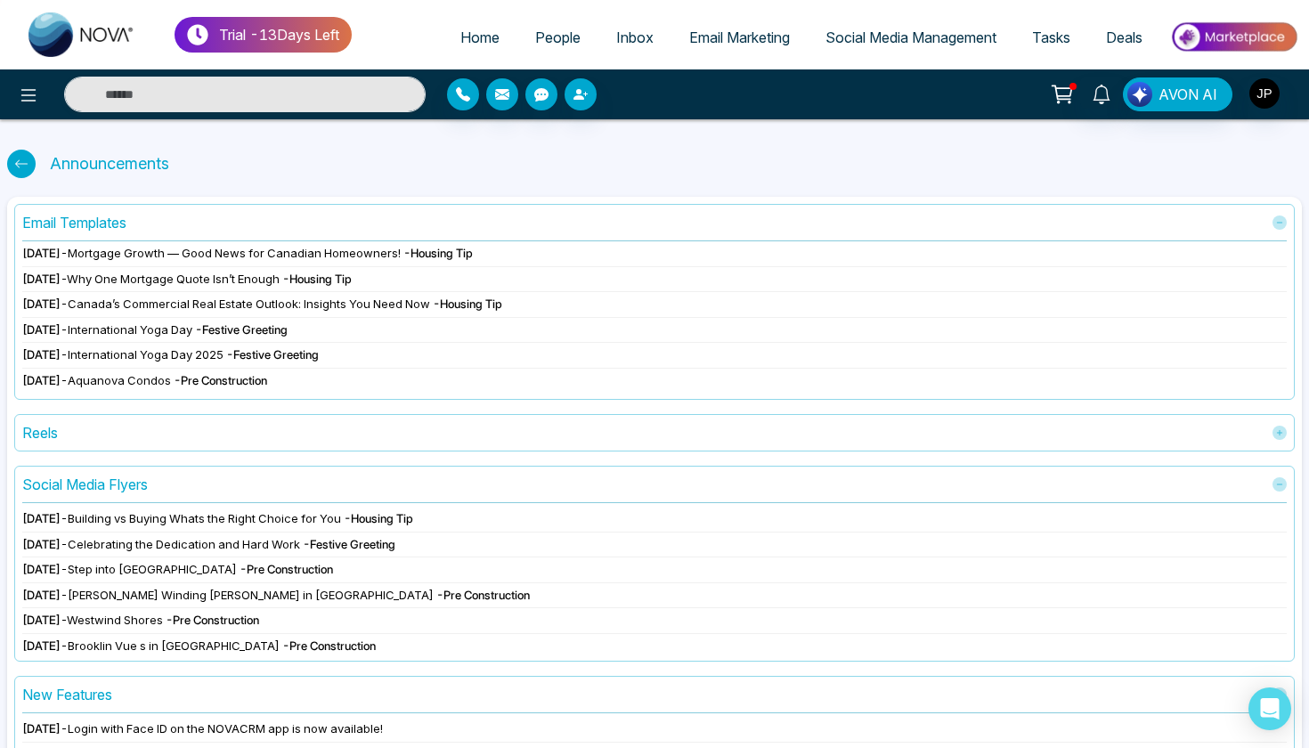
click at [177, 442] on div "Reels" at bounding box center [654, 432] width 1264 height 21
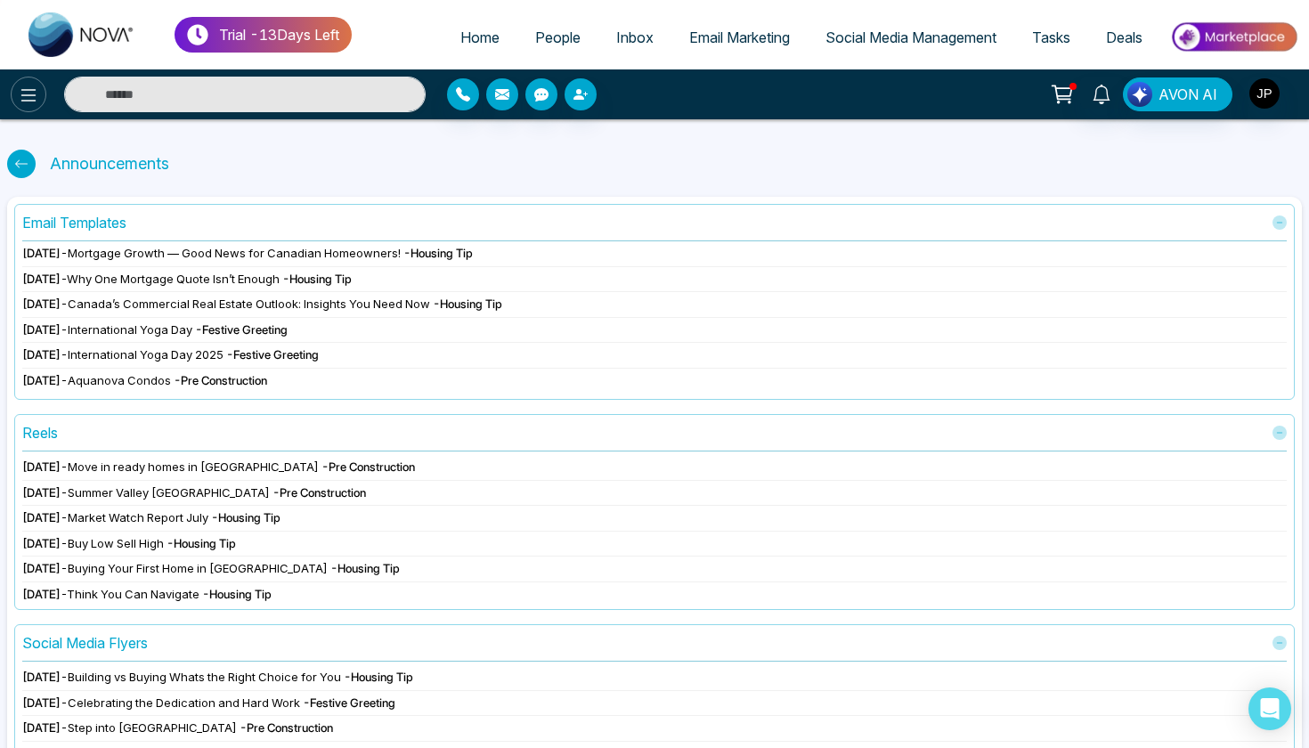
click at [32, 104] on icon at bounding box center [28, 95] width 21 height 21
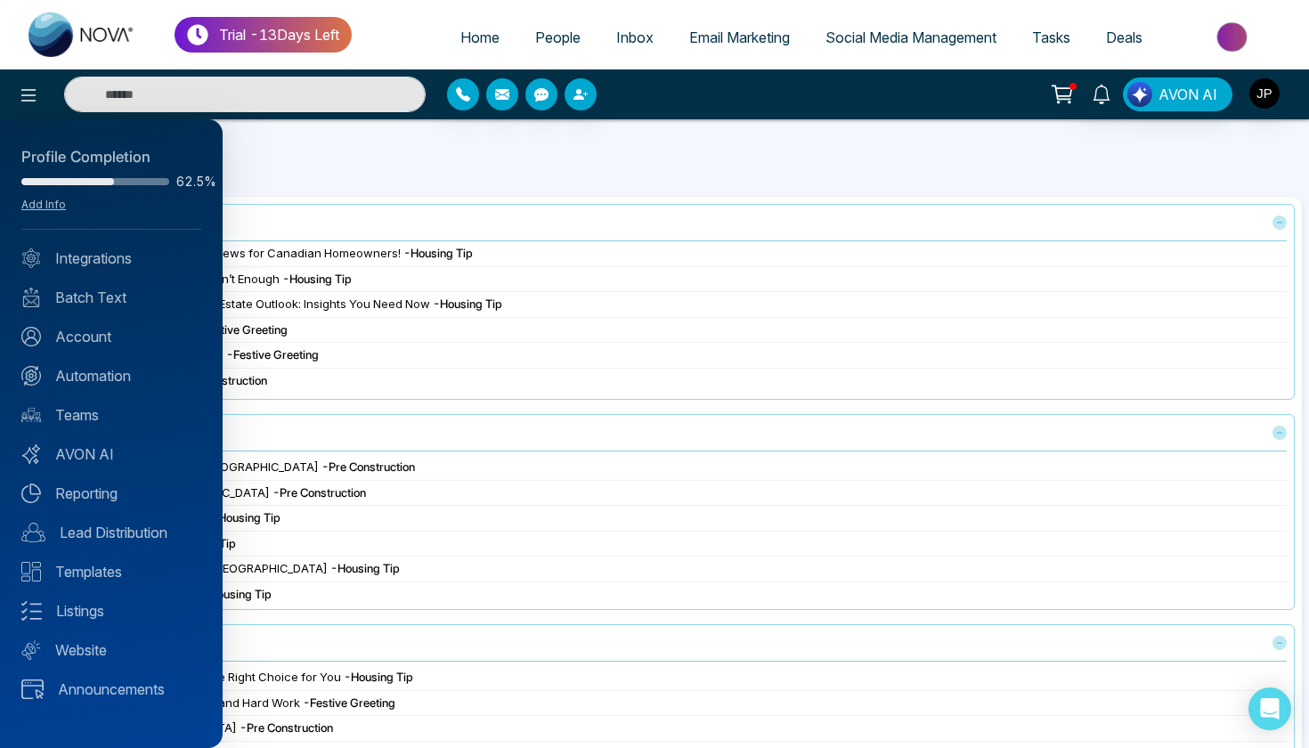
click at [505, 501] on div at bounding box center [654, 374] width 1309 height 748
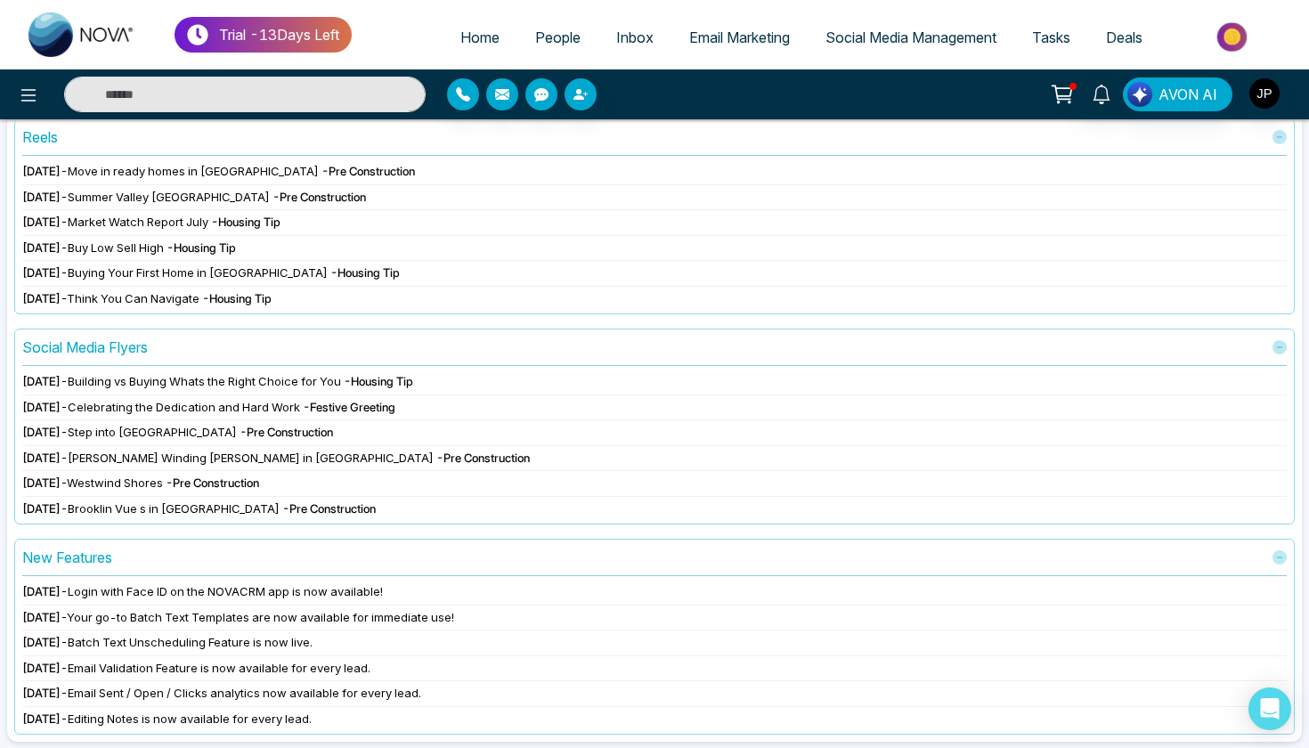
scroll to position [295, 0]
click at [946, 41] on span "Social Media Management" at bounding box center [910, 37] width 171 height 18
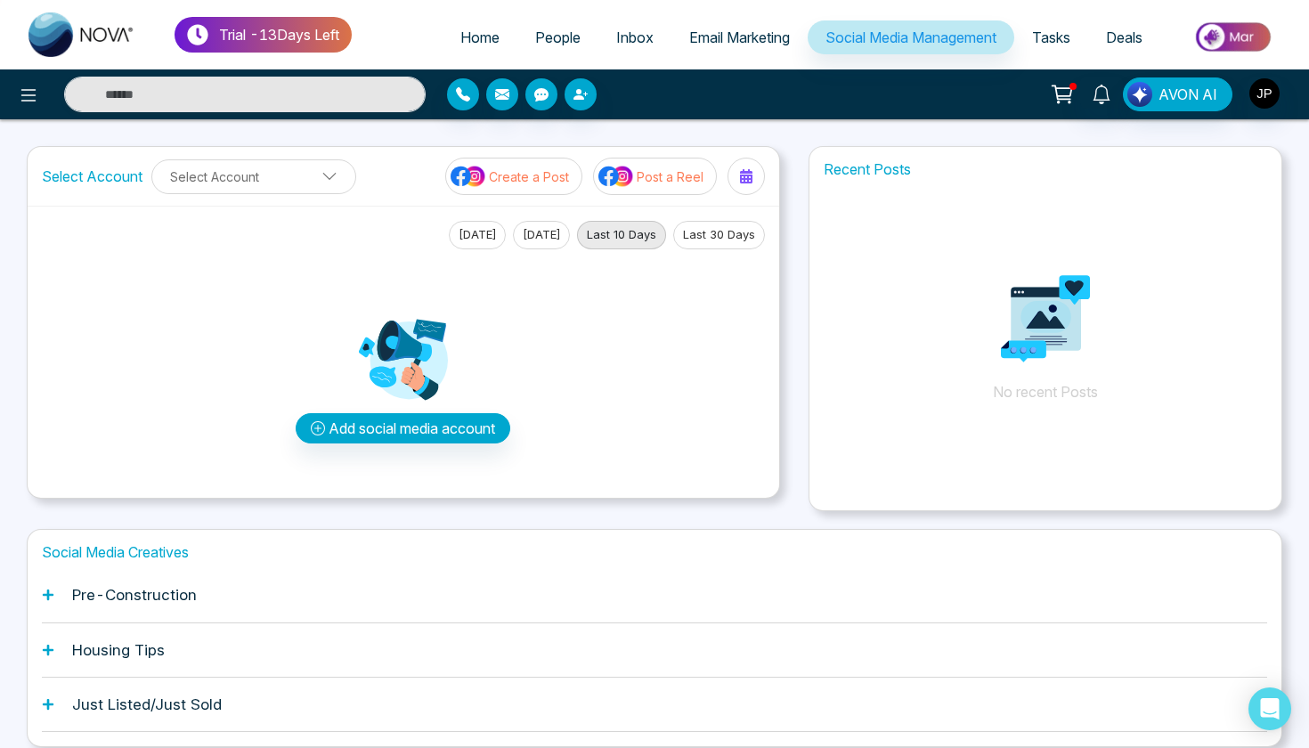
click at [669, 170] on p "Post a Reel" at bounding box center [670, 176] width 67 height 19
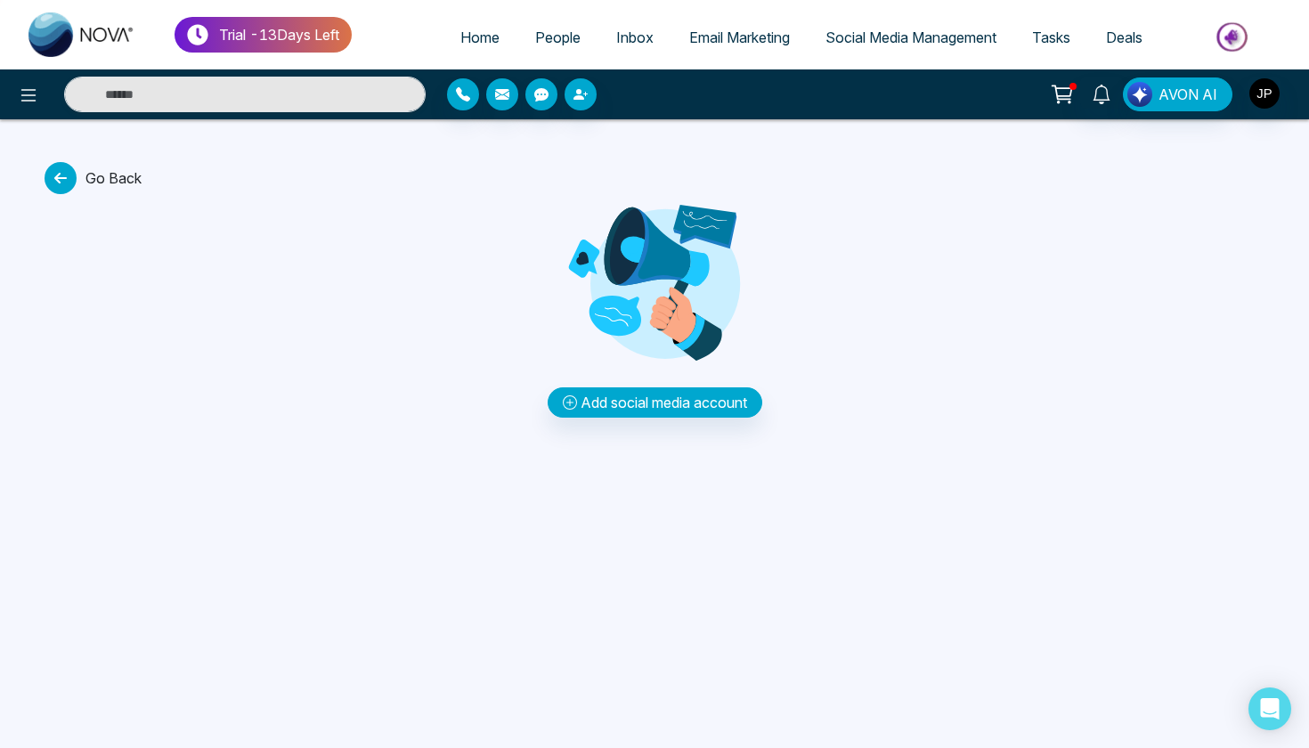
click at [59, 175] on icon at bounding box center [61, 178] width 32 height 32
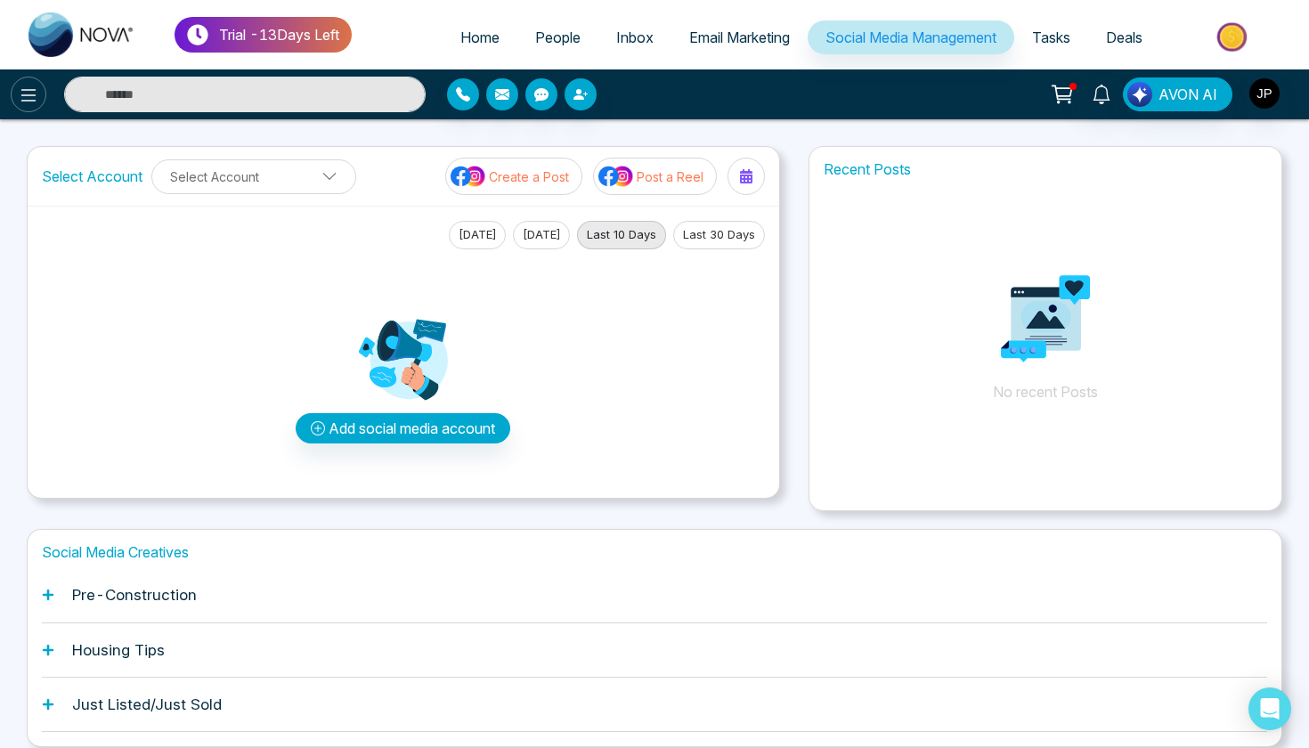
click at [34, 102] on icon at bounding box center [28, 95] width 21 height 21
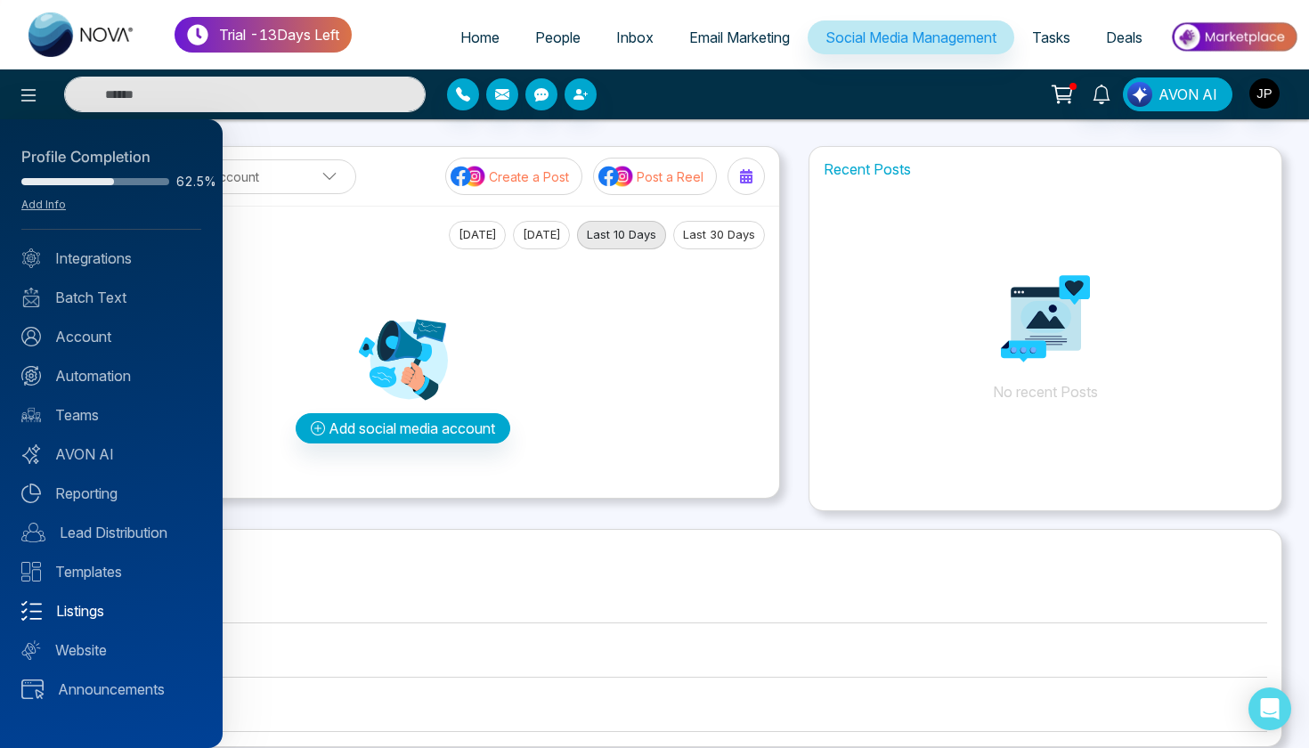
click at [80, 606] on link "Listings" at bounding box center [111, 610] width 180 height 21
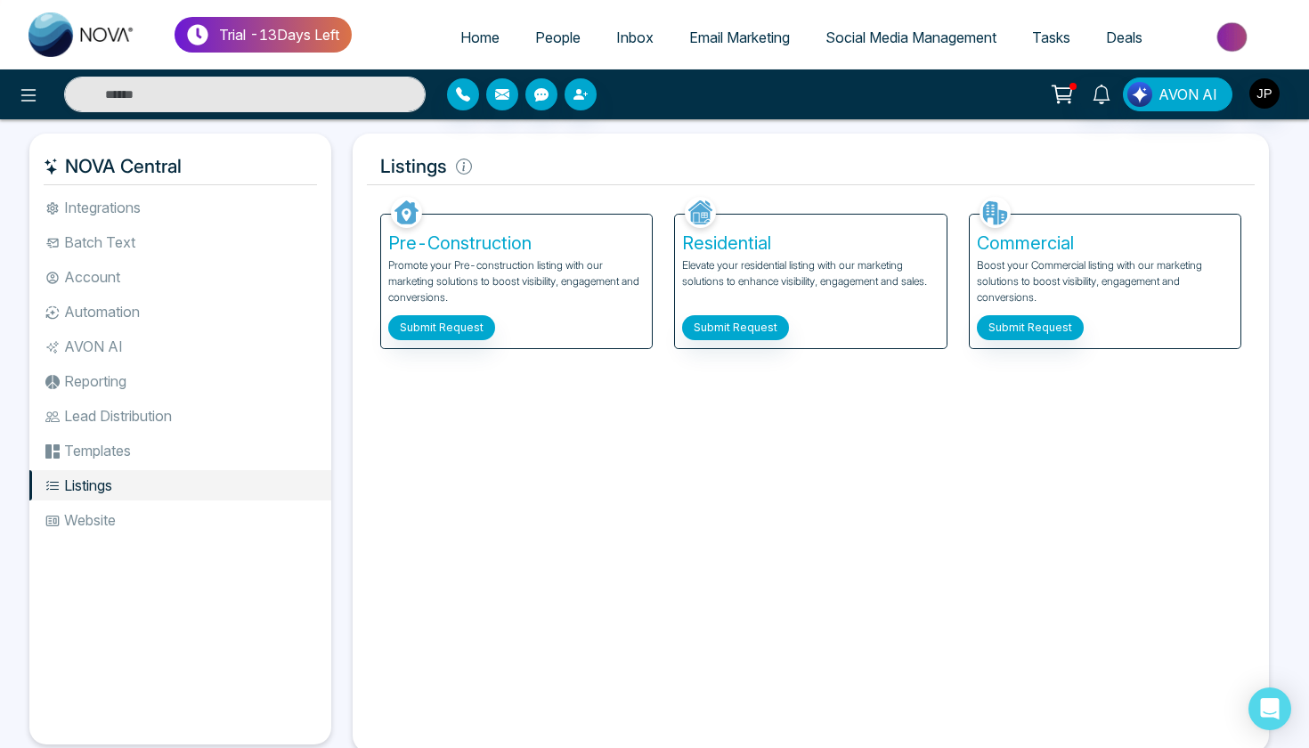
click at [461, 256] on div "Pre-Construction Promote your Pre-construction listing with our marketing solut…" at bounding box center [516, 282] width 271 height 134
click at [29, 100] on icon at bounding box center [28, 95] width 15 height 12
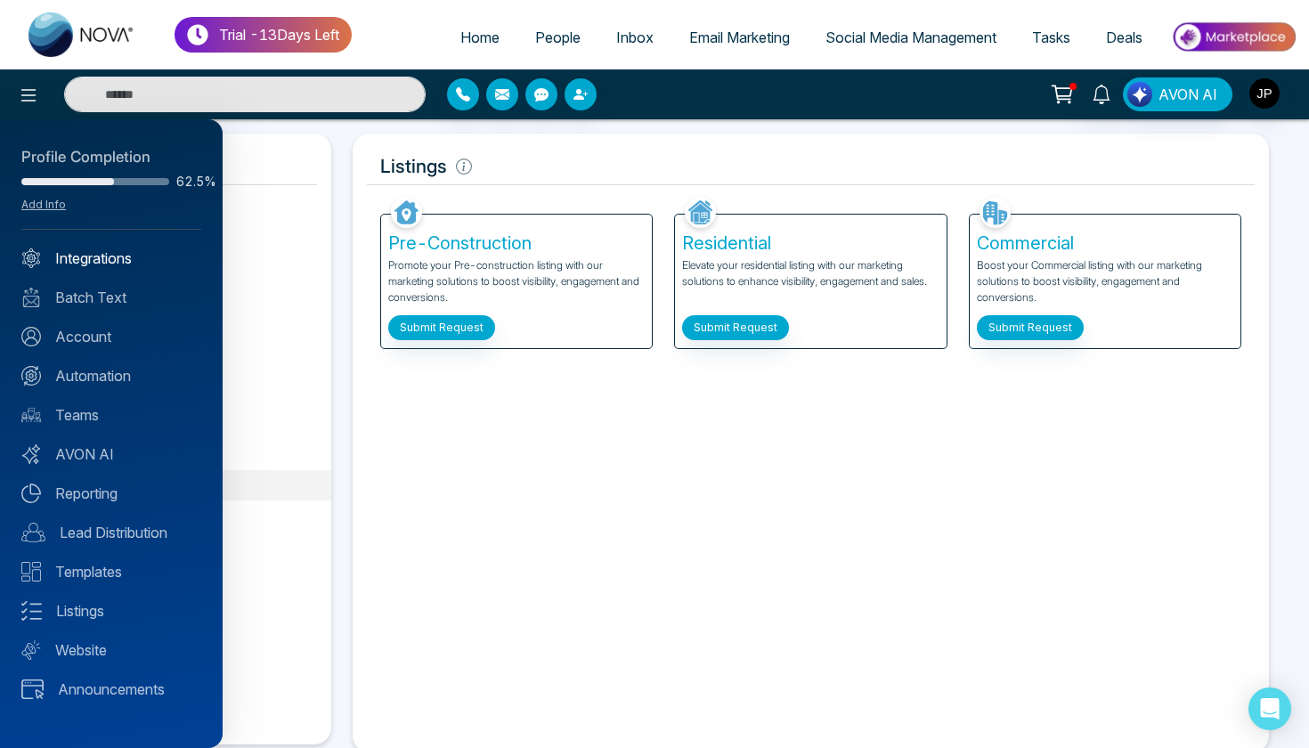
click at [120, 268] on link "Integrations" at bounding box center [111, 258] width 180 height 21
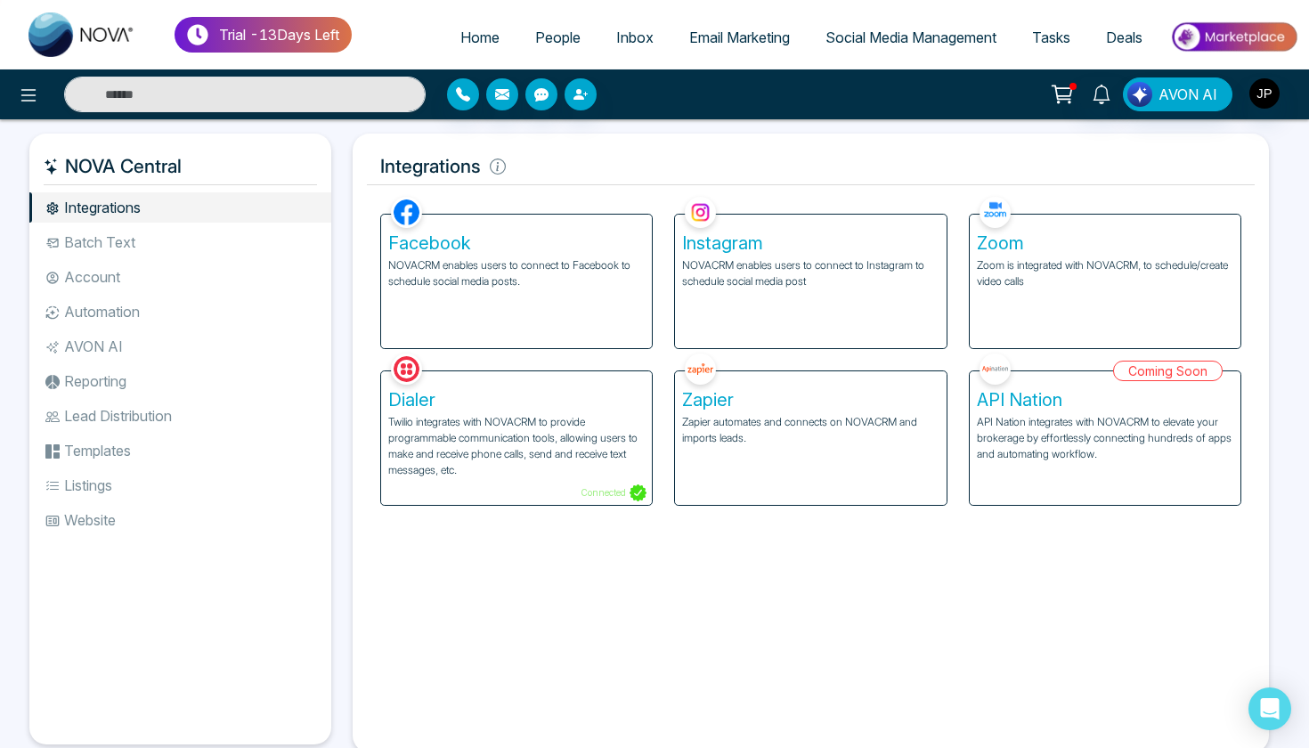
click at [166, 440] on li "Templates" at bounding box center [180, 450] width 302 height 30
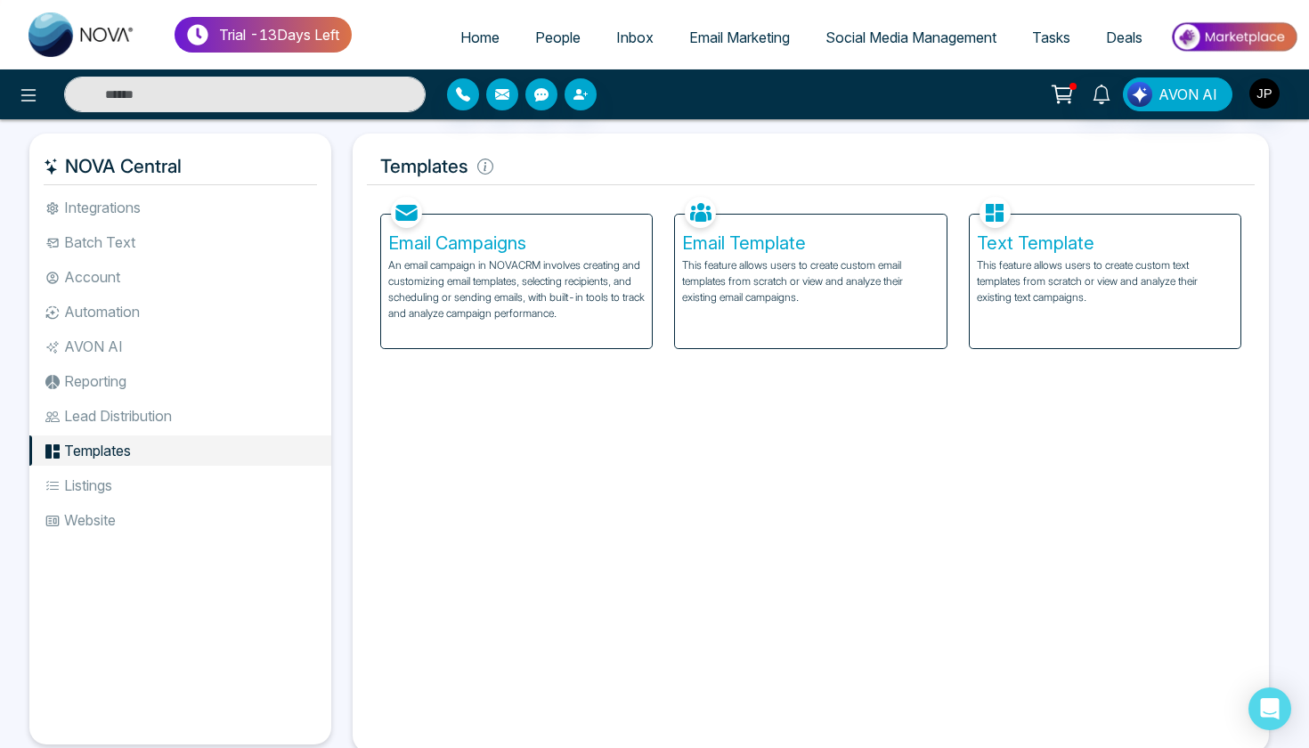
click at [175, 423] on li "Lead Distribution" at bounding box center [180, 416] width 302 height 30
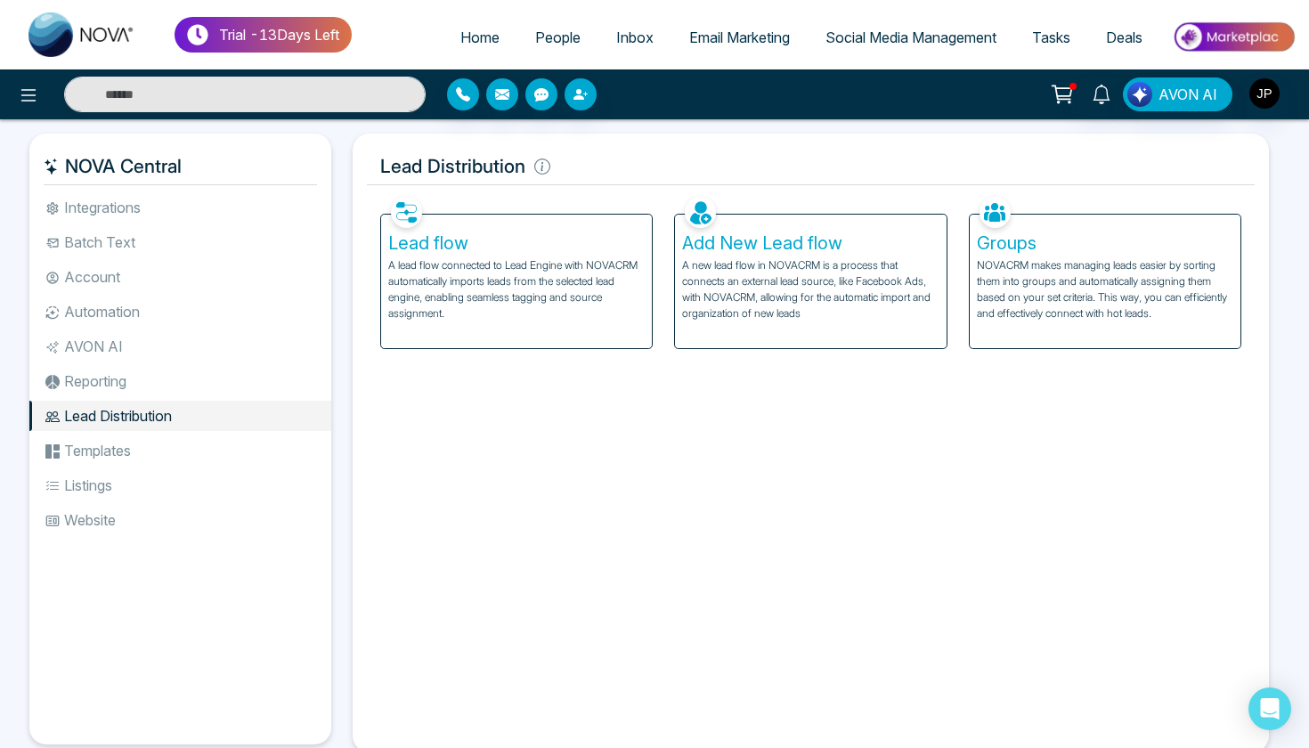
click at [556, 37] on span "People" at bounding box center [557, 37] width 45 height 18
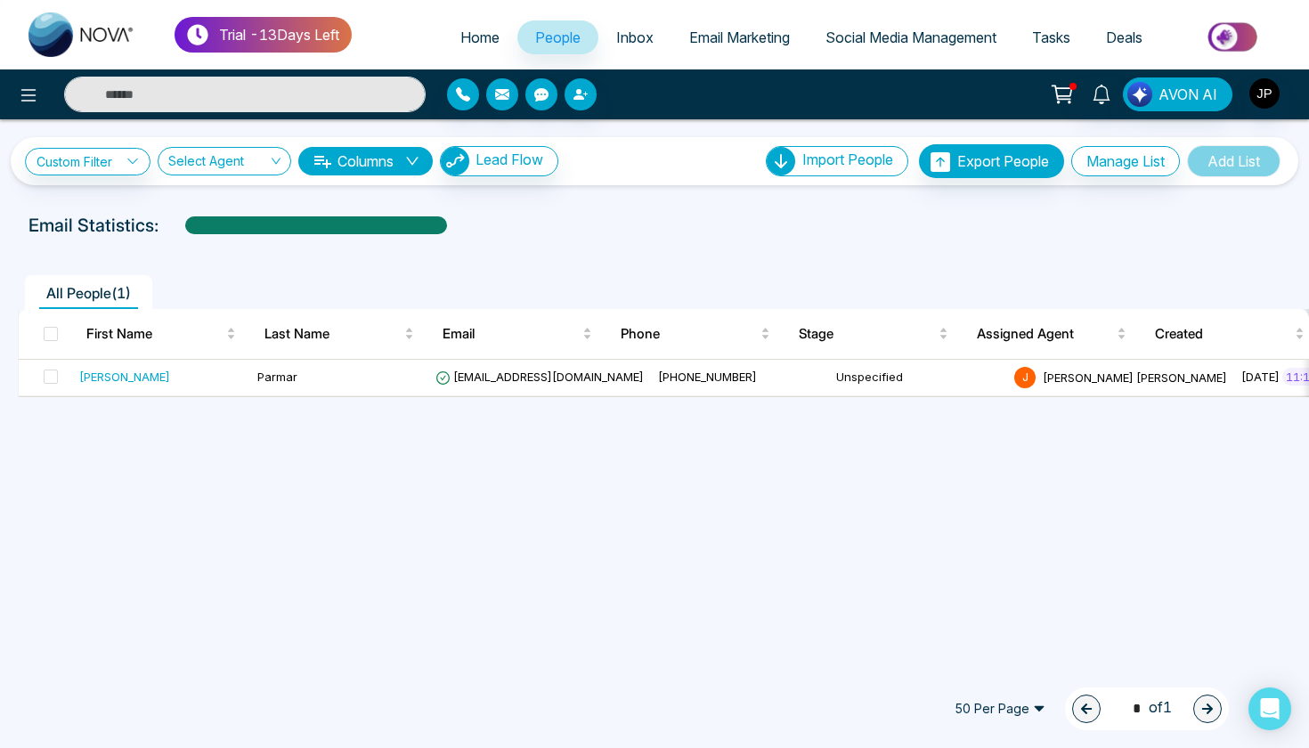
click at [124, 747] on div "50 Per Page 1 * of 1" at bounding box center [654, 709] width 1309 height 78
click at [621, 40] on span "Inbox" at bounding box center [634, 37] width 37 height 18
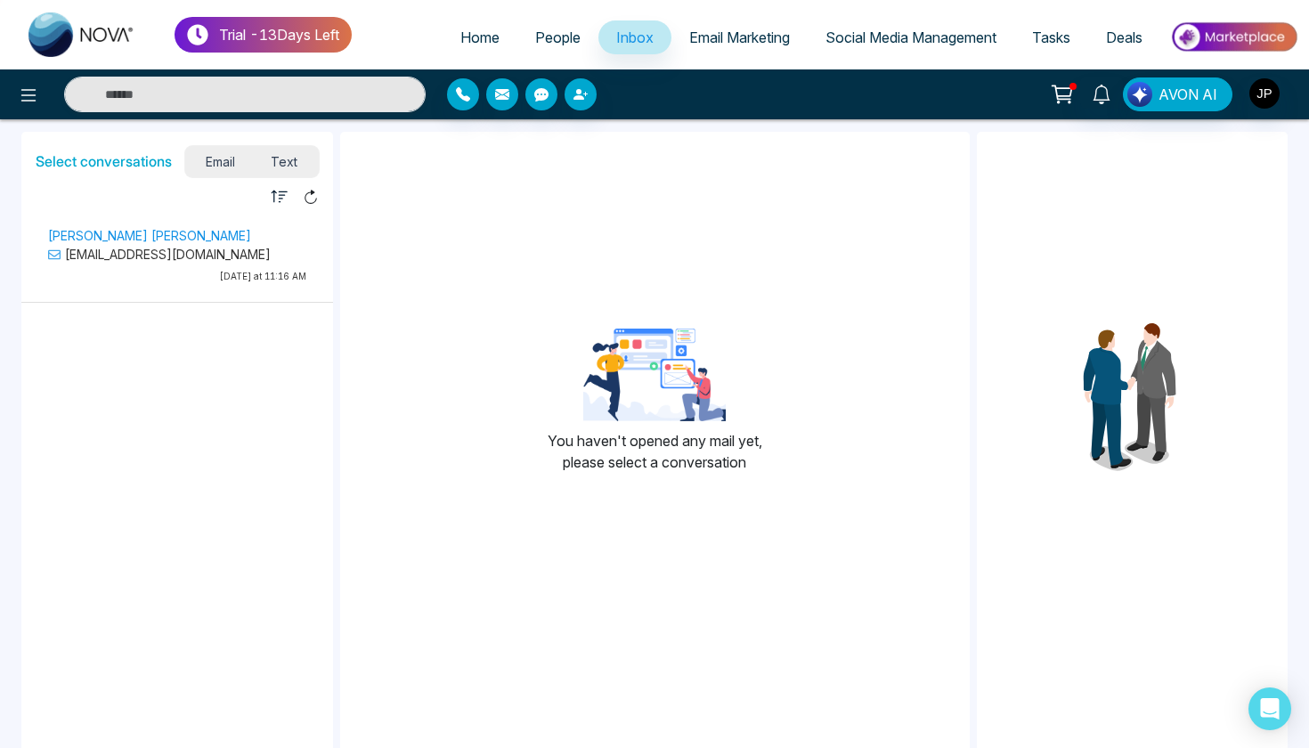
click at [766, 37] on span "Email Marketing" at bounding box center [739, 37] width 101 height 18
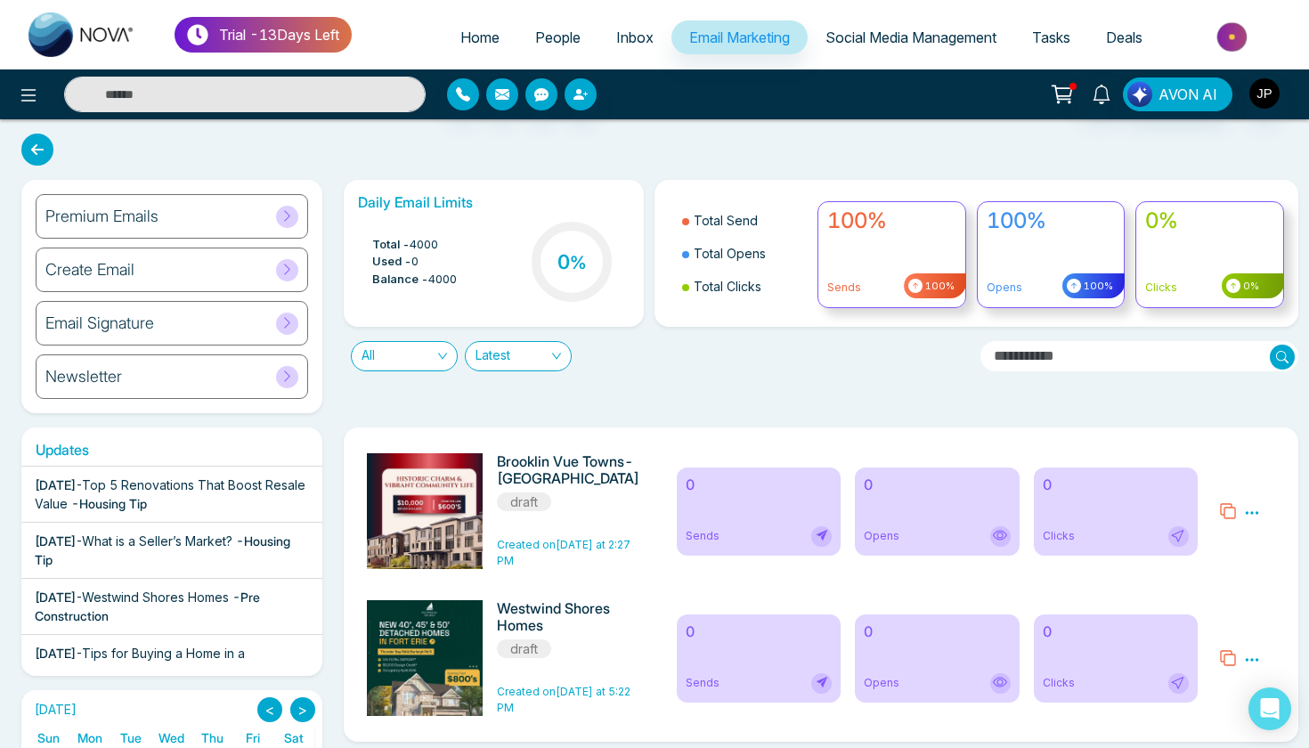
click at [840, 39] on span "Social Media Management" at bounding box center [910, 37] width 171 height 18
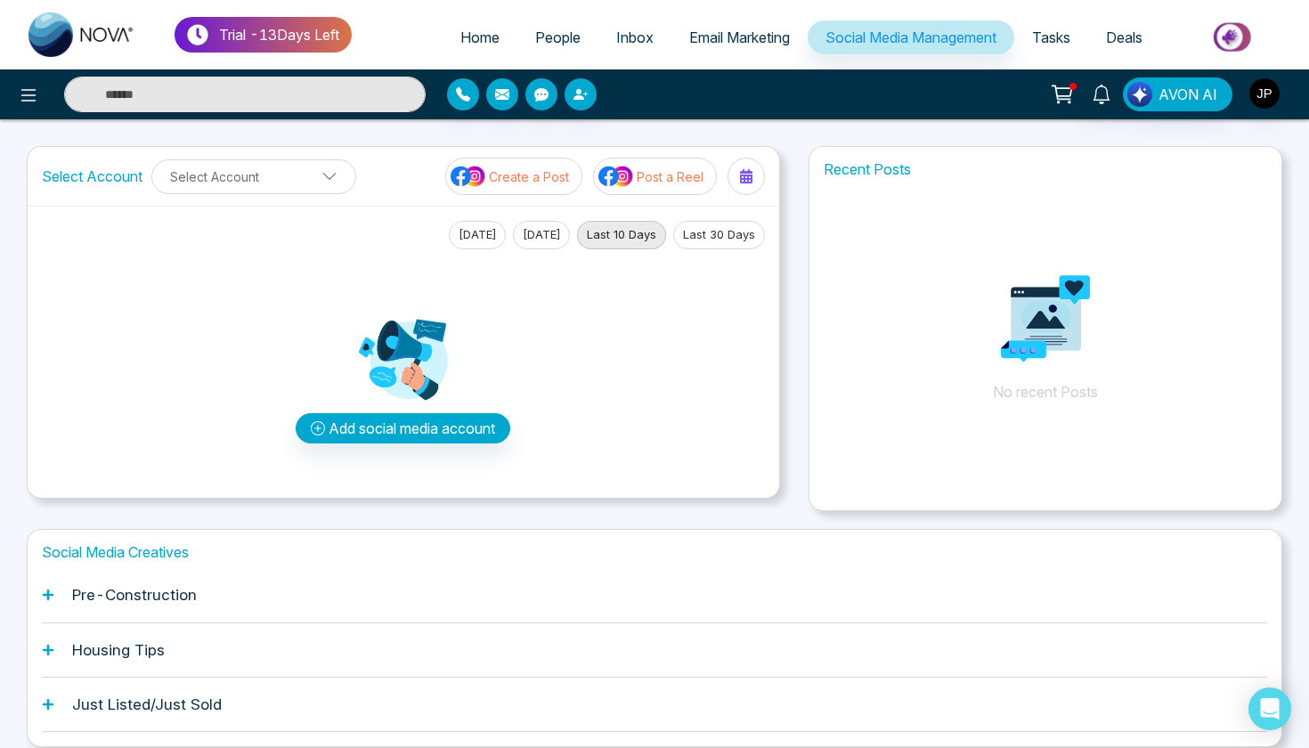
click at [628, 40] on span "Inbox" at bounding box center [634, 37] width 37 height 18
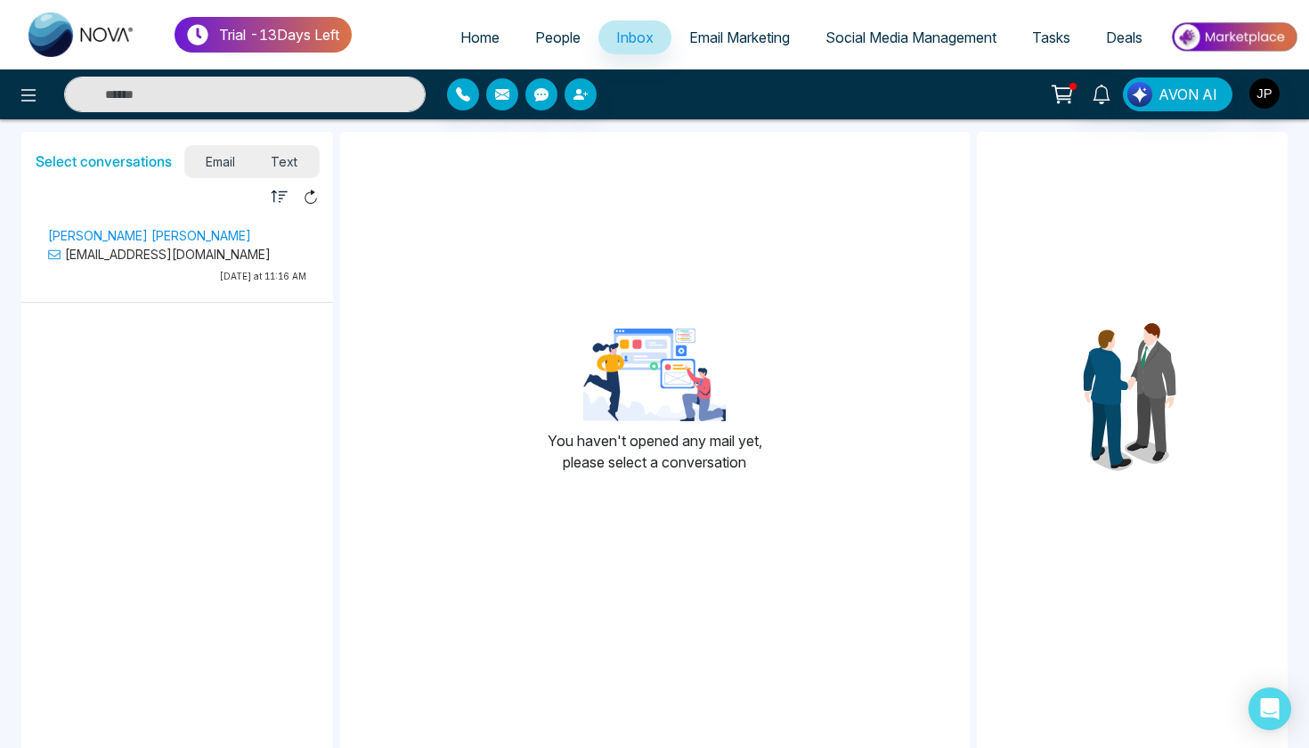
click at [535, 37] on span "People" at bounding box center [557, 37] width 45 height 18
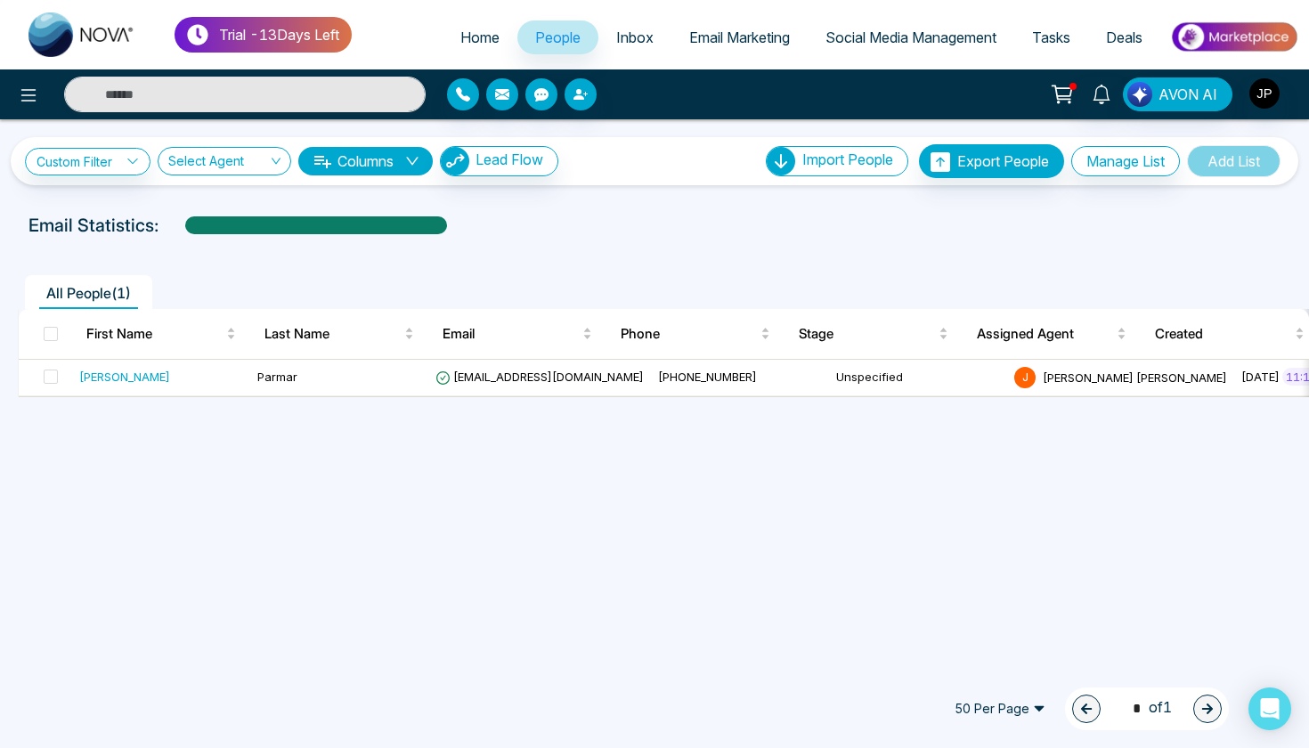
click at [485, 45] on span "Home" at bounding box center [479, 37] width 39 height 18
select select "*"
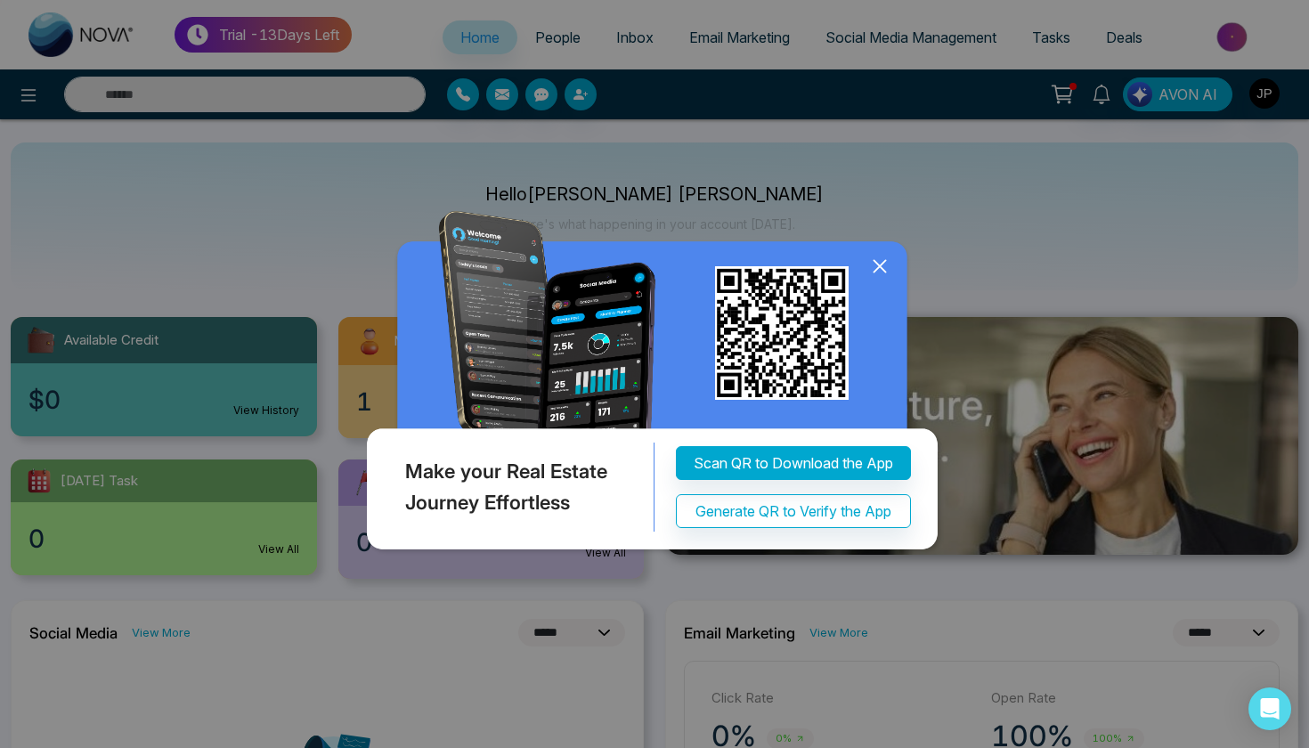
click at [881, 267] on icon at bounding box center [879, 267] width 12 height 12
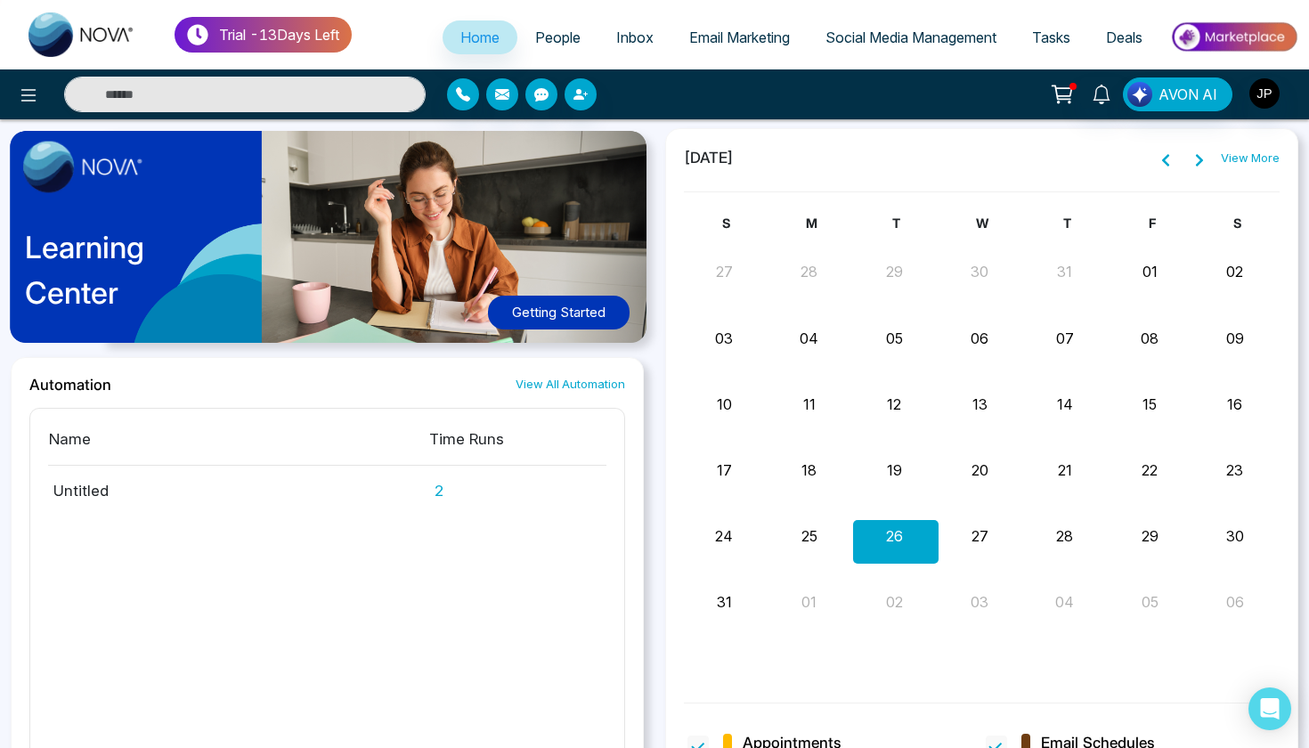
scroll to position [889, 0]
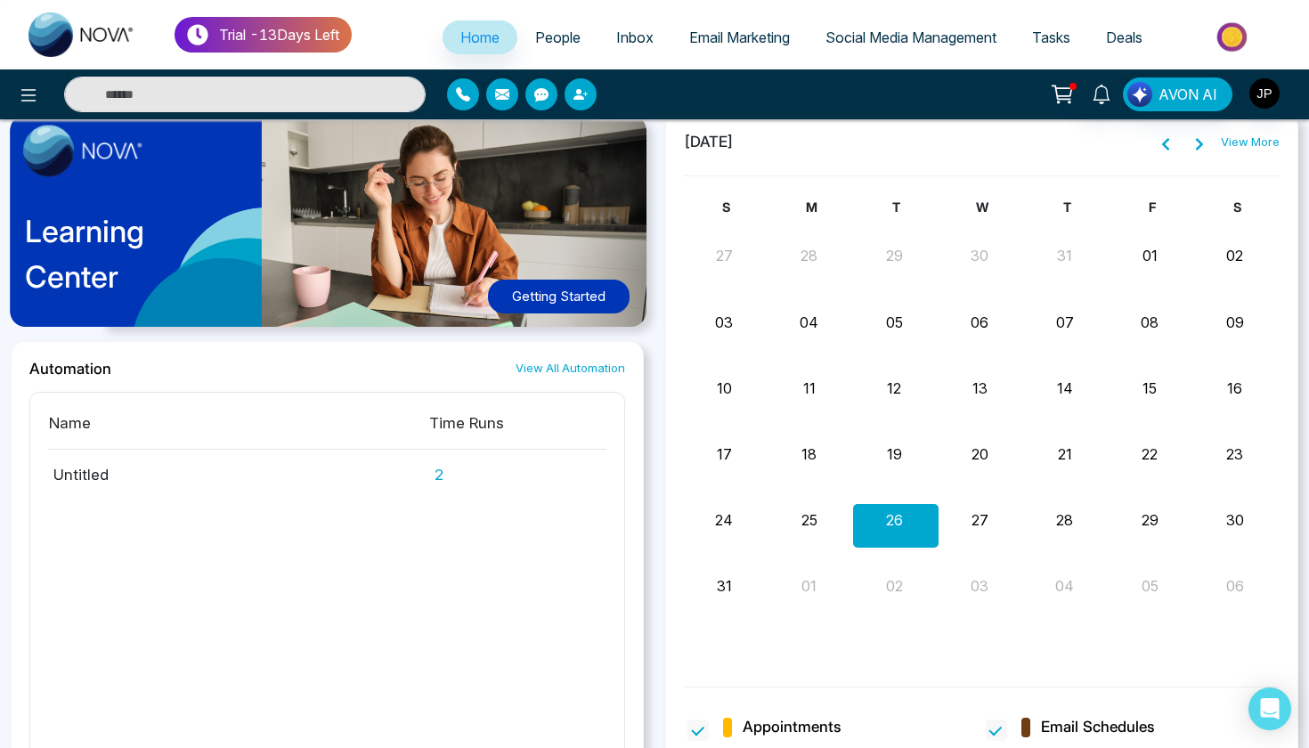
click at [660, 648] on div "[DATE] View More S M T W T F S 27 28 29 30 31 01 02 03 04 05 06 07 08 09 10 11 …" at bounding box center [981, 454] width 654 height 685
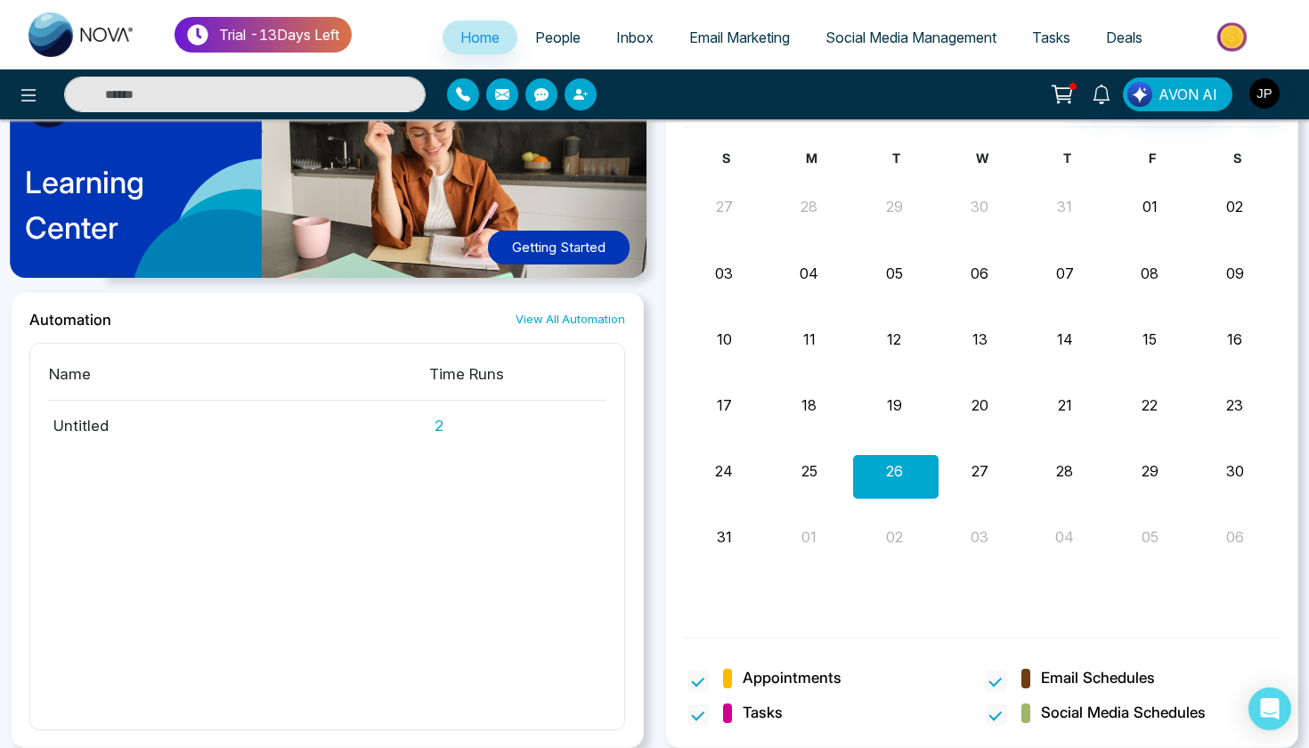
scroll to position [937, 0]
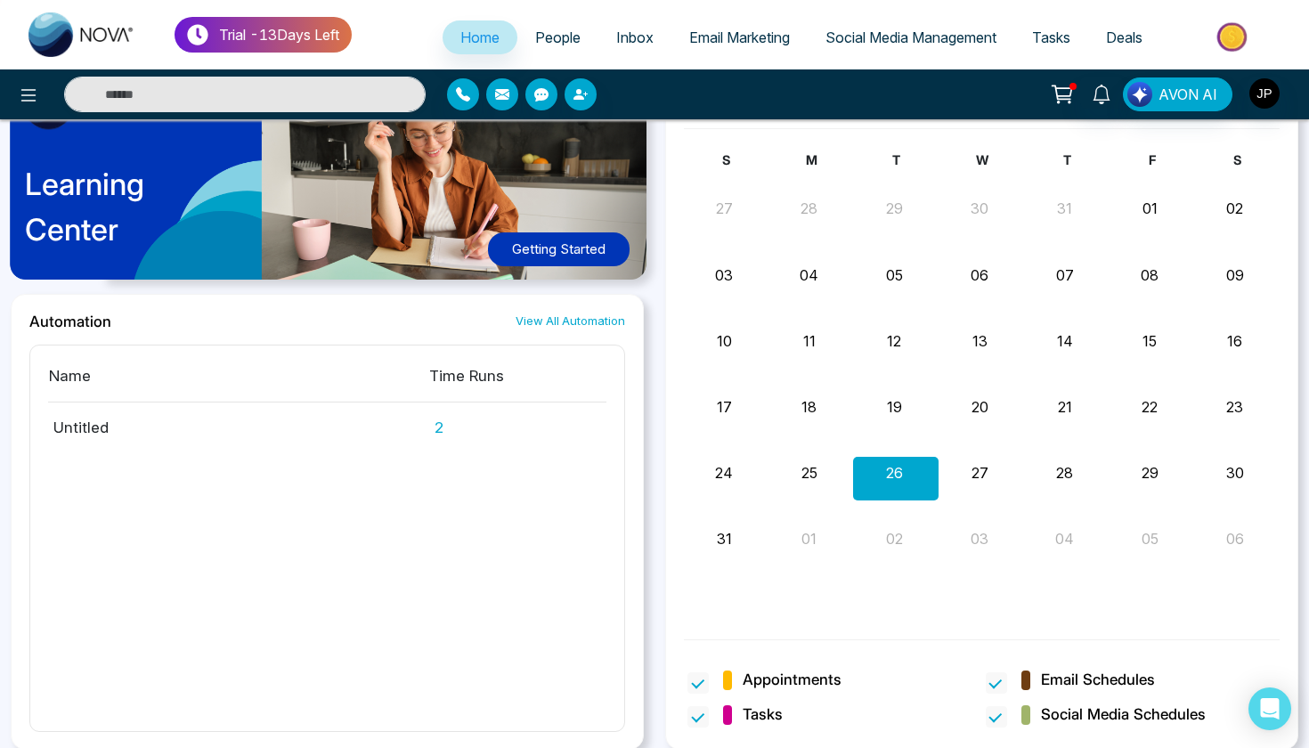
click at [660, 648] on div "[DATE] View More S M T W T F S 27 28 29 30 31 01 02 03 04 05 06 07 08 09 10 11 …" at bounding box center [981, 407] width 654 height 685
click at [87, 424] on td "Untitled" at bounding box center [238, 420] width 380 height 37
click at [30, 85] on icon at bounding box center [28, 95] width 21 height 21
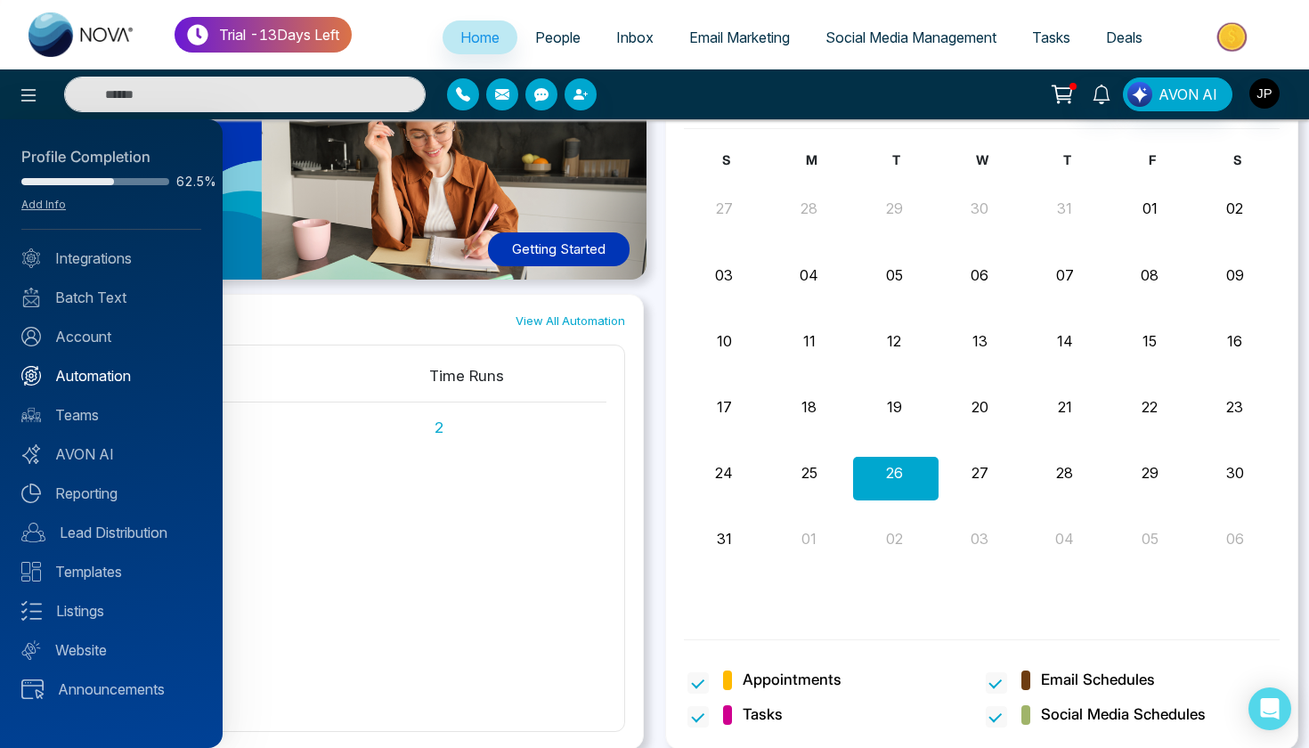
click at [122, 374] on link "Automation" at bounding box center [111, 375] width 180 height 21
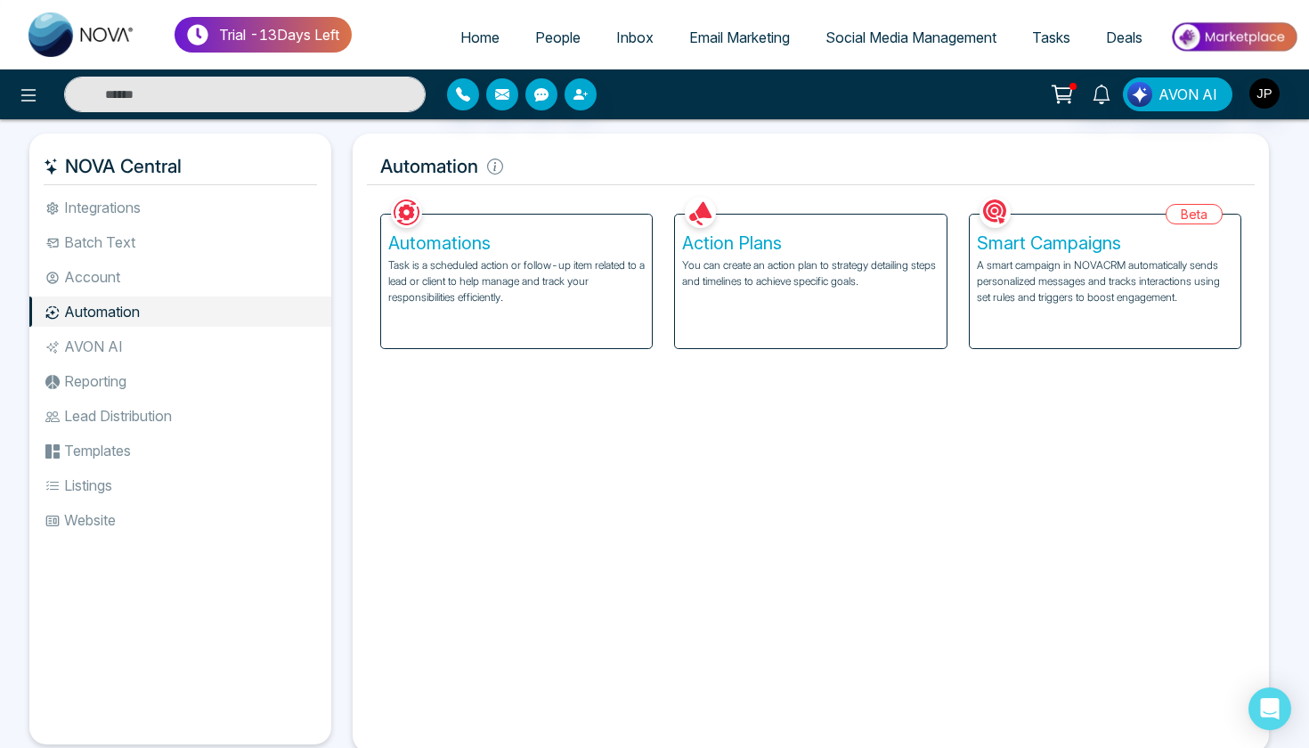
click at [222, 346] on li "AVON AI" at bounding box center [180, 346] width 302 height 30
